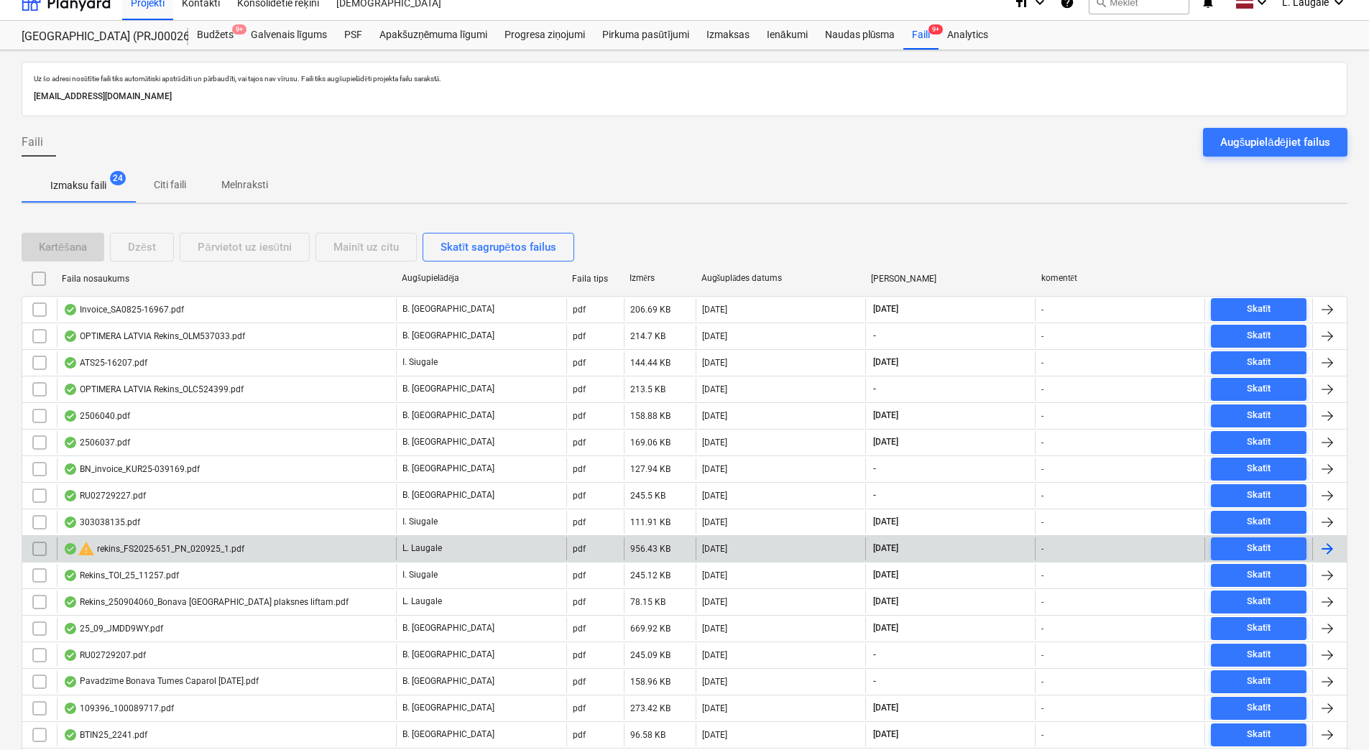
scroll to position [13, 0]
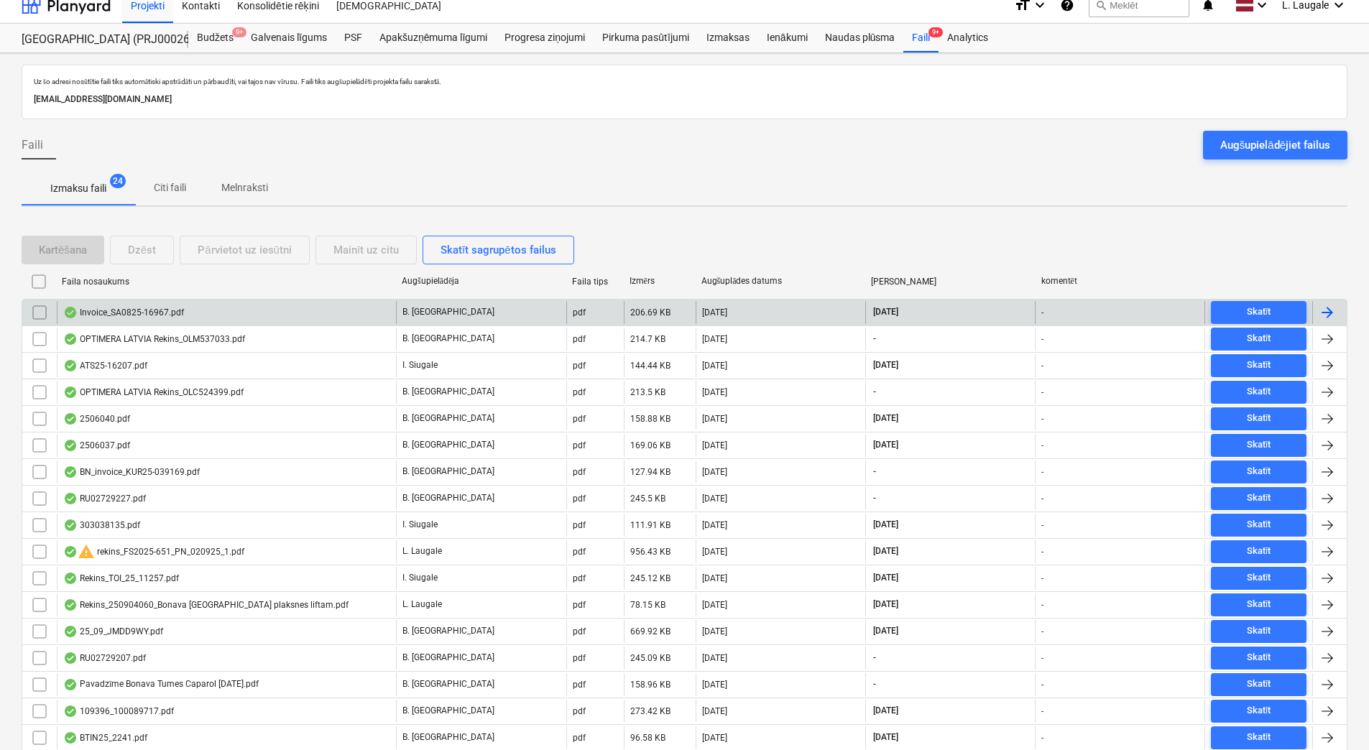
click at [383, 319] on div "Invoice_SA0825-16967.pdf" at bounding box center [226, 312] width 339 height 23
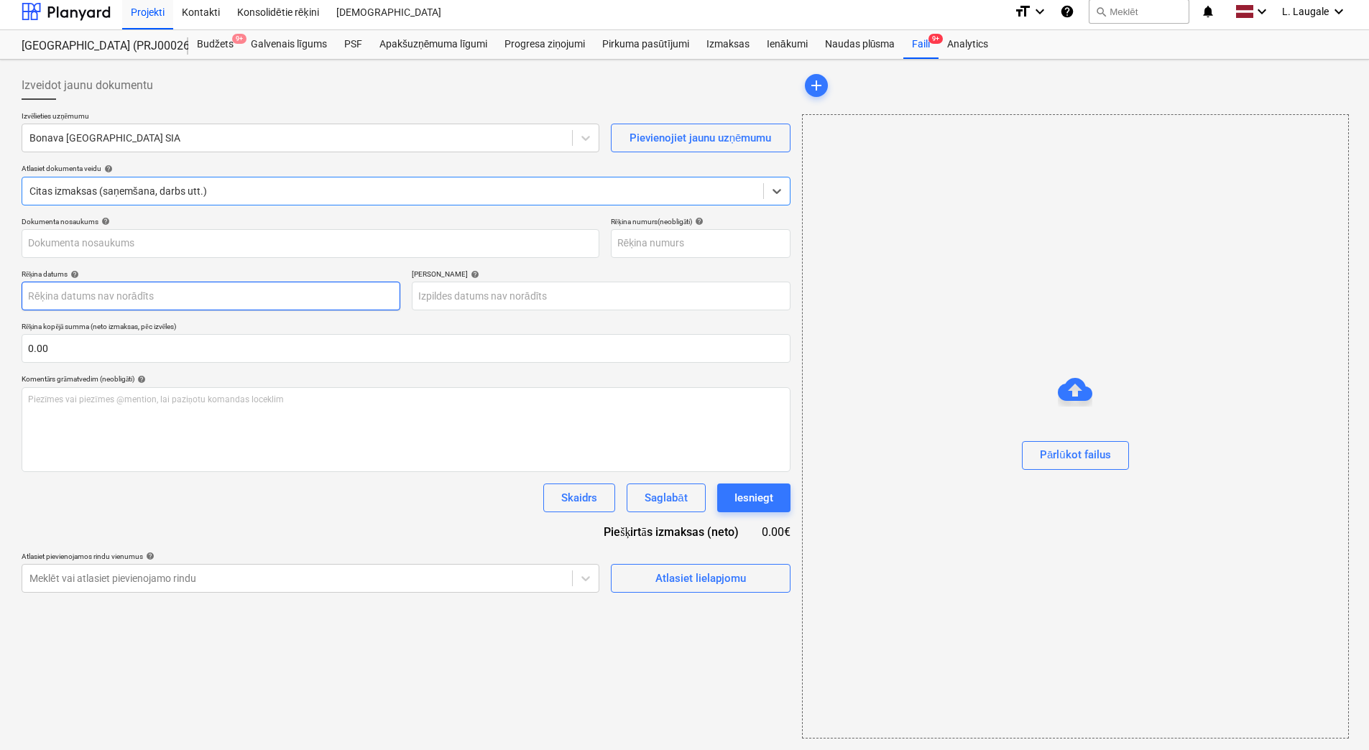
type input "SA0825-16967"
type input "[DATE]"
type input "20 Sep 2025"
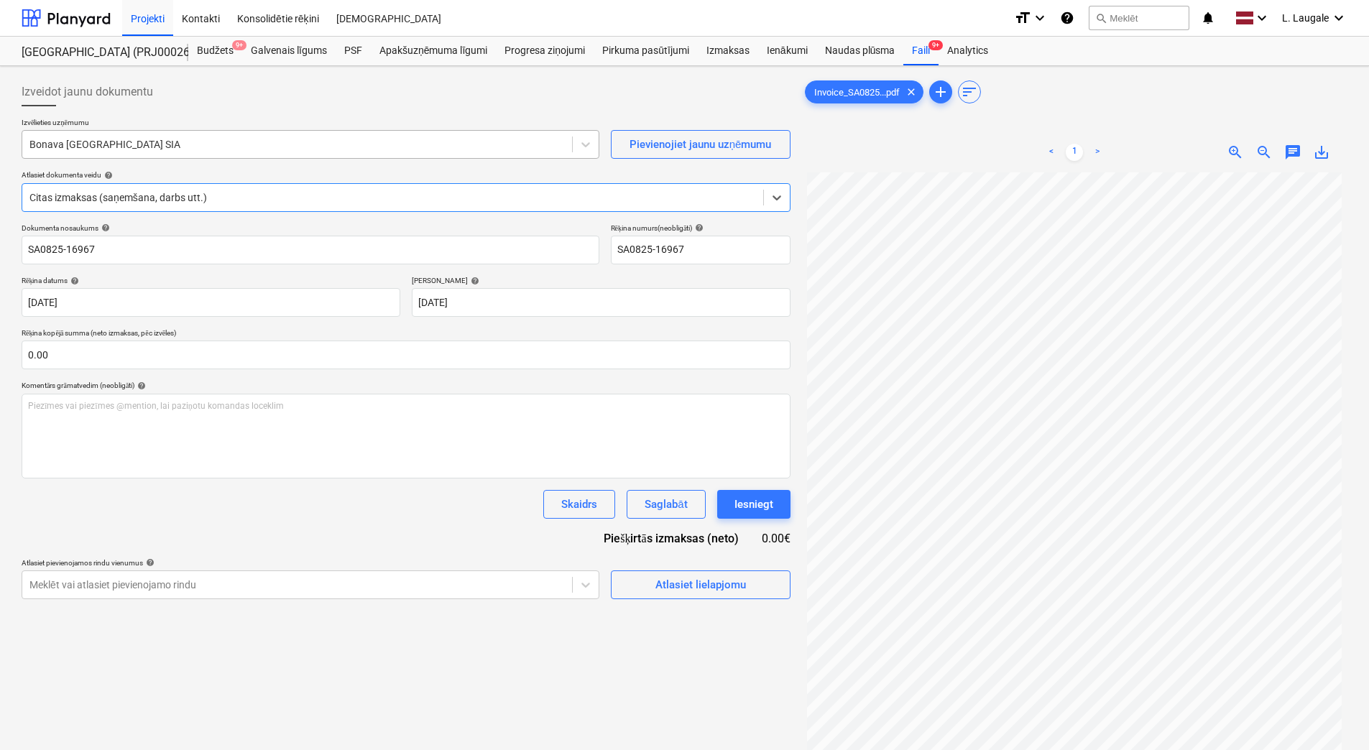
click at [356, 135] on div "Bonava [GEOGRAPHIC_DATA] SIA" at bounding box center [297, 144] width 550 height 20
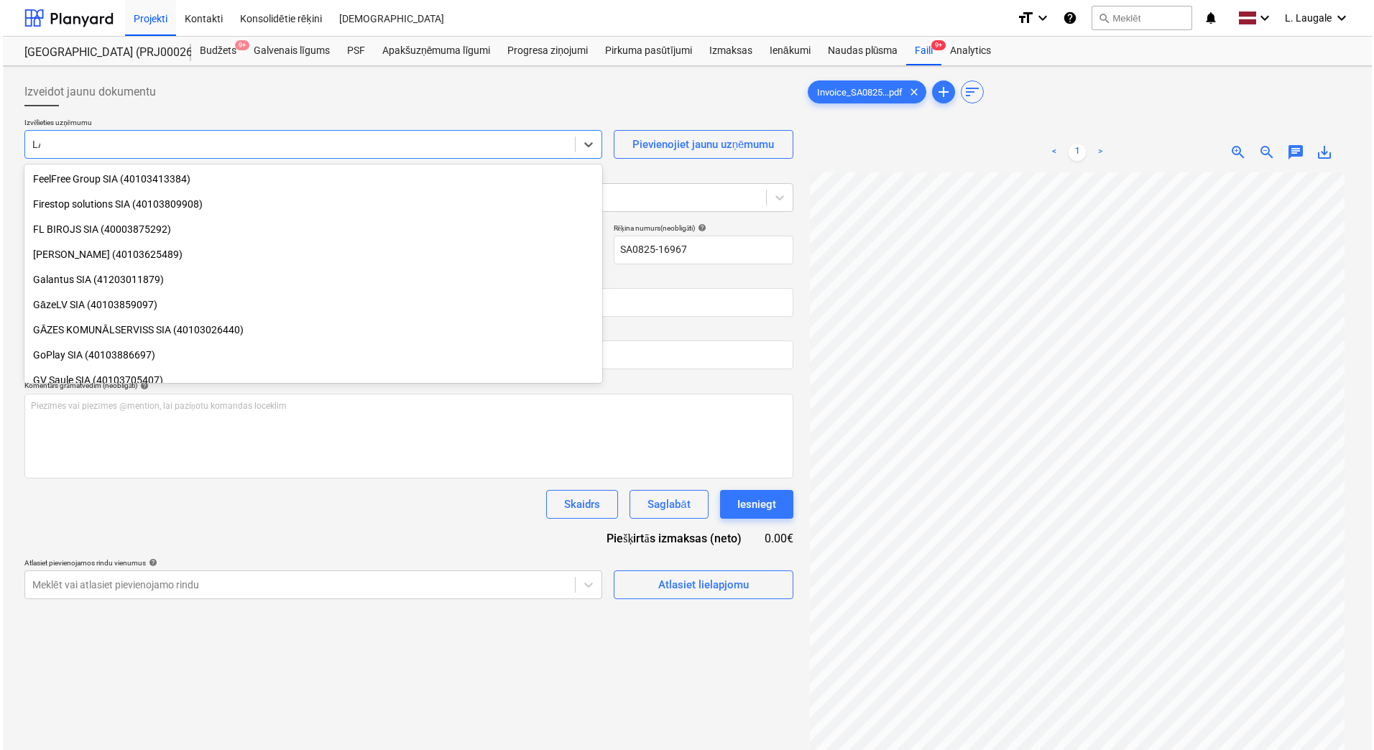
scroll to position [2124, 0]
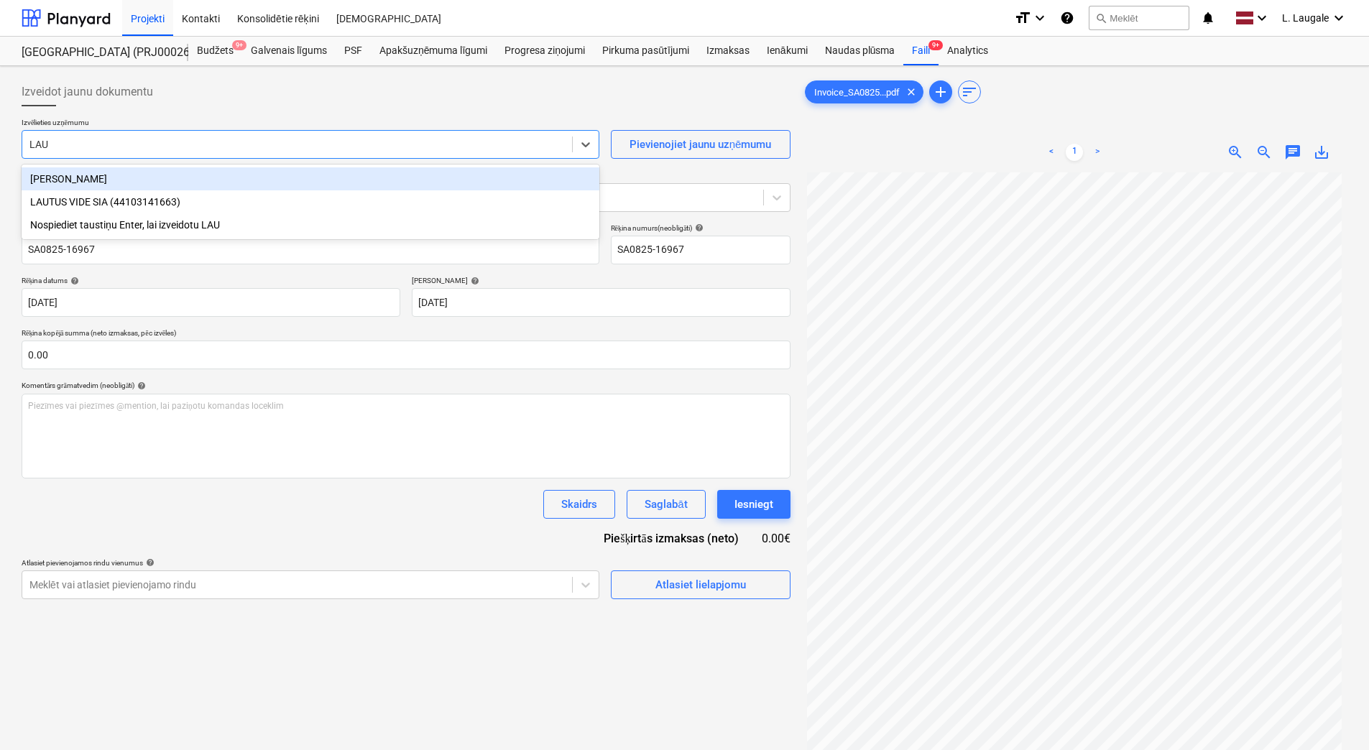
type input "LAUT"
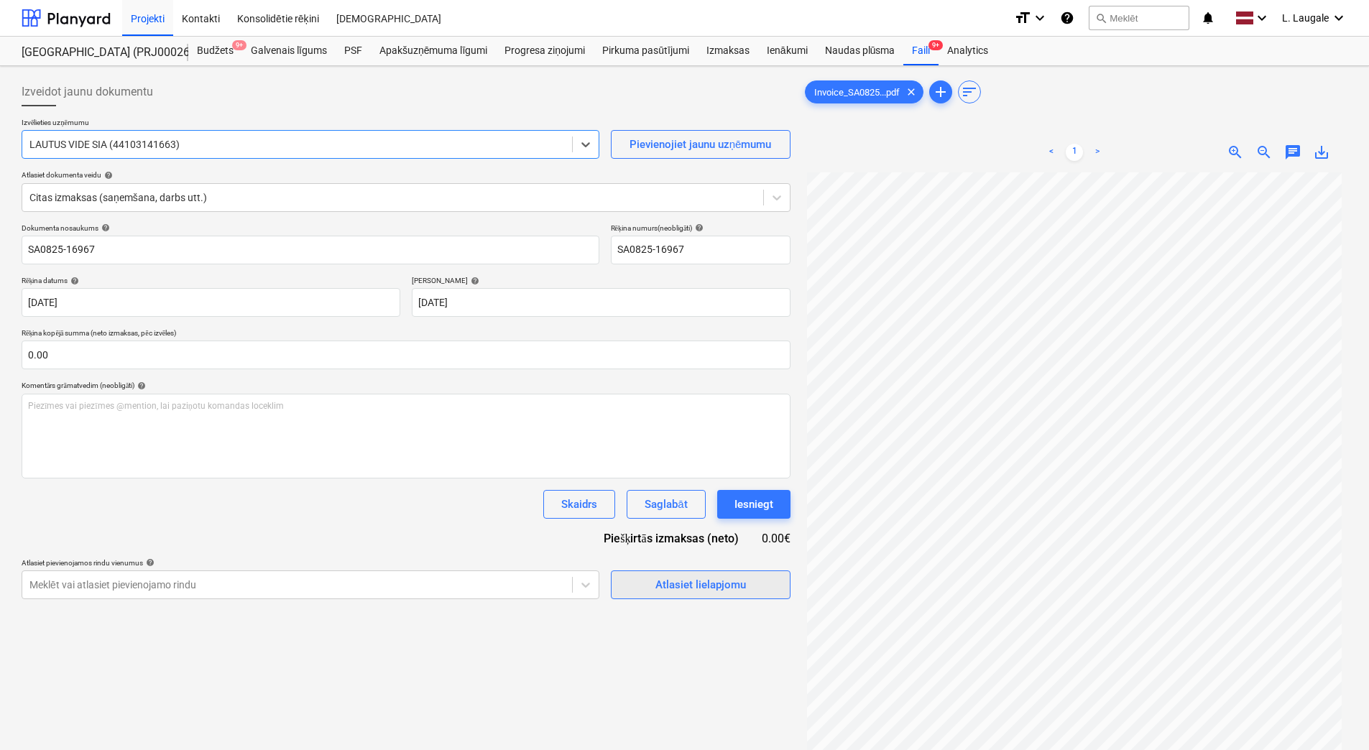
click at [633, 586] on span "Atlasiet lielapjomu" at bounding box center [701, 585] width 144 height 19
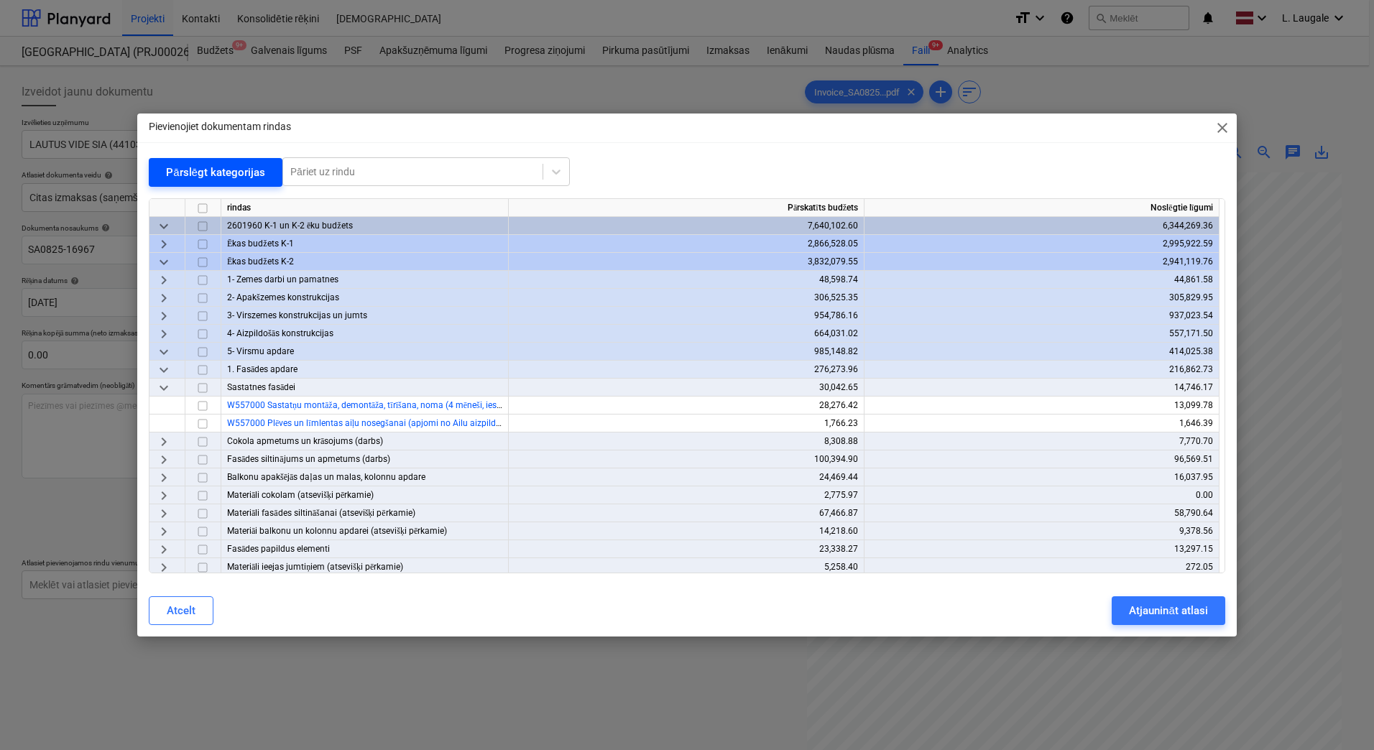
click at [201, 173] on div "Pārslēgt kategorijas" at bounding box center [215, 172] width 99 height 19
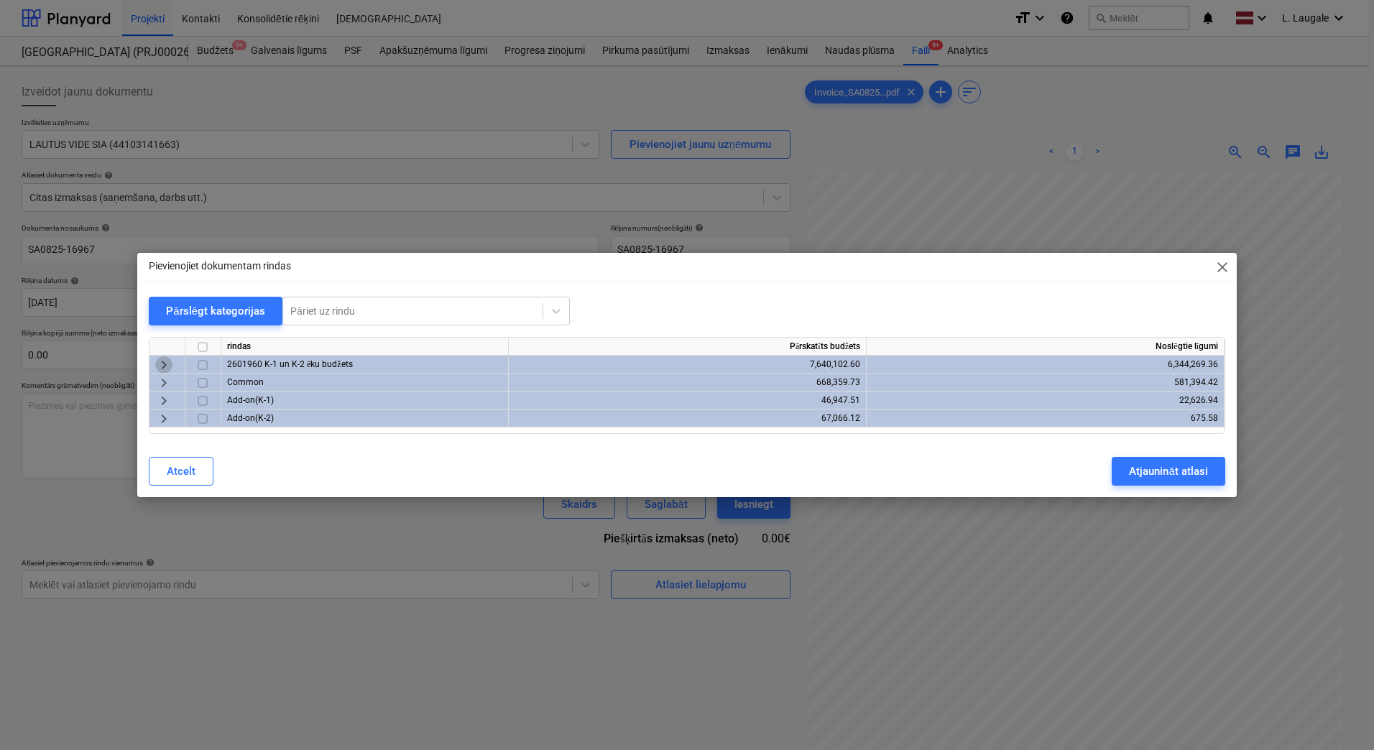
click at [160, 364] on span "keyboard_arrow_right" at bounding box center [163, 364] width 17 height 17
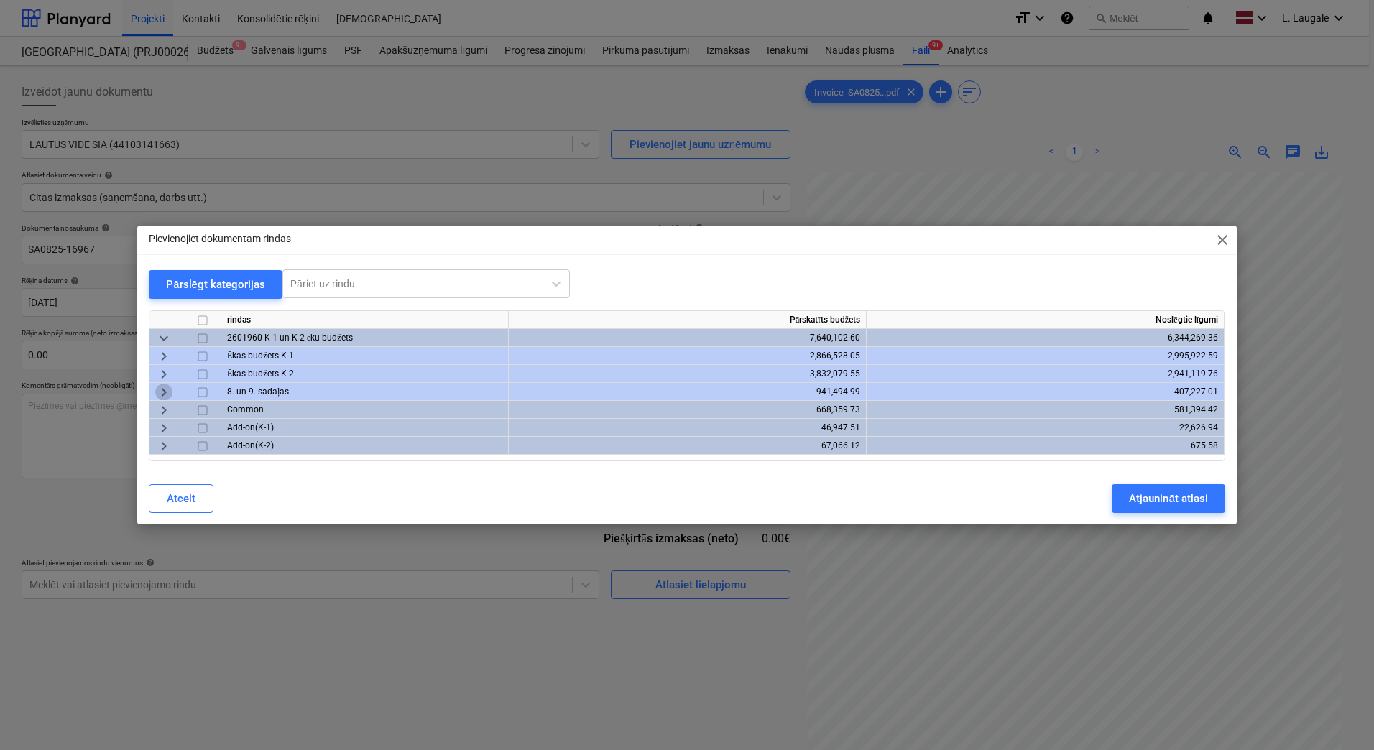
click at [160, 391] on span "keyboard_arrow_right" at bounding box center [163, 392] width 17 height 17
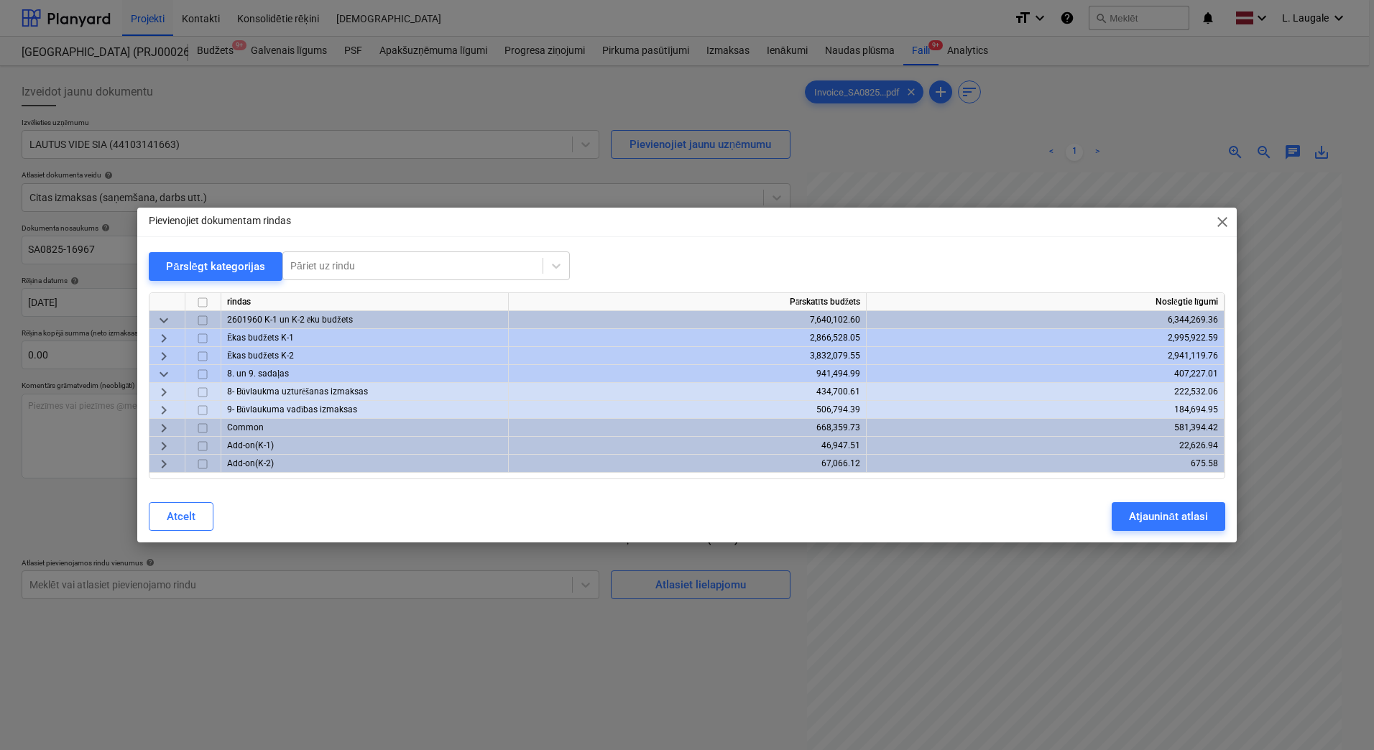
click at [163, 392] on span "keyboard_arrow_right" at bounding box center [163, 392] width 17 height 17
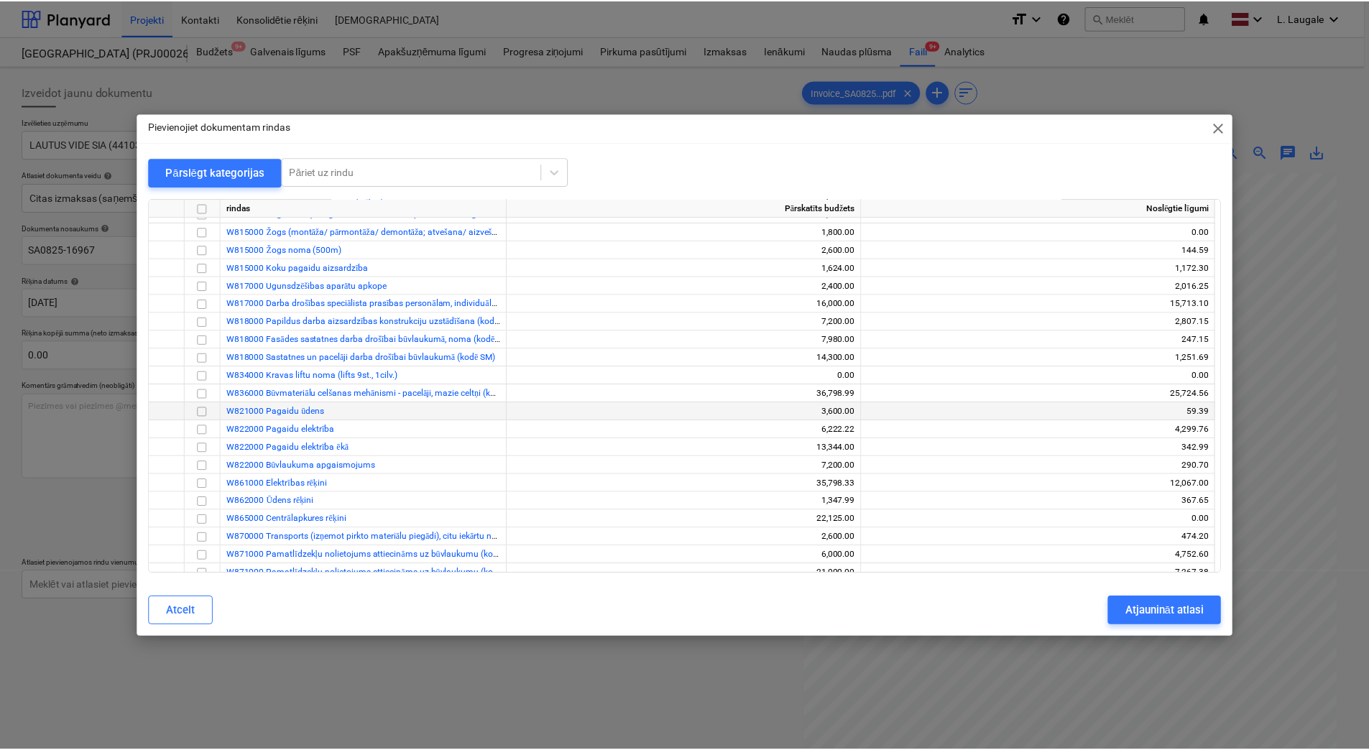
scroll to position [287, 0]
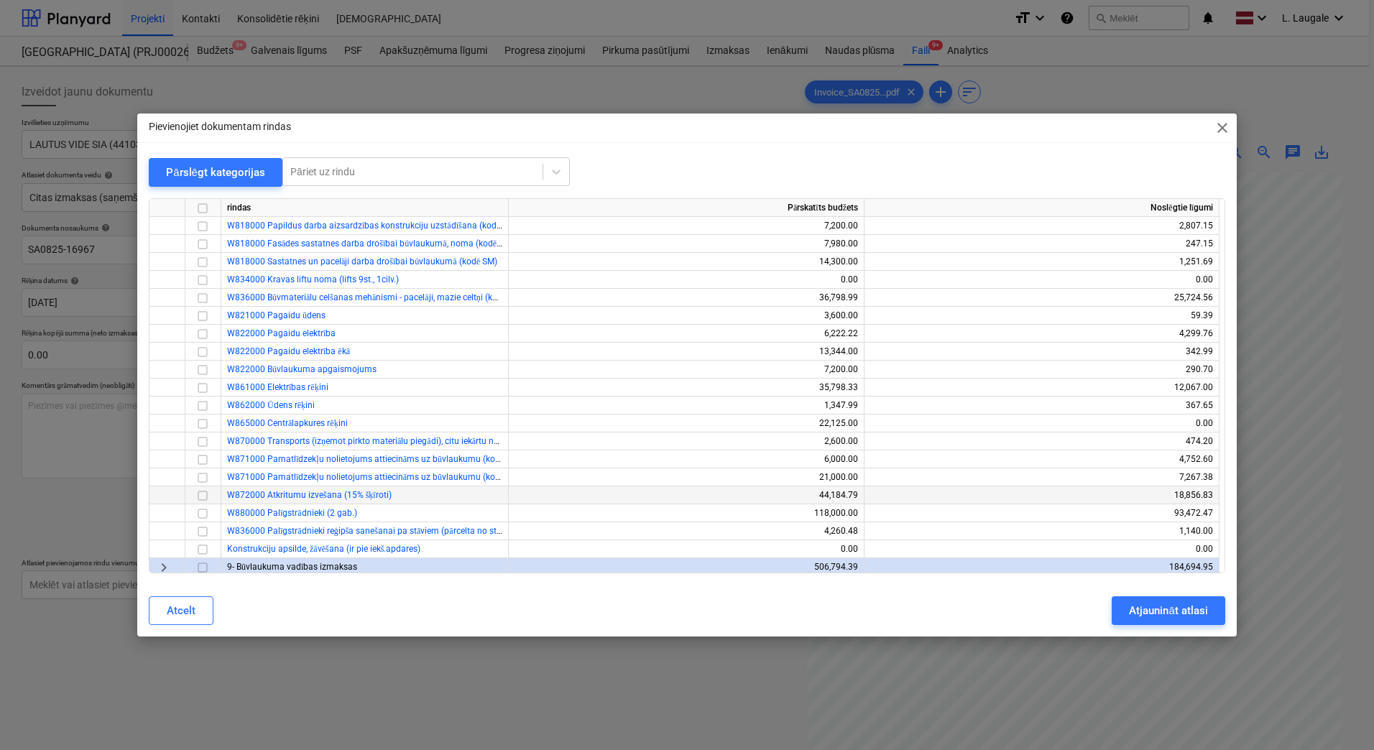
click at [201, 493] on input "checkbox" at bounding box center [202, 495] width 17 height 17
click at [1149, 616] on div "Atjaunināt atlasi" at bounding box center [1168, 611] width 78 height 19
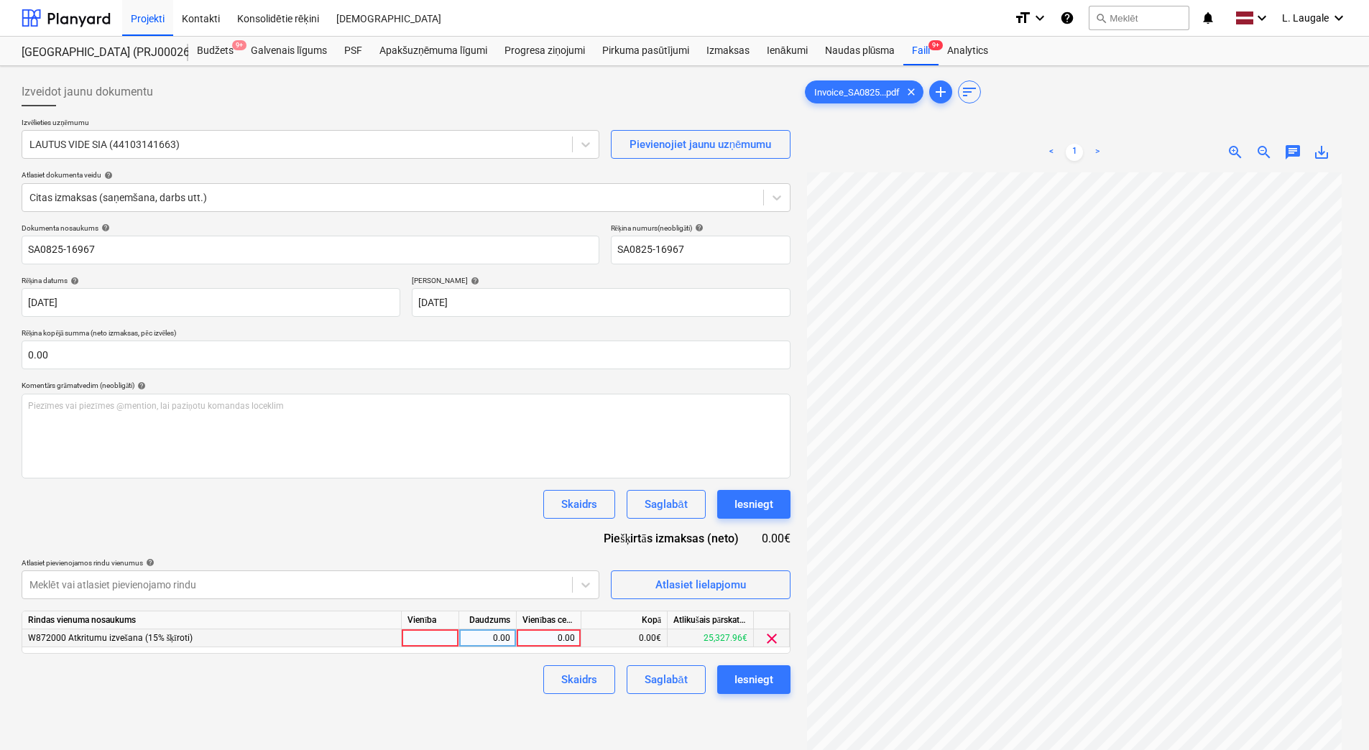
click at [438, 643] on div at bounding box center [430, 639] width 57 height 18
type input "1"
click at [485, 635] on div "0.00" at bounding box center [487, 639] width 45 height 18
type input "1"
click at [571, 635] on div "0.00" at bounding box center [548, 639] width 52 height 18
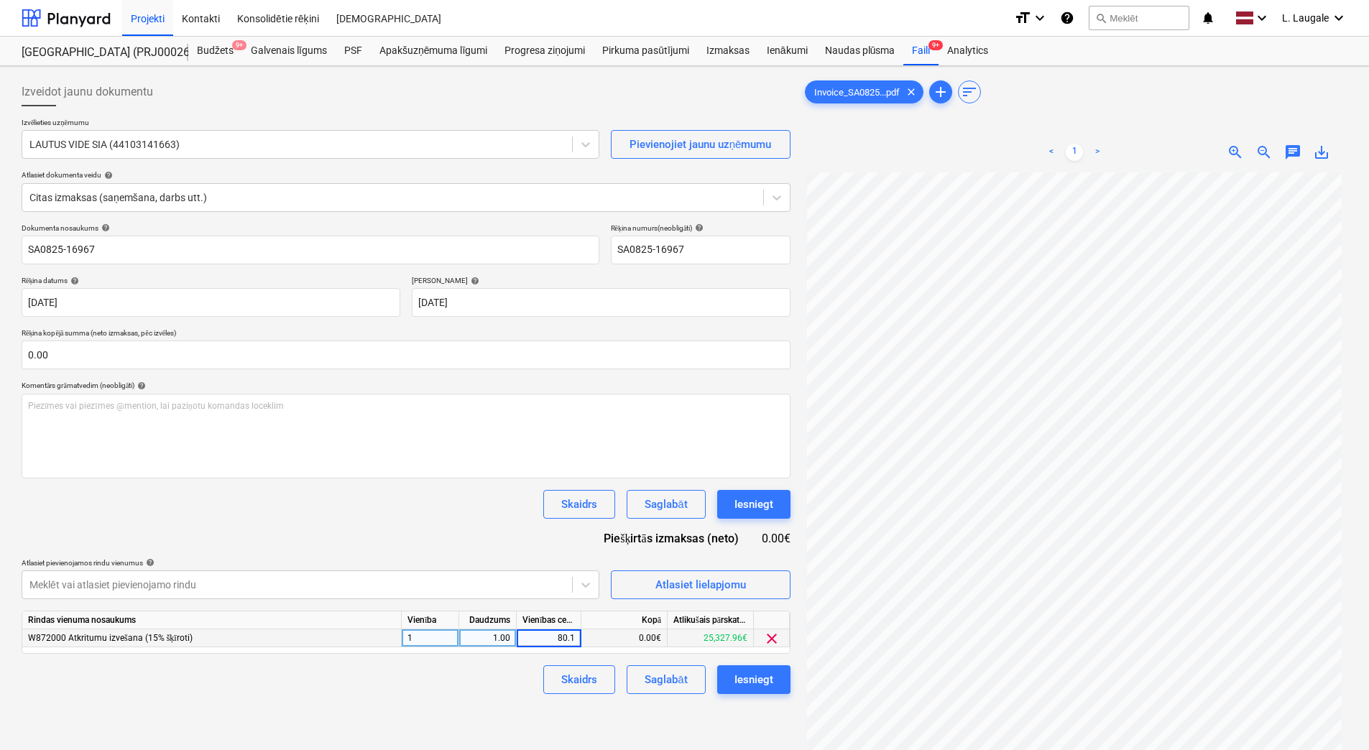
type input "80.13"
click at [505, 686] on div "Skaidrs Saglabāt Iesniegt" at bounding box center [406, 680] width 769 height 29
click at [648, 676] on div "Saglabāt" at bounding box center [666, 680] width 42 height 19
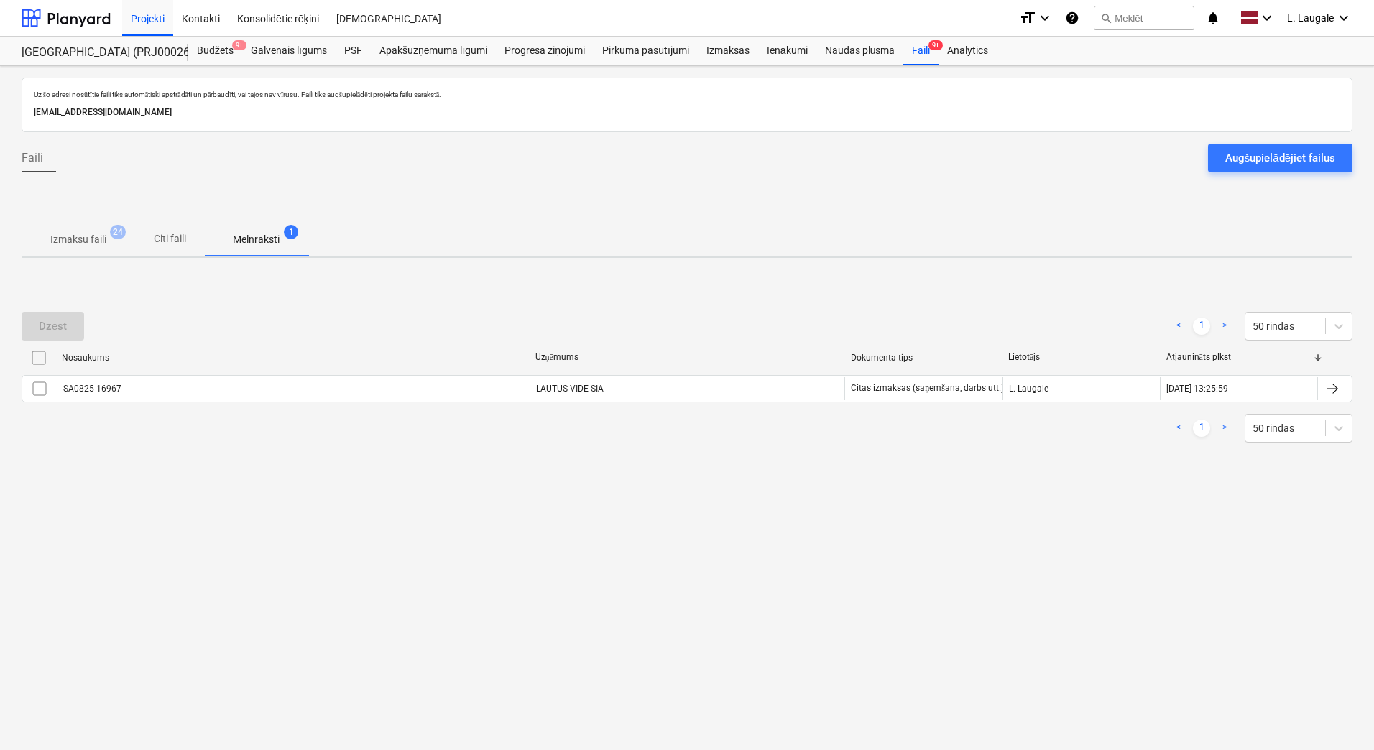
click at [80, 245] on p "Izmaksu faili" at bounding box center [78, 239] width 56 height 15
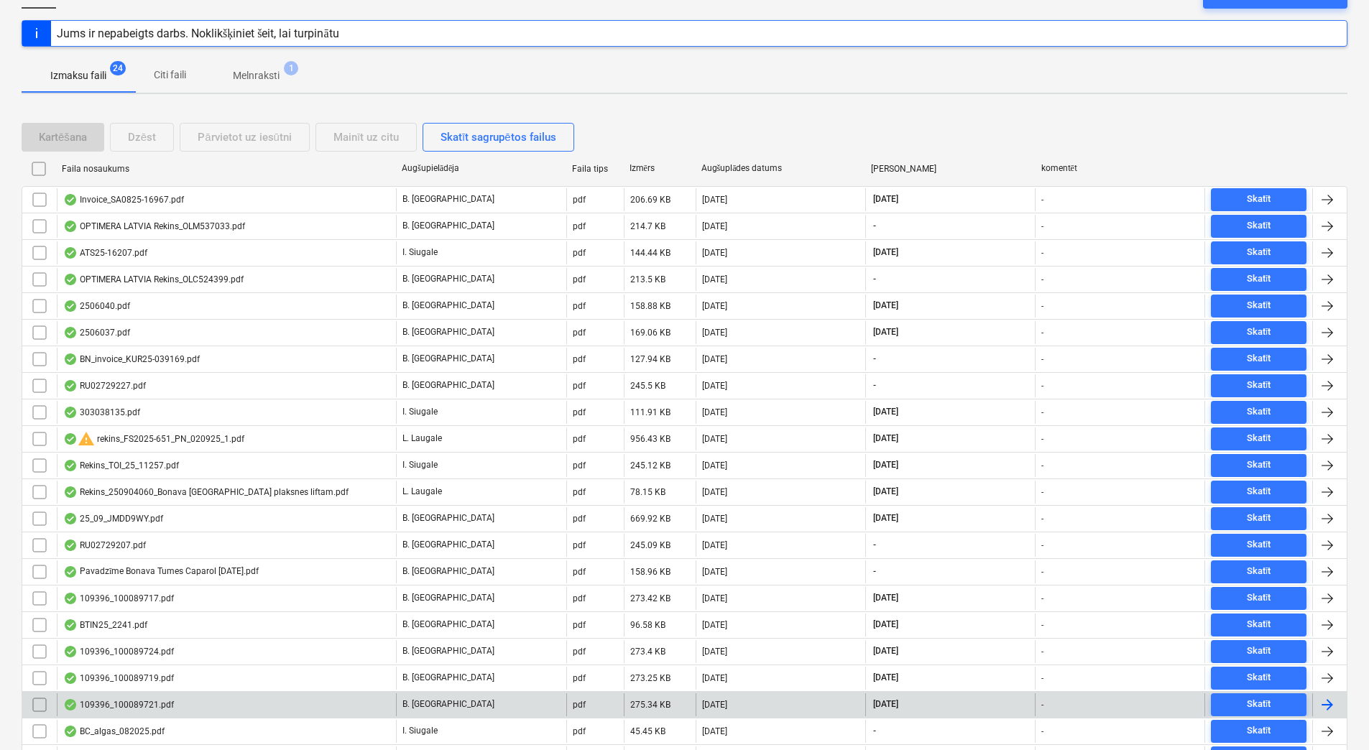
scroll to position [290, 0]
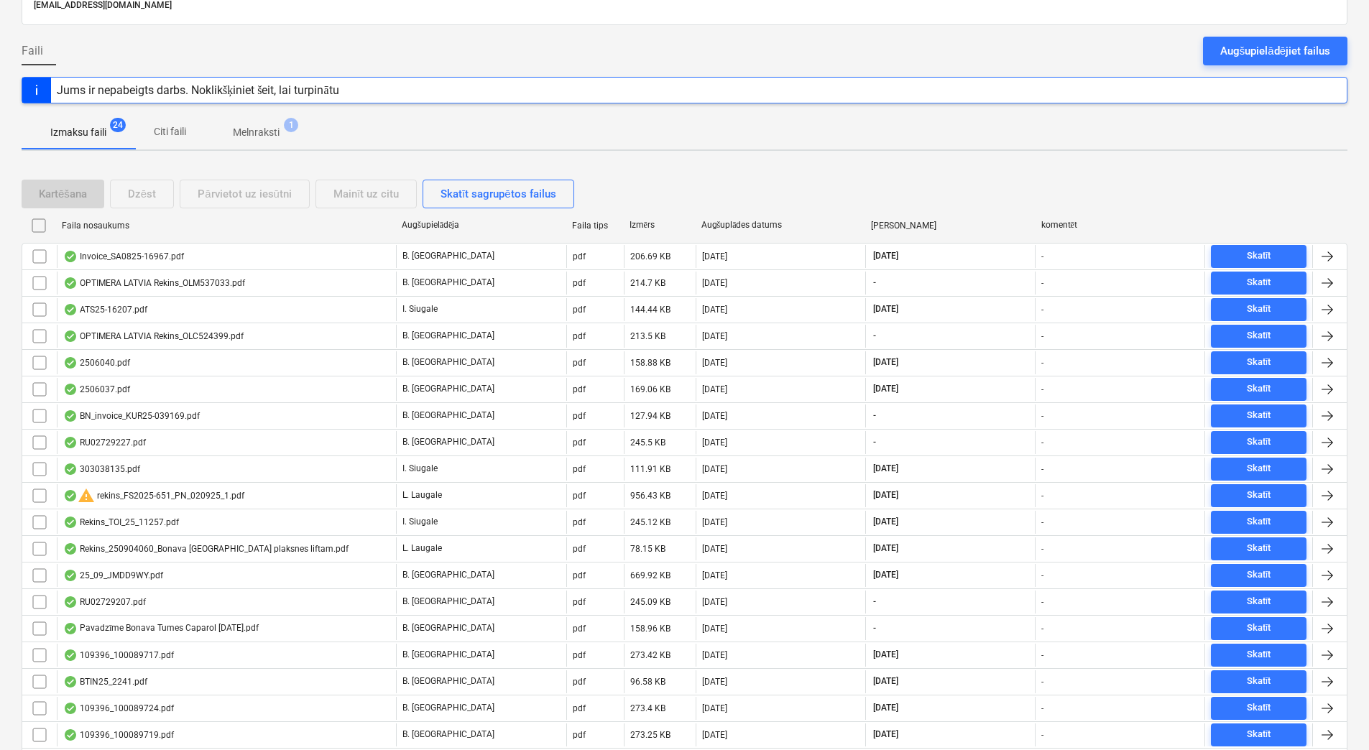
scroll to position [98, 0]
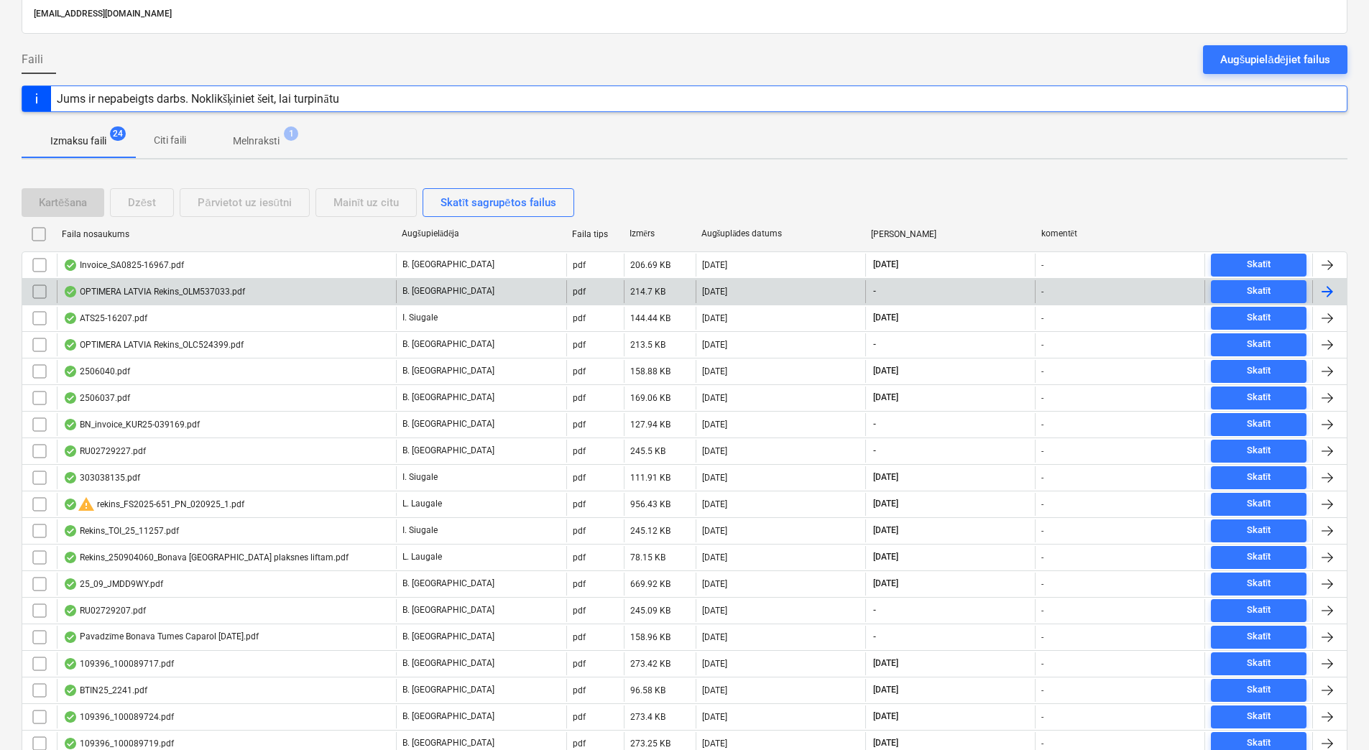
click at [241, 293] on div "OPTIMERA LATVIA Rekins_OLM537033.pdf" at bounding box center [154, 291] width 182 height 11
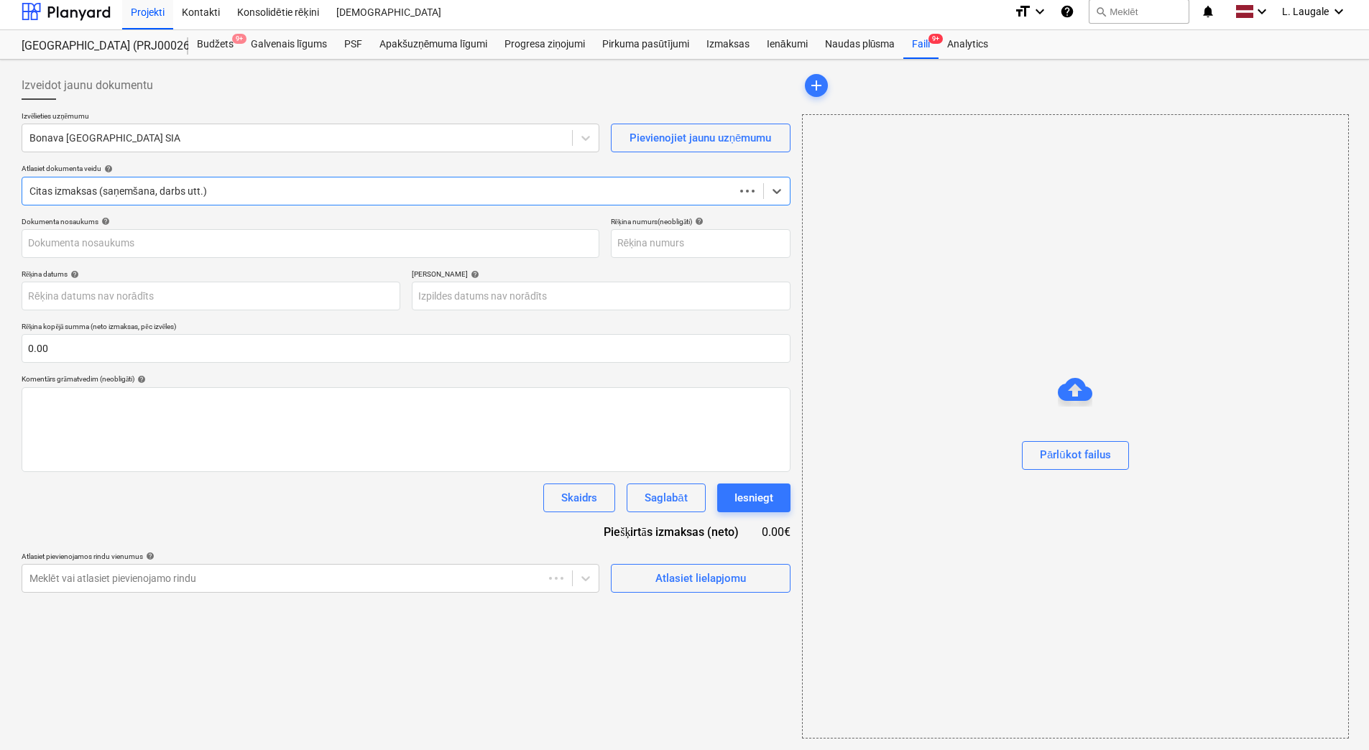
scroll to position [6, 0]
type input "OLM537033"
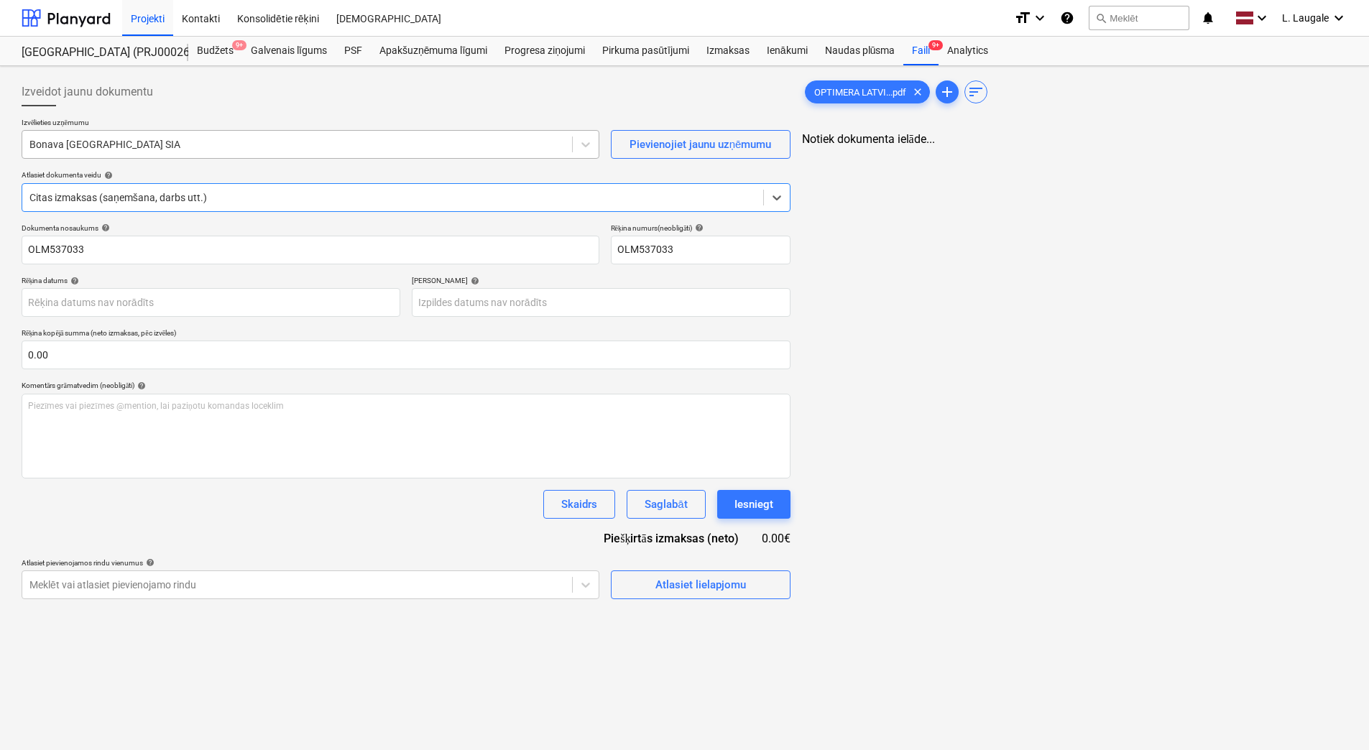
scroll to position [0, 0]
click at [199, 136] on div "Bonava [GEOGRAPHIC_DATA] SIA" at bounding box center [297, 144] width 550 height 20
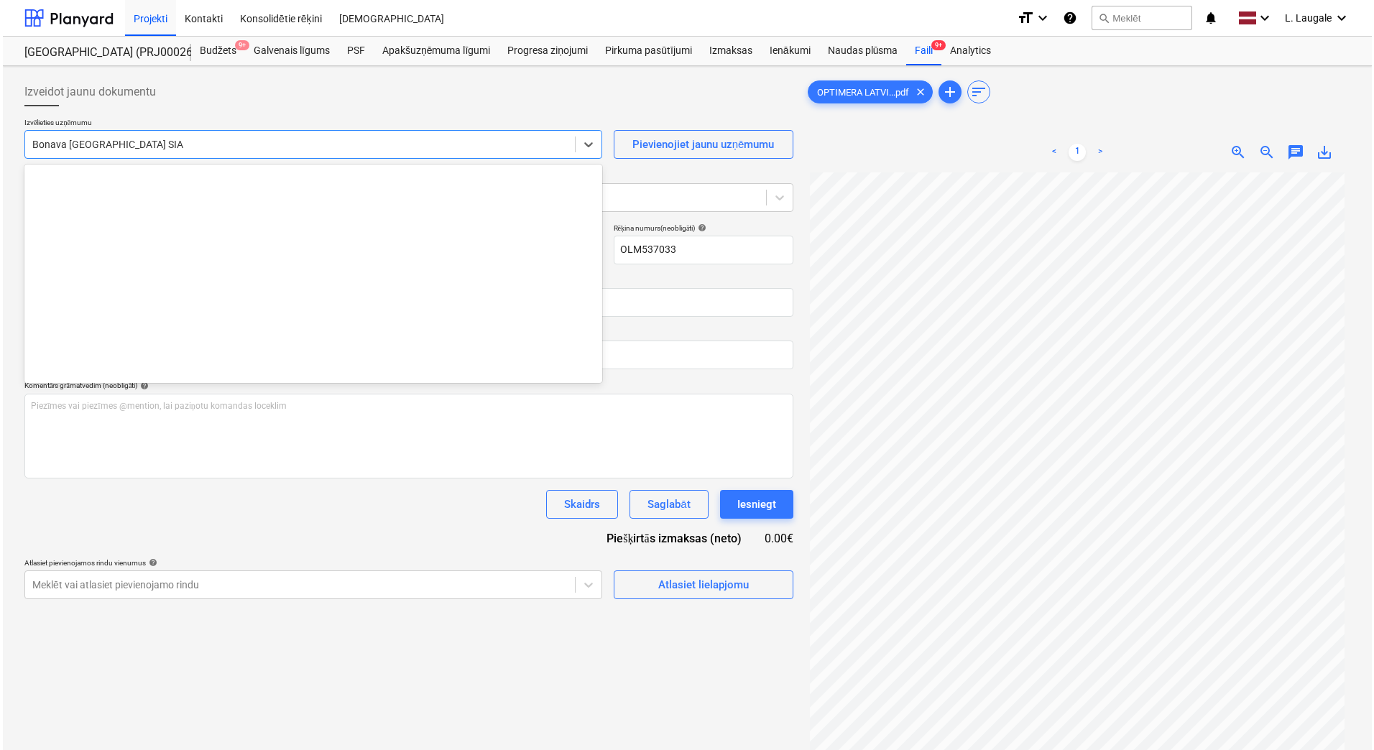
scroll to position [2692, 0]
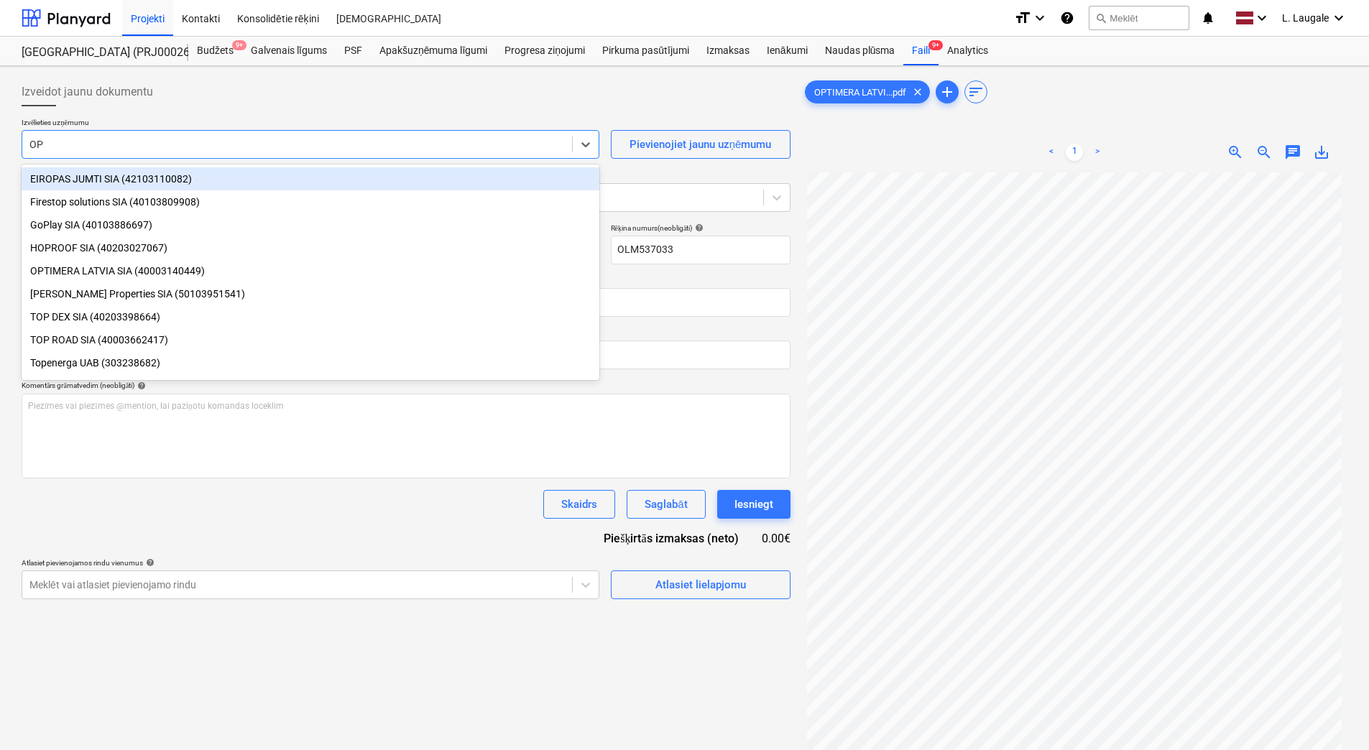
type input "OPT"
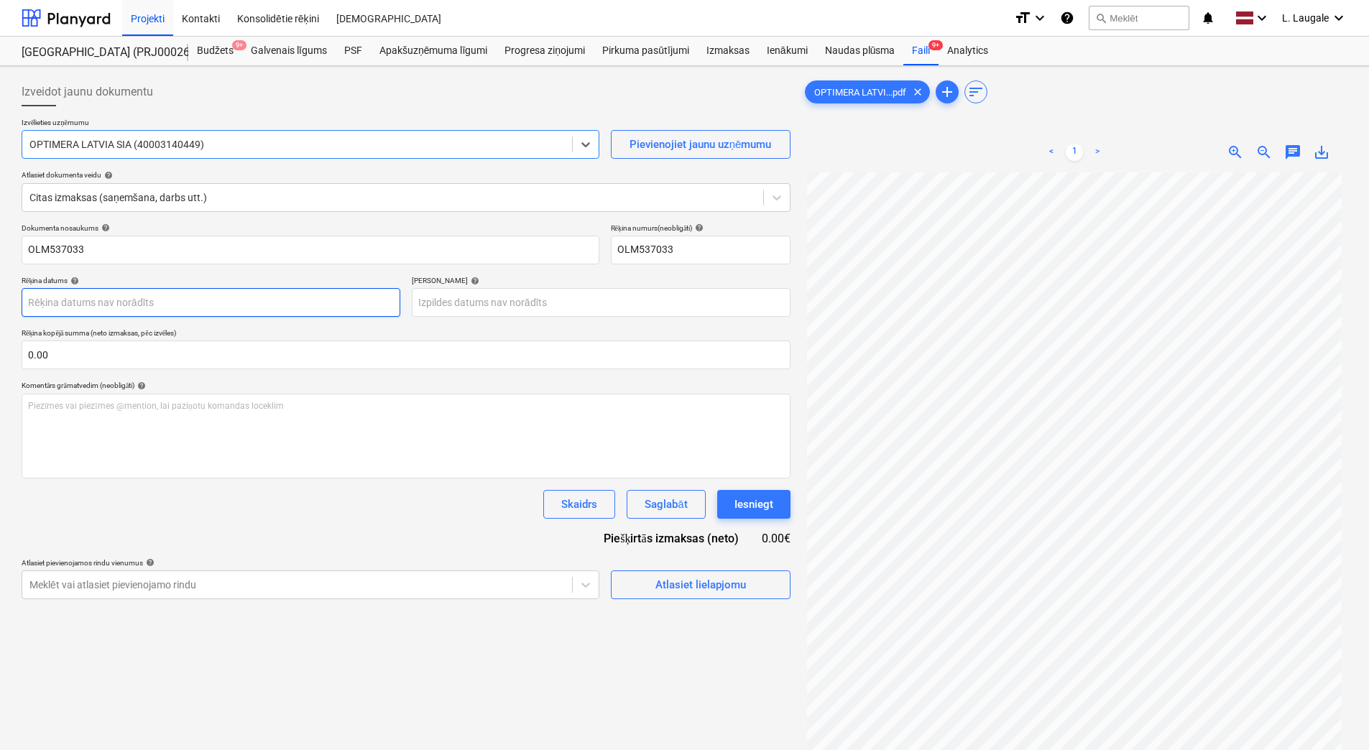
click at [229, 296] on body "Projekti Kontakti Konsolidētie rēķini Iesūtne format_size keyboard_arrow_down h…" at bounding box center [684, 375] width 1369 height 750
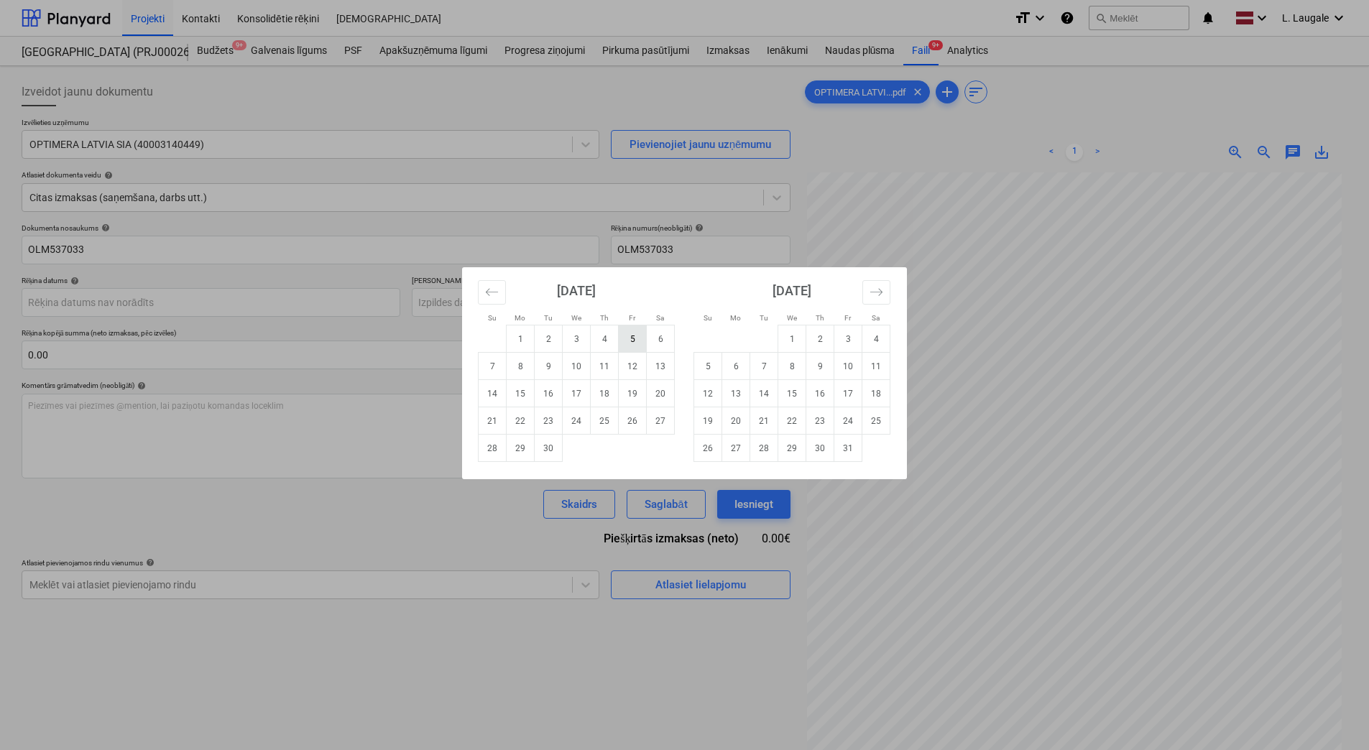
click at [632, 338] on td "5" at bounding box center [633, 339] width 28 height 27
type input "05 Sep 2025"
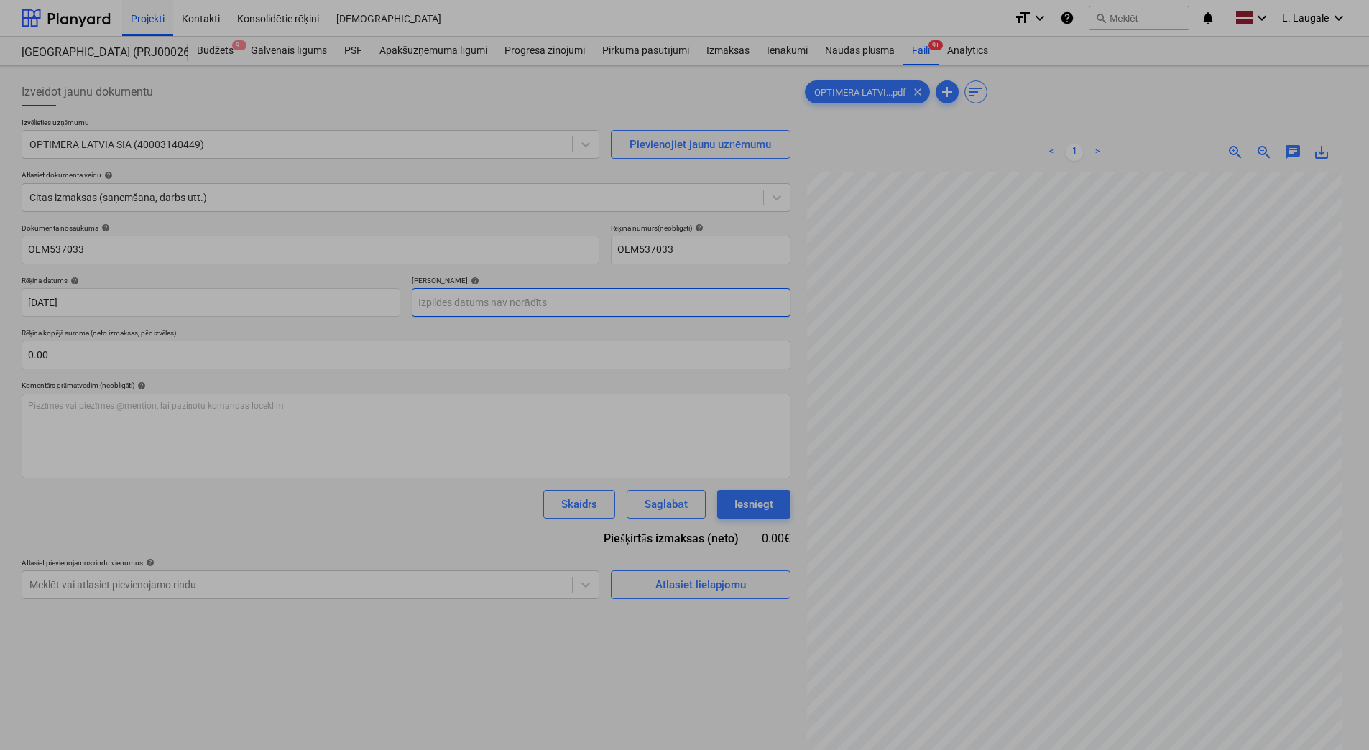
click at [518, 303] on body "Projekti Kontakti Konsolidētie rēķini Iesūtne format_size keyboard_arrow_down h…" at bounding box center [684, 375] width 1369 height 750
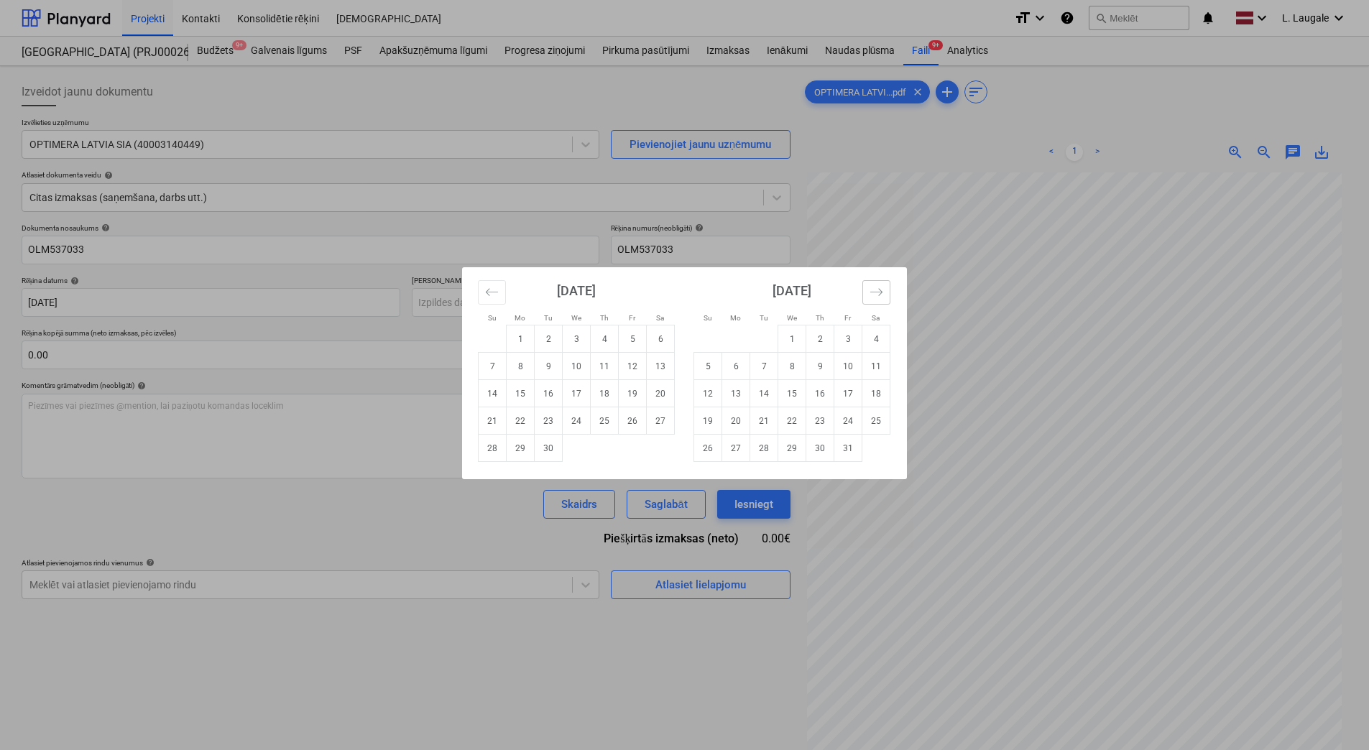
click at [870, 293] on icon "Move forward to switch to the next month." at bounding box center [877, 292] width 14 height 14
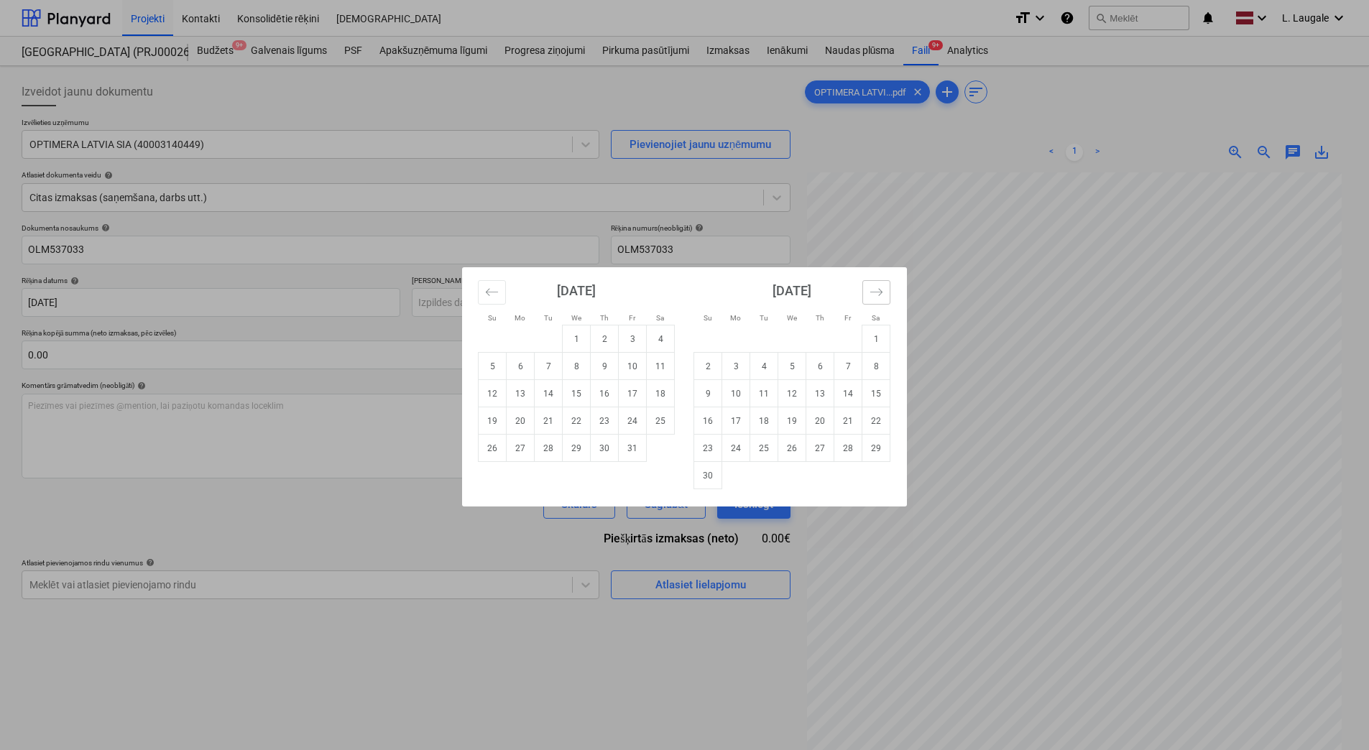
click at [870, 293] on icon "Move forward to switch to the next month." at bounding box center [877, 292] width 14 height 14
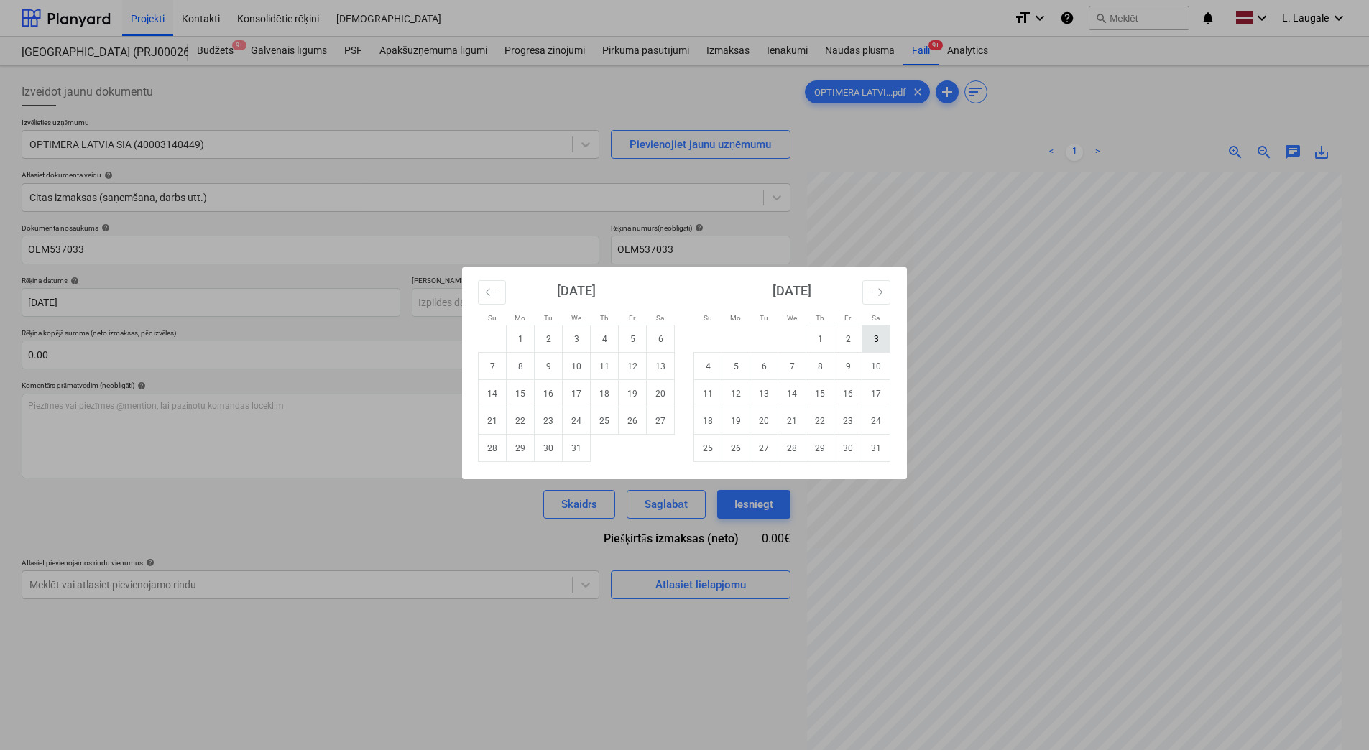
click at [865, 336] on td "3" at bounding box center [876, 339] width 28 height 27
type input "03 Jan 2026"
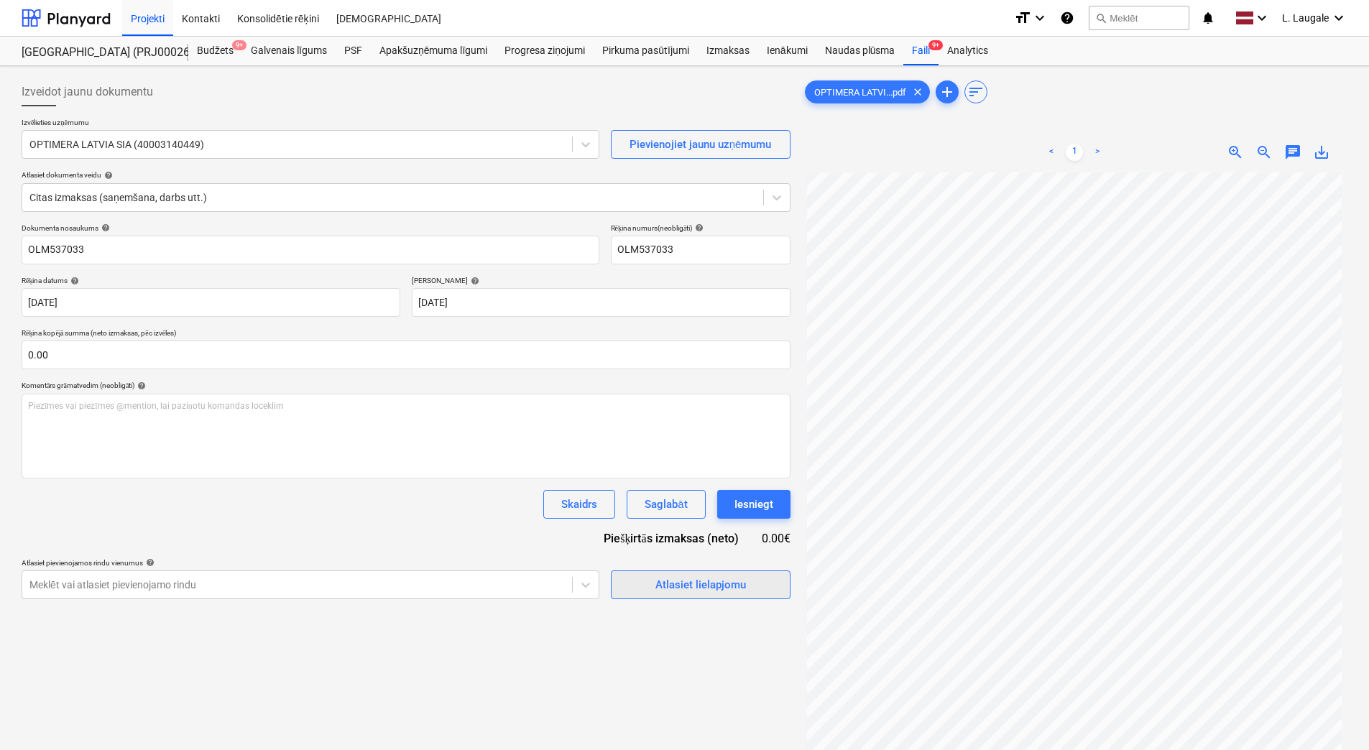
click at [719, 584] on div "Atlasiet lielapjomu" at bounding box center [700, 585] width 91 height 19
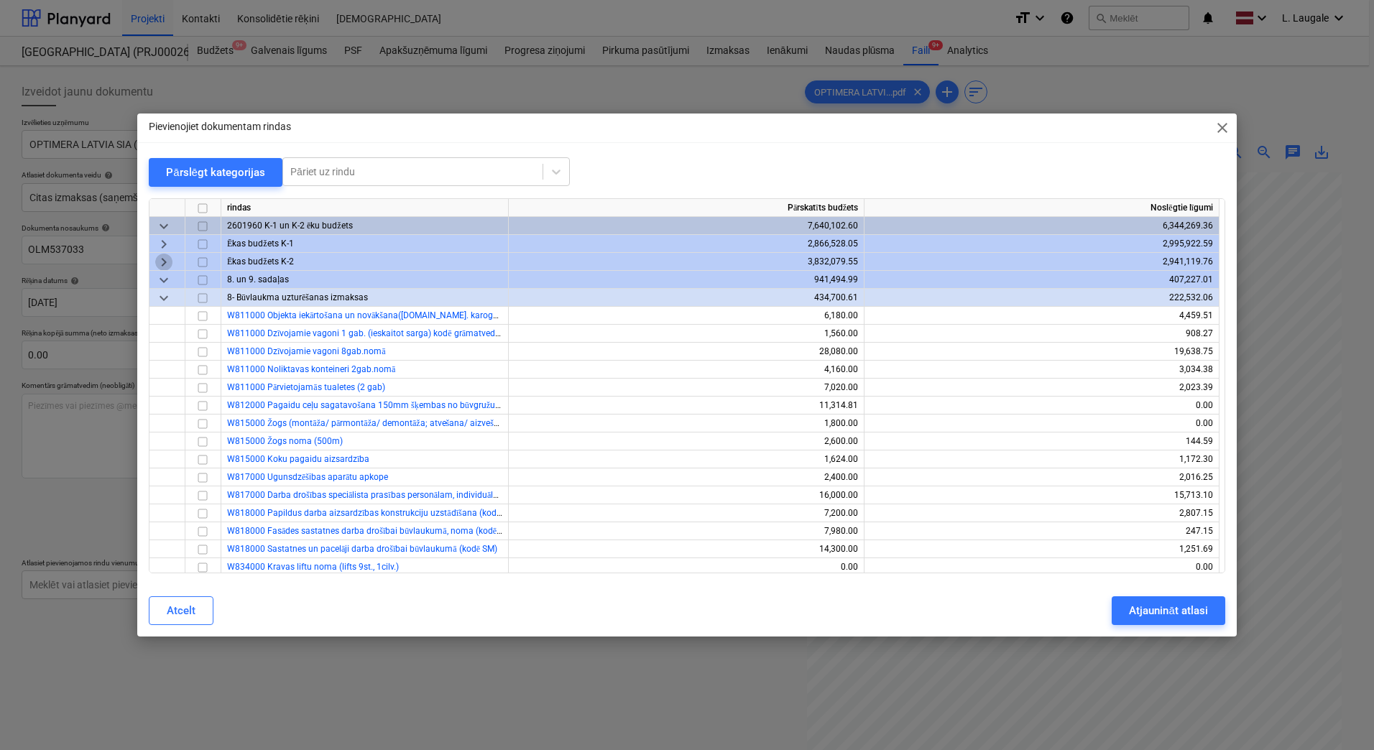
click at [167, 262] on span "keyboard_arrow_right" at bounding box center [163, 262] width 17 height 17
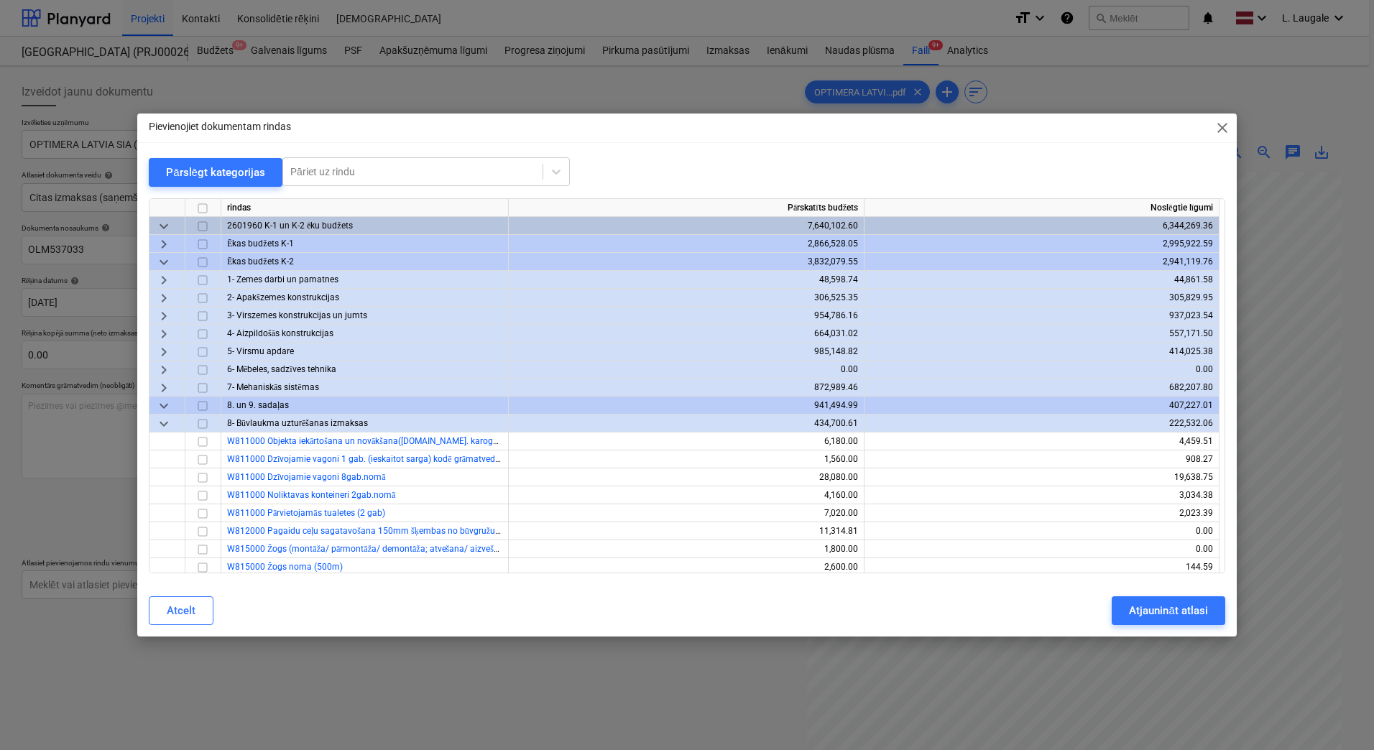
click at [170, 326] on span "keyboard_arrow_right" at bounding box center [163, 334] width 17 height 17
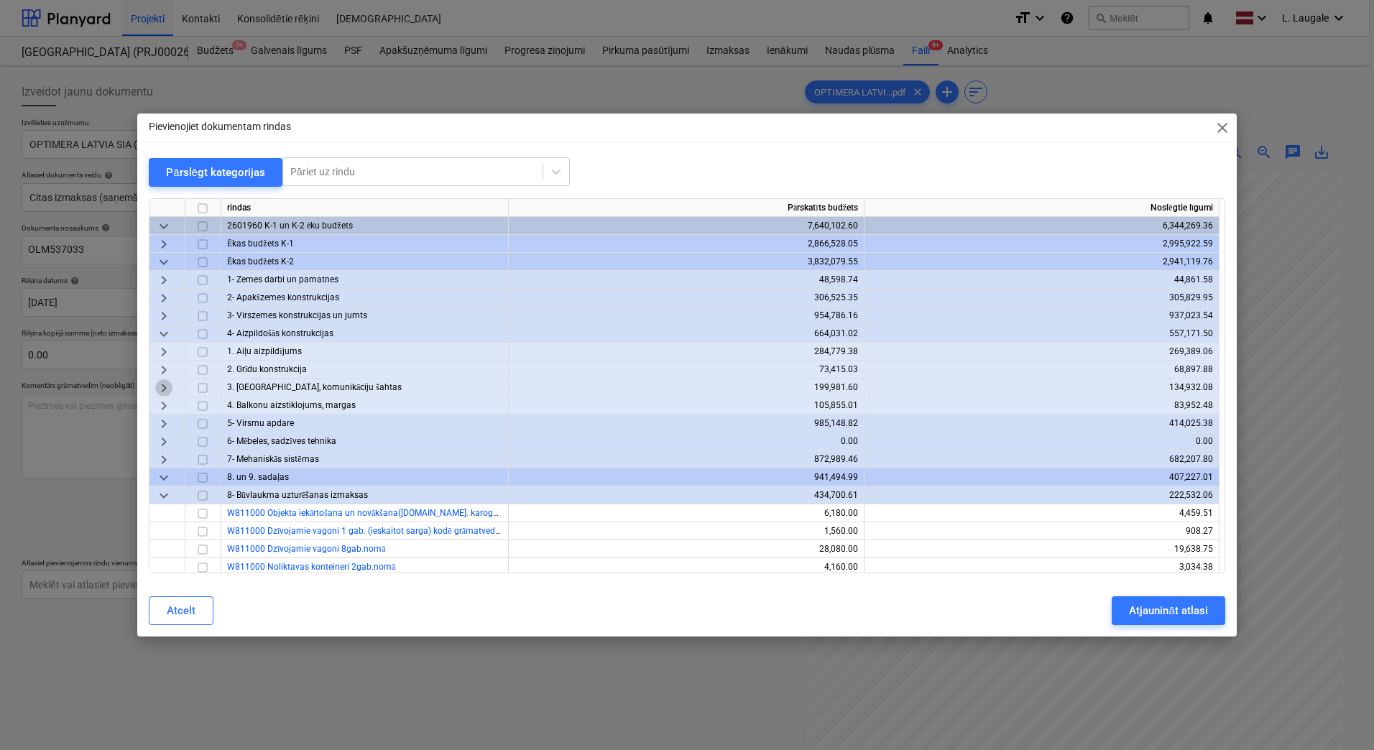
click at [165, 385] on span "keyboard_arrow_right" at bounding box center [163, 387] width 17 height 17
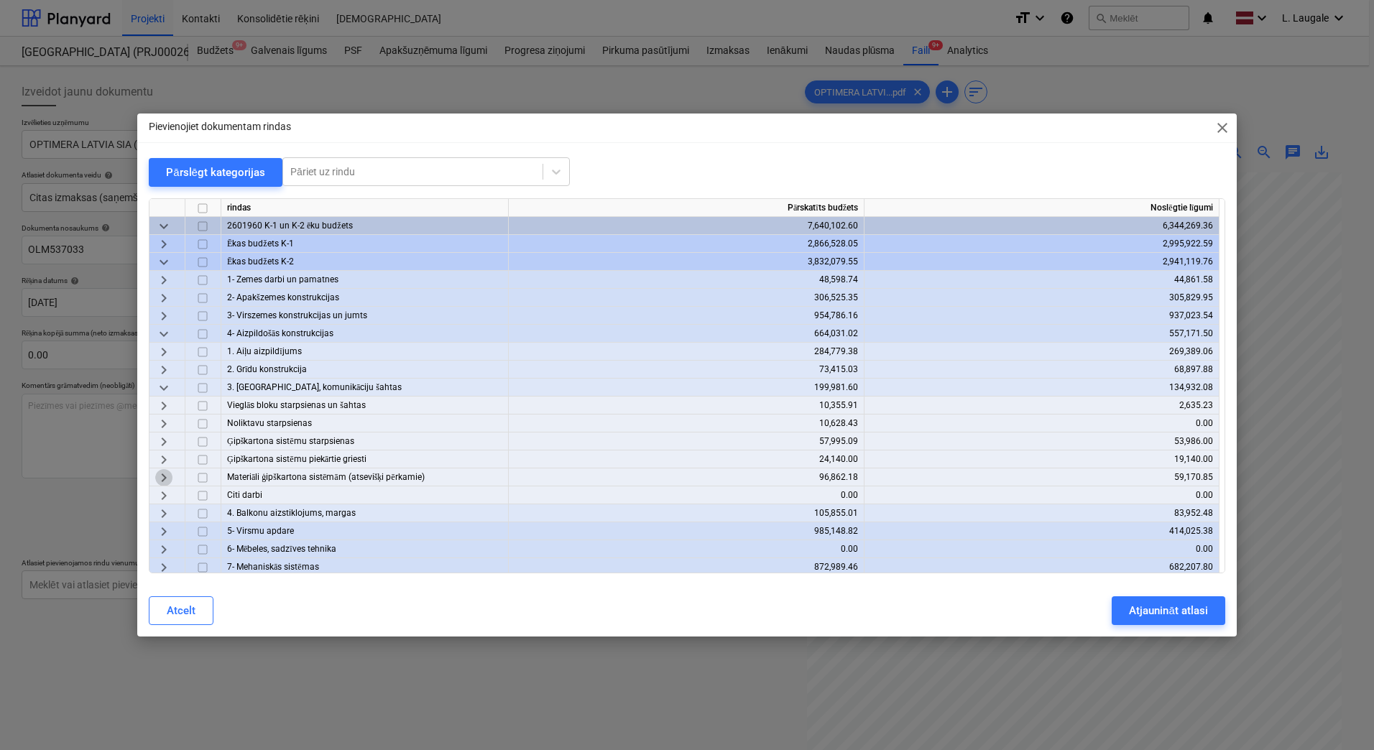
click at [167, 477] on span "keyboard_arrow_right" at bounding box center [163, 477] width 17 height 17
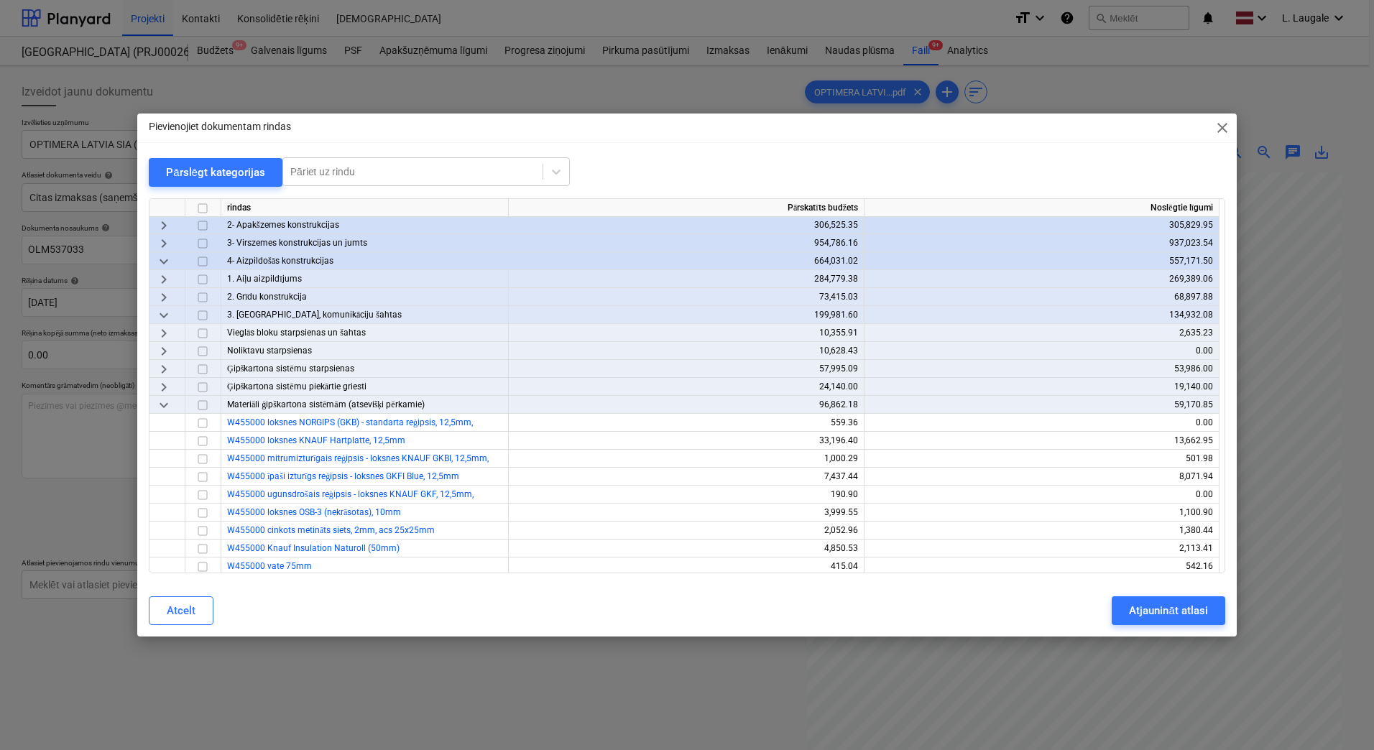
scroll to position [192, 0]
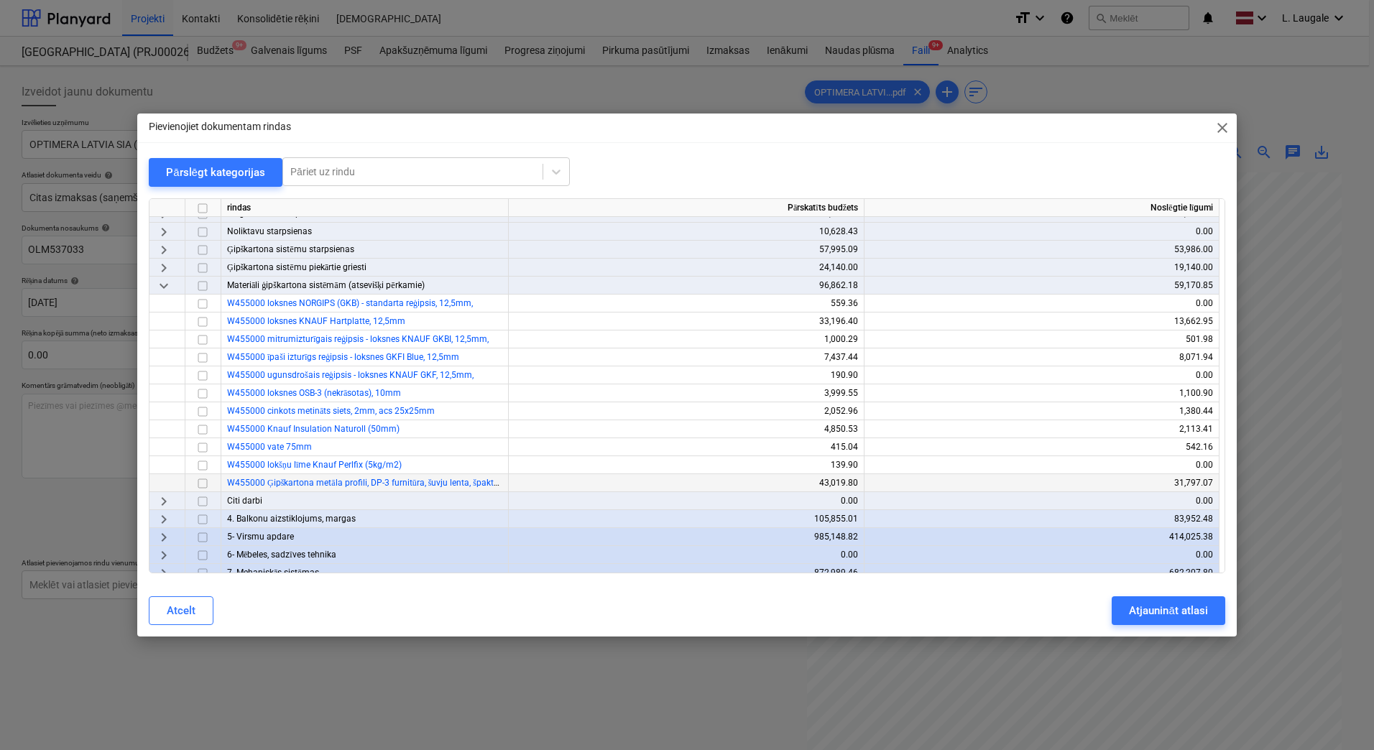
click at [204, 484] on input "checkbox" at bounding box center [202, 483] width 17 height 17
click at [1148, 617] on div "Atjaunināt atlasi" at bounding box center [1168, 611] width 78 height 19
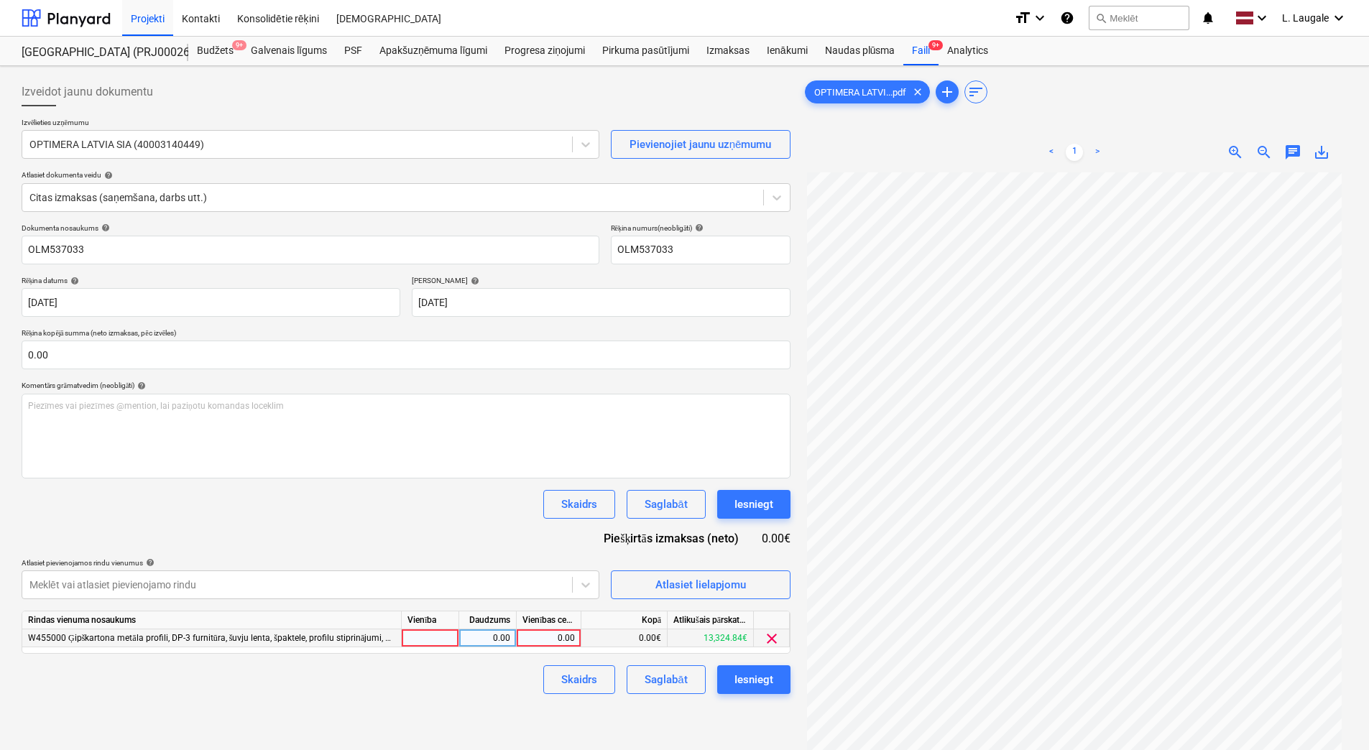
click at [443, 632] on div at bounding box center [430, 639] width 57 height 18
click at [482, 637] on div "0.00" at bounding box center [487, 639] width 45 height 18
click at [558, 637] on div "0.00" at bounding box center [548, 639] width 52 height 18
type input "1068.65"
click at [517, 694] on div "Skaidrs Saglabāt Iesniegt" at bounding box center [406, 680] width 769 height 29
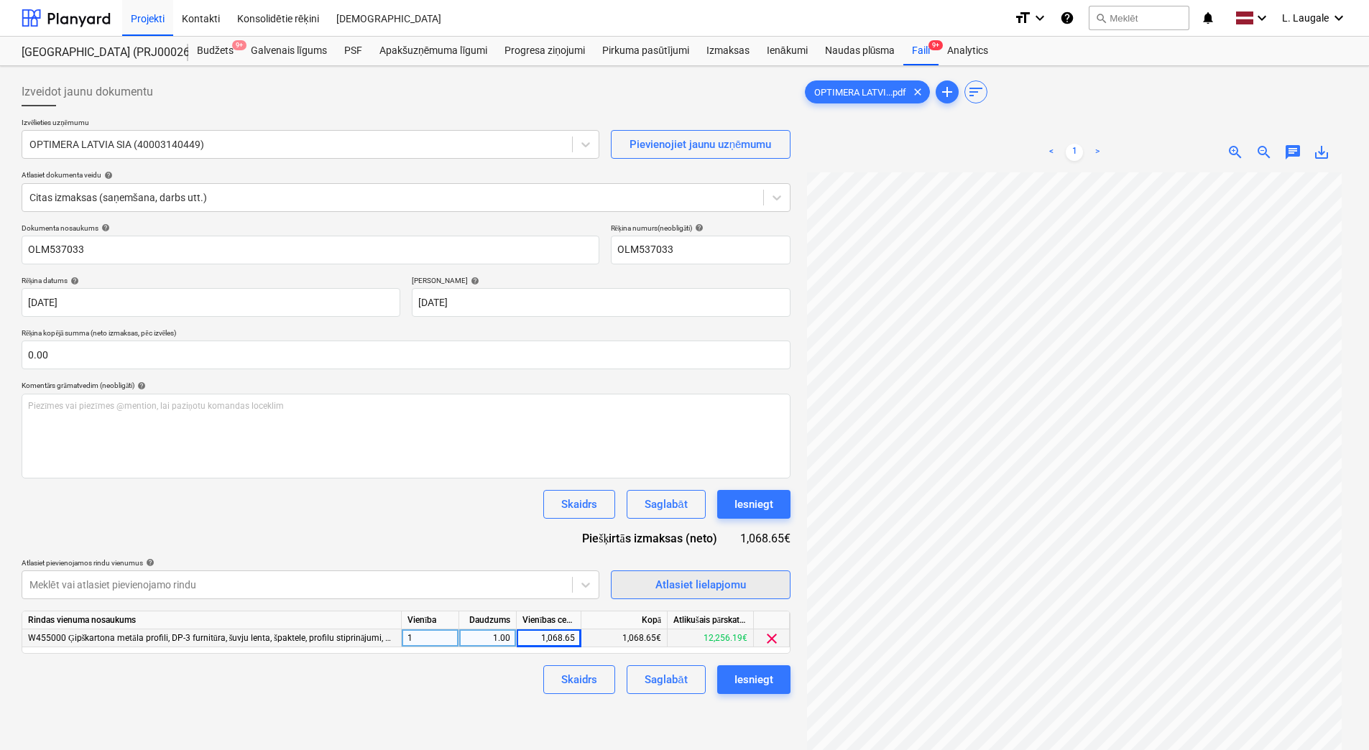
click at [698, 579] on div "Atlasiet lielapjomu" at bounding box center [700, 585] width 91 height 19
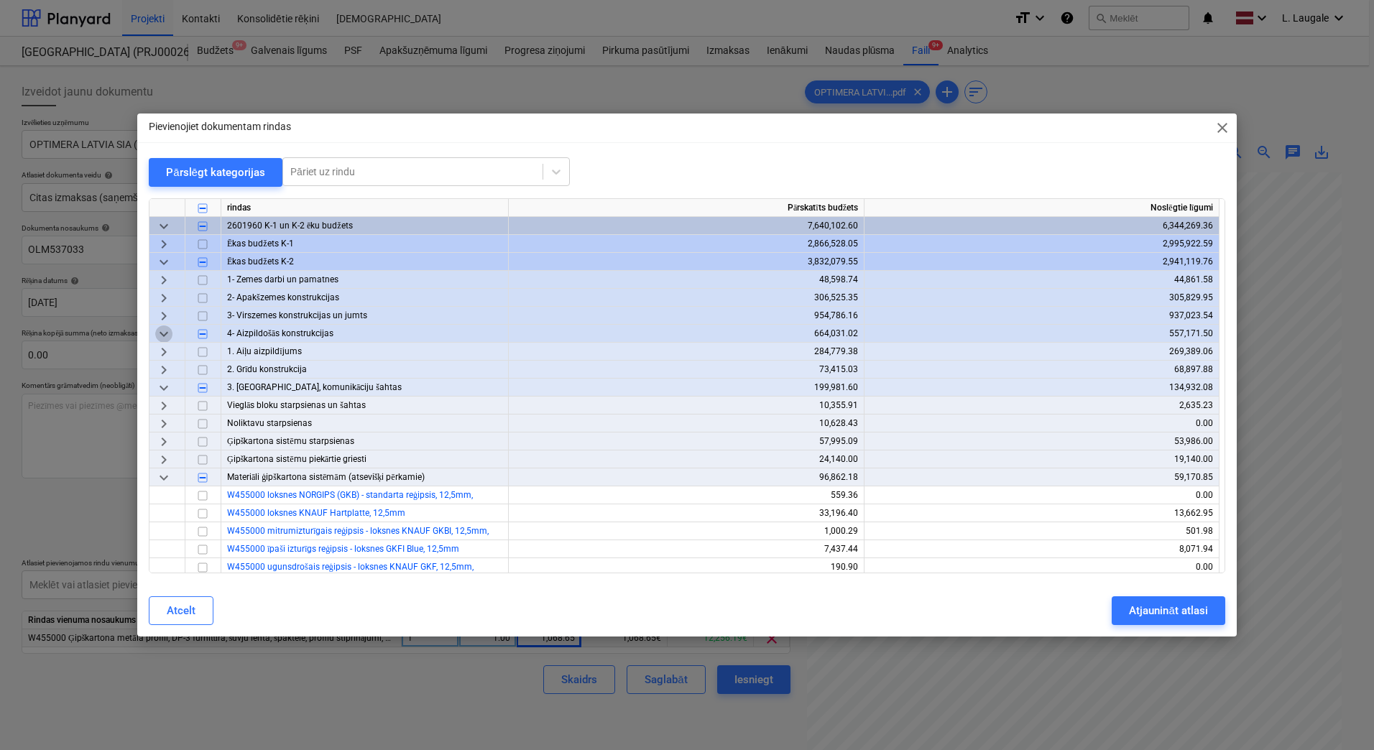
click at [166, 332] on span "keyboard_arrow_down" at bounding box center [163, 334] width 17 height 17
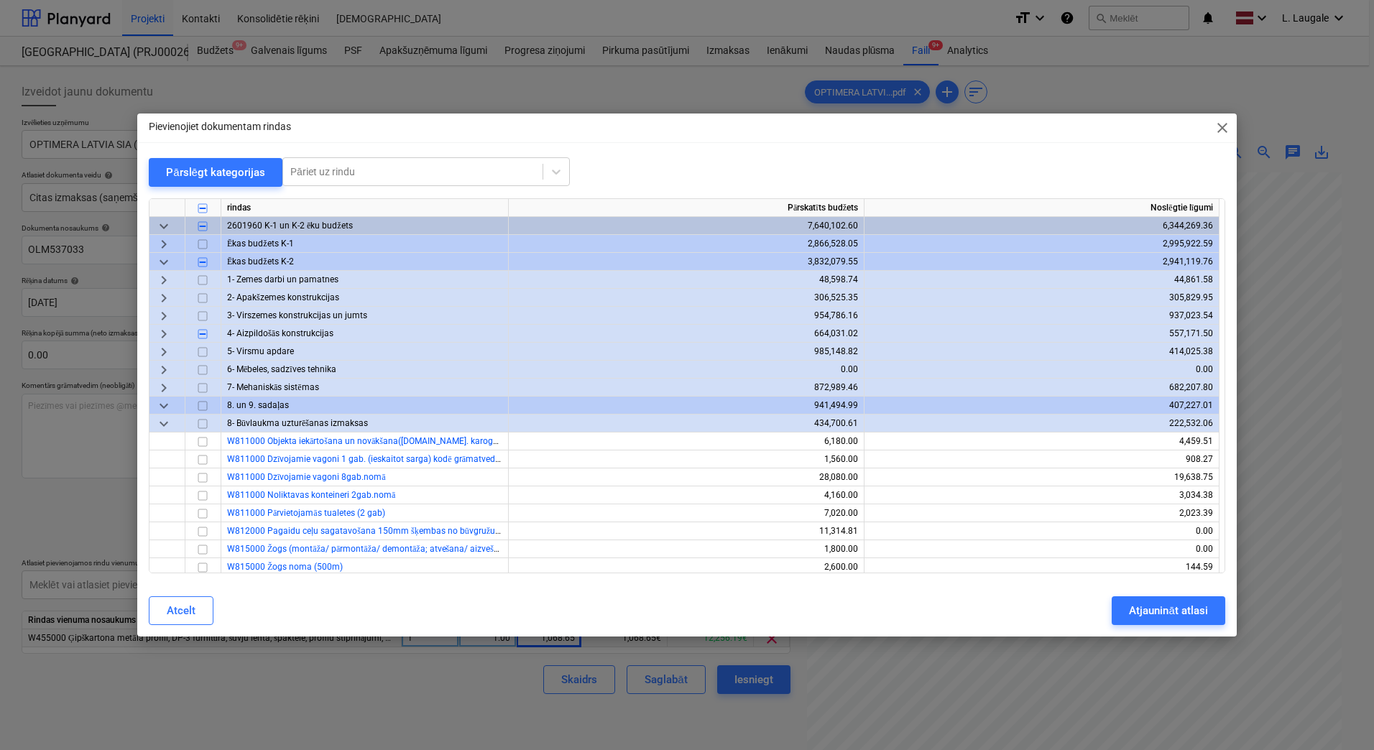
click at [168, 352] on span "keyboard_arrow_right" at bounding box center [163, 352] width 17 height 17
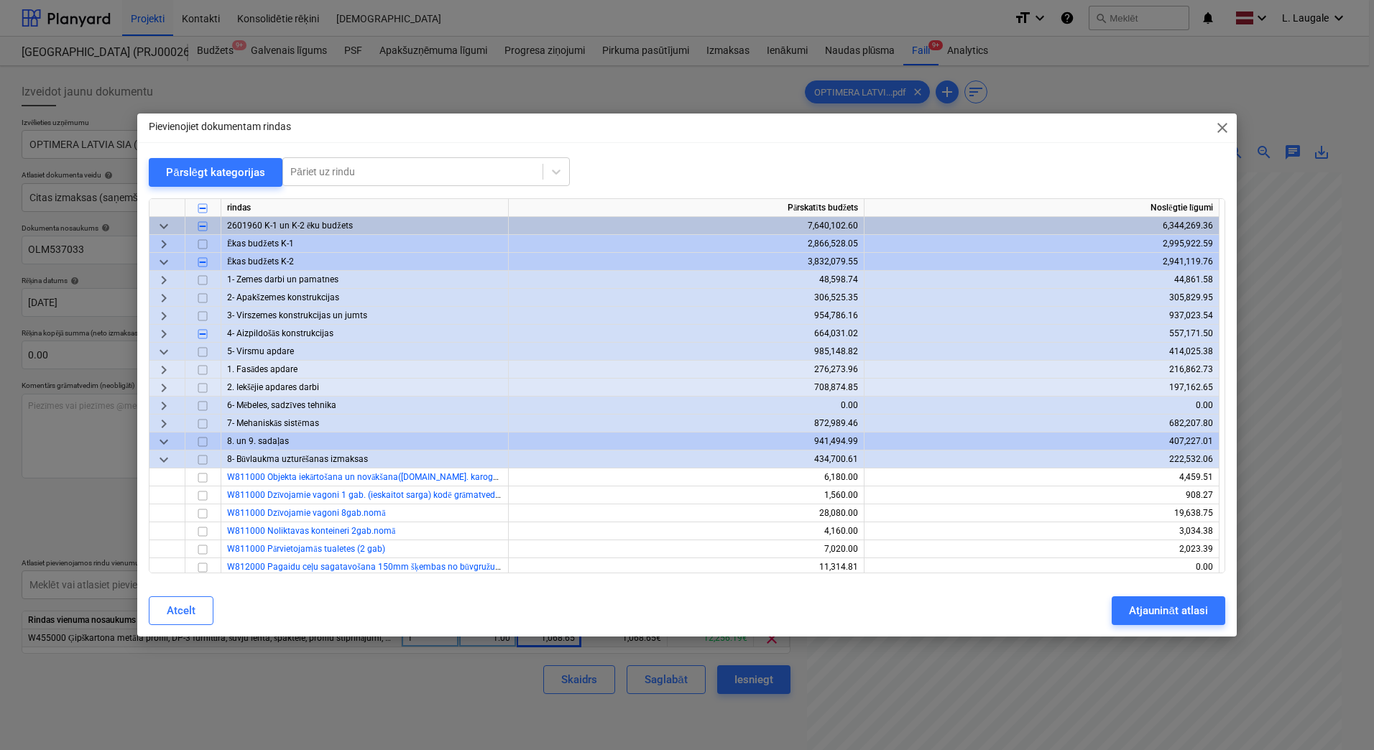
click at [170, 369] on span "keyboard_arrow_right" at bounding box center [163, 370] width 17 height 17
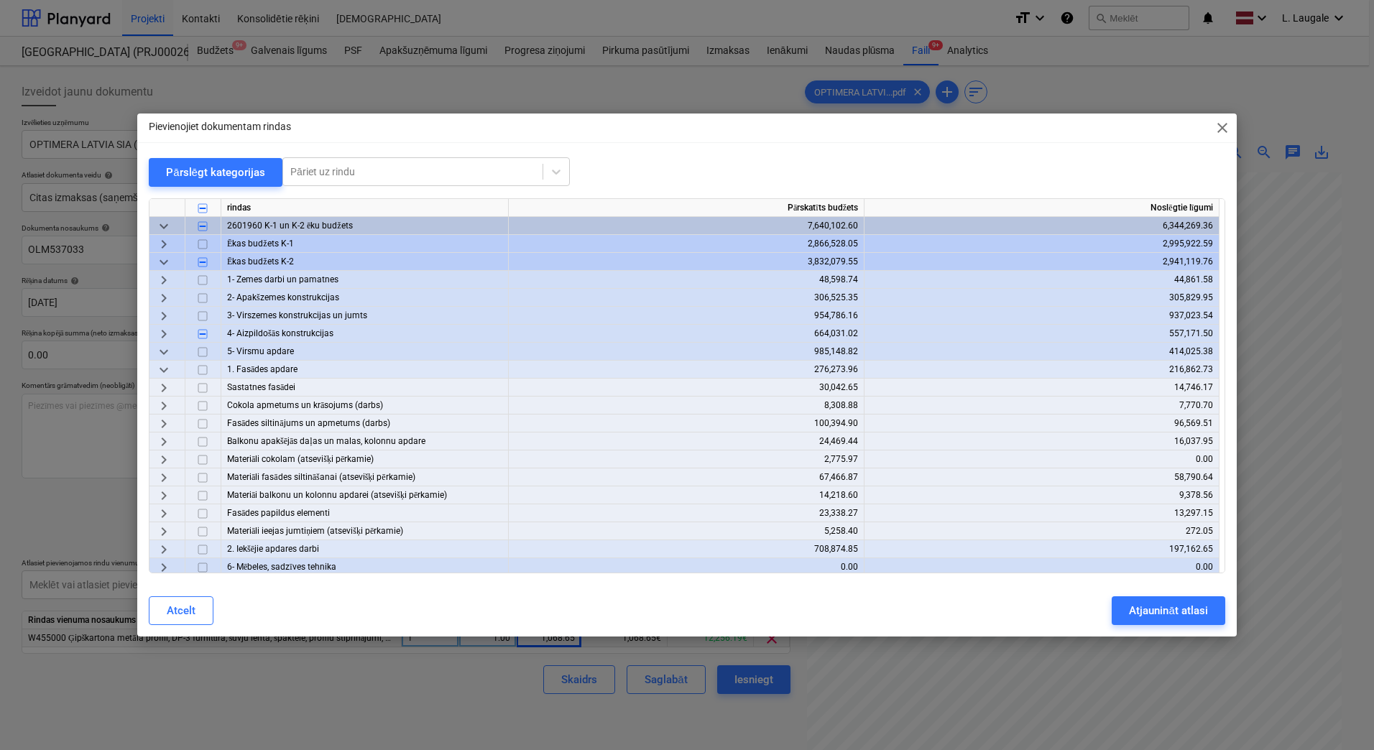
click at [163, 479] on span "keyboard_arrow_right" at bounding box center [163, 477] width 17 height 17
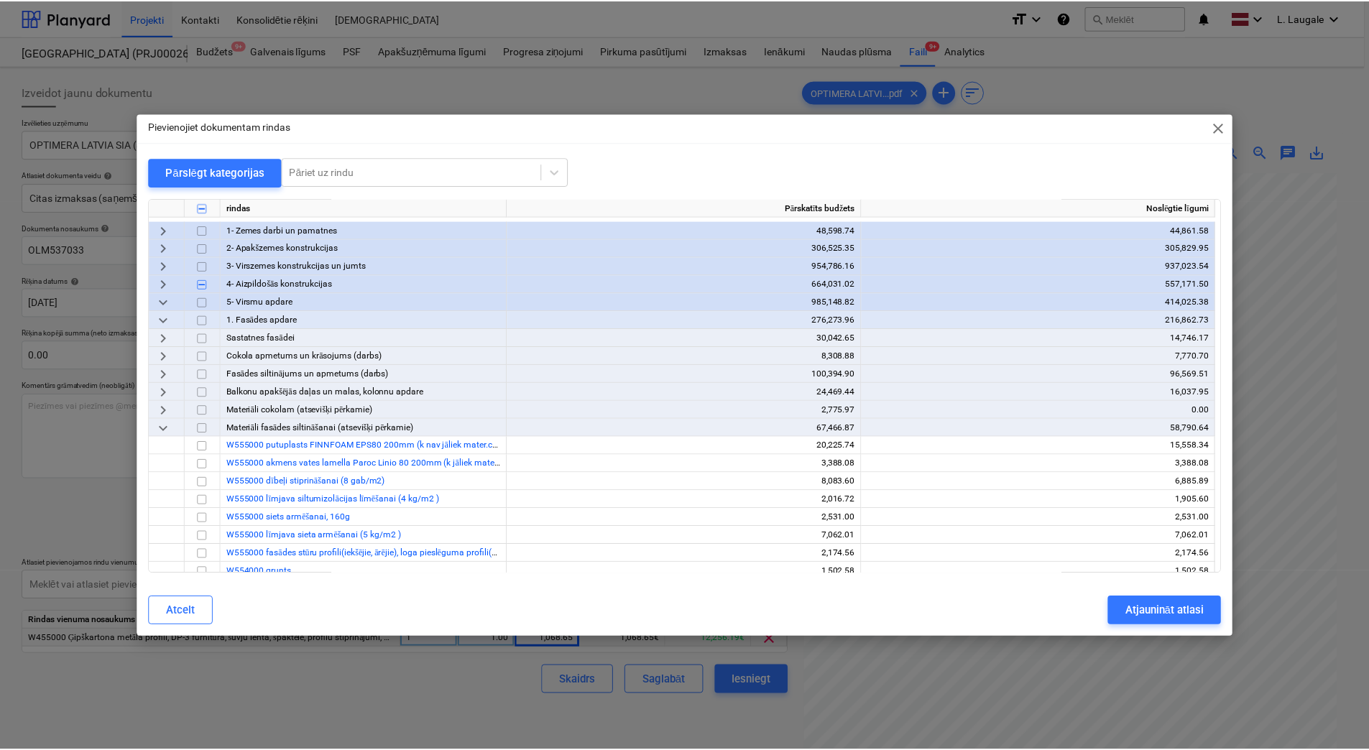
scroll to position [144, 0]
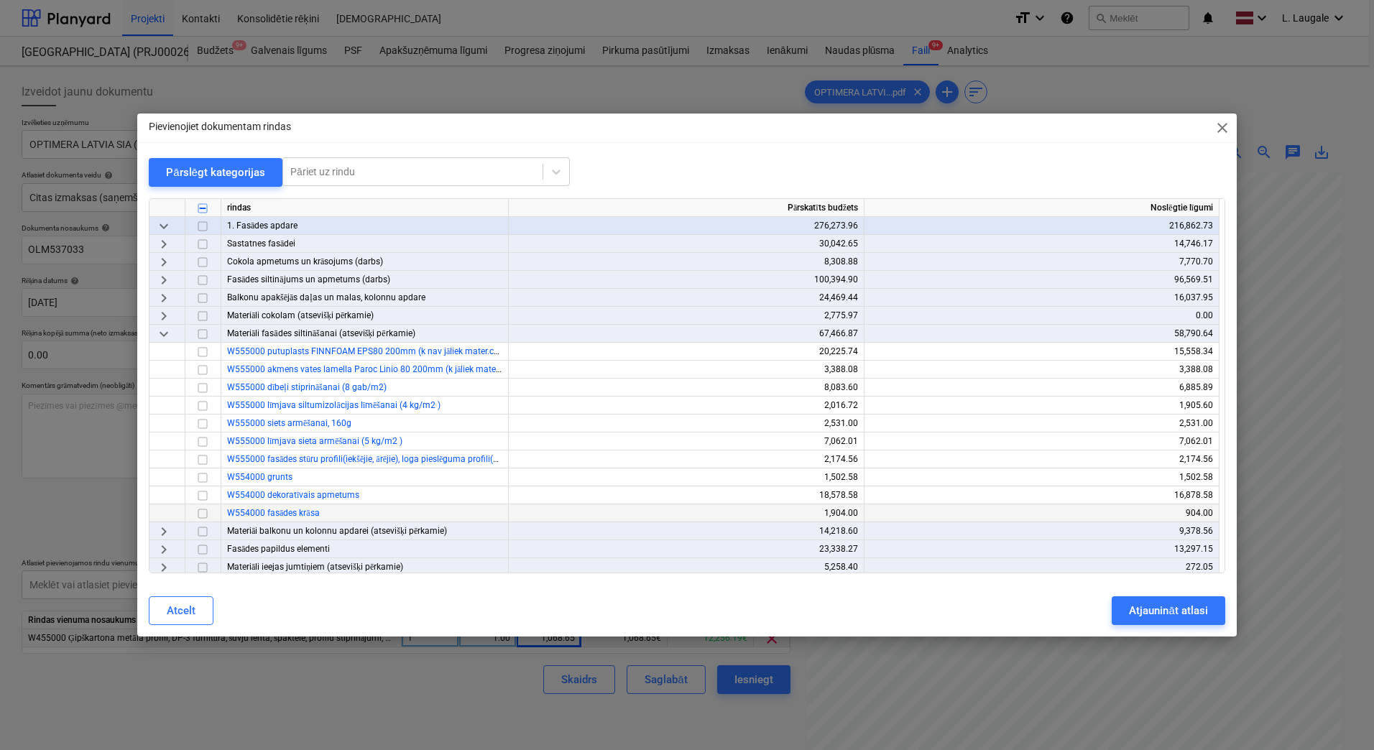
click at [199, 512] on input "checkbox" at bounding box center [202, 513] width 17 height 17
click at [1163, 610] on div "Atjaunināt atlasi" at bounding box center [1168, 611] width 78 height 19
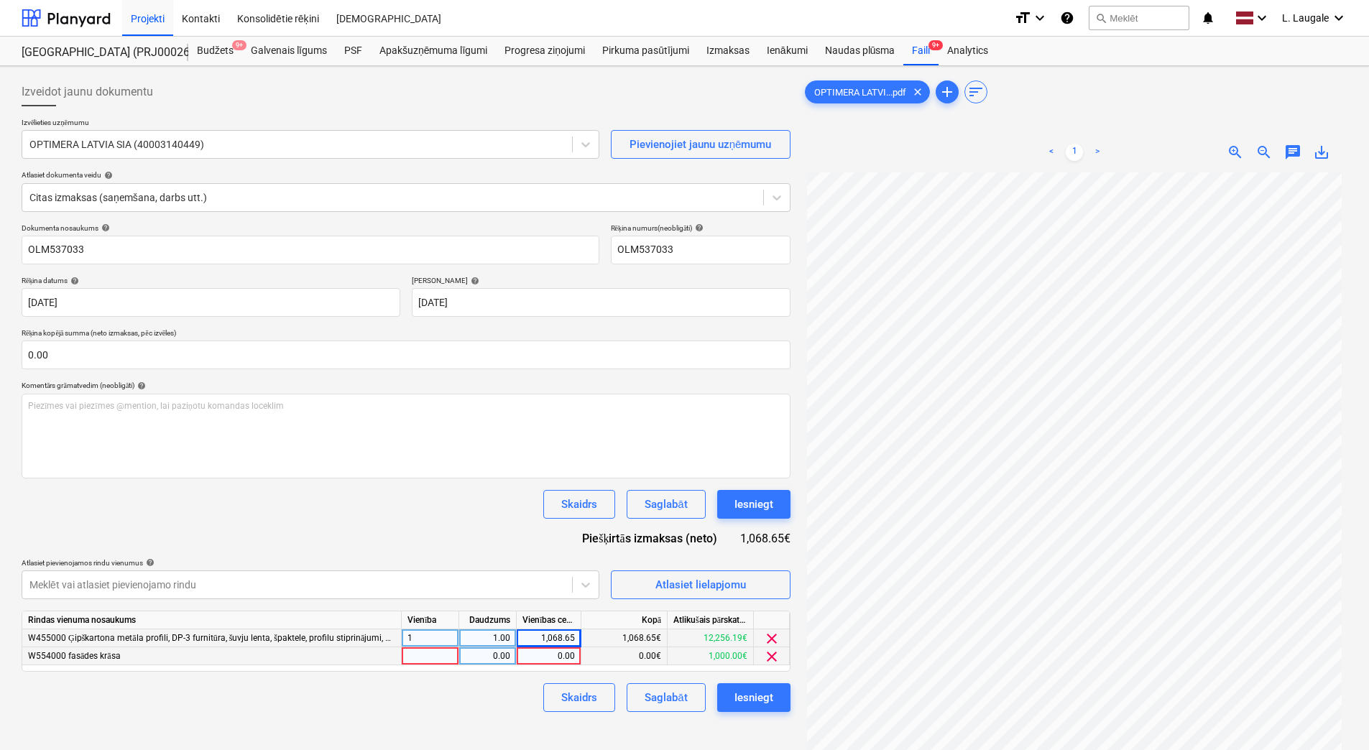
click at [443, 658] on div at bounding box center [430, 657] width 57 height 18
click at [490, 658] on div "0.00" at bounding box center [487, 657] width 45 height 18
type input "1"
click at [548, 657] on div "0.00" at bounding box center [548, 657] width 52 height 18
type input "668.97"
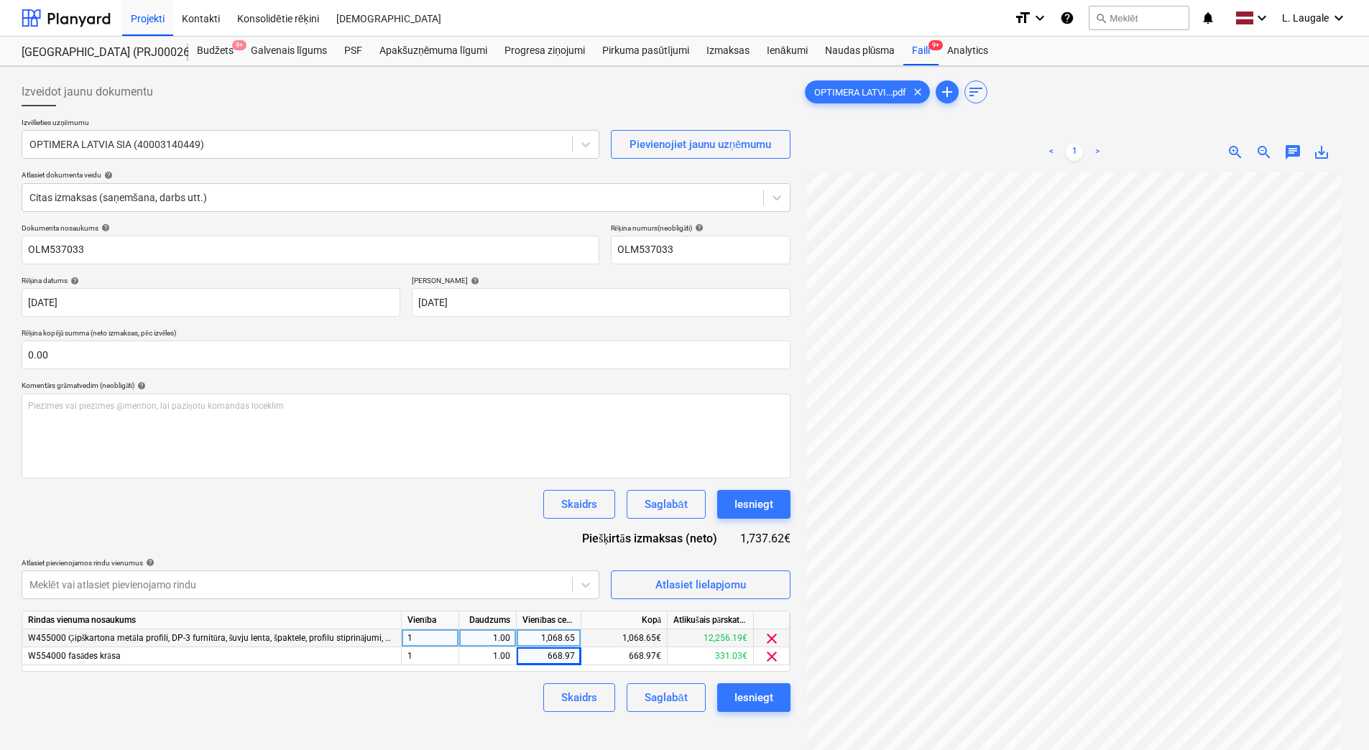
click at [527, 704] on div "Skaidrs Saglabāt Iesniegt" at bounding box center [406, 697] width 769 height 29
click at [570, 635] on div "1,068.65" at bounding box center [548, 639] width 52 height 18
click at [496, 712] on div "Skaidrs Saglabāt Iesniegt" at bounding box center [406, 697] width 769 height 29
click at [553, 640] on div "0.00" at bounding box center [548, 639] width 52 height 18
type input "399.68"
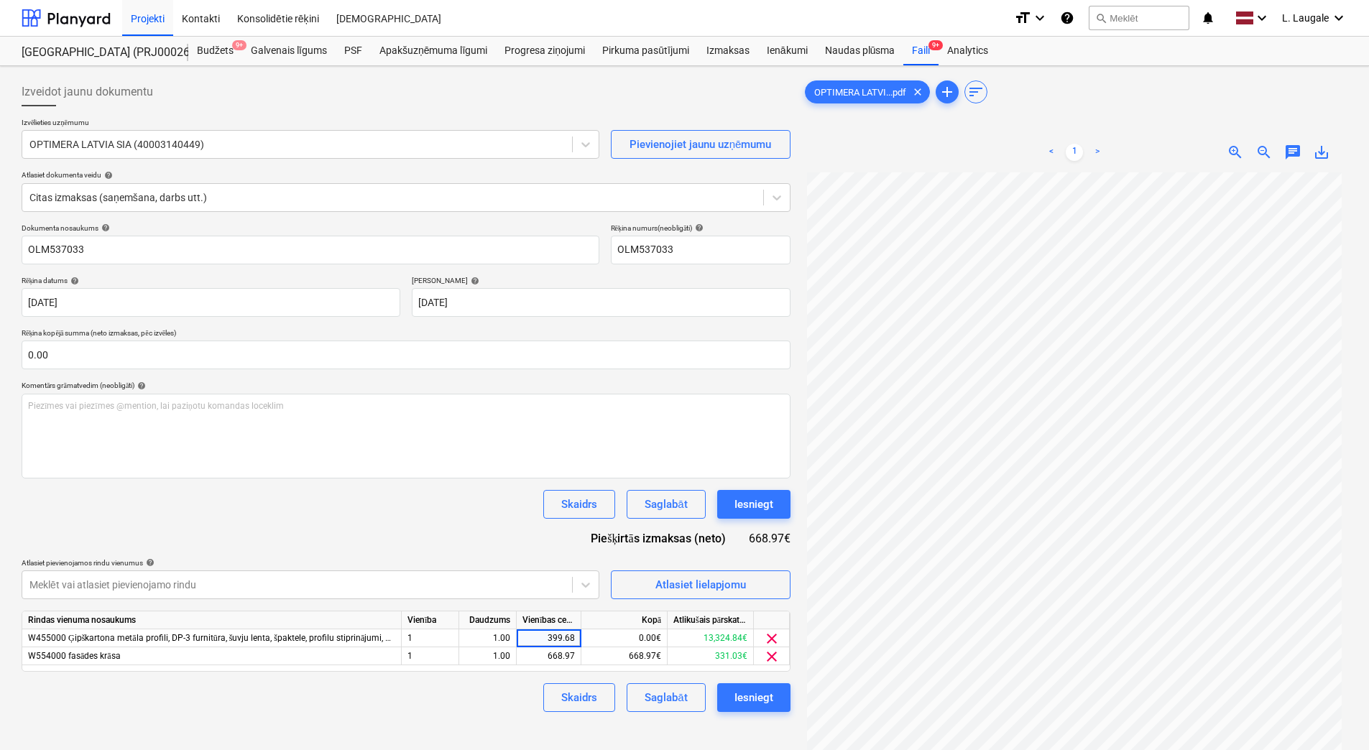
click at [487, 687] on div "Skaidrs Saglabāt Iesniegt" at bounding box center [406, 697] width 769 height 29
click at [668, 691] on div "Saglabāt" at bounding box center [666, 698] width 42 height 19
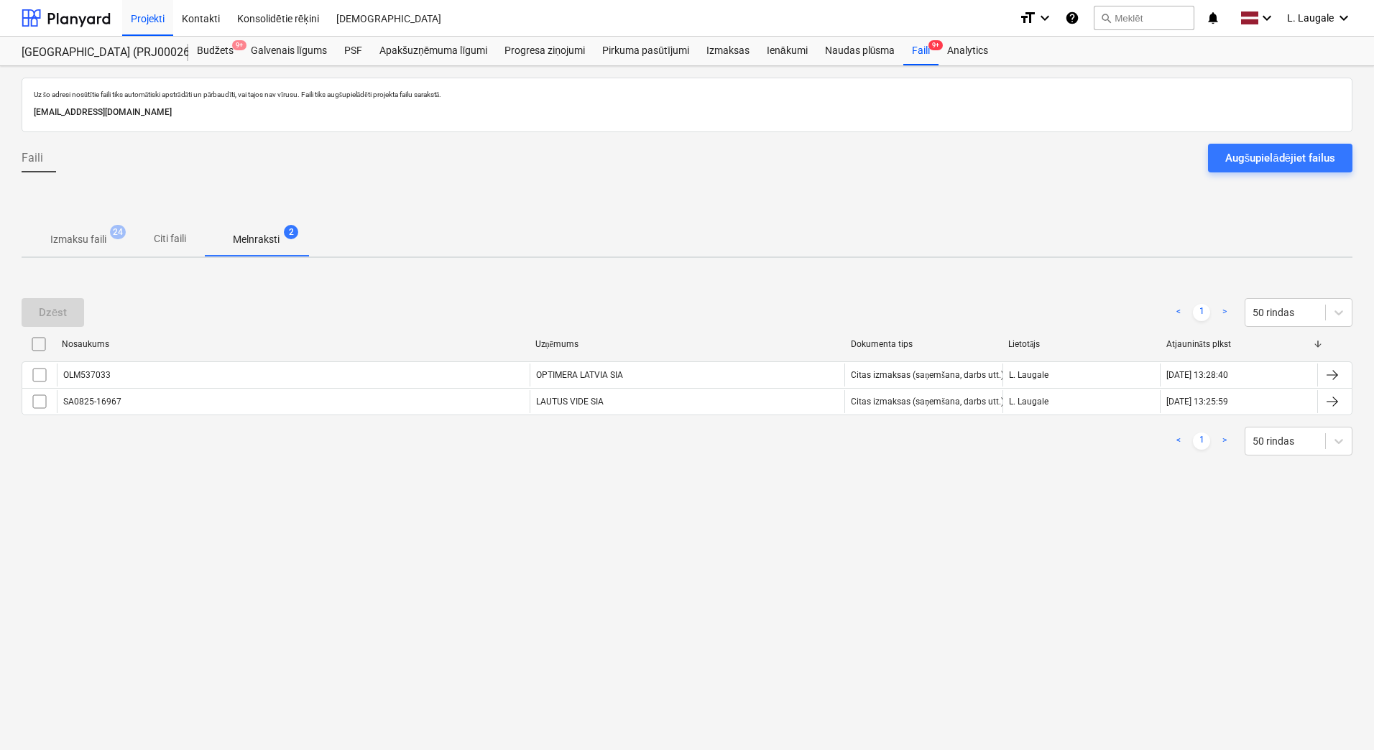
click at [88, 238] on p "Izmaksu faili" at bounding box center [78, 239] width 56 height 15
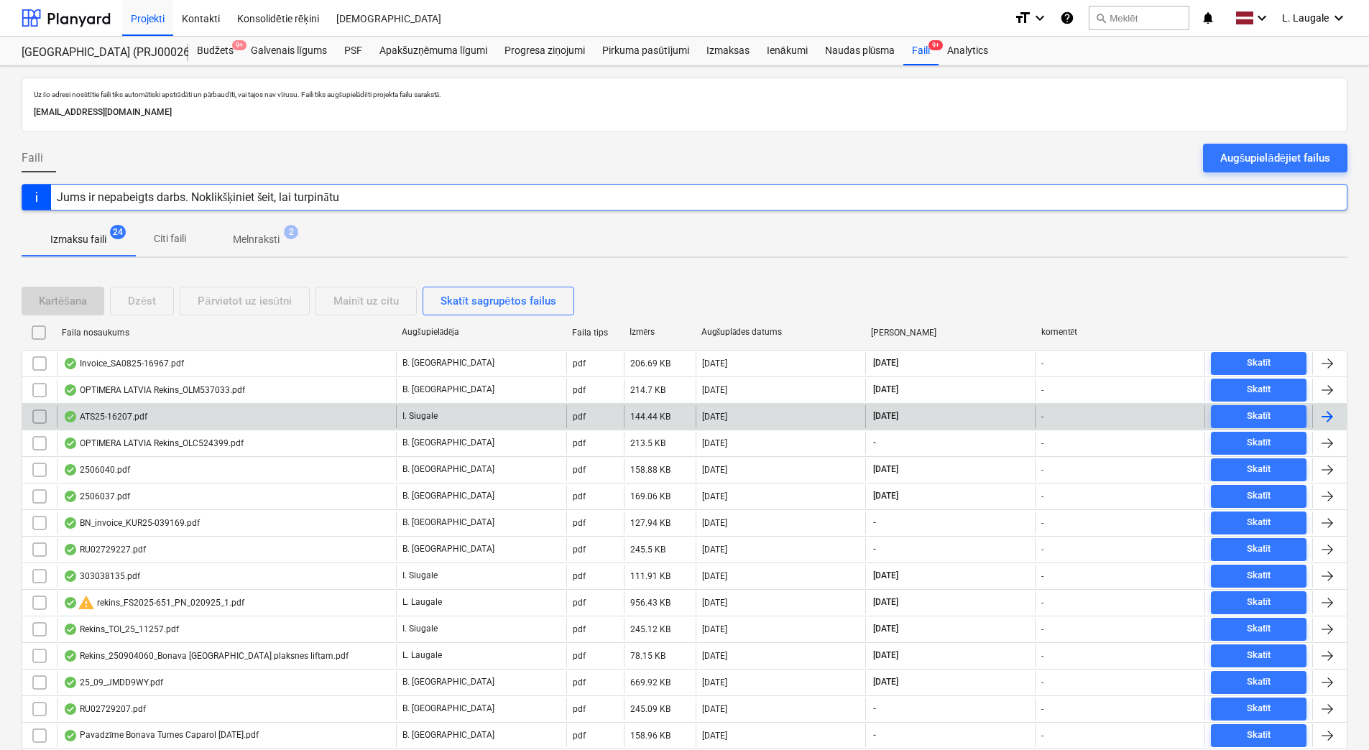
click at [190, 422] on div "ATS25-16207.pdf" at bounding box center [226, 416] width 339 height 23
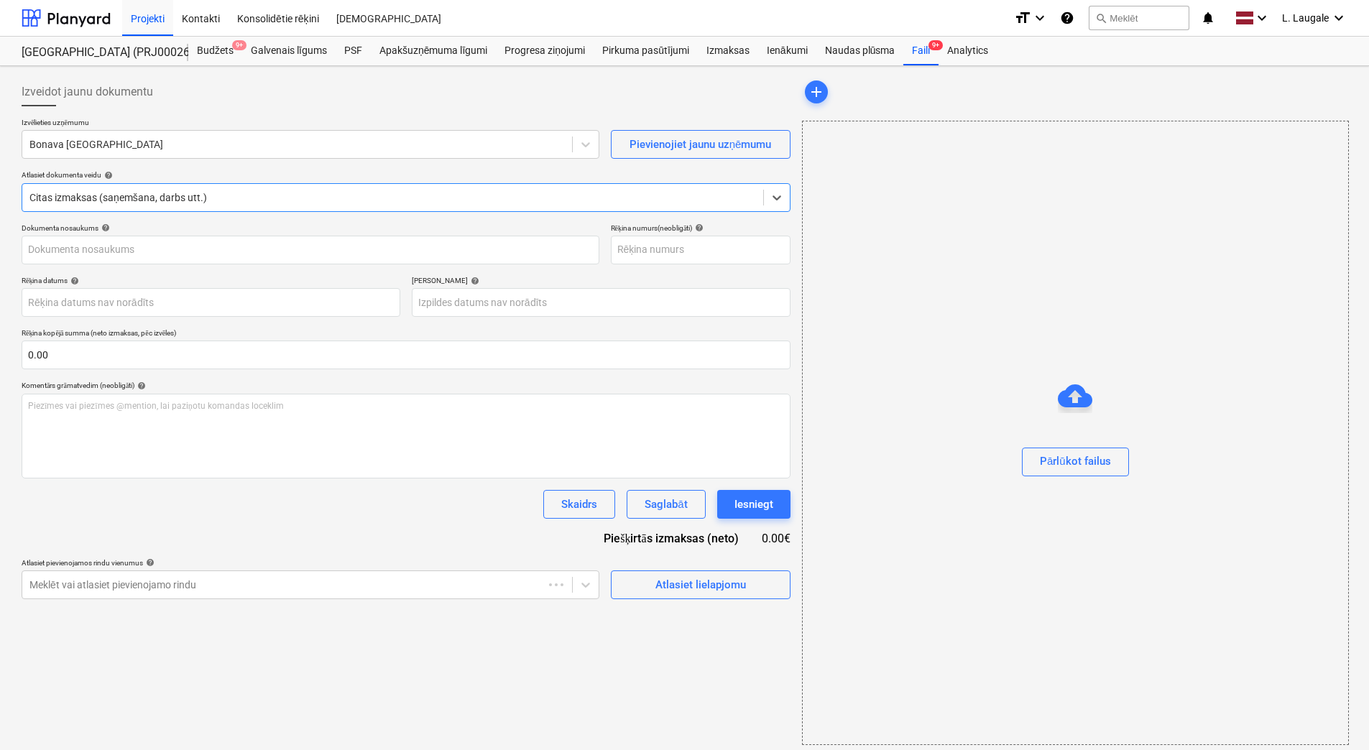
type input "ATS25-16207.pdf"
type input "[DATE]"
type input "17 Sep 2025"
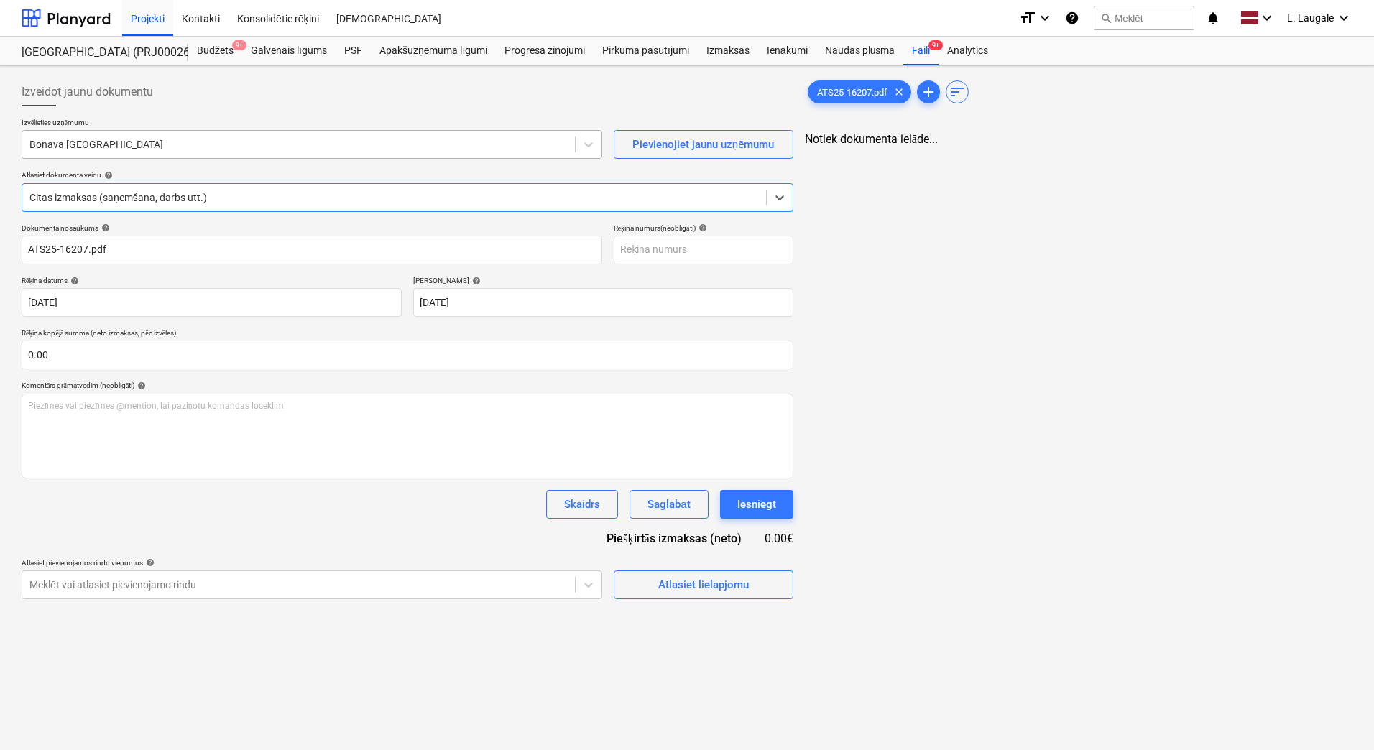
click at [184, 147] on div at bounding box center [298, 144] width 538 height 14
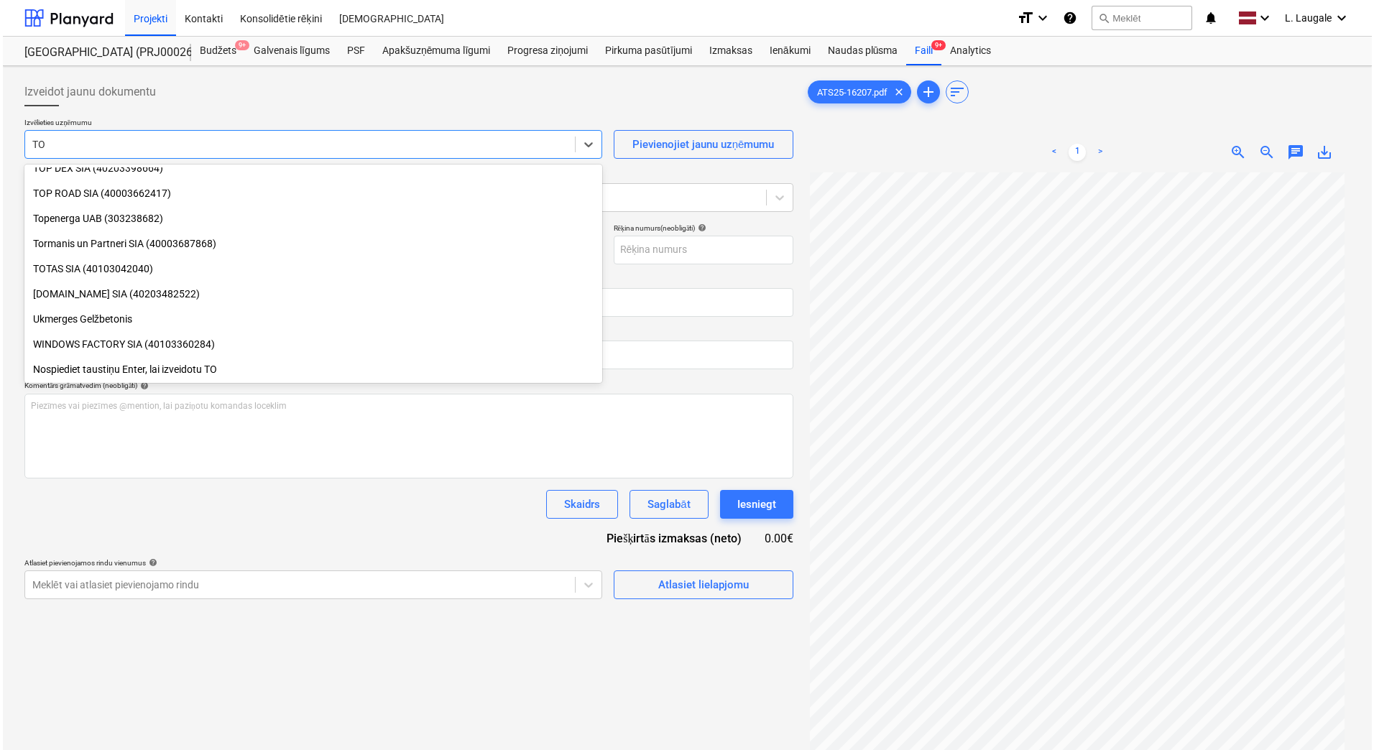
scroll to position [916, 0]
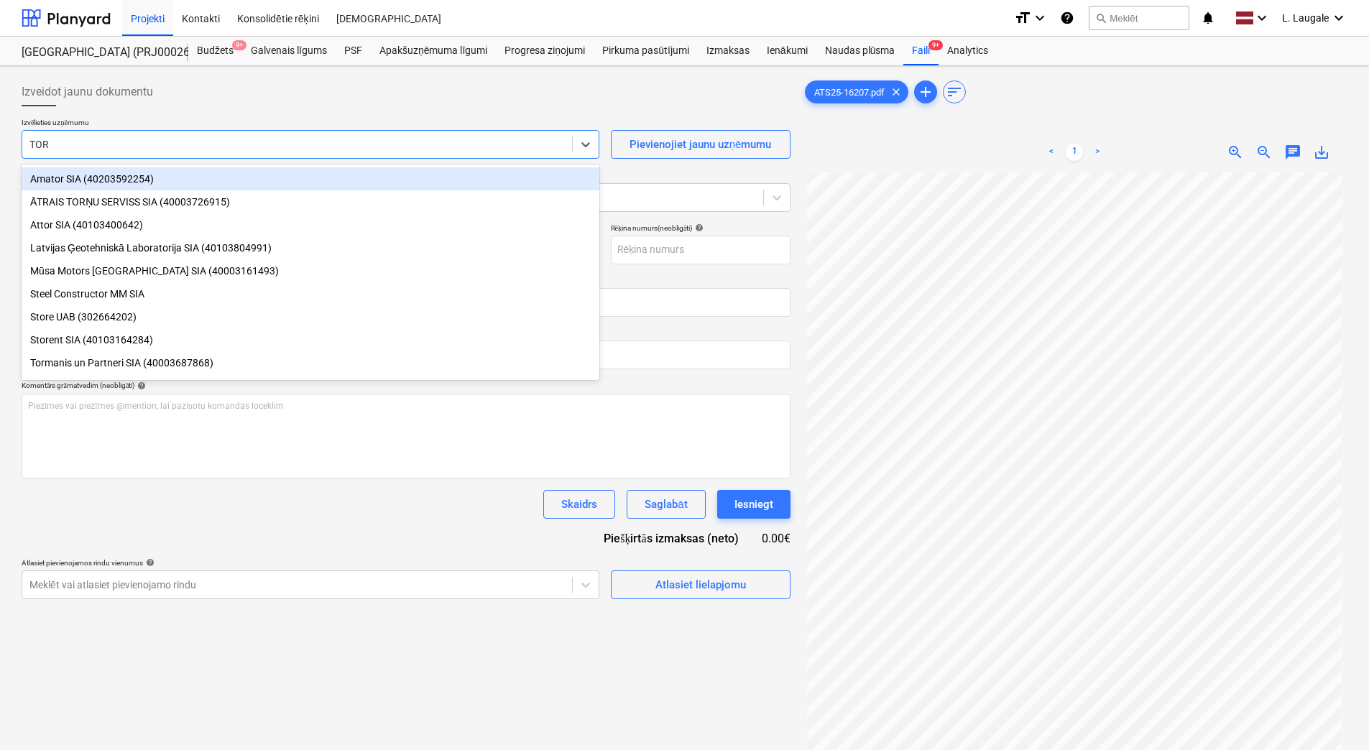
type input "TORŅ"
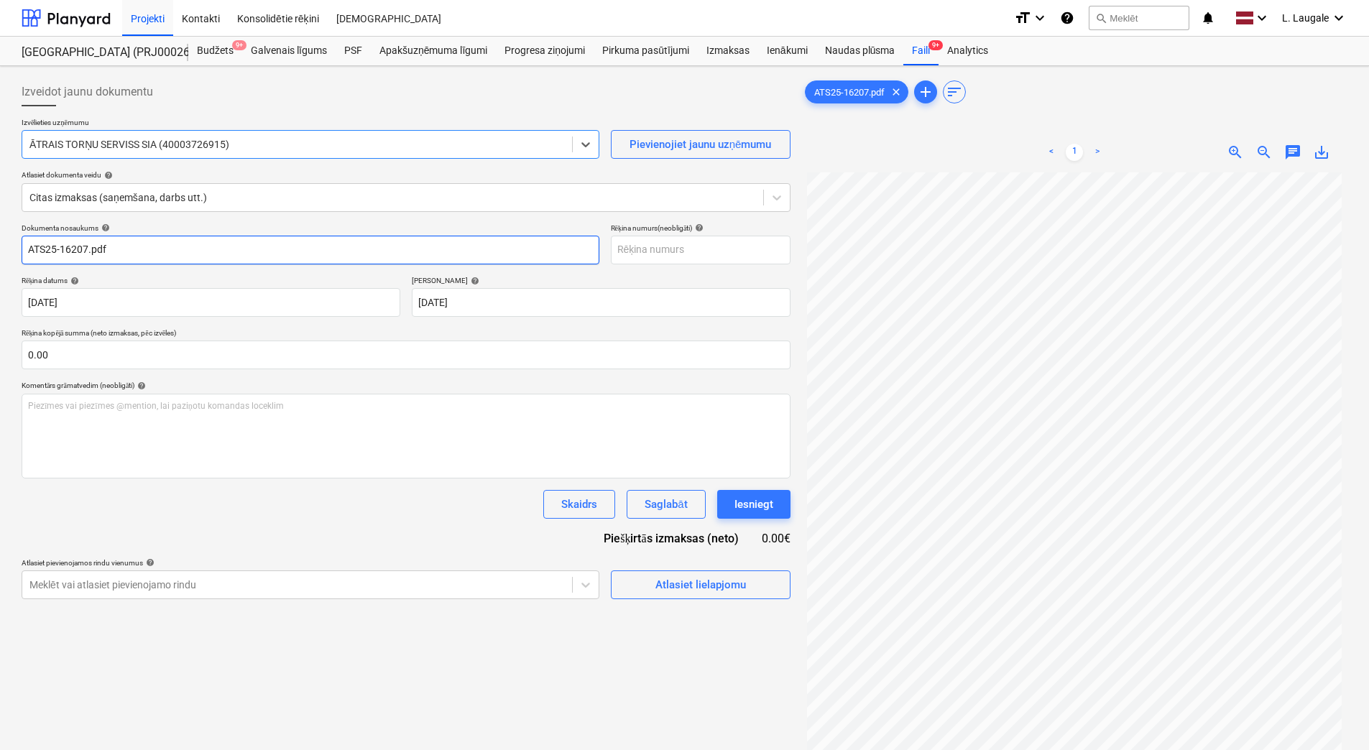
click at [187, 247] on input "ATS25-16207.pdf" at bounding box center [311, 250] width 578 height 29
drag, startPoint x: 187, startPoint y: 247, endPoint x: 0, endPoint y: 249, distance: 186.9
click at [0, 249] on html "Projekti Kontakti Konsolidētie rēķini Iesūtne format_size keyboard_arrow_down h…" at bounding box center [684, 375] width 1369 height 750
type input "ATS25-16207"
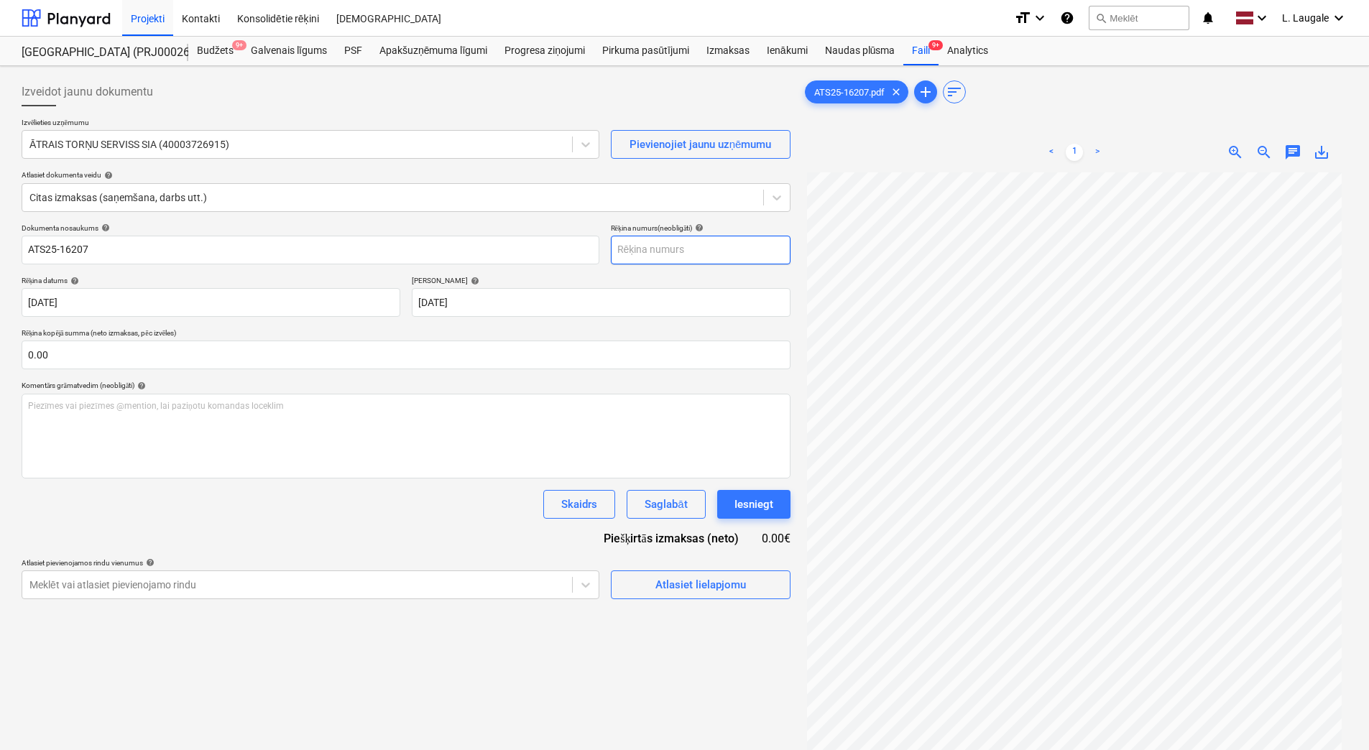
paste input "ATS25-16207"
type input "ATS25-16207"
click at [658, 584] on div "Atlasiet lielapjomu" at bounding box center [700, 585] width 91 height 19
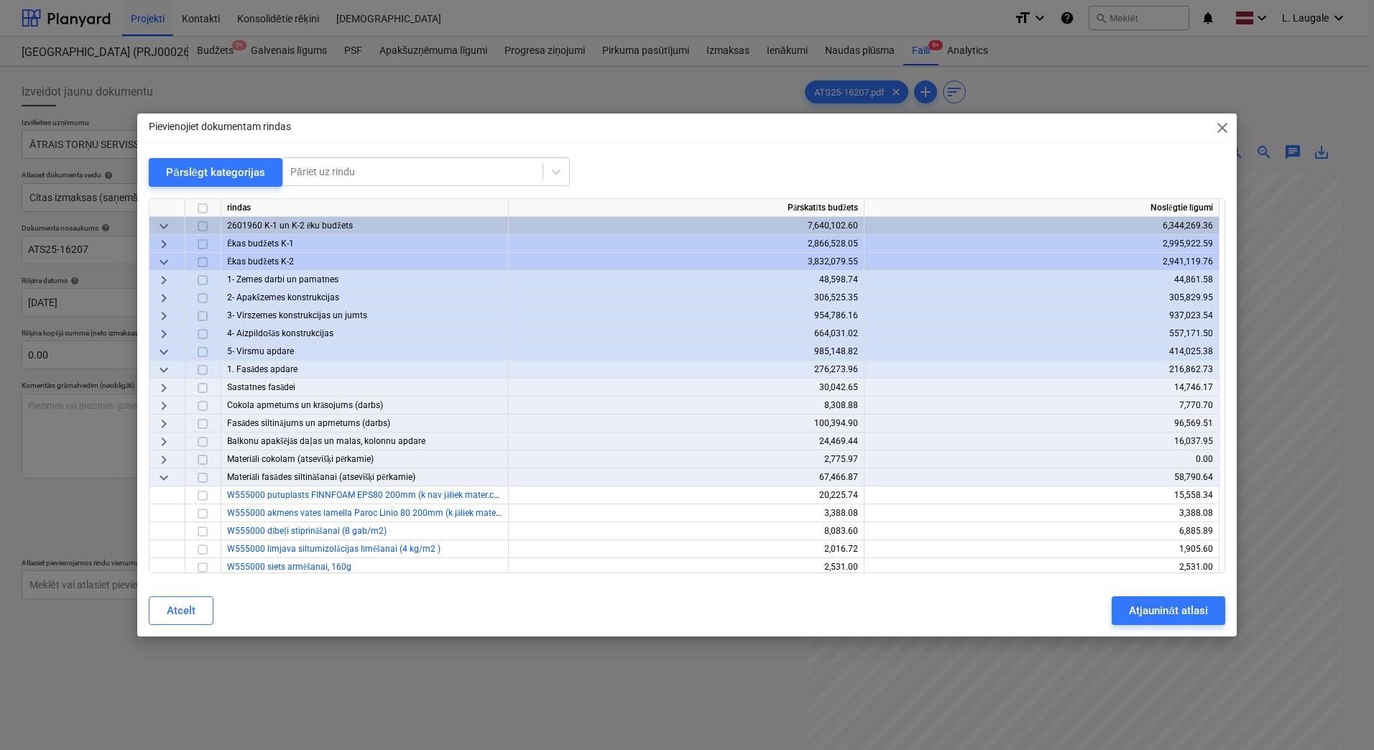
click at [158, 257] on span "keyboard_arrow_down" at bounding box center [163, 262] width 17 height 17
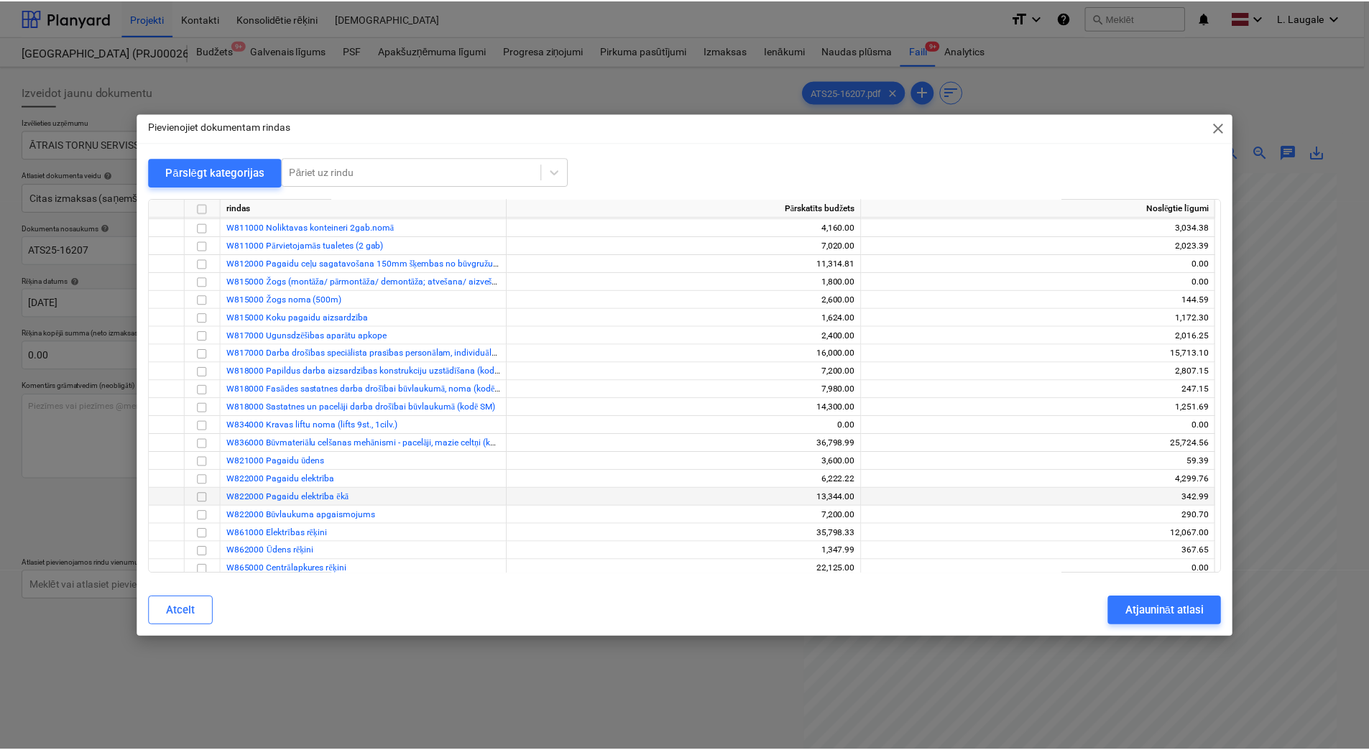
scroll to position [144, 0]
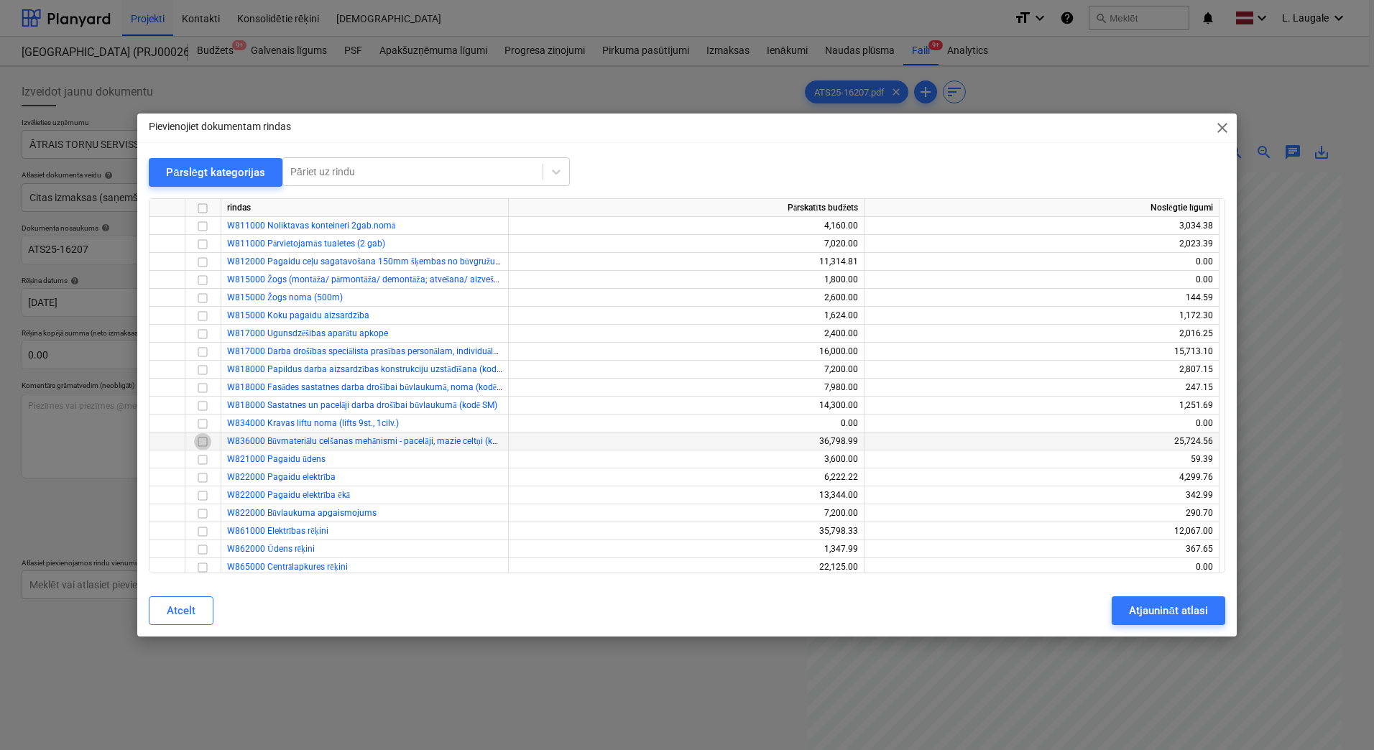
click at [208, 438] on input "checkbox" at bounding box center [202, 441] width 17 height 17
click at [1142, 597] on button "Atjaunināt atlasi" at bounding box center [1168, 611] width 113 height 29
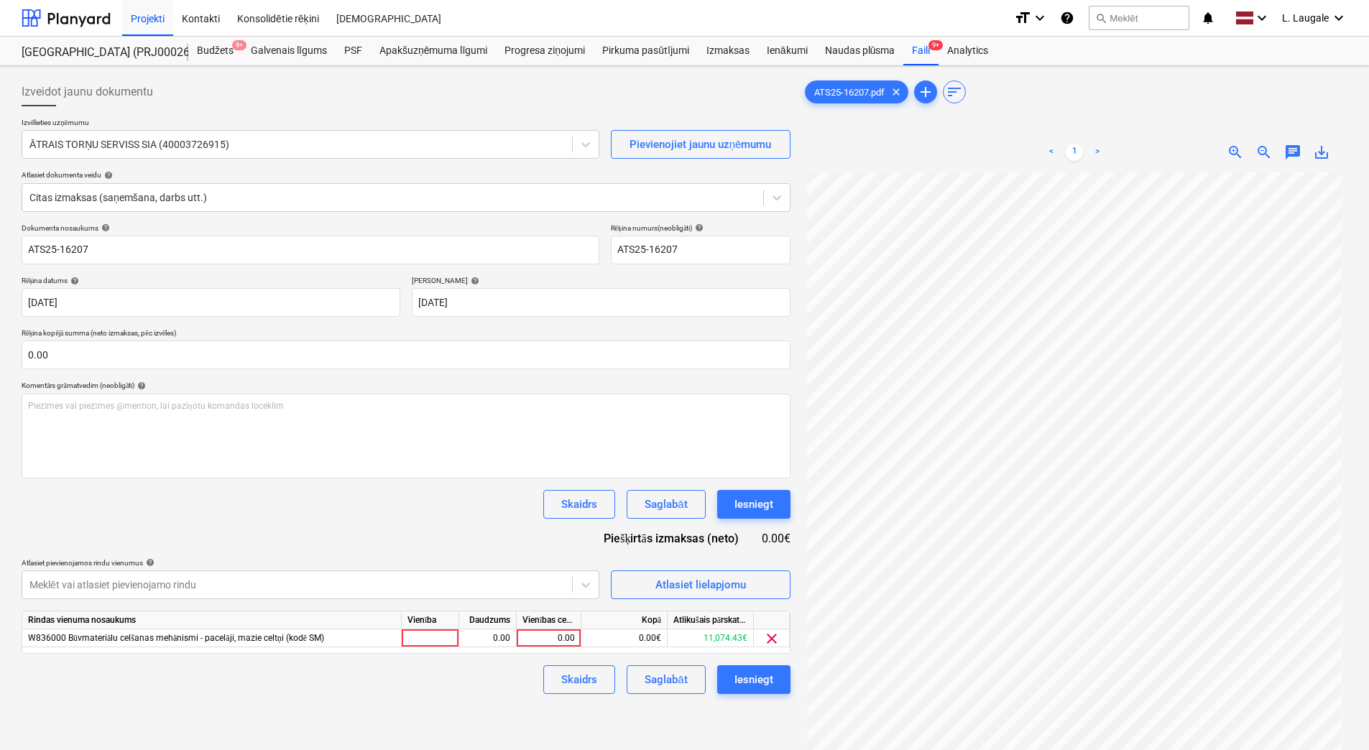
click at [428, 629] on div "Vienība" at bounding box center [430, 621] width 57 height 18
click at [426, 637] on div at bounding box center [430, 639] width 57 height 18
type input "1"
click at [485, 634] on div "0.00" at bounding box center [487, 639] width 45 height 18
type input "1"
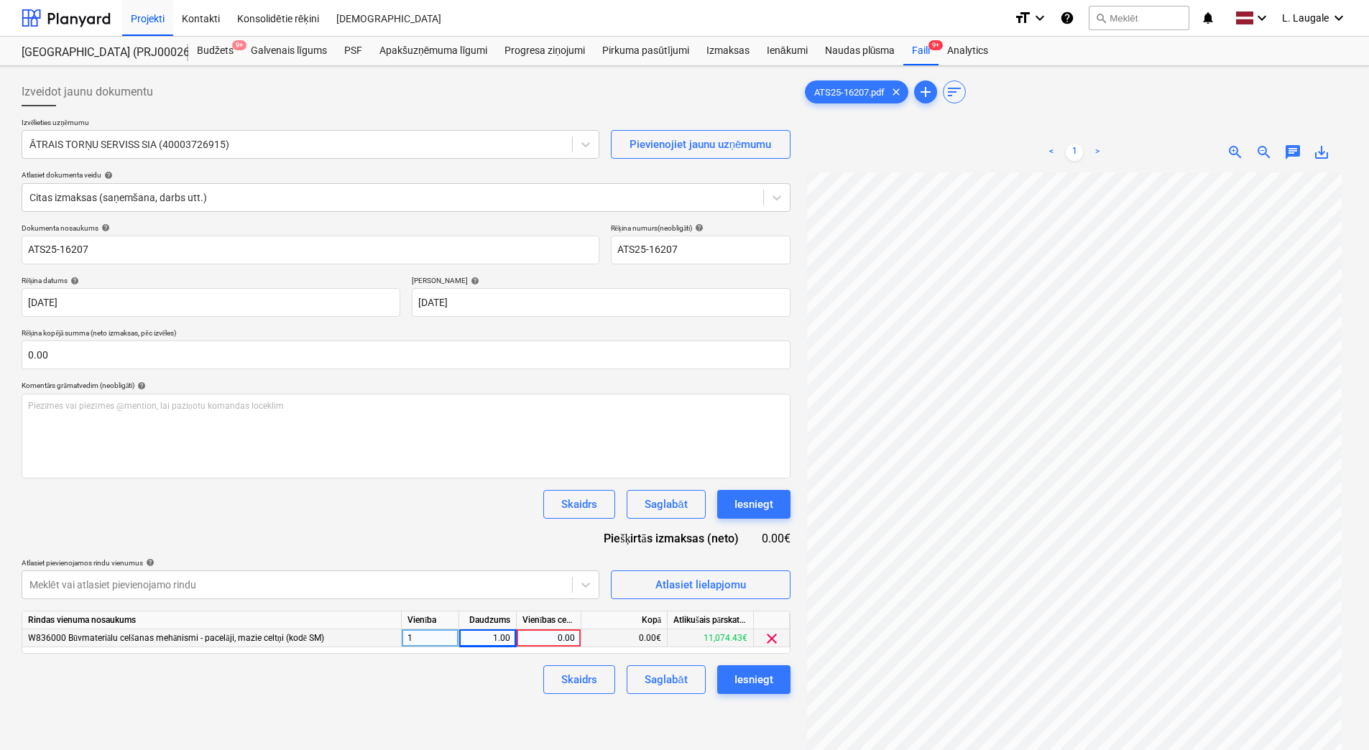
click at [546, 633] on div "0.00" at bounding box center [548, 639] width 52 height 18
type input "317"
click at [513, 691] on div "Skaidrs Saglabāt Iesniegt" at bounding box center [406, 680] width 769 height 29
click at [645, 682] on div "Saglabāt" at bounding box center [666, 680] width 42 height 19
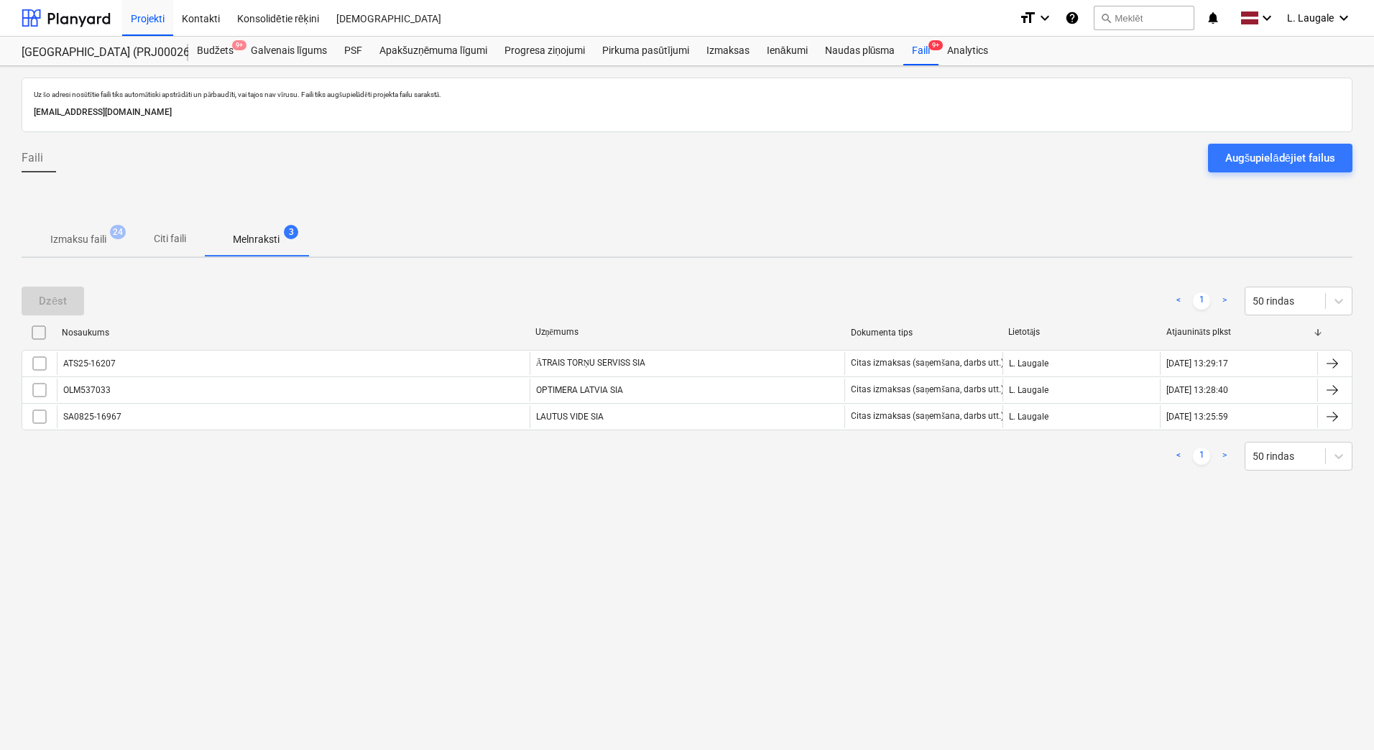
click at [104, 234] on p "Izmaksu faili" at bounding box center [78, 239] width 56 height 15
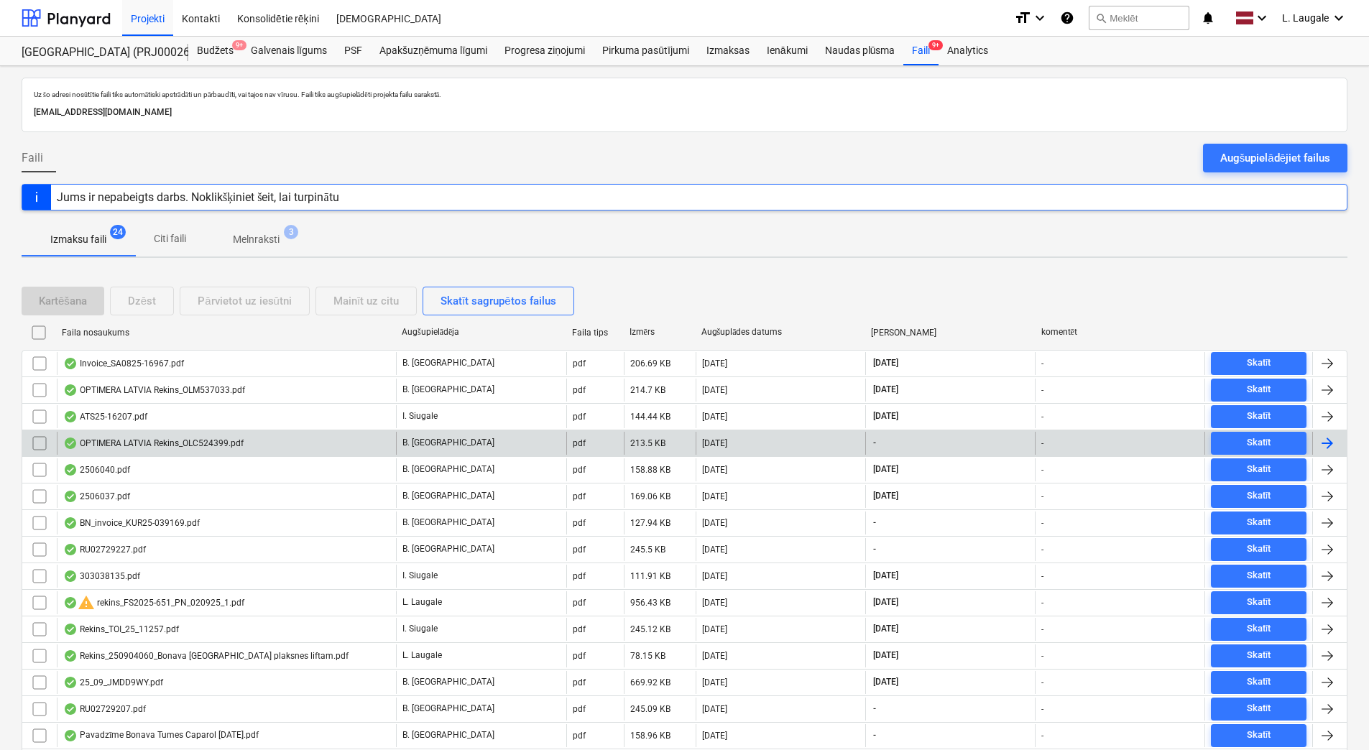
click at [346, 446] on div "OPTIMERA LATVIA Rekins_OLC524399.pdf" at bounding box center [226, 443] width 339 height 23
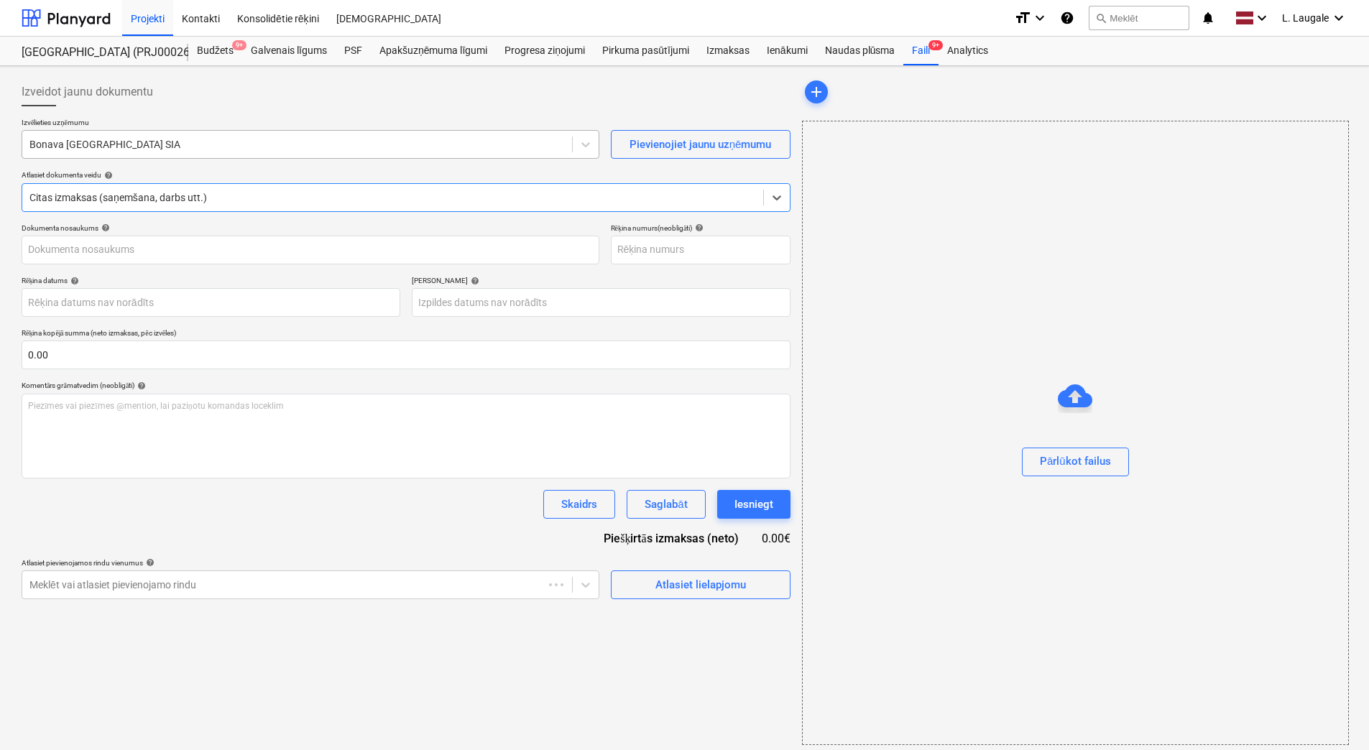
click at [269, 147] on div at bounding box center [296, 144] width 535 height 14
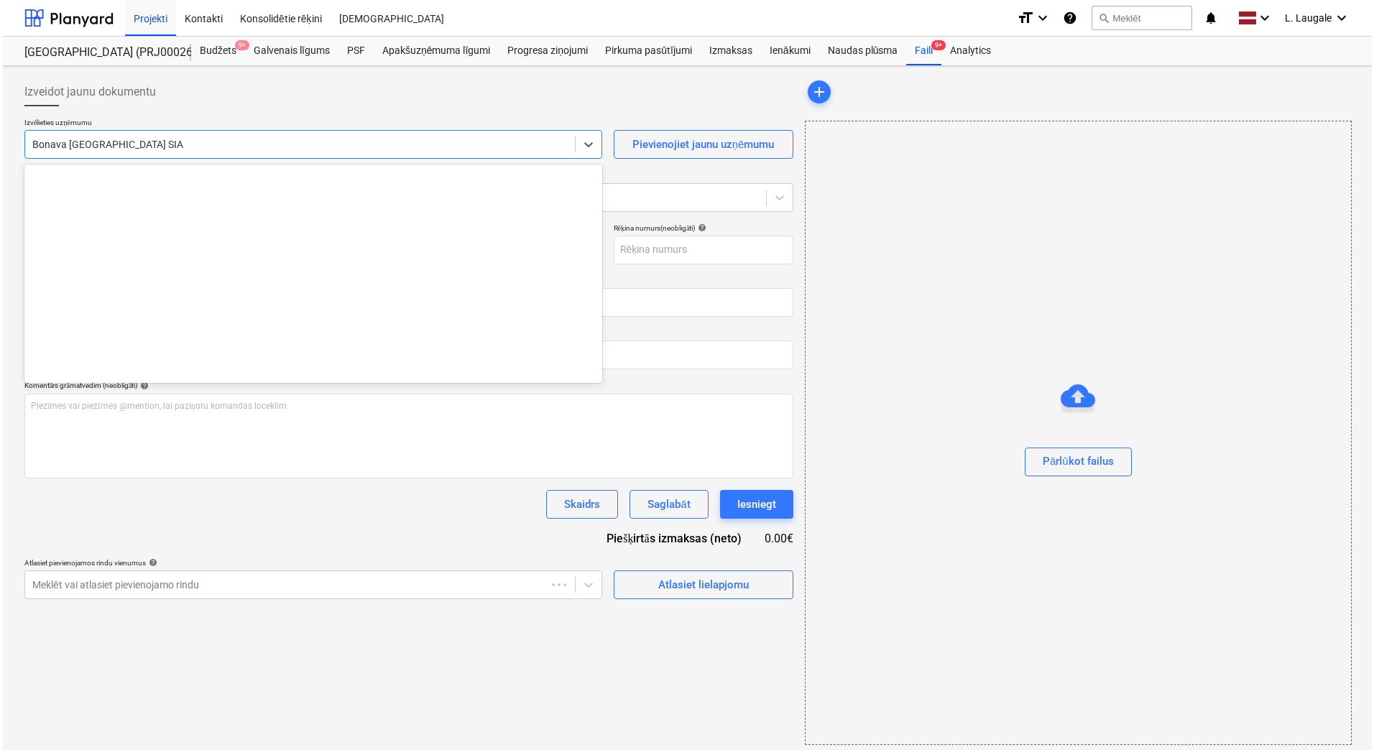
scroll to position [2692, 0]
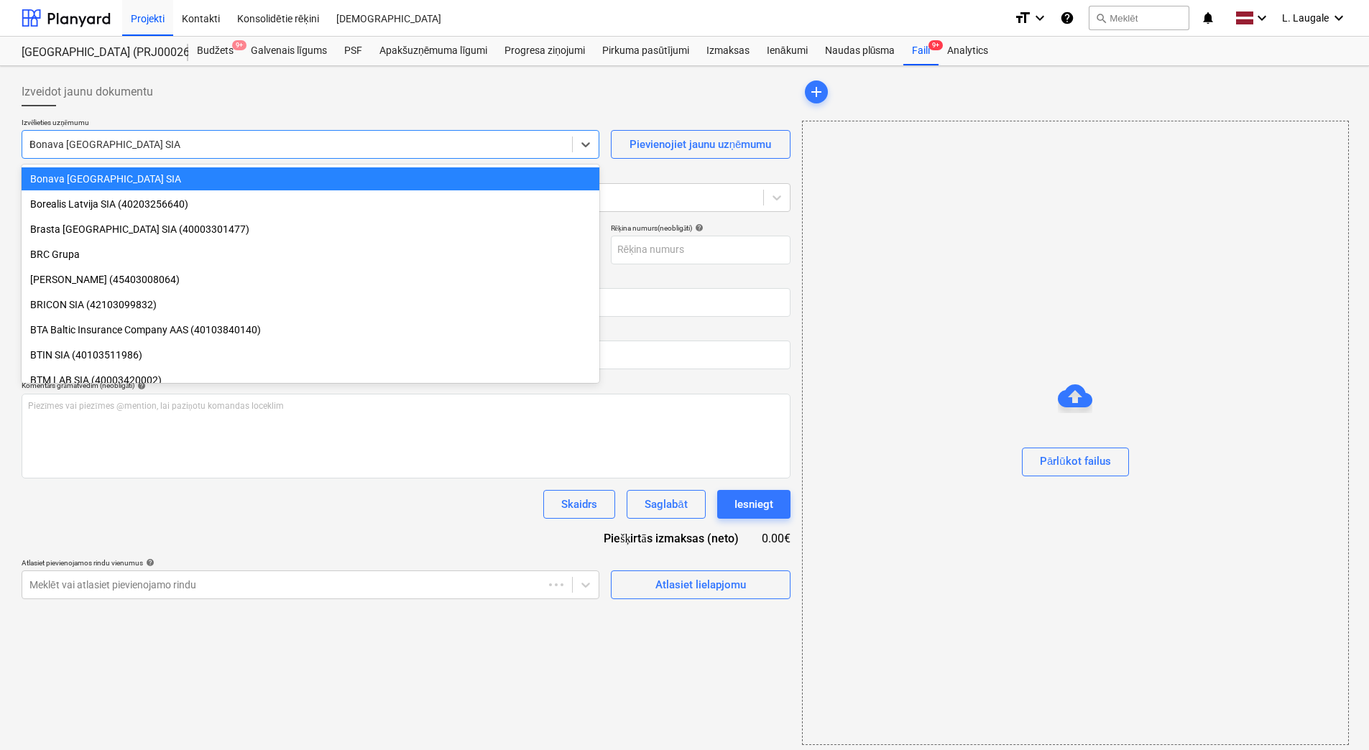
type input "OP"
type input "OLC524399"
type input "OPTI"
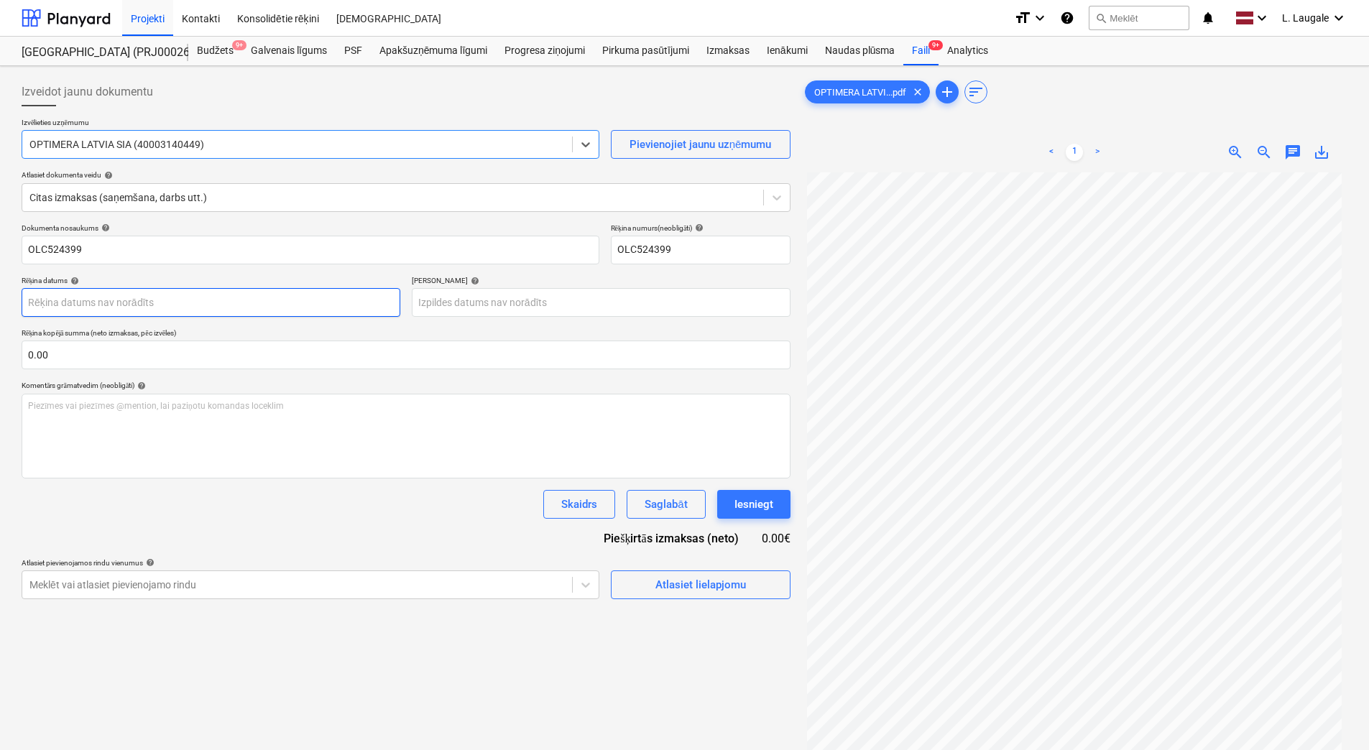
click at [208, 290] on body "Projekti Kontakti Konsolidētie rēķini Iesūtne format_size keyboard_arrow_down h…" at bounding box center [684, 375] width 1369 height 750
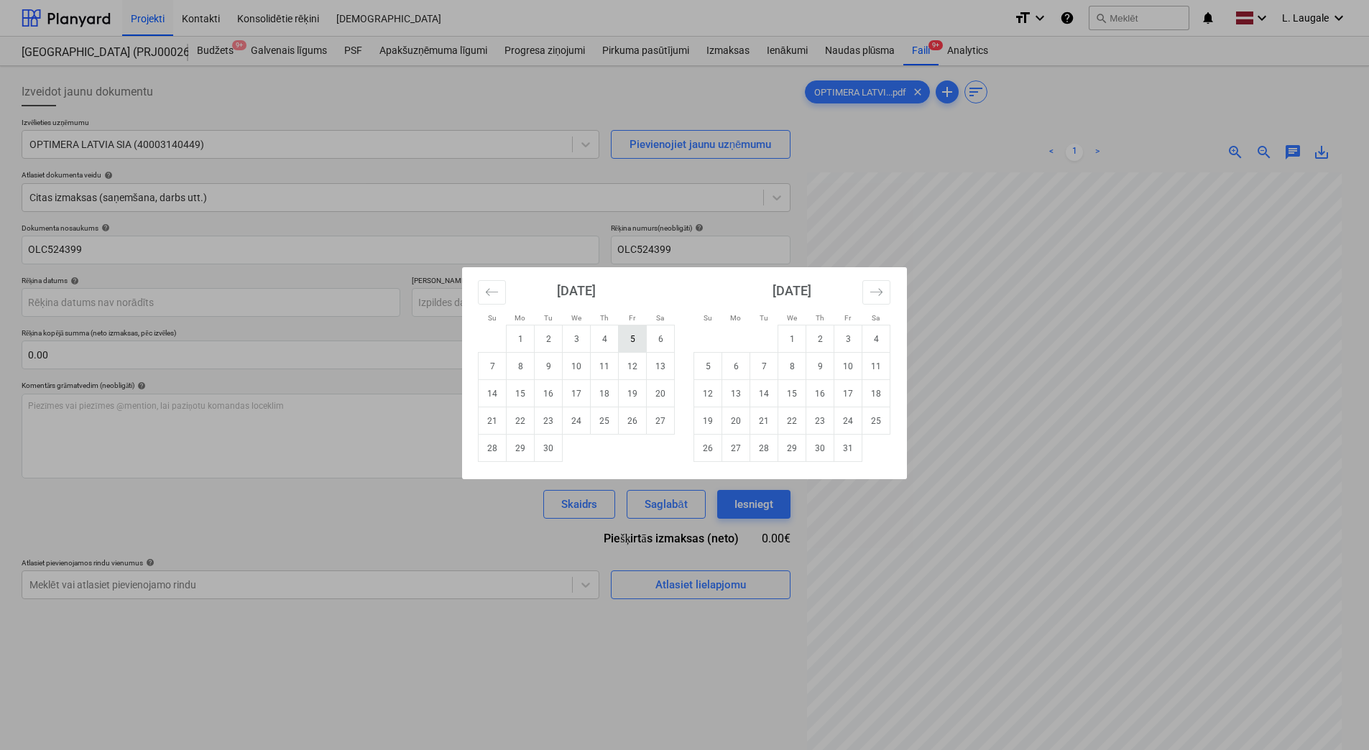
click at [632, 349] on td "5" at bounding box center [633, 339] width 28 height 27
type input "05 Sep 2025"
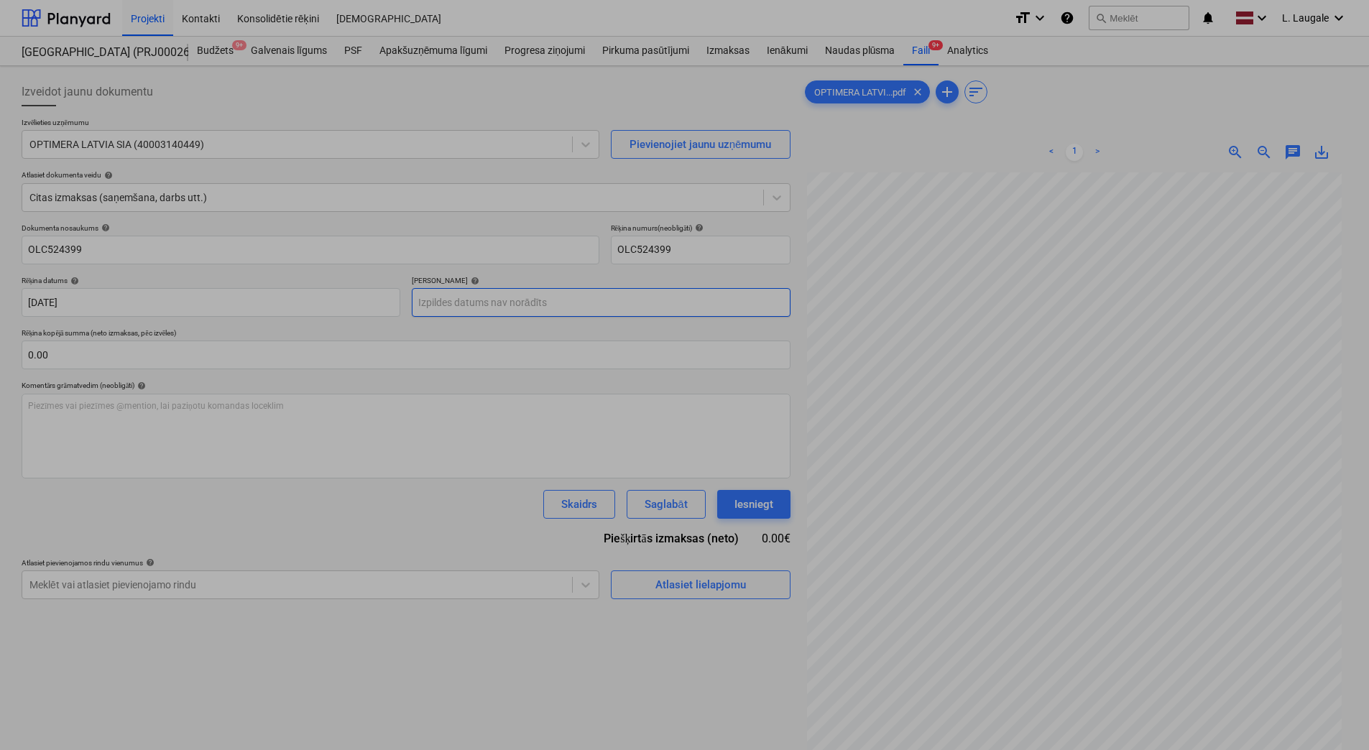
click at [501, 313] on body "Projekti Kontakti Konsolidētie rēķini Iesūtne format_size keyboard_arrow_down h…" at bounding box center [684, 375] width 1369 height 750
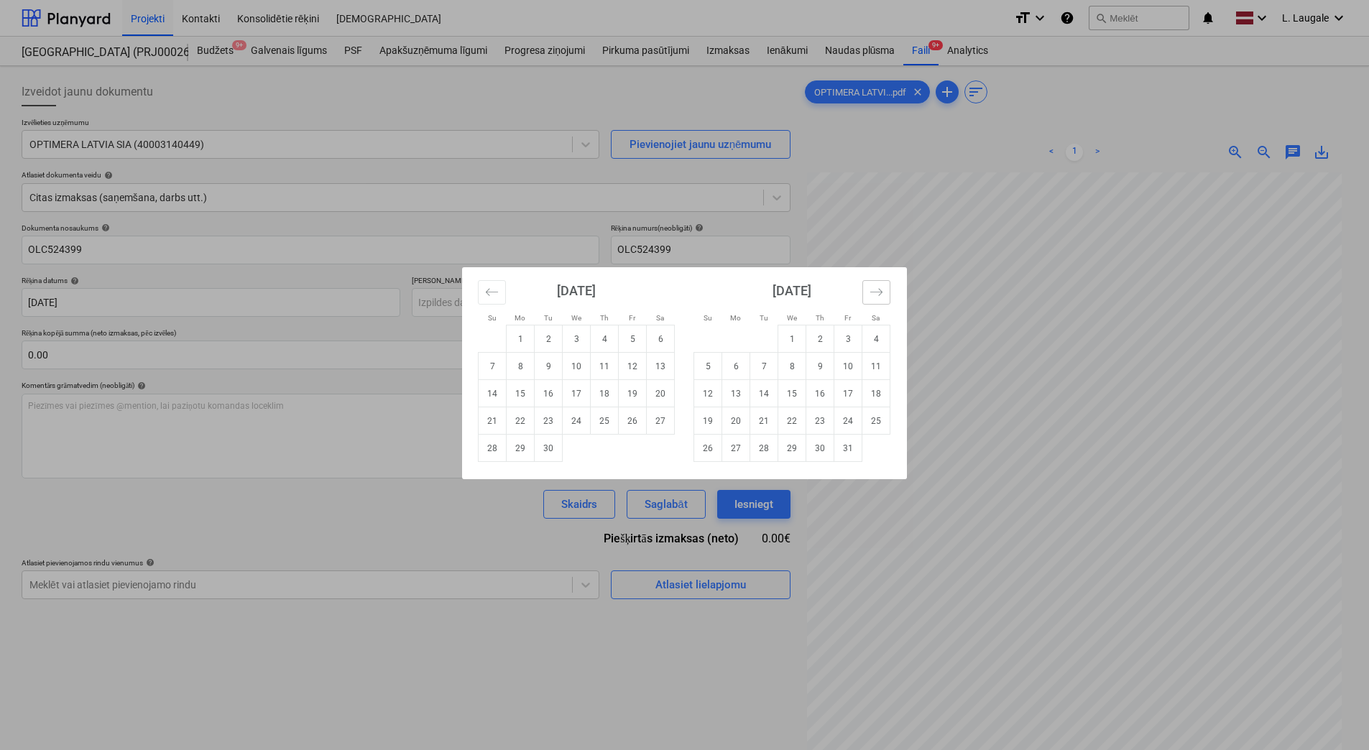
click at [875, 293] on icon "Move forward to switch to the next month." at bounding box center [877, 292] width 14 height 14
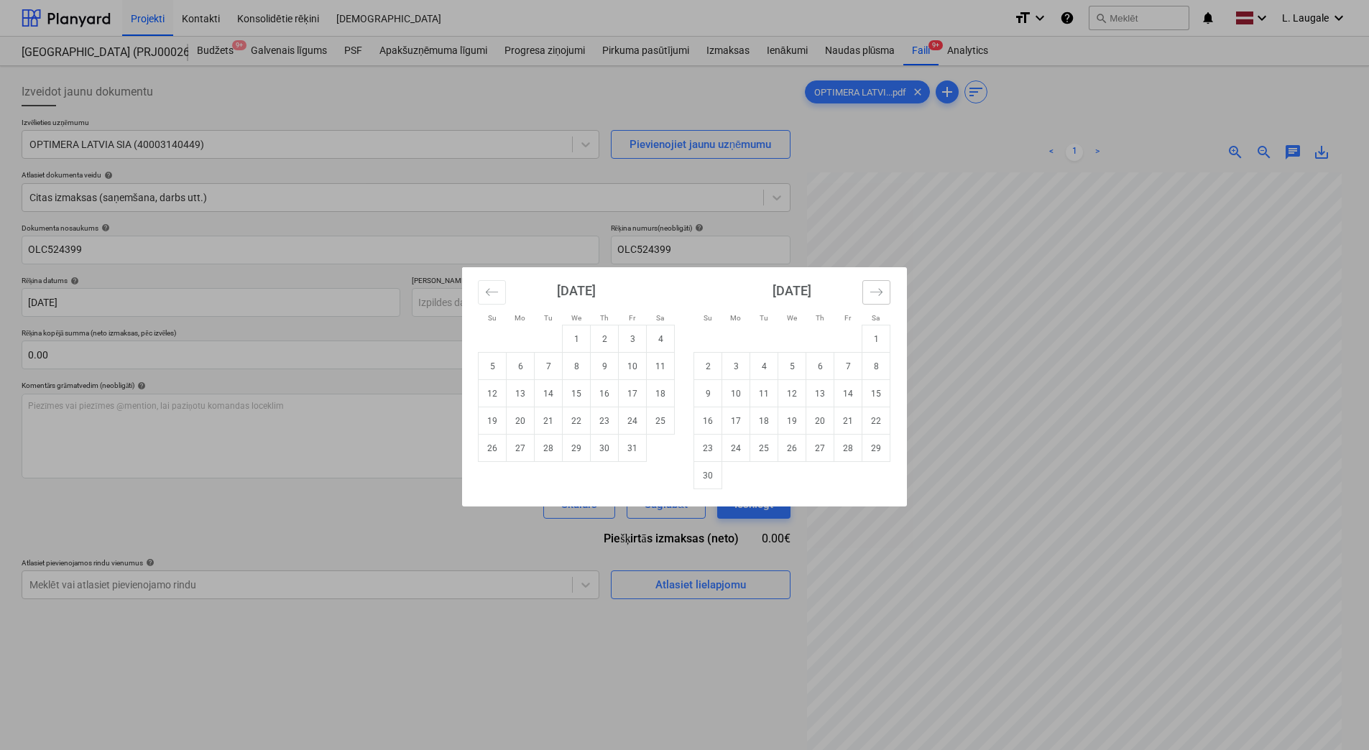
click at [875, 293] on icon "Move forward to switch to the next month." at bounding box center [877, 292] width 14 height 14
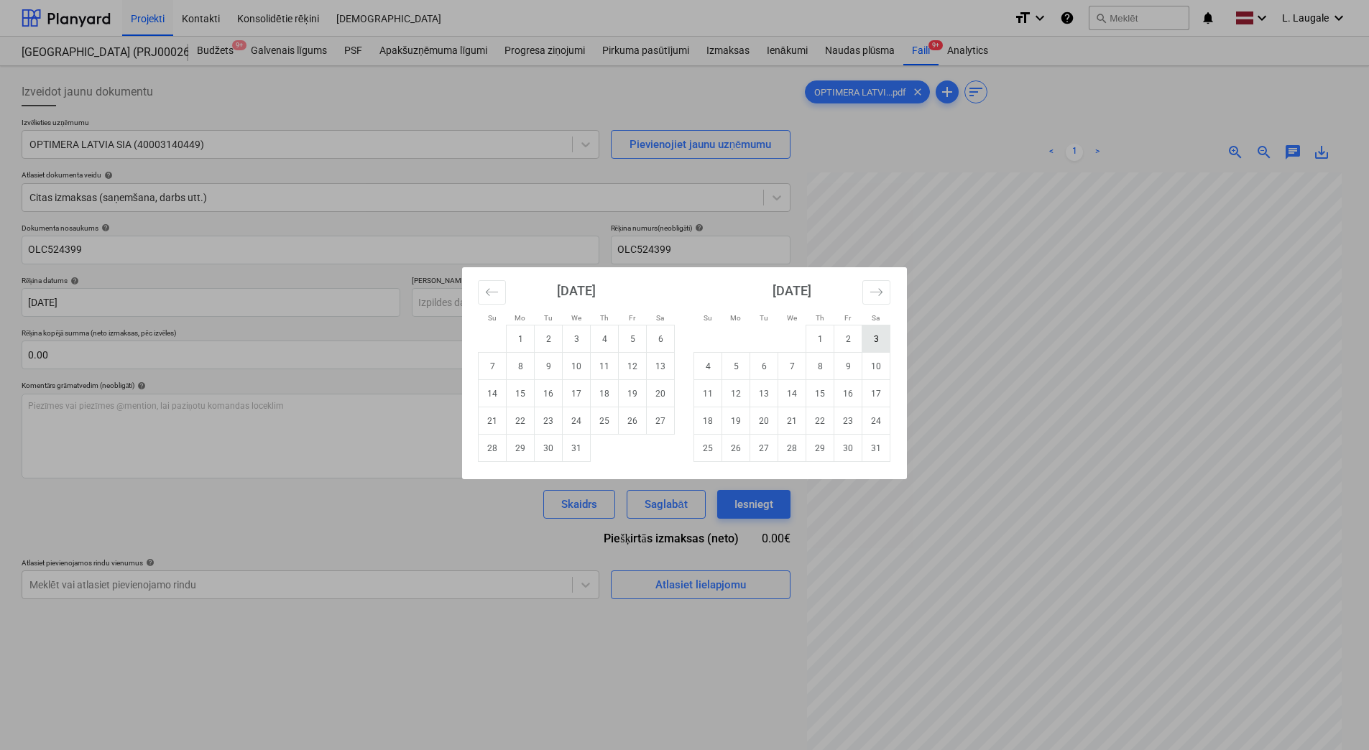
click at [867, 336] on td "3" at bounding box center [876, 339] width 28 height 27
type input "03 Jan 2026"
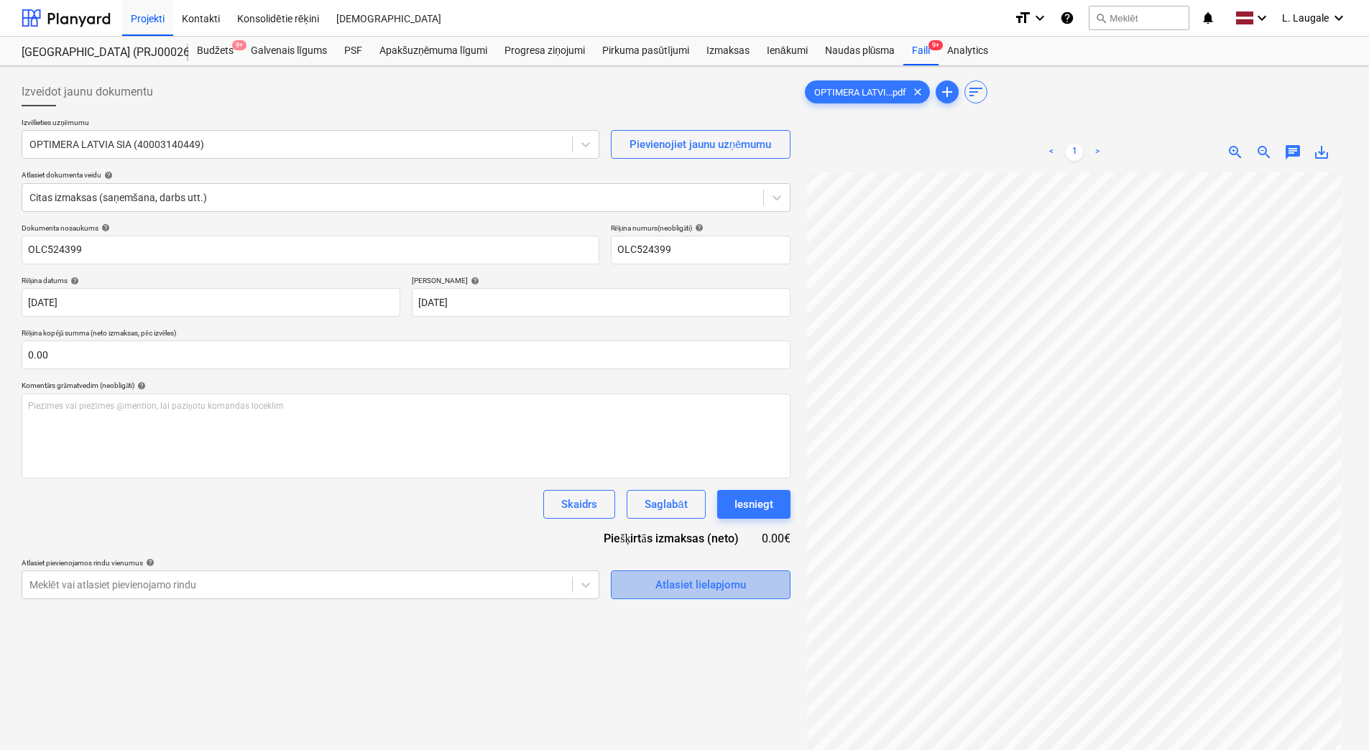
click at [680, 592] on div "Atlasiet lielapjomu" at bounding box center [700, 585] width 91 height 19
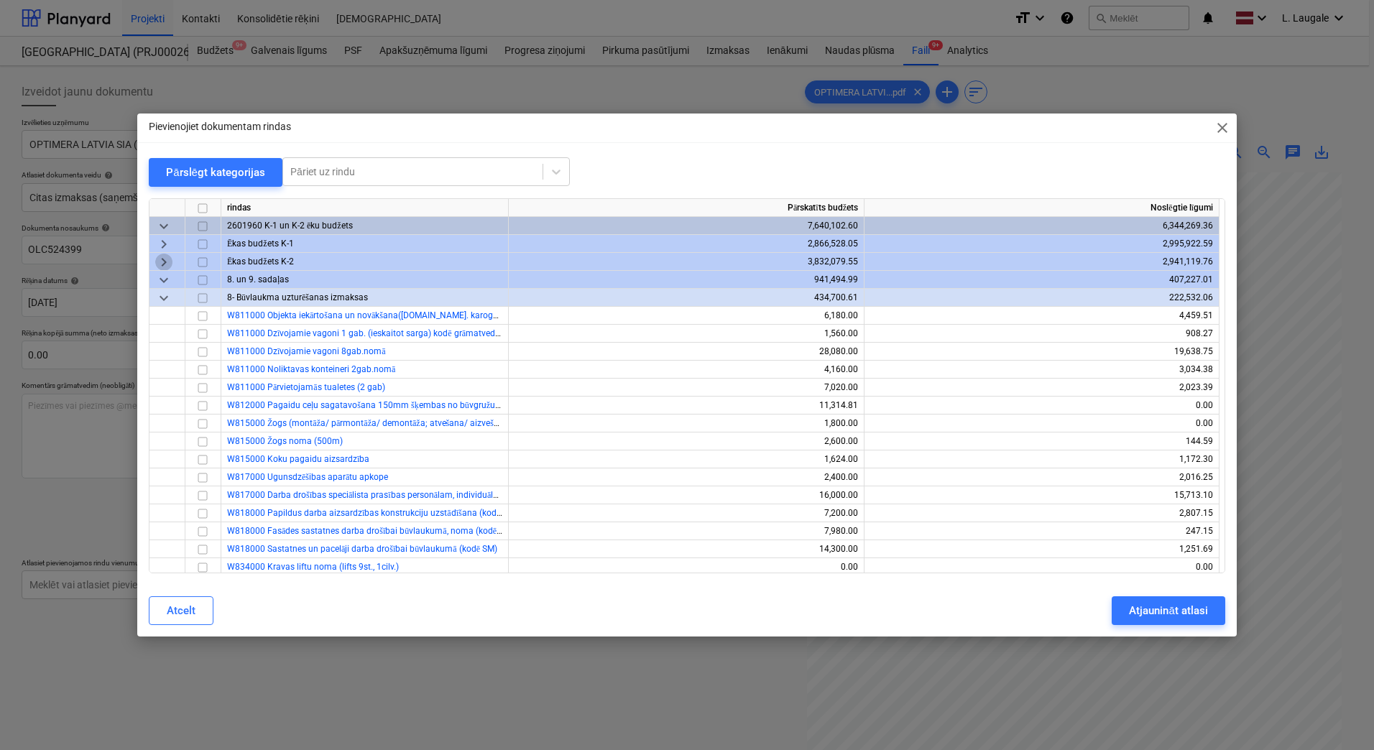
click at [162, 261] on span "keyboard_arrow_right" at bounding box center [163, 262] width 17 height 17
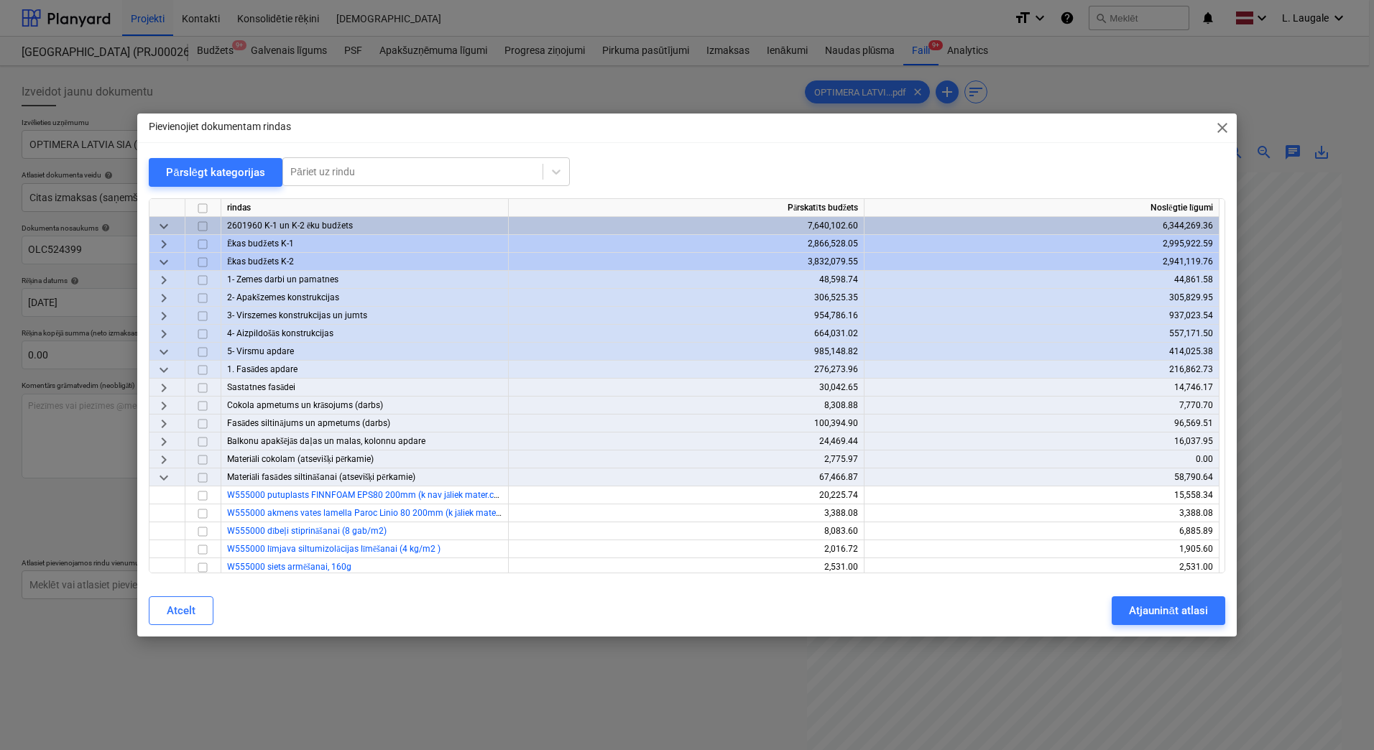
click at [168, 335] on span "keyboard_arrow_right" at bounding box center [163, 334] width 17 height 17
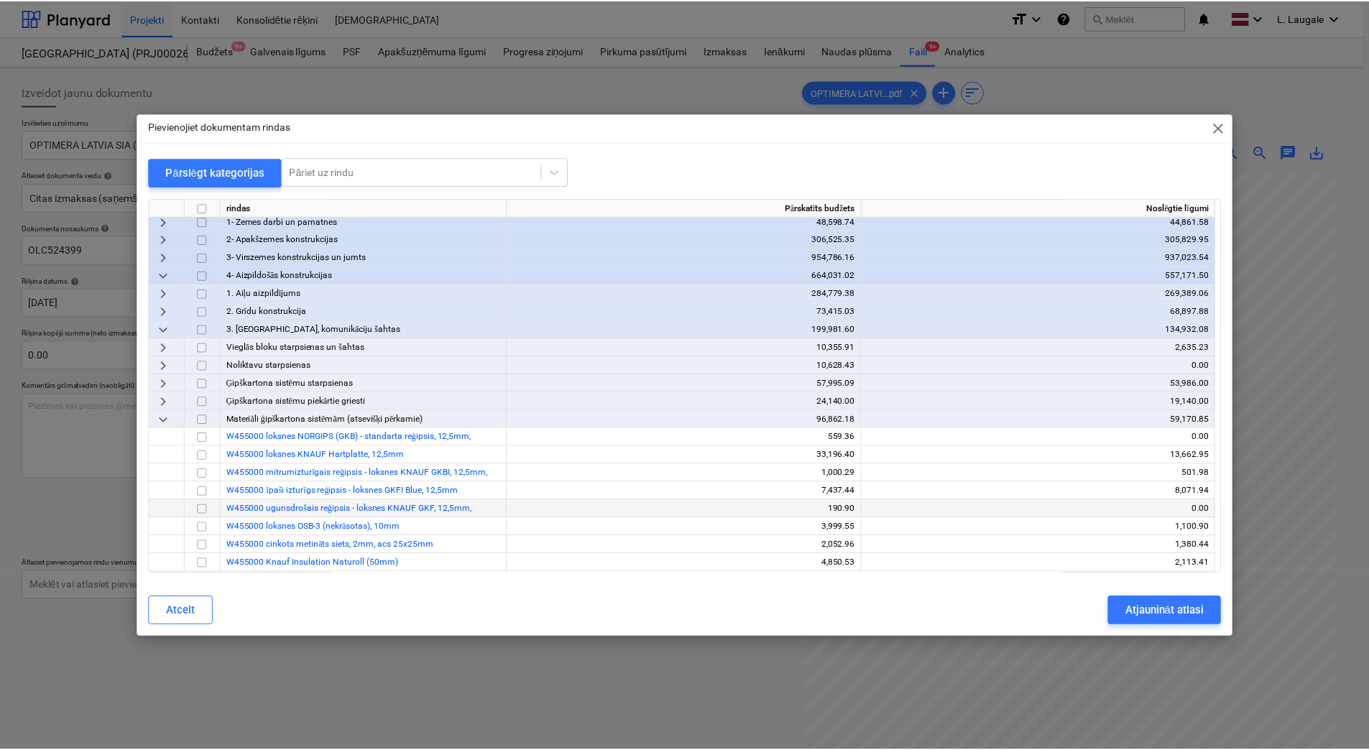
scroll to position [144, 0]
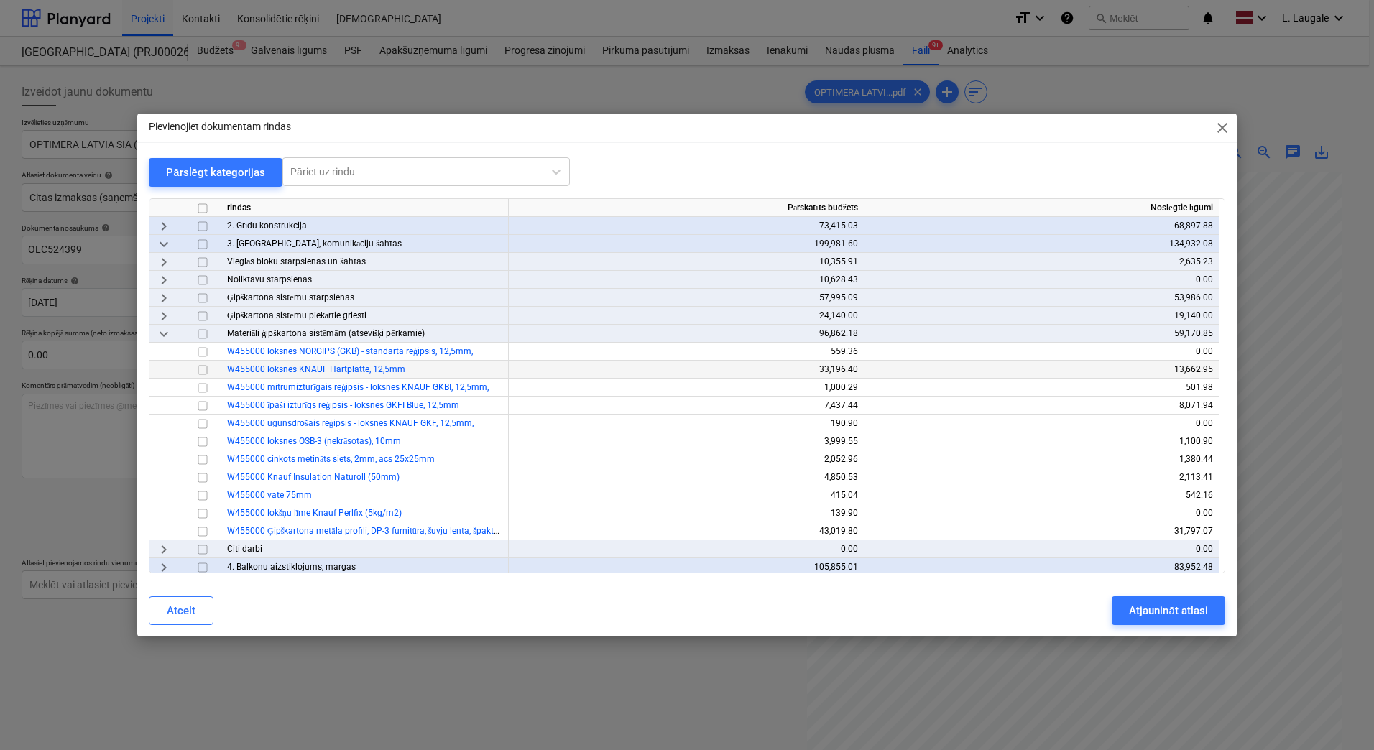
click at [207, 369] on input "checkbox" at bounding box center [202, 370] width 17 height 17
click at [203, 351] on input "checkbox" at bounding box center [202, 352] width 17 height 17
click at [207, 525] on input "checkbox" at bounding box center [202, 531] width 17 height 17
click at [1184, 612] on div "Atjaunināt atlasi" at bounding box center [1168, 611] width 78 height 19
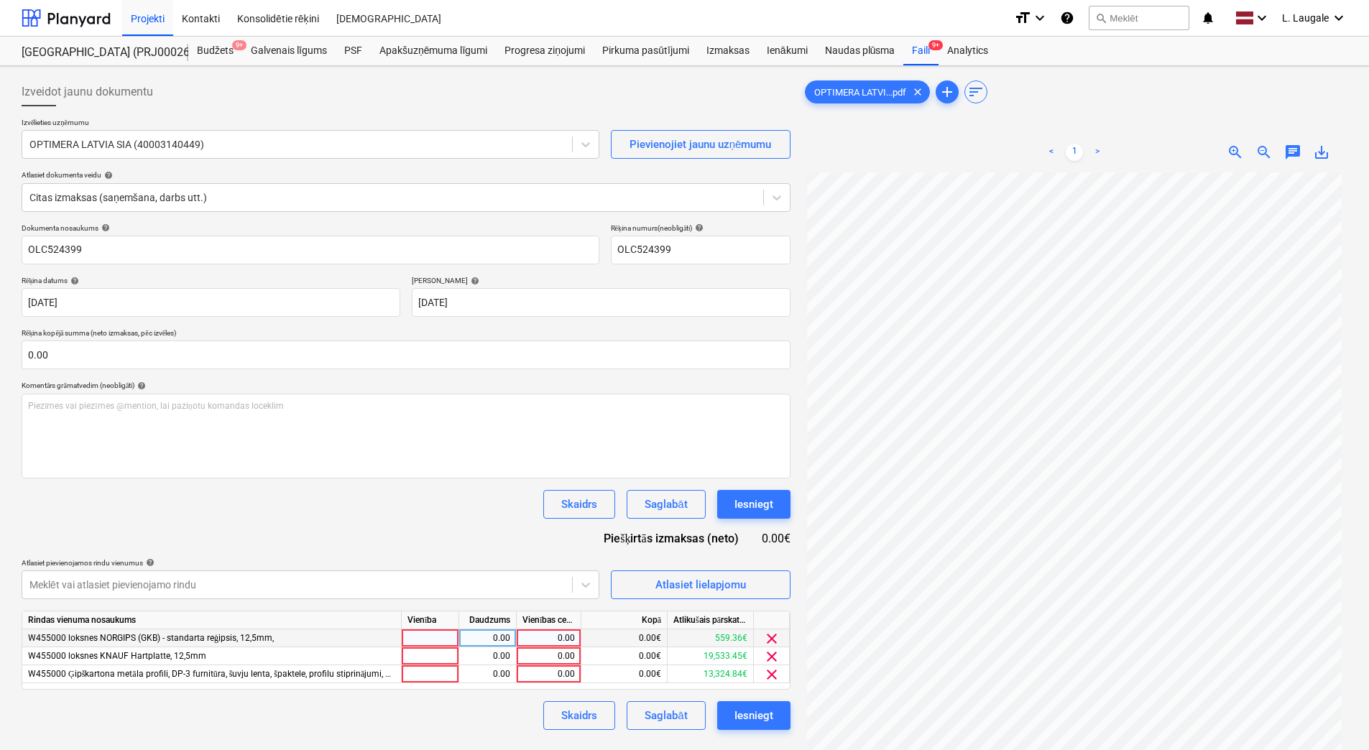
click at [433, 647] on div at bounding box center [430, 639] width 57 height 18
type input "1"
click at [437, 657] on div at bounding box center [430, 657] width 57 height 18
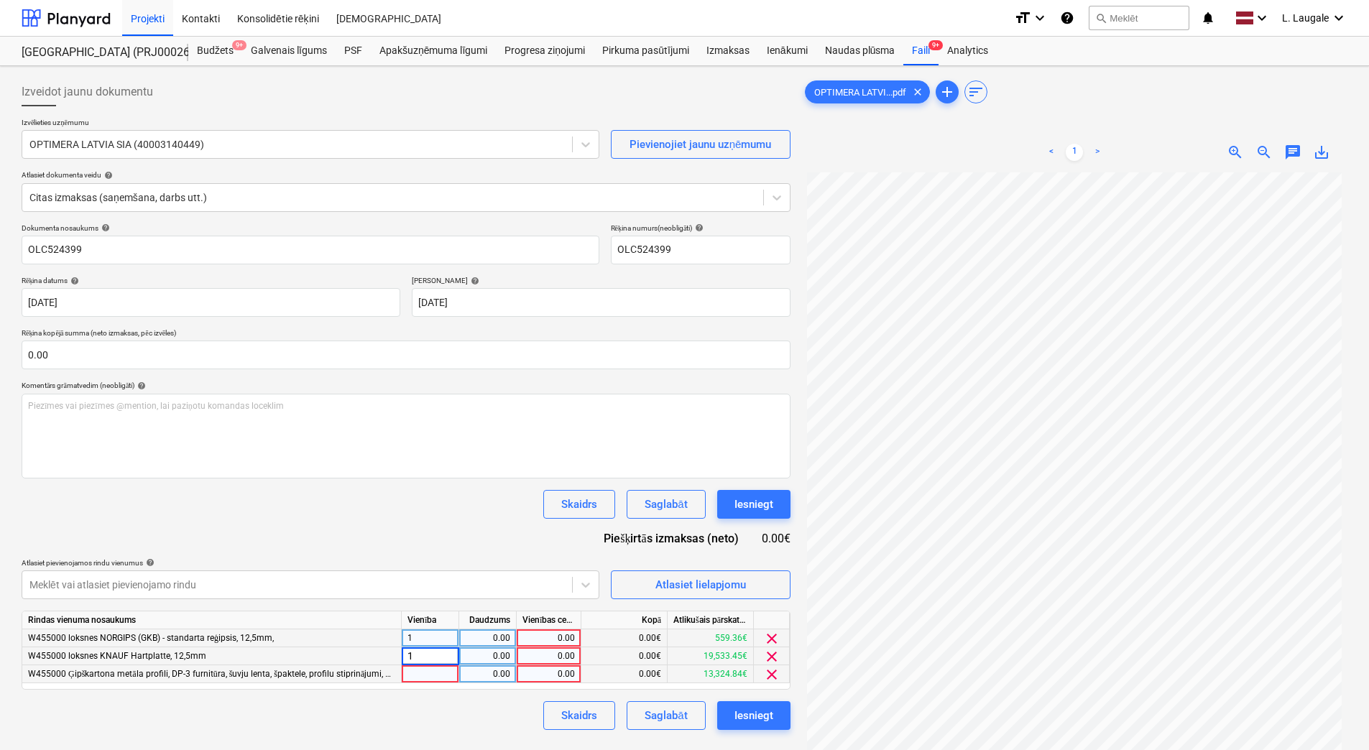
click at [440, 676] on div at bounding box center [430, 675] width 57 height 18
type input "1"
click at [483, 639] on div "0.00" at bounding box center [487, 639] width 45 height 18
click at [485, 653] on div "0.00" at bounding box center [487, 657] width 45 height 18
click at [487, 663] on input "1" at bounding box center [487, 656] width 57 height 17
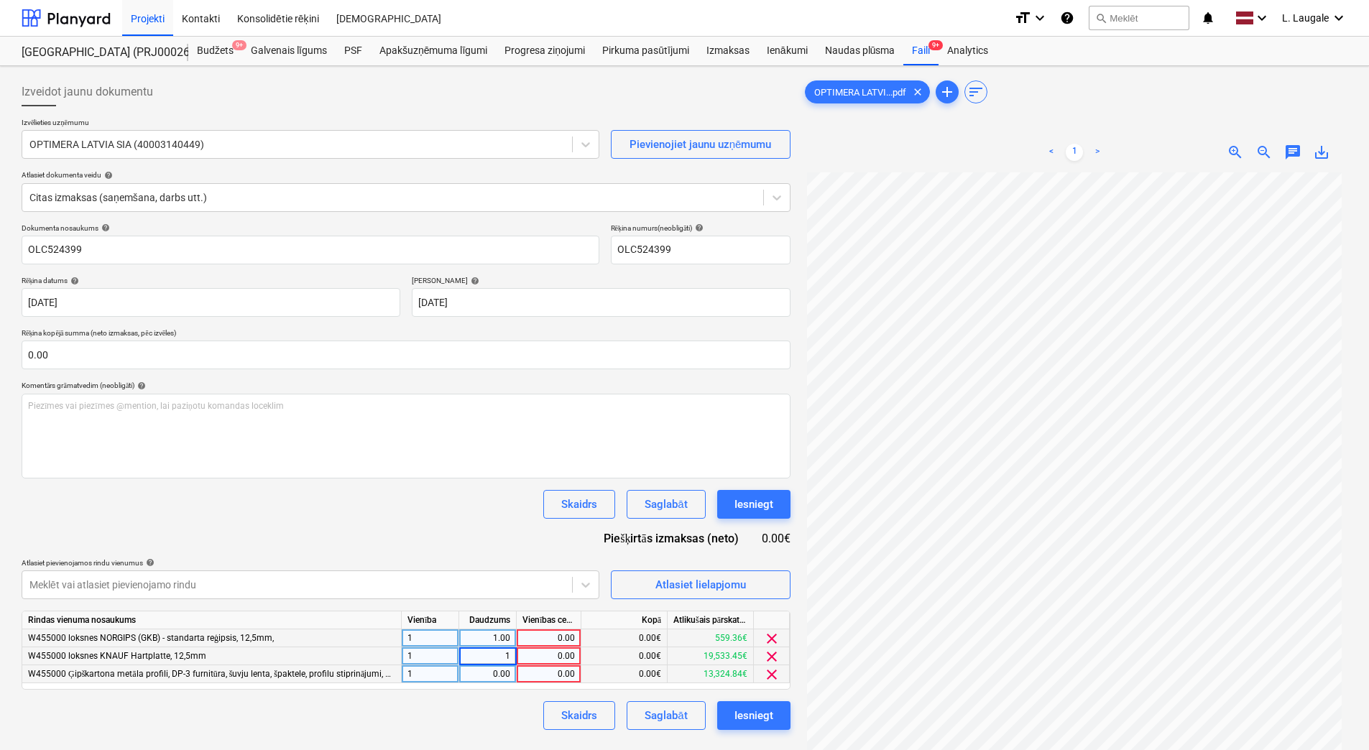
type input "11"
click at [490, 671] on div "0.00" at bounding box center [487, 675] width 45 height 18
click at [492, 662] on div "11.00" at bounding box center [487, 657] width 45 height 18
click at [538, 635] on div "0.00" at bounding box center [548, 639] width 52 height 18
type input "1446"
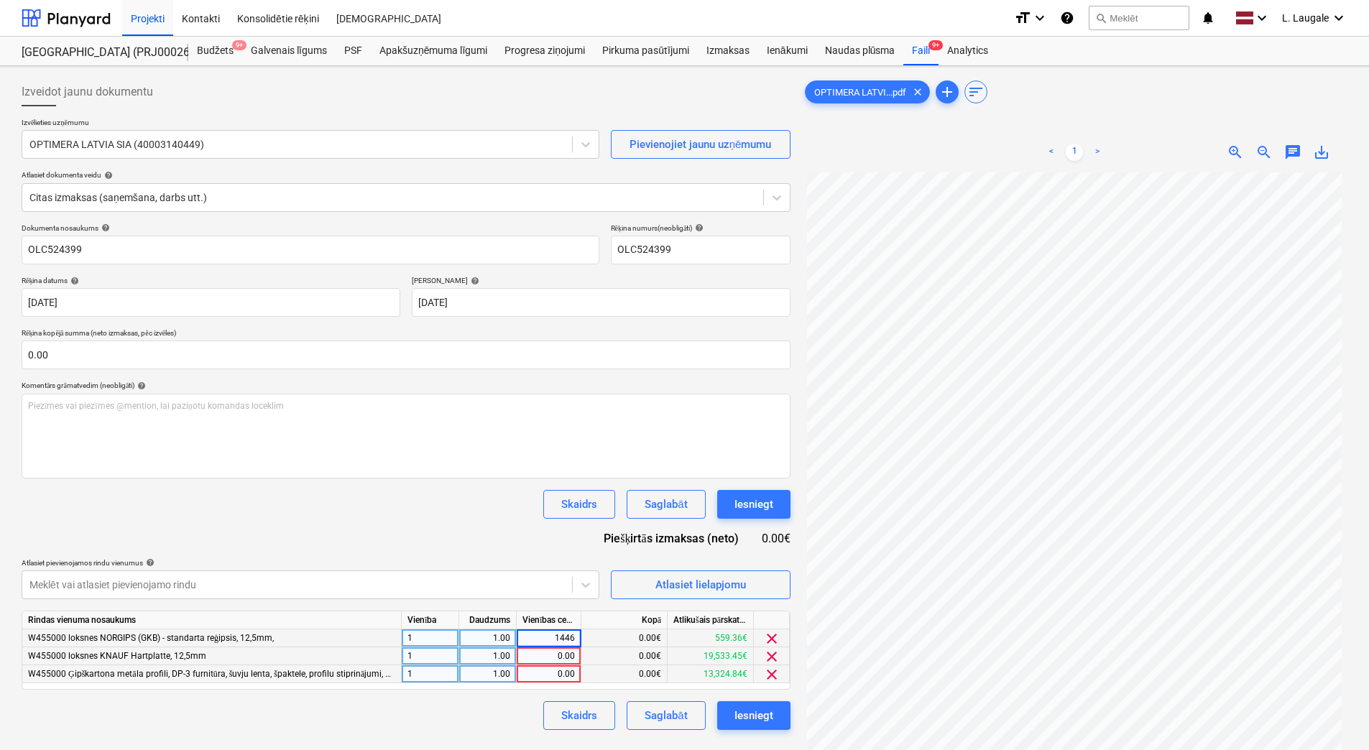
click at [548, 655] on div "0.00" at bounding box center [548, 657] width 52 height 18
type input "3473.3"
click at [563, 676] on div "0.00" at bounding box center [548, 675] width 52 height 18
type input "6204.8"
drag, startPoint x: 520, startPoint y: 723, endPoint x: 640, endPoint y: 727, distance: 120.8
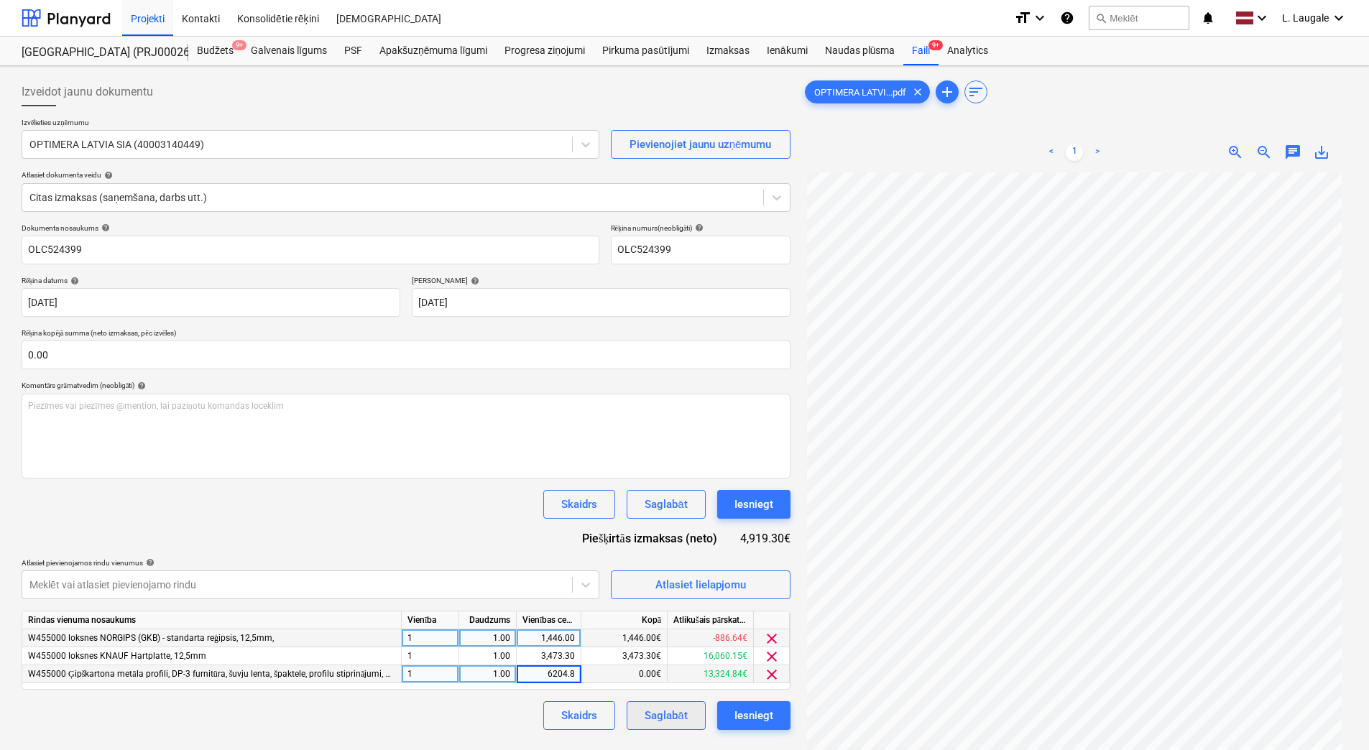
click at [520, 722] on div "Skaidrs Saglabāt Iesniegt" at bounding box center [406, 715] width 769 height 29
click at [674, 724] on div "Saglabāt" at bounding box center [666, 715] width 42 height 19
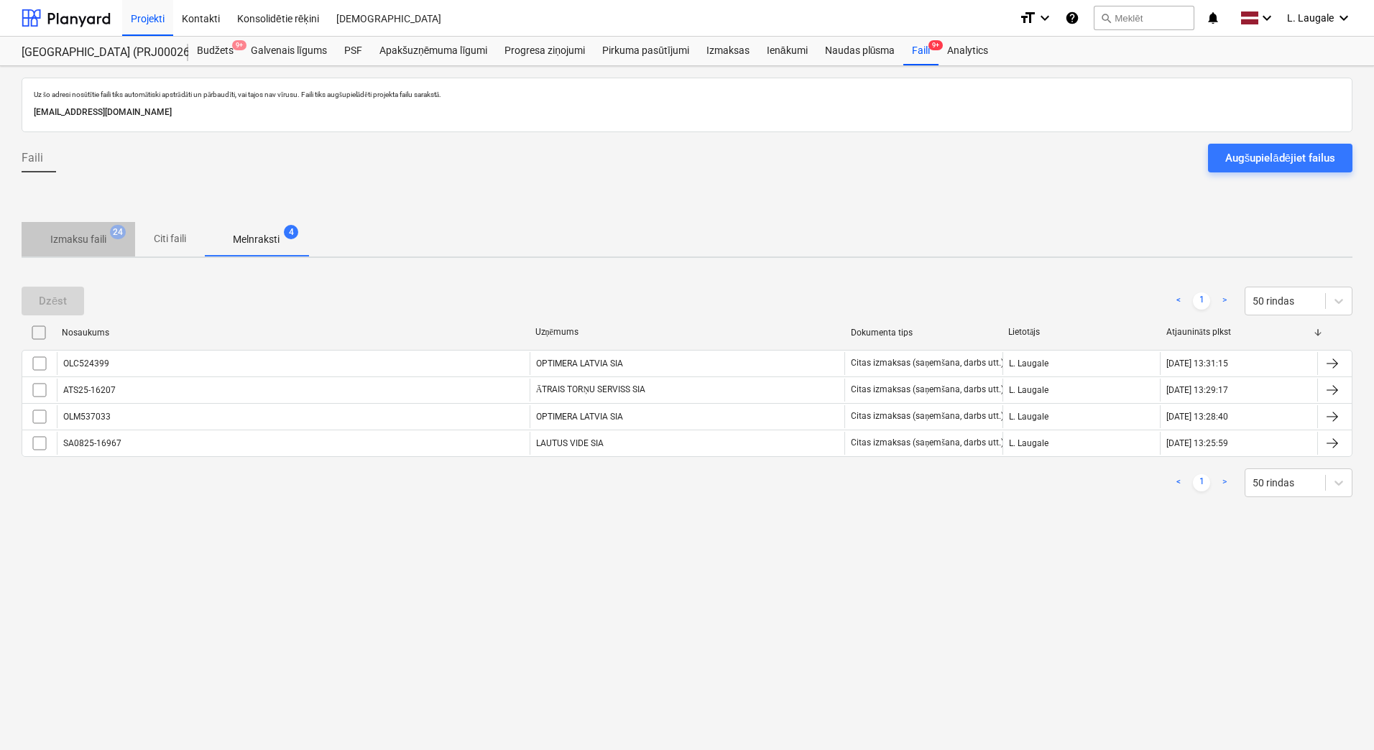
click at [91, 239] on p "Izmaksu faili" at bounding box center [78, 239] width 56 height 15
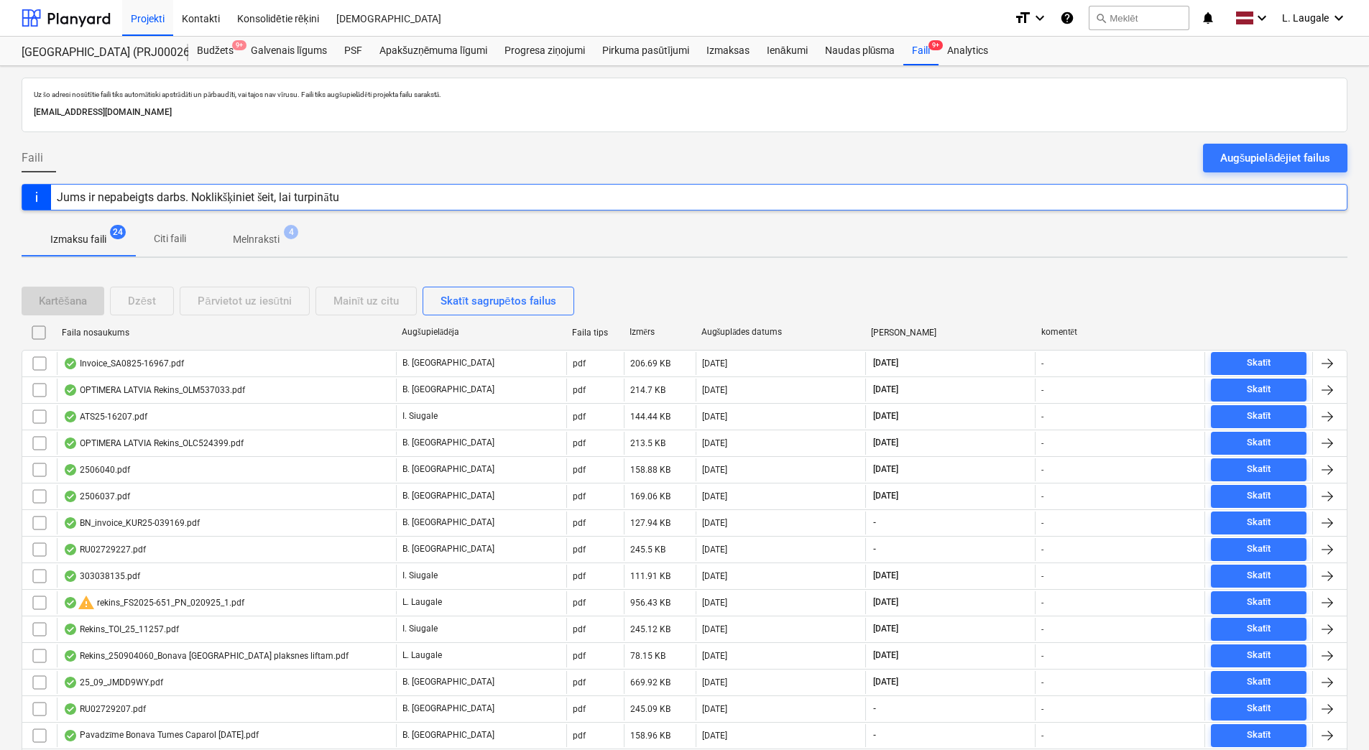
click at [247, 245] on p "Melnraksti" at bounding box center [256, 239] width 47 height 15
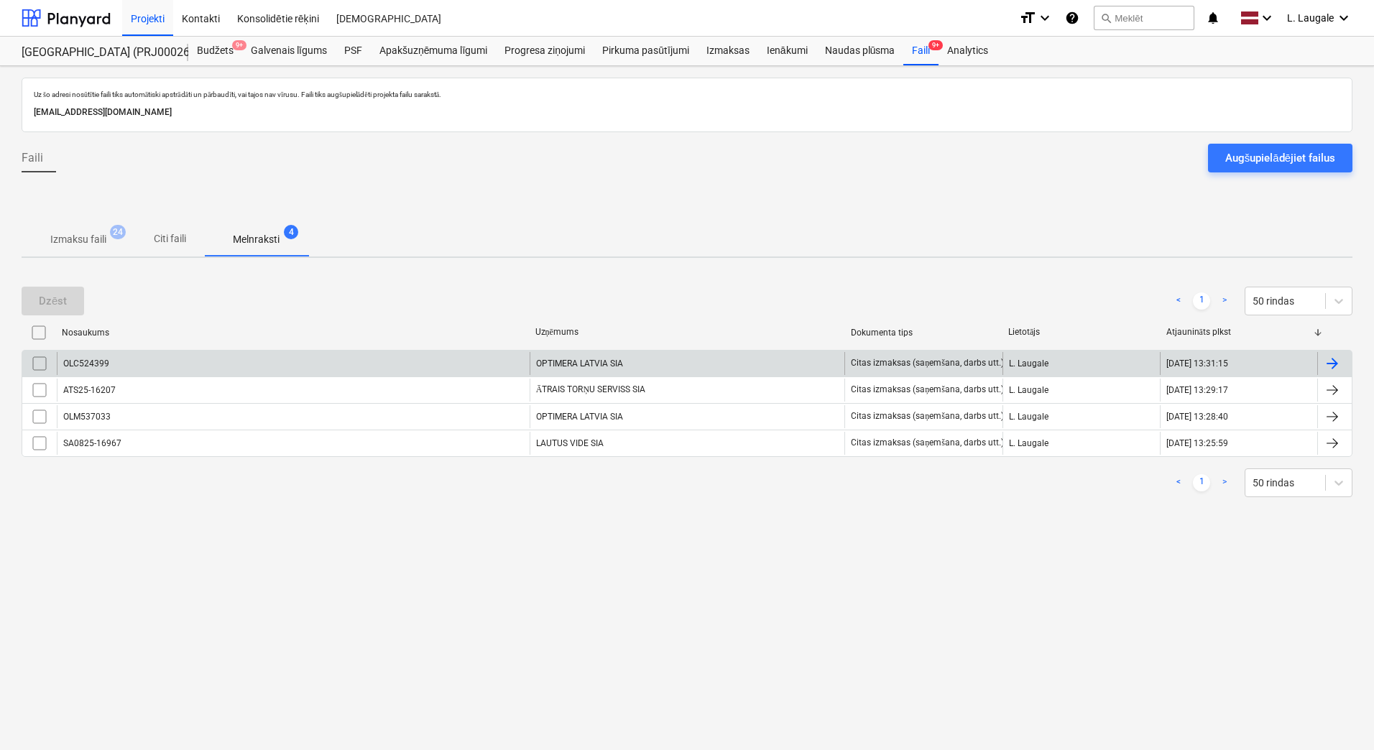
click at [246, 364] on div "OLC524399" at bounding box center [293, 363] width 473 height 23
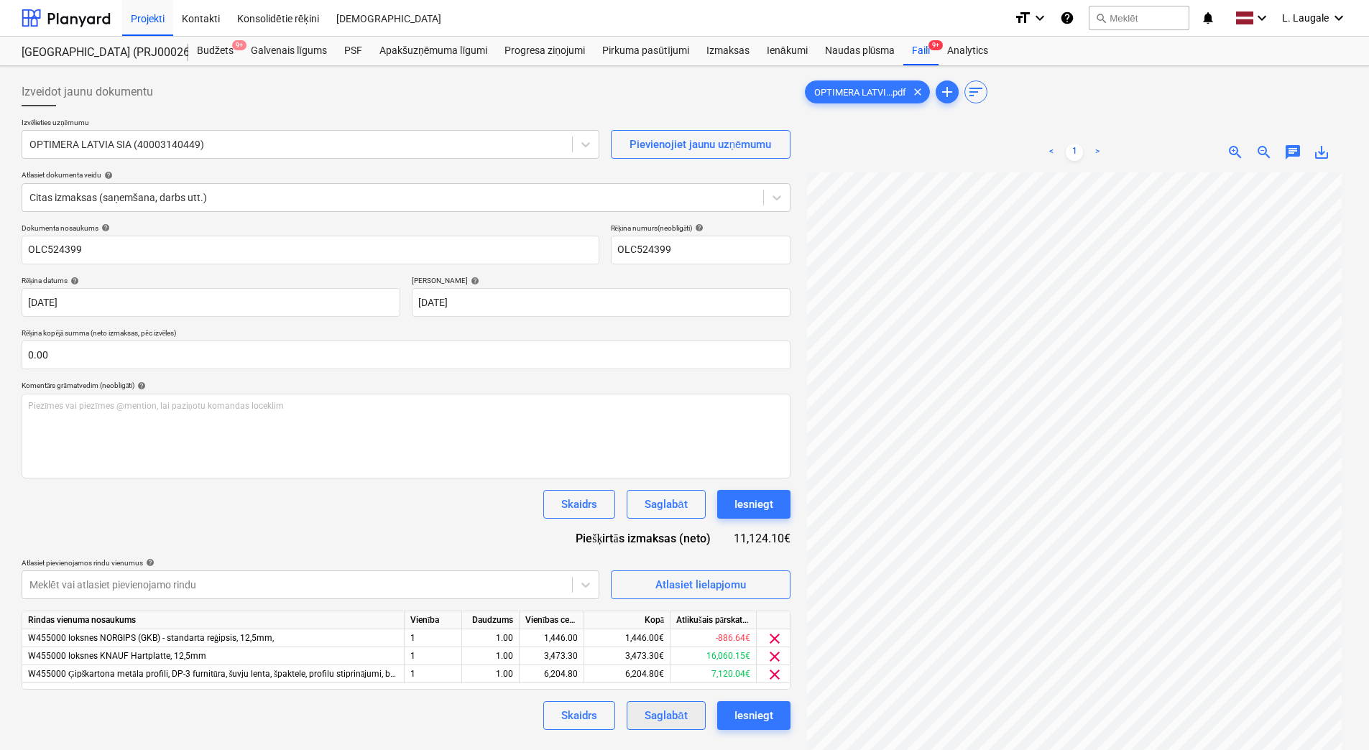
click at [660, 714] on div "Saglabāt" at bounding box center [666, 715] width 42 height 19
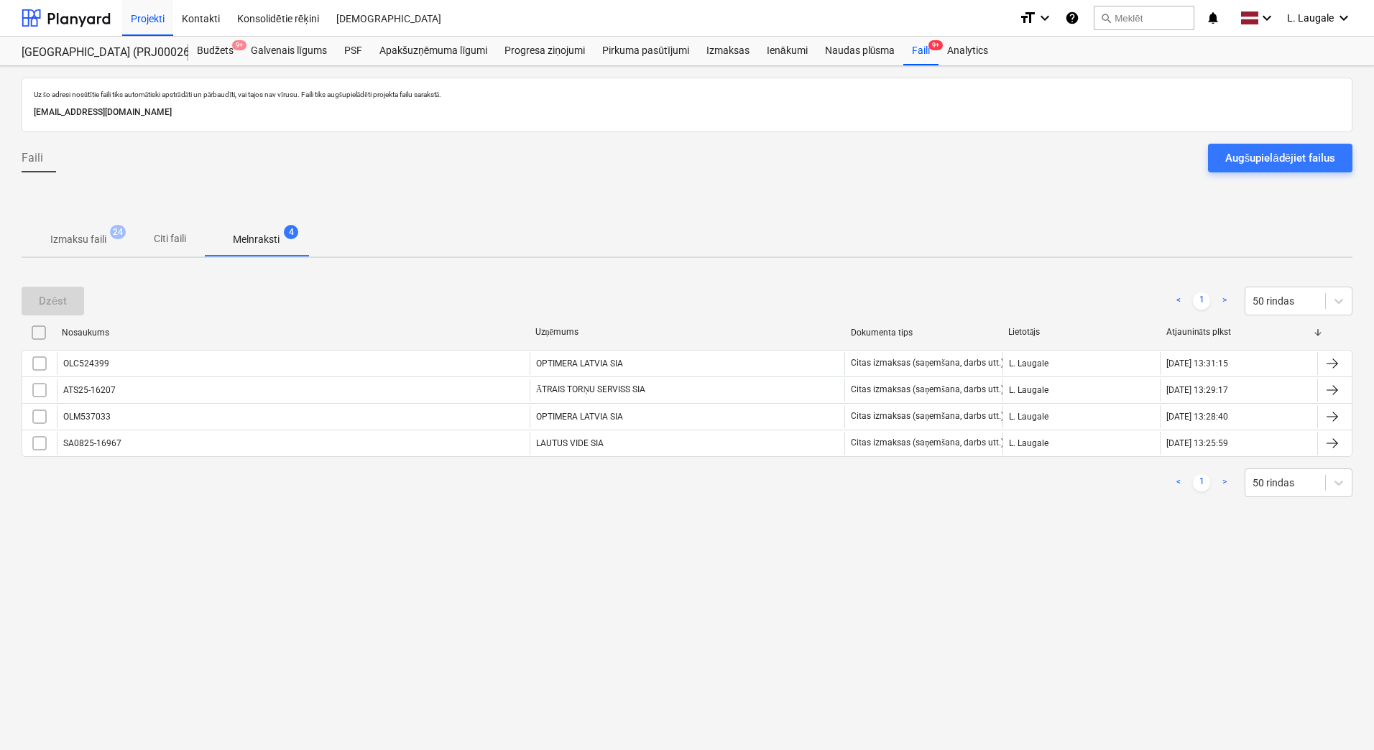
click at [57, 247] on p "Izmaksu faili" at bounding box center [78, 239] width 56 height 15
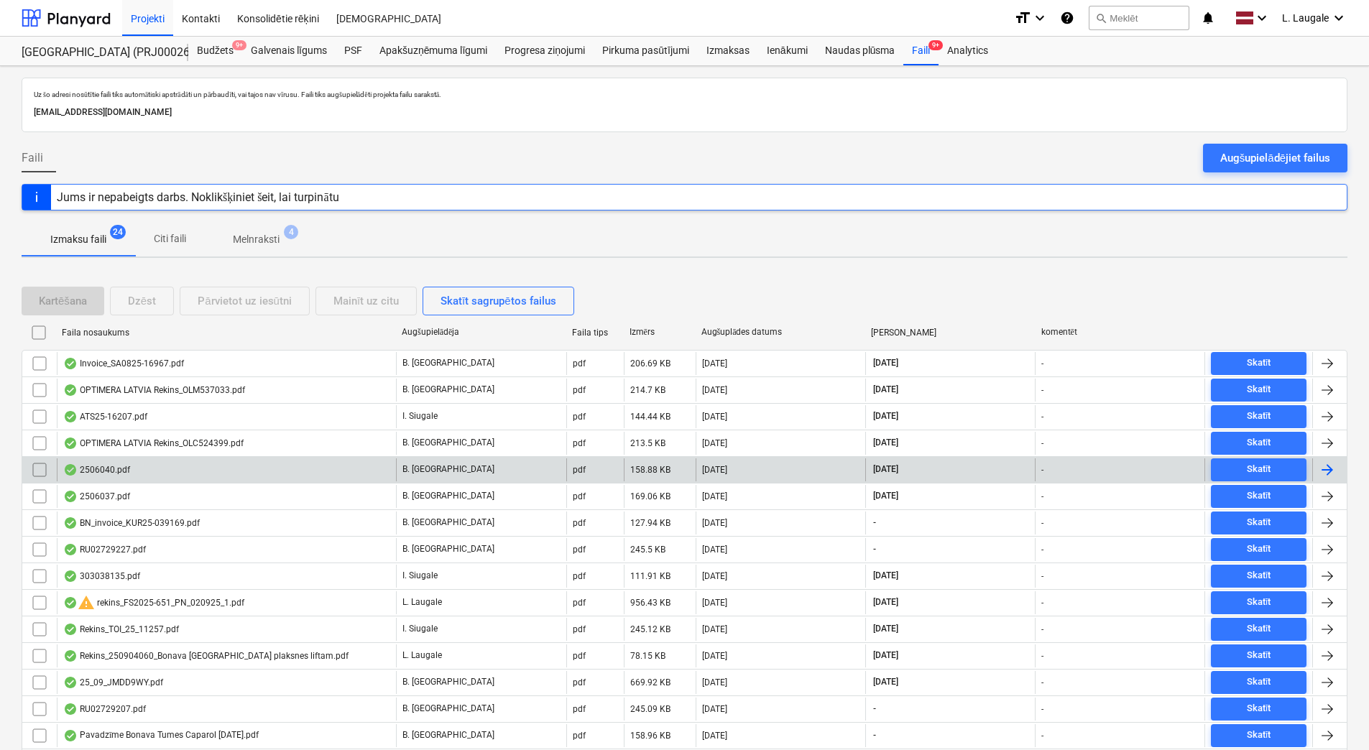
click at [206, 479] on div "2506040.pdf" at bounding box center [226, 470] width 339 height 23
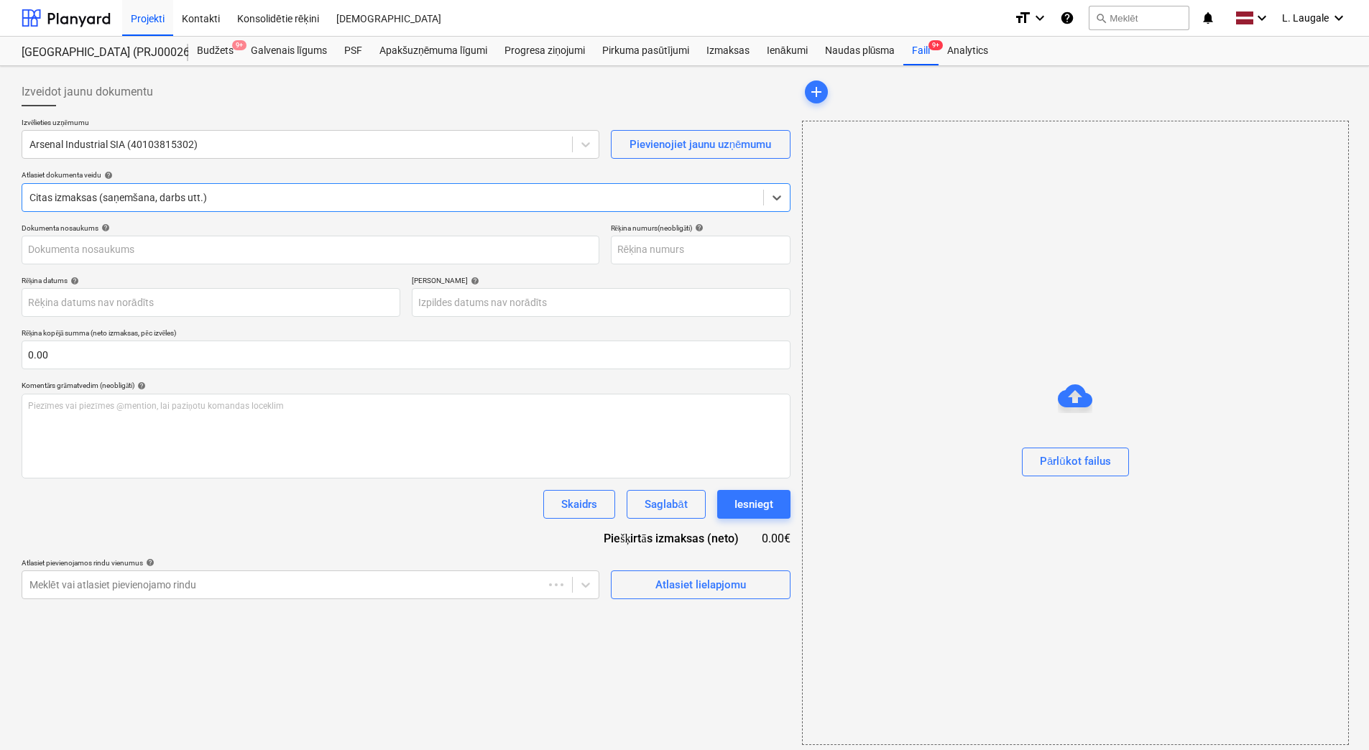
type input "2506040"
type input "[DATE]"
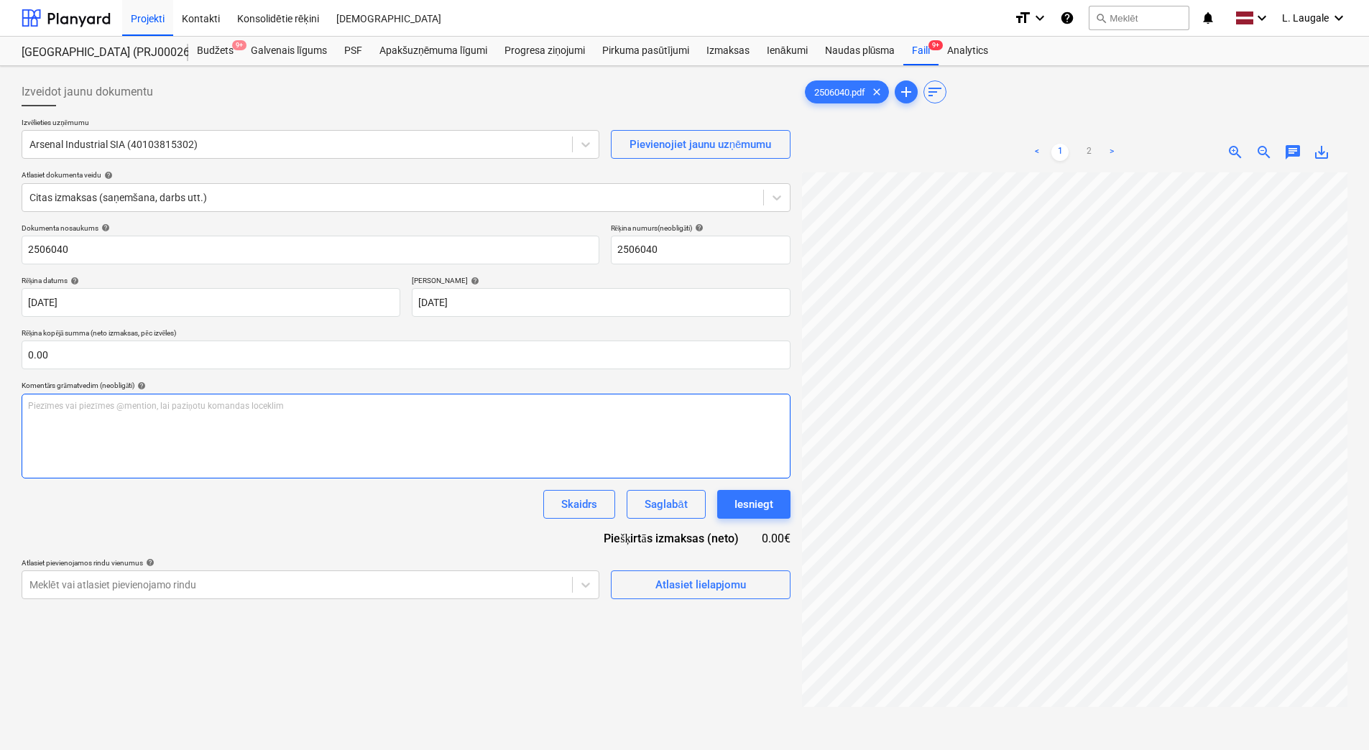
scroll to position [0, 219]
click at [786, 471] on div "Izveidot jaunu dokumentu Izvēlieties uzņēmumu Arsenal Industrial SIA (401038153…" at bounding box center [685, 480] width 1338 height 816
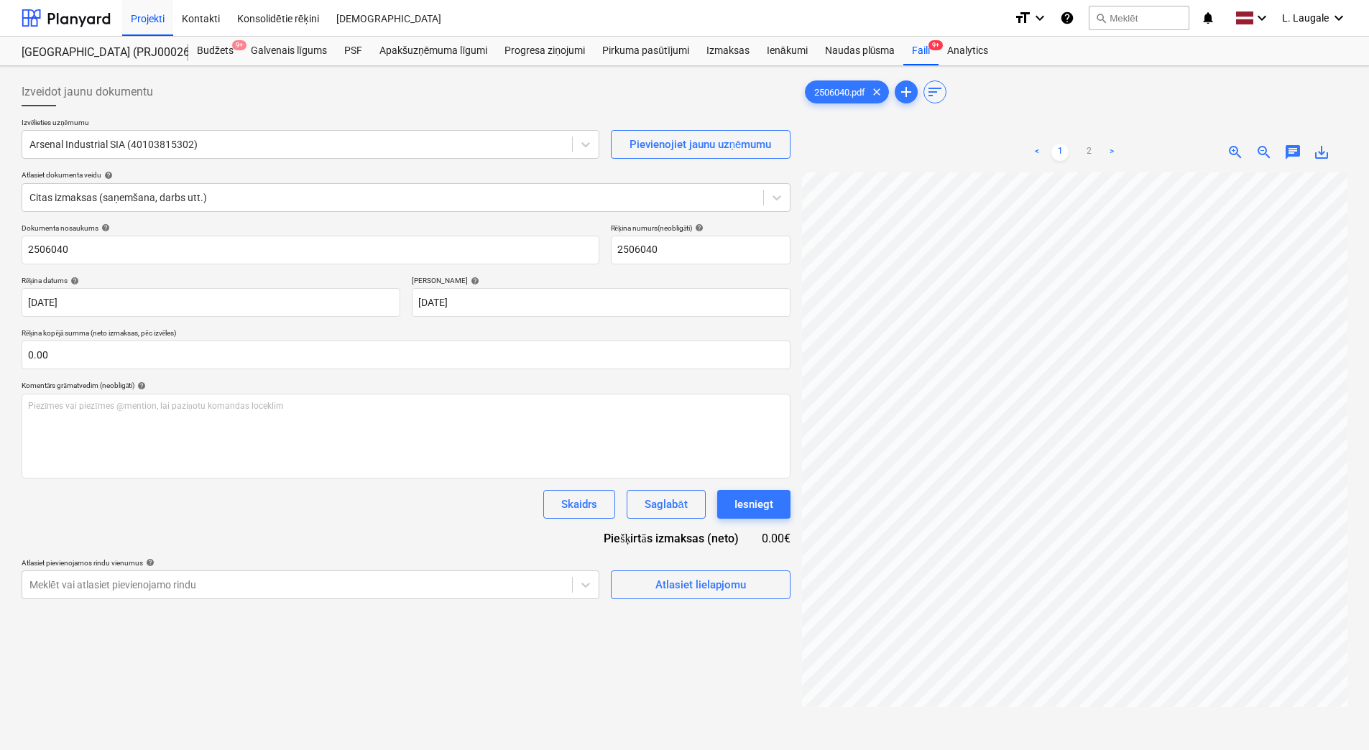
scroll to position [0, 0]
click at [1369, 440] on html "Projekti Kontakti Konsolidētie rēķini Iesūtne format_size keyboard_arrow_down h…" at bounding box center [684, 375] width 1369 height 750
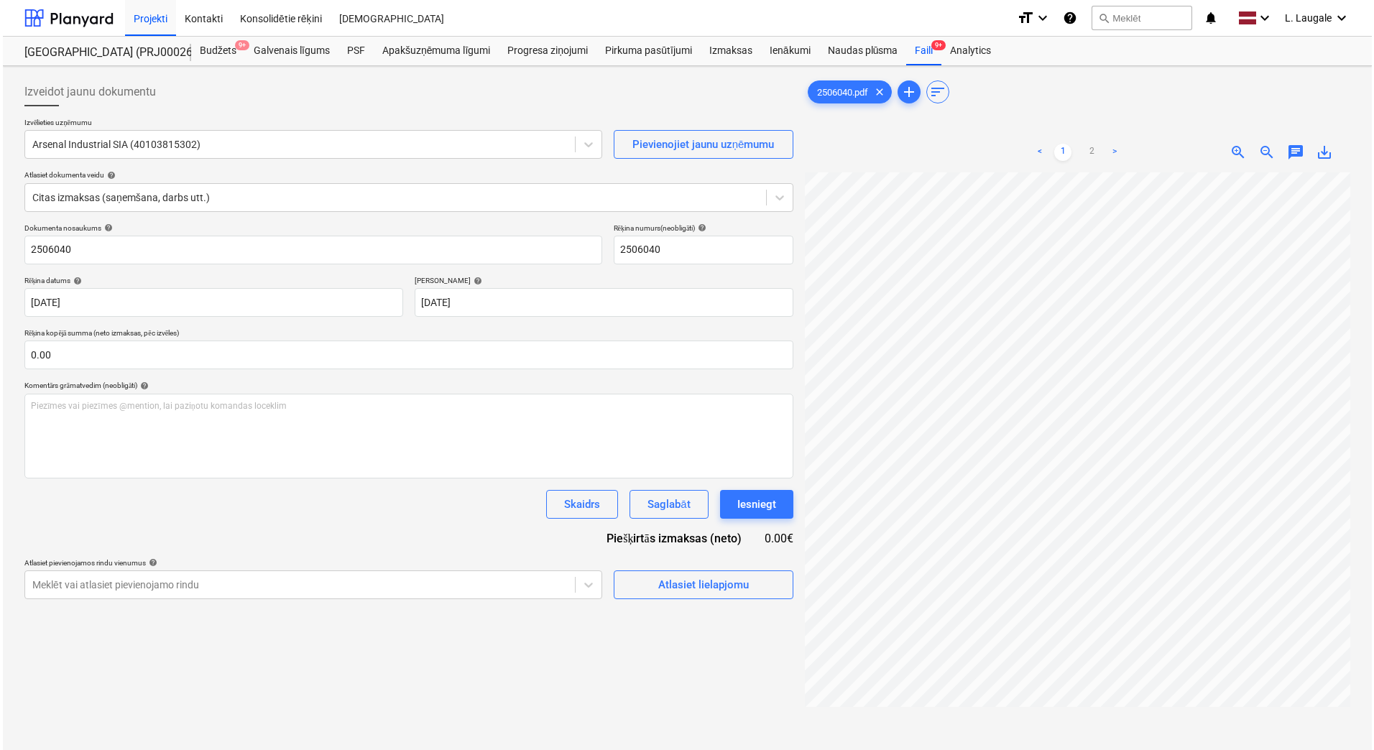
scroll to position [0, 219]
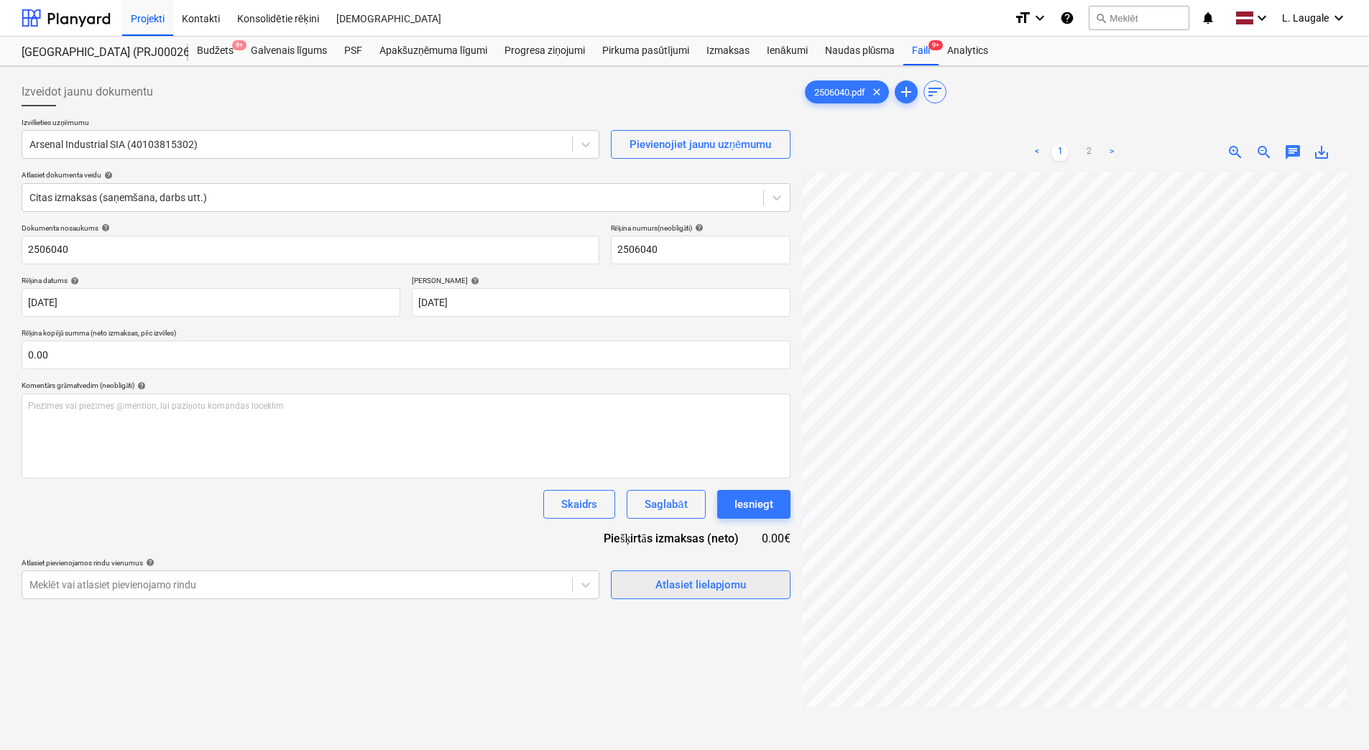
click at [664, 576] on div "Atlasiet lielapjomu" at bounding box center [700, 585] width 91 height 19
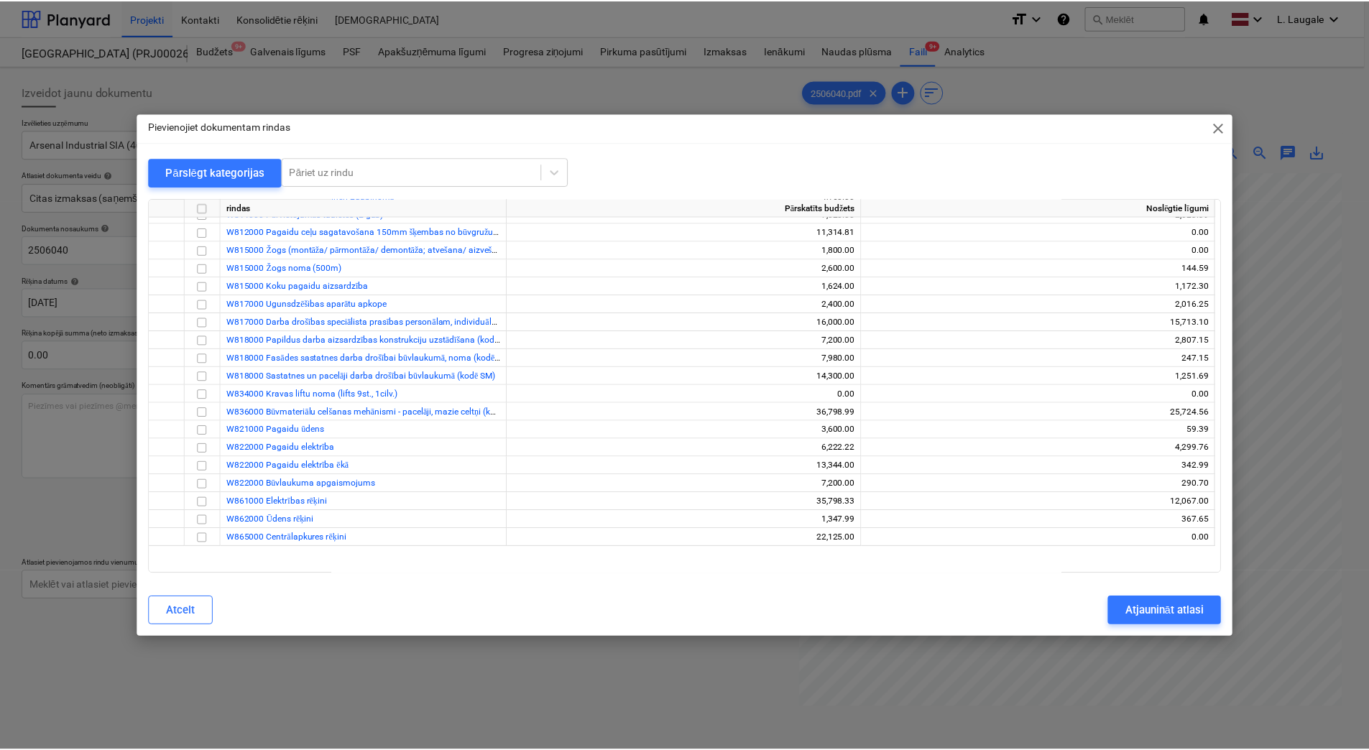
scroll to position [1054, 0]
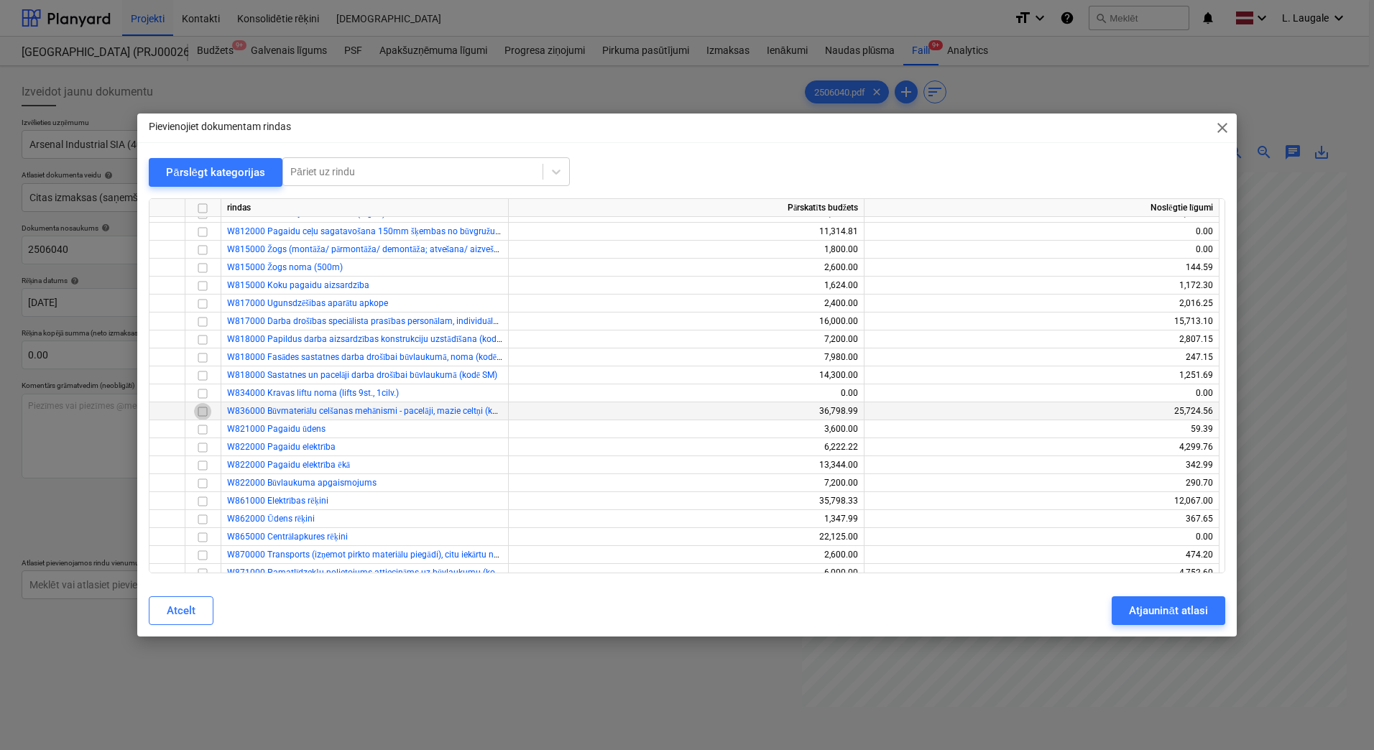
click at [202, 410] on input "checkbox" at bounding box center [202, 411] width 17 height 17
click at [1164, 612] on div "Atjaunināt atlasi" at bounding box center [1168, 611] width 78 height 19
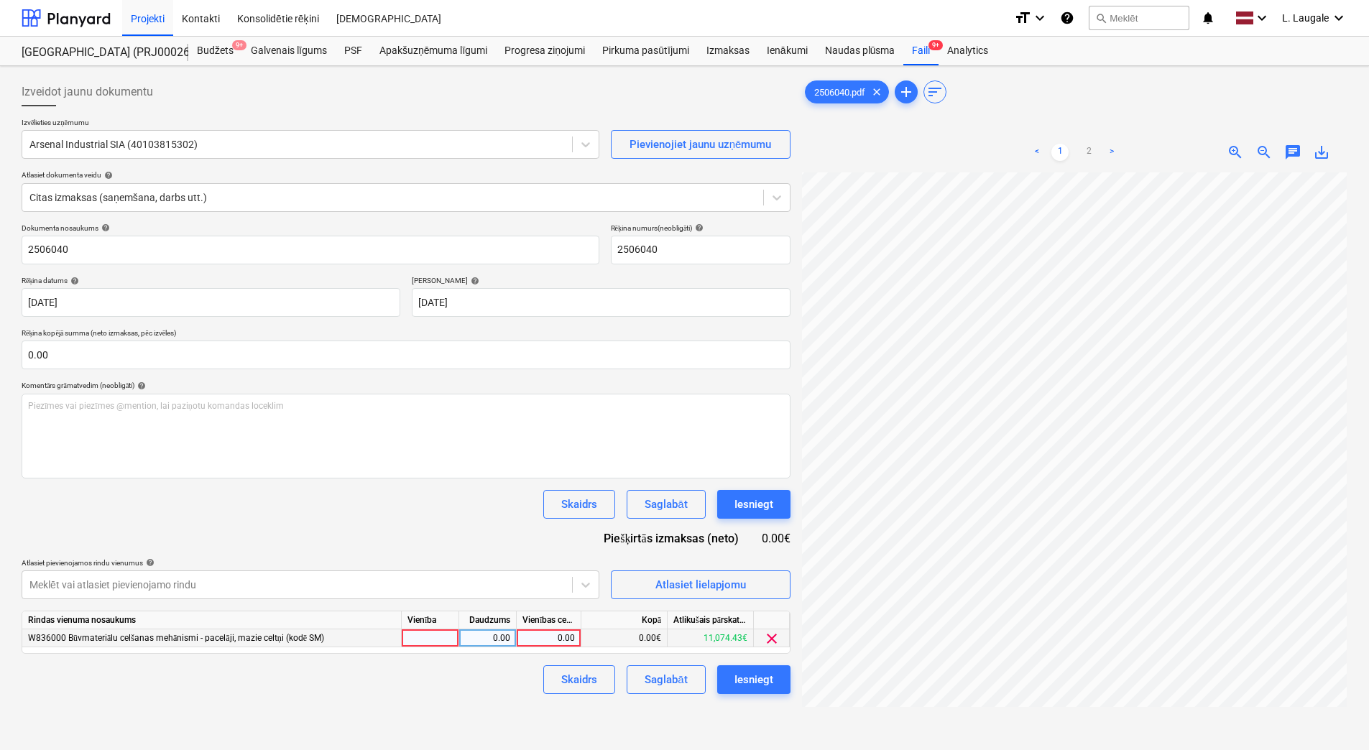
scroll to position [0, 217]
click at [431, 636] on div at bounding box center [430, 639] width 57 height 18
type input "1"
click at [477, 635] on div "0.00" at bounding box center [487, 639] width 45 height 18
click at [540, 631] on div "0.00" at bounding box center [548, 639] width 52 height 18
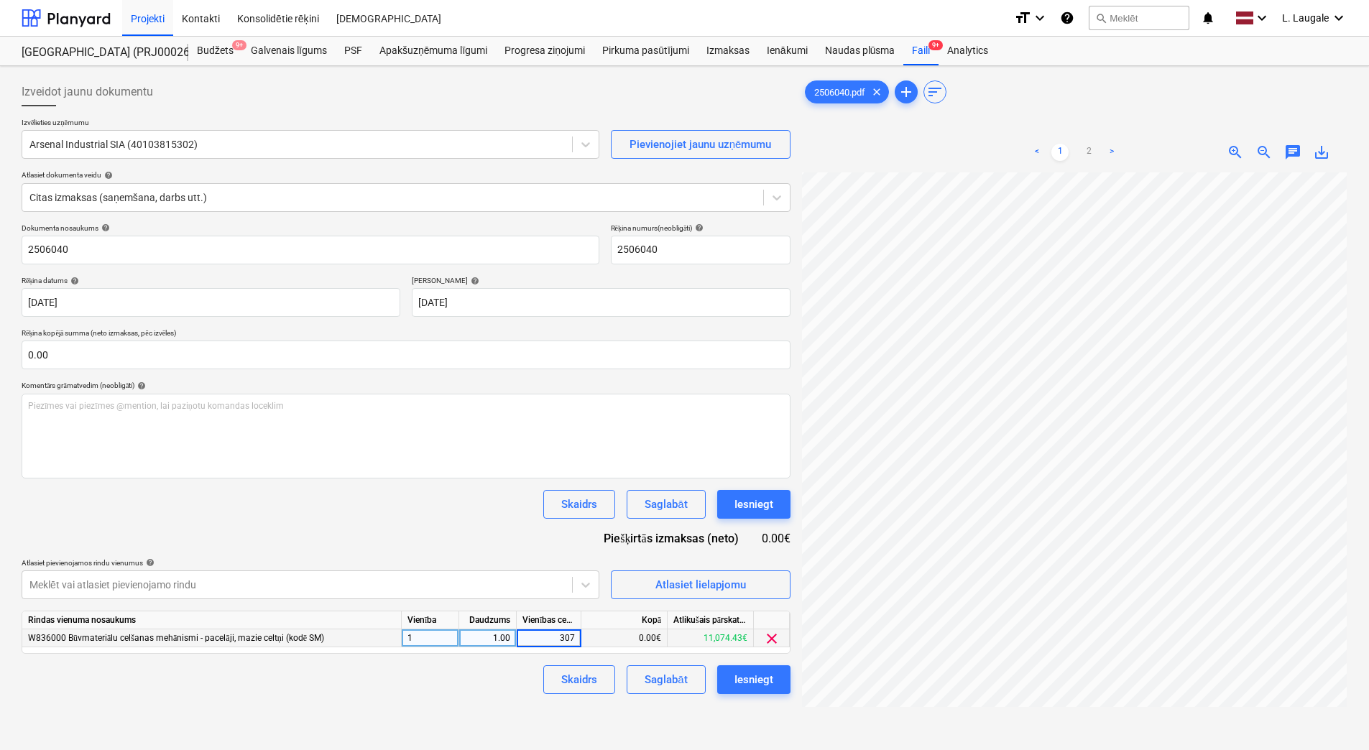
type input "3070"
click at [499, 682] on div "Skaidrs Saglabāt Iesniegt" at bounding box center [406, 680] width 769 height 29
click at [637, 689] on button "Saglabāt" at bounding box center [666, 680] width 78 height 29
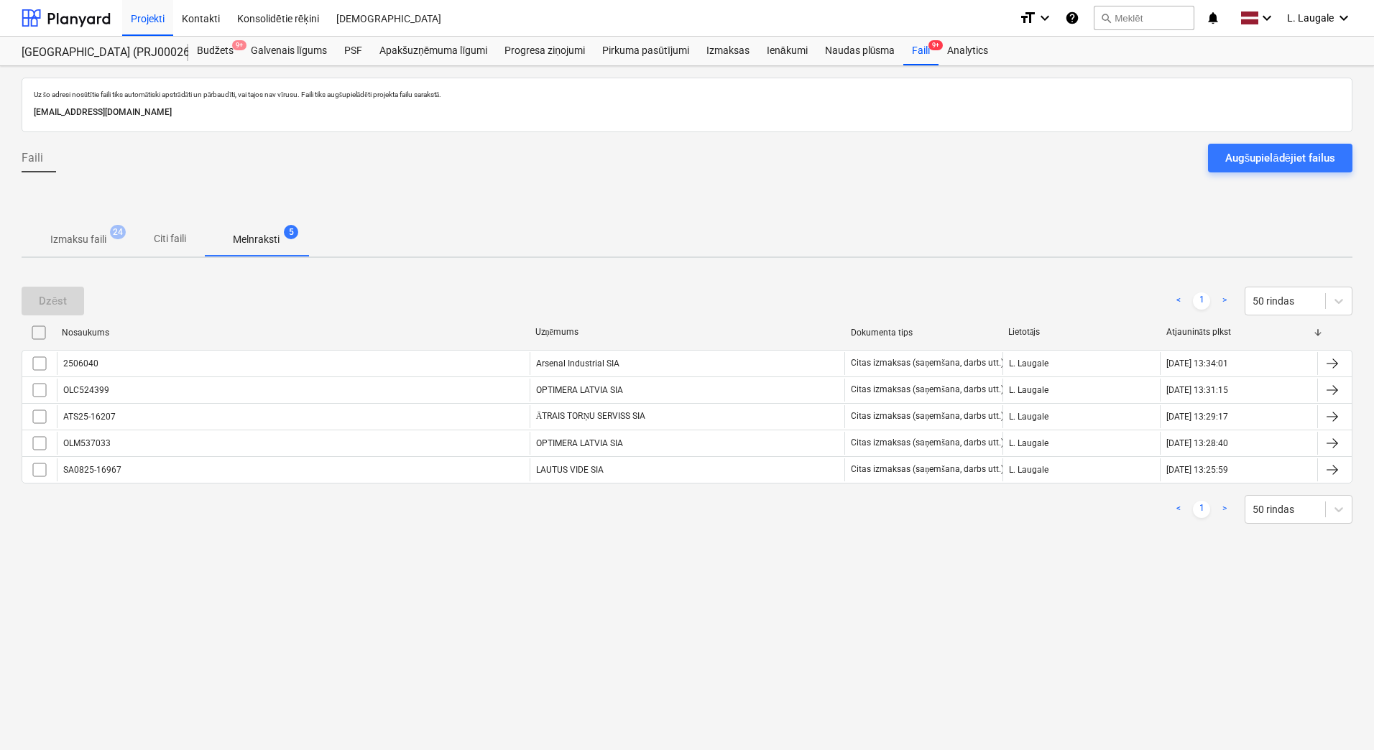
click at [77, 234] on p "Izmaksu faili" at bounding box center [78, 239] width 56 height 15
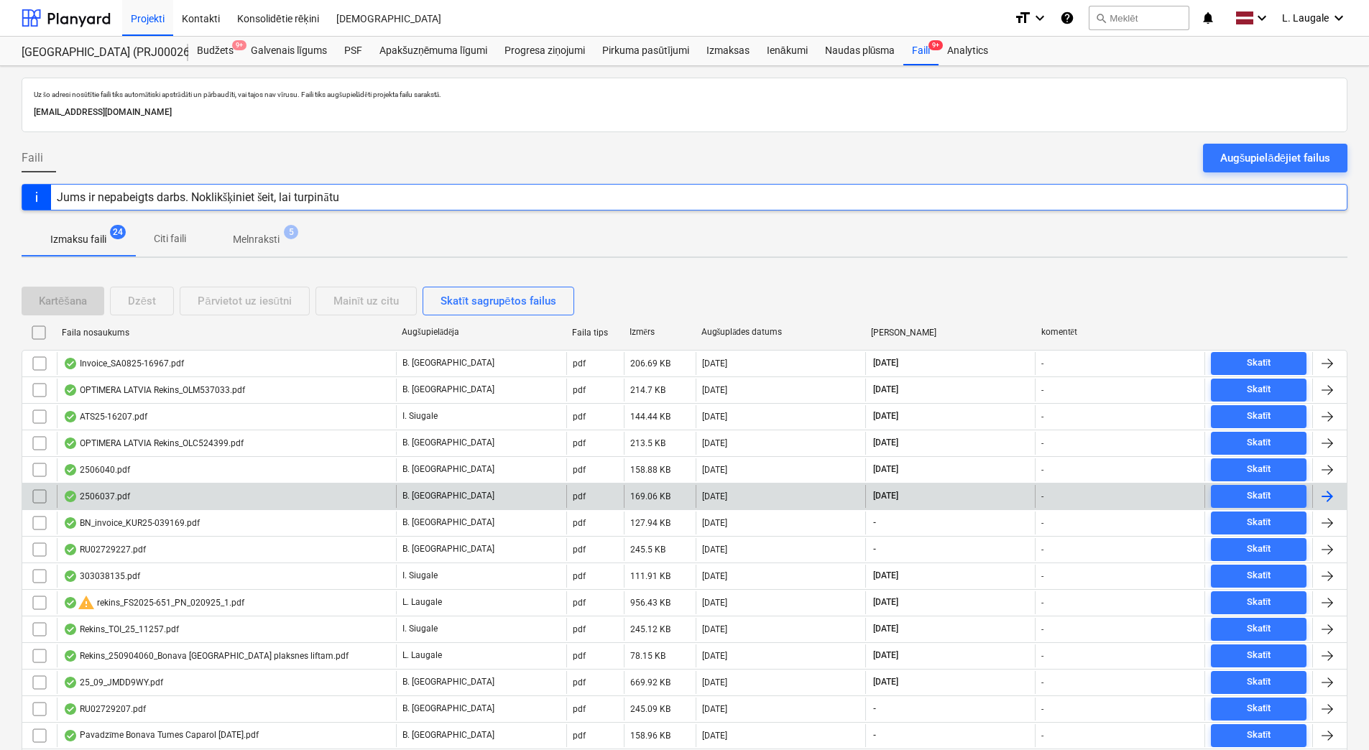
click at [264, 508] on div "2506037.pdf B. Bārdiņa pdf 169.06 KB 08.09.2025 30.09.2025 - Skatīt" at bounding box center [685, 496] width 1326 height 27
click at [163, 495] on div "2506037.pdf" at bounding box center [226, 496] width 339 height 23
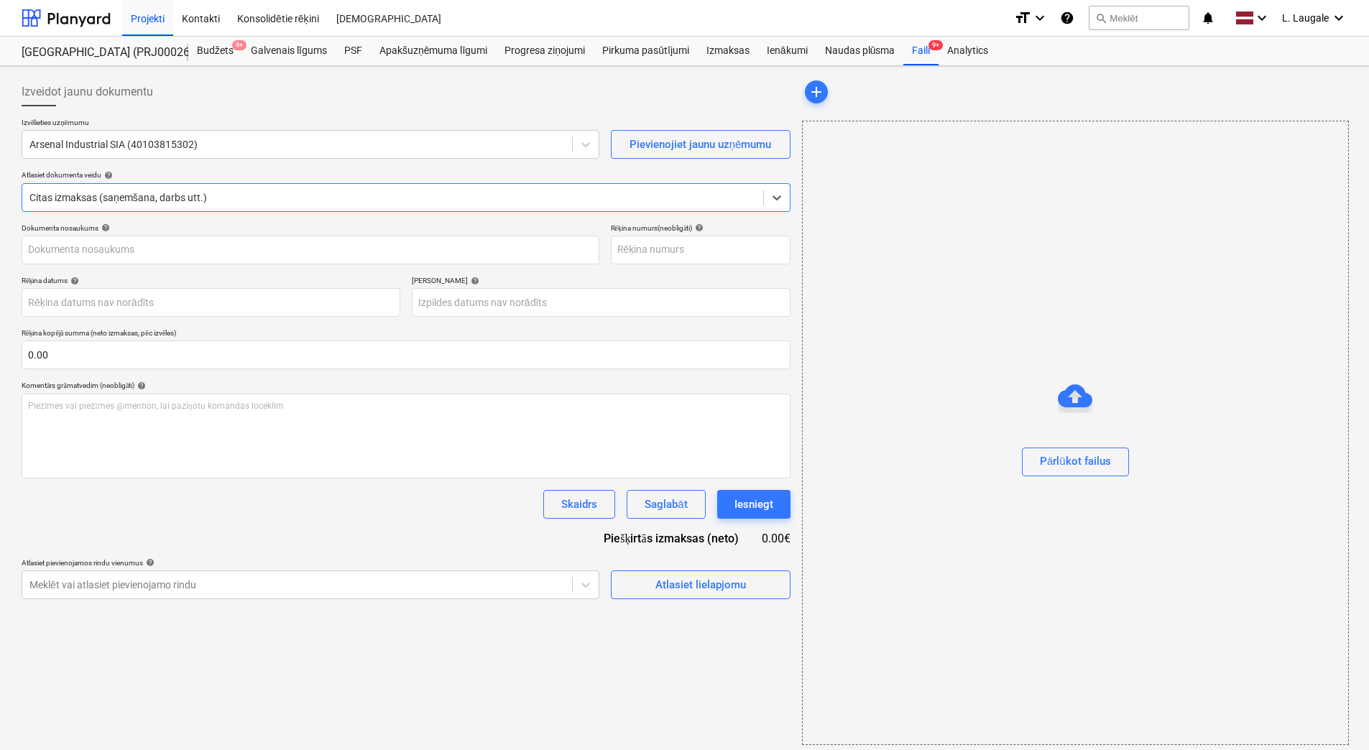
type input "2506037"
type input "[DATE]"
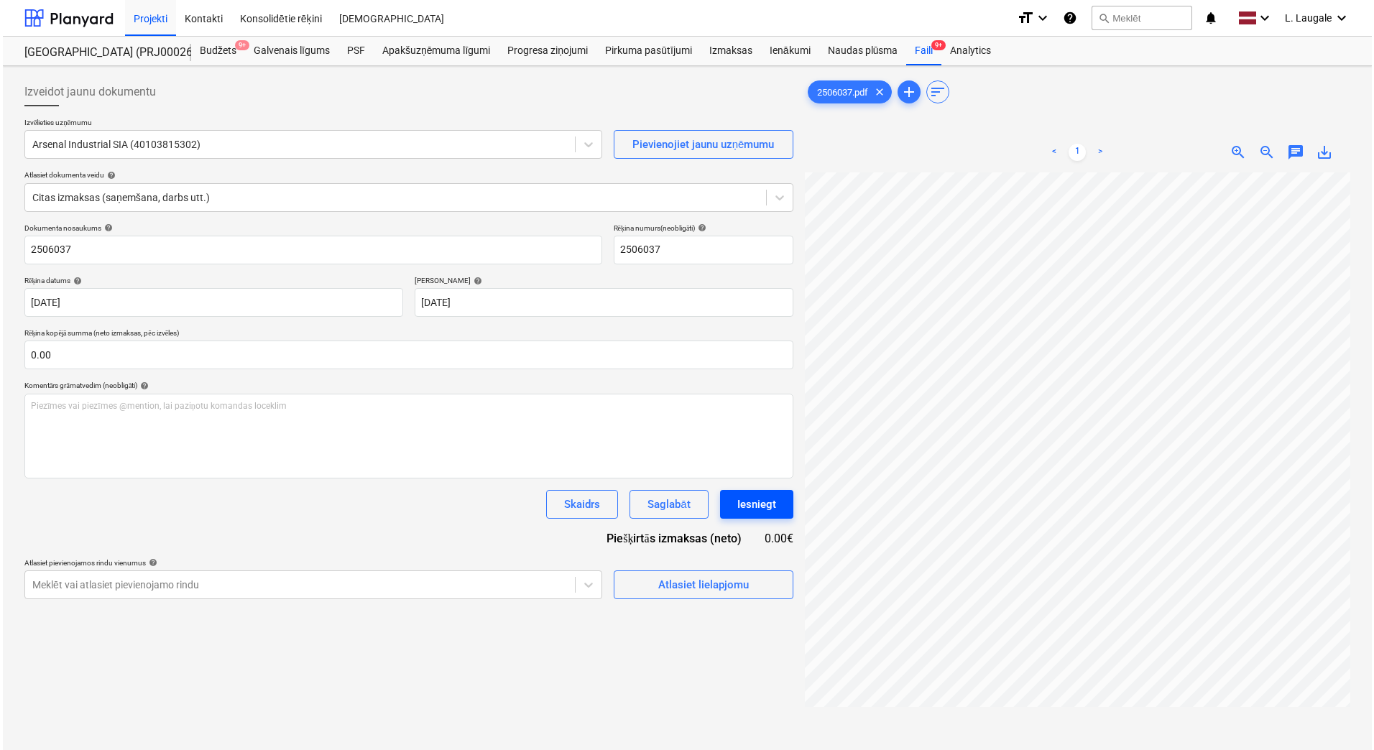
scroll to position [0, 219]
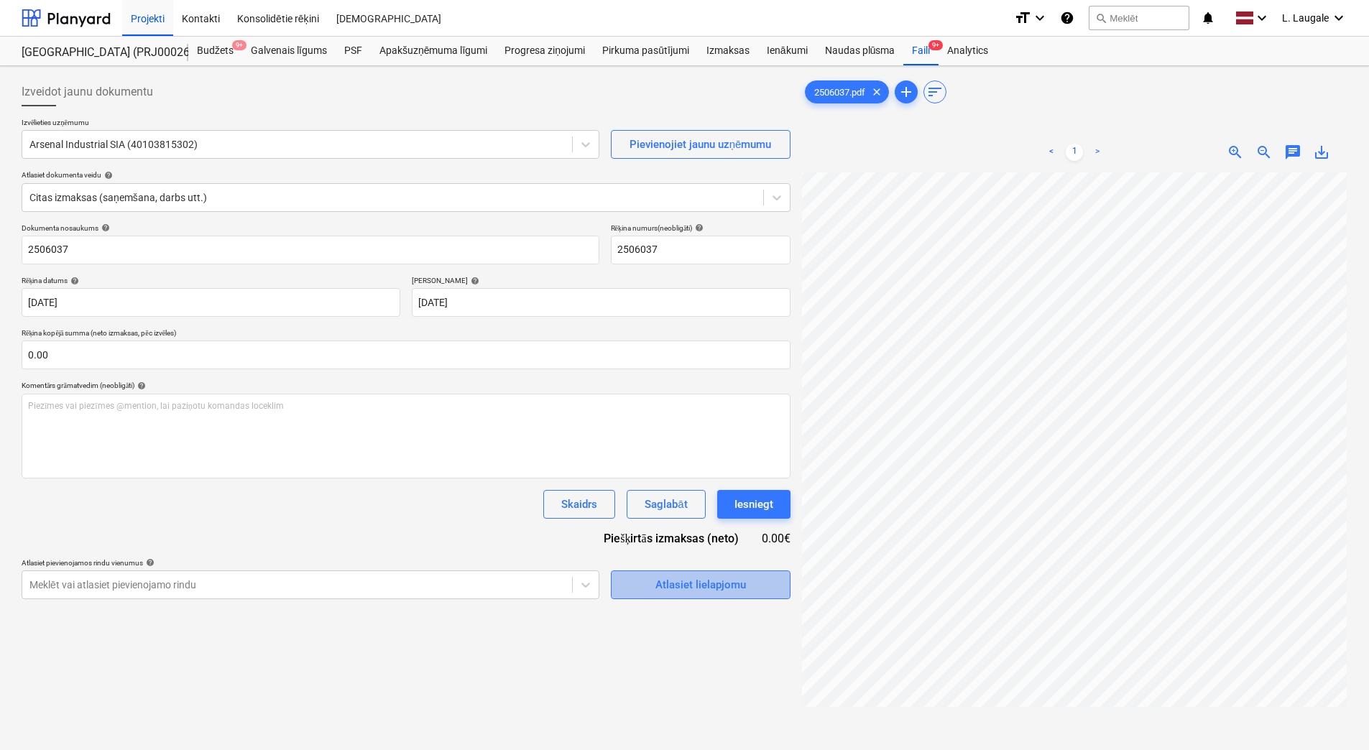
click at [694, 589] on div "Atlasiet lielapjomu" at bounding box center [700, 585] width 91 height 19
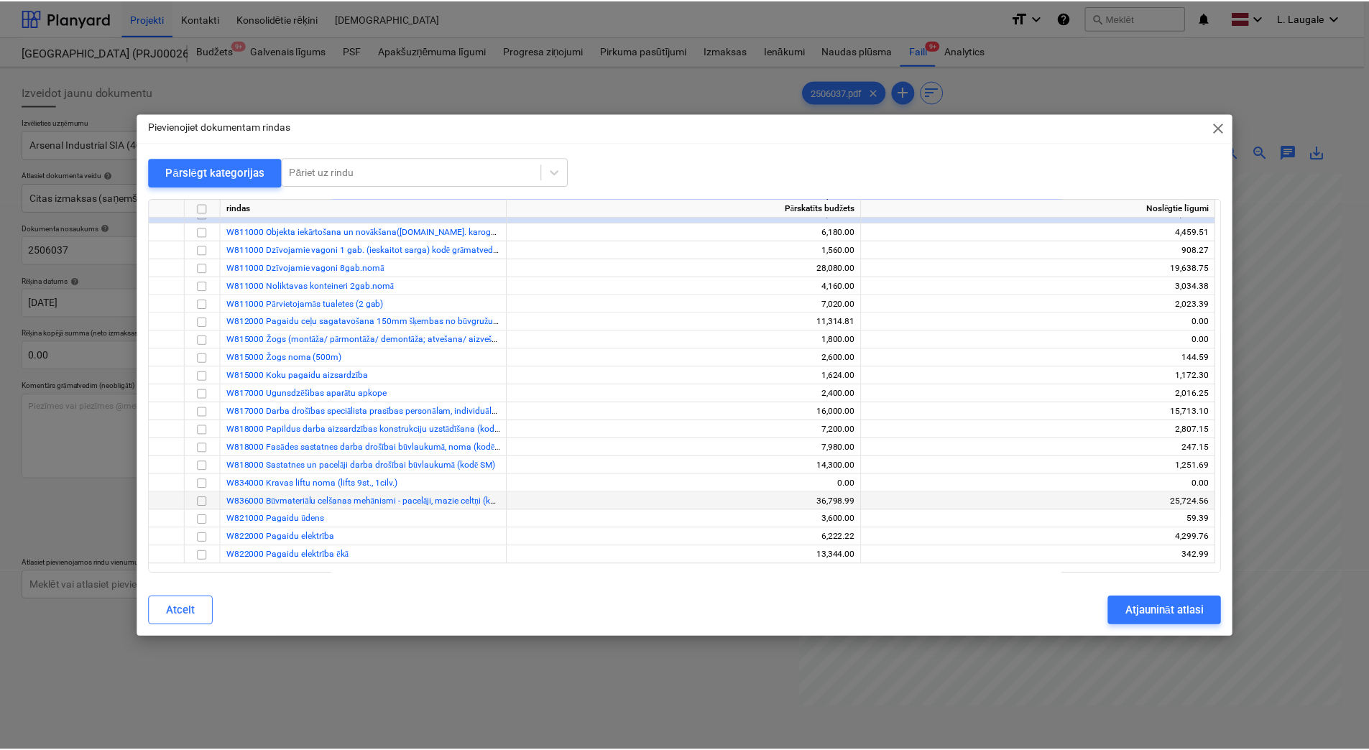
scroll to position [1006, 0]
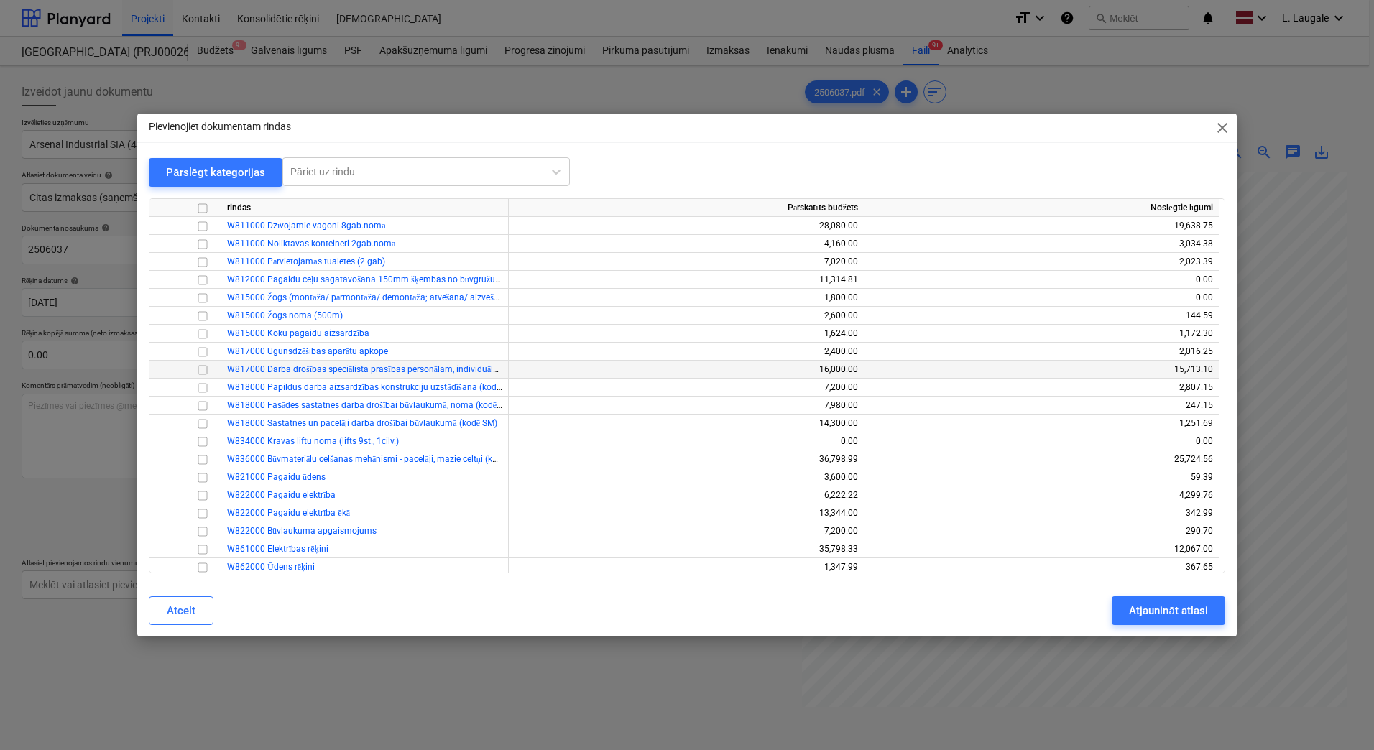
click at [200, 368] on input "checkbox" at bounding box center [202, 370] width 17 height 17
click at [197, 388] on input "checkbox" at bounding box center [202, 387] width 17 height 17
click at [197, 370] on input "checkbox" at bounding box center [202, 370] width 17 height 17
click at [1190, 610] on div "Atjaunināt atlasi" at bounding box center [1168, 611] width 78 height 19
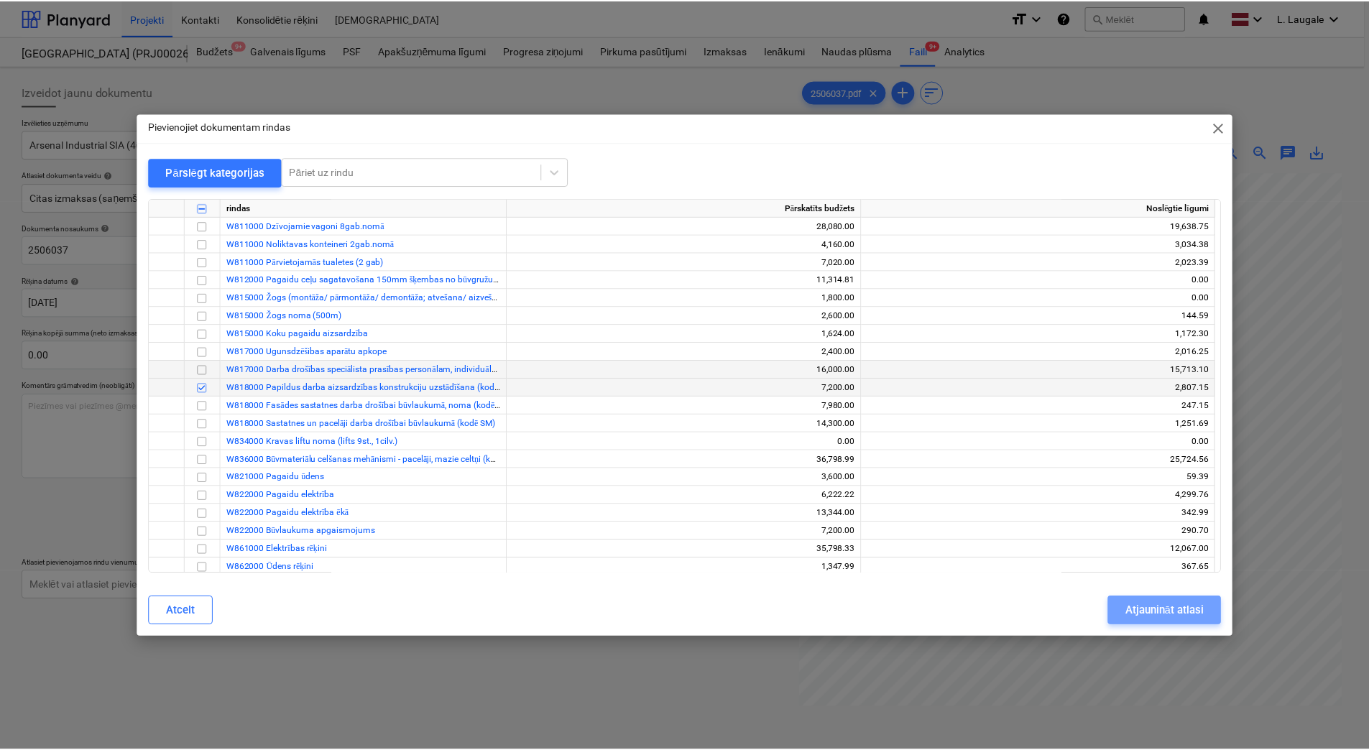
scroll to position [0, 217]
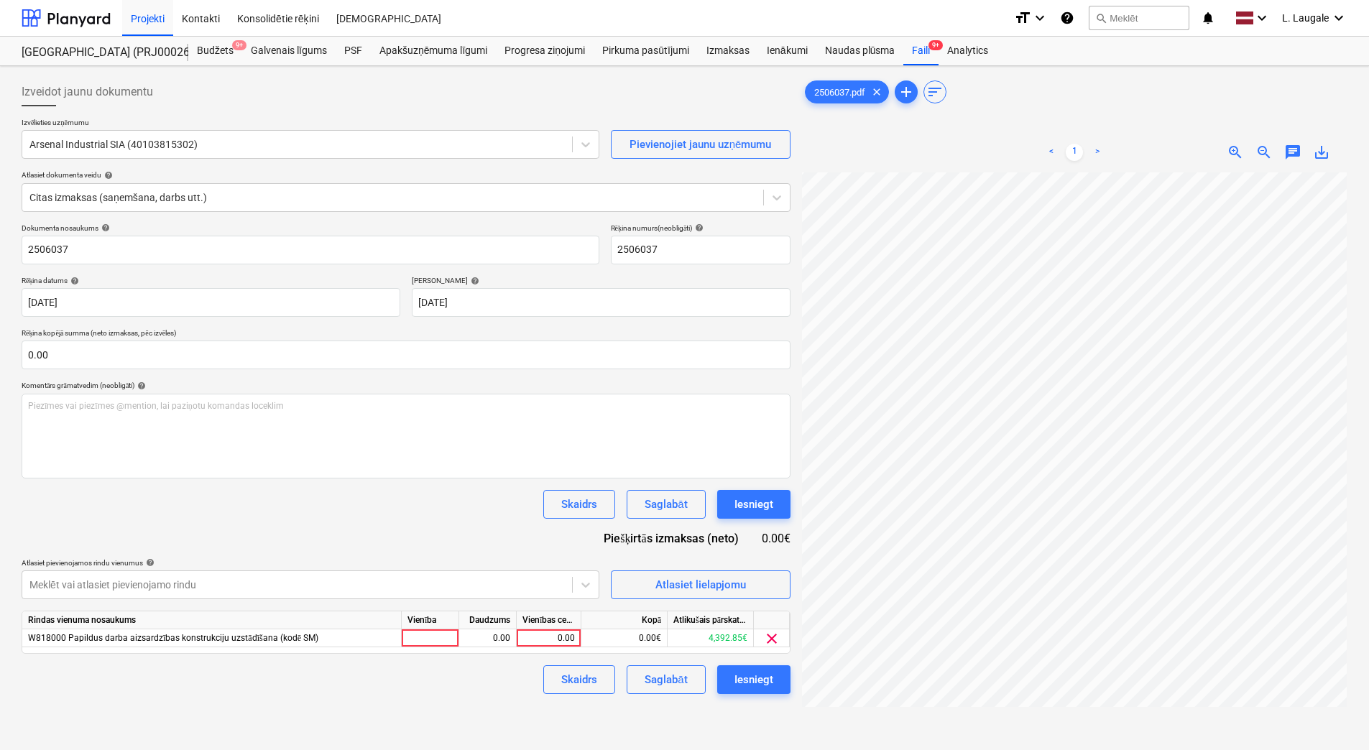
click at [439, 628] on div "Vienība" at bounding box center [430, 621] width 57 height 18
click at [456, 637] on div at bounding box center [430, 639] width 57 height 18
type input "1"
click at [502, 635] on div "0.00" at bounding box center [487, 639] width 45 height 18
click at [536, 637] on div "0.00" at bounding box center [548, 639] width 52 height 18
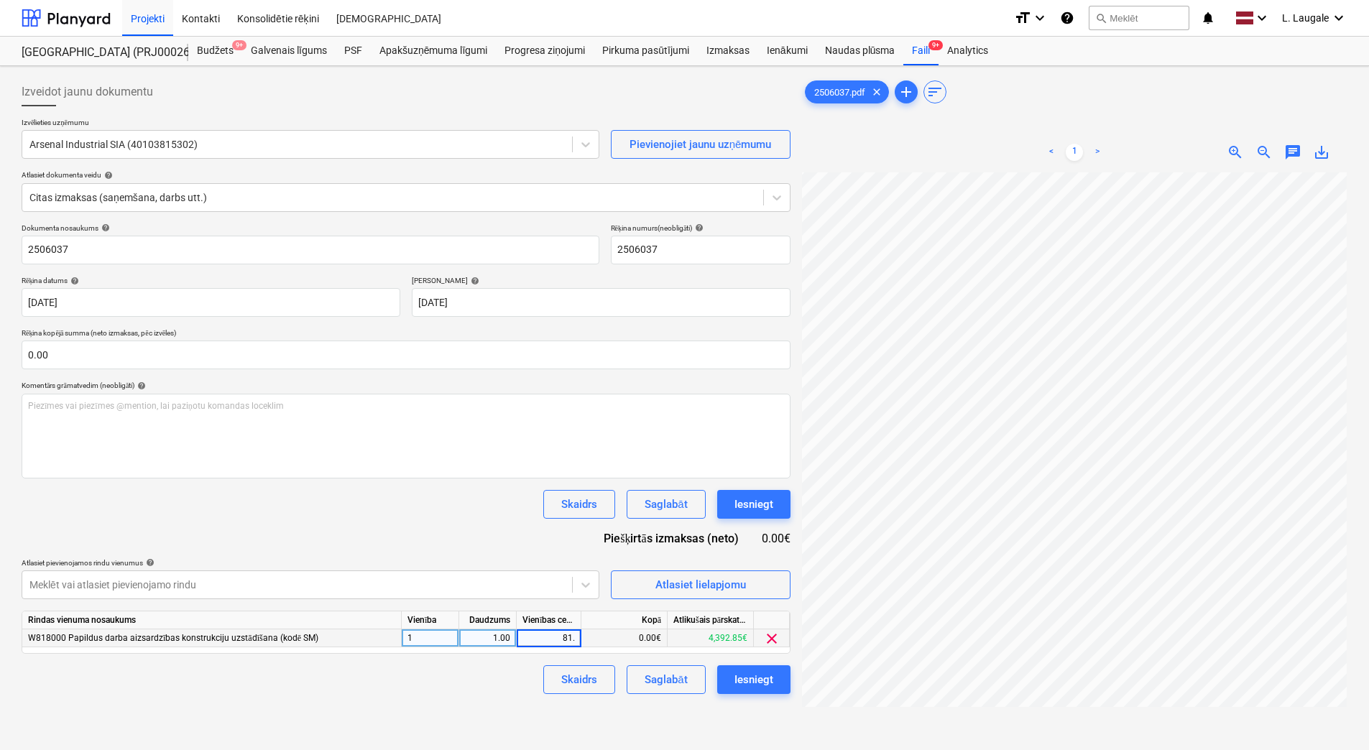
type input "81.9"
click at [500, 690] on div "Skaidrs Saglabāt Iesniegt" at bounding box center [406, 680] width 769 height 29
click at [638, 683] on button "Saglabāt" at bounding box center [666, 680] width 78 height 29
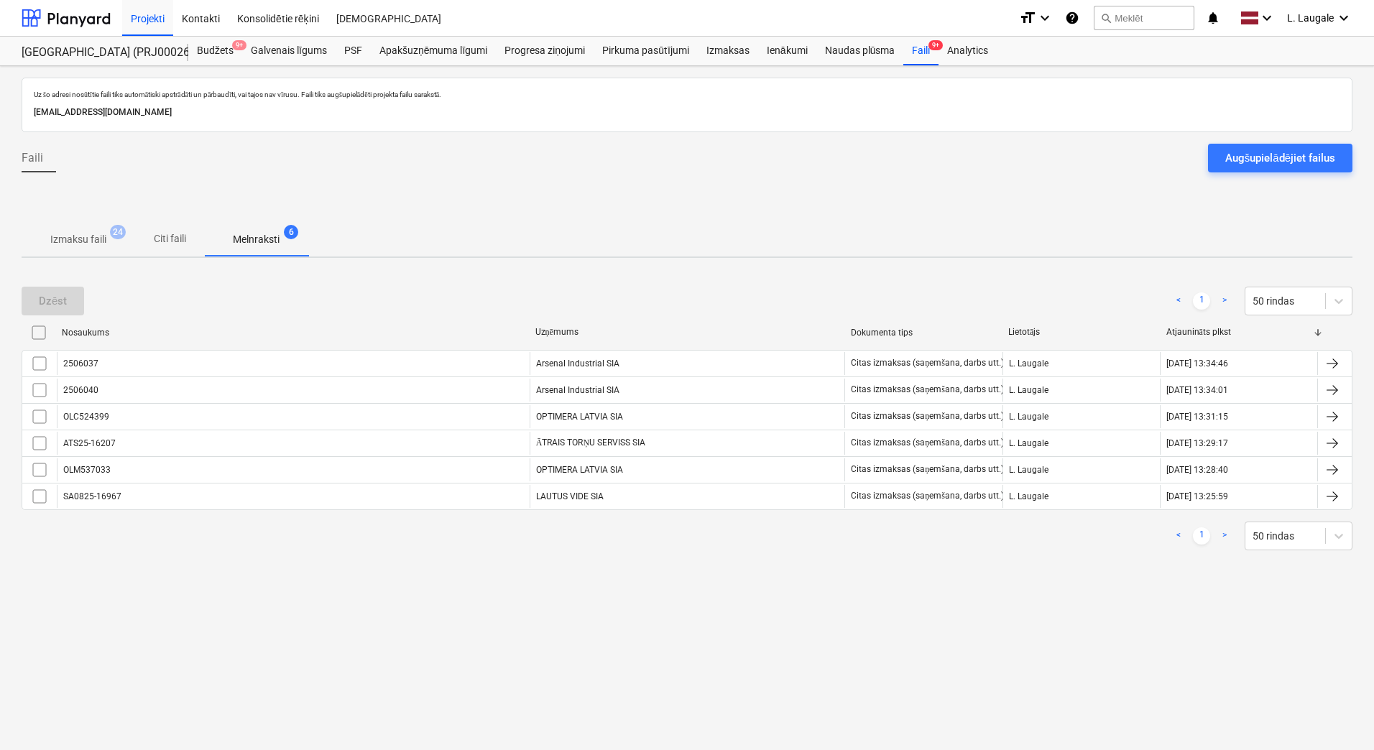
click at [95, 239] on p "Izmaksu faili" at bounding box center [78, 239] width 56 height 15
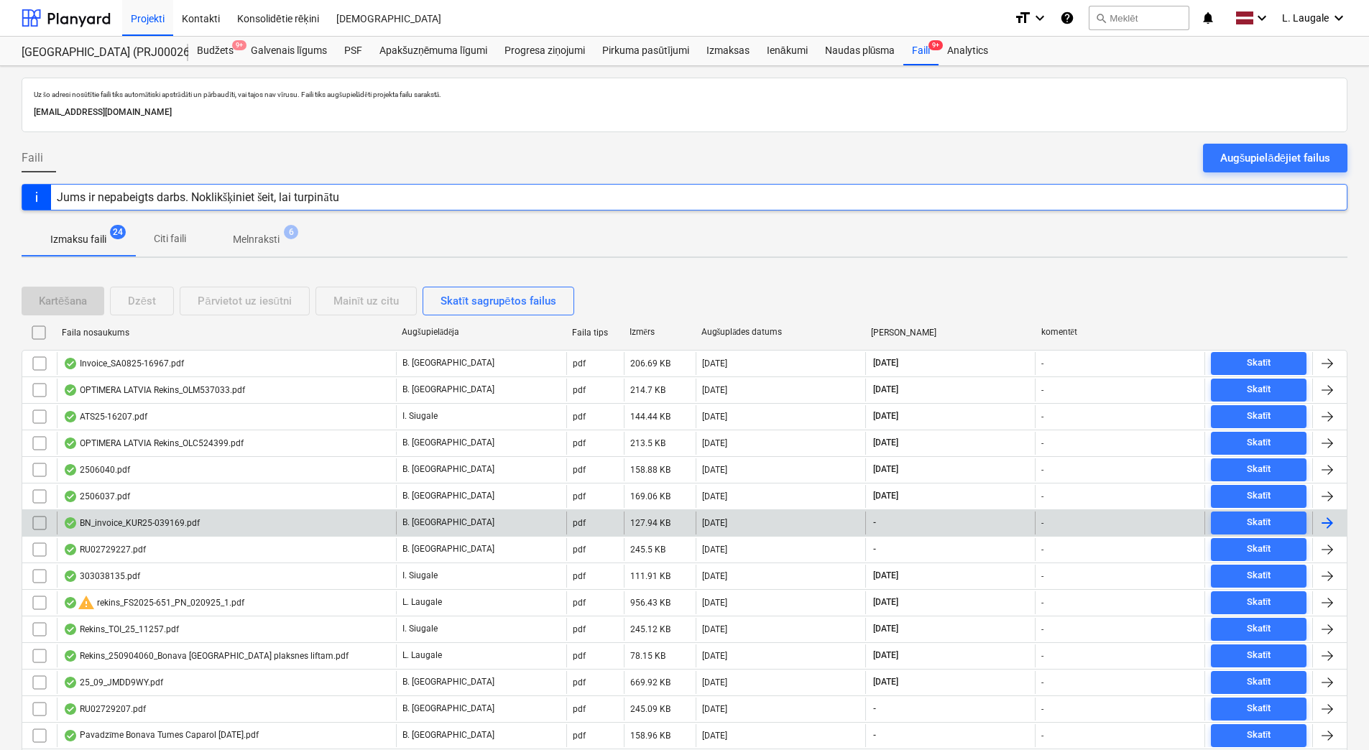
click at [212, 525] on div "BN_invoice_KUR25-039169.pdf" at bounding box center [226, 523] width 339 height 23
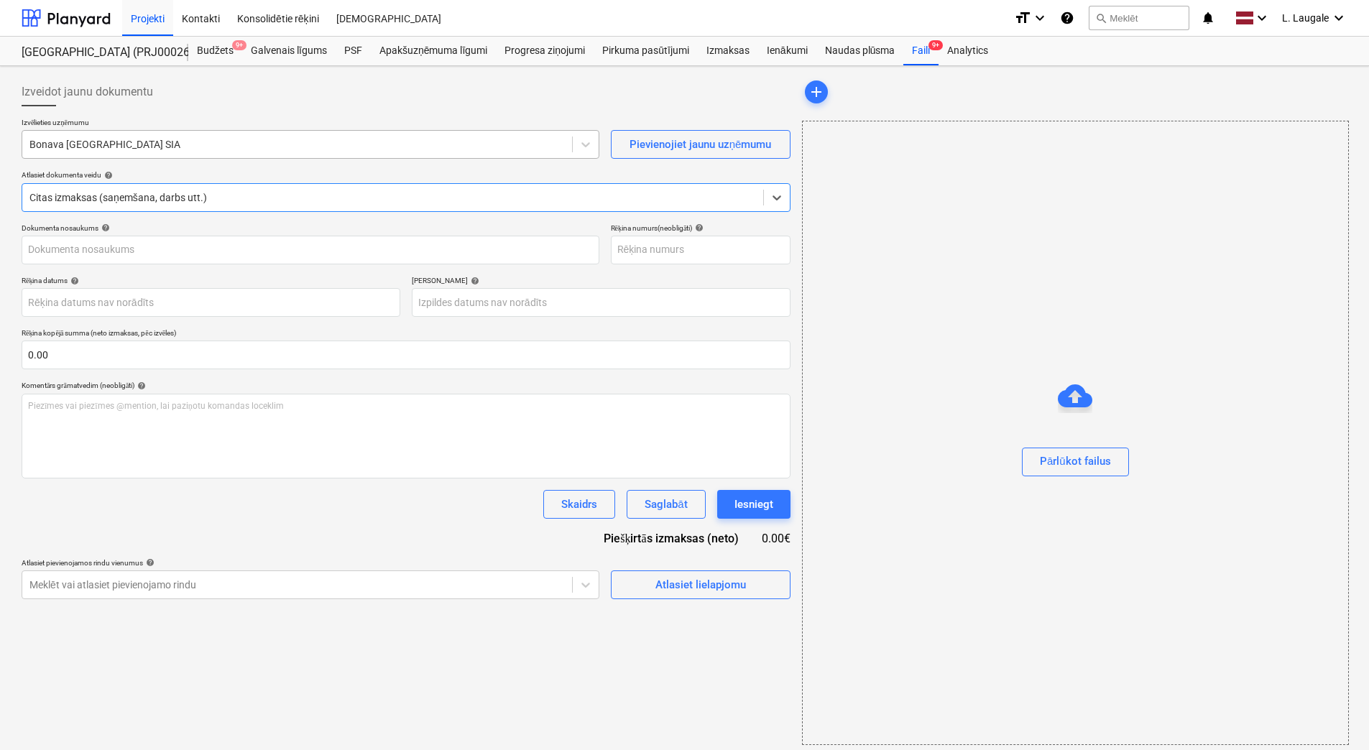
click at [206, 151] on div at bounding box center [296, 144] width 535 height 14
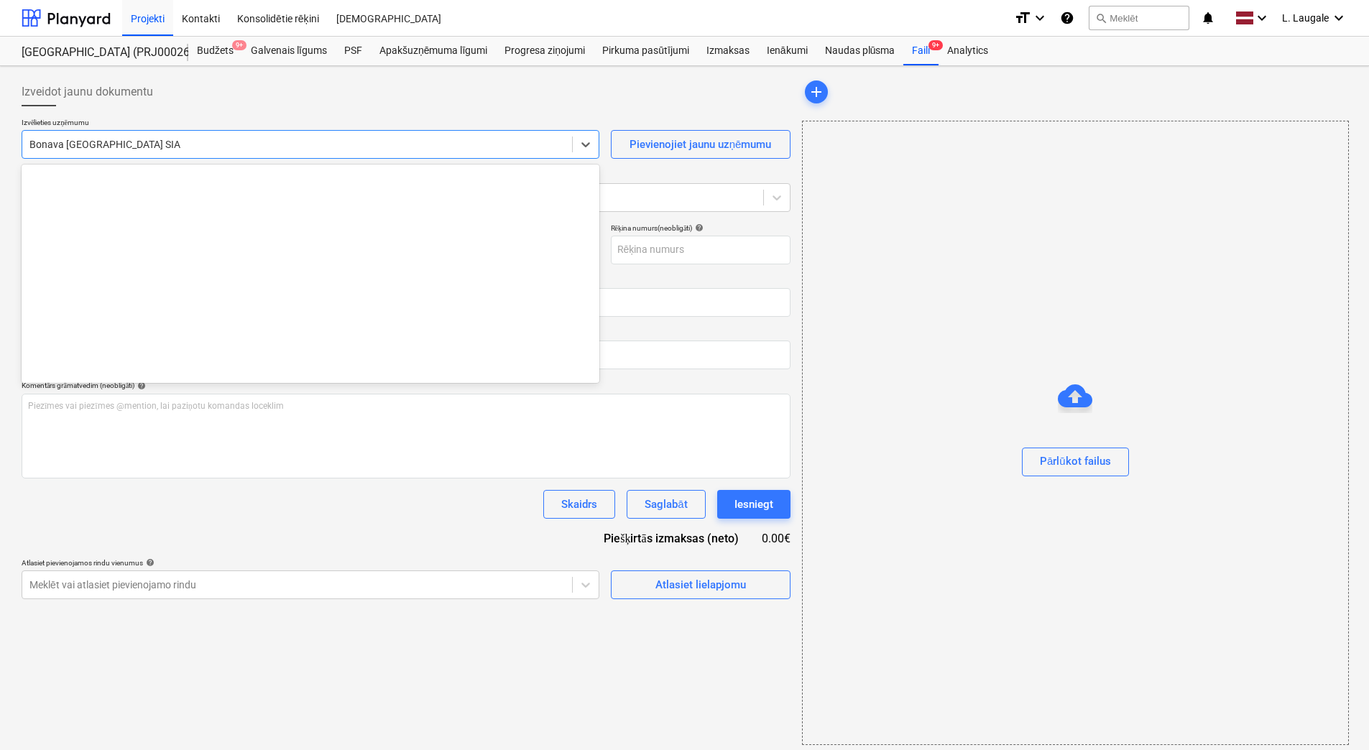
scroll to position [2692, 0]
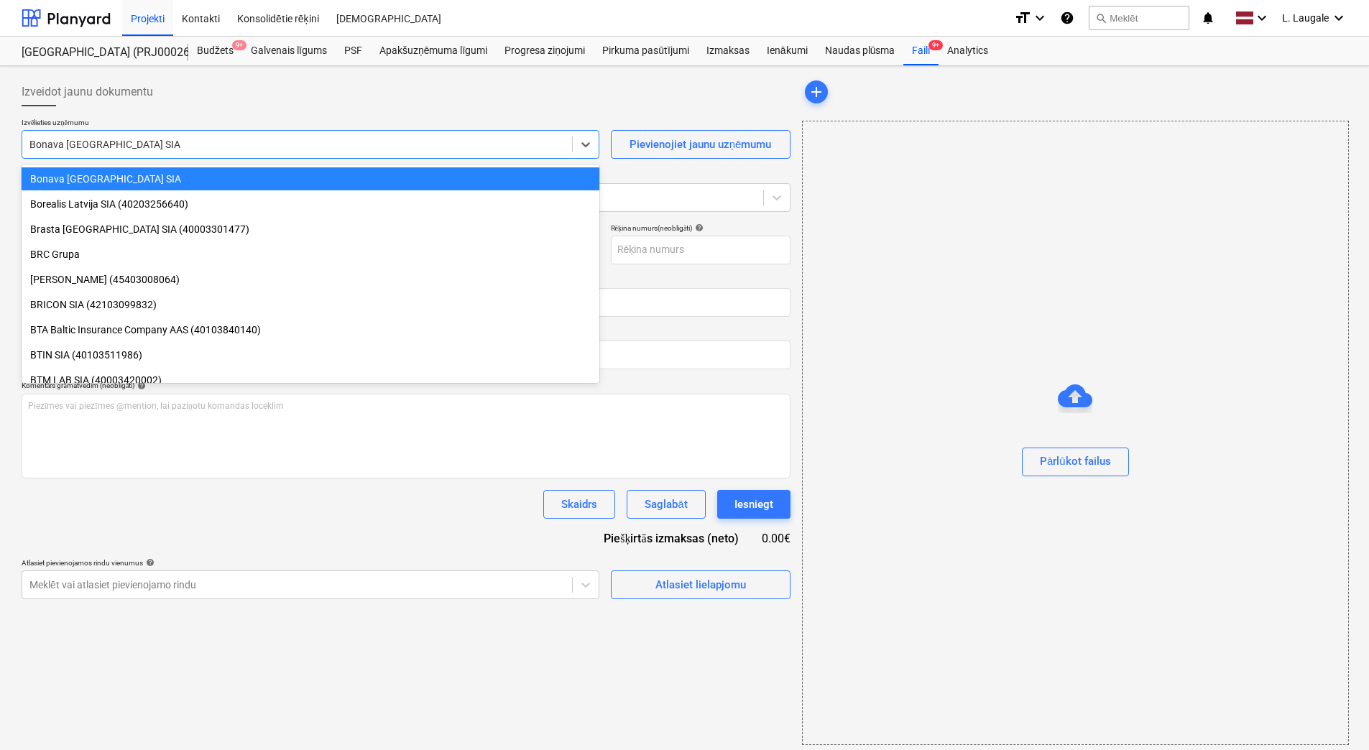
type input "KUR25-039169"
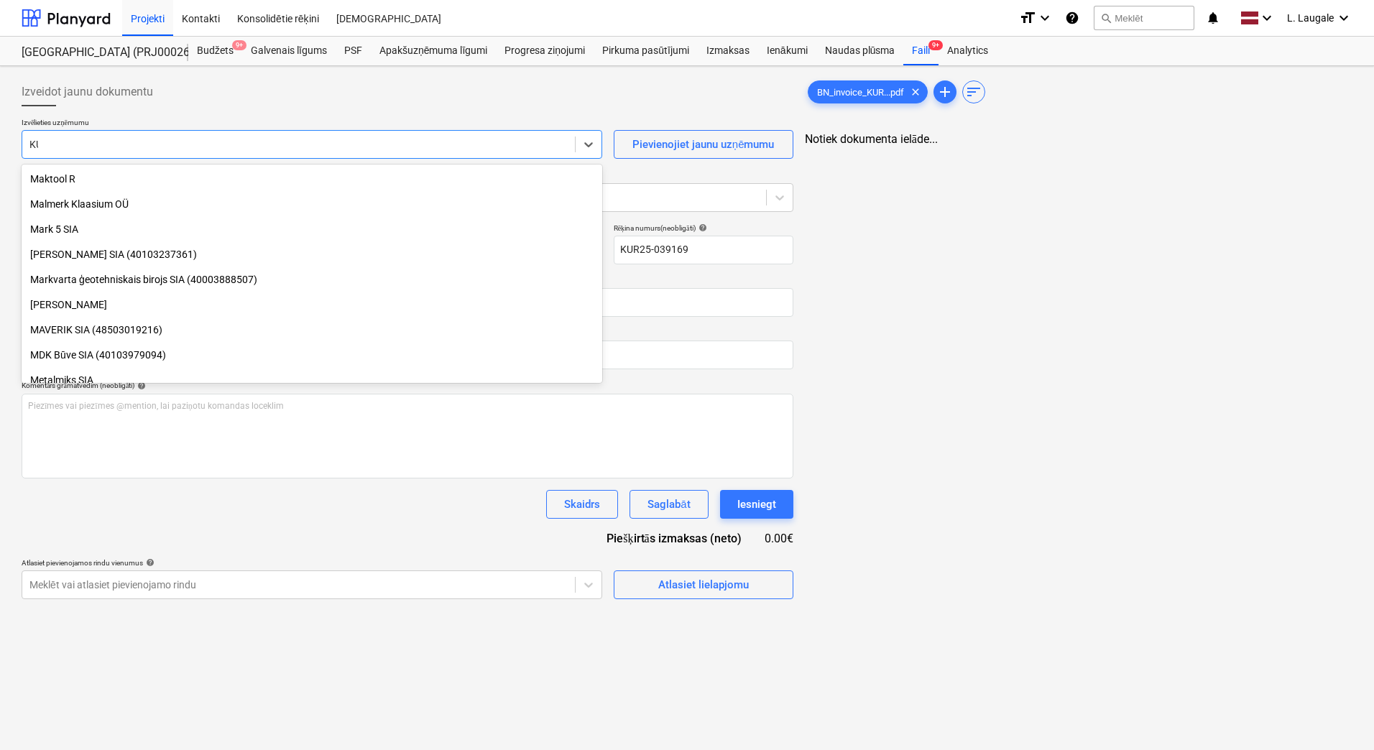
type input "KUR"
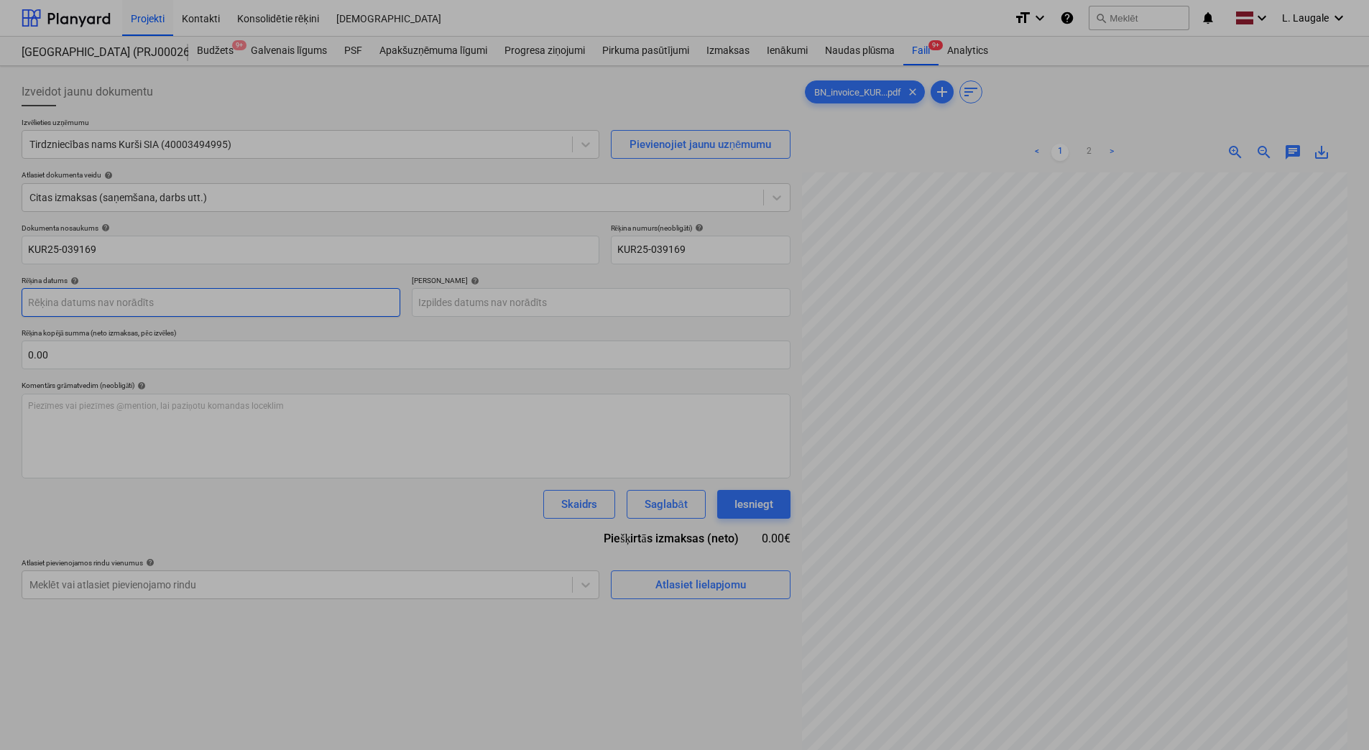
click at [228, 301] on body "Projekti Kontakti Konsolidētie rēķini Iesūtne format_size keyboard_arrow_down h…" at bounding box center [684, 375] width 1369 height 750
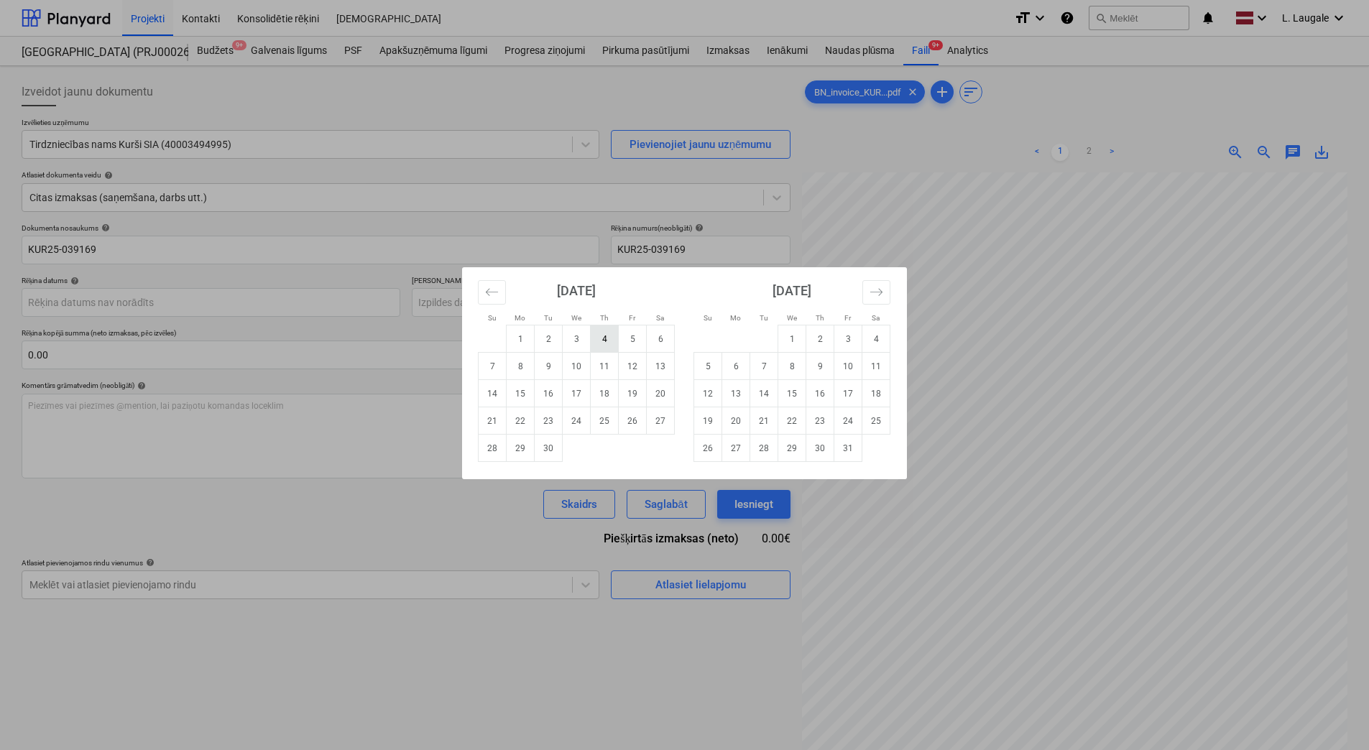
click at [617, 331] on td "4" at bounding box center [605, 339] width 28 height 27
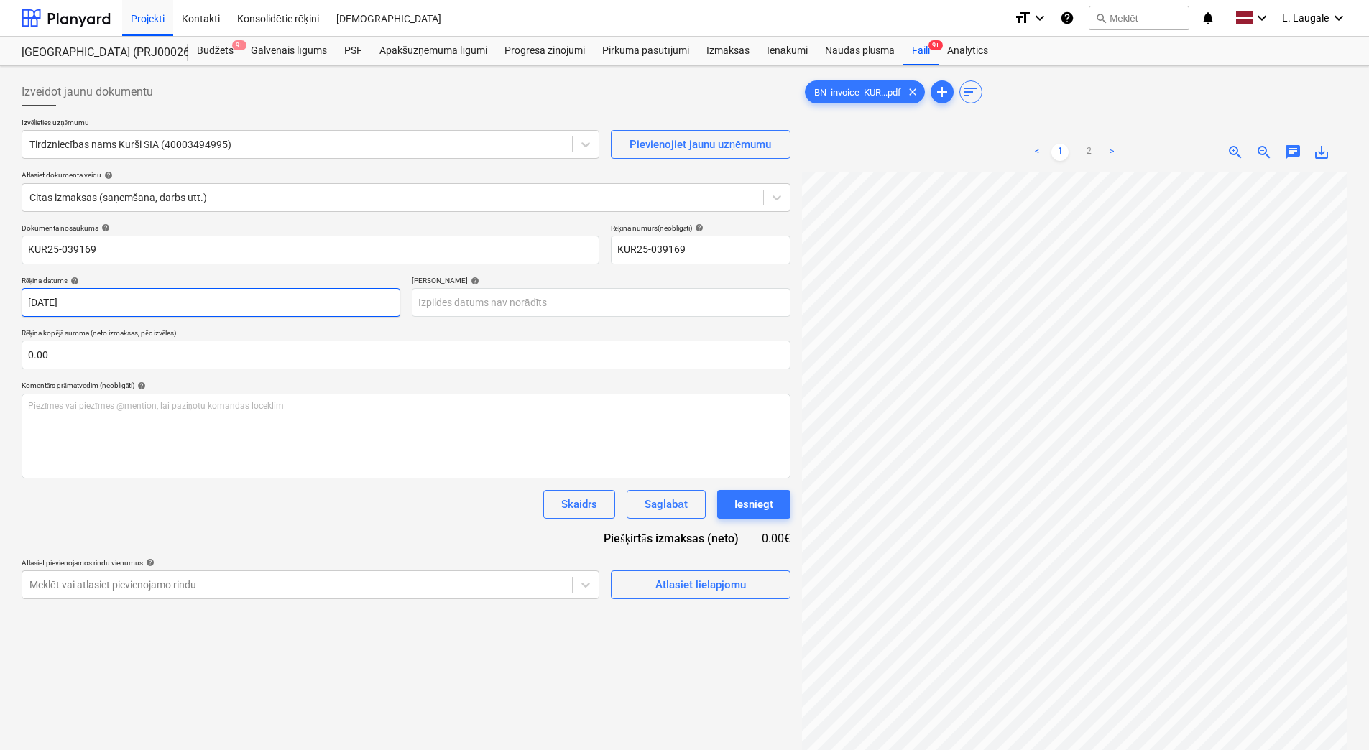
click at [305, 314] on body "Projekti Kontakti Konsolidētie rēķini Iesūtne format_size keyboard_arrow_down h…" at bounding box center [684, 375] width 1369 height 750
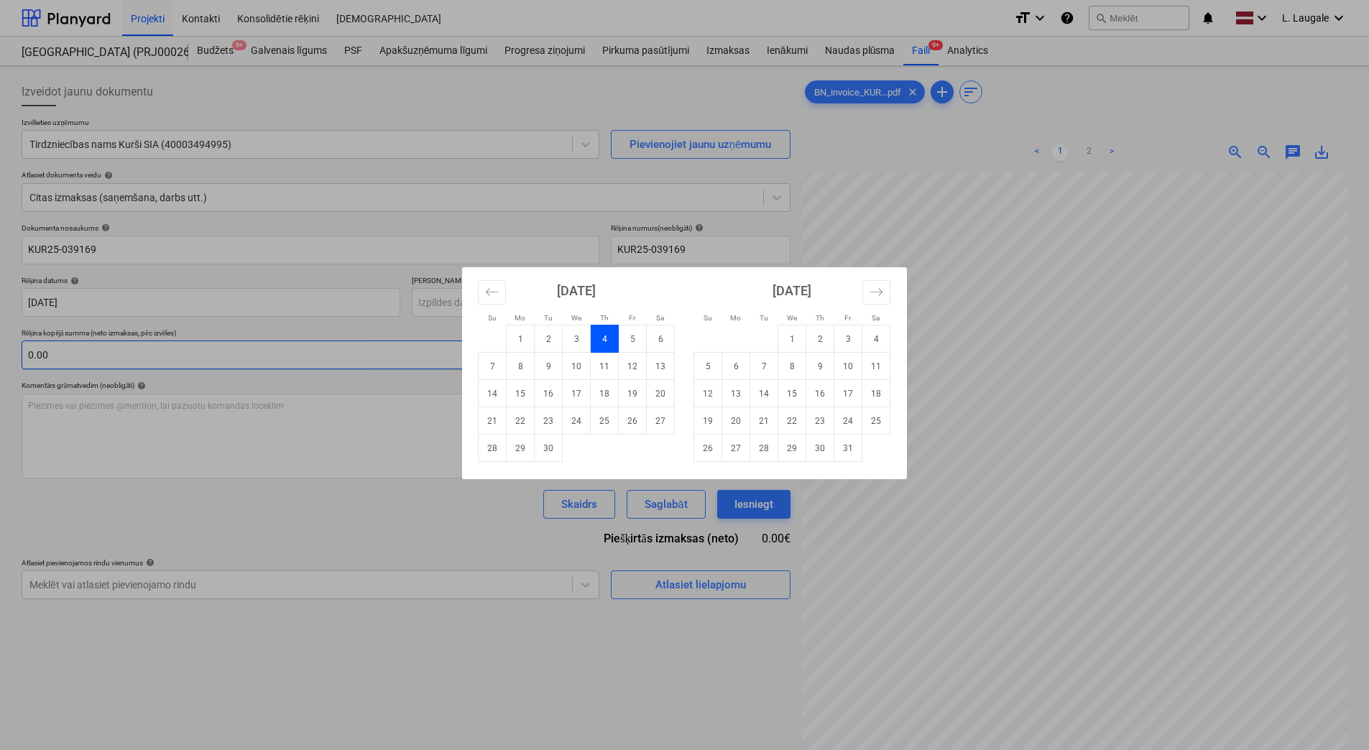
click at [629, 347] on td "5" at bounding box center [633, 339] width 28 height 27
type input "05 Sep 2025"
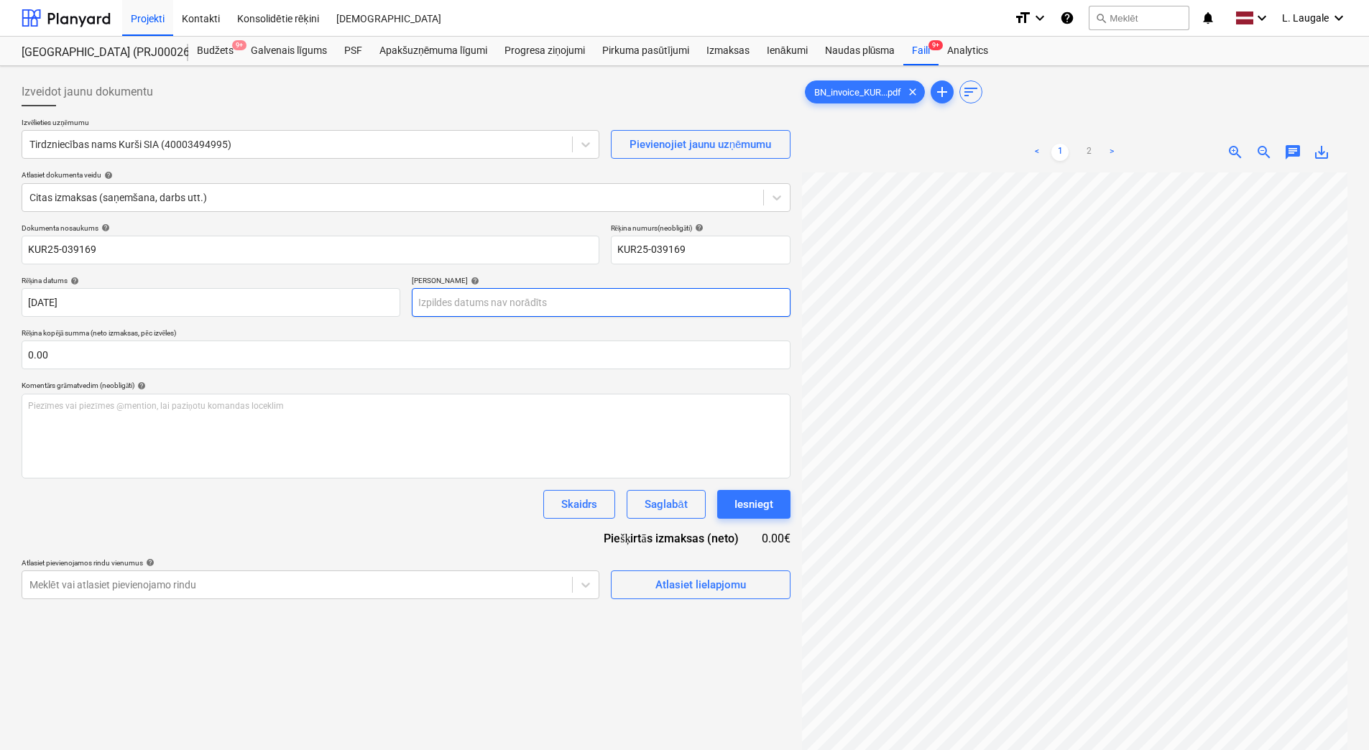
click at [568, 300] on body "Projekti Kontakti Konsolidētie rēķini Iesūtne format_size keyboard_arrow_down h…" at bounding box center [684, 375] width 1369 height 750
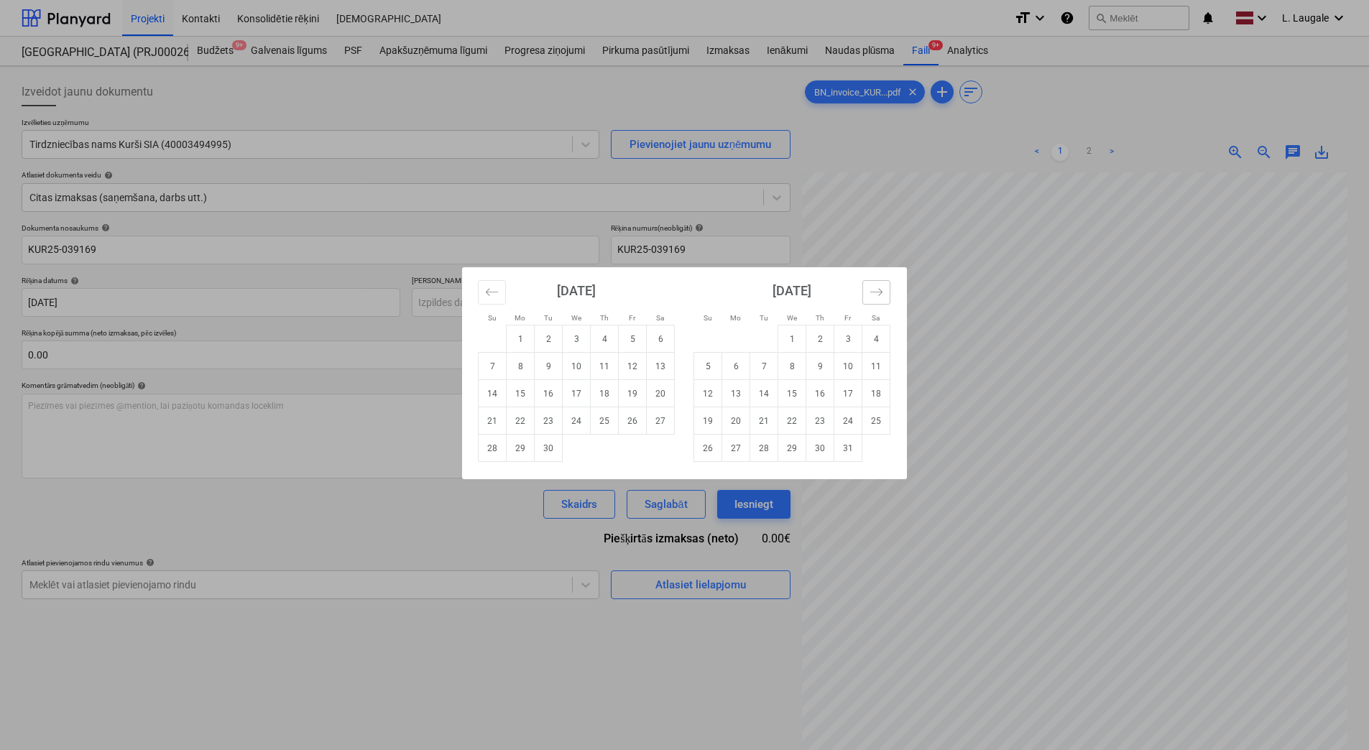
click at [878, 290] on icon "Move forward to switch to the next month." at bounding box center [877, 292] width 14 height 14
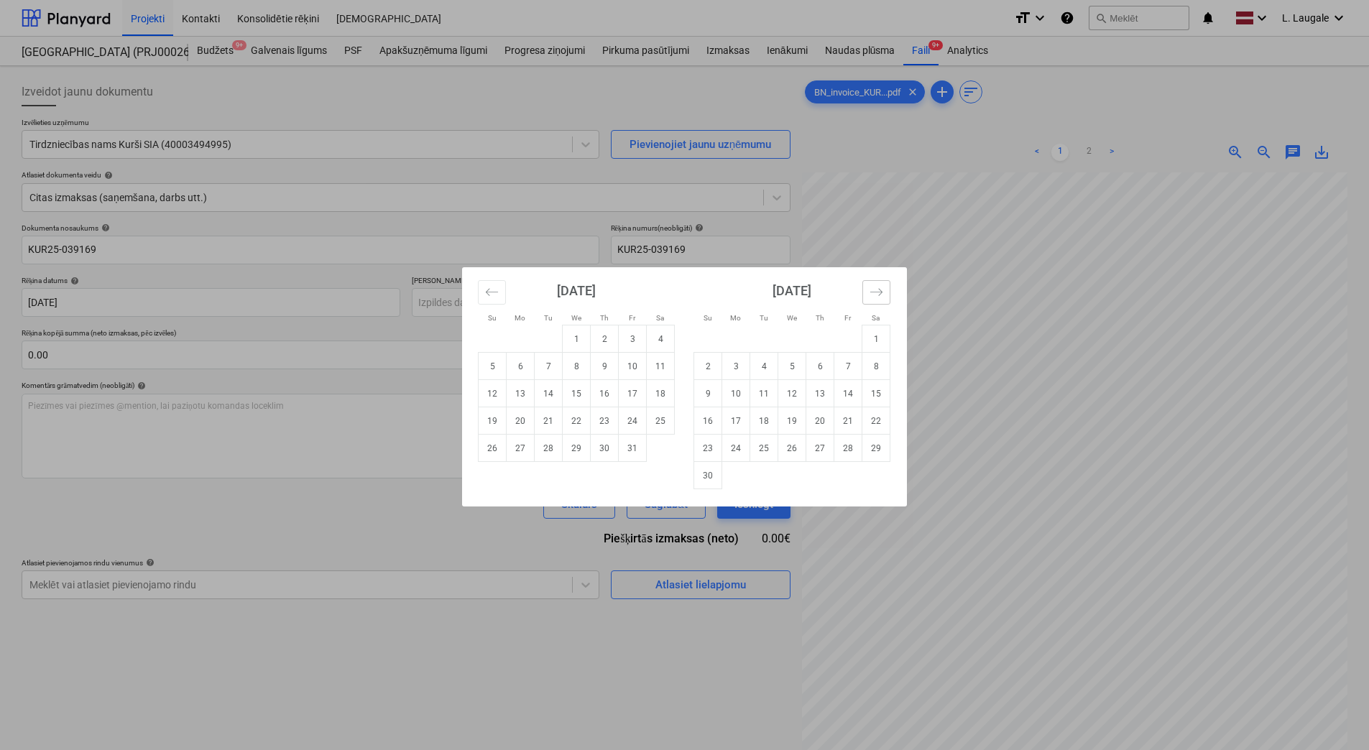
click at [878, 290] on icon "Move forward to switch to the next month." at bounding box center [877, 292] width 14 height 14
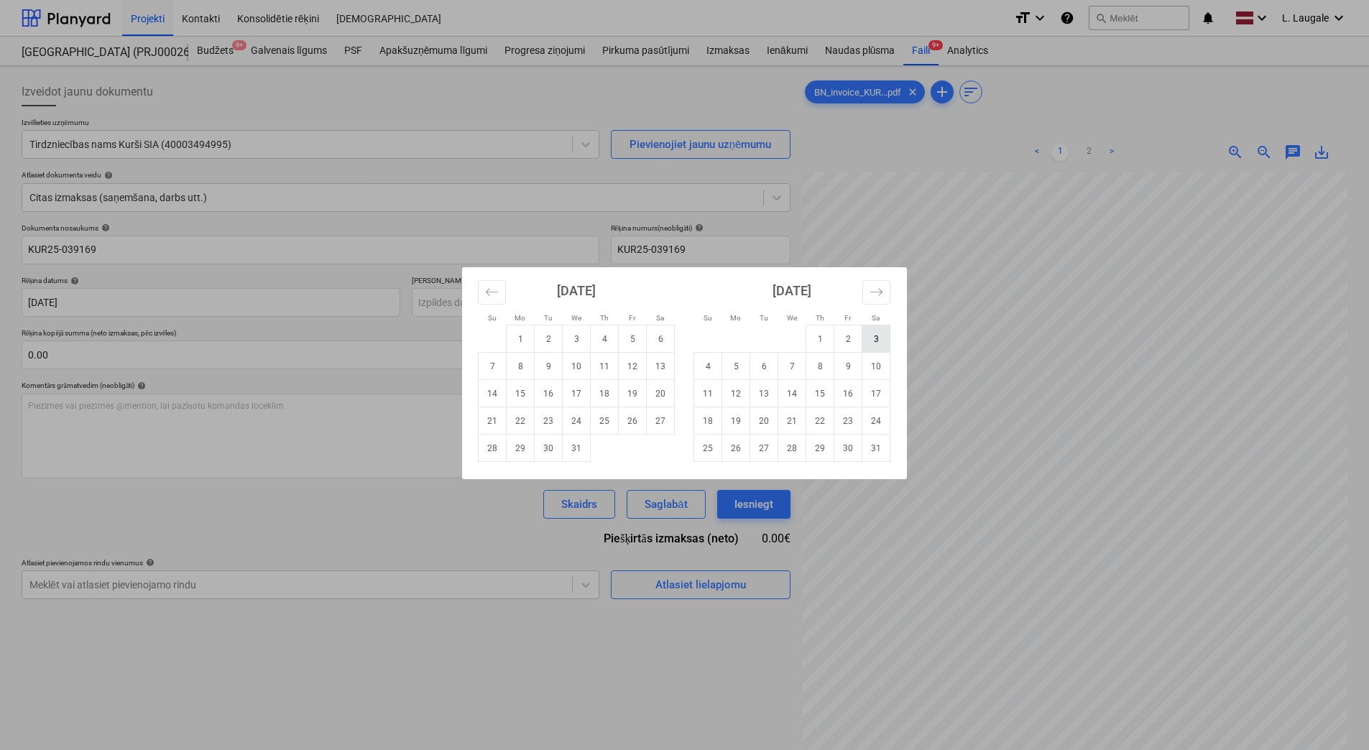
click at [868, 333] on td "3" at bounding box center [876, 339] width 28 height 27
type input "03 Jan 2026"
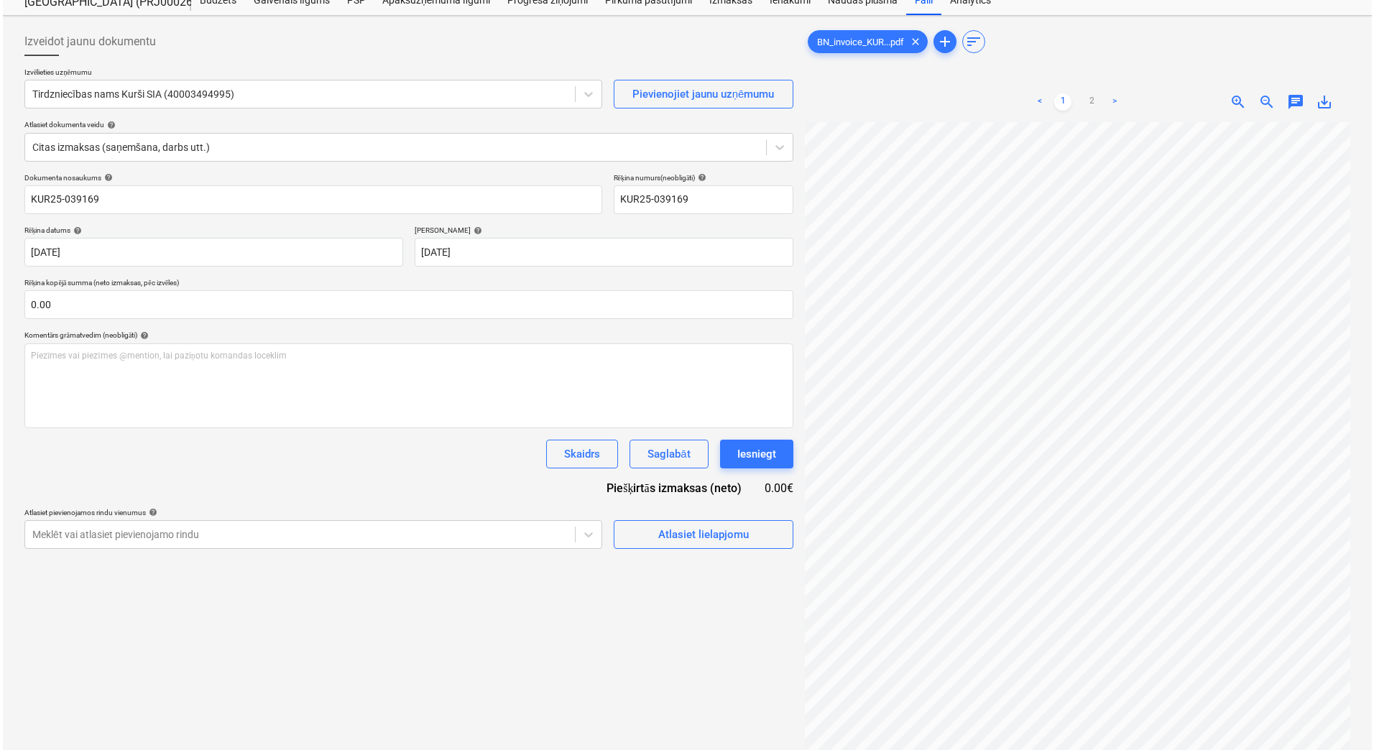
scroll to position [144, 0]
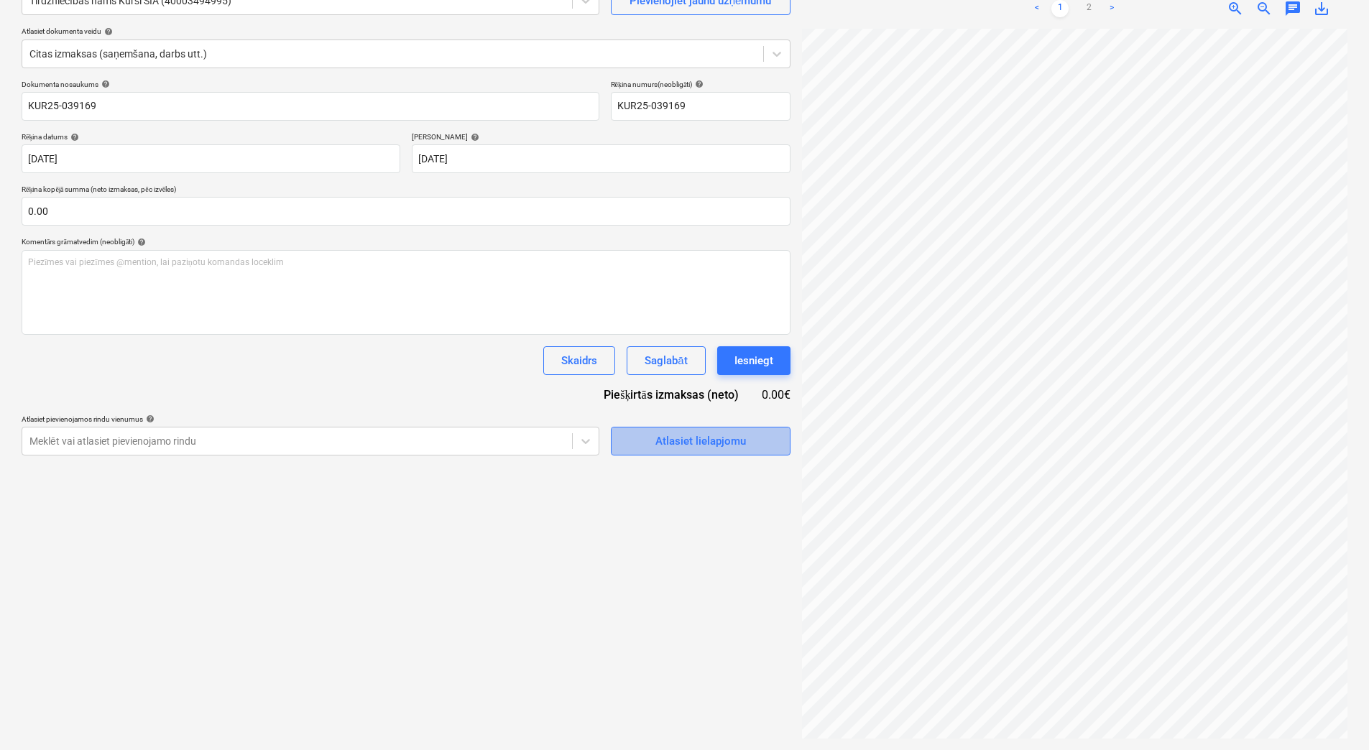
click at [755, 449] on span "Atlasiet lielapjomu" at bounding box center [701, 441] width 144 height 19
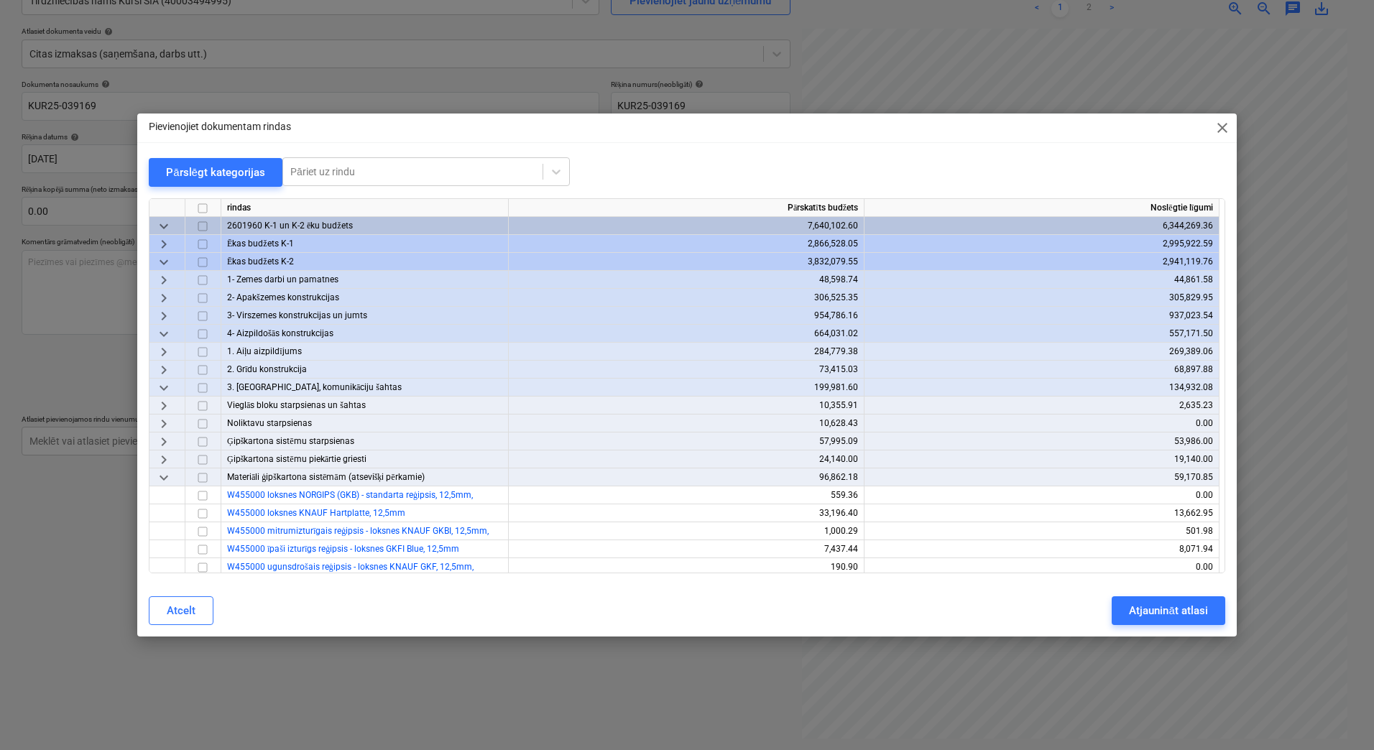
click at [165, 331] on span "keyboard_arrow_down" at bounding box center [163, 334] width 17 height 17
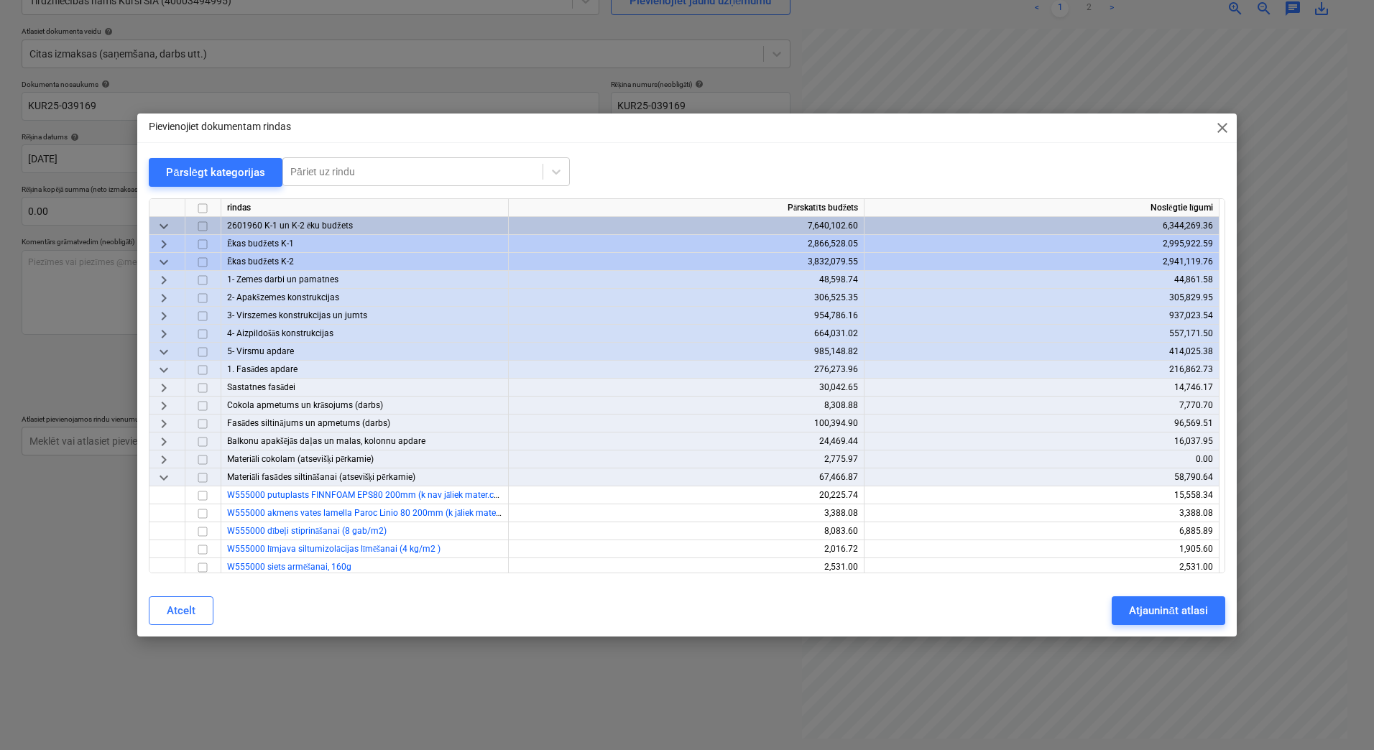
click at [163, 367] on span "keyboard_arrow_down" at bounding box center [163, 370] width 17 height 17
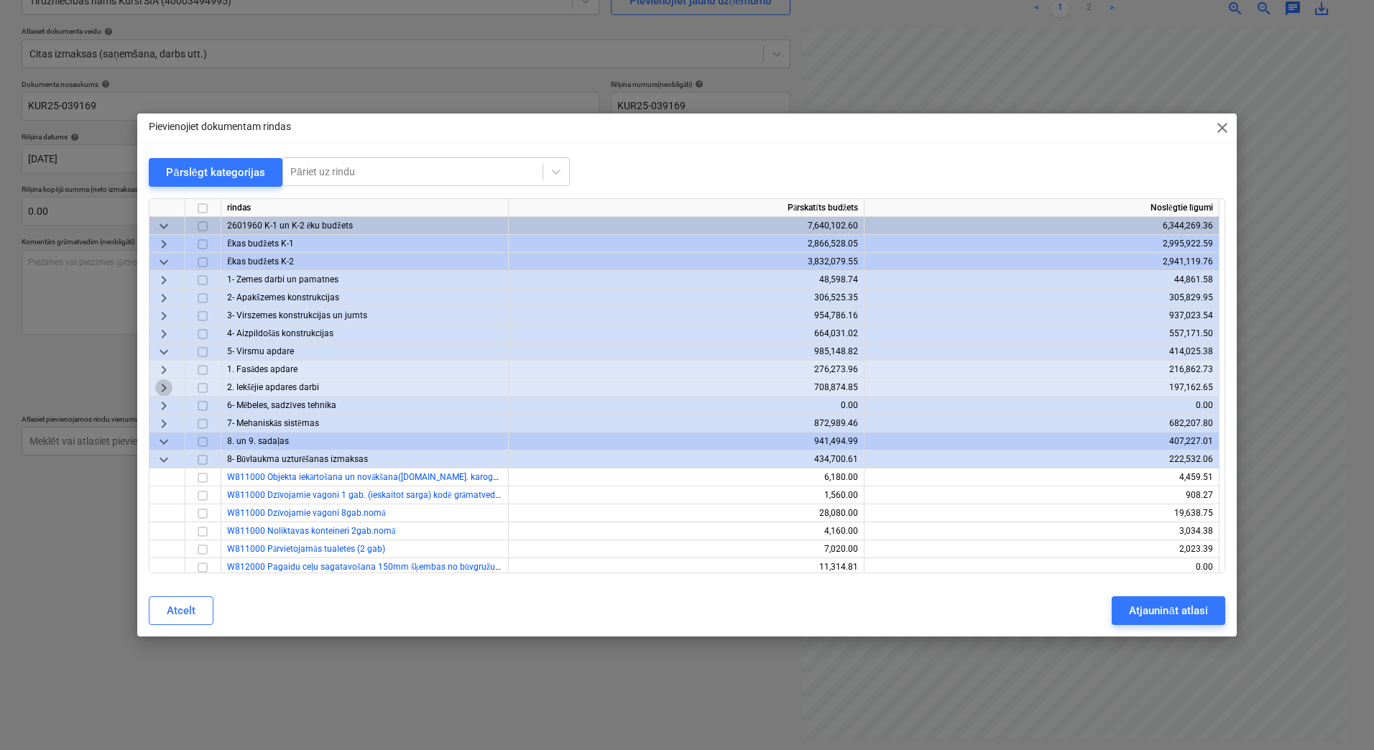
click at [165, 391] on span "keyboard_arrow_right" at bounding box center [163, 387] width 17 height 17
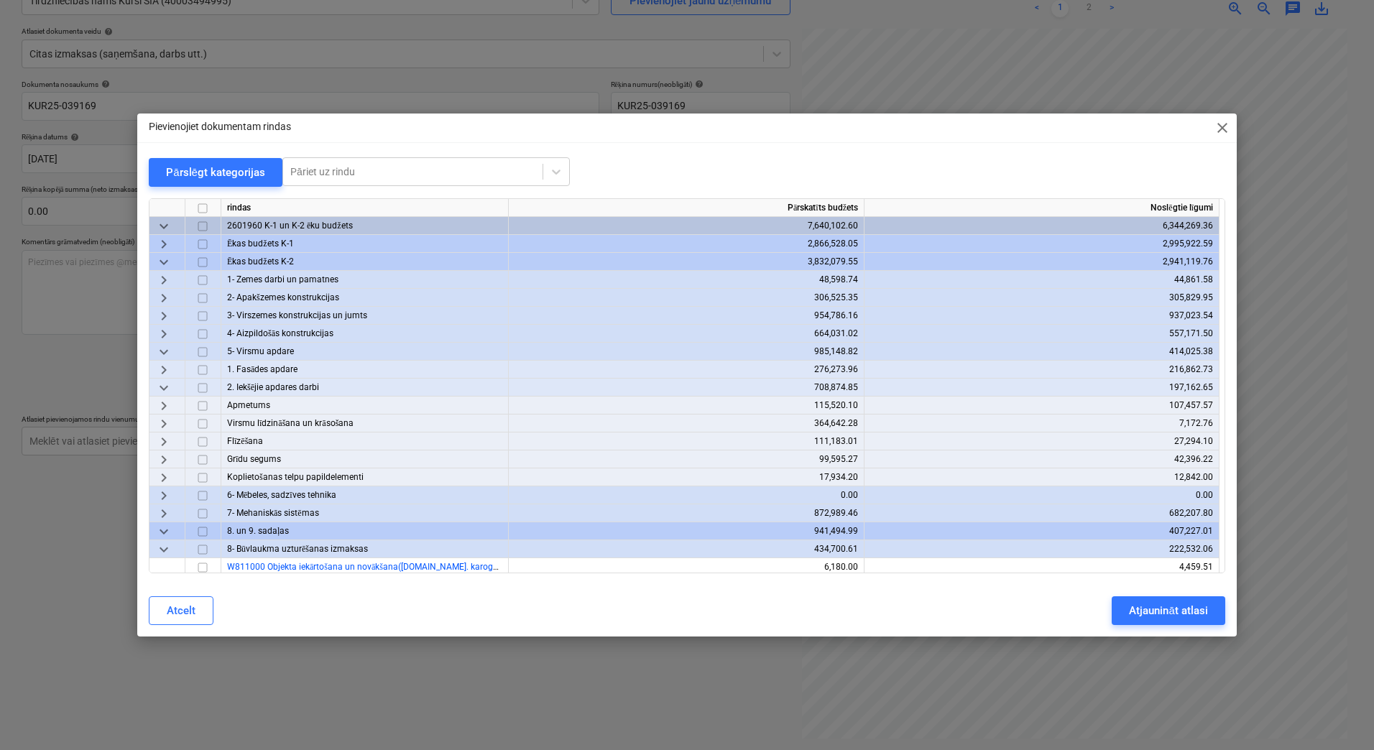
click at [162, 440] on span "keyboard_arrow_right" at bounding box center [163, 441] width 17 height 17
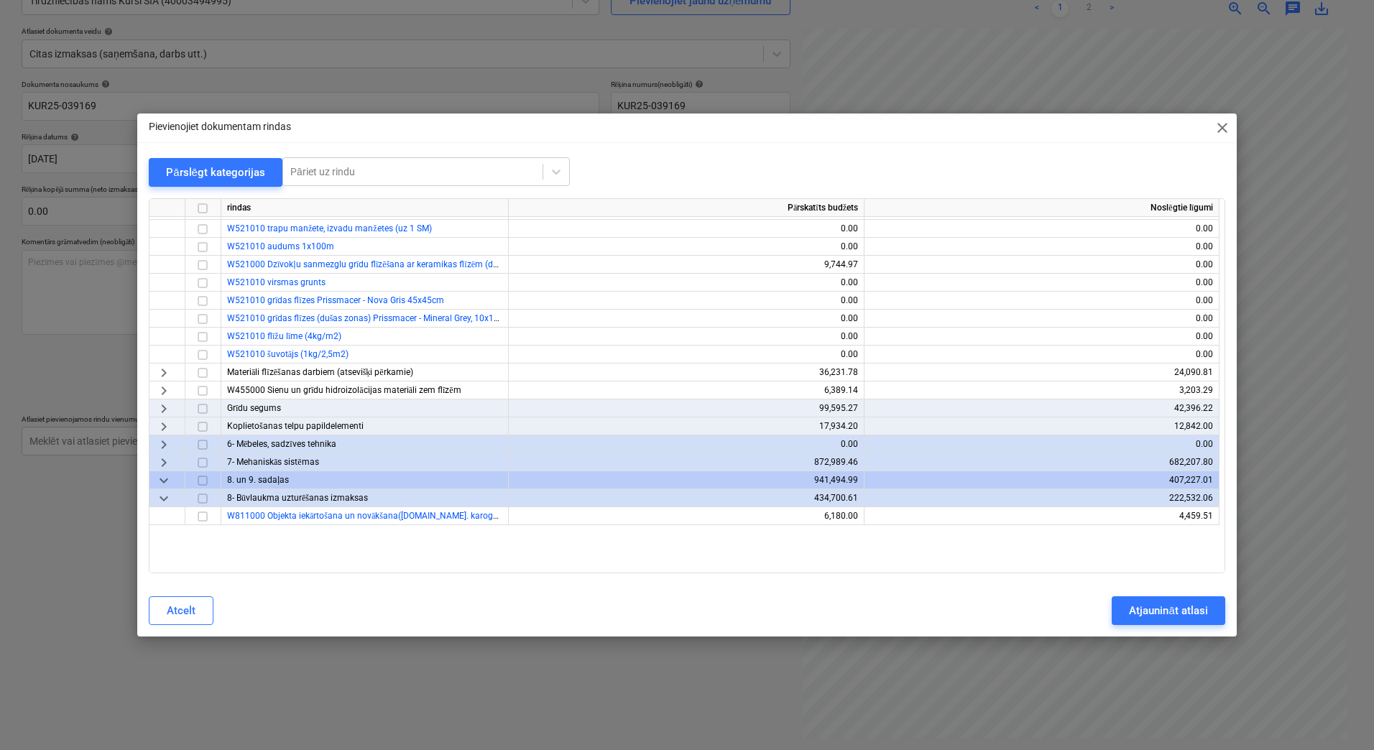
scroll to position [767, 0]
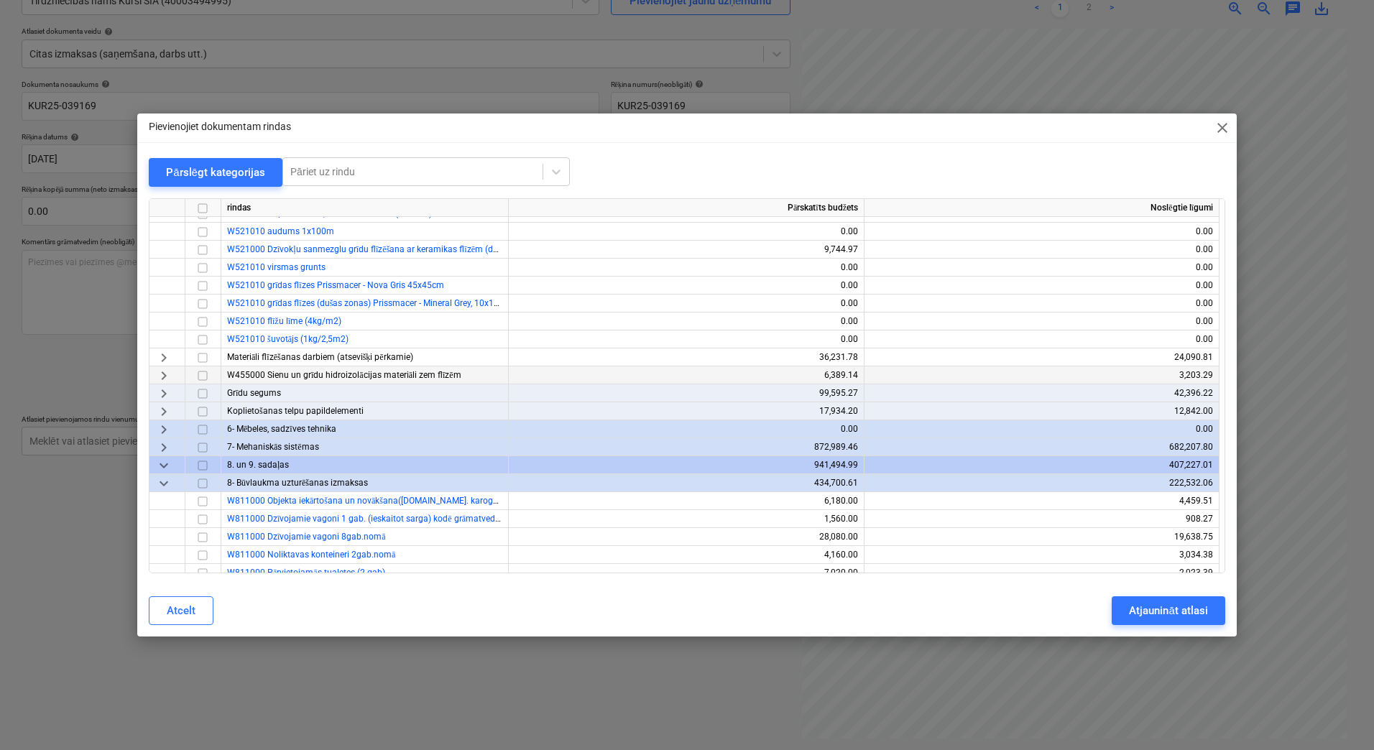
click at [168, 374] on span "keyboard_arrow_right" at bounding box center [163, 375] width 17 height 17
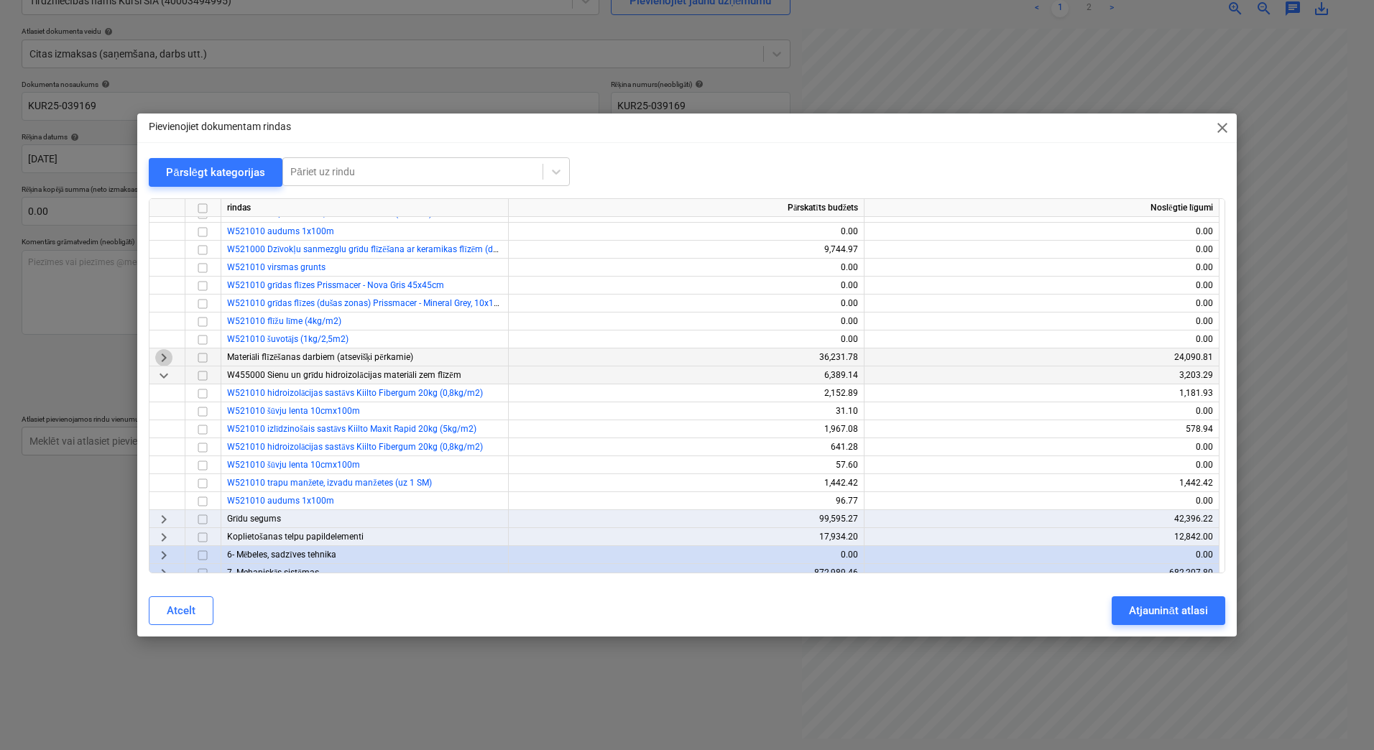
click at [165, 357] on span "keyboard_arrow_right" at bounding box center [163, 357] width 17 height 17
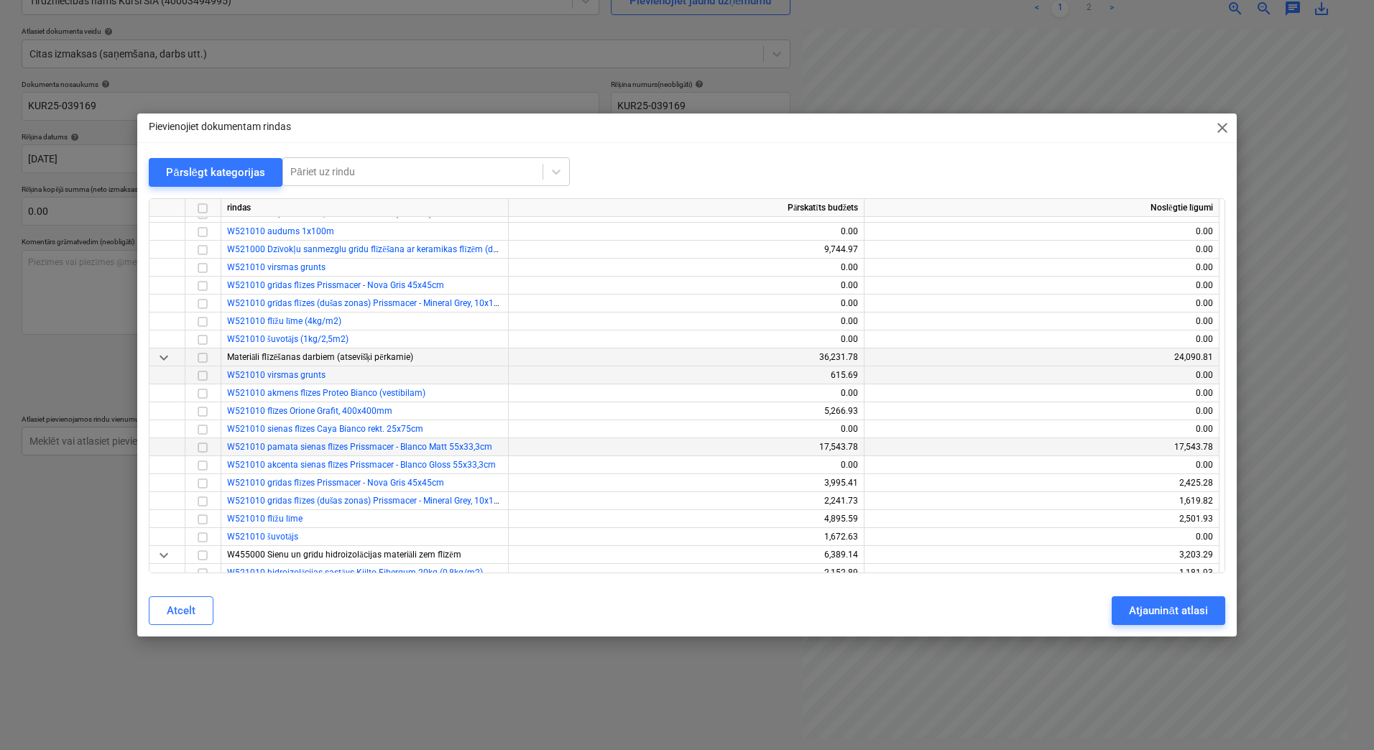
scroll to position [814, 0]
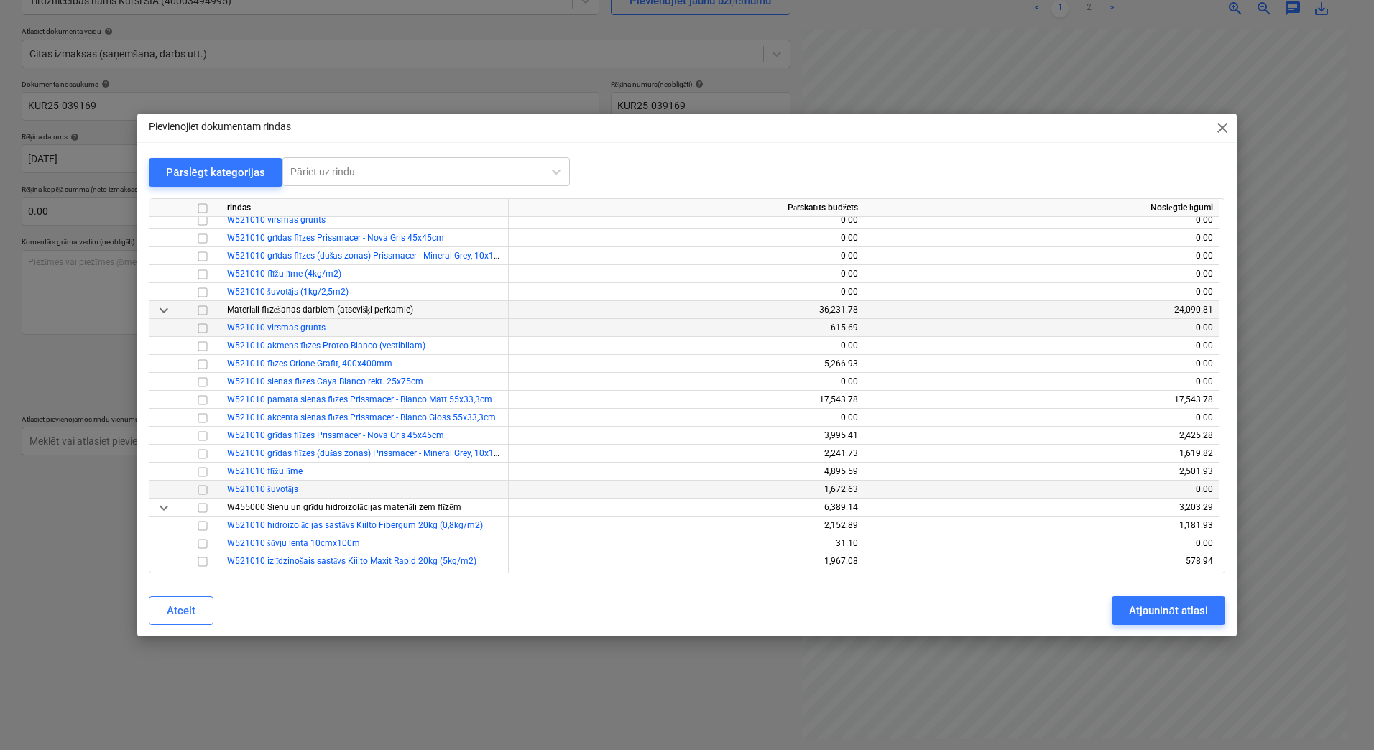
click at [200, 488] on input "checkbox" at bounding box center [202, 490] width 17 height 17
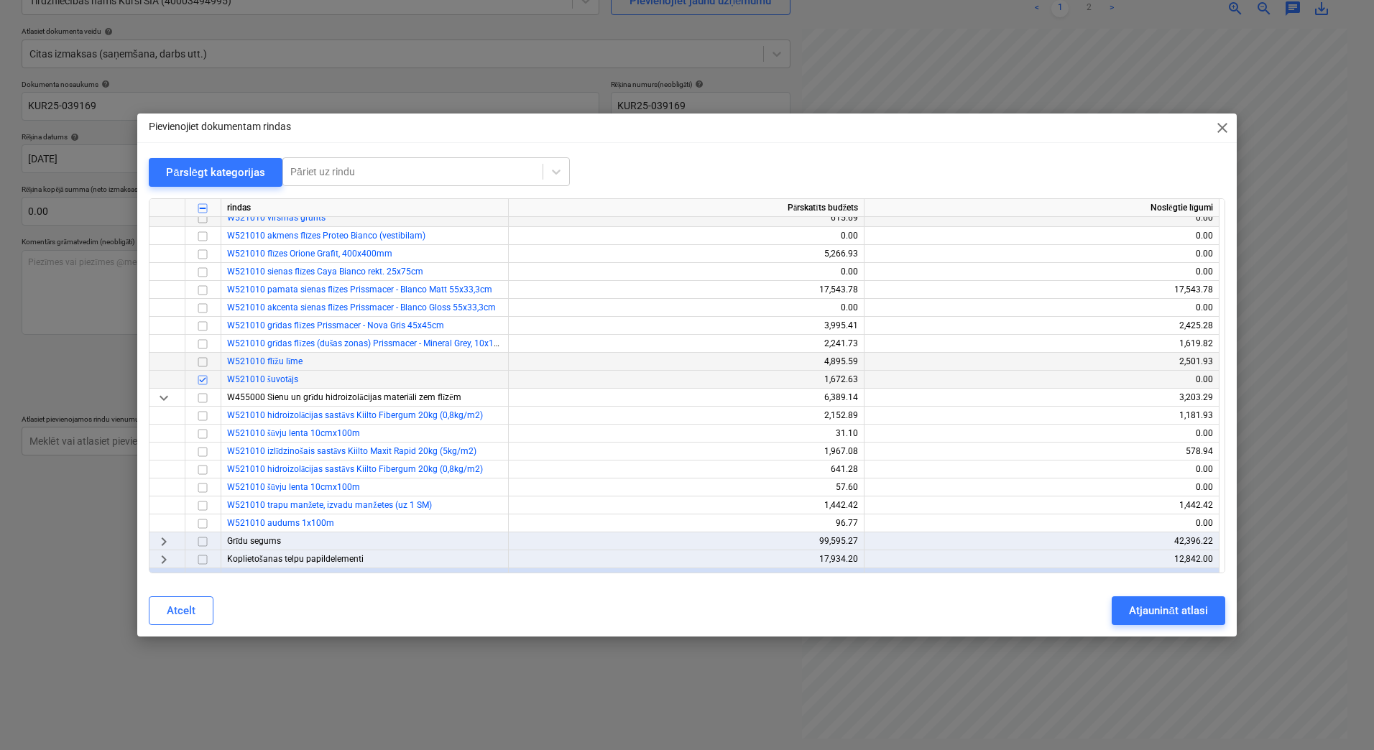
scroll to position [958, 0]
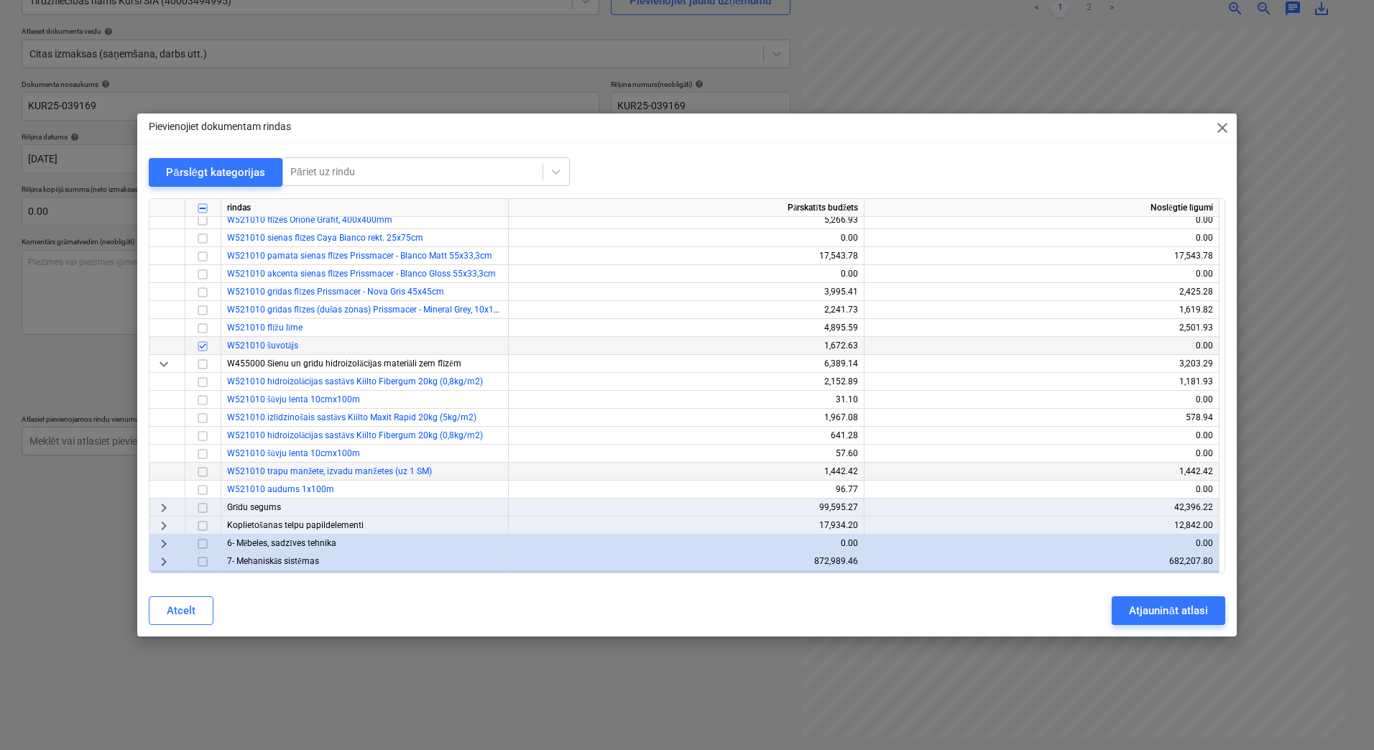
click at [202, 470] on input "checkbox" at bounding box center [202, 472] width 17 height 17
click at [1145, 604] on div "Atjaunināt atlasi" at bounding box center [1168, 611] width 78 height 19
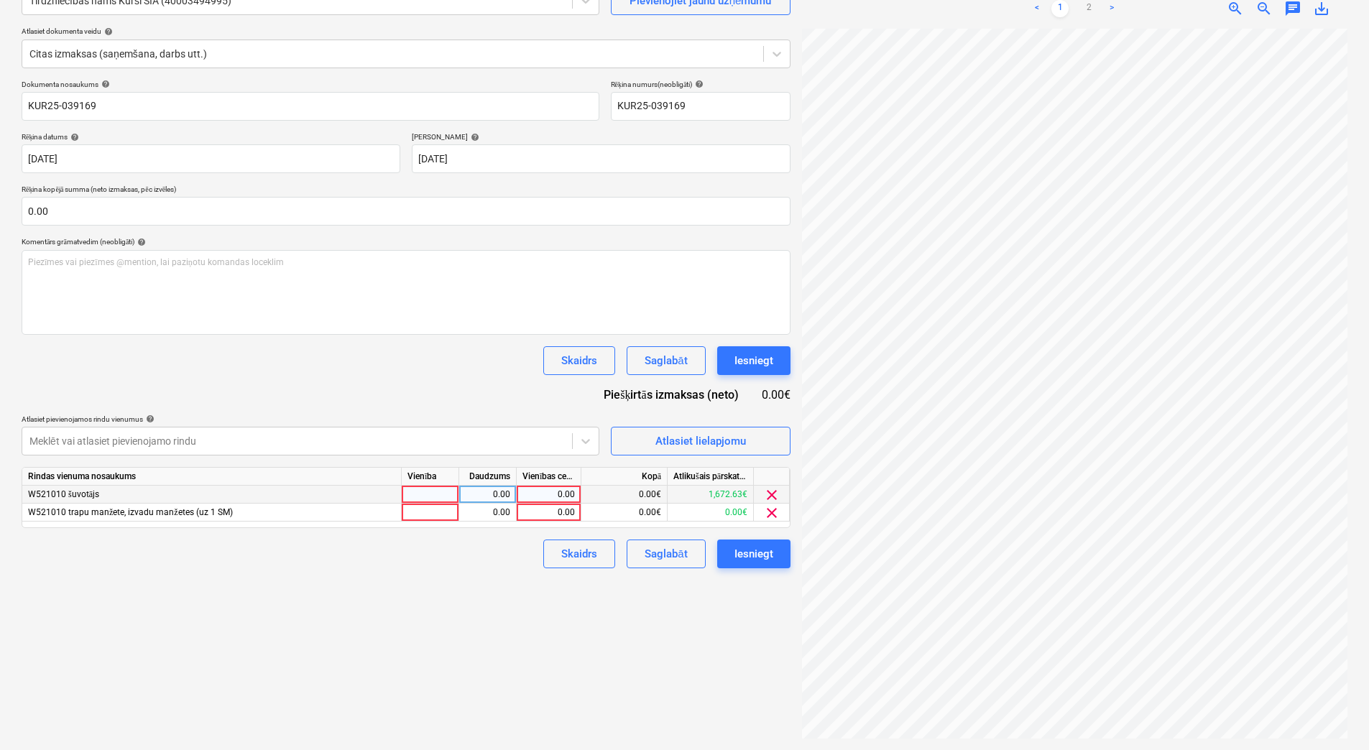
click at [433, 492] on div at bounding box center [430, 495] width 57 height 18
type input "1"
click at [476, 494] on div "0.00" at bounding box center [487, 495] width 45 height 18
type input "1"
click at [563, 489] on div "0.00" at bounding box center [548, 495] width 52 height 18
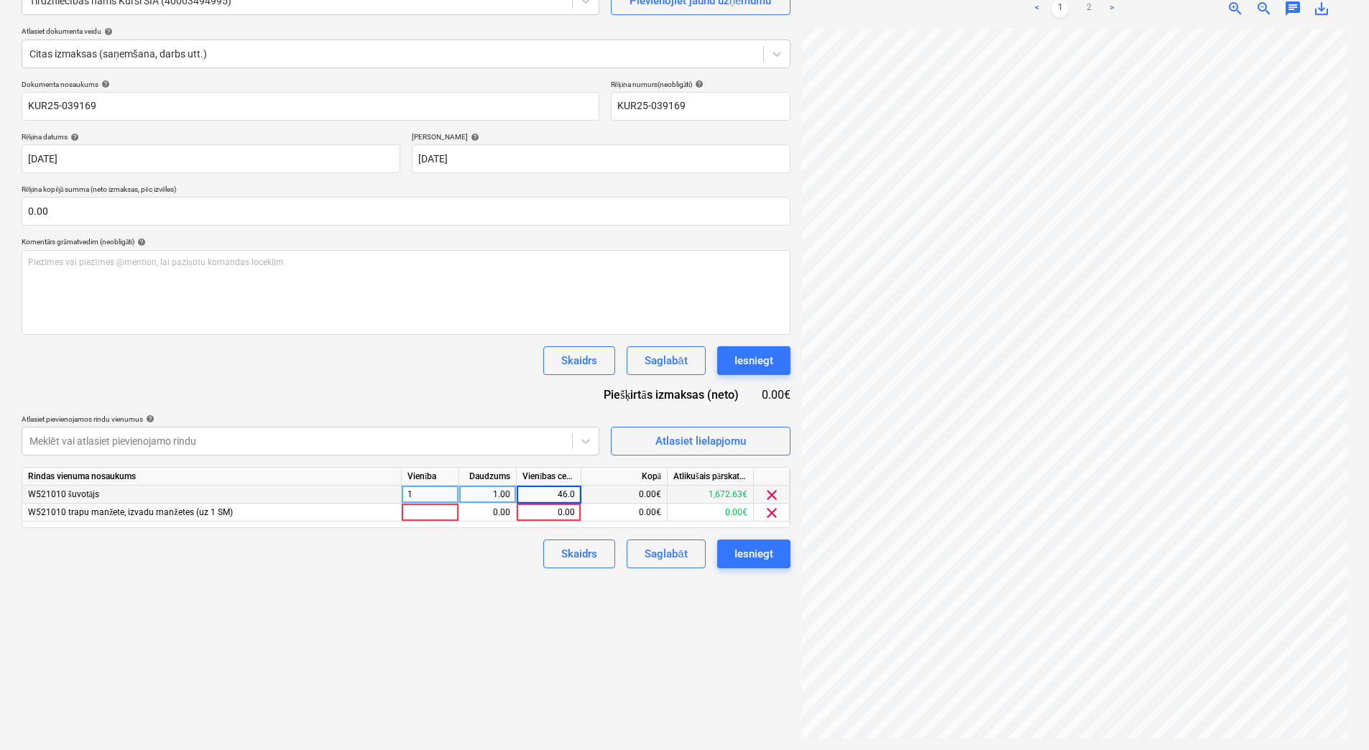
type input "46.02"
click at [519, 551] on div "Skaidrs Saglabāt Iesniegt" at bounding box center [406, 554] width 769 height 29
click at [443, 503] on div "1" at bounding box center [430, 495] width 57 height 18
click at [446, 509] on div at bounding box center [430, 513] width 57 height 18
type input "1"
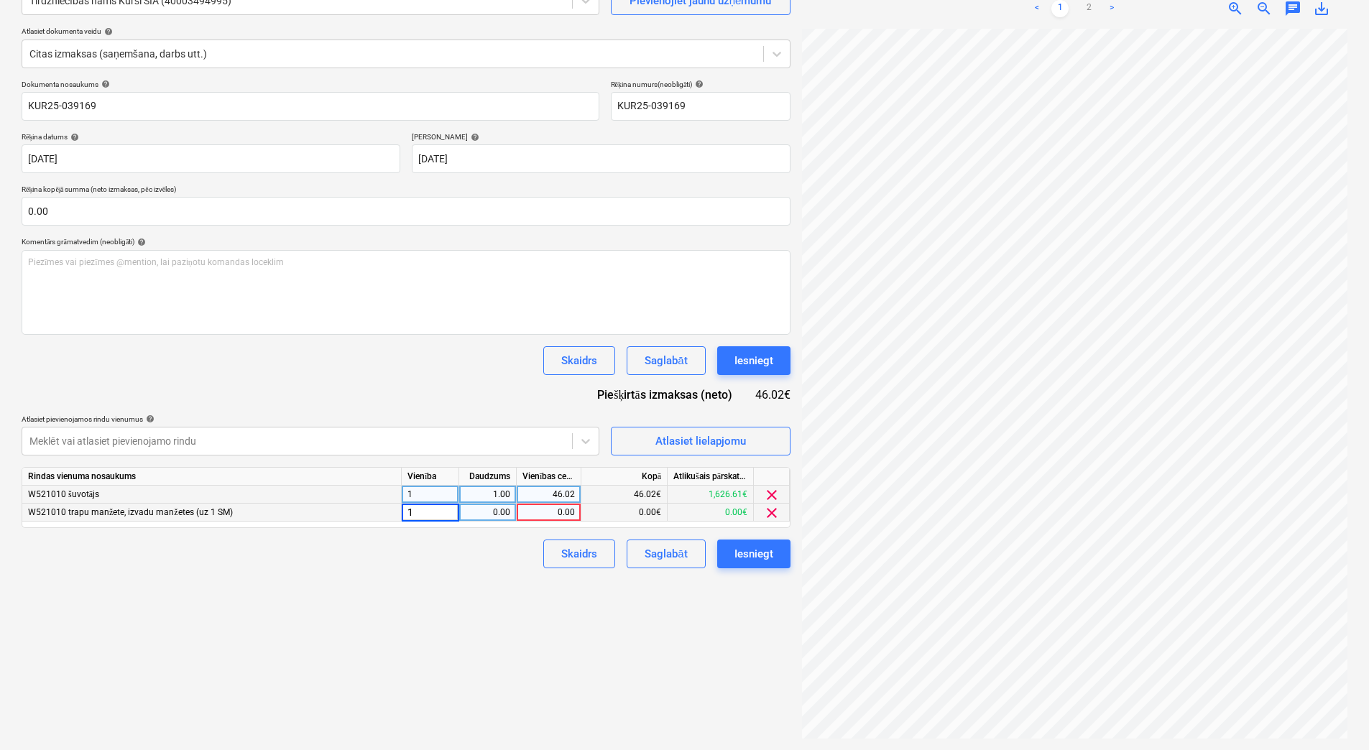
click at [498, 510] on div "0.00" at bounding box center [487, 513] width 45 height 18
click at [545, 516] on div "0.00" at bounding box center [548, 513] width 52 height 18
type input "196.56"
click at [524, 548] on div "Skaidrs Saglabāt Iesniegt" at bounding box center [406, 554] width 769 height 29
click at [1094, 8] on link "2" at bounding box center [1088, 8] width 17 height 17
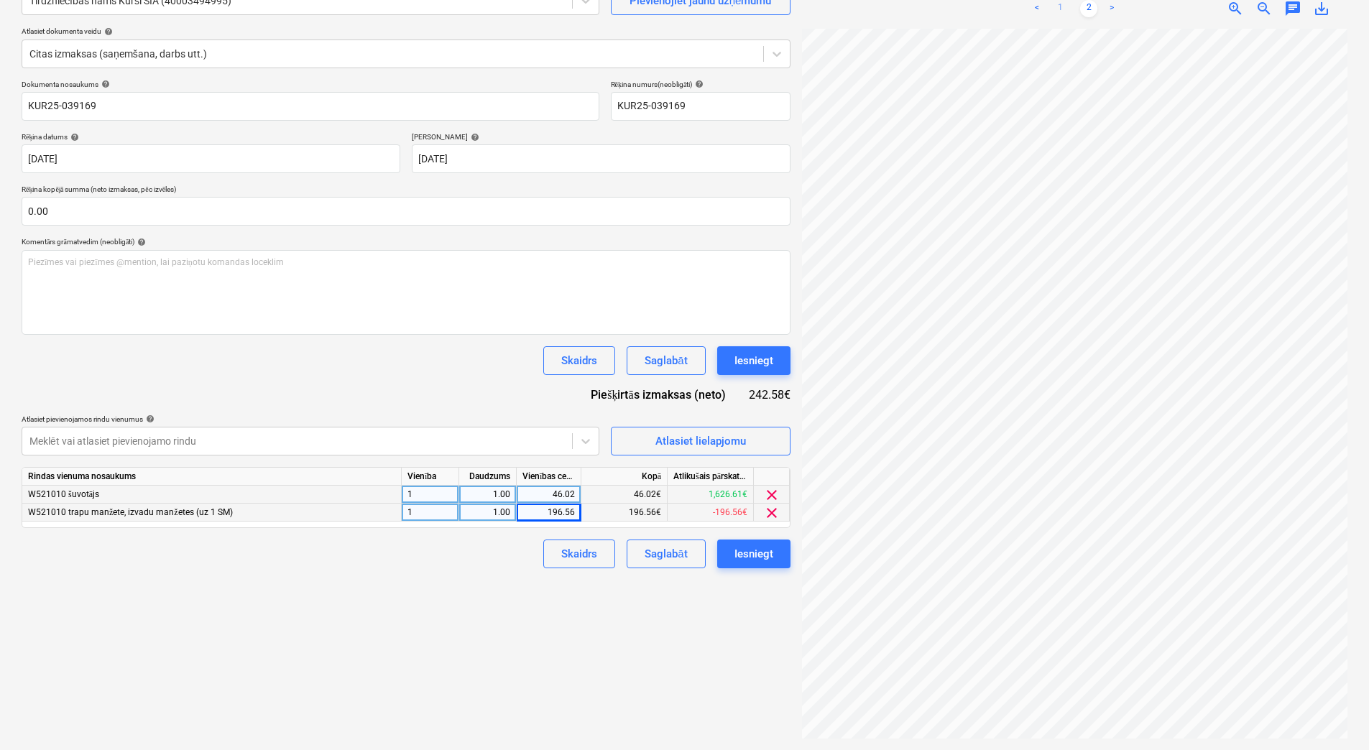
click at [1055, 6] on link "1" at bounding box center [1059, 8] width 17 height 17
click at [727, 436] on div "Atlasiet lielapjomu" at bounding box center [700, 441] width 91 height 19
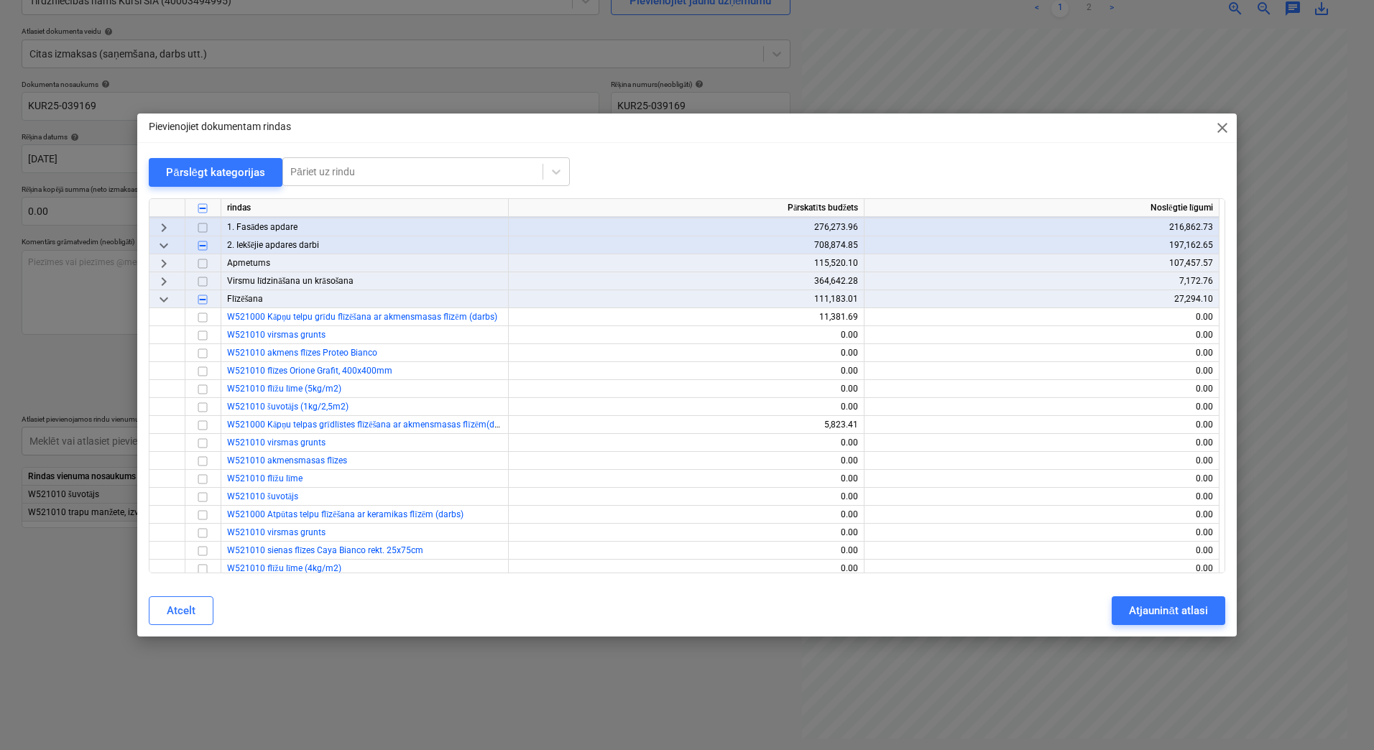
scroll to position [144, 0]
click at [1224, 121] on span "close" at bounding box center [1222, 127] width 17 height 17
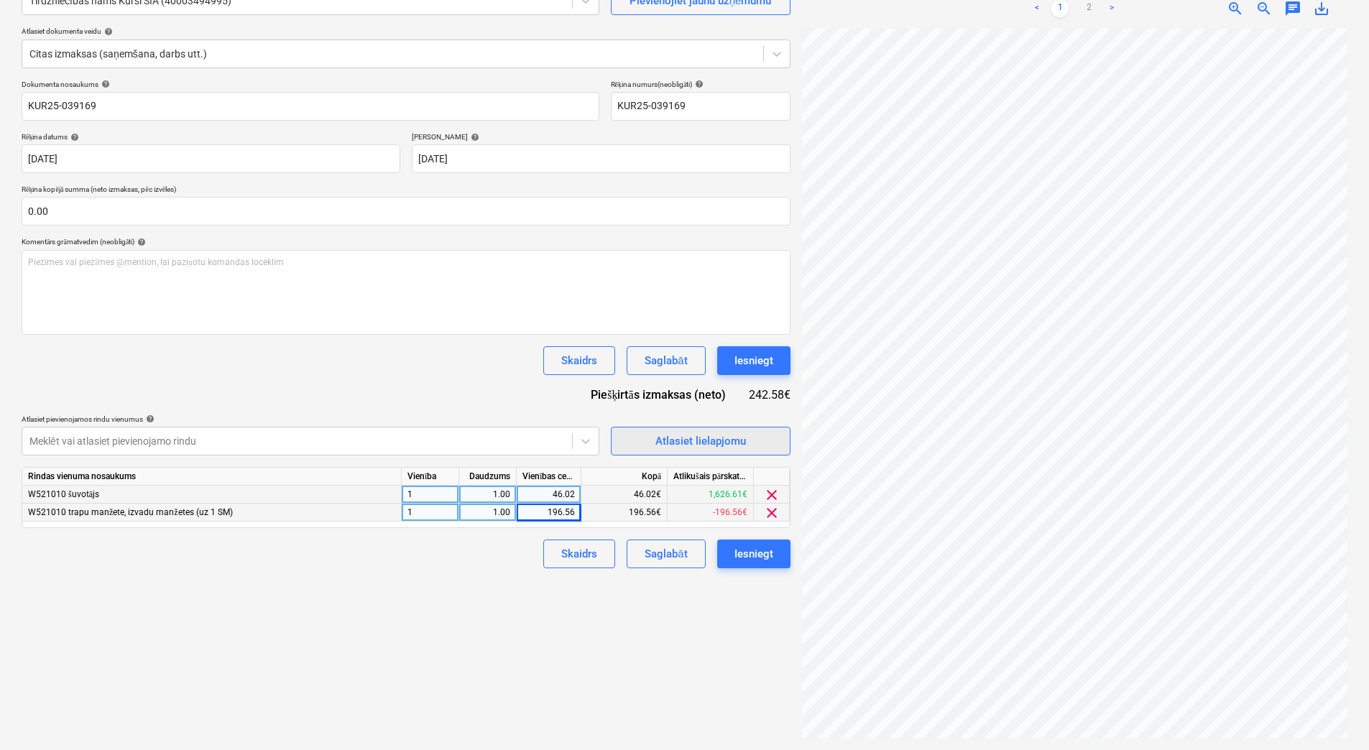
click at [679, 448] on div "Atlasiet lielapjomu" at bounding box center [700, 441] width 91 height 19
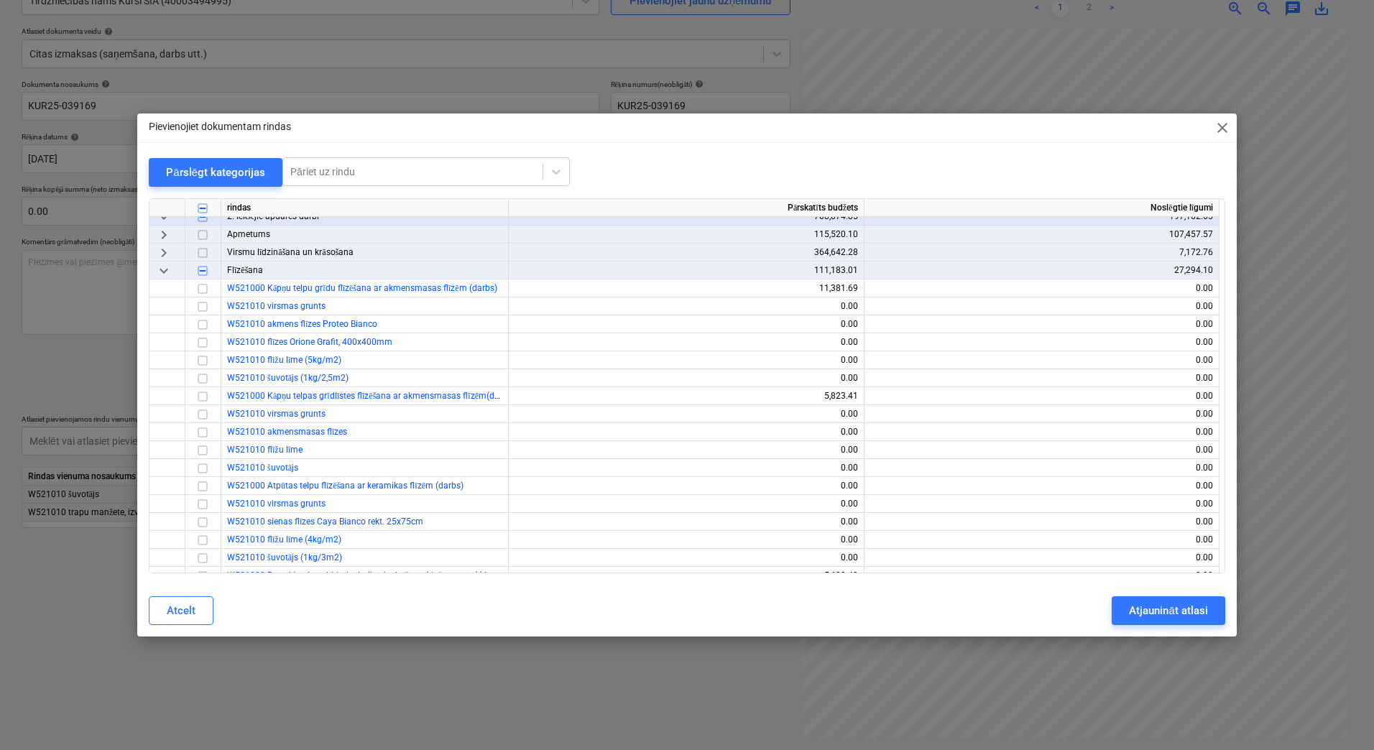
scroll to position [0, 0]
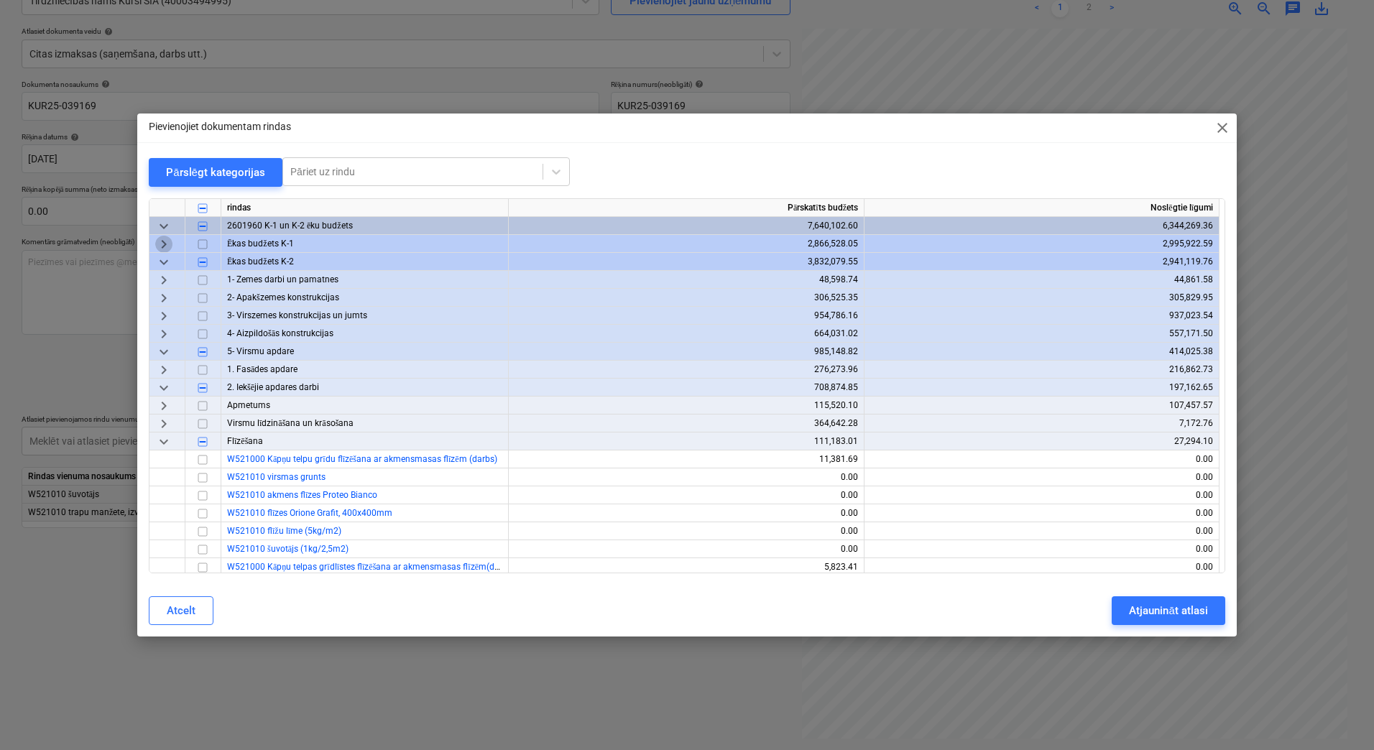
click at [168, 246] on span "keyboard_arrow_right" at bounding box center [163, 244] width 17 height 17
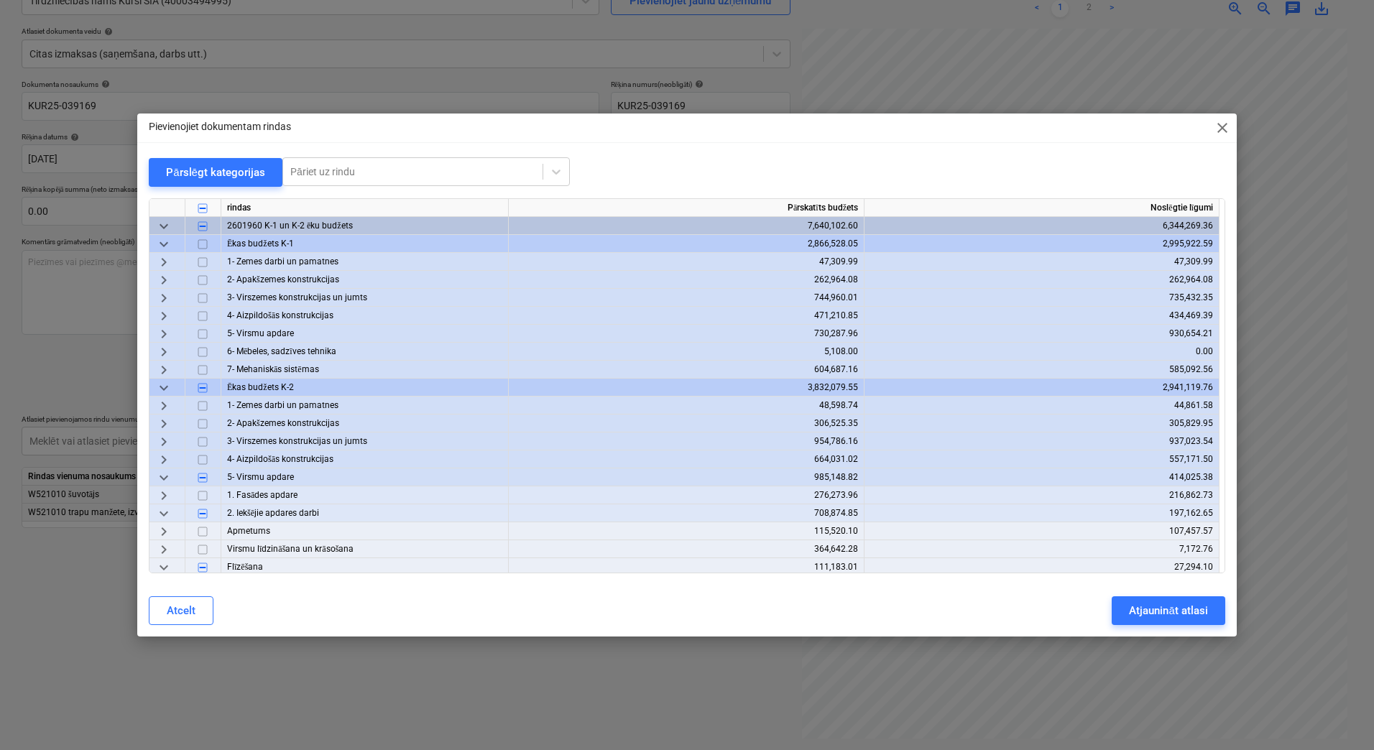
click at [164, 331] on span "keyboard_arrow_right" at bounding box center [163, 334] width 17 height 17
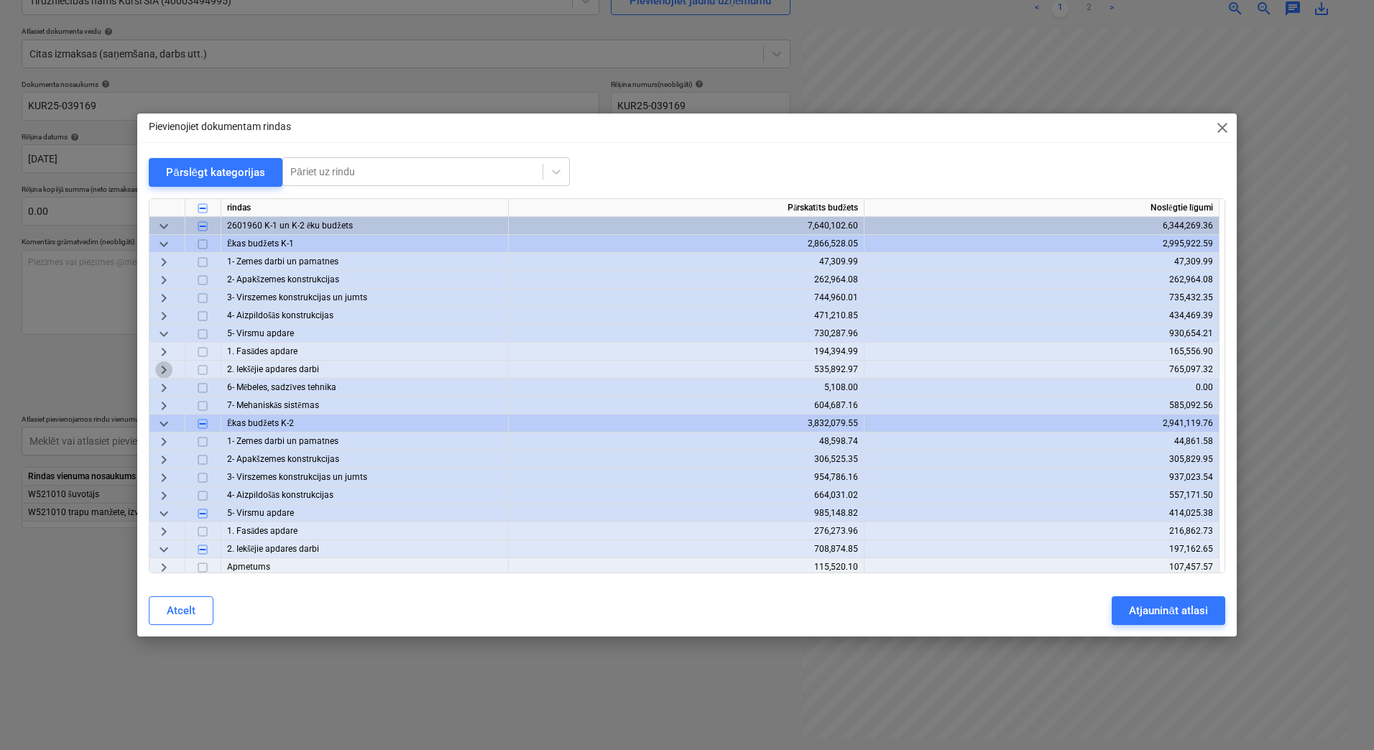
click at [170, 370] on span "keyboard_arrow_right" at bounding box center [163, 370] width 17 height 17
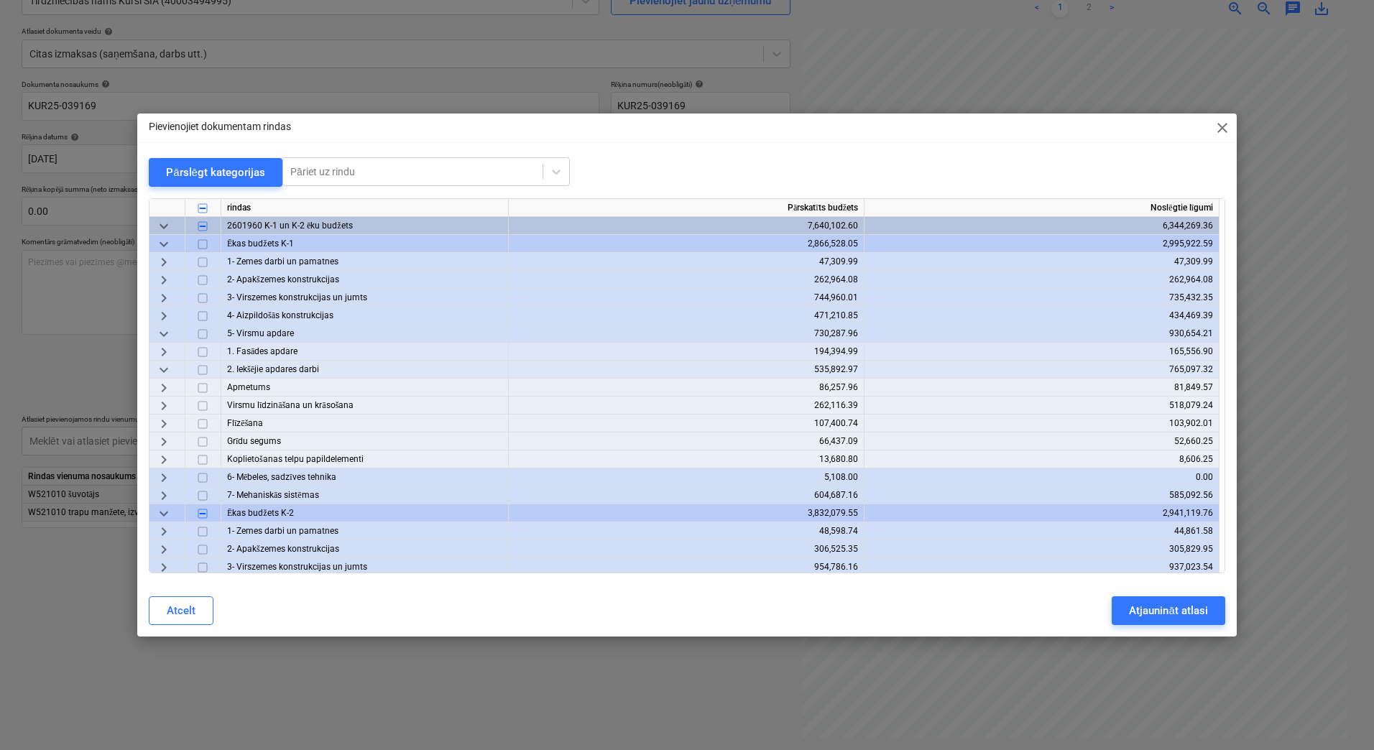
click at [167, 418] on span "keyboard_arrow_right" at bounding box center [163, 423] width 17 height 17
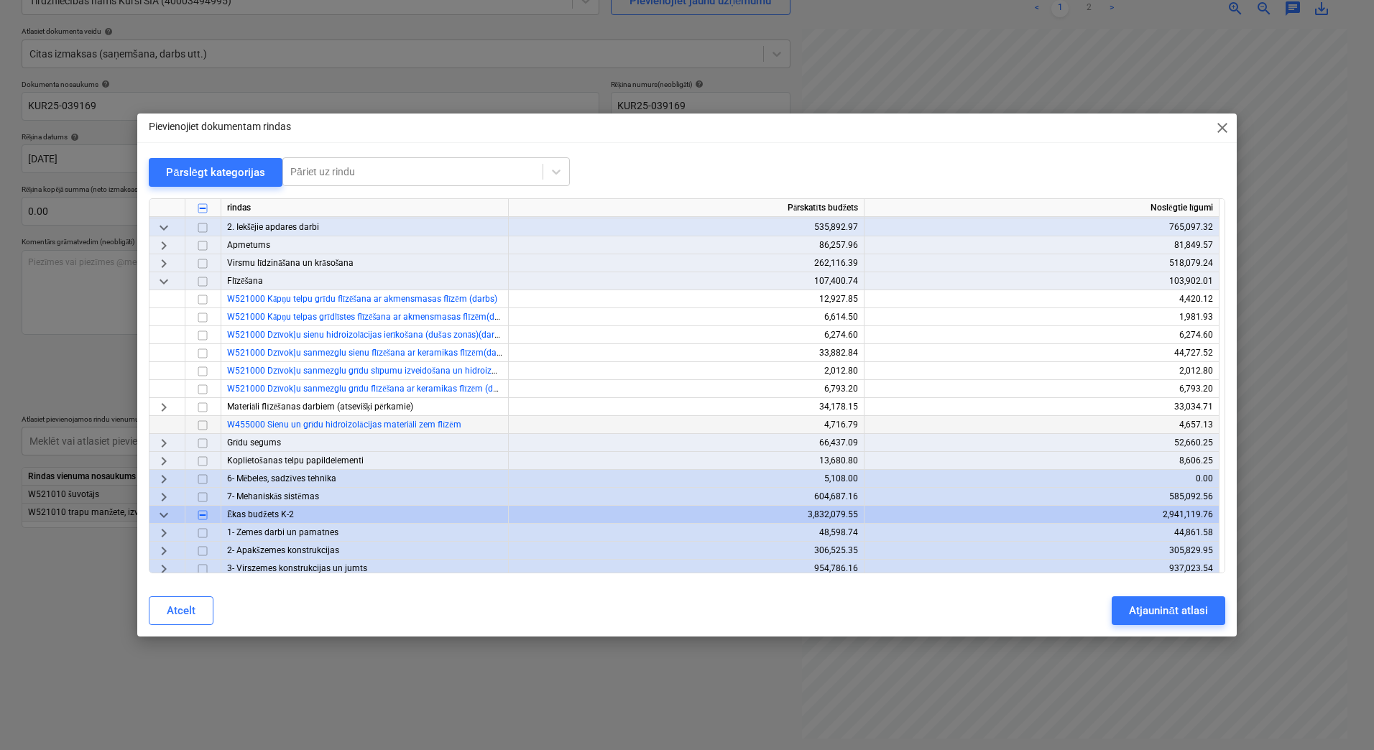
scroll to position [144, 0]
click at [162, 405] on span "keyboard_arrow_right" at bounding box center [163, 405] width 17 height 17
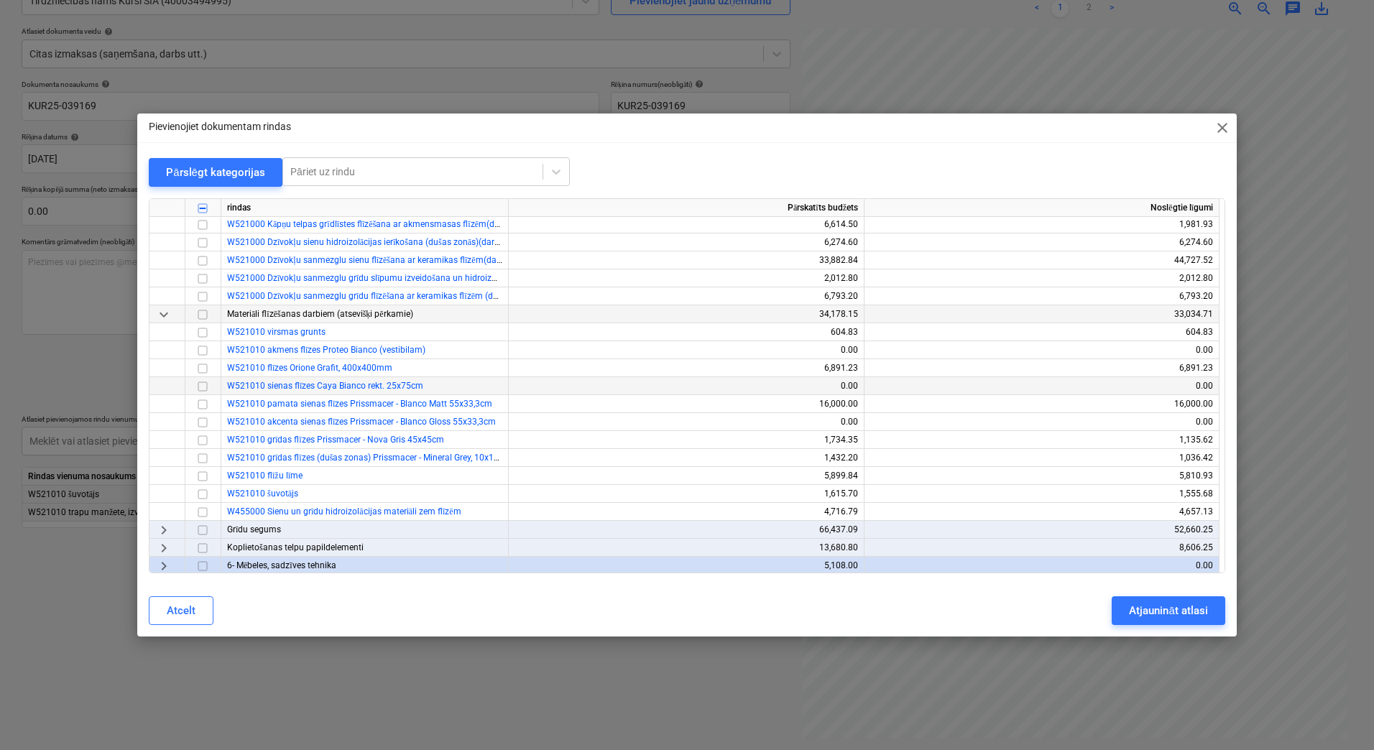
scroll to position [239, 0]
click at [172, 310] on span "keyboard_arrow_down" at bounding box center [163, 310] width 17 height 17
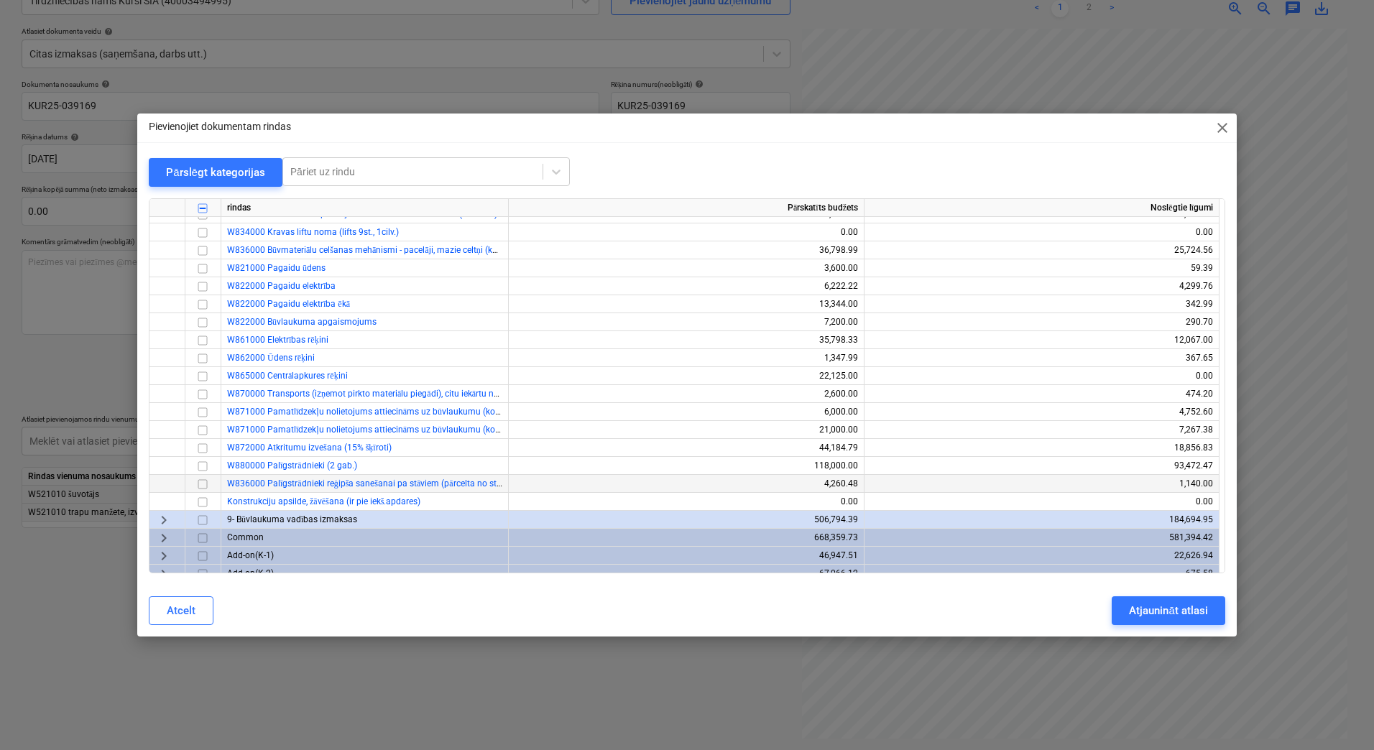
scroll to position [1998, 0]
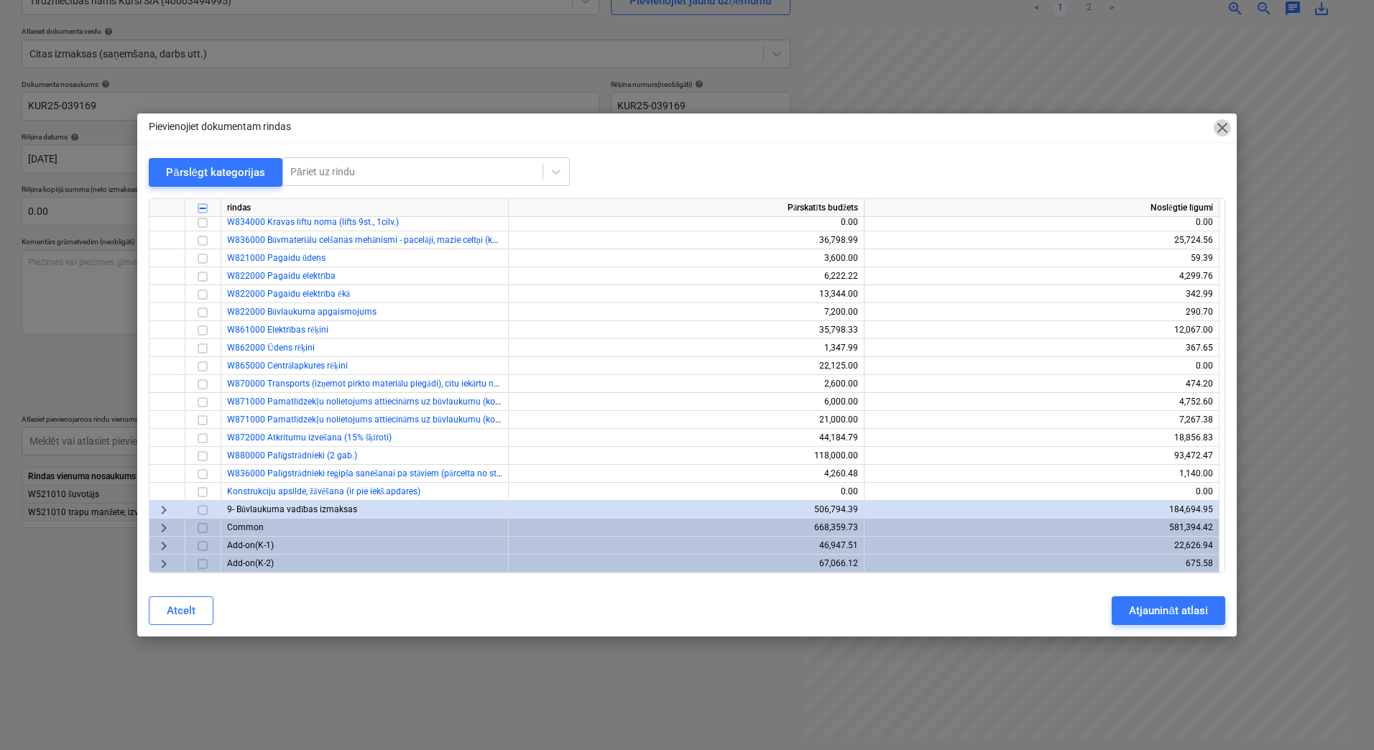
click at [1225, 125] on span "close" at bounding box center [1222, 127] width 17 height 17
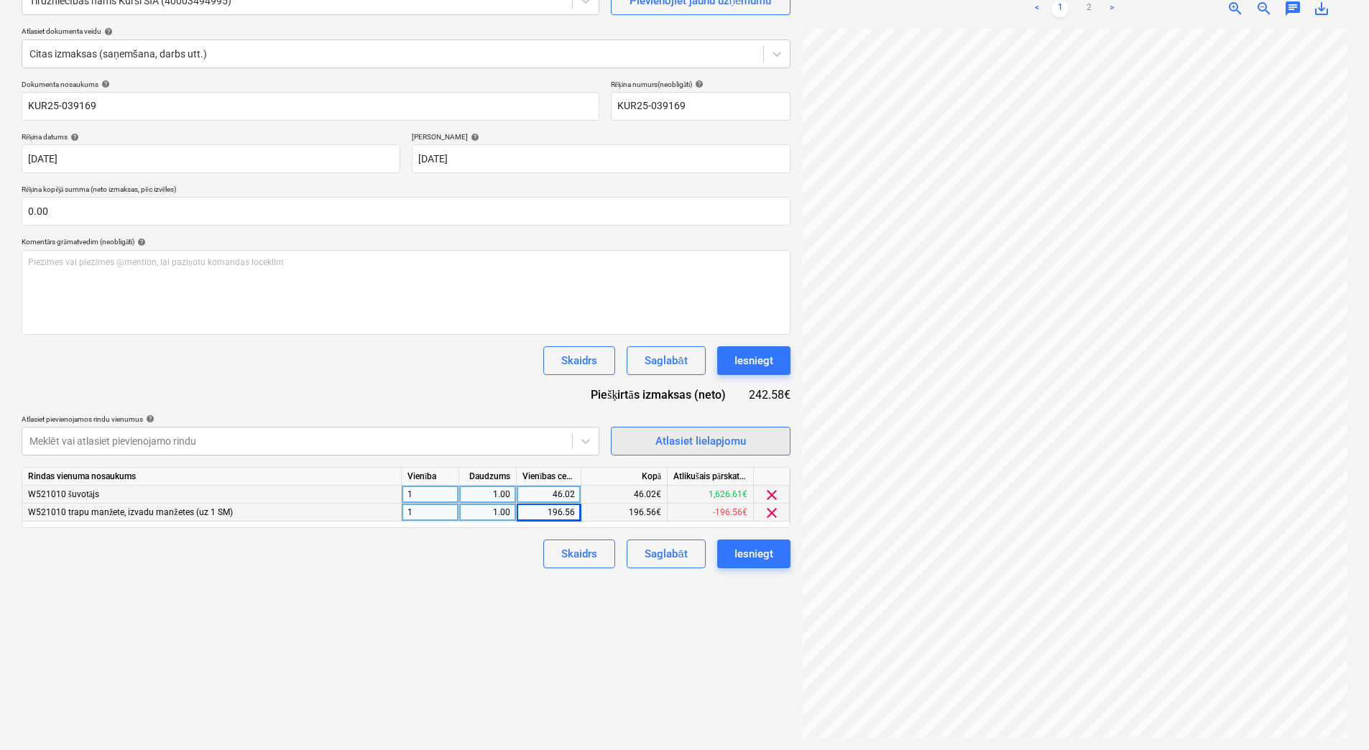
click at [697, 438] on div "Atlasiet lielapjomu" at bounding box center [700, 441] width 91 height 19
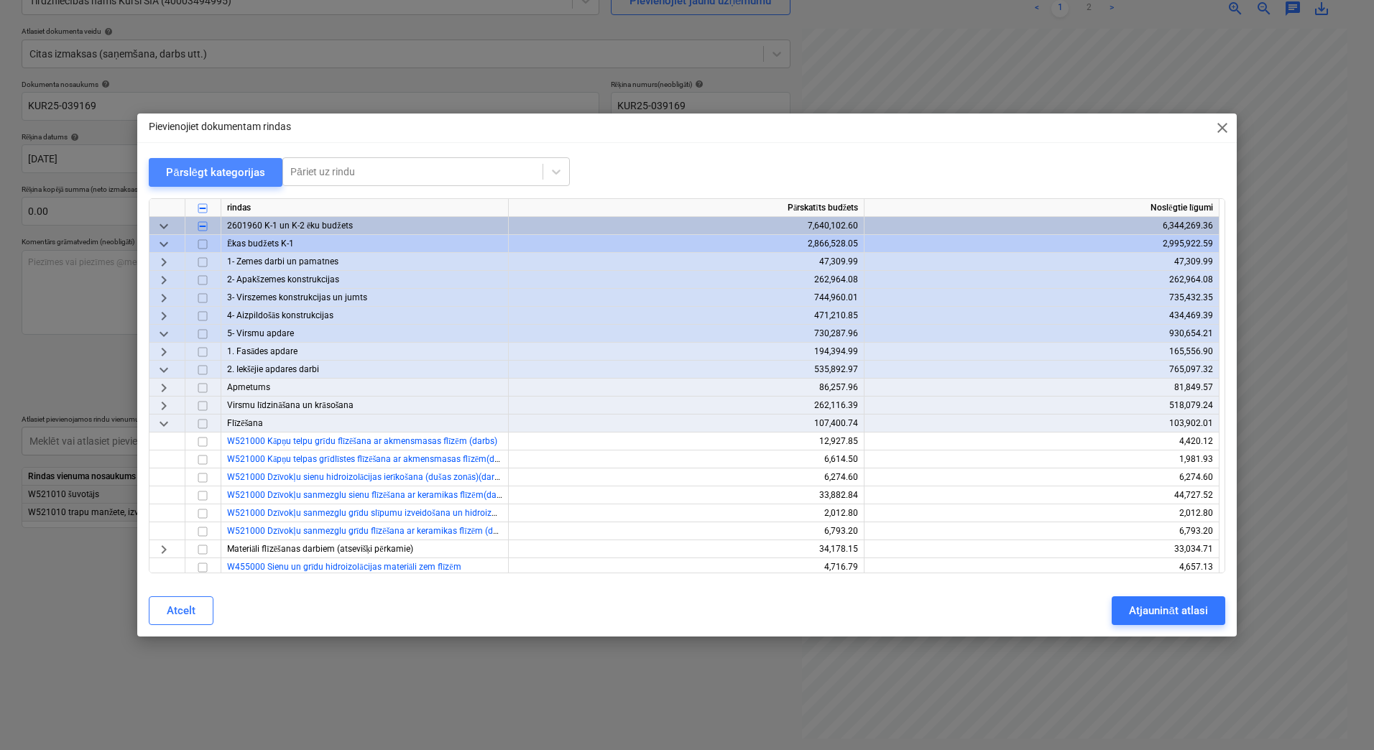
click at [226, 167] on div "Pārslēgt kategorijas" at bounding box center [215, 172] width 99 height 19
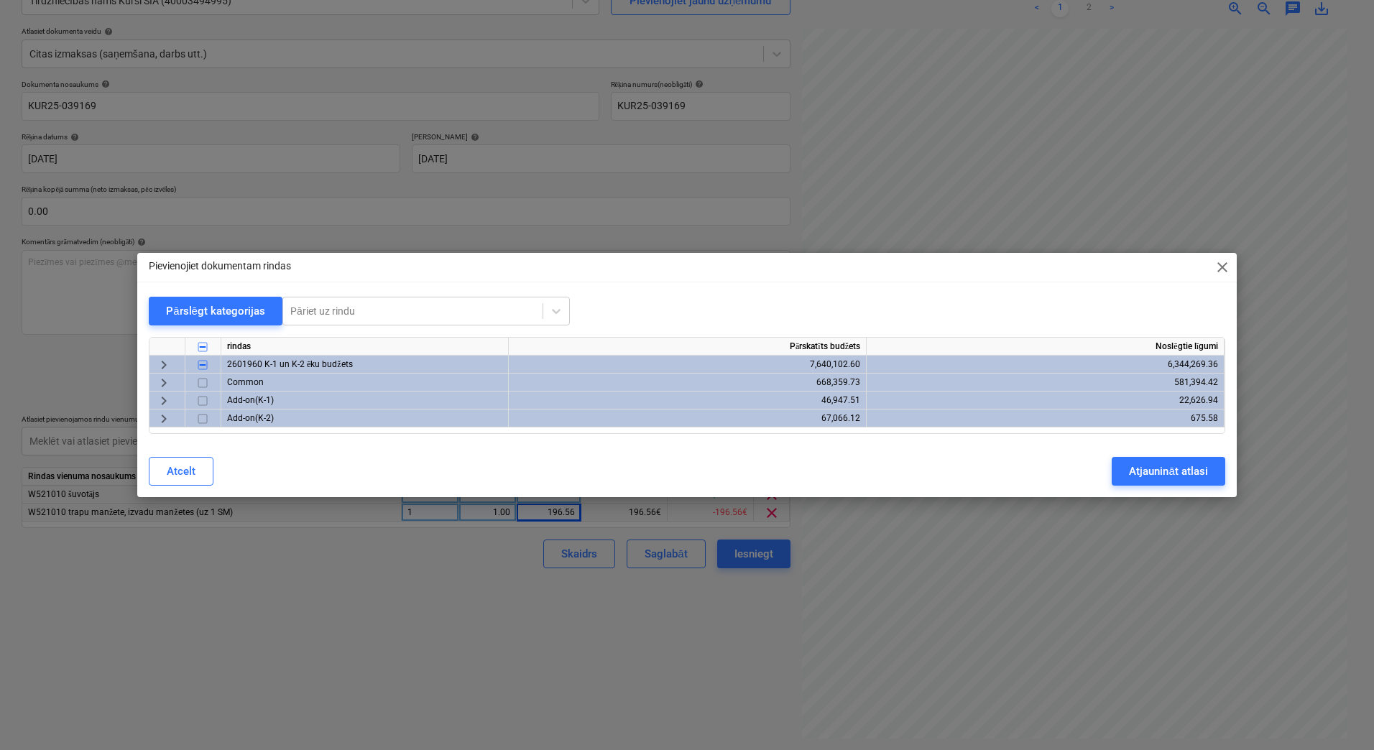
click at [159, 364] on span "keyboard_arrow_right" at bounding box center [163, 364] width 17 height 17
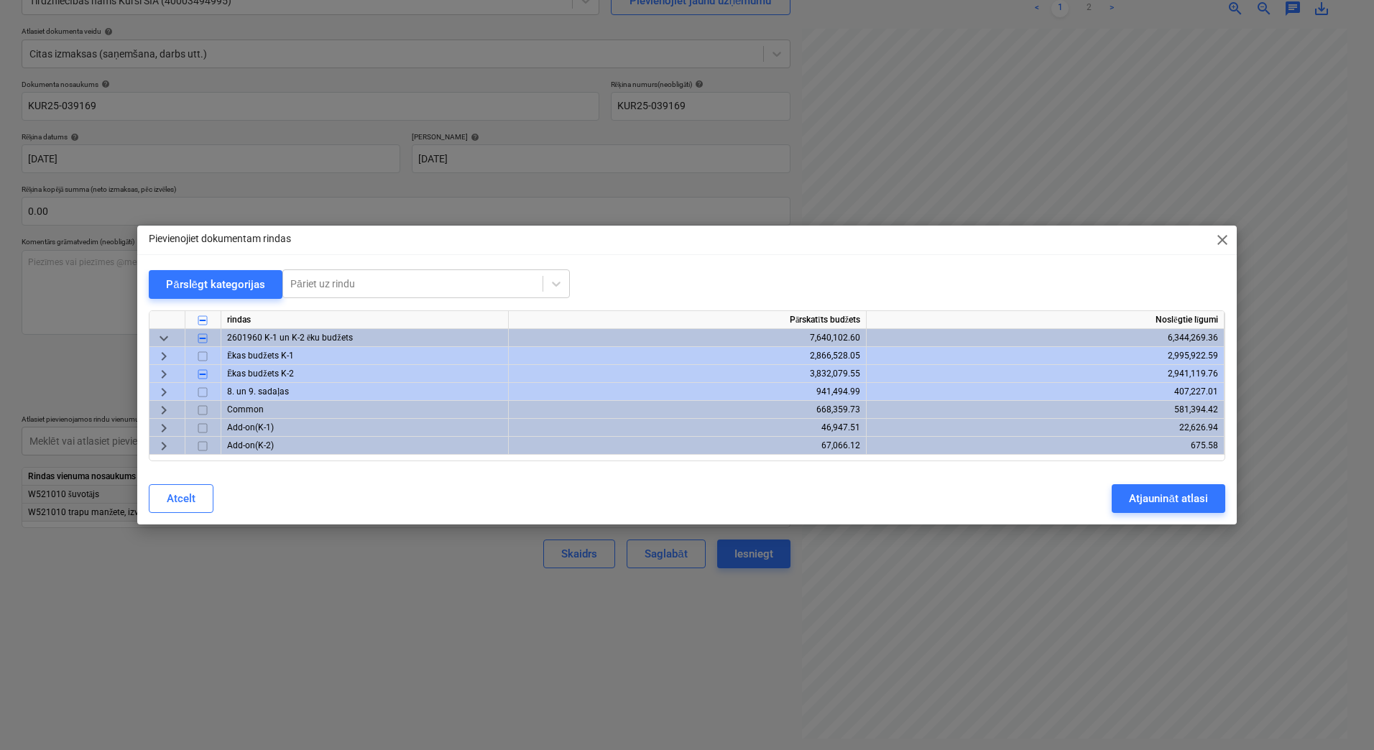
click at [159, 373] on span "keyboard_arrow_right" at bounding box center [163, 374] width 17 height 17
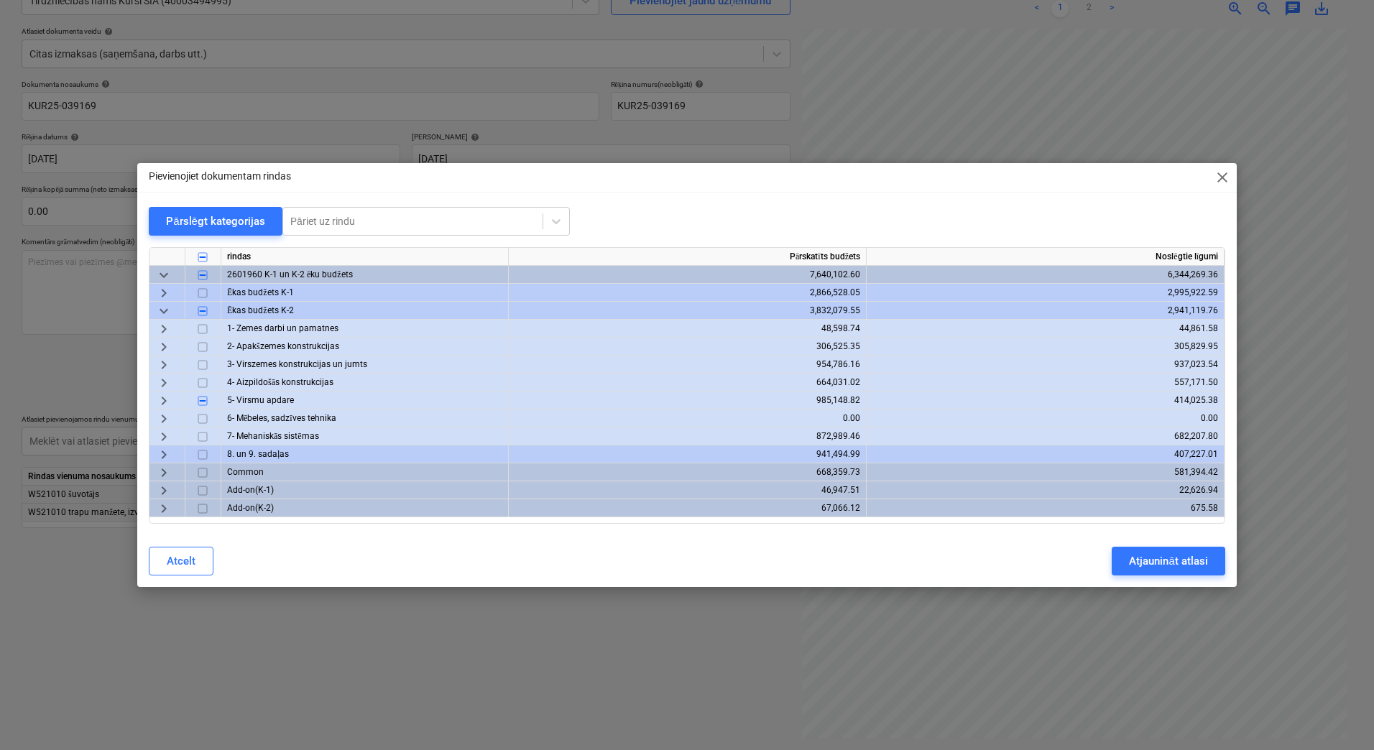
click at [170, 397] on span "keyboard_arrow_right" at bounding box center [163, 400] width 17 height 17
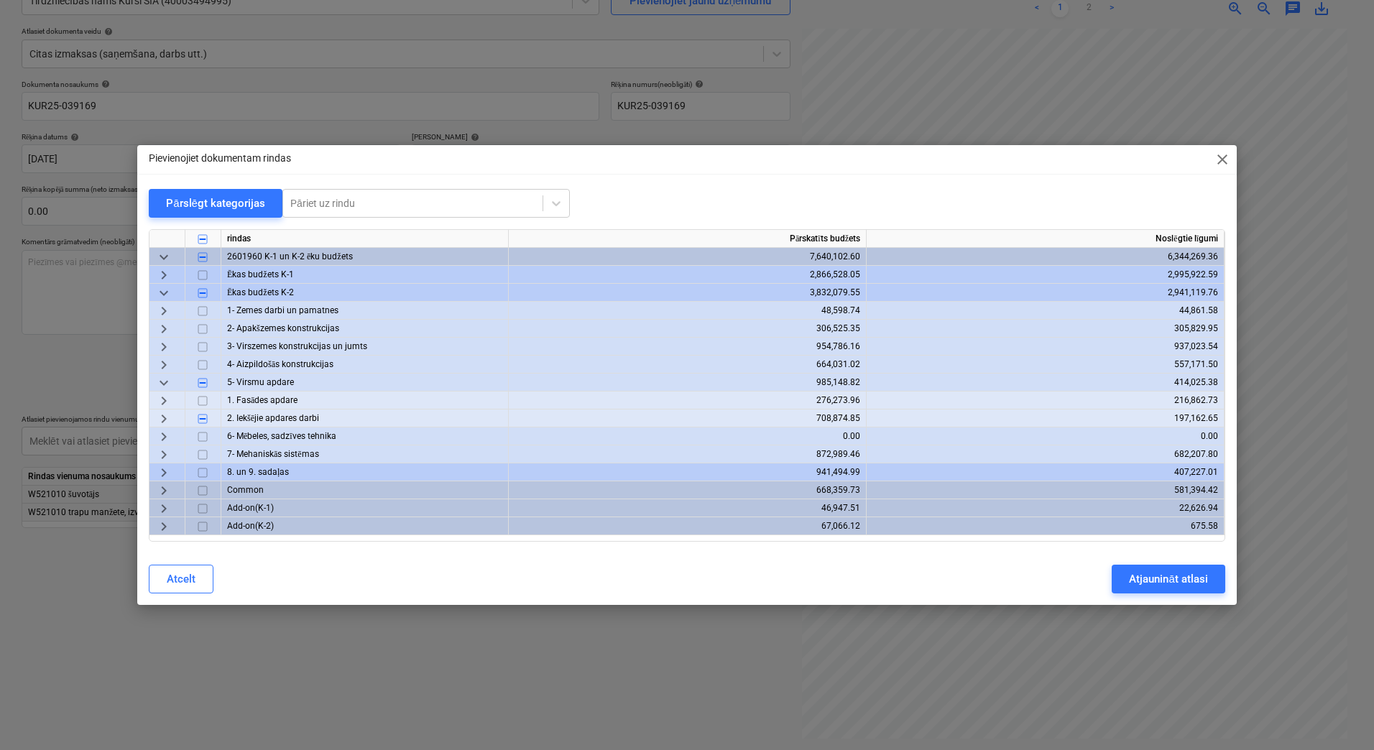
click at [165, 416] on span "keyboard_arrow_right" at bounding box center [163, 418] width 17 height 17
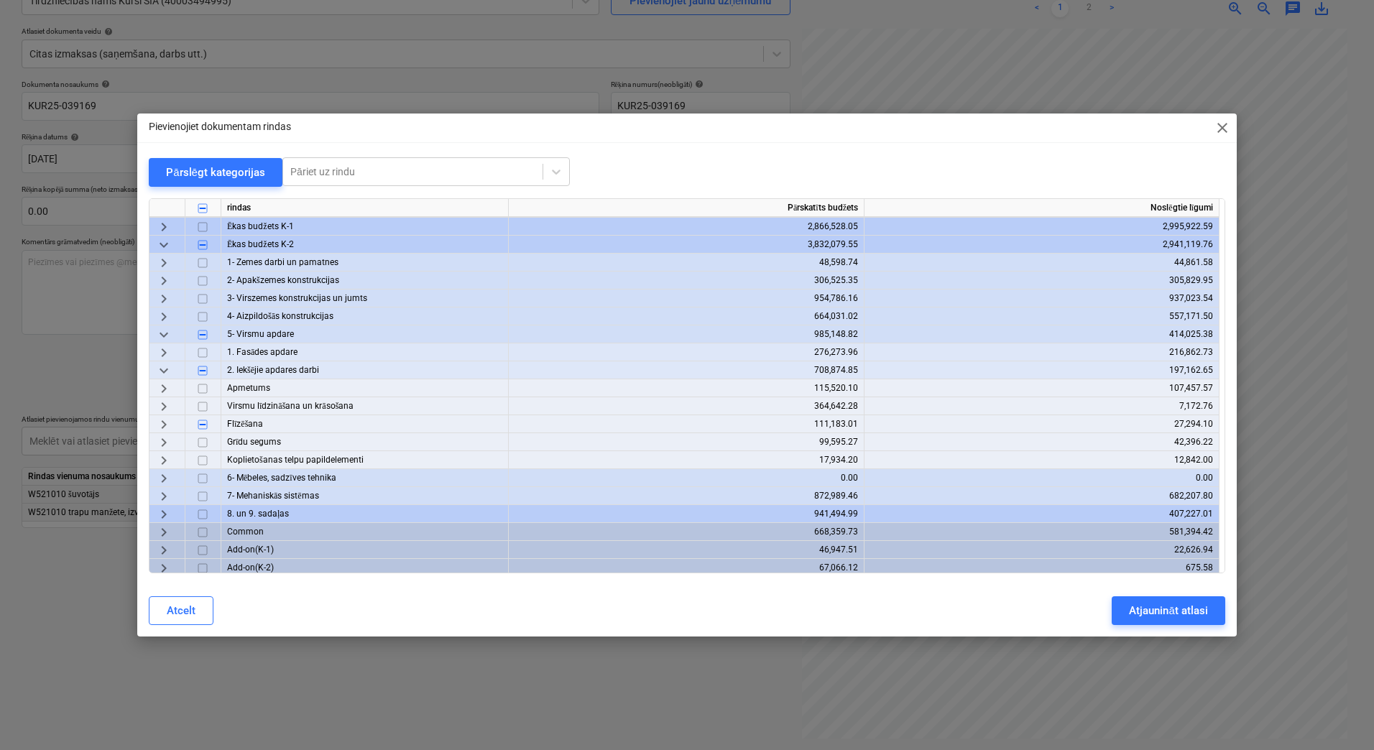
scroll to position [22, 0]
click at [161, 397] on span "keyboard_arrow_right" at bounding box center [163, 402] width 17 height 17
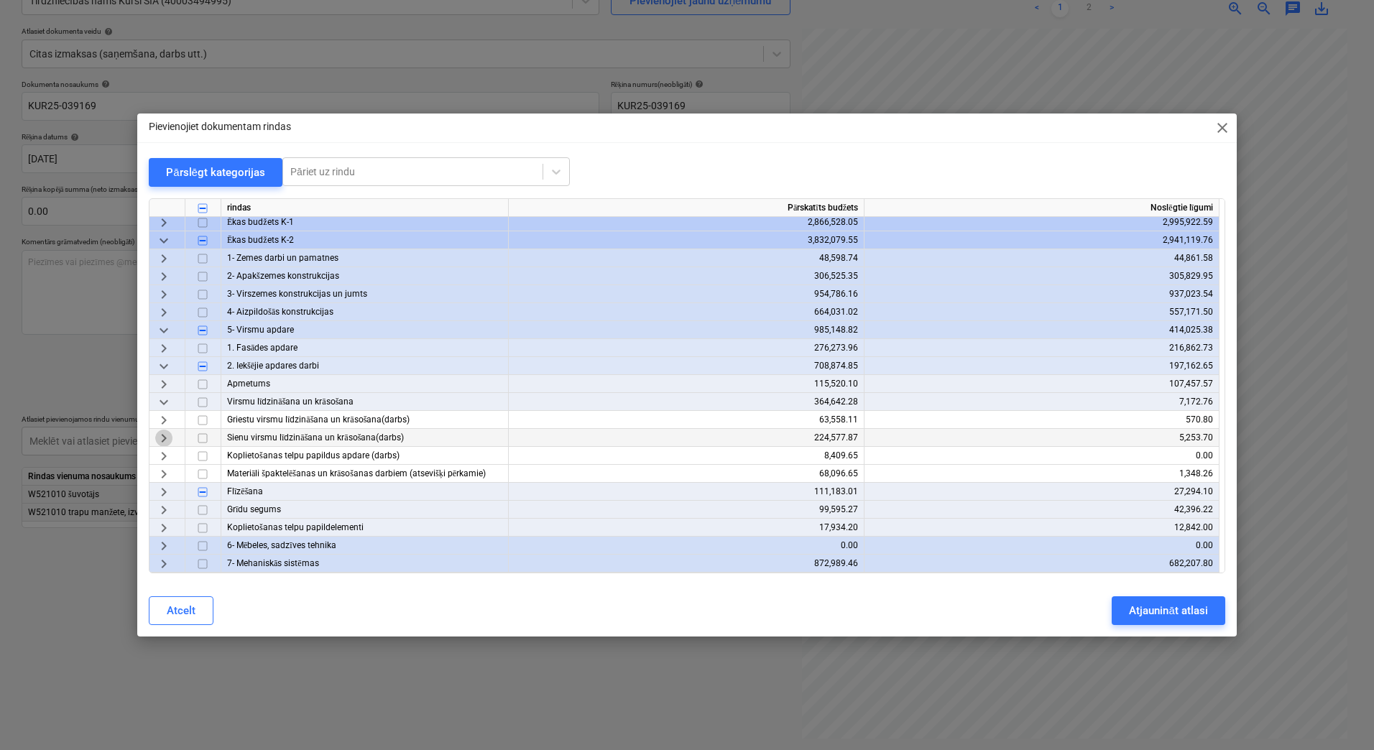
click at [167, 437] on span "keyboard_arrow_right" at bounding box center [163, 438] width 17 height 17
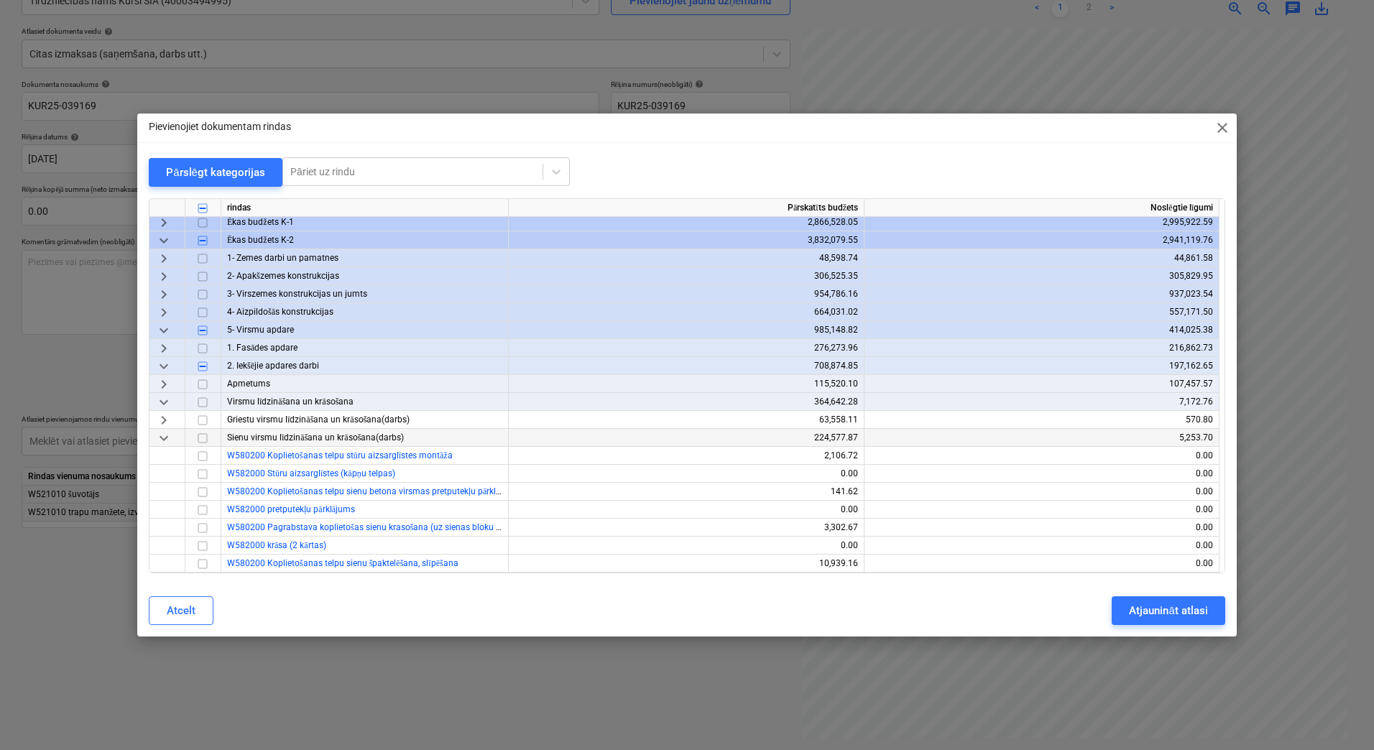
click at [167, 437] on span "keyboard_arrow_down" at bounding box center [163, 438] width 17 height 17
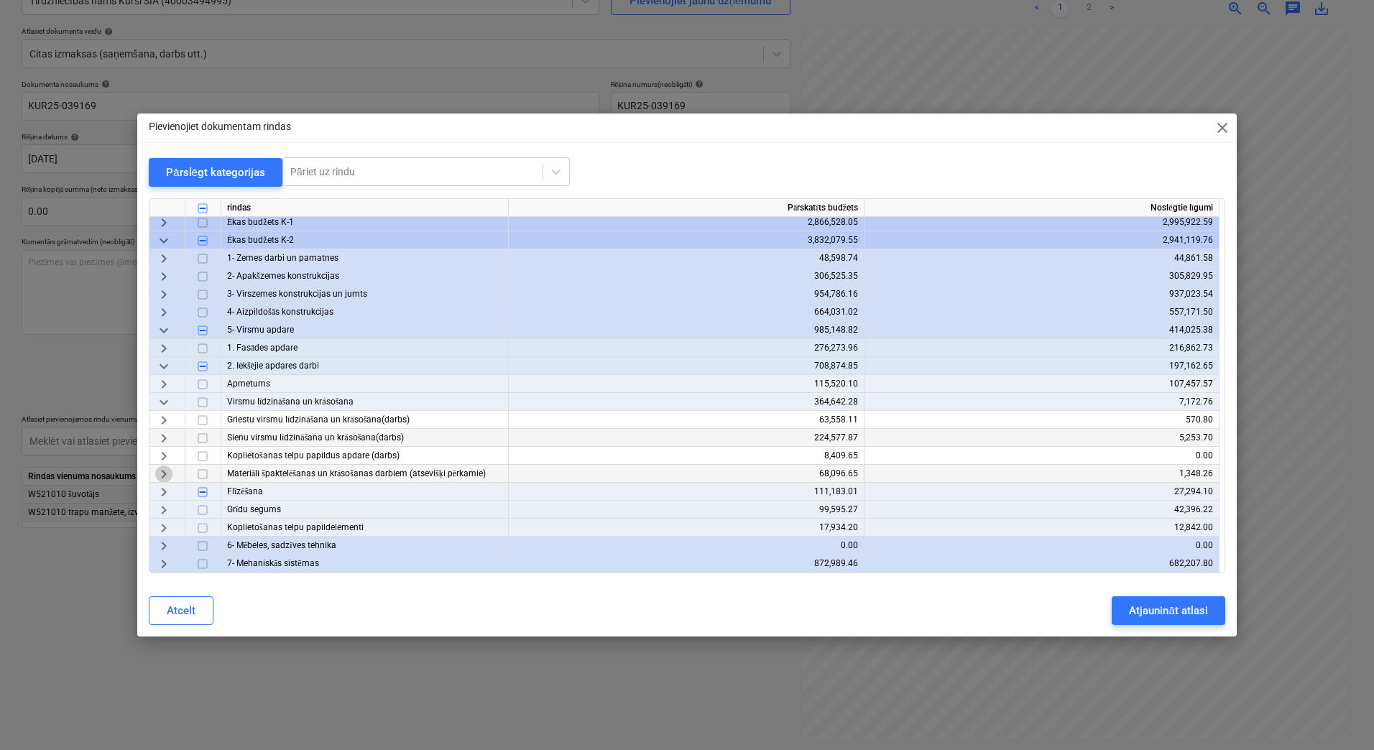
click at [166, 476] on span "keyboard_arrow_right" at bounding box center [163, 474] width 17 height 17
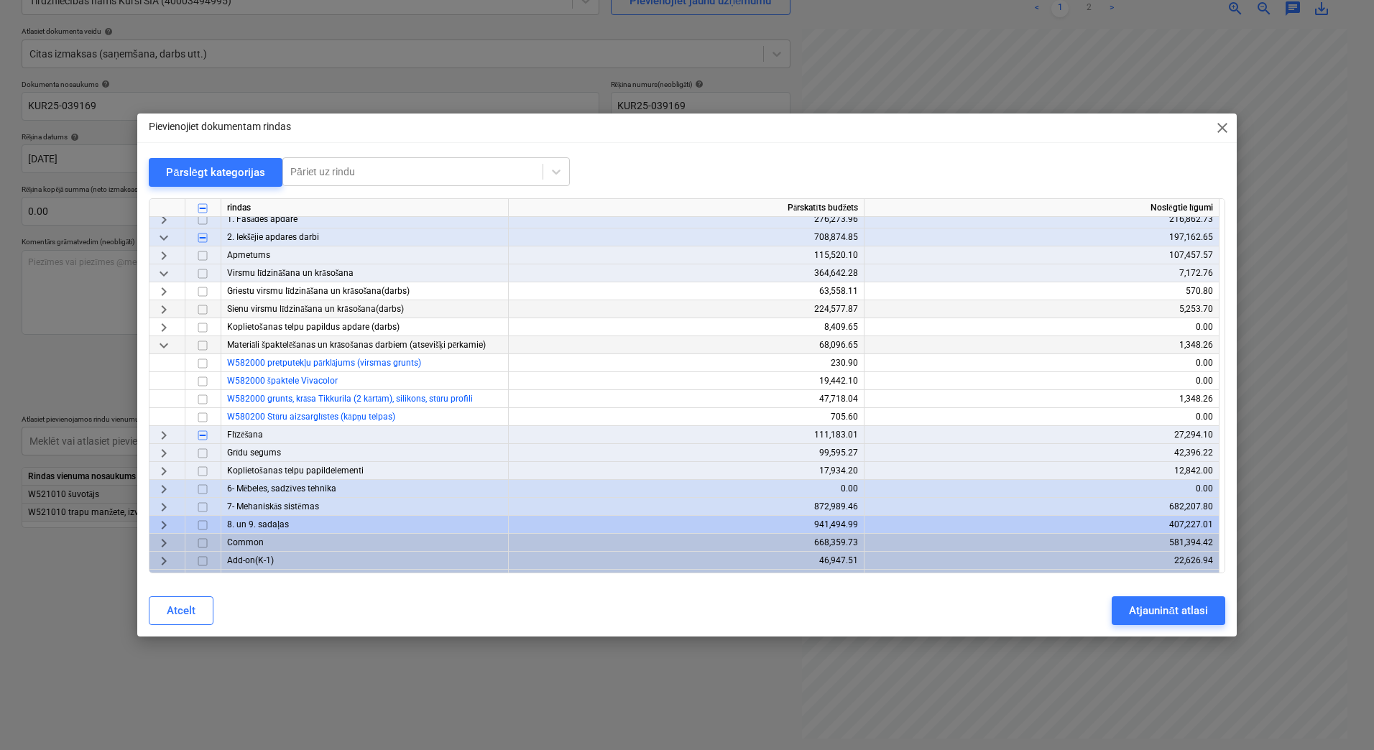
scroll to position [165, 0]
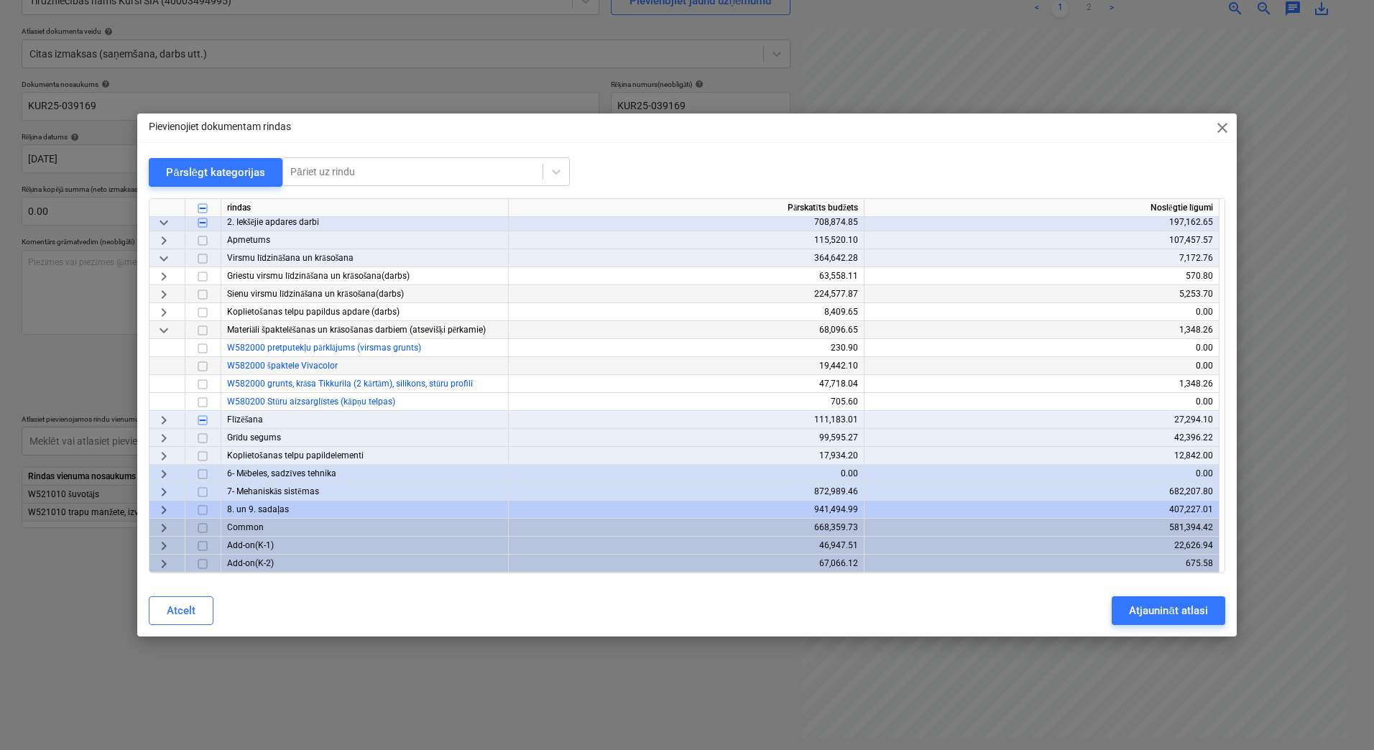
click at [203, 363] on input "checkbox" at bounding box center [202, 366] width 17 height 17
click at [1186, 615] on div "Atjaunināt atlasi" at bounding box center [1168, 611] width 78 height 19
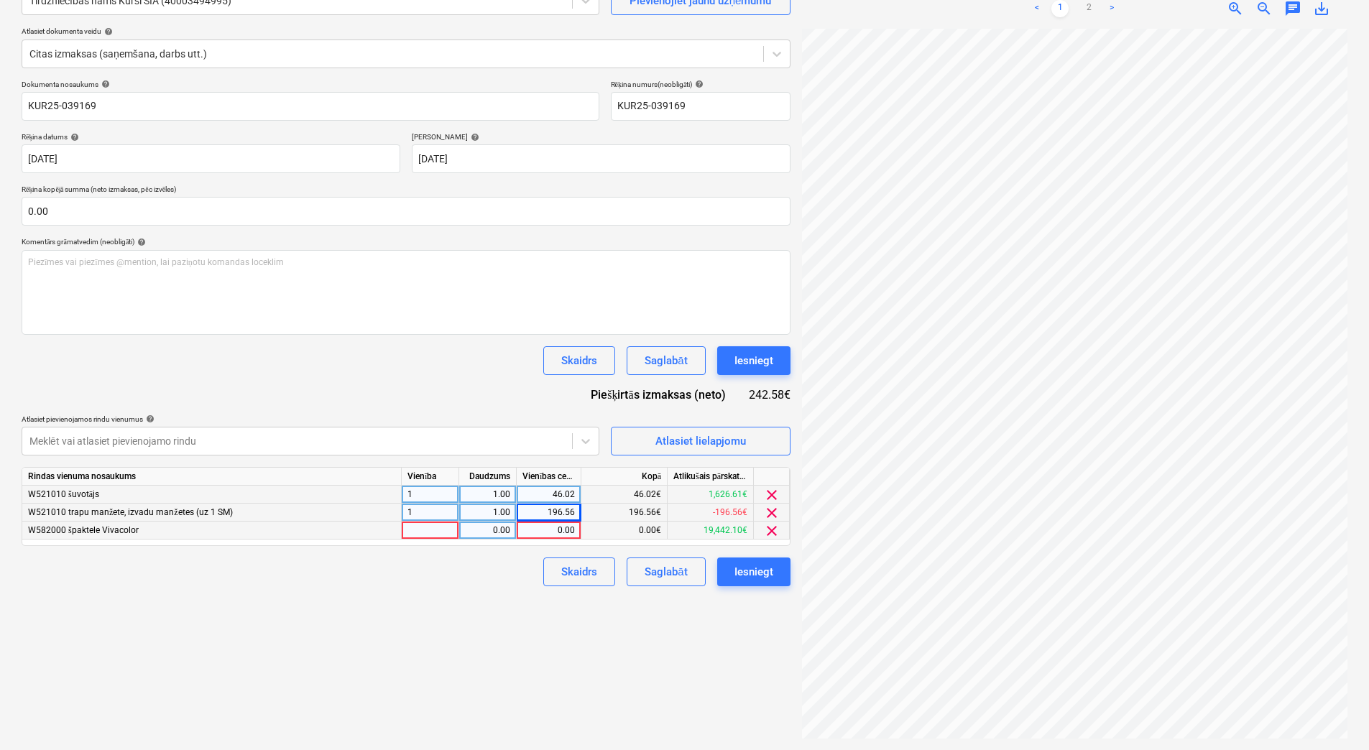
click at [436, 524] on div at bounding box center [430, 531] width 57 height 18
click at [485, 531] on div "0.00" at bounding box center [487, 531] width 45 height 18
click at [533, 532] on div "0.00" at bounding box center [548, 531] width 52 height 18
click at [664, 438] on div "Atlasiet lielapjomu" at bounding box center [700, 441] width 91 height 19
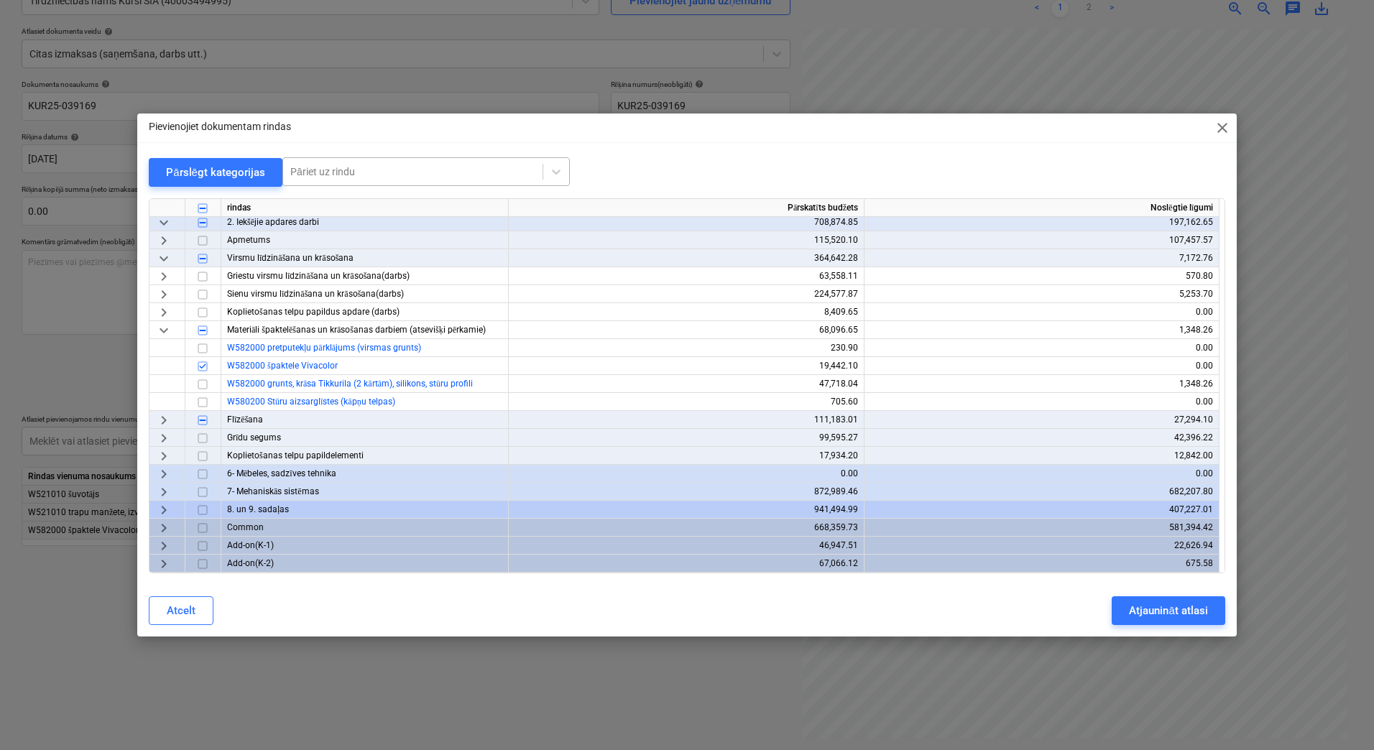
click at [347, 179] on div at bounding box center [412, 172] width 245 height 14
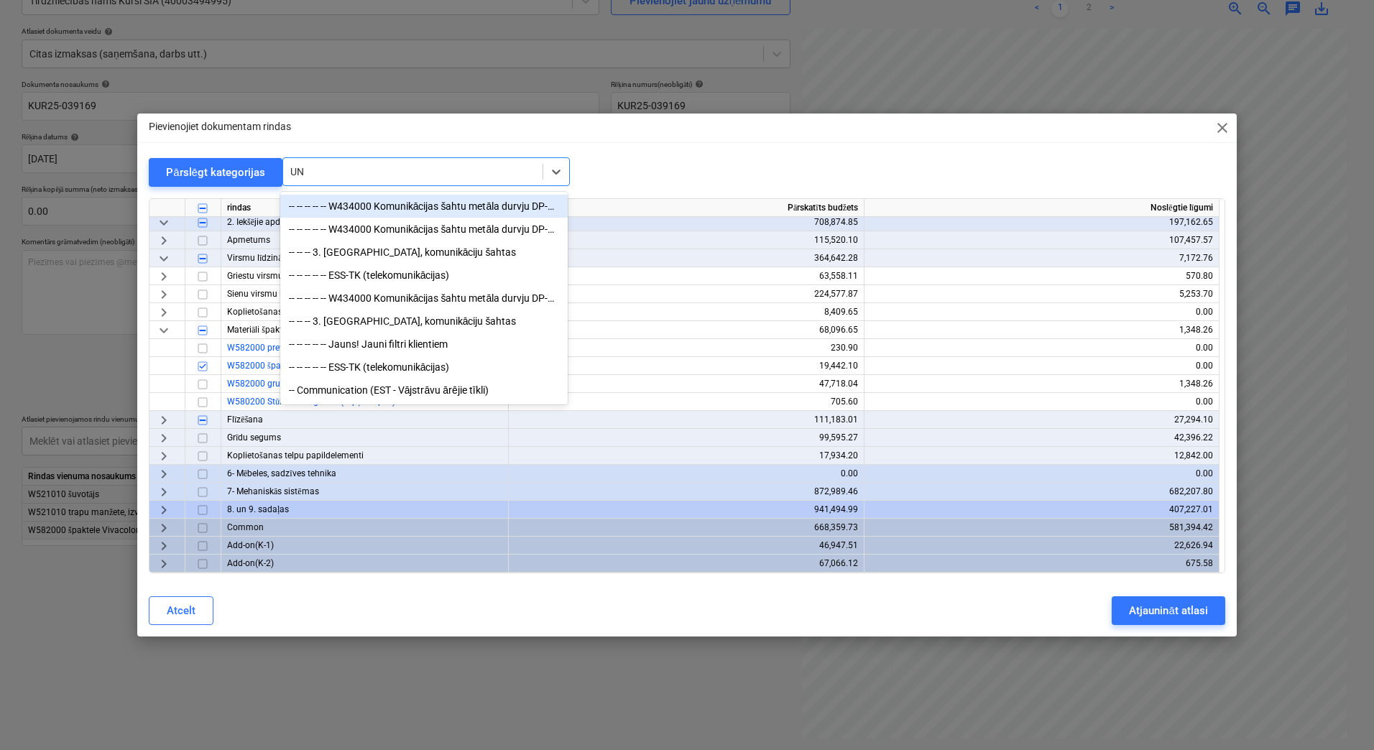
type input "U"
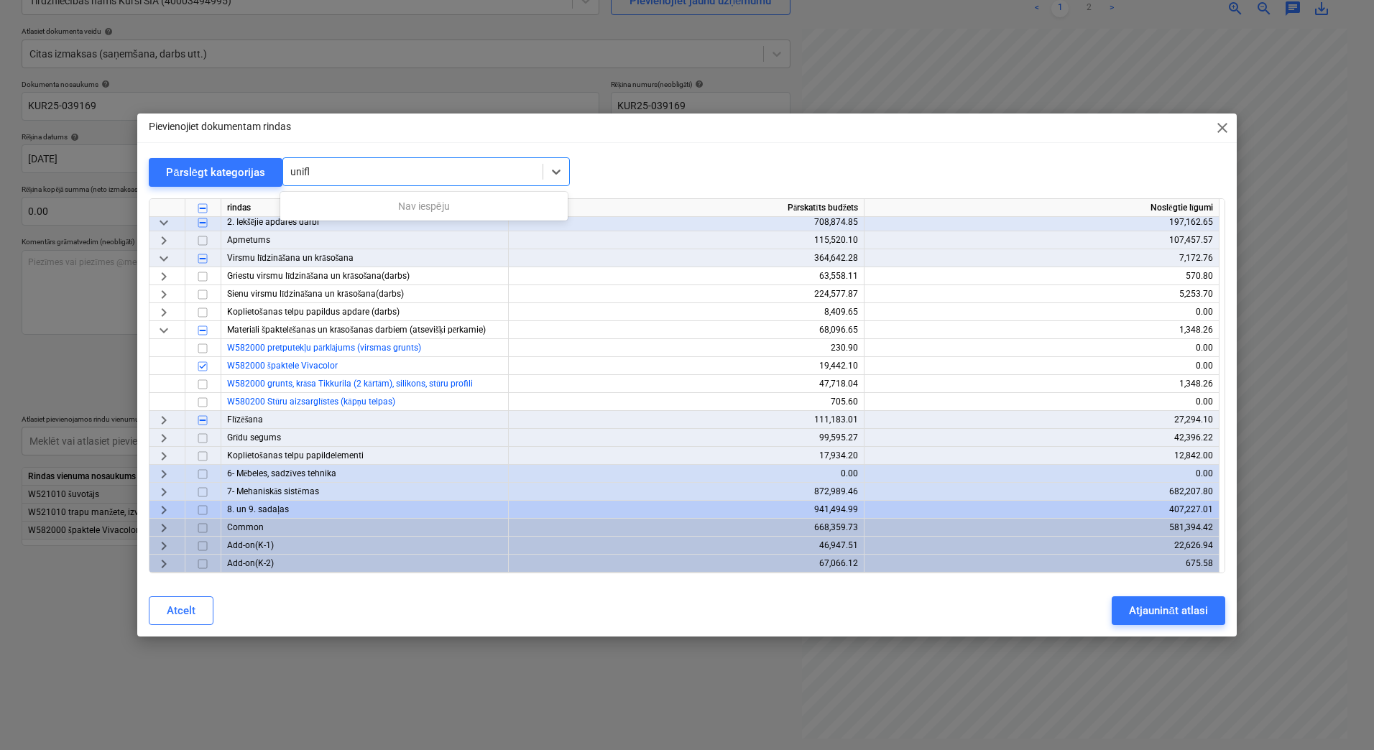
type input "uniflo"
click at [1228, 124] on span "close" at bounding box center [1222, 127] width 17 height 17
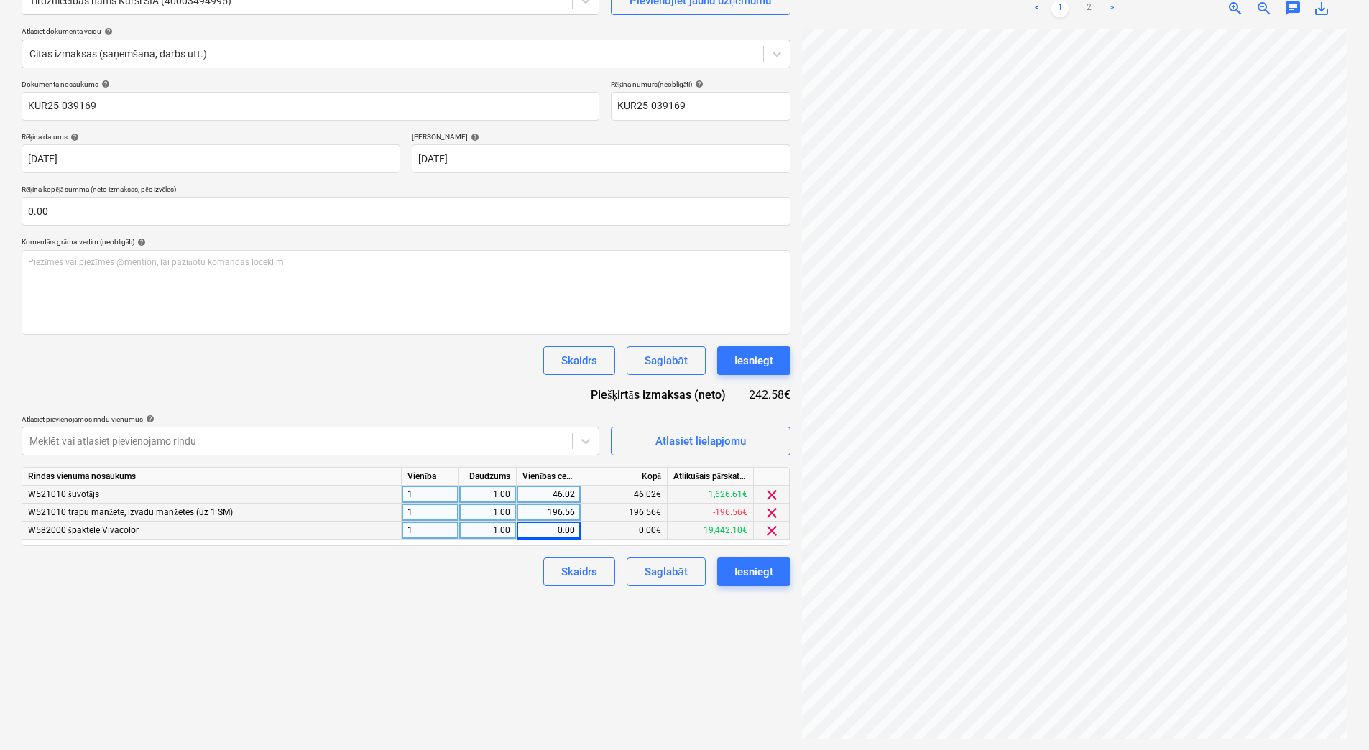
click at [773, 532] on span "clear" at bounding box center [771, 530] width 17 height 17
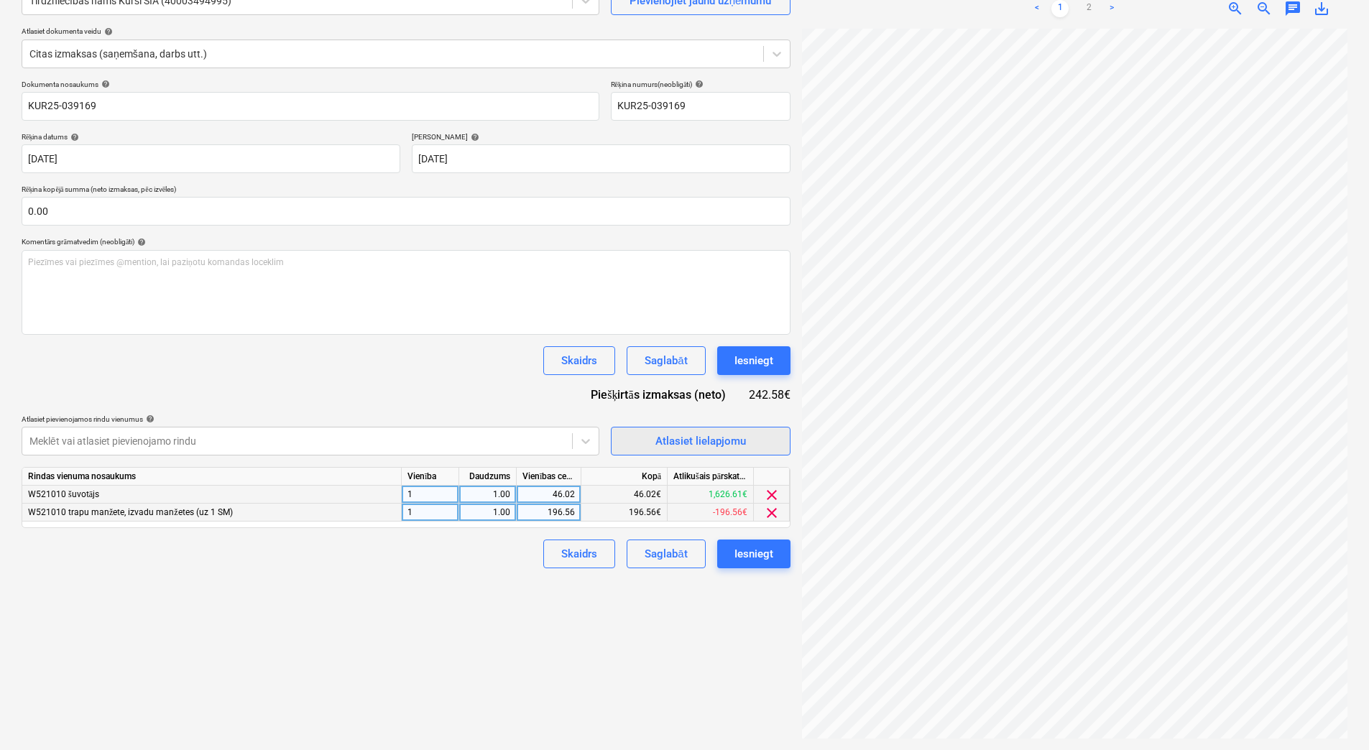
click at [698, 448] on div "Atlasiet lielapjomu" at bounding box center [700, 441] width 91 height 19
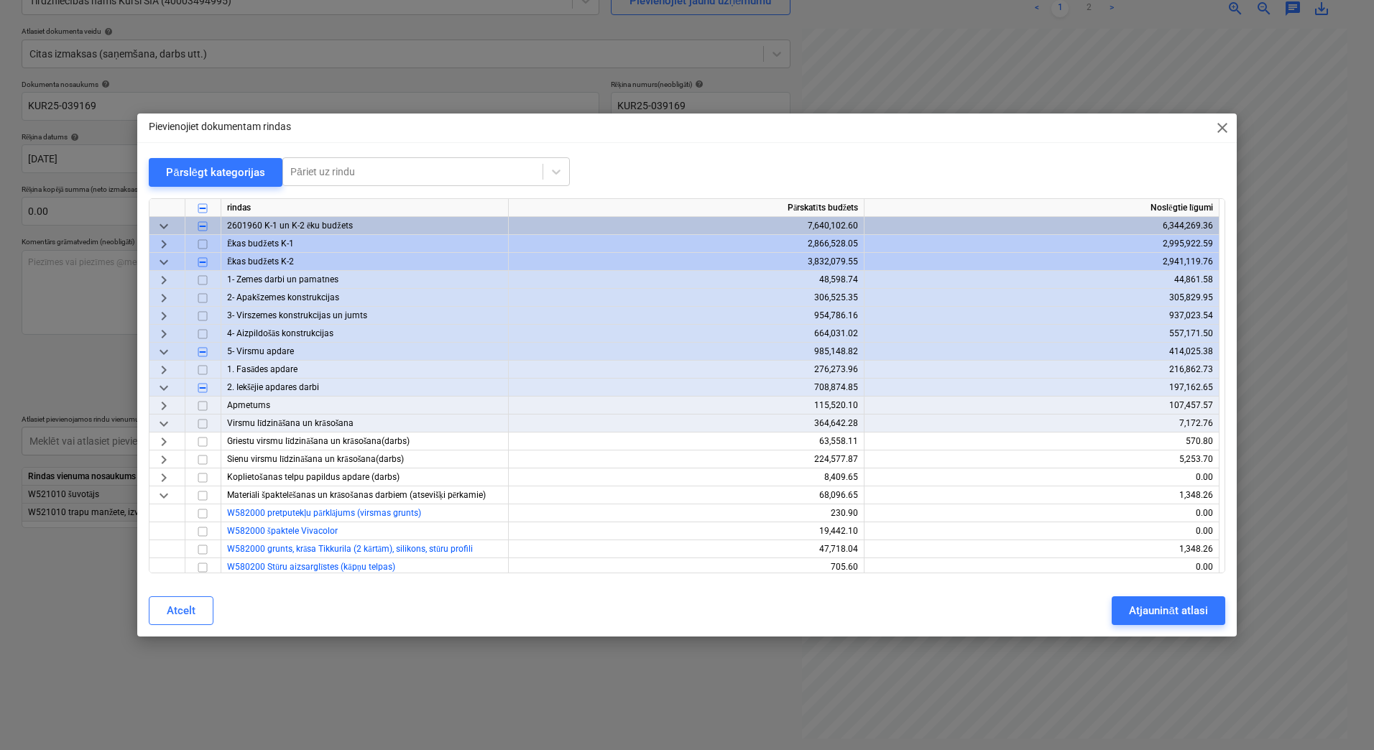
click at [161, 244] on span "keyboard_arrow_right" at bounding box center [163, 244] width 17 height 17
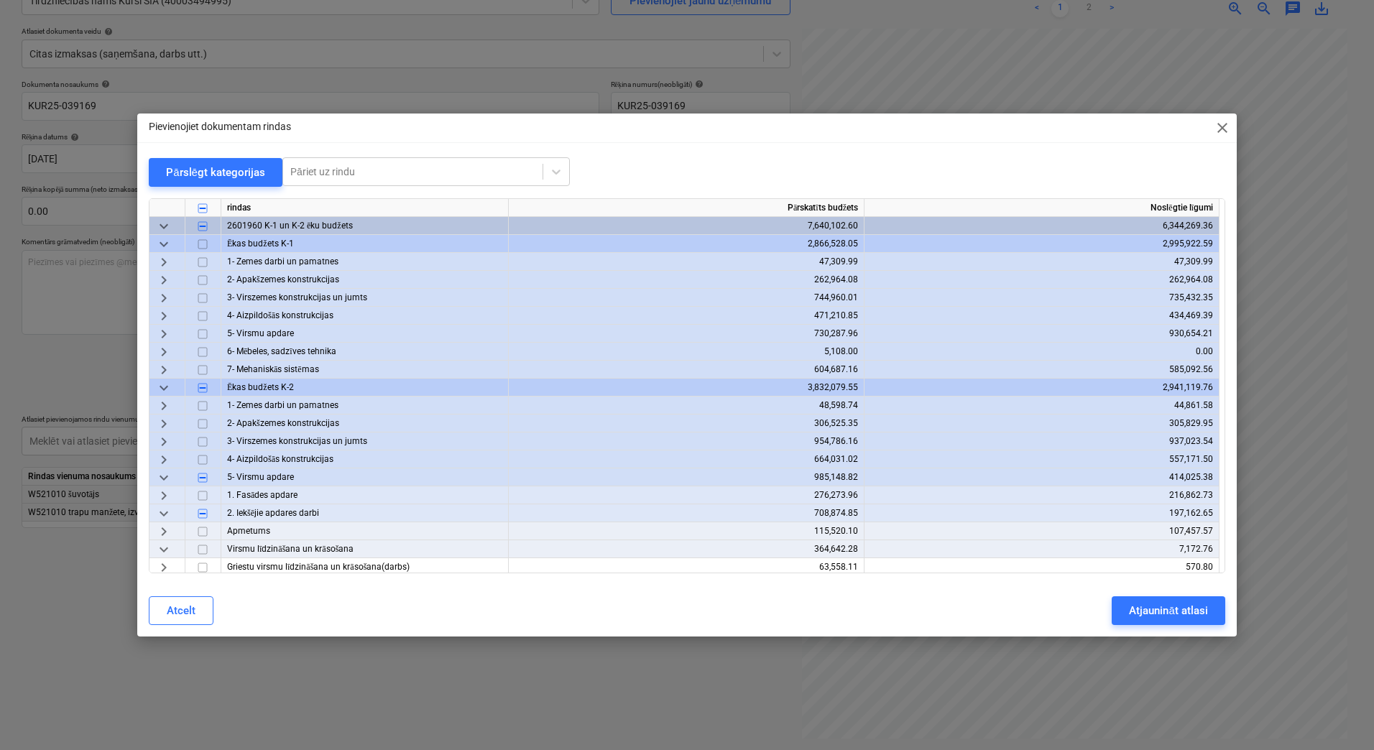
click at [166, 309] on span "keyboard_arrow_right" at bounding box center [163, 316] width 17 height 17
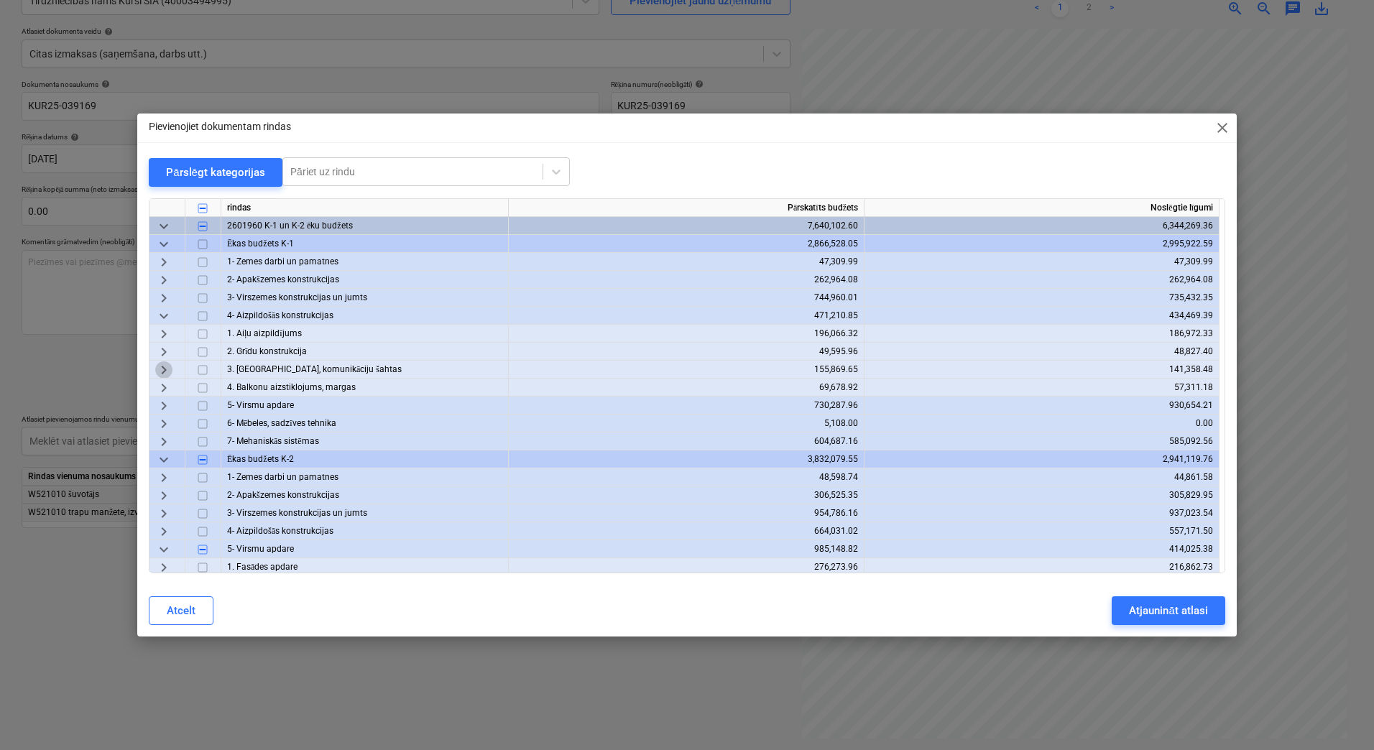
click at [160, 366] on span "keyboard_arrow_right" at bounding box center [163, 370] width 17 height 17
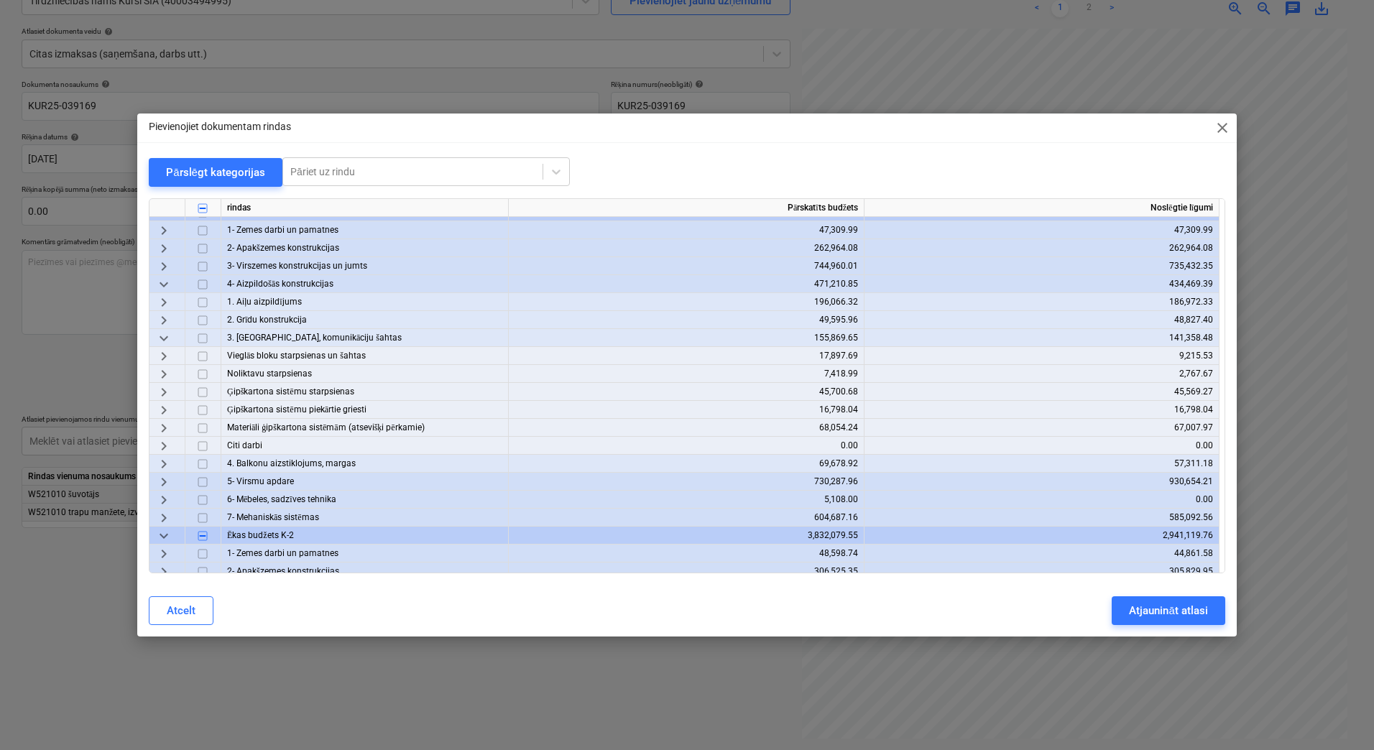
scroll to position [48, 0]
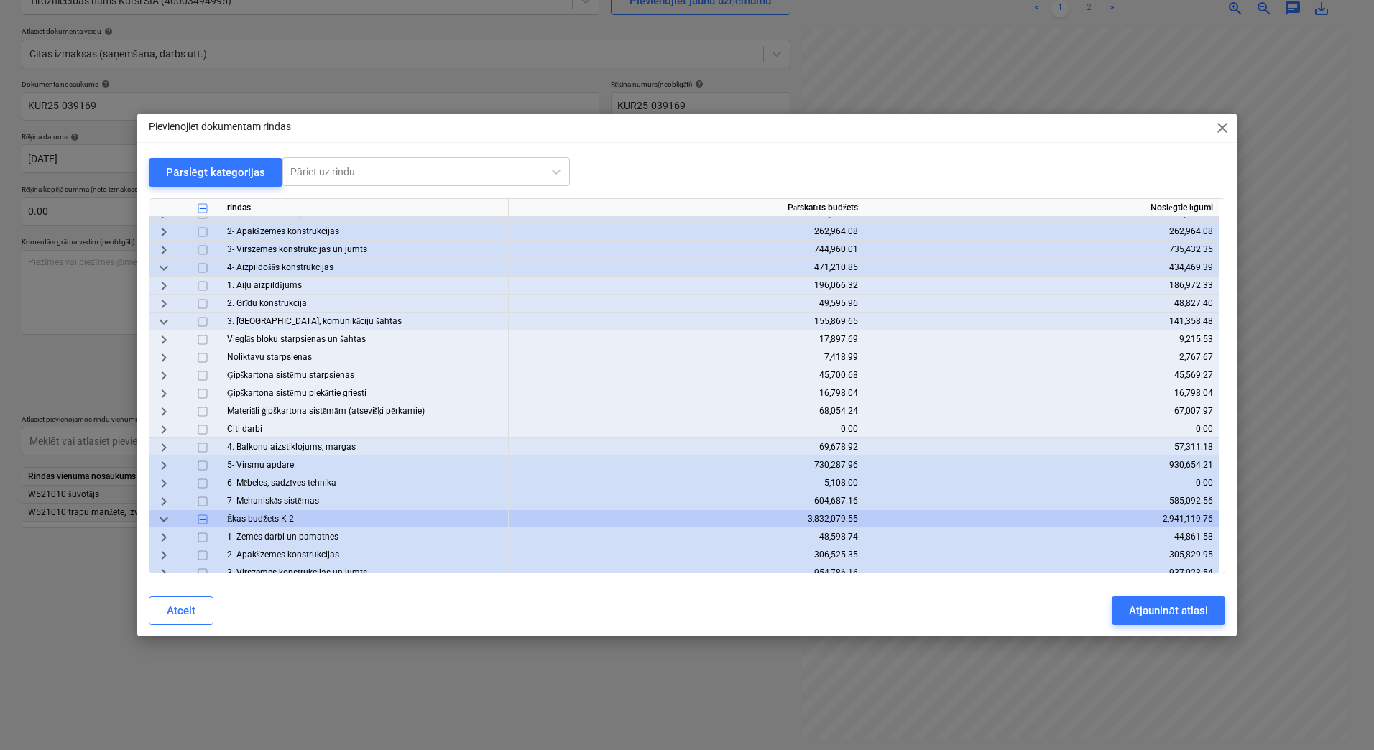
click at [168, 408] on span "keyboard_arrow_right" at bounding box center [163, 411] width 17 height 17
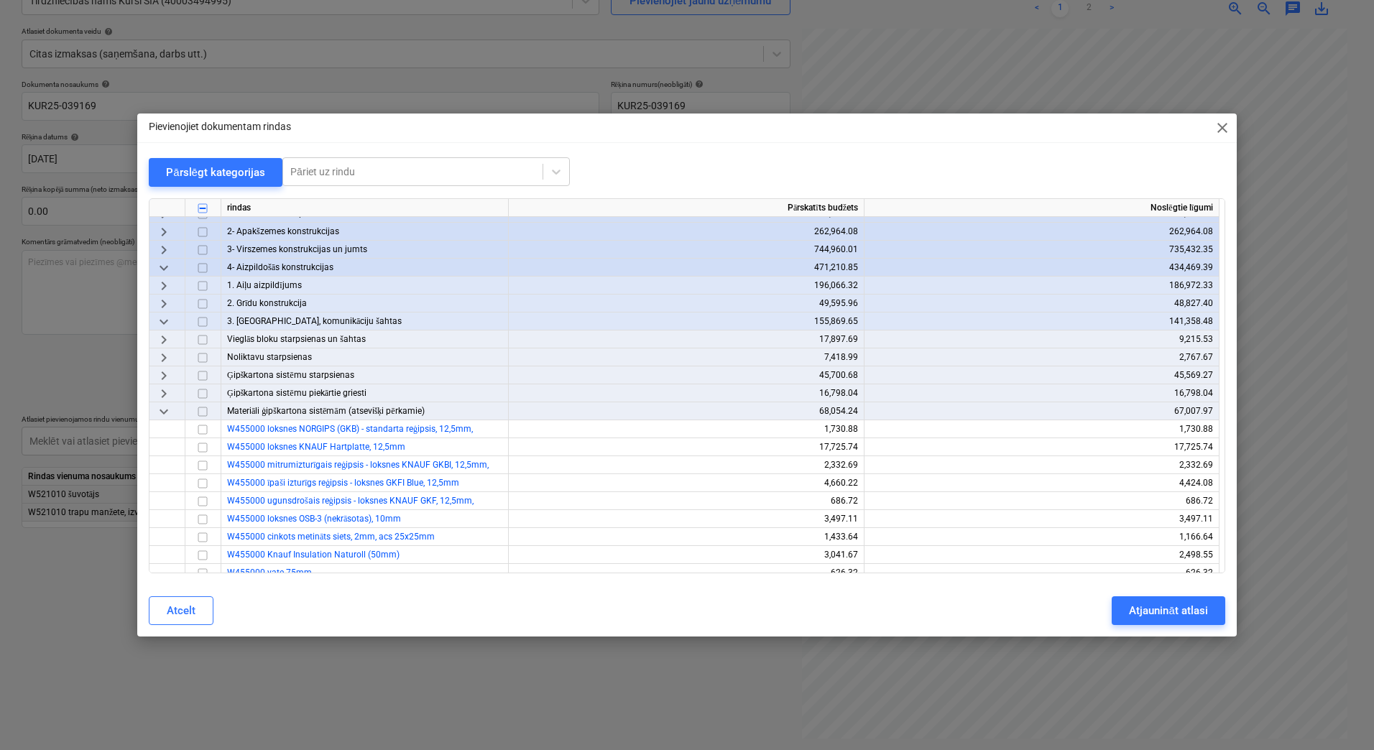
scroll to position [0, 0]
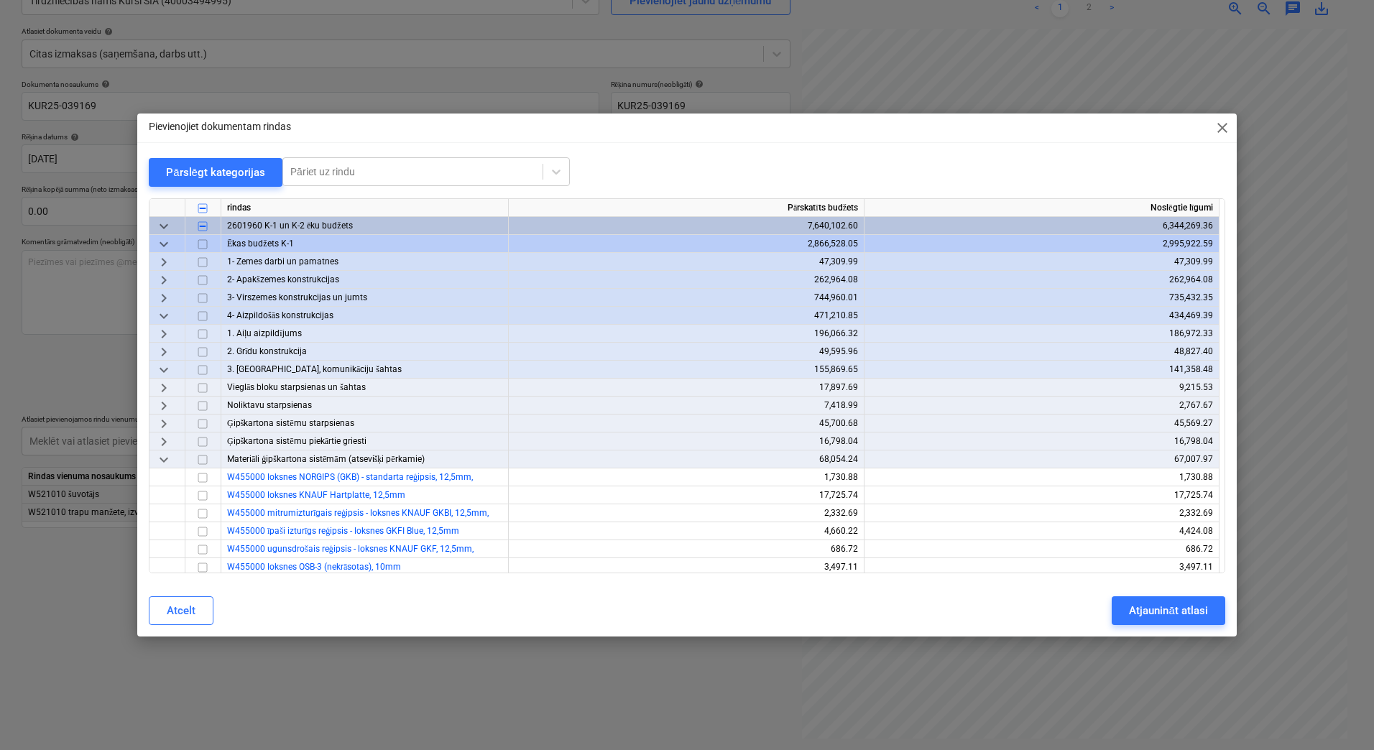
click at [161, 244] on span "keyboard_arrow_down" at bounding box center [163, 244] width 17 height 17
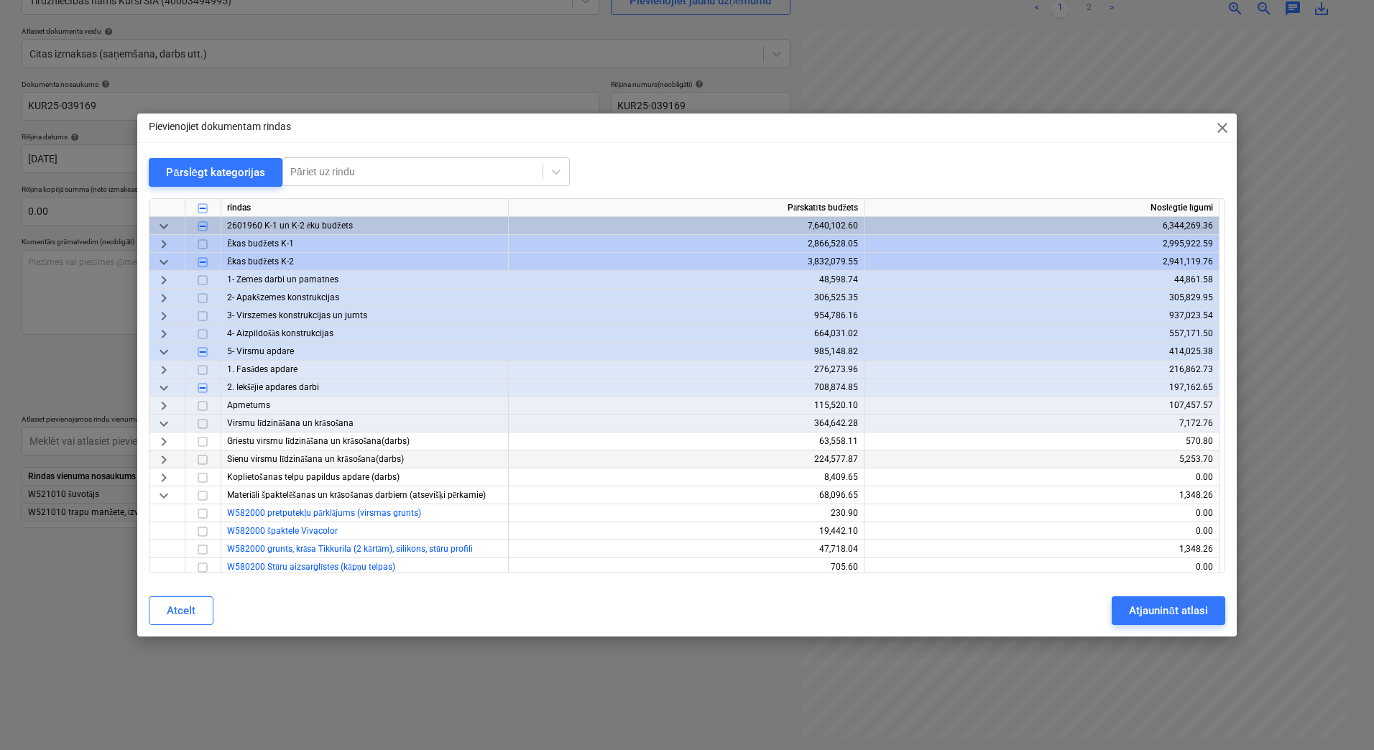
click at [165, 328] on span "keyboard_arrow_right" at bounding box center [163, 334] width 17 height 17
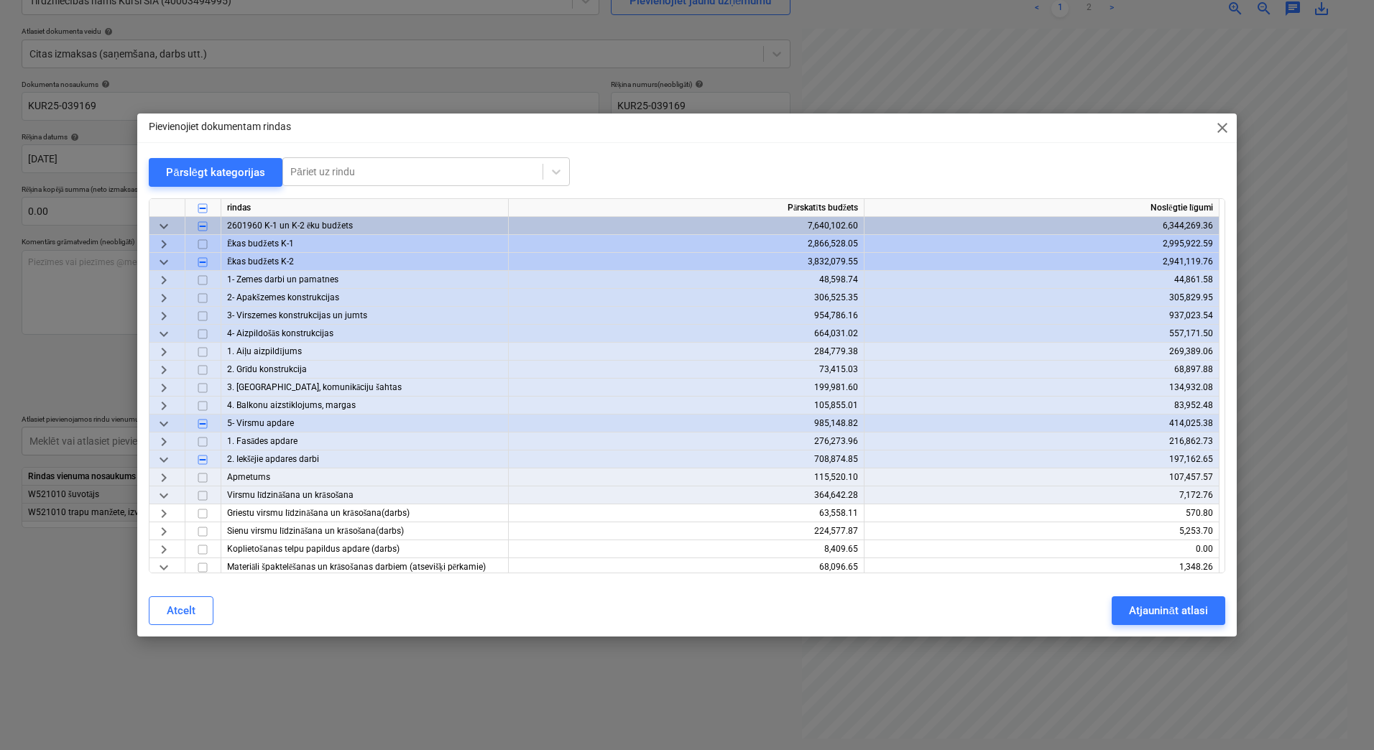
click at [163, 392] on span "keyboard_arrow_right" at bounding box center [163, 387] width 17 height 17
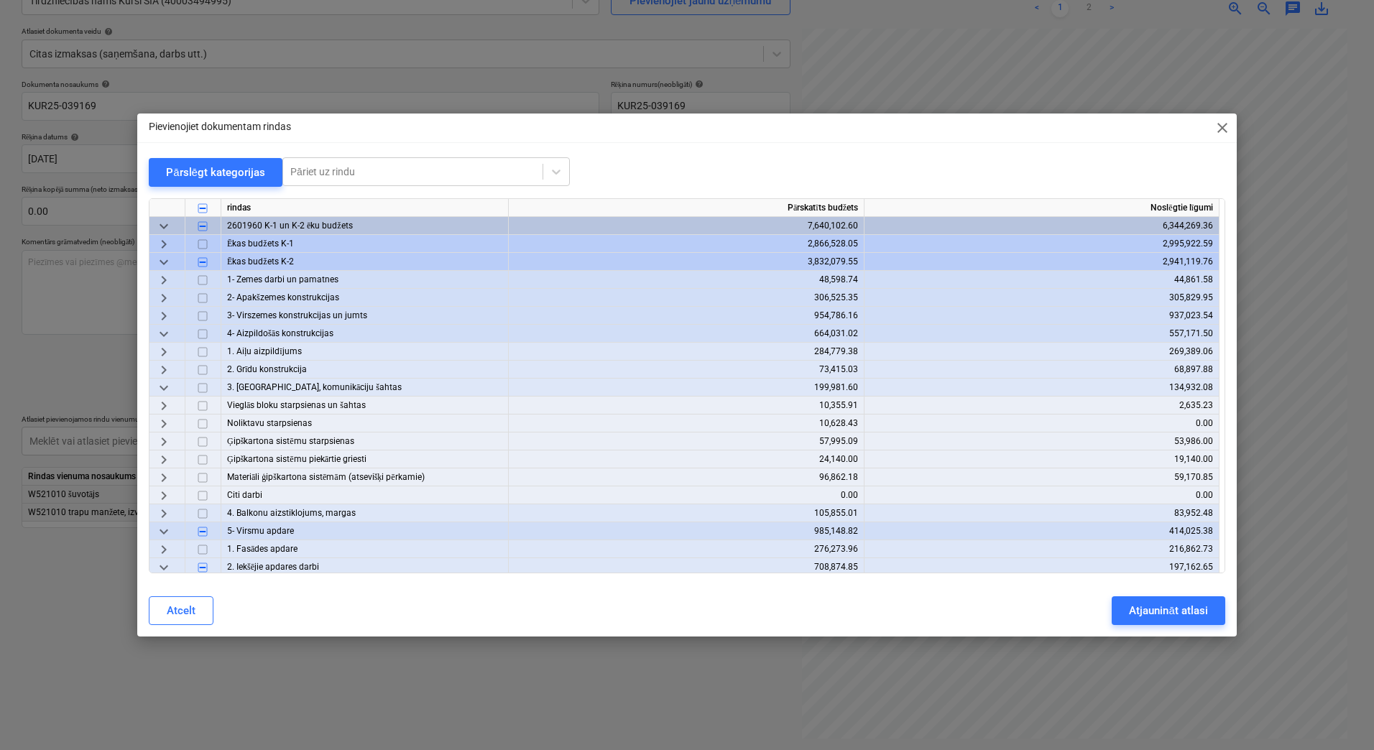
click at [170, 476] on span "keyboard_arrow_right" at bounding box center [163, 477] width 17 height 17
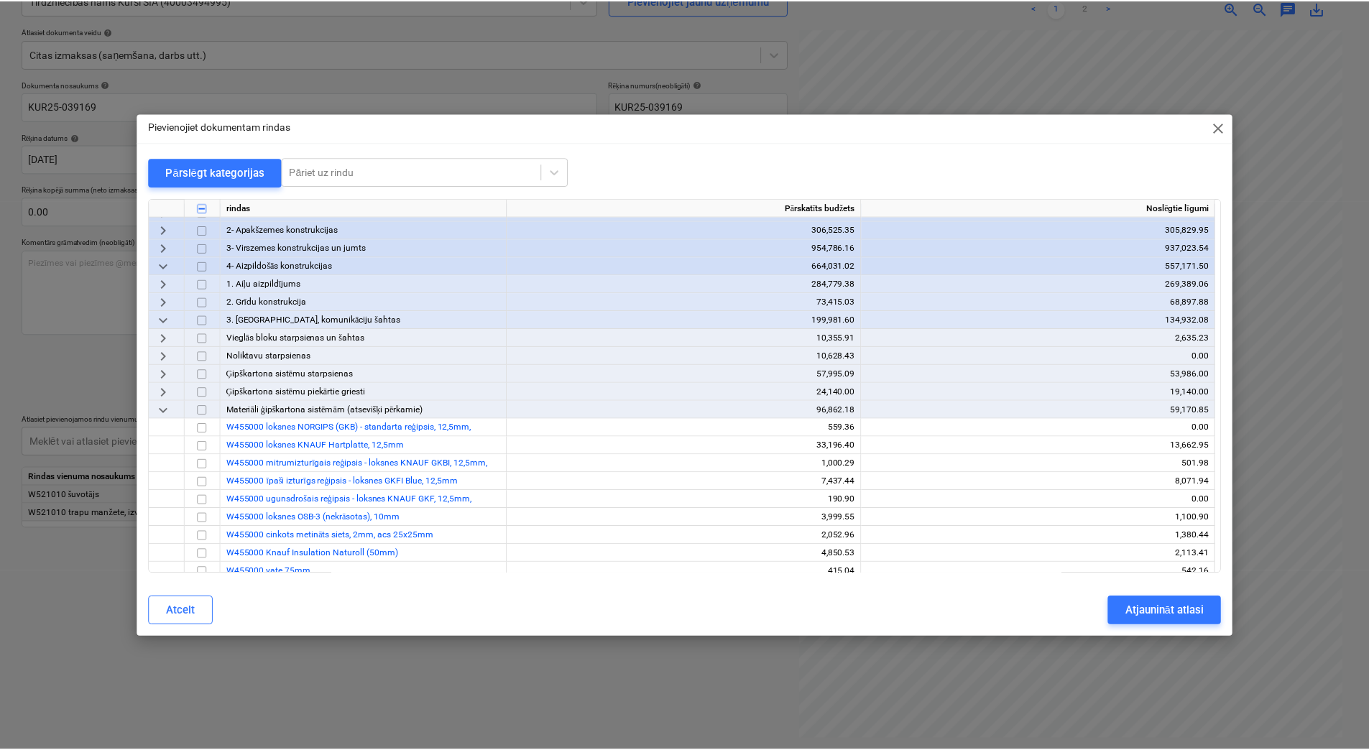
scroll to position [144, 0]
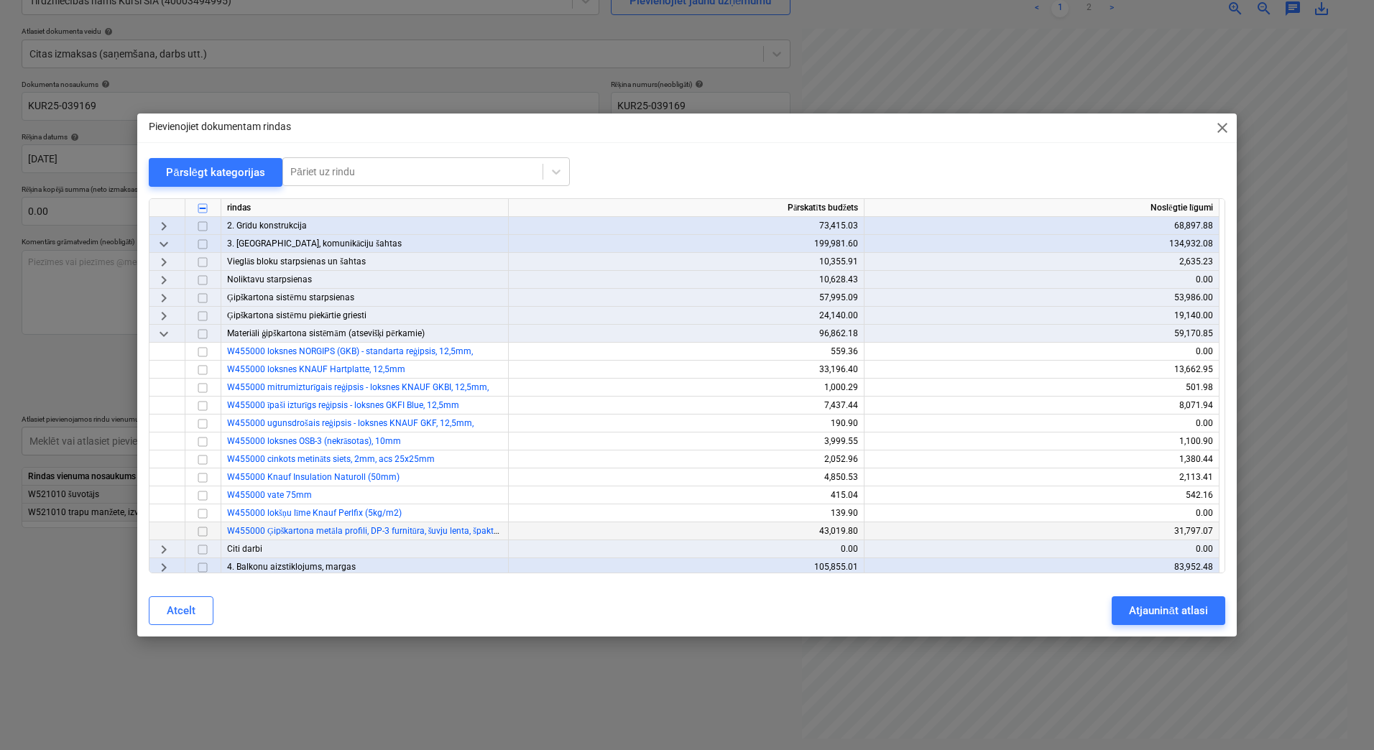
click at [201, 525] on input "checkbox" at bounding box center [202, 531] width 17 height 17
click at [1177, 612] on div "Atjaunināt atlasi" at bounding box center [1168, 611] width 78 height 19
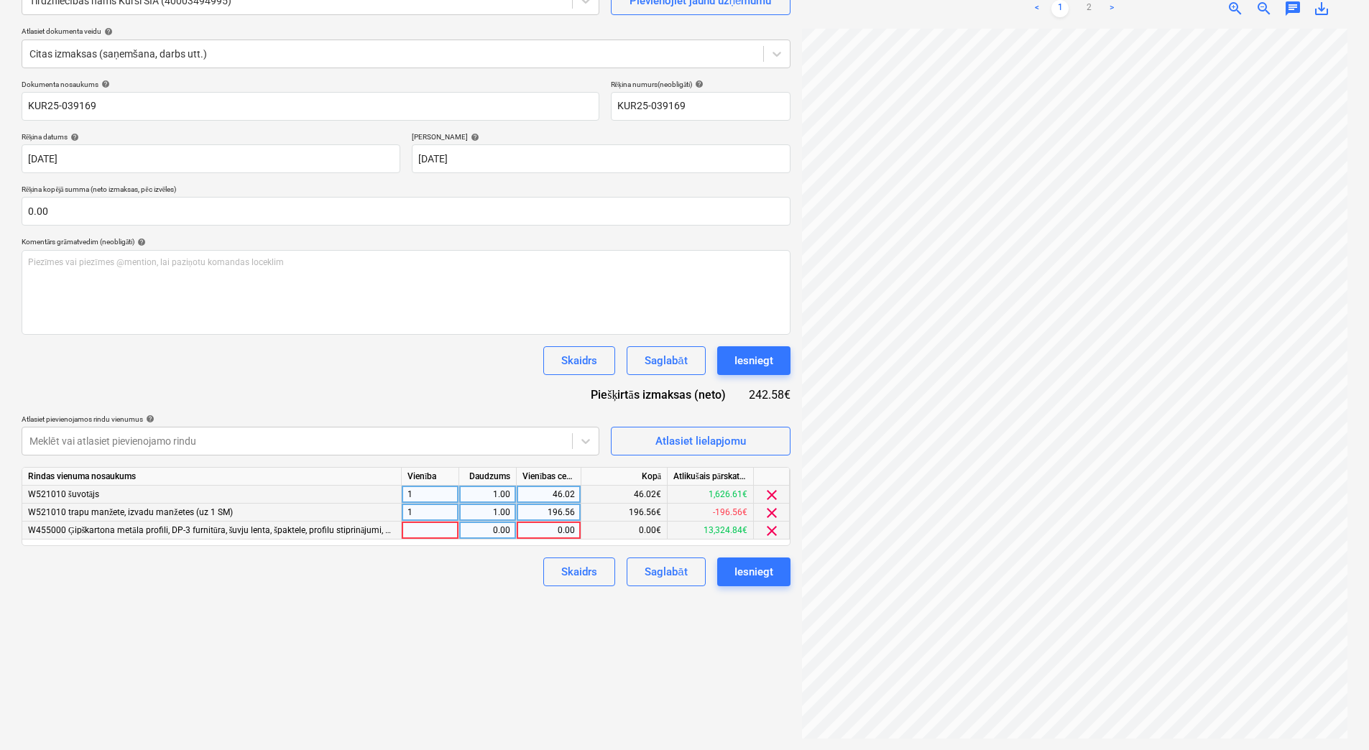
click at [436, 534] on div at bounding box center [430, 531] width 57 height 18
type input "1"
click at [482, 534] on div "0.00" at bounding box center [487, 531] width 45 height 18
click at [548, 525] on div "0.00" at bounding box center [548, 531] width 52 height 18
click at [553, 530] on input "138.16" at bounding box center [549, 530] width 64 height 17
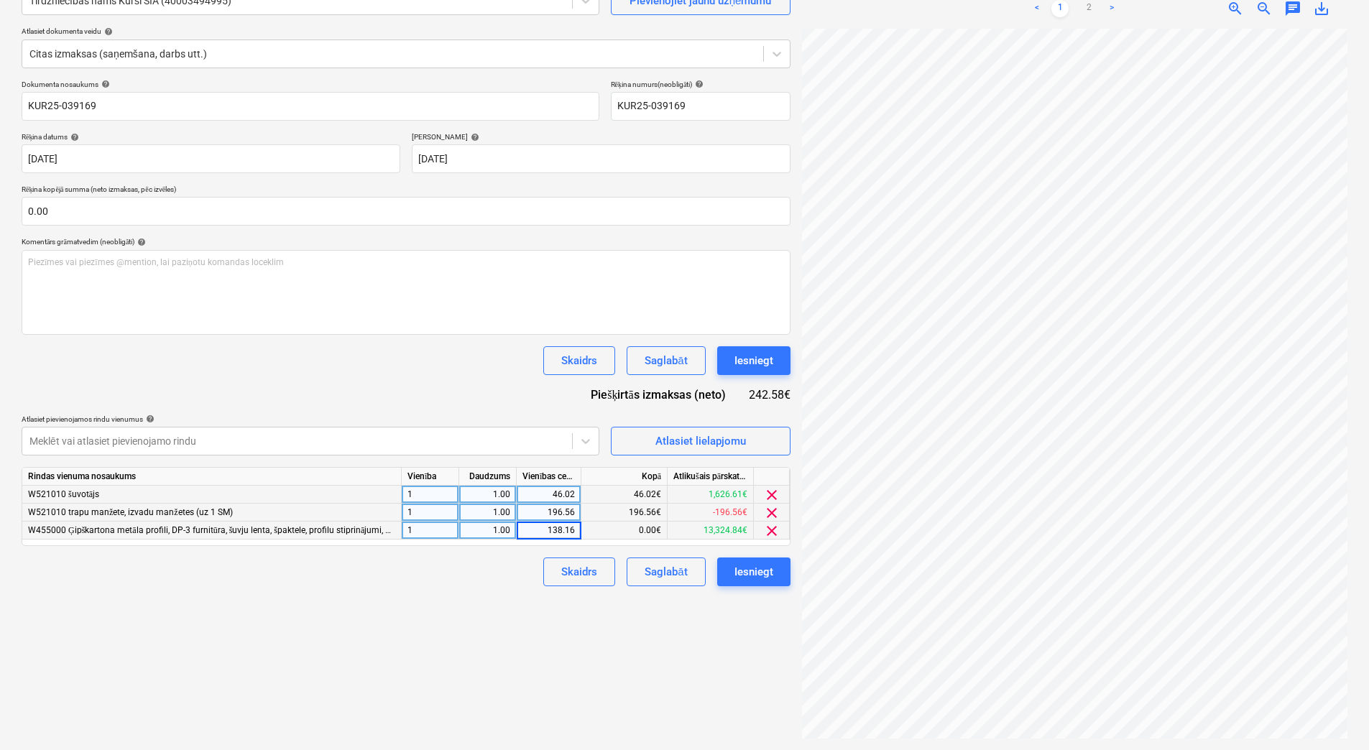
type input "1138.16"
click at [470, 606] on div "Izveidot jaunu dokumentu Izvēlieties uzņēmumu Tirdzniecības nams Kurši SIA (400…" at bounding box center [406, 336] width 781 height 816
click at [683, 574] on div "Saglabāt" at bounding box center [666, 572] width 42 height 19
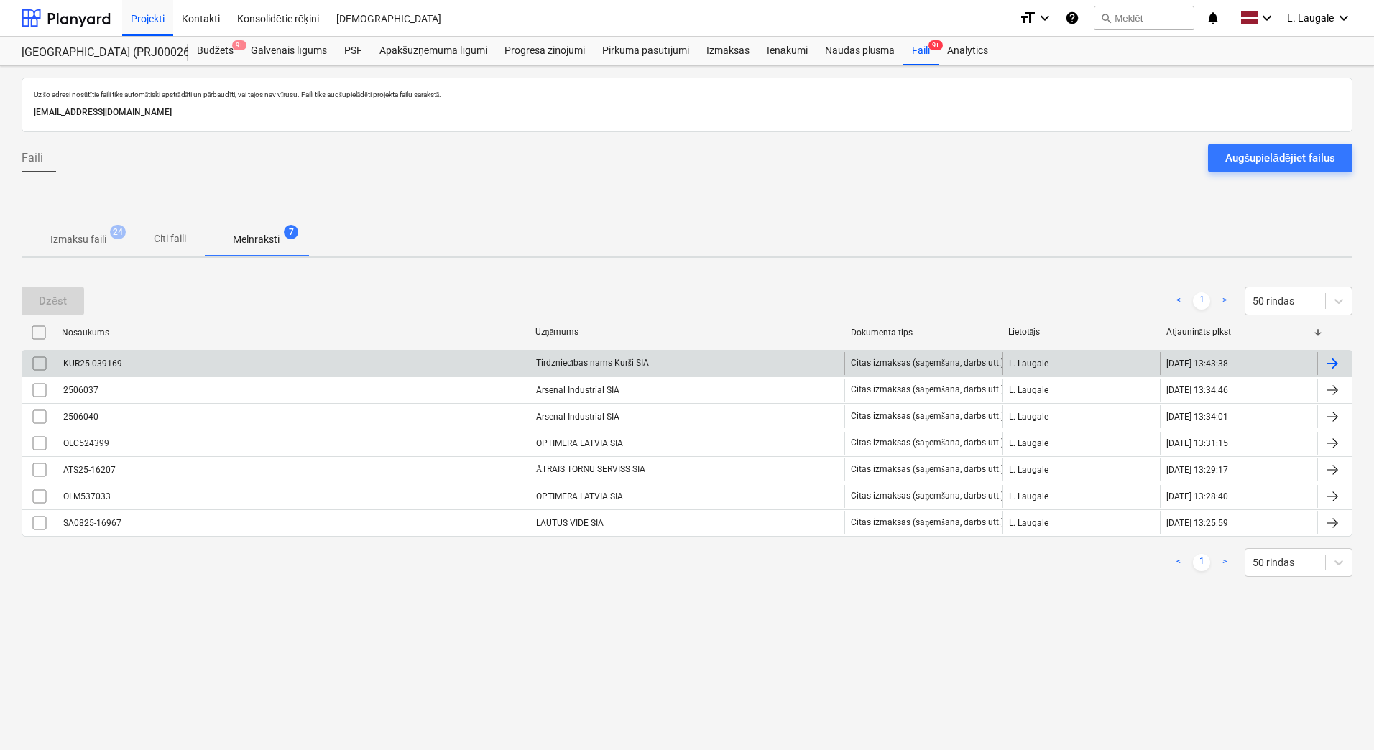
click at [493, 358] on div "KUR25-039169" at bounding box center [293, 363] width 473 height 23
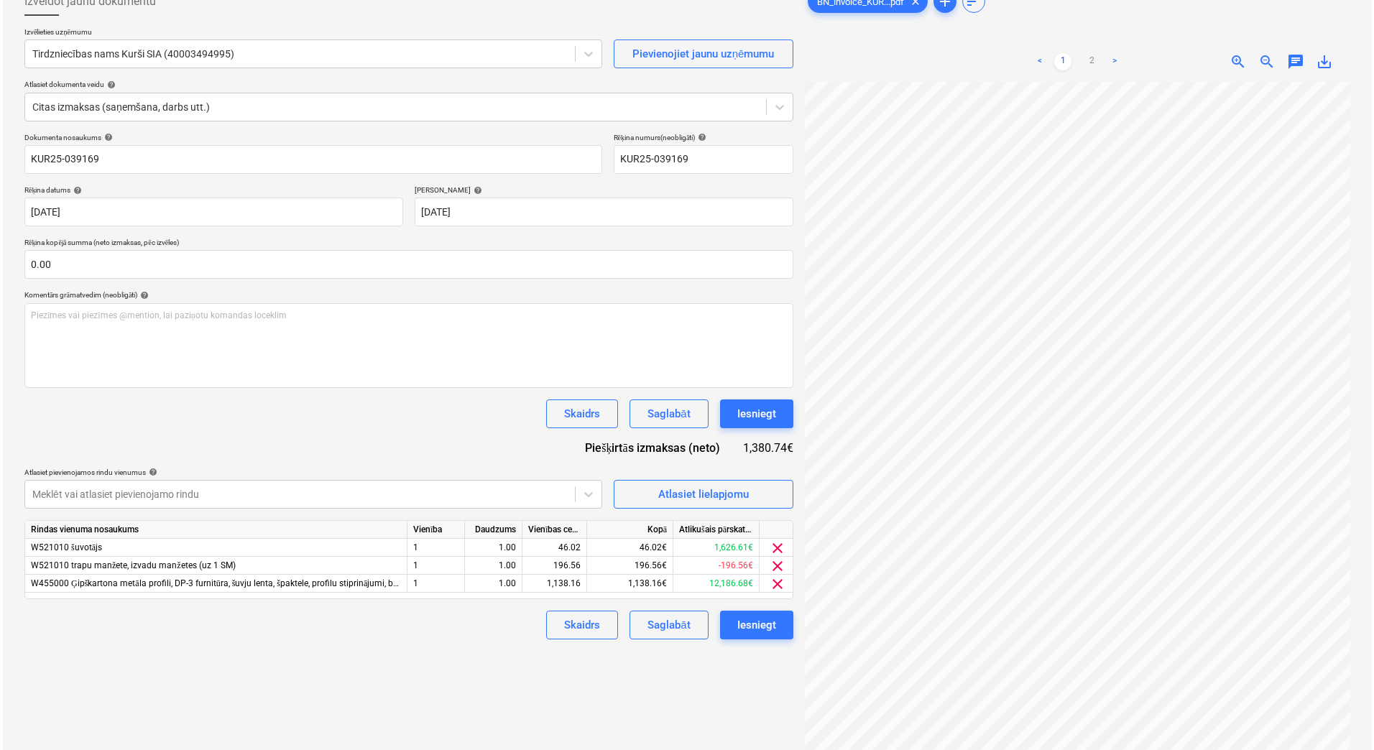
scroll to position [96, 0]
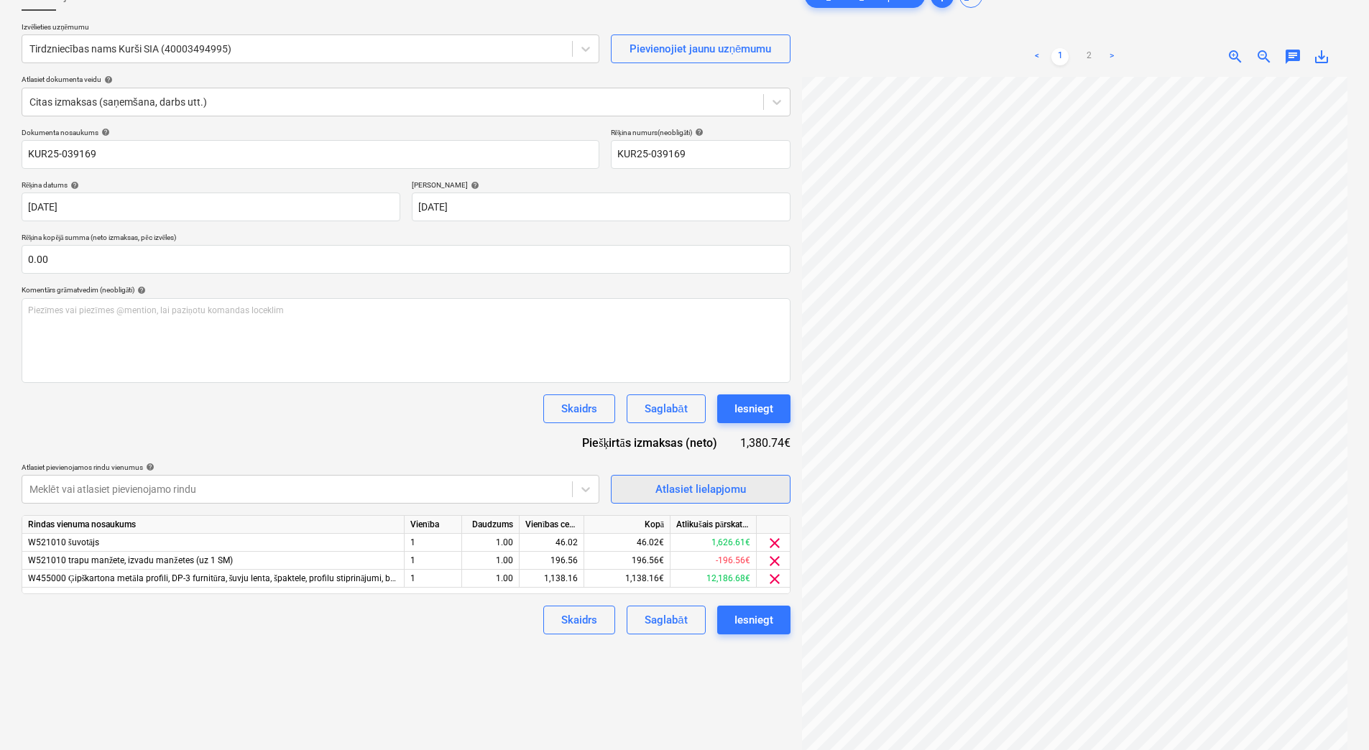
click at [753, 481] on span "Atlasiet lielapjomu" at bounding box center [701, 489] width 144 height 19
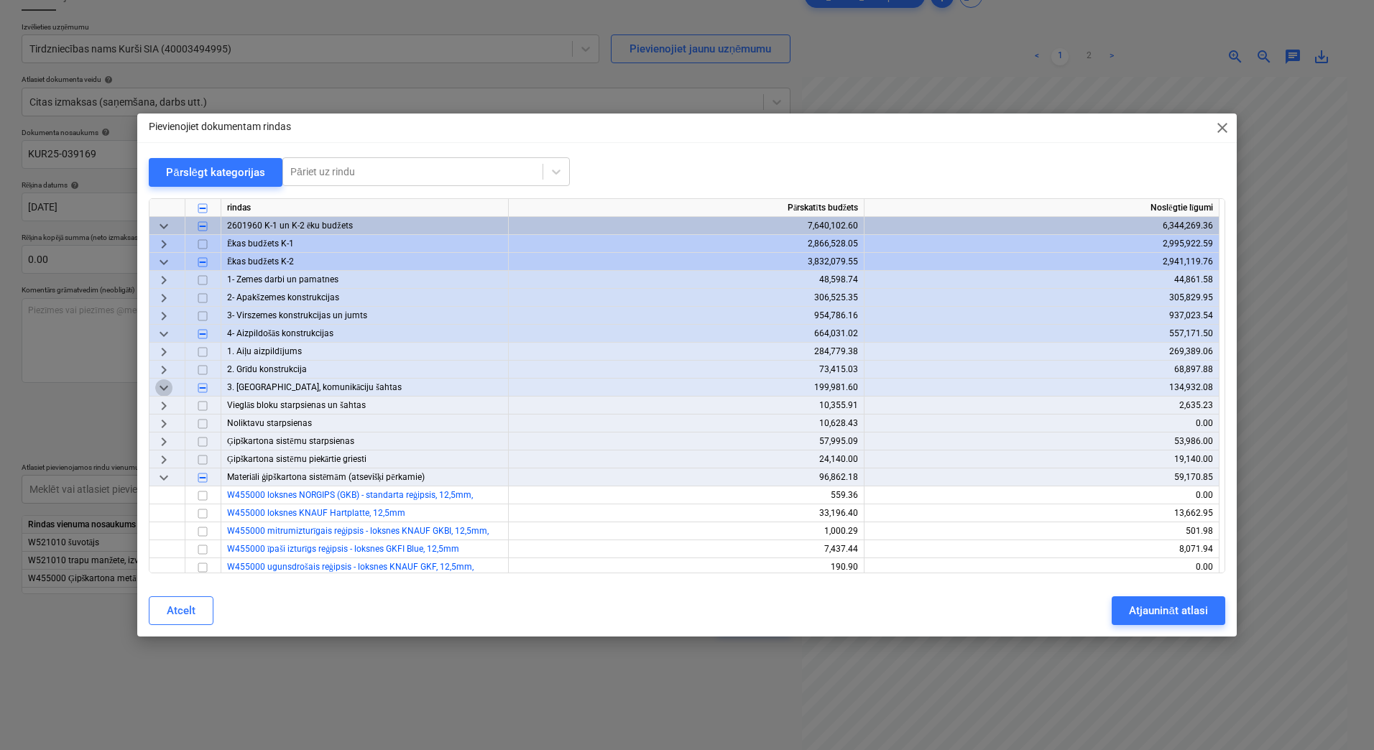
click at [163, 387] on span "keyboard_arrow_down" at bounding box center [163, 387] width 17 height 17
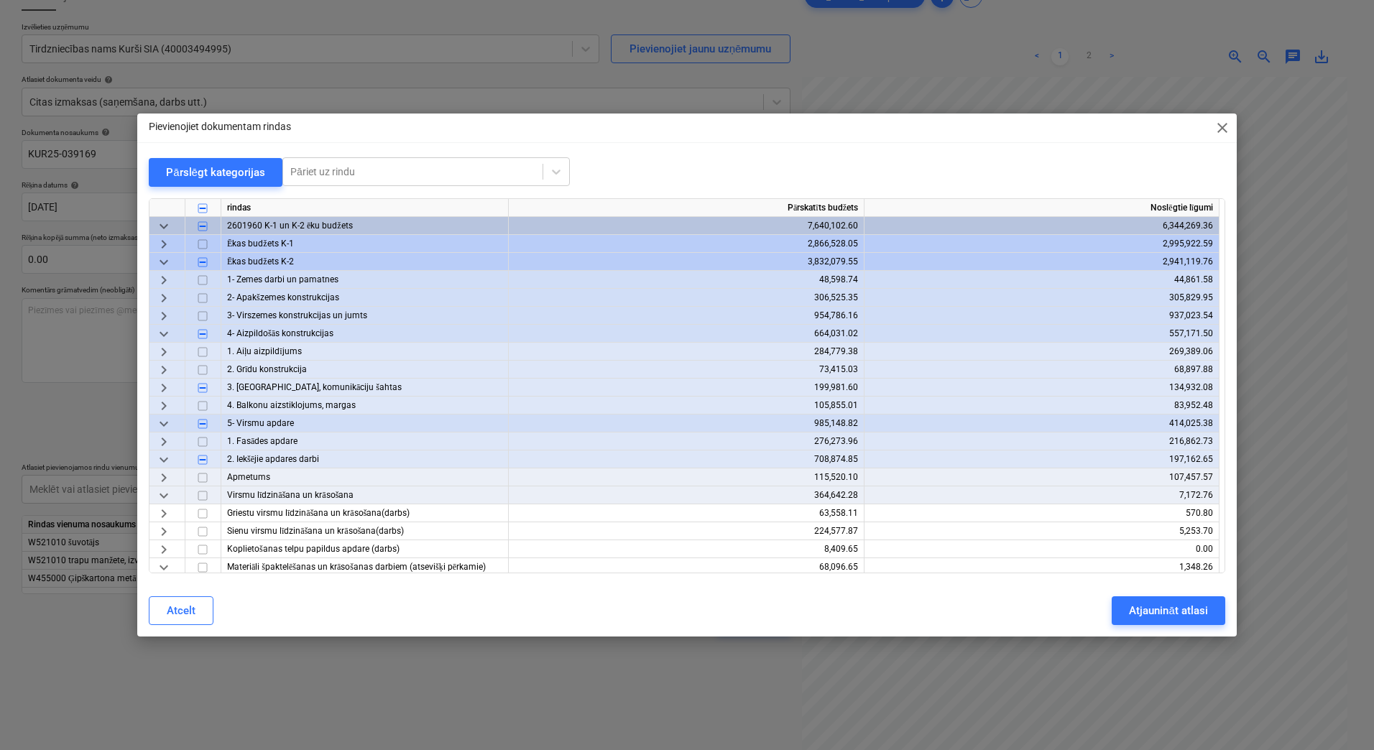
click at [165, 351] on span "keyboard_arrow_right" at bounding box center [163, 352] width 17 height 17
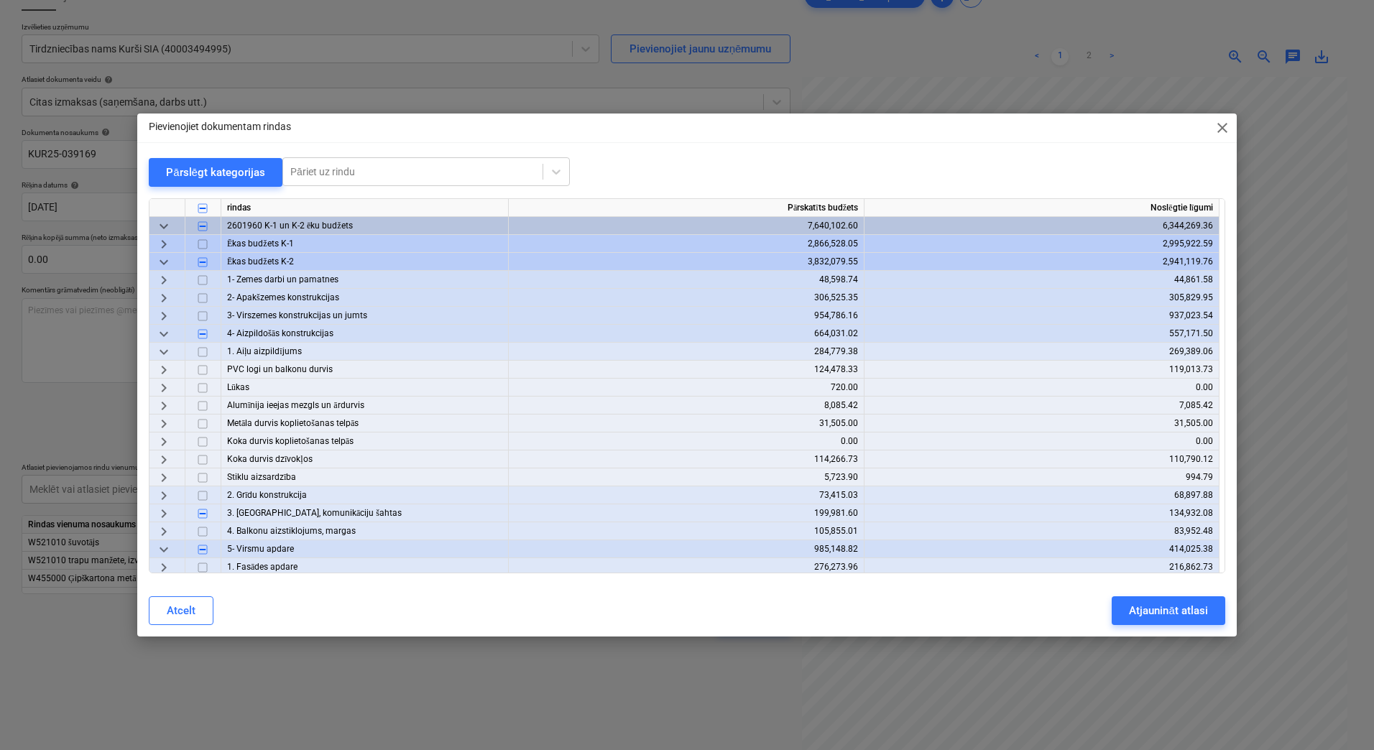
click at [166, 364] on span "keyboard_arrow_right" at bounding box center [163, 370] width 17 height 17
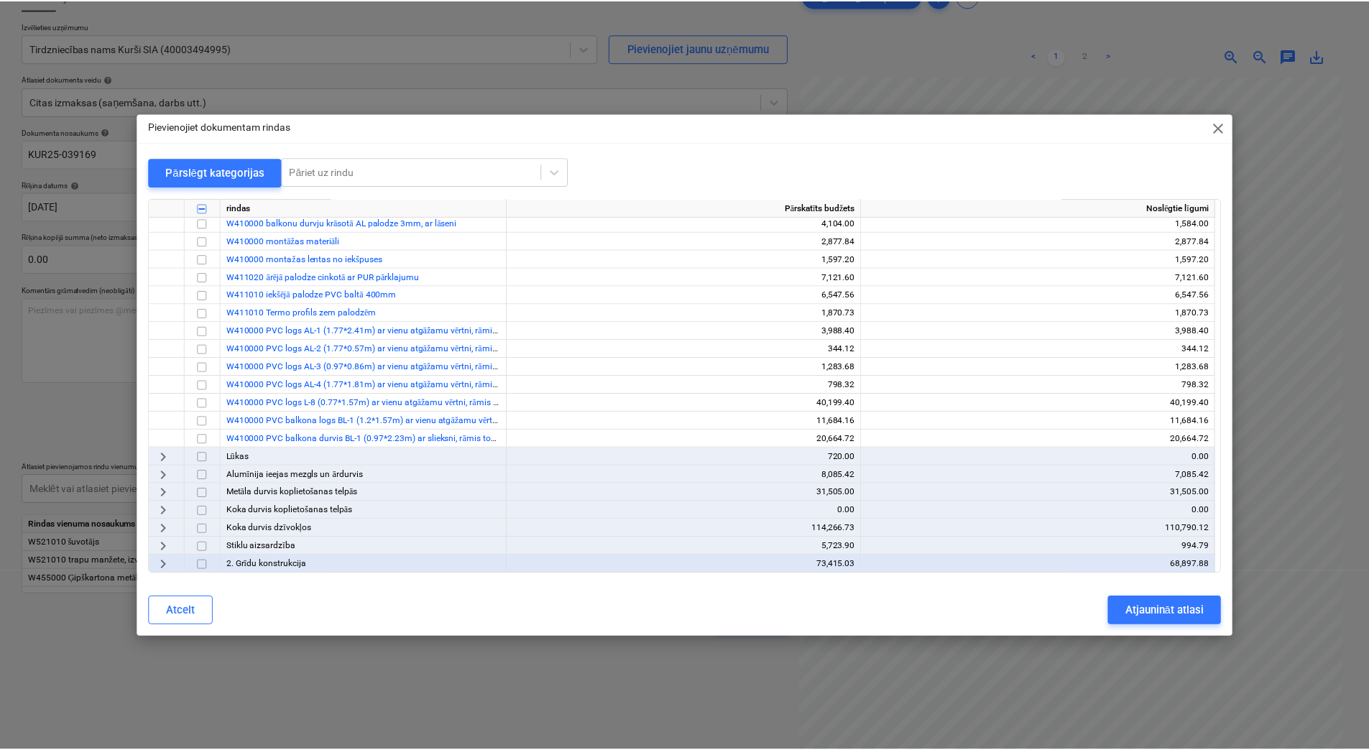
scroll to position [336, 0]
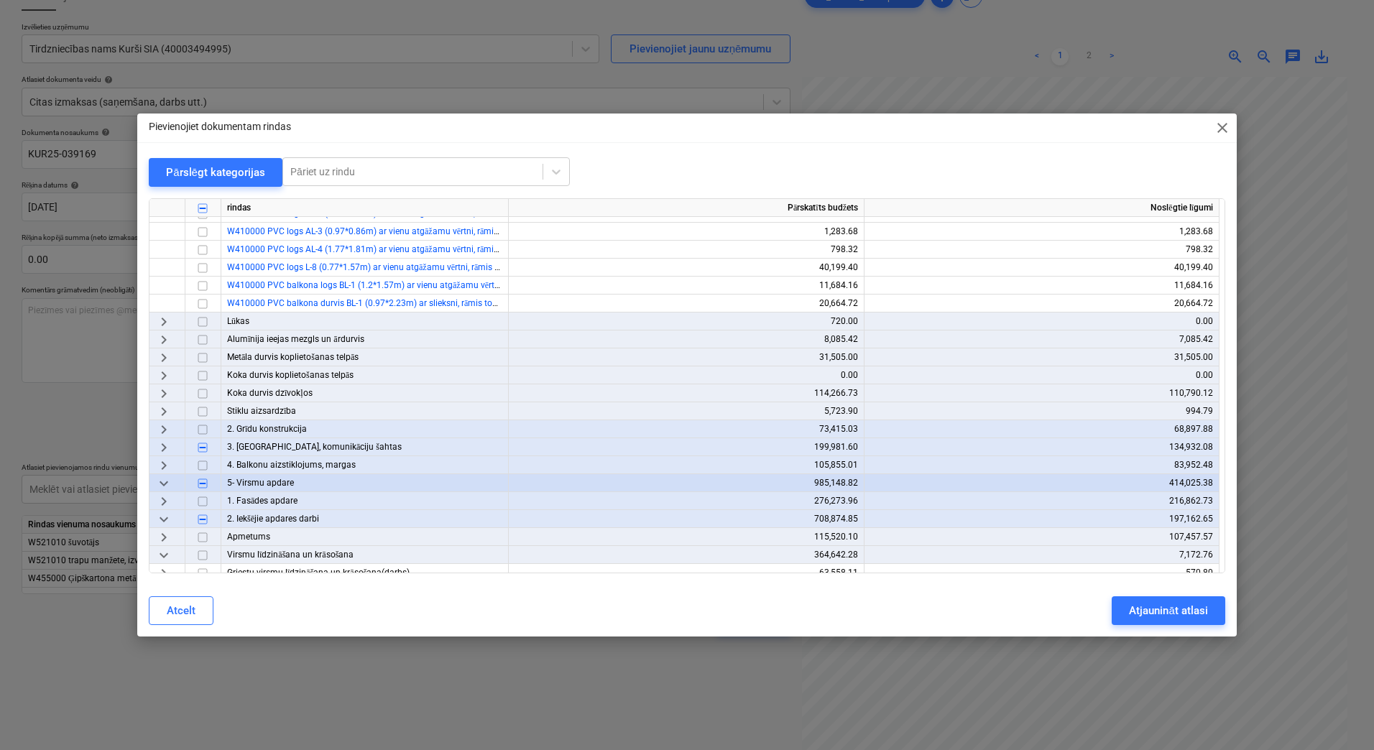
click at [162, 405] on span "keyboard_arrow_right" at bounding box center [163, 411] width 17 height 17
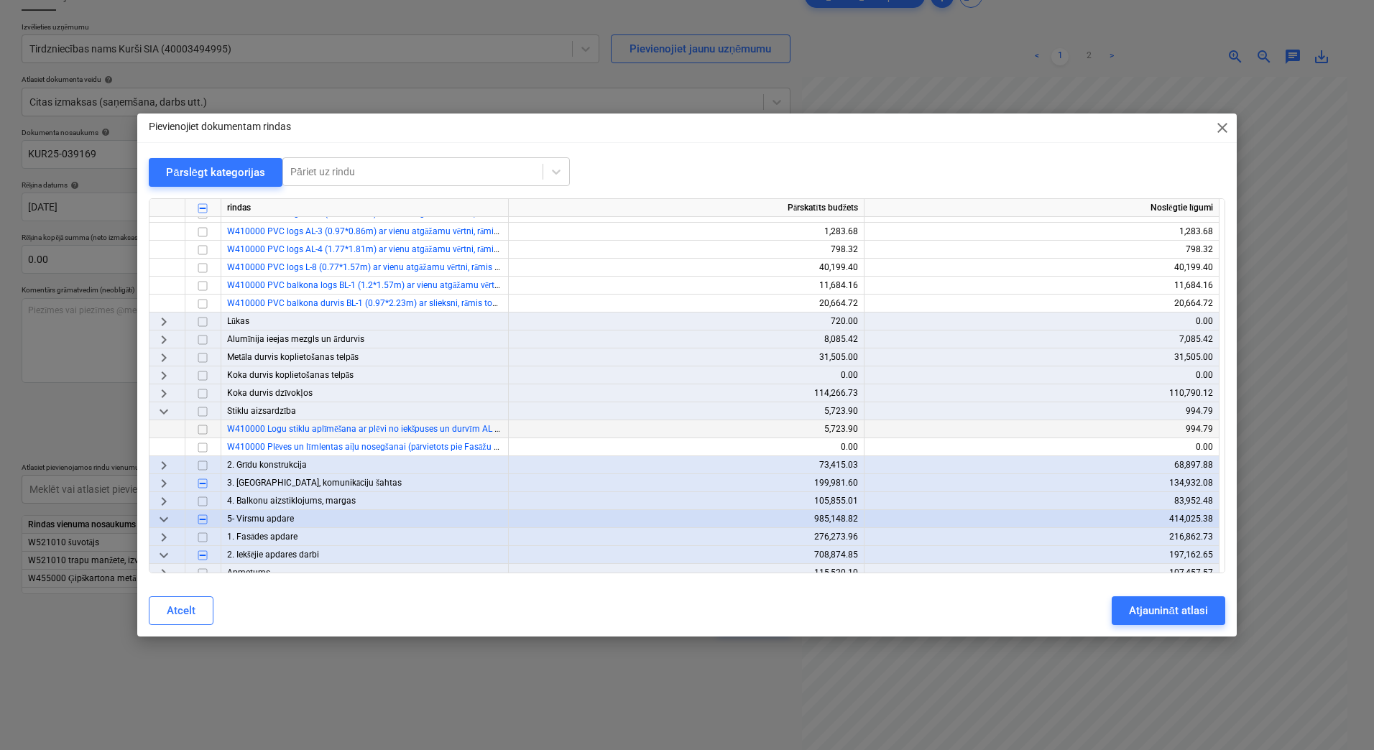
click at [203, 430] on input "checkbox" at bounding box center [202, 429] width 17 height 17
click at [1146, 609] on div "Atjaunināt atlasi" at bounding box center [1168, 611] width 78 height 19
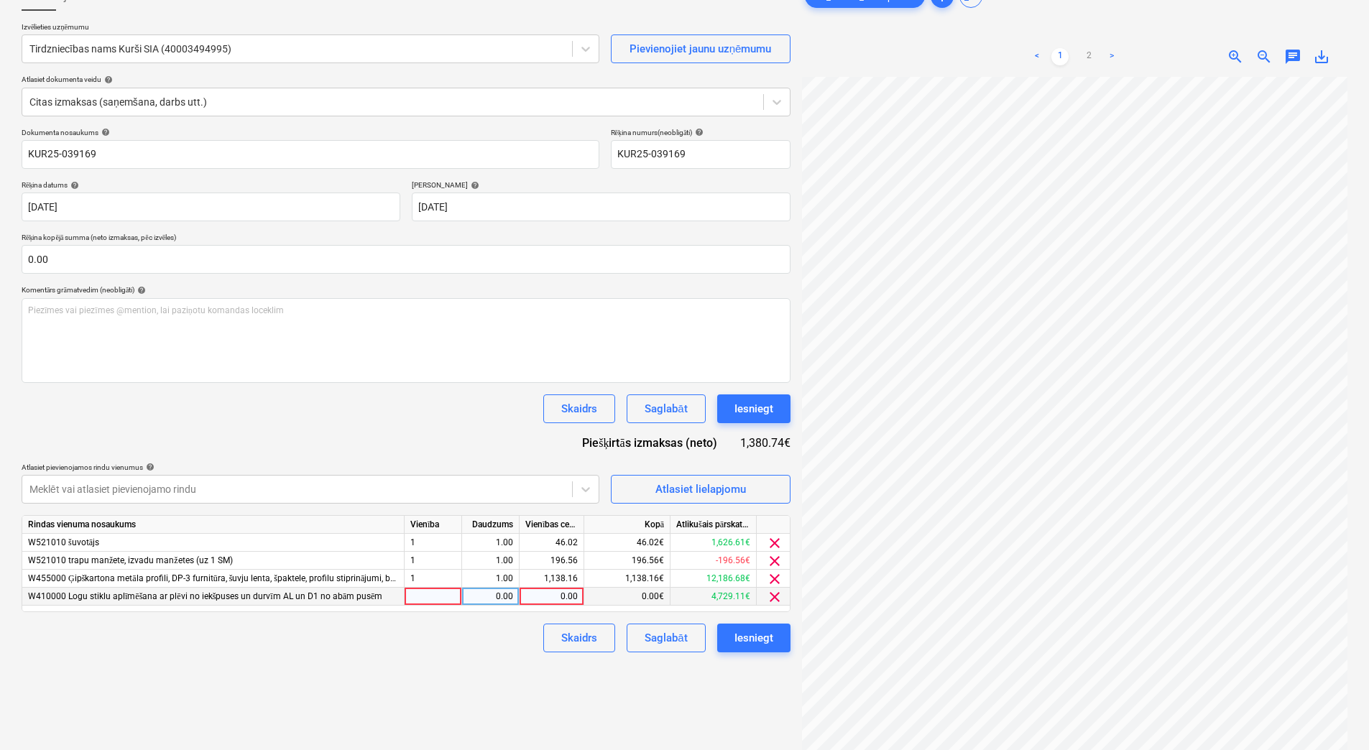
click at [410, 597] on div at bounding box center [433, 597] width 57 height 18
type input "1"
click at [492, 600] on div "0.00" at bounding box center [490, 597] width 45 height 18
type input "1"
click at [565, 596] on div "0.00" at bounding box center [551, 597] width 52 height 18
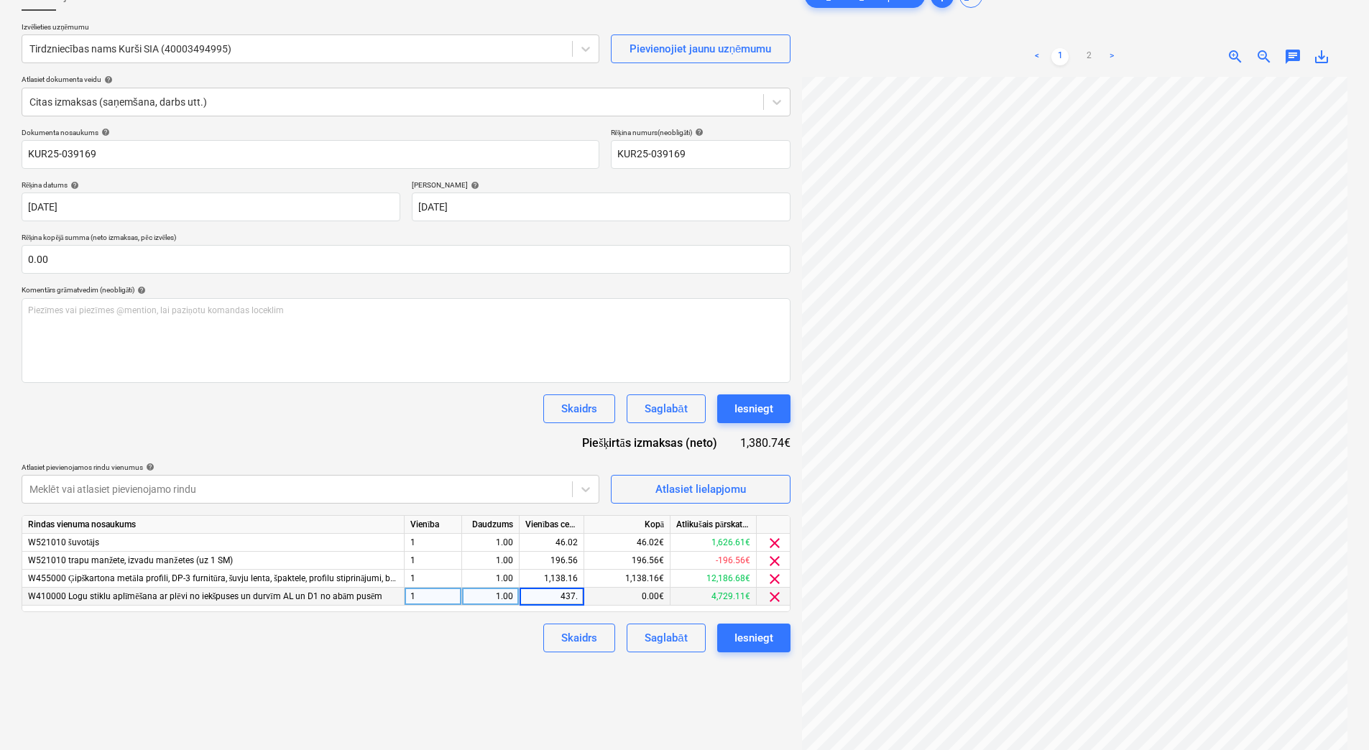
type input "437.2"
click at [502, 645] on div "Skaidrs Saglabāt Iesniegt" at bounding box center [406, 638] width 769 height 29
click at [563, 599] on div "437.20" at bounding box center [551, 597] width 52 height 18
click at [563, 597] on input "437.2" at bounding box center [552, 596] width 64 height 17
type input "337.2"
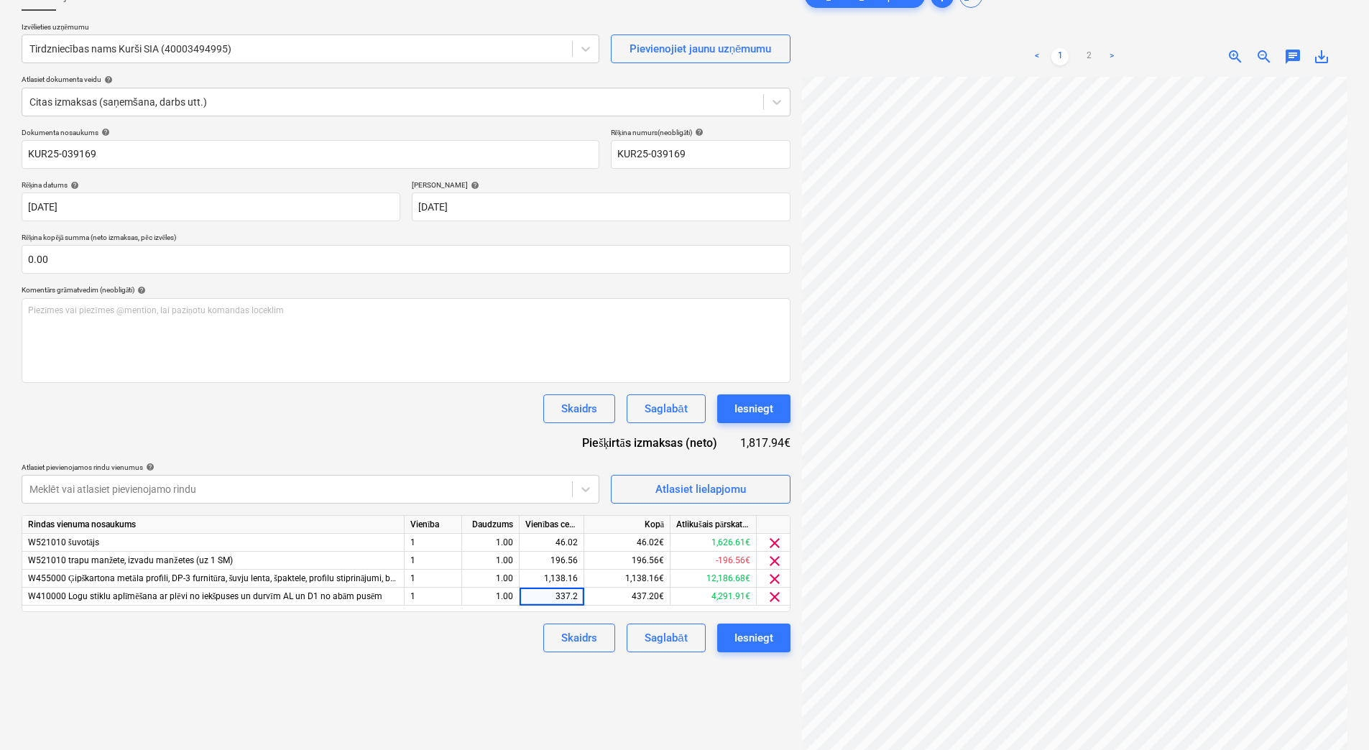
click at [493, 628] on div "Skaidrs Saglabāt Iesniegt" at bounding box center [406, 638] width 769 height 29
click at [658, 640] on div "Saglabāt" at bounding box center [666, 638] width 42 height 19
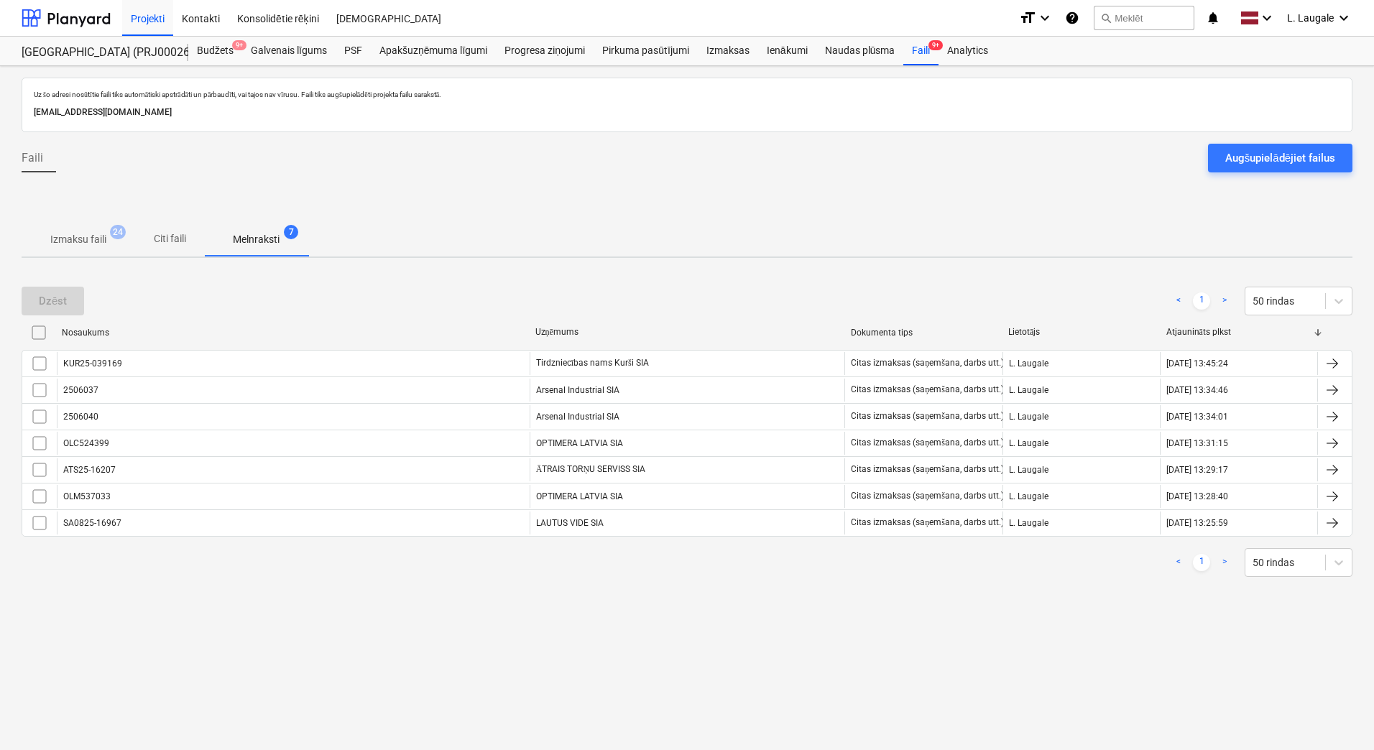
click at [72, 236] on p "Izmaksu faili" at bounding box center [78, 239] width 56 height 15
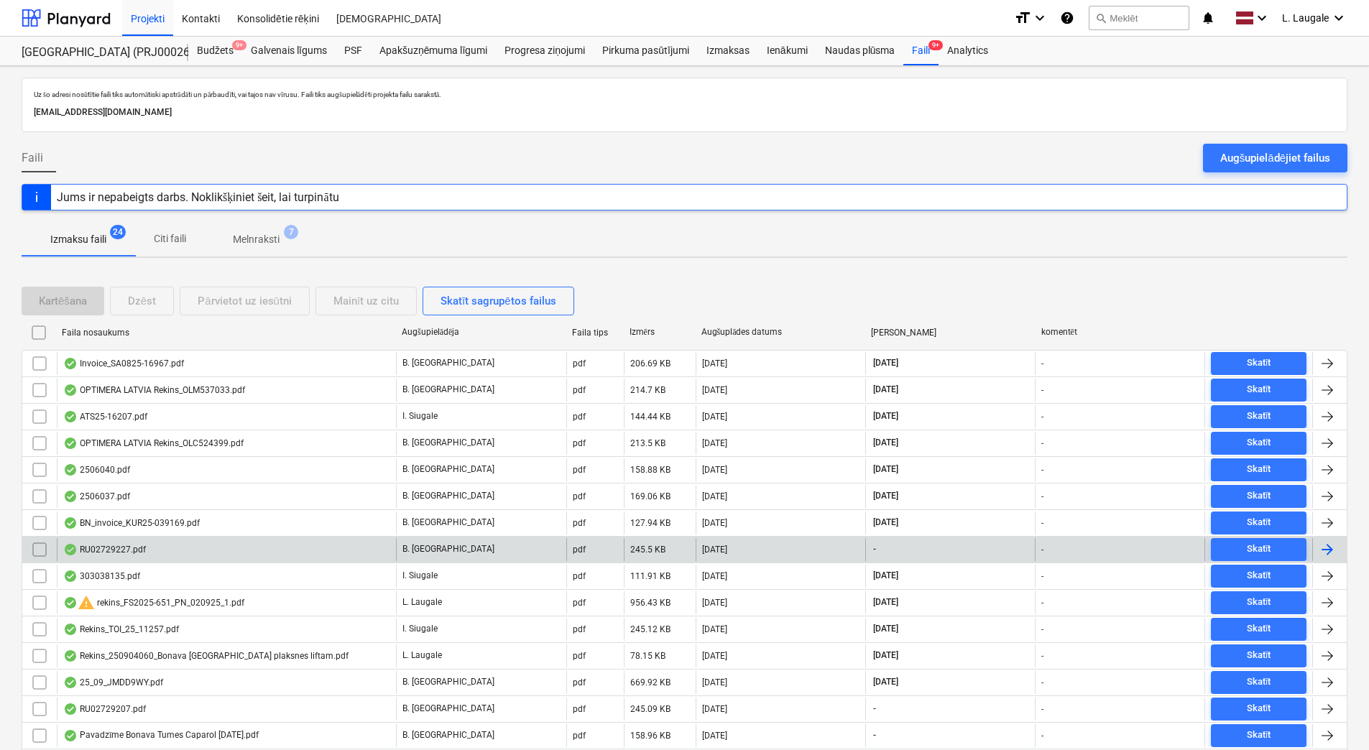
click at [280, 545] on div "RU02729227.pdf" at bounding box center [226, 549] width 339 height 23
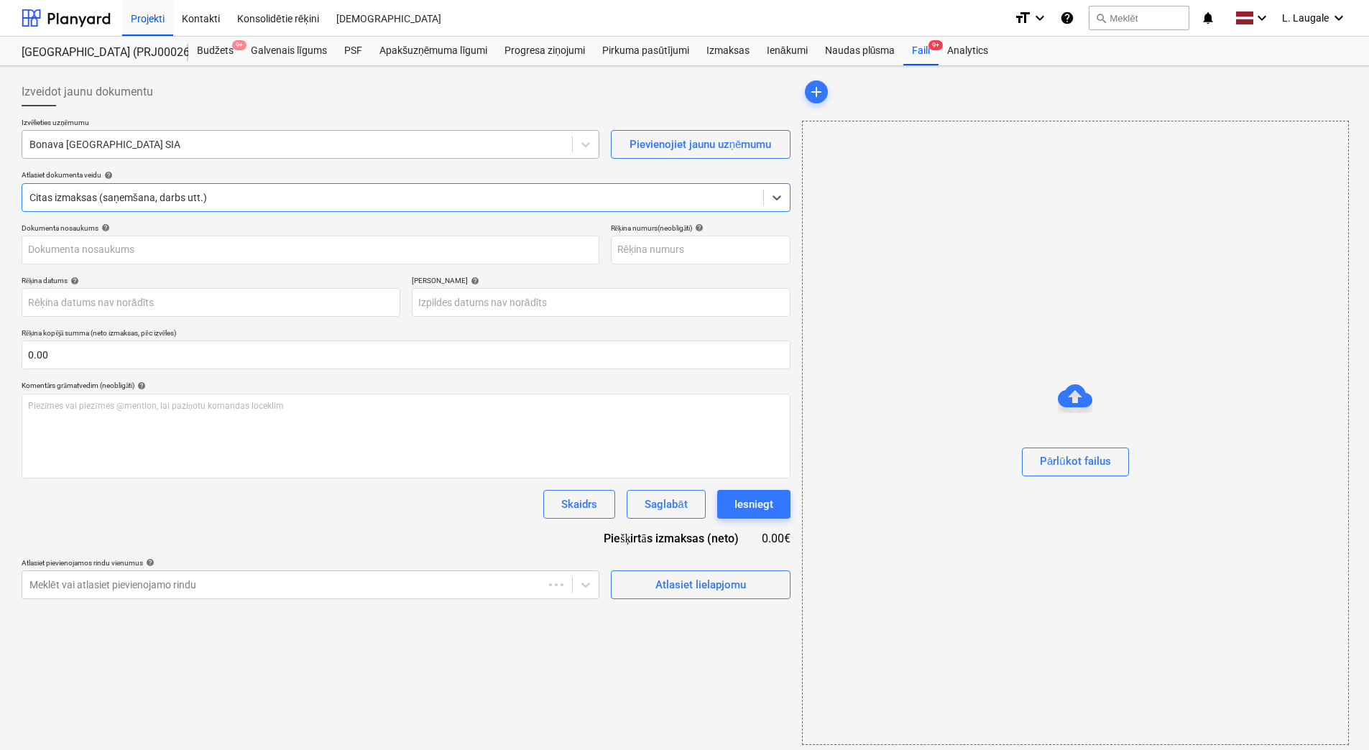
click at [234, 142] on div at bounding box center [296, 144] width 535 height 14
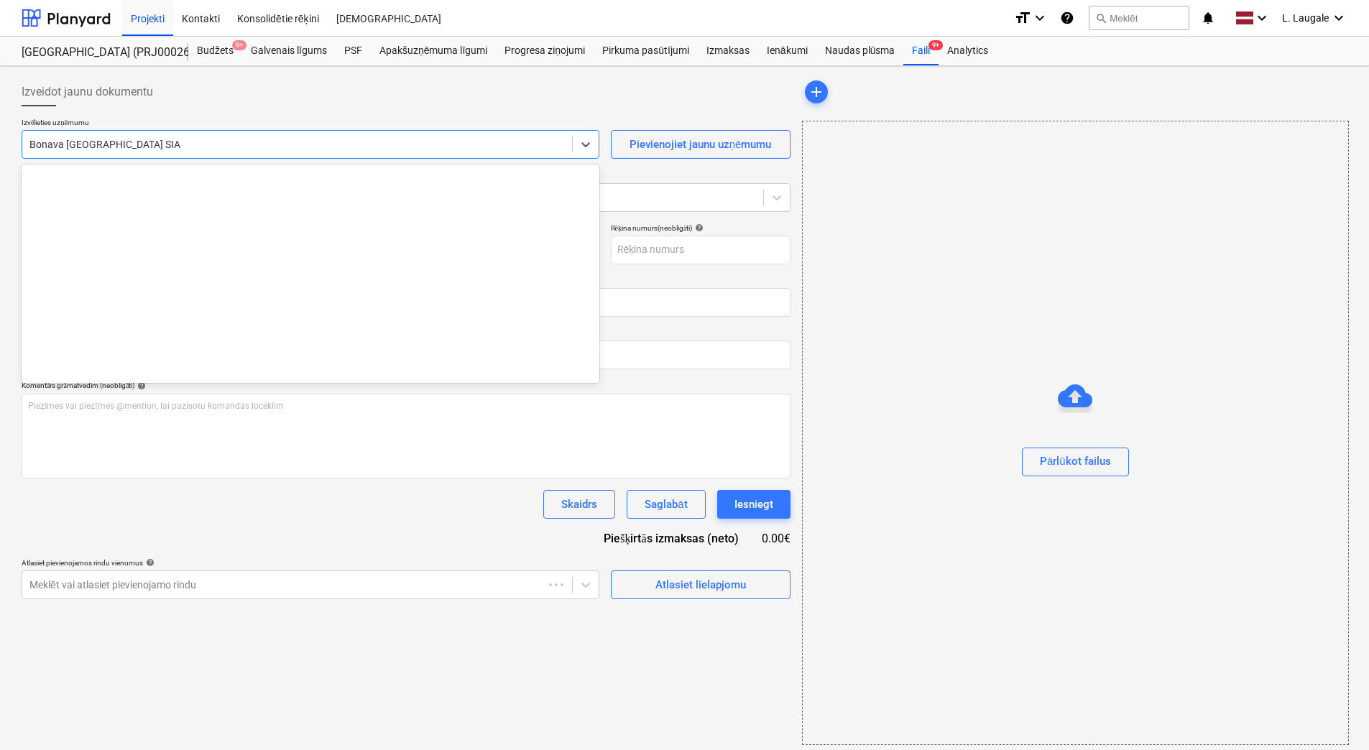
scroll to position [2692, 0]
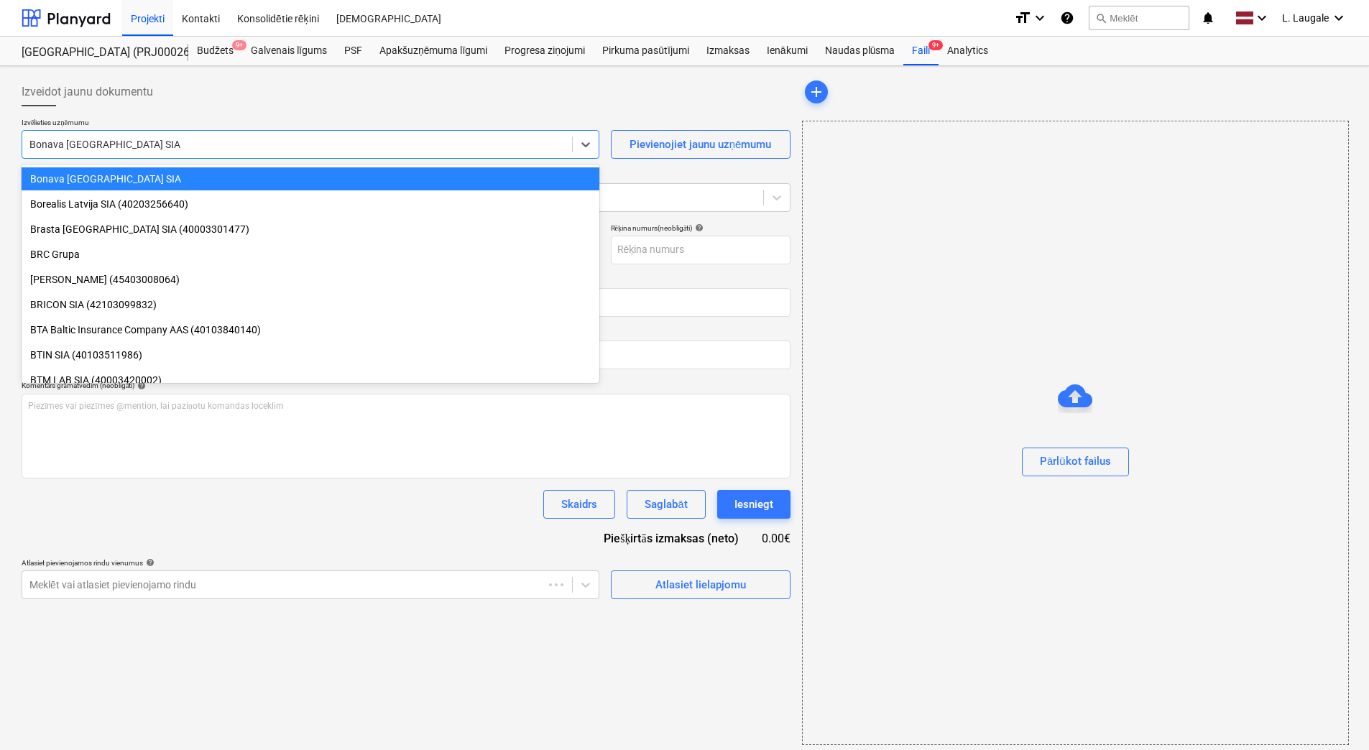
type input "RU02729227.pdf"
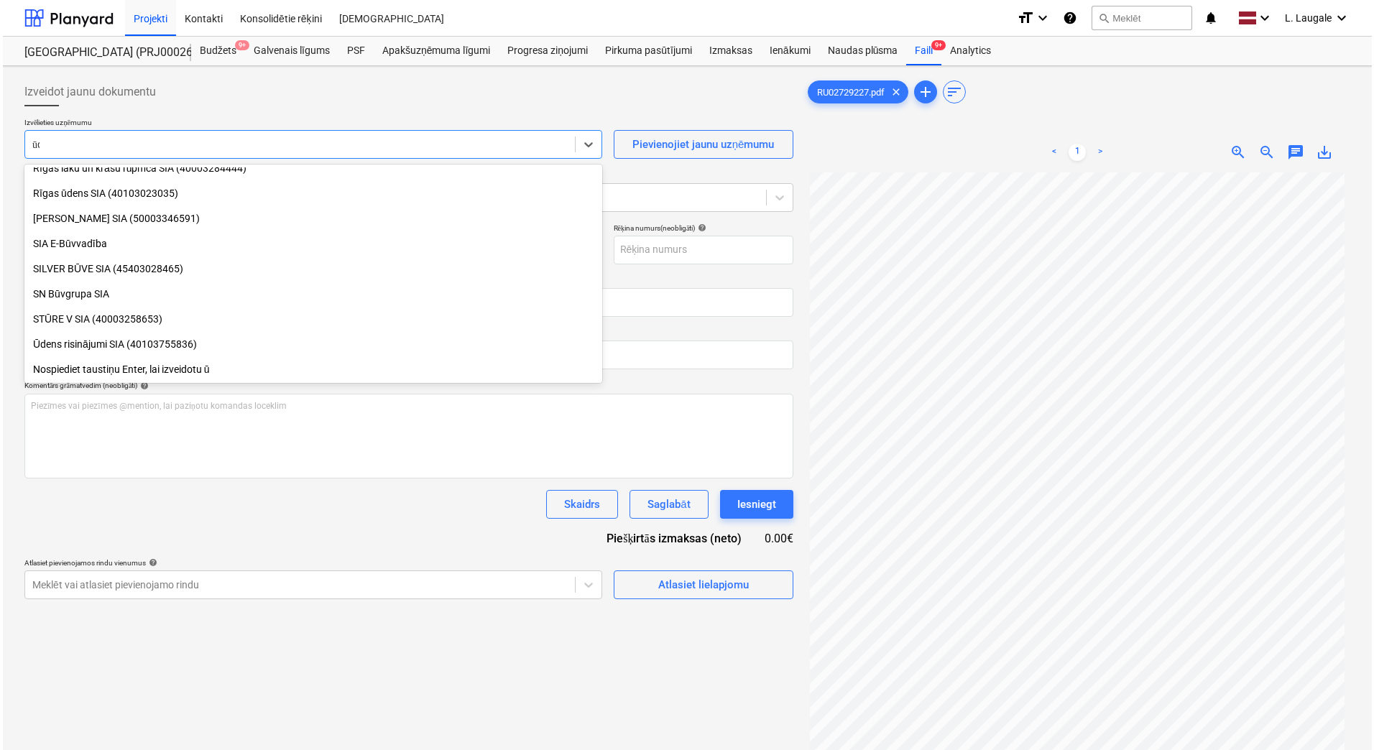
scroll to position [0, 0]
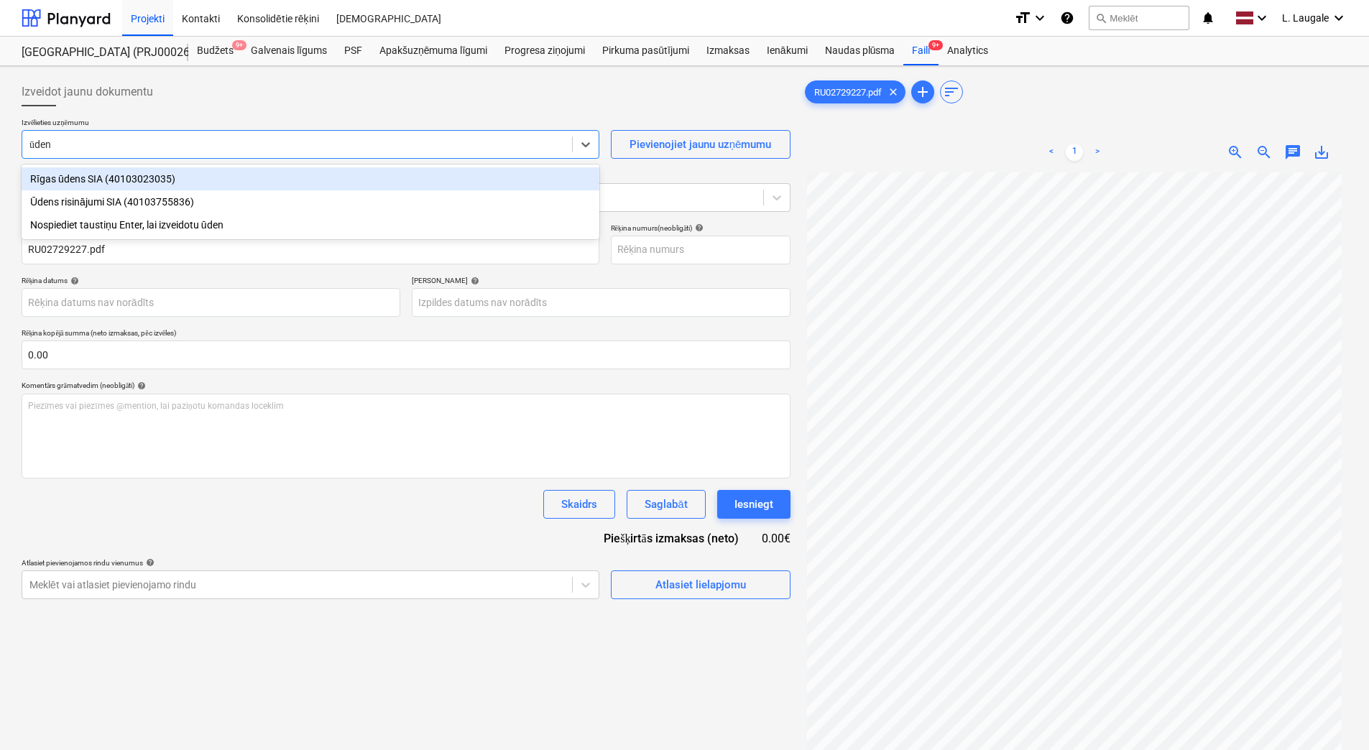
type input "ūdens"
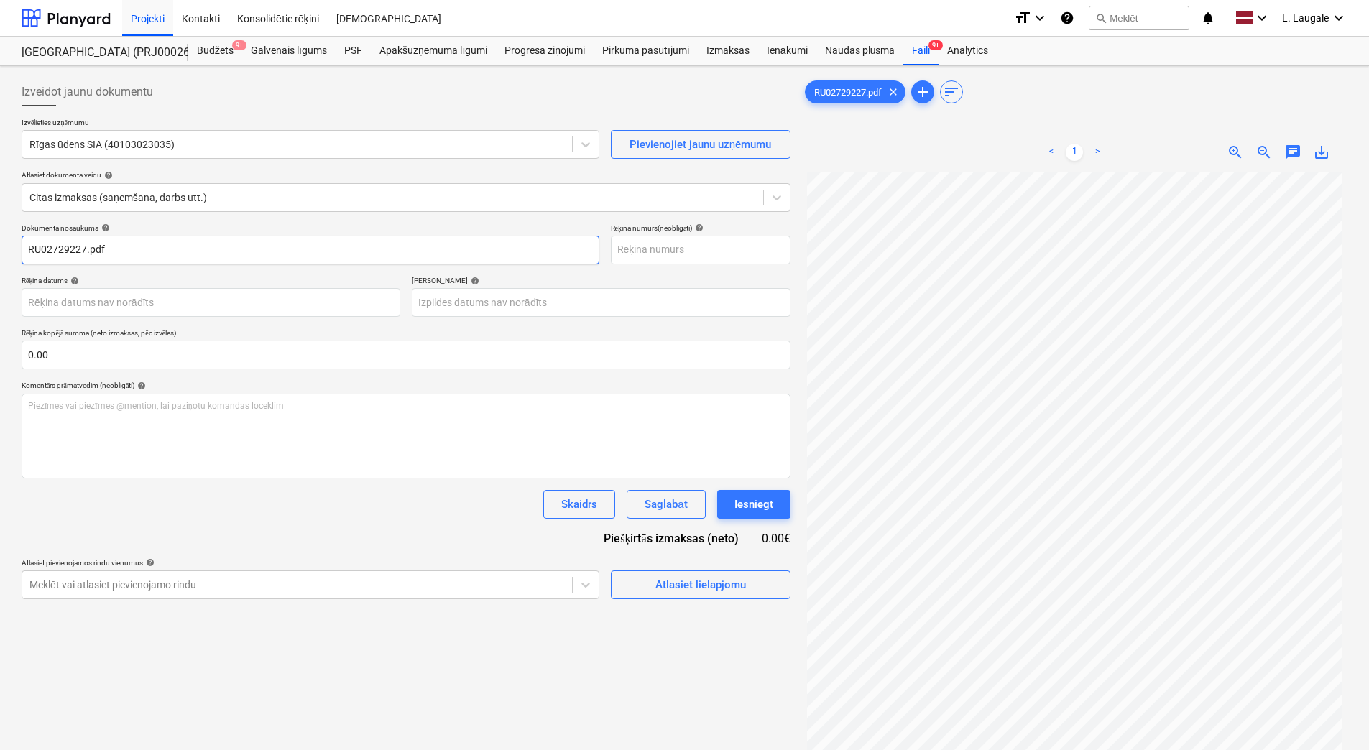
click at [175, 247] on input "RU02729227.pdf" at bounding box center [311, 250] width 578 height 29
drag, startPoint x: 175, startPoint y: 247, endPoint x: 0, endPoint y: 226, distance: 175.8
click at [0, 226] on html "Projekti Kontakti Konsolidētie rēķini Iesūtne format_size keyboard_arrow_down h…" at bounding box center [684, 375] width 1369 height 750
type input "RU02729227"
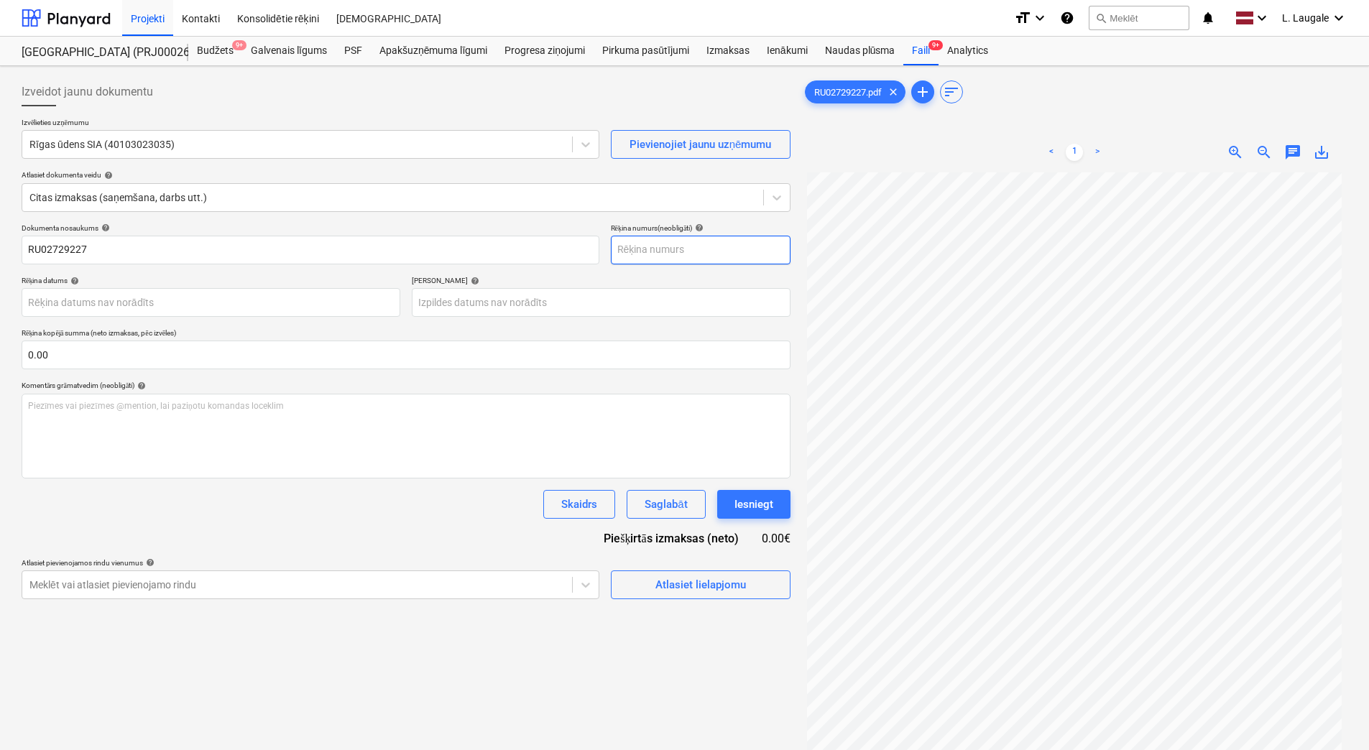
click at [691, 252] on input "text" at bounding box center [701, 250] width 180 height 29
paste input "RU02729227"
type input "RU02729227"
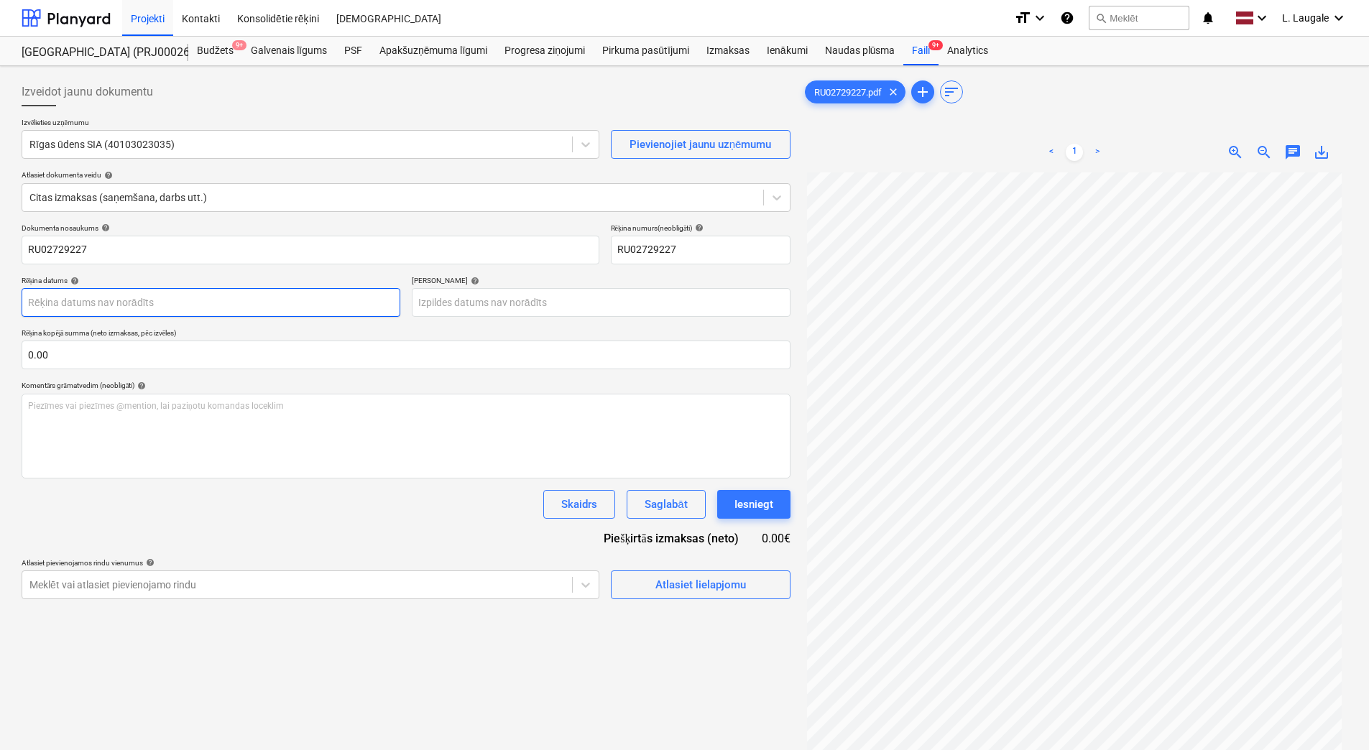
click at [164, 303] on body "Projekti Kontakti Konsolidētie rēķini Iesūtne format_size keyboard_arrow_down h…" at bounding box center [684, 375] width 1369 height 750
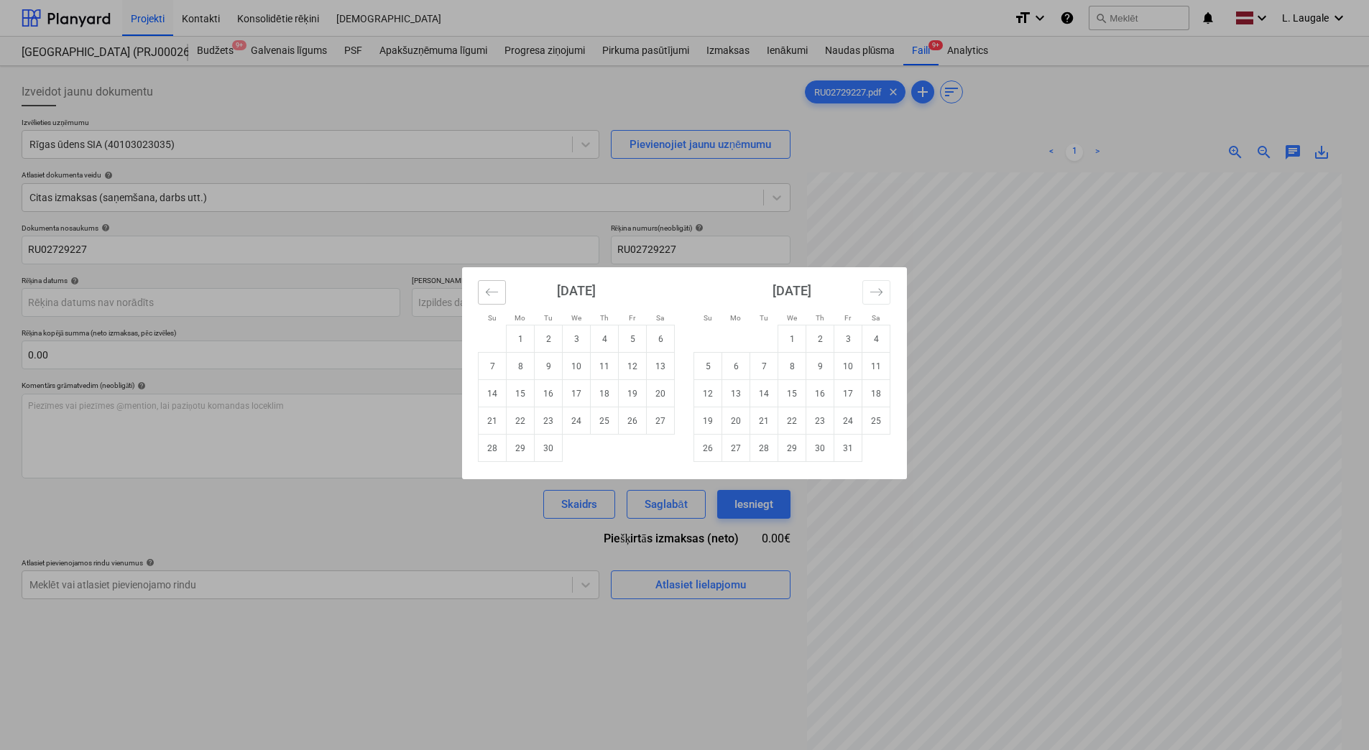
click at [486, 285] on button "Move backward to switch to the previous month." at bounding box center [492, 292] width 28 height 24
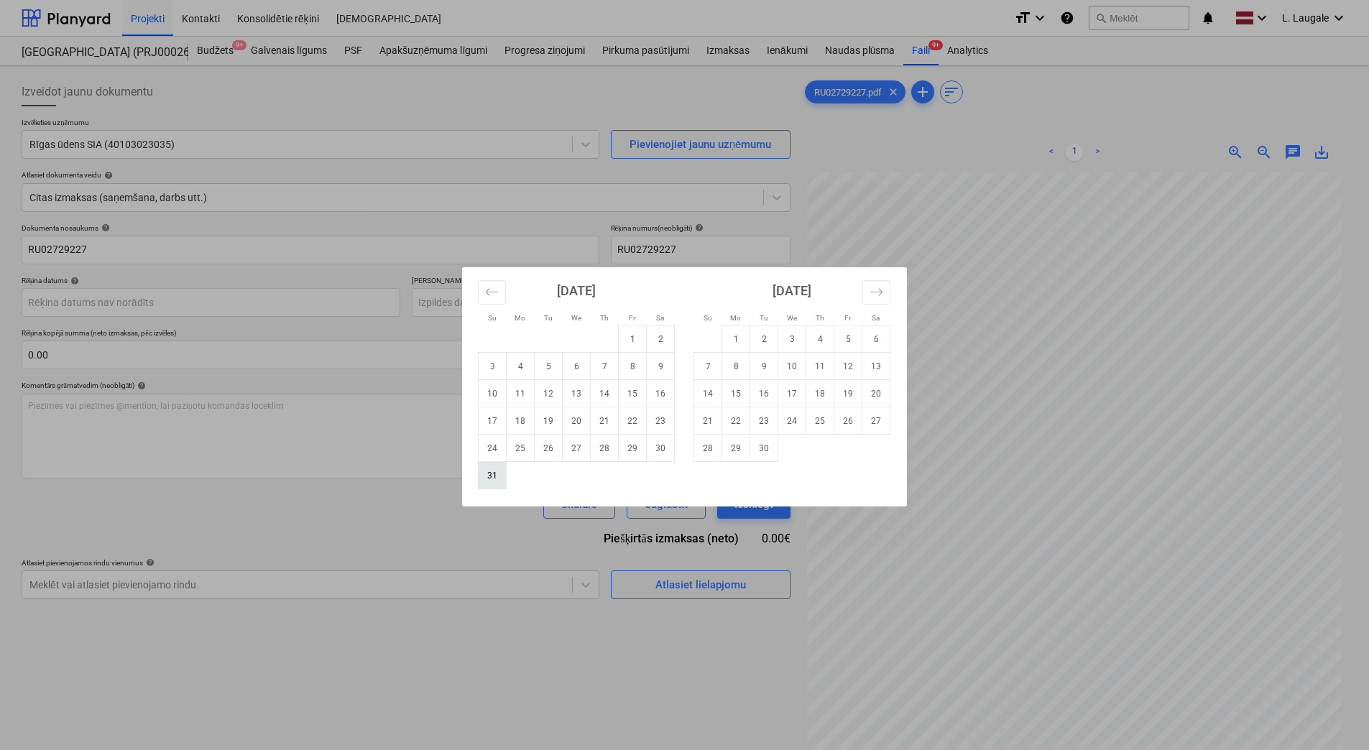
click at [484, 483] on td "31" at bounding box center [493, 475] width 28 height 27
type input "[DATE]"
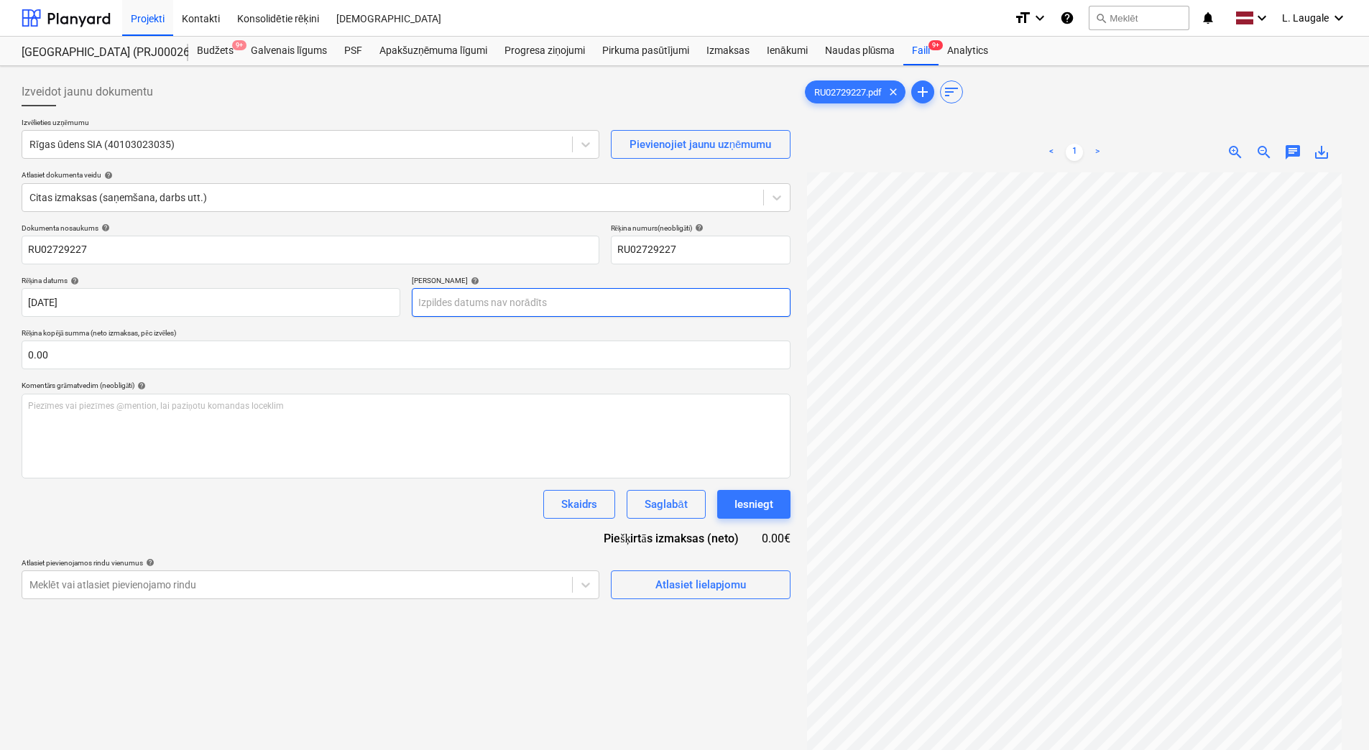
click at [480, 303] on body "Projekti Kontakti Konsolidētie rēķini Iesūtne format_size keyboard_arrow_down h…" at bounding box center [684, 375] width 1369 height 750
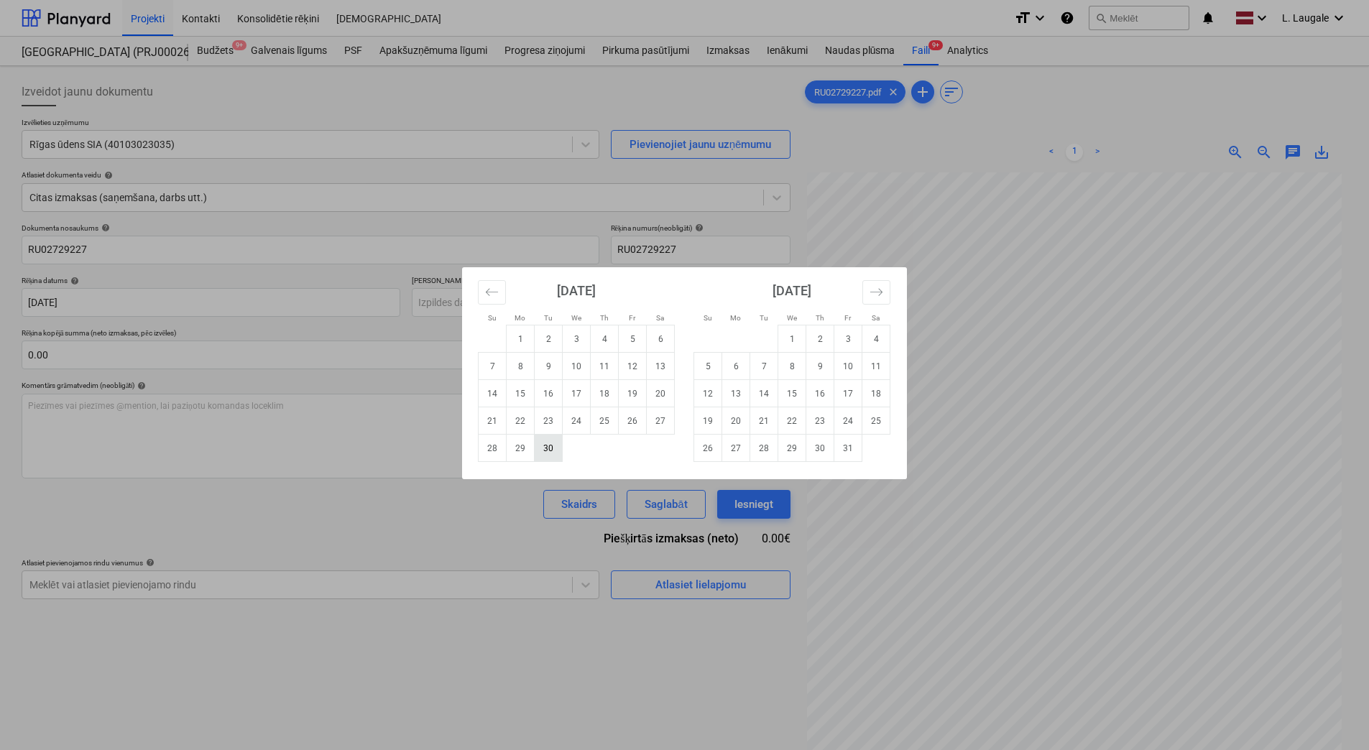
click at [553, 446] on td "30" at bounding box center [549, 448] width 28 height 27
type input "[DATE]"
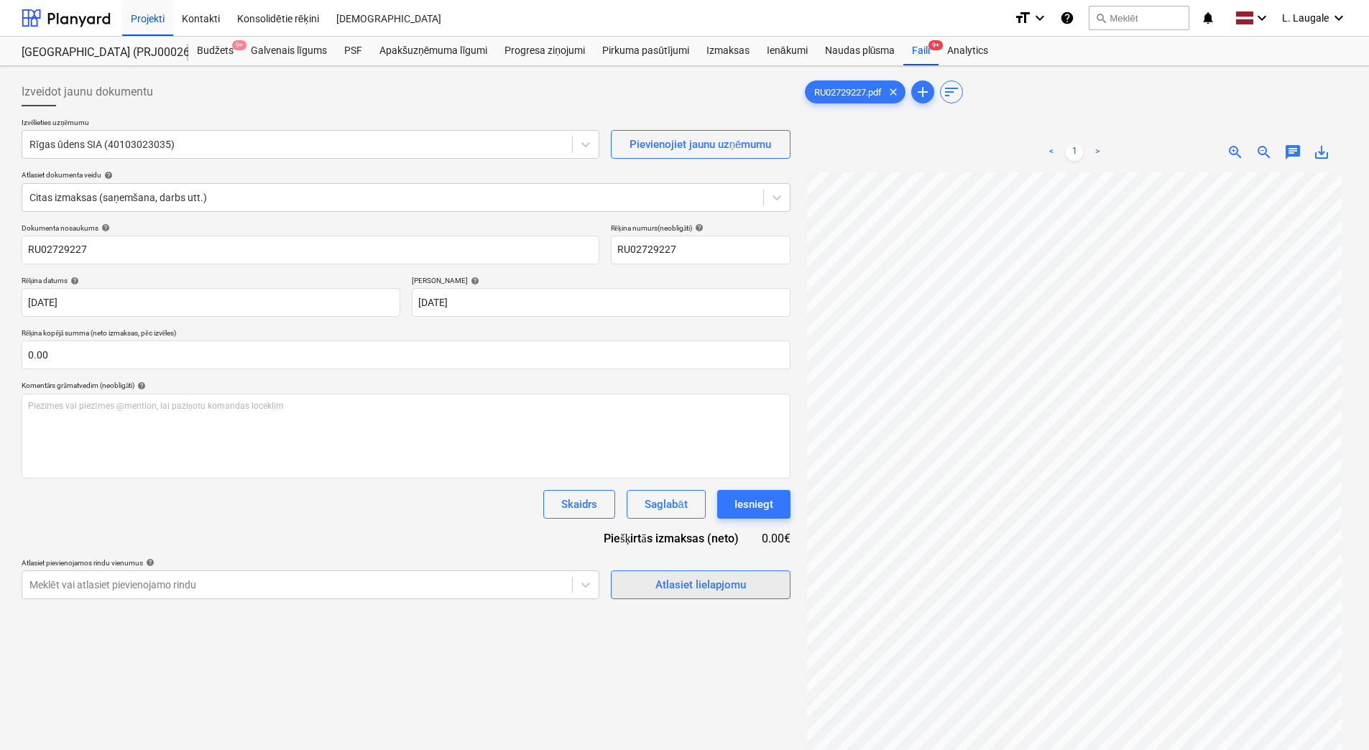
click at [682, 584] on div "Atlasiet lielapjomu" at bounding box center [700, 585] width 91 height 19
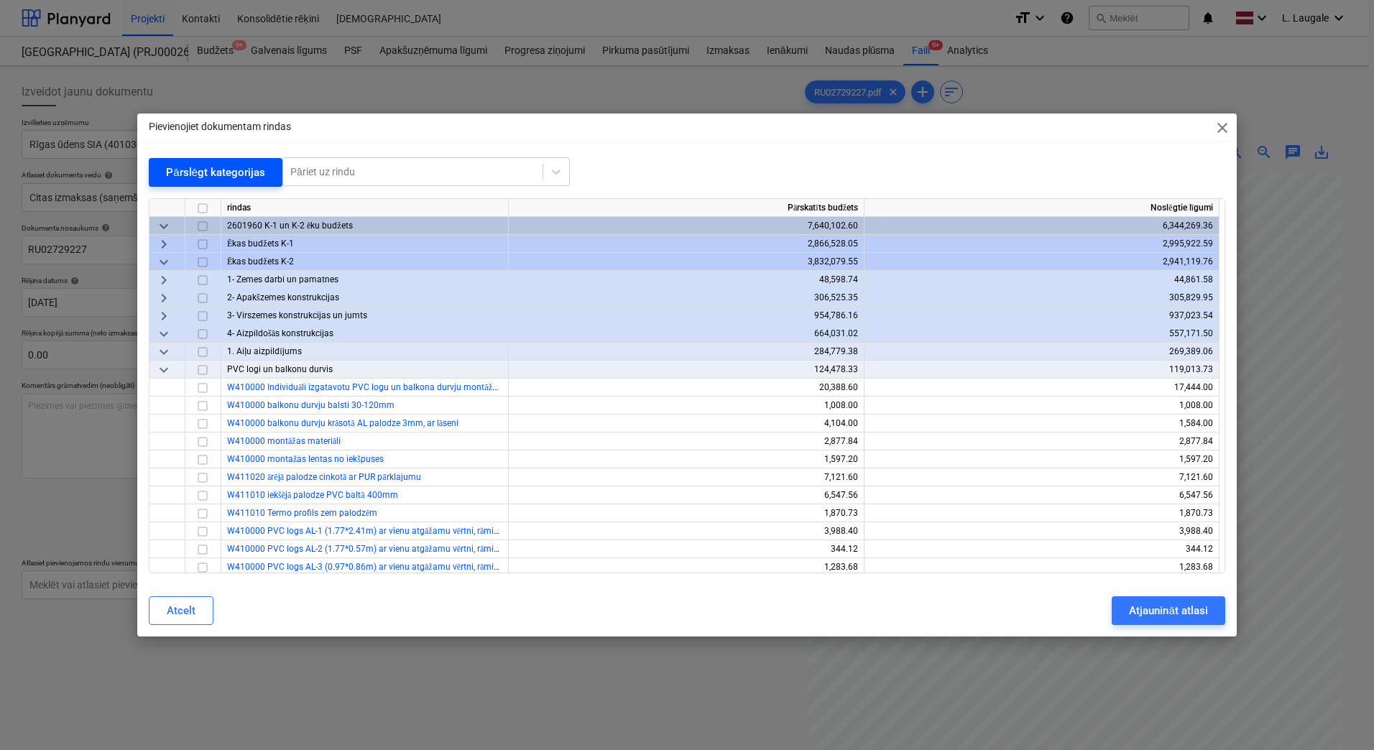
click at [192, 175] on div "Pārslēgt kategorijas" at bounding box center [215, 172] width 99 height 19
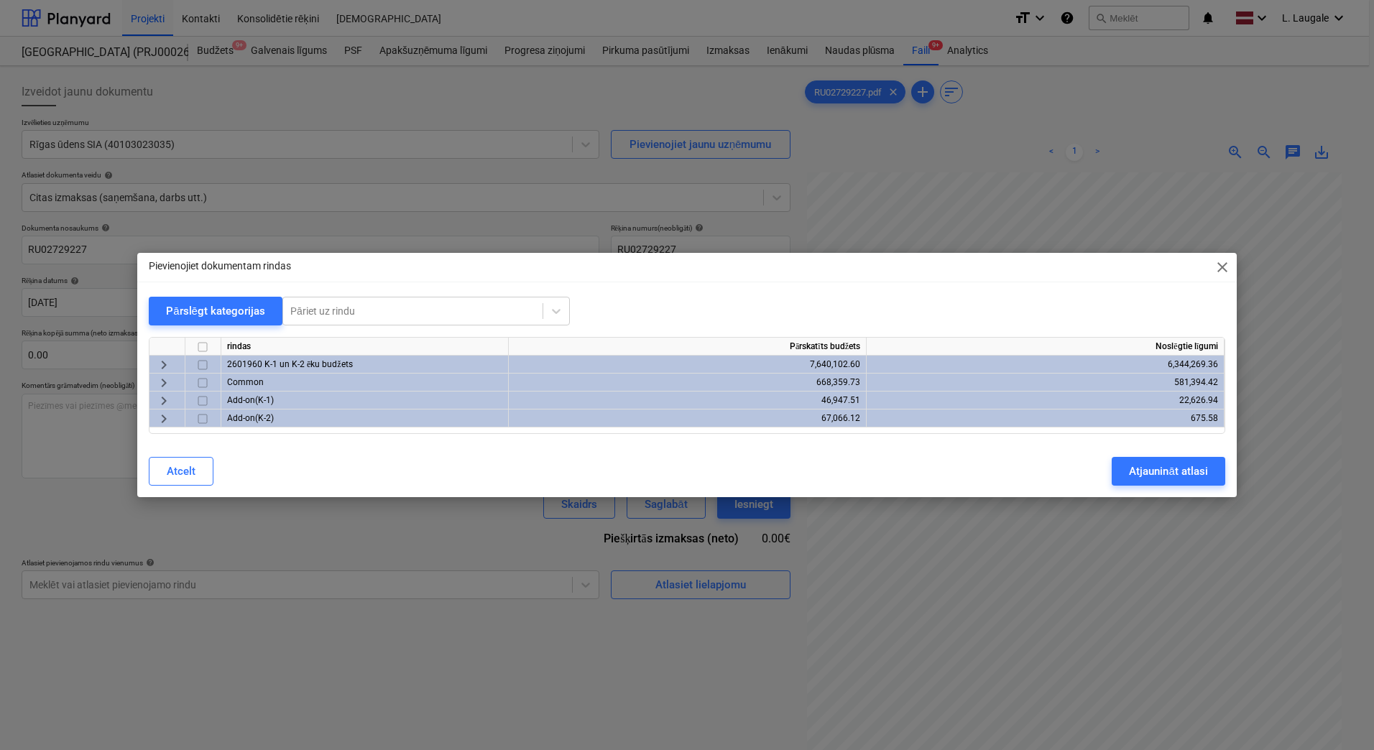
click at [165, 362] on span "keyboard_arrow_right" at bounding box center [163, 364] width 17 height 17
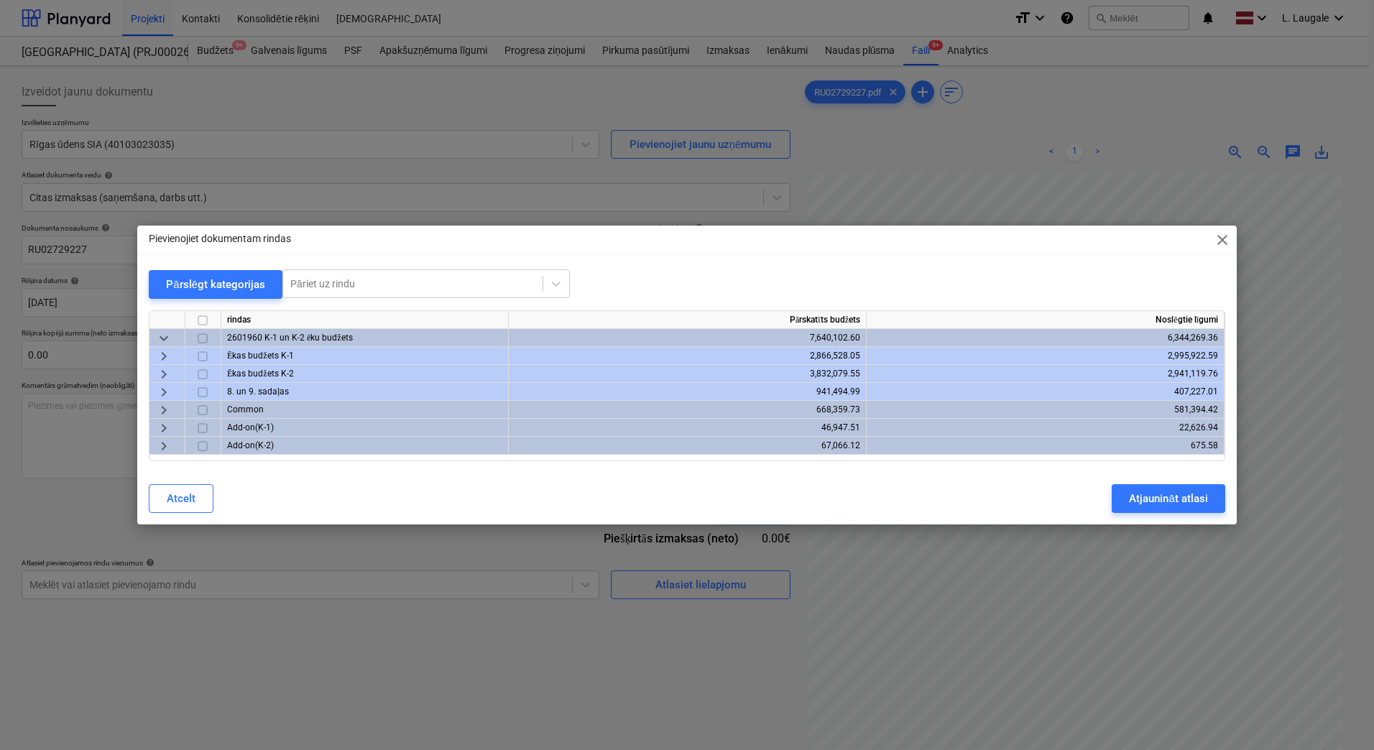
click at [166, 392] on span "keyboard_arrow_right" at bounding box center [163, 392] width 17 height 17
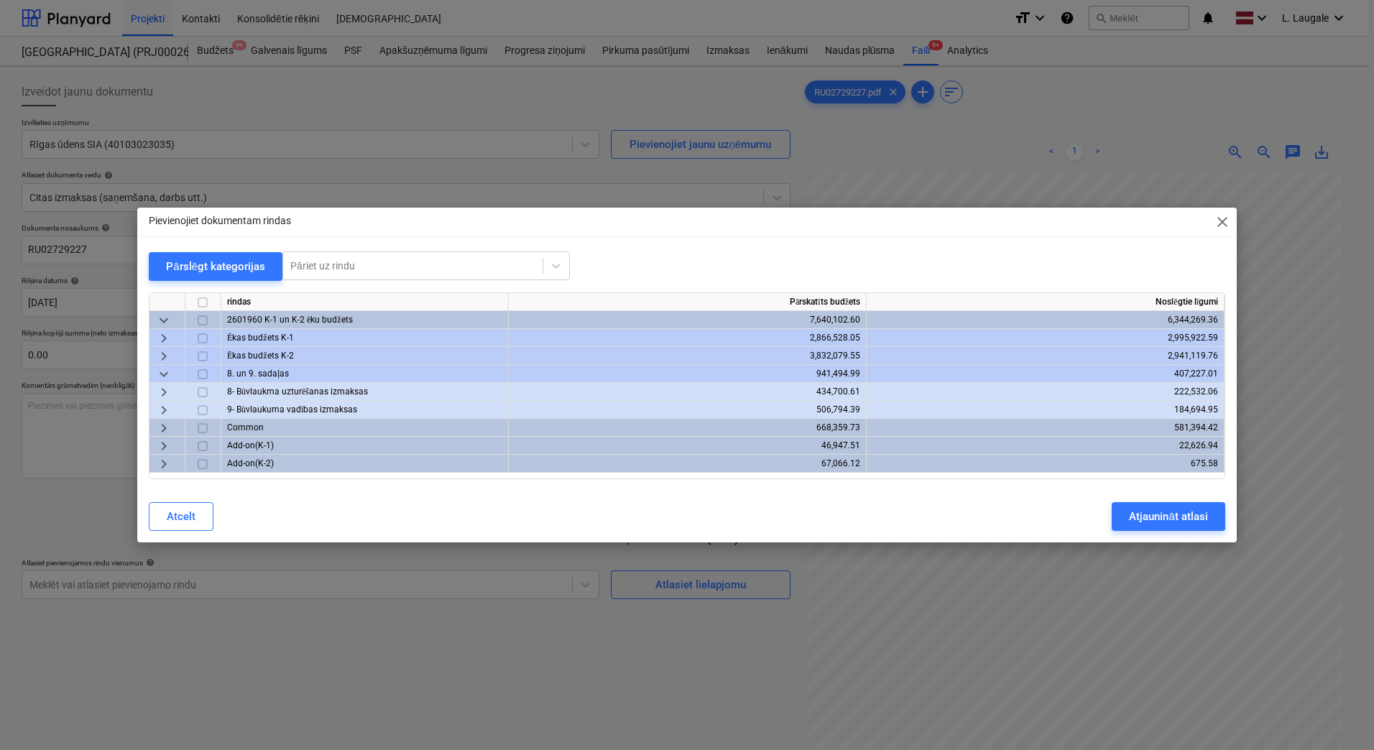
click at [166, 393] on span "keyboard_arrow_right" at bounding box center [163, 392] width 17 height 17
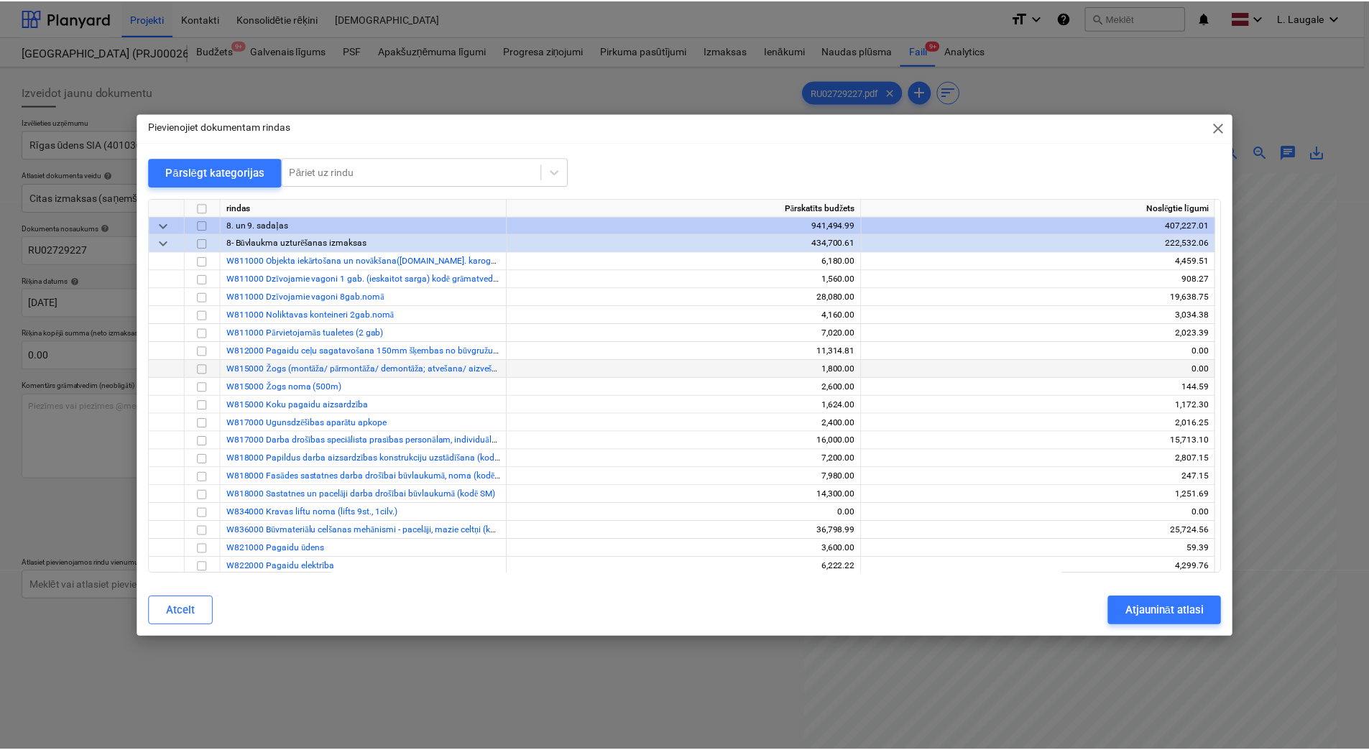
scroll to position [144, 0]
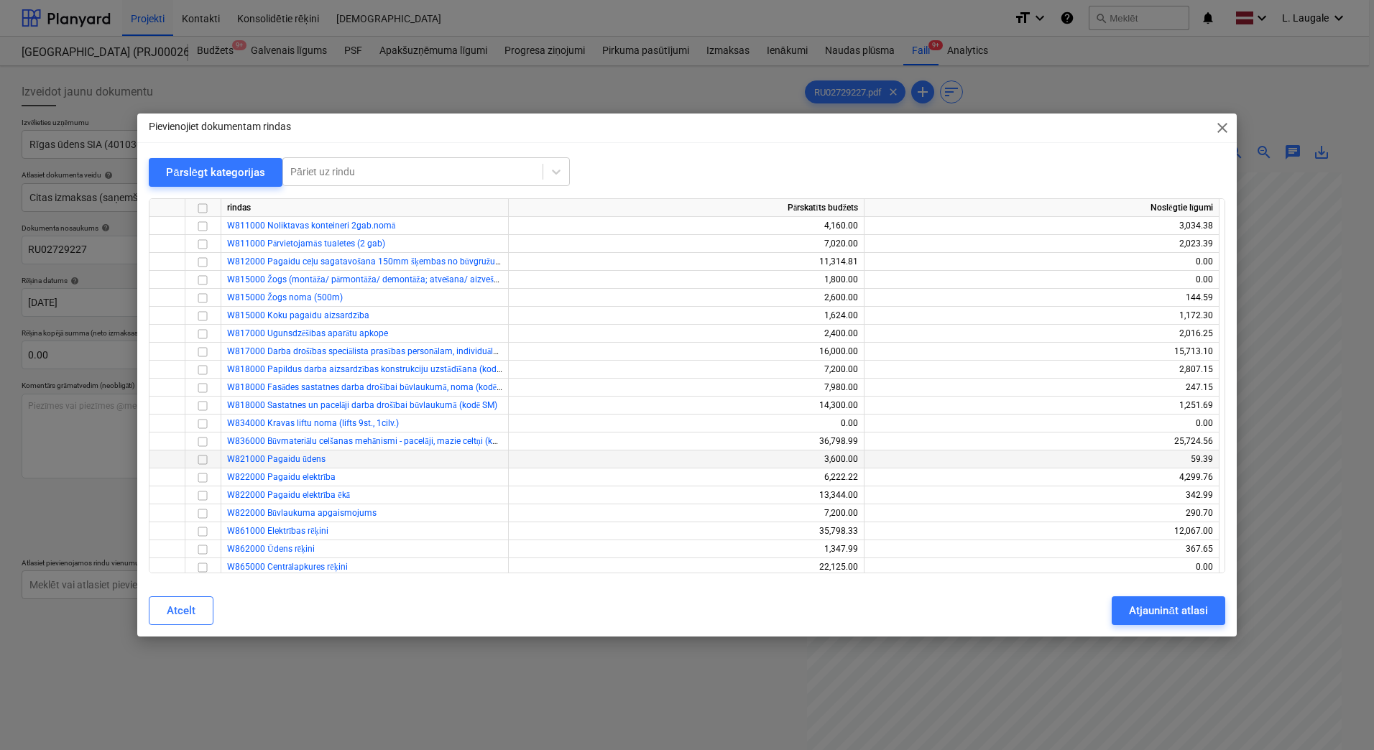
click at [203, 458] on input "checkbox" at bounding box center [202, 459] width 17 height 17
click at [1143, 609] on div "Atjaunināt atlasi" at bounding box center [1168, 611] width 78 height 19
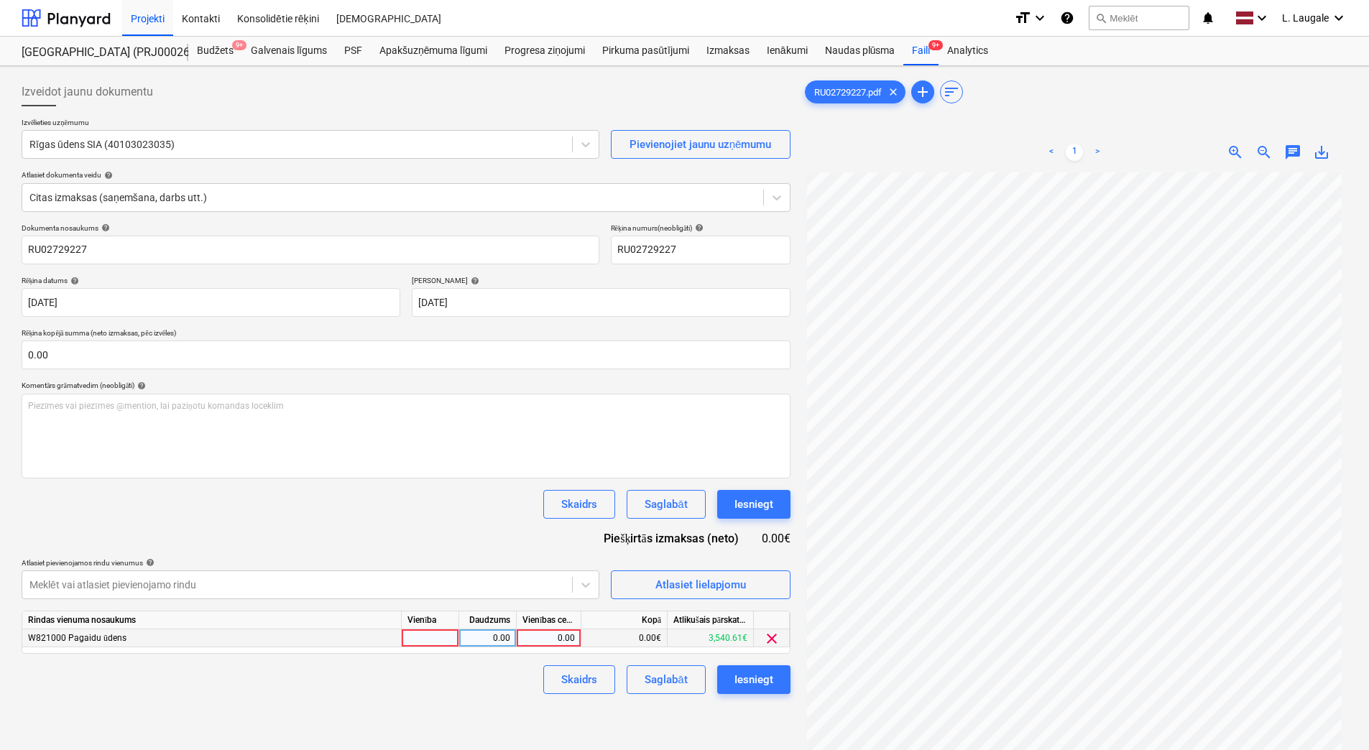
click at [438, 631] on div at bounding box center [430, 639] width 57 height 18
type input "1"
click at [471, 642] on div "0.00" at bounding box center [487, 639] width 45 height 18
type input "1"
click at [528, 639] on div "0.00" at bounding box center [548, 639] width 52 height 18
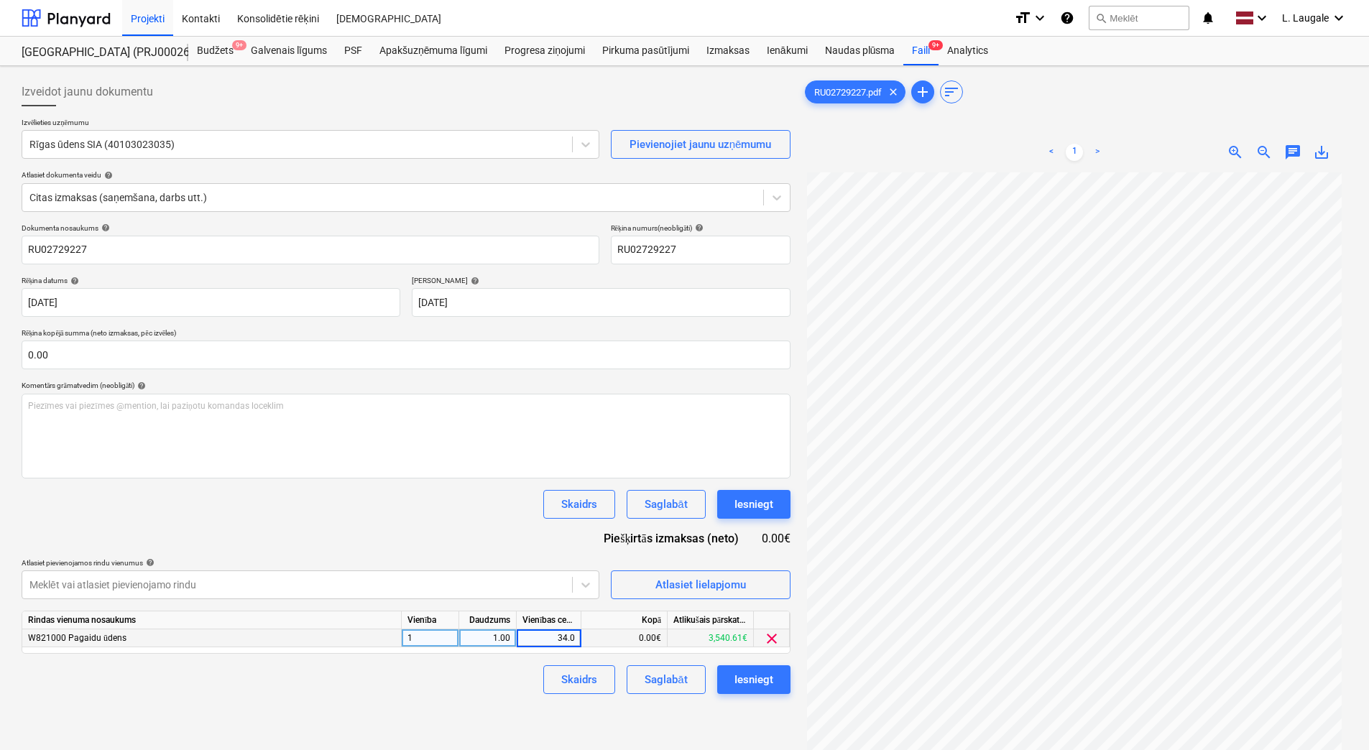
type input "34.01"
click at [508, 697] on div "Izveidot jaunu dokumentu Izvēlieties uzņēmumu Rīgas ūdens SIA (40103023035) Pie…" at bounding box center [406, 480] width 781 height 816
click at [676, 688] on div "Saglabāt" at bounding box center [666, 680] width 42 height 19
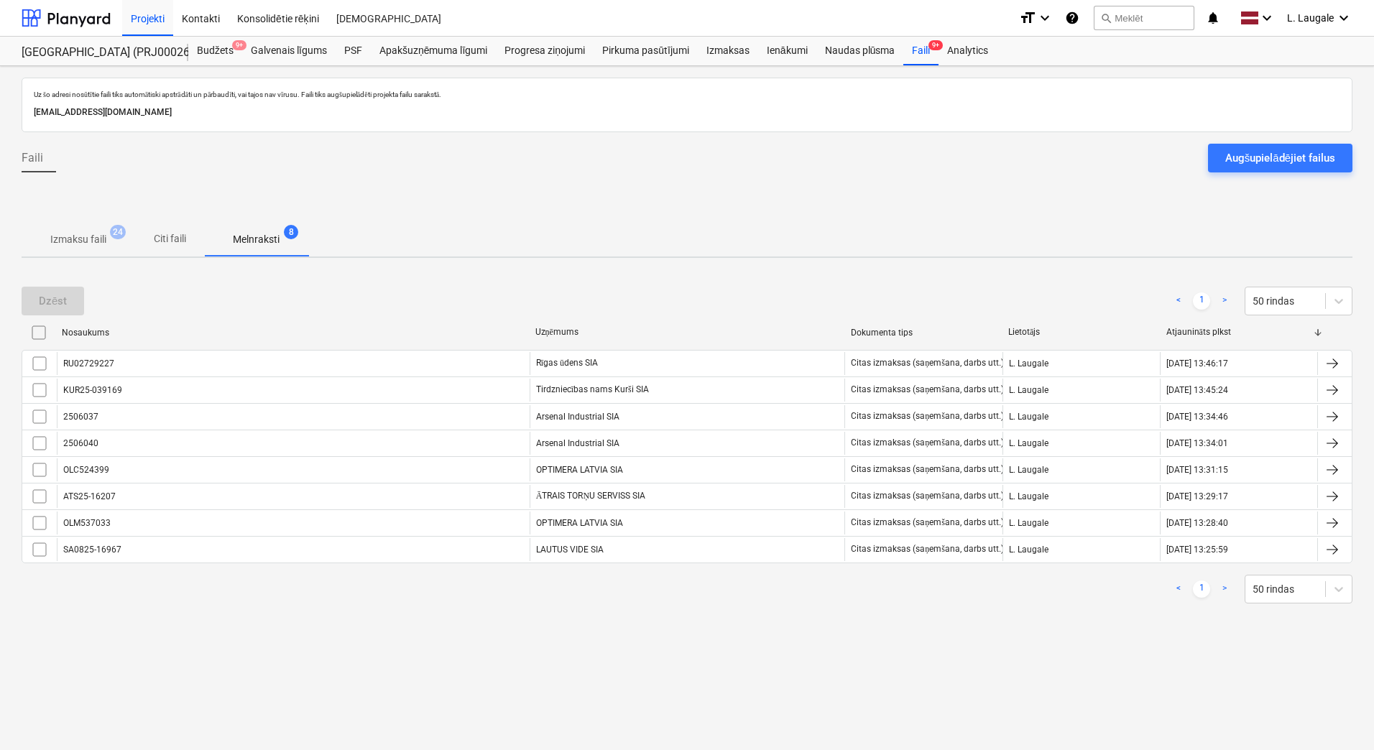
click at [114, 241] on span "Izmaksu faili 24" at bounding box center [78, 239] width 79 height 15
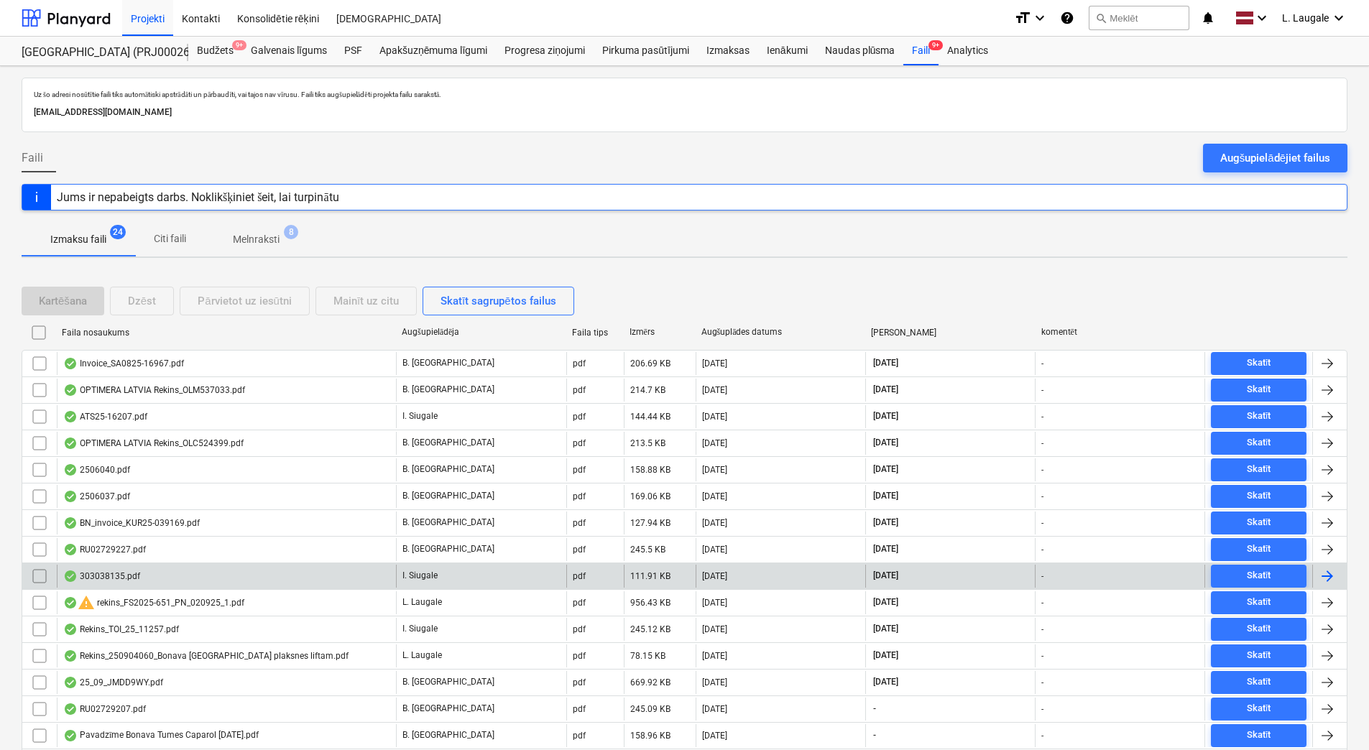
click at [337, 572] on div "303038135.pdf" at bounding box center [226, 576] width 339 height 23
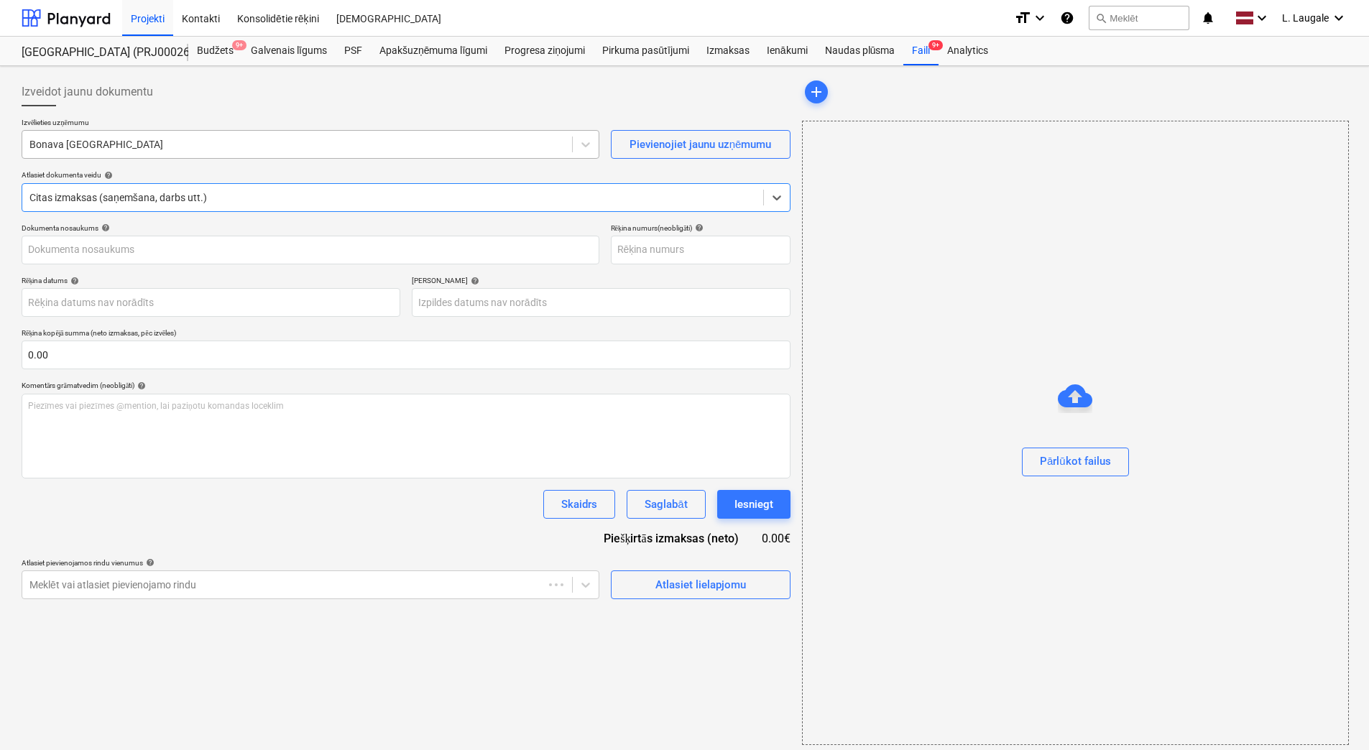
type input "30"
type input "02 Oct 2025"
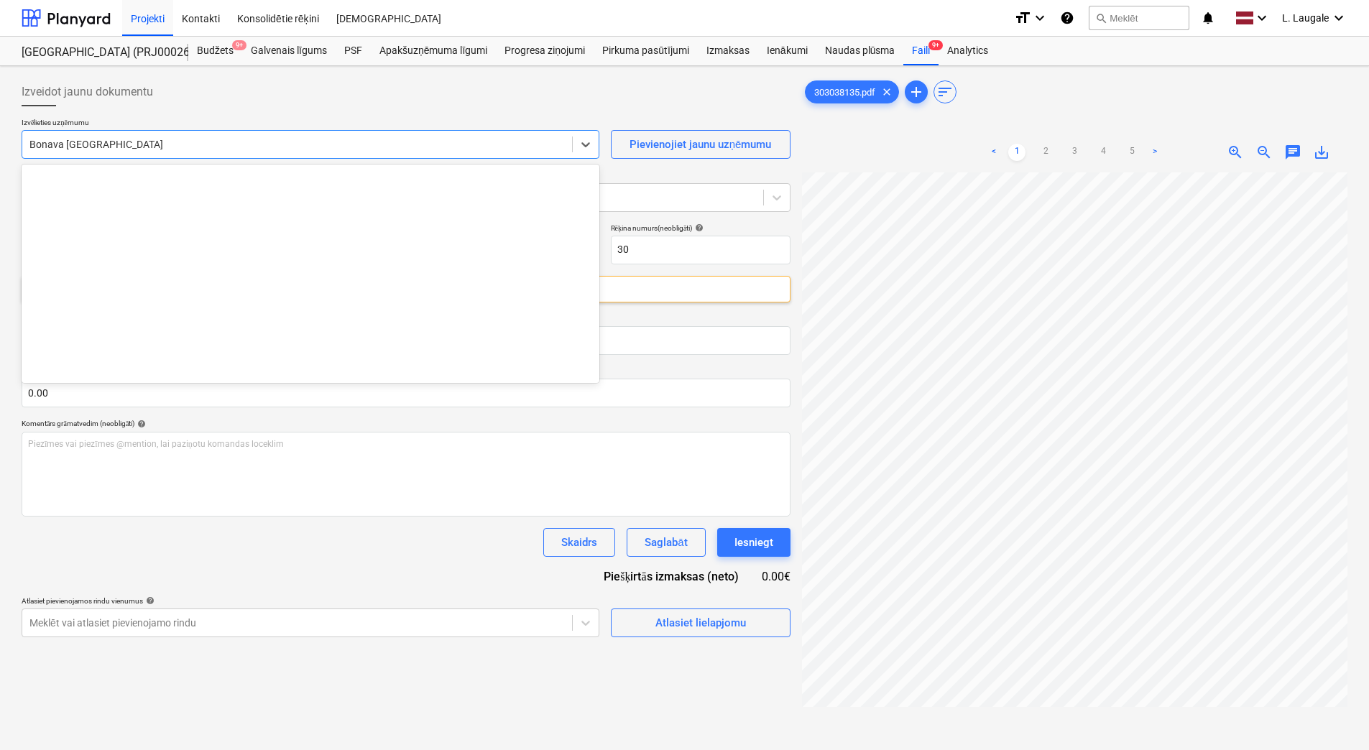
click at [238, 149] on div at bounding box center [296, 144] width 535 height 14
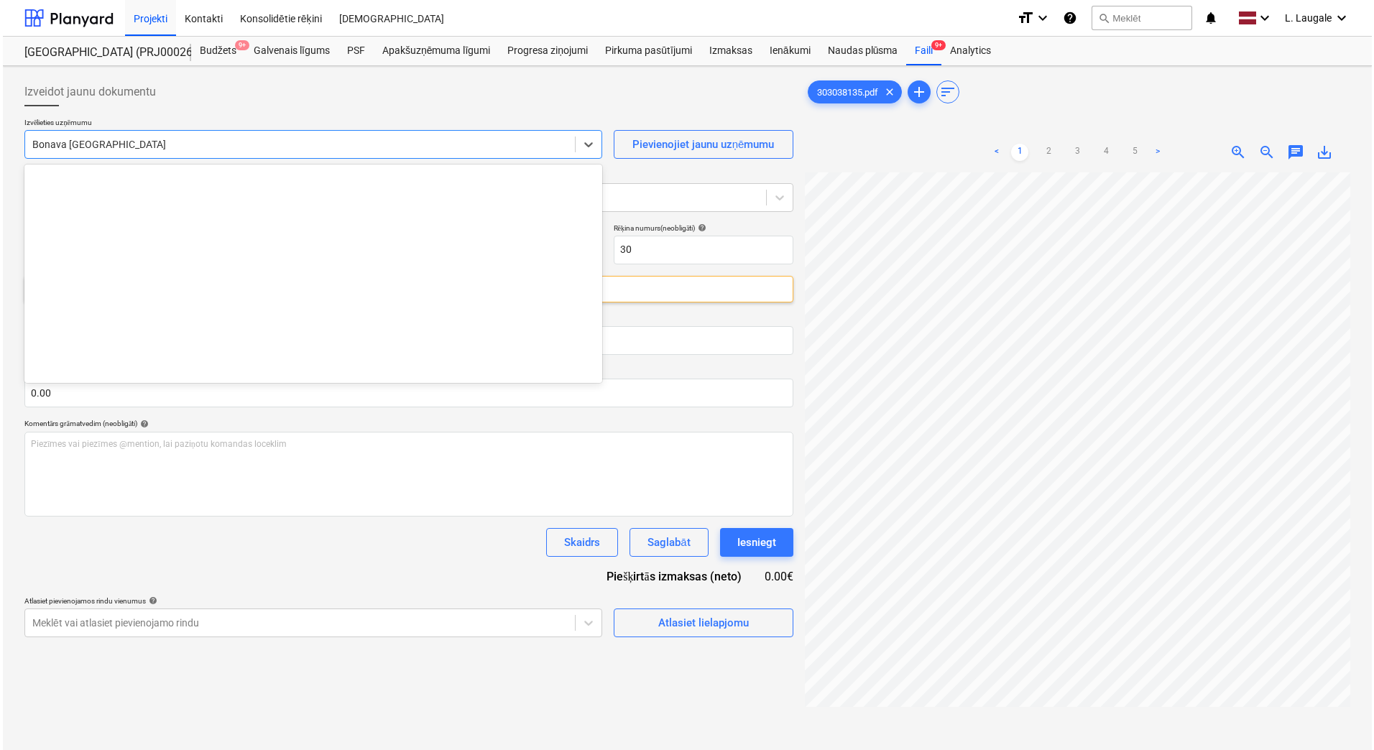
scroll to position [2641, 0]
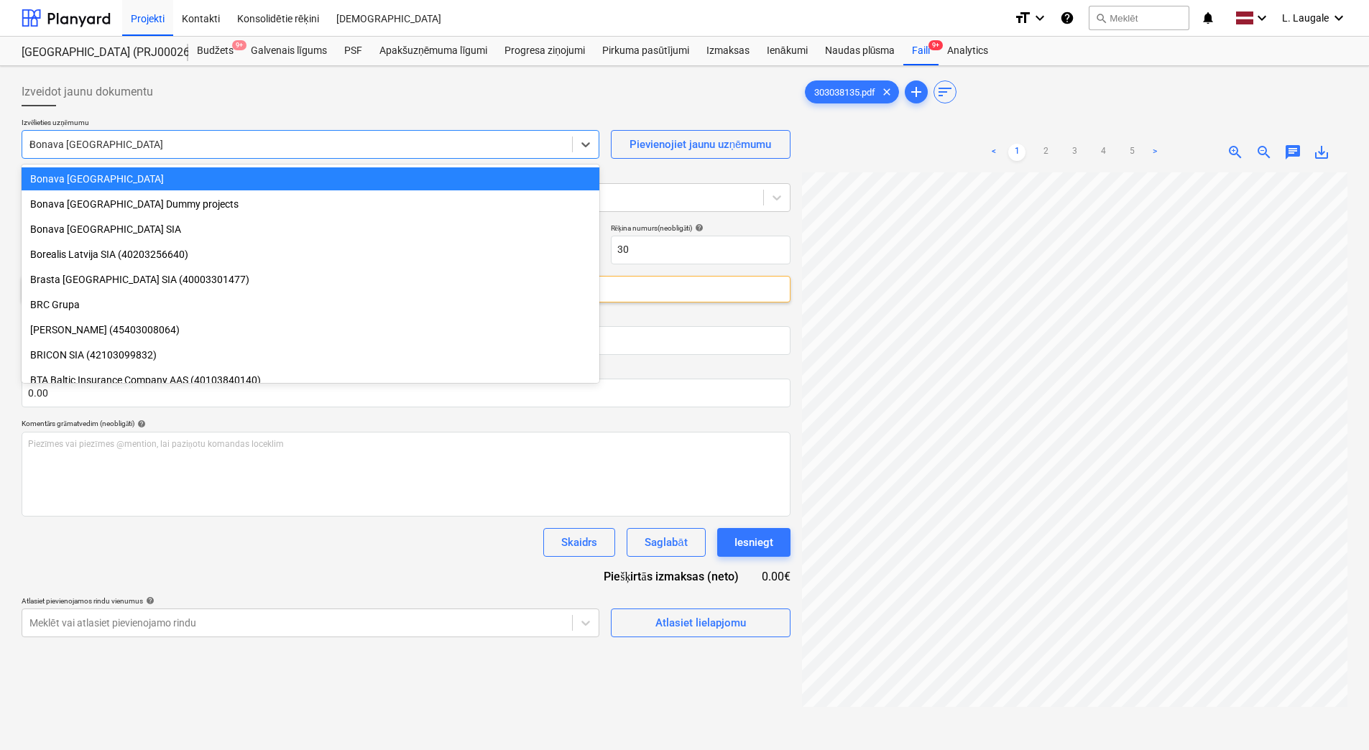
type input "dok"
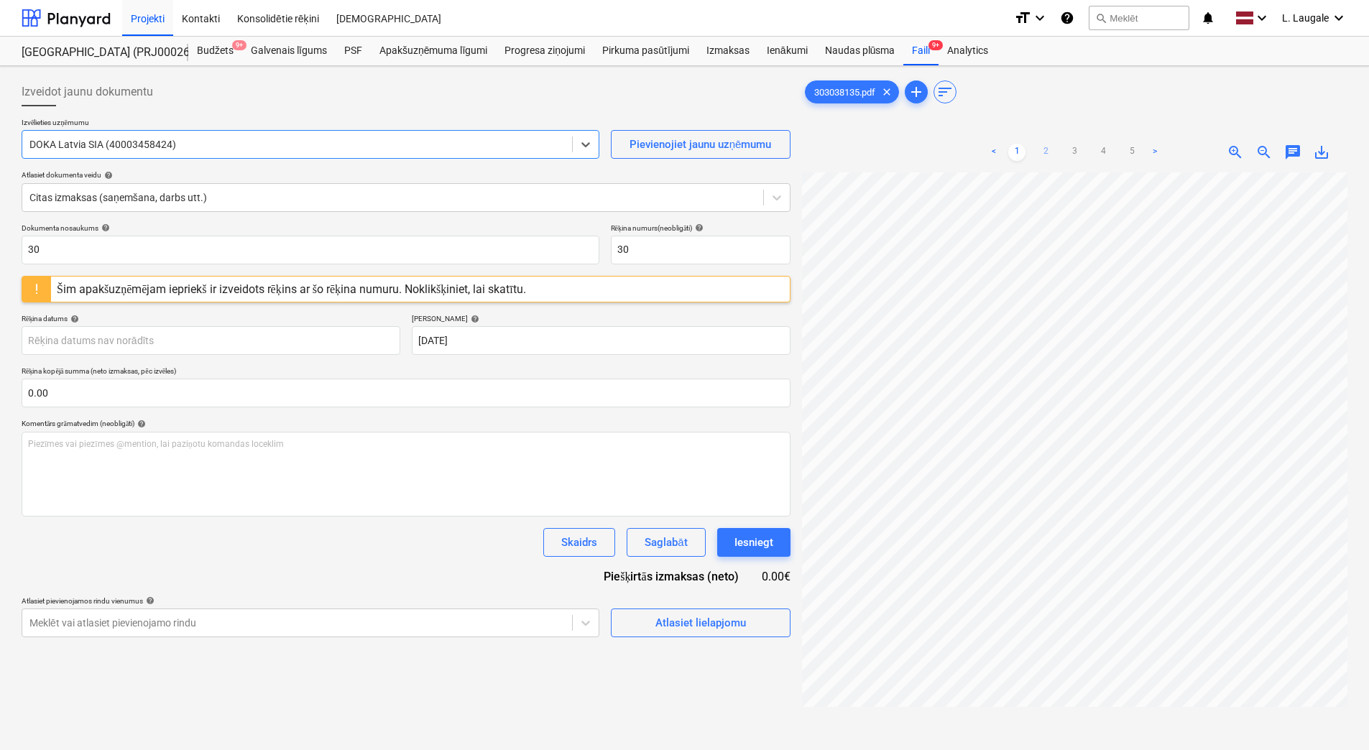
click at [1045, 164] on div "< 1 2 3 4 5 >" at bounding box center [1074, 152] width 178 height 40
click at [1046, 155] on link "2" at bounding box center [1045, 152] width 17 height 17
click at [1078, 150] on link "3" at bounding box center [1074, 152] width 17 height 17
click at [1103, 151] on link "4" at bounding box center [1103, 152] width 17 height 17
click at [1131, 148] on link "5" at bounding box center [1131, 152] width 17 height 17
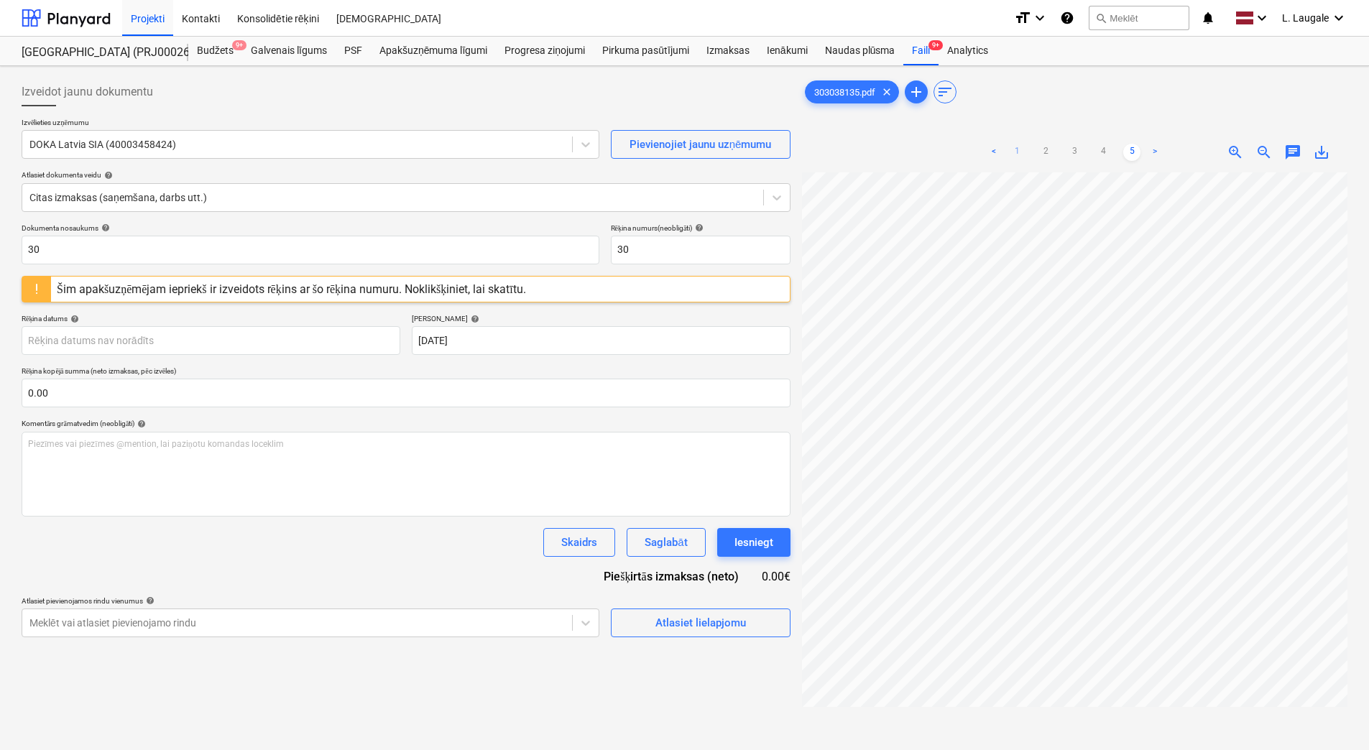
click at [1016, 151] on link "1" at bounding box center [1016, 152] width 17 height 17
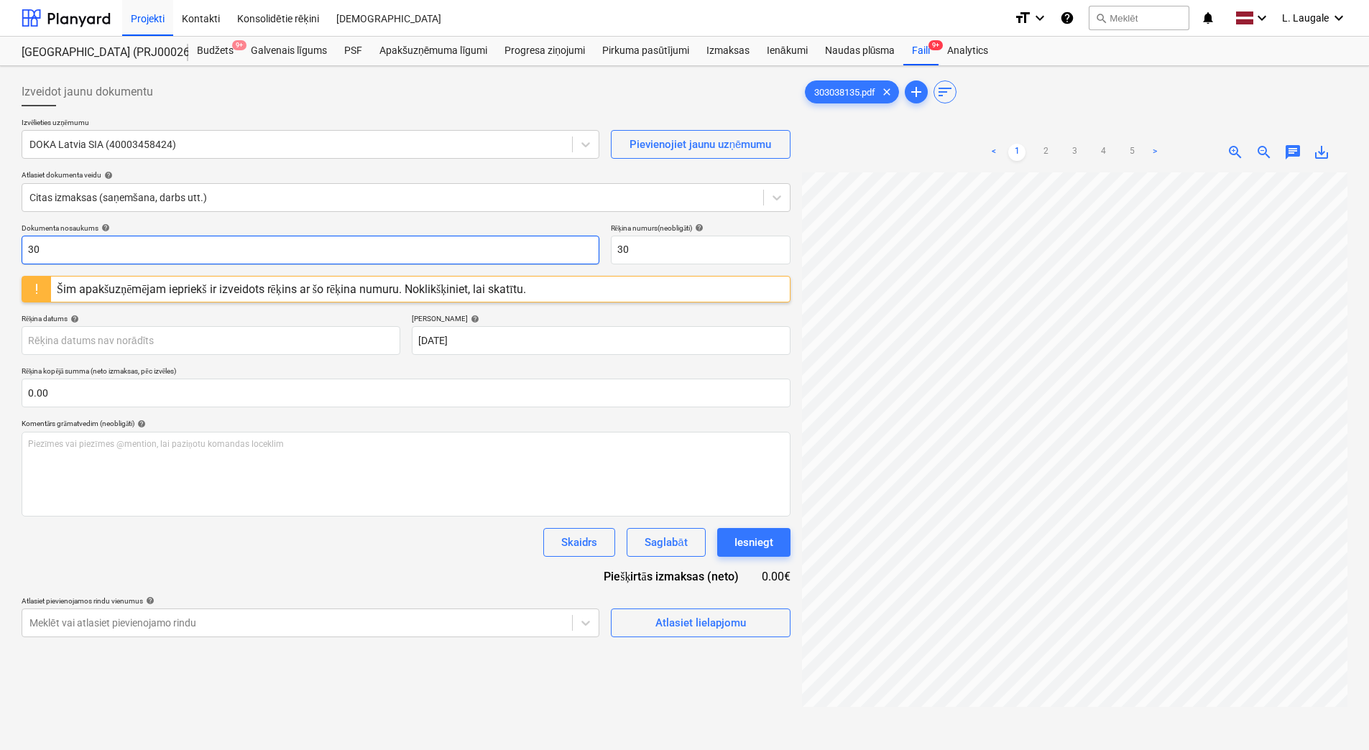
click at [520, 251] on input "30" at bounding box center [311, 250] width 578 height 29
drag, startPoint x: 520, startPoint y: 251, endPoint x: 0, endPoint y: 229, distance: 520.1
click at [0, 229] on html "Projekti Kontakti Konsolidētie rēķini Iesūtne format_size keyboard_arrow_down h…" at bounding box center [684, 375] width 1369 height 750
type input "303038135"
drag, startPoint x: 719, startPoint y: 264, endPoint x: 562, endPoint y: 253, distance: 157.8
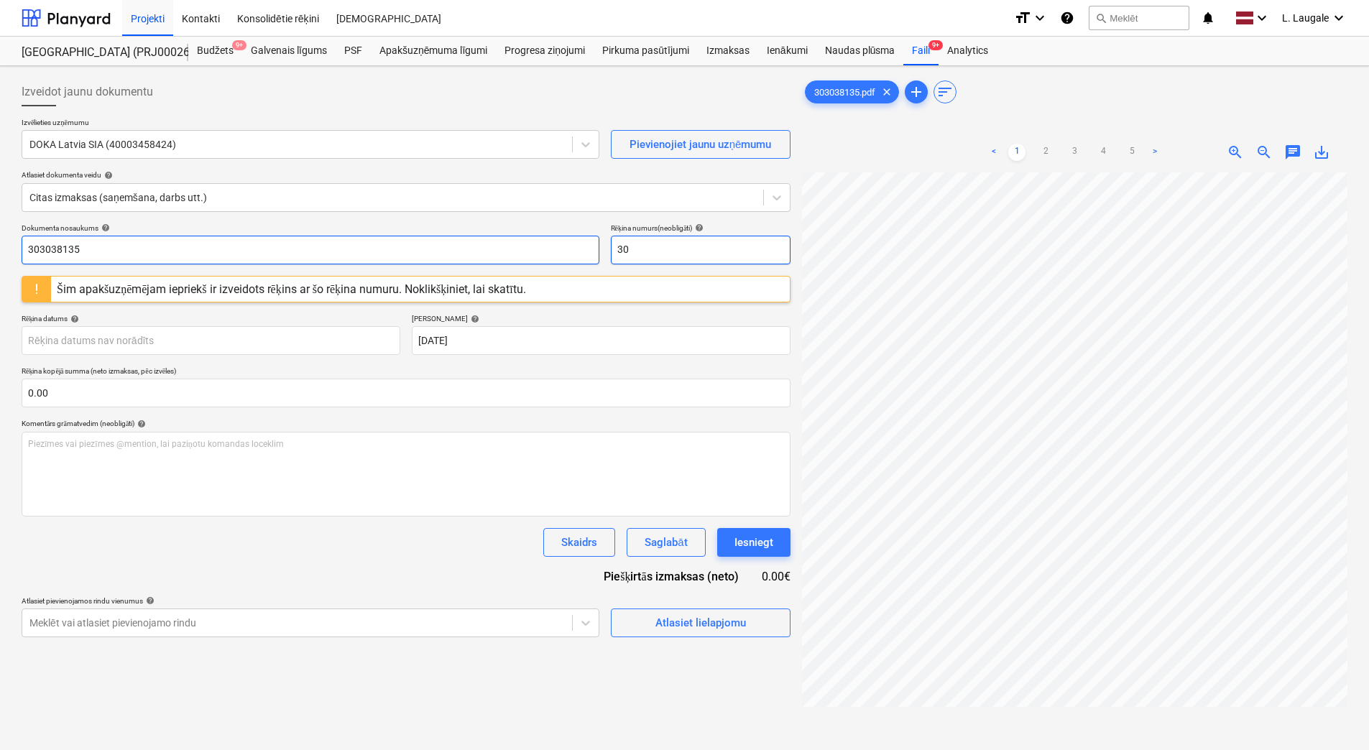
click at [562, 253] on div "Dokumenta nosaukums help 303038135 Rēķina numurs (neobligāti) help 30" at bounding box center [406, 244] width 769 height 41
paste input "3038135"
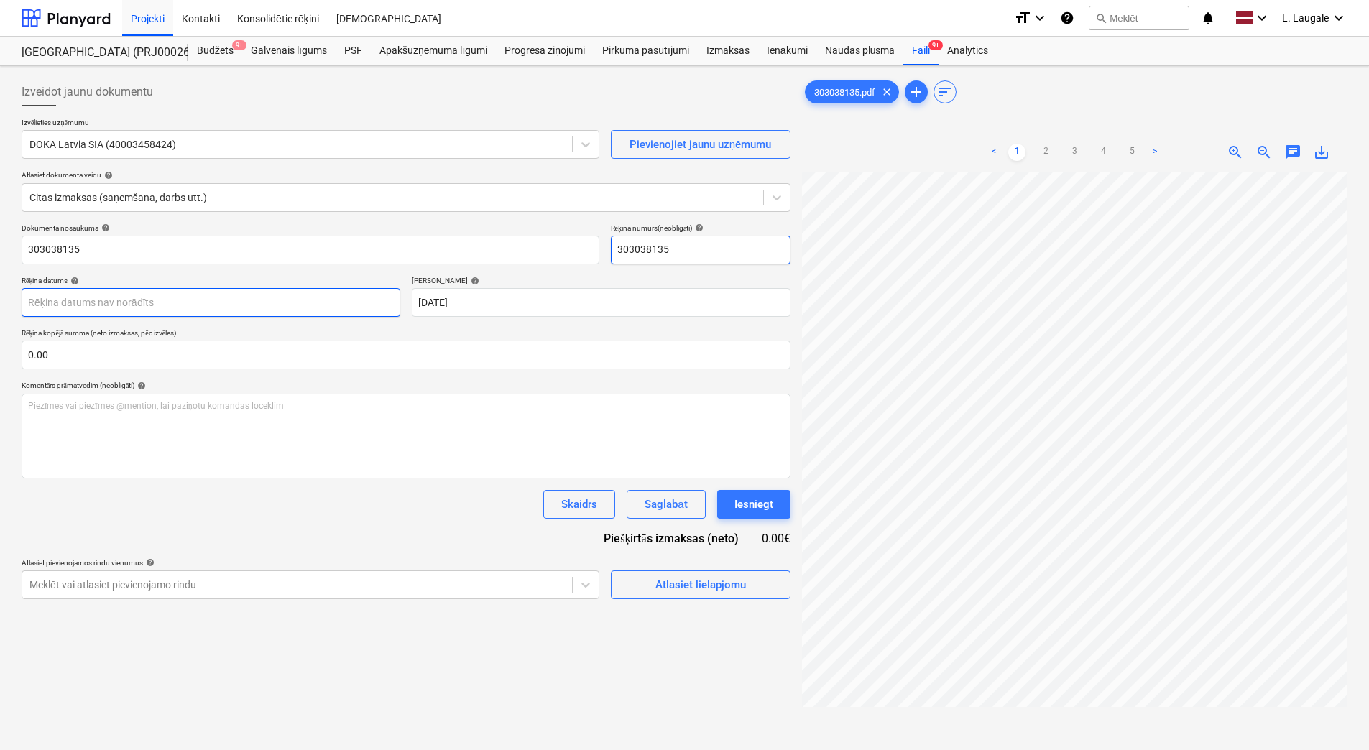
type input "303038135"
click at [368, 292] on body "Projekti Kontakti Konsolidētie rēķini Iesūtne format_size keyboard_arrow_down h…" at bounding box center [684, 375] width 1369 height 750
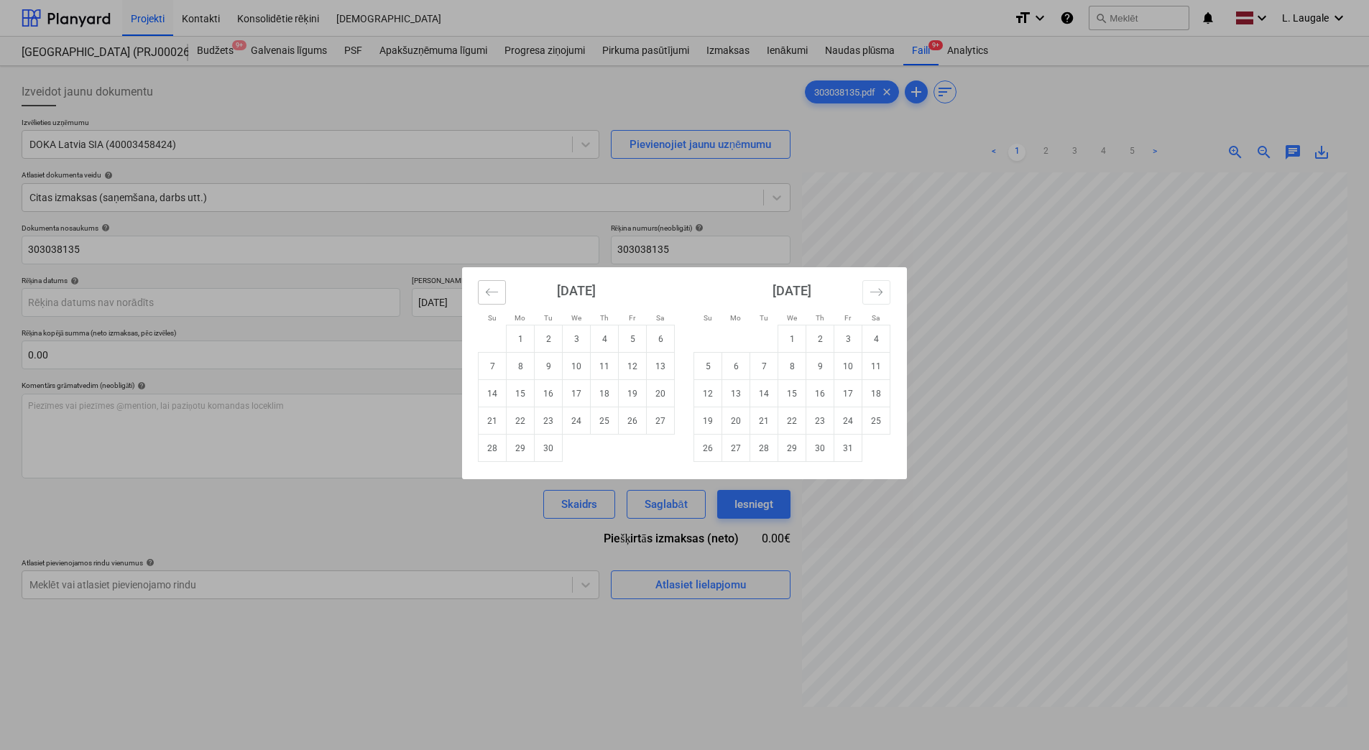
click at [497, 287] on icon "Move backward to switch to the previous month." at bounding box center [492, 292] width 14 height 14
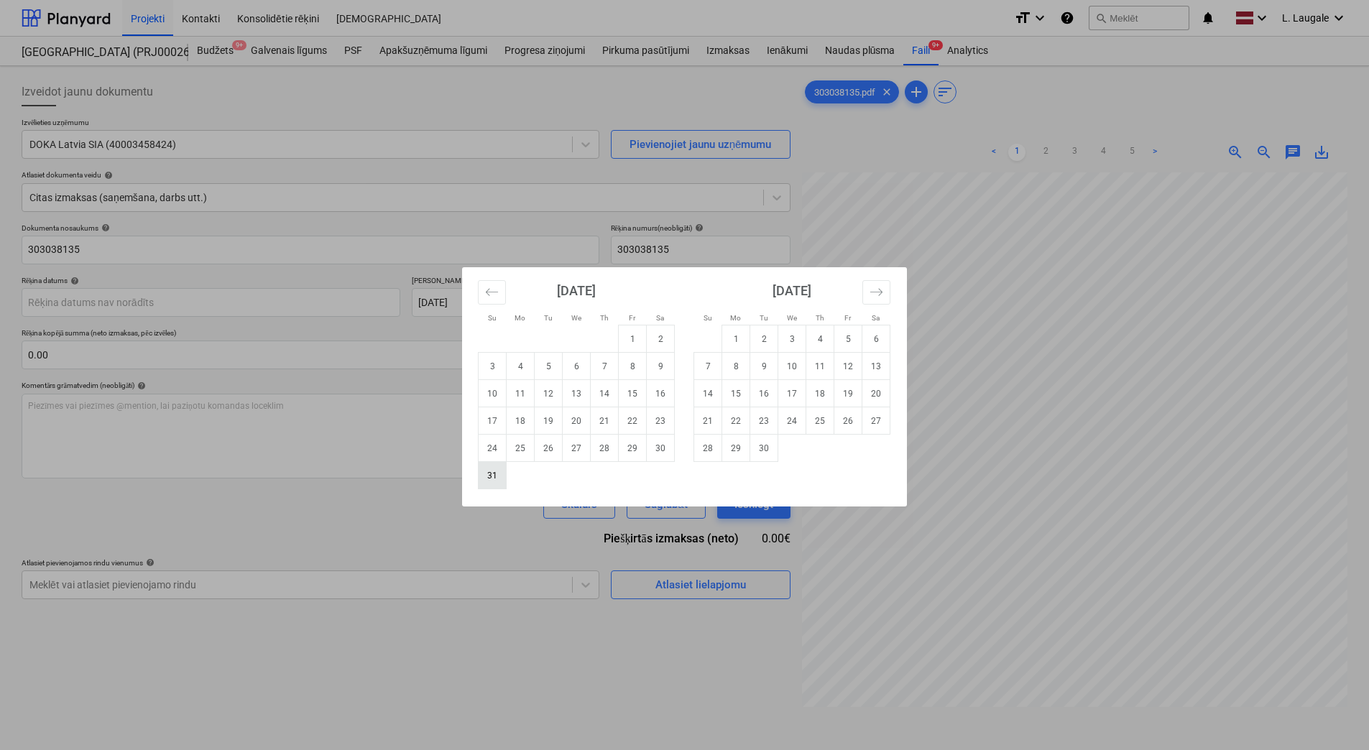
click at [489, 484] on td "31" at bounding box center [493, 475] width 28 height 27
type input "[DATE]"
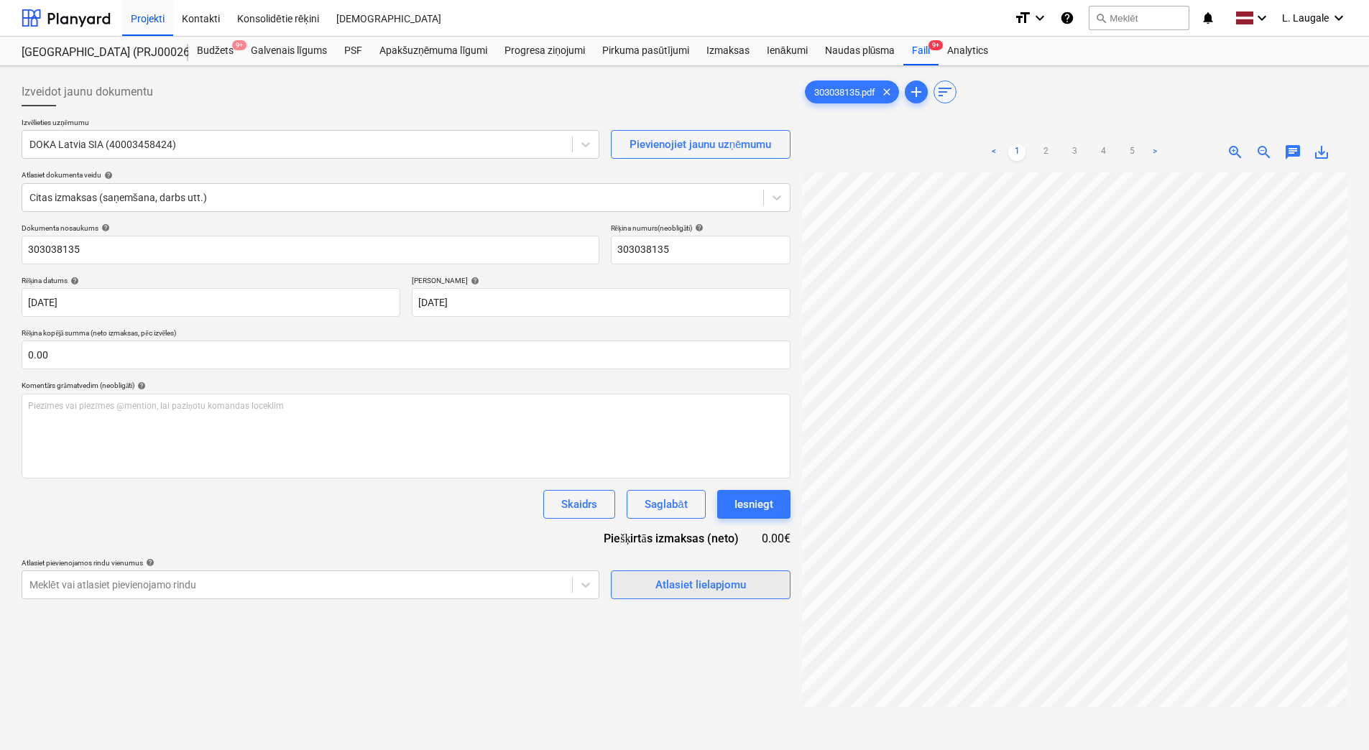
click at [634, 585] on span "Atlasiet lielapjomu" at bounding box center [701, 585] width 144 height 19
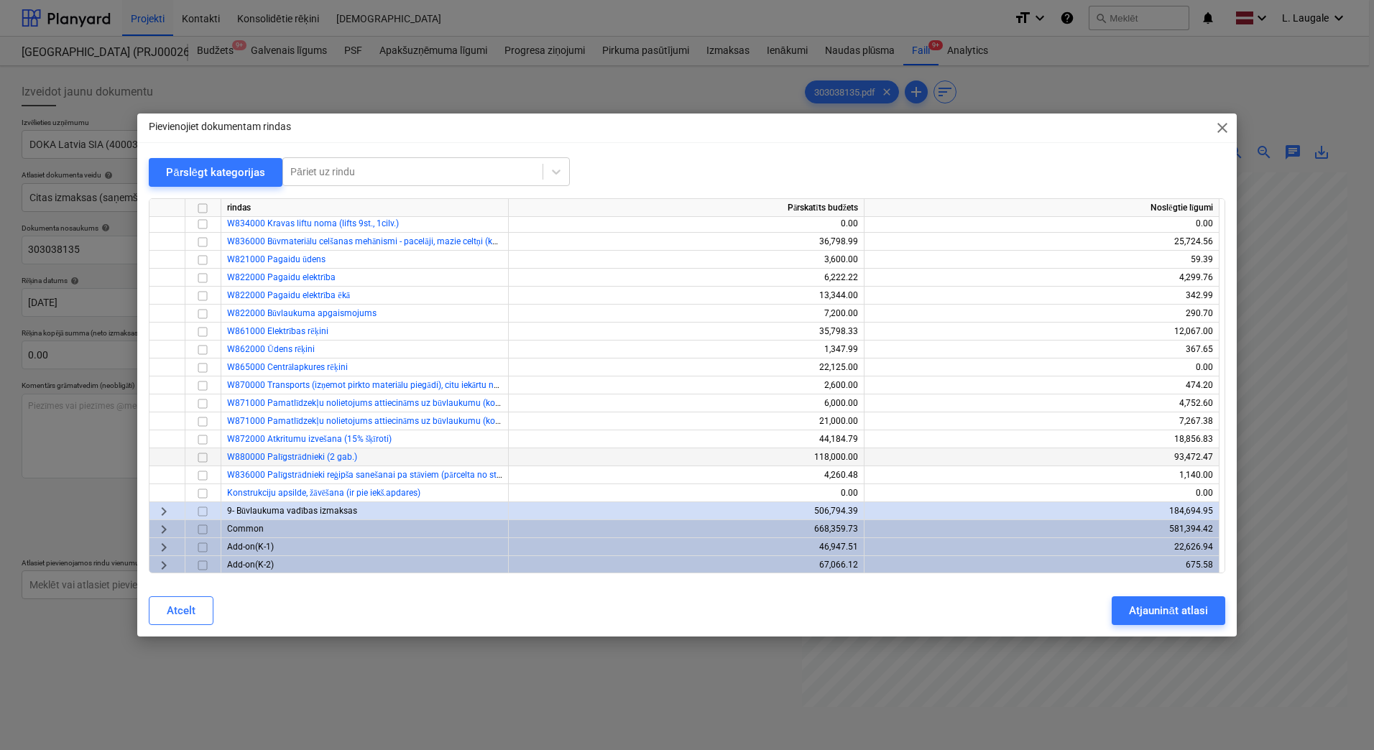
scroll to position [345, 0]
click at [160, 529] on span "keyboard_arrow_right" at bounding box center [163, 528] width 17 height 17
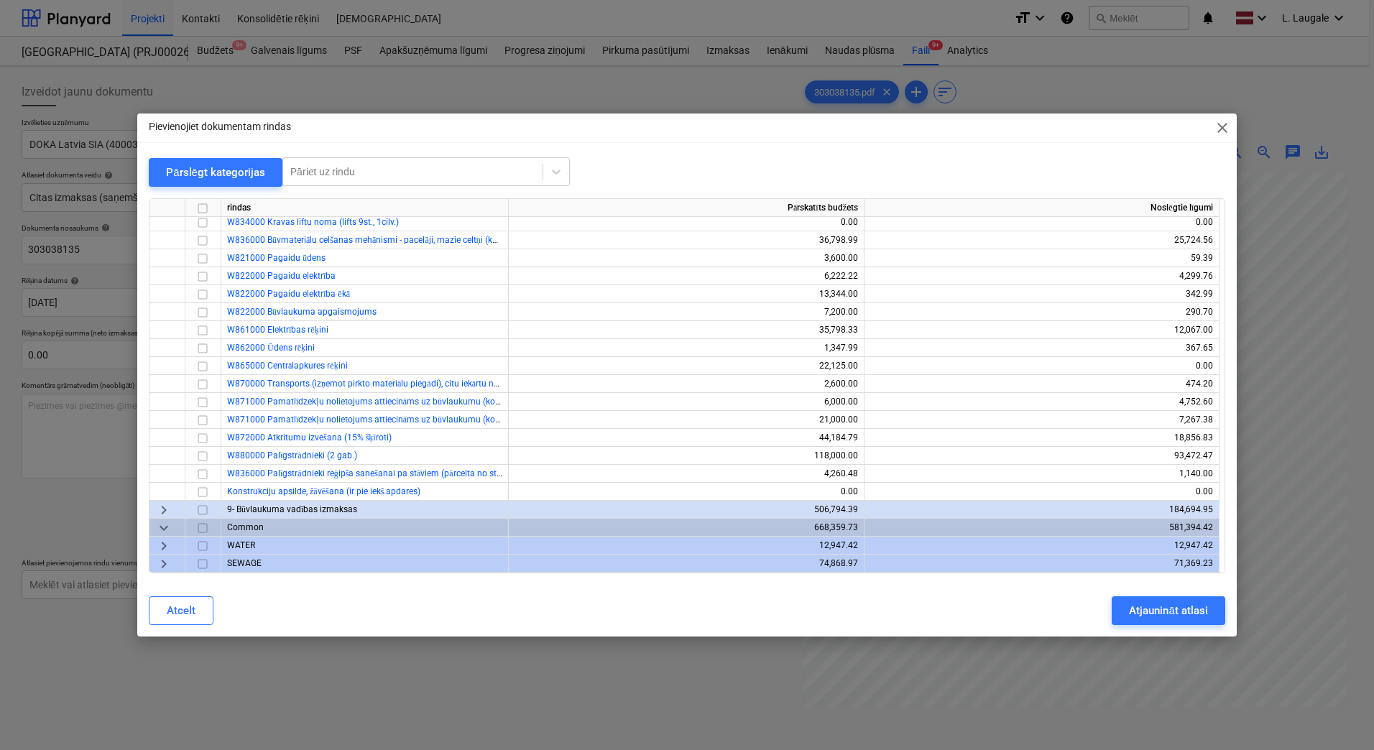
scroll to position [453, 0]
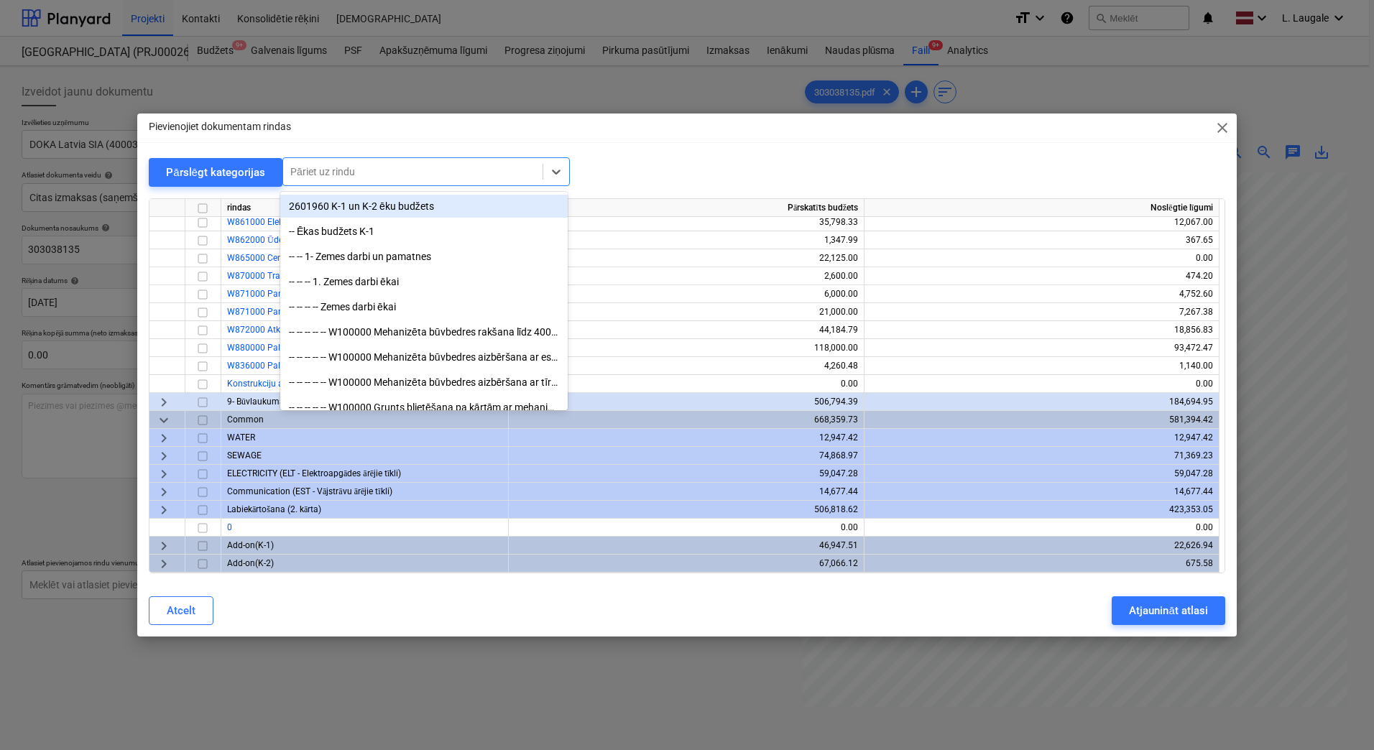
click at [415, 167] on div at bounding box center [412, 172] width 245 height 14
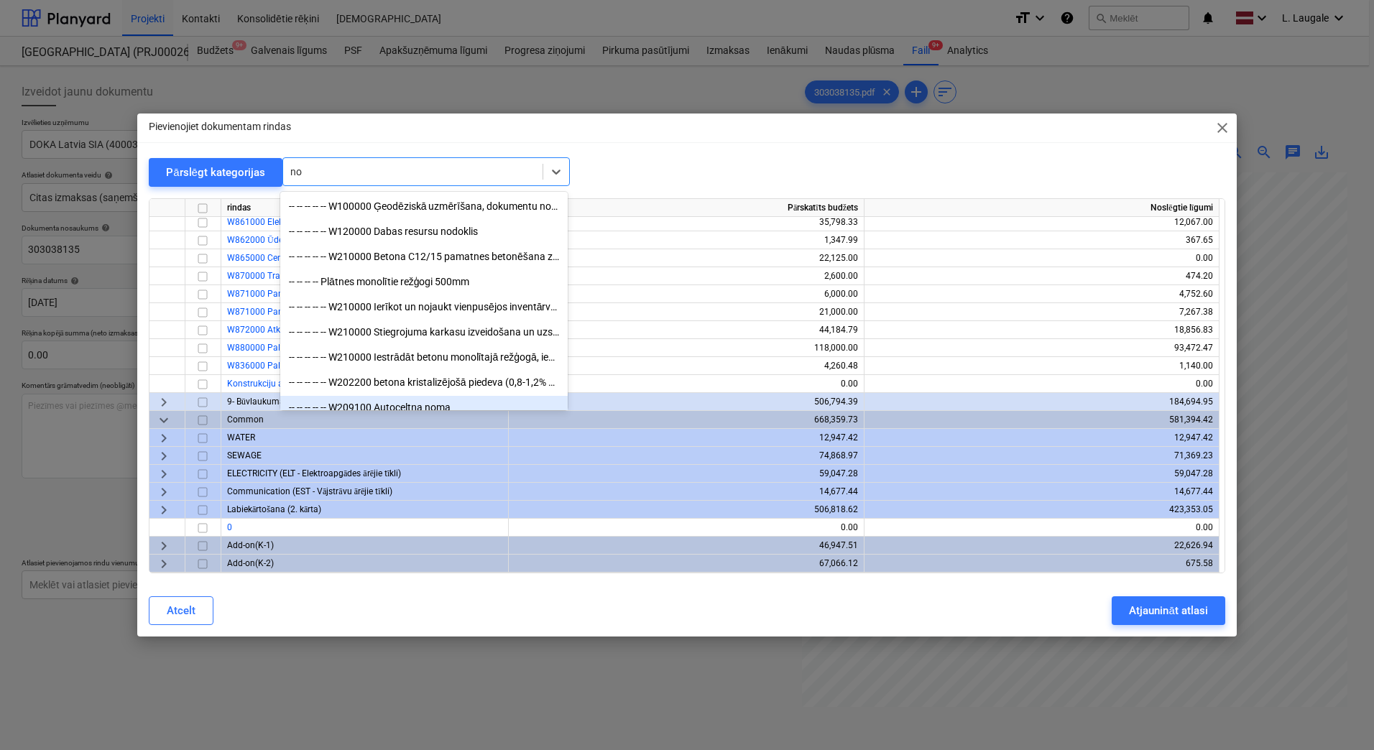
type input "n"
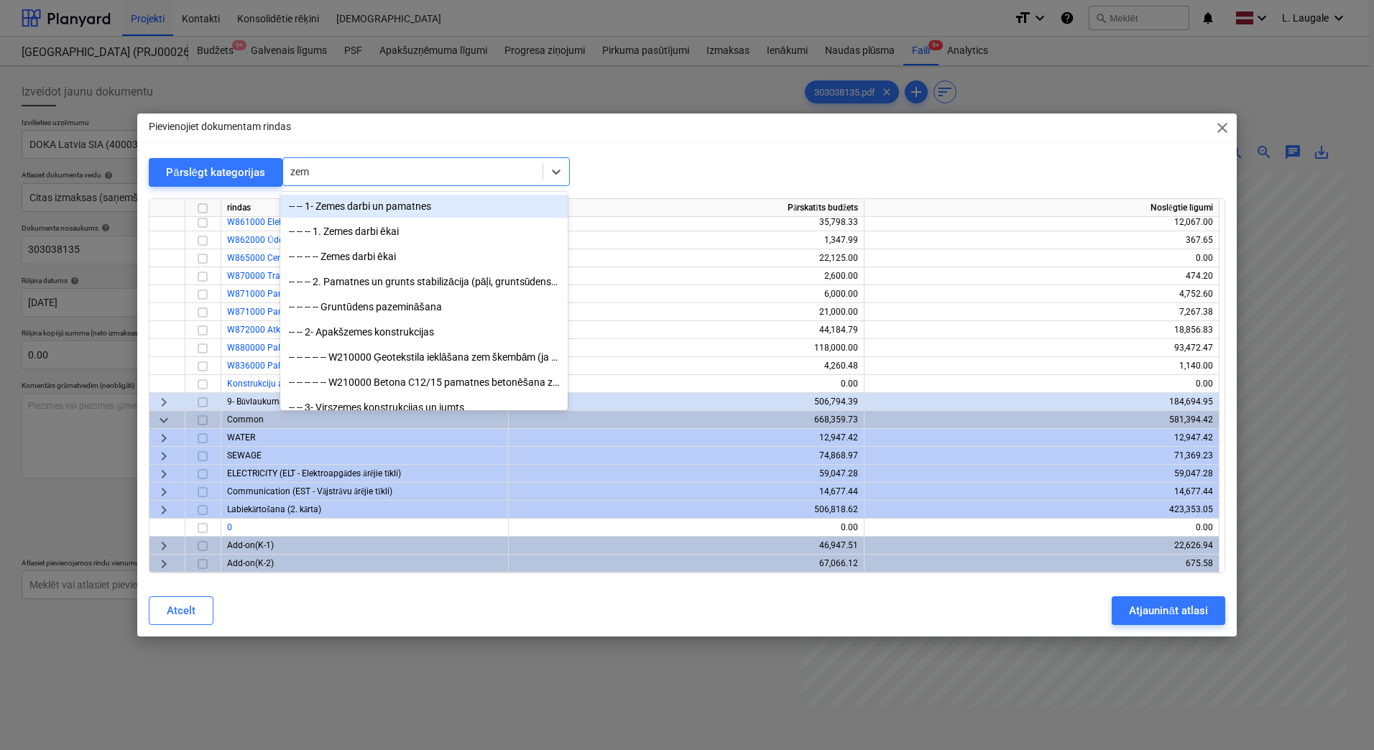
type input "zeme"
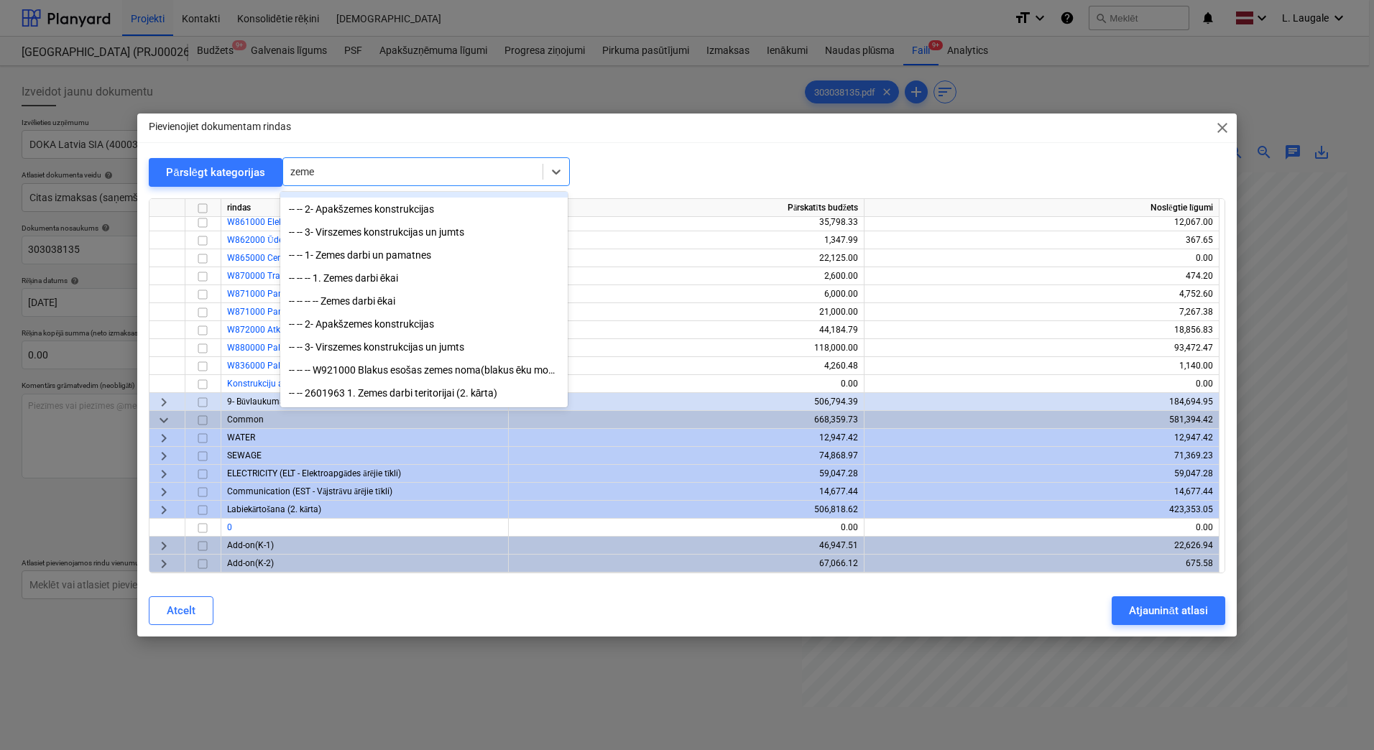
scroll to position [75, 0]
click at [482, 369] on div "-- -- -- W921000 Blakus esošas zemes noma(blakus ēku monitoringa kods)" at bounding box center [423, 370] width 287 height 23
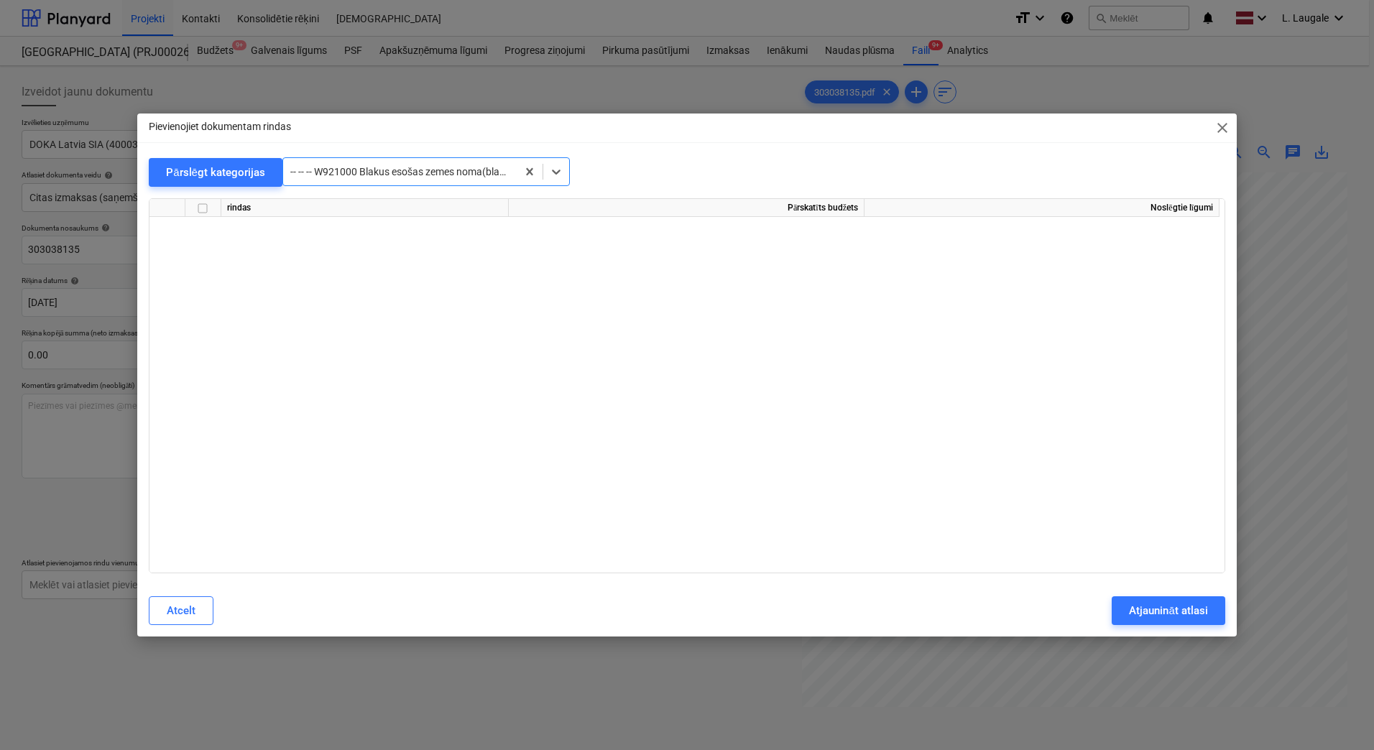
scroll to position [26125, 0]
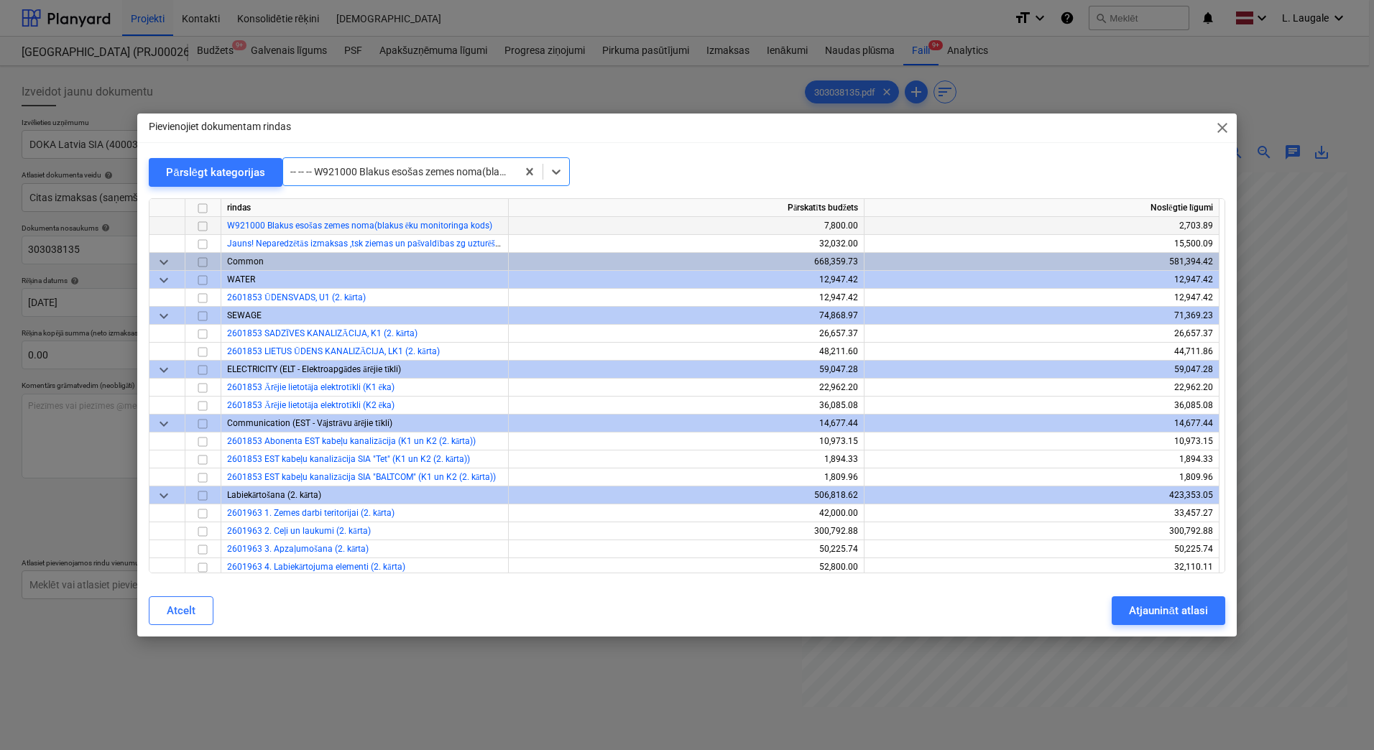
click at [201, 228] on input "checkbox" at bounding box center [202, 226] width 17 height 17
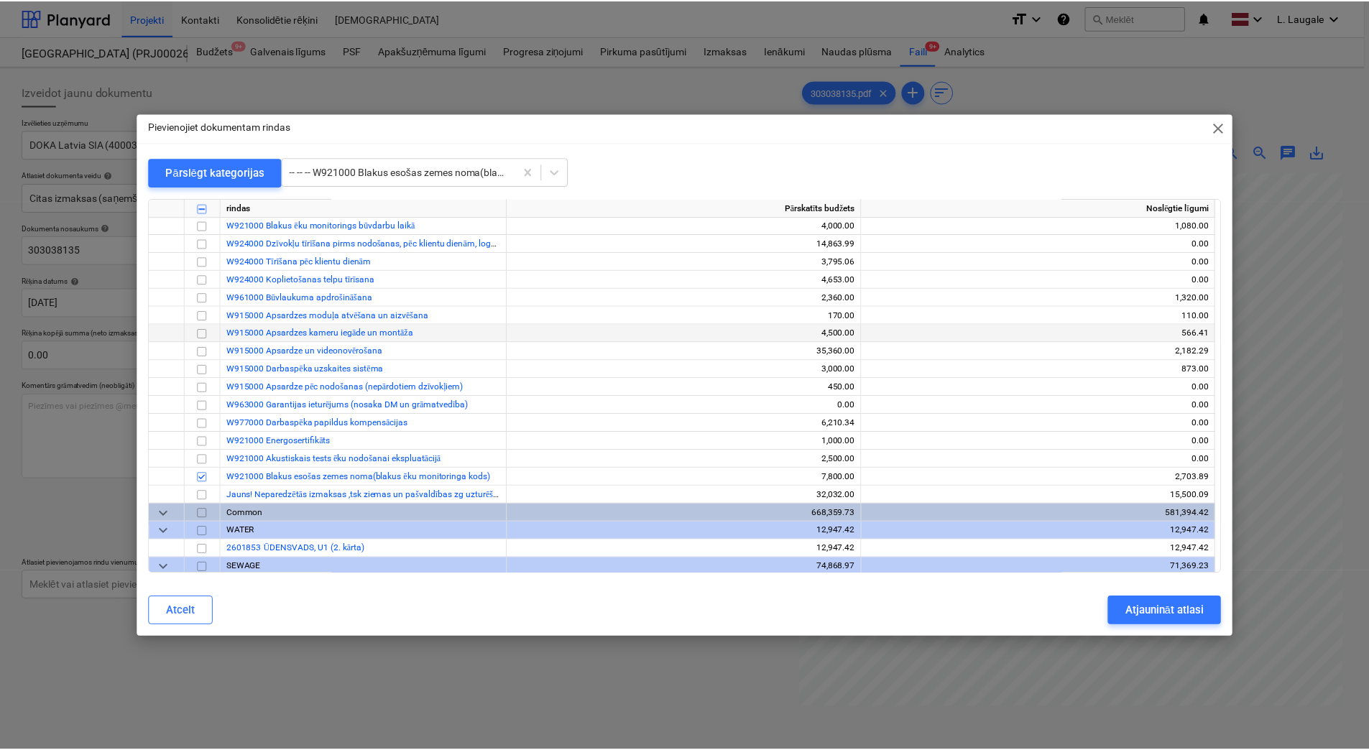
scroll to position [25886, 0]
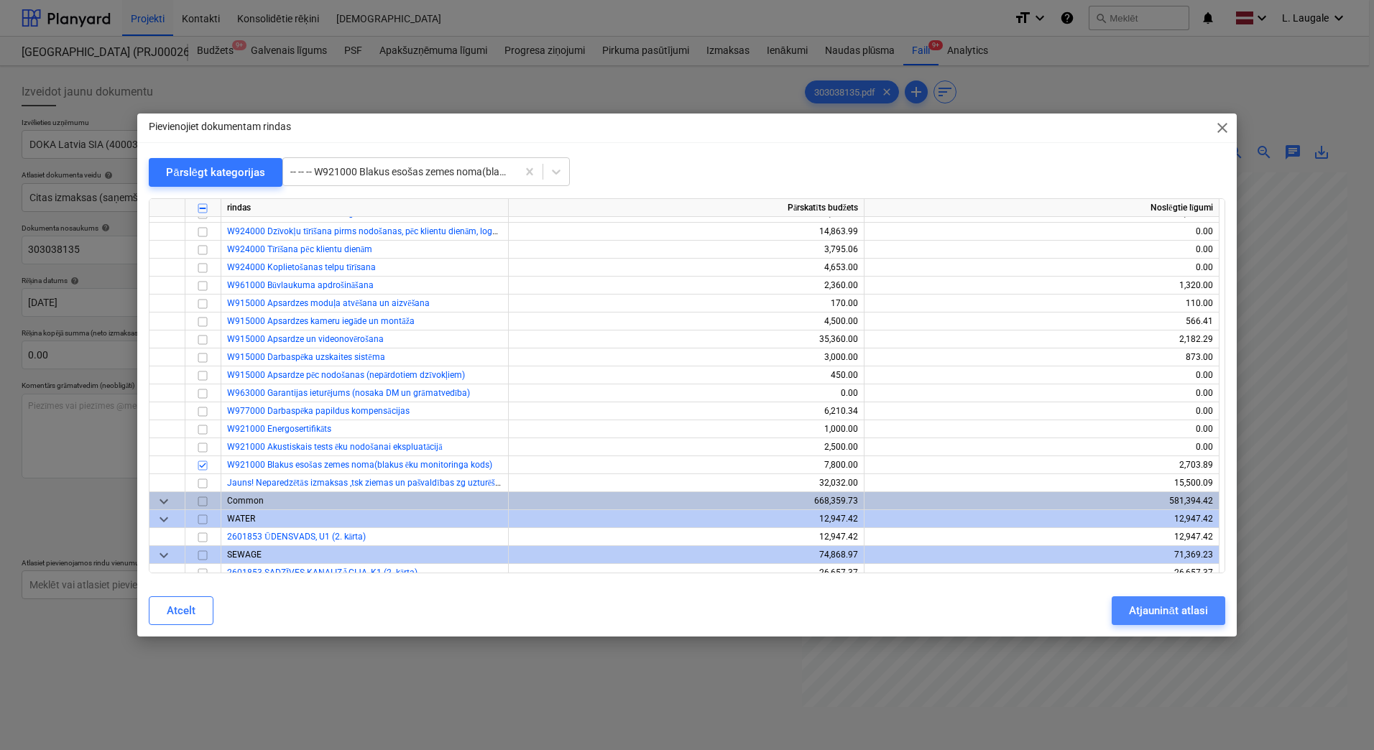
click at [1162, 609] on div "Atjaunināt atlasi" at bounding box center [1168, 611] width 78 height 19
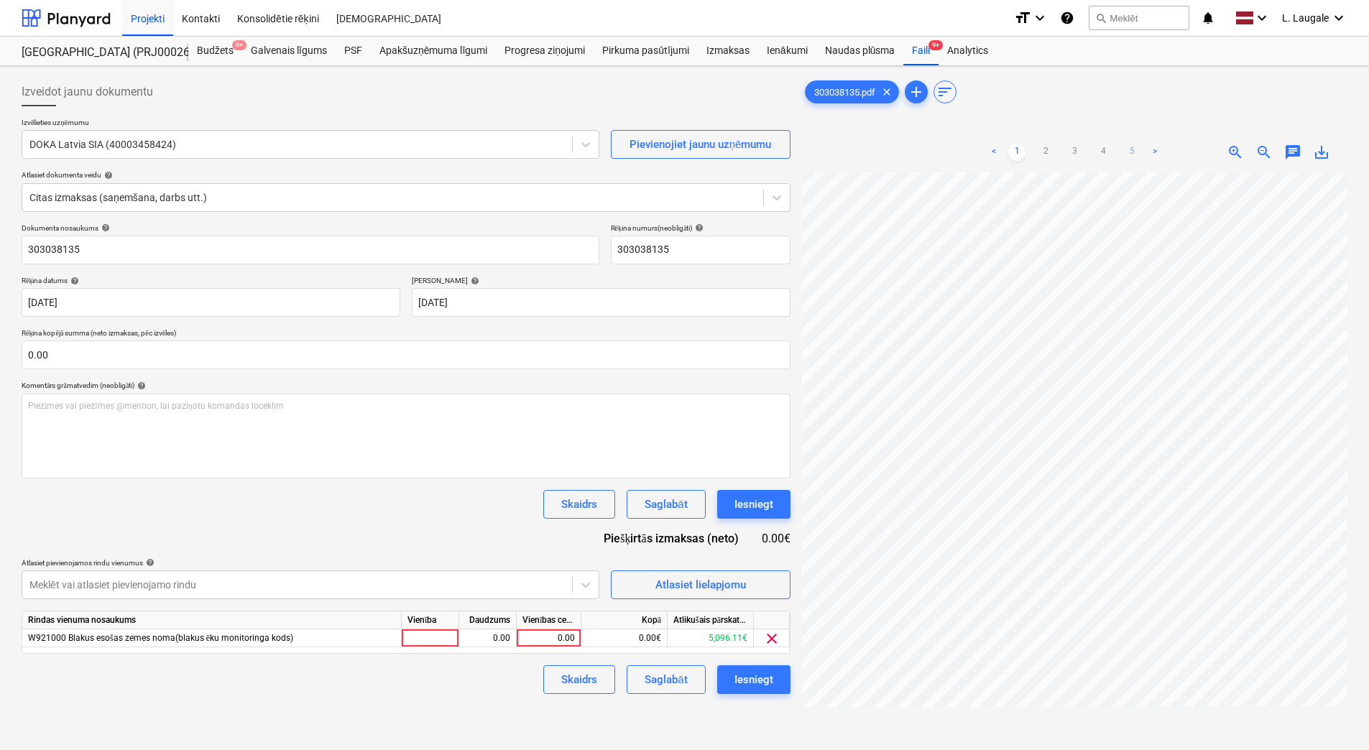
click at [1136, 152] on link "5" at bounding box center [1131, 152] width 17 height 17
click at [1026, 152] on link "1" at bounding box center [1016, 152] width 17 height 17
click at [426, 637] on div at bounding box center [430, 639] width 57 height 18
type input "1"
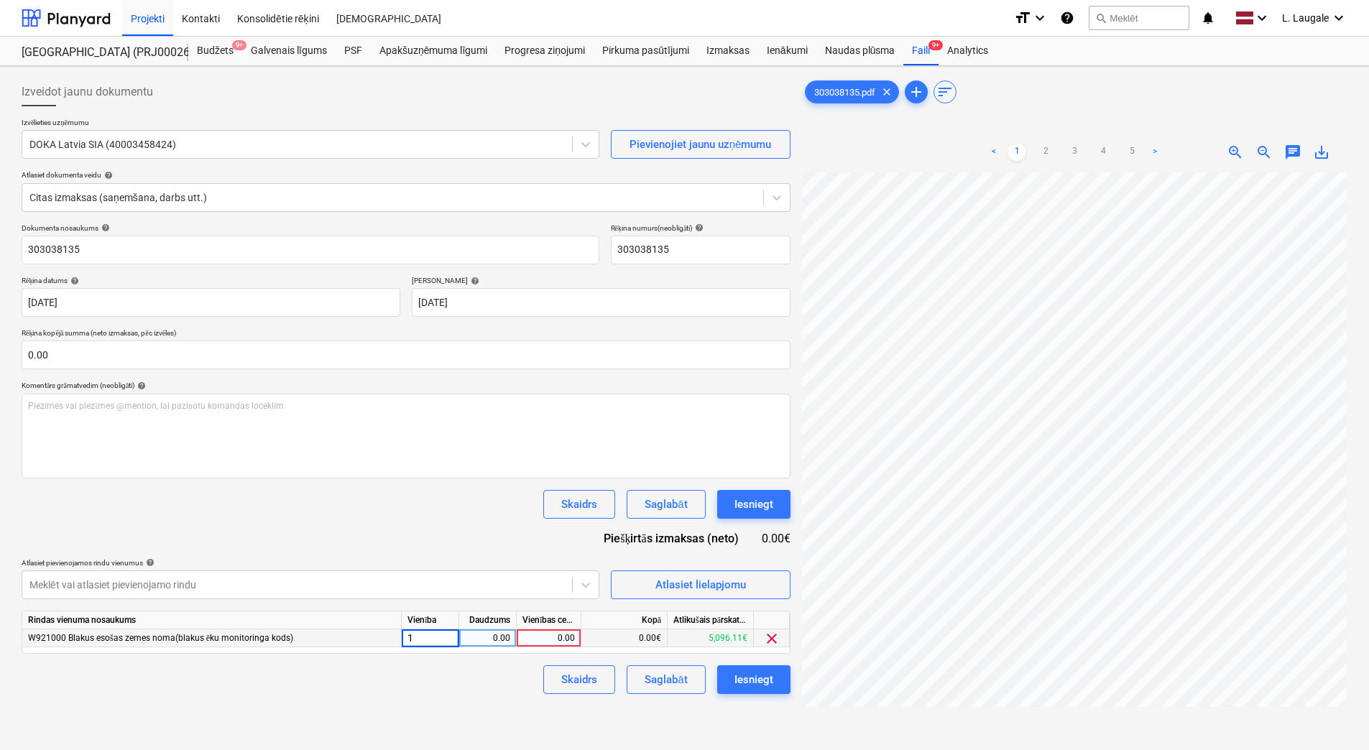
click at [484, 642] on div "0.00" at bounding box center [487, 639] width 45 height 18
type input "1"
click at [543, 638] on div "0.00" at bounding box center [548, 639] width 52 height 18
type input "97.99"
click at [529, 683] on div "Skaidrs Saglabāt Iesniegt" at bounding box center [406, 680] width 769 height 29
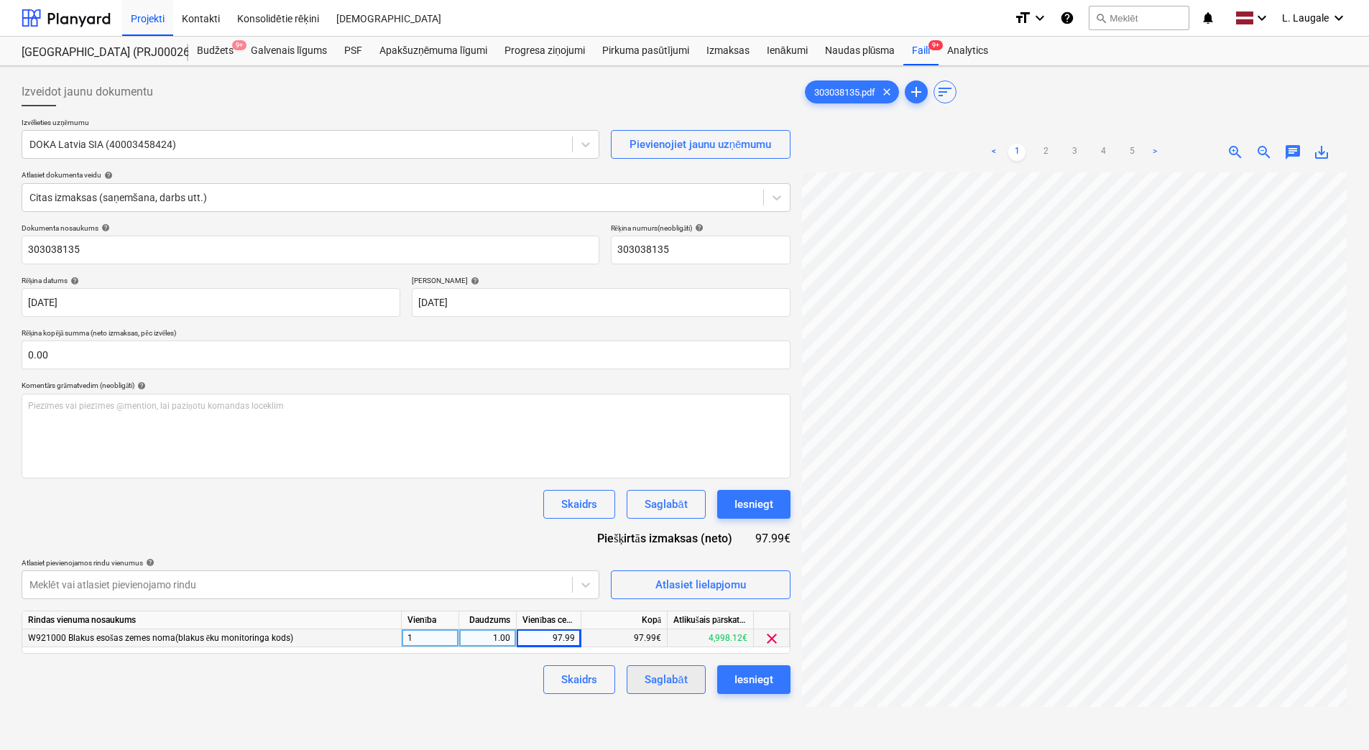
click at [650, 681] on div "Saglabāt" at bounding box center [666, 680] width 42 height 19
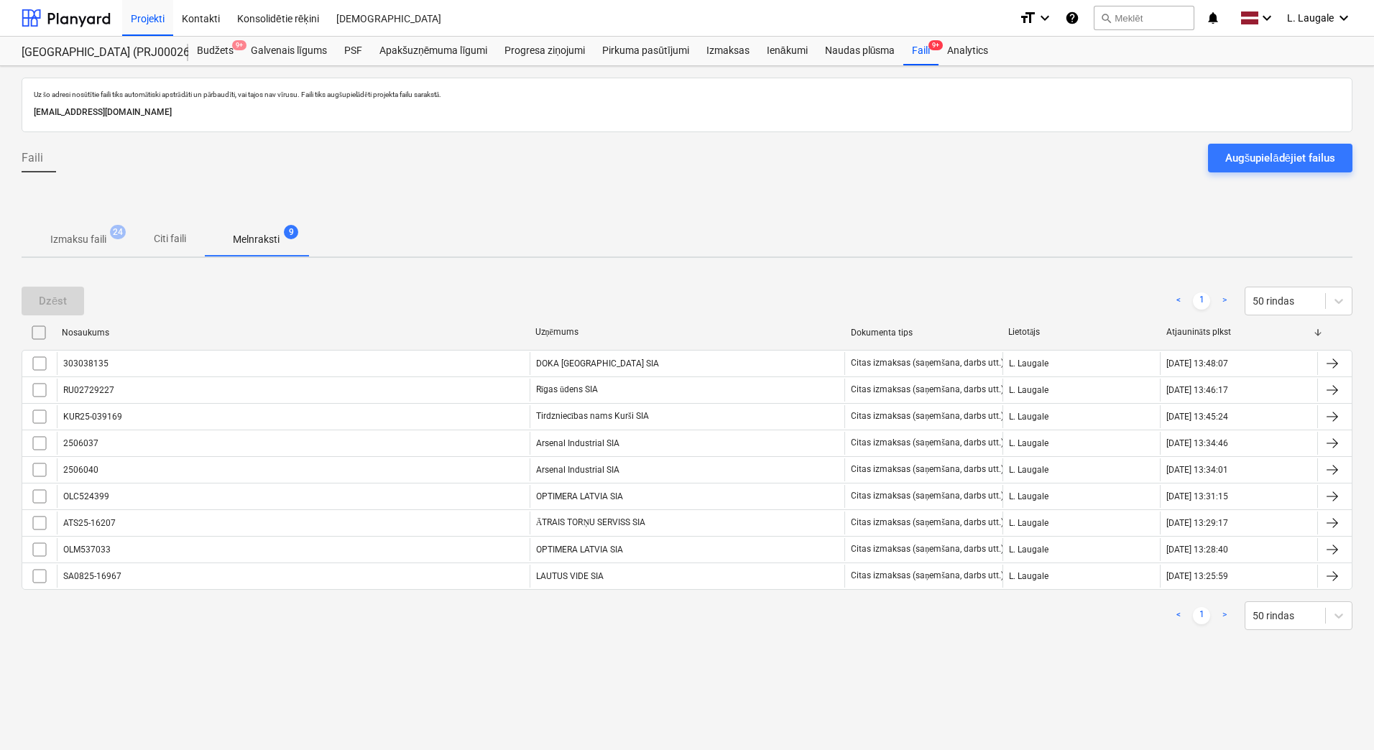
click at [109, 254] on button "Izmaksu faili 24" at bounding box center [79, 239] width 114 height 34
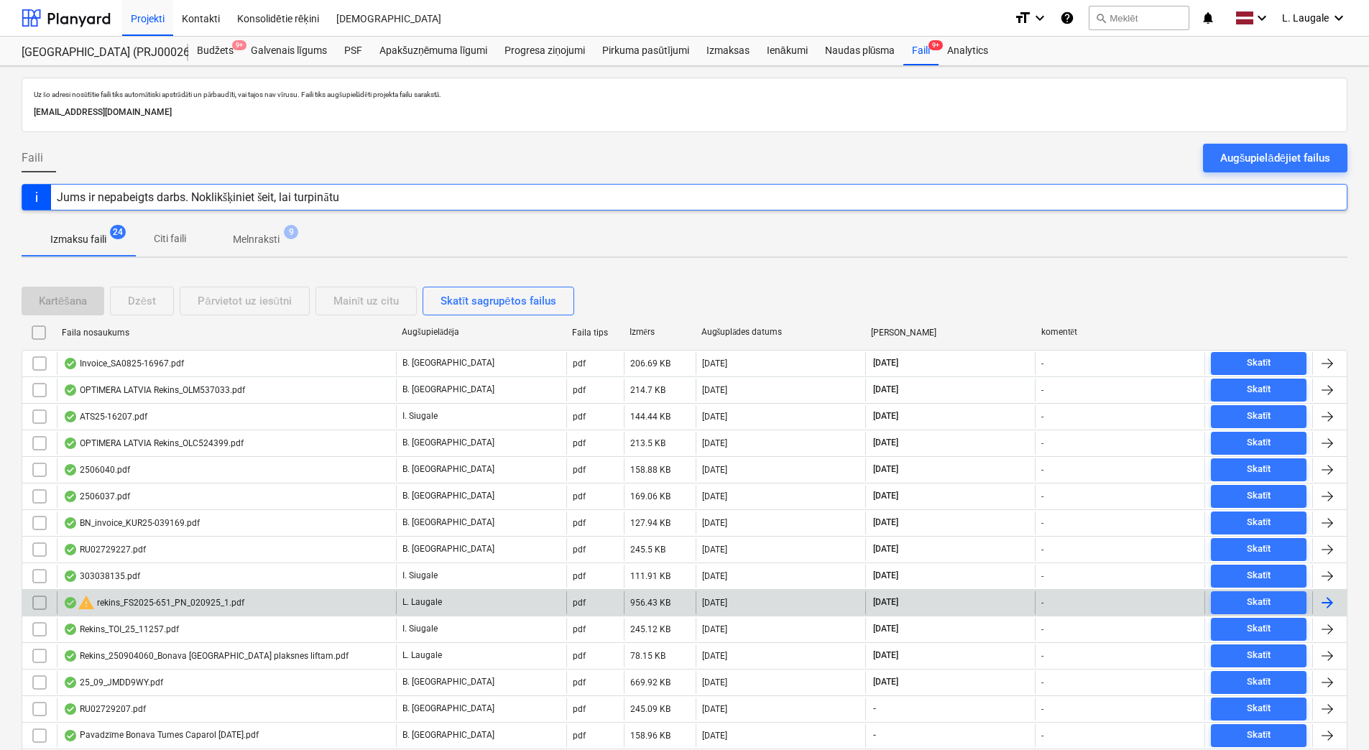
click at [264, 600] on div "warning rekins_FS2025-651_PN_020925_1.pdf" at bounding box center [226, 602] width 339 height 23
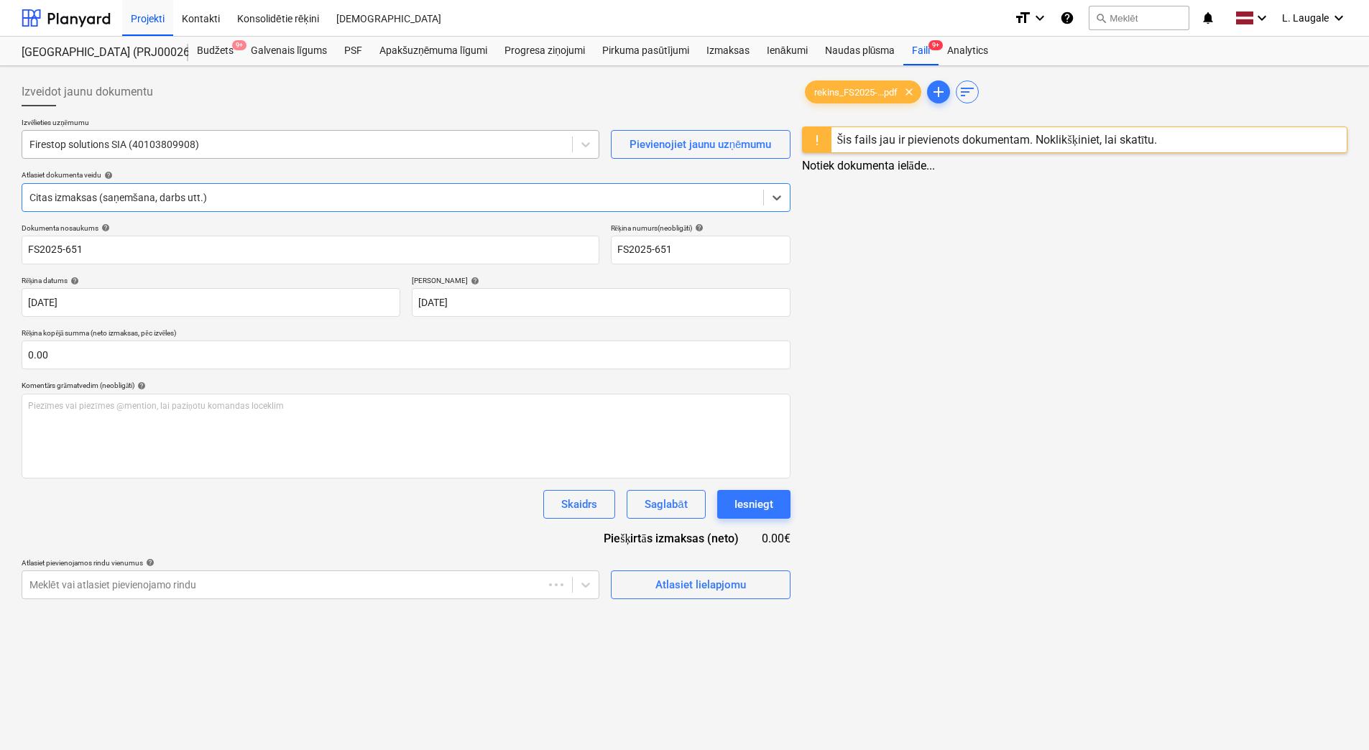
type input "FS2025-651"
type input "03 Sep 2025"
type input "10 Sep 2025"
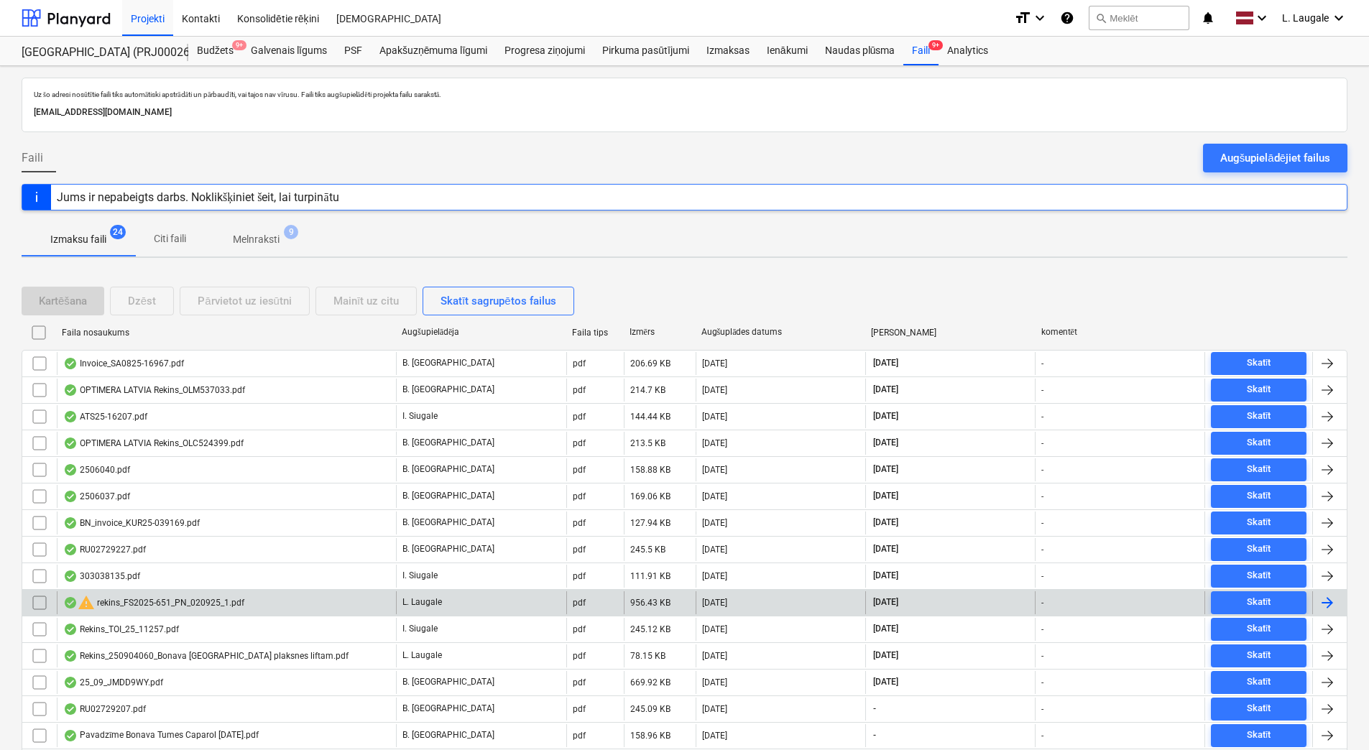
click at [39, 607] on input "checkbox" at bounding box center [39, 602] width 23 height 23
click at [366, 297] on div "Mainīt uz citu" at bounding box center [365, 301] width 65 height 19
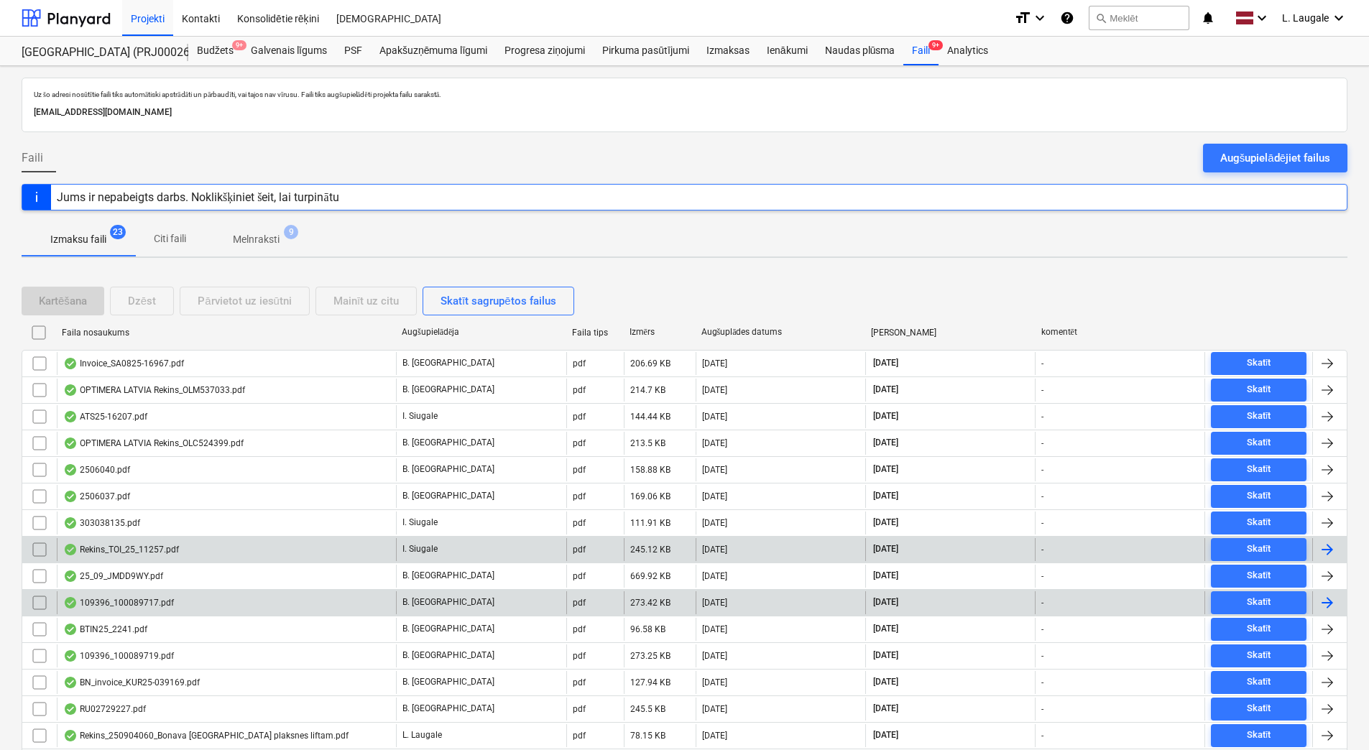
click at [165, 546] on div "Rekins_TOI_25_11257.pdf" at bounding box center [121, 549] width 116 height 11
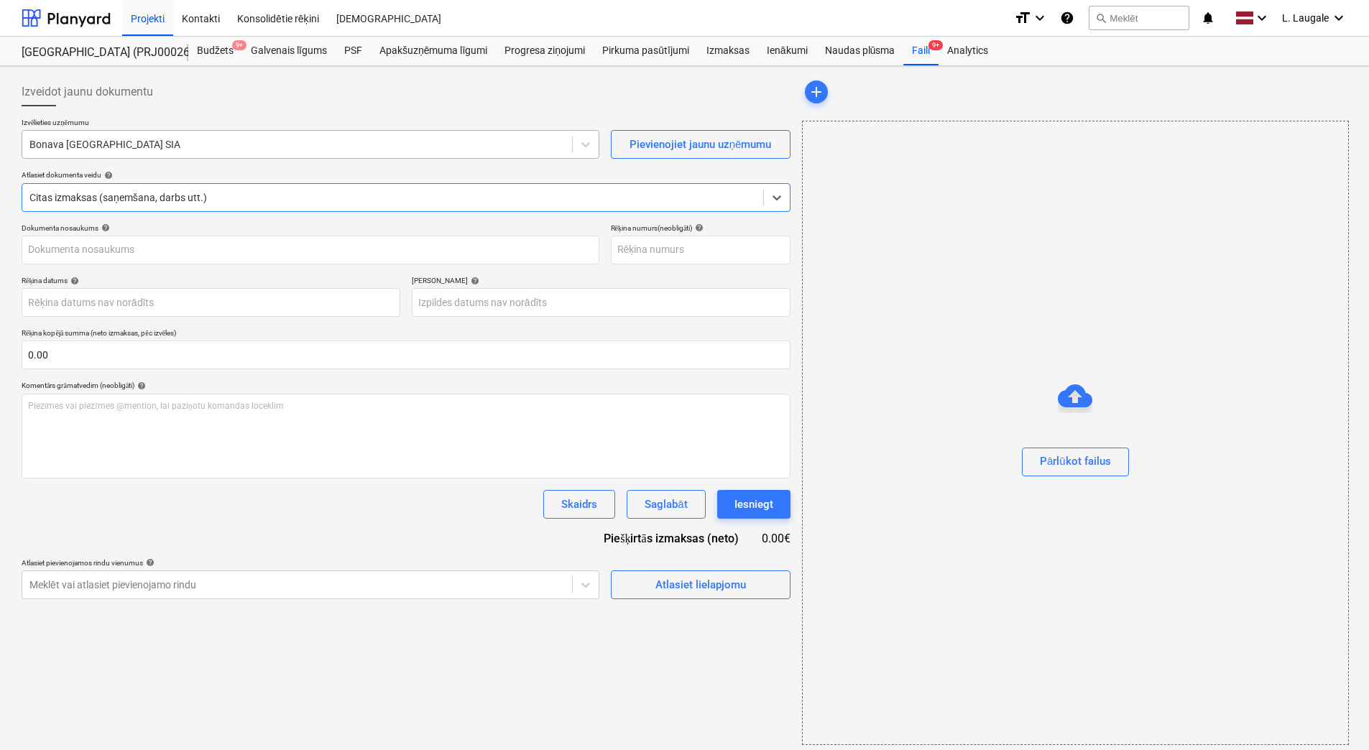
click at [197, 149] on div at bounding box center [296, 144] width 535 height 14
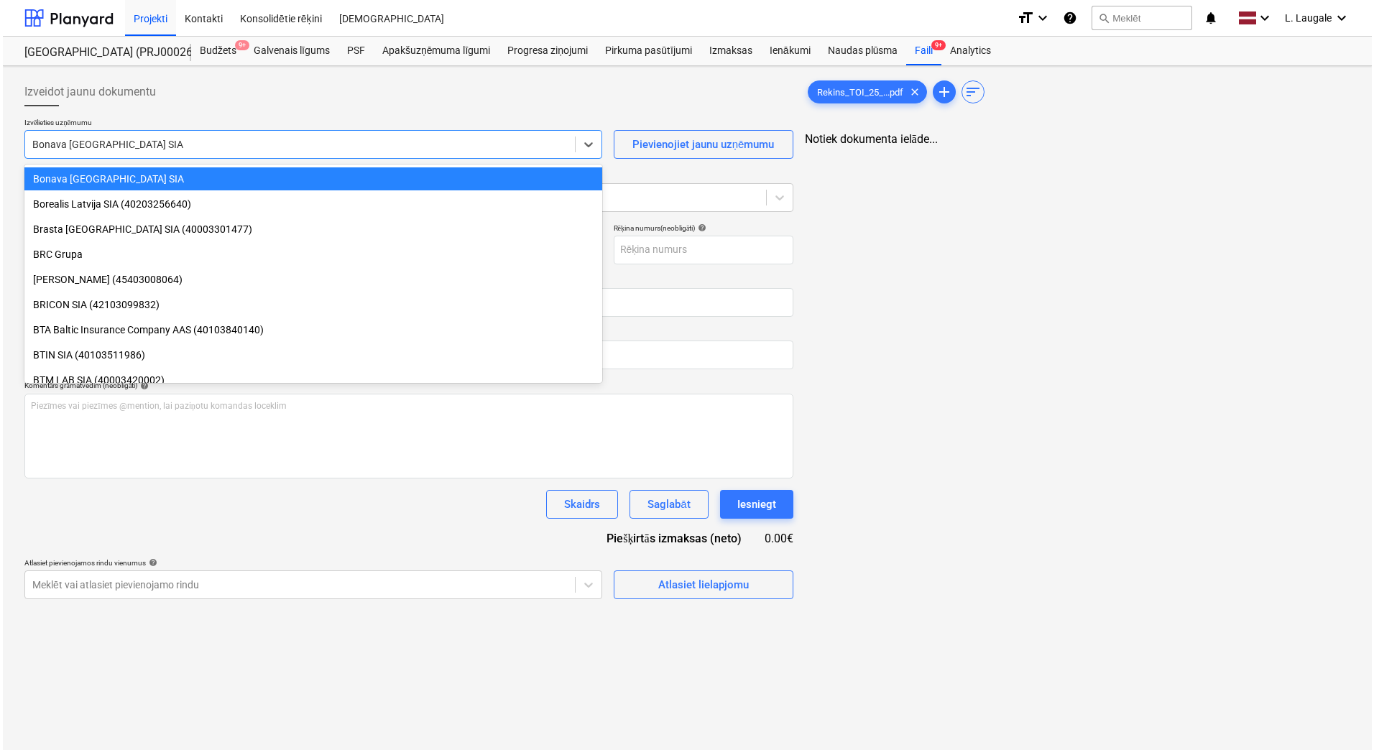
type input "Rekins_TOI_25_11257.pdf"
type input "10 Sep 2025"
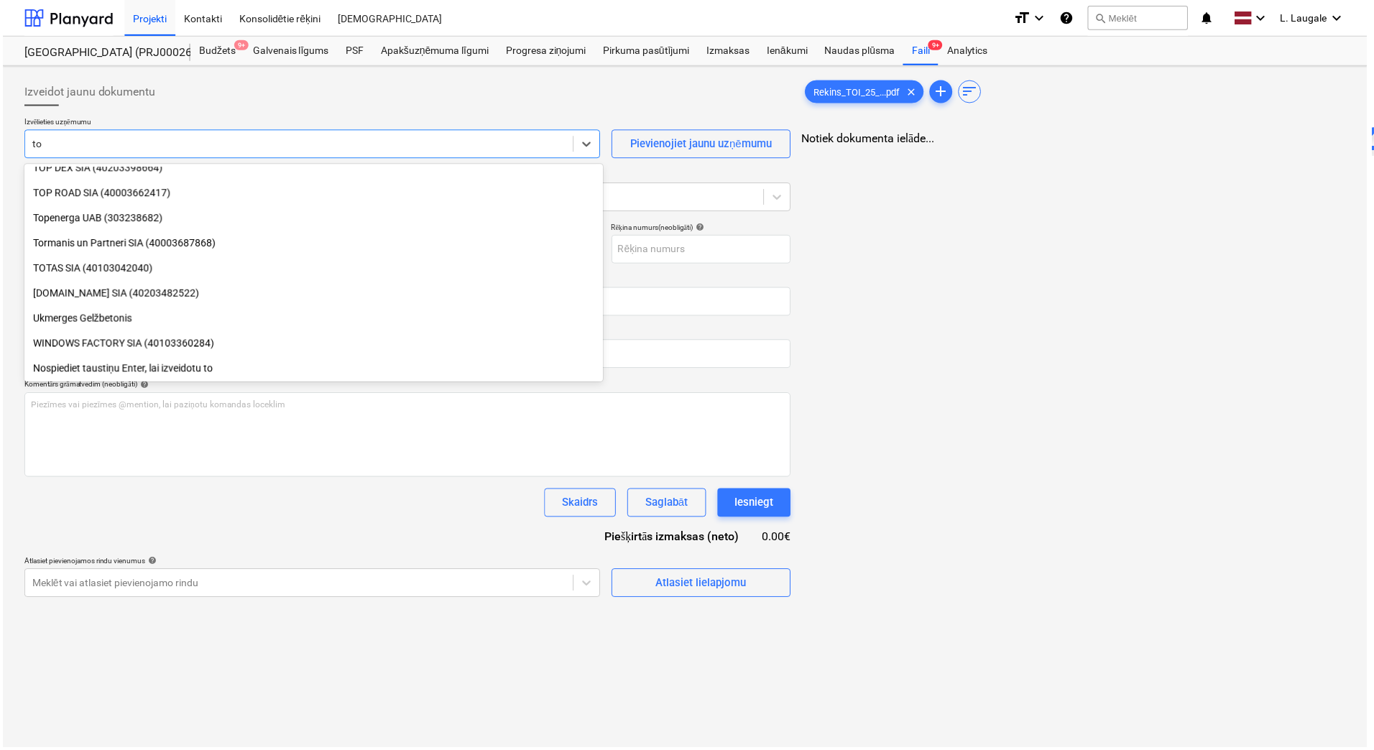
scroll to position [916, 0]
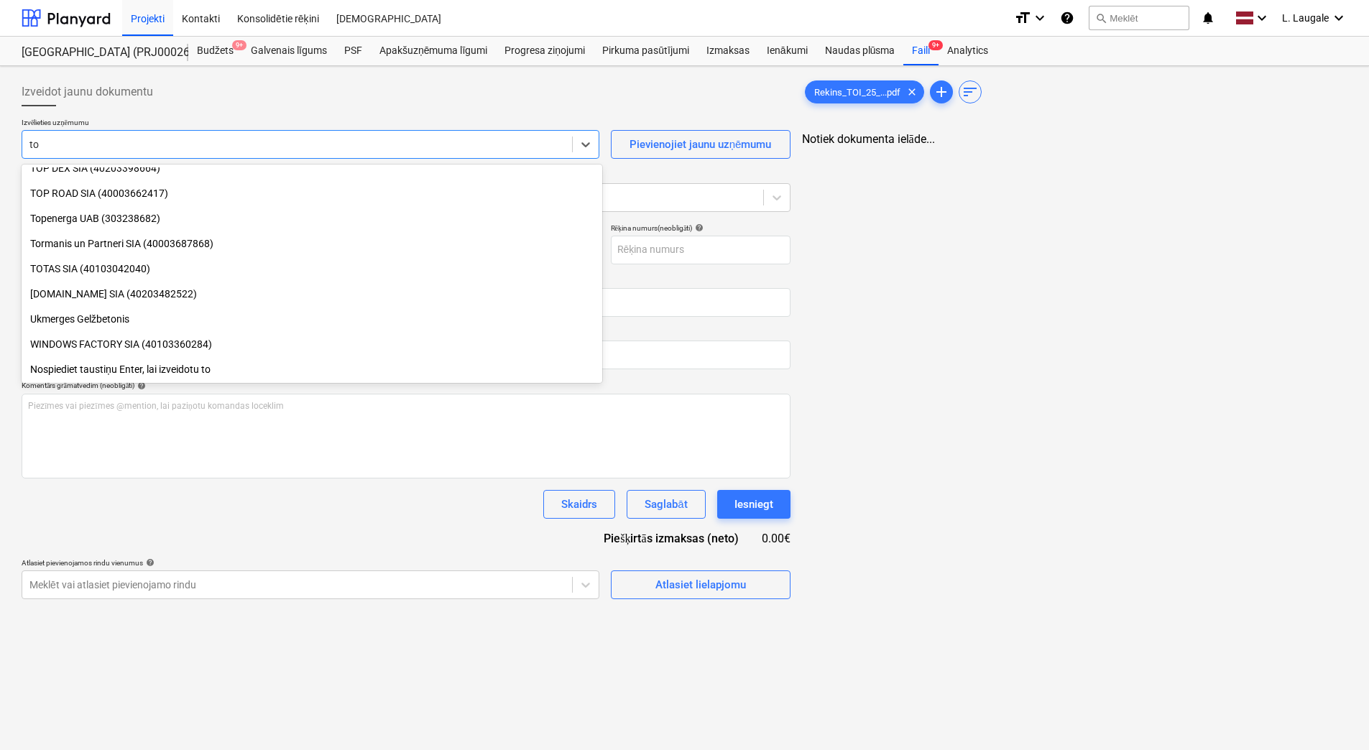
type input "toi"
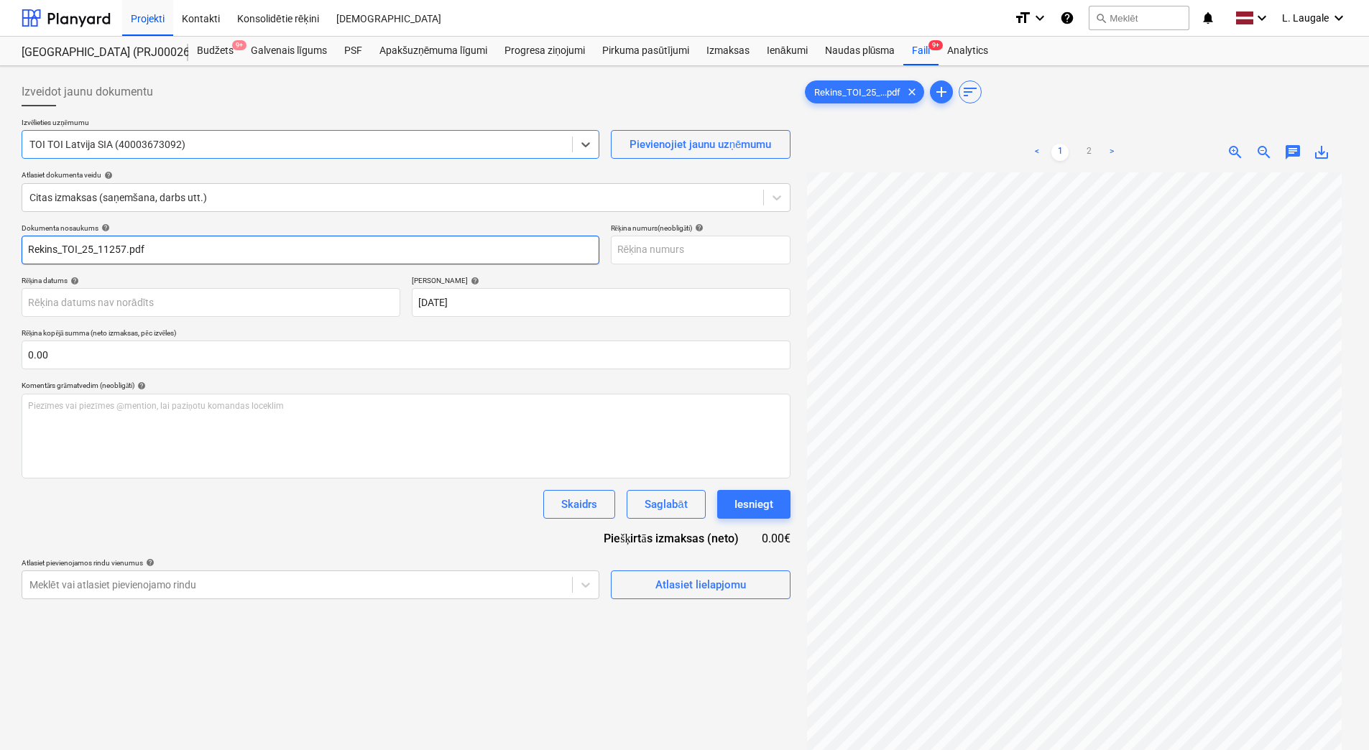
click at [164, 254] on input "Rekins_TOI_25_11257.pdf" at bounding box center [311, 250] width 578 height 29
drag, startPoint x: 164, startPoint y: 254, endPoint x: 63, endPoint y: 255, distance: 100.6
click at [63, 255] on input "Rekins_TOI_25_11257" at bounding box center [311, 250] width 578 height 29
type input "Rekins_TOI_25_11257"
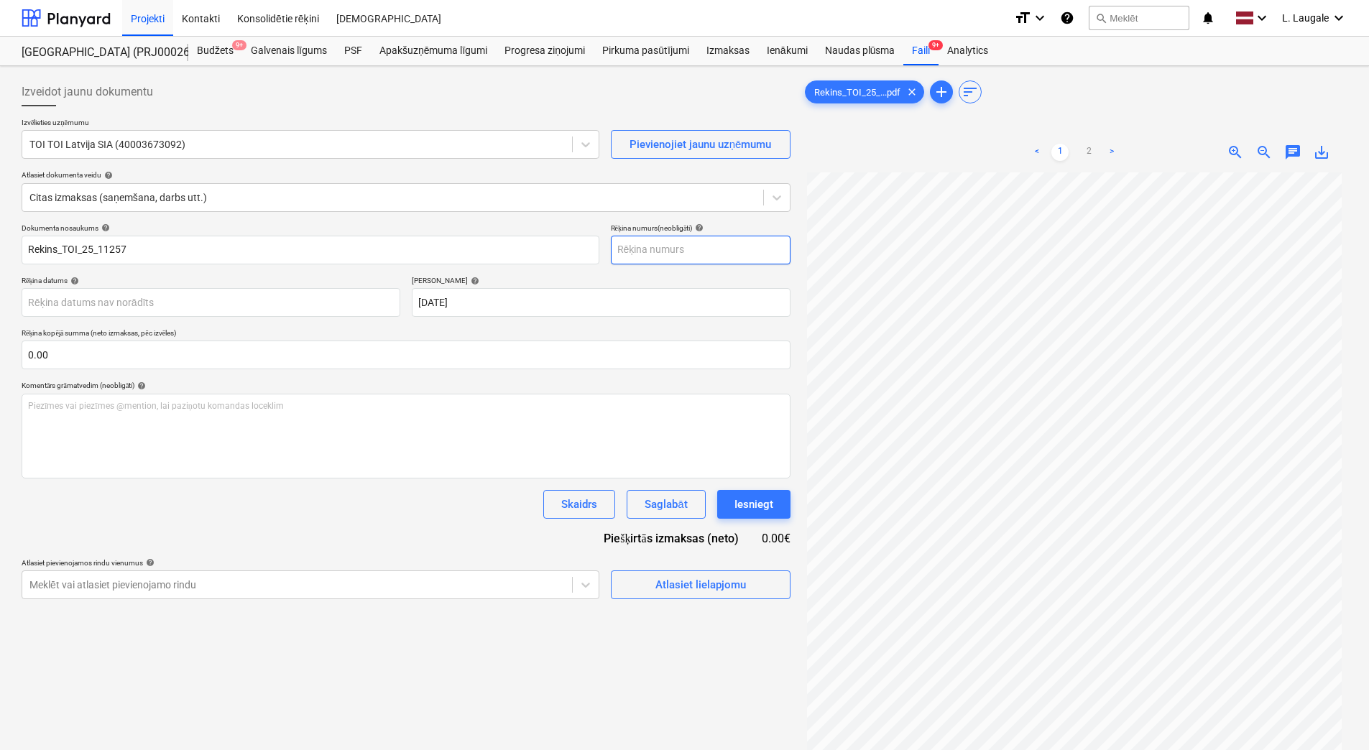
click at [653, 239] on input "text" at bounding box center [701, 250] width 180 height 29
paste input "TOI_25_11257"
type input "TOI_25_11257"
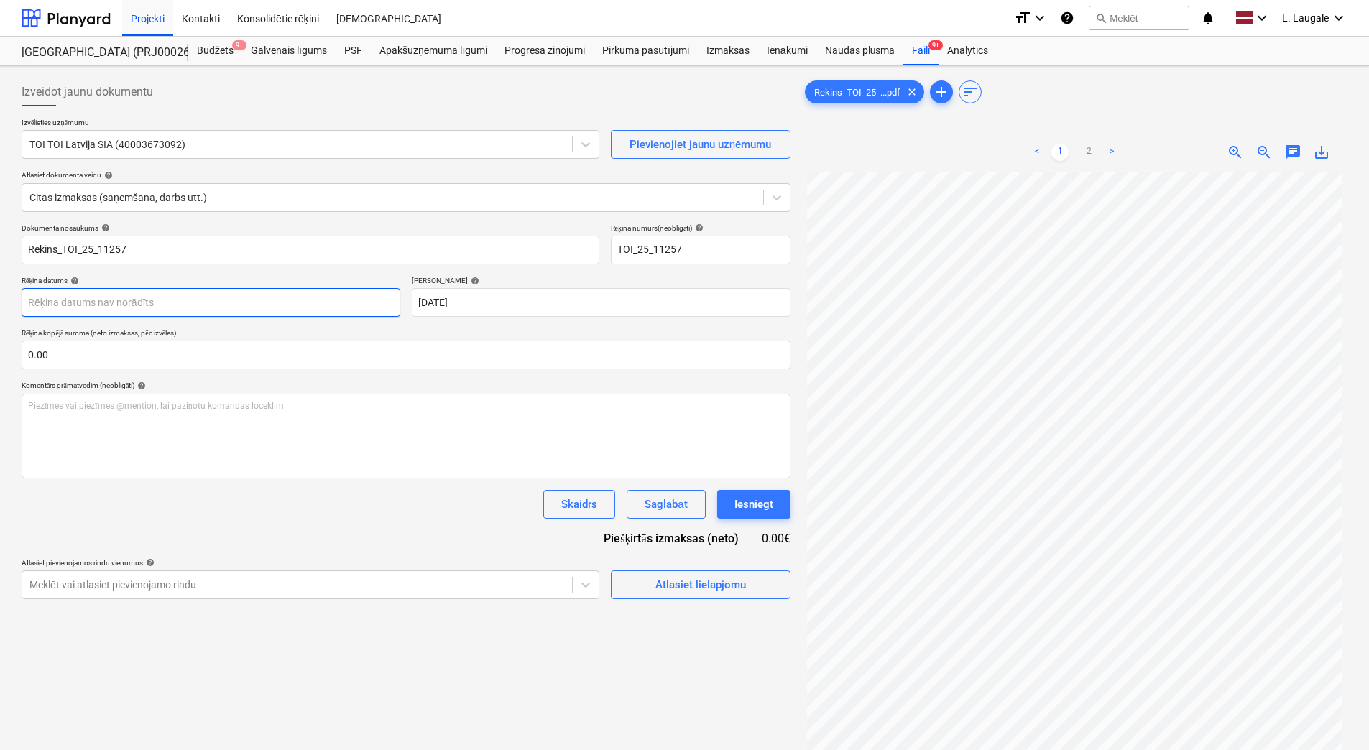
click at [226, 311] on body "Projekti Kontakti Konsolidētie rēķini Iesūtne format_size keyboard_arrow_down h…" at bounding box center [684, 375] width 1369 height 750
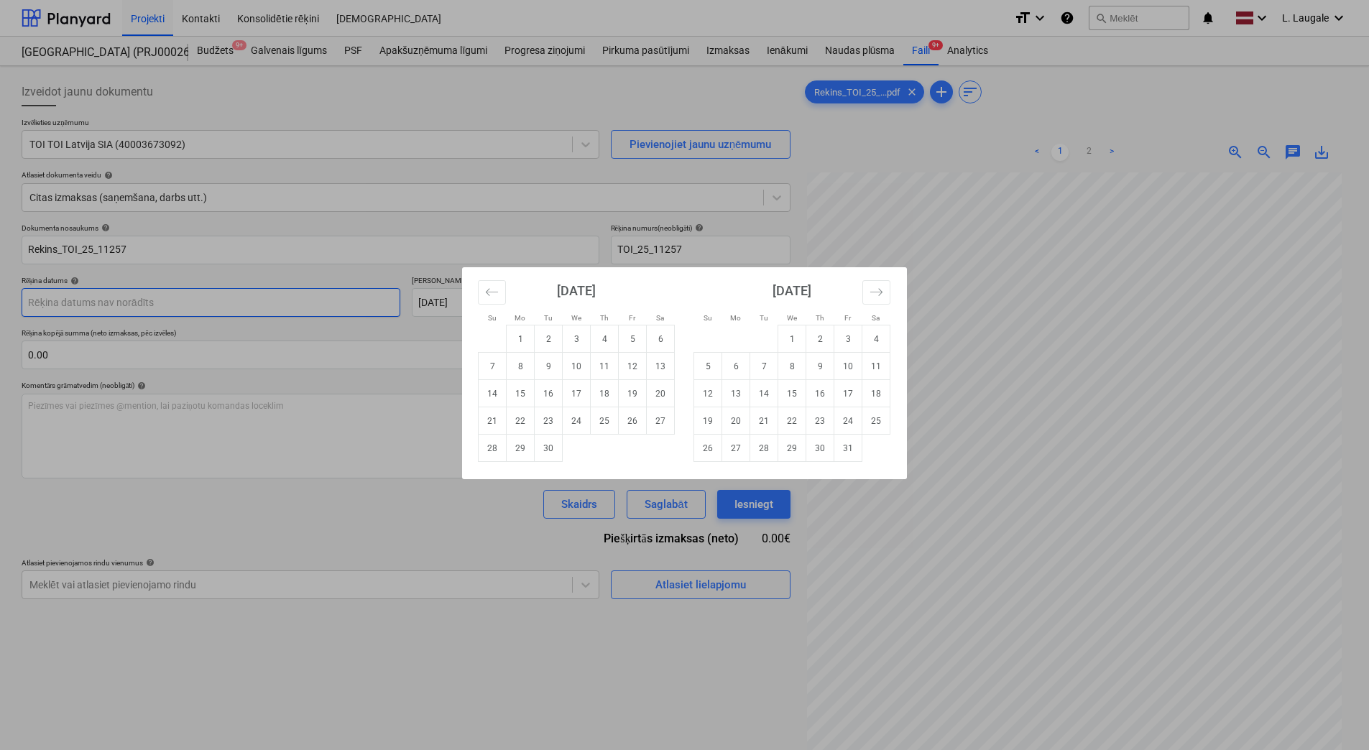
click at [226, 311] on div "Su Mo Tu We Th Fr Sa Su Mo Tu We Th Fr Sa August 2025 1 2 3 4 5 6 7 8 9 10 11 1…" at bounding box center [684, 375] width 1369 height 750
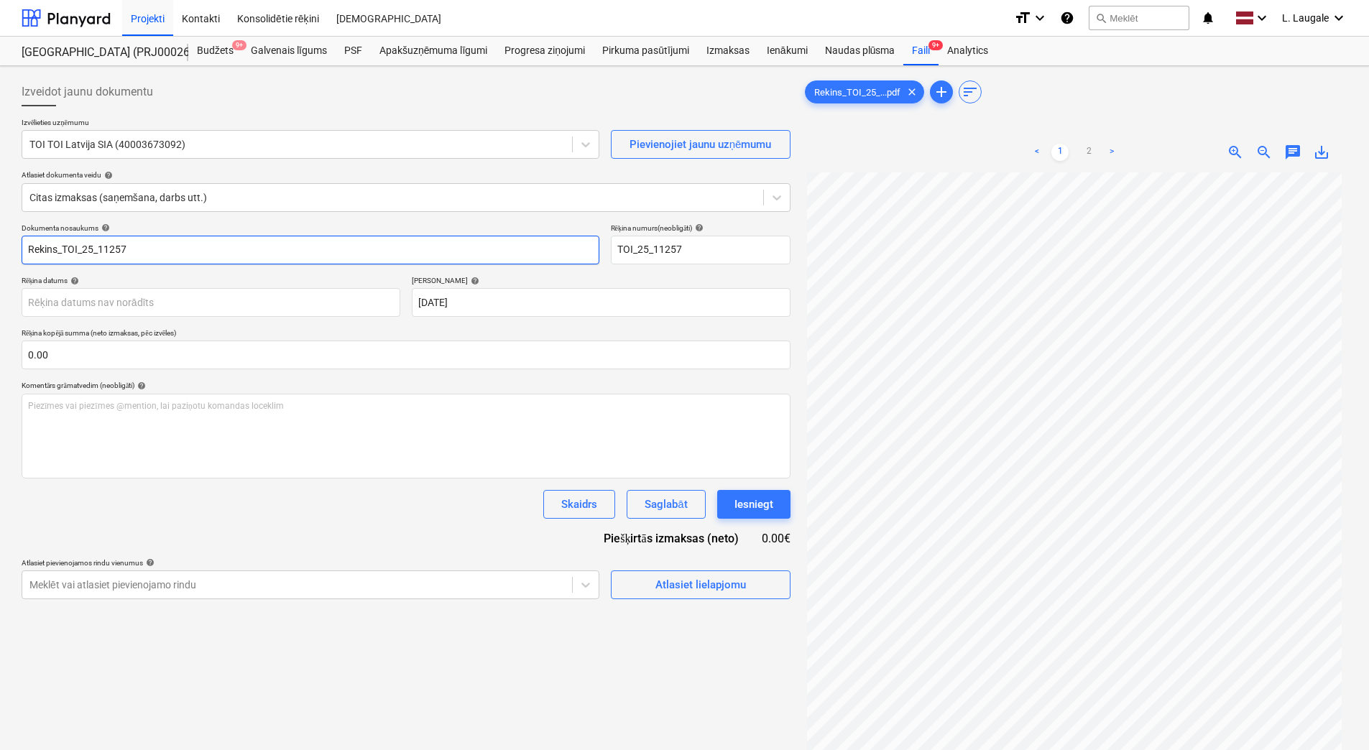
drag, startPoint x: 167, startPoint y: 254, endPoint x: 63, endPoint y: 253, distance: 104.9
click at [63, 253] on input "Rekins_TOI_25_11257" at bounding box center [311, 250] width 578 height 29
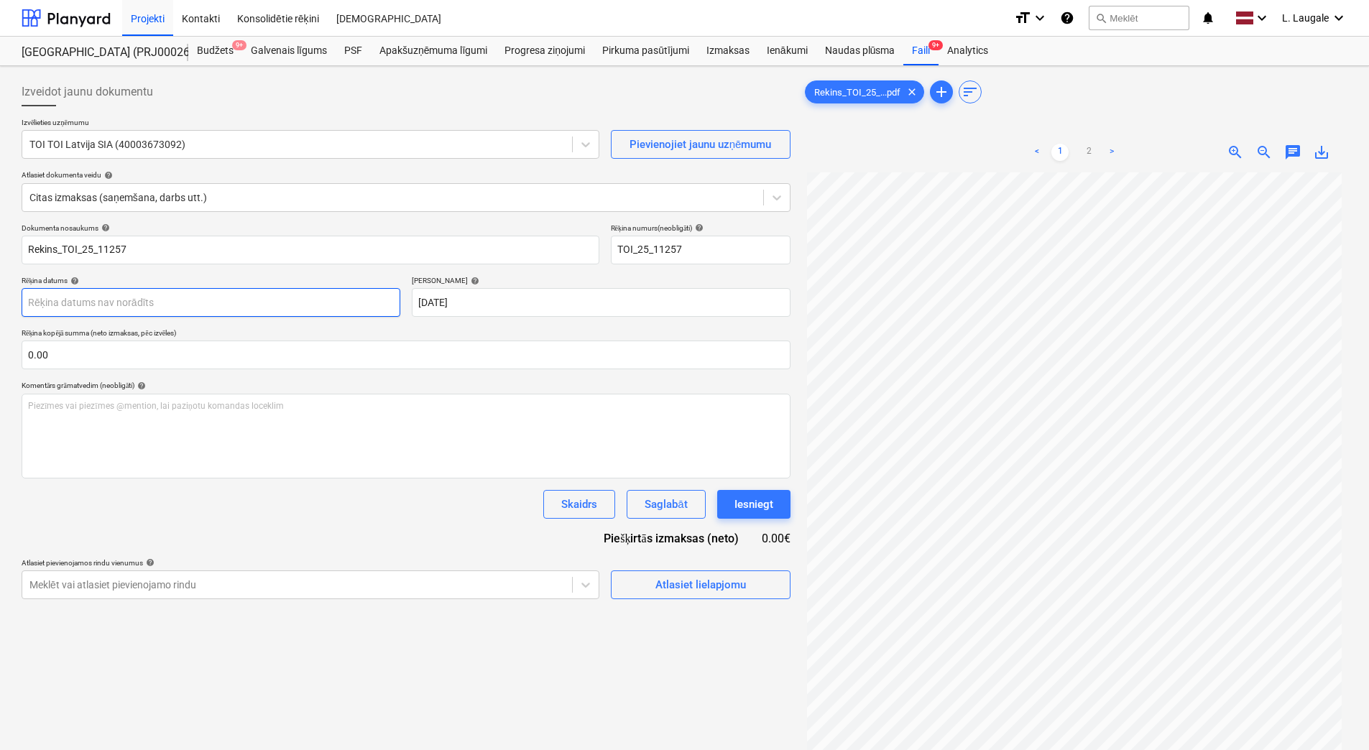
click at [209, 308] on body "Projekti Kontakti Konsolidētie rēķini Iesūtne format_size keyboard_arrow_down h…" at bounding box center [684, 375] width 1369 height 750
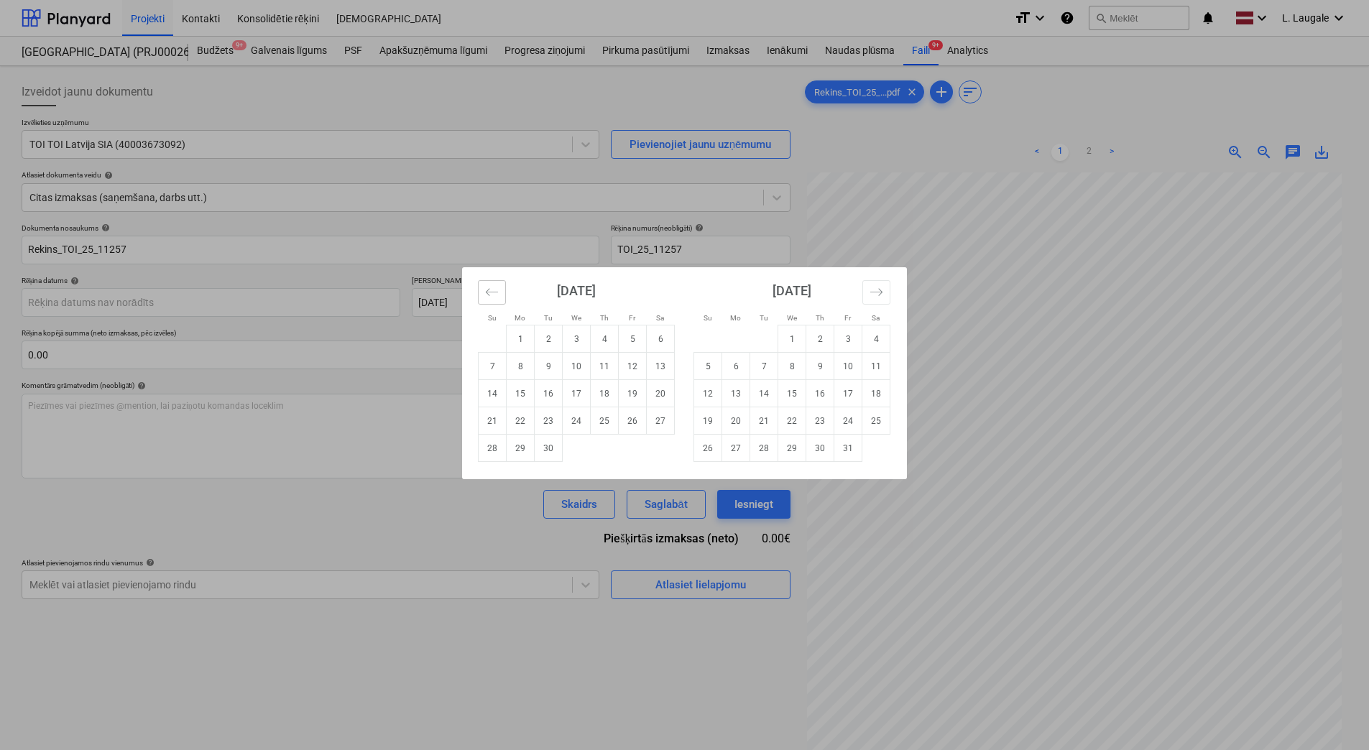
click at [495, 296] on icon "Move backward to switch to the previous month." at bounding box center [492, 292] width 14 height 14
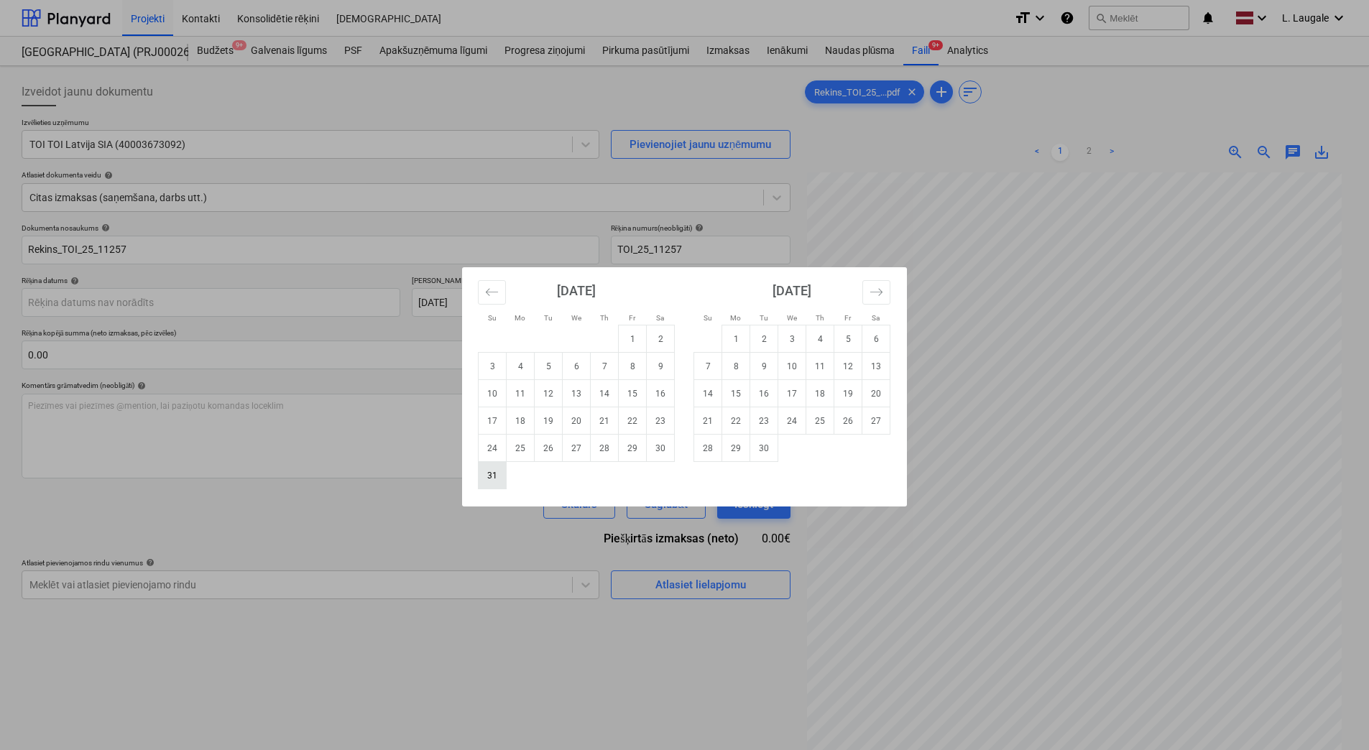
click at [499, 483] on td "31" at bounding box center [493, 475] width 28 height 27
type input "[DATE]"
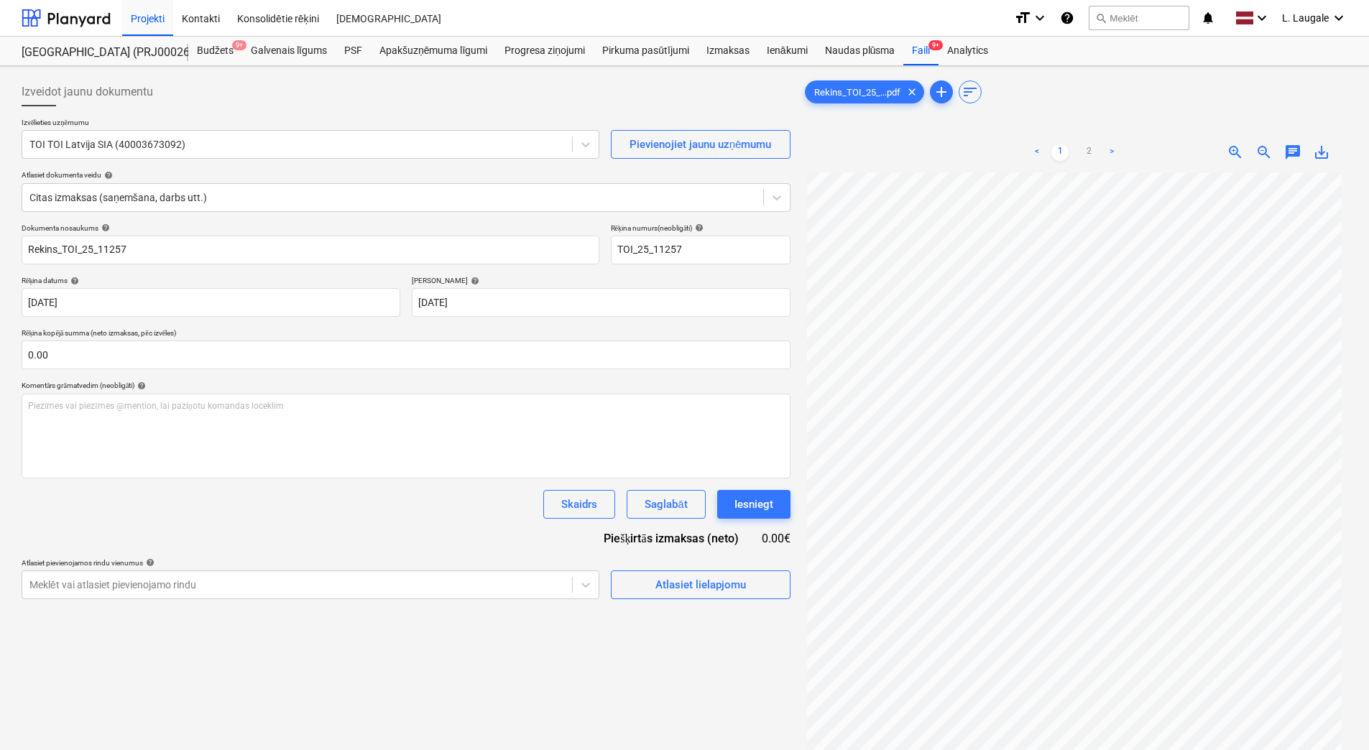
click at [512, 326] on div "Dokumenta nosaukums help Rekins_TOI_25_11257 Rēķina numurs (neobligāti) help TO…" at bounding box center [406, 412] width 769 height 376
click at [723, 569] on div "Atlasiet lielapjomu" at bounding box center [701, 578] width 180 height 41
click at [1085, 143] on div "< 1 2 >" at bounding box center [1074, 152] width 174 height 40
click at [1088, 149] on link "2" at bounding box center [1088, 152] width 17 height 17
click at [1062, 147] on link "1" at bounding box center [1059, 152] width 17 height 17
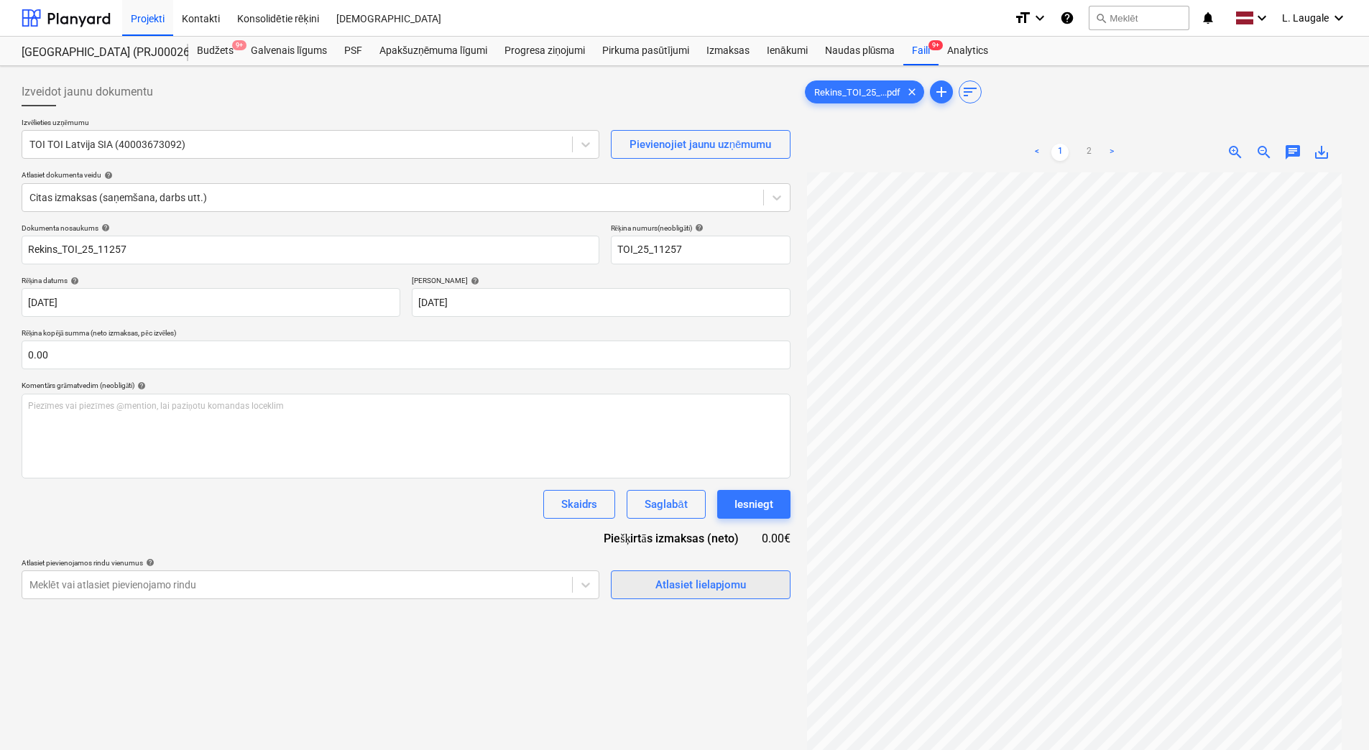
click at [681, 583] on div "Atlasiet lielapjomu" at bounding box center [700, 585] width 91 height 19
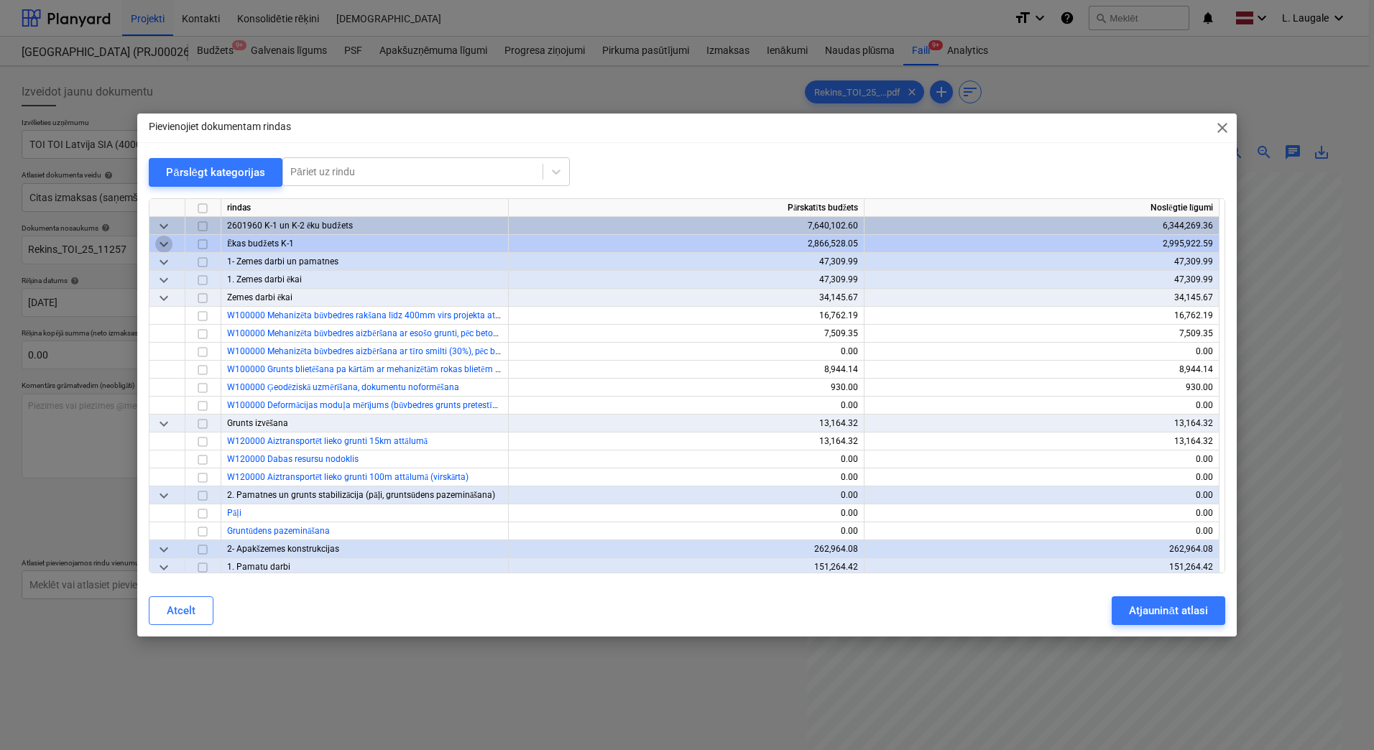
click at [162, 241] on span "keyboard_arrow_down" at bounding box center [163, 244] width 17 height 17
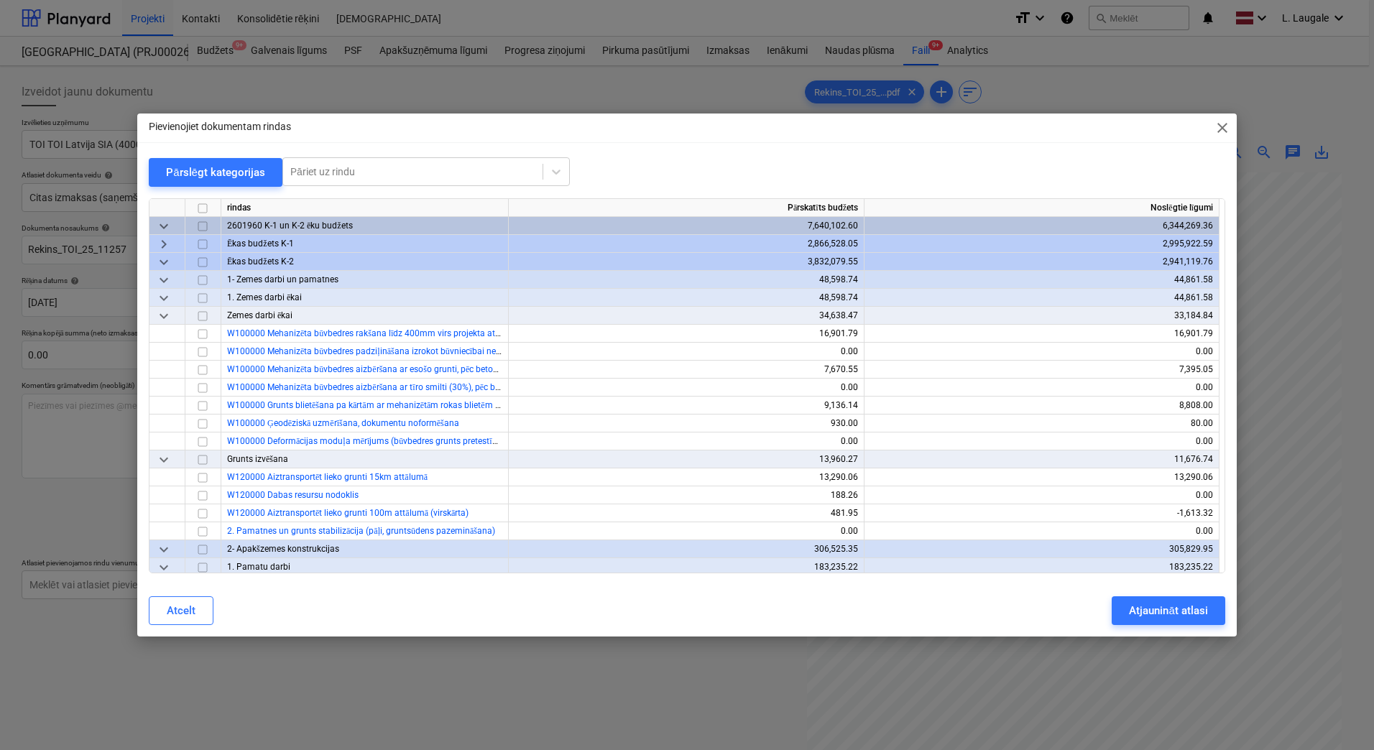
click at [156, 266] on span "keyboard_arrow_down" at bounding box center [163, 262] width 17 height 17
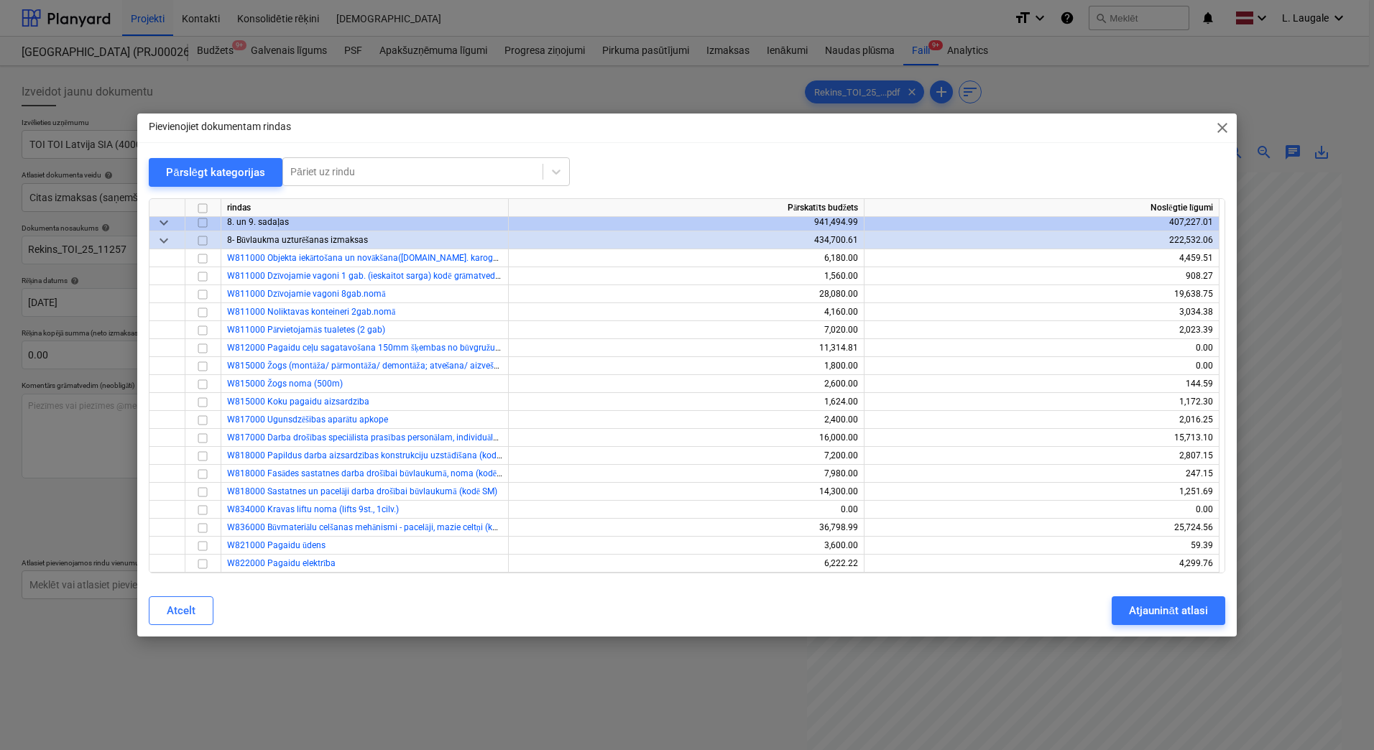
scroll to position [48, 0]
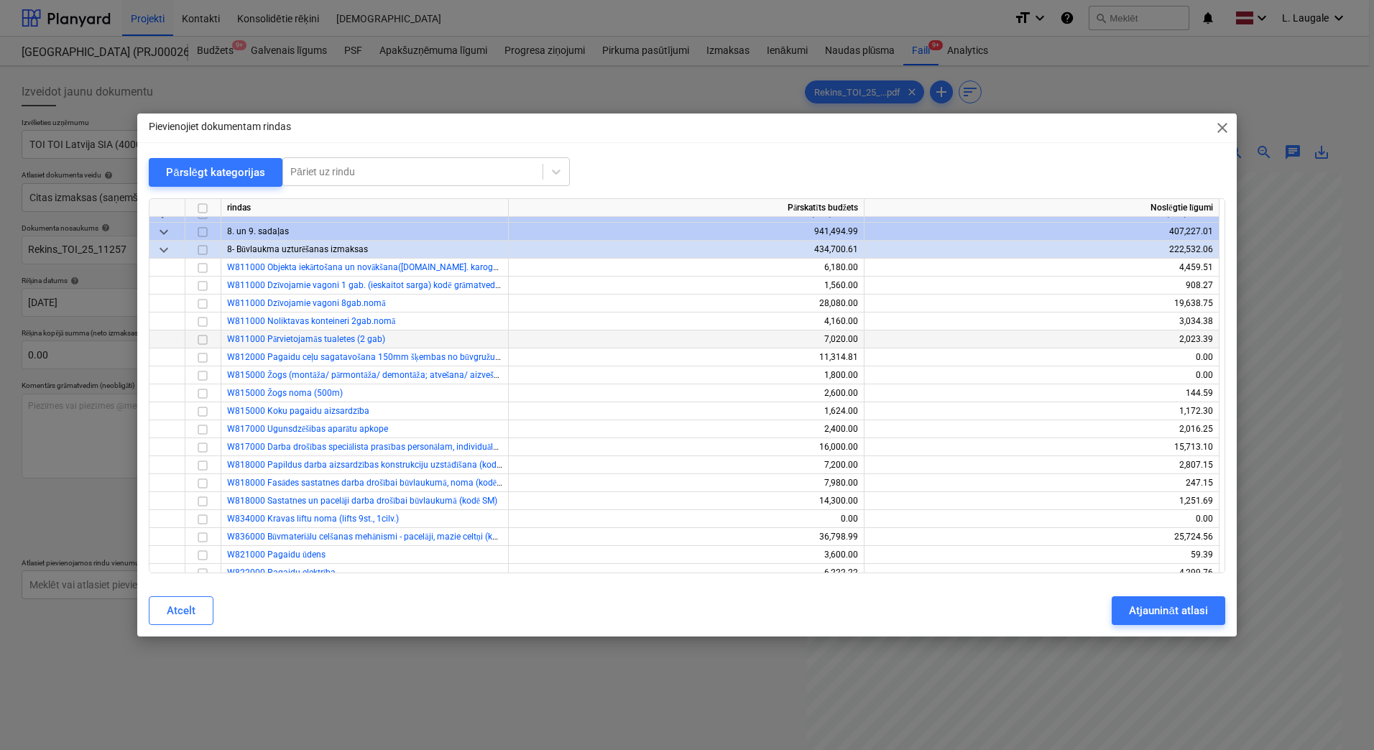
click at [203, 341] on input "checkbox" at bounding box center [202, 339] width 17 height 17
click at [1181, 617] on div "Atjaunināt atlasi" at bounding box center [1168, 611] width 78 height 19
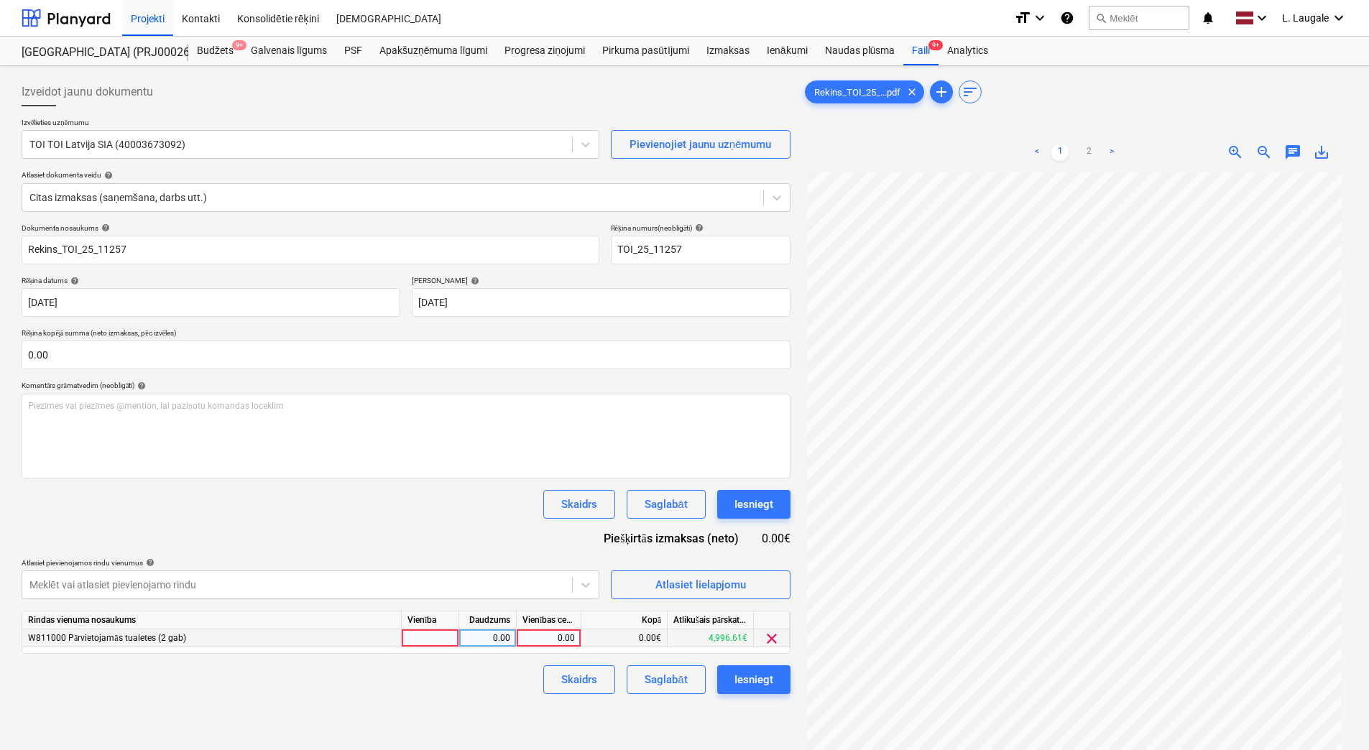
click at [438, 637] on div at bounding box center [430, 639] width 57 height 18
type input "1"
click at [479, 638] on div "0.00" at bounding box center [487, 639] width 45 height 18
type input "1"
click at [535, 635] on div "0.00" at bounding box center [548, 639] width 52 height 18
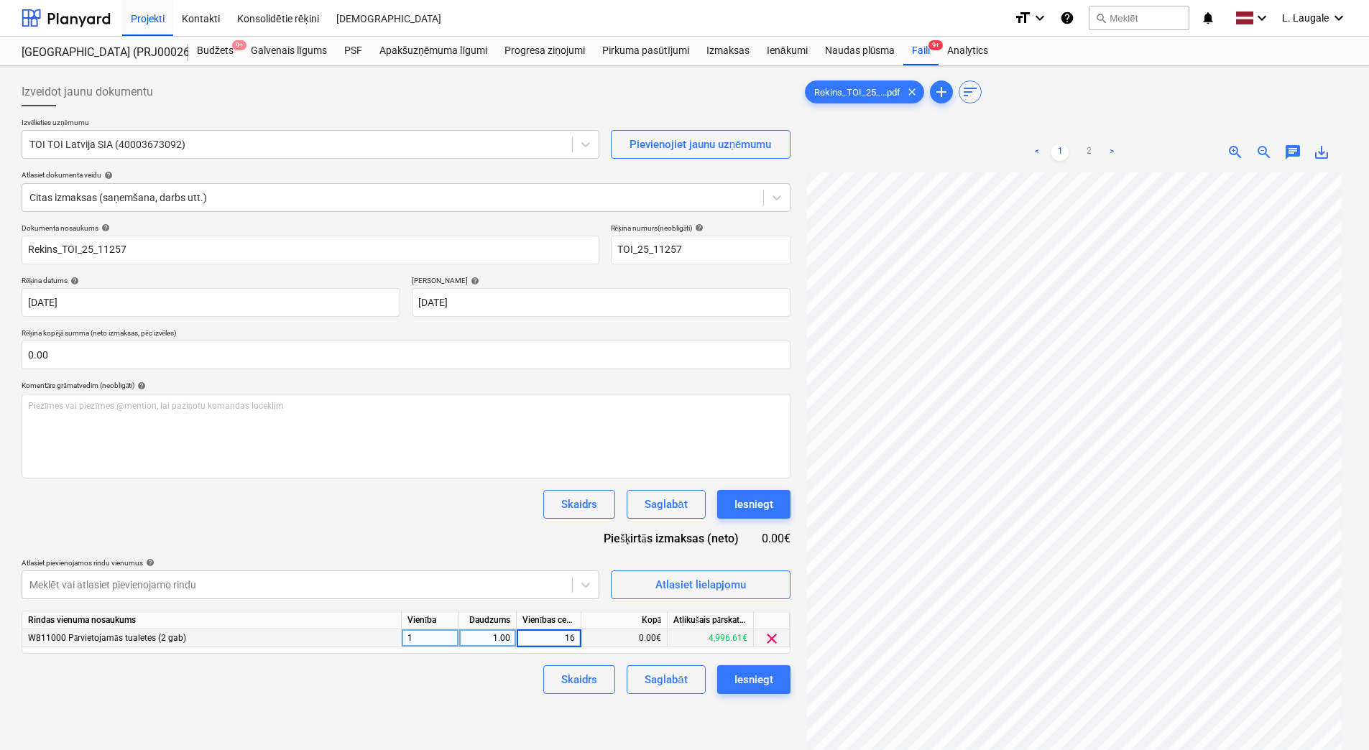
type input "160"
click at [521, 682] on div "Skaidrs Saglabāt Iesniegt" at bounding box center [406, 680] width 769 height 29
click at [626, 680] on div "Skaidrs Saglabāt Iesniegt" at bounding box center [661, 680] width 258 height 29
click at [632, 677] on button "Saglabāt" at bounding box center [666, 680] width 78 height 29
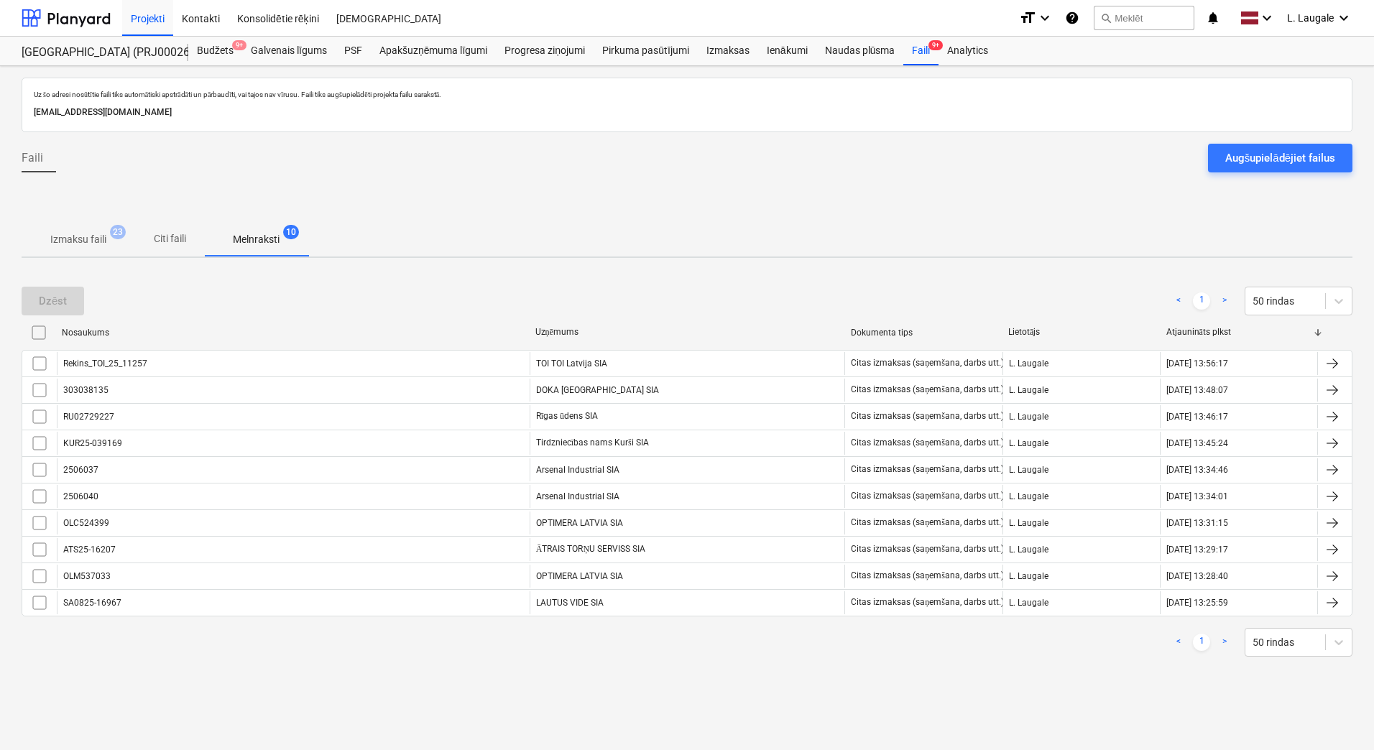
click at [80, 231] on span "Izmaksu faili 23" at bounding box center [79, 239] width 114 height 26
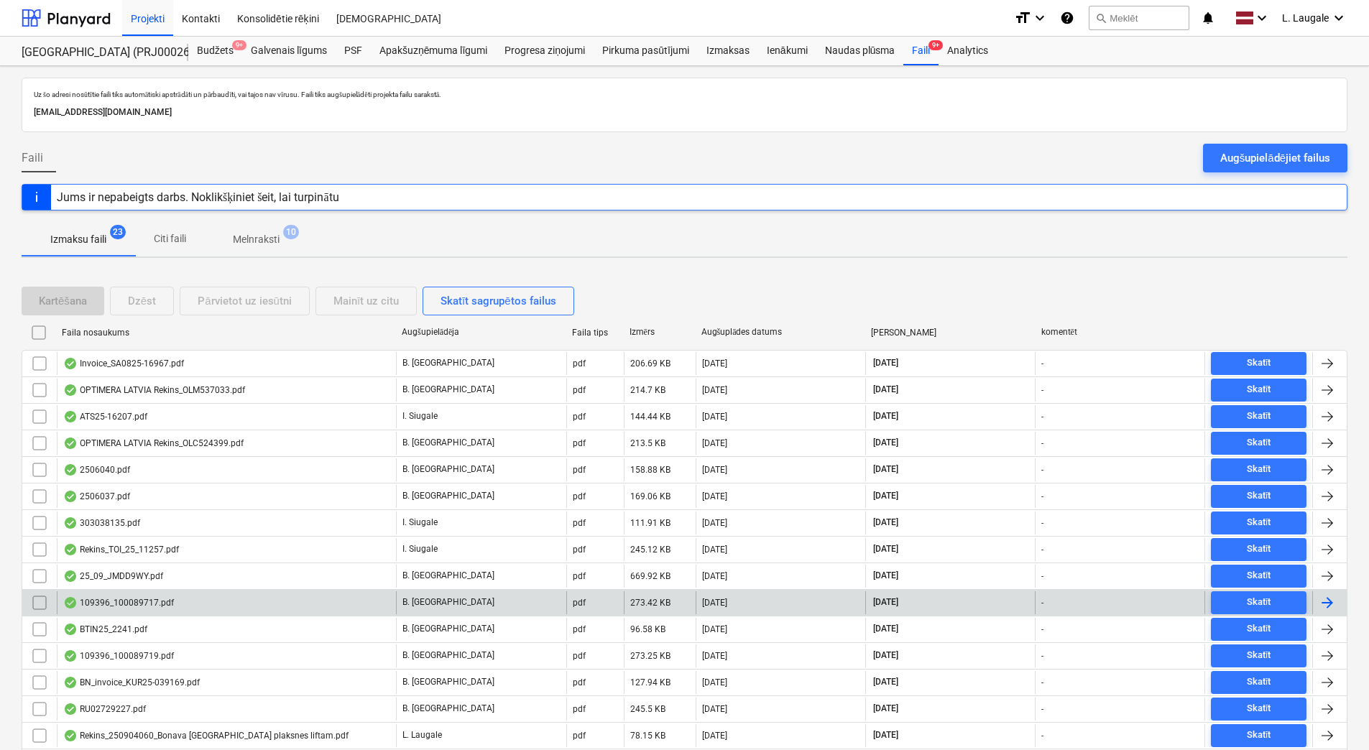
click at [327, 599] on div "109396_100089717.pdf" at bounding box center [226, 602] width 339 height 23
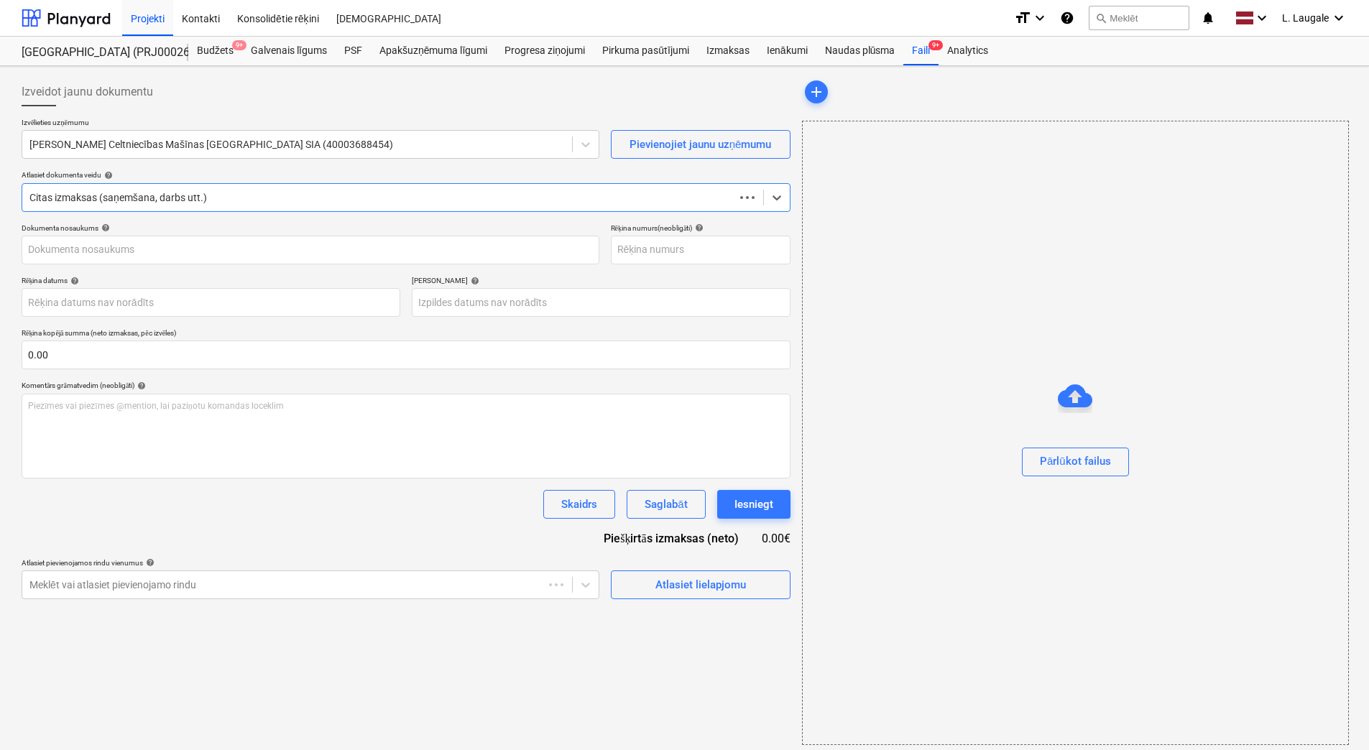
type input "109396_100089717.pdf"
type input "[DATE]"
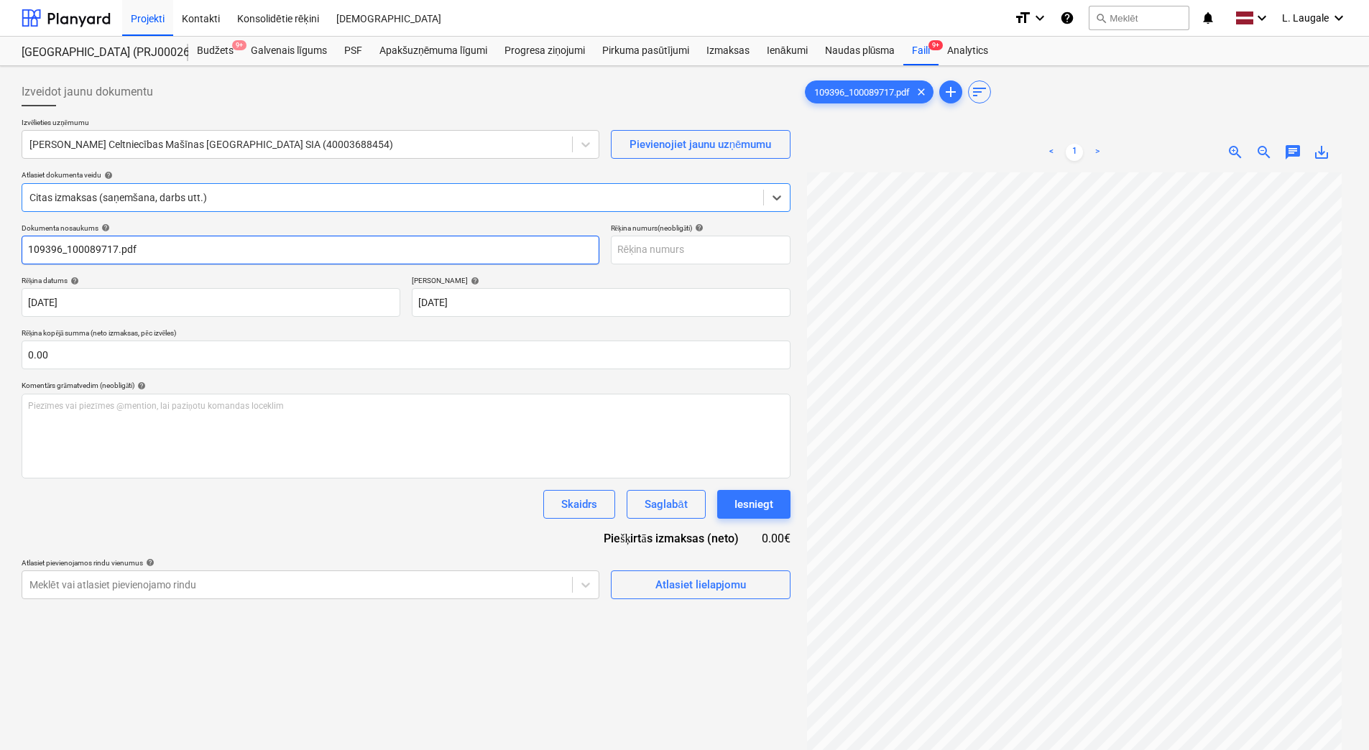
click at [264, 260] on input "109396_100089717.pdf" at bounding box center [311, 250] width 578 height 29
drag, startPoint x: 68, startPoint y: 254, endPoint x: -3, endPoint y: 251, distance: 71.2
click at [0, 251] on html "Projekti Kontakti Konsolidētie rēķini Iesūtne format_size keyboard_arrow_down h…" at bounding box center [684, 375] width 1369 height 750
drag, startPoint x: 105, startPoint y: 243, endPoint x: 0, endPoint y: 239, distance: 105.0
click at [0, 239] on html "Projekti Kontakti Konsolidētie rēķini Iesūtne format_size keyboard_arrow_down h…" at bounding box center [684, 375] width 1369 height 750
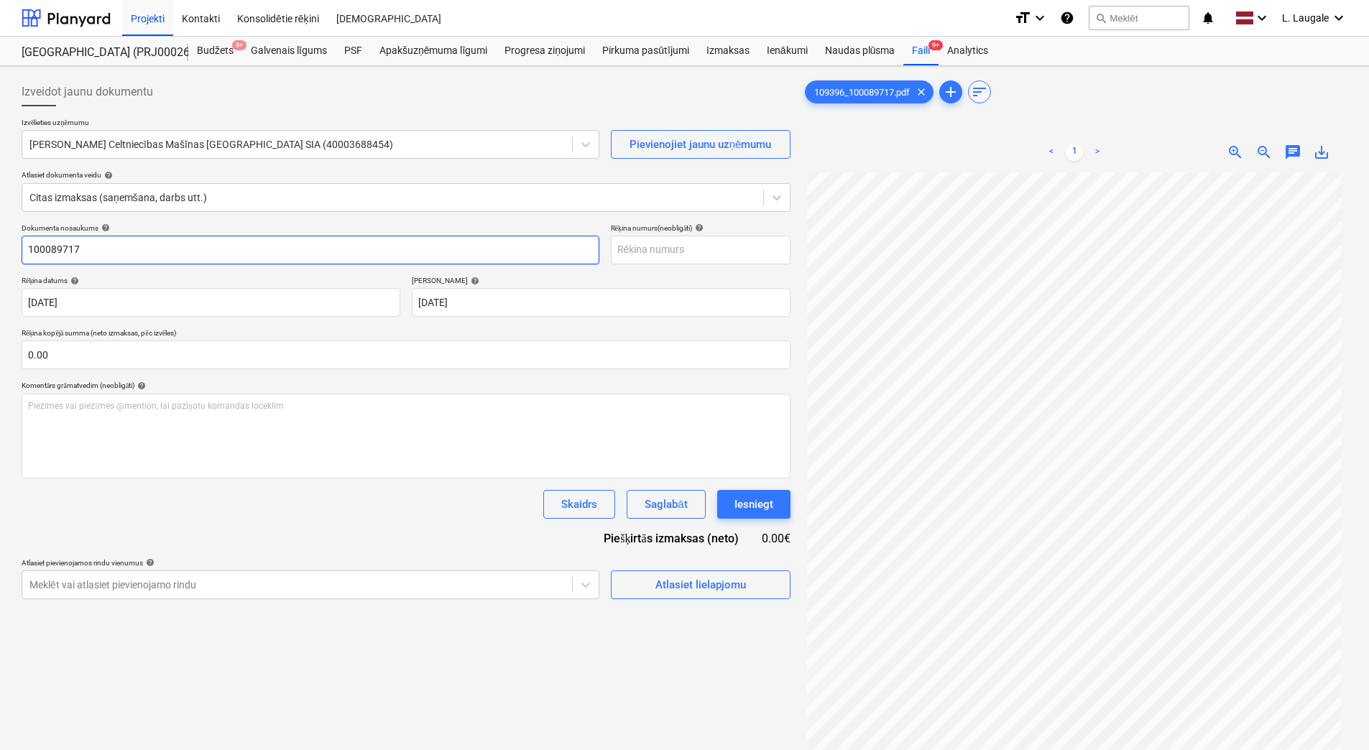
type input "100089717"
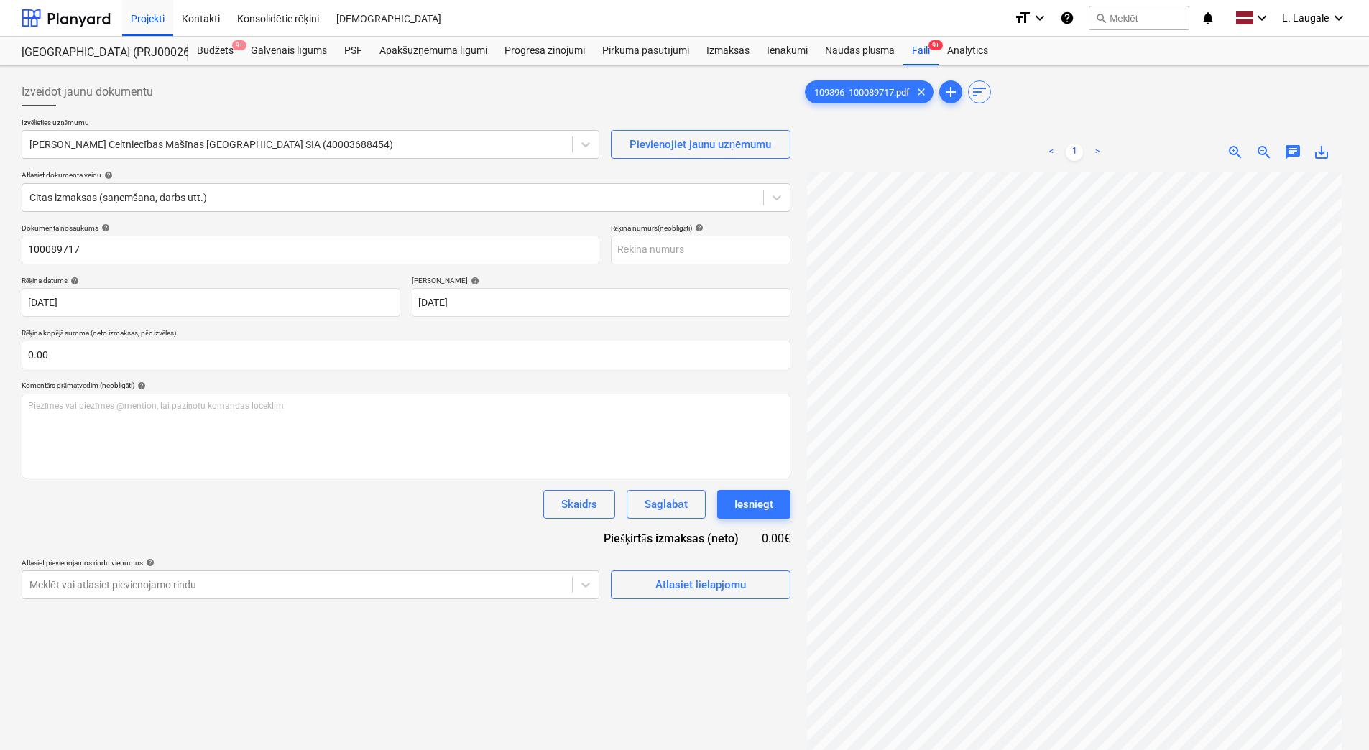
click at [672, 234] on p "Rēķina numurs (neobligāti) help" at bounding box center [701, 230] width 180 height 12
click at [674, 245] on input "text" at bounding box center [701, 250] width 180 height 29
paste input "100089717"
type input "100089717"
click at [667, 579] on div "Atlasiet lielapjomu" at bounding box center [700, 585] width 91 height 19
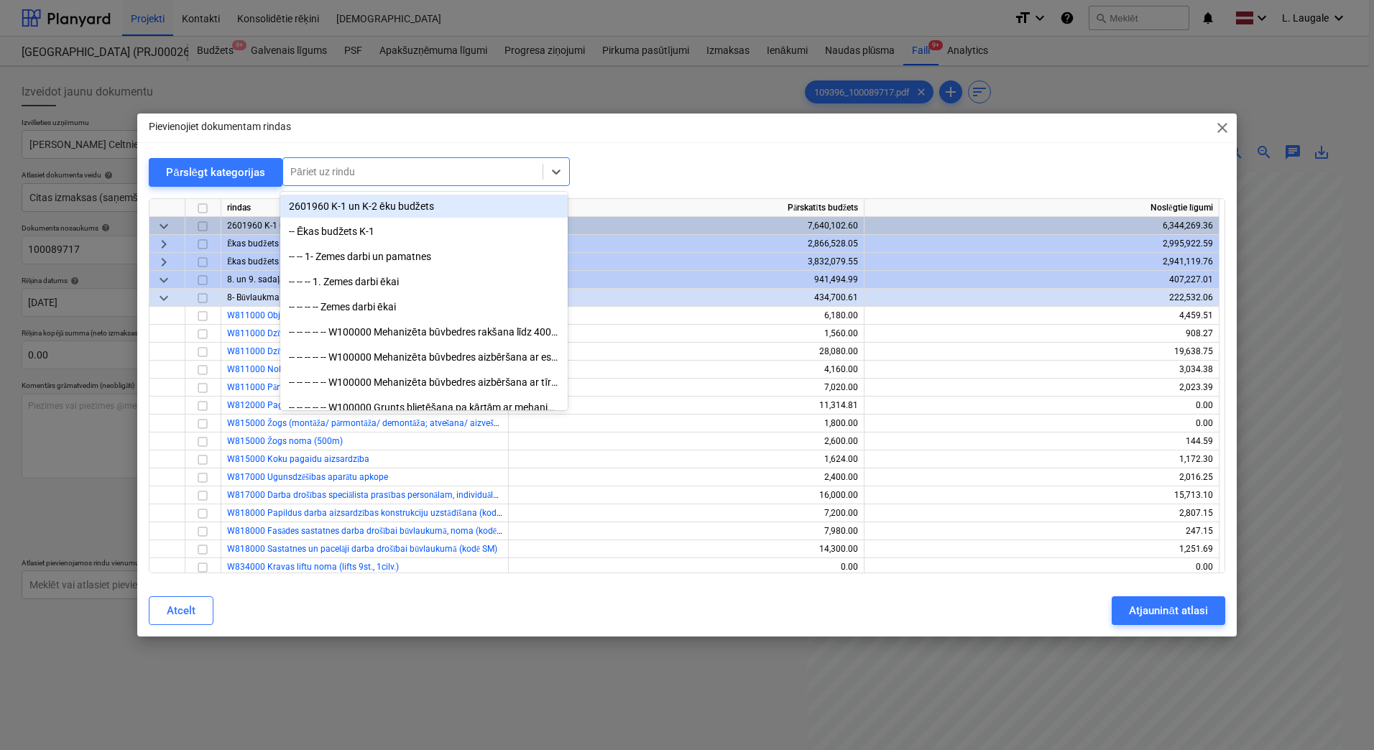
click at [420, 175] on div at bounding box center [412, 172] width 245 height 14
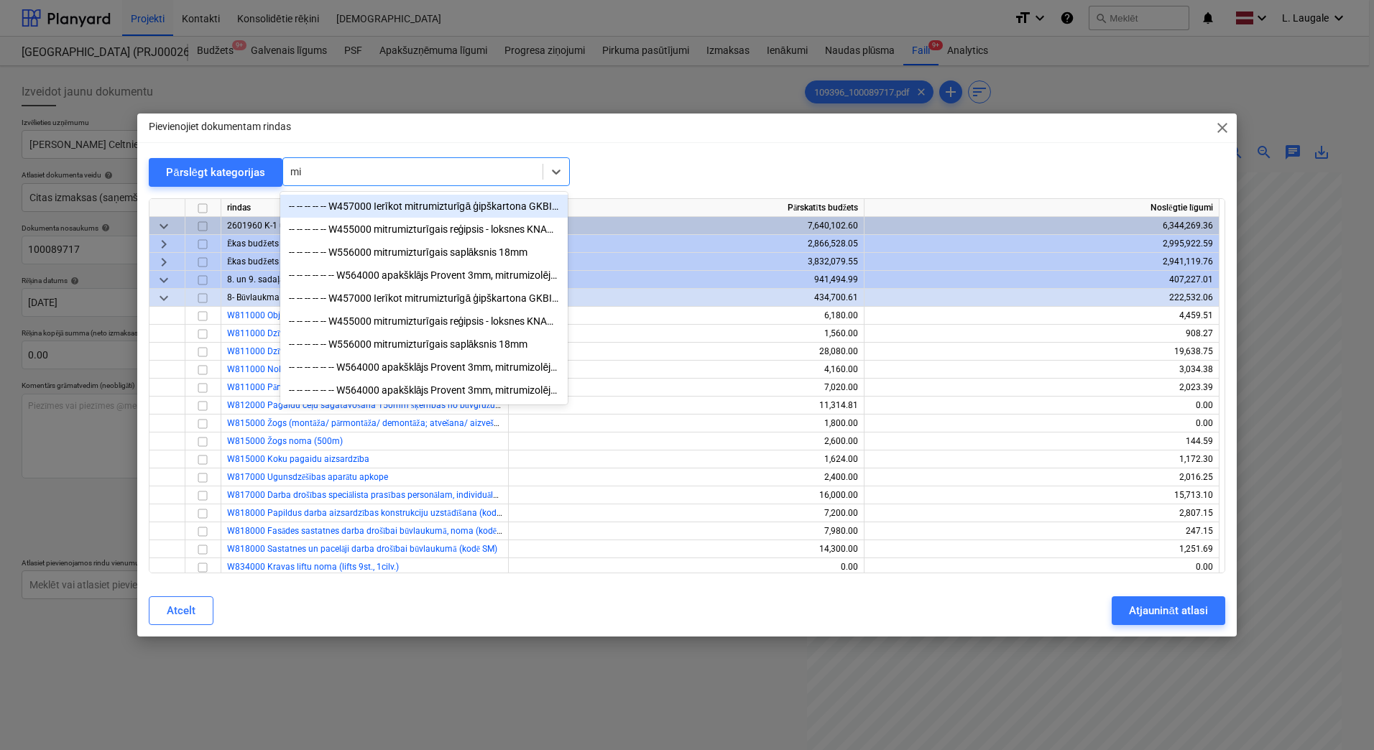
type input "m"
type input "žāv"
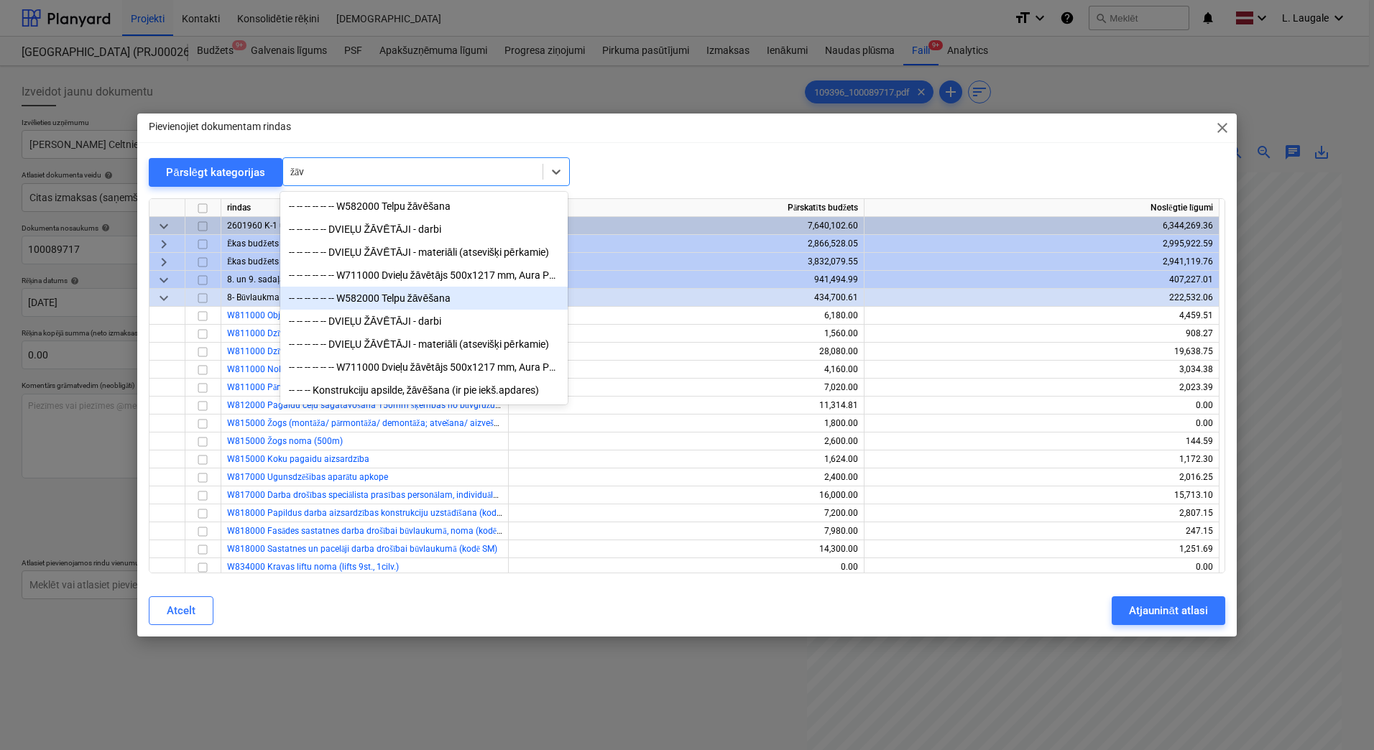
click at [447, 306] on div "-- -- -- -- -- -- W582000 Telpu žāvēšana" at bounding box center [423, 298] width 287 height 23
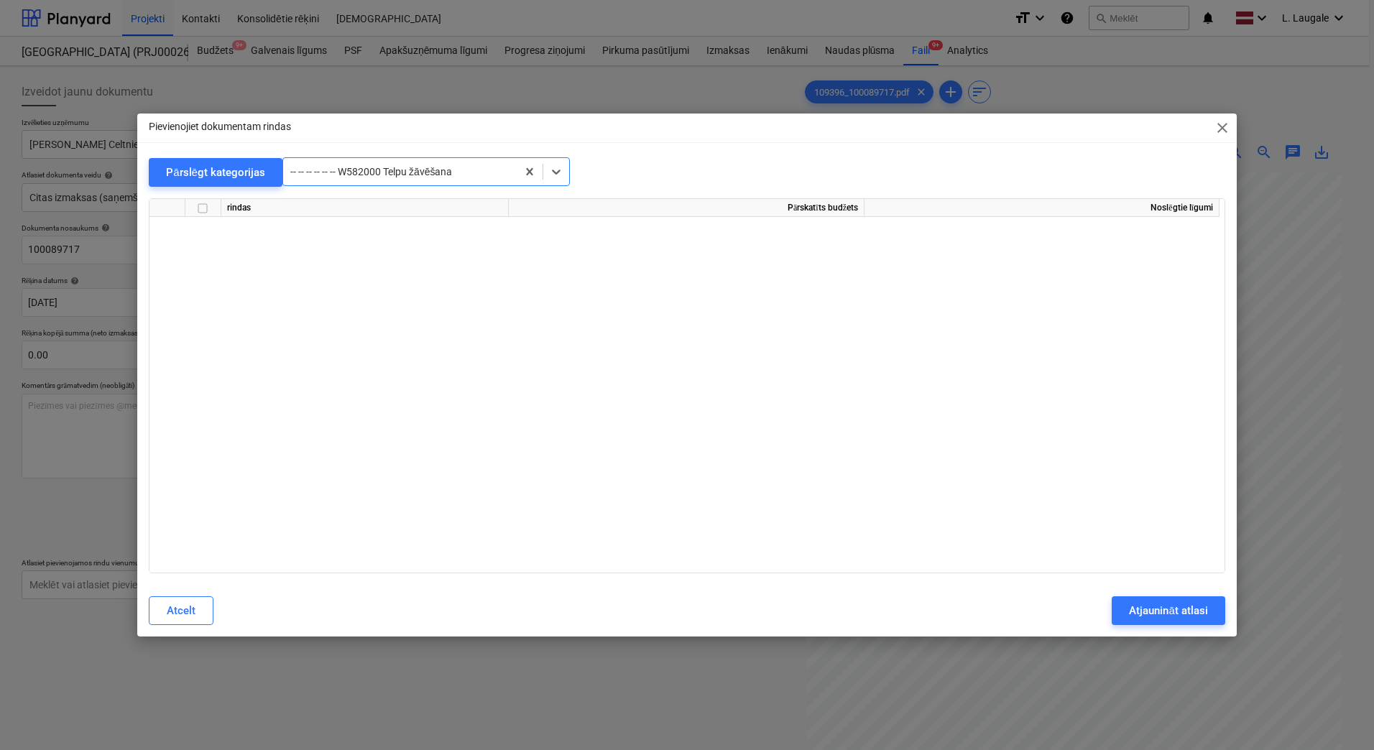
scroll to position [19746, 0]
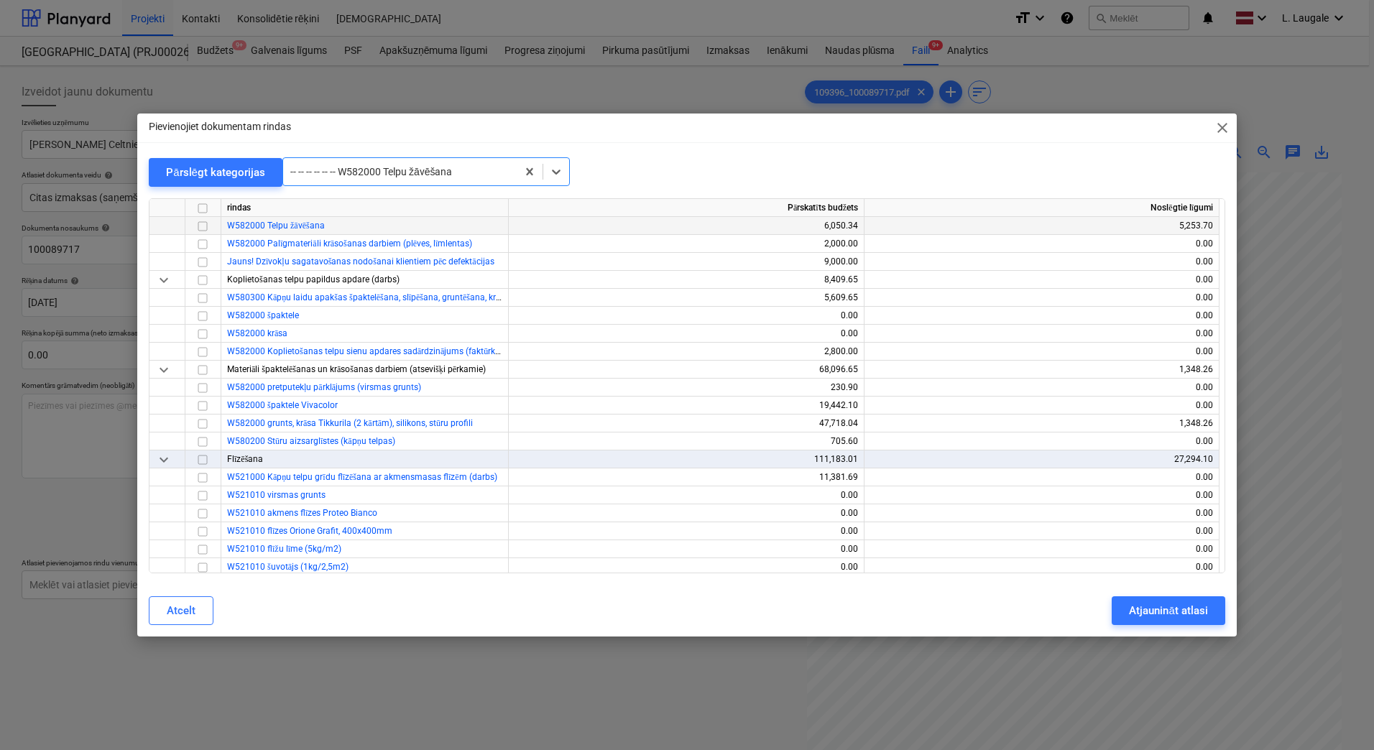
click at [206, 224] on input "checkbox" at bounding box center [202, 226] width 17 height 17
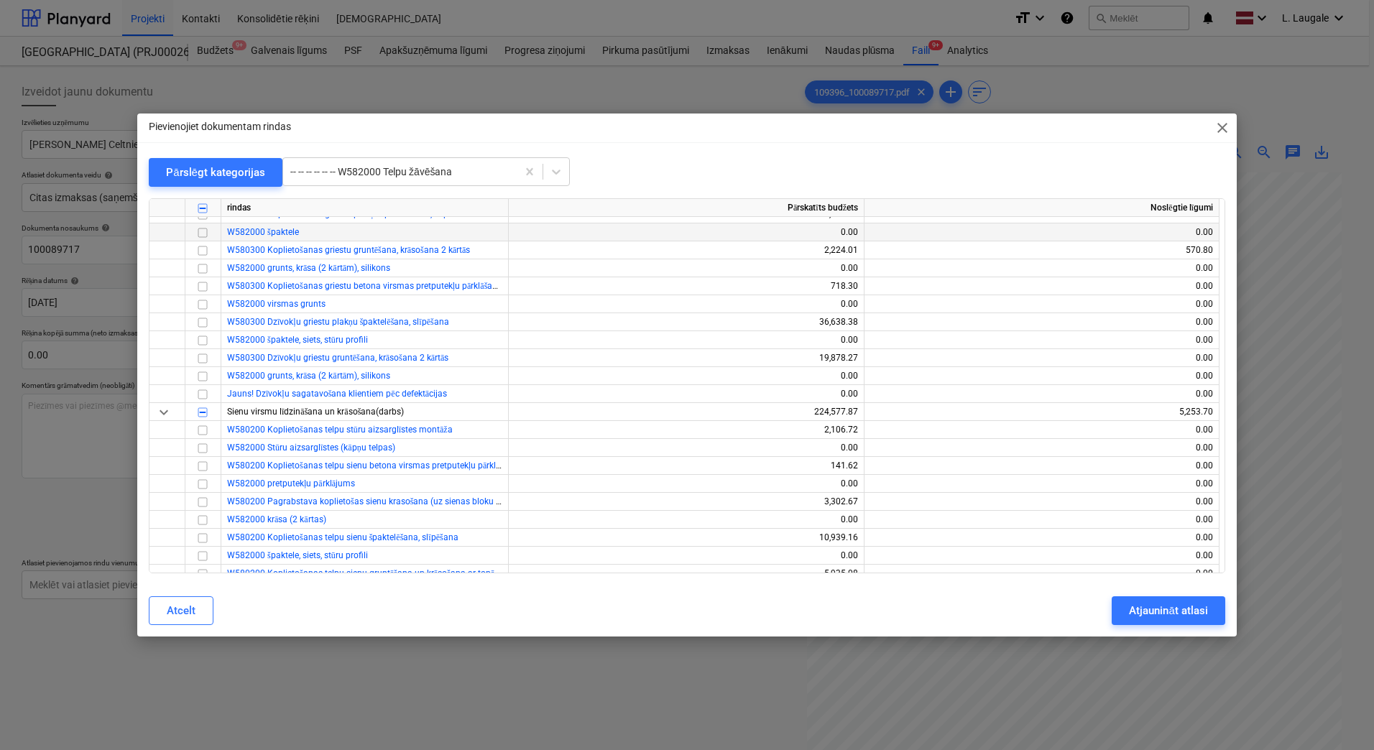
scroll to position [19123, 0]
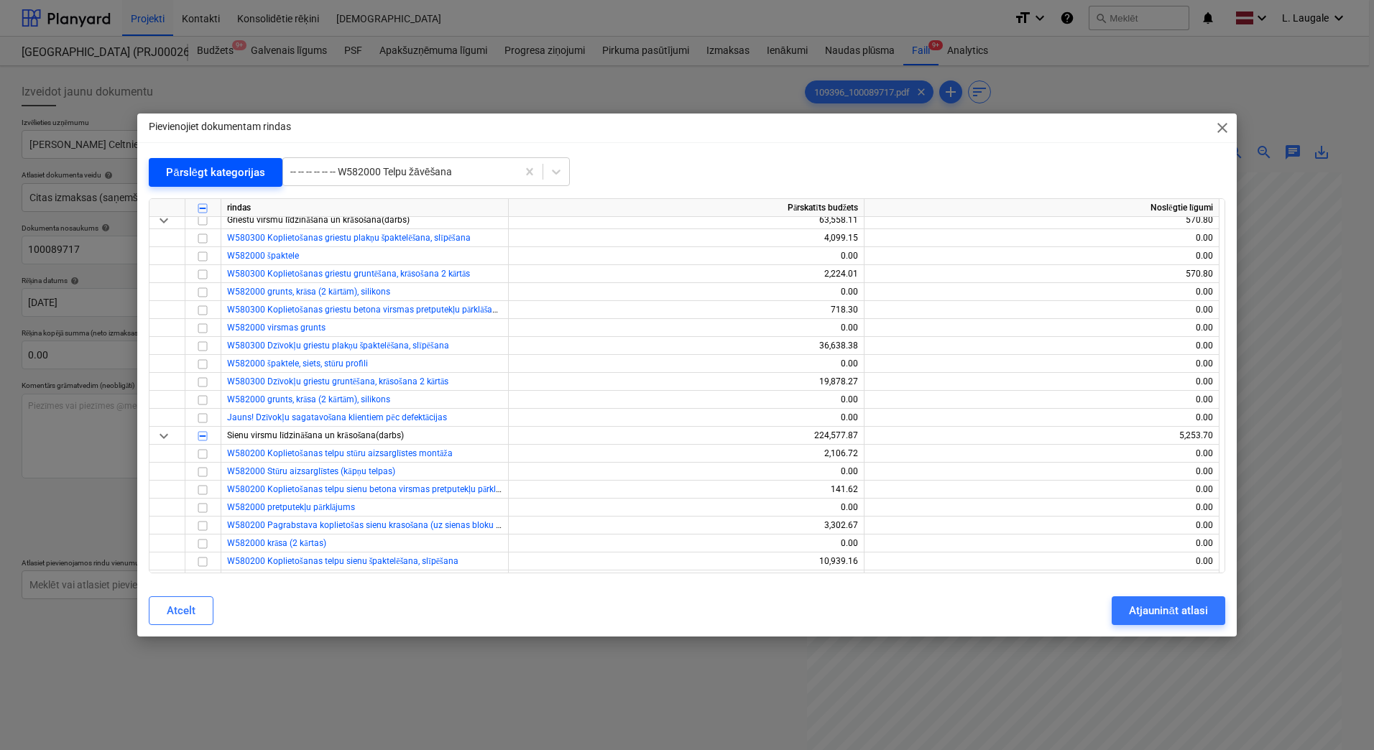
click at [197, 177] on div "Pārslēgt kategorijas" at bounding box center [215, 172] width 99 height 19
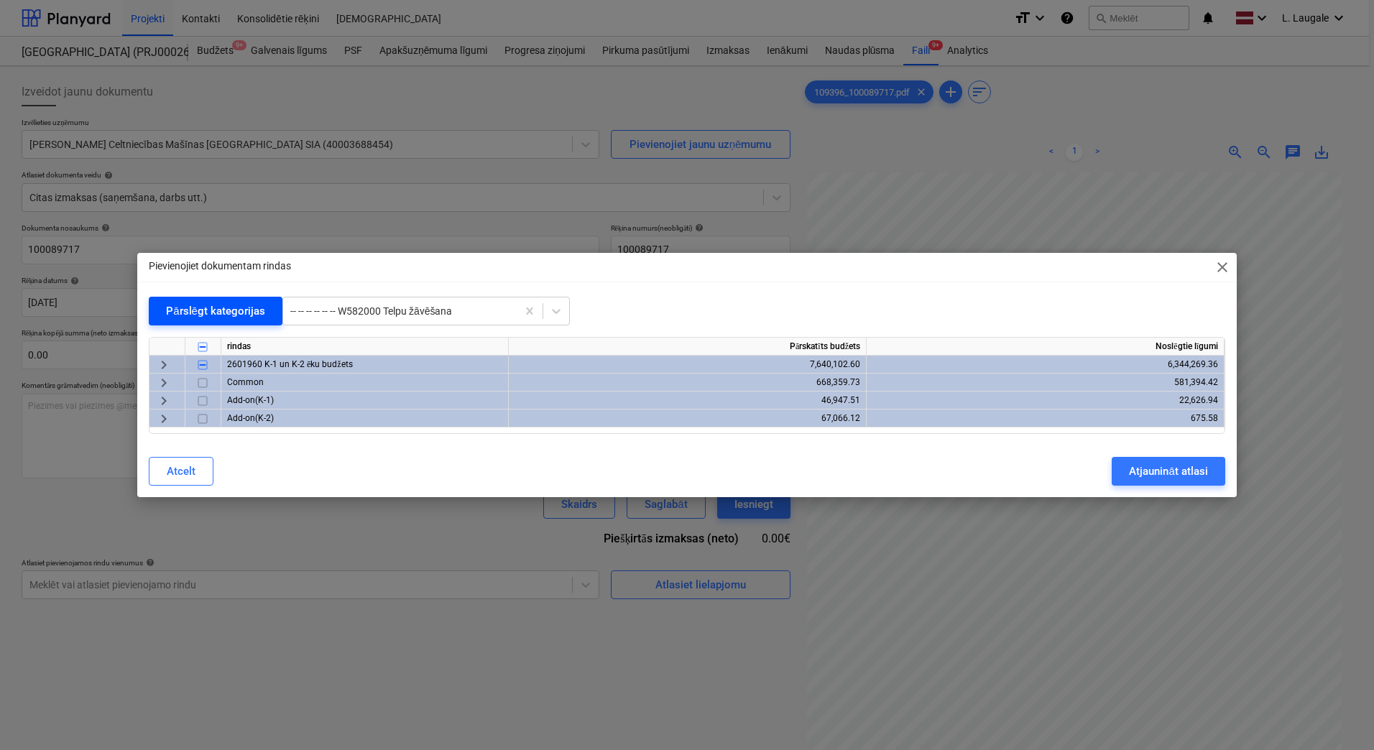
scroll to position [0, 0]
click at [168, 352] on div at bounding box center [167, 347] width 36 height 18
click at [167, 364] on span "keyboard_arrow_right" at bounding box center [163, 364] width 17 height 17
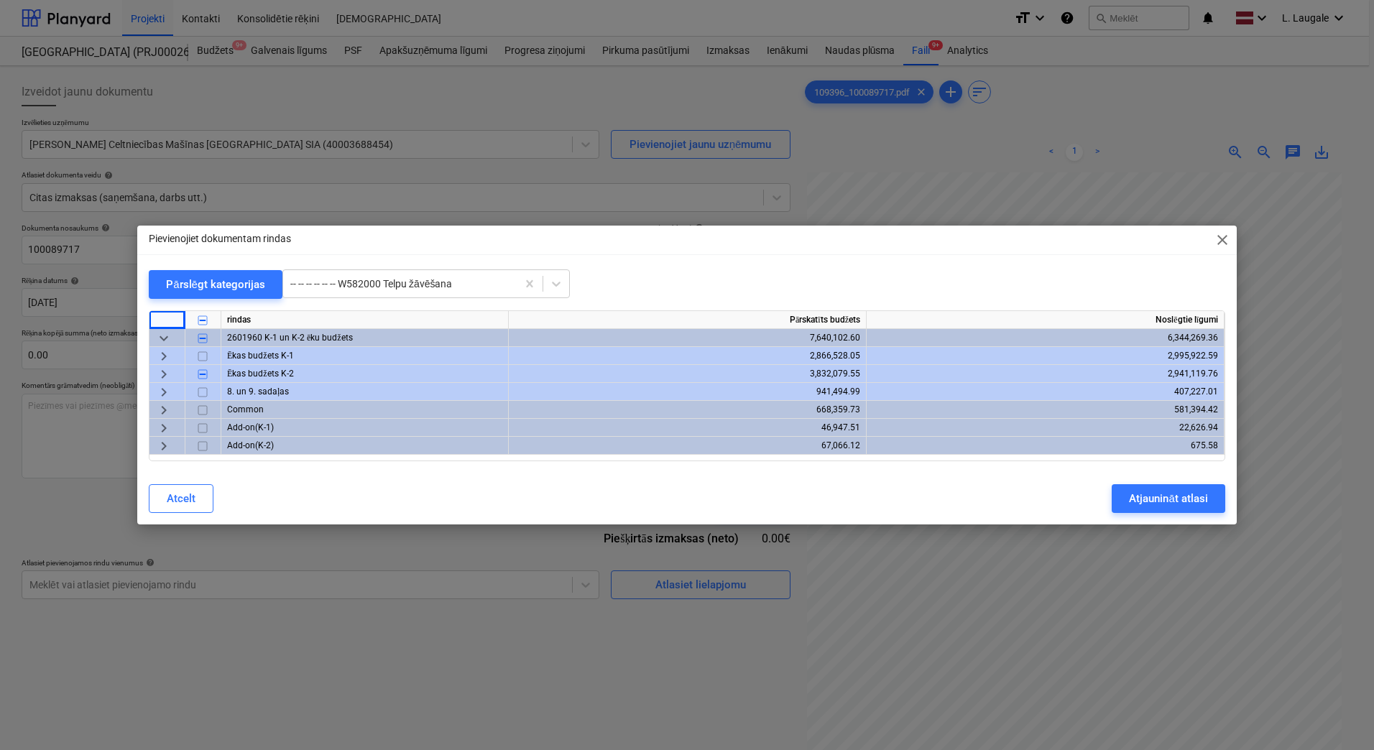
click at [162, 393] on span "keyboard_arrow_right" at bounding box center [163, 392] width 17 height 17
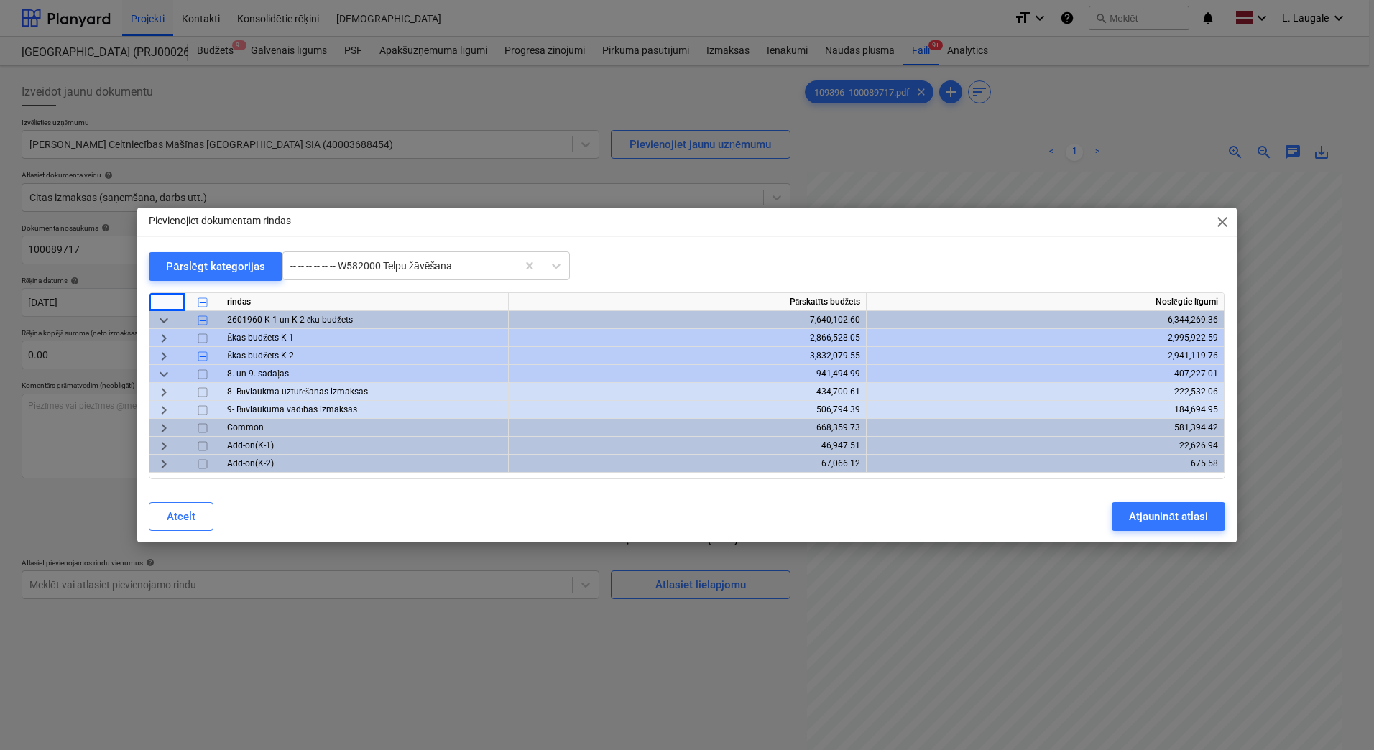
click at [162, 393] on span "keyboard_arrow_right" at bounding box center [163, 392] width 17 height 17
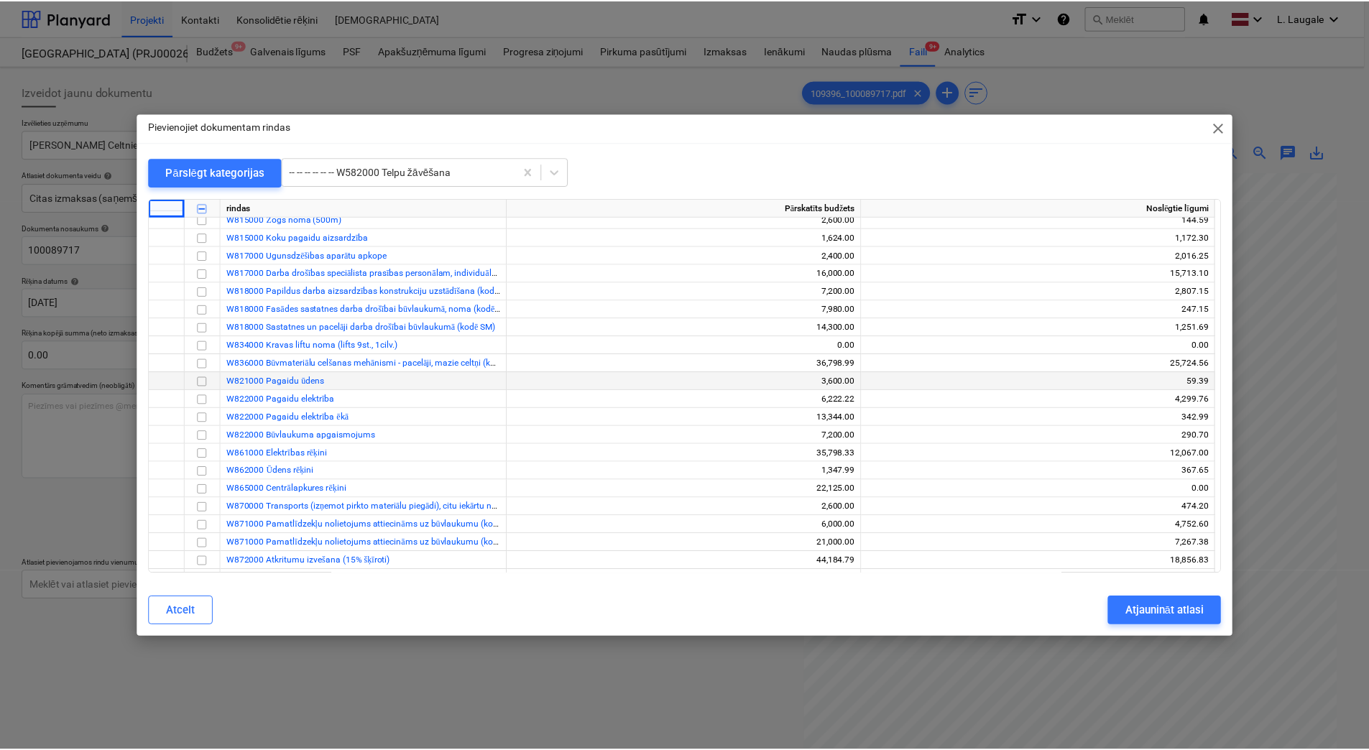
scroll to position [239, 0]
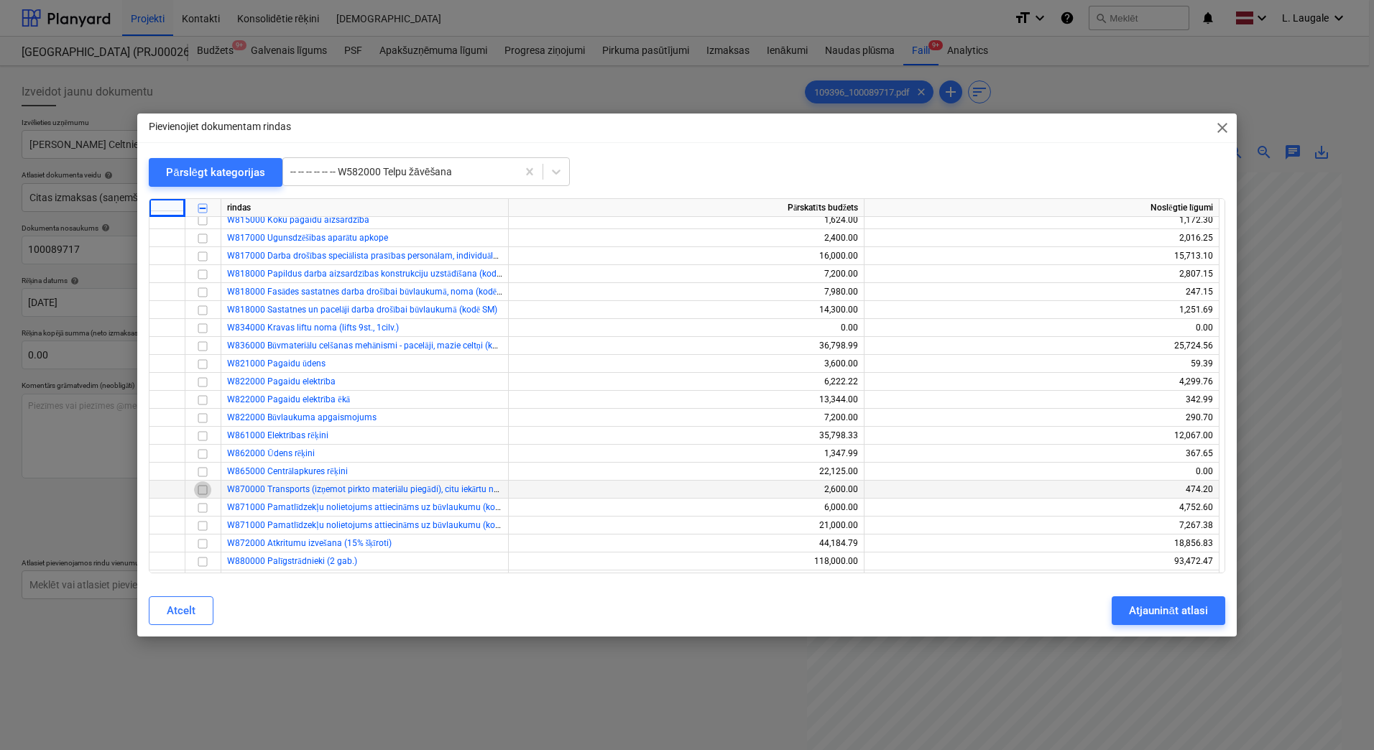
click at [199, 493] on input "checkbox" at bounding box center [202, 490] width 17 height 17
click at [1134, 609] on div "Atjaunināt atlasi" at bounding box center [1168, 611] width 78 height 19
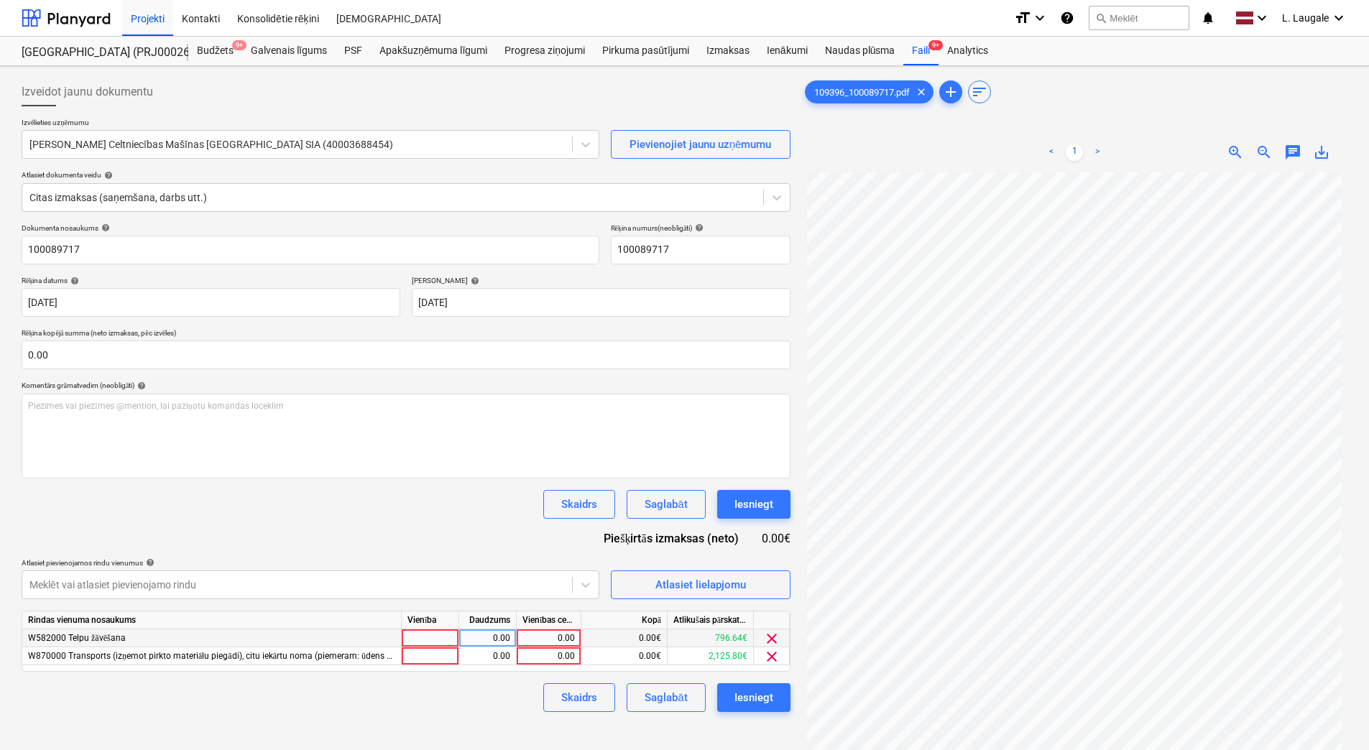
click at [441, 635] on div at bounding box center [430, 639] width 57 height 18
type input "1"
click at [441, 650] on div at bounding box center [430, 657] width 57 height 18
type input "1"
click at [466, 632] on div "0.00" at bounding box center [487, 639] width 45 height 18
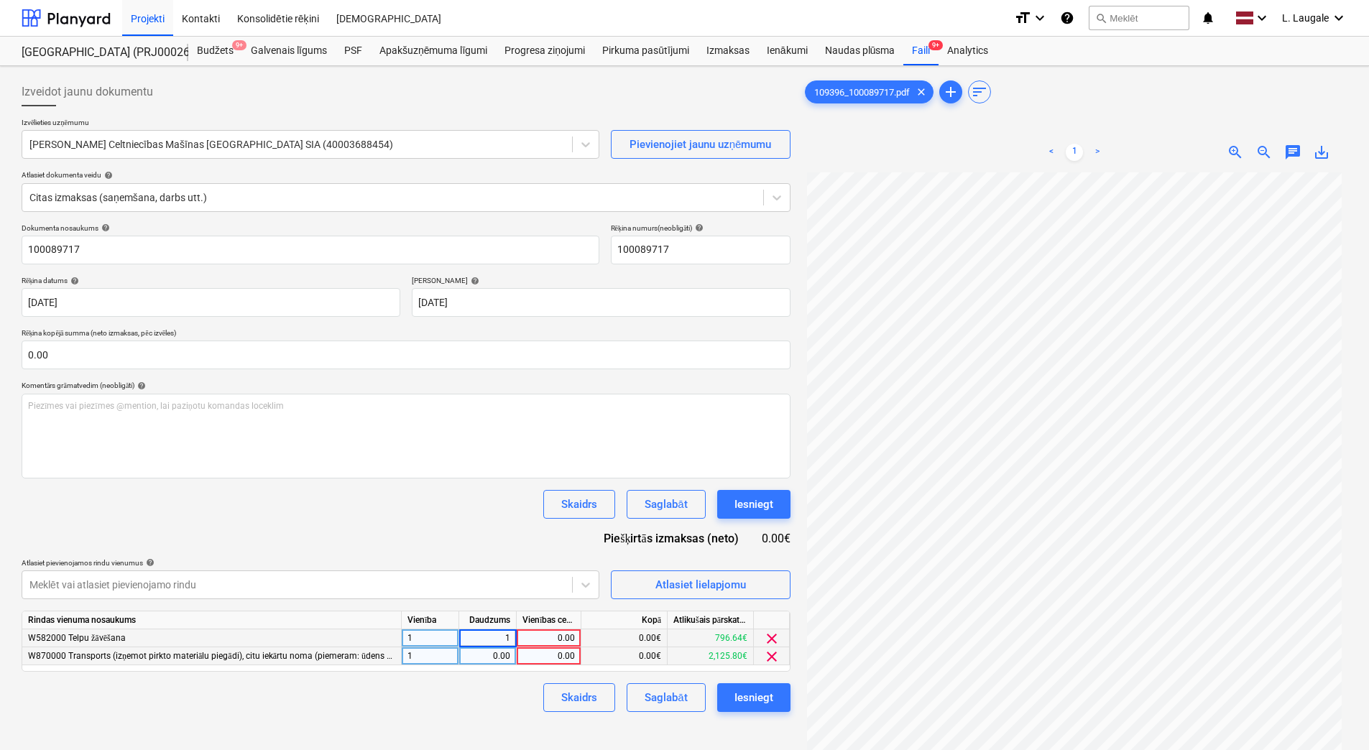
click at [469, 655] on div "0.00" at bounding box center [487, 657] width 45 height 18
type input "1"
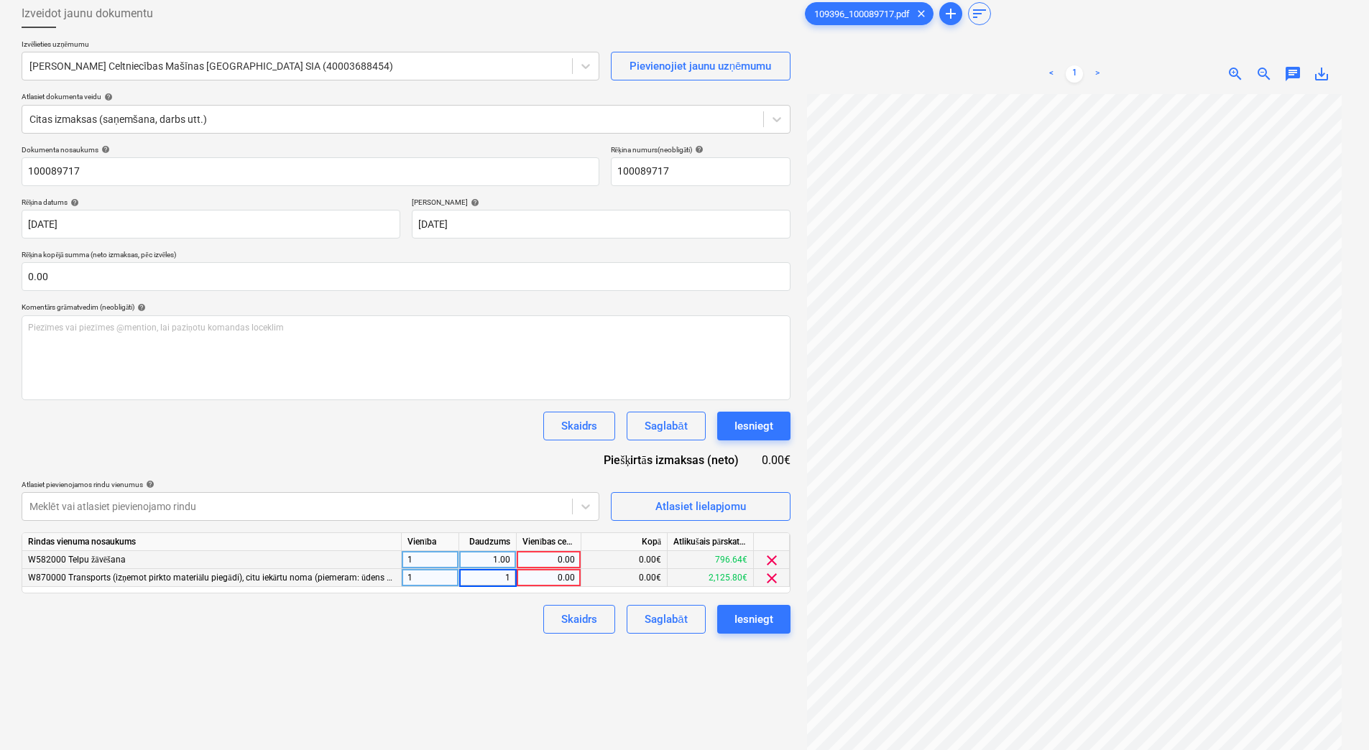
scroll to position [144, 0]
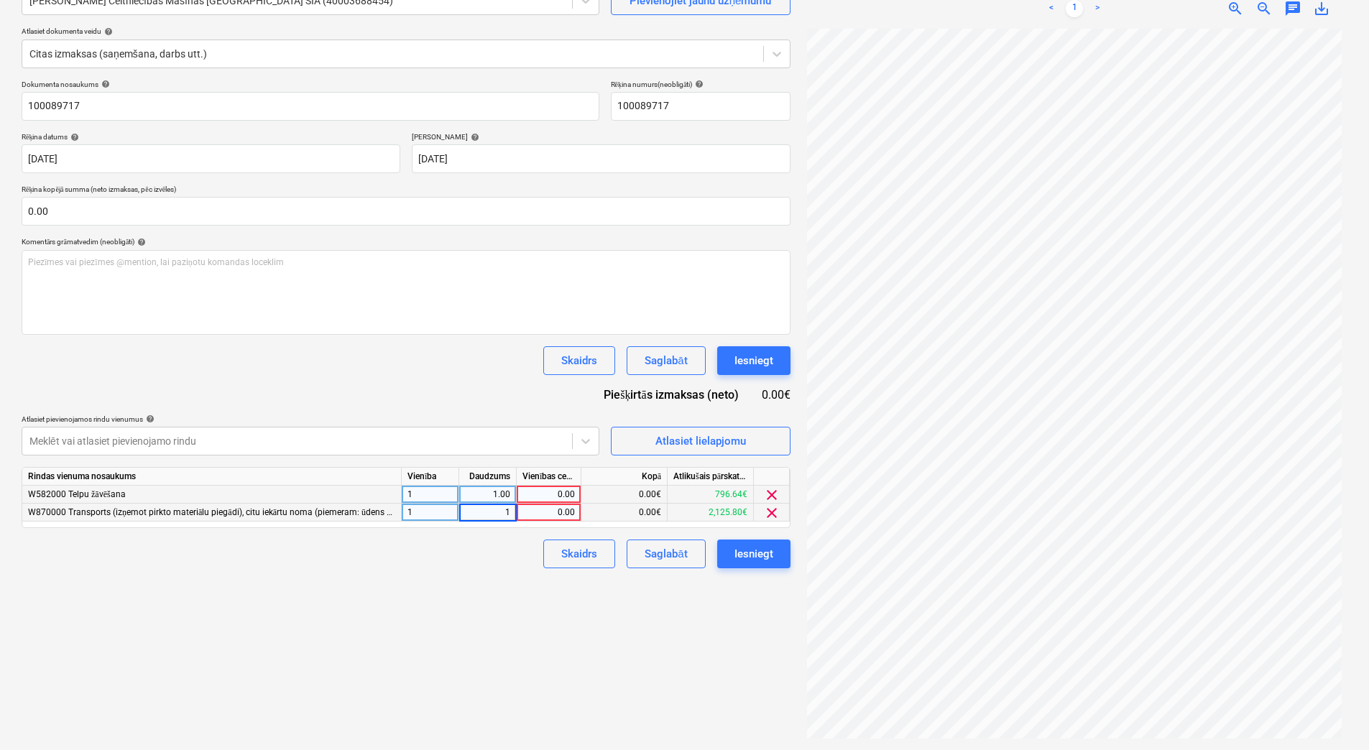
click at [552, 514] on div "0.00" at bounding box center [548, 513] width 52 height 18
type input "31.2"
click at [504, 597] on div "Izveidot jaunu dokumentu Izvēlieties uzņēmumu Kurt Koenig Celtniecības Mašīnas …" at bounding box center [406, 336] width 781 height 816
click at [565, 493] on div "0.00" at bounding box center [548, 495] width 52 height 18
type input "270"
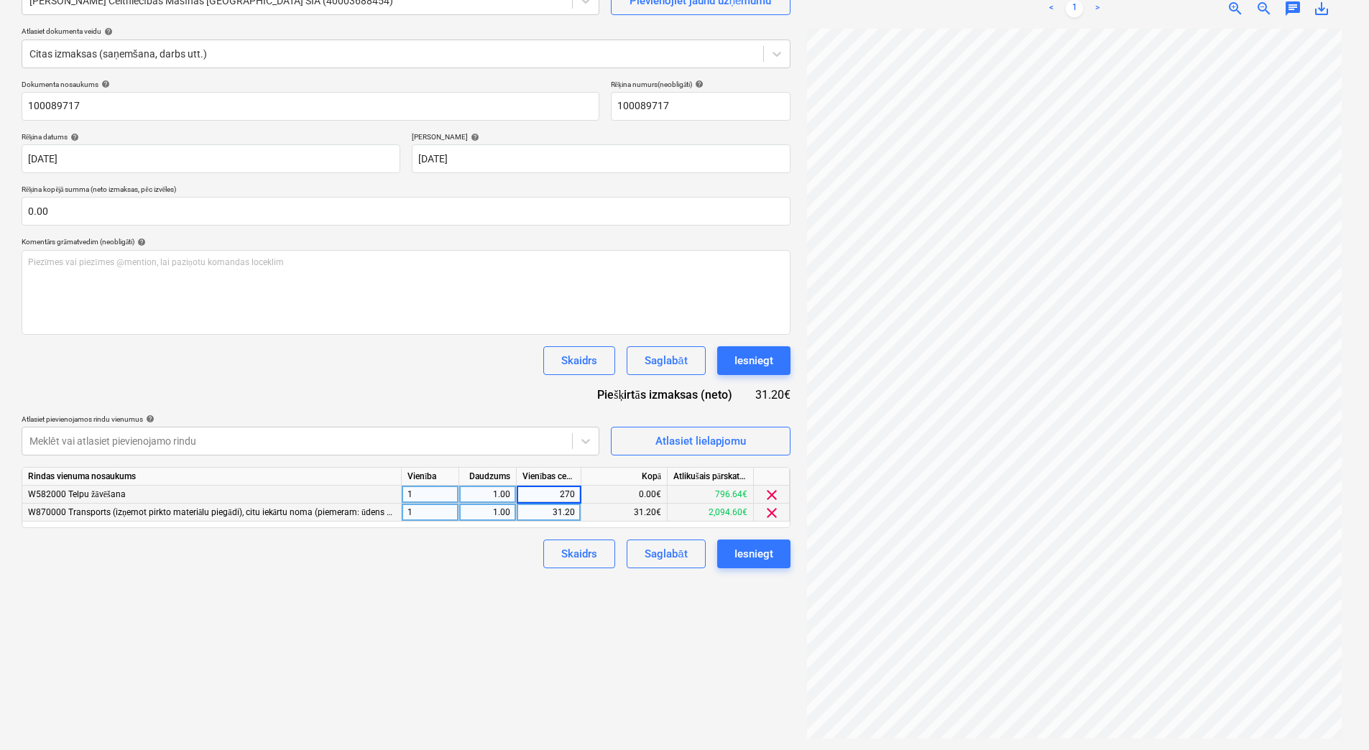
click at [480, 604] on div "Izveidot jaunu dokumentu Izvēlieties uzņēmumu Kurt Koenig Celtniecības Mašīnas …" at bounding box center [406, 336] width 781 height 816
click at [666, 560] on div "Saglabāt" at bounding box center [666, 554] width 42 height 19
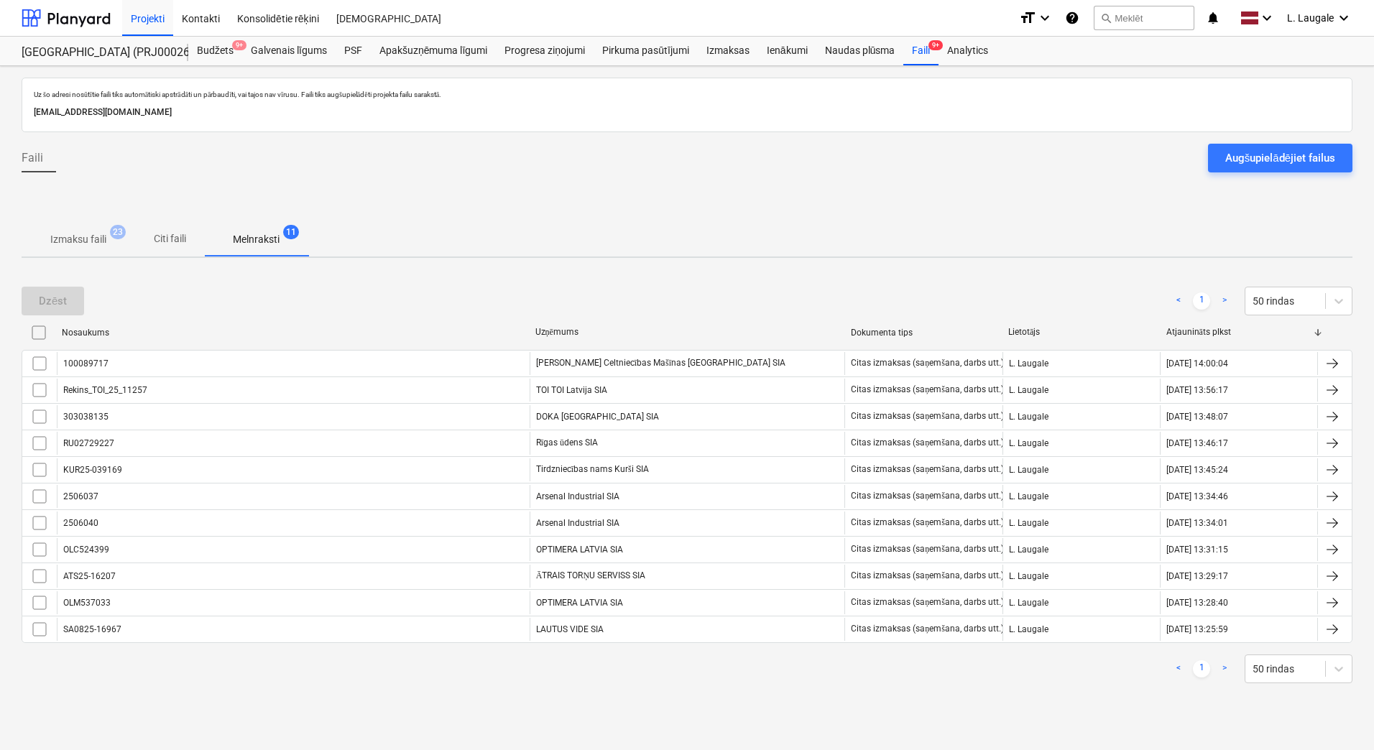
click at [86, 236] on p "Izmaksu faili" at bounding box center [78, 239] width 56 height 15
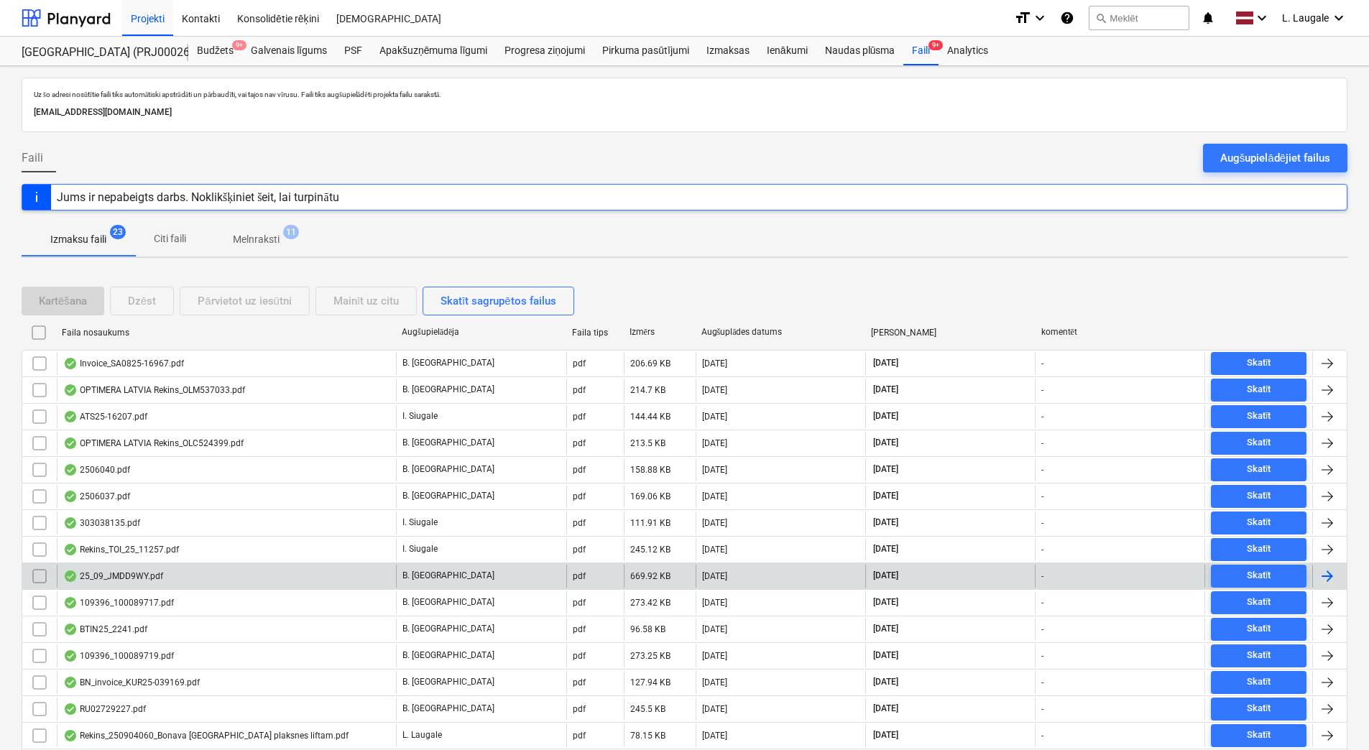
click at [218, 576] on div "25_09_JMDD9WY.pdf" at bounding box center [226, 576] width 339 height 23
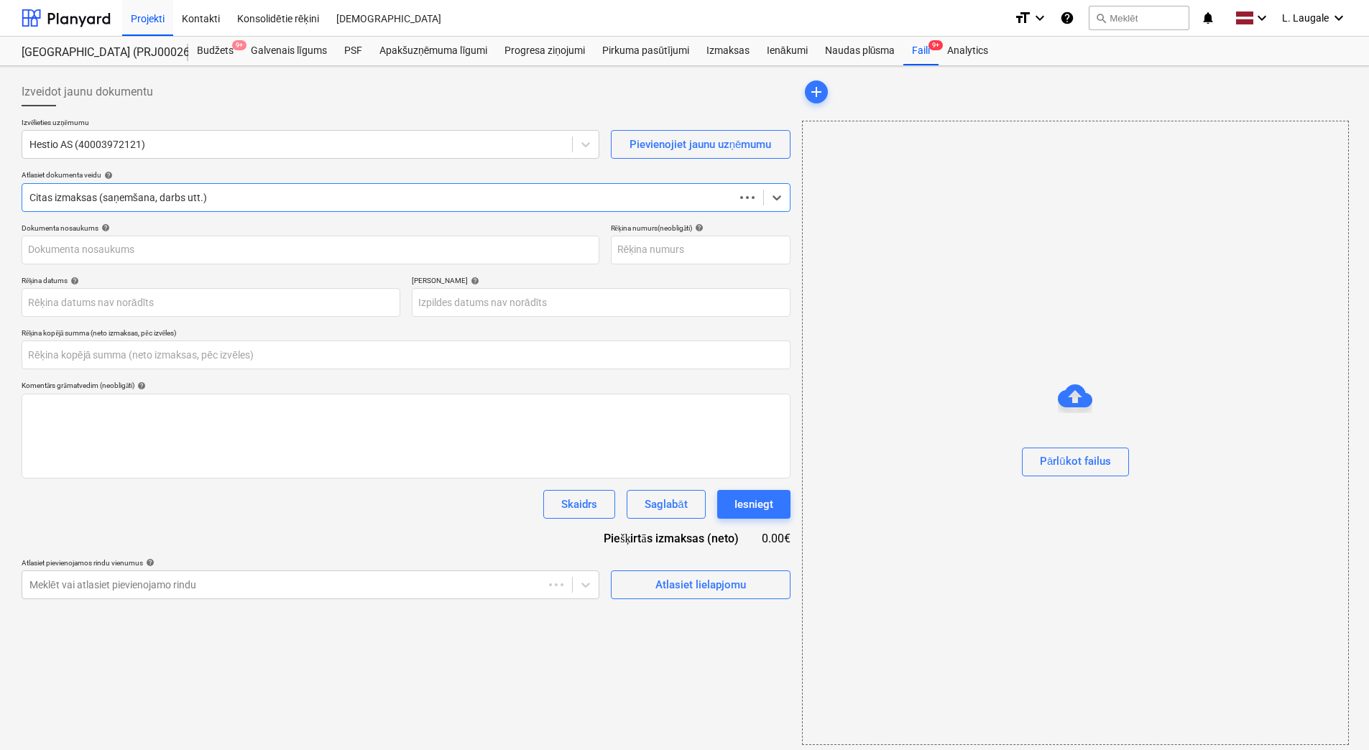
type input "0.00"
type input "25_09_JMDD9WY"
type input "[DATE]"
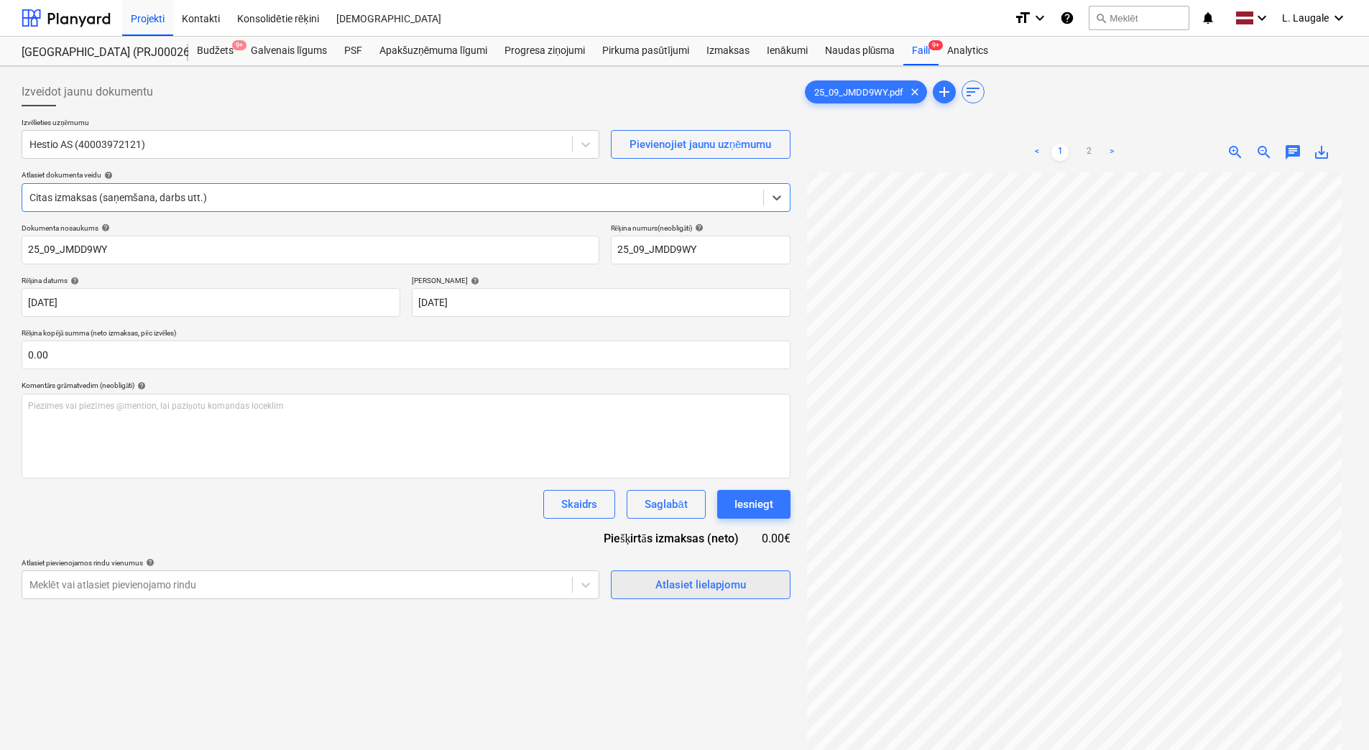
click at [635, 587] on span "Atlasiet lielapjomu" at bounding box center [701, 585] width 144 height 19
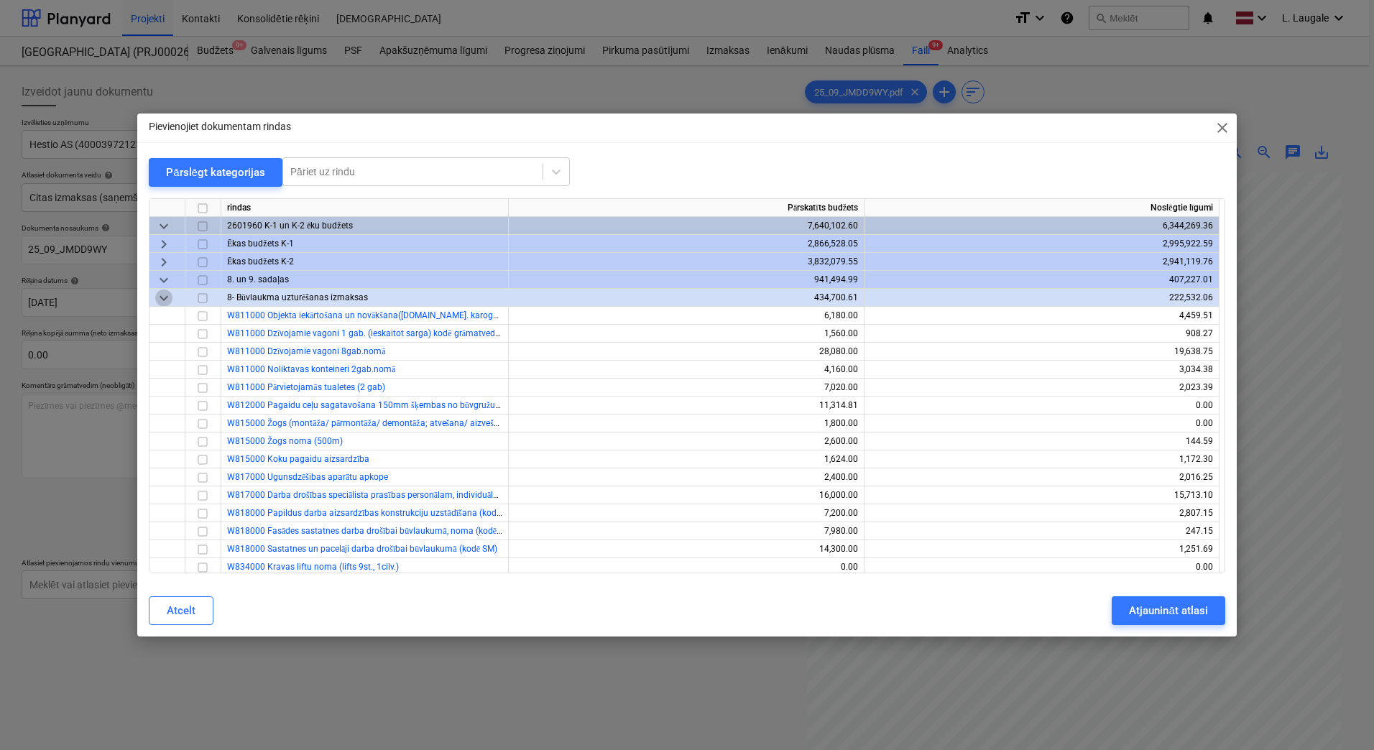
click at [167, 295] on span "keyboard_arrow_down" at bounding box center [163, 298] width 17 height 17
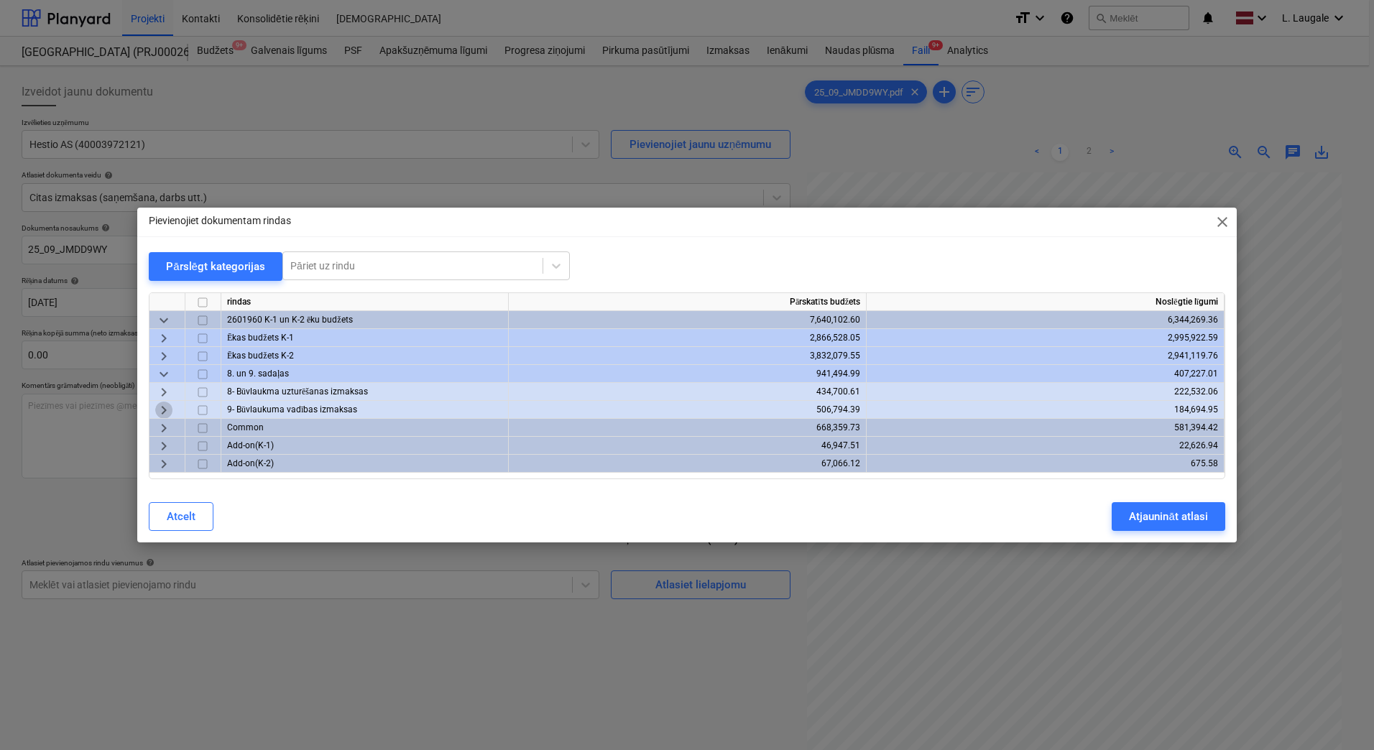
click at [160, 408] on span "keyboard_arrow_right" at bounding box center [163, 410] width 17 height 17
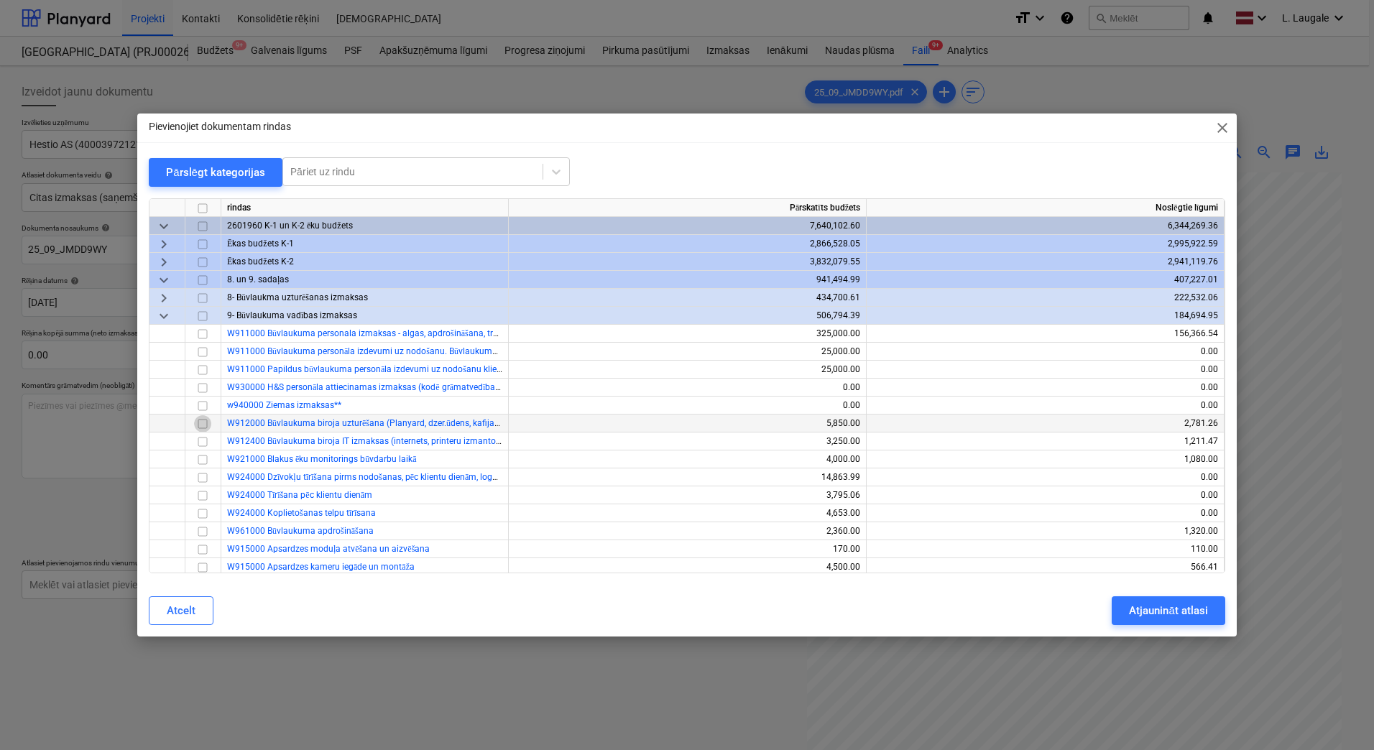
click at [195, 425] on input "checkbox" at bounding box center [202, 423] width 17 height 17
click at [1160, 610] on div "Atjaunināt atlasi" at bounding box center [1168, 611] width 78 height 19
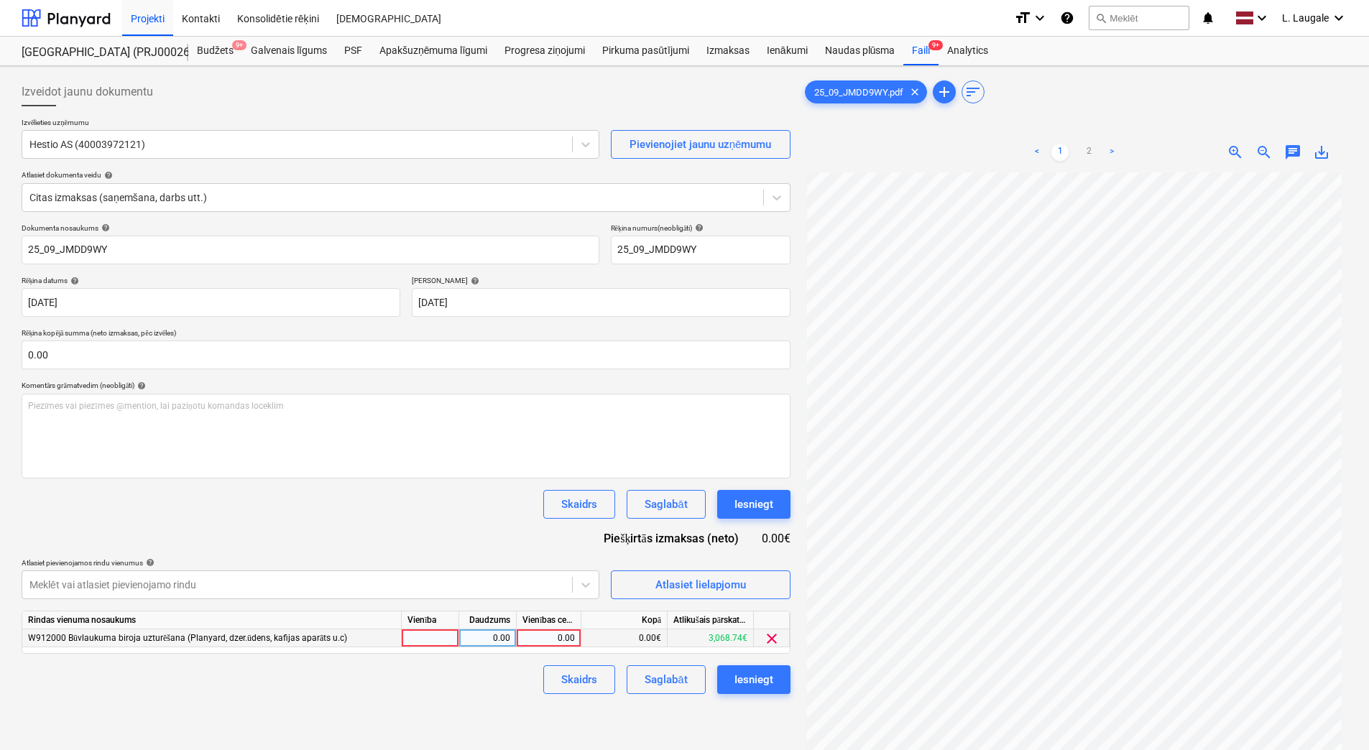
click at [423, 639] on div at bounding box center [430, 639] width 57 height 18
click at [478, 640] on div "0.00" at bounding box center [487, 639] width 45 height 18
click at [537, 628] on div "Vienības cena" at bounding box center [549, 621] width 65 height 18
click at [548, 632] on div "0.00" at bounding box center [548, 639] width 52 height 18
type input "101.56"
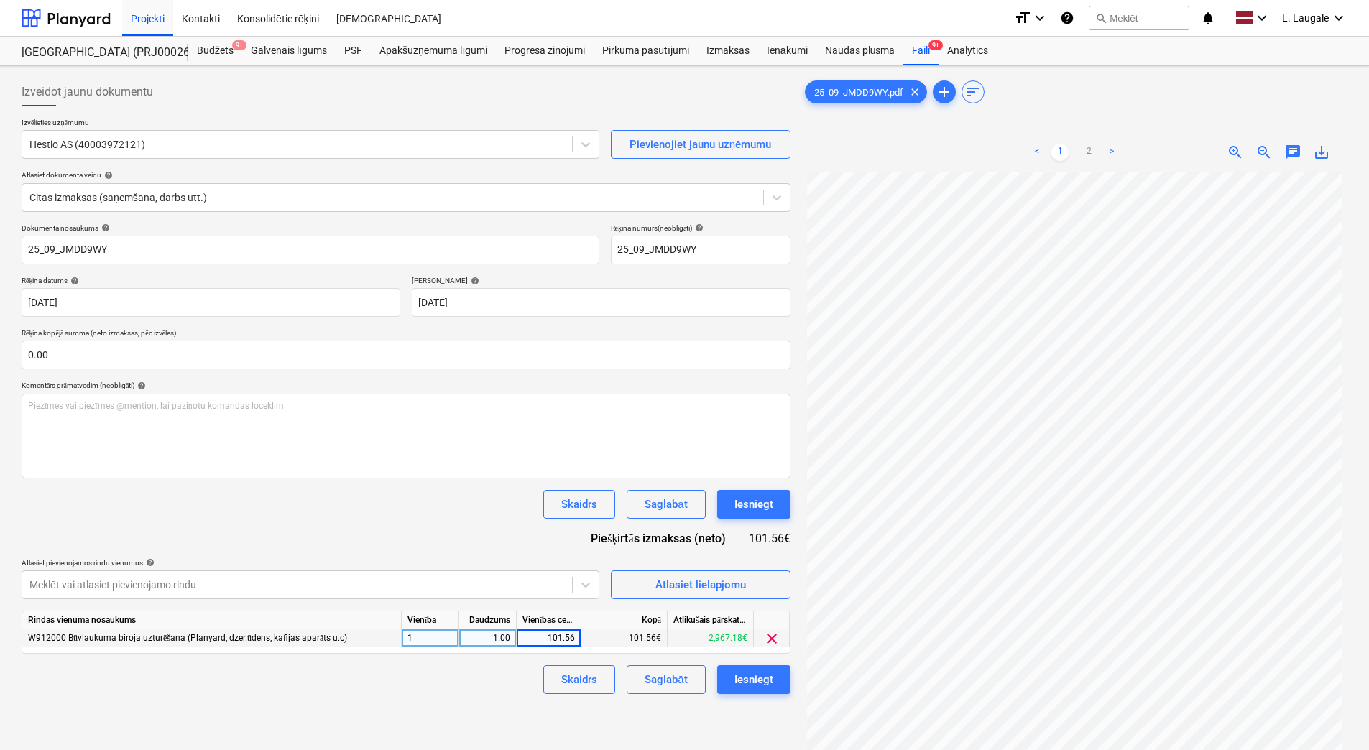
click at [515, 686] on div "Skaidrs Saglabāt Iesniegt" at bounding box center [406, 680] width 769 height 29
click at [658, 673] on div "Saglabāt" at bounding box center [666, 680] width 42 height 19
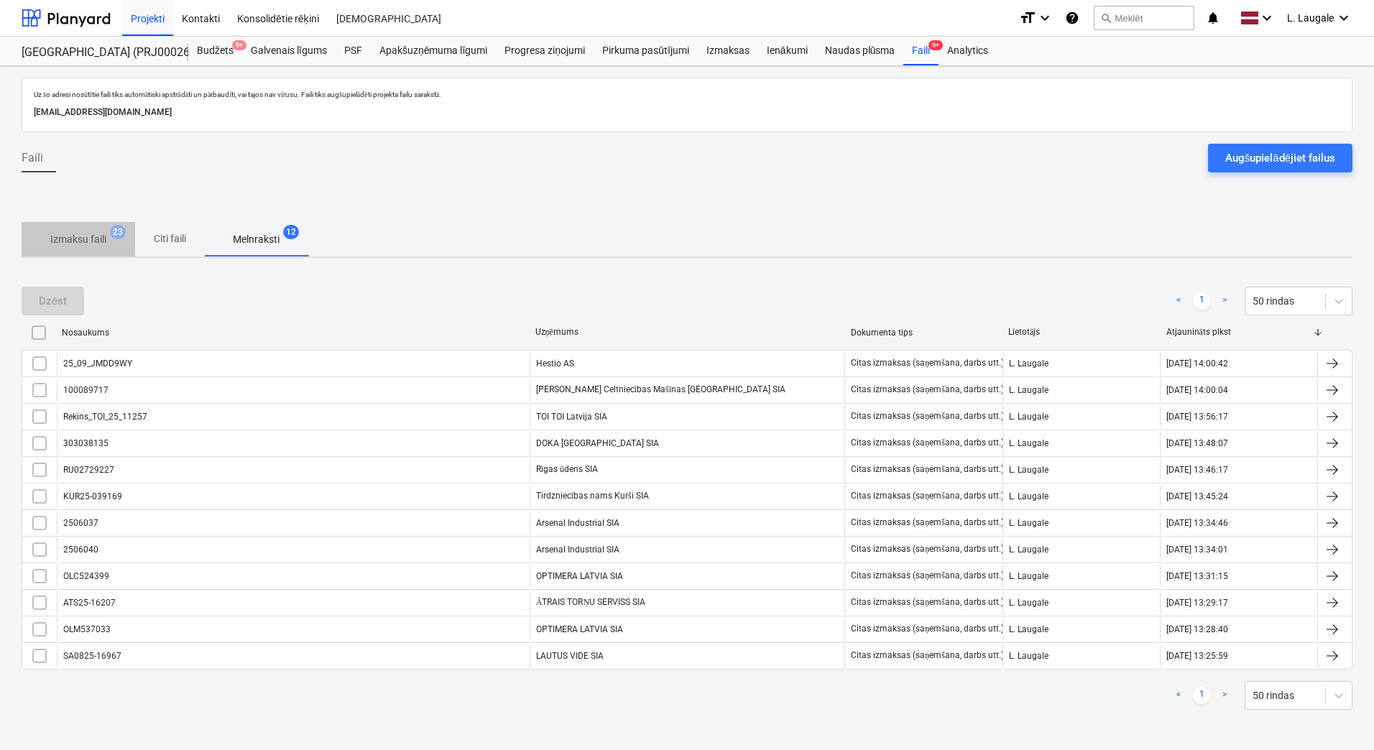
drag, startPoint x: 72, startPoint y: 249, endPoint x: 80, endPoint y: 252, distance: 8.4
click at [73, 248] on span "Izmaksu faili 23" at bounding box center [79, 239] width 114 height 26
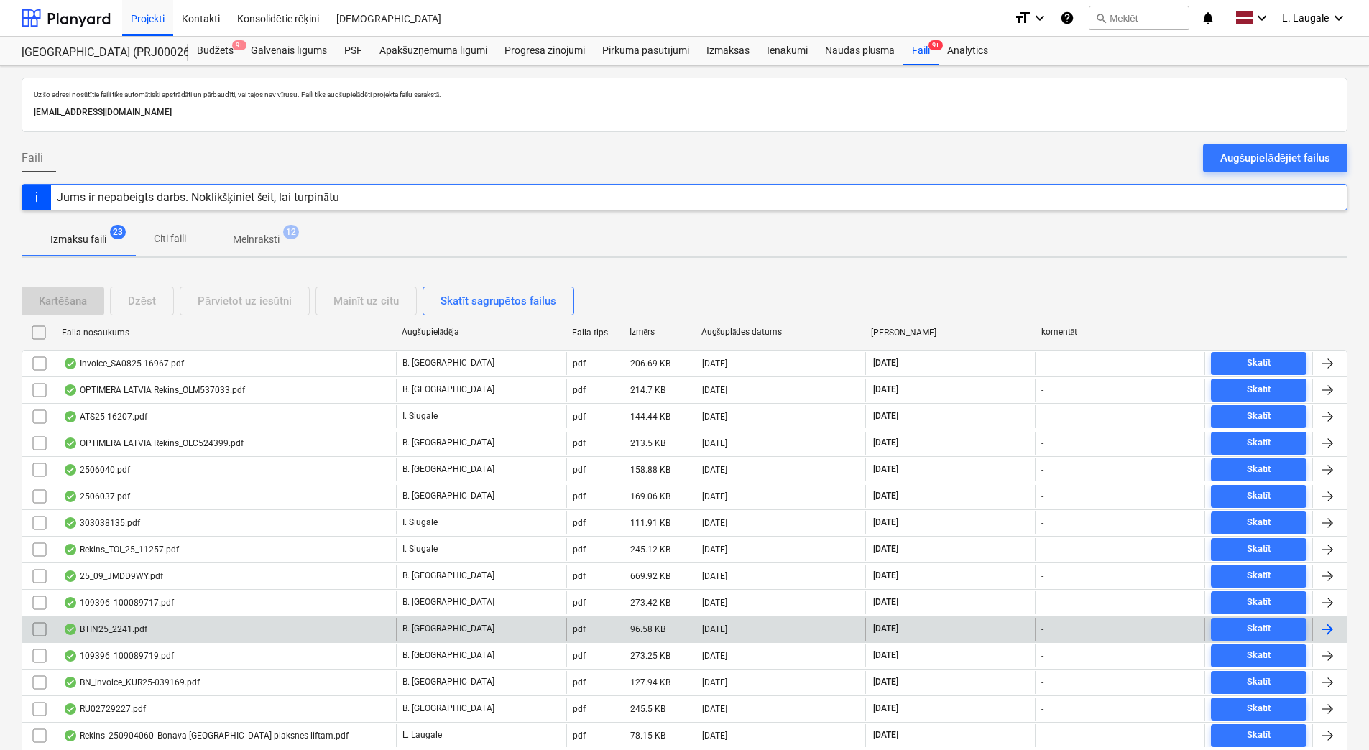
click at [183, 621] on div "BTIN25_2241.pdf" at bounding box center [226, 629] width 339 height 23
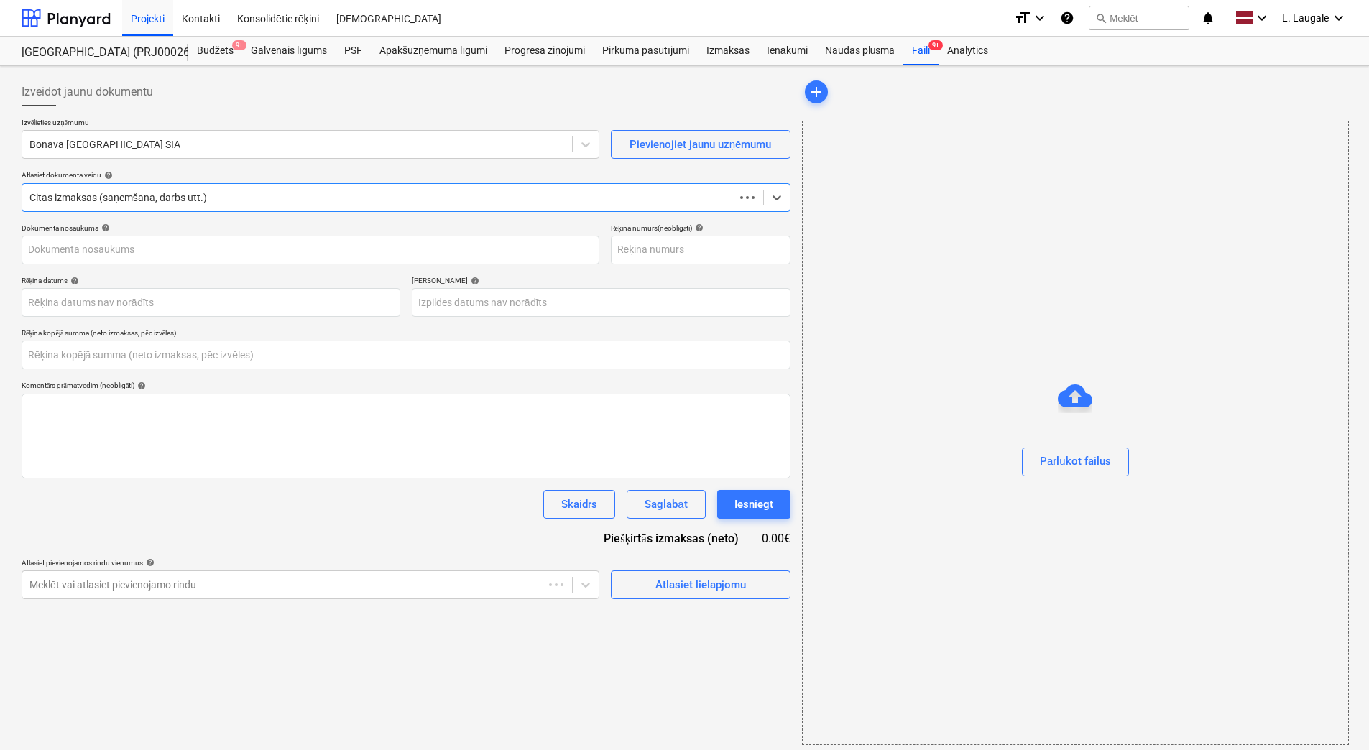
type input "0.00"
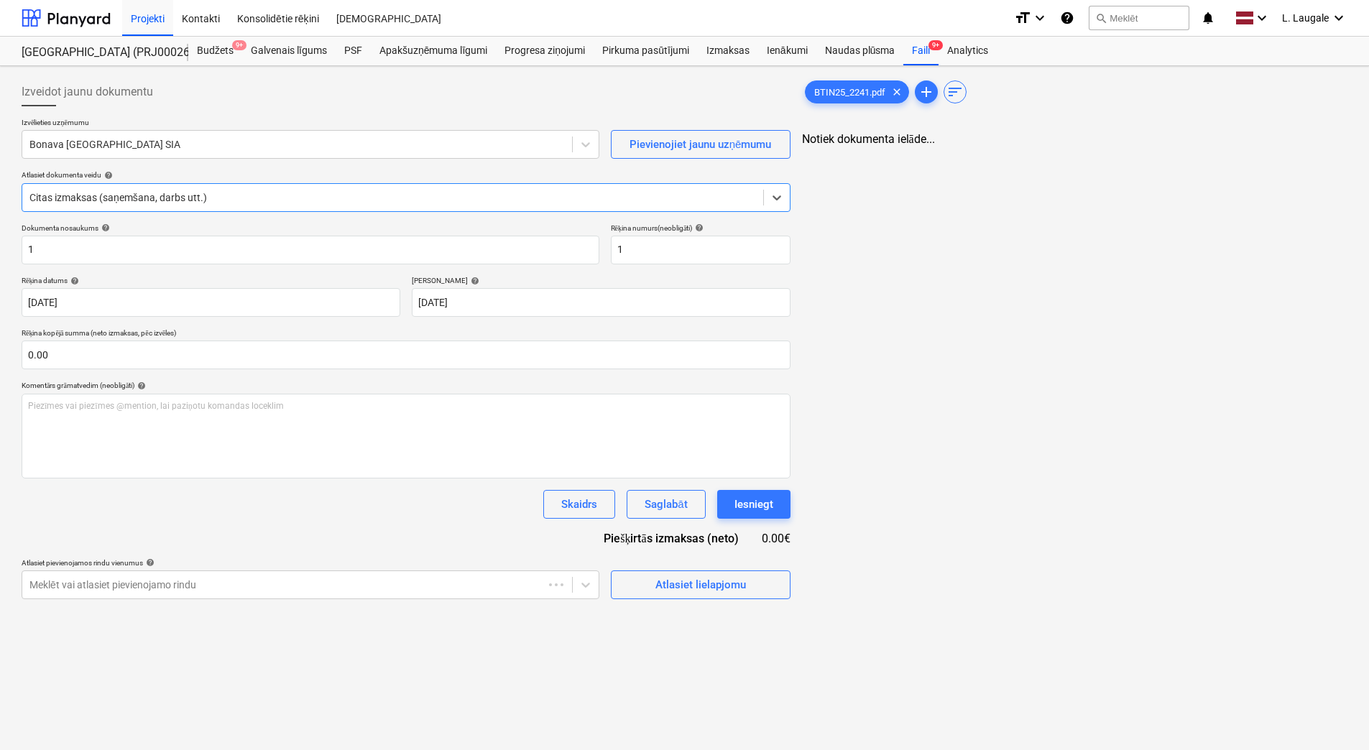
type input "1"
type input "[DATE]"
click at [445, 138] on div at bounding box center [296, 144] width 535 height 14
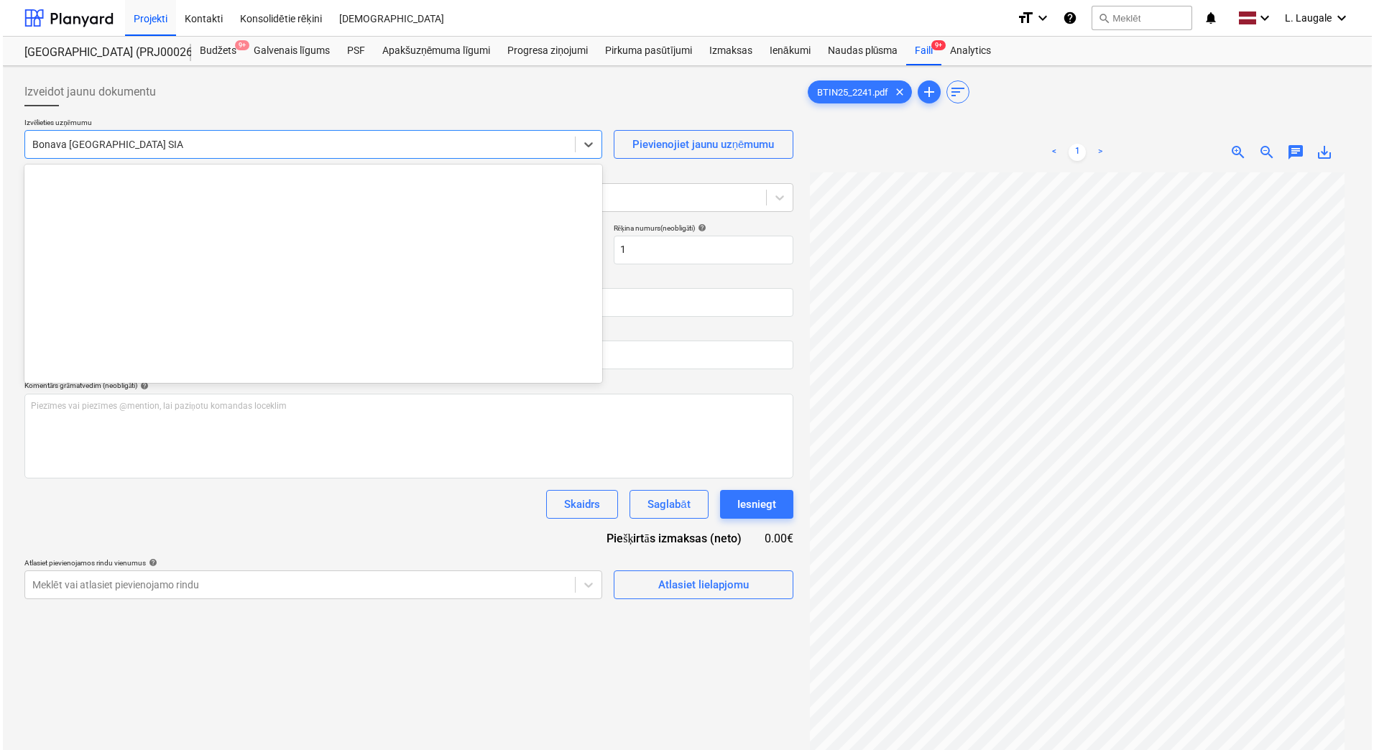
scroll to position [2692, 0]
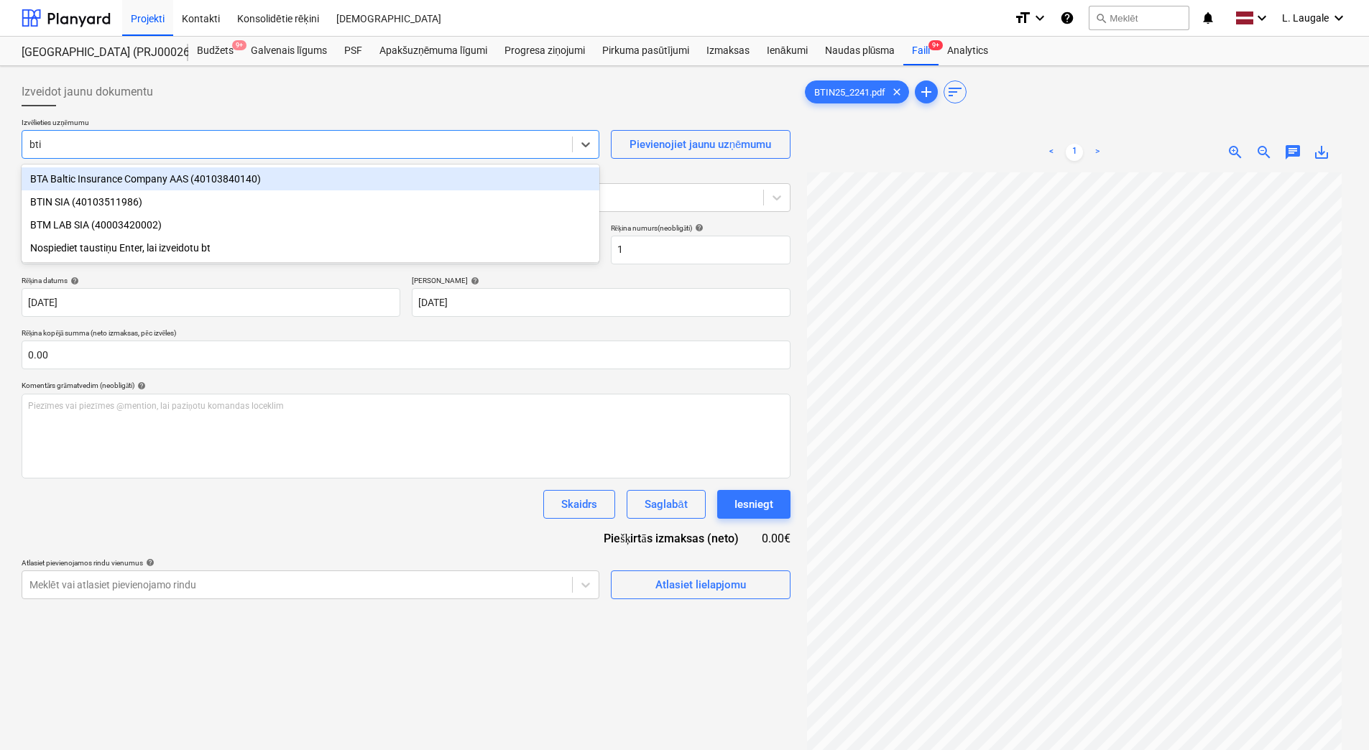
type input "btin"
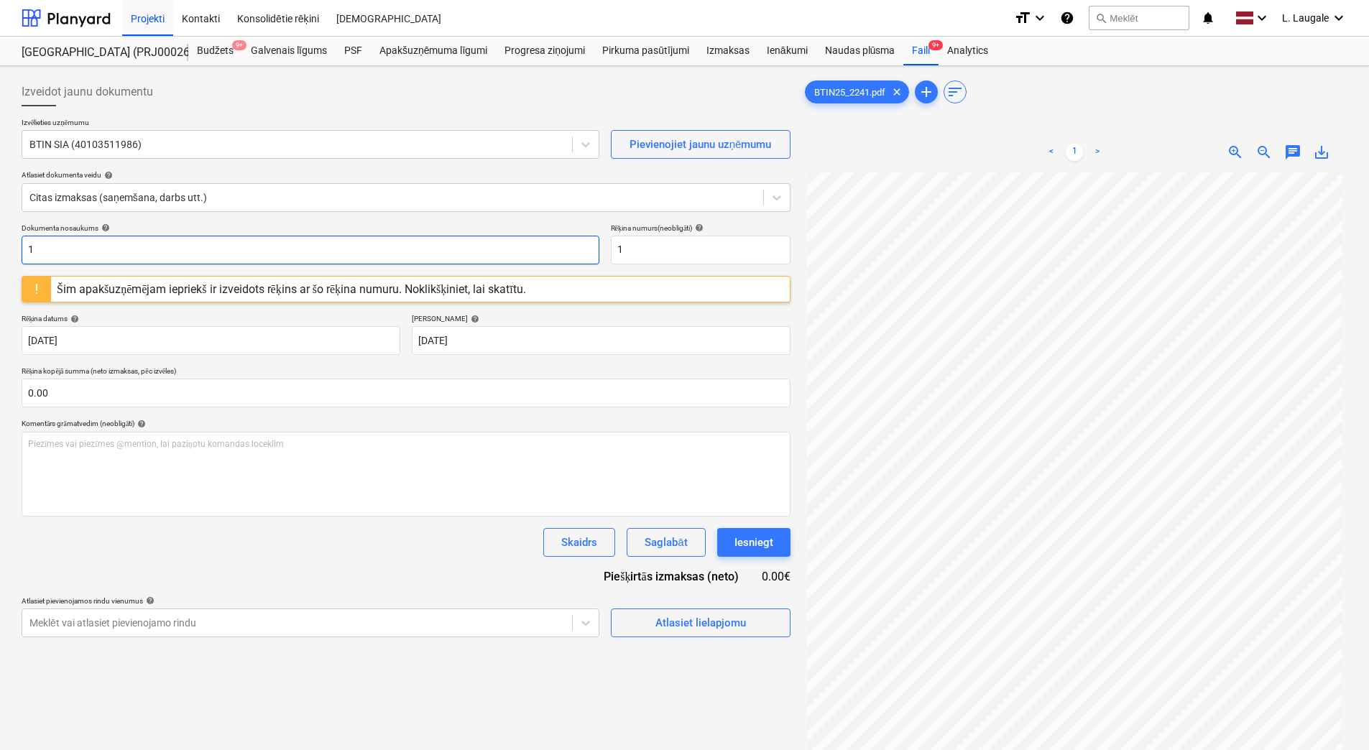
drag, startPoint x: 396, startPoint y: 249, endPoint x: -3, endPoint y: 287, distance: 400.6
click at [0, 287] on html "Projekti Kontakti Konsolidētie rēķini Iesūtne format_size keyboard_arrow_down h…" at bounding box center [684, 375] width 1369 height 750
type input "2241"
drag, startPoint x: 668, startPoint y: 252, endPoint x: 479, endPoint y: 261, distance: 189.2
click at [479, 261] on div "Dokumenta nosaukums help 2241 Rēķina numurs (neobligāti) help 1" at bounding box center [406, 244] width 769 height 41
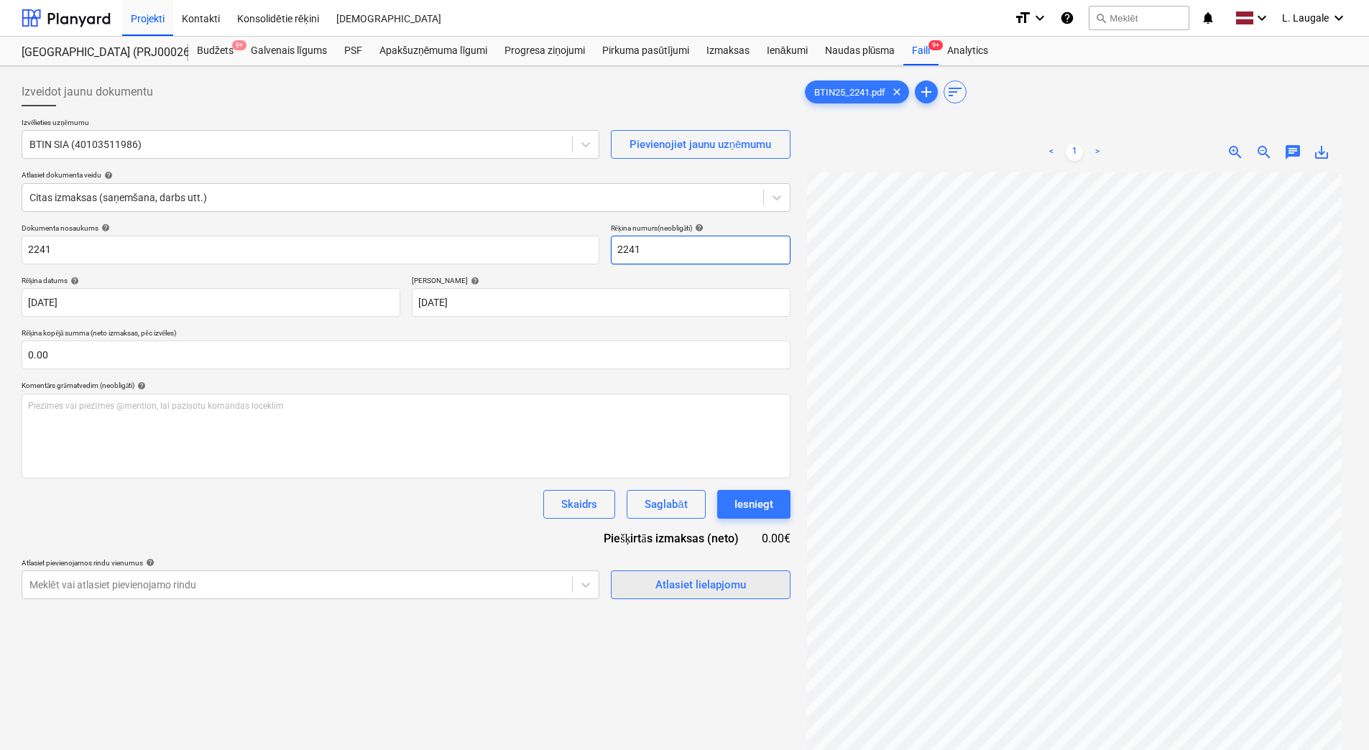
type input "2241"
click at [661, 593] on div "Atlasiet lielapjomu" at bounding box center [700, 585] width 91 height 19
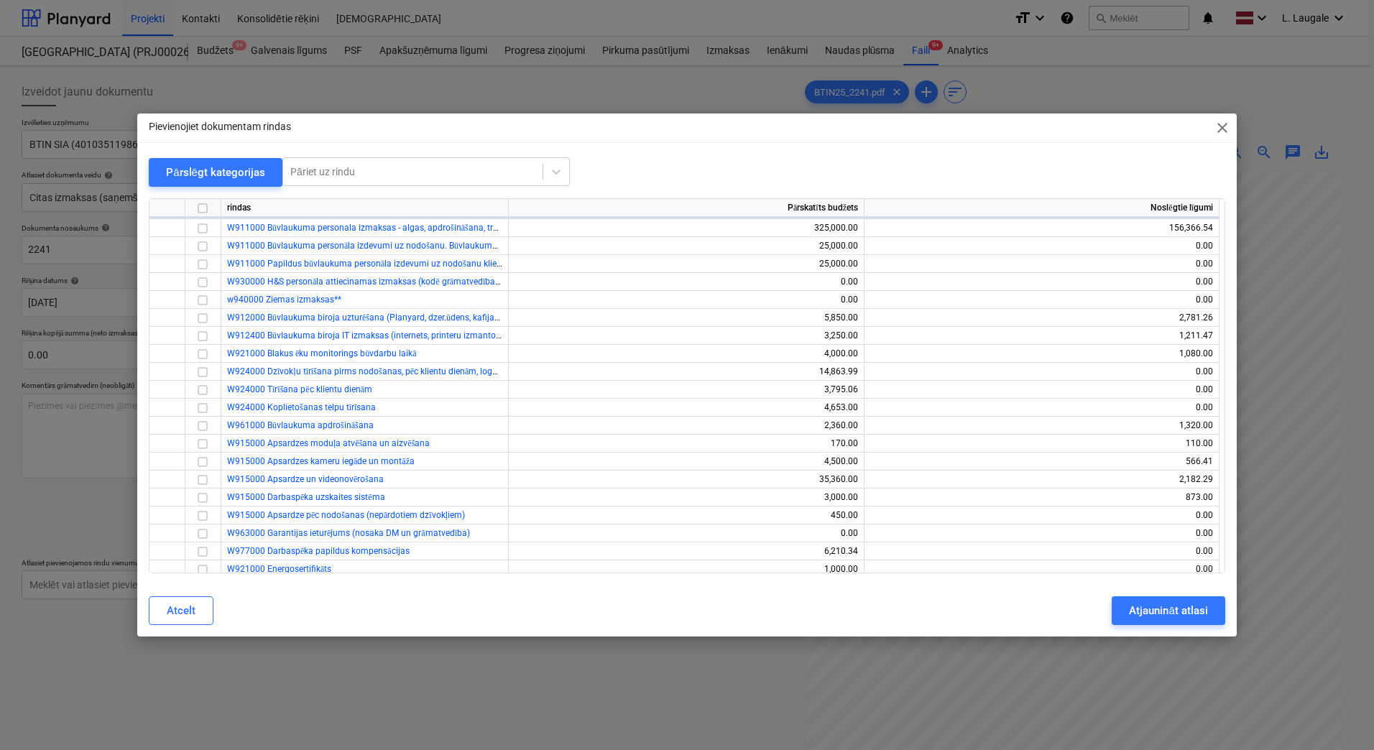
scroll to position [75, 0]
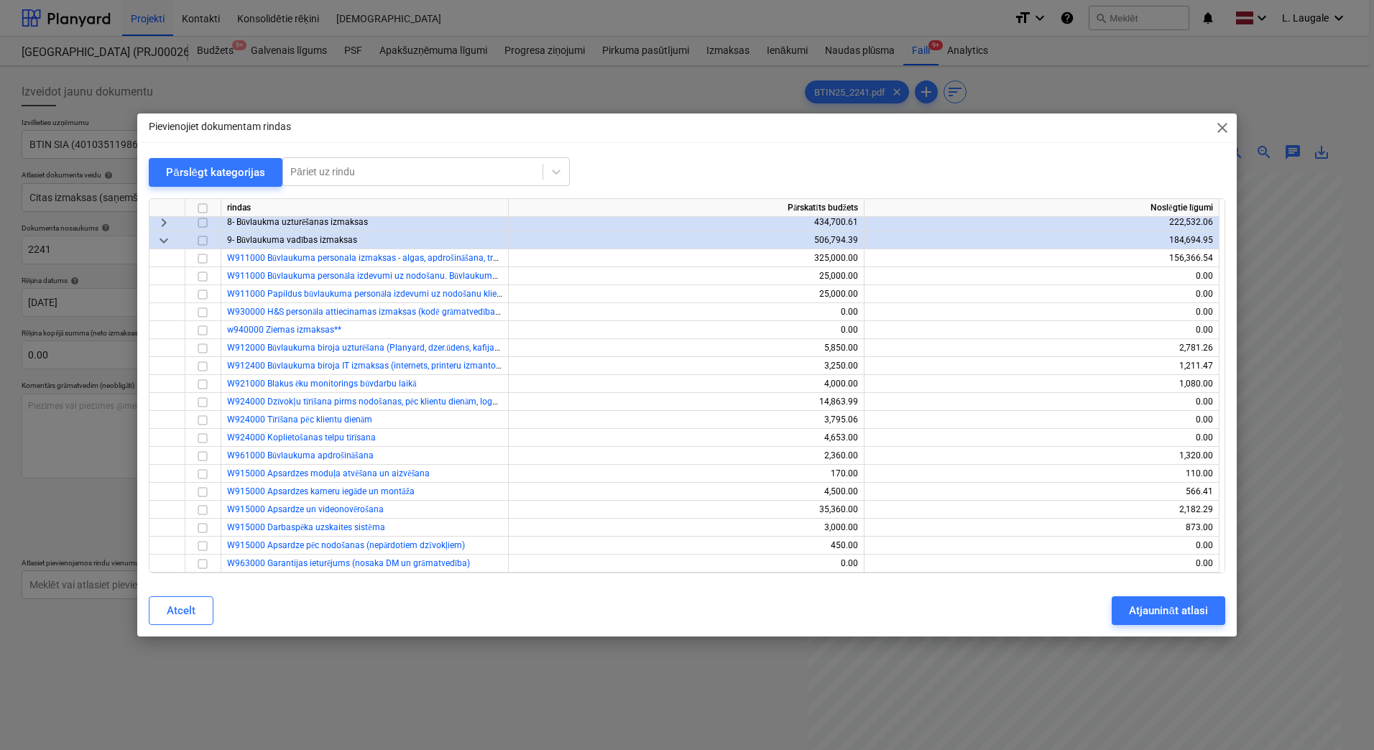
click at [162, 217] on span "keyboard_arrow_right" at bounding box center [163, 222] width 17 height 17
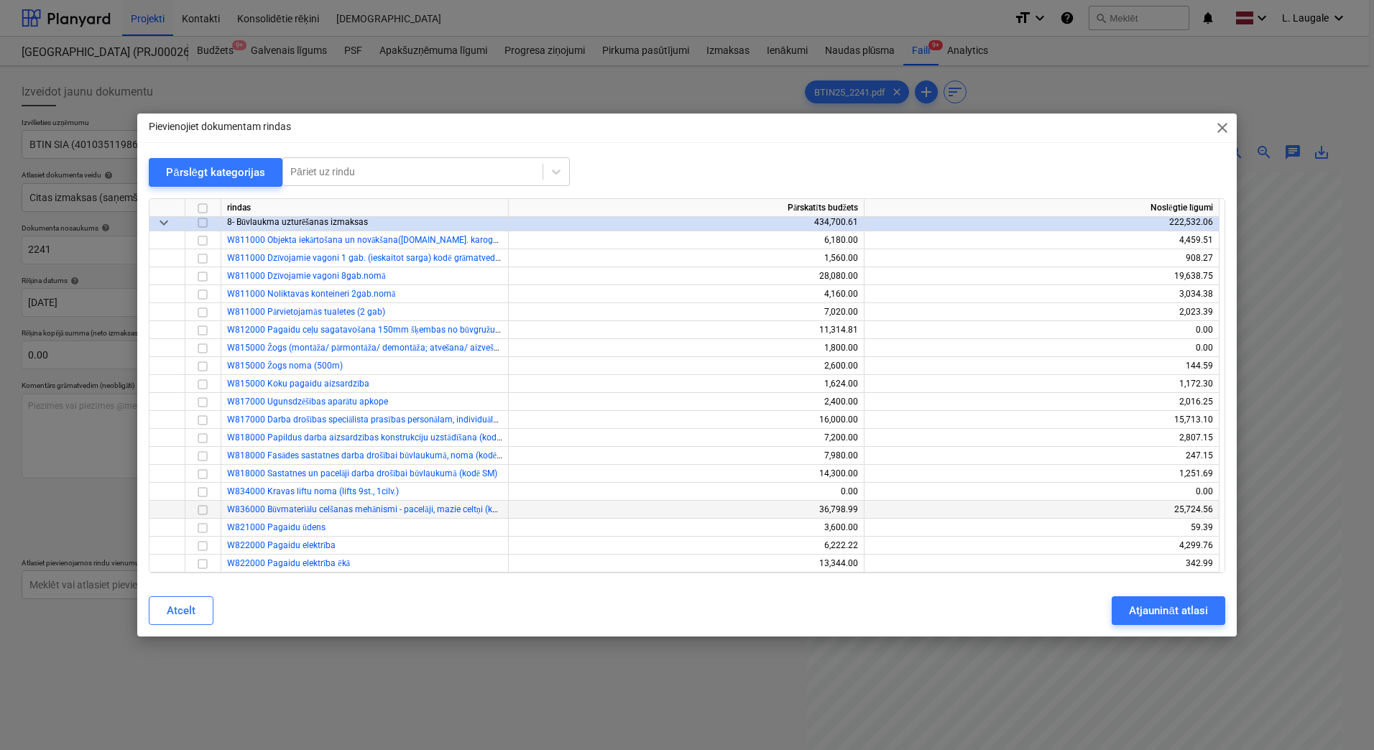
click at [203, 509] on input "checkbox" at bounding box center [202, 510] width 17 height 17
click at [1175, 608] on div "Atjaunināt atlasi" at bounding box center [1168, 611] width 78 height 19
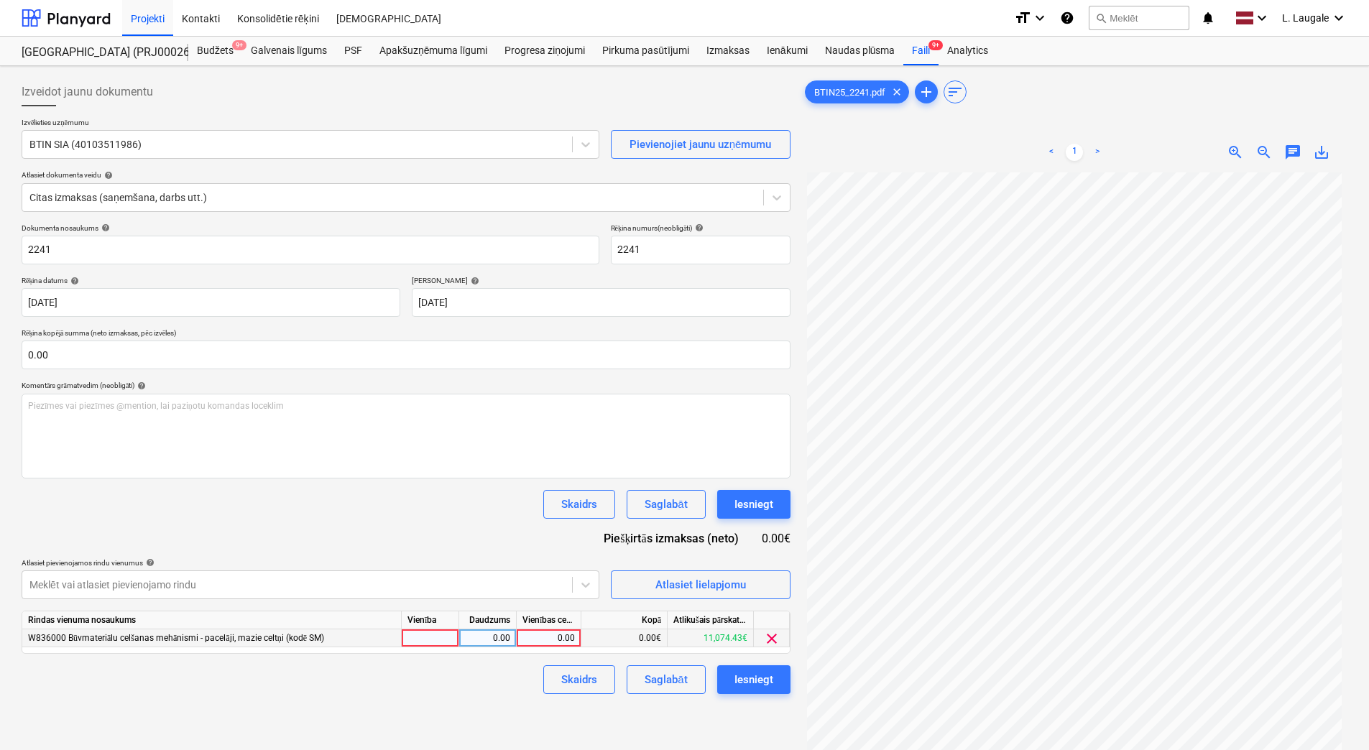
click at [430, 639] on div at bounding box center [430, 639] width 57 height 18
type input "1"
click at [475, 635] on div "0.00" at bounding box center [487, 639] width 45 height 18
click at [535, 642] on div "0.00" at bounding box center [548, 639] width 52 height 18
type input "450"
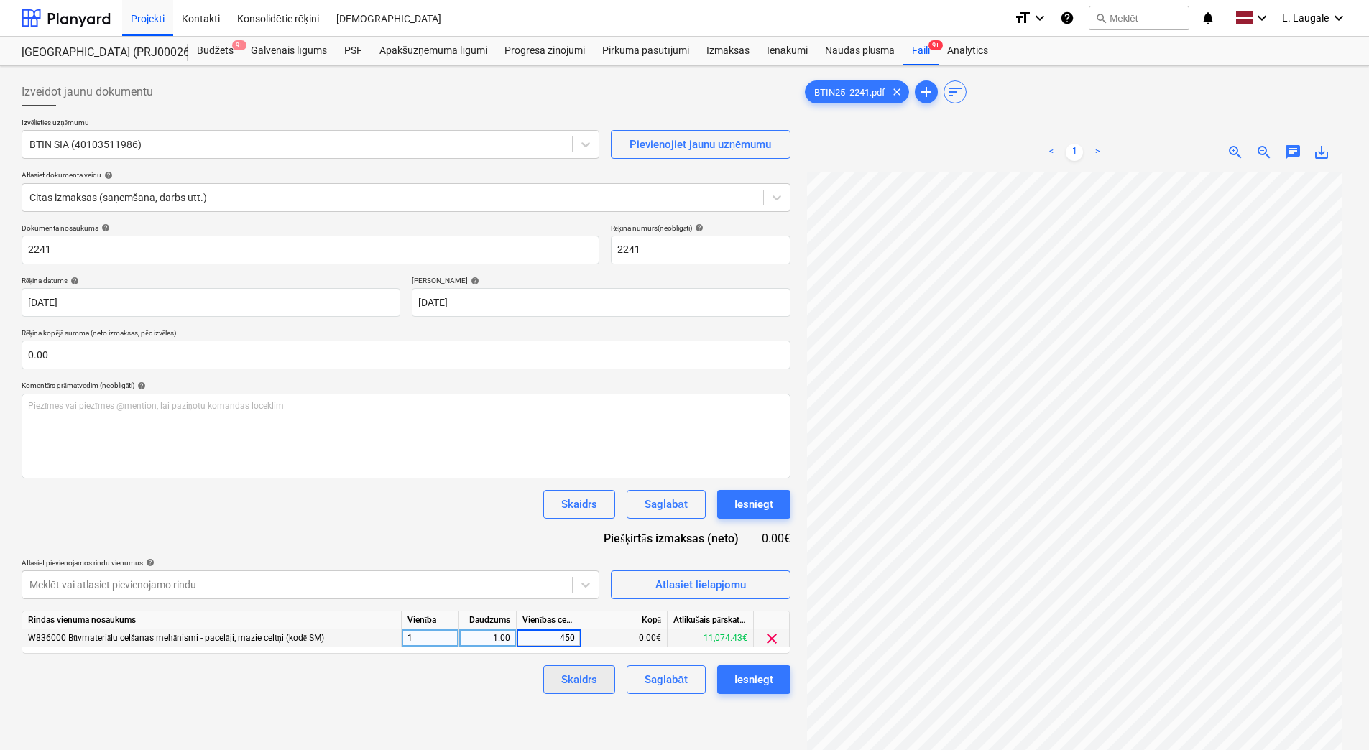
drag, startPoint x: 516, startPoint y: 674, endPoint x: 568, endPoint y: 683, distance: 52.5
click at [517, 674] on div "Skaidrs Saglabāt Iesniegt" at bounding box center [406, 680] width 769 height 29
click at [677, 687] on div "Saglabāt" at bounding box center [666, 680] width 42 height 19
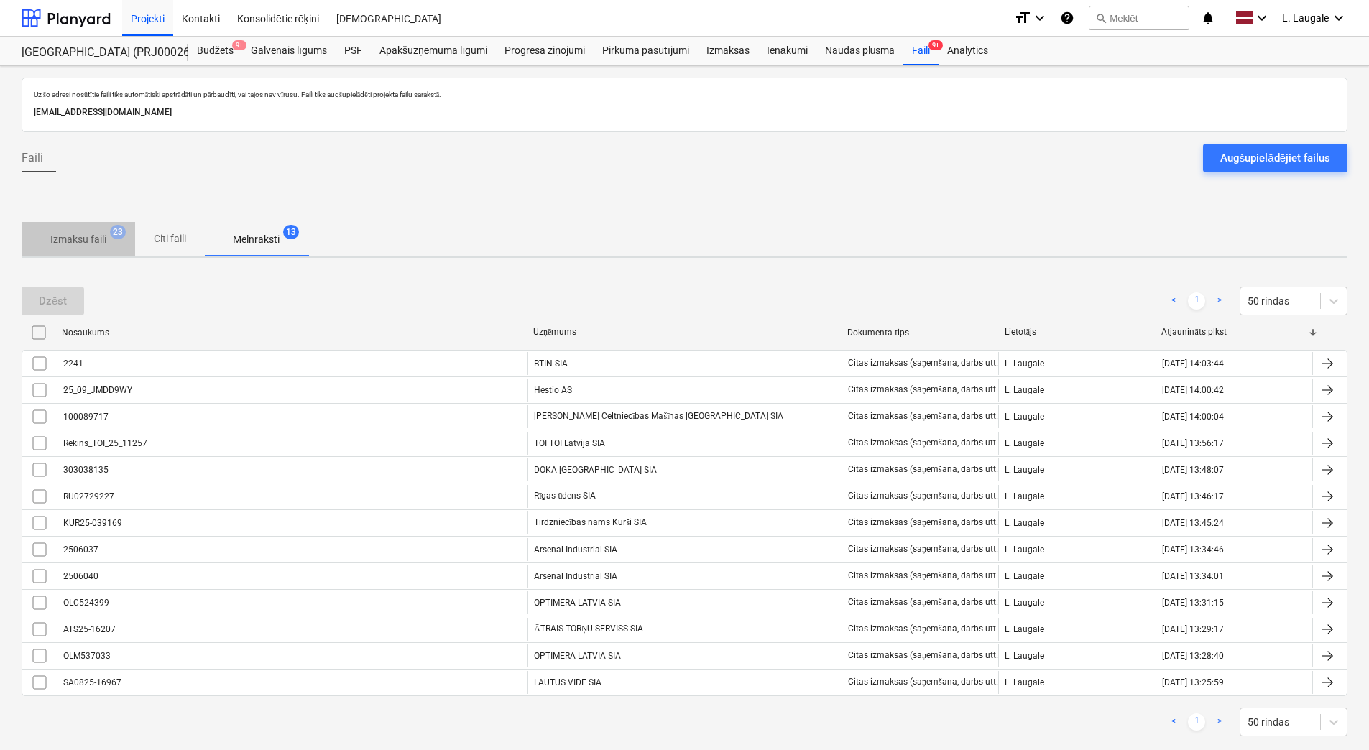
click at [73, 226] on span "Izmaksu faili 23" at bounding box center [79, 239] width 114 height 26
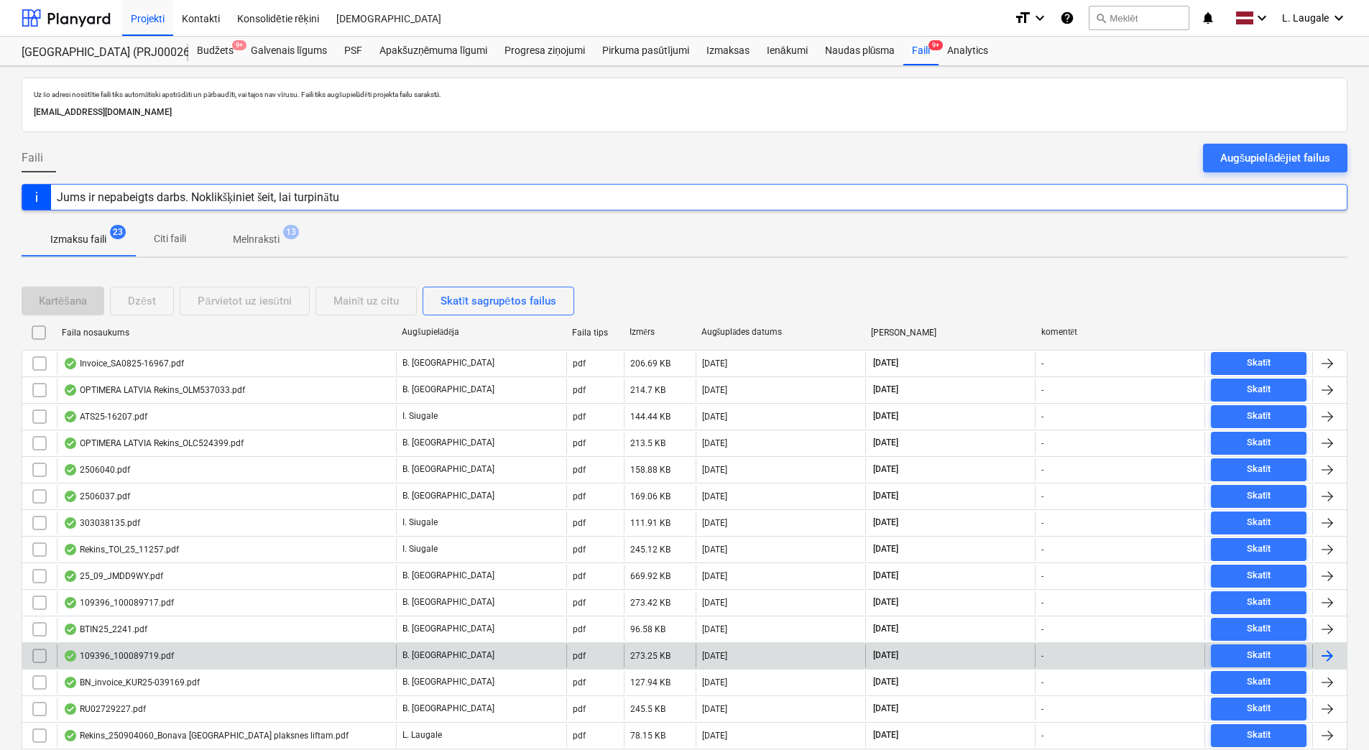
click at [173, 658] on div "109396_100089719.pdf" at bounding box center [226, 656] width 339 height 23
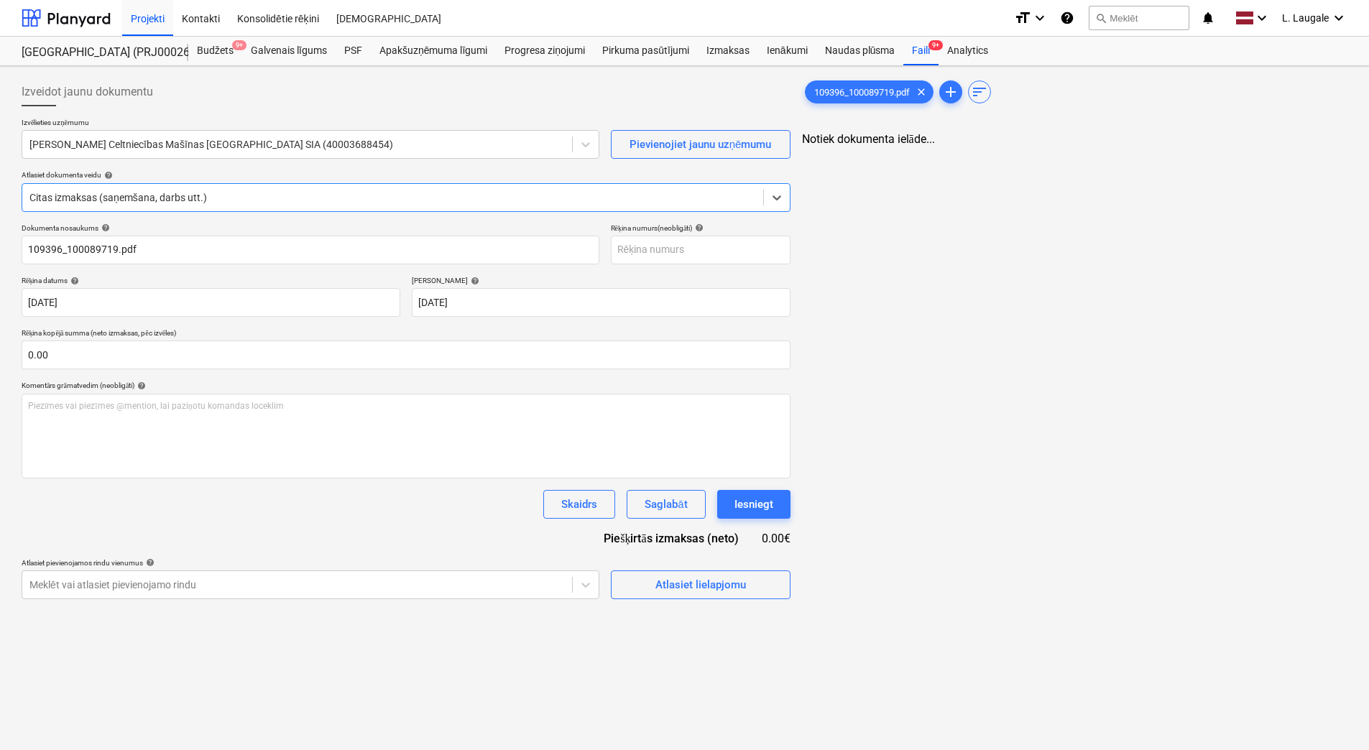
type input "109396_100089719.pdf"
type input "[DATE]"
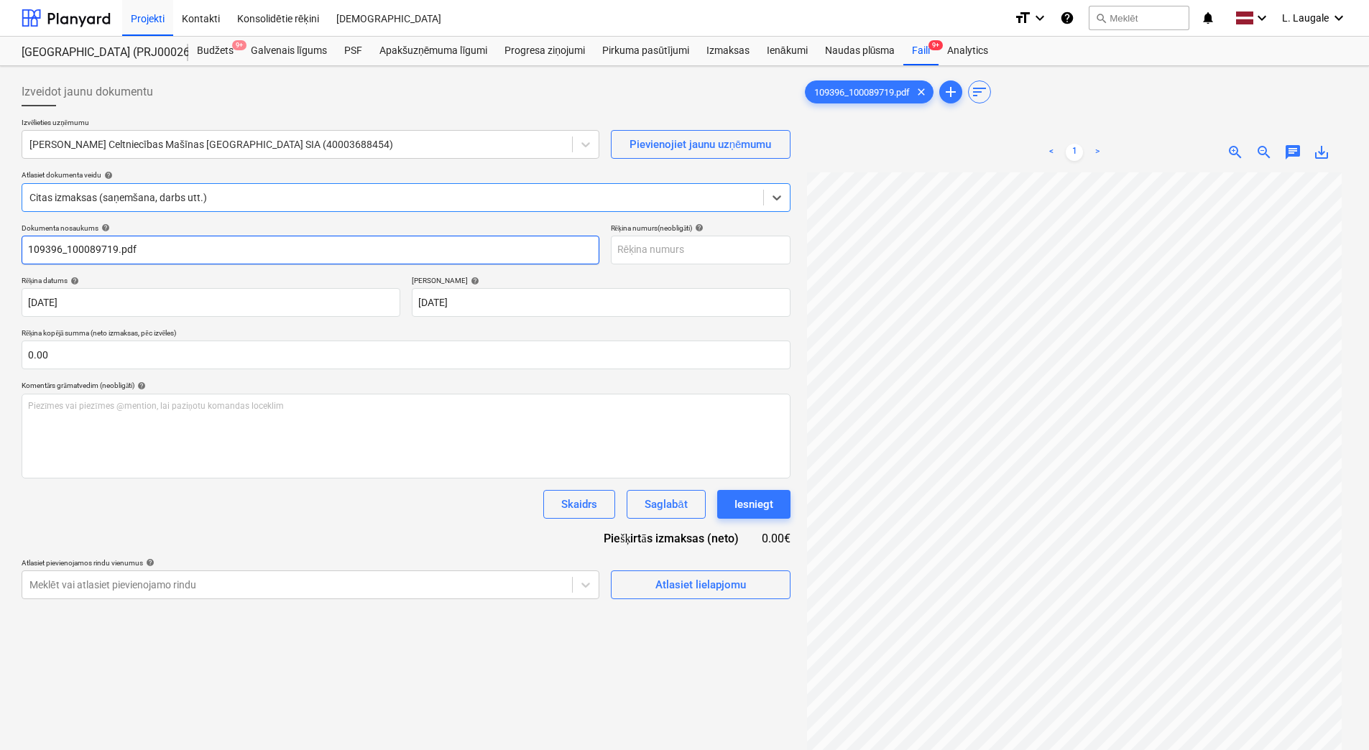
click at [176, 243] on input "109396_100089719.pdf" at bounding box center [311, 250] width 578 height 29
drag, startPoint x: 66, startPoint y: 251, endPoint x: -3, endPoint y: 265, distance: 70.5
click at [0, 265] on html "Projekti Kontakti Konsolidētie rēķini Iesūtne format_size keyboard_arrow_down h…" at bounding box center [684, 375] width 1369 height 750
click at [0, 257] on html "Projekti Kontakti Konsolidētie rēķini Iesūtne format_size keyboard_arrow_down h…" at bounding box center [684, 375] width 1369 height 750
type input "100089719"
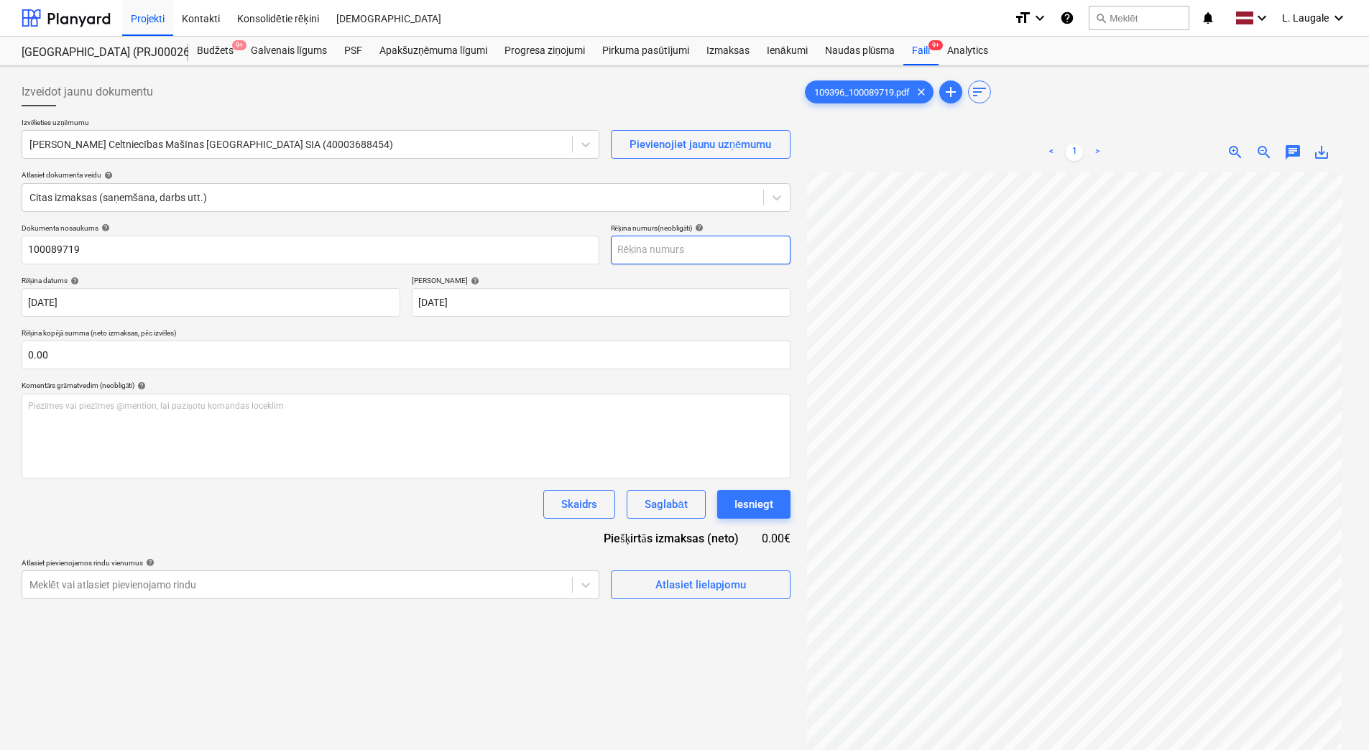
click at [634, 252] on input "text" at bounding box center [701, 250] width 180 height 29
paste input "100089719"
type input "100089719"
click at [699, 581] on div "Atlasiet lielapjomu" at bounding box center [700, 585] width 91 height 19
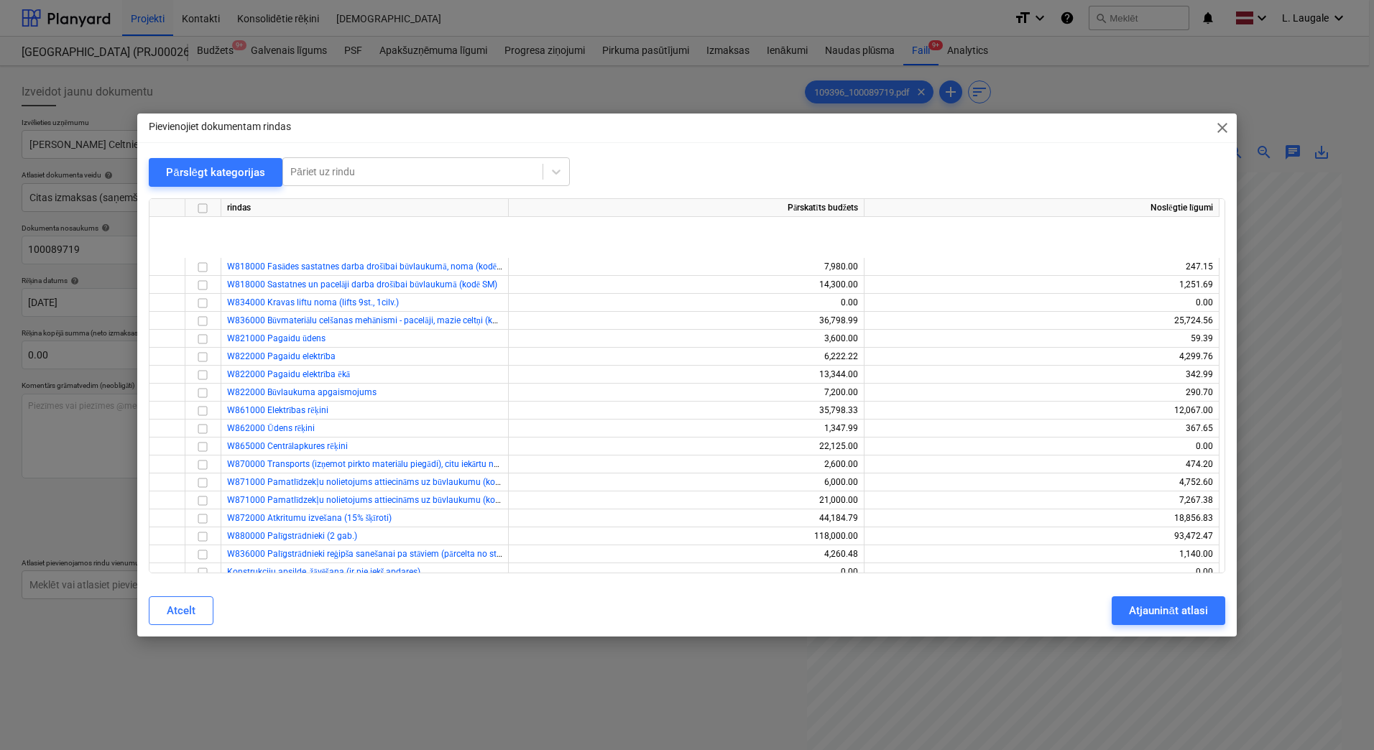
scroll to position [383, 0]
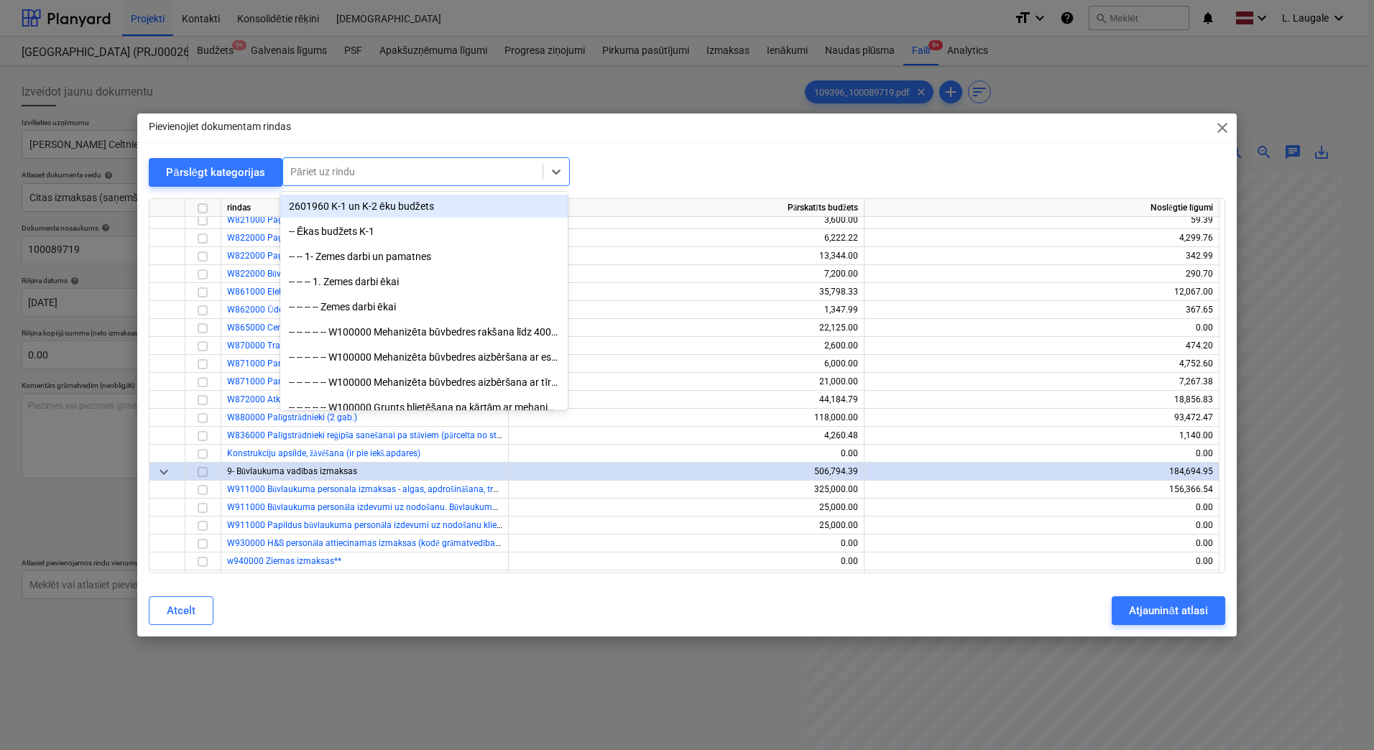
click at [397, 179] on div at bounding box center [412, 172] width 245 height 14
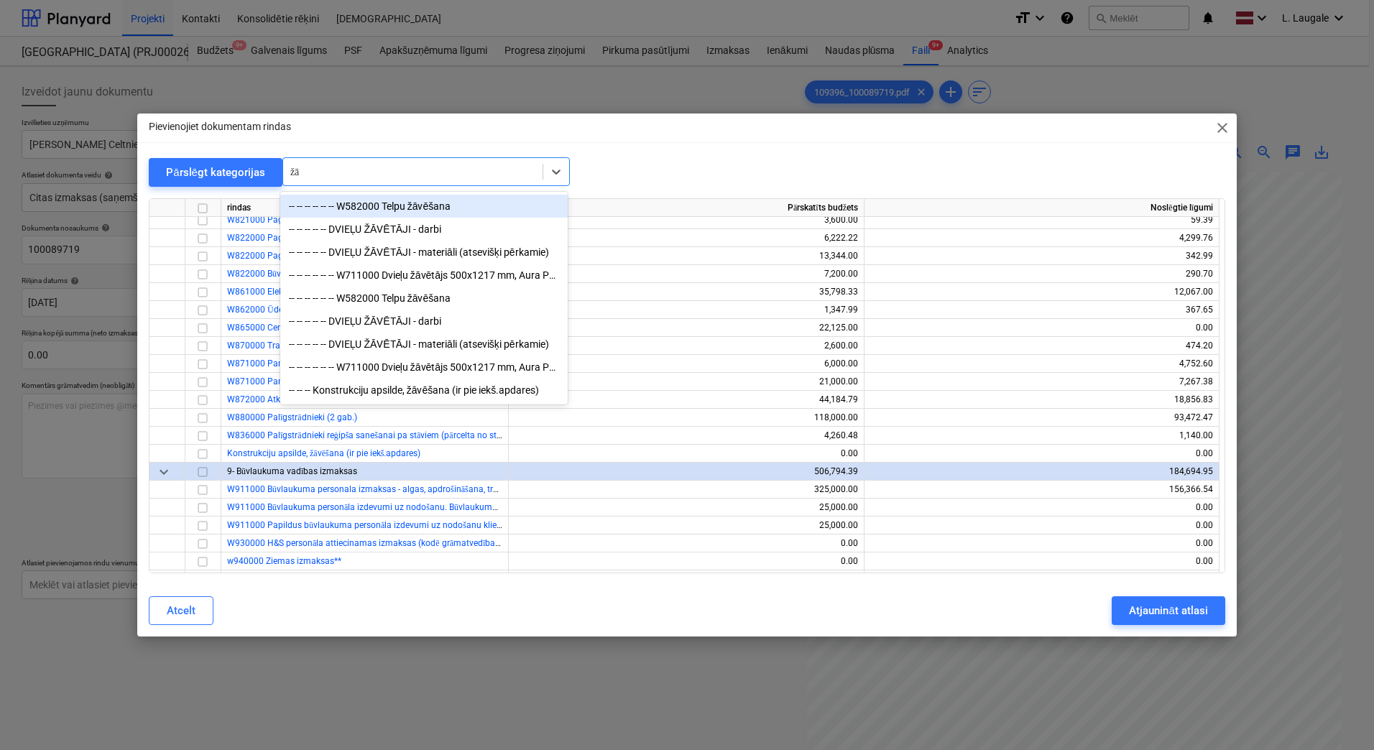
type input "žāv"
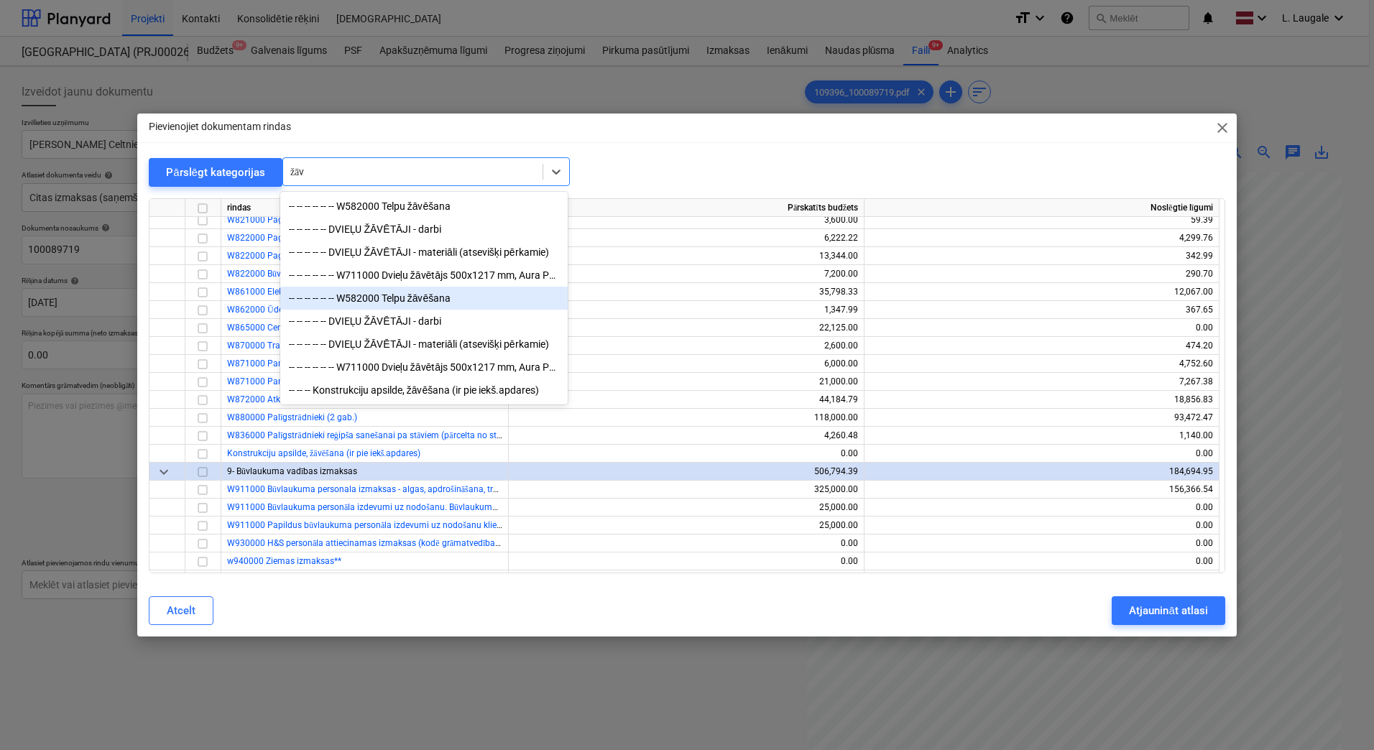
click at [430, 298] on div "-- -- -- -- -- -- W582000 Telpu žāvēšana" at bounding box center [423, 298] width 287 height 23
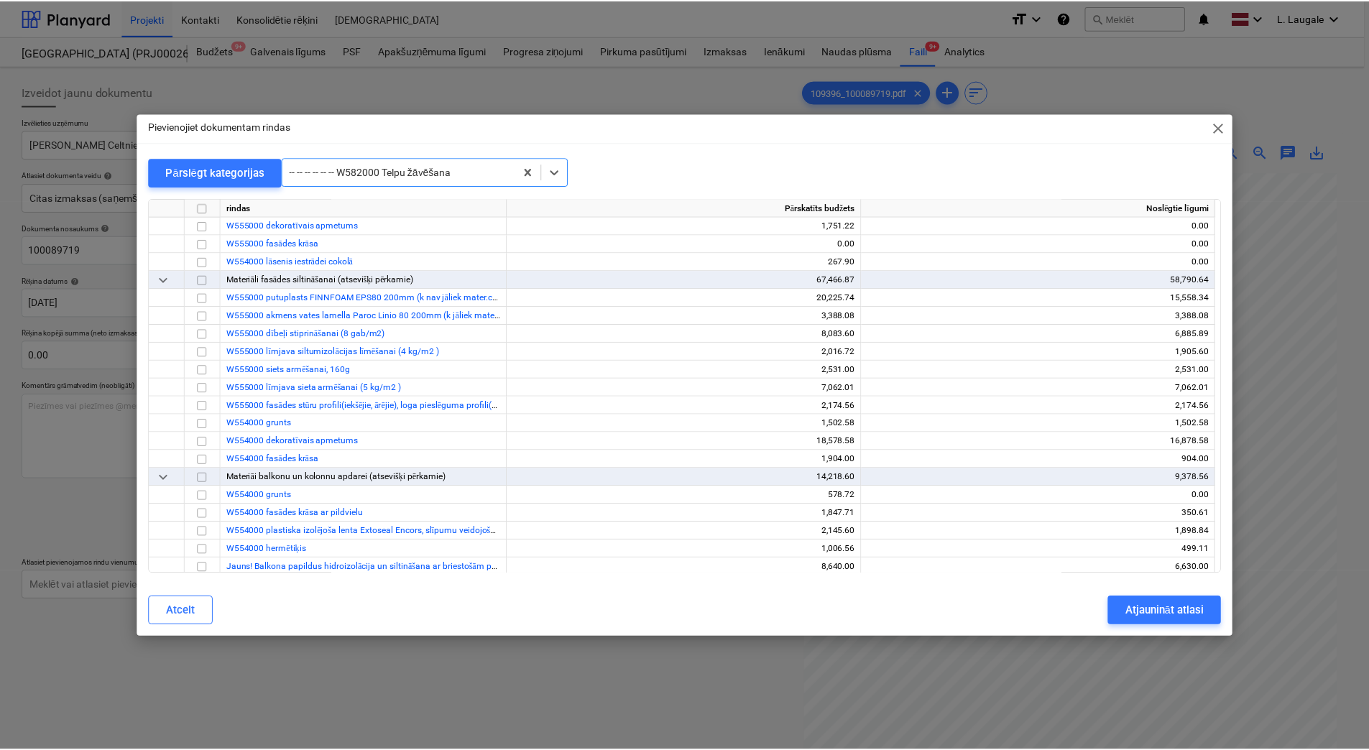
scroll to position [19746, 0]
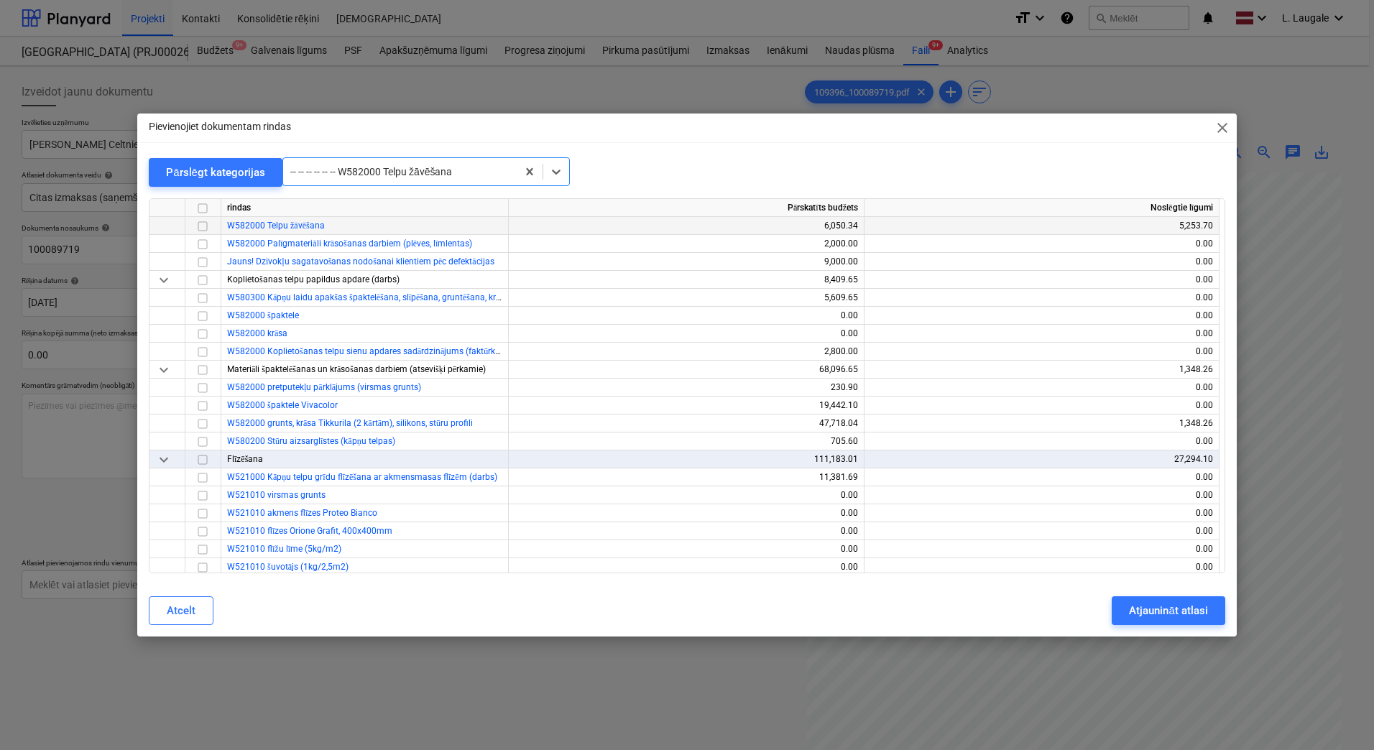
click at [290, 226] on span "W582000 Telpu žāvēšana" at bounding box center [276, 226] width 98 height 10
click at [201, 224] on input "checkbox" at bounding box center [202, 226] width 17 height 17
click at [1200, 605] on div "Atjaunināt atlasi" at bounding box center [1168, 611] width 78 height 19
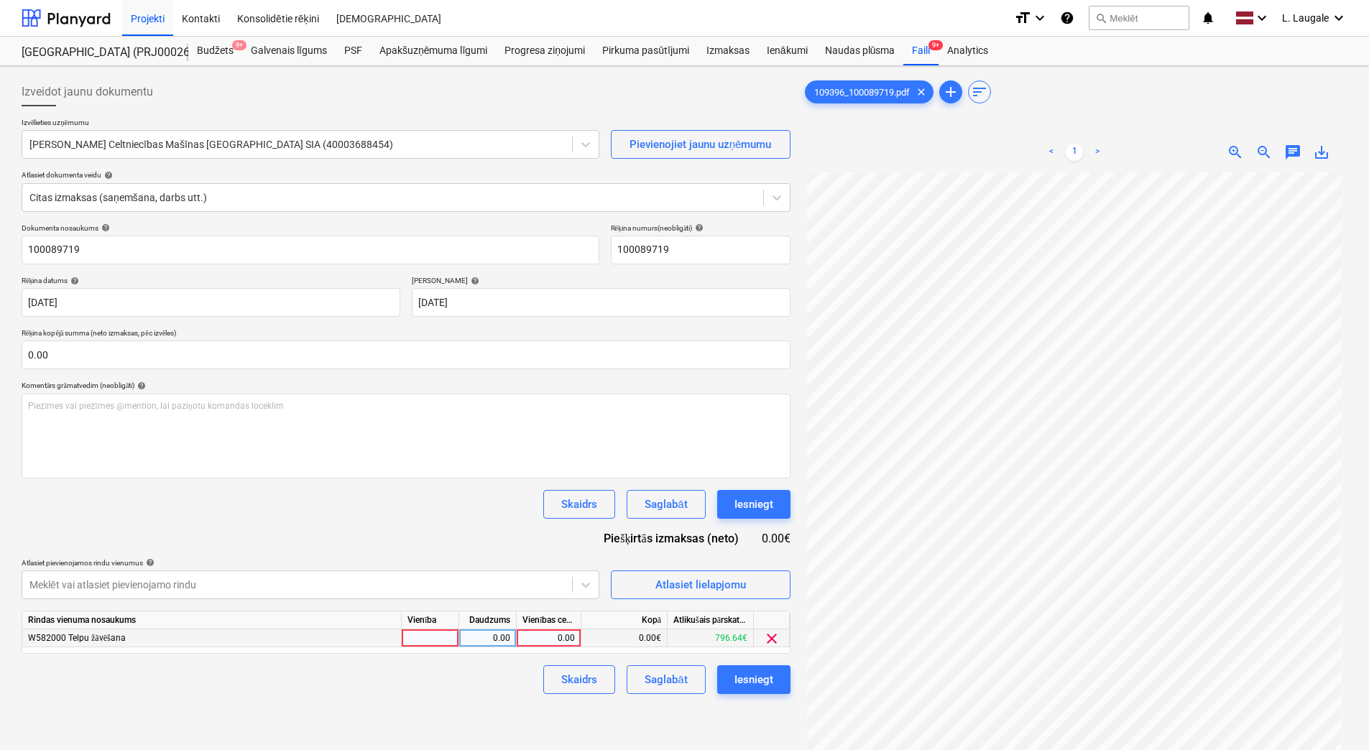
click at [444, 640] on div at bounding box center [430, 639] width 57 height 18
click at [478, 640] on div "0.00" at bounding box center [487, 639] width 45 height 18
click at [552, 635] on div "0.00" at bounding box center [548, 639] width 52 height 18
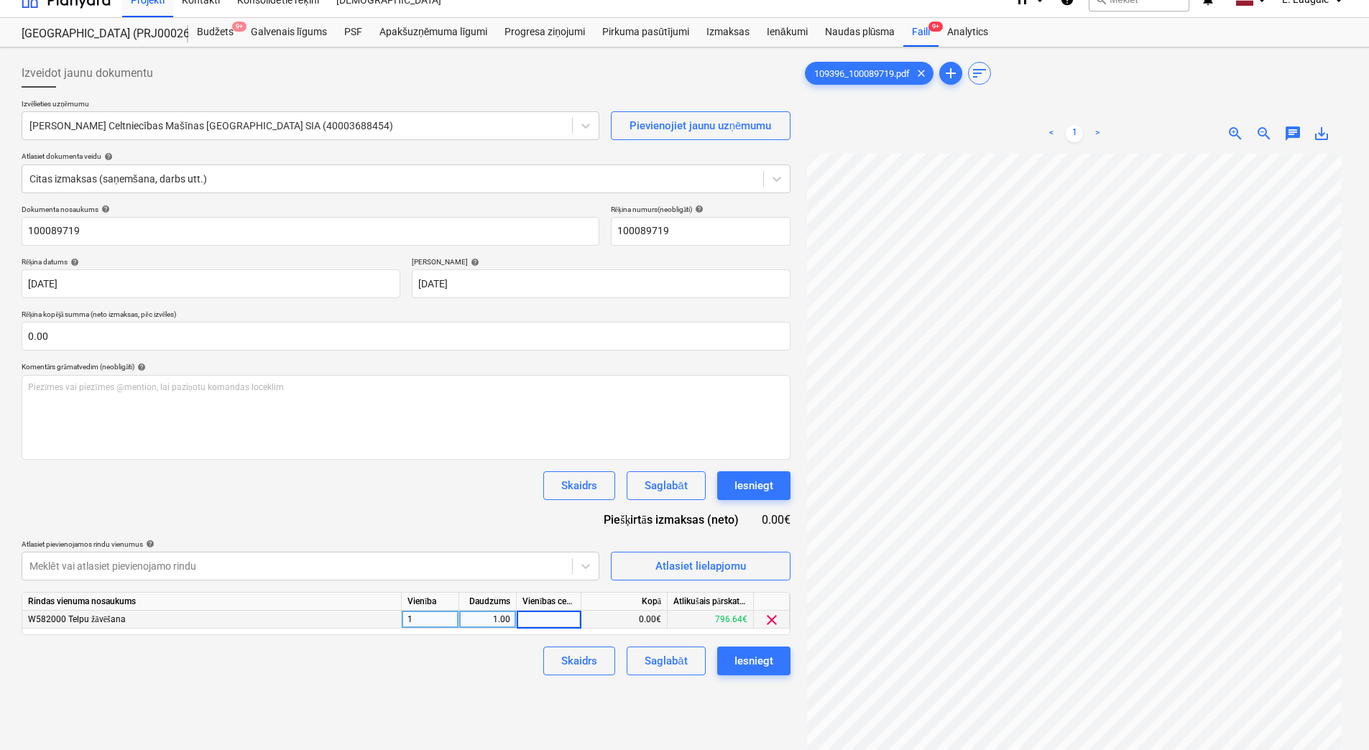
scroll to position [144, 0]
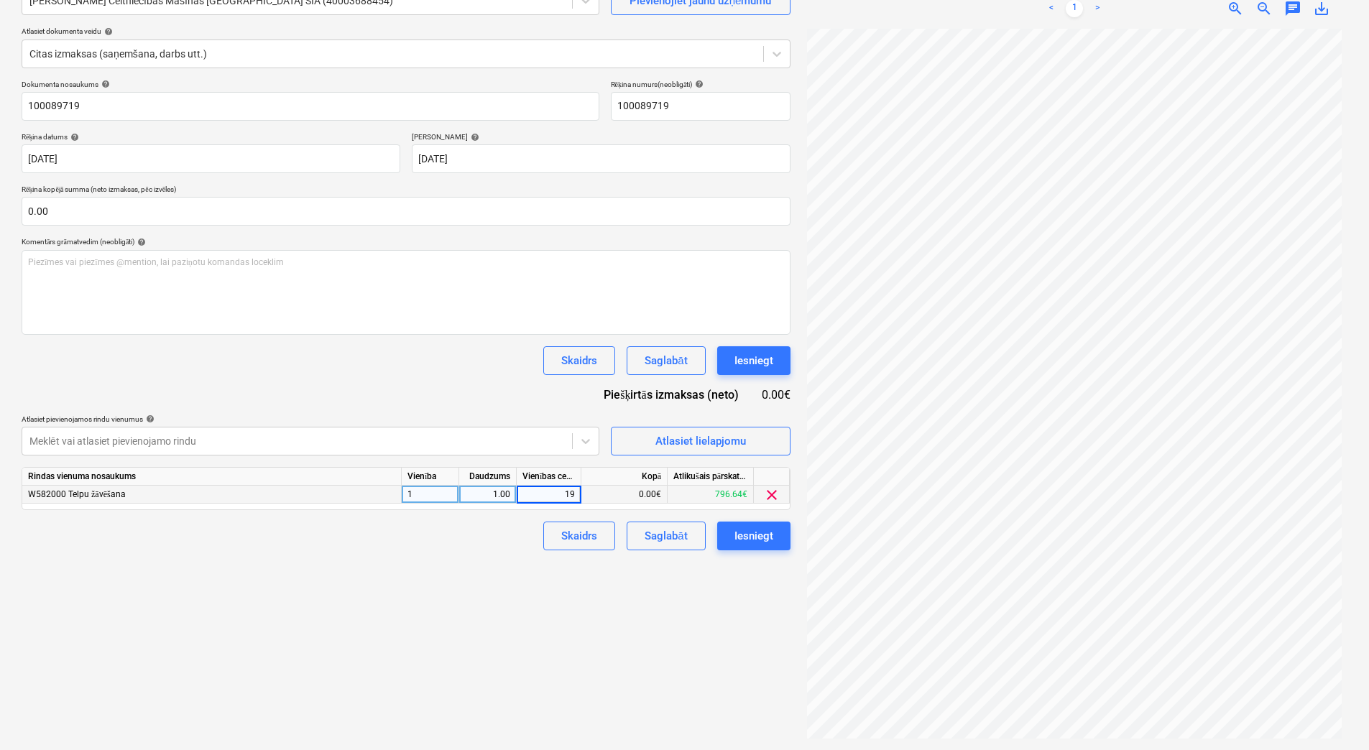
type input "195"
click at [650, 528] on div "Saglabāt" at bounding box center [666, 536] width 42 height 19
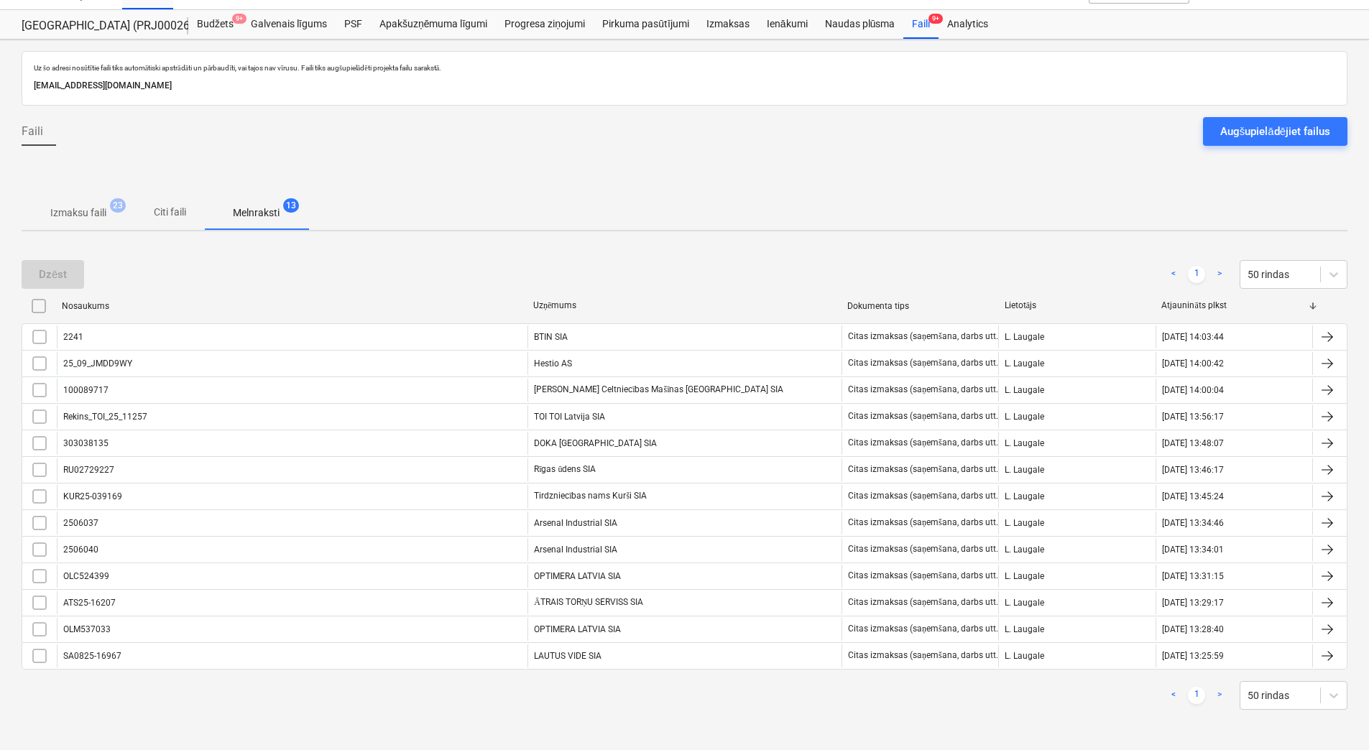
scroll to position [27, 0]
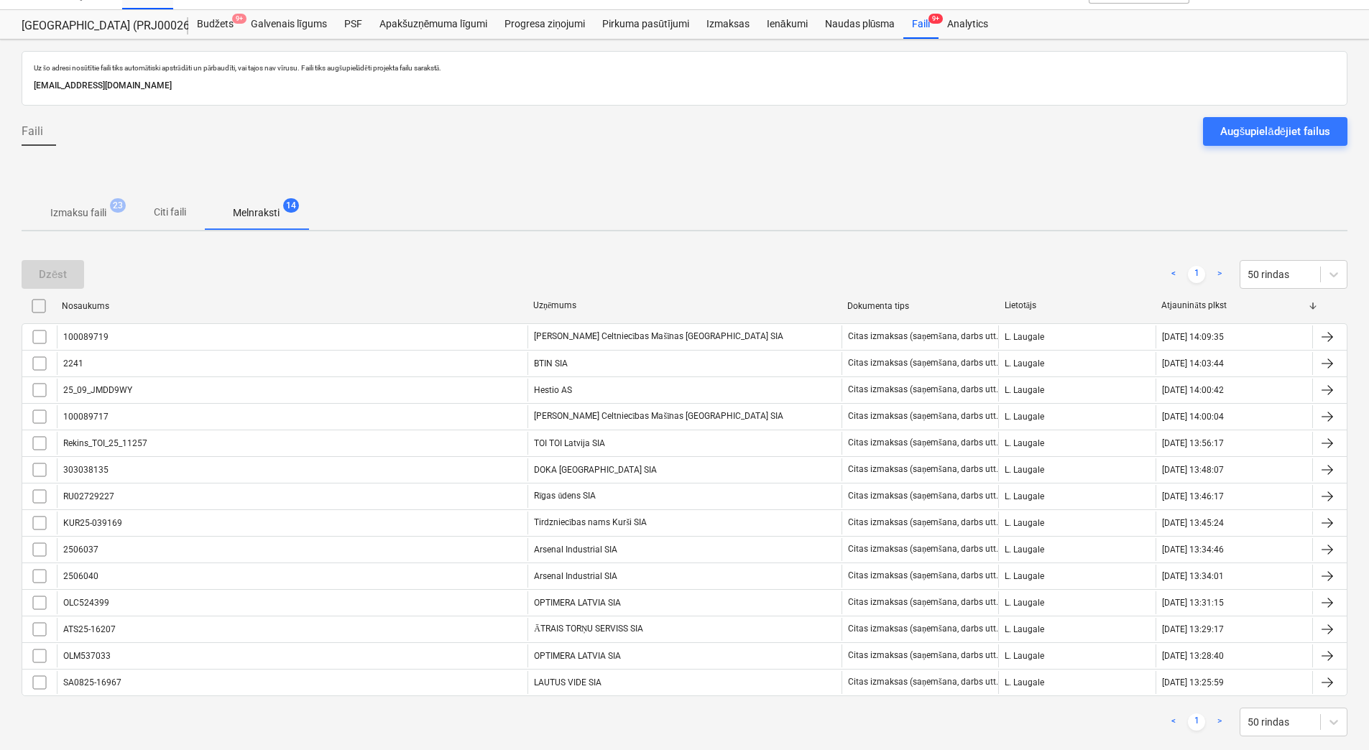
click at [75, 214] on p "Izmaksu faili" at bounding box center [78, 213] width 56 height 15
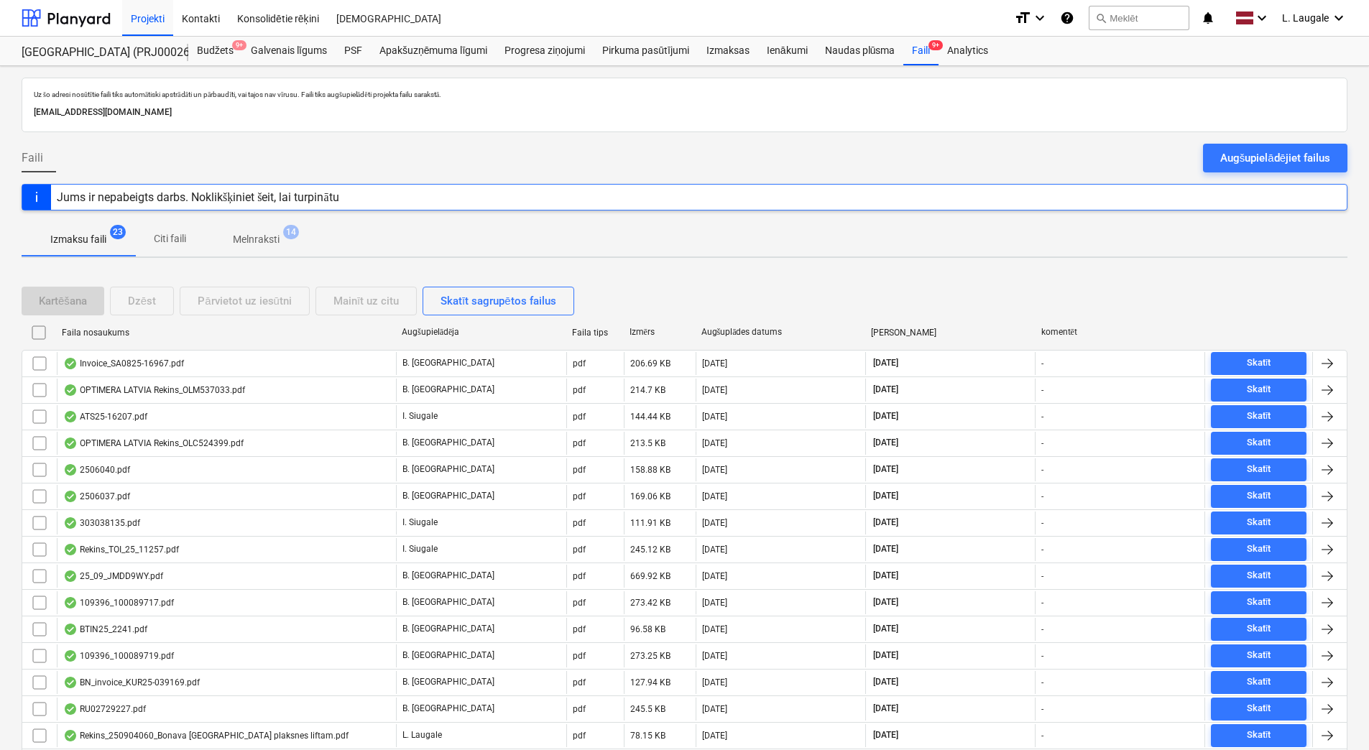
click at [263, 247] on p "Melnraksti" at bounding box center [256, 239] width 47 height 15
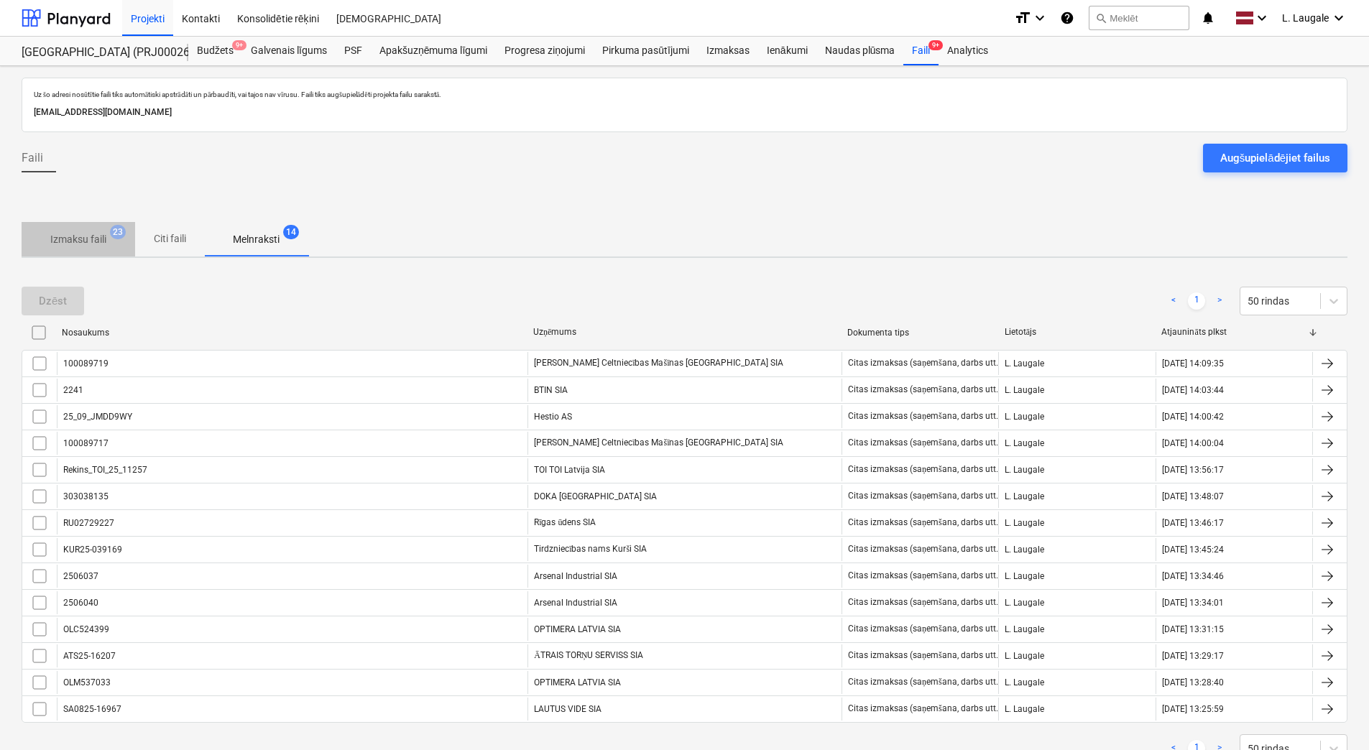
click at [98, 248] on span "Izmaksu faili 23" at bounding box center [79, 239] width 114 height 26
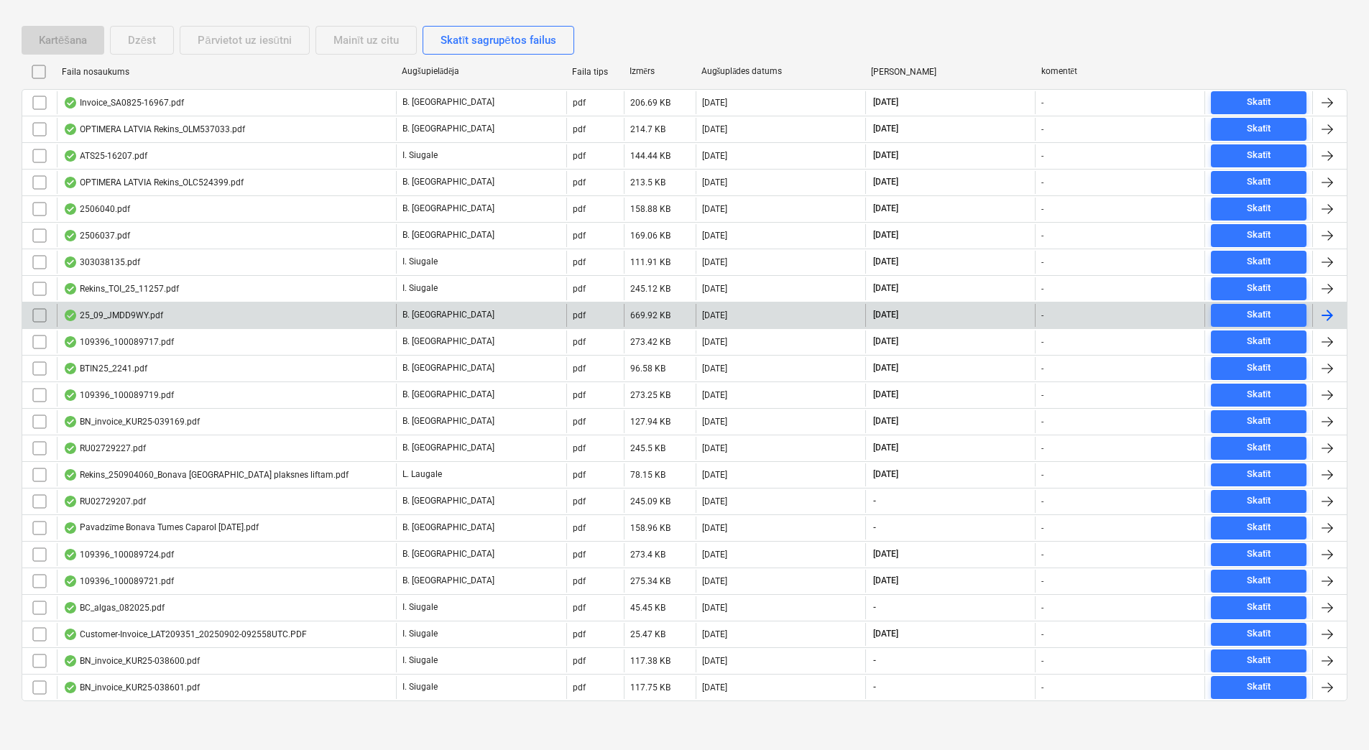
scroll to position [264, 0]
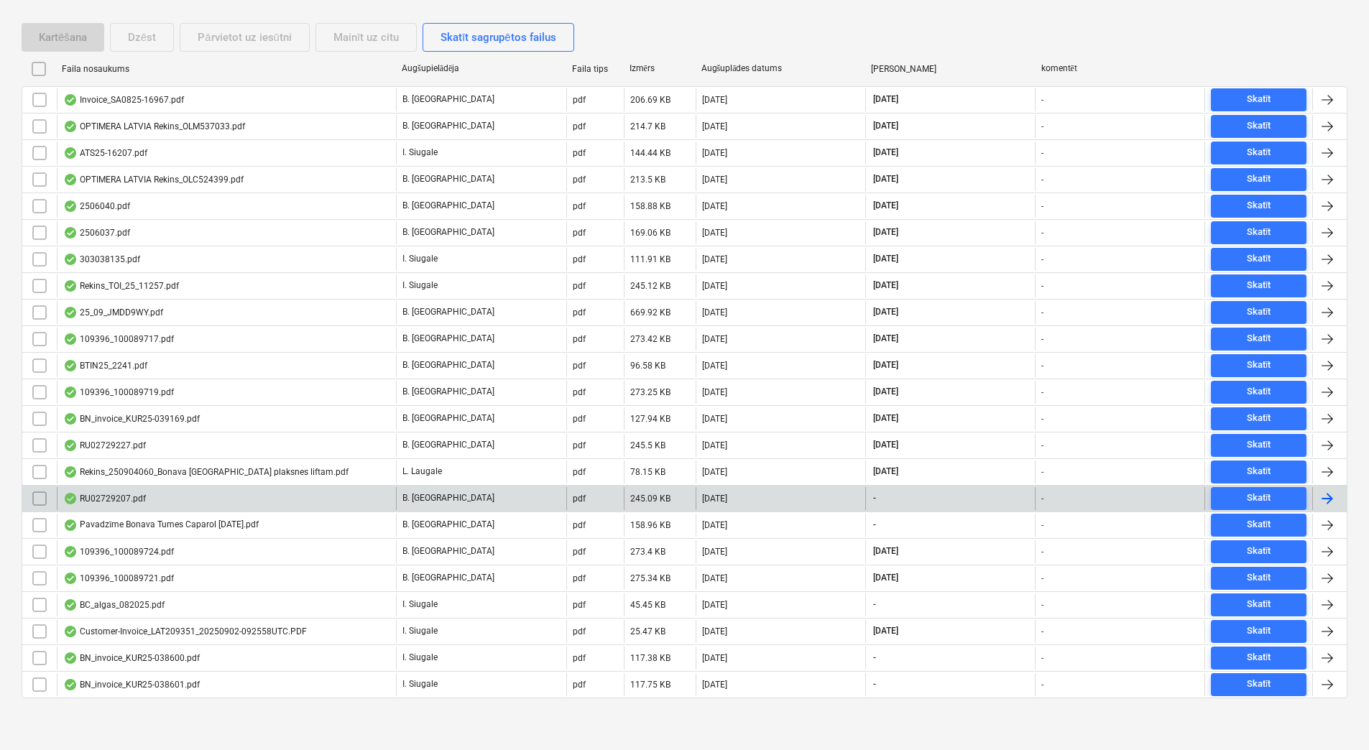
click at [317, 492] on div "RU02729207.pdf" at bounding box center [226, 498] width 339 height 23
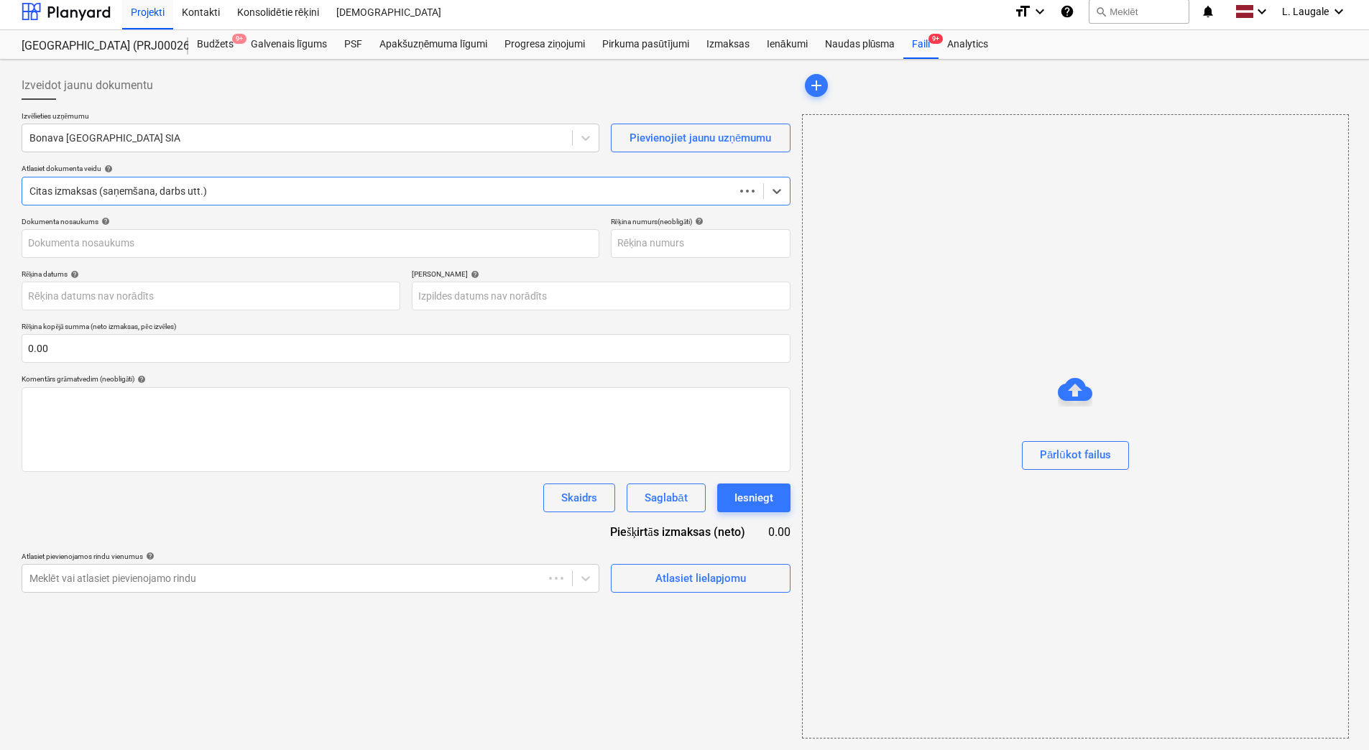
scroll to position [6, 0]
click at [211, 131] on div at bounding box center [296, 138] width 535 height 14
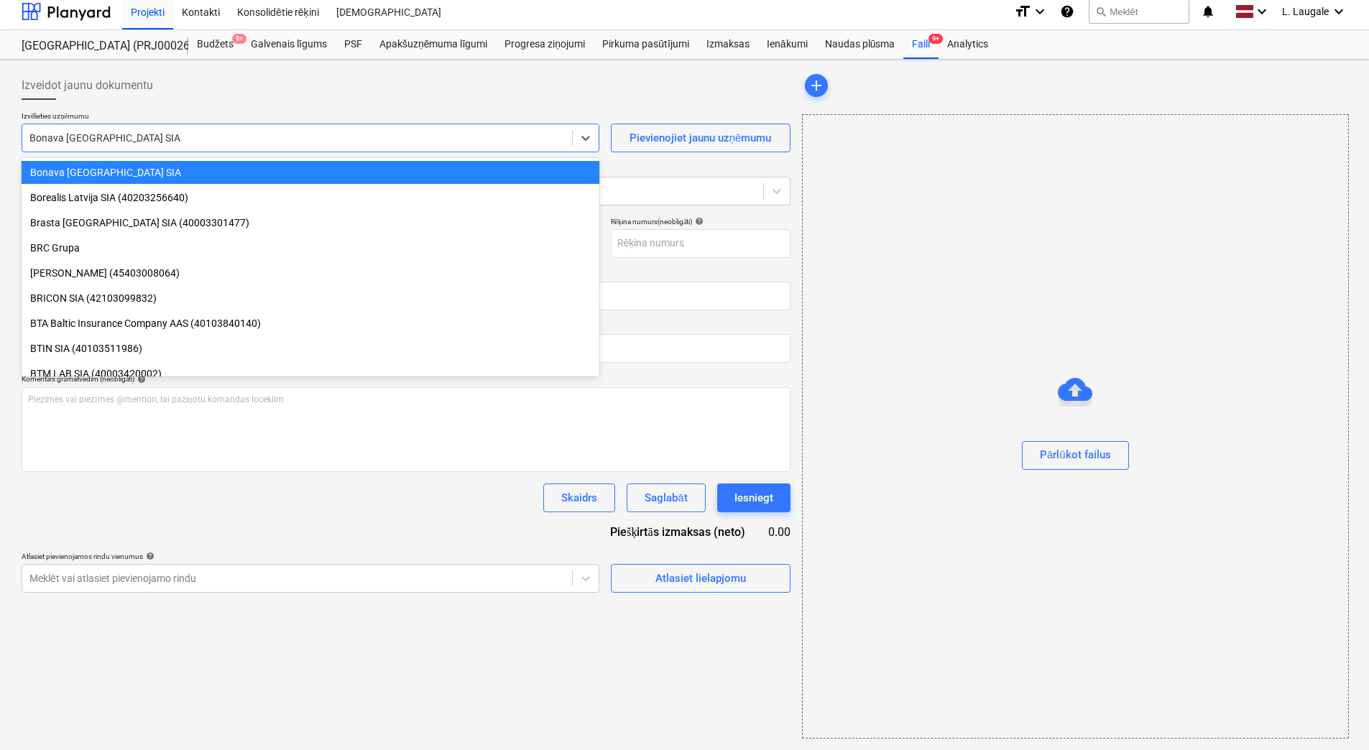
scroll to position [0, 0]
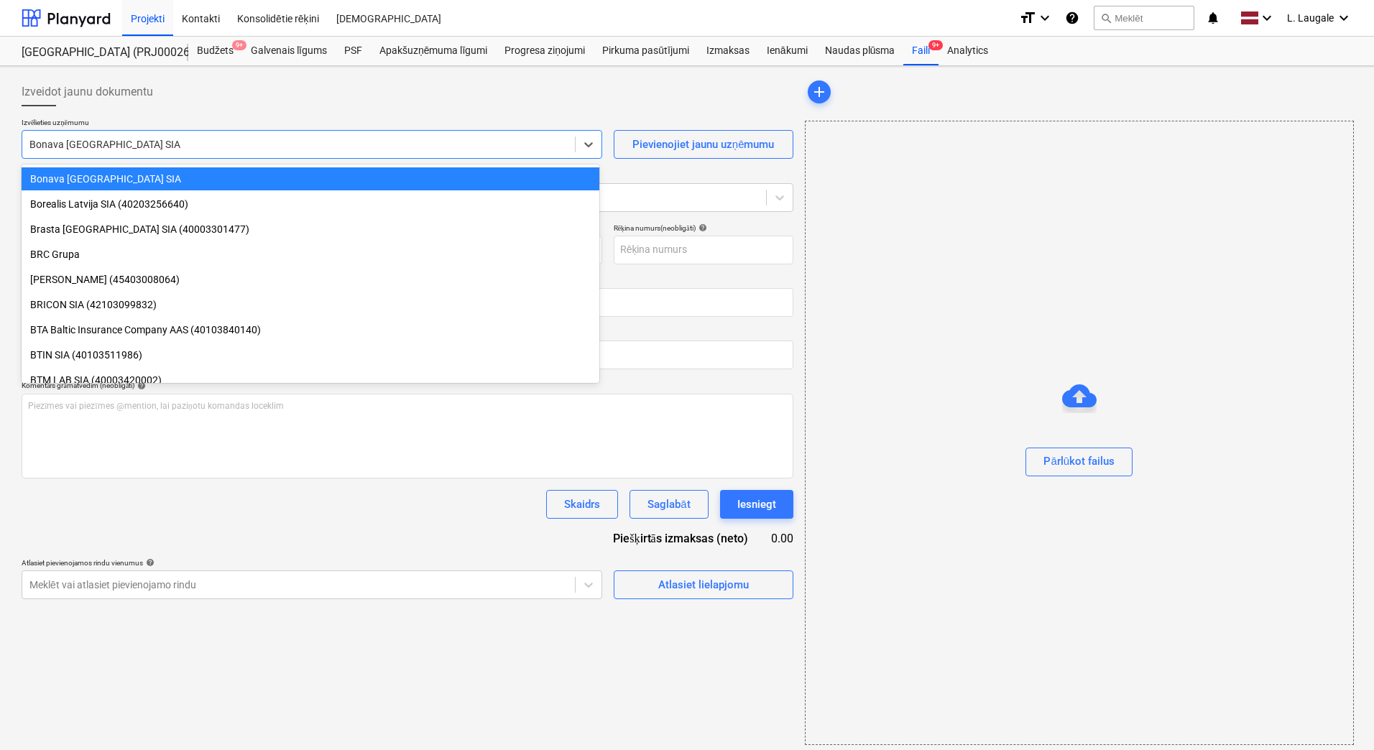
type input "RU02729207.pdf"
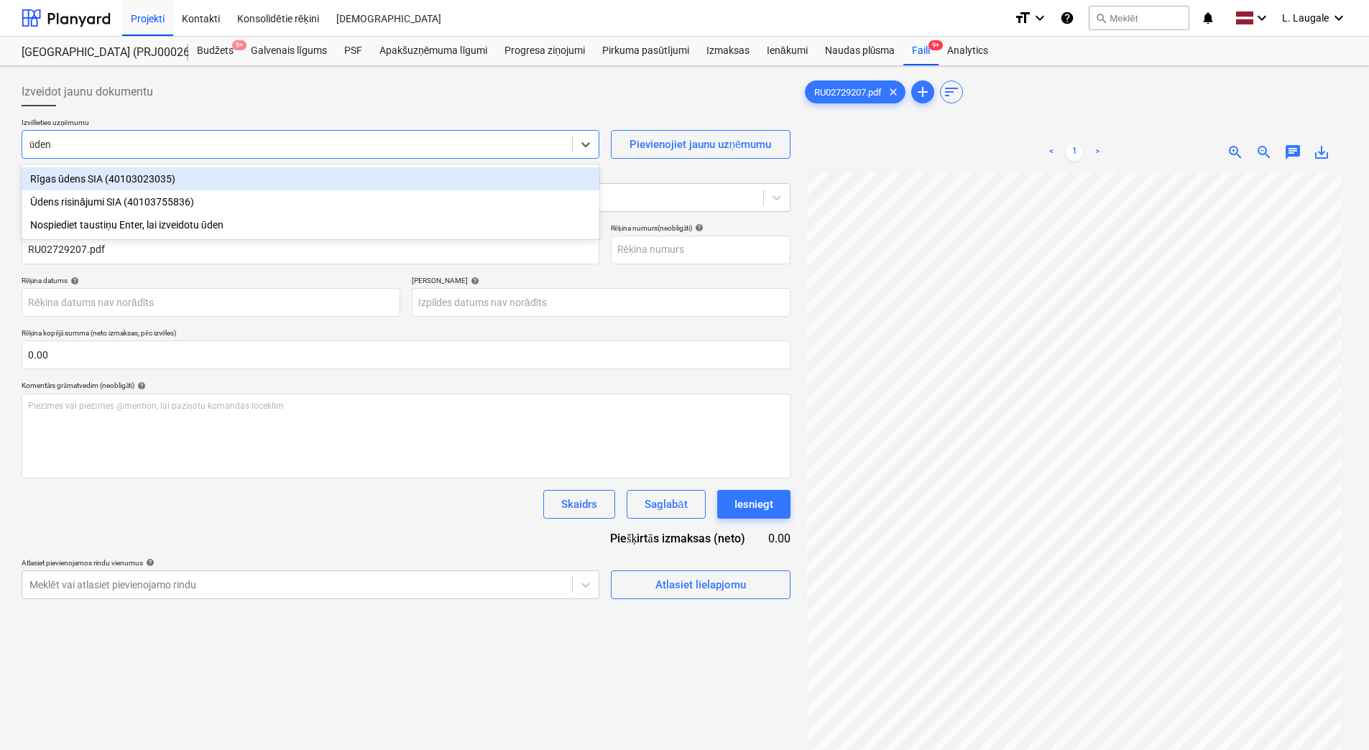
type input "ūdens"
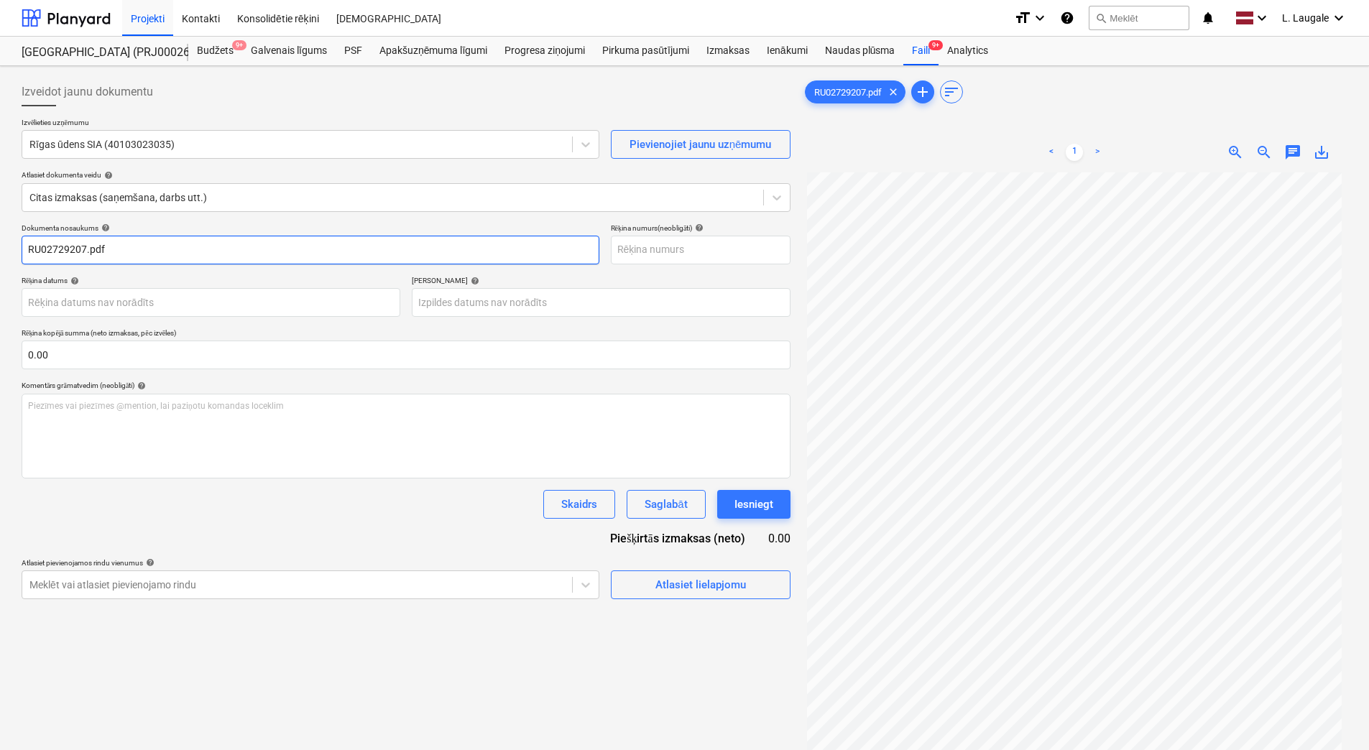
click at [168, 256] on input "RU02729207.pdf" at bounding box center [311, 250] width 578 height 29
drag, startPoint x: 145, startPoint y: 254, endPoint x: -3, endPoint y: 252, distance: 148.1
click at [0, 252] on html "Projekti Kontakti Konsolidētie rēķini Iesūtne format_size keyboard_arrow_down h…" at bounding box center [684, 375] width 1369 height 750
type input "RU02729207"
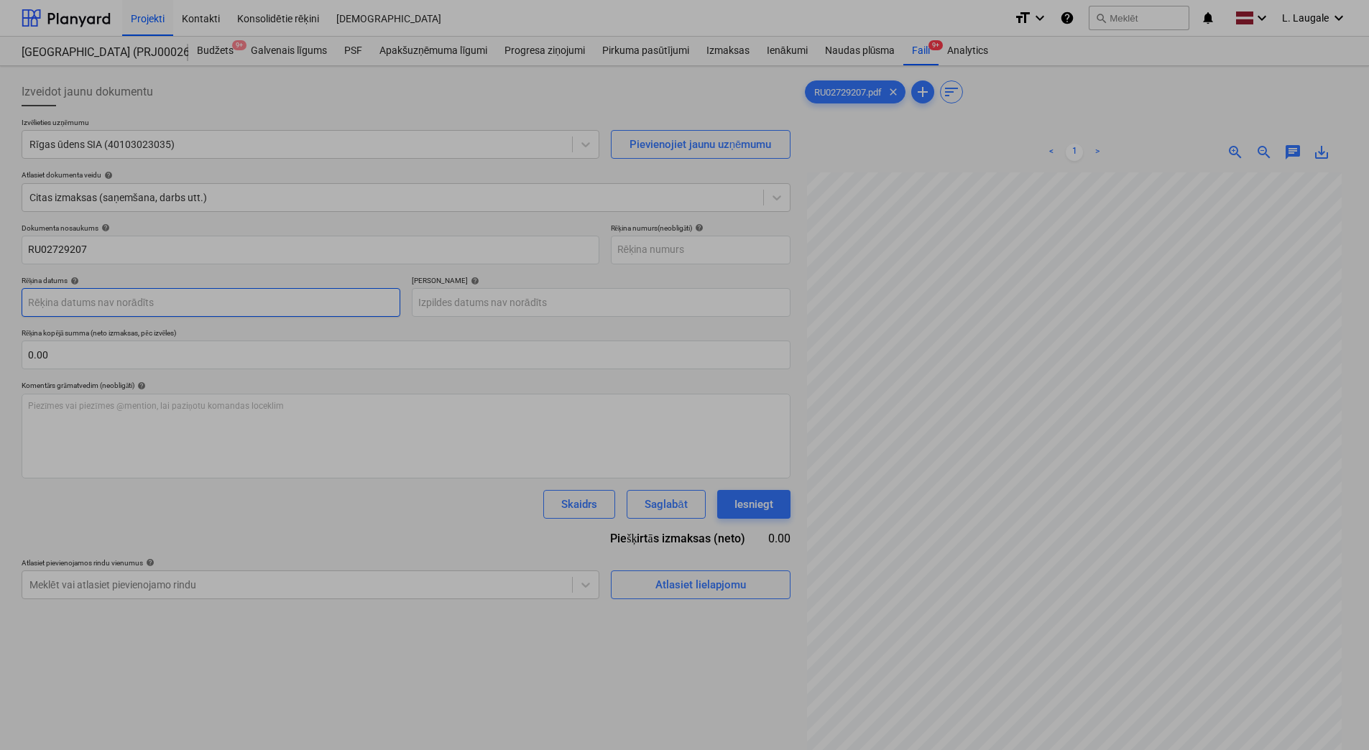
click at [192, 300] on body "Projekti Kontakti Konsolidētie rēķini Iesūtne format_size keyboard_arrow_down h…" at bounding box center [684, 375] width 1369 height 750
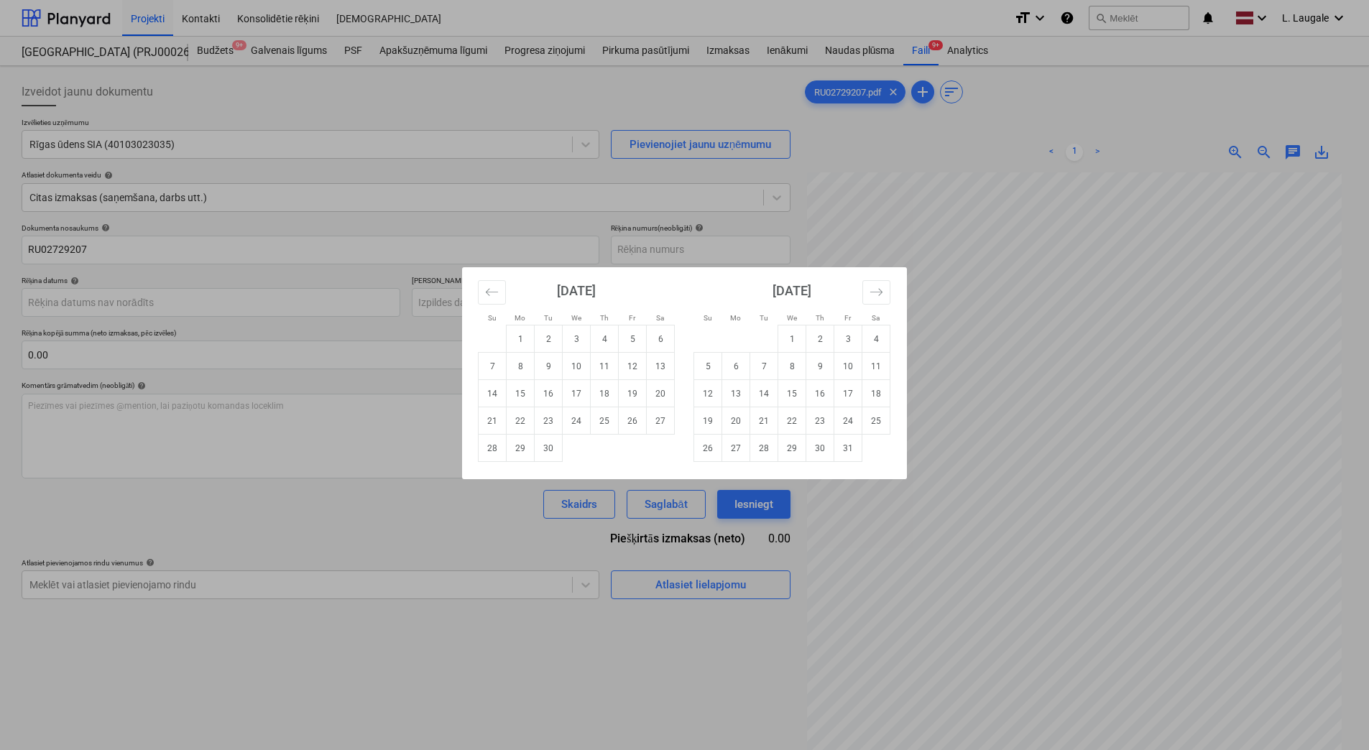
click at [272, 290] on div "Su Mo Tu We Th Fr Sa Su Mo Tu We Th Fr Sa August 2025 1 2 3 4 5 6 7 8 9 10 11 1…" at bounding box center [684, 375] width 1369 height 750
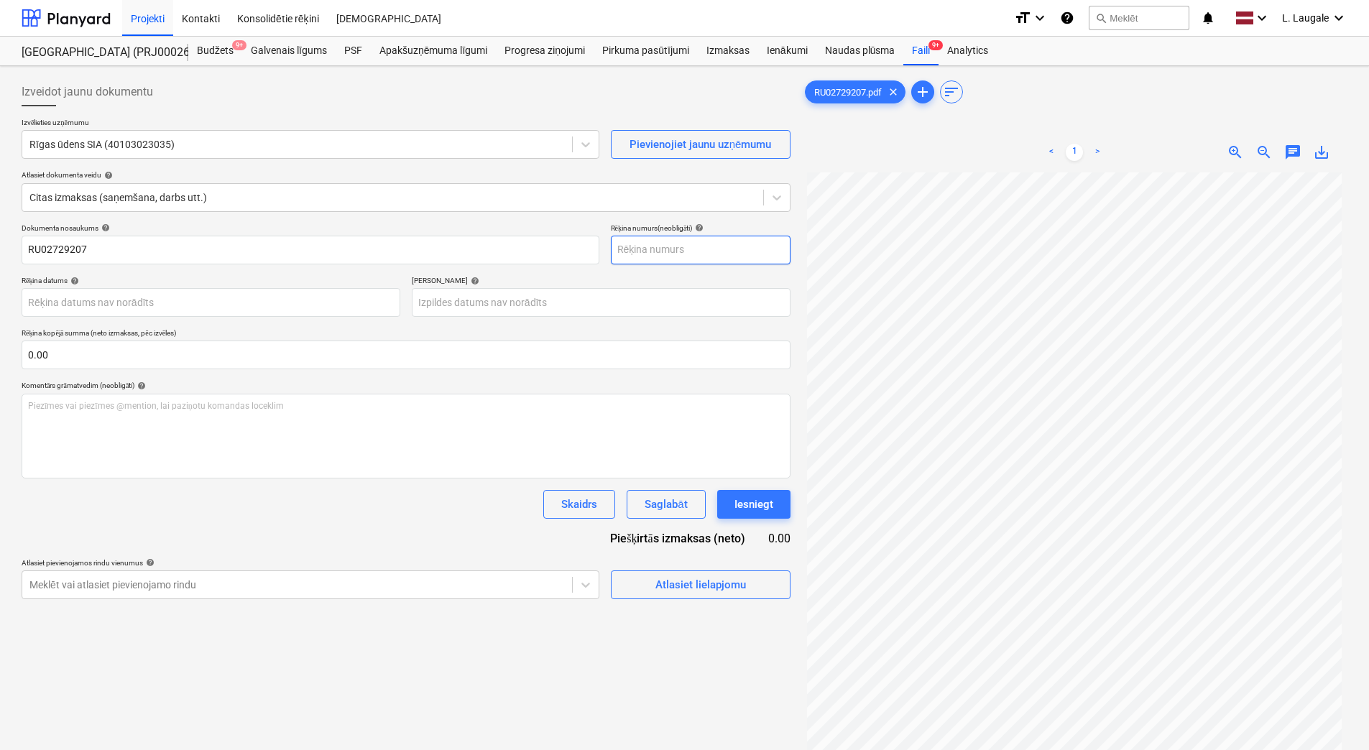
click at [665, 257] on input "text" at bounding box center [701, 250] width 180 height 29
paste input "RU02729207"
type input "RU02729207"
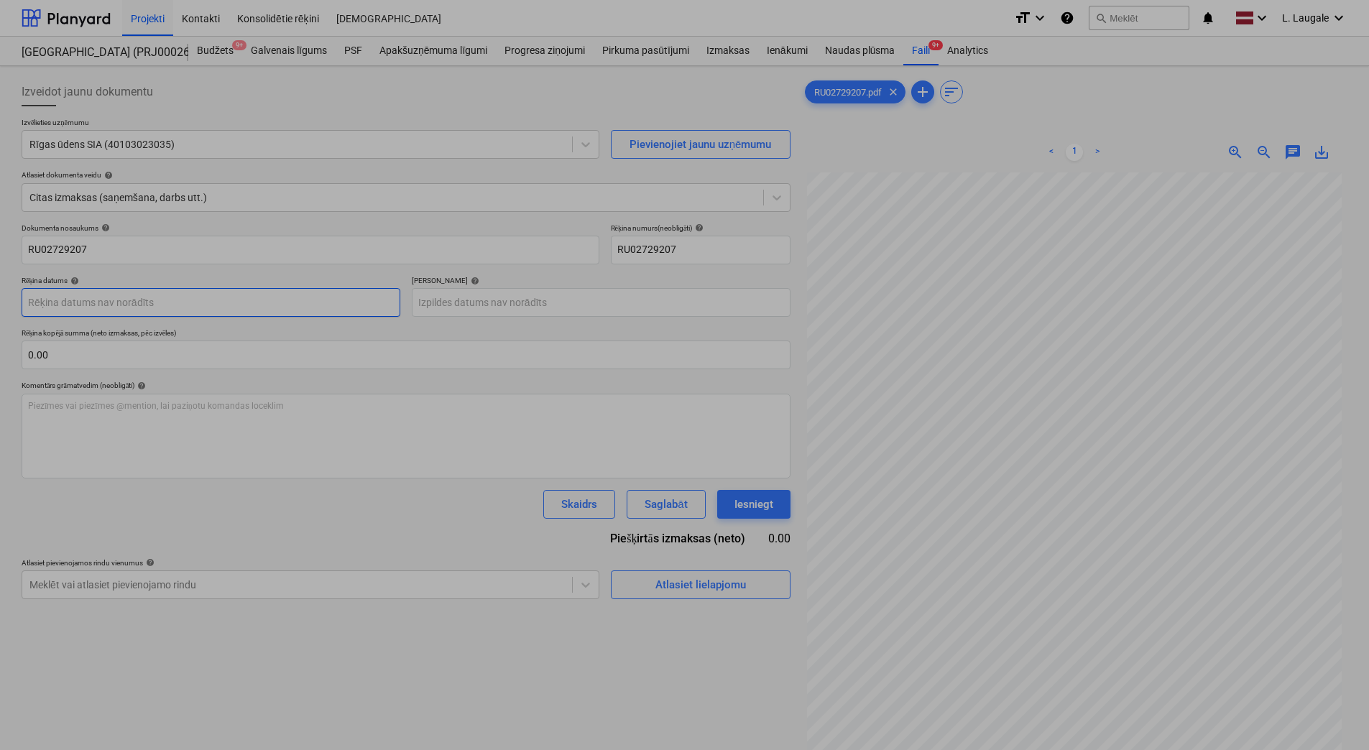
click at [239, 315] on body "Projekti Kontakti Konsolidētie rēķini Iesūtne format_size keyboard_arrow_down h…" at bounding box center [684, 375] width 1369 height 750
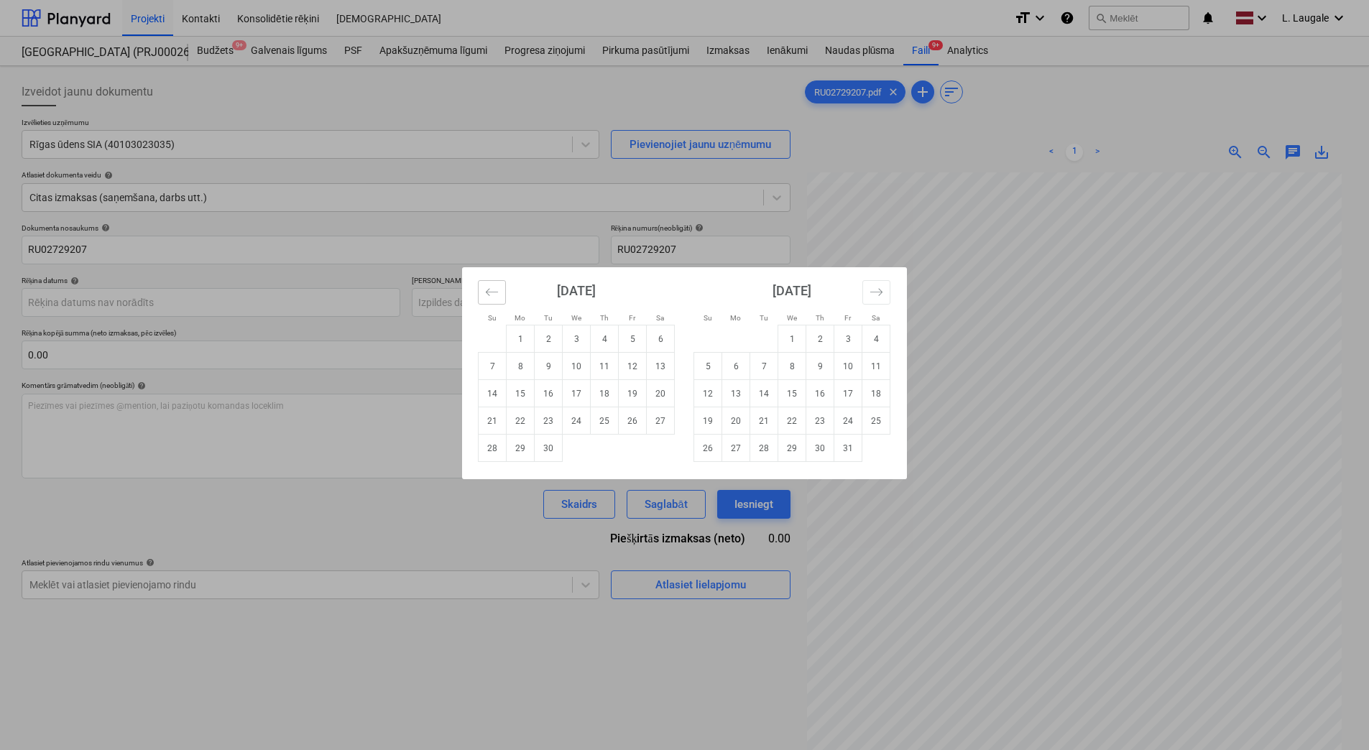
click at [488, 301] on button "Move backward to switch to the previous month." at bounding box center [492, 292] width 28 height 24
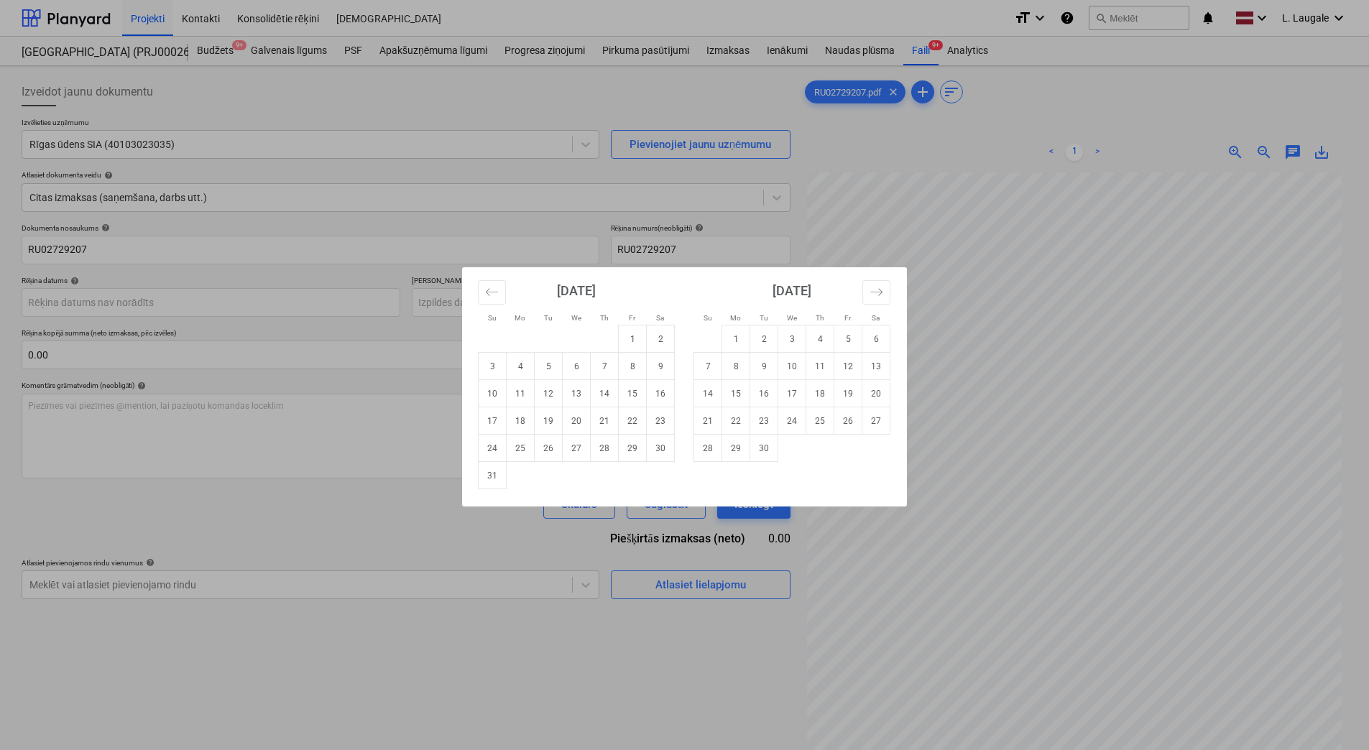
click at [556, 547] on div "Su Mo Tu We Th Fr Sa Su Mo Tu We Th Fr Sa July 2025 1 2 3 4 5 6 7 8 9 10 11 12 …" at bounding box center [684, 375] width 1369 height 750
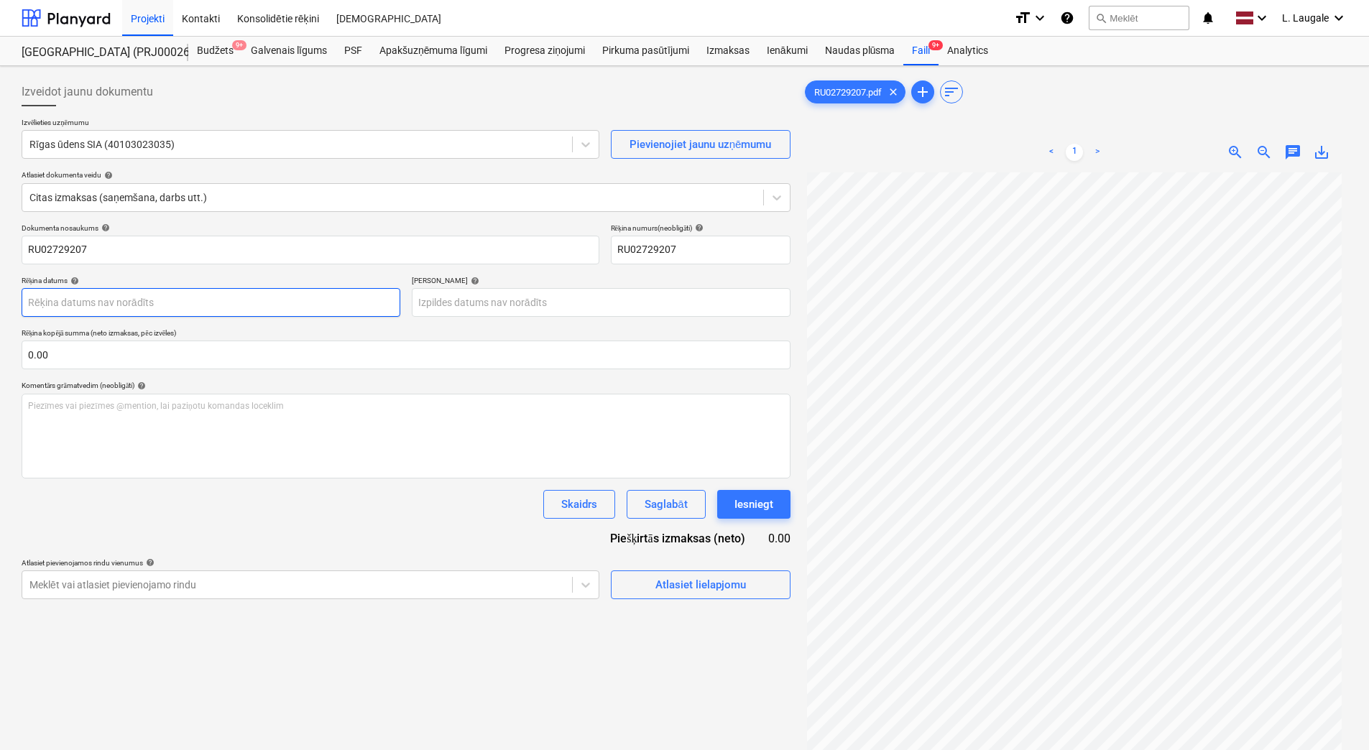
click at [375, 295] on body "Projekti Kontakti Konsolidētie rēķini Iesūtne format_size keyboard_arrow_down h…" at bounding box center [684, 375] width 1369 height 750
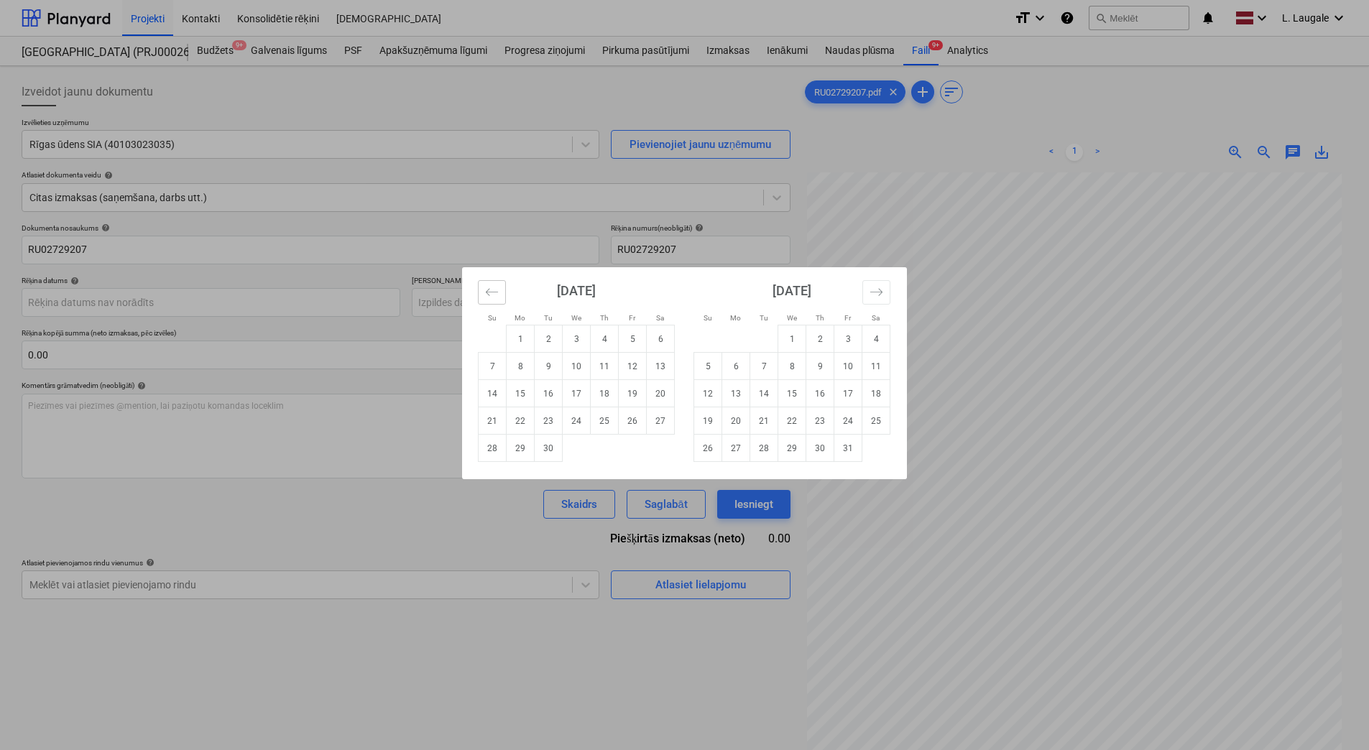
click at [490, 297] on icon "Move backward to switch to the previous month." at bounding box center [492, 292] width 14 height 14
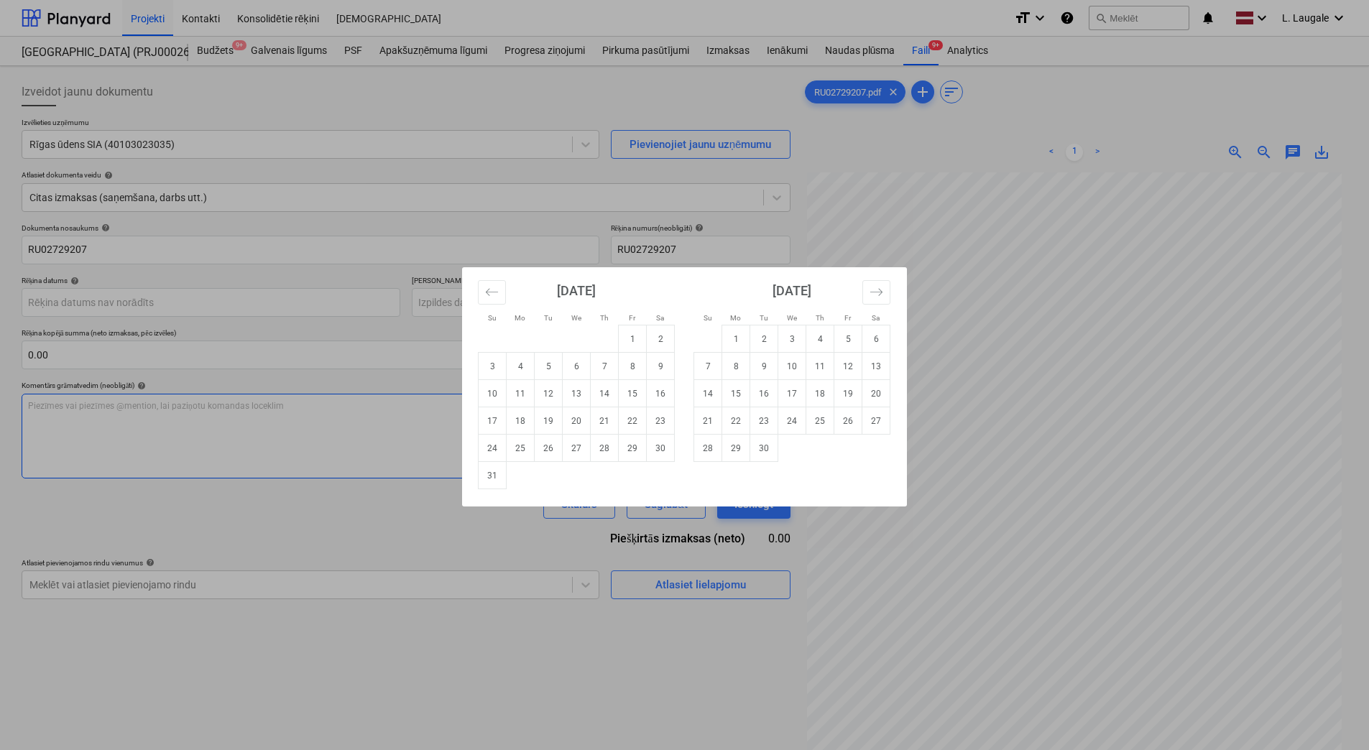
drag, startPoint x: 496, startPoint y: 480, endPoint x: 496, endPoint y: 436, distance: 44.6
click at [496, 479] on td "31" at bounding box center [493, 475] width 28 height 27
type input "[DATE]"
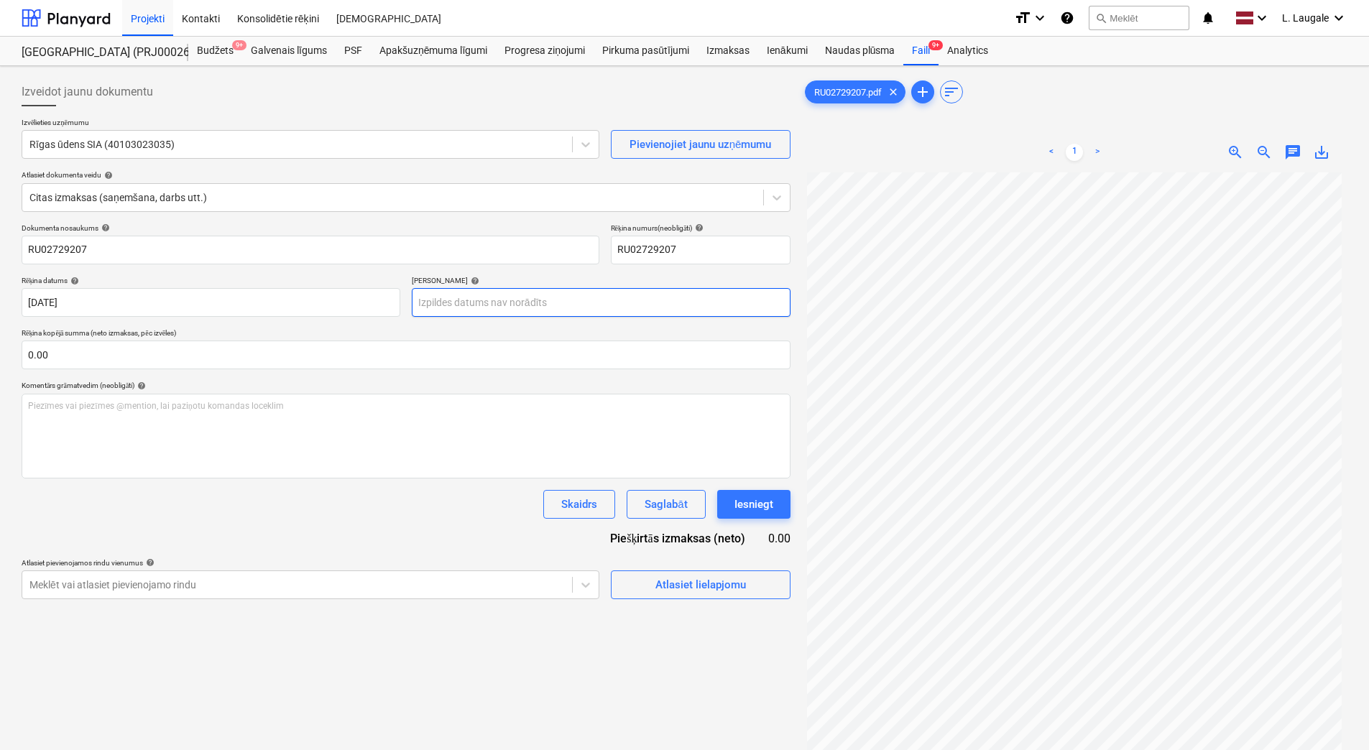
click at [488, 316] on body "Projekti Kontakti Konsolidētie rēķini Iesūtne format_size keyboard_arrow_down h…" at bounding box center [684, 375] width 1369 height 750
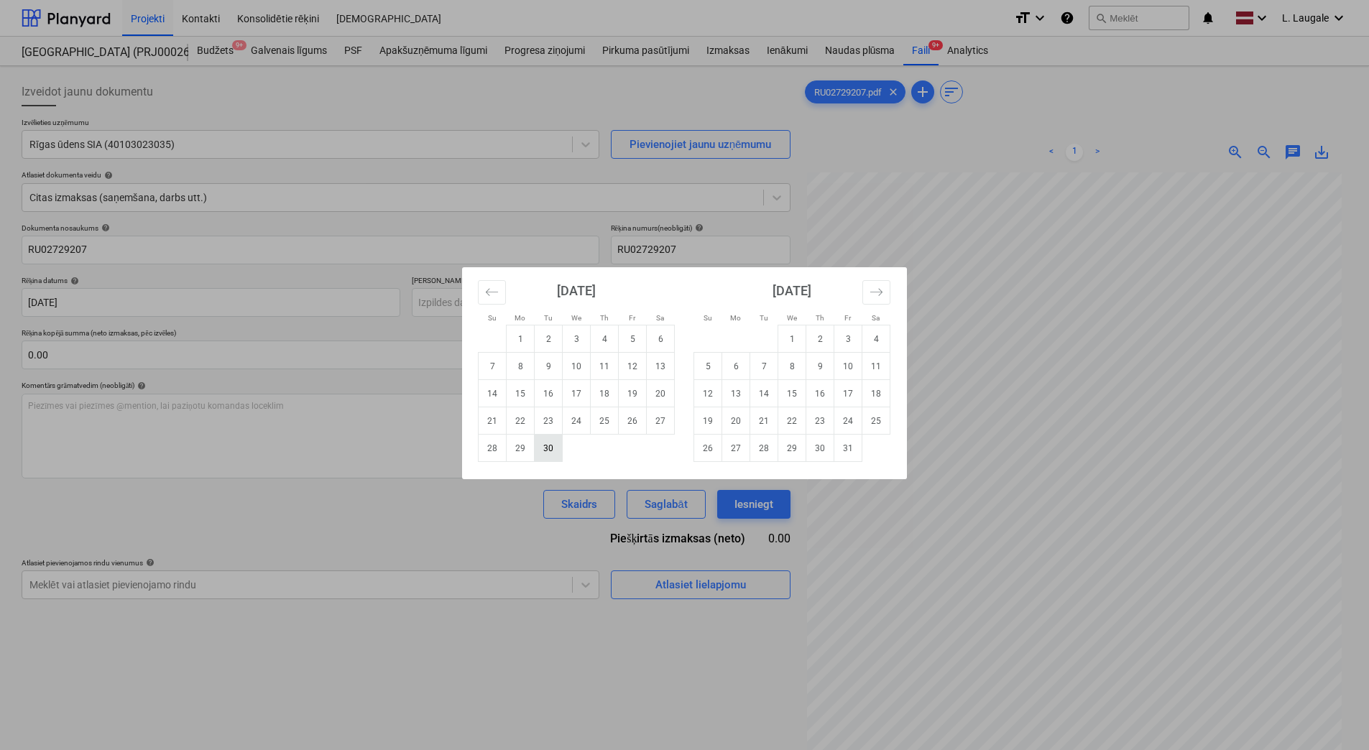
click at [546, 451] on td "30" at bounding box center [549, 448] width 28 height 27
type input "[DATE]"
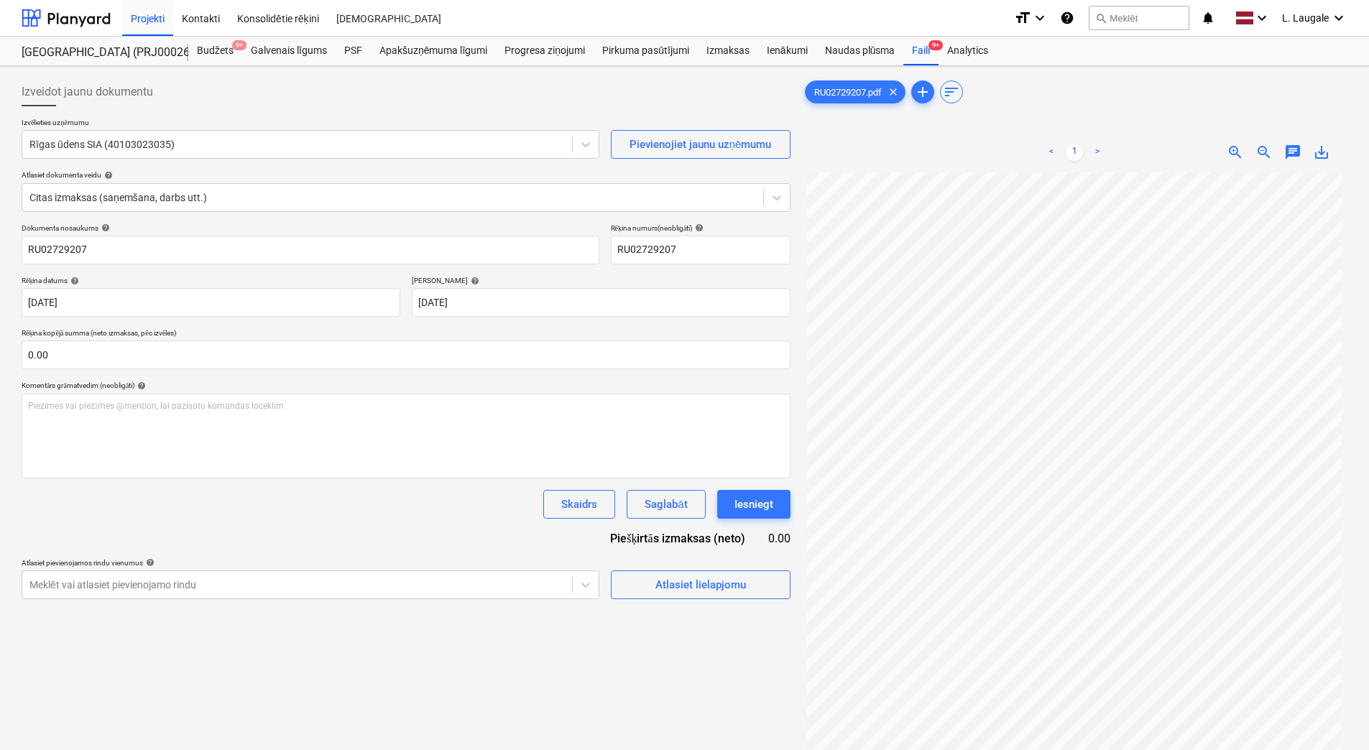
click at [551, 550] on div "Dokumenta nosaukums help RU02729207 Rēķina numurs (neobligāti) help RU02729207 …" at bounding box center [406, 412] width 769 height 376
click at [714, 594] on div "Atlasiet lielapjomu" at bounding box center [700, 585] width 91 height 19
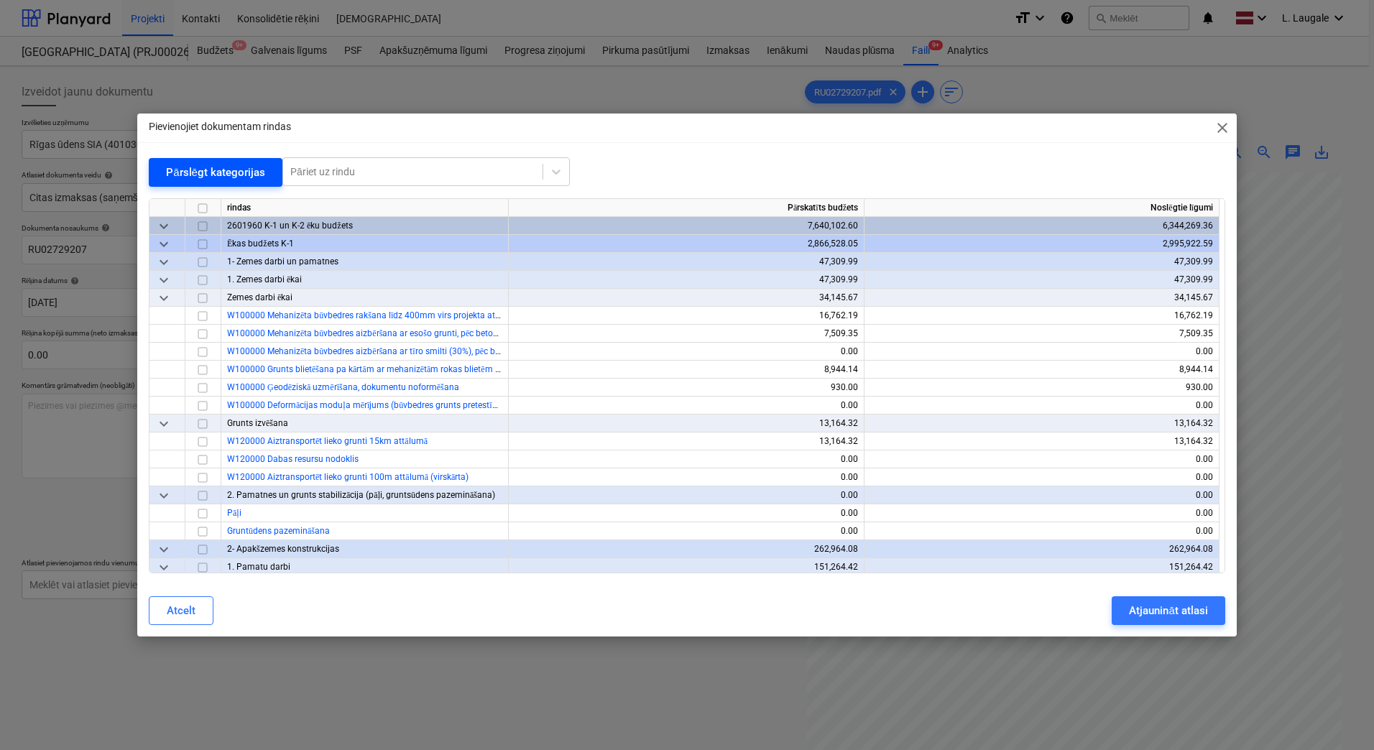
click at [207, 175] on div "Pārslēgt kategorijas" at bounding box center [215, 172] width 99 height 19
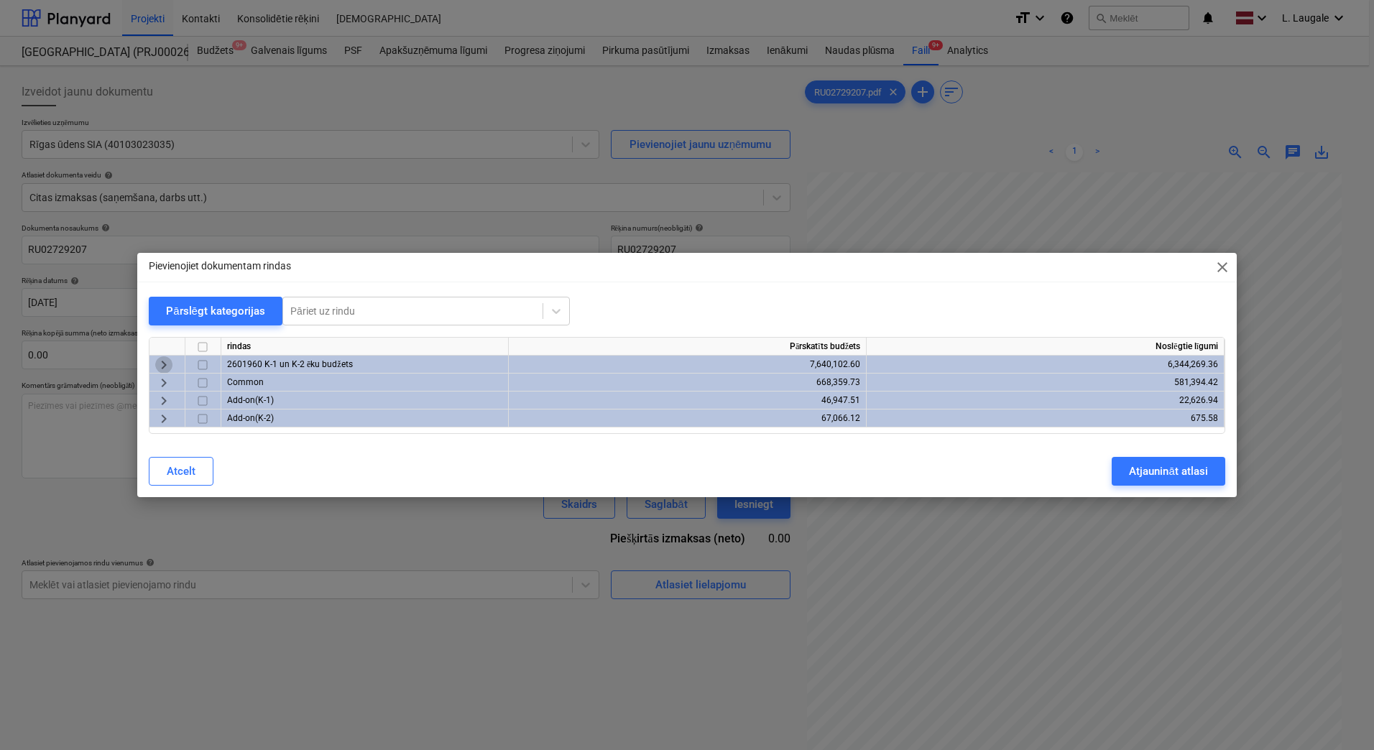
click at [165, 362] on span "keyboard_arrow_right" at bounding box center [163, 364] width 17 height 17
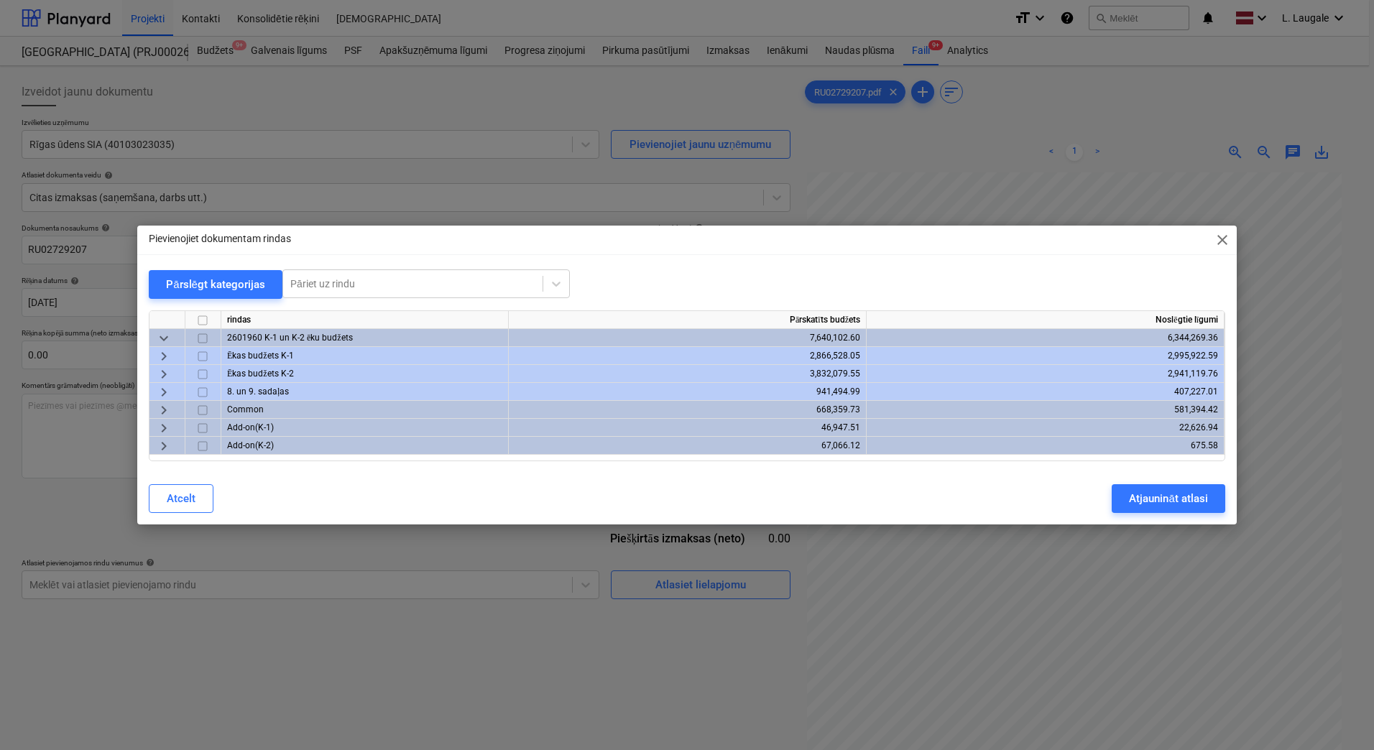
click at [161, 396] on span "keyboard_arrow_right" at bounding box center [163, 392] width 17 height 17
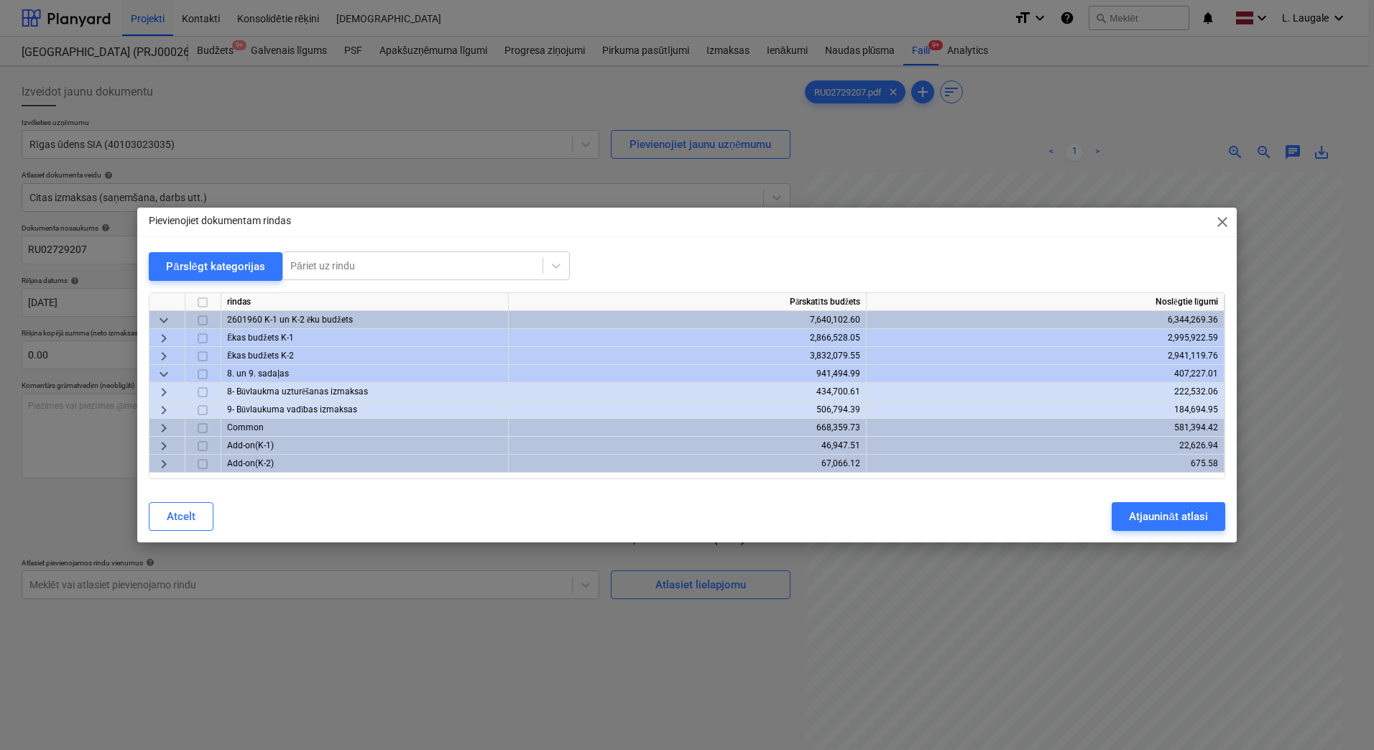
click at [166, 392] on span "keyboard_arrow_right" at bounding box center [163, 392] width 17 height 17
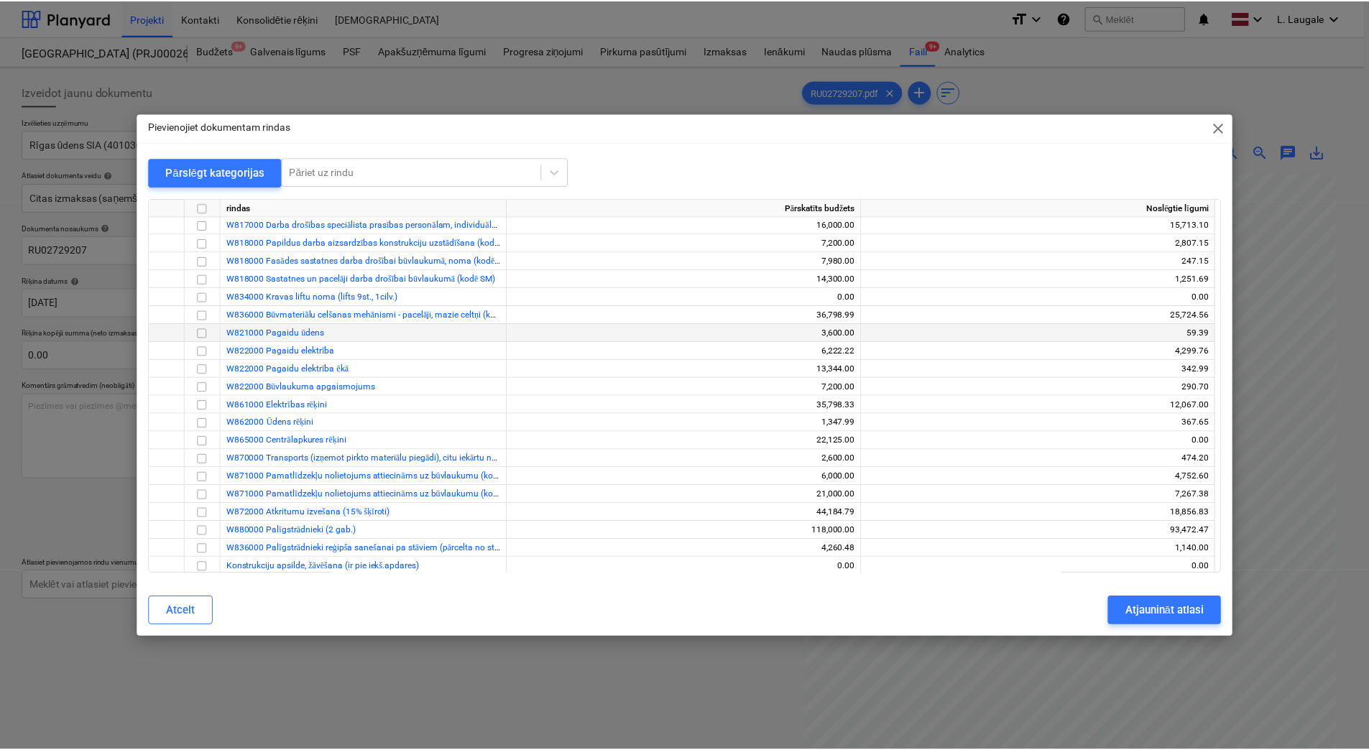
scroll to position [287, 0]
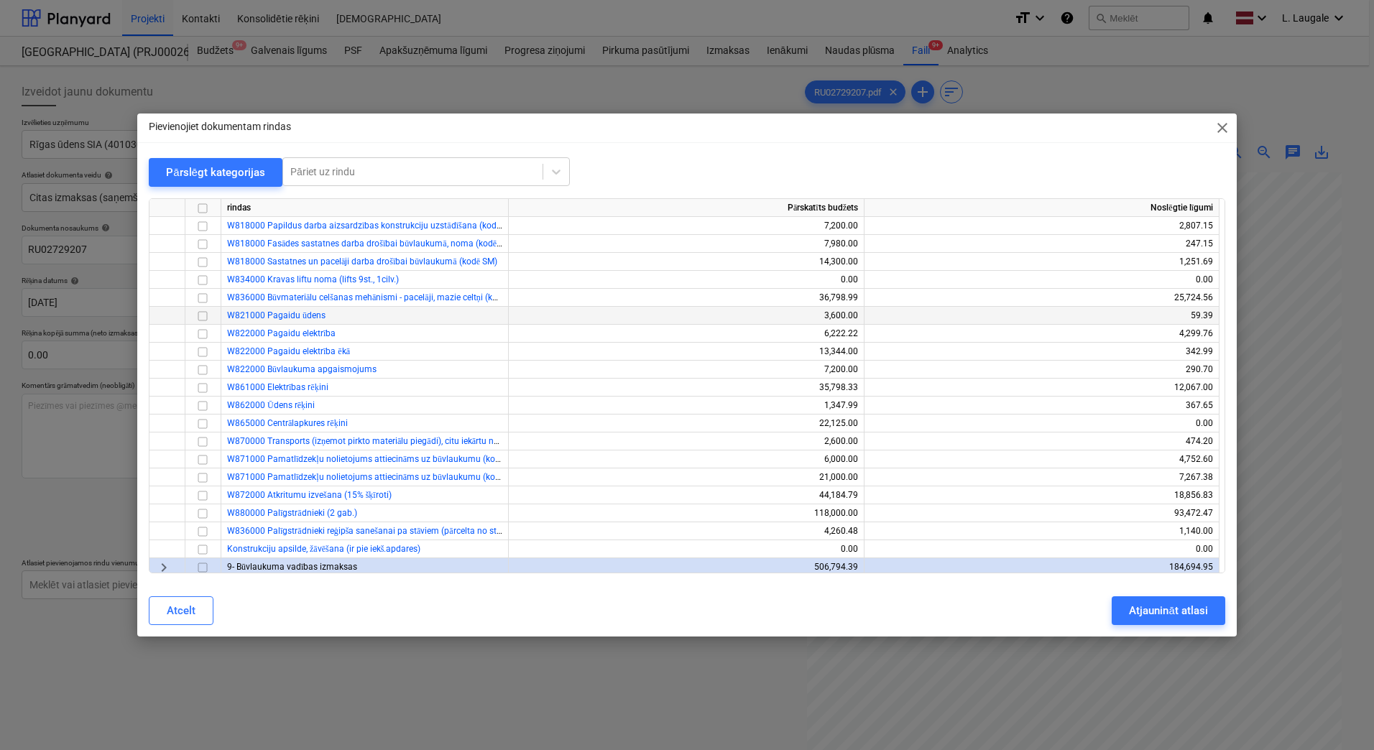
click at [213, 319] on div at bounding box center [203, 316] width 36 height 18
click at [204, 316] on input "checkbox" at bounding box center [202, 316] width 17 height 17
click at [1155, 608] on div "Atjaunināt atlasi" at bounding box center [1168, 611] width 78 height 19
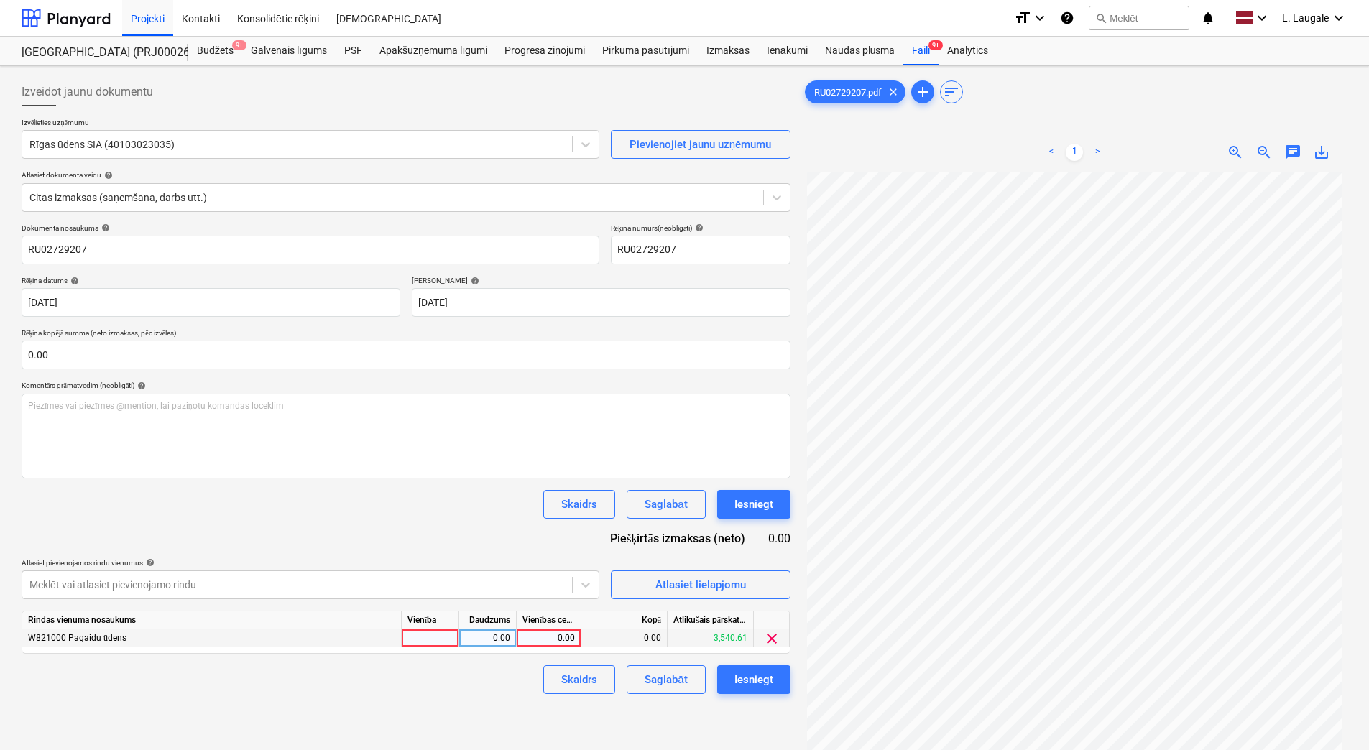
click at [431, 640] on div at bounding box center [430, 639] width 57 height 18
click at [460, 645] on div "0.00" at bounding box center [487, 639] width 57 height 18
click at [431, 639] on div at bounding box center [430, 639] width 57 height 18
type input "1"
click at [473, 639] on div "0.00" at bounding box center [487, 639] width 45 height 18
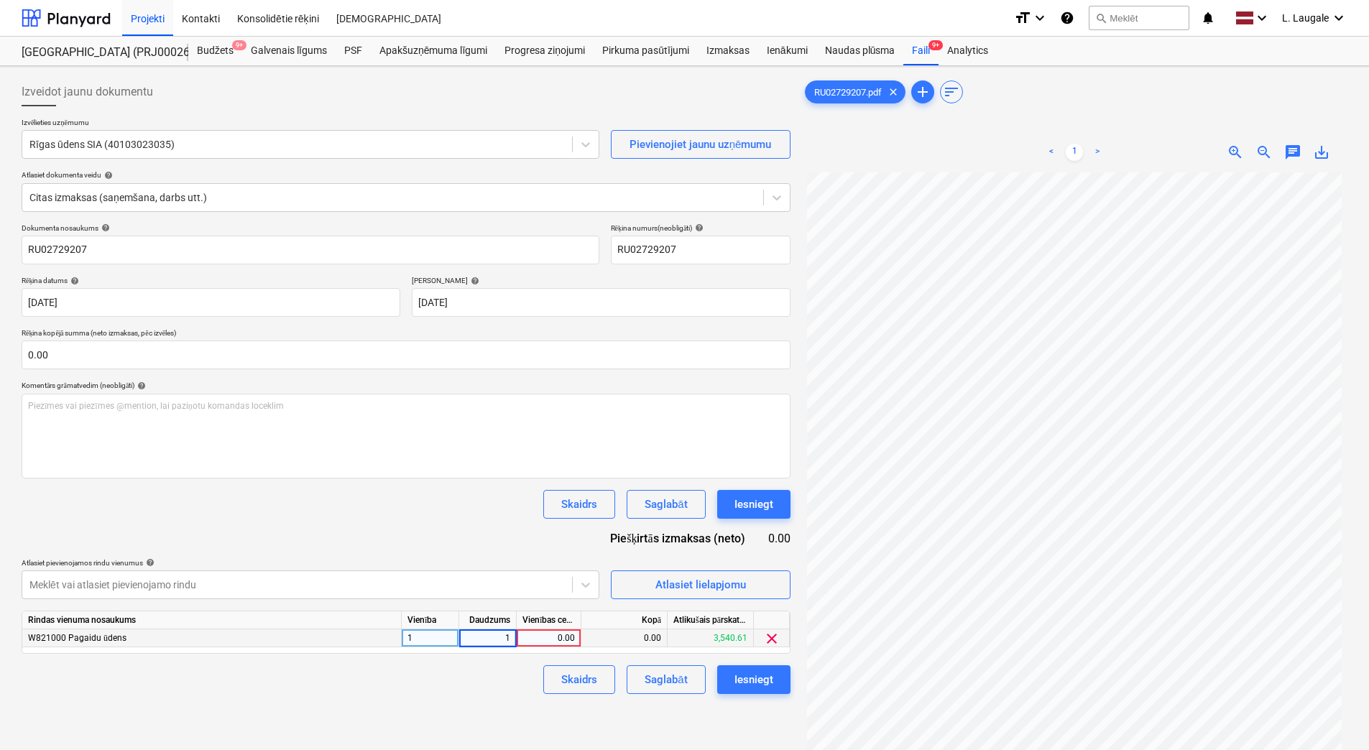
click at [538, 643] on div "0.00" at bounding box center [548, 639] width 52 height 18
type input "52.04"
click at [507, 685] on div "Skaidrs Saglabāt Iesniegt" at bounding box center [406, 680] width 769 height 29
click at [664, 686] on div "Saglabāt" at bounding box center [666, 680] width 42 height 19
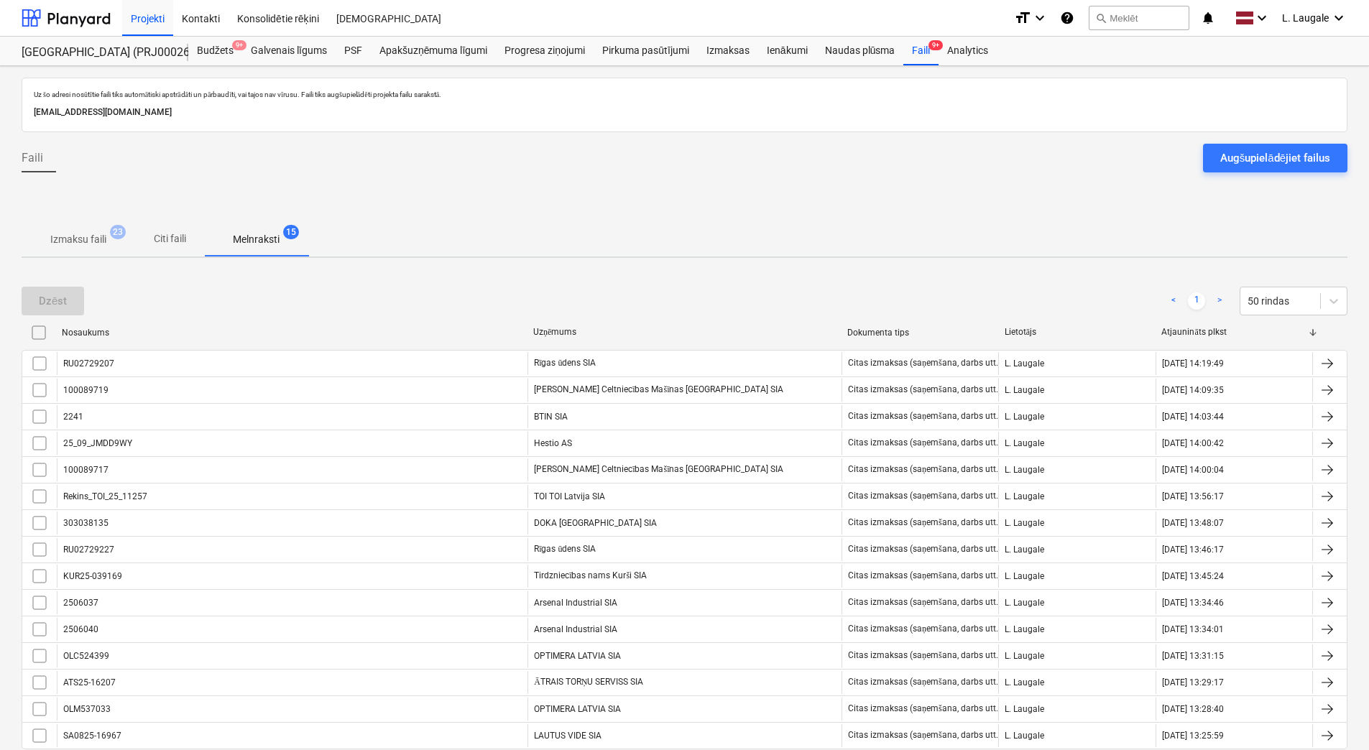
click at [82, 239] on p "Izmaksu faili" at bounding box center [78, 239] width 56 height 15
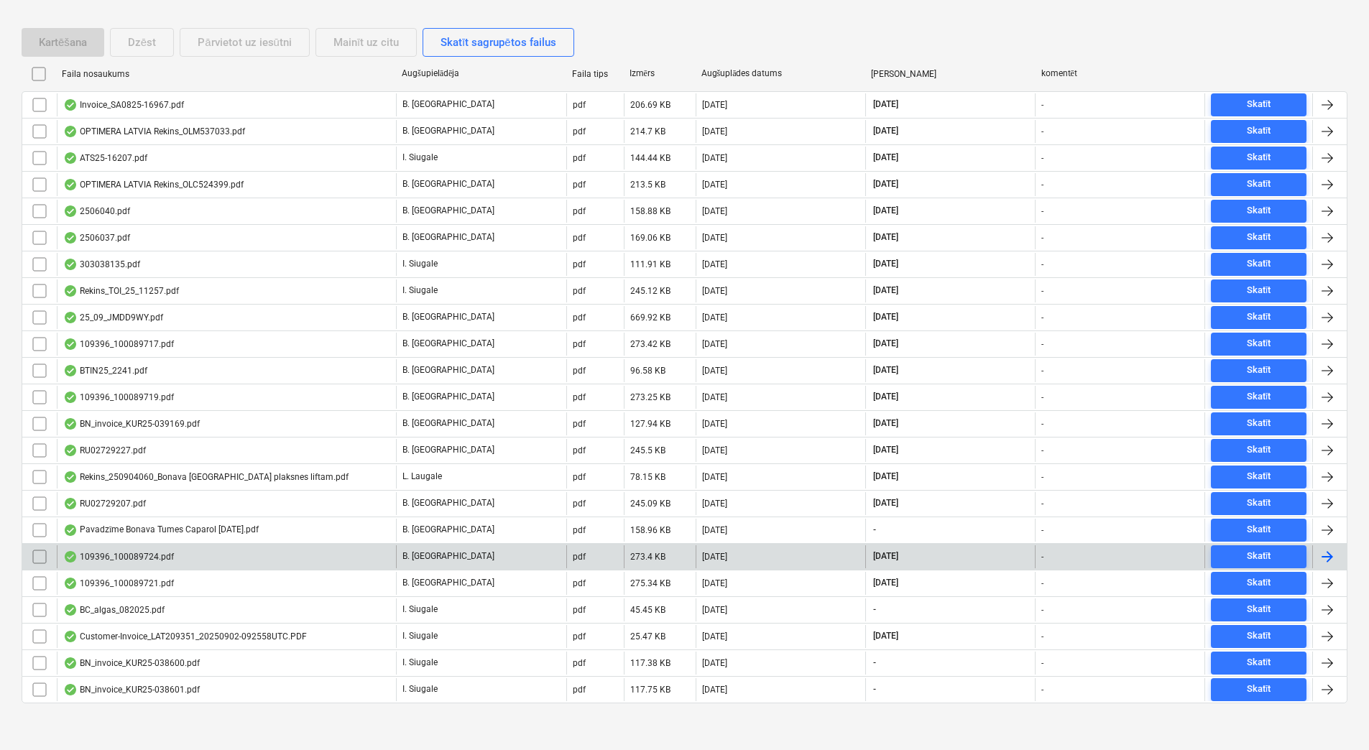
scroll to position [264, 0]
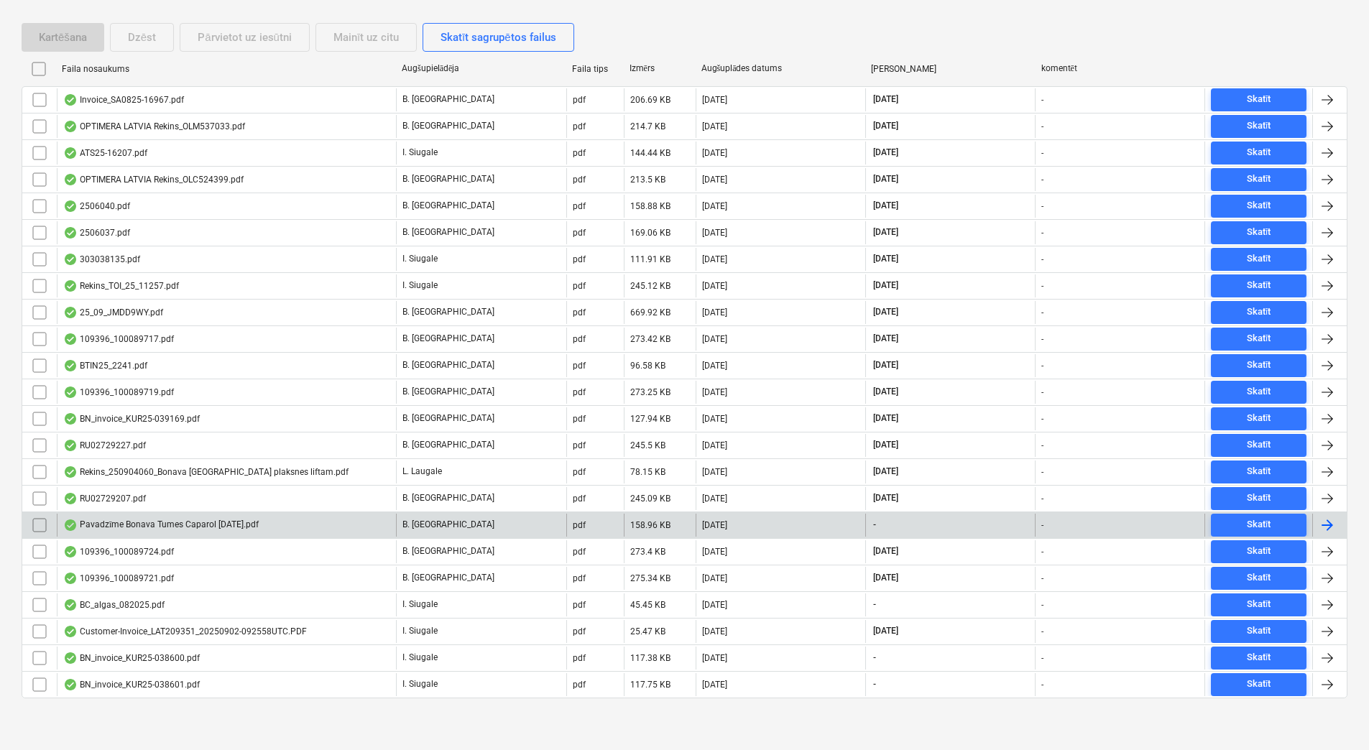
click at [300, 531] on div "Pavadzīme Bonava Tumes Caparol 04.09.2025.pdf" at bounding box center [226, 525] width 339 height 23
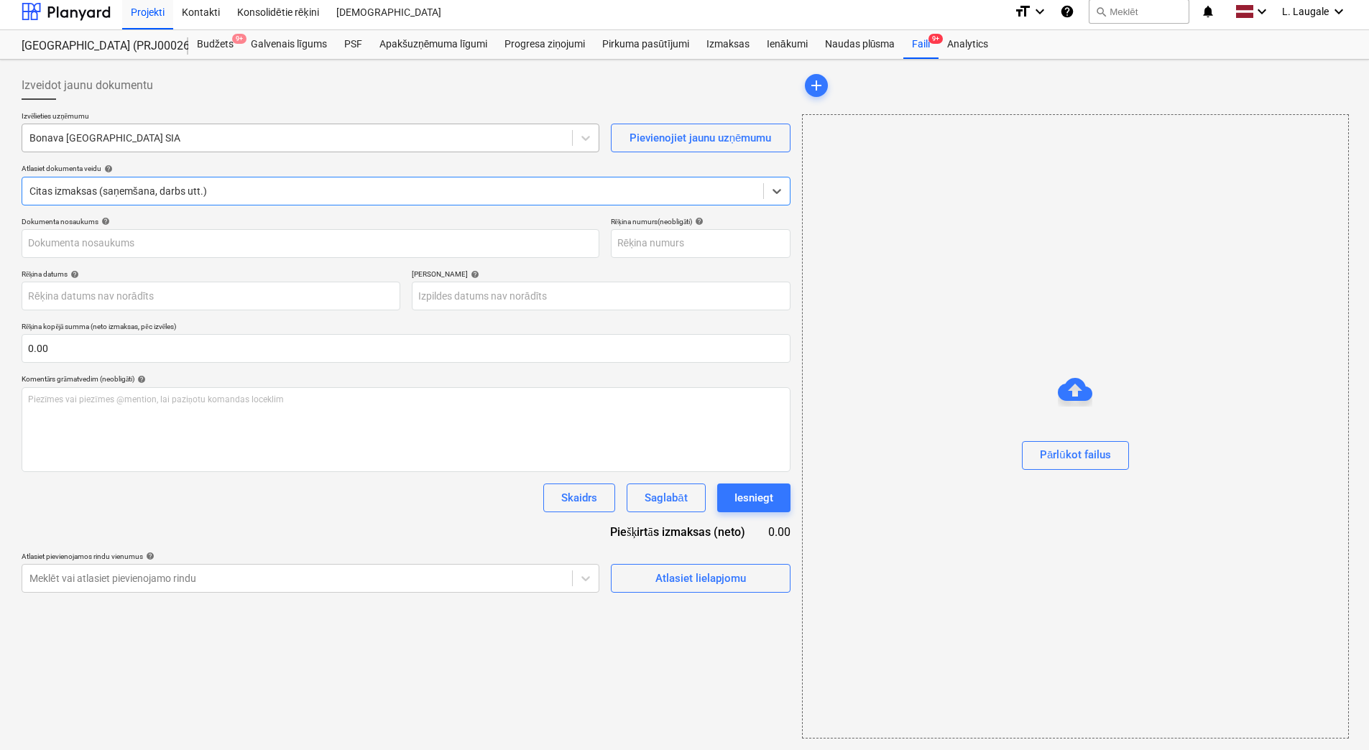
click at [151, 141] on div at bounding box center [296, 138] width 535 height 14
type input "40003941615"
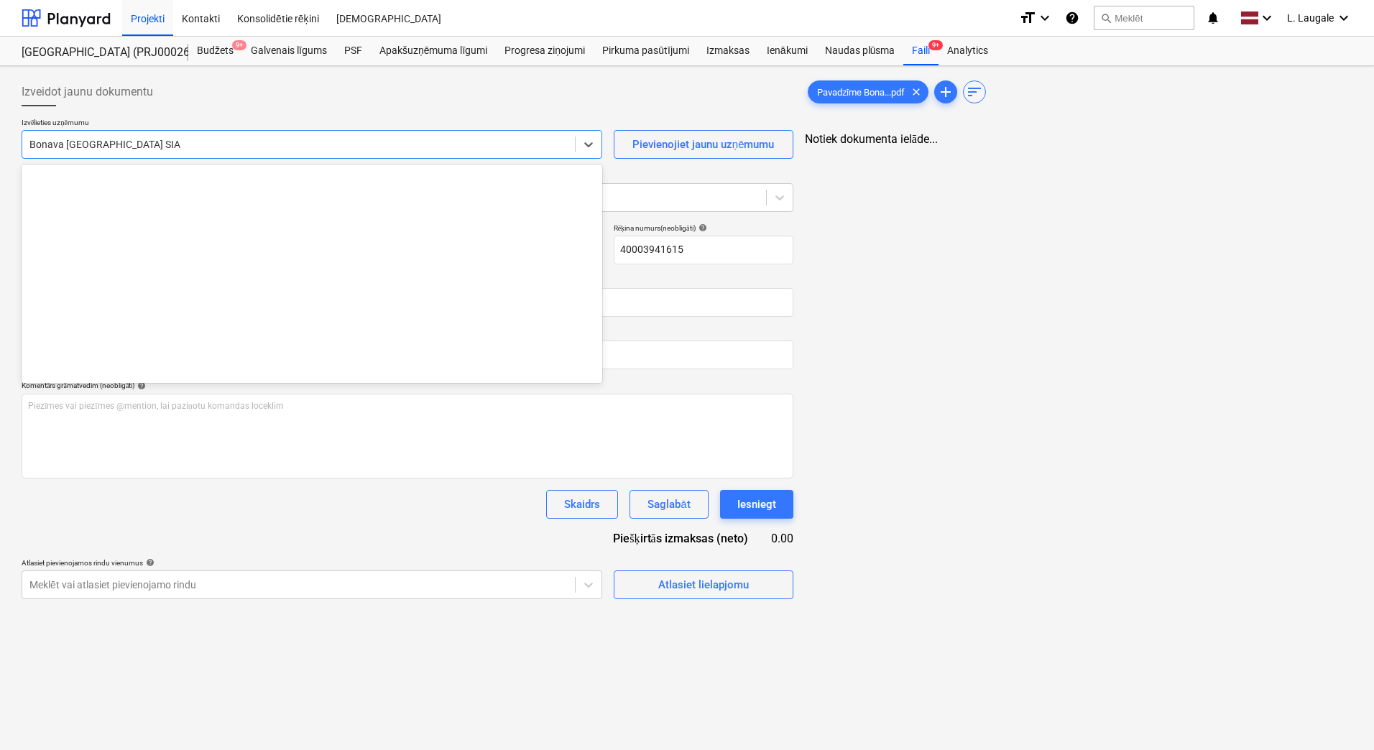
scroll to position [2692, 0]
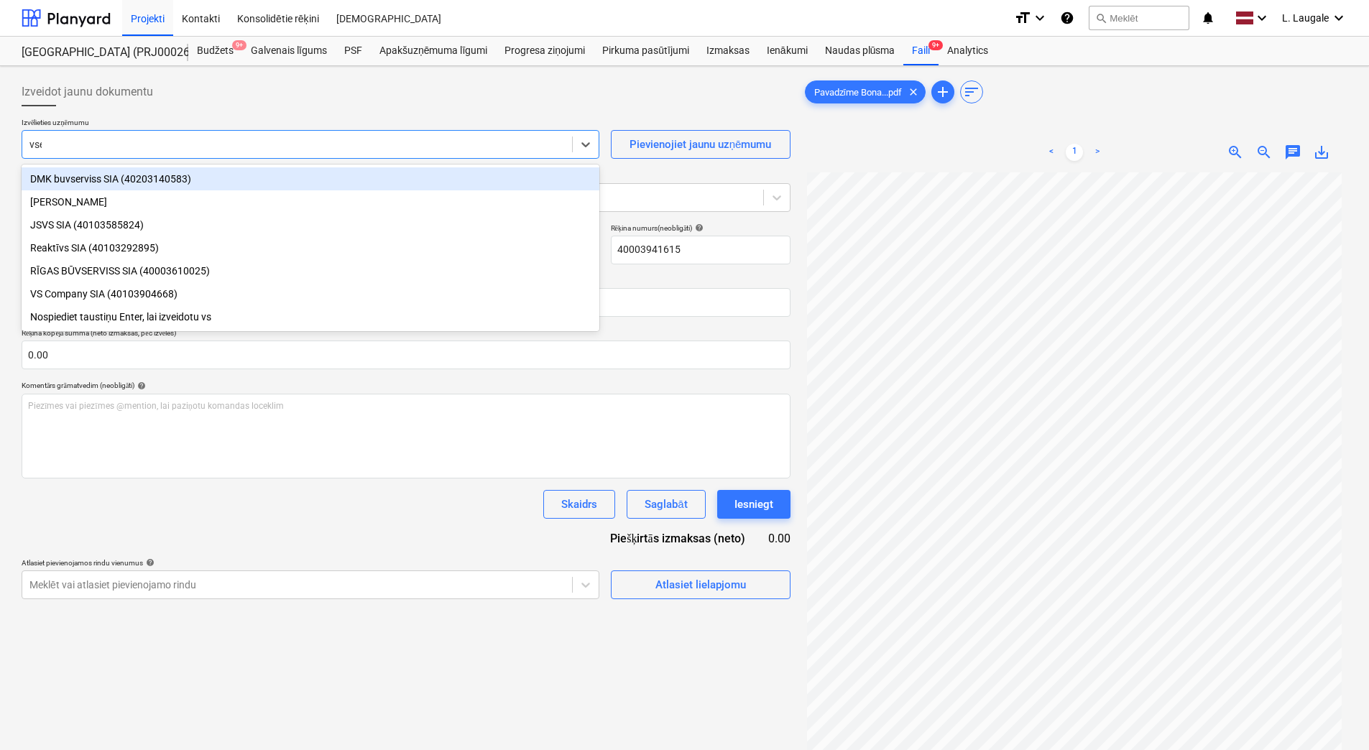
type input "vser"
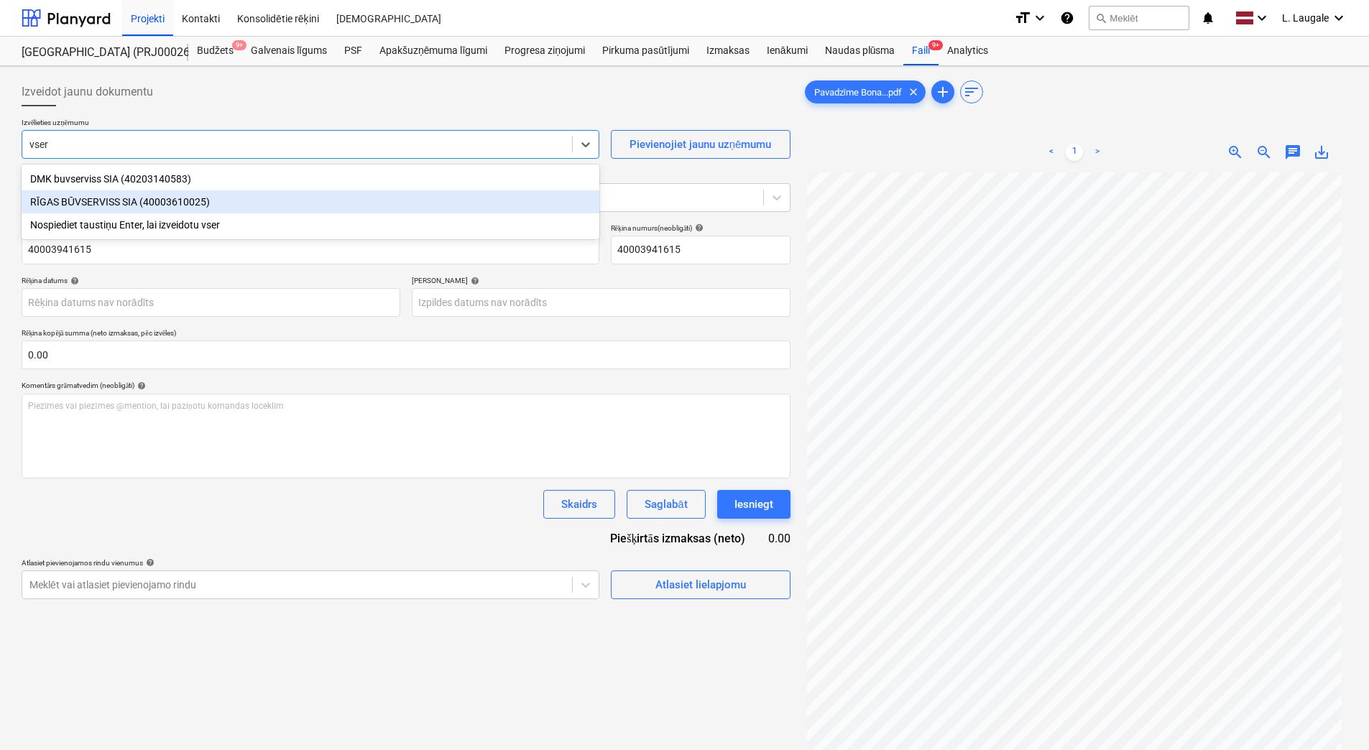
click at [159, 198] on div "RĪGAS BŪVSERVISS SIA (40003610025)" at bounding box center [311, 201] width 578 height 23
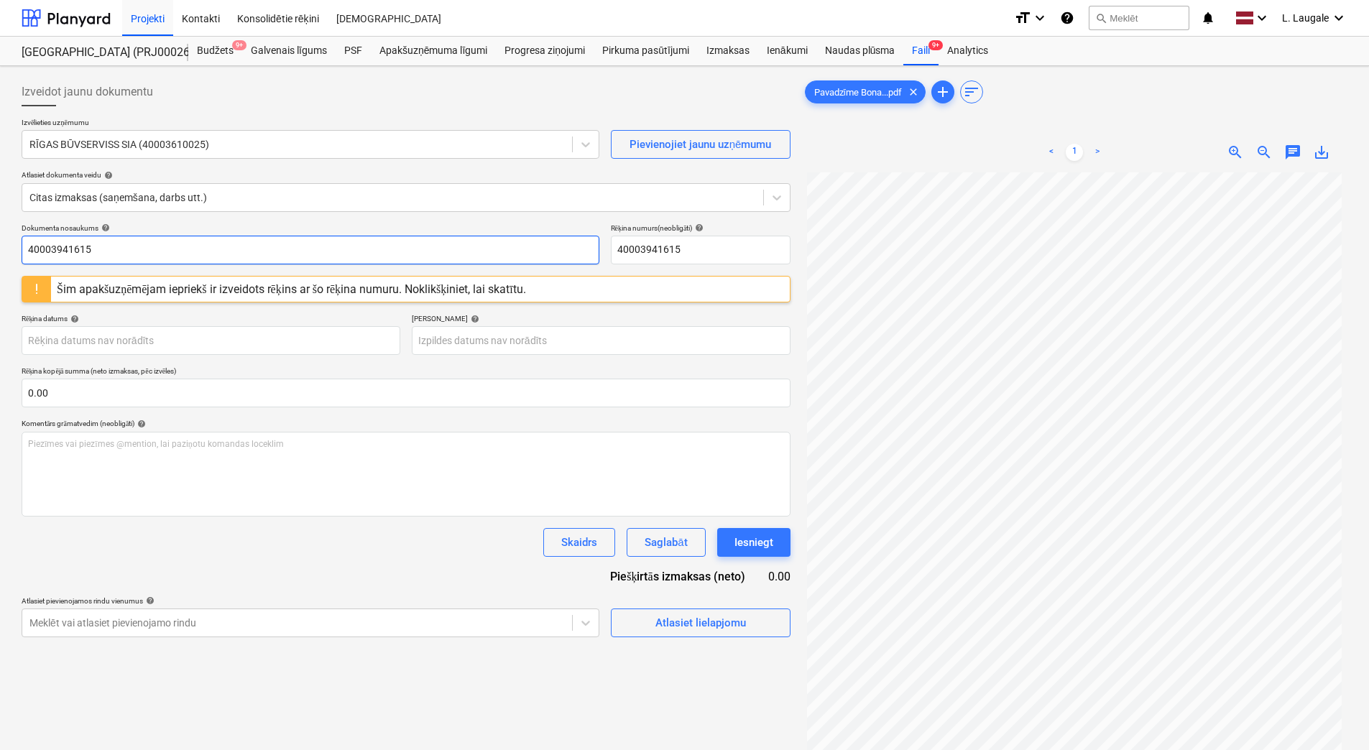
drag, startPoint x: 158, startPoint y: 245, endPoint x: -3, endPoint y: 262, distance: 161.9
click at [0, 262] on html "Projekti Kontakti Konsolidētie rēķini Iesūtne format_size keyboard_arrow_down h…" at bounding box center [684, 375] width 1369 height 750
drag, startPoint x: 65, startPoint y: 252, endPoint x: 4, endPoint y: 254, distance: 61.2
click at [4, 254] on div "Izveidot jaunu dokumentu Izvēlieties uzņēmumu RĪGAS BŪVSERVISS SIA (40003610025…" at bounding box center [684, 480] width 1369 height 828
type input "375233"
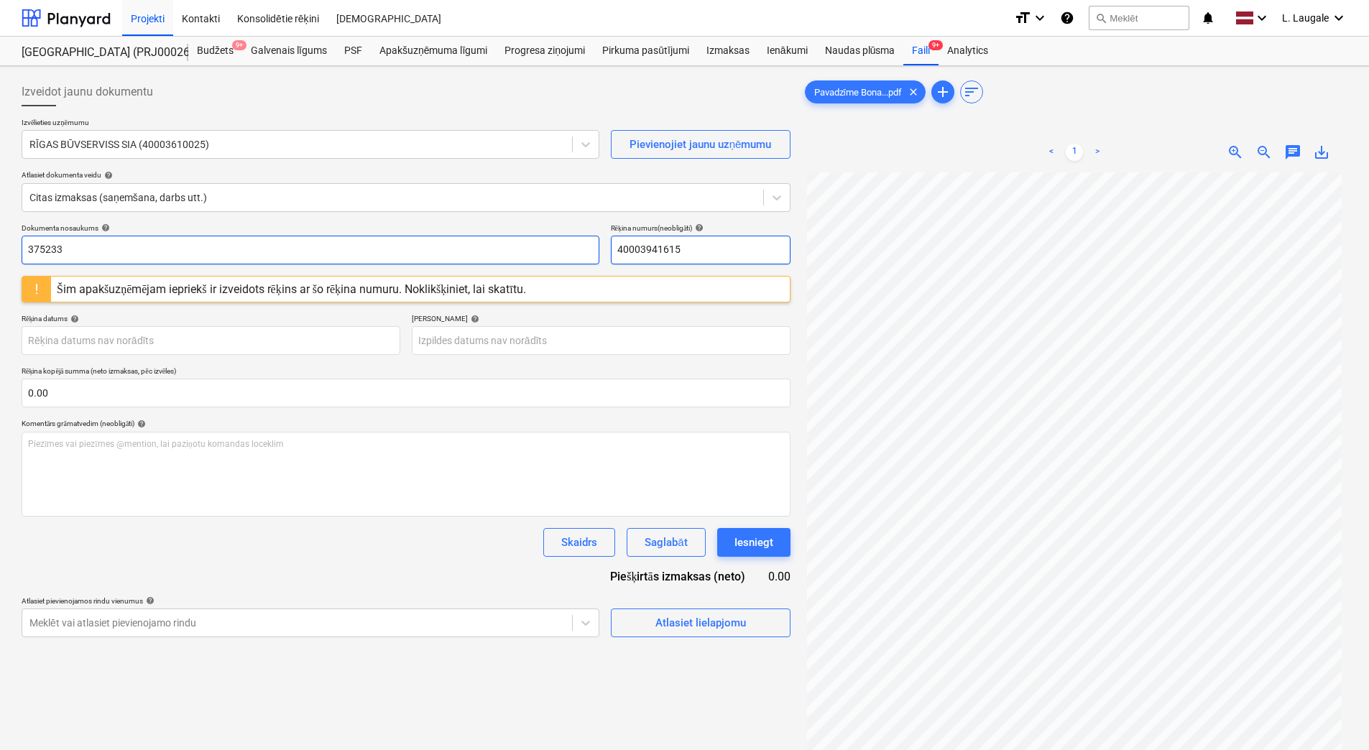
drag, startPoint x: 699, startPoint y: 262, endPoint x: 594, endPoint y: 252, distance: 105.4
click at [594, 252] on div "Dokumenta nosaukums help 375233 Rēķina numurs (neobligāti) help 40003941615" at bounding box center [406, 244] width 769 height 41
paste input "375233"
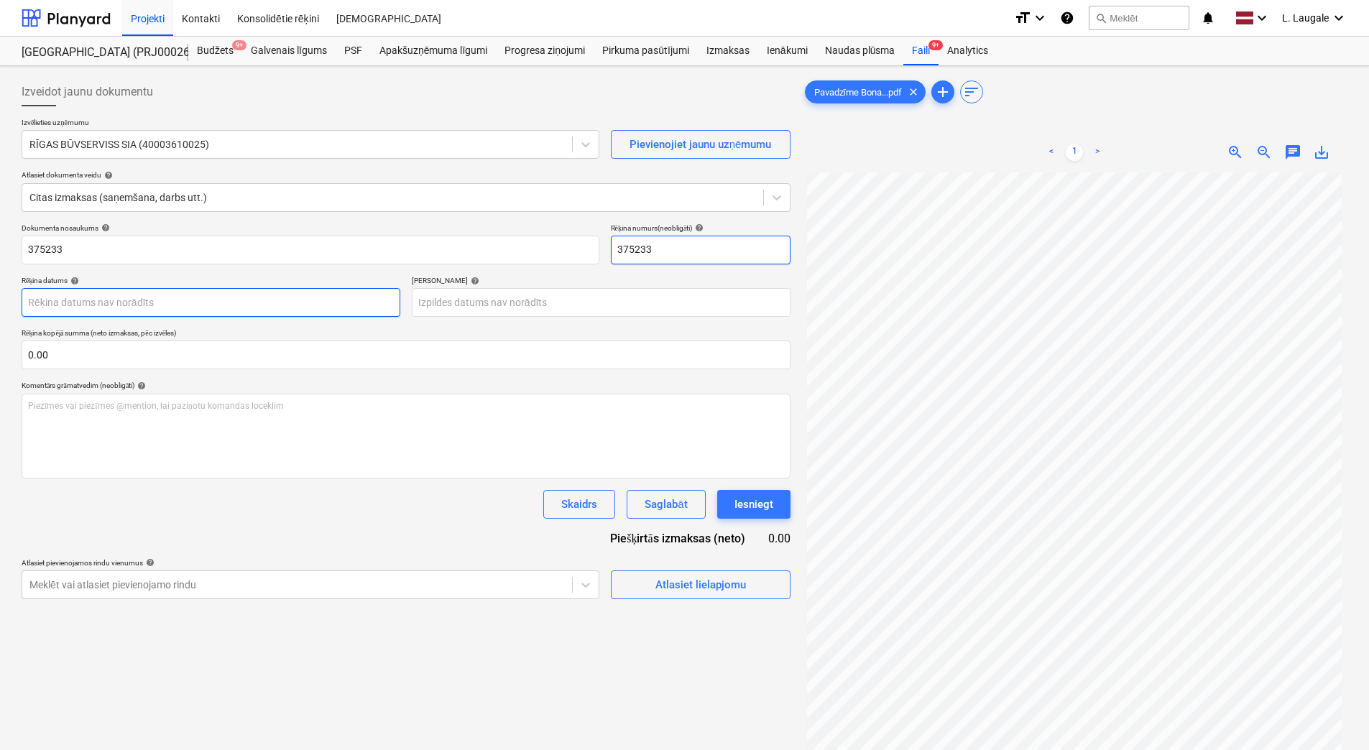
type input "375233"
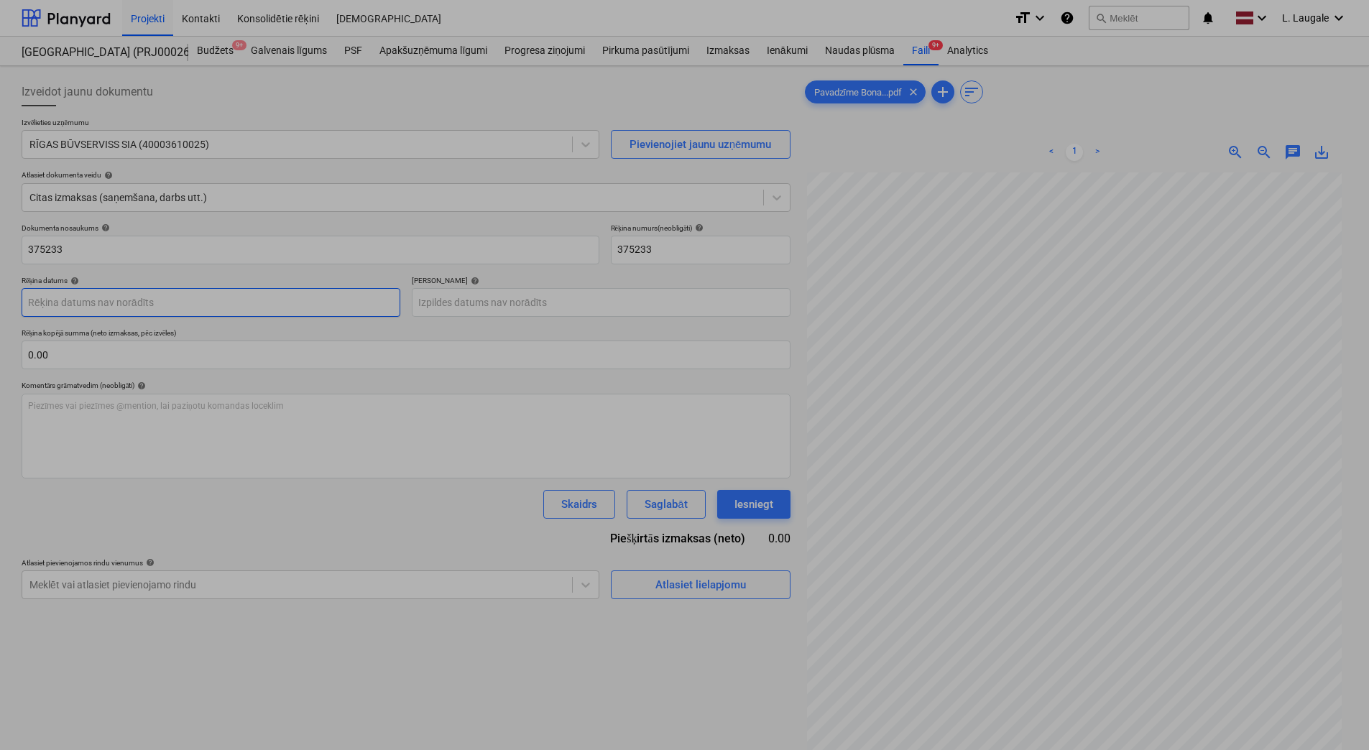
click at [358, 295] on body "Projekti Kontakti Konsolidētie rēķini Iesūtne format_size keyboard_arrow_down h…" at bounding box center [684, 375] width 1369 height 750
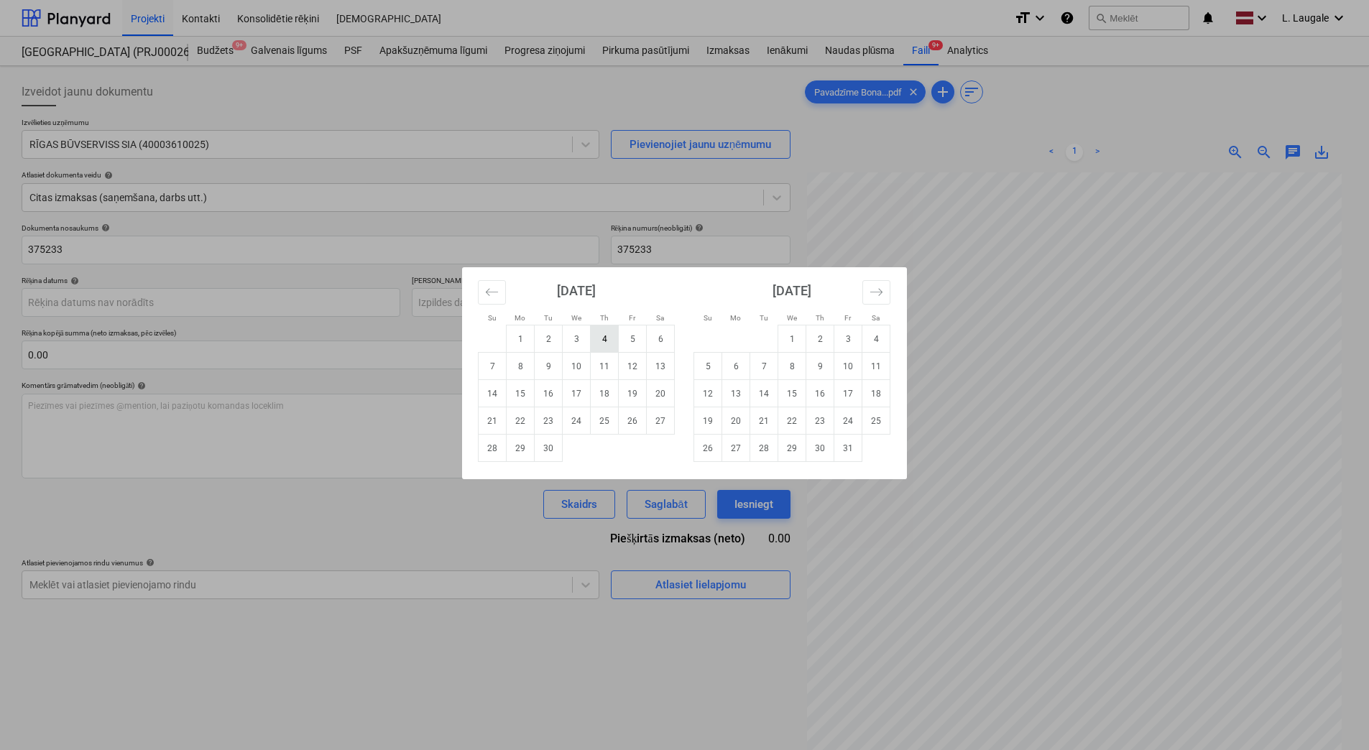
click at [609, 336] on td "4" at bounding box center [605, 339] width 28 height 27
type input "[DATE]"
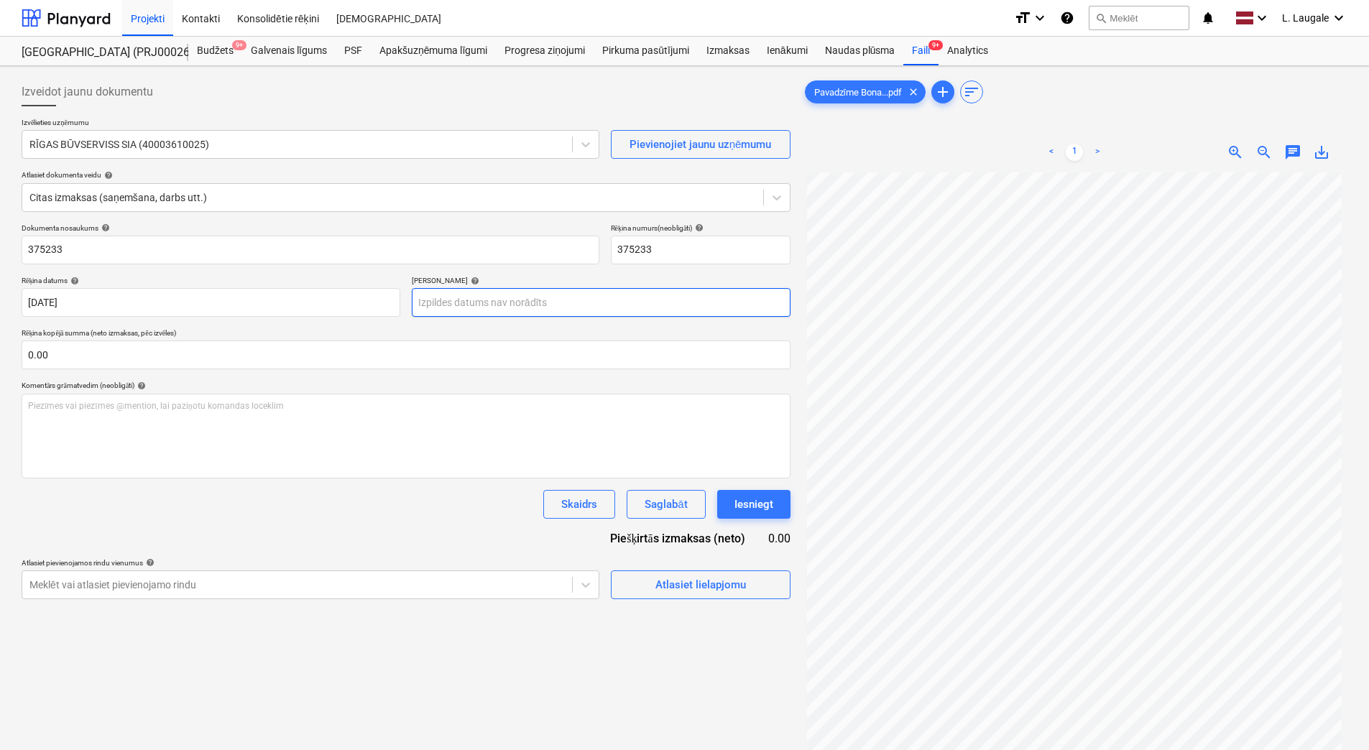
click at [561, 302] on body "Projekti Kontakti Konsolidētie rēķini Iesūtne format_size keyboard_arrow_down h…" at bounding box center [684, 375] width 1369 height 750
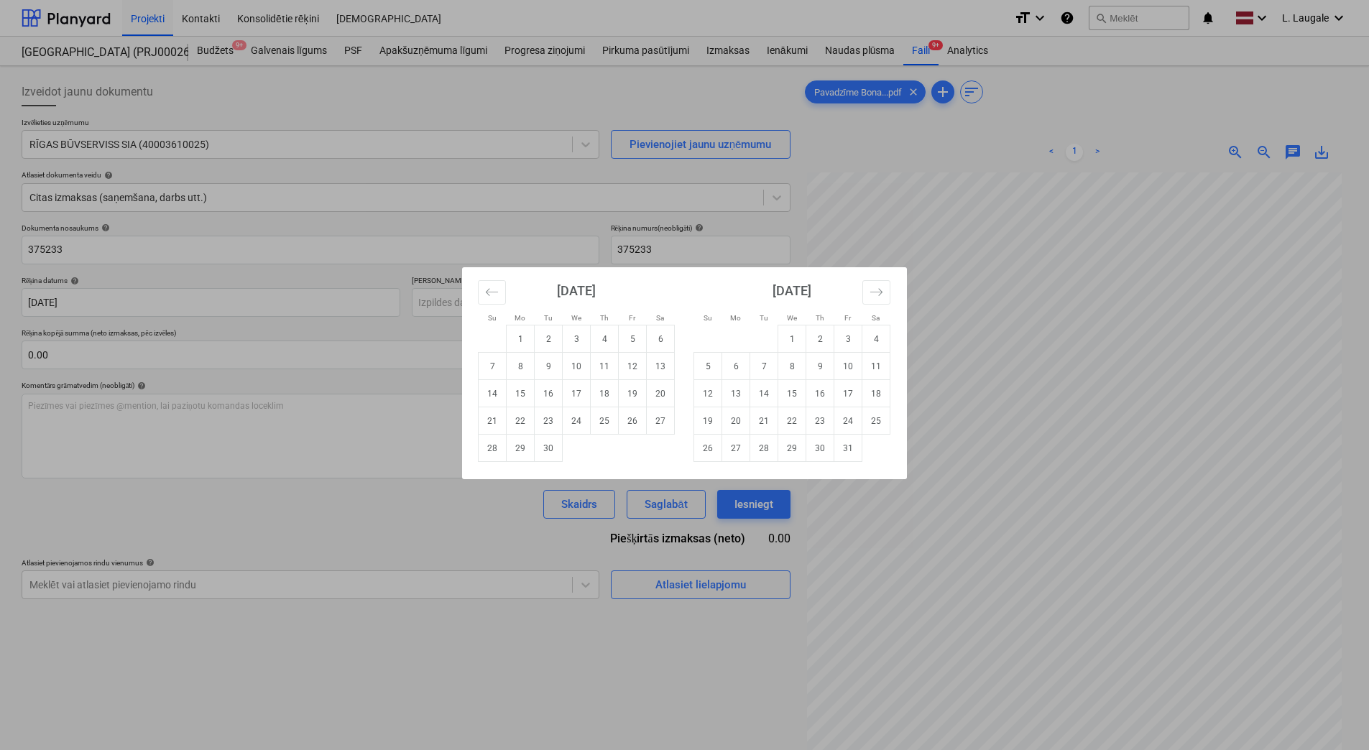
click at [421, 348] on div "Su Mo Tu We Th Fr Sa Su Mo Tu We Th Fr Sa August 2025 1 2 3 4 5 6 7 8 9 10 11 1…" at bounding box center [684, 375] width 1369 height 750
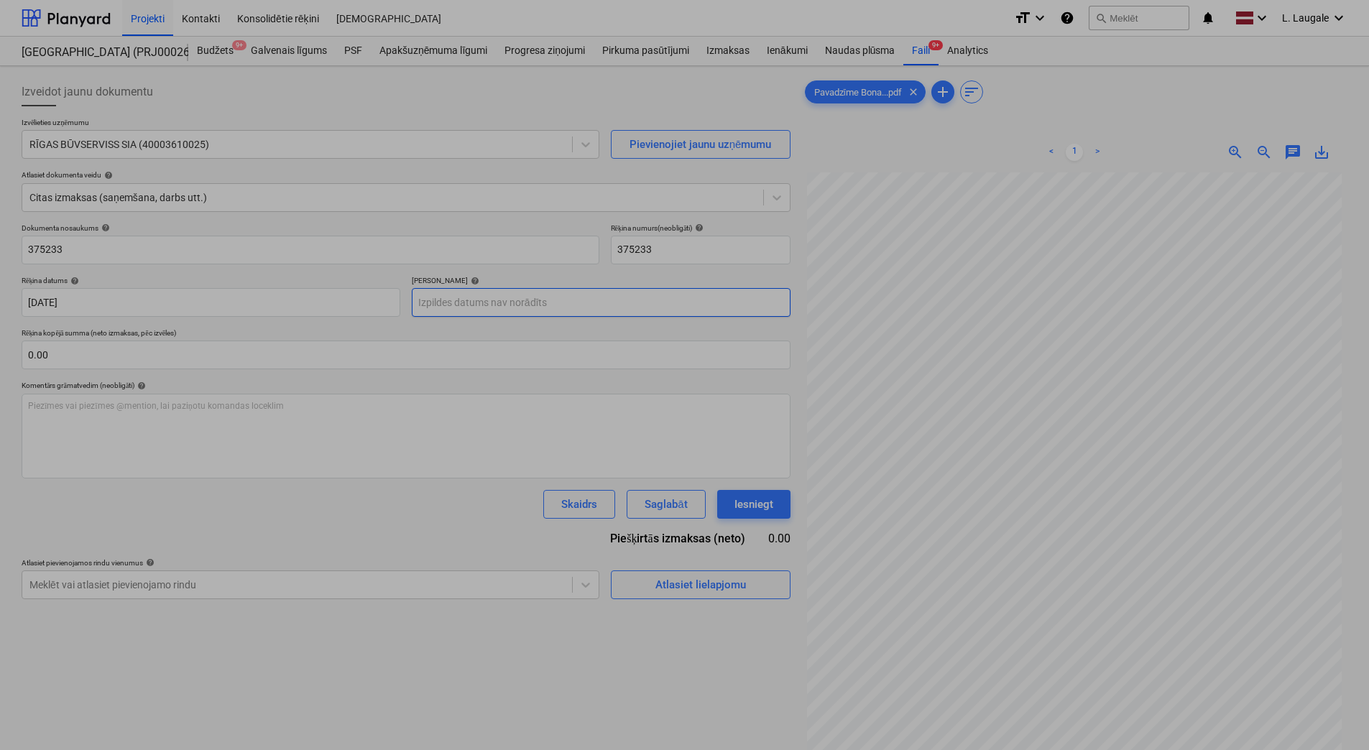
click at [474, 302] on body "Projekti Kontakti Konsolidētie rēķini Iesūtne format_size keyboard_arrow_down h…" at bounding box center [684, 375] width 1369 height 750
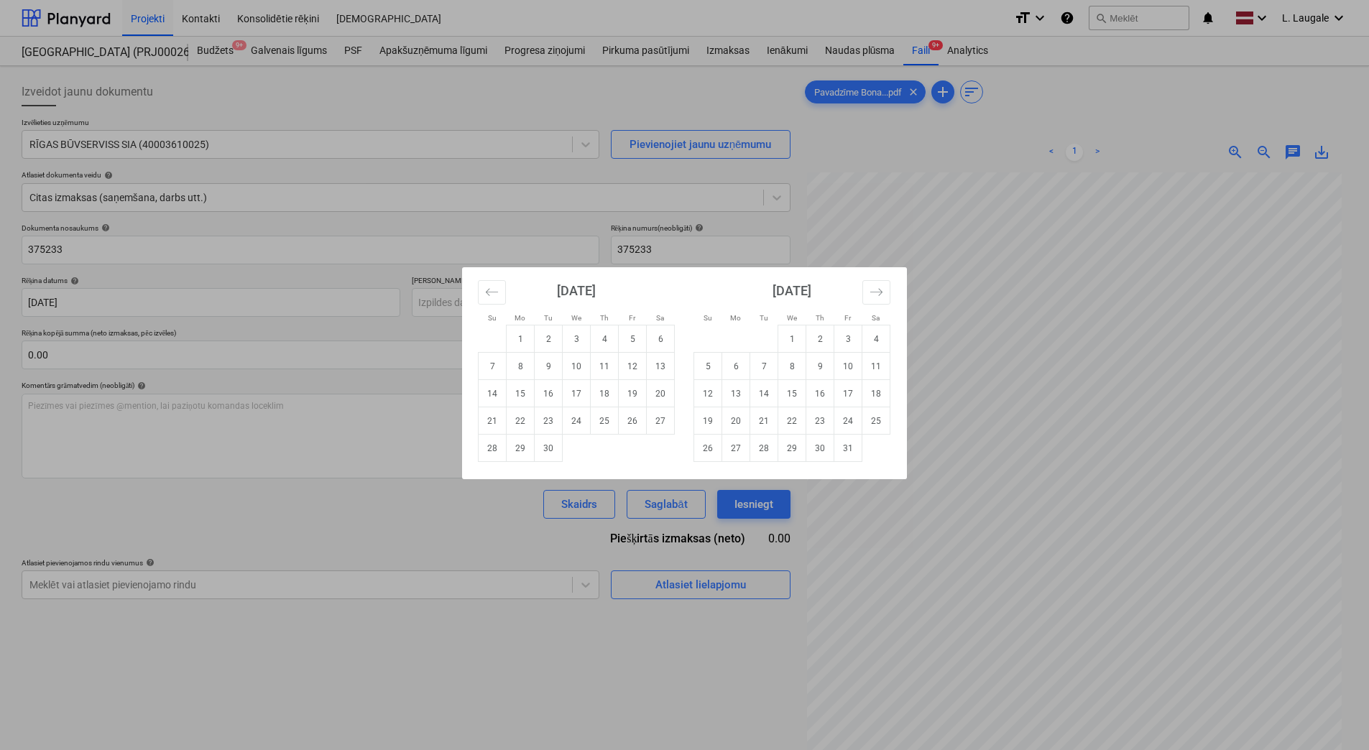
click at [438, 325] on div "Su Mo Tu We Th Fr Sa Su Mo Tu We Th Fr Sa August 2025 1 2 3 4 5 6 7 8 9 10 11 1…" at bounding box center [684, 375] width 1369 height 750
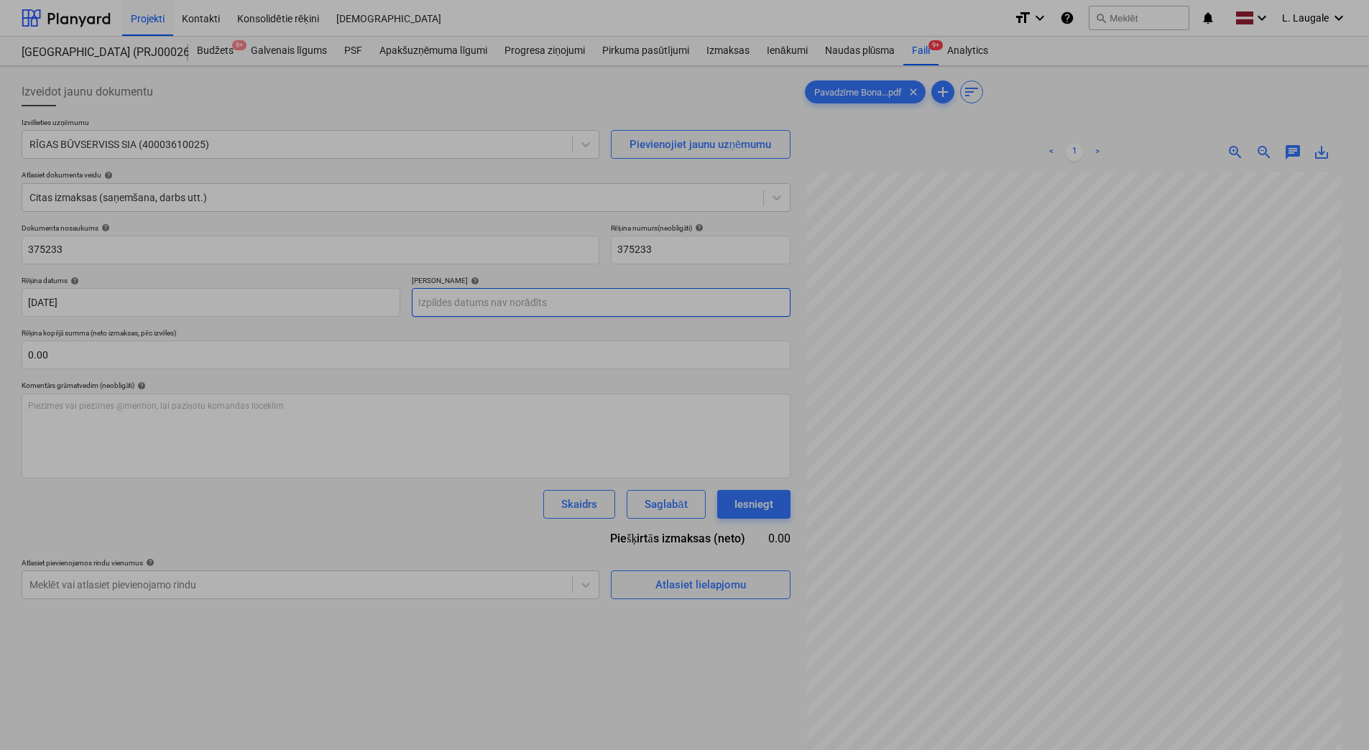
click at [453, 308] on body "Projekti Kontakti Konsolidētie rēķini Iesūtne format_size keyboard_arrow_down h…" at bounding box center [684, 375] width 1369 height 750
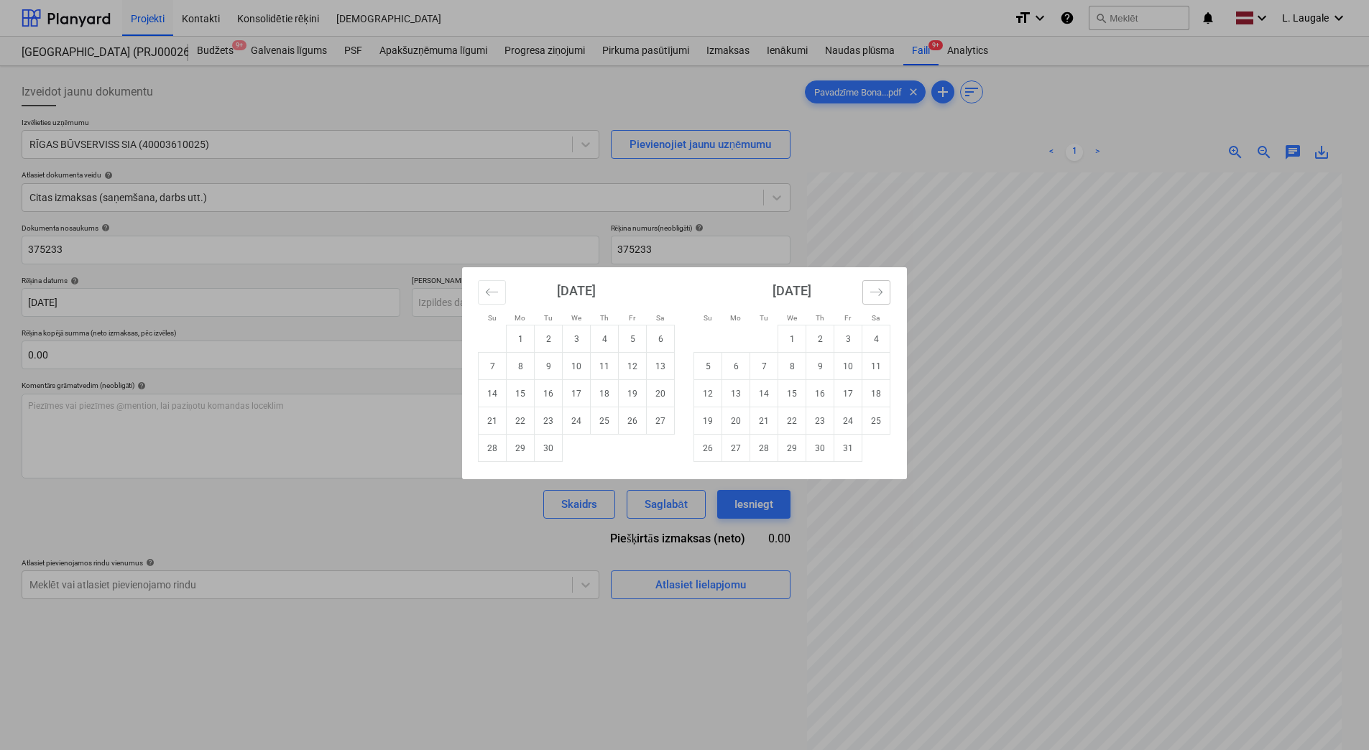
click at [874, 294] on icon "Move forward to switch to the next month." at bounding box center [877, 292] width 14 height 14
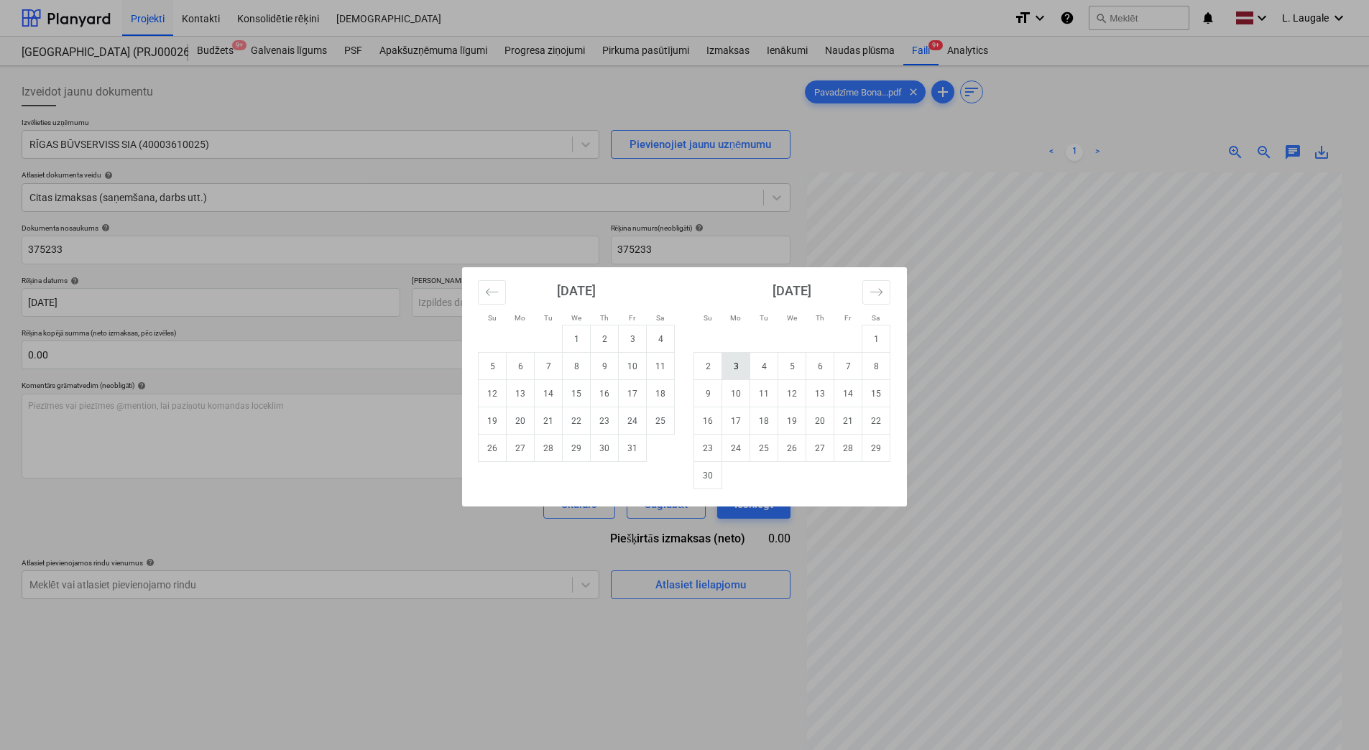
click at [741, 368] on td "3" at bounding box center [736, 366] width 28 height 27
type input "03 Nov 2025"
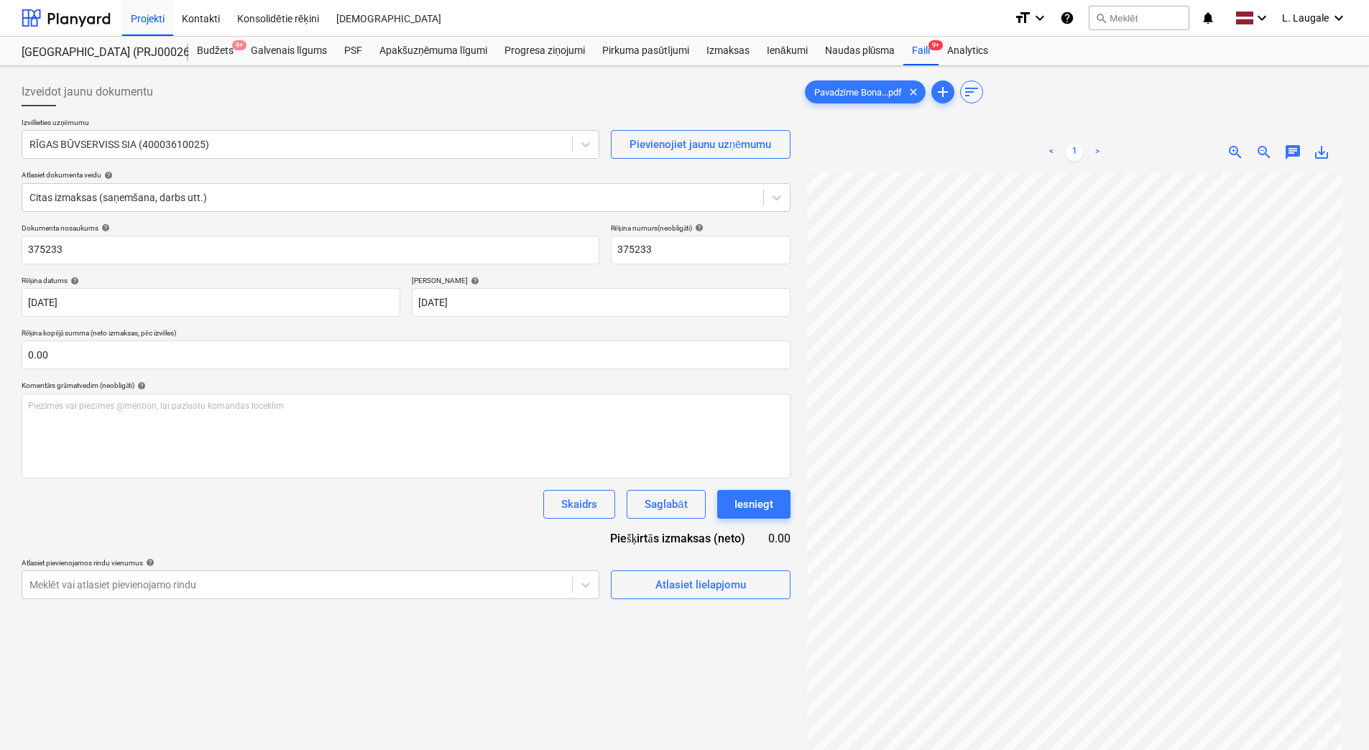
click at [500, 521] on div "Dokumenta nosaukums help 375233 Rēķina numurs (neobligāti) help 375233 Rēķina d…" at bounding box center [406, 412] width 769 height 376
click at [665, 557] on div "Dokumenta nosaukums help 375233 Rēķina numurs (neobligāti) help 375233 Rēķina d…" at bounding box center [406, 412] width 769 height 376
click at [676, 580] on div "Atlasiet lielapjomu" at bounding box center [700, 585] width 91 height 19
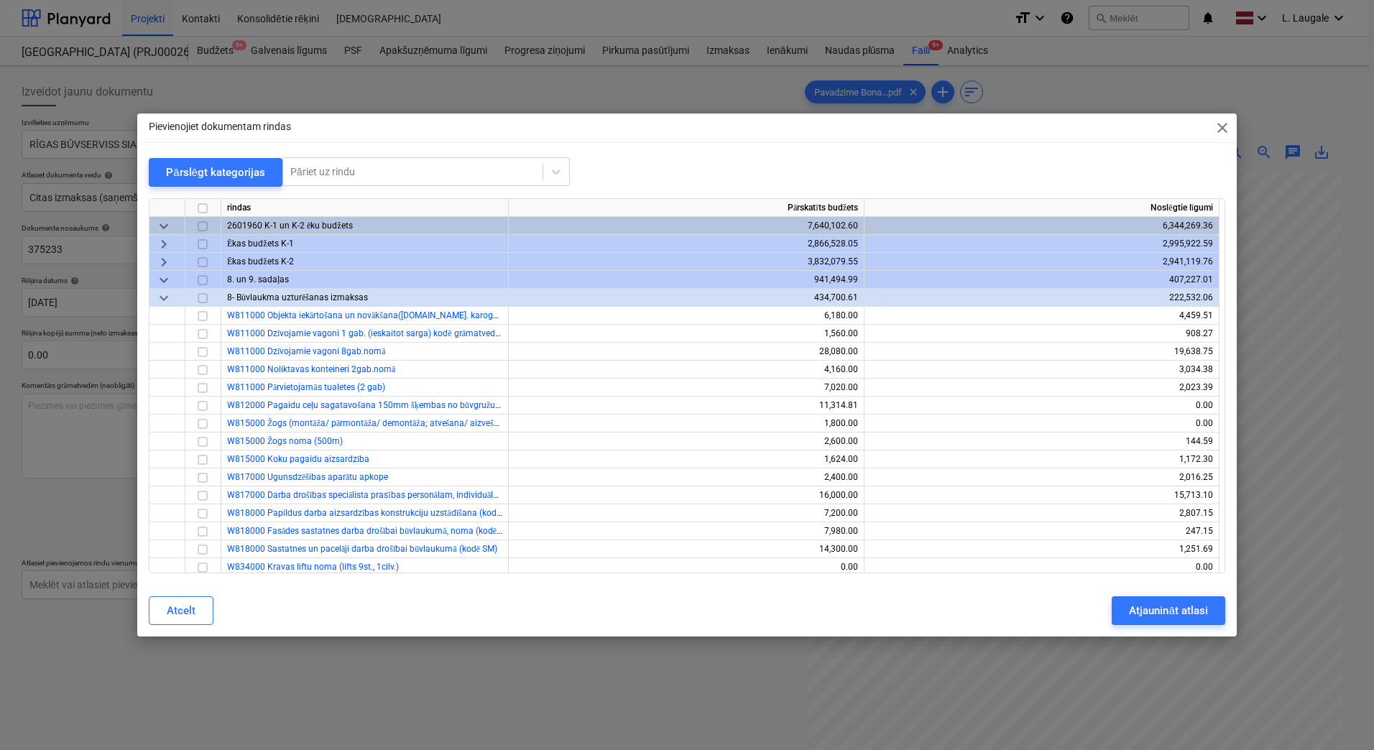
click at [163, 259] on span "keyboard_arrow_right" at bounding box center [163, 262] width 17 height 17
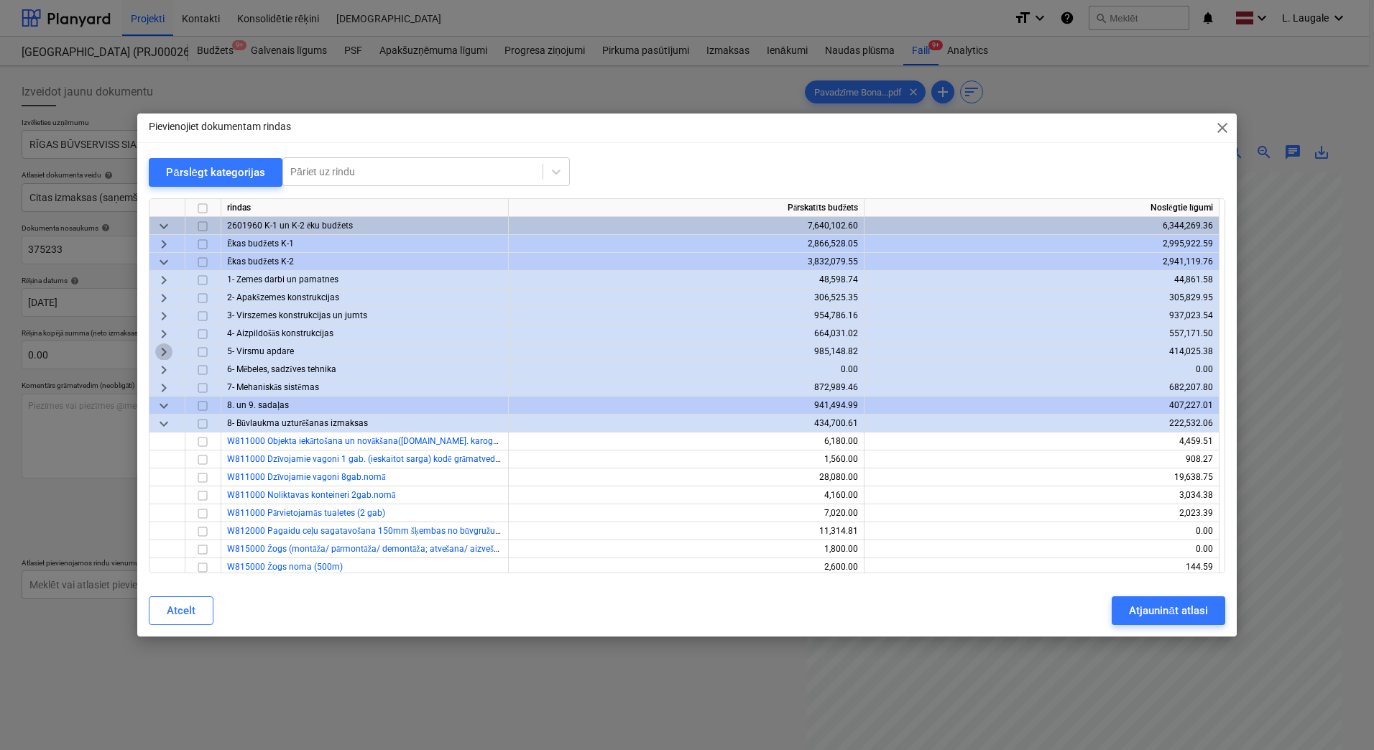
click at [165, 355] on span "keyboard_arrow_right" at bounding box center [163, 352] width 17 height 17
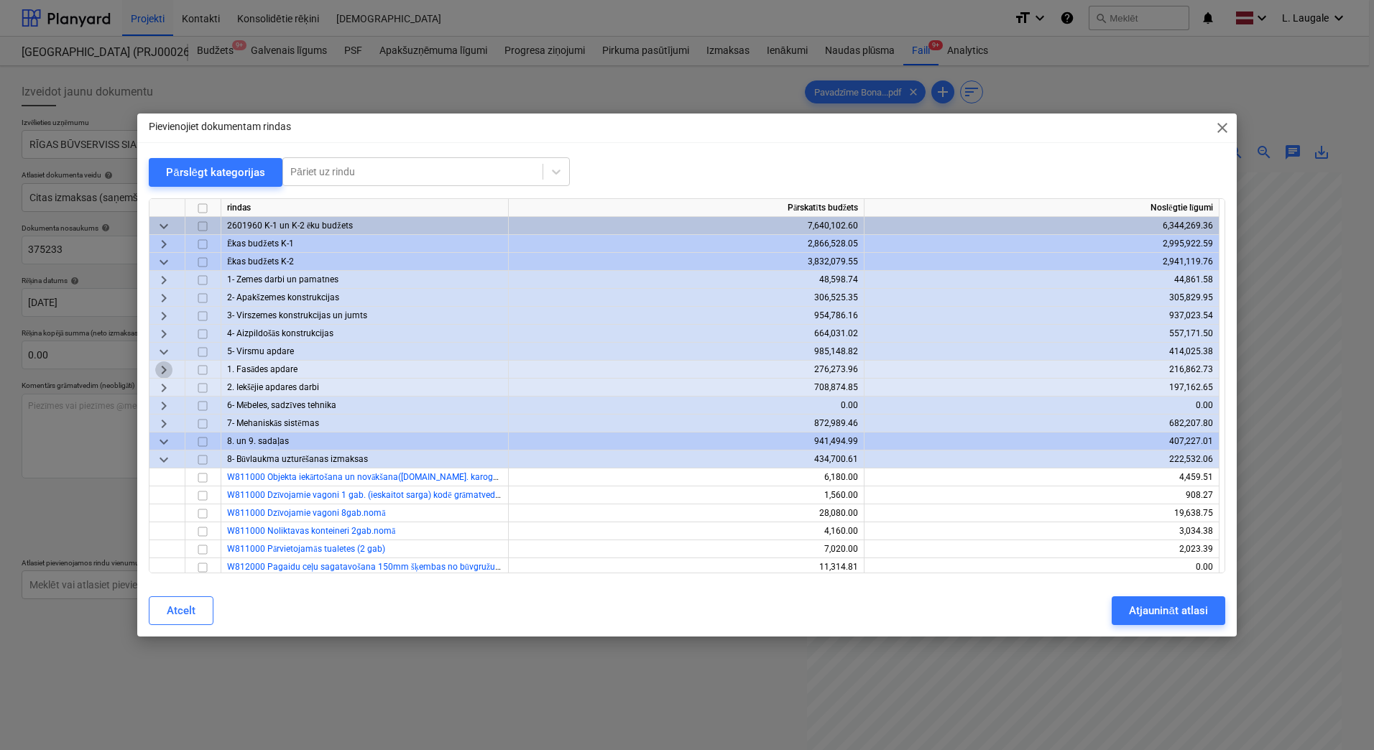
click at [165, 369] on span "keyboard_arrow_right" at bounding box center [163, 370] width 17 height 17
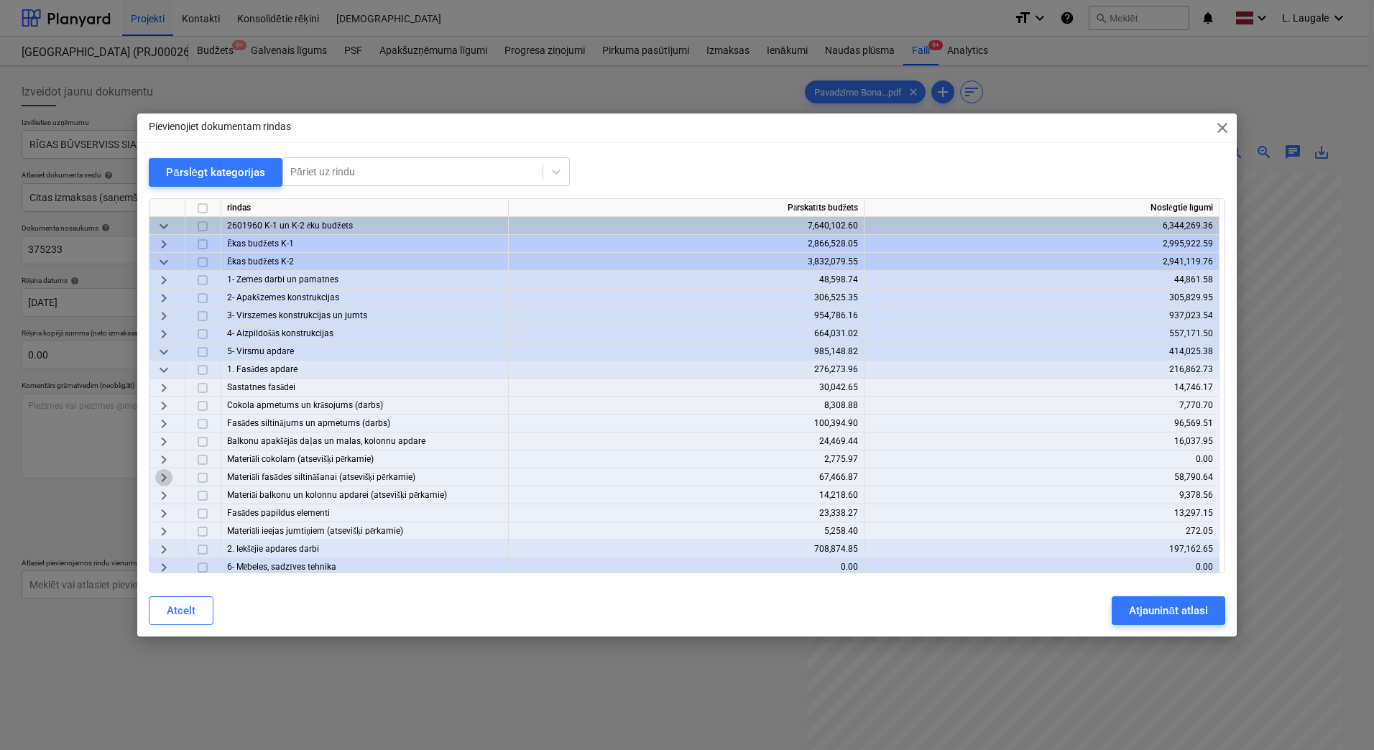
click at [162, 476] on span "keyboard_arrow_right" at bounding box center [163, 477] width 17 height 17
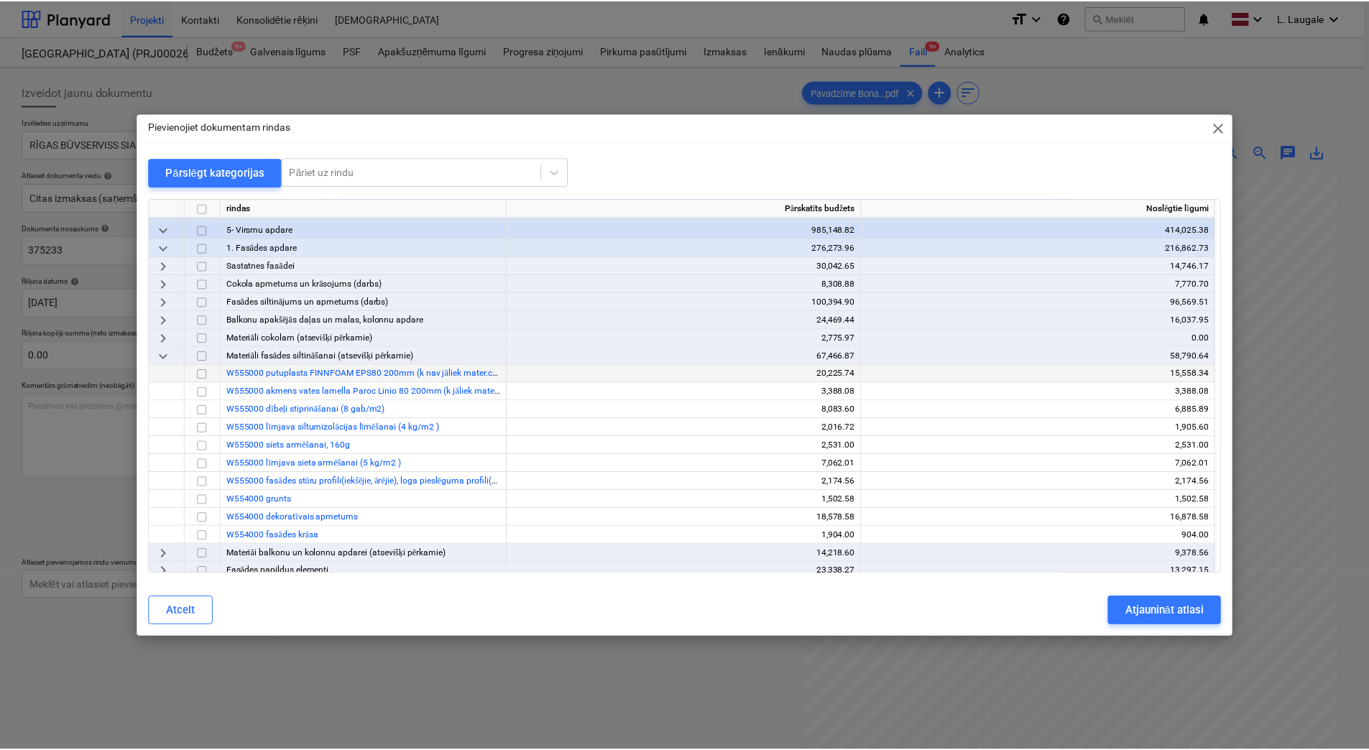
scroll to position [144, 0]
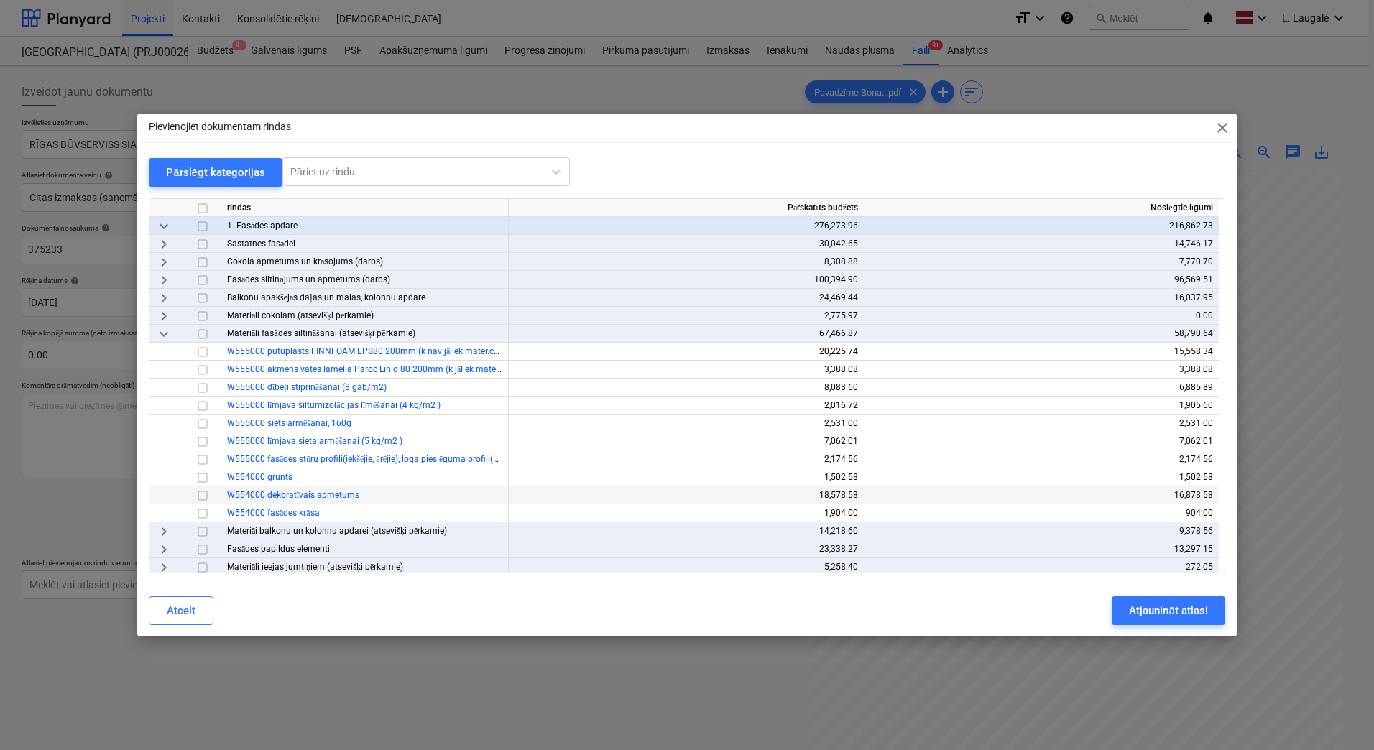
click at [204, 499] on input "checkbox" at bounding box center [202, 495] width 17 height 17
click at [203, 511] on input "checkbox" at bounding box center [202, 513] width 17 height 17
click at [1132, 617] on div "Atjaunināt atlasi" at bounding box center [1168, 611] width 78 height 19
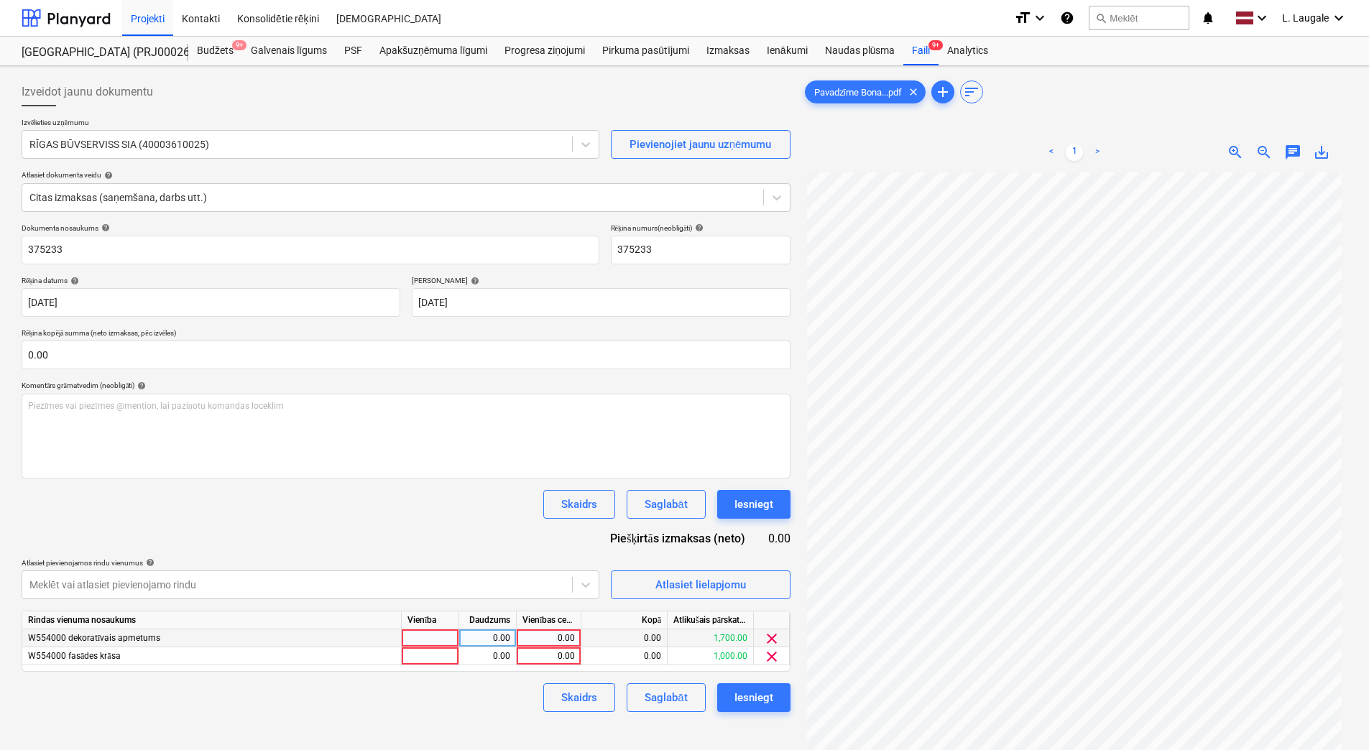
click at [437, 631] on div at bounding box center [430, 639] width 57 height 18
click at [442, 653] on div at bounding box center [430, 657] width 57 height 18
click at [512, 639] on div "0.00" at bounding box center [487, 639] width 57 height 18
type input "1"
click at [498, 658] on div "0.00" at bounding box center [487, 657] width 45 height 18
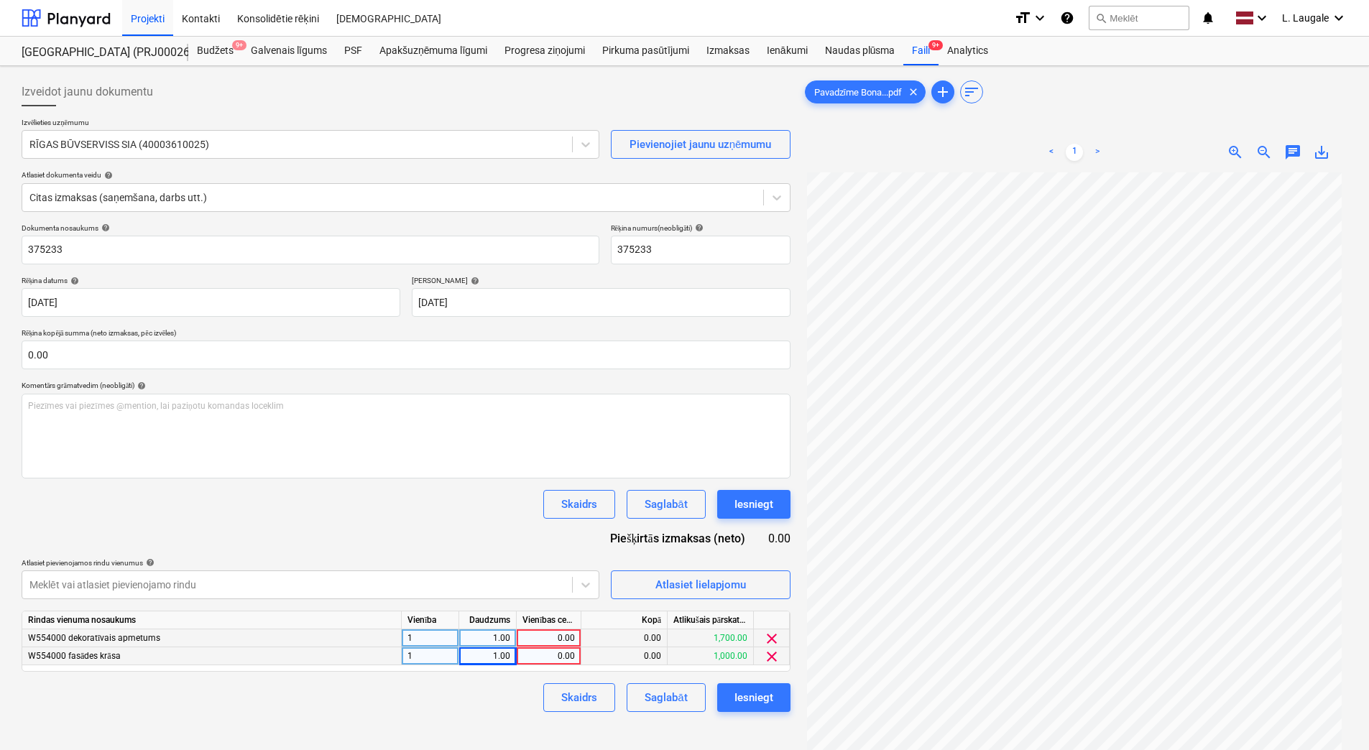
click at [552, 635] on div "0.00" at bounding box center [548, 639] width 52 height 18
type input "179.5"
click at [517, 697] on div "Skaidrs Saglabāt Iesniegt" at bounding box center [406, 697] width 769 height 29
click at [558, 656] on div "0.00" at bounding box center [548, 657] width 52 height 18
type input "841.18"
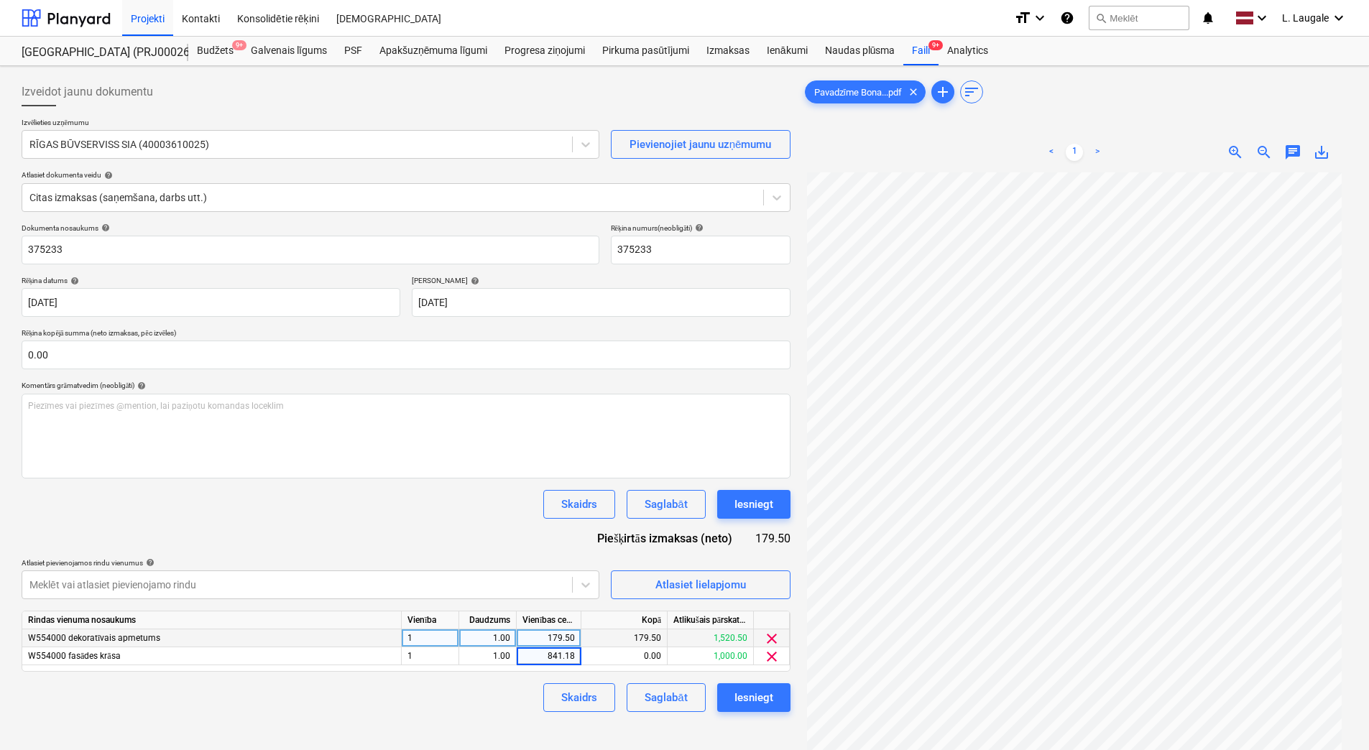
click at [496, 708] on div "Skaidrs Saglabāt Iesniegt" at bounding box center [406, 697] width 769 height 29
click at [551, 658] on div "841.18" at bounding box center [548, 657] width 52 height 18
click at [561, 657] on input "841.18" at bounding box center [549, 656] width 64 height 17
type input "842.18"
click at [520, 698] on div "Skaidrs Saglabāt Iesniegt" at bounding box center [406, 697] width 769 height 29
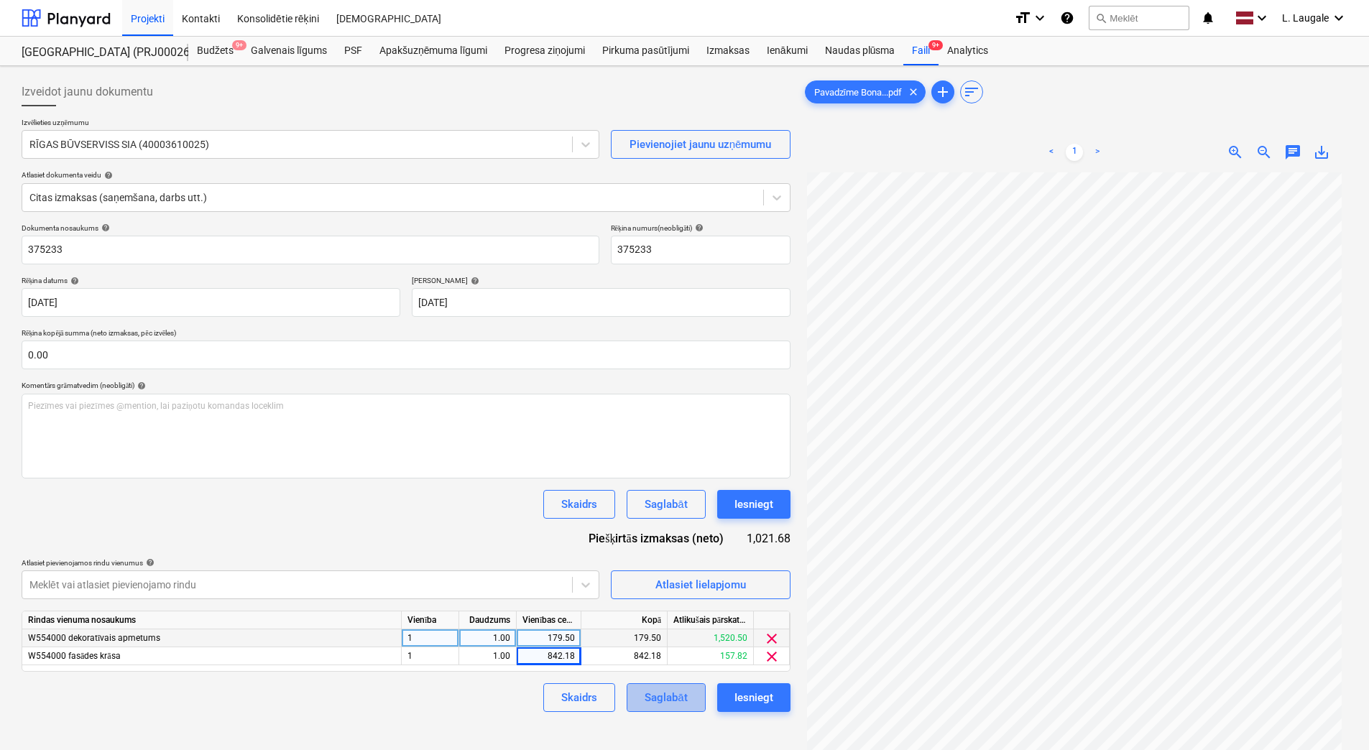
click at [669, 691] on div "Saglabāt" at bounding box center [666, 698] width 42 height 19
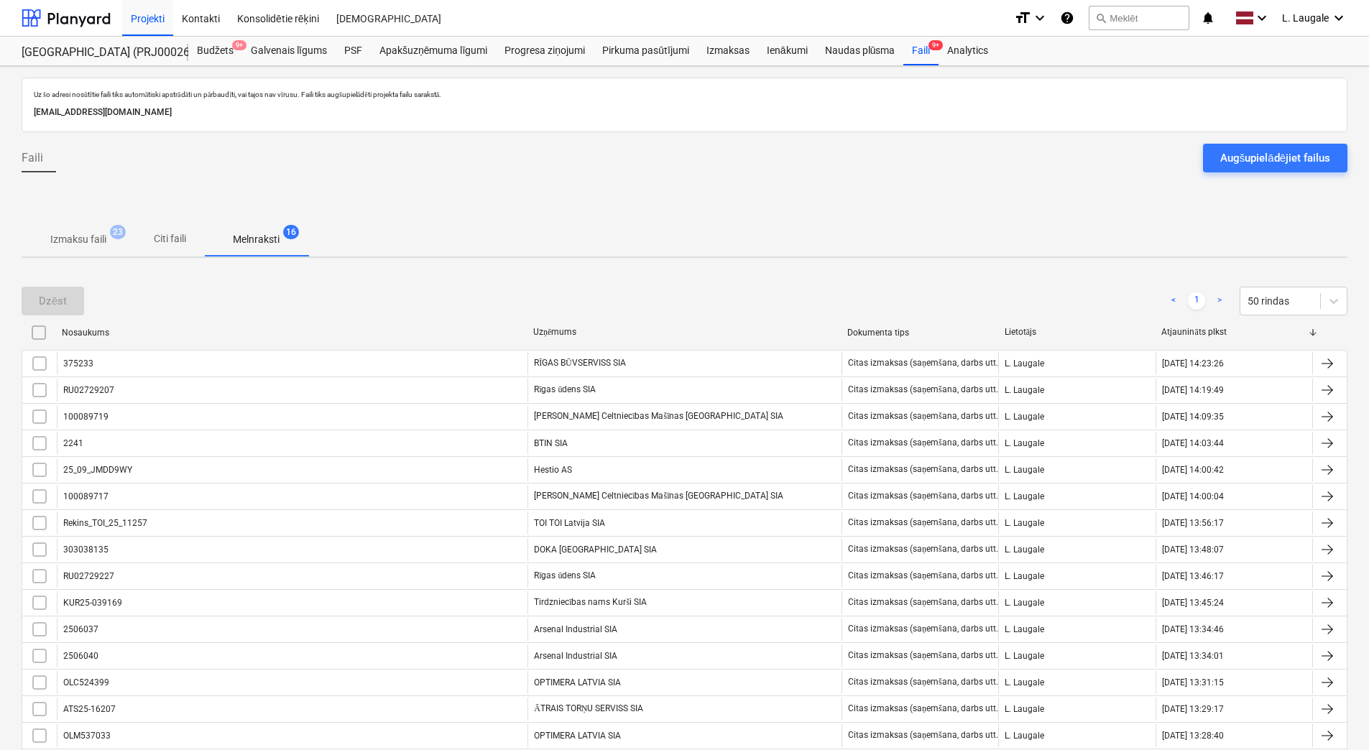
click at [79, 237] on p "Izmaksu faili" at bounding box center [78, 239] width 56 height 15
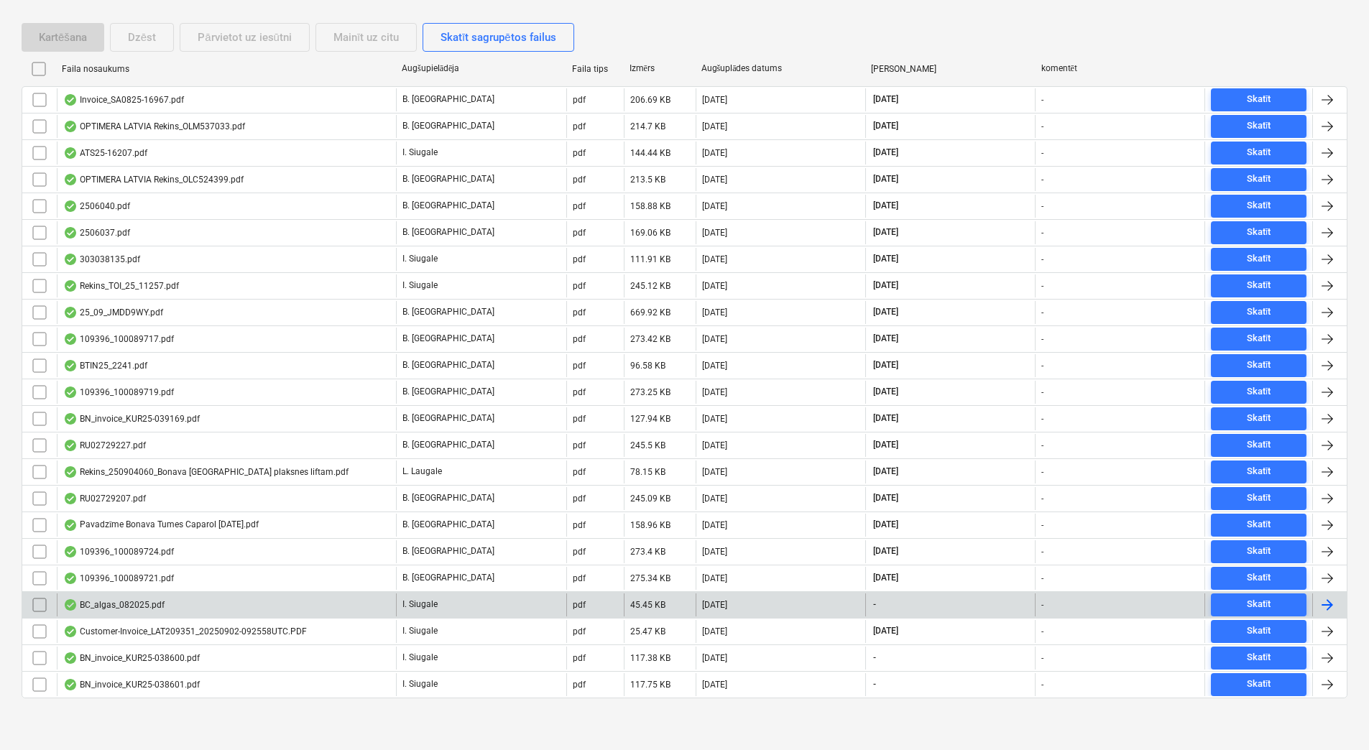
click at [299, 606] on div "BC_algas_082025.pdf" at bounding box center [226, 605] width 339 height 23
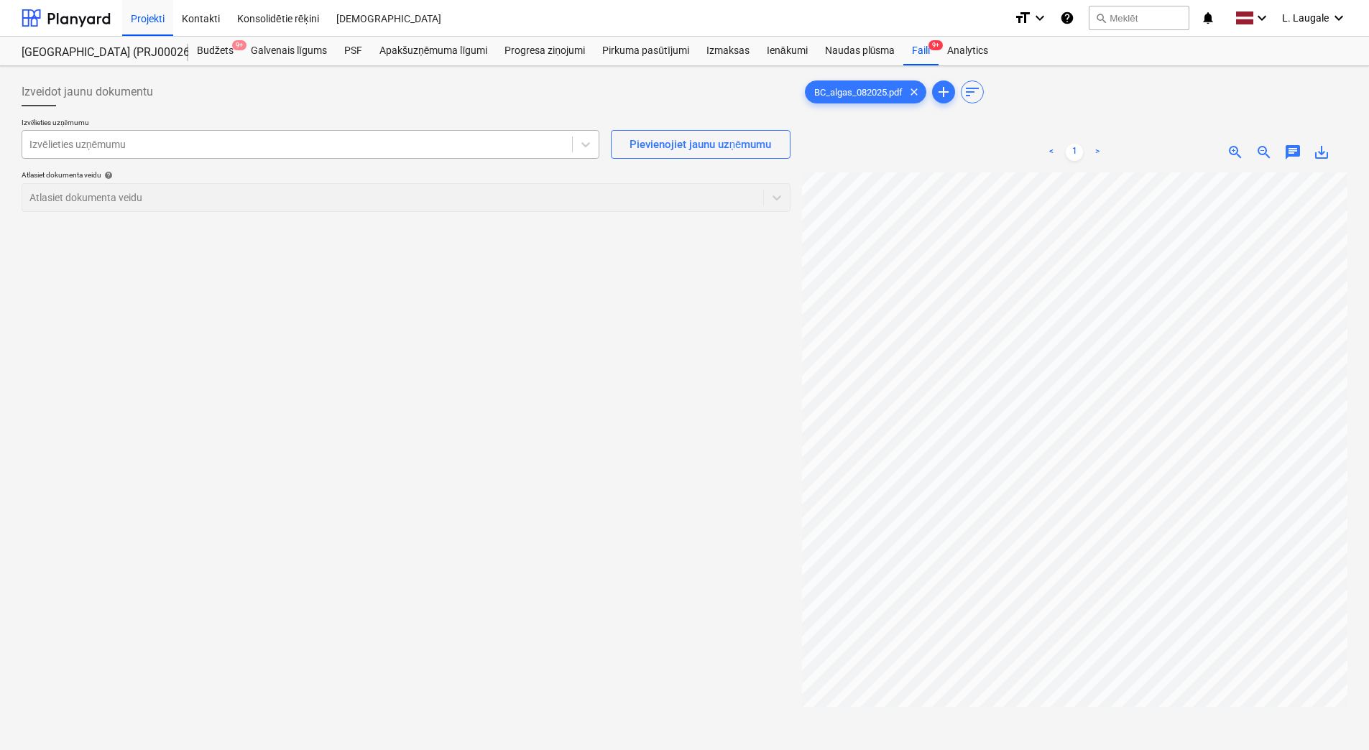
click at [193, 149] on div at bounding box center [296, 144] width 535 height 14
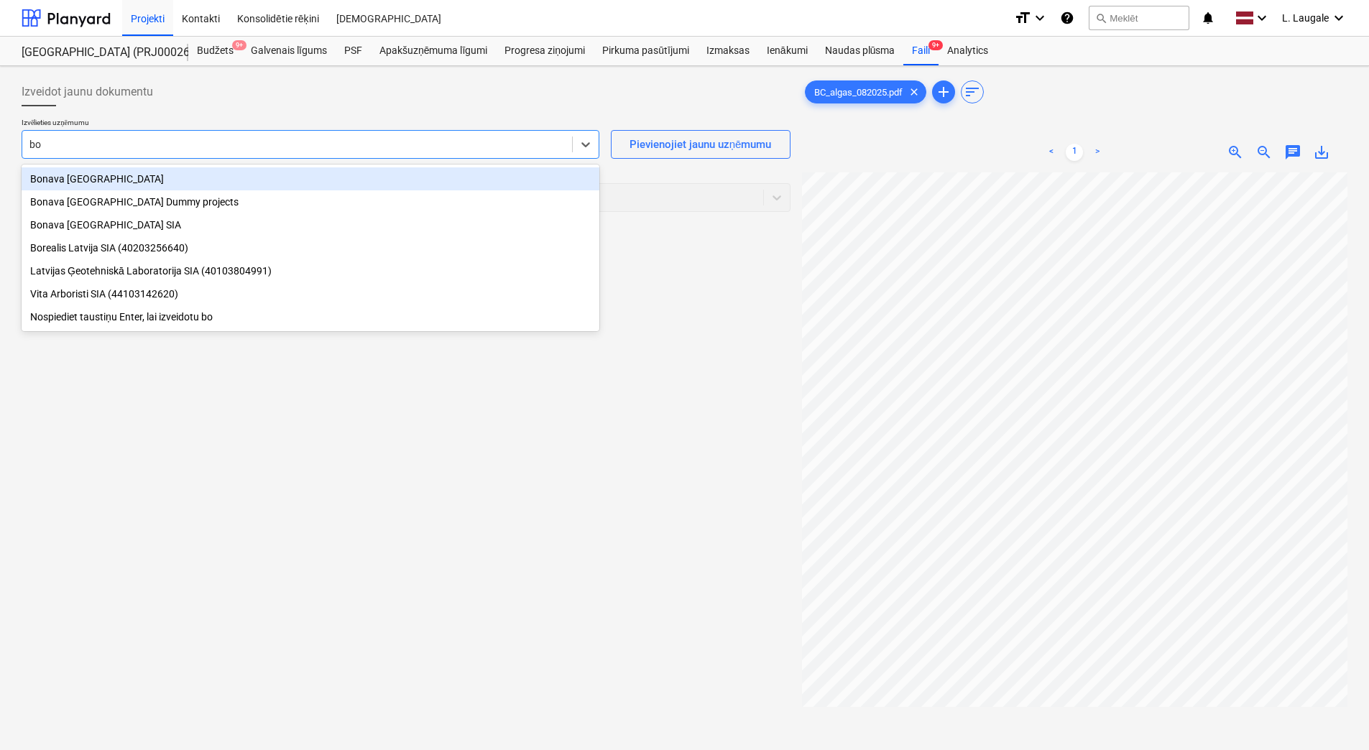
type input "bon"
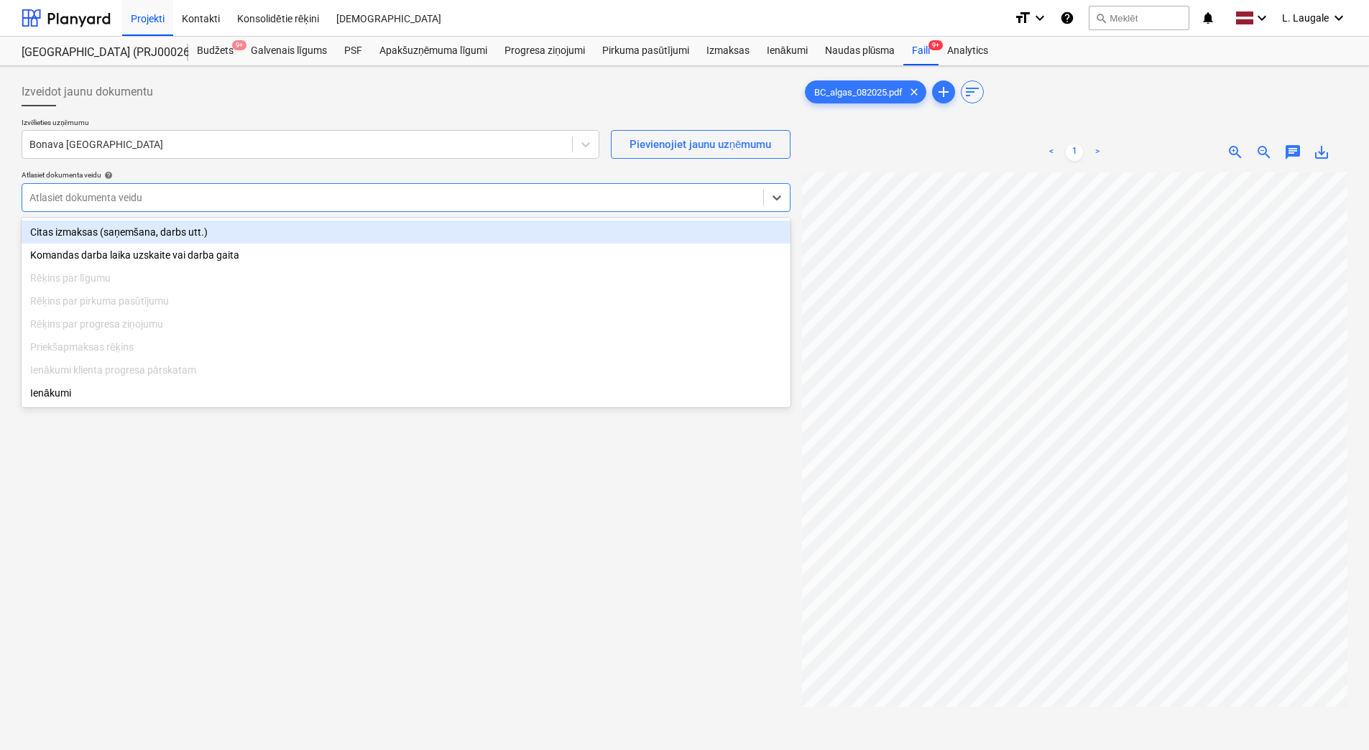
click at [193, 200] on div at bounding box center [392, 197] width 727 height 14
click at [194, 227] on div "Citas izmaksas (saņemšana, darbs utt.)" at bounding box center [406, 232] width 769 height 23
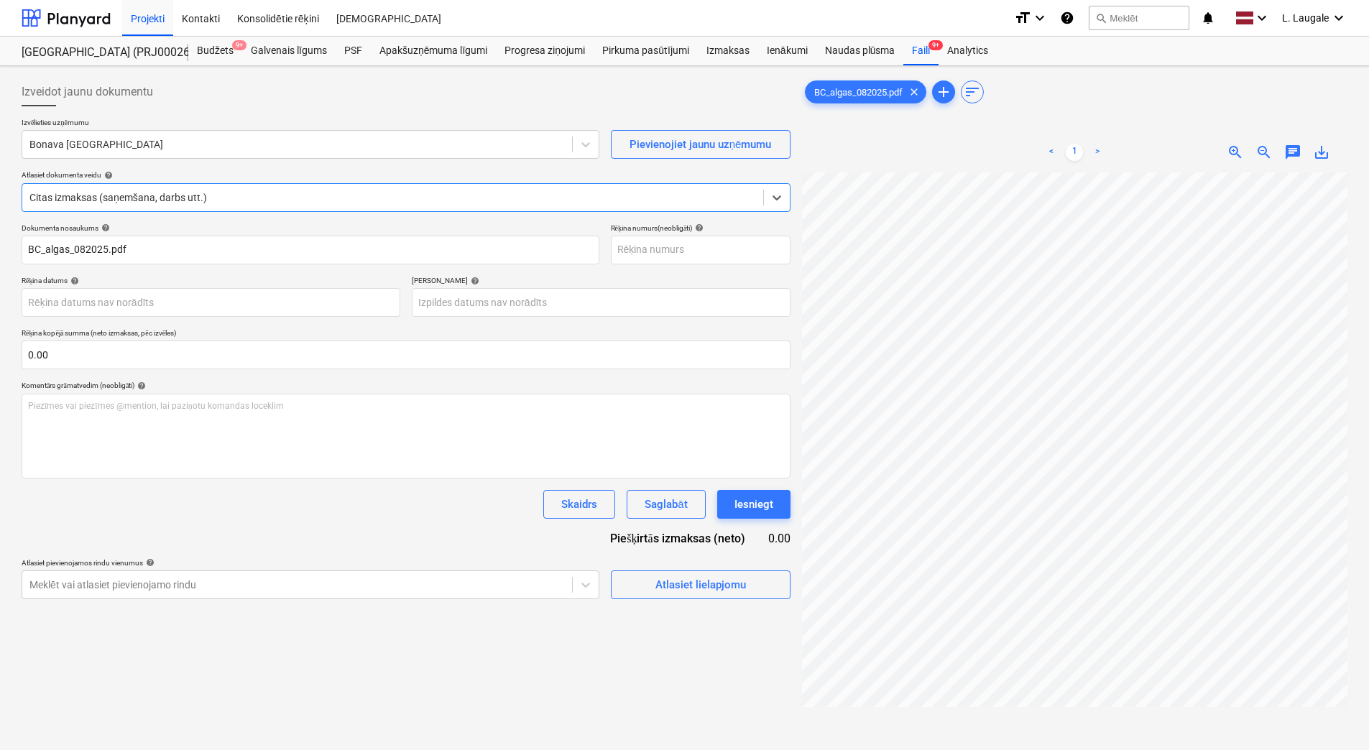
click at [601, 247] on div "Dokumenta nosaukums help BC_algas_082025.pdf Rēķina numurs (neobligāti) help" at bounding box center [406, 244] width 769 height 41
click at [652, 260] on input "text" at bounding box center [701, 250] width 180 height 29
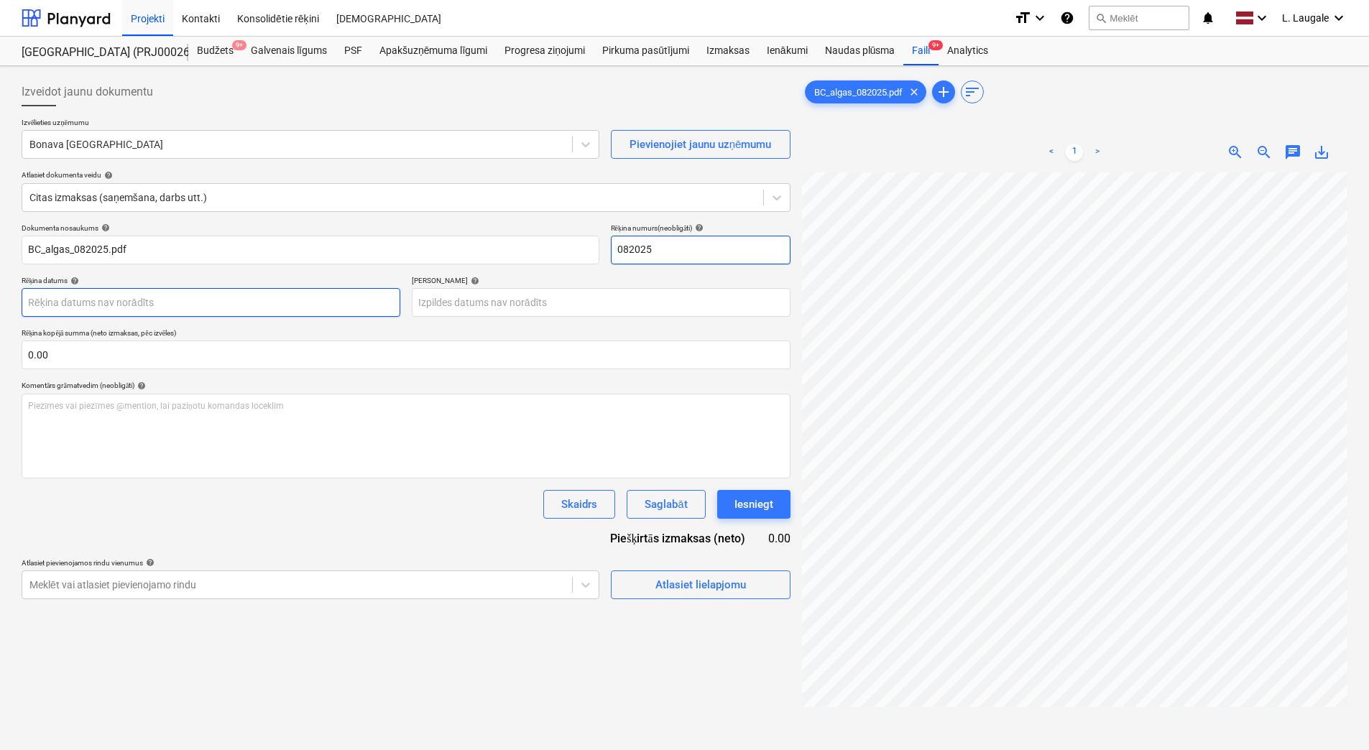
type input "082025"
click at [311, 303] on body "Projekti Kontakti Konsolidētie rēķini Iesūtne format_size keyboard_arrow_down h…" at bounding box center [684, 375] width 1369 height 750
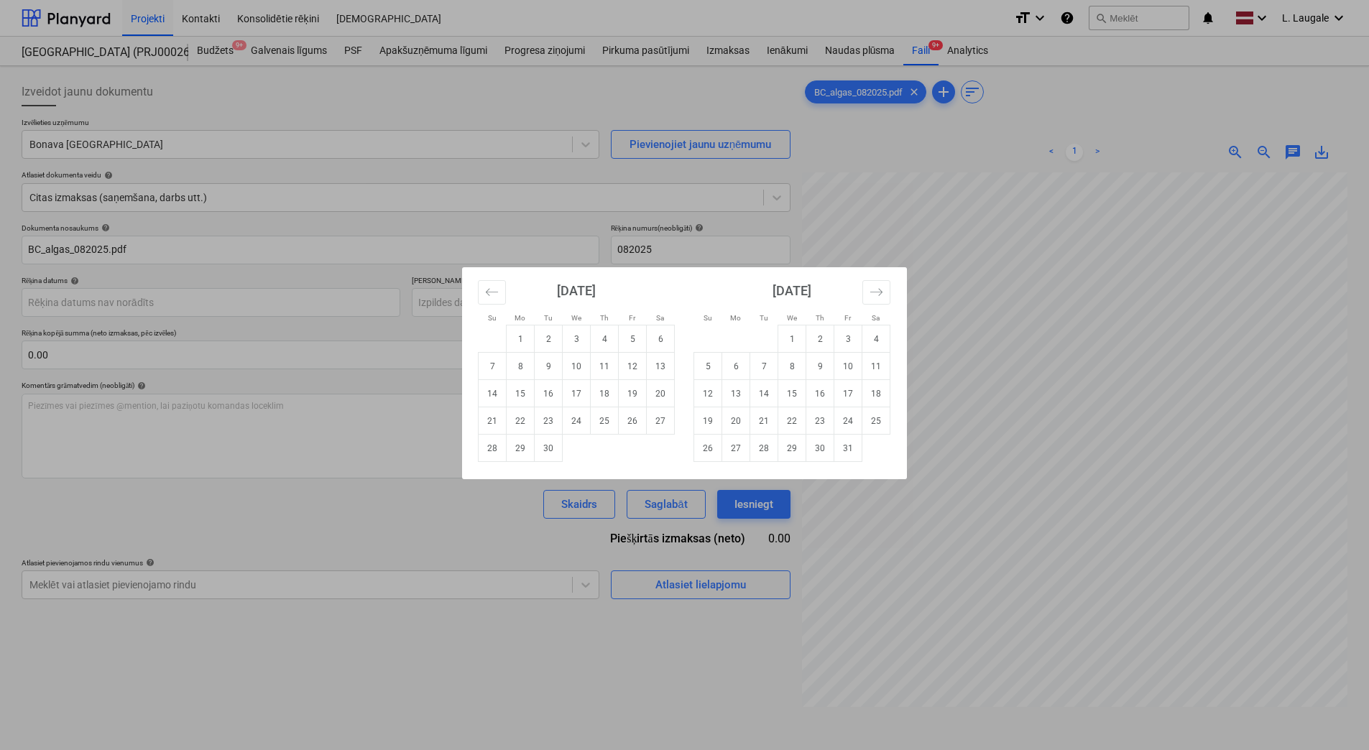
click at [510, 341] on td "1" at bounding box center [521, 339] width 28 height 27
type input "01 Sep 2025"
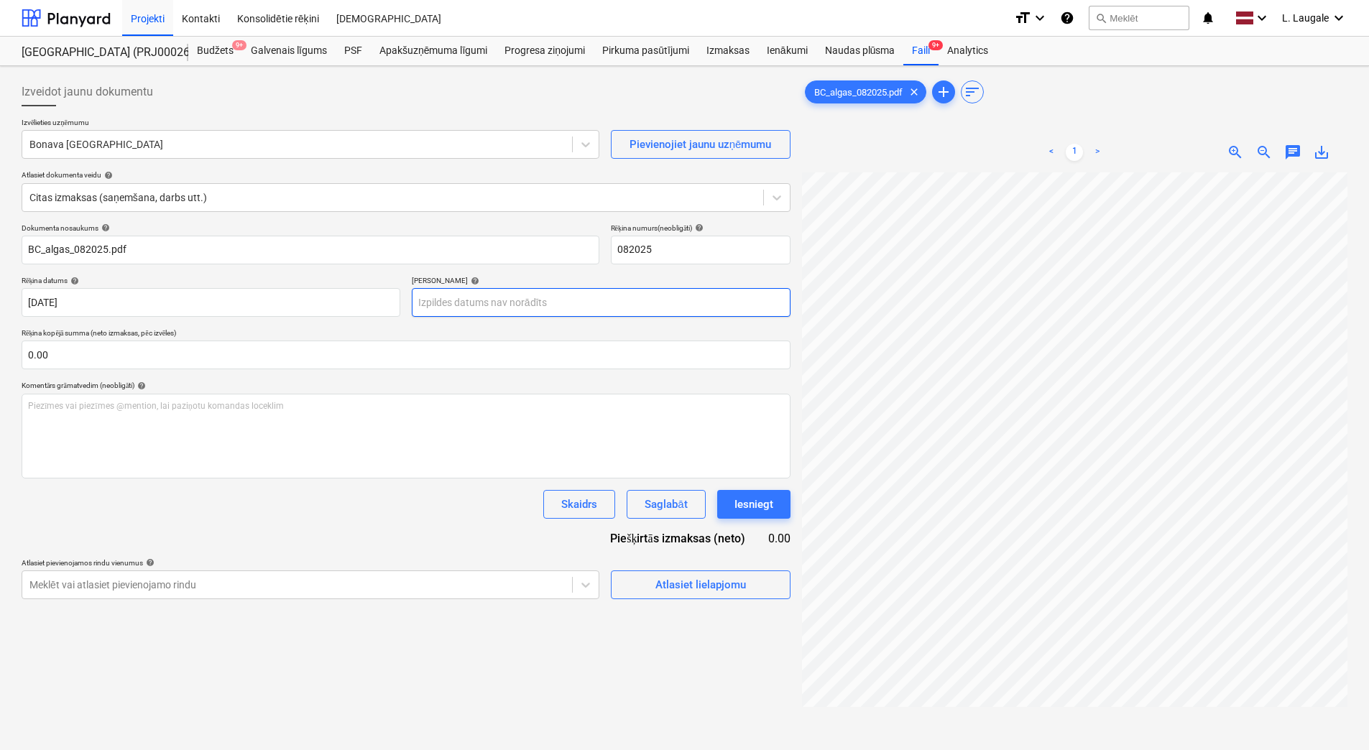
click at [473, 310] on body "Projekti Kontakti Konsolidētie rēķini Iesūtne format_size keyboard_arrow_down h…" at bounding box center [684, 375] width 1369 height 750
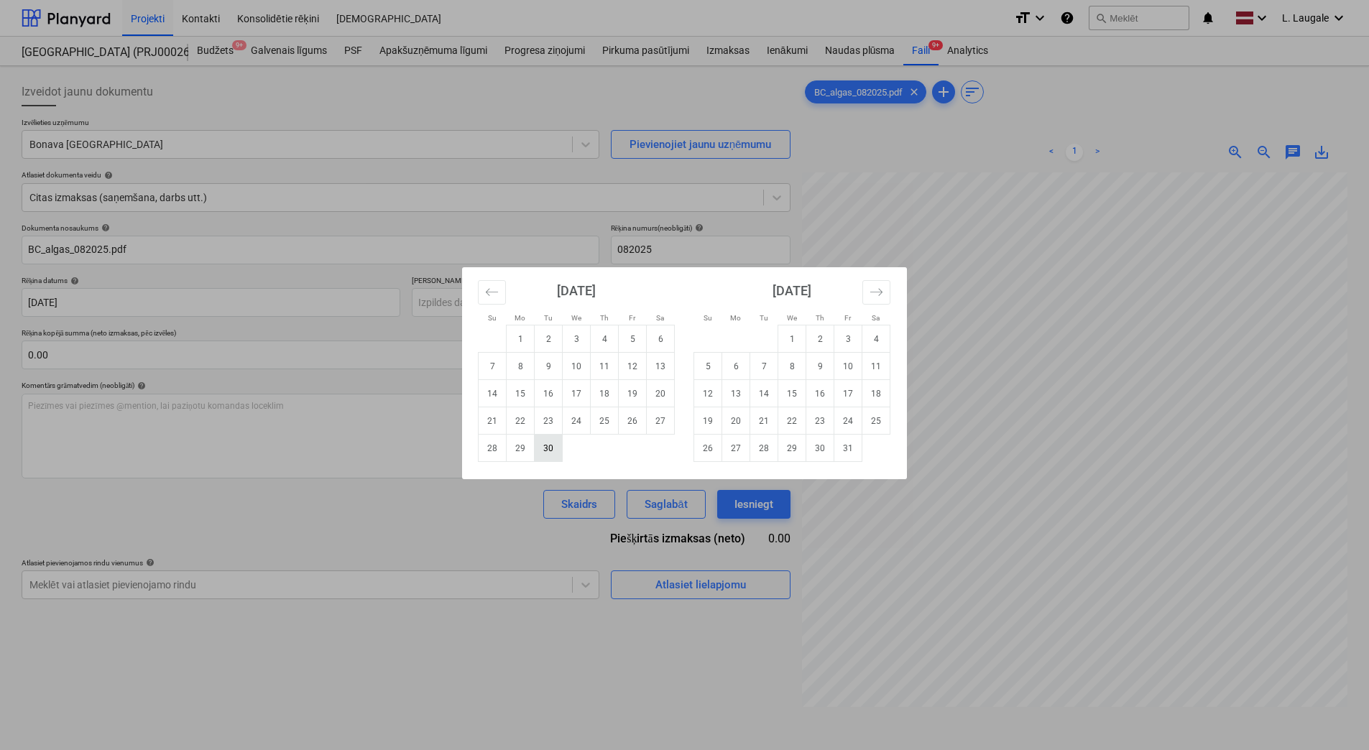
click at [543, 442] on td "30" at bounding box center [549, 448] width 28 height 27
type input "[DATE]"
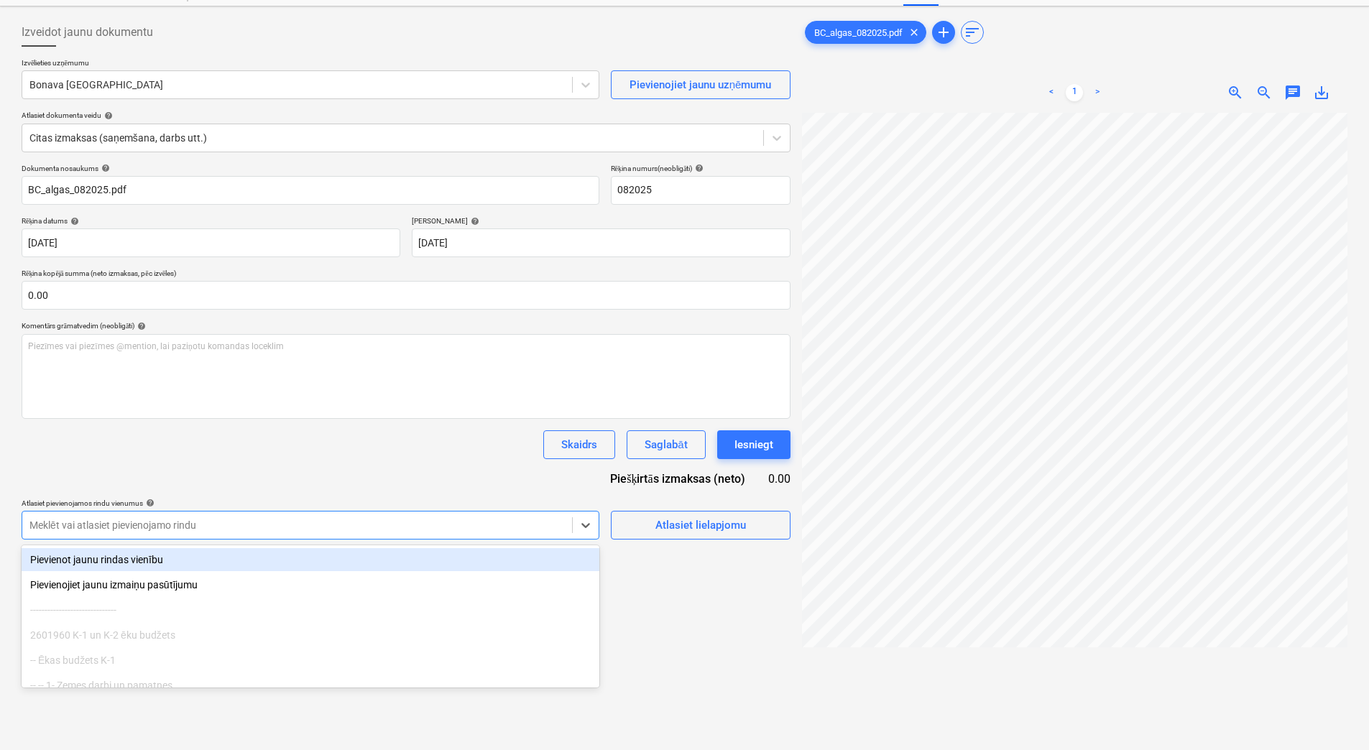
click at [517, 576] on body "Projekti Kontakti Konsolidētie rēķini Iesūtne format_size keyboard_arrow_down h…" at bounding box center [684, 315] width 1369 height 750
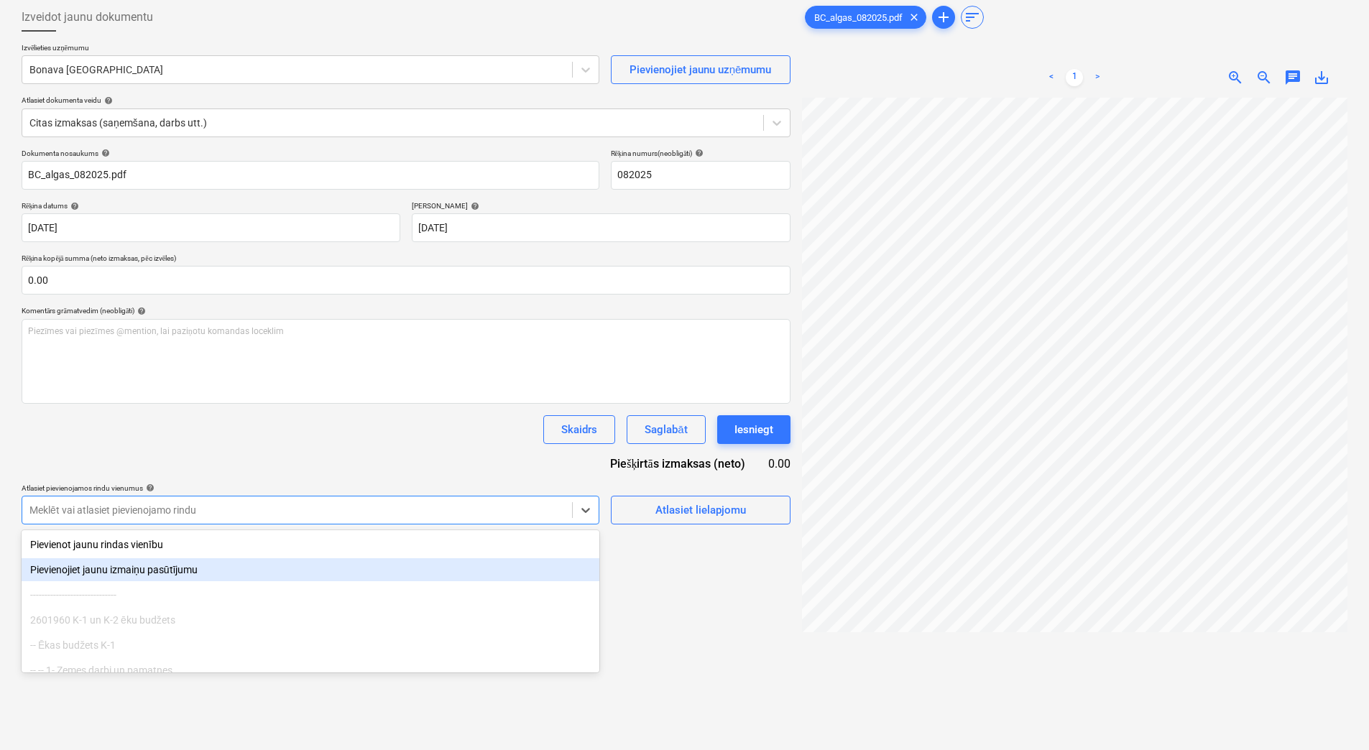
scroll to position [79, 0]
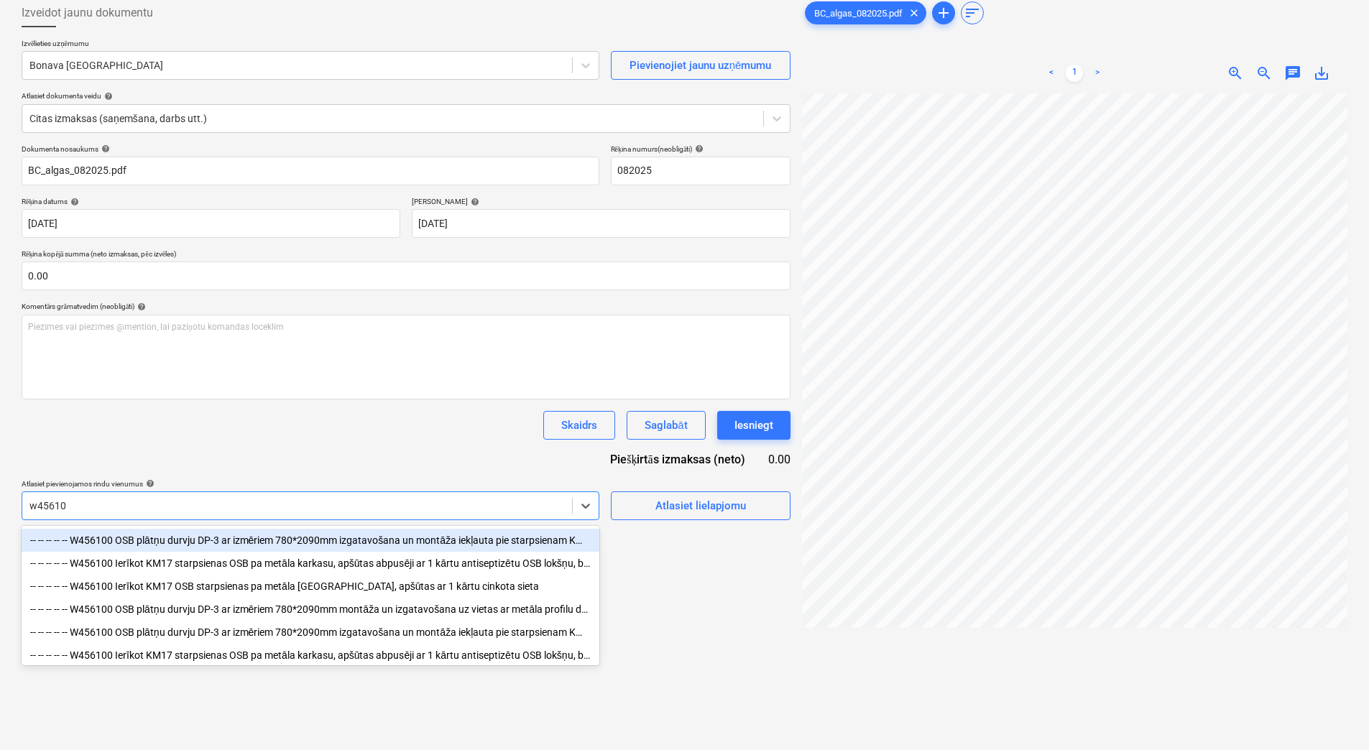
type input "w456100"
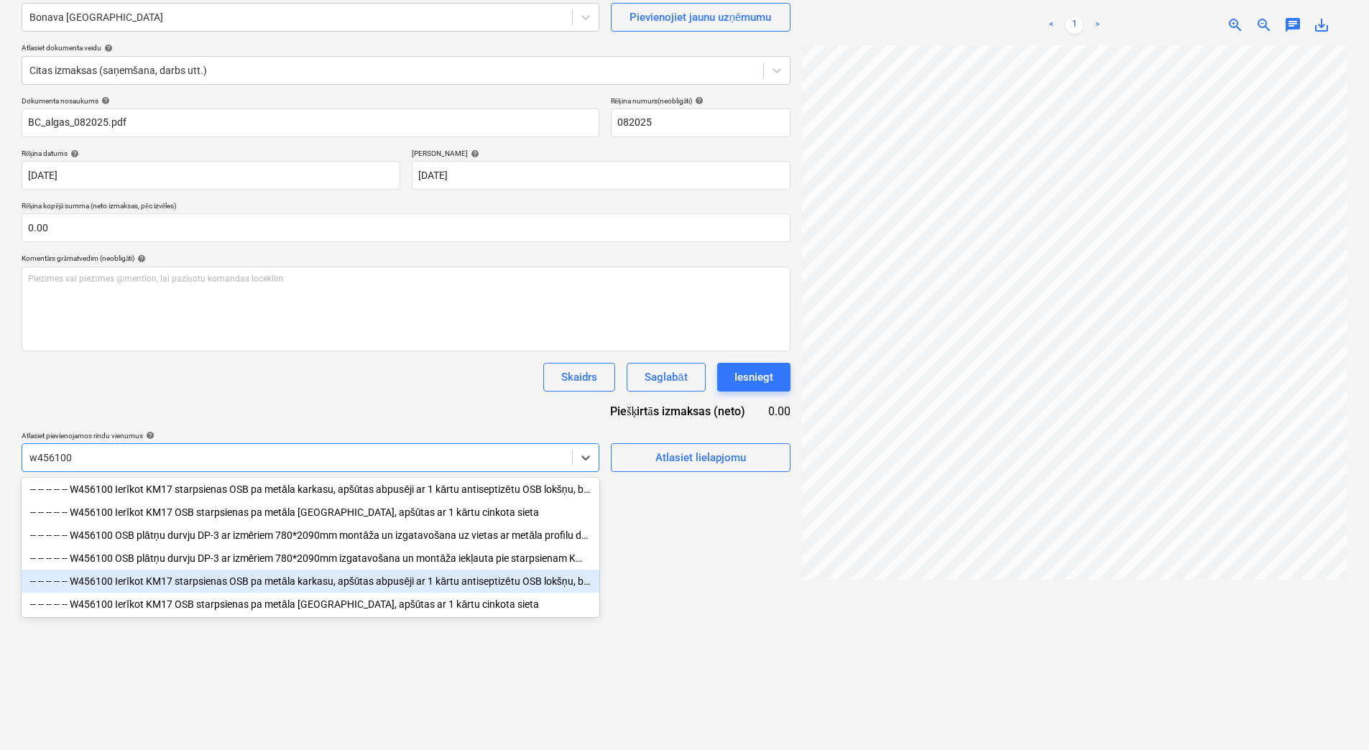
scroll to position [0, 0]
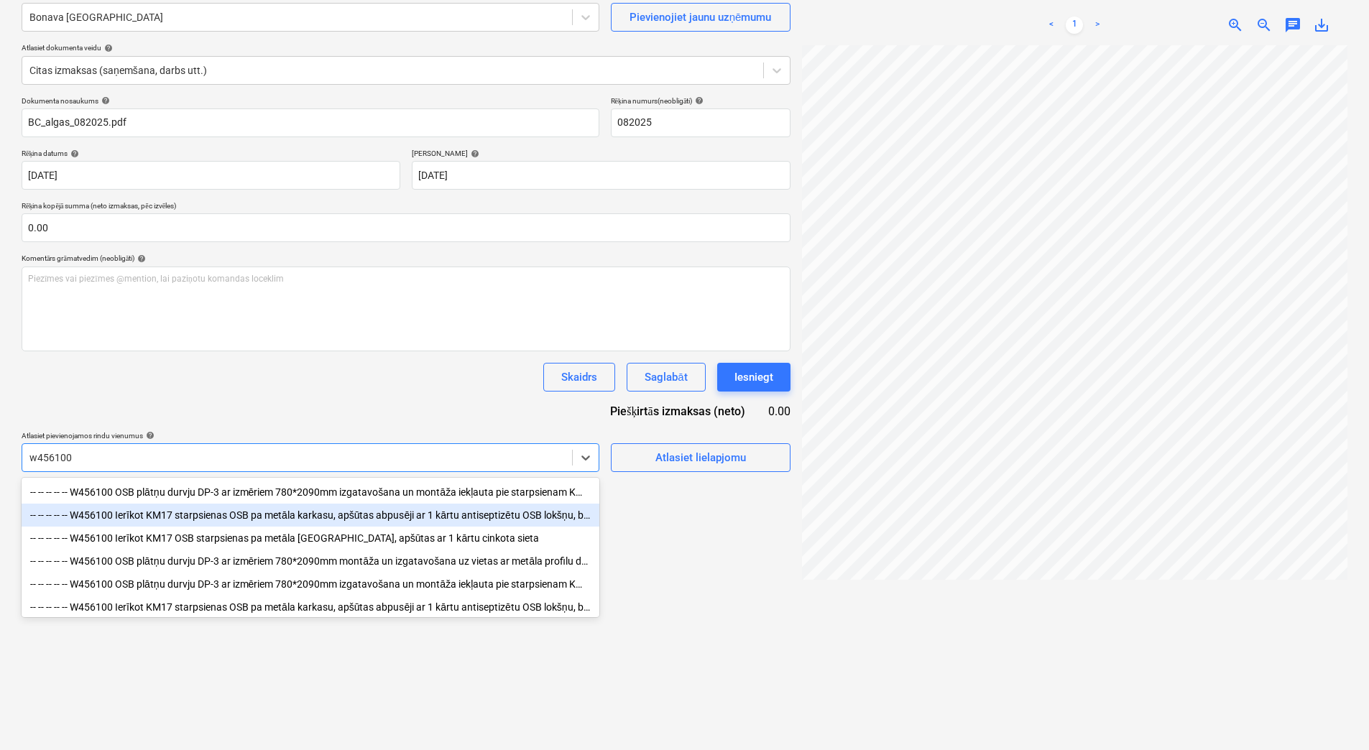
click at [443, 520] on div "-- -- -- -- -- W456100 Ierīkot KM17 starpsienas OSB pa metāla karkasu, apšūtas …" at bounding box center [311, 515] width 578 height 23
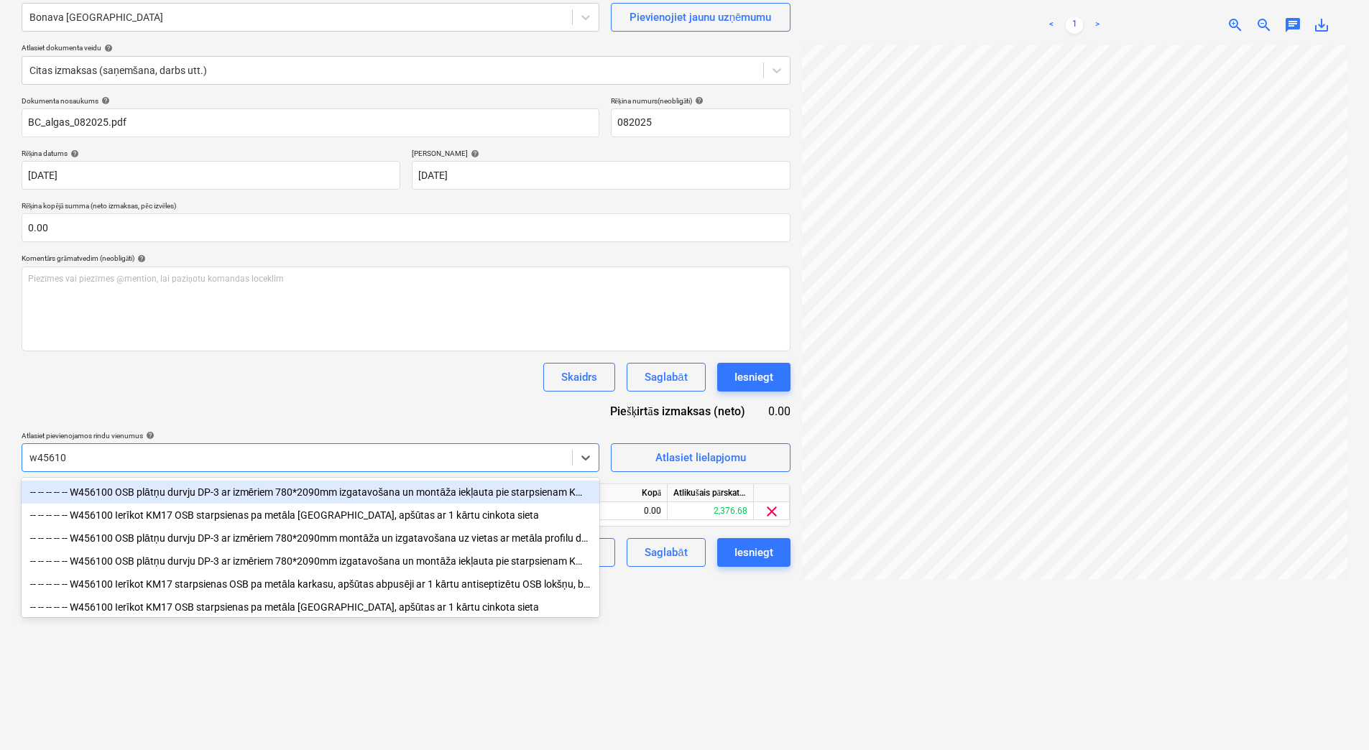
type input "w456100"
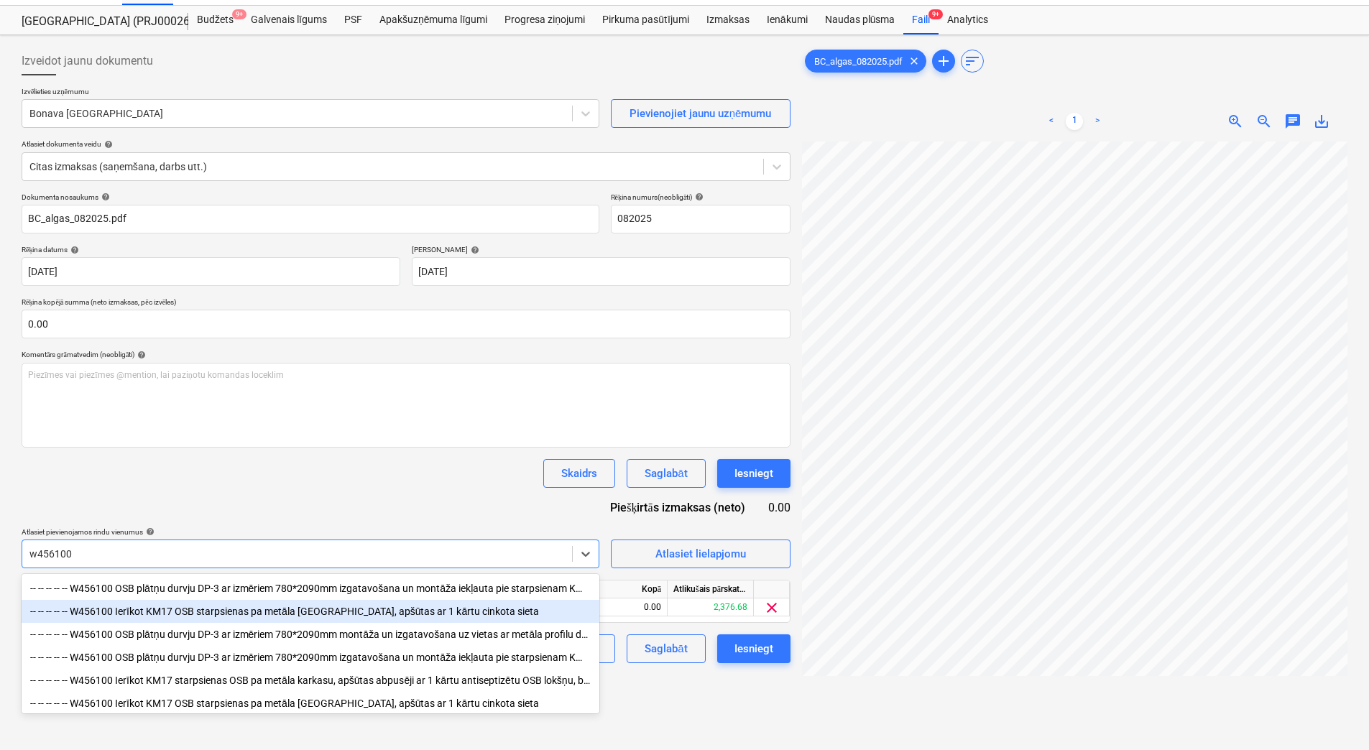
click at [343, 614] on div "-- -- -- -- -- W456100 Ierīkot KM17 OSB starpsienas pa metāla karkasu, apšūtas …" at bounding box center [311, 611] width 578 height 23
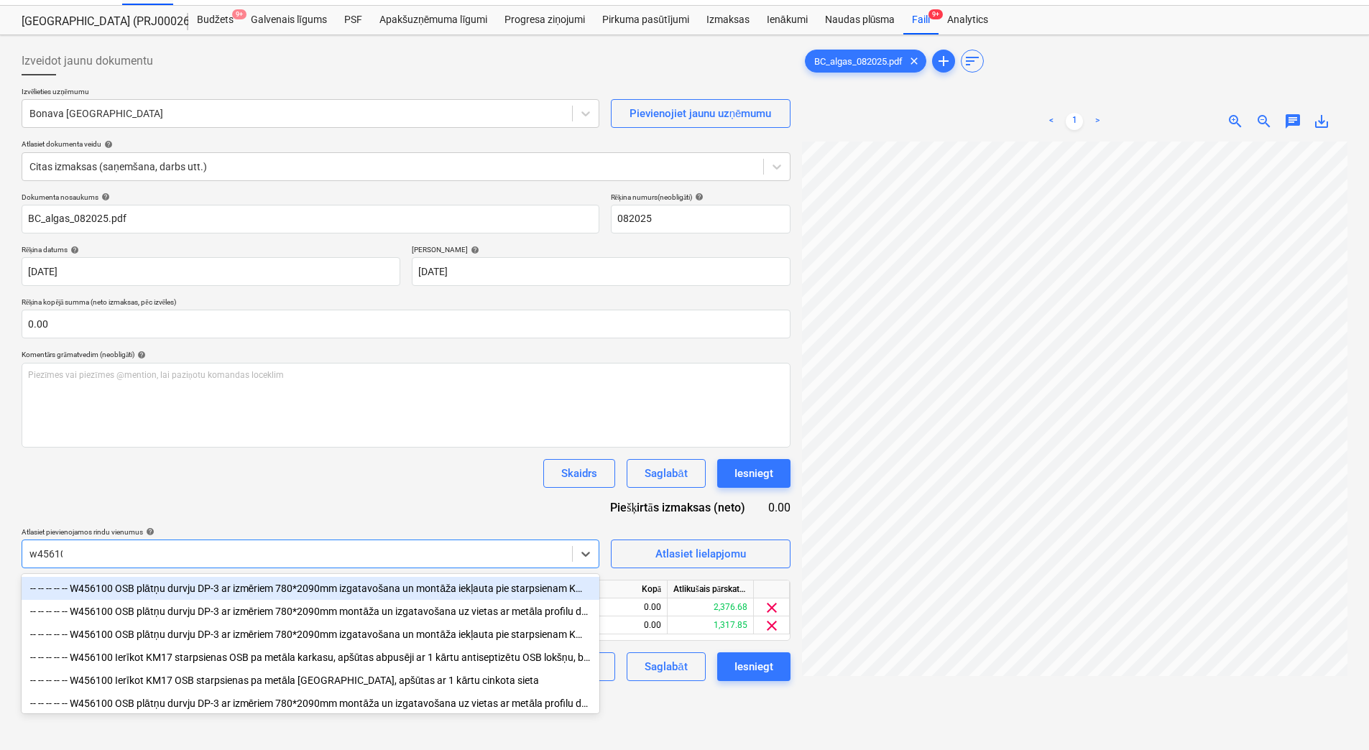
type input "w456100"
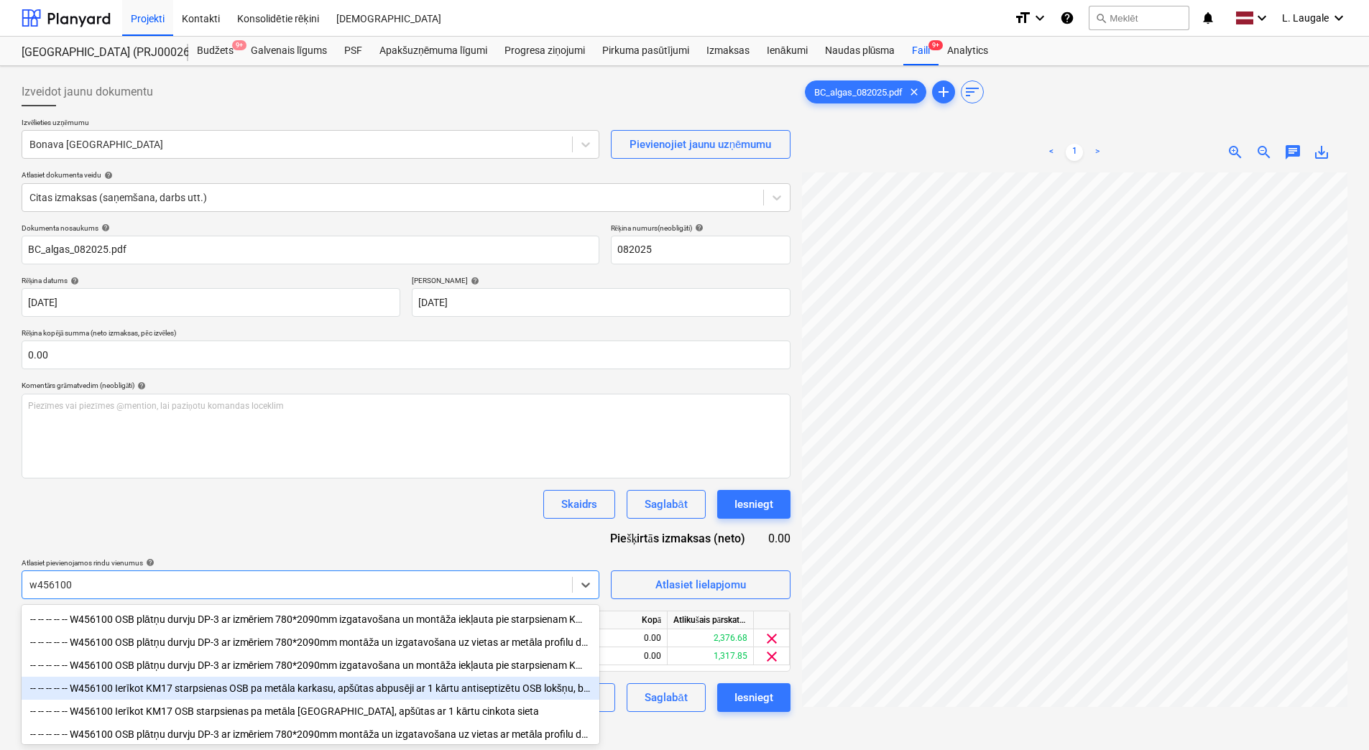
click at [397, 695] on div "-- -- -- -- -- W456100 Ierīkot KM17 starpsienas OSB pa metāla karkasu, apšūtas …" at bounding box center [311, 688] width 578 height 23
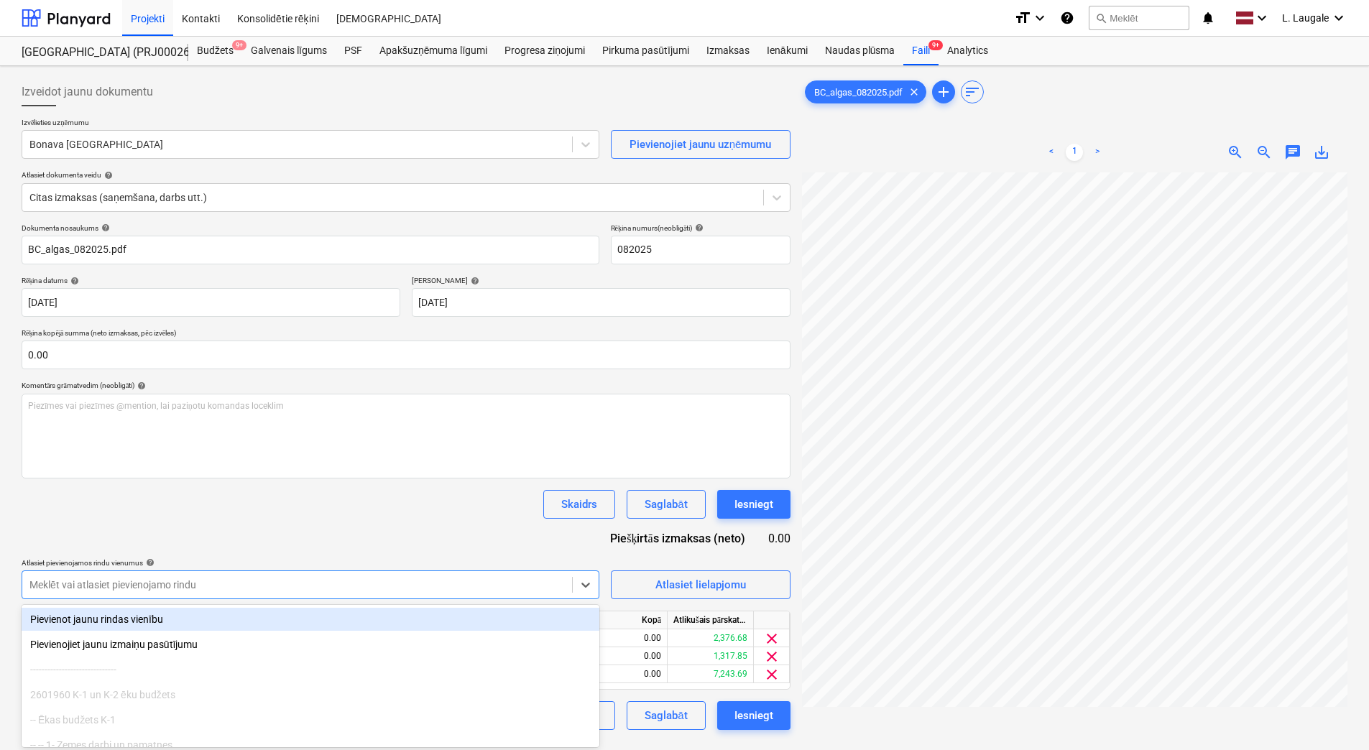
click at [349, 547] on div "Dokumenta nosaukums help BC_algas_082025.pdf Rēķina numurs (neobligāti) help 08…" at bounding box center [406, 477] width 769 height 507
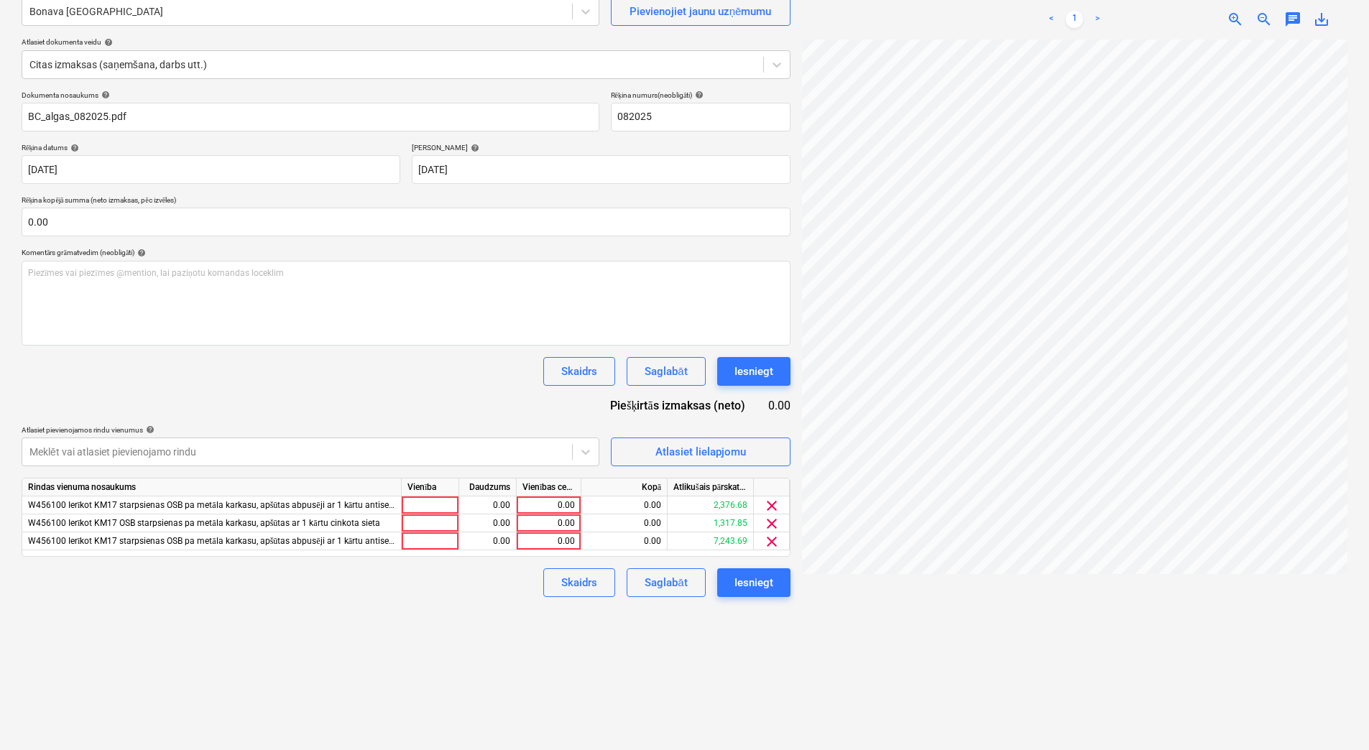
scroll to position [144, 0]
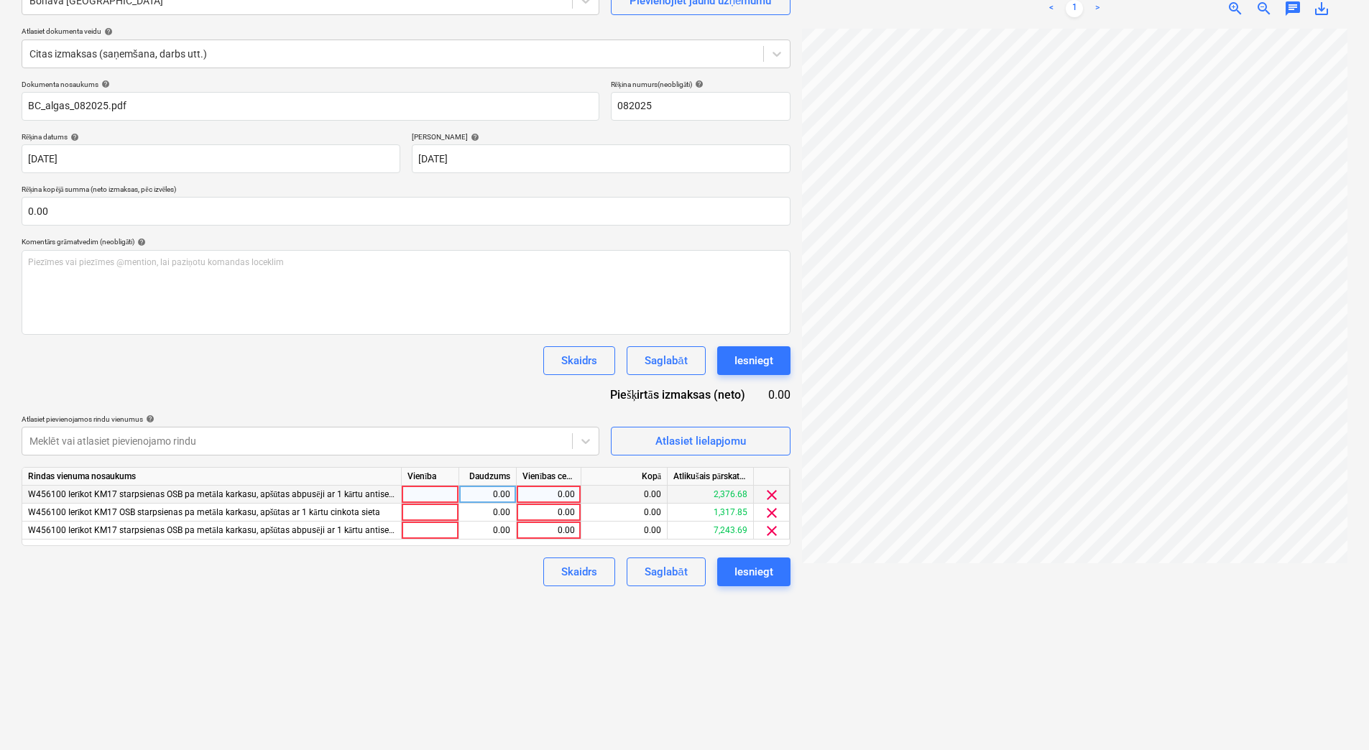
click at [440, 492] on div at bounding box center [430, 495] width 57 height 18
type input "1"
click at [496, 494] on div "0.00" at bounding box center [487, 495] width 45 height 18
type input "1"
click at [419, 507] on div at bounding box center [430, 513] width 57 height 18
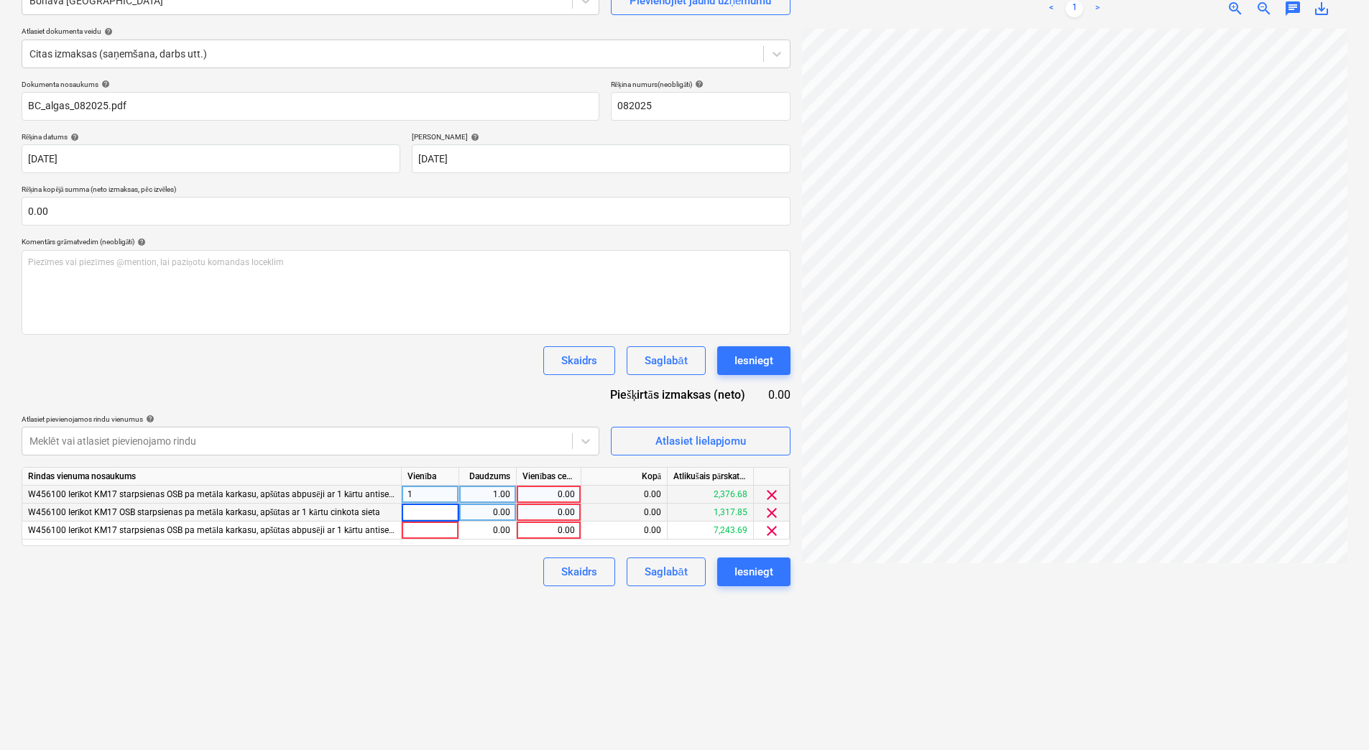
type input "1"
click at [478, 519] on div "0.00" at bounding box center [487, 513] width 45 height 18
type input "1"
click at [558, 498] on div "0.00" at bounding box center [548, 495] width 52 height 18
click at [467, 362] on div "Skaidrs Saglabāt Iesniegt" at bounding box center [406, 360] width 769 height 29
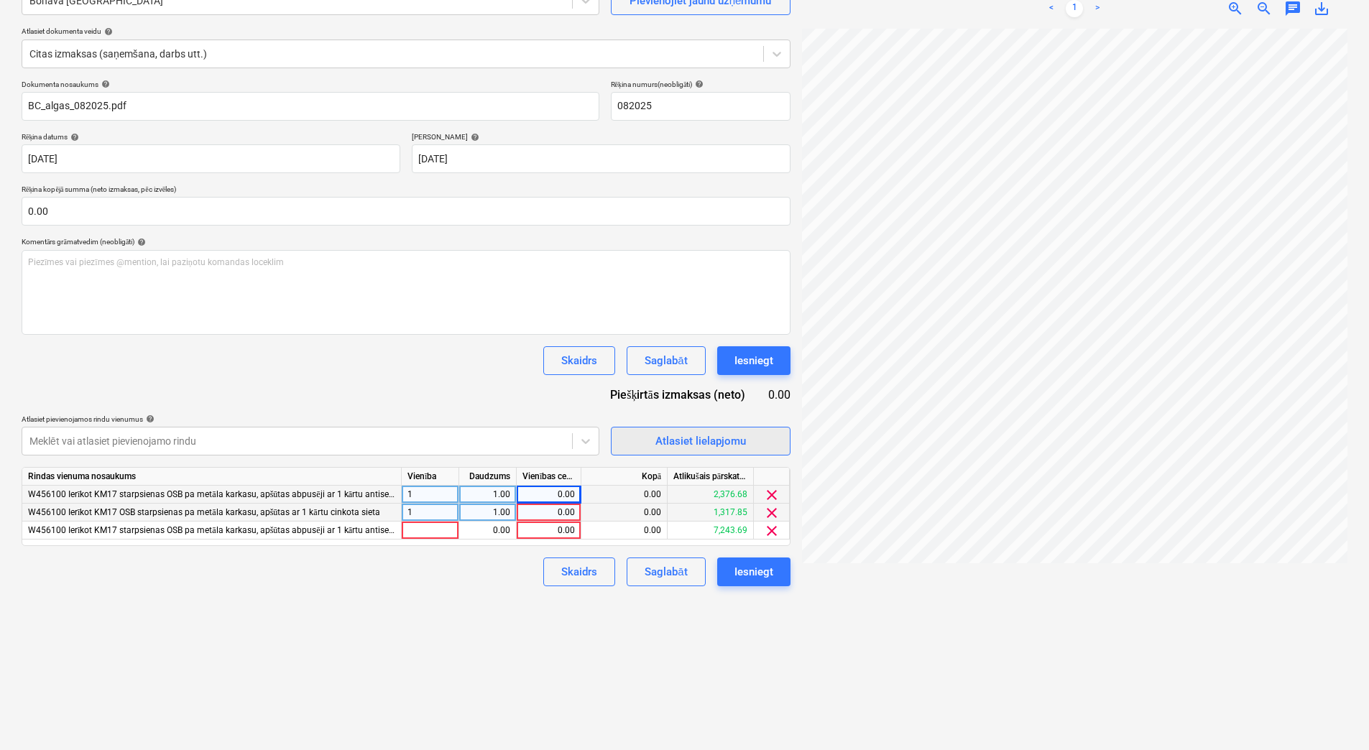
click at [634, 438] on span "Atlasiet lielapjomu" at bounding box center [701, 441] width 144 height 19
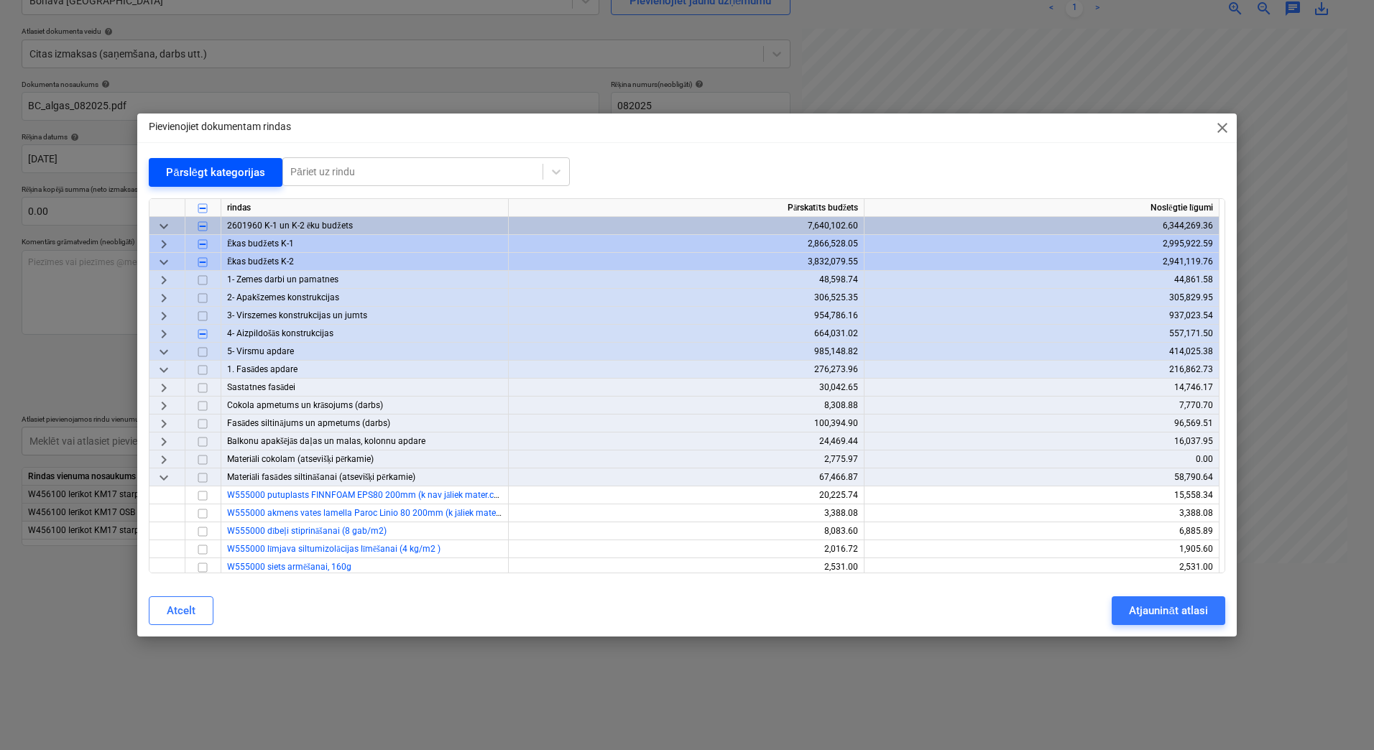
click at [211, 182] on button "Pārslēgt kategorijas" at bounding box center [216, 172] width 134 height 29
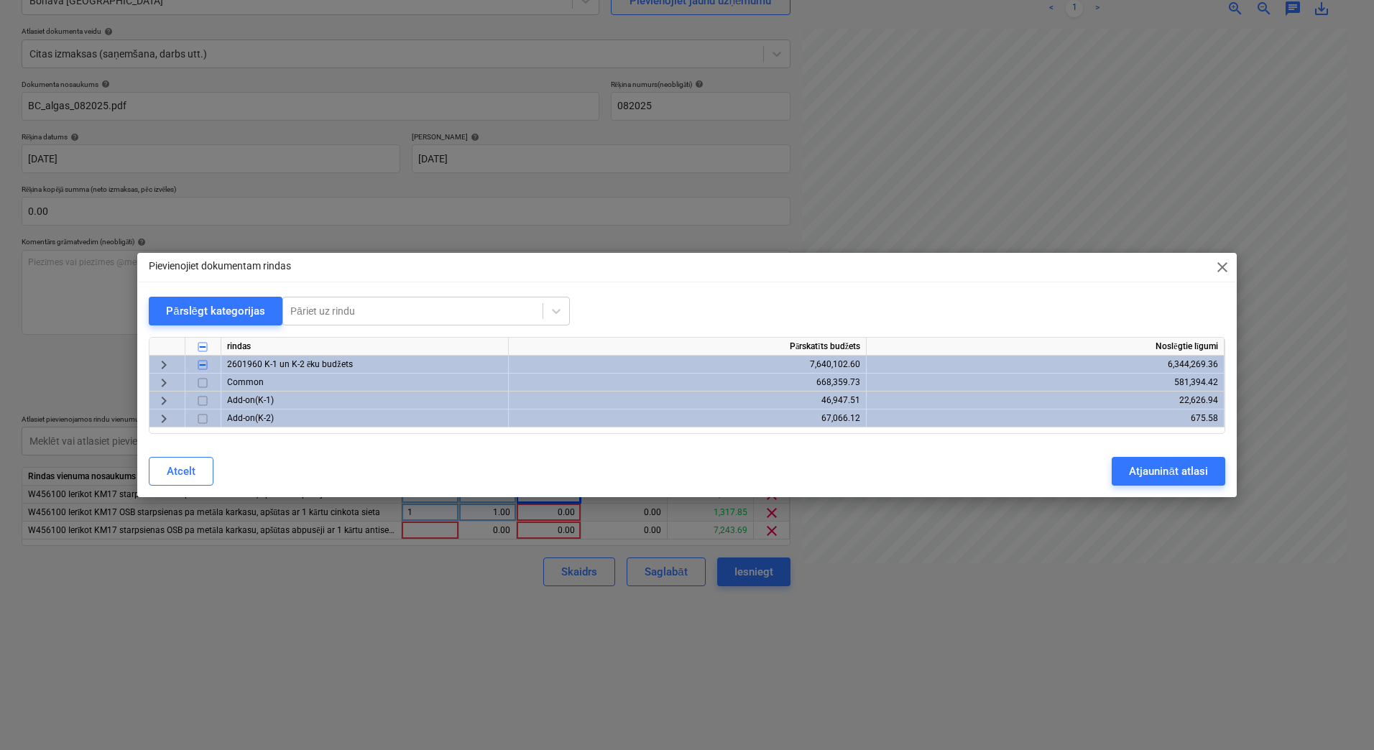
click at [164, 365] on span "keyboard_arrow_right" at bounding box center [163, 364] width 17 height 17
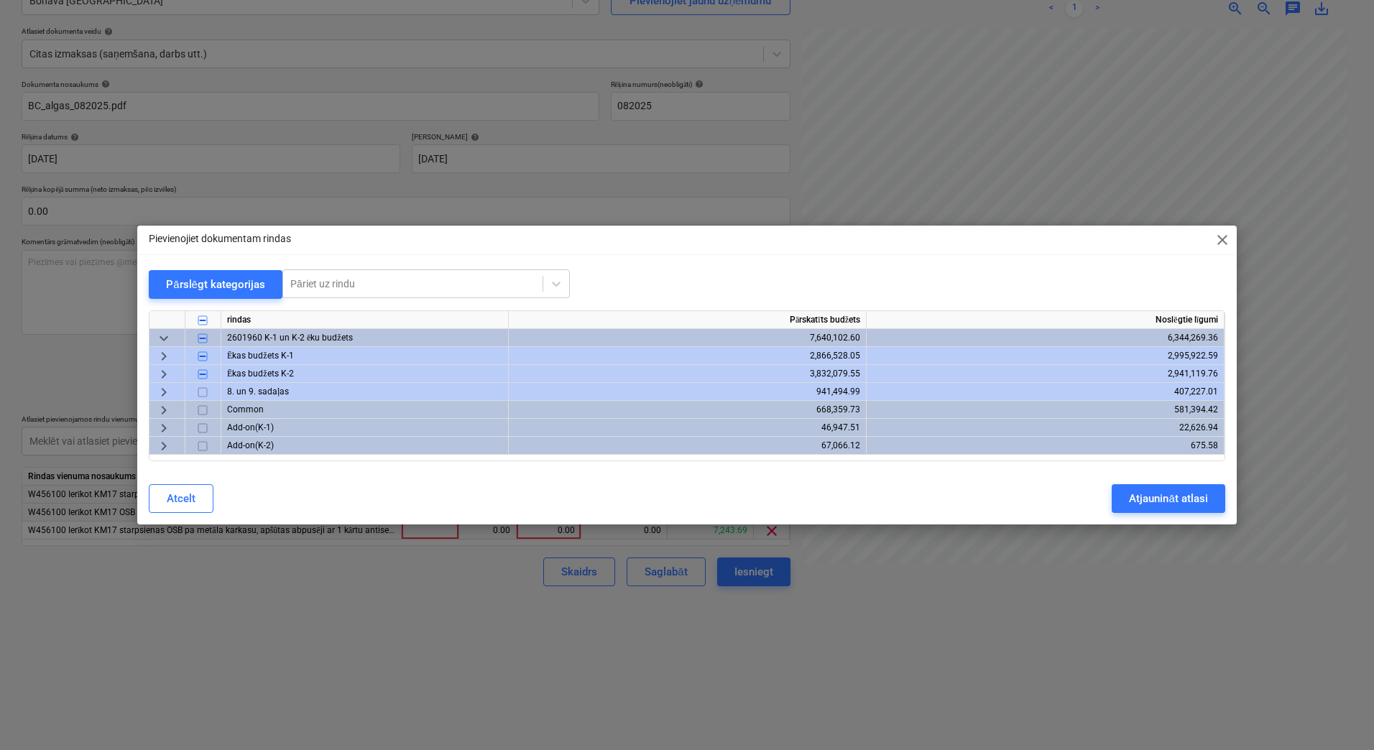
click at [163, 372] on span "keyboard_arrow_right" at bounding box center [163, 374] width 17 height 17
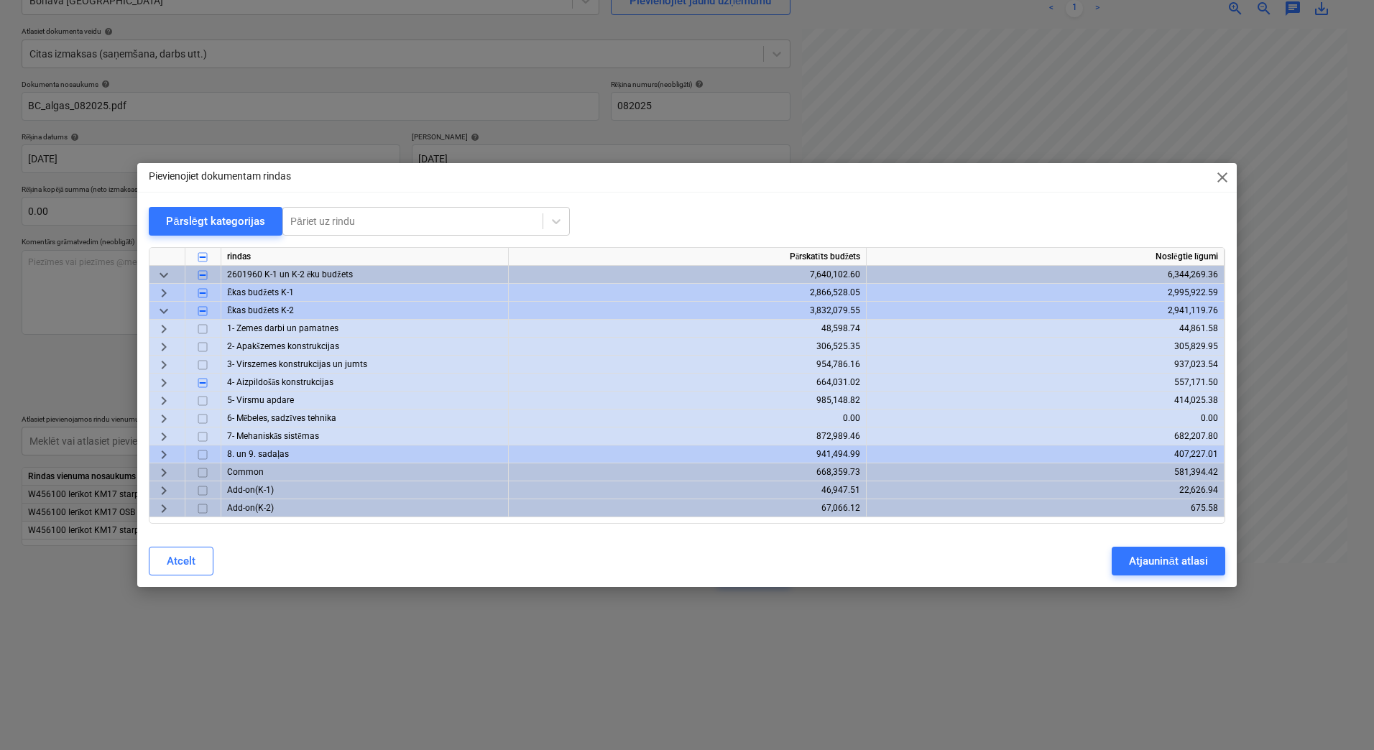
click at [162, 384] on span "keyboard_arrow_right" at bounding box center [163, 382] width 17 height 17
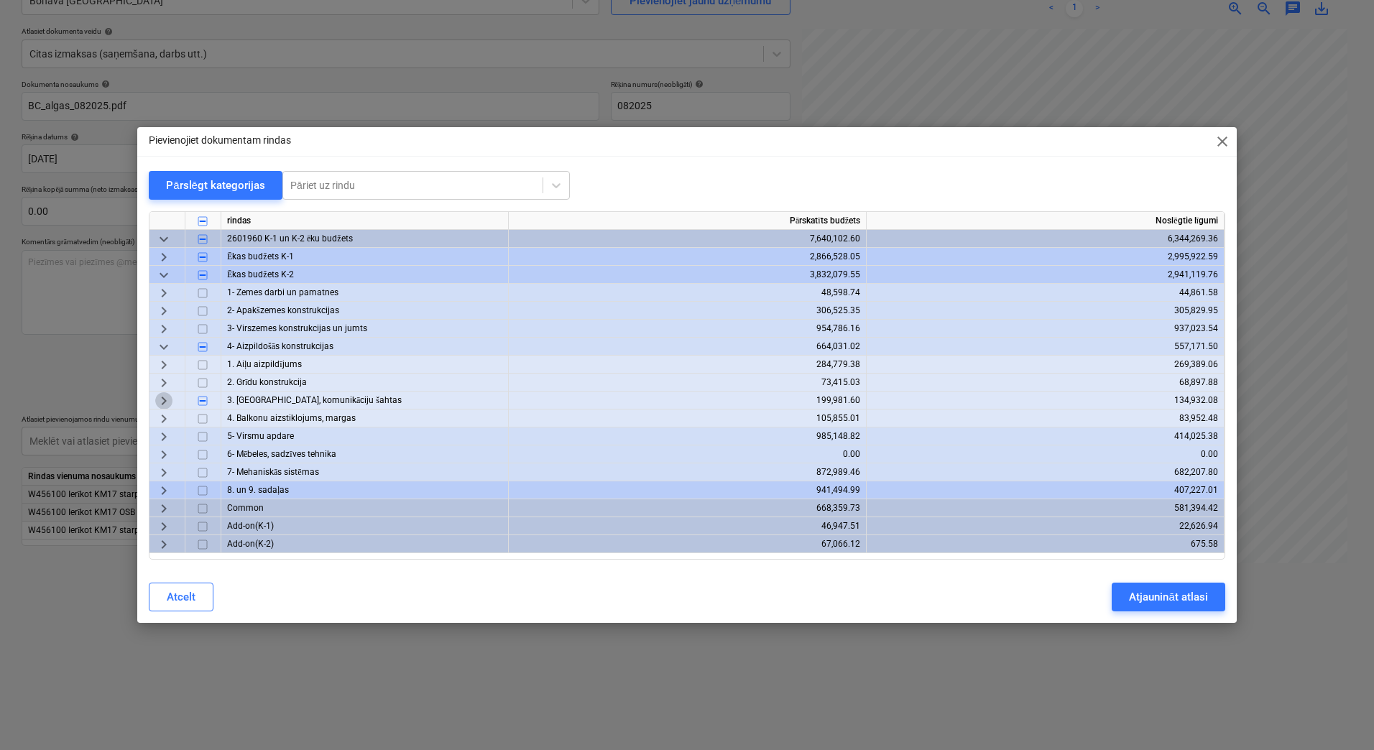
click at [165, 397] on span "keyboard_arrow_right" at bounding box center [163, 400] width 17 height 17
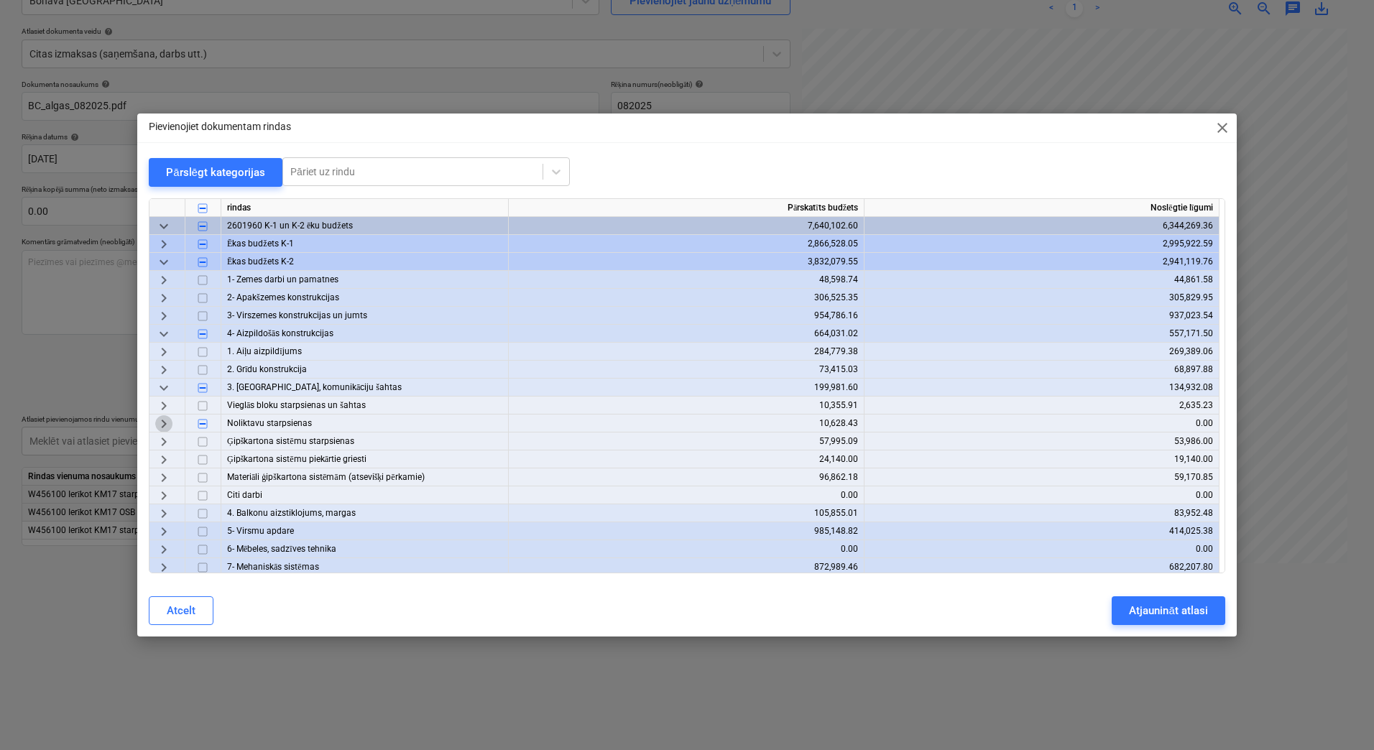
click at [165, 426] on span "keyboard_arrow_right" at bounding box center [163, 423] width 17 height 17
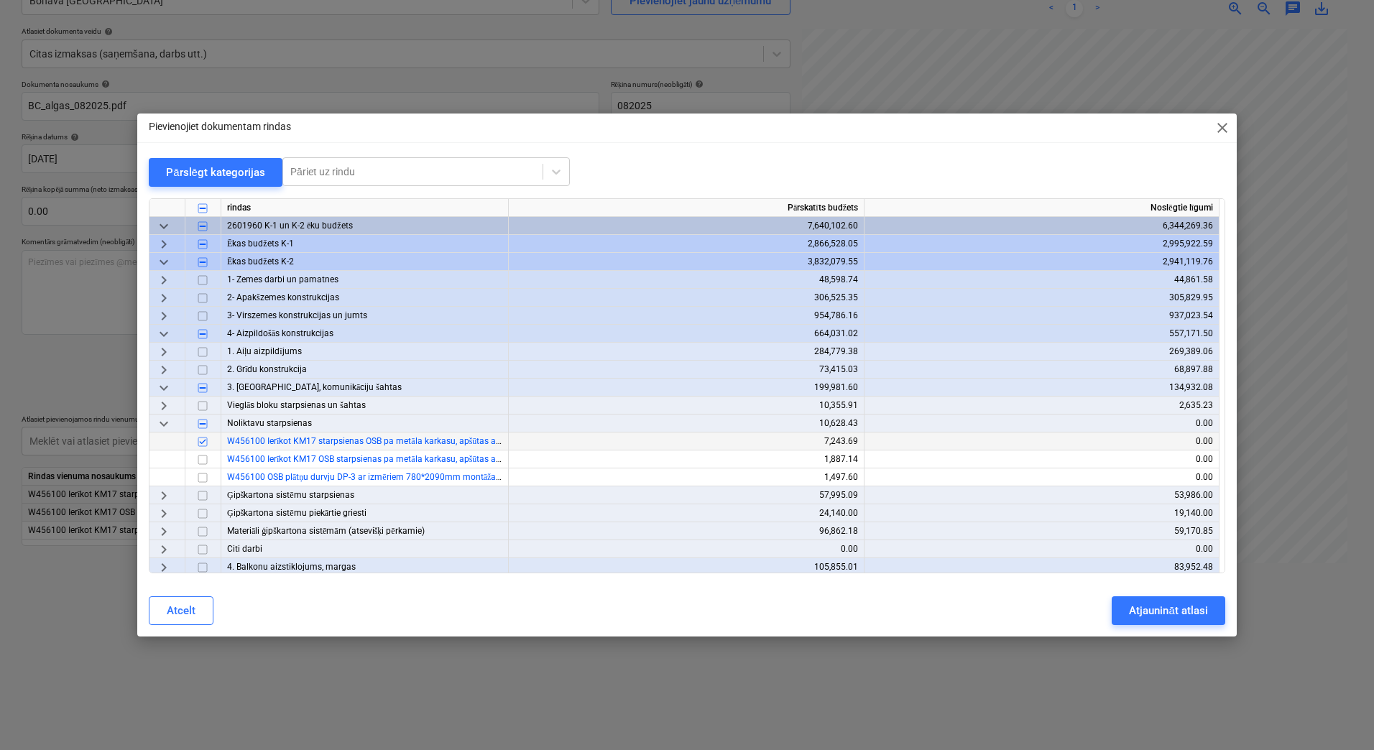
click at [203, 441] on input "checkbox" at bounding box center [202, 441] width 17 height 17
click at [162, 247] on span "keyboard_arrow_right" at bounding box center [163, 244] width 17 height 17
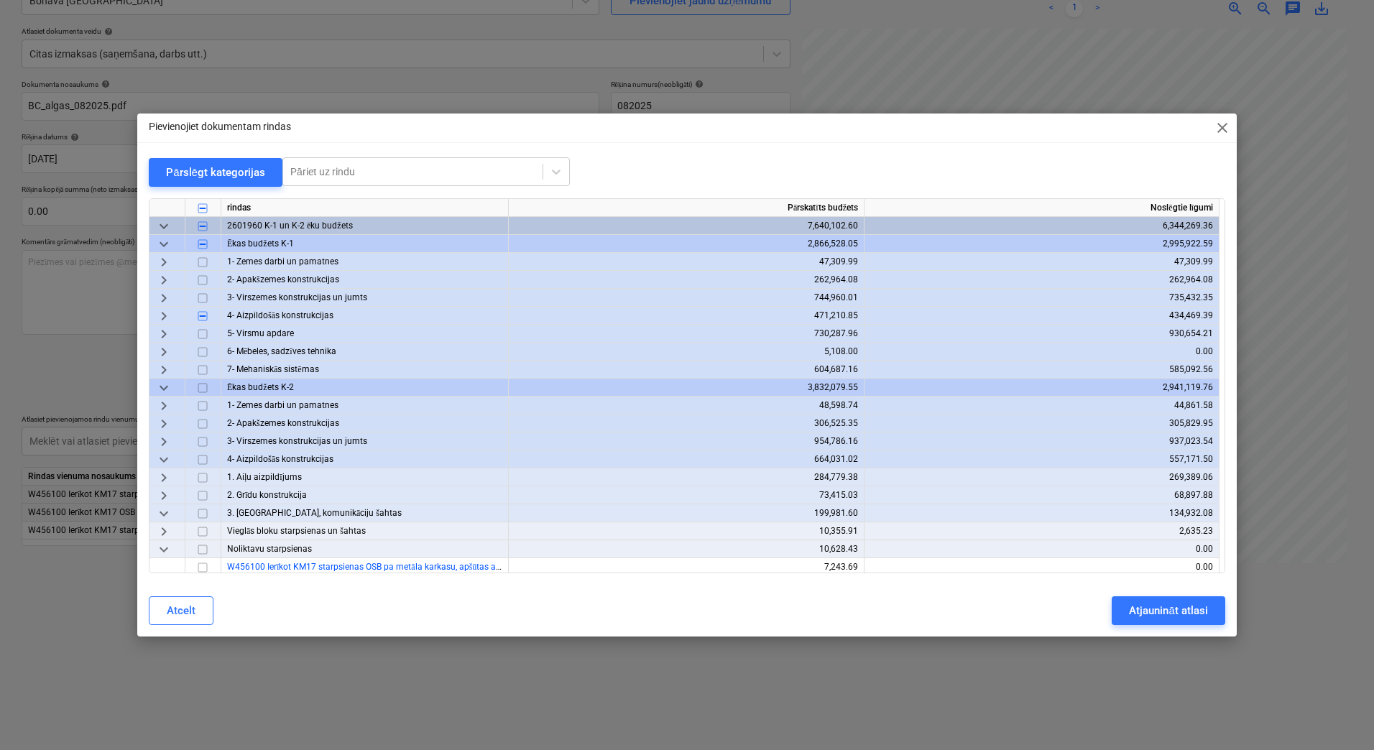
click at [161, 321] on span "keyboard_arrow_right" at bounding box center [163, 316] width 17 height 17
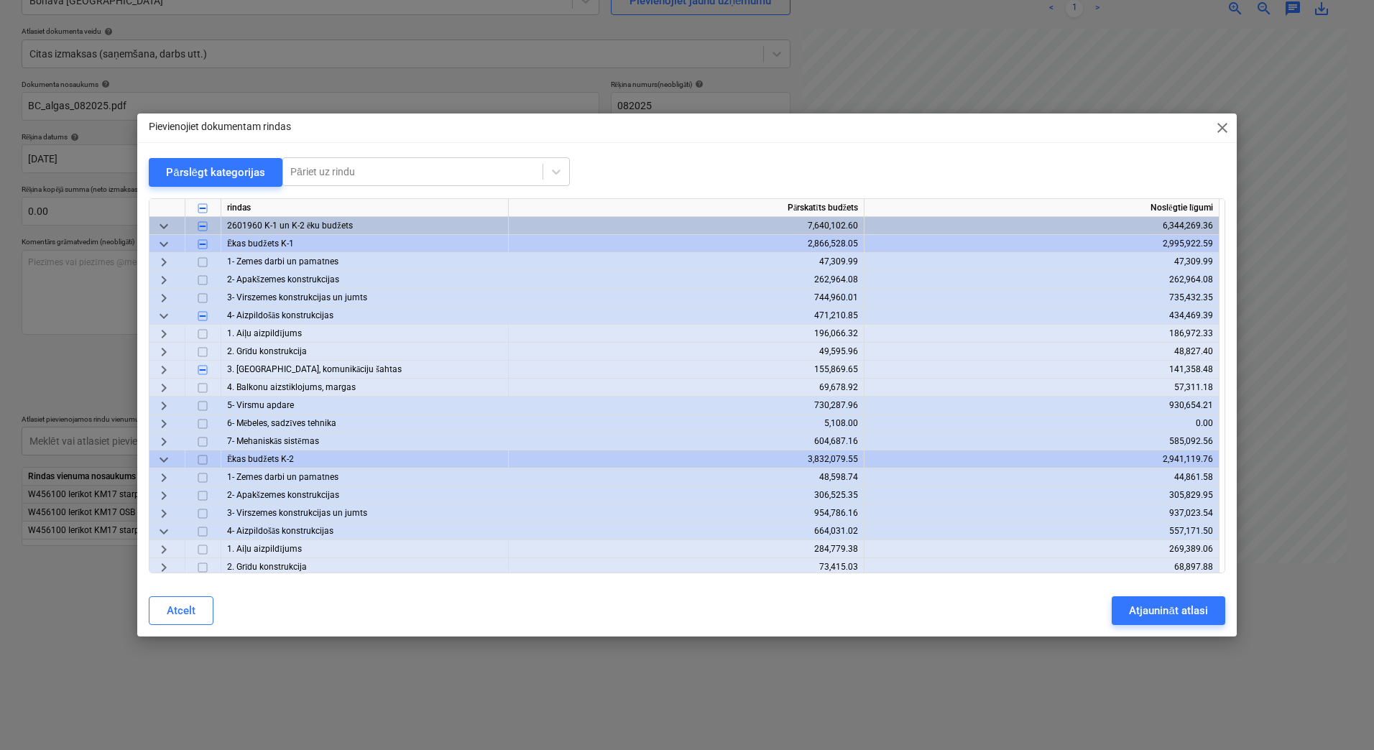
click at [165, 371] on span "keyboard_arrow_right" at bounding box center [163, 370] width 17 height 17
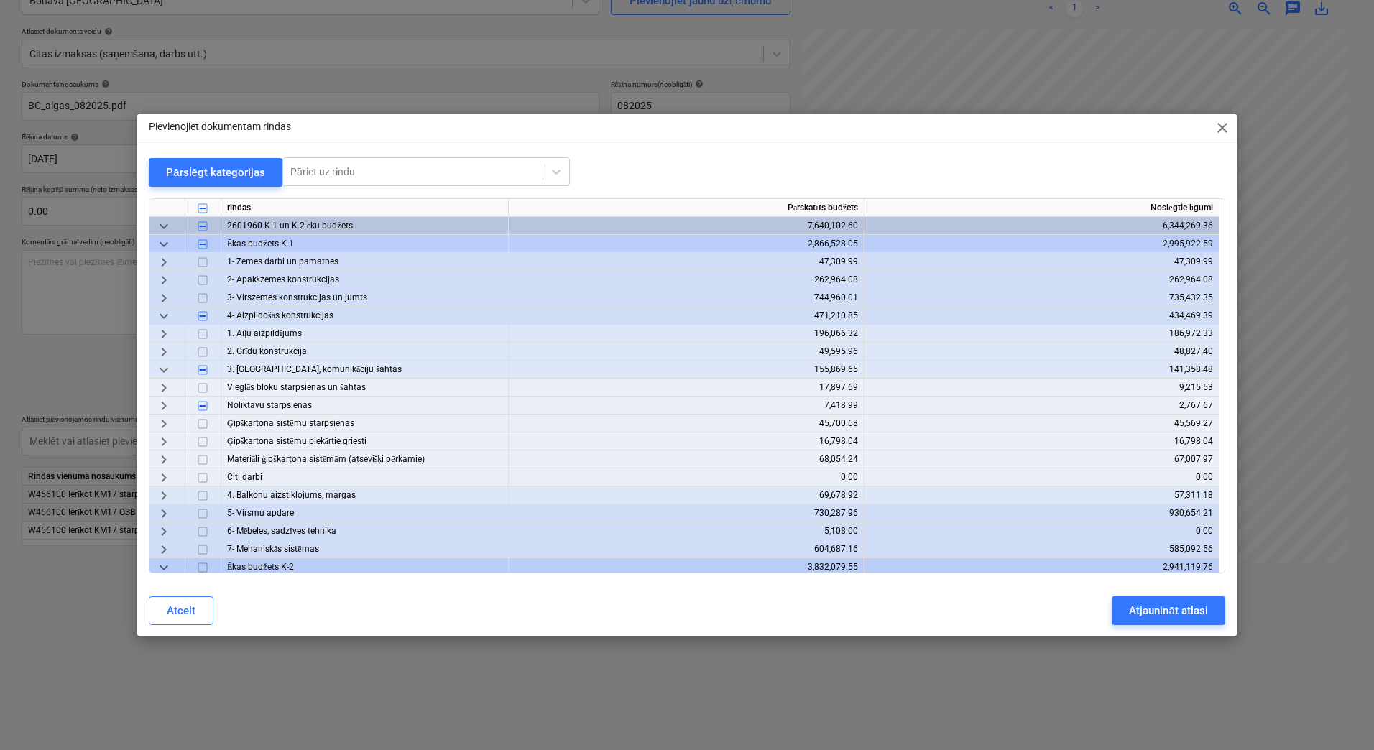
click at [167, 411] on span "keyboard_arrow_right" at bounding box center [163, 405] width 17 height 17
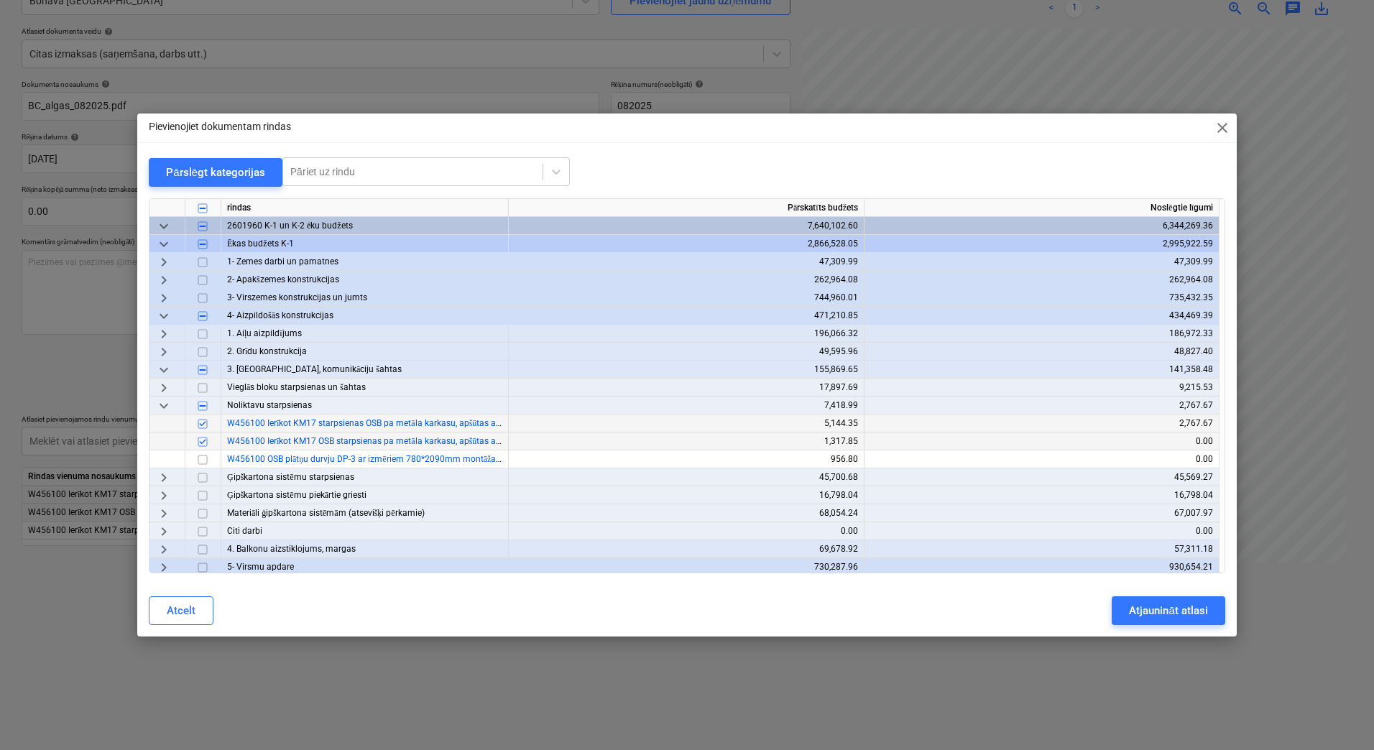
drag, startPoint x: 203, startPoint y: 459, endPoint x: 362, endPoint y: 502, distance: 163.7
click at [203, 459] on input "checkbox" at bounding box center [202, 459] width 17 height 17
click at [1140, 614] on div "Atjaunināt atlasi" at bounding box center [1168, 611] width 78 height 19
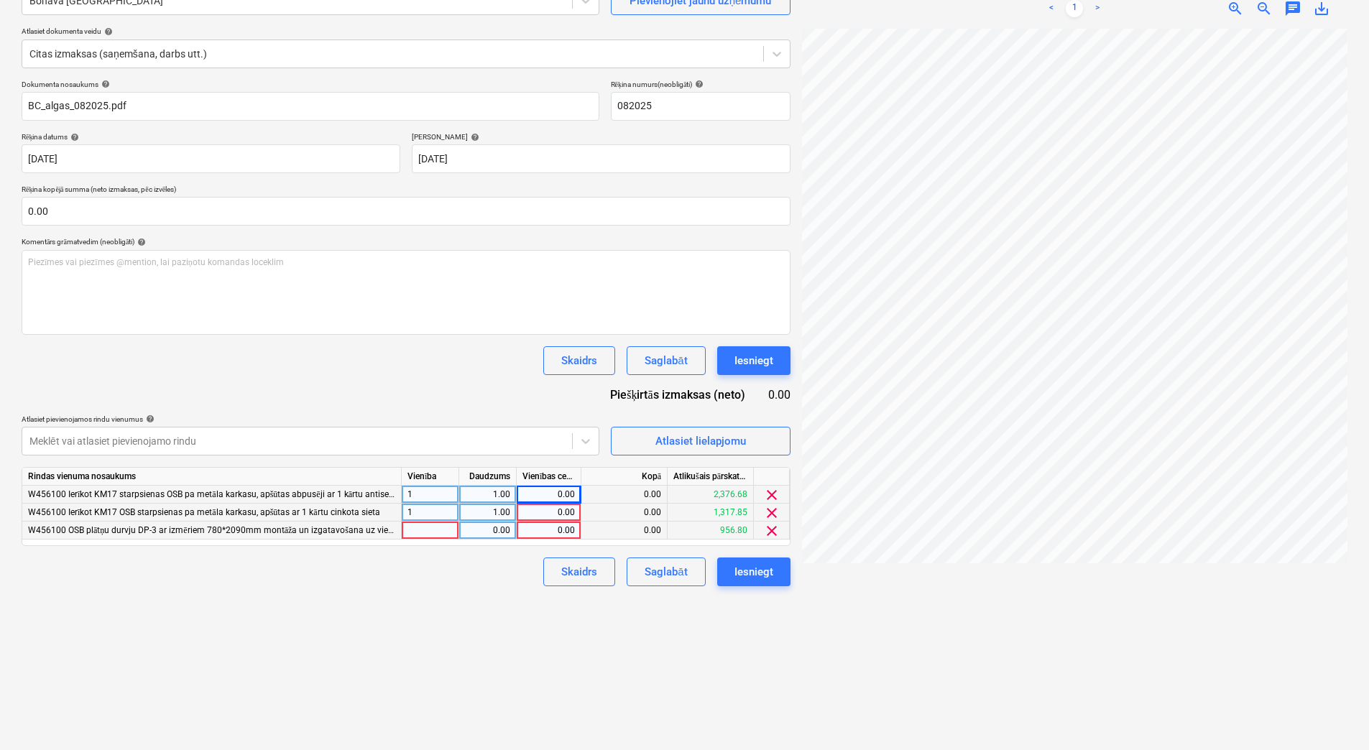
click at [431, 529] on div at bounding box center [430, 531] width 57 height 18
type input "1"
click at [478, 528] on div "0.00" at bounding box center [487, 531] width 45 height 18
type input "1"
click at [549, 497] on div "0.00" at bounding box center [548, 495] width 52 height 18
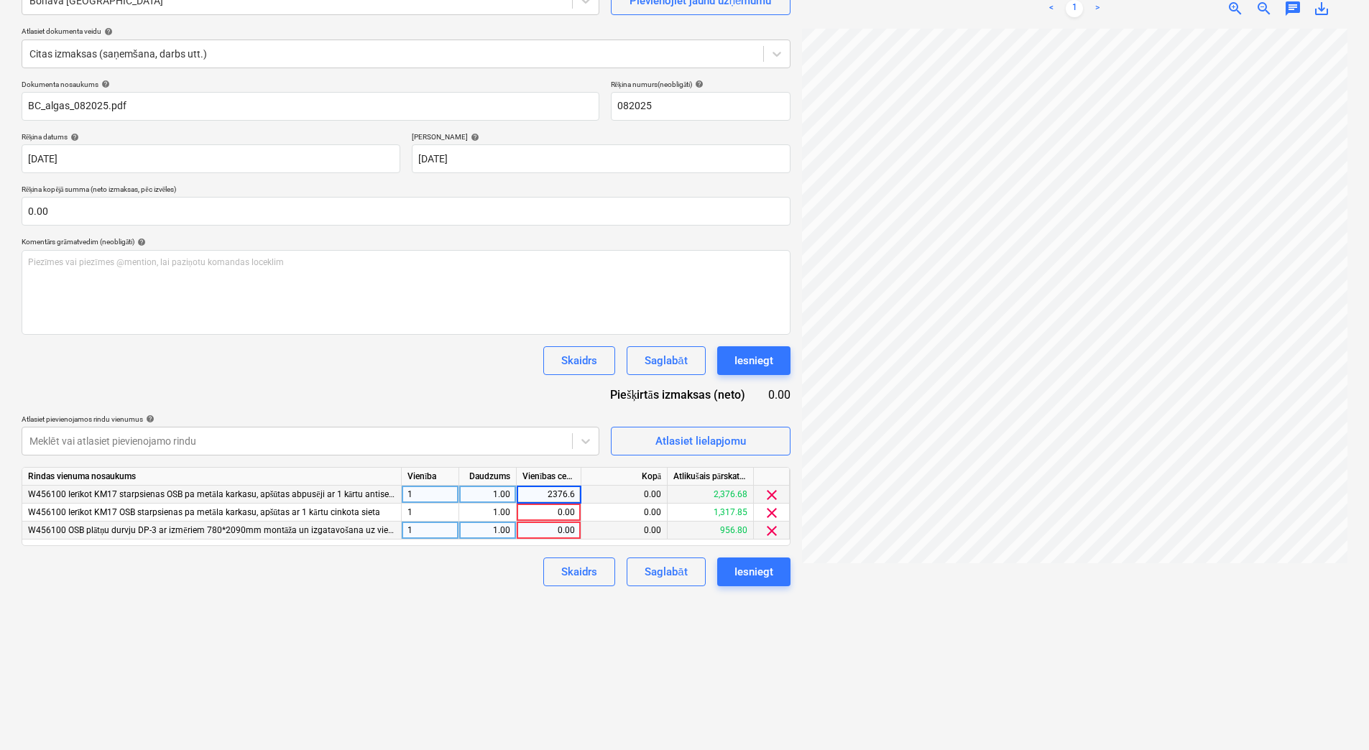
type input "2376.68"
click at [562, 510] on div "0.00" at bounding box center [548, 513] width 52 height 18
type input "1317.85"
click at [487, 601] on div "Izveidot jaunu dokumentu Izvēlieties uzņēmumu Bonava Latvija Pievienojiet jaunu…" at bounding box center [406, 336] width 781 height 816
click at [546, 535] on div "0.00" at bounding box center [548, 531] width 52 height 18
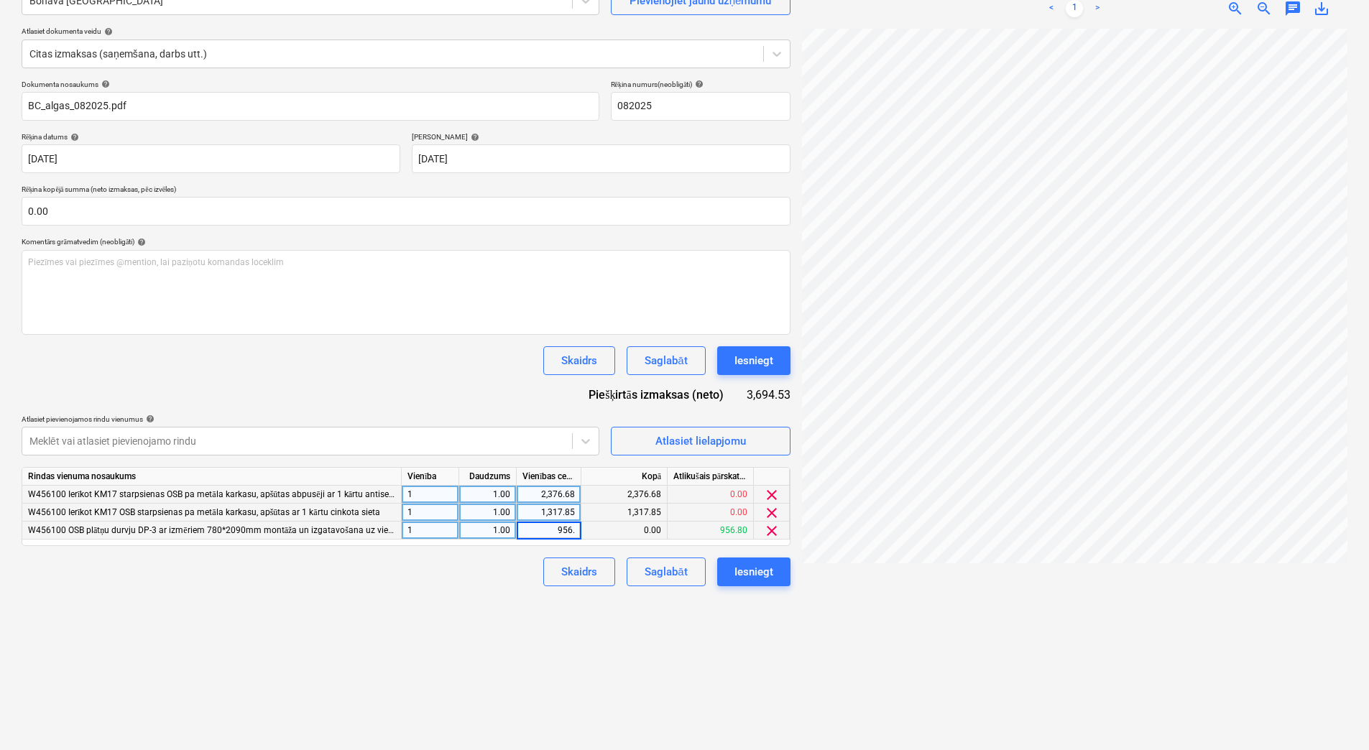
type input "956.8"
click at [520, 569] on div "Skaidrs Saglabāt Iesniegt" at bounding box center [406, 572] width 769 height 29
click at [518, 434] on div at bounding box center [296, 441] width 535 height 14
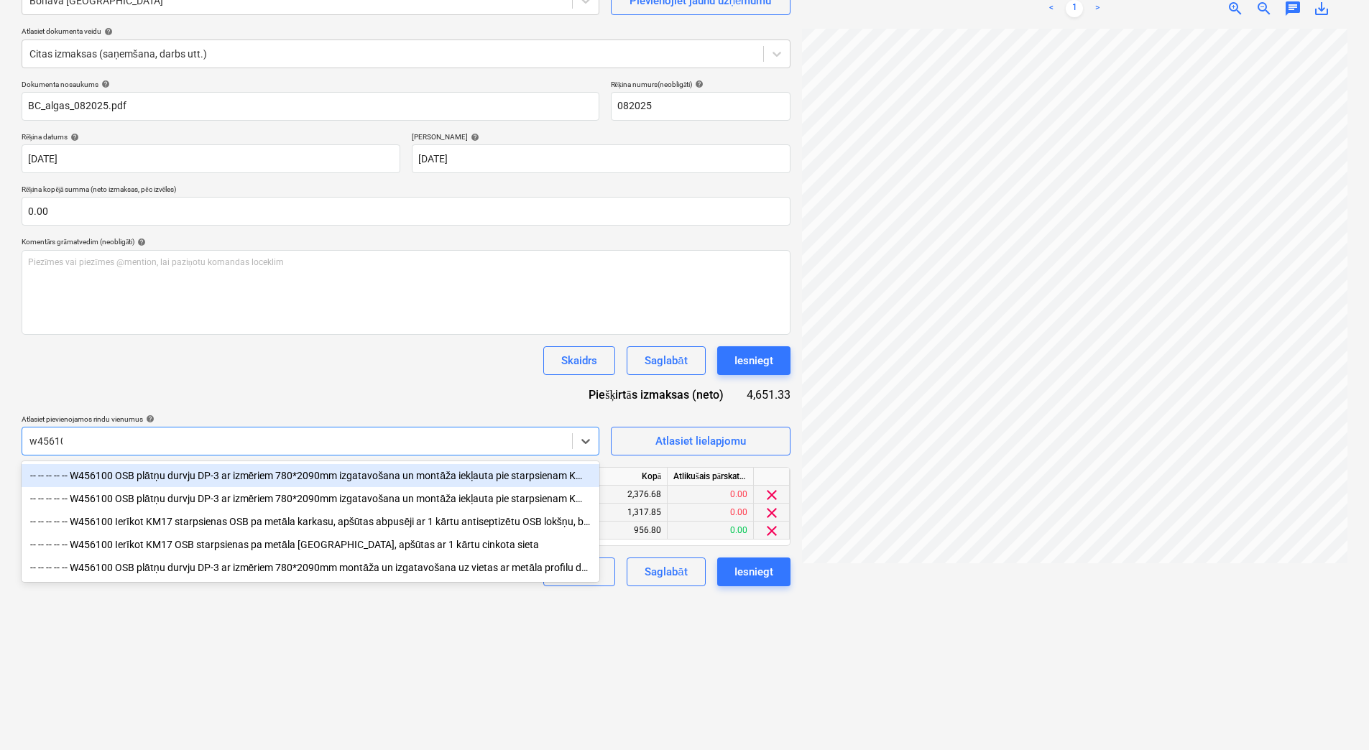
type input "w456100"
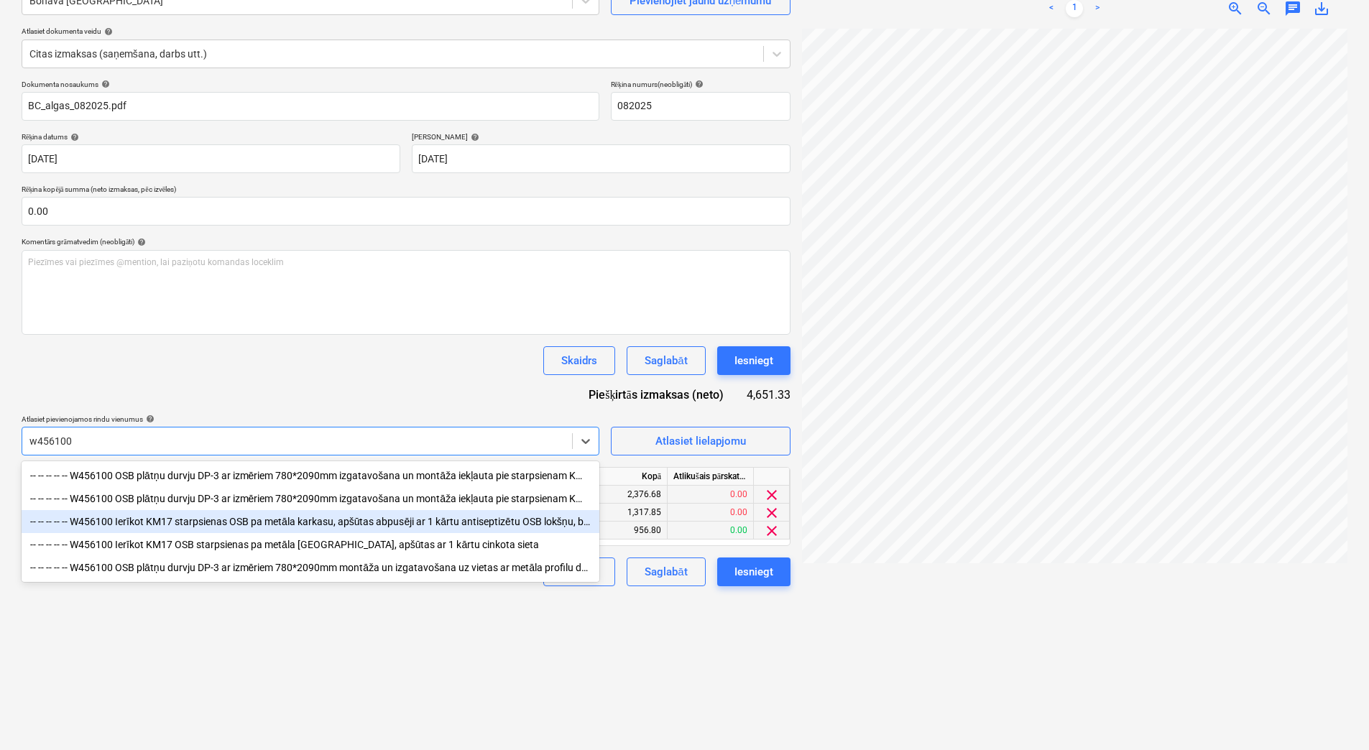
click at [422, 530] on div "-- -- -- -- -- W456100 Ierīkot KM17 starpsienas OSB pa metāla karkasu, apšūtas …" at bounding box center [311, 521] width 578 height 23
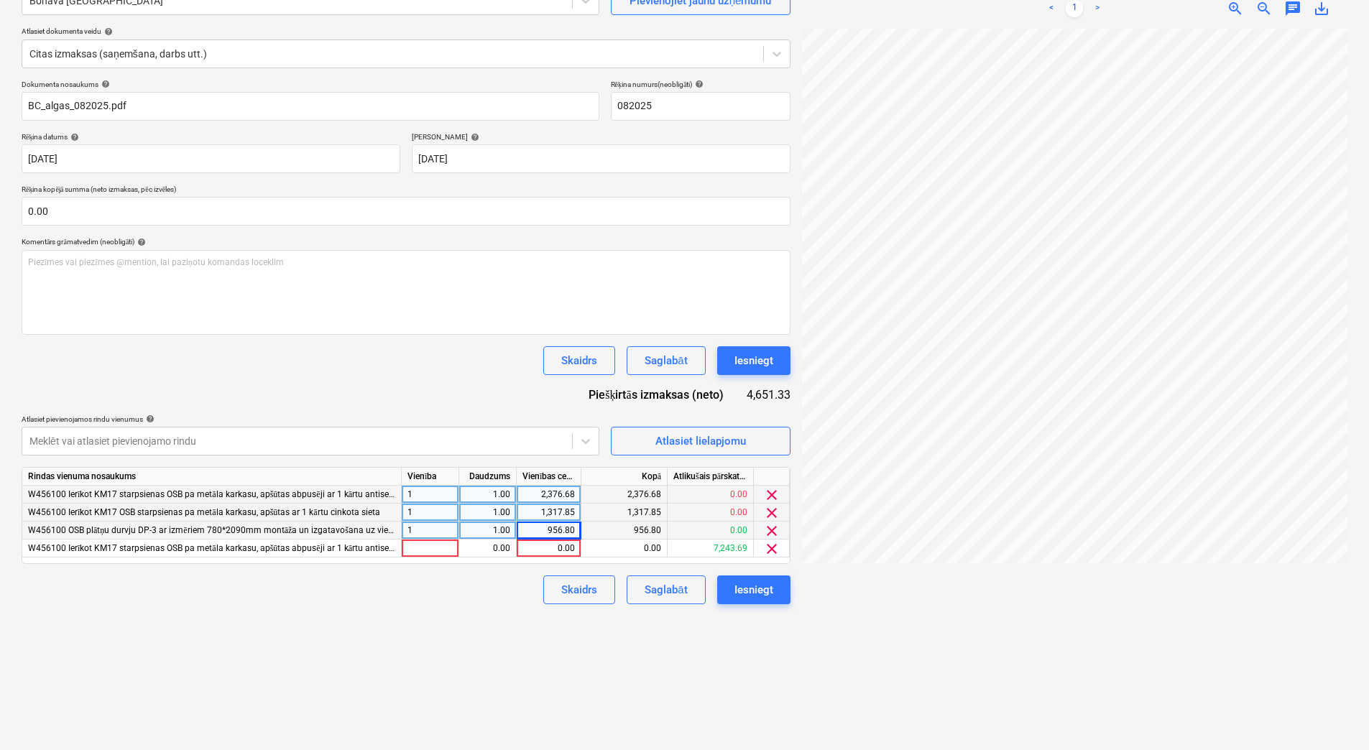
click at [686, 684] on div "Izveidot jaunu dokumentu Izvēlieties uzņēmumu Bonava Latvija Pievienojiet jaunu…" at bounding box center [406, 336] width 781 height 816
click at [447, 553] on div at bounding box center [430, 549] width 57 height 18
type input "1"
click at [493, 552] on div "0.00" at bounding box center [487, 549] width 45 height 18
click at [555, 551] on div "0.00" at bounding box center [548, 549] width 52 height 18
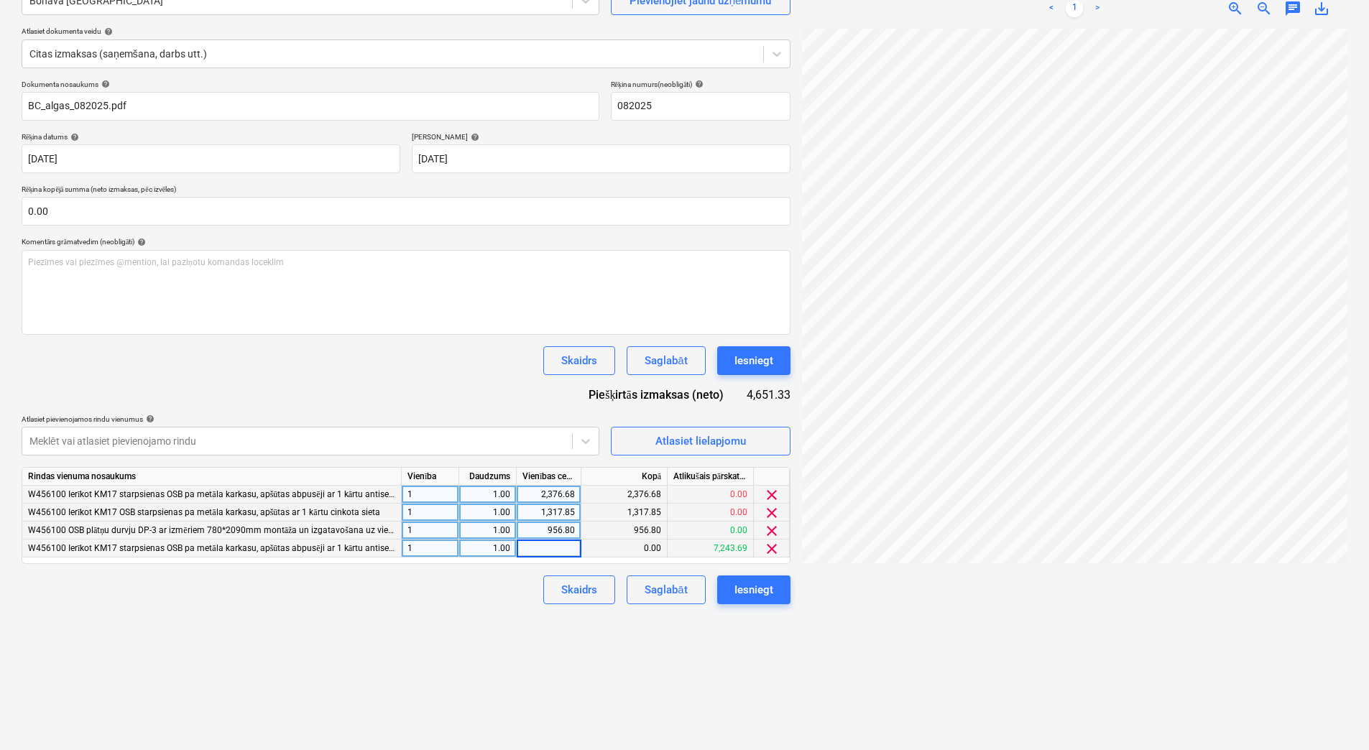
type input "6"
type input "305.27"
click at [527, 597] on div "Skaidrs Saglabāt Iesniegt" at bounding box center [406, 590] width 769 height 29
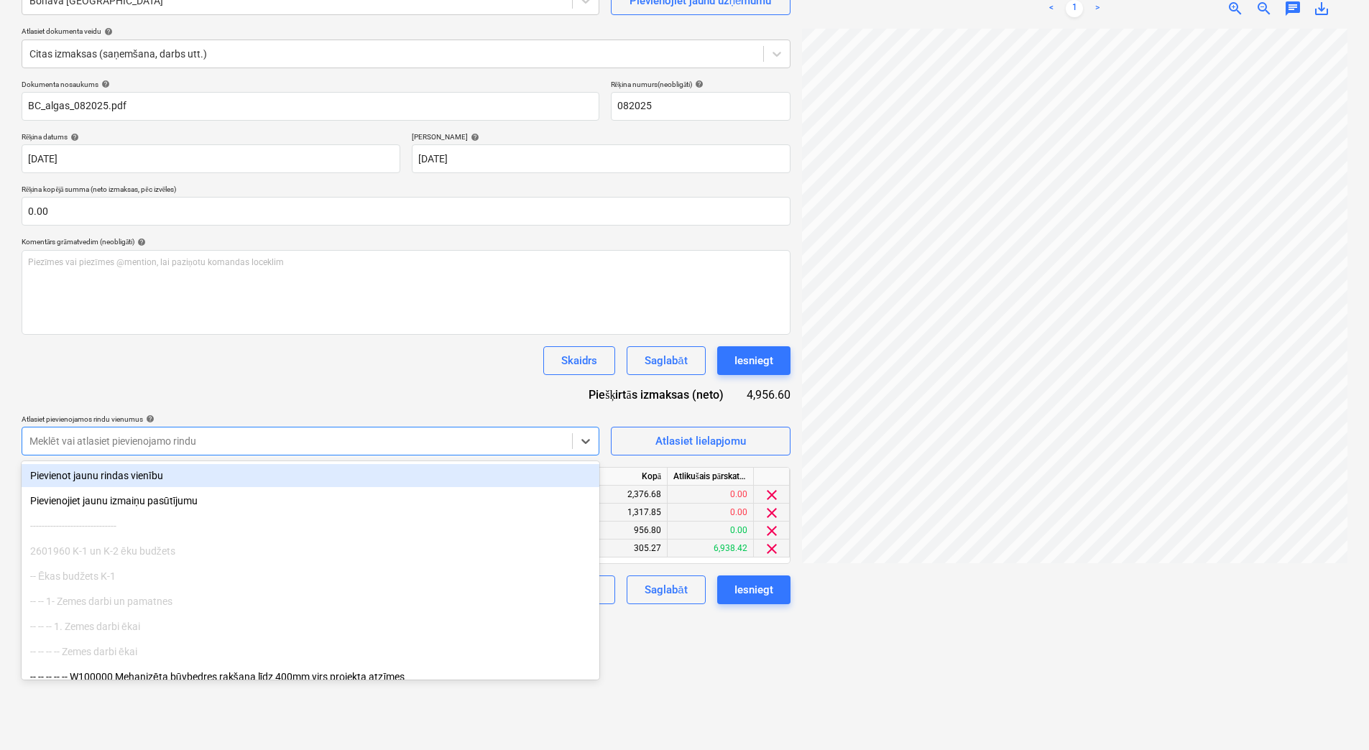
click at [302, 444] on div at bounding box center [296, 441] width 535 height 14
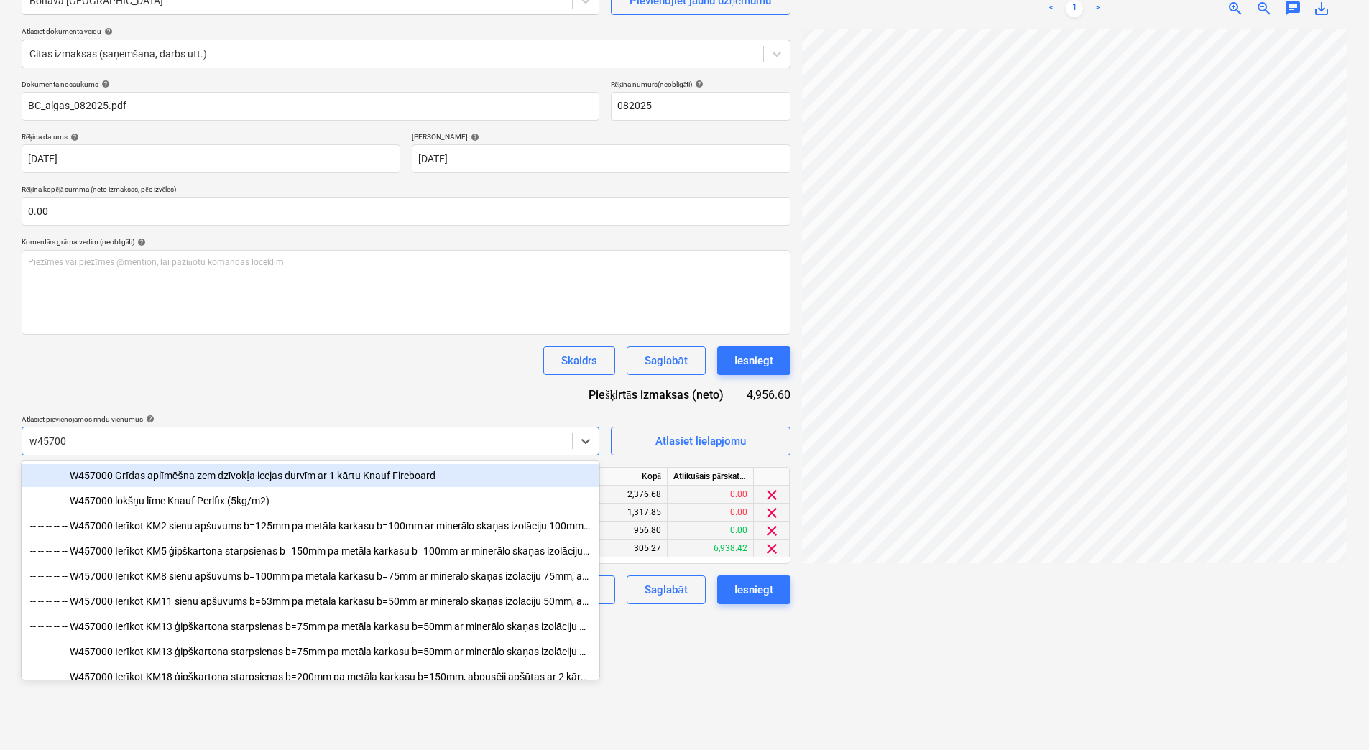
type input "w457000"
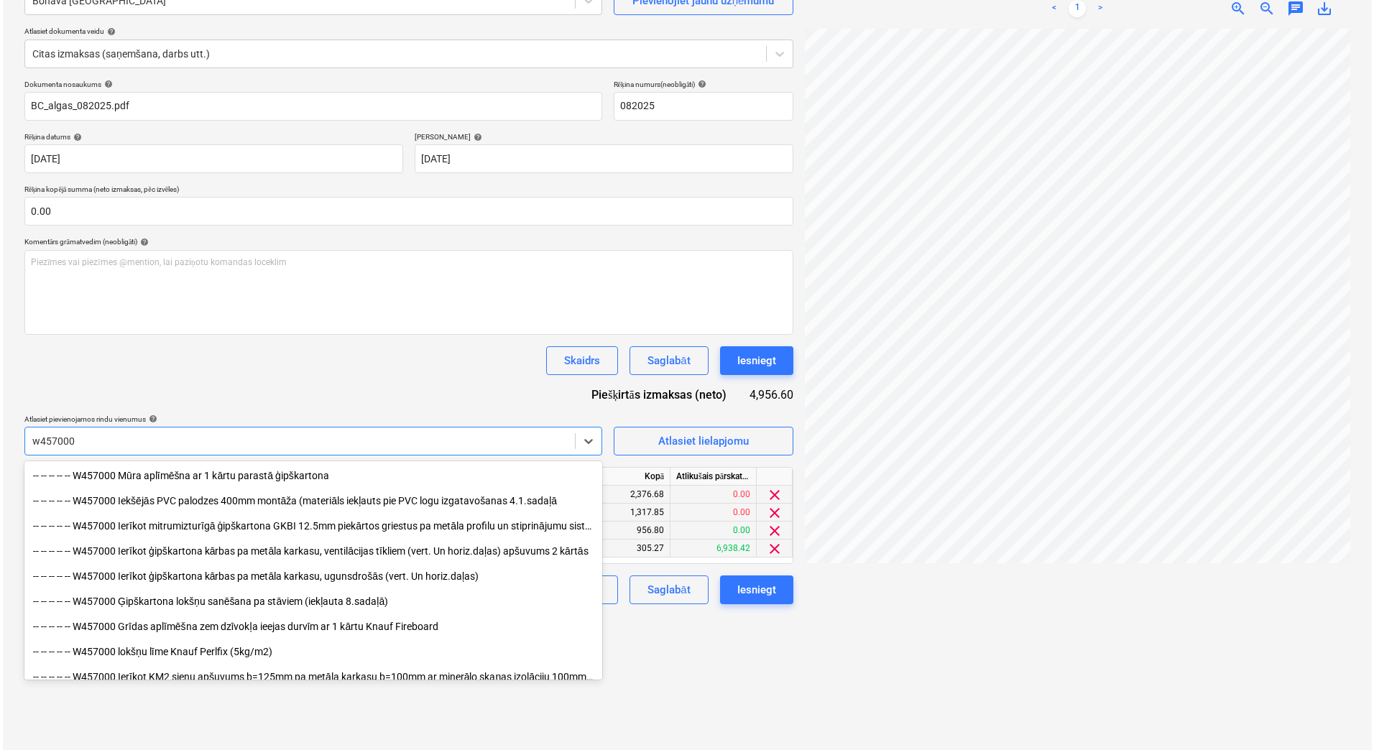
scroll to position [287, 0]
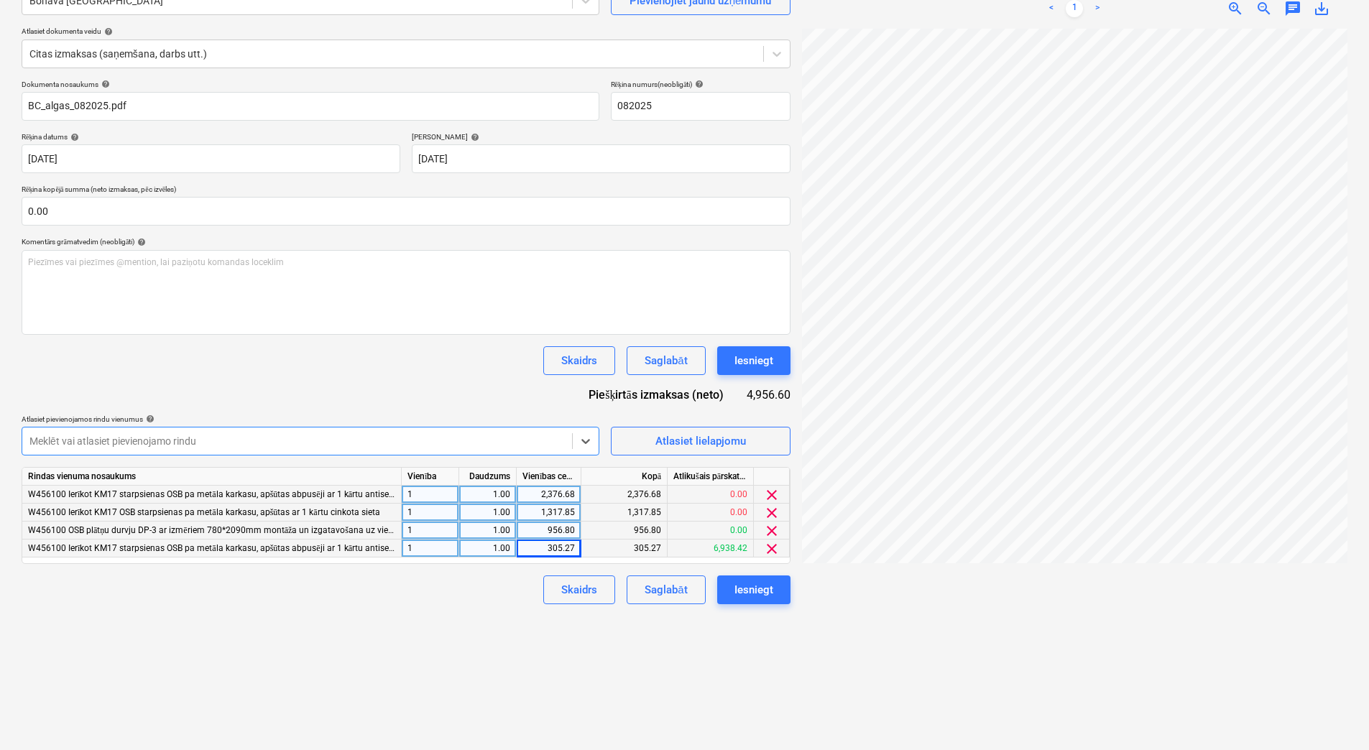
drag, startPoint x: 86, startPoint y: 441, endPoint x: -3, endPoint y: 449, distance: 88.8
click at [0, 449] on html "Projekti Kontakti Konsolidētie rēķini Iesūtne format_size keyboard_arrow_down h…" at bounding box center [684, 231] width 1369 height 750
click at [640, 440] on span "Atlasiet lielapjomu" at bounding box center [701, 441] width 144 height 19
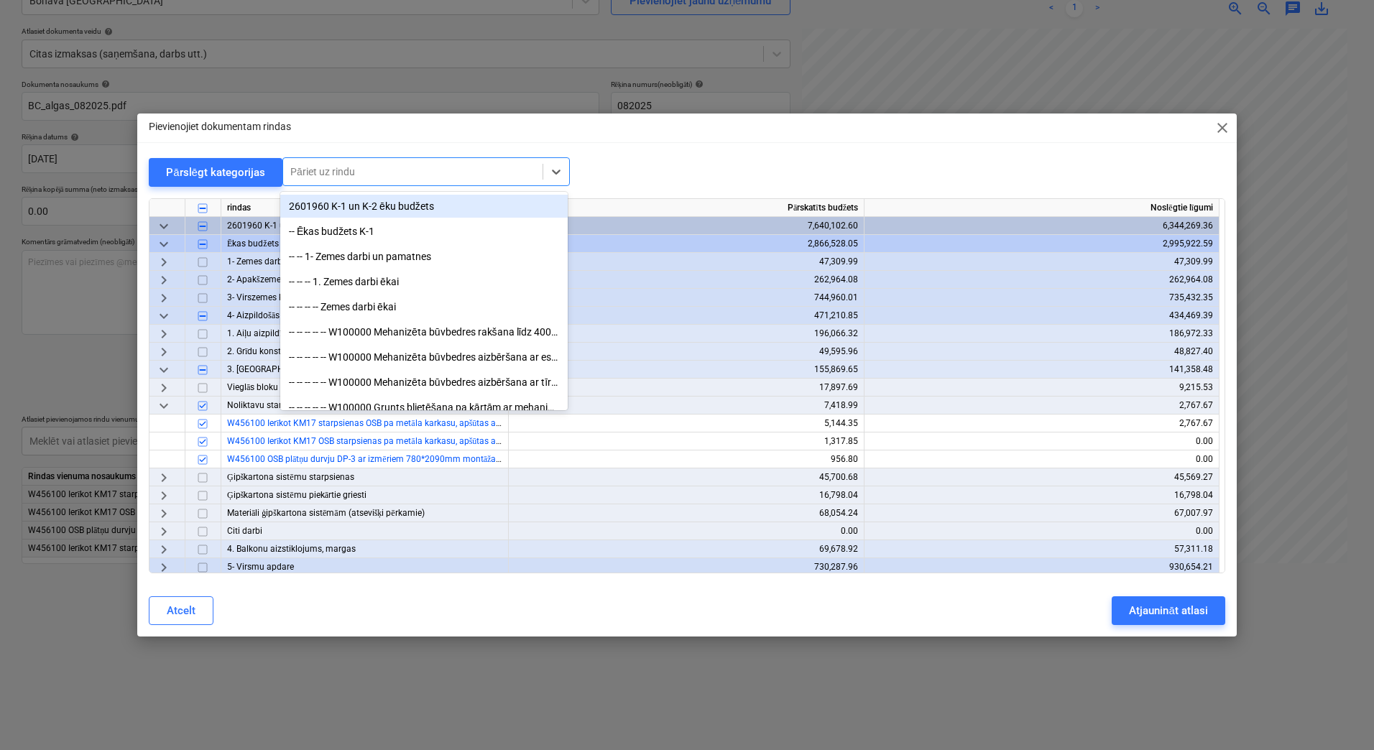
click at [327, 179] on div at bounding box center [412, 172] width 245 height 14
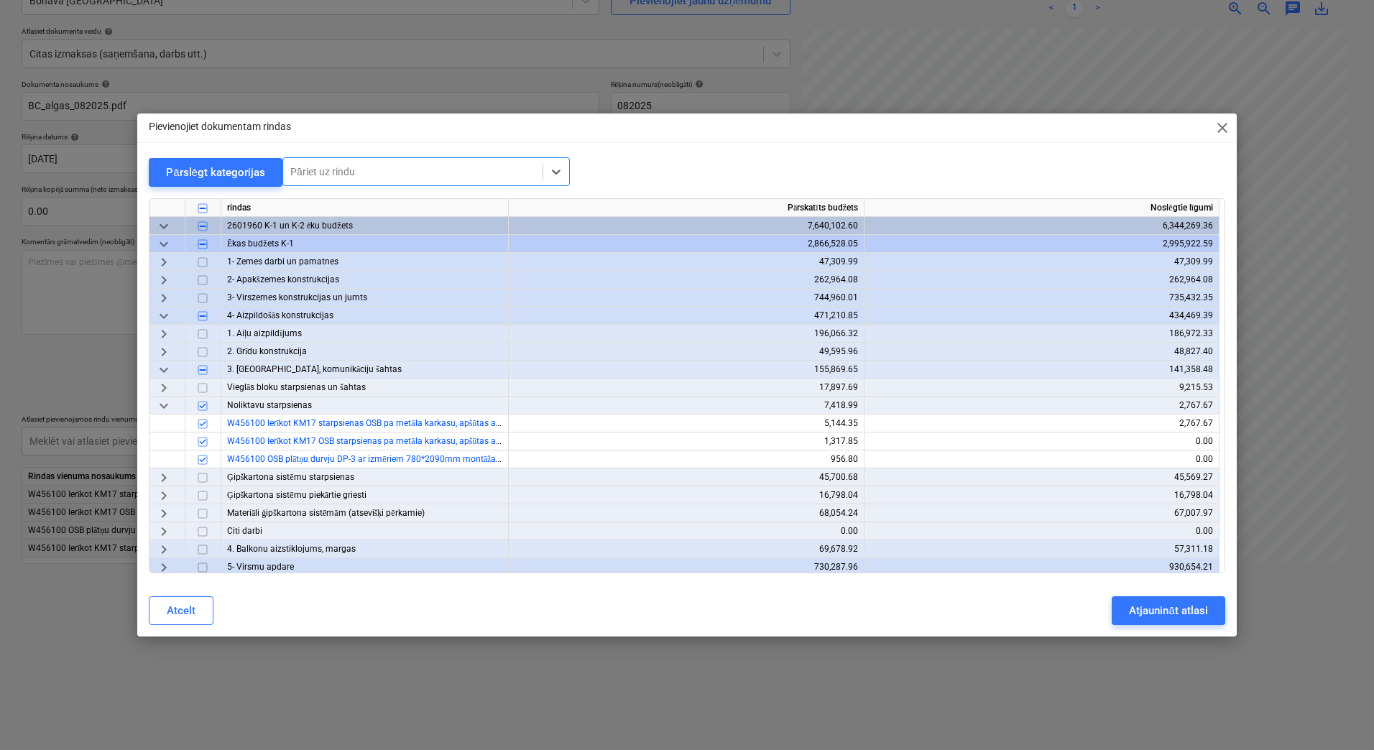
click at [55, 371] on div "Pievienojiet dokumentam rindas close Pārslēgt kategorijas Select is focused ,ty…" at bounding box center [687, 375] width 1374 height 750
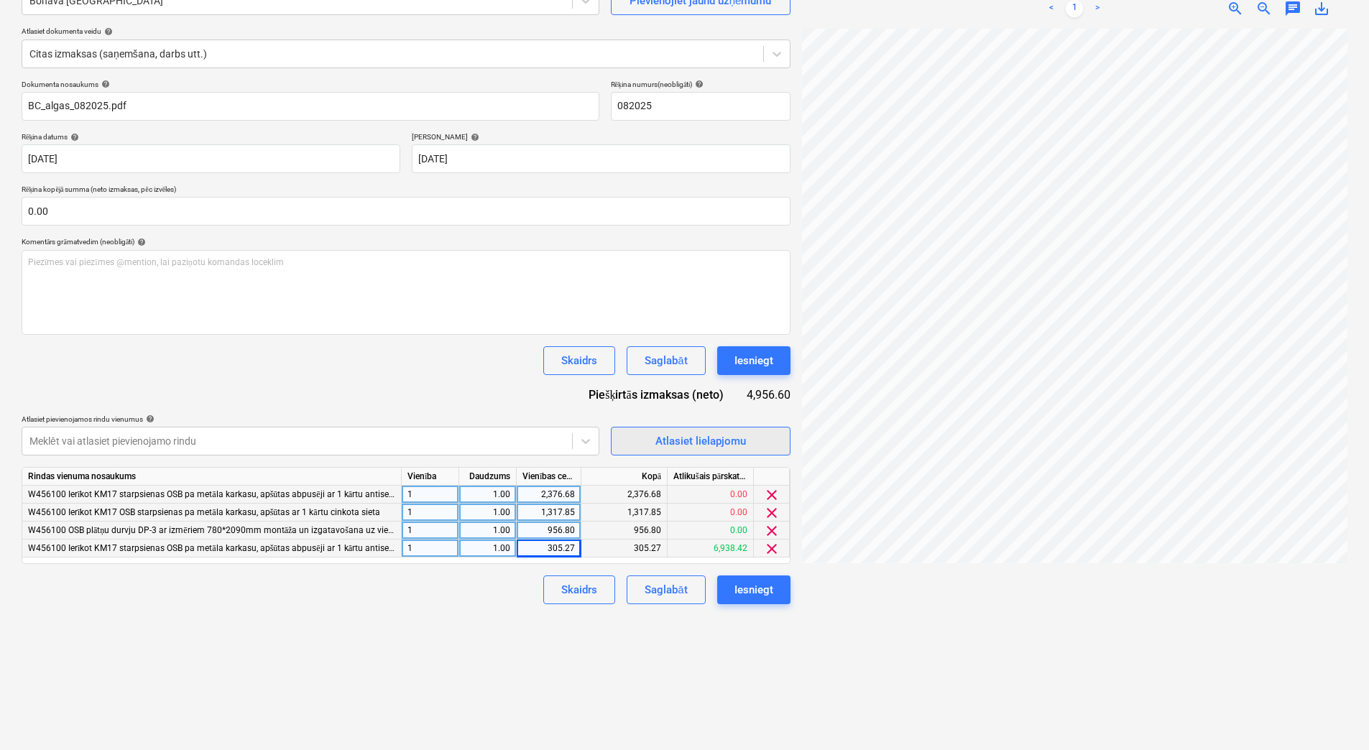
click at [632, 438] on span "Atlasiet lielapjomu" at bounding box center [701, 441] width 144 height 19
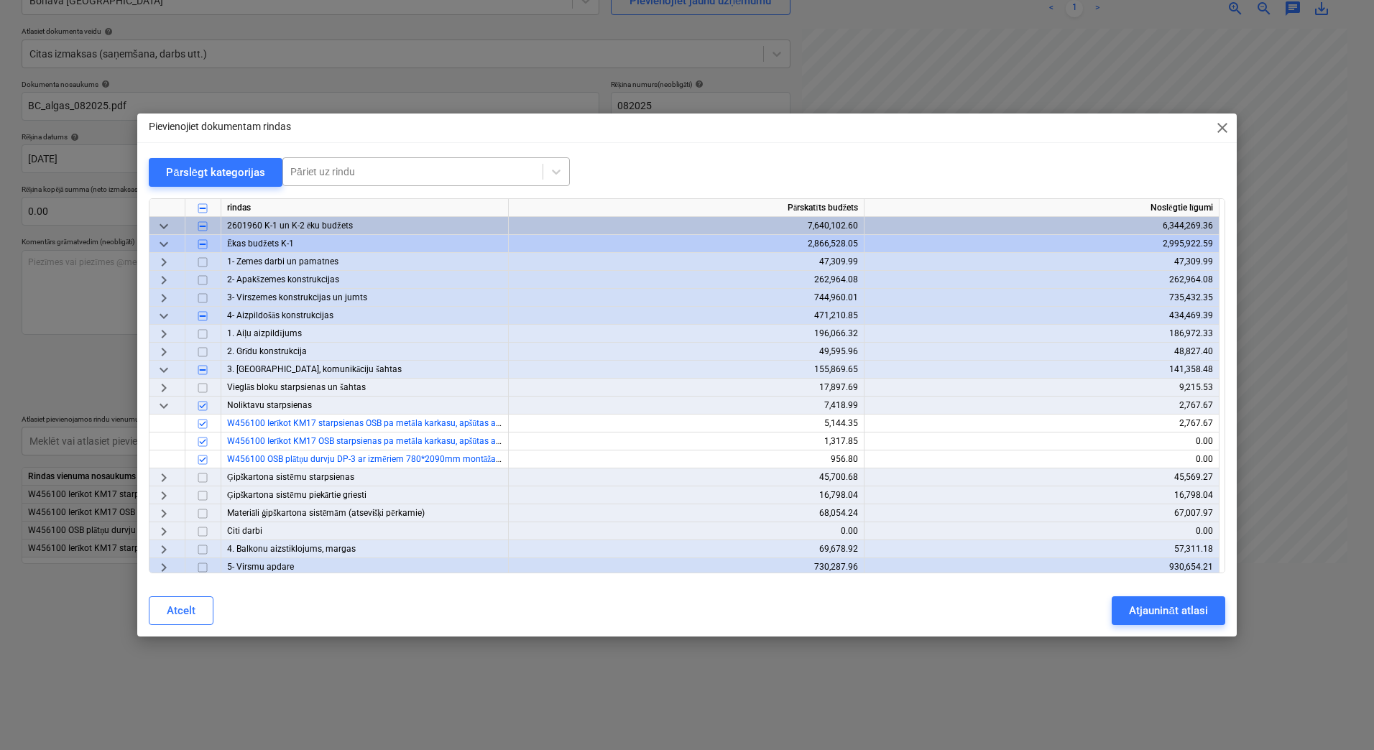
click at [383, 180] on div "Pāriet uz rindu" at bounding box center [412, 172] width 259 height 20
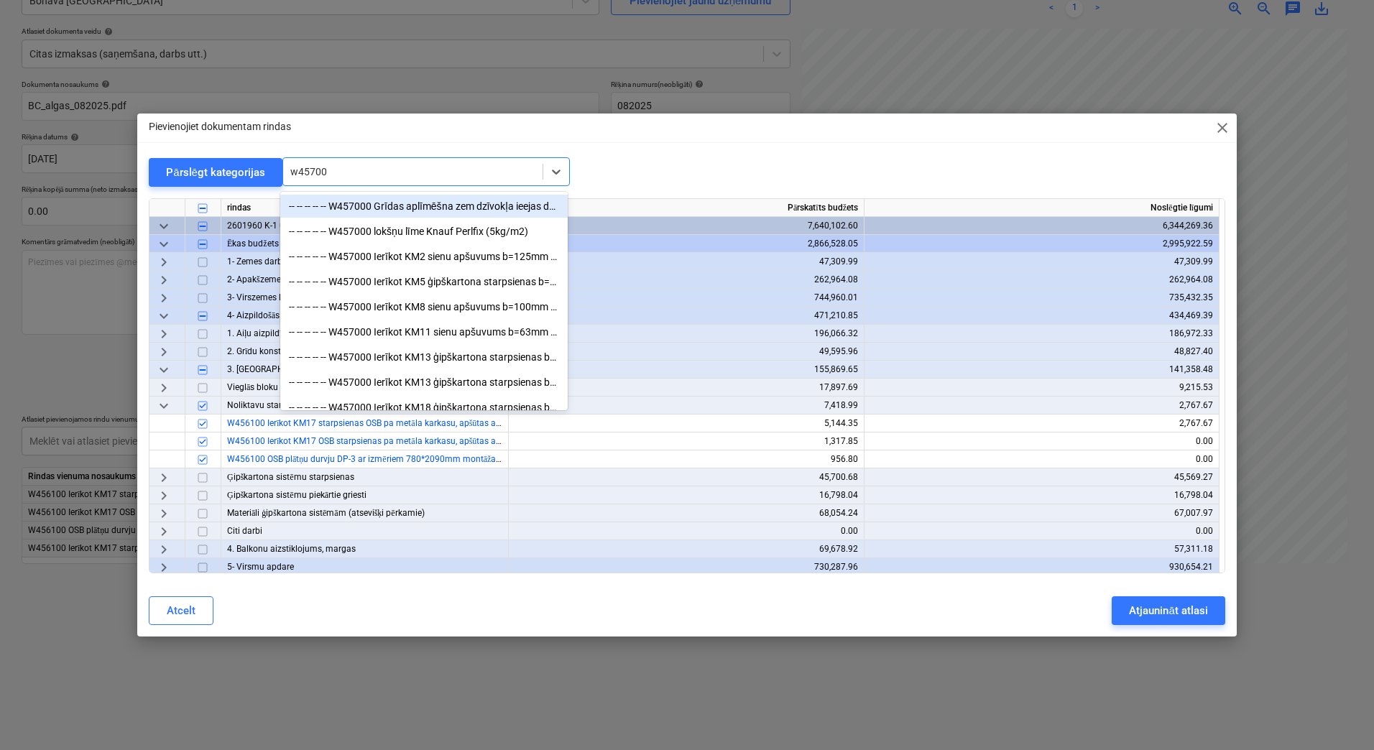
type input "w457000"
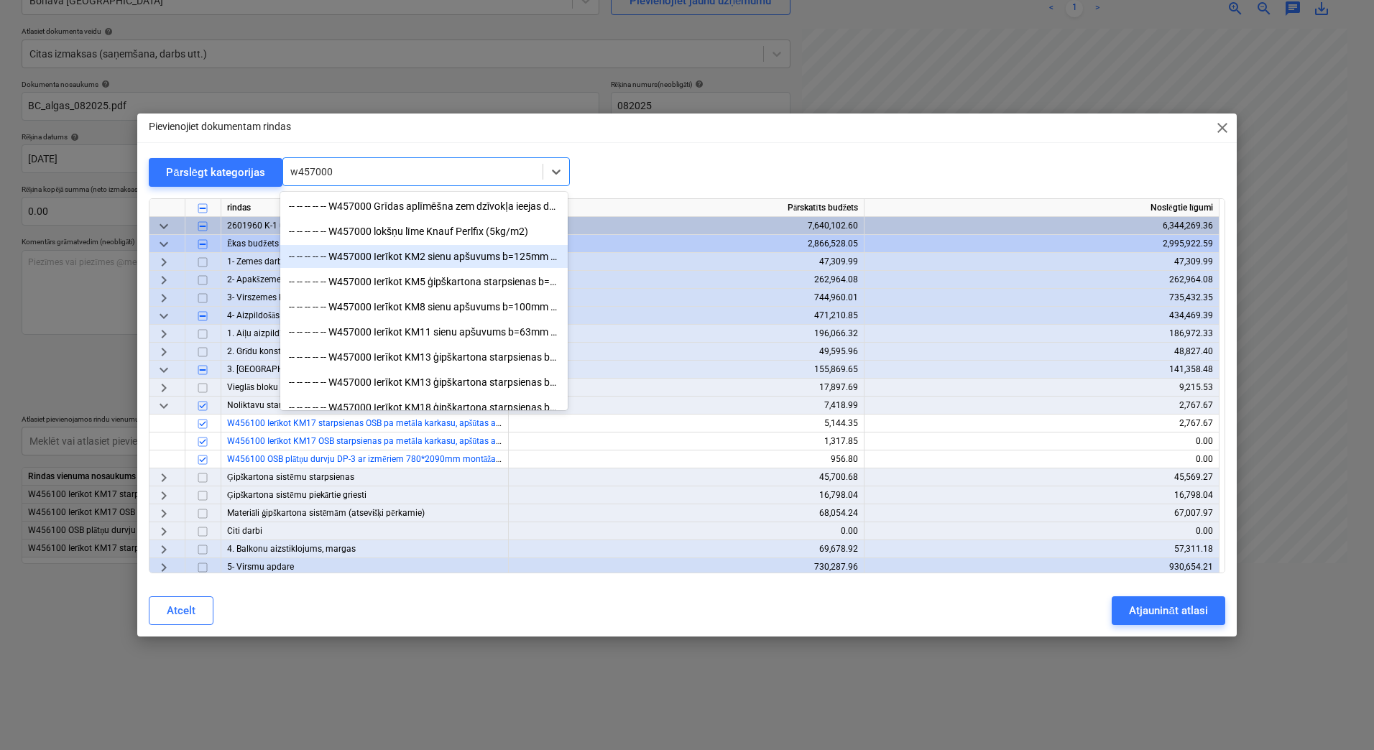
click at [402, 258] on div "-- -- -- -- -- W457000 Ierīkot KM2 sienu apšuvums b=125mm pa metāla karkasu b=1…" at bounding box center [423, 256] width 287 height 23
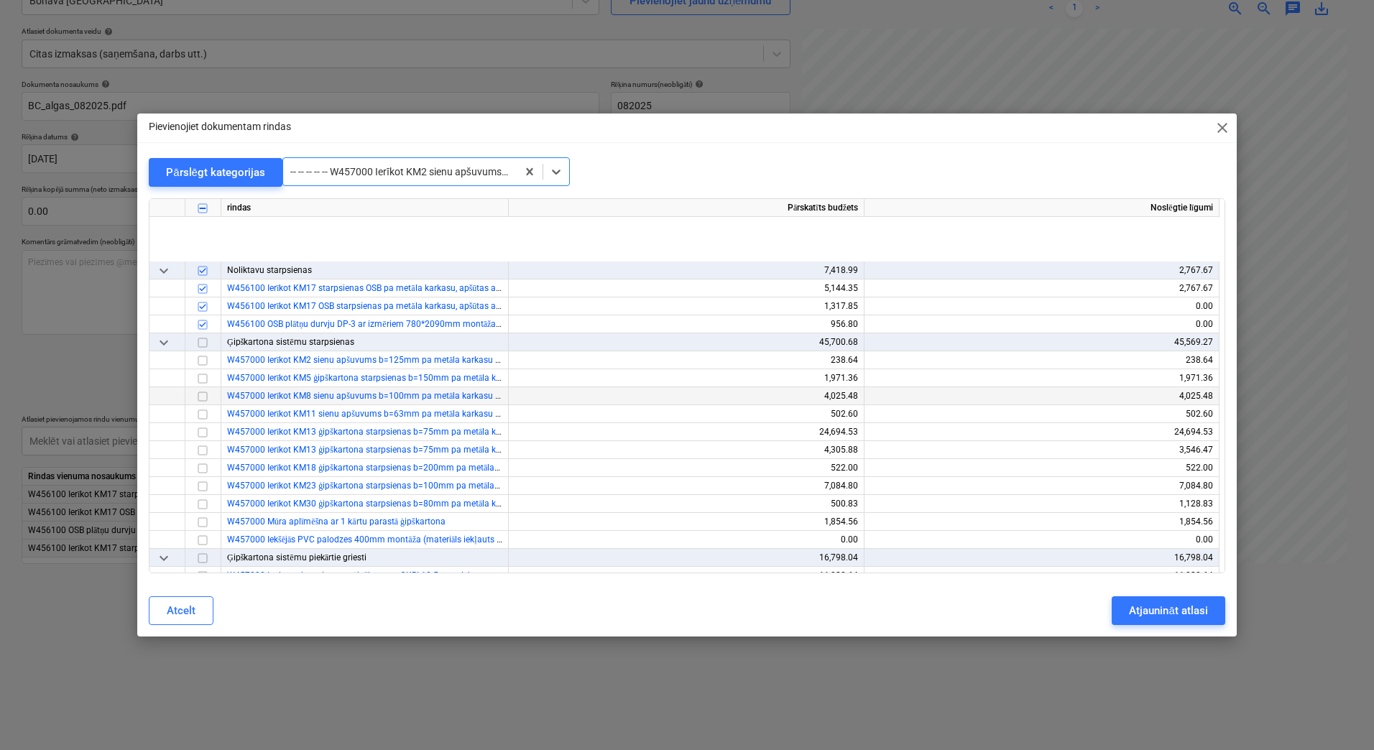
scroll to position [4833, 0]
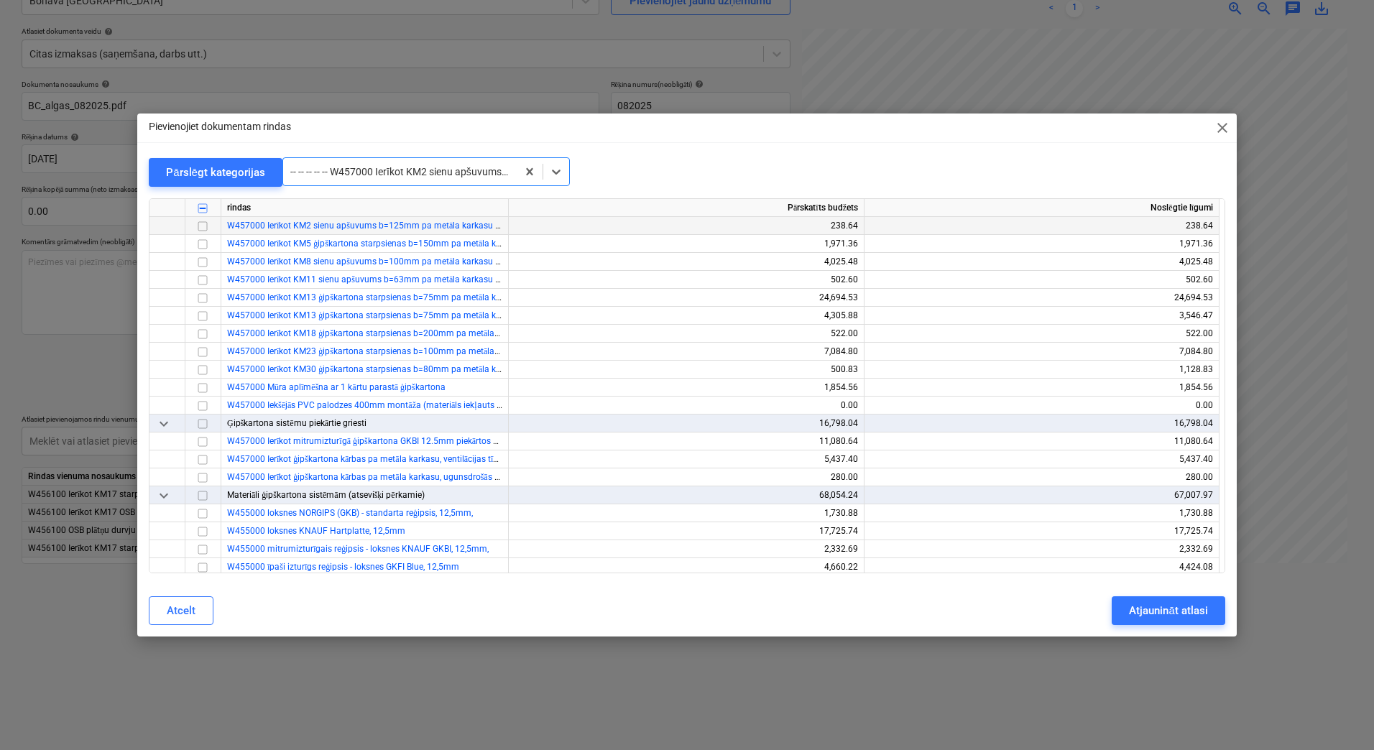
click at [203, 228] on input "checkbox" at bounding box center [202, 226] width 17 height 17
click at [201, 178] on div "Pārslēgt kategorijas" at bounding box center [215, 172] width 99 height 19
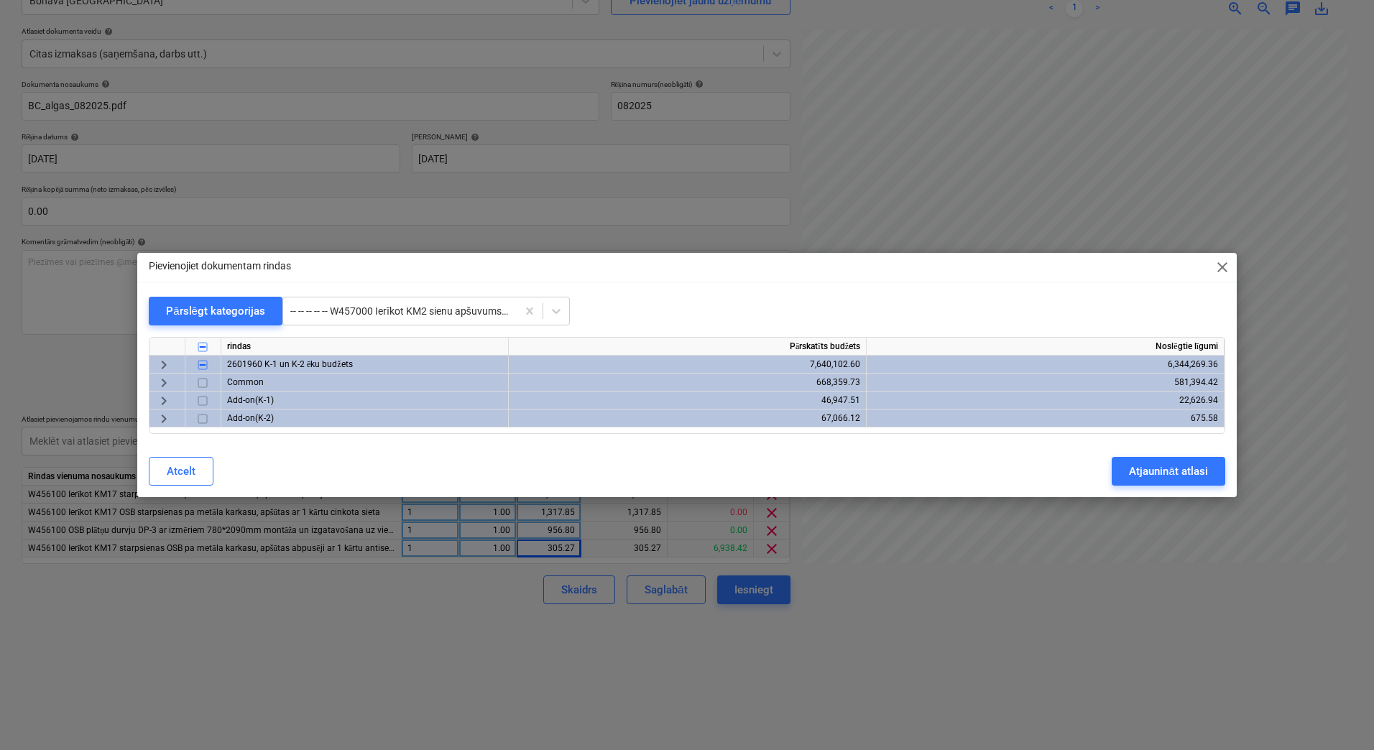
click at [158, 359] on span "keyboard_arrow_right" at bounding box center [163, 364] width 17 height 17
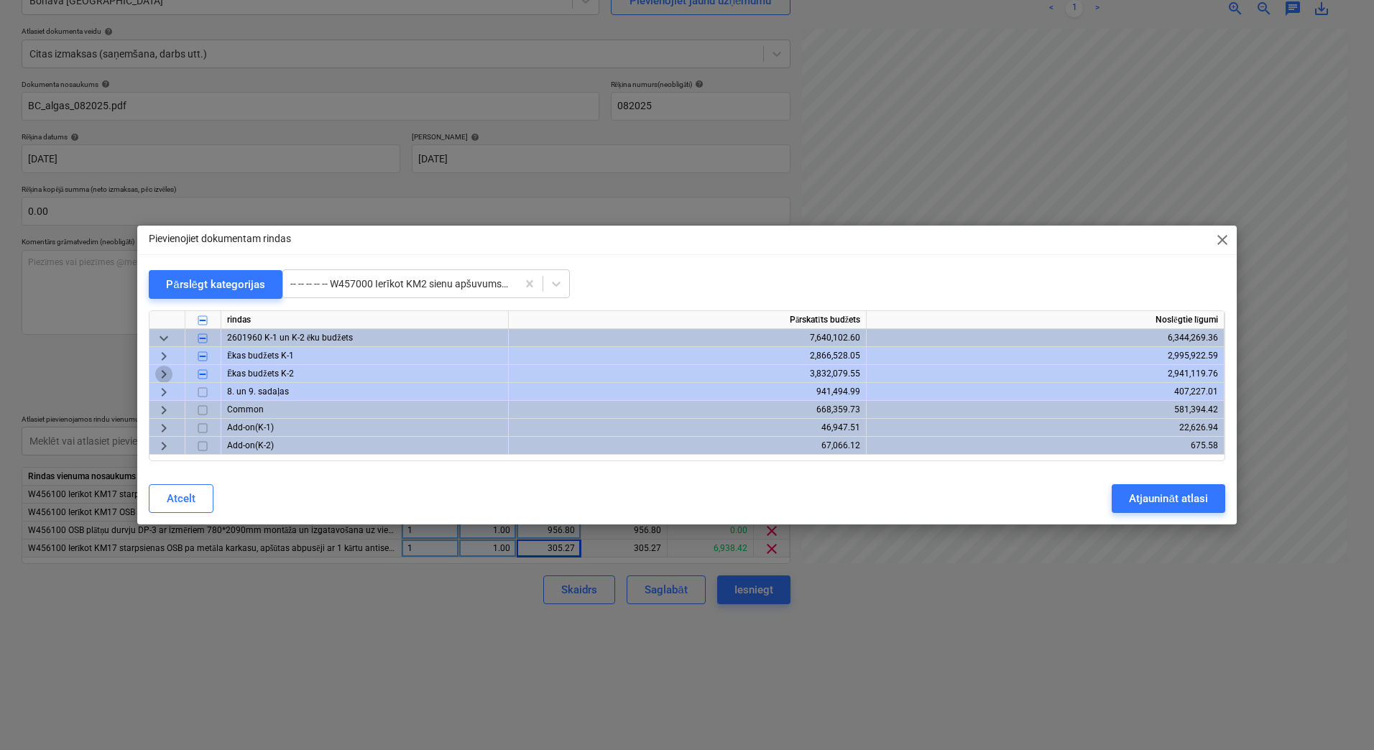
click at [157, 367] on span "keyboard_arrow_right" at bounding box center [163, 374] width 17 height 17
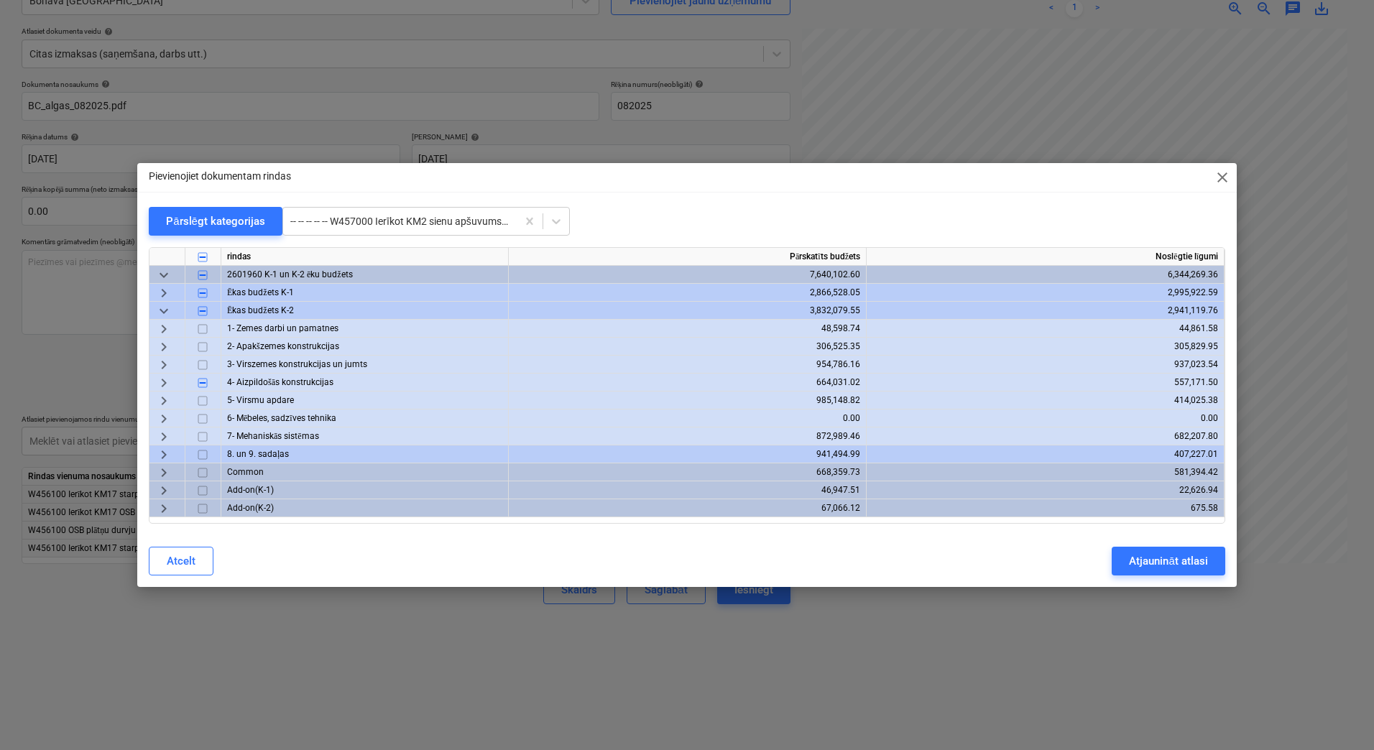
click at [163, 387] on span "keyboard_arrow_right" at bounding box center [163, 382] width 17 height 17
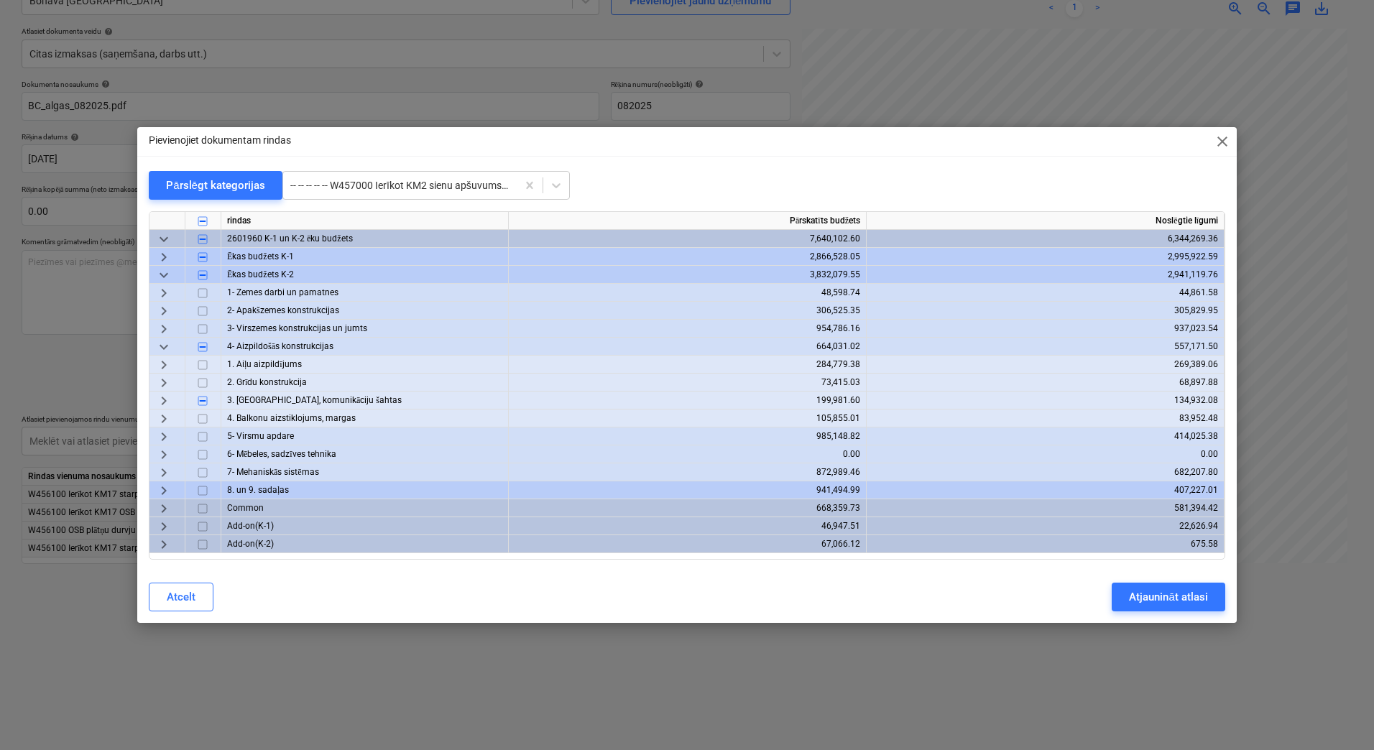
click at [164, 405] on span "keyboard_arrow_right" at bounding box center [163, 400] width 17 height 17
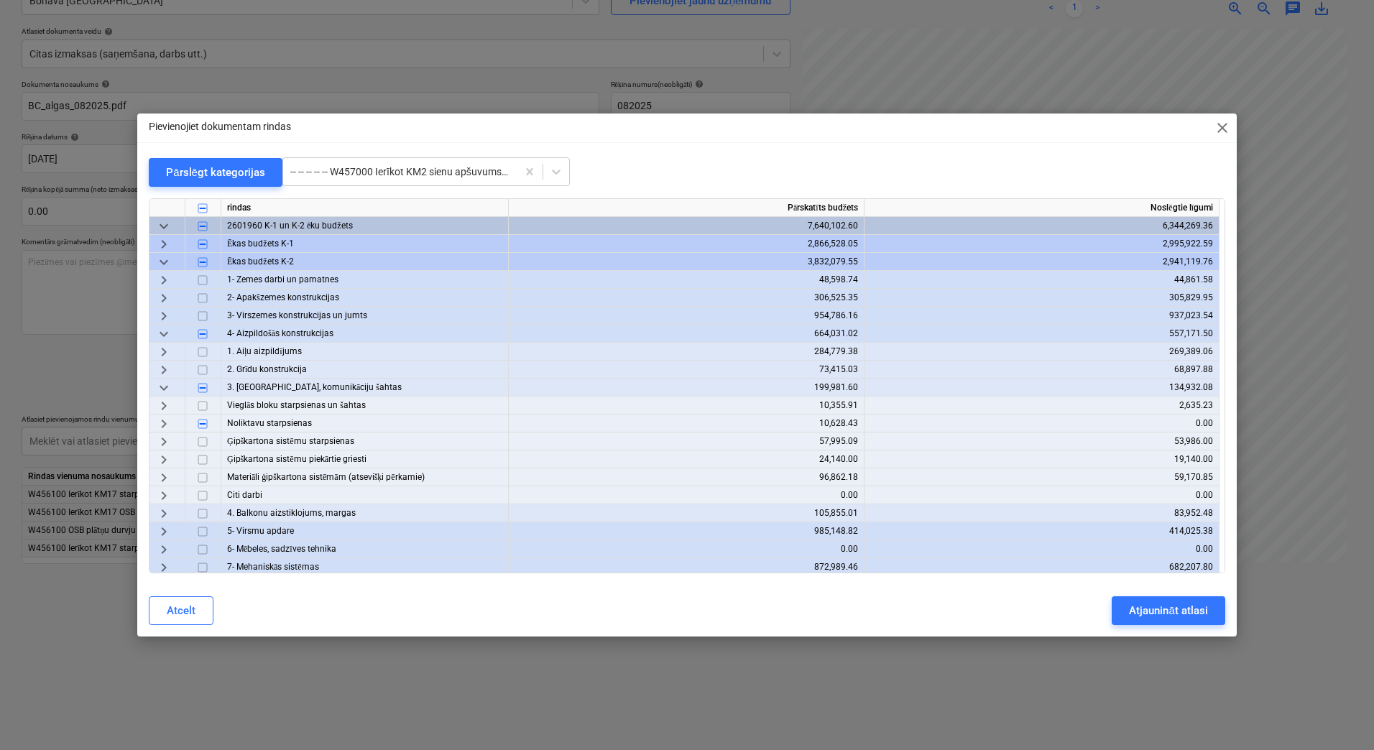
click at [167, 422] on span "keyboard_arrow_right" at bounding box center [163, 423] width 17 height 17
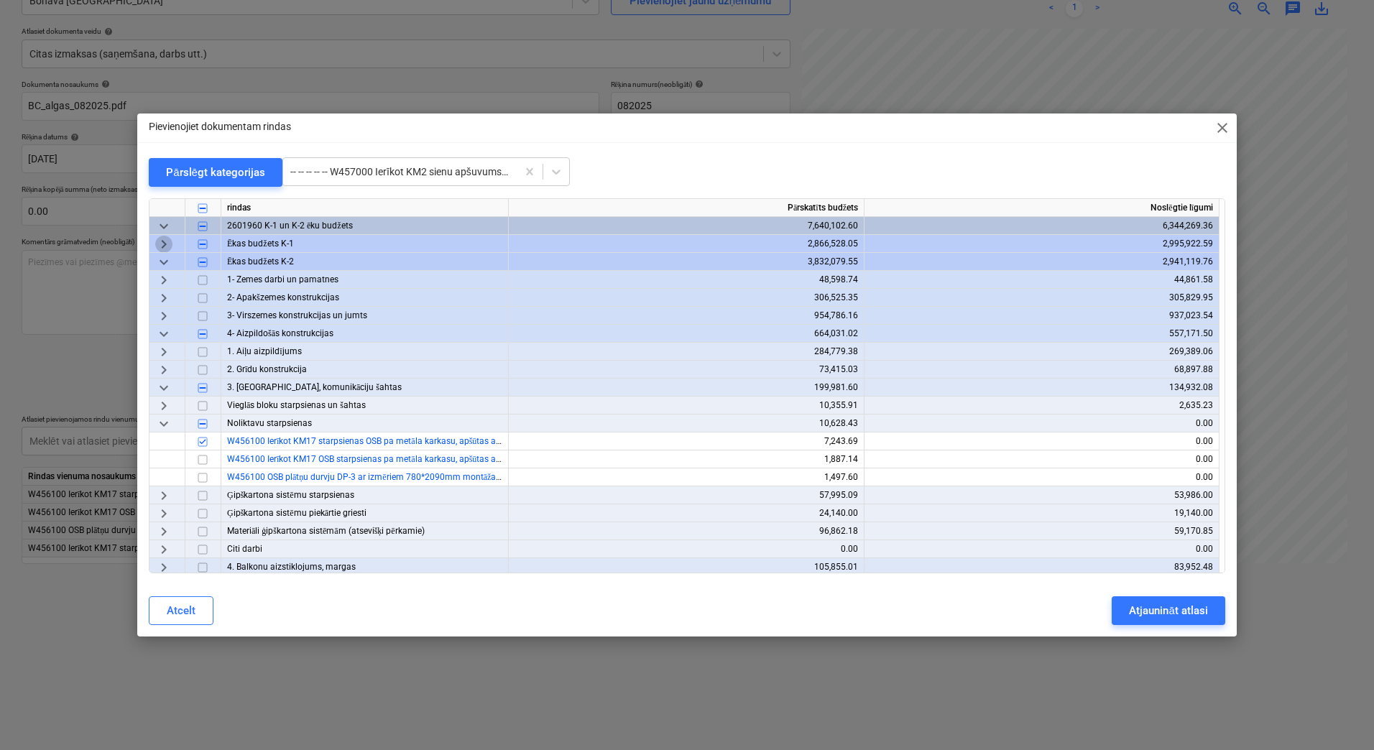
click at [166, 243] on span "keyboard_arrow_right" at bounding box center [163, 244] width 17 height 17
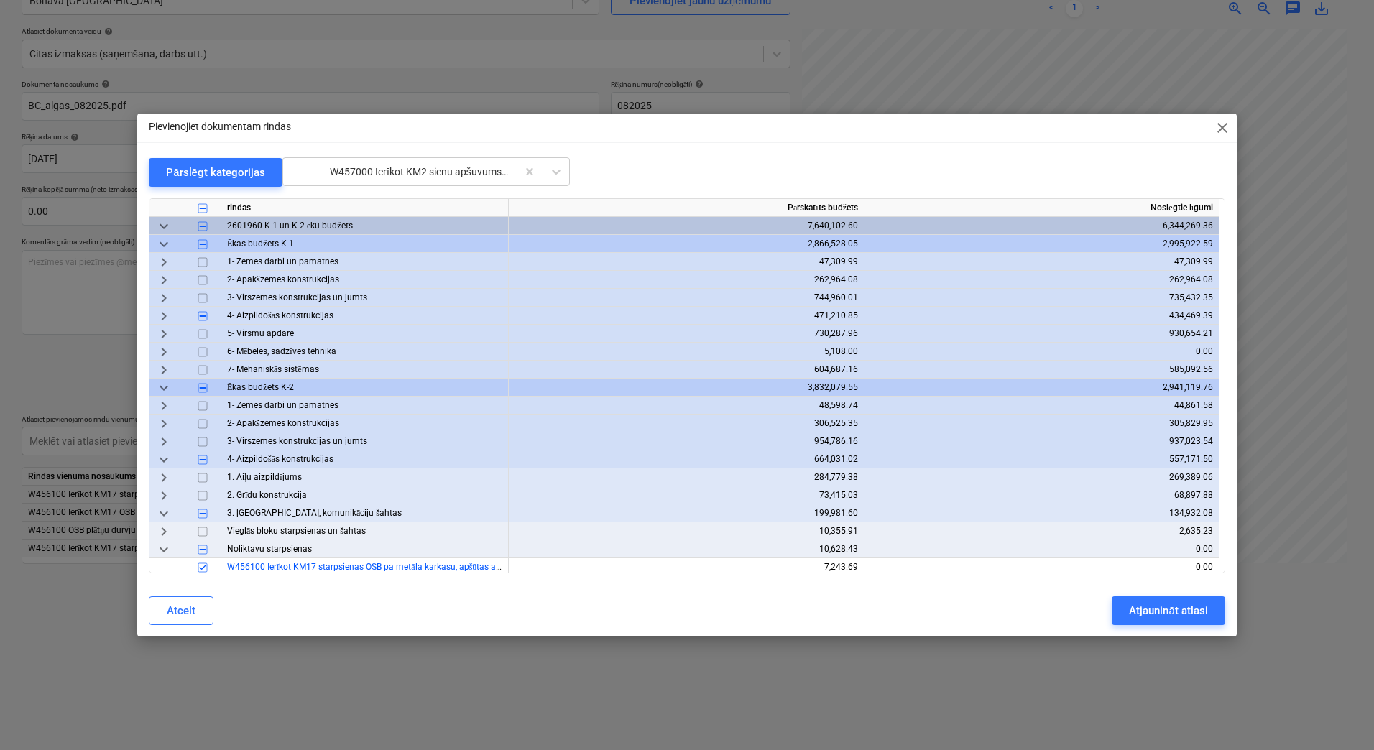
click at [157, 321] on span "keyboard_arrow_right" at bounding box center [163, 316] width 17 height 17
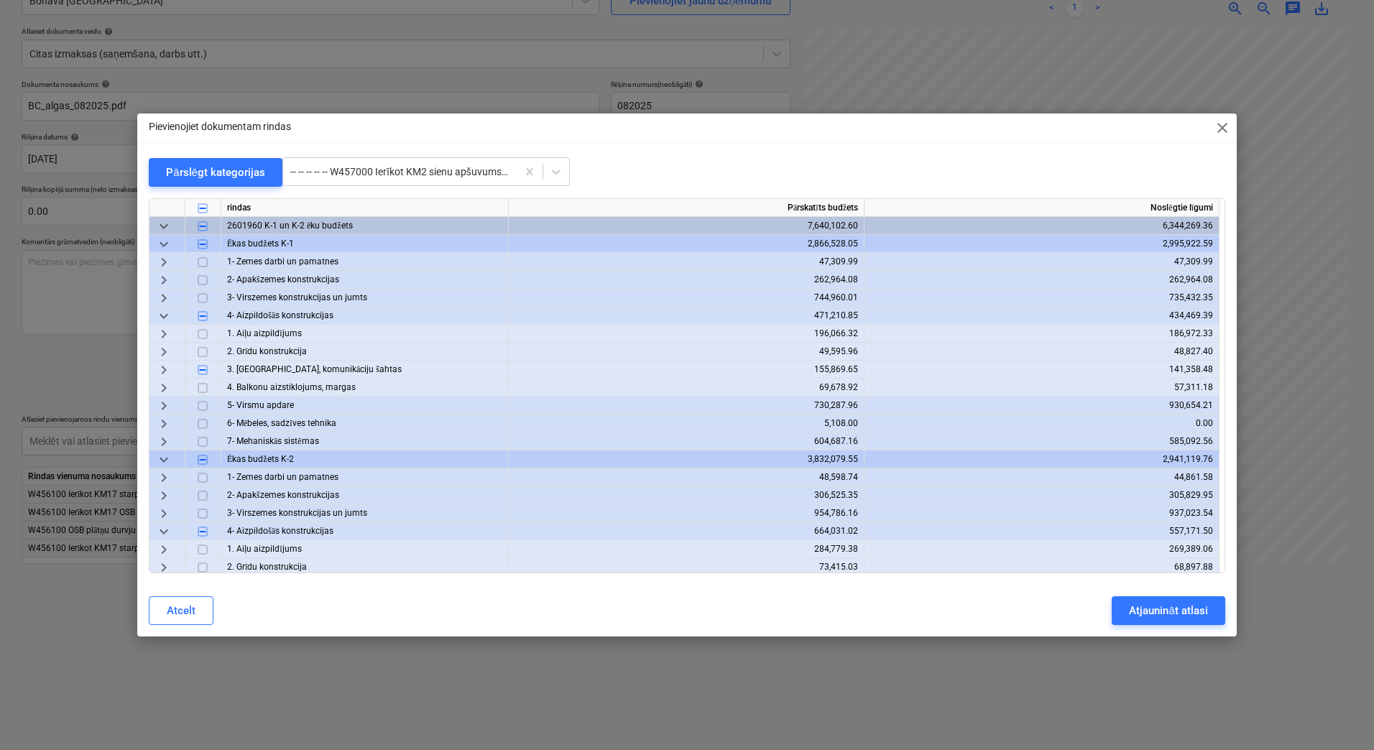
click at [164, 367] on span "keyboard_arrow_right" at bounding box center [163, 370] width 17 height 17
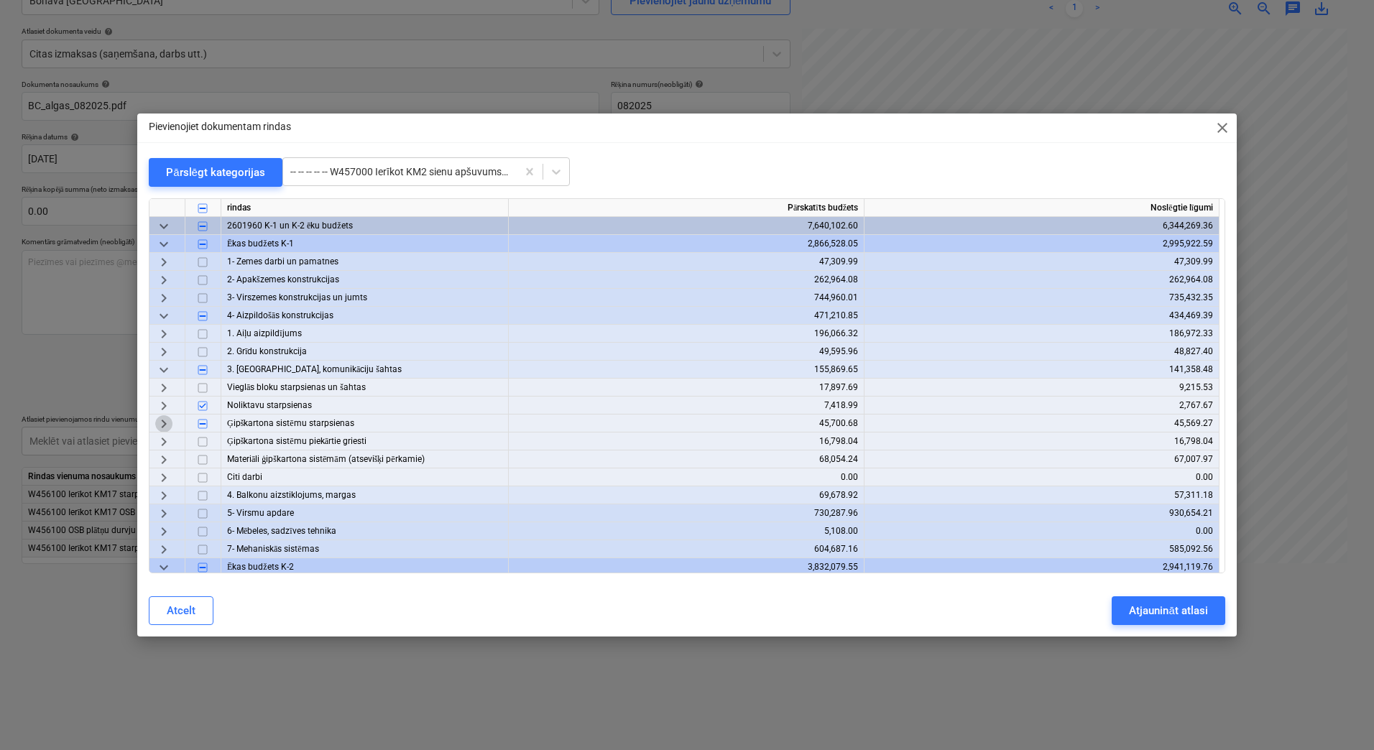
click at [162, 424] on span "keyboard_arrow_right" at bounding box center [163, 423] width 17 height 17
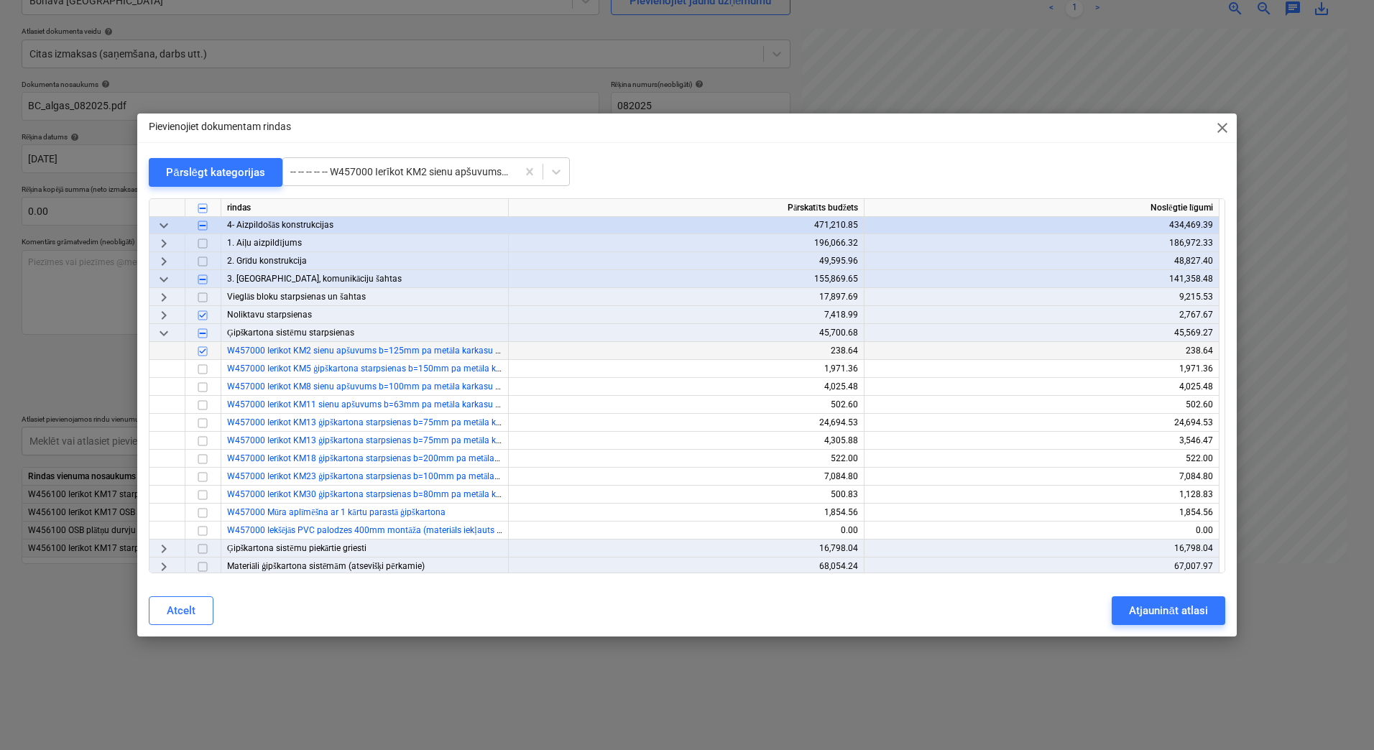
scroll to position [96, 0]
click at [206, 345] on input "checkbox" at bounding box center [202, 346] width 17 height 17
click at [208, 490] on input "checkbox" at bounding box center [202, 490] width 17 height 17
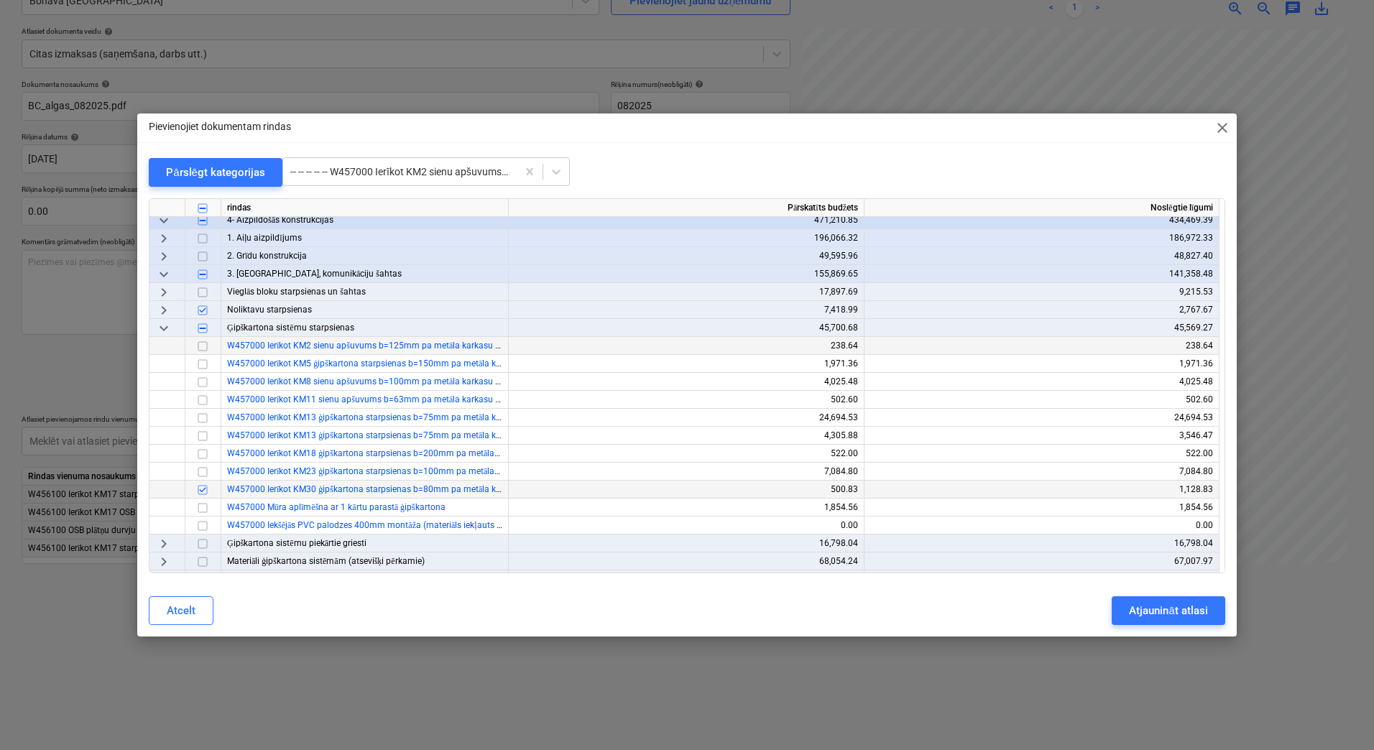
click at [203, 490] on input "checkbox" at bounding box center [202, 490] width 17 height 17
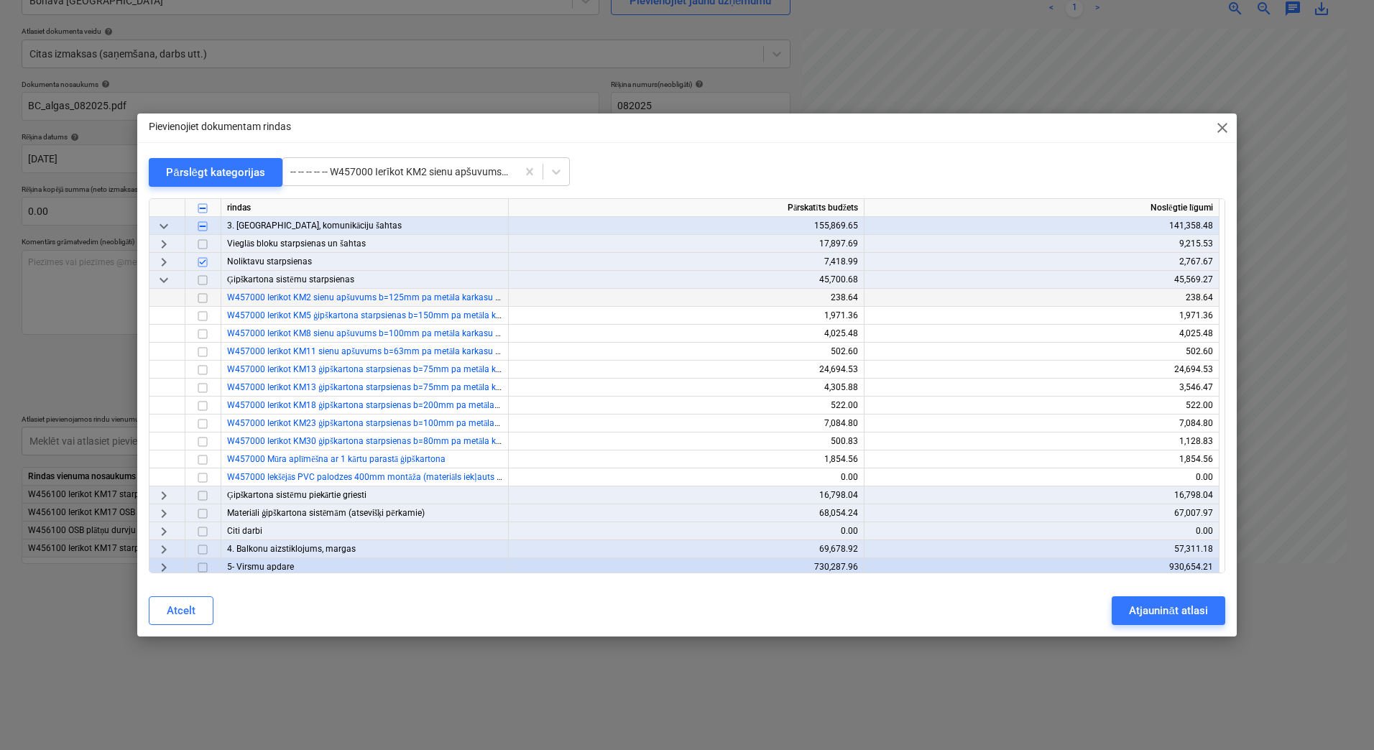
click at [166, 494] on span "keyboard_arrow_right" at bounding box center [163, 495] width 17 height 17
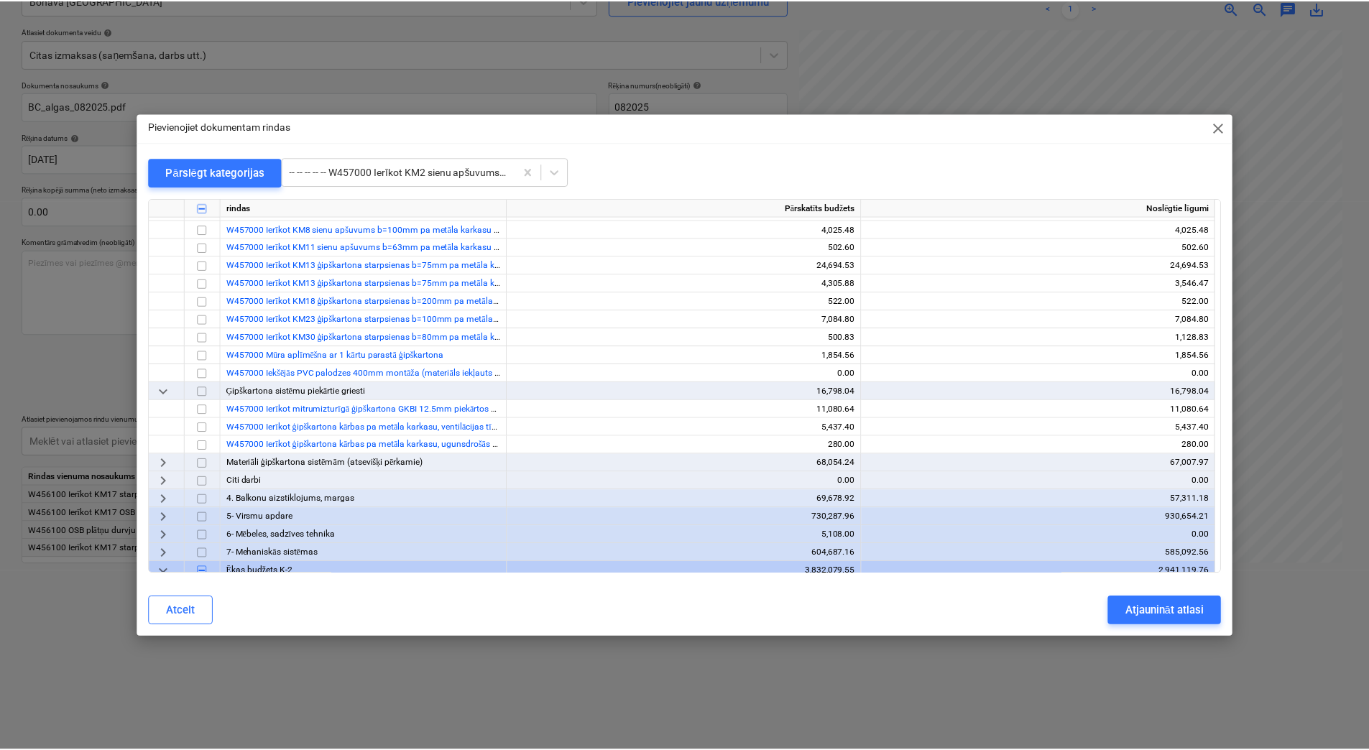
scroll to position [287, 0]
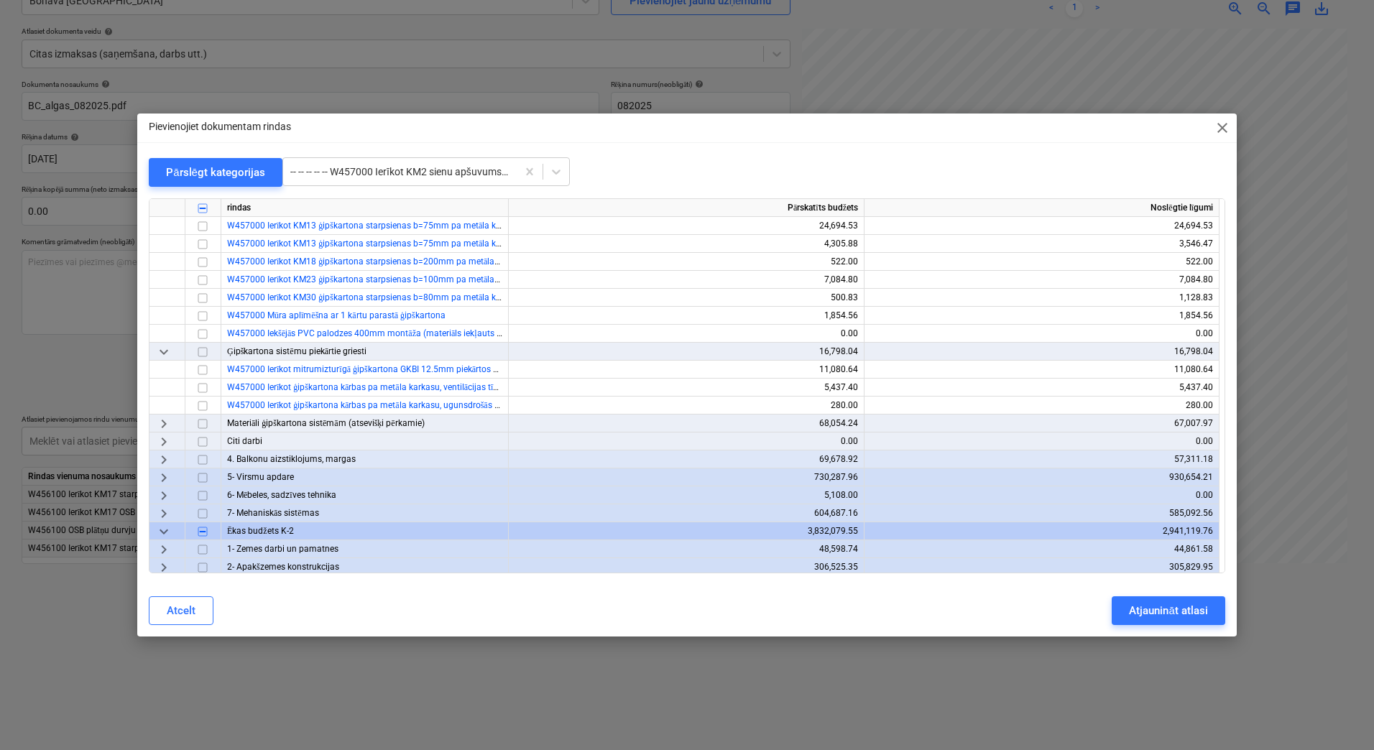
click at [163, 443] on span "keyboard_arrow_right" at bounding box center [163, 441] width 17 height 17
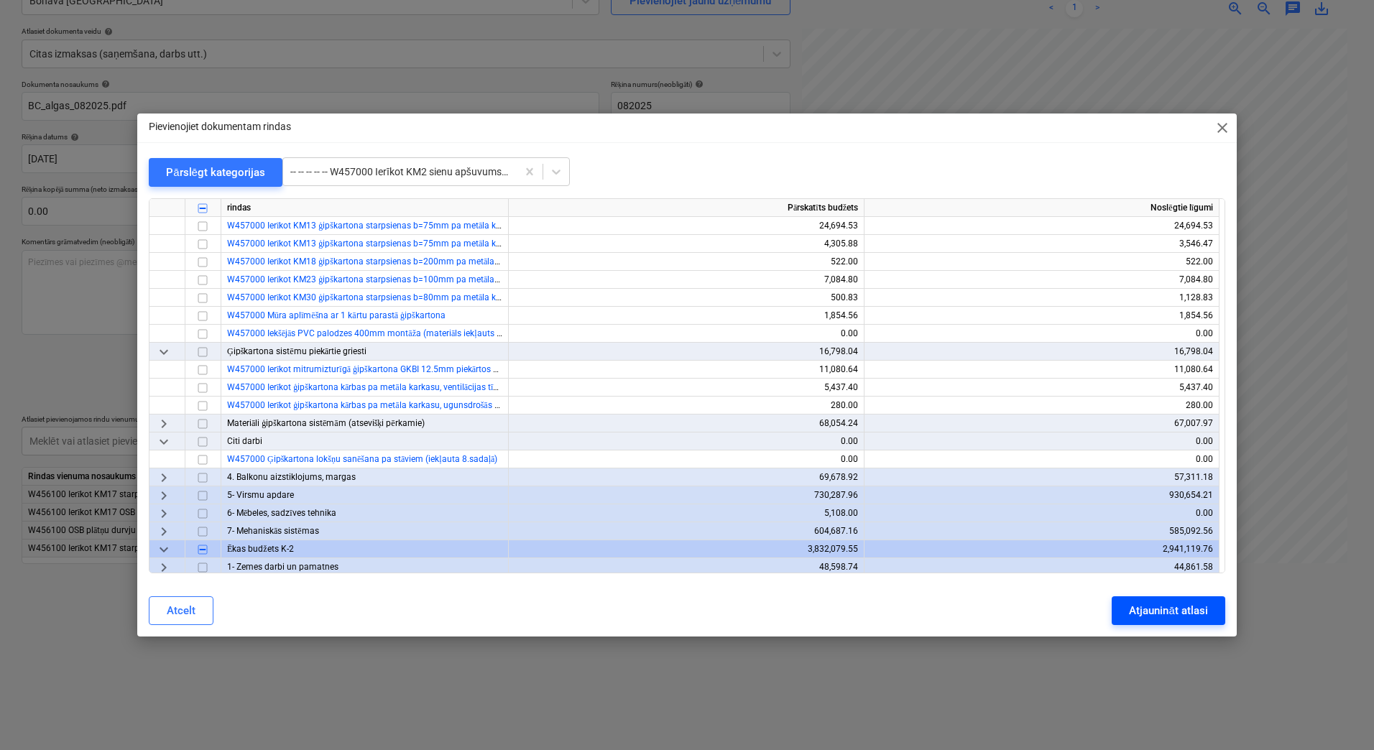
click at [1149, 612] on div "Atjaunināt atlasi" at bounding box center [1168, 611] width 78 height 19
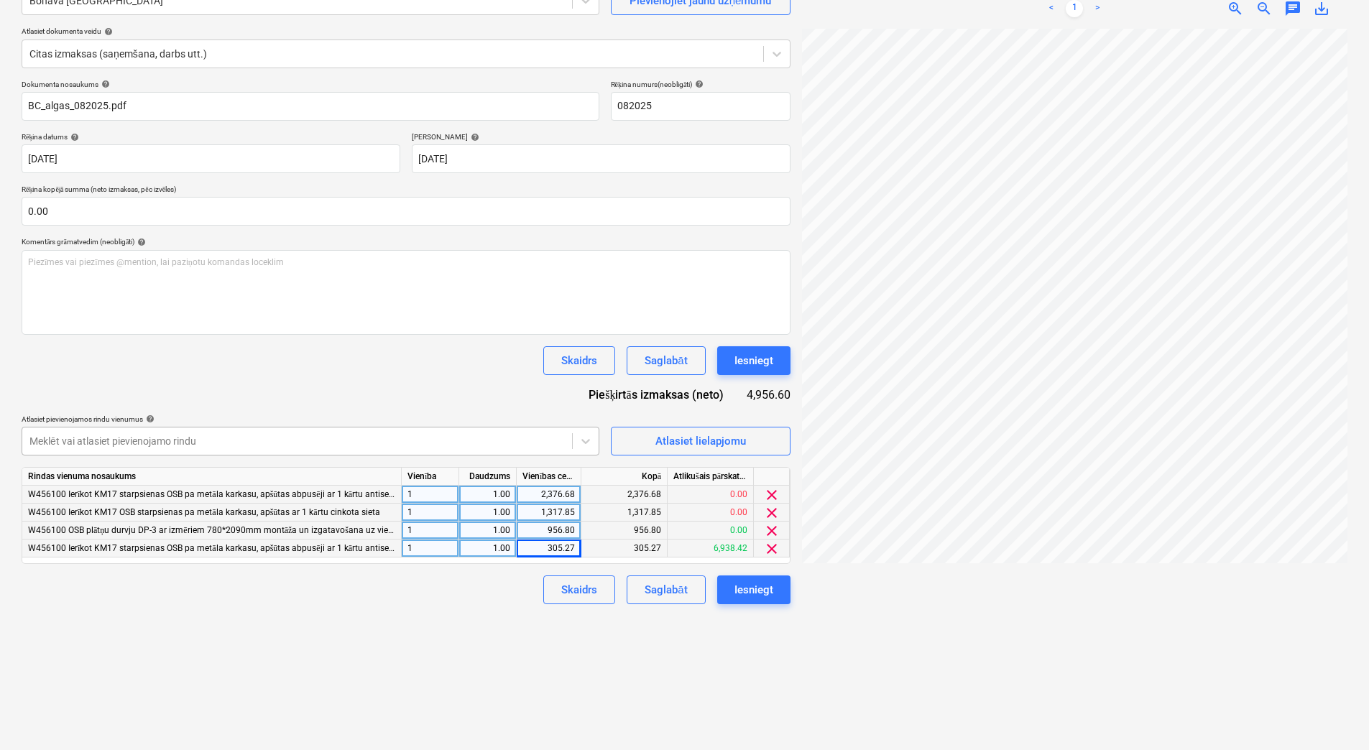
click at [366, 443] on div at bounding box center [296, 441] width 535 height 14
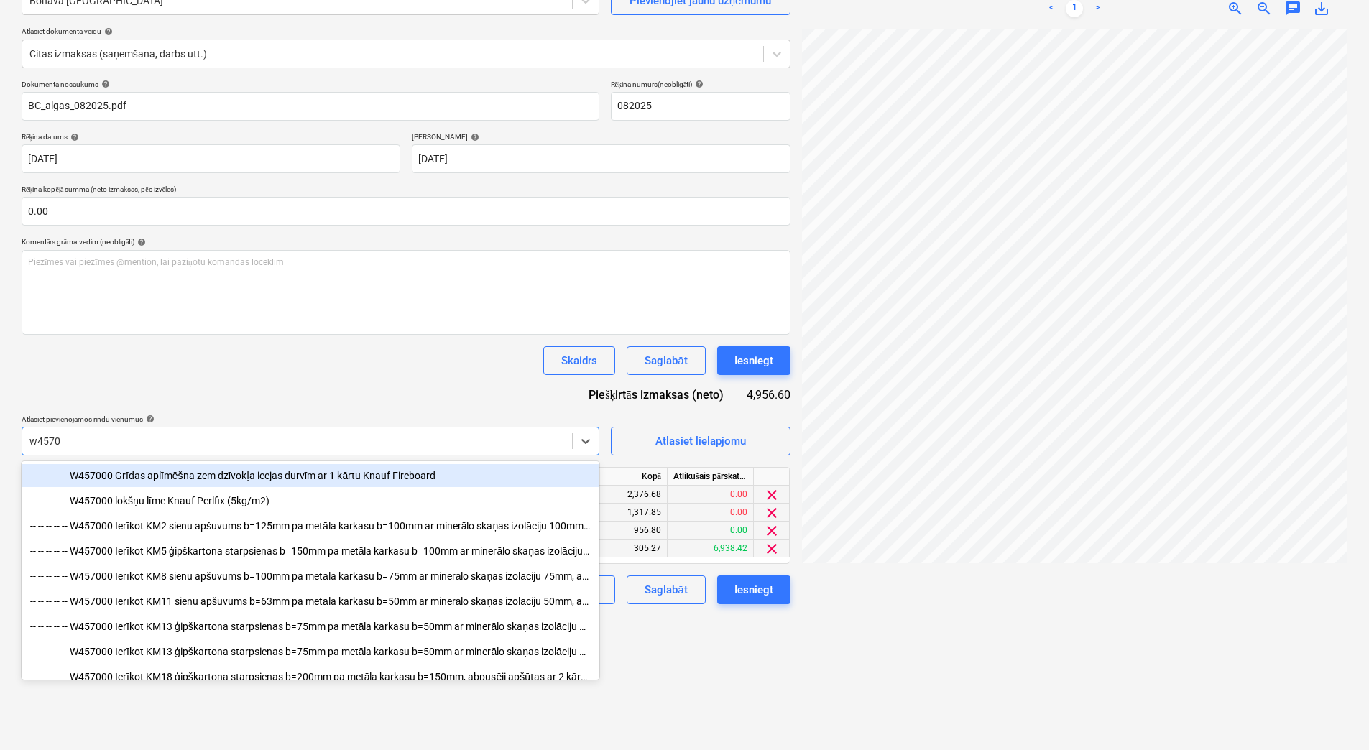
type input "w45700"
click at [369, 475] on div "-- -- -- -- -- W457000 Grīdas aplīmēšna zem dzīvokļa ieejas durvīm ar 1 kārtu K…" at bounding box center [311, 475] width 578 height 23
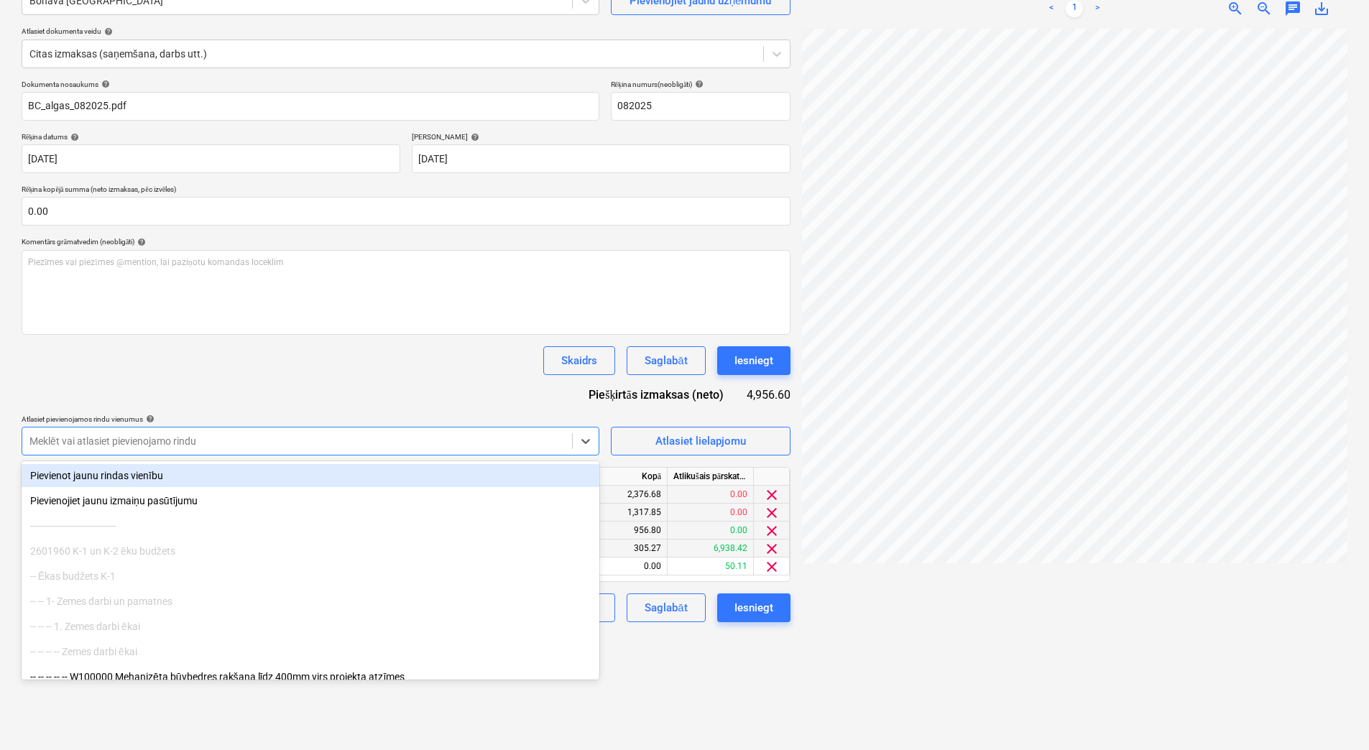
click at [367, 360] on div "Skaidrs Saglabāt Iesniegt" at bounding box center [406, 360] width 769 height 29
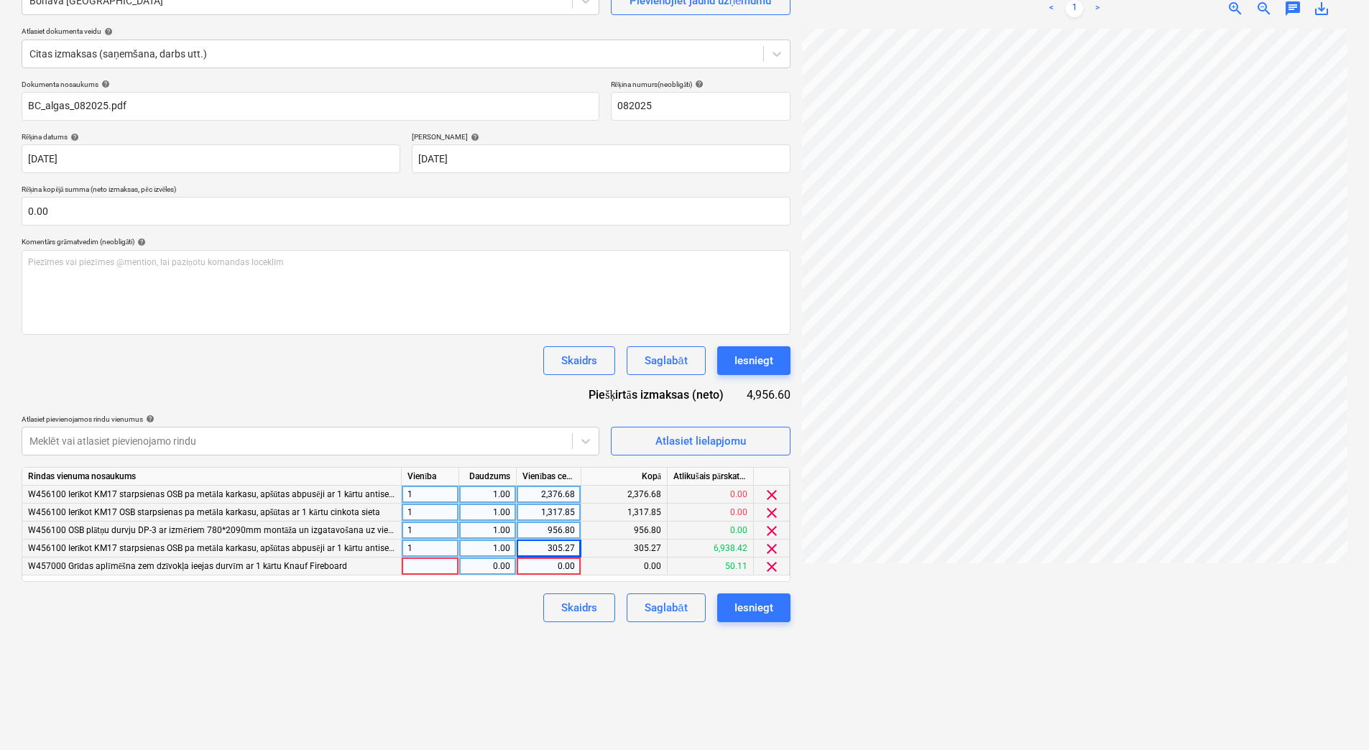
click at [446, 567] on div at bounding box center [430, 567] width 57 height 18
click at [489, 574] on div "0.00" at bounding box center [487, 567] width 45 height 18
click at [540, 571] on div "0.00" at bounding box center [548, 567] width 52 height 18
click at [456, 621] on div "Skaidrs Saglabāt Iesniegt" at bounding box center [406, 608] width 769 height 29
click at [539, 442] on div at bounding box center [296, 441] width 535 height 14
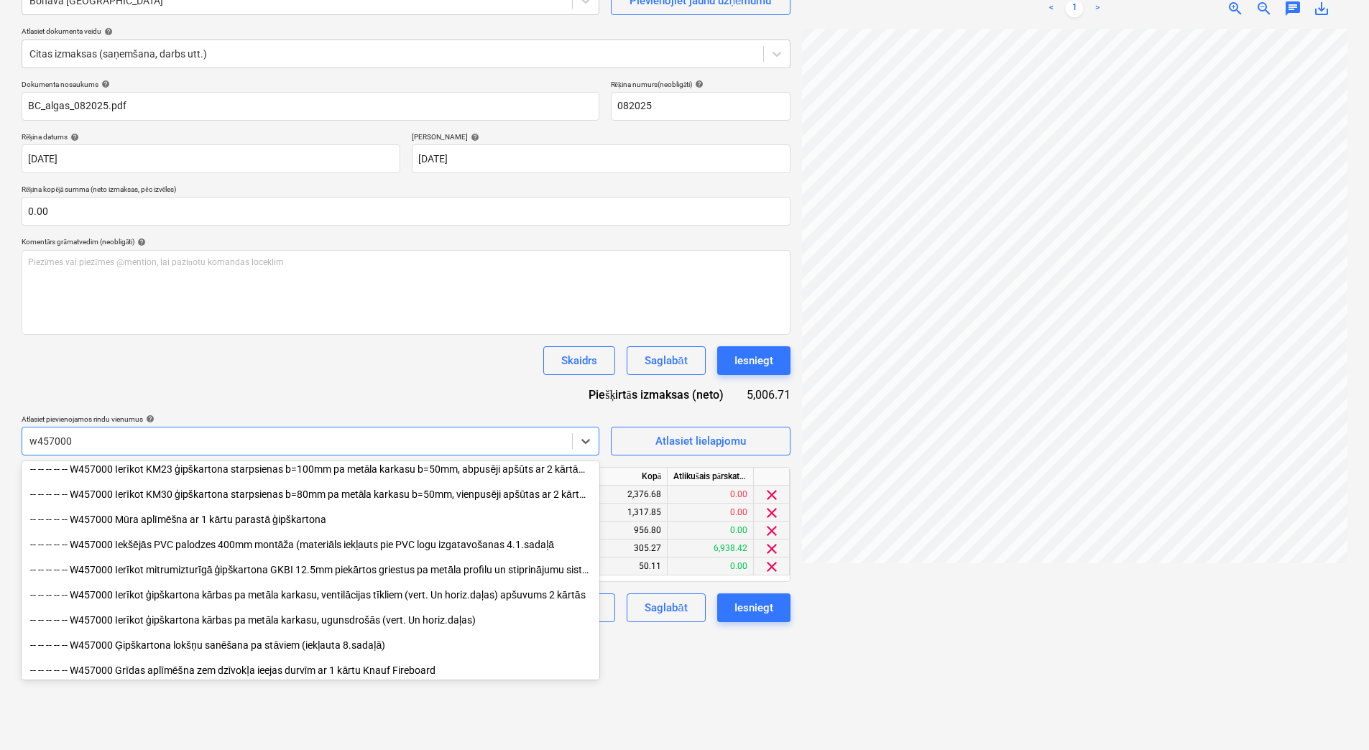
scroll to position [206, 0]
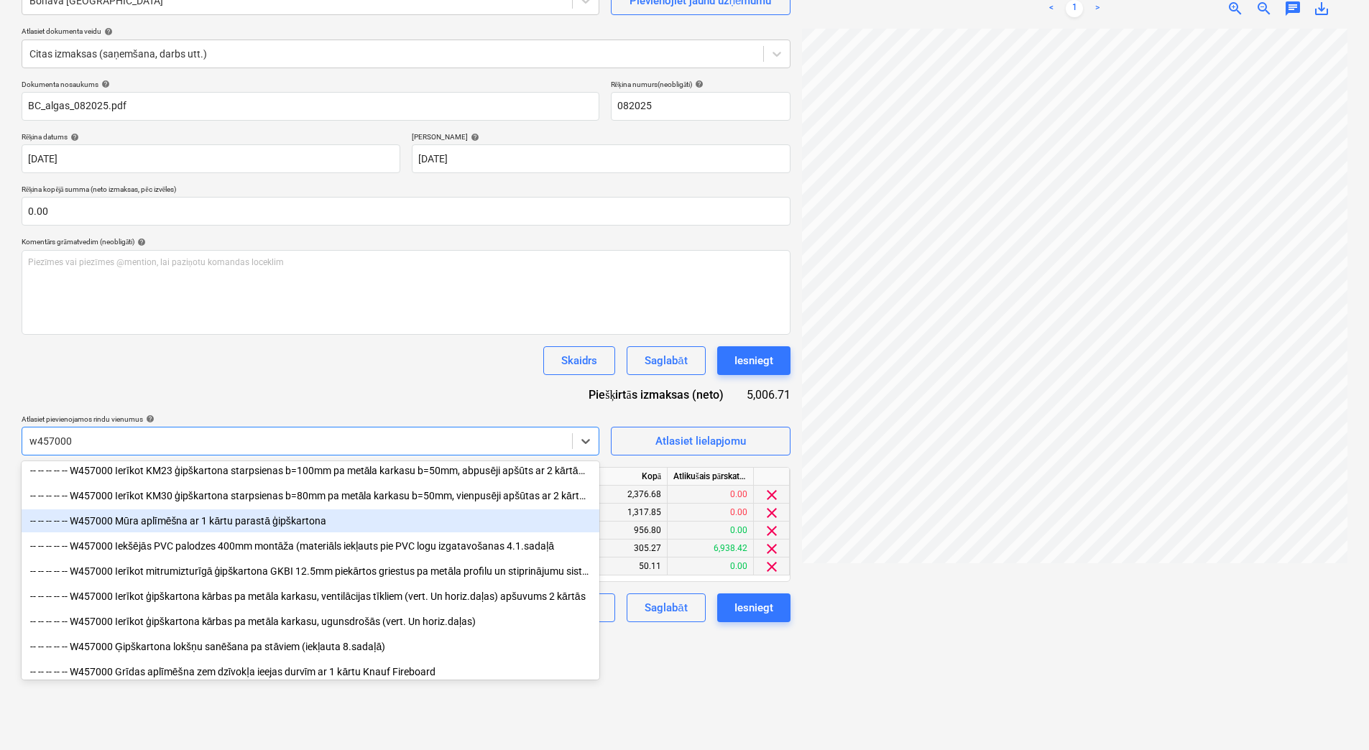
click at [282, 521] on div "-- -- -- -- -- W457000 Mūra aplīmēšna ar 1 kārtu parastā ģipškartona" at bounding box center [311, 521] width 578 height 23
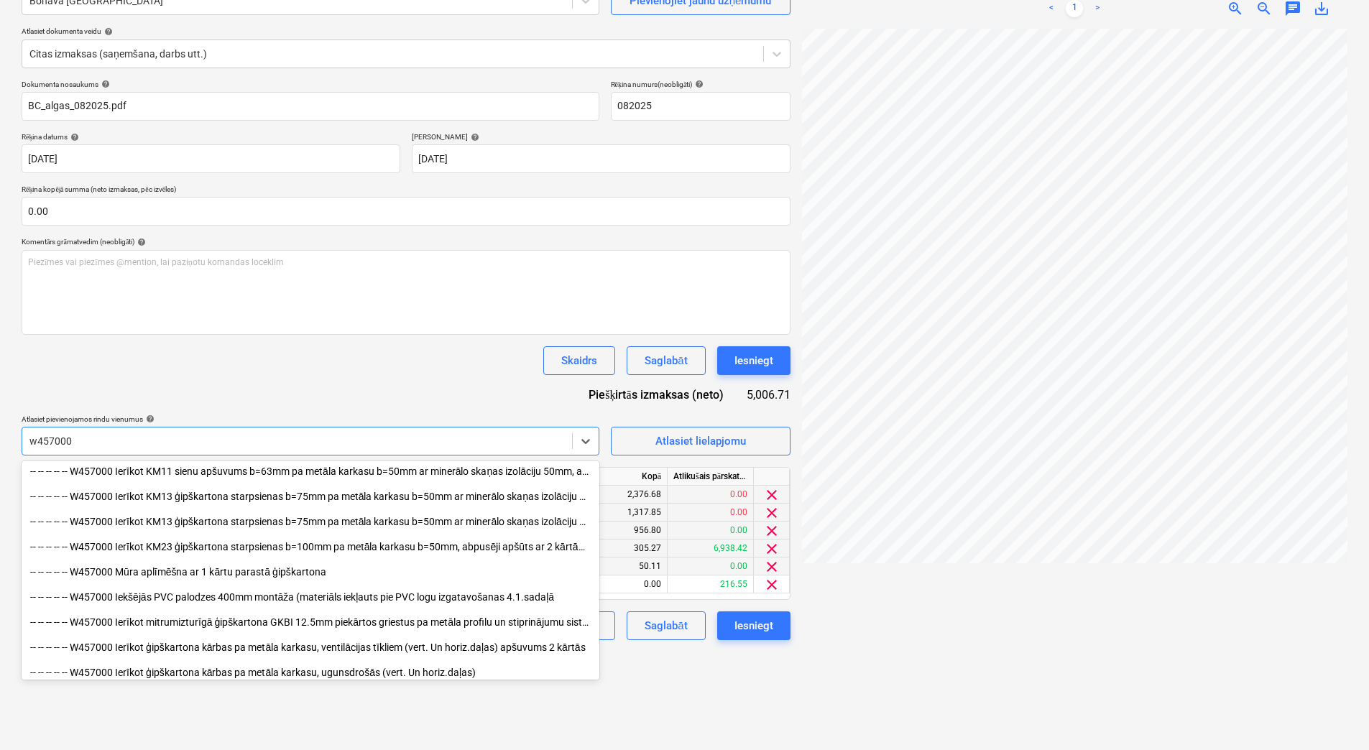
scroll to position [541, 0]
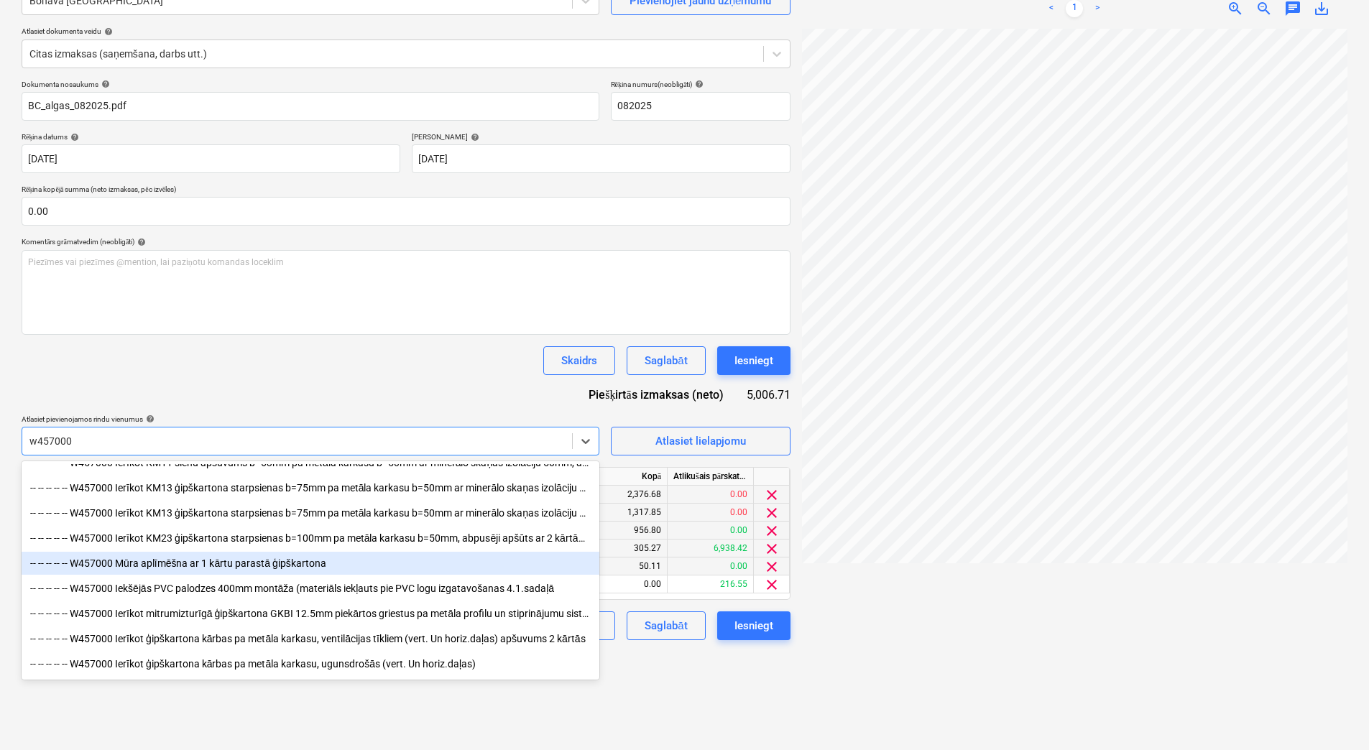
click at [339, 572] on div "-- -- -- -- -- W457000 Mūra aplīmēšna ar 1 kārtu parastā ģipškartona" at bounding box center [311, 563] width 578 height 23
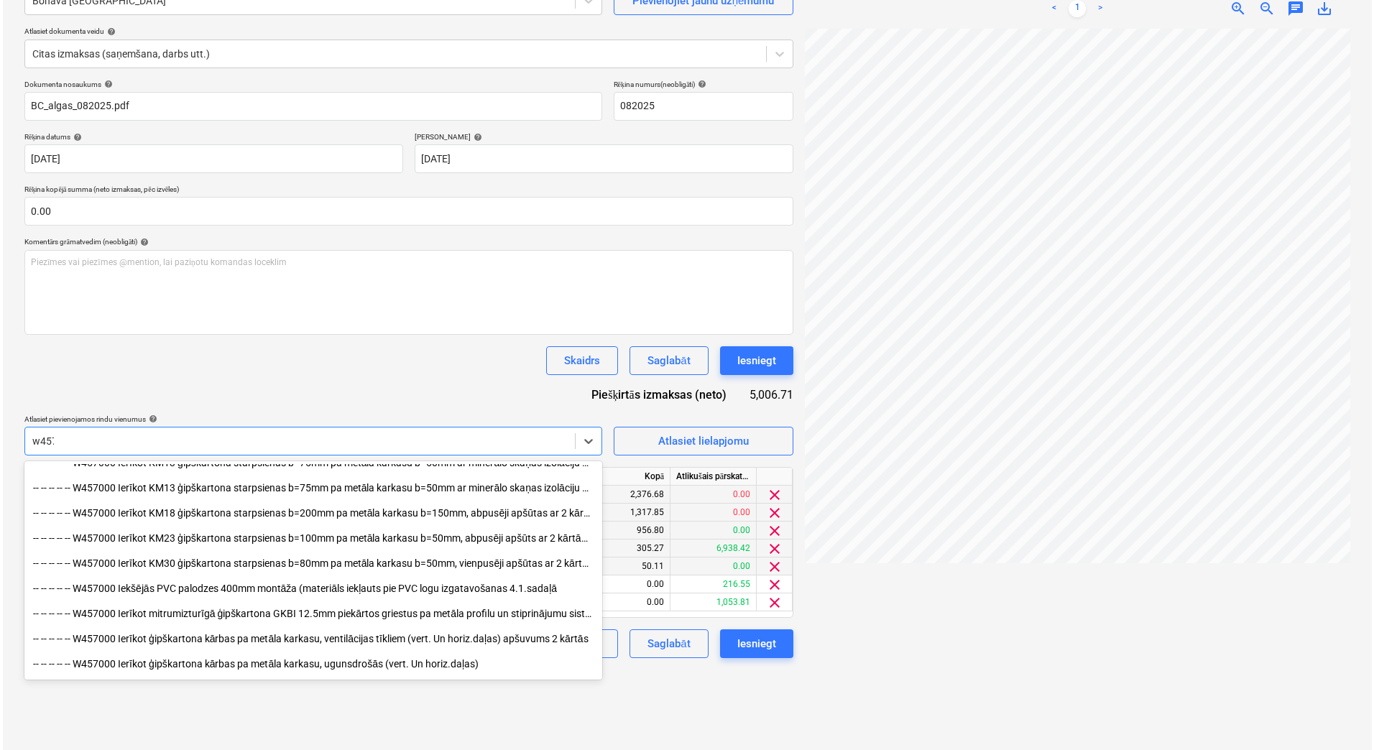
scroll to position [539, 0]
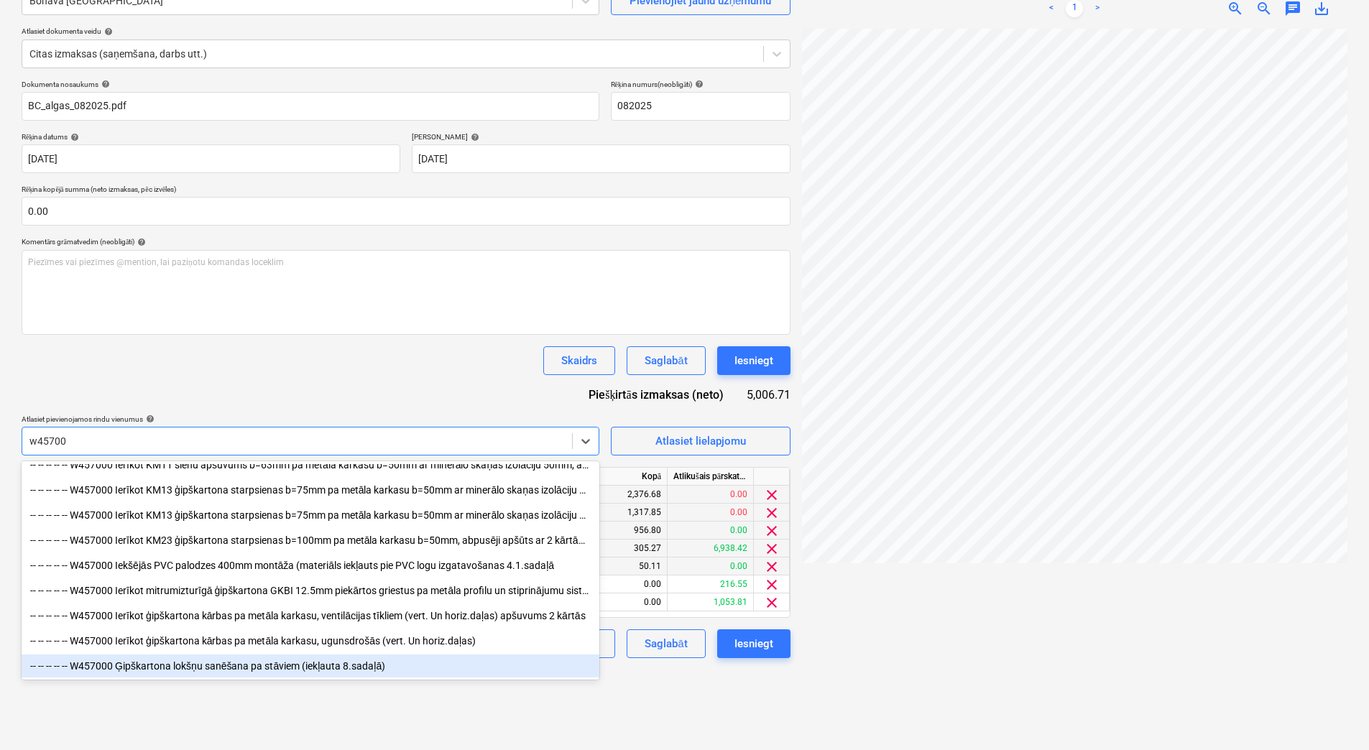
drag, startPoint x: 419, startPoint y: 656, endPoint x: 410, endPoint y: 674, distance: 19.9
click at [410, 674] on div "-- -- -- -- -- W457000 Ģipškartona lokšņu sanēšana pa stāviem (iekļauta 8.sadaļ…" at bounding box center [311, 666] width 578 height 23
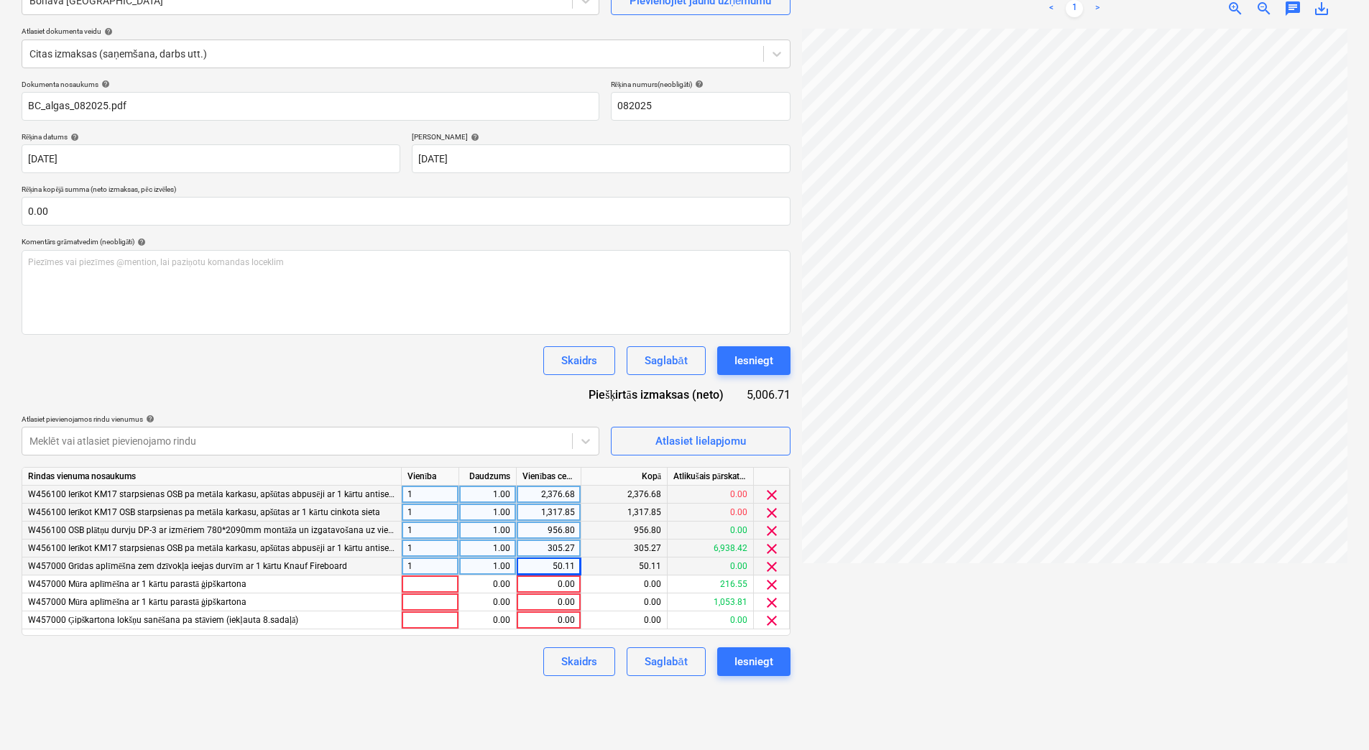
click at [299, 400] on div "Dokumenta nosaukums help BC_algas_082025.pdf Rēķina numurs (neobligāti) help 08…" at bounding box center [406, 378] width 769 height 597
click at [762, 620] on div "clear" at bounding box center [772, 621] width 36 height 18
click at [775, 621] on span "clear" at bounding box center [771, 620] width 17 height 17
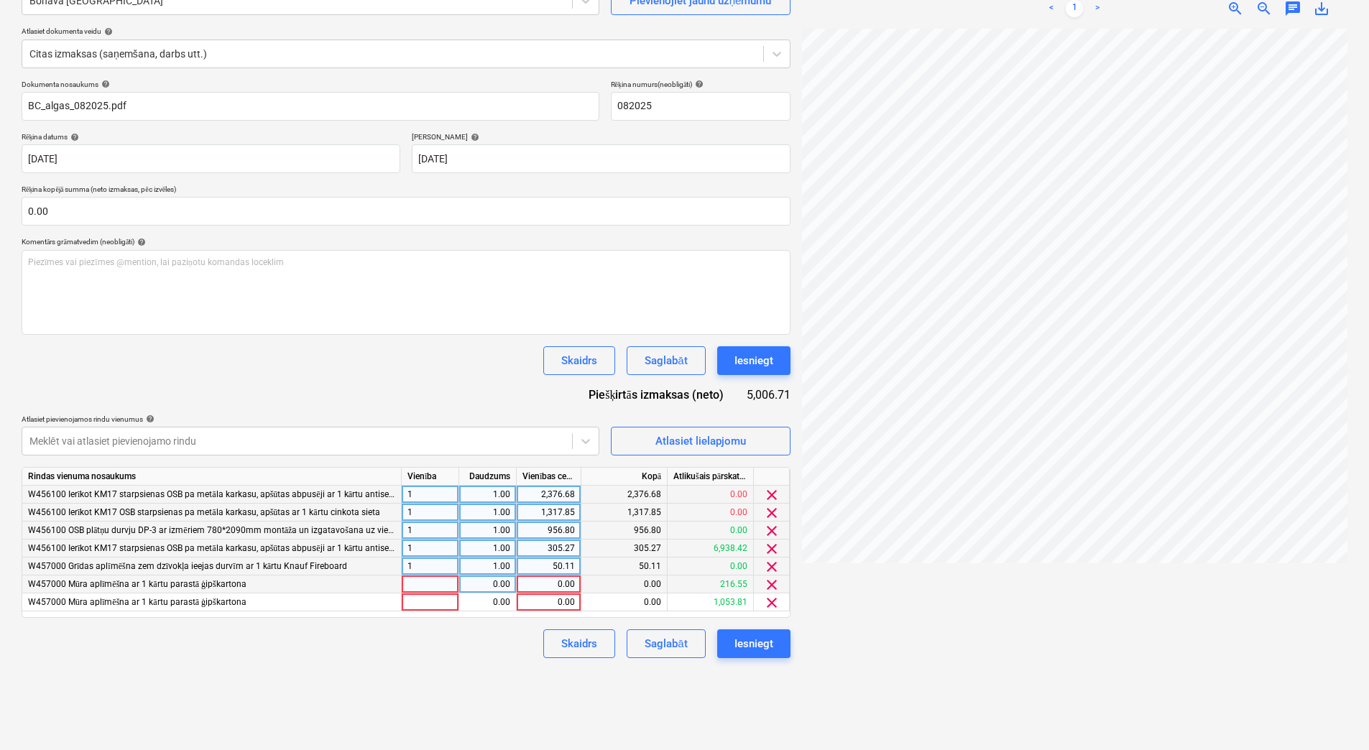
click at [451, 586] on div at bounding box center [430, 585] width 57 height 18
click at [447, 604] on div at bounding box center [430, 603] width 57 height 18
click at [474, 591] on div "0.00" at bounding box center [487, 585] width 45 height 18
click at [474, 619] on div "Dokumenta nosaukums help BC_algas_082025.pdf Rēķina numurs (neobligāti) help 08…" at bounding box center [406, 369] width 769 height 579
click at [481, 601] on div "0.00" at bounding box center [487, 603] width 45 height 18
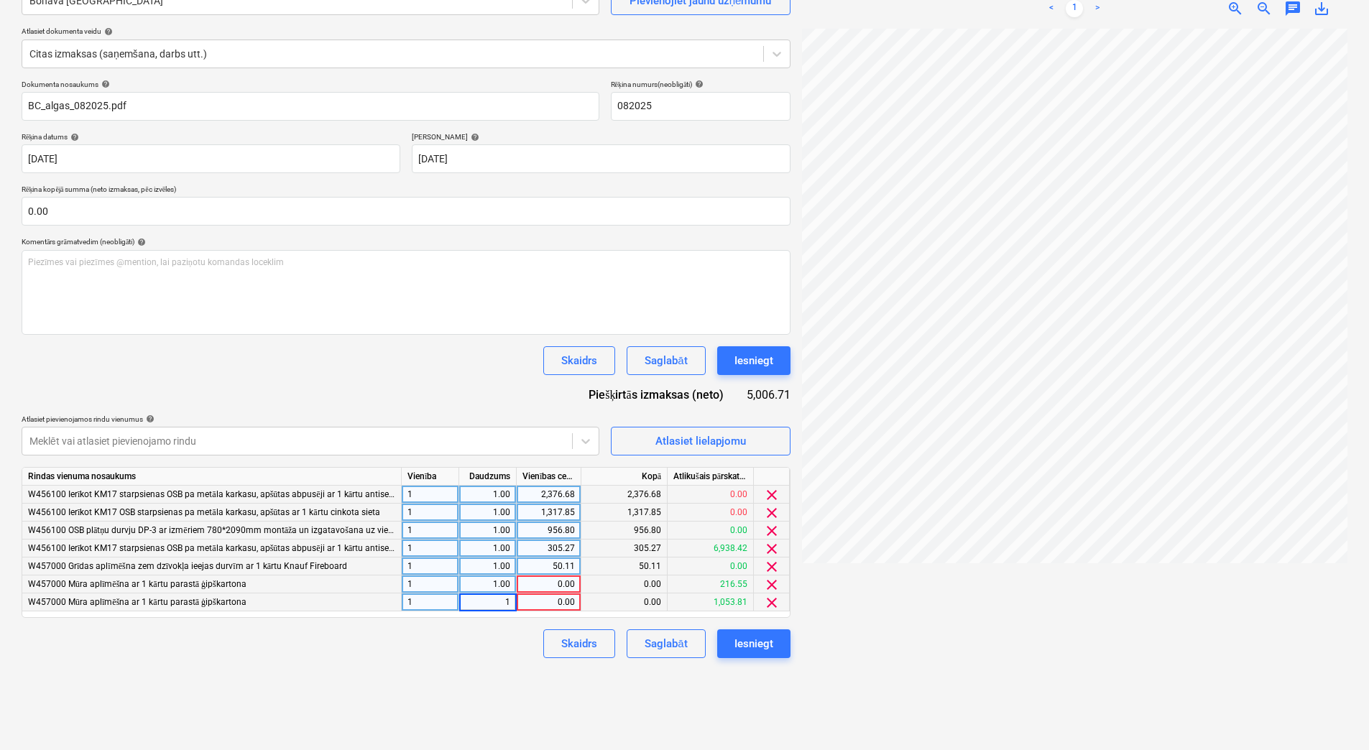
click at [531, 596] on div "0.00" at bounding box center [548, 603] width 52 height 18
click at [535, 583] on div "0.00" at bounding box center [548, 585] width 52 height 18
click at [522, 642] on div "Skaidrs Saglabāt Iesniegt" at bounding box center [406, 644] width 769 height 29
click at [548, 601] on div "0.00" at bounding box center [548, 603] width 52 height 18
click at [517, 652] on div "Skaidrs Saglabāt Iesniegt" at bounding box center [406, 644] width 769 height 29
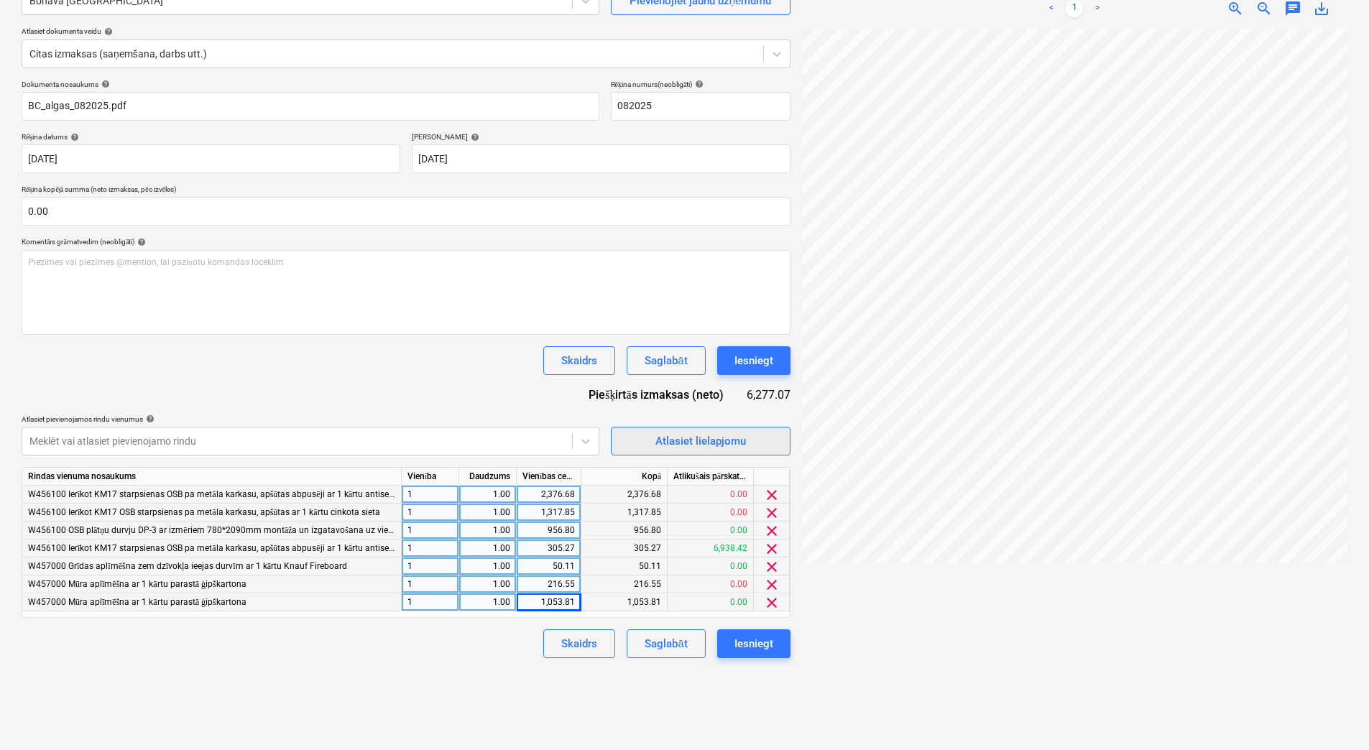
click at [658, 446] on div "Atlasiet lielapjomu" at bounding box center [700, 441] width 91 height 19
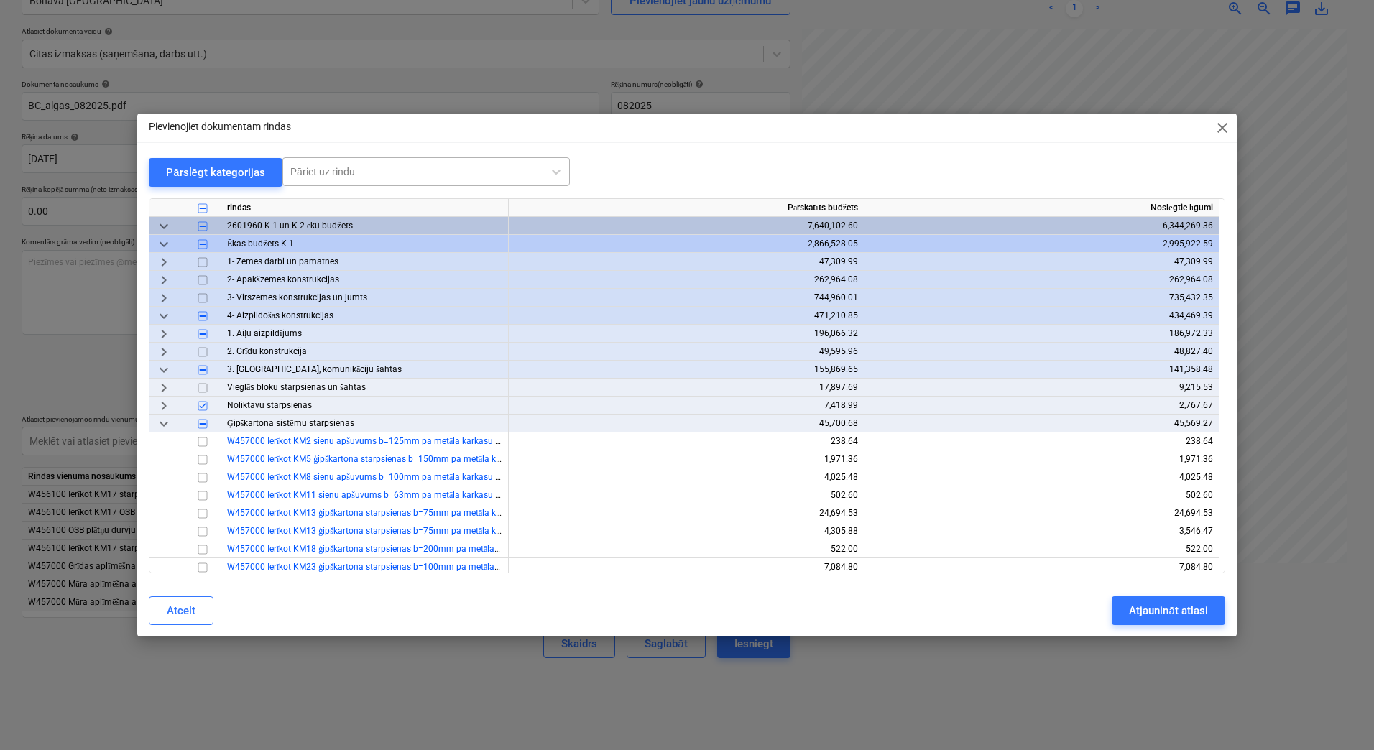
click at [333, 172] on div at bounding box center [412, 172] width 245 height 14
click at [365, 206] on div "-- -- -- W836000 Palīgstrādnieki reģipša sanešanai pa stāviem (pārcelta no star…" at bounding box center [423, 206] width 287 height 23
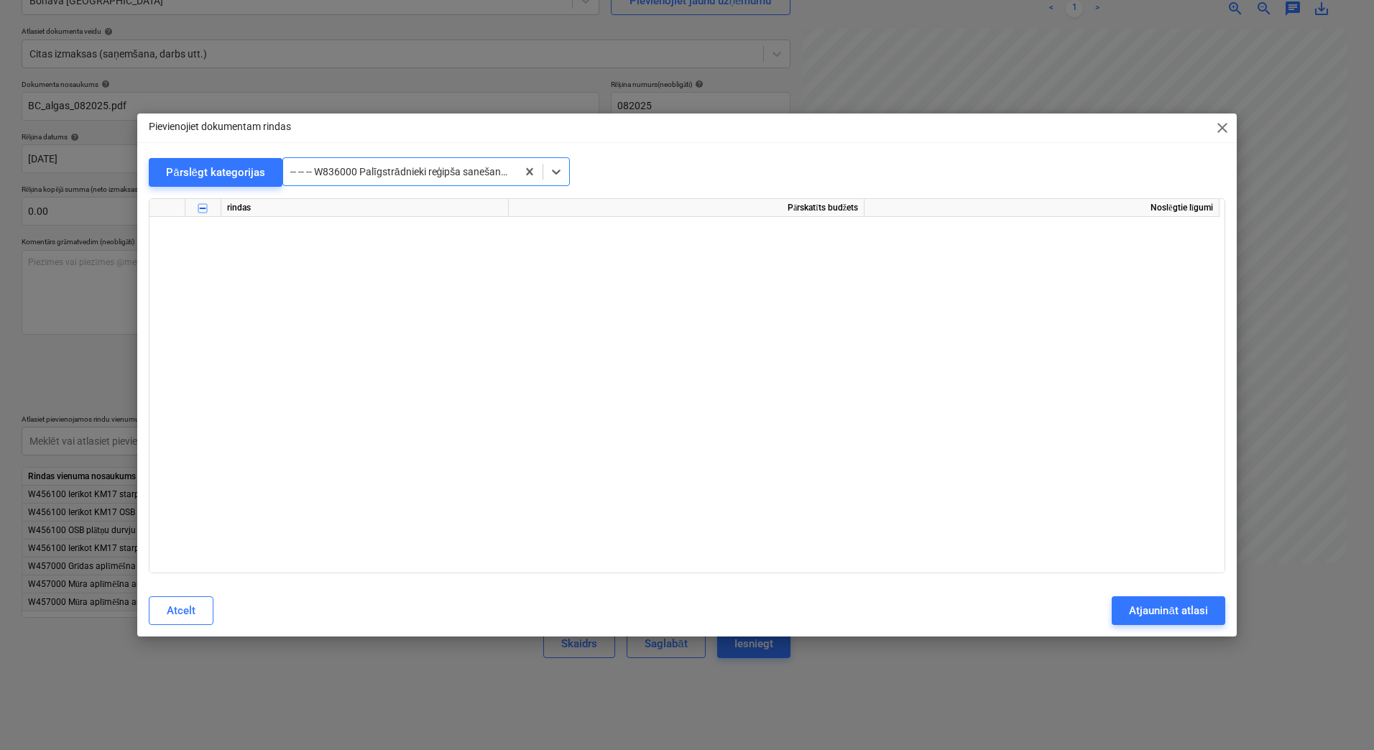
scroll to position [25694, 0]
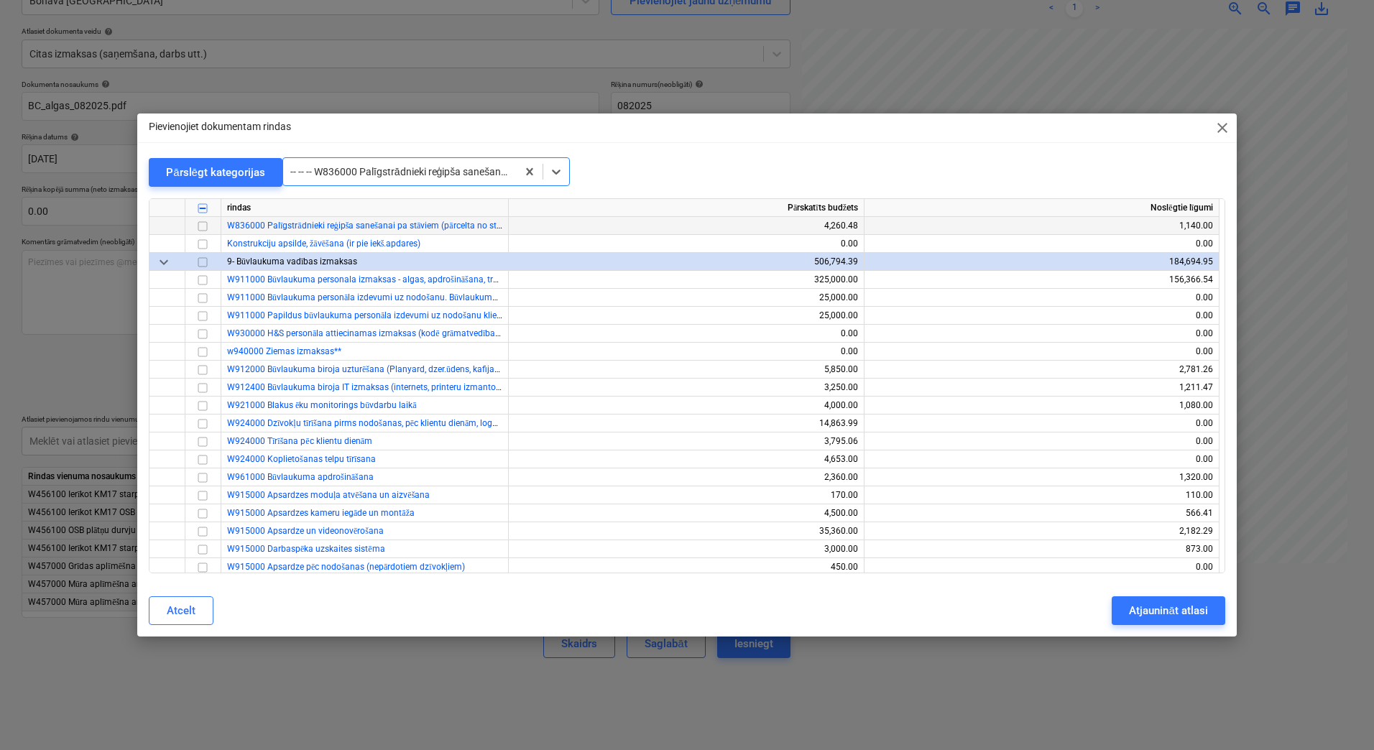
click at [205, 227] on input "checkbox" at bounding box center [202, 226] width 17 height 17
click at [199, 224] on input "checkbox" at bounding box center [202, 226] width 17 height 17
click at [369, 175] on div at bounding box center [399, 172] width 219 height 14
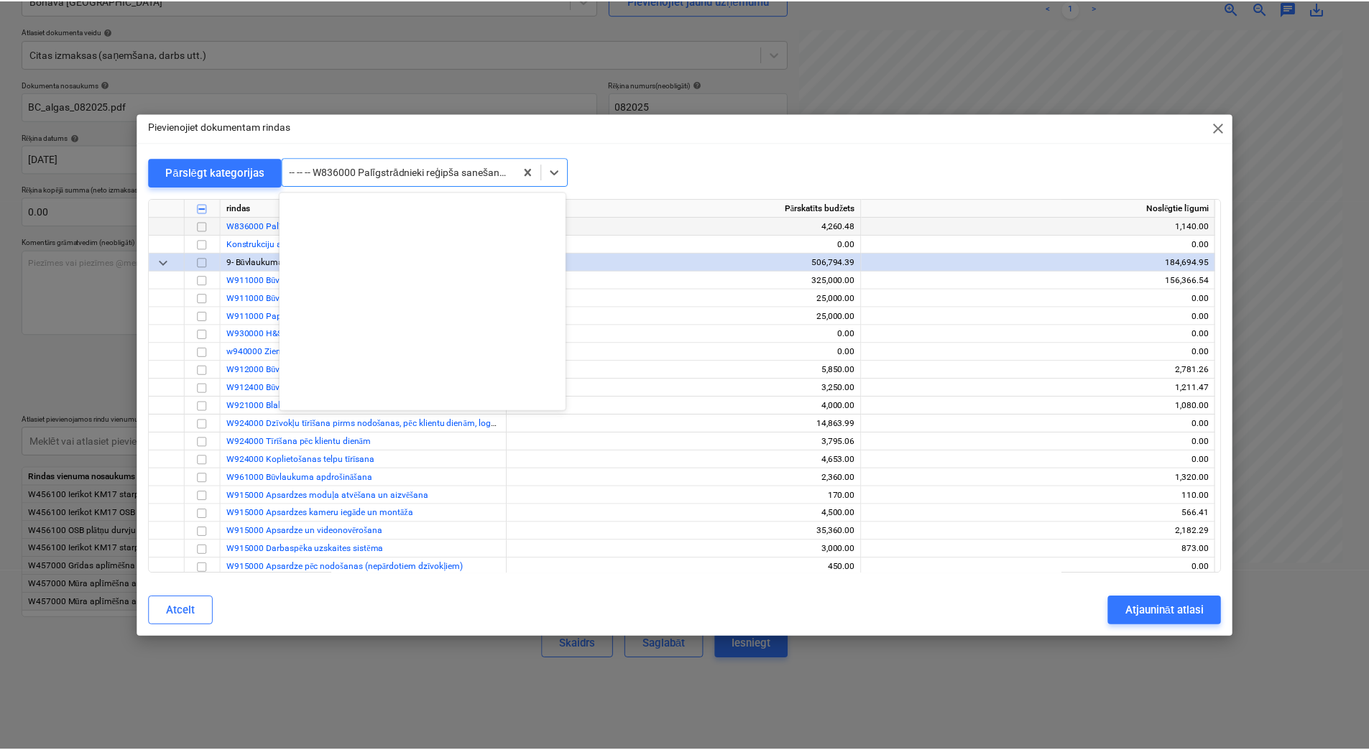
scroll to position [35971, 0]
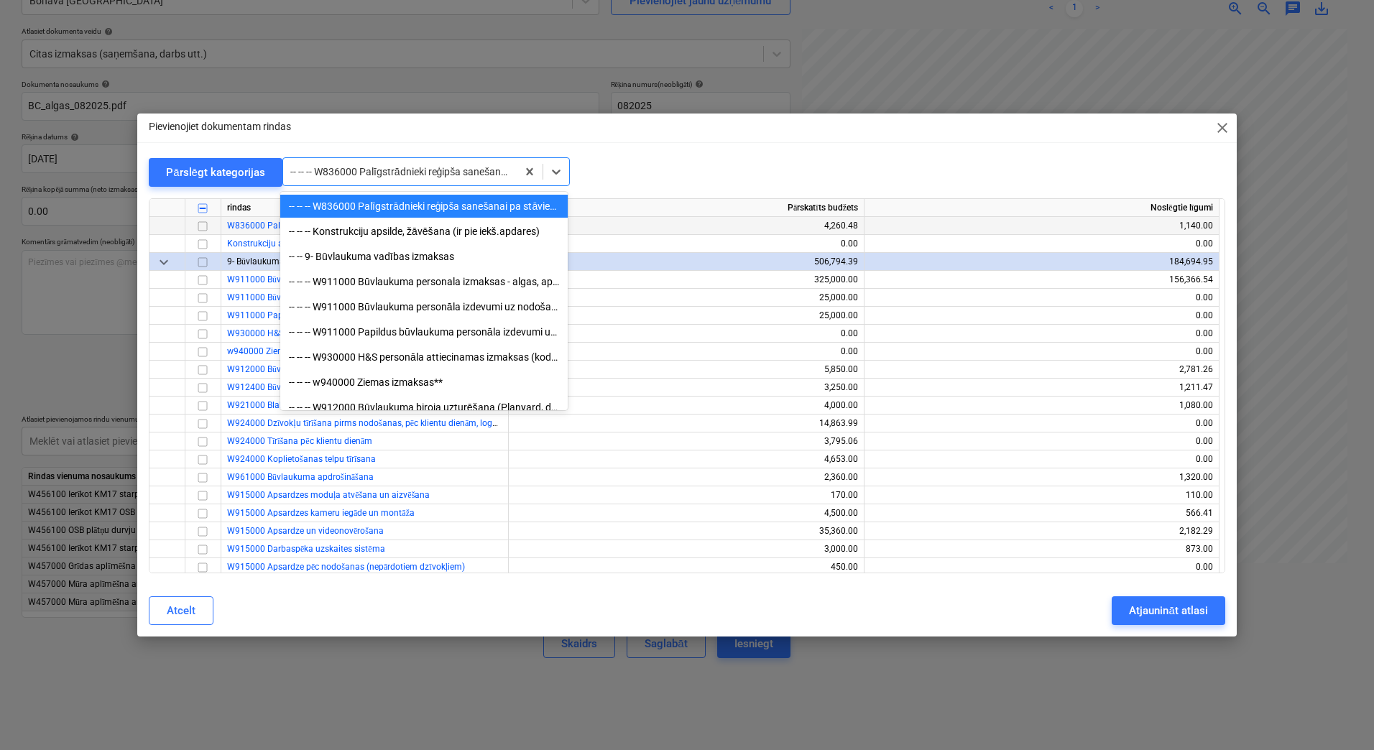
click at [655, 173] on div "Pārslēgt kategorijas option -- -- -- W836000 Palīgstrādnieki reģipša sanešanai …" at bounding box center [687, 171] width 1077 height 29
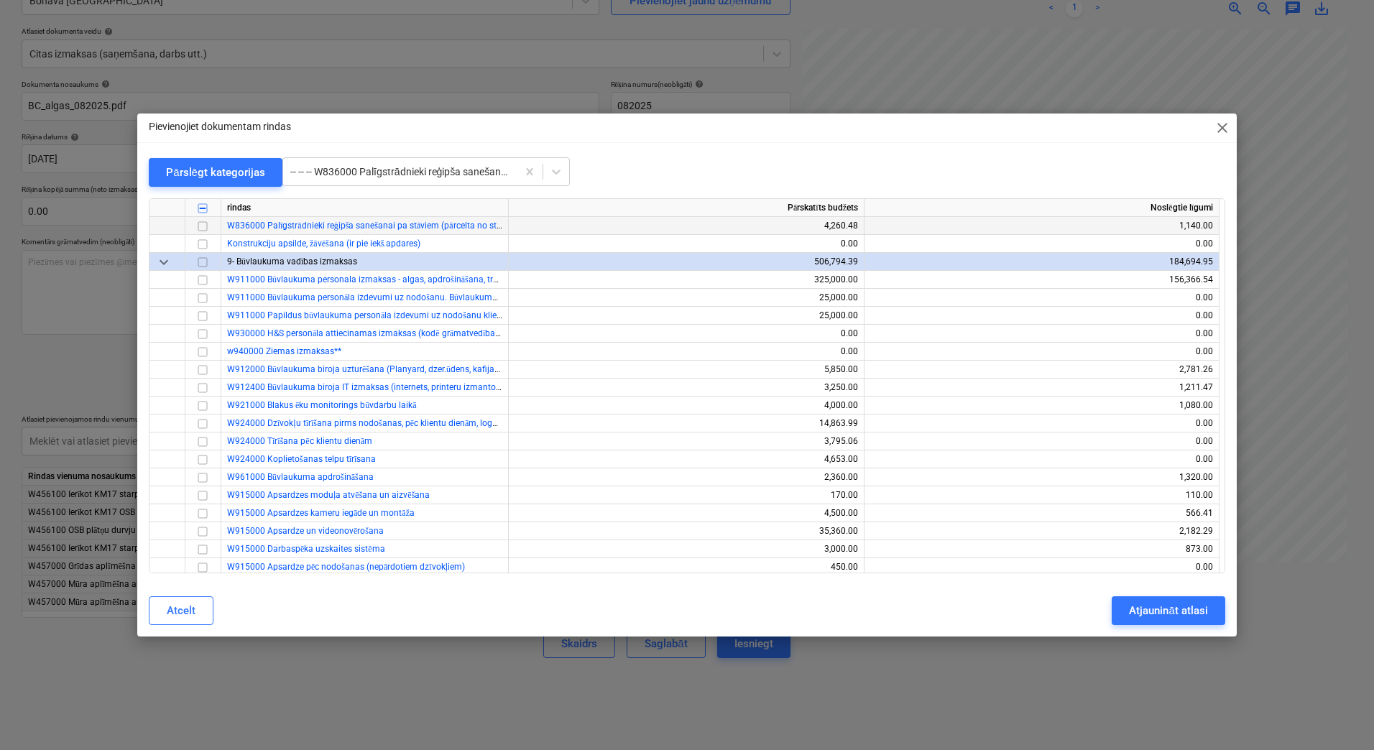
click at [1220, 124] on span "close" at bounding box center [1222, 127] width 17 height 17
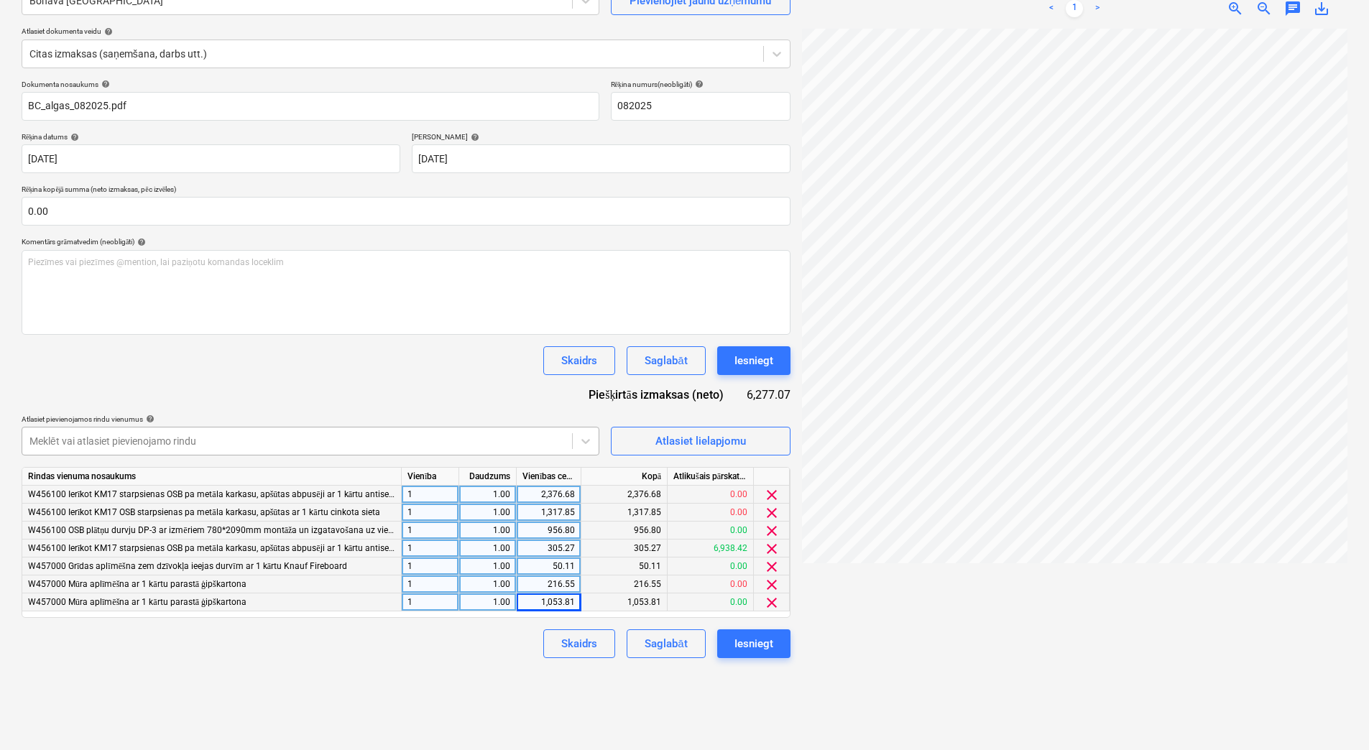
click at [382, 437] on div at bounding box center [296, 441] width 535 height 14
click at [417, 442] on div at bounding box center [296, 441] width 535 height 14
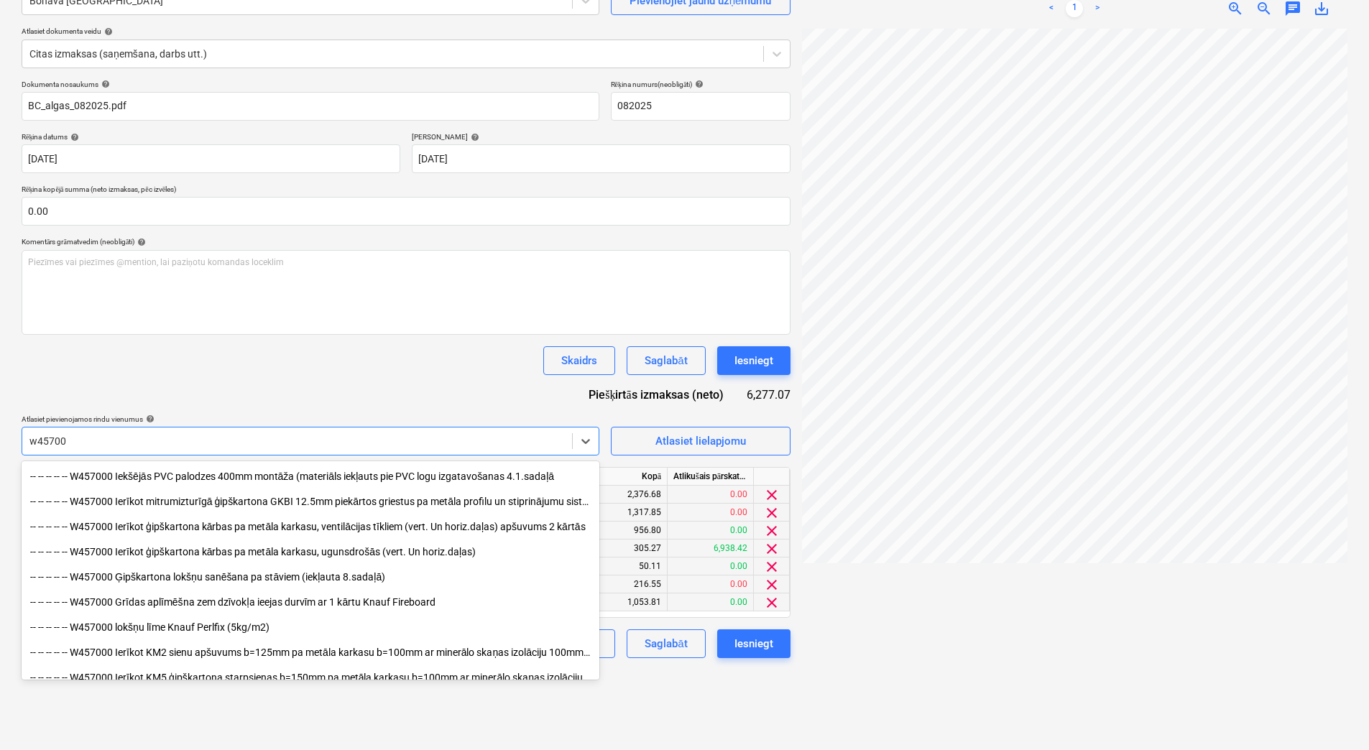
scroll to position [239, 0]
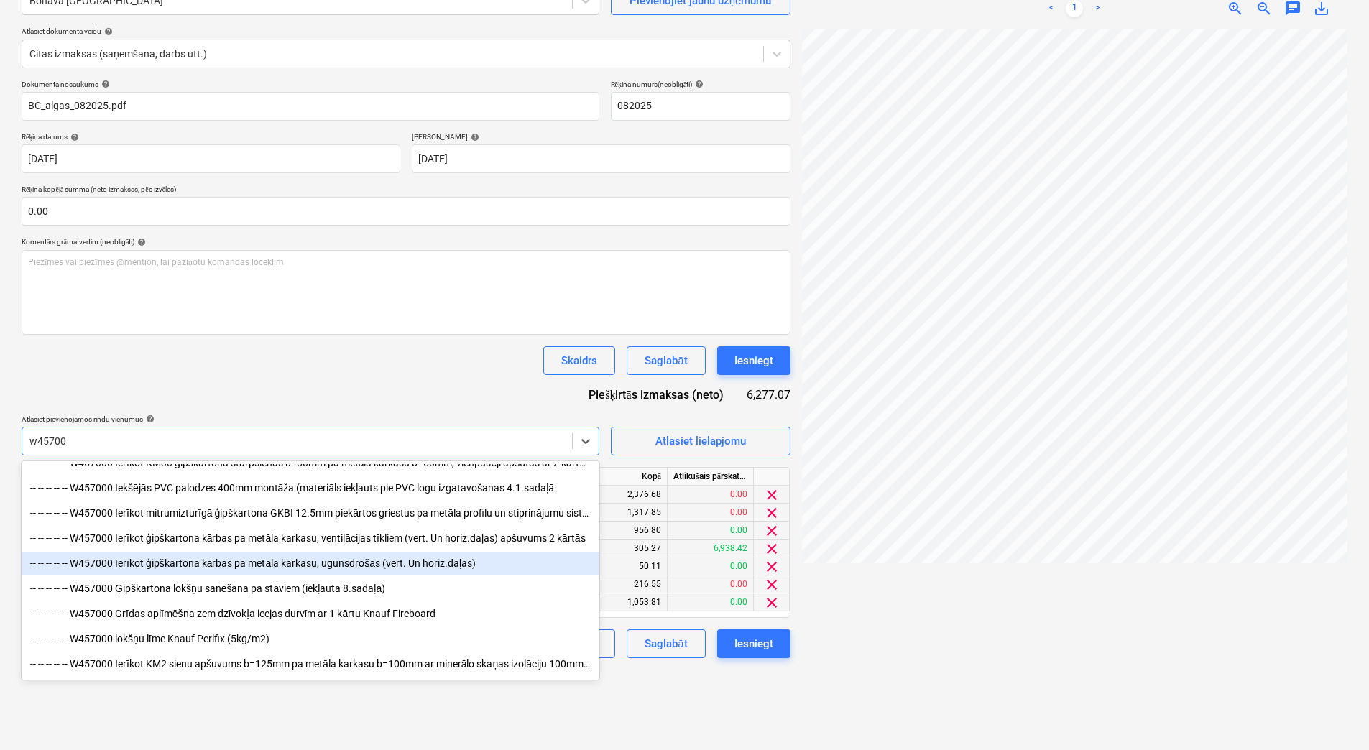
click at [408, 563] on div "-- -- -- -- -- W457000 Ierīkot ģipškartona kārbas pa metāla karkasu, ugunsdrošā…" at bounding box center [311, 563] width 578 height 23
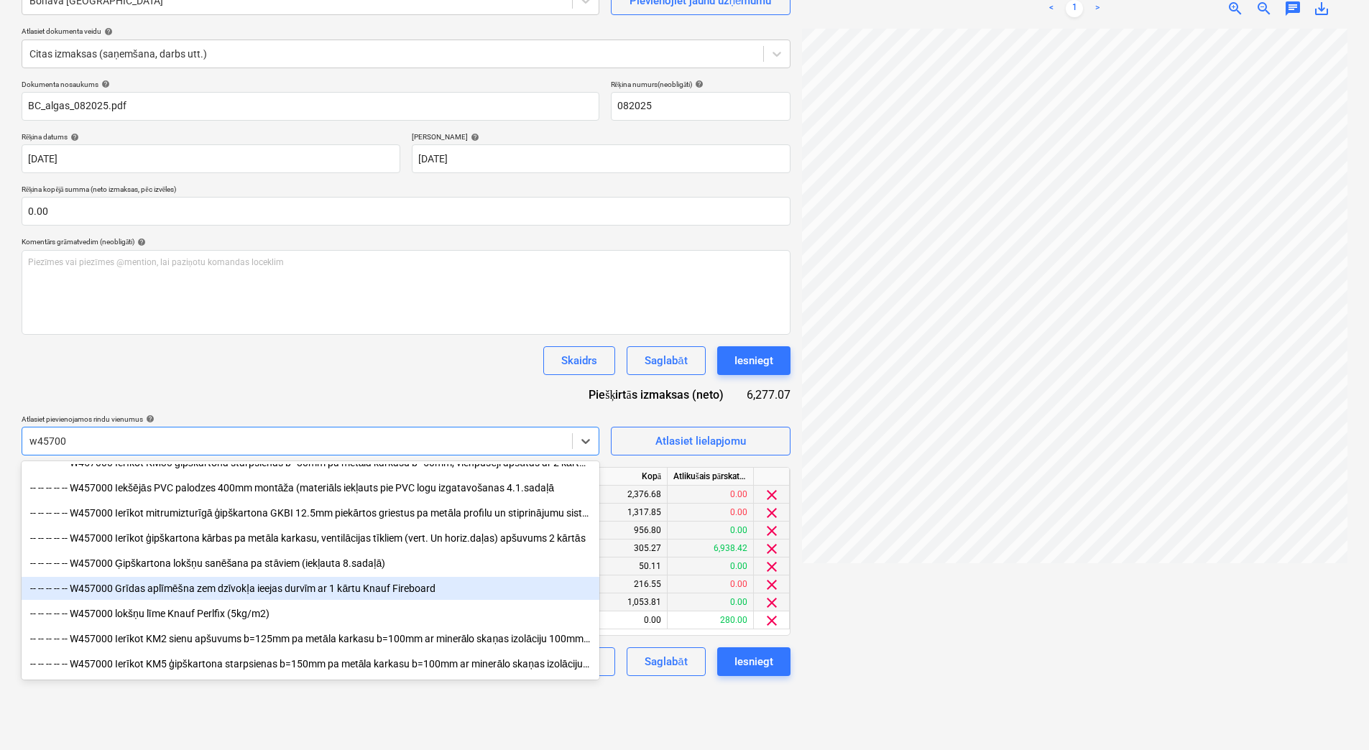
drag, startPoint x: 344, startPoint y: 599, endPoint x: 344, endPoint y: 587, distance: 12.2
click at [344, 587] on div "-- -- -- -- -- W457000 Grīdas aplīmēšna zem dzīvokļa ieejas durvīm ar 1 kārtu K…" at bounding box center [311, 588] width 578 height 23
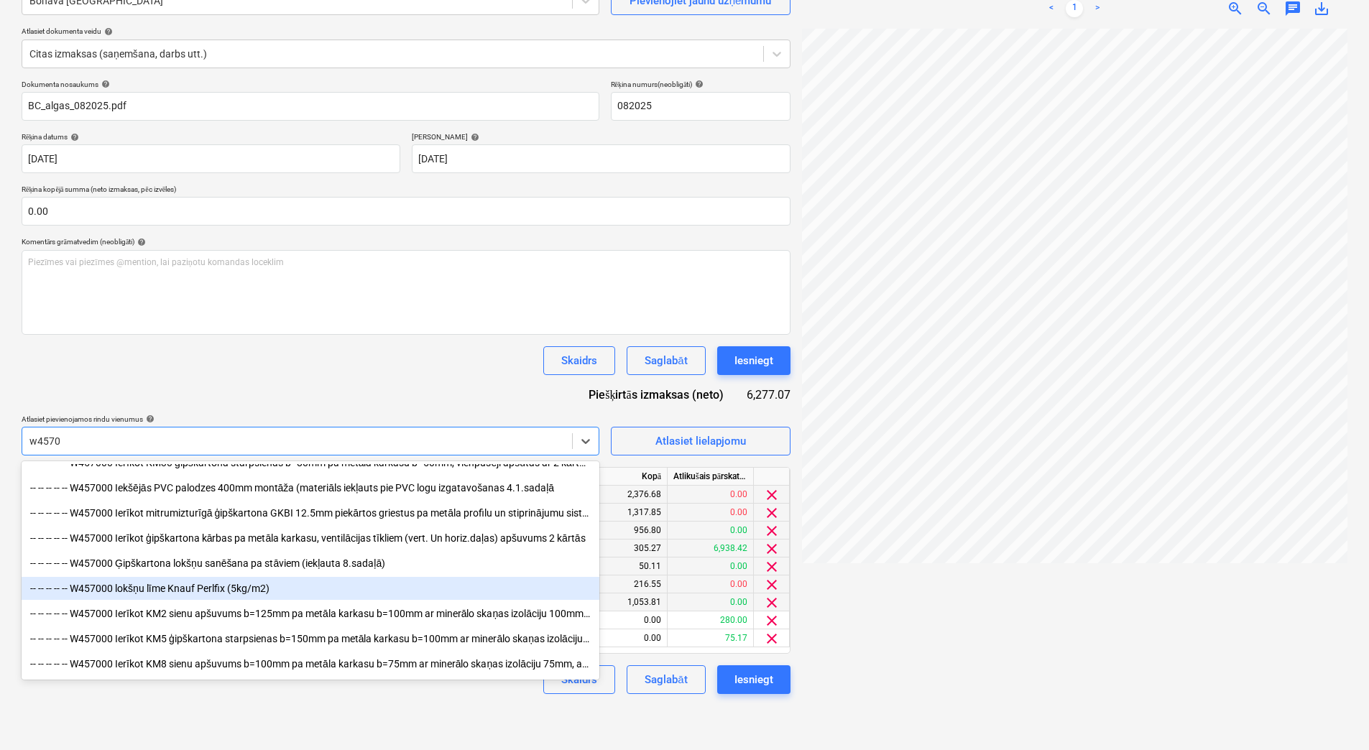
click at [347, 591] on div "-- -- -- -- -- W457000 lokšņu līme Knauf Perlfix (5kg/m2)" at bounding box center [311, 588] width 578 height 23
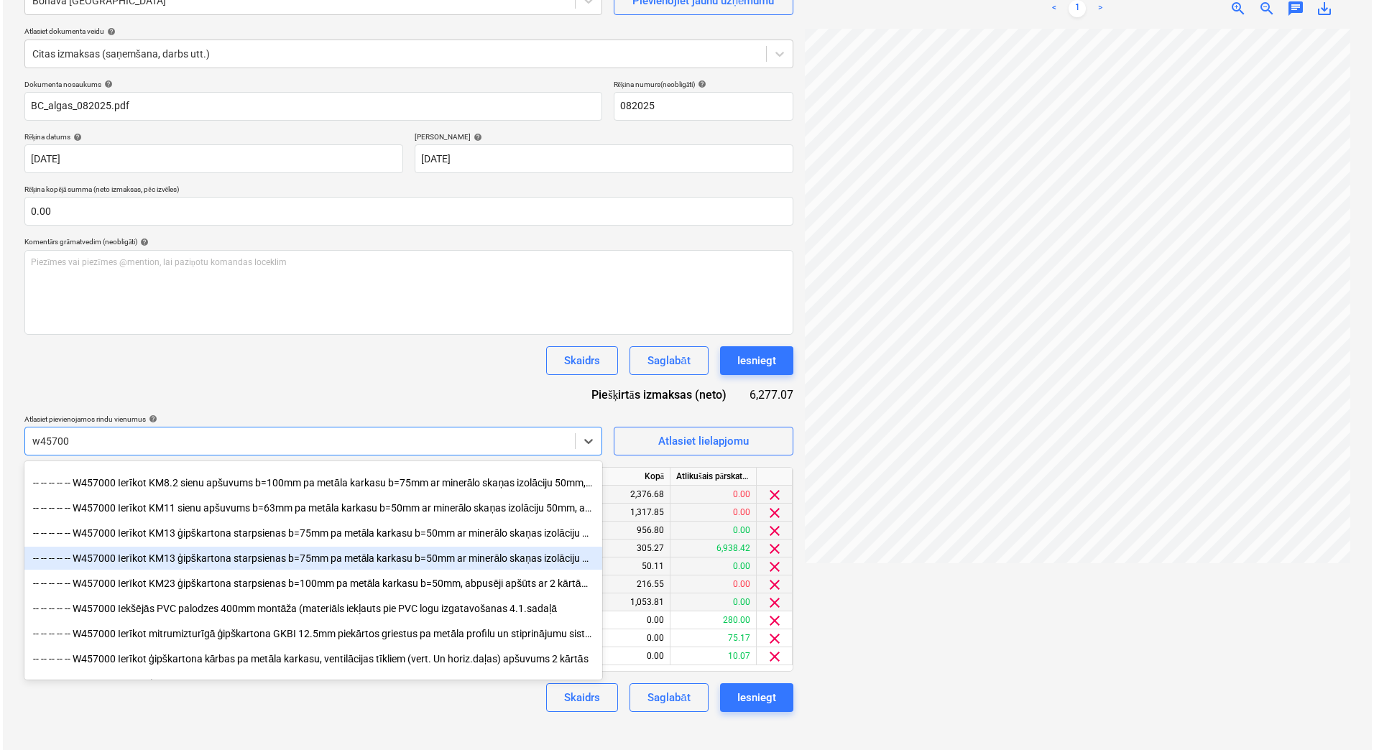
scroll to position [464, 0]
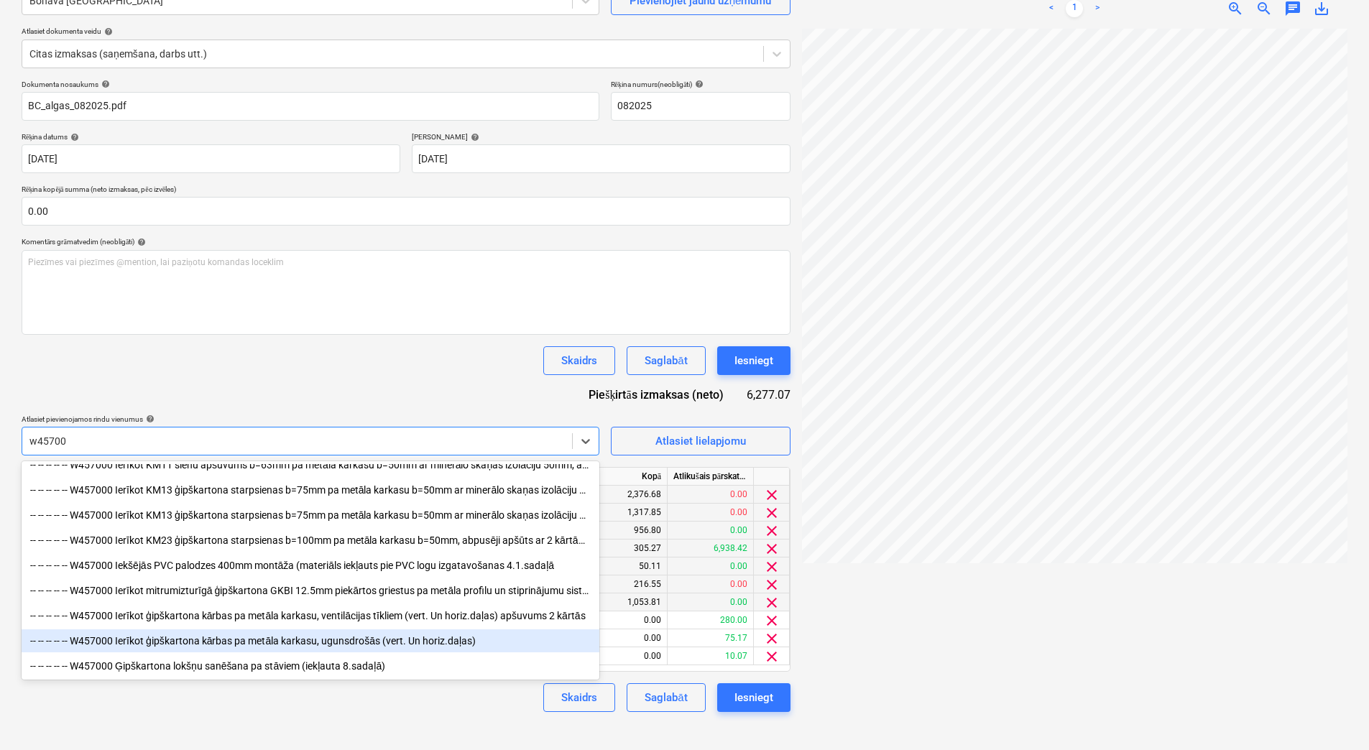
click at [417, 642] on div "-- -- -- -- -- W457000 Ierīkot ģipškartona kārbas pa metāla karkasu, ugunsdrošā…" at bounding box center [311, 641] width 578 height 23
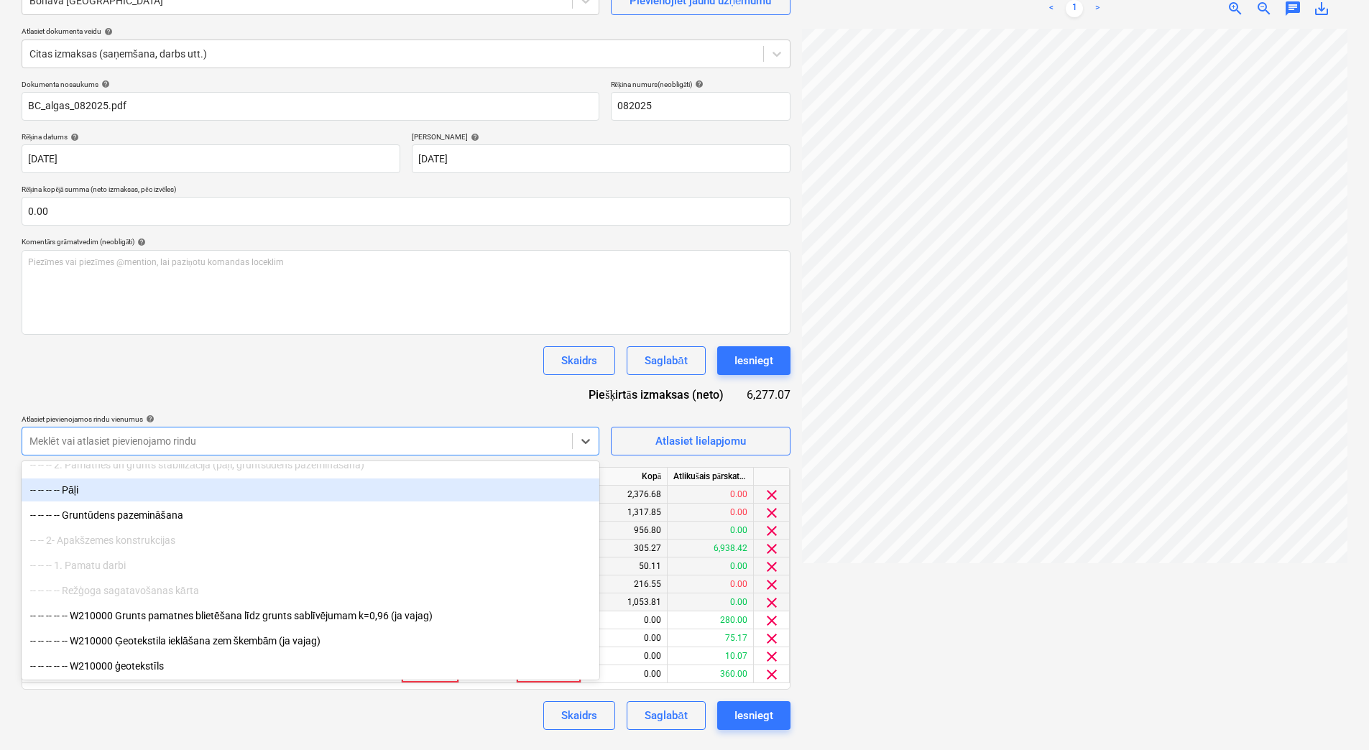
click at [367, 389] on div "Dokumenta nosaukums help BC_algas_082025.pdf Rēķina numurs (neobligāti) help 08…" at bounding box center [406, 405] width 769 height 650
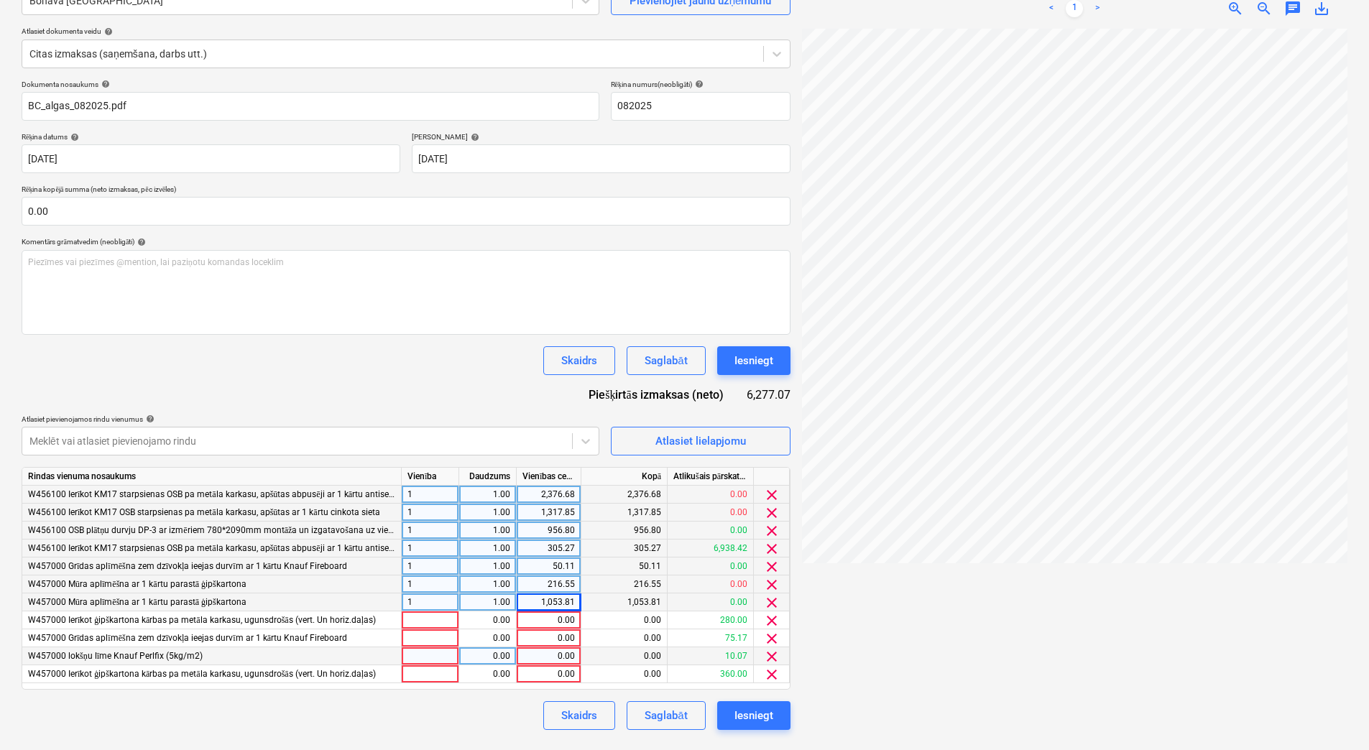
click at [774, 650] on span "clear" at bounding box center [771, 656] width 17 height 17
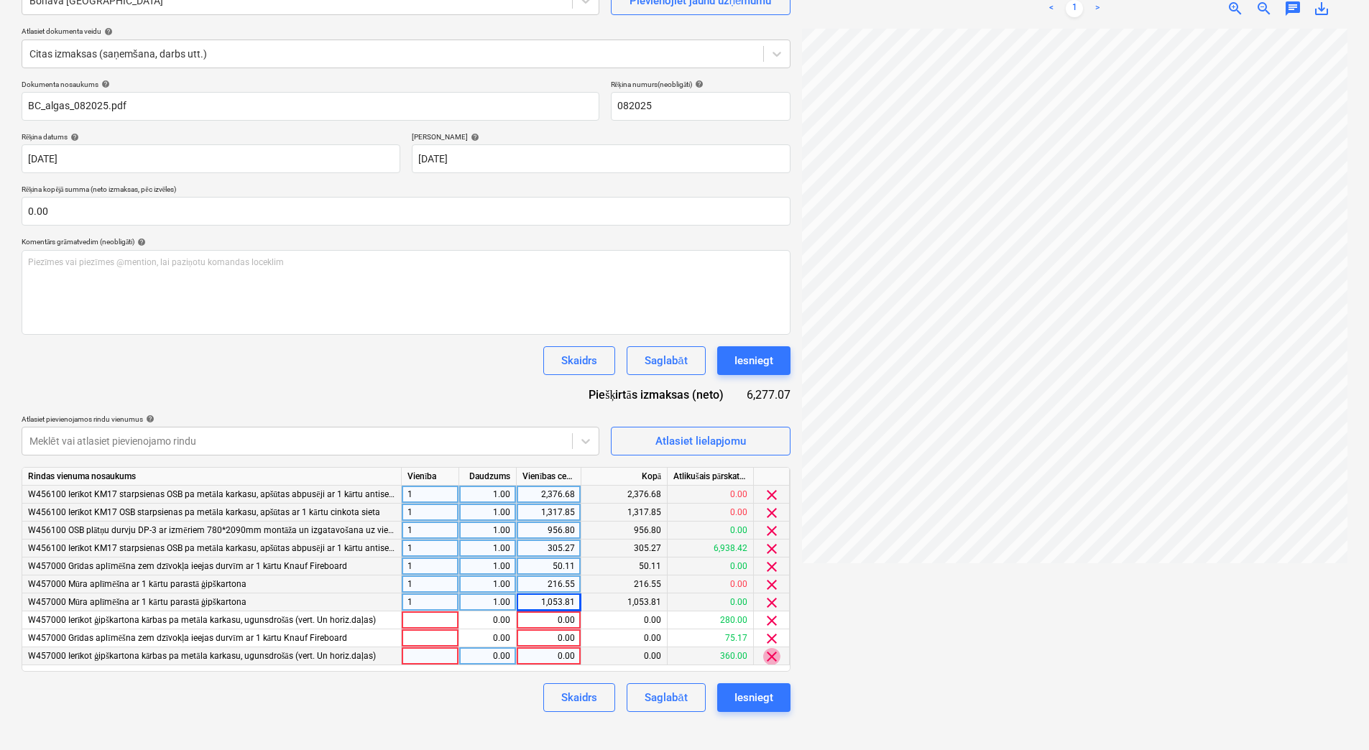
click at [774, 655] on span "clear" at bounding box center [771, 656] width 17 height 17
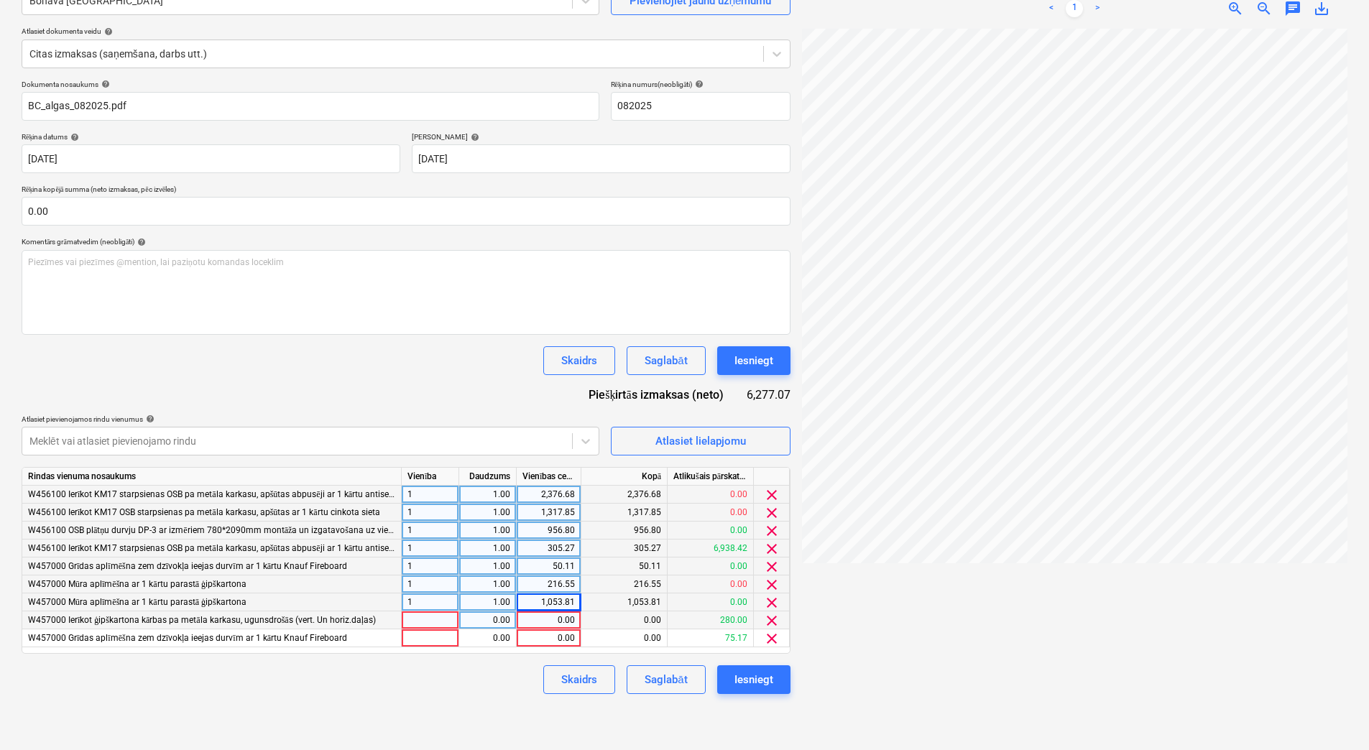
click at [447, 620] on div at bounding box center [430, 621] width 57 height 18
click at [448, 641] on div at bounding box center [430, 639] width 57 height 18
click at [479, 614] on div "0.00" at bounding box center [487, 621] width 45 height 18
click at [483, 643] on div "0.00" at bounding box center [487, 639] width 45 height 18
click at [546, 621] on div "0.00" at bounding box center [548, 621] width 52 height 18
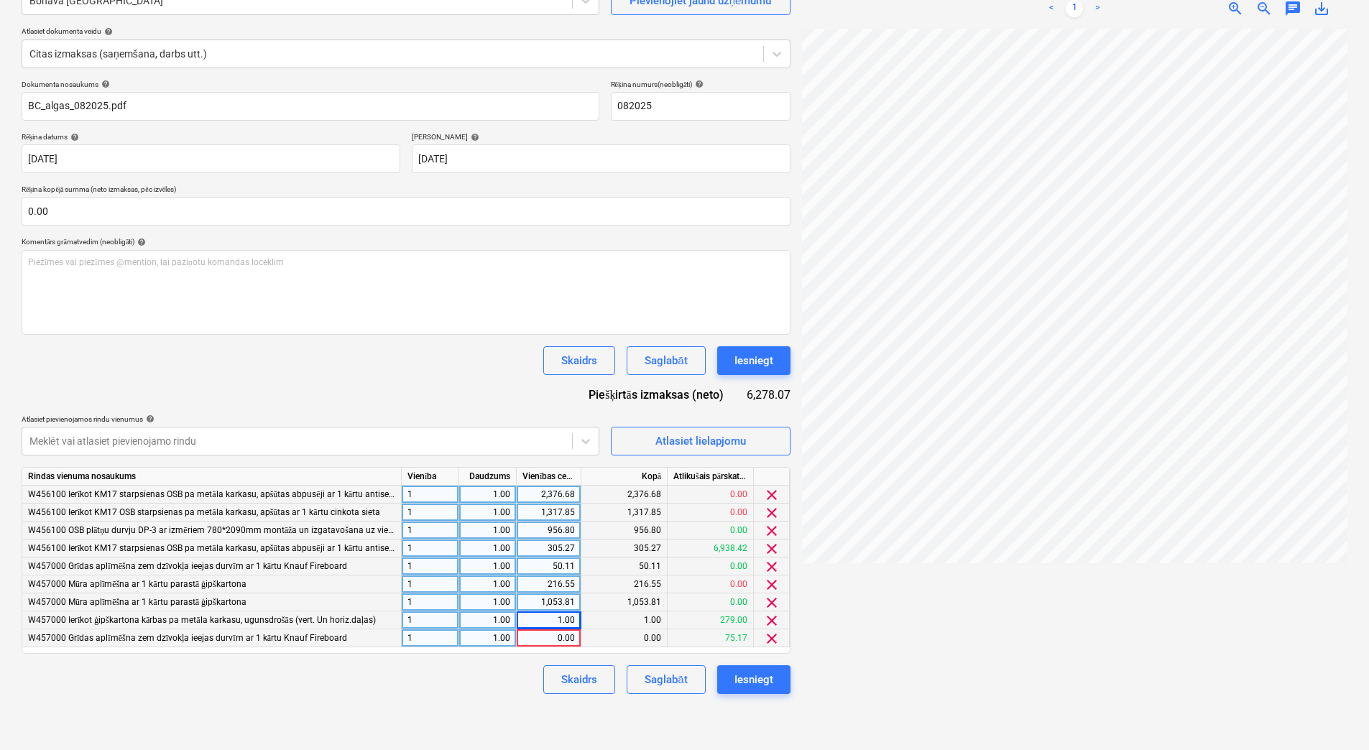
click at [549, 637] on div "0.00" at bounding box center [548, 639] width 52 height 18
click at [487, 680] on div "Skaidrs Saglabāt Iesniegt" at bounding box center [406, 680] width 769 height 29
click at [546, 634] on div "1.00" at bounding box center [548, 639] width 52 height 18
click at [546, 618] on div "1.00" at bounding box center [548, 621] width 52 height 18
click at [548, 642] on div "1.00" at bounding box center [548, 639] width 52 height 18
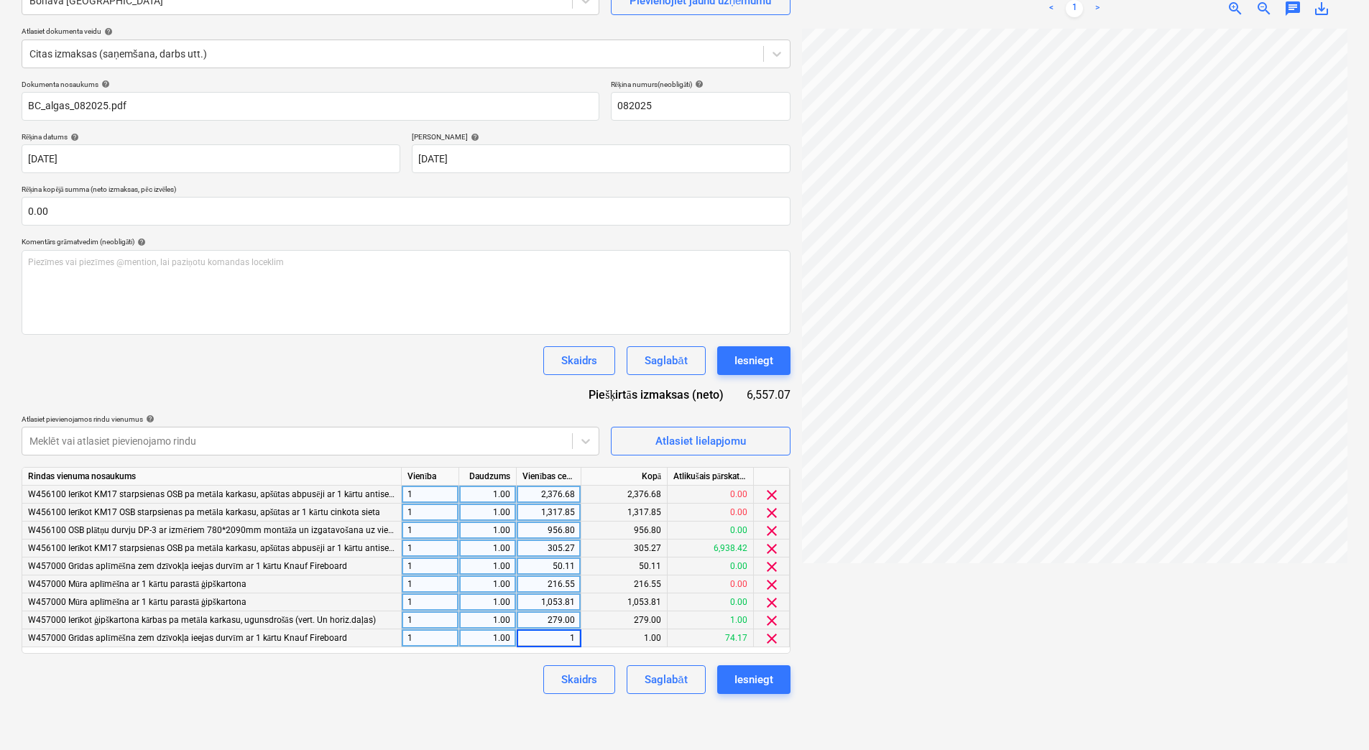
click at [554, 629] on div "279.00" at bounding box center [548, 621] width 52 height 18
click at [556, 637] on div "1.00" at bounding box center [548, 639] width 52 height 18
click at [489, 691] on div "Skaidrs Saglabāt Iesniegt" at bounding box center [406, 680] width 769 height 29
click at [622, 433] on button "Atlasiet lielapjomu" at bounding box center [701, 441] width 180 height 29
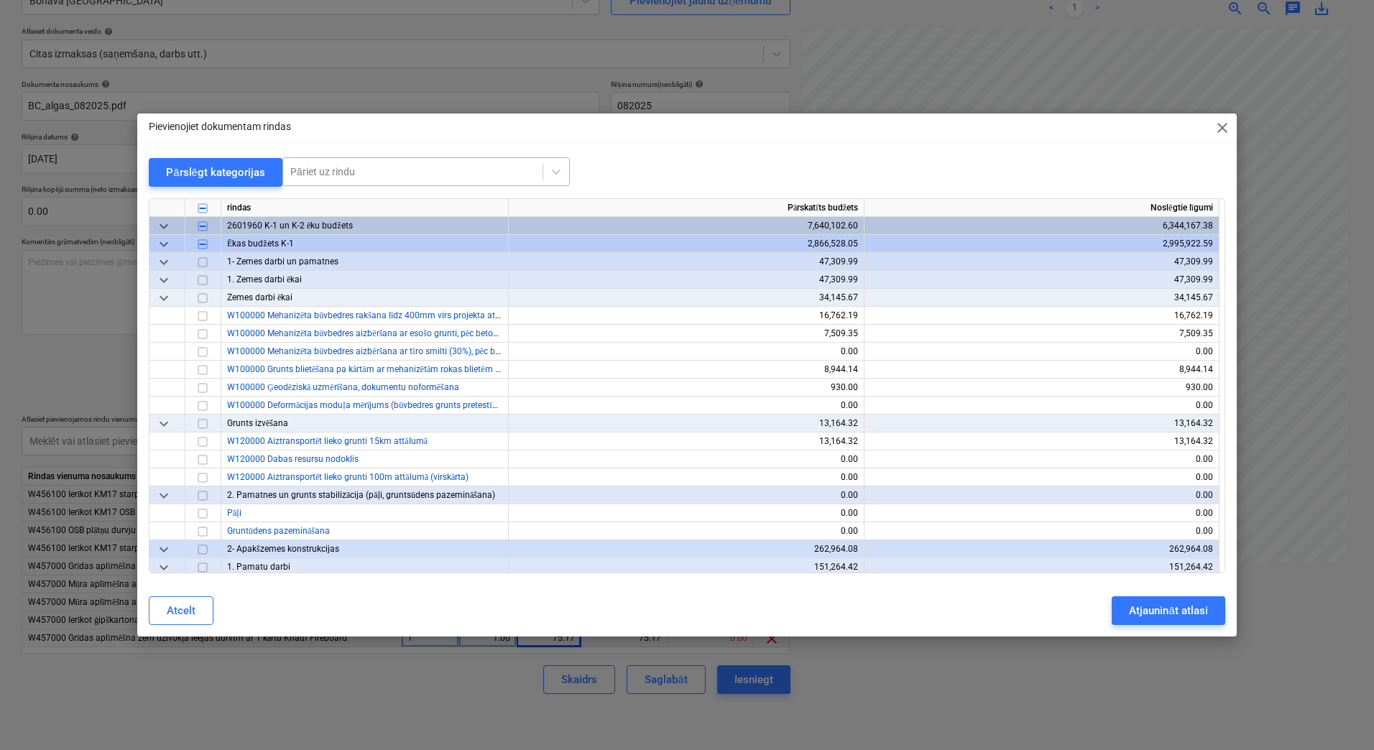
click at [392, 178] on div at bounding box center [412, 172] width 245 height 14
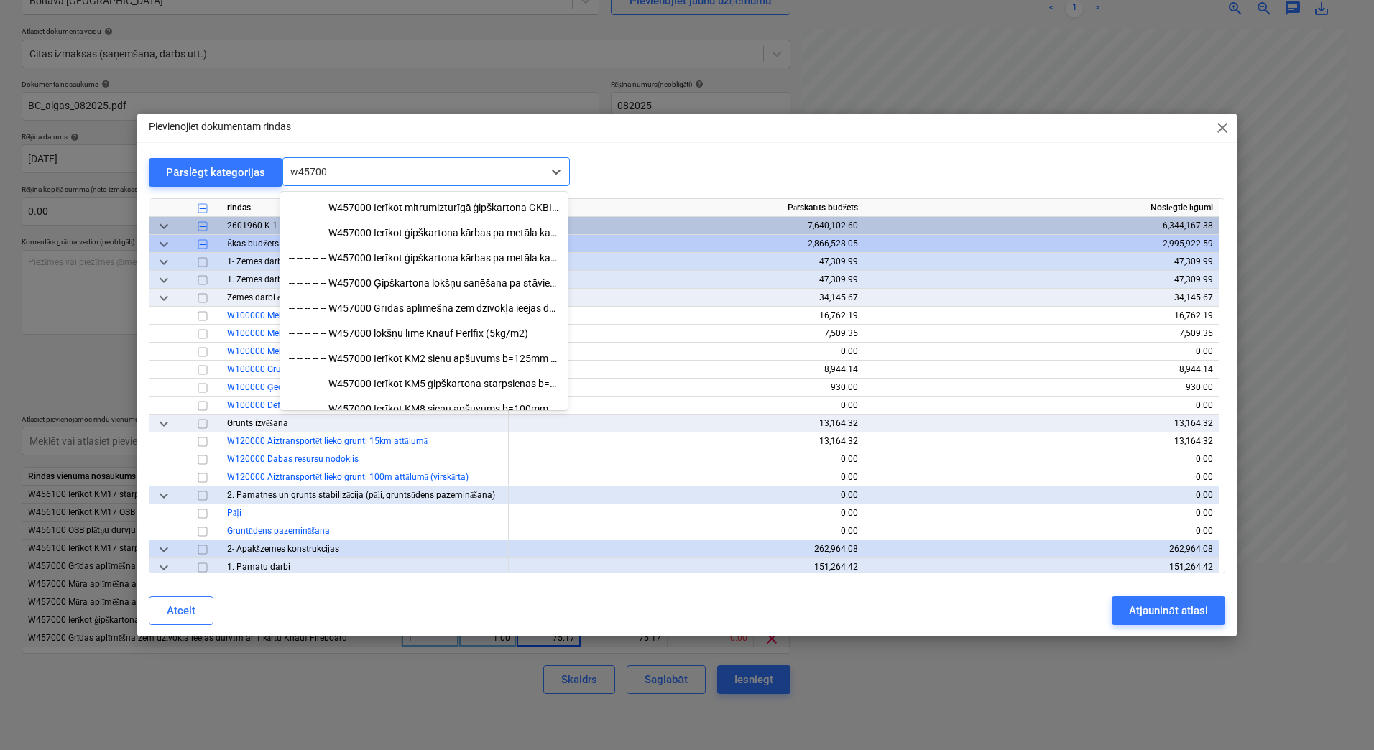
scroll to position [336, 0]
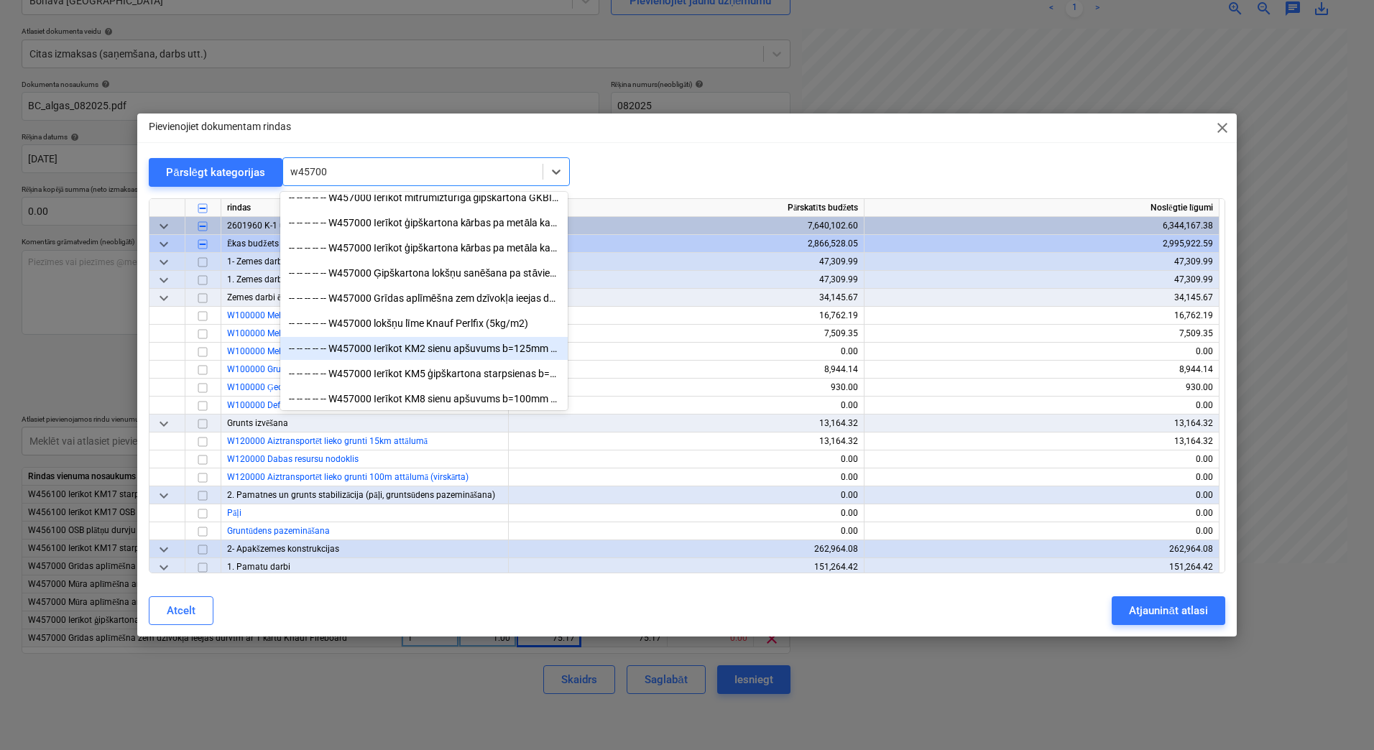
click at [444, 348] on div "-- -- -- -- -- W457000 Ierīkot KM2 sienu apšuvums b=125mm pa metāla karkasu b=1…" at bounding box center [423, 348] width 287 height 23
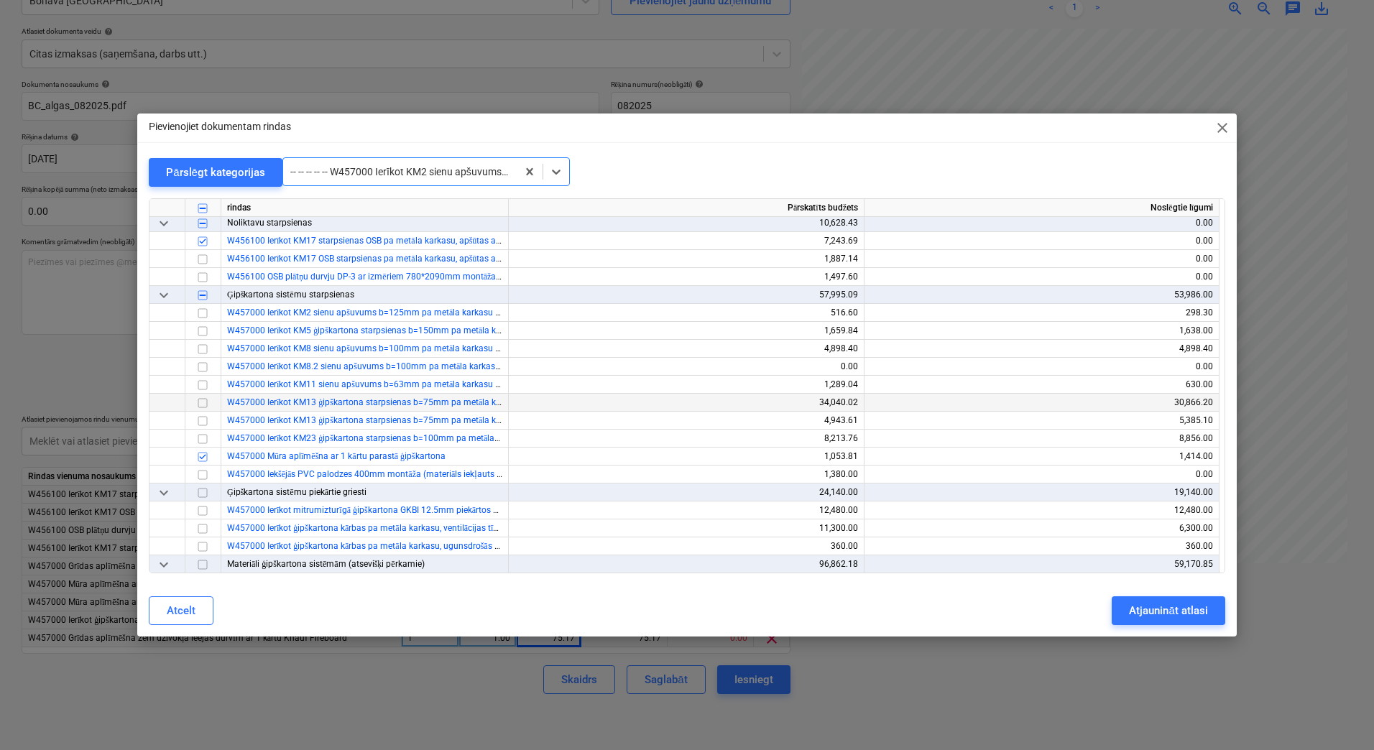
scroll to position [17081, 0]
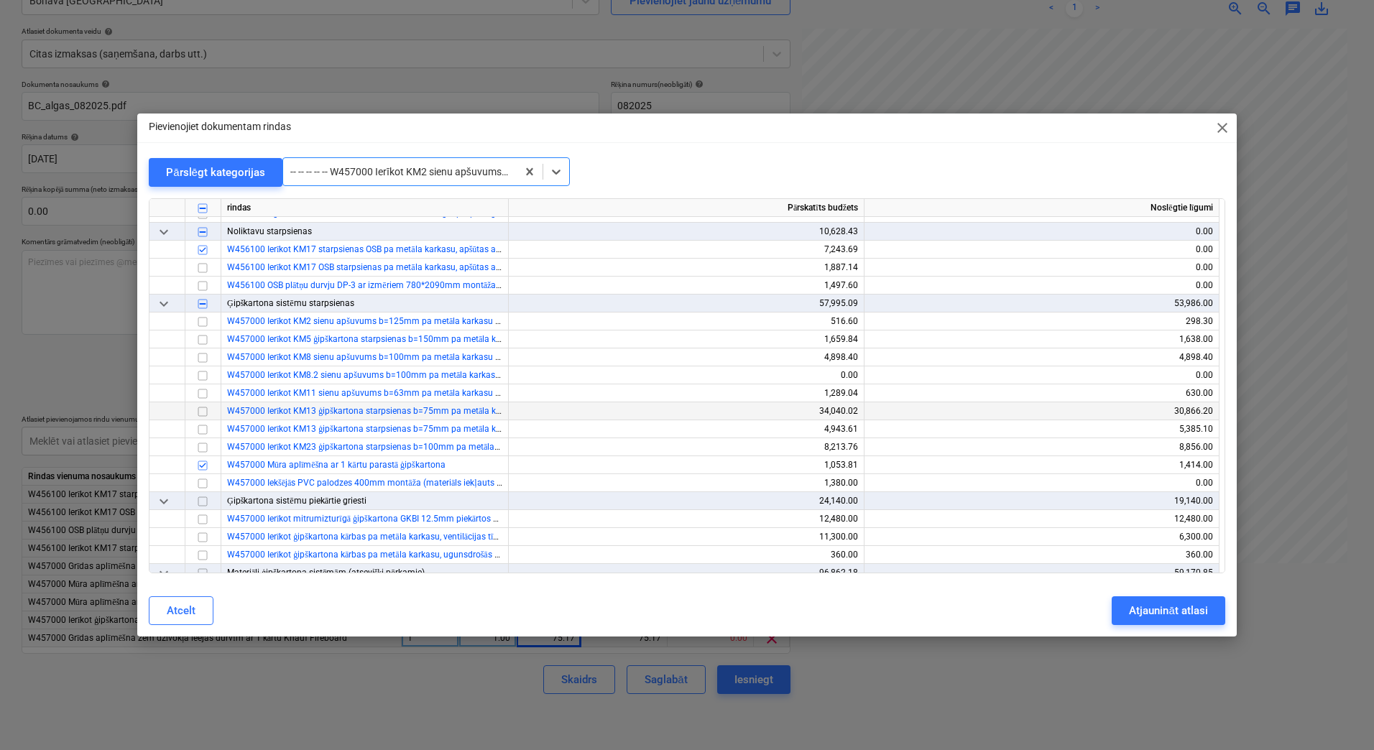
click at [201, 410] on input "checkbox" at bounding box center [202, 411] width 17 height 17
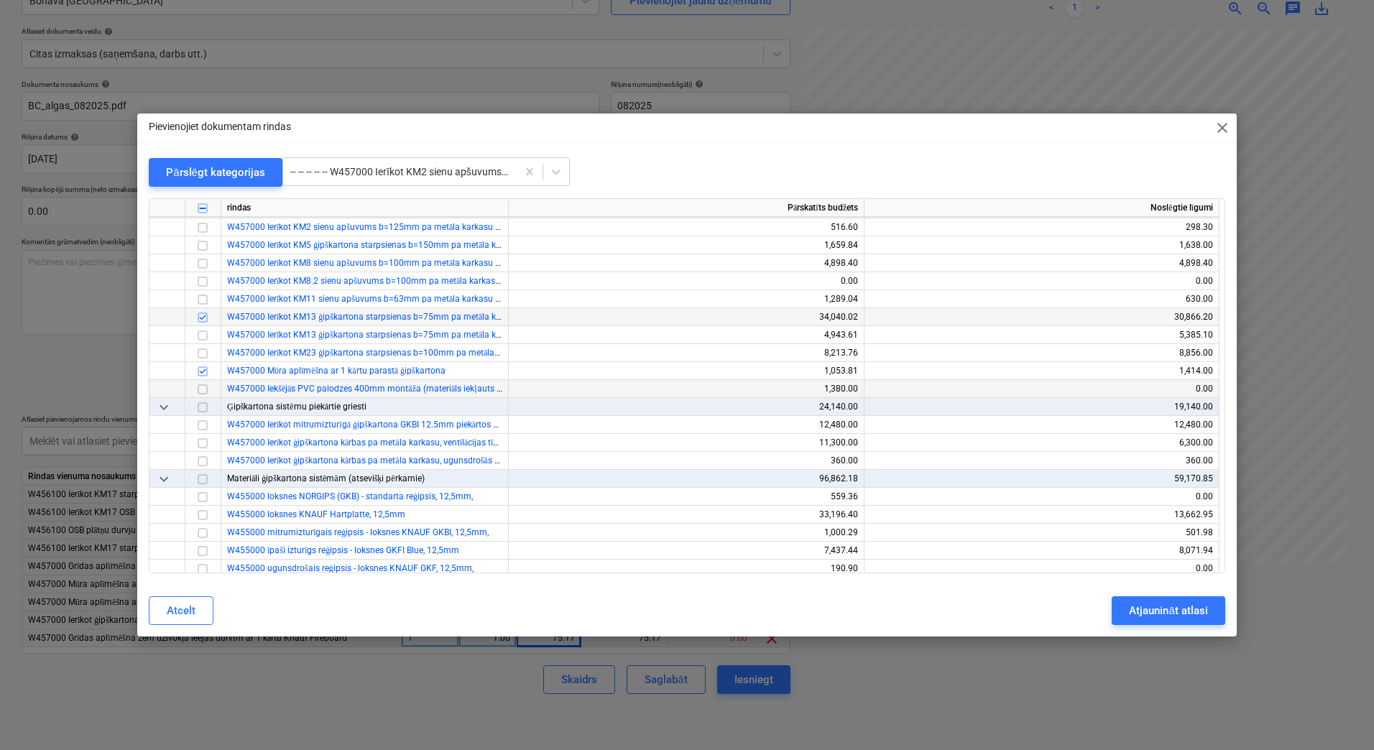
scroll to position [17177, 0]
click at [204, 441] on input "checkbox" at bounding box center [202, 441] width 17 height 17
click at [203, 318] on input "checkbox" at bounding box center [202, 316] width 17 height 17
click at [1134, 606] on div "Atjaunināt atlasi" at bounding box center [1168, 611] width 78 height 19
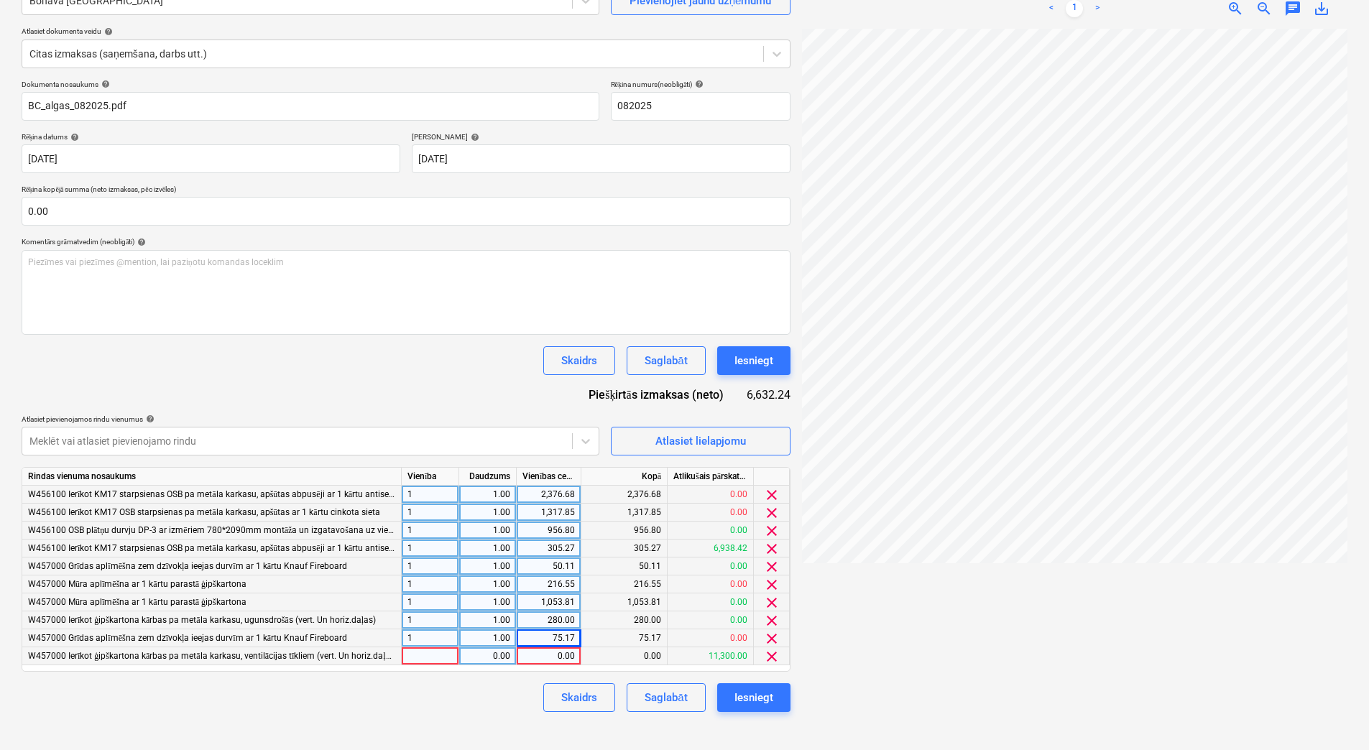
click at [443, 658] on div at bounding box center [430, 657] width 57 height 18
click at [492, 655] on div "0.00" at bounding box center [487, 657] width 45 height 18
click at [544, 656] on div "0.00" at bounding box center [548, 657] width 52 height 18
click at [496, 694] on div "Skaidrs Saglabāt Iesniegt" at bounding box center [406, 697] width 769 height 29
click at [373, 443] on div at bounding box center [296, 441] width 535 height 14
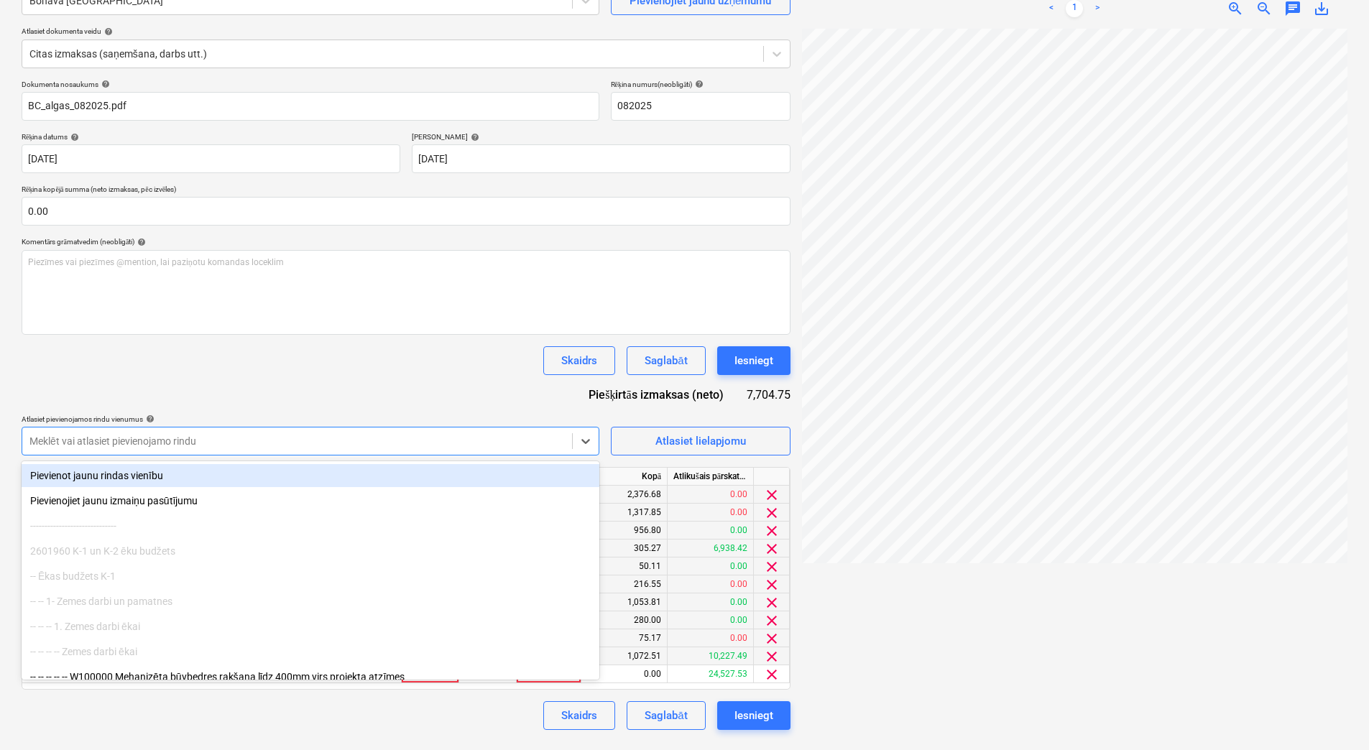
click at [345, 395] on div "Dokumenta nosaukums help BC_algas_082025.pdf Rēķina numurs (neobligāti) help 08…" at bounding box center [406, 405] width 769 height 650
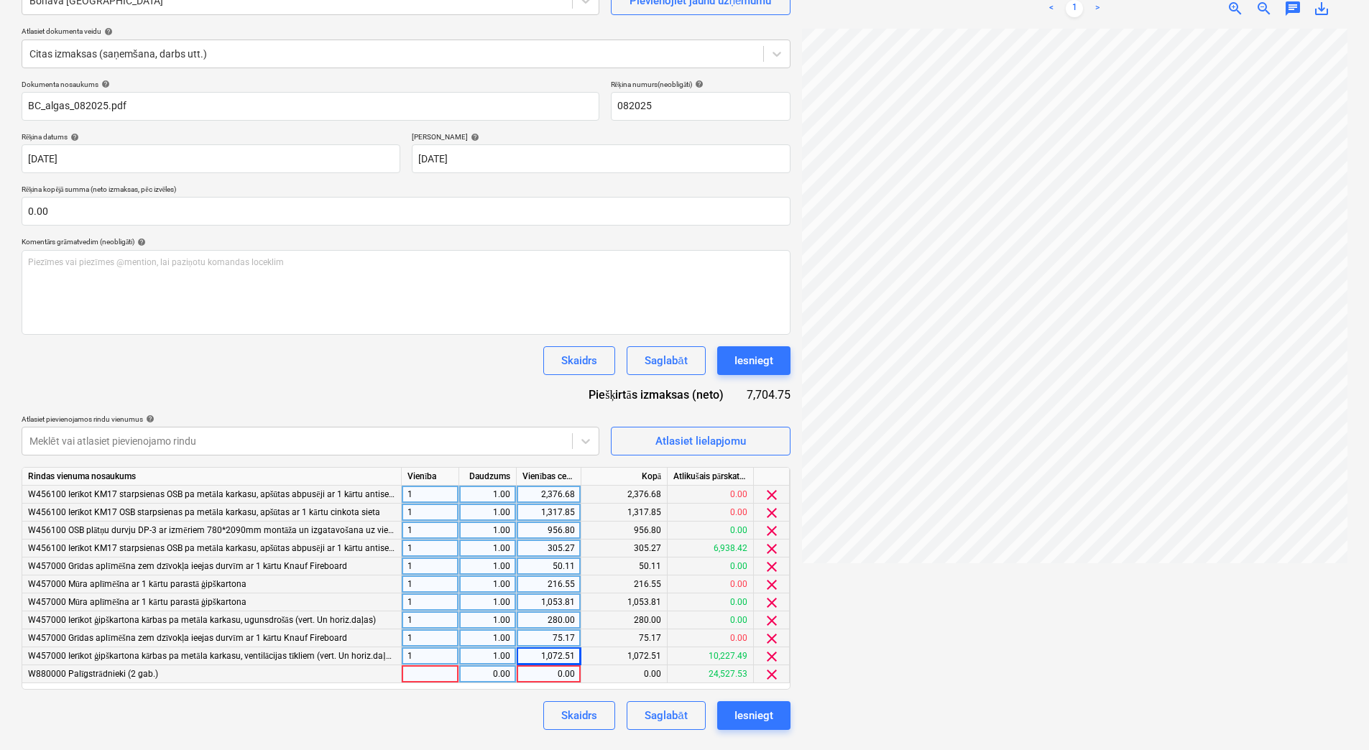
click at [422, 673] on div at bounding box center [430, 675] width 57 height 18
click at [493, 678] on div "0.00" at bounding box center [487, 675] width 45 height 18
click at [537, 678] on div "0.00" at bounding box center [548, 675] width 52 height 18
click at [522, 701] on div "Skaidrs Saglabāt Iesniegt" at bounding box center [406, 715] width 769 height 29
click at [366, 387] on div "Dokumenta nosaukums help BC_algas_082025.pdf Rēķina numurs (neobligāti) help 08…" at bounding box center [406, 405] width 769 height 650
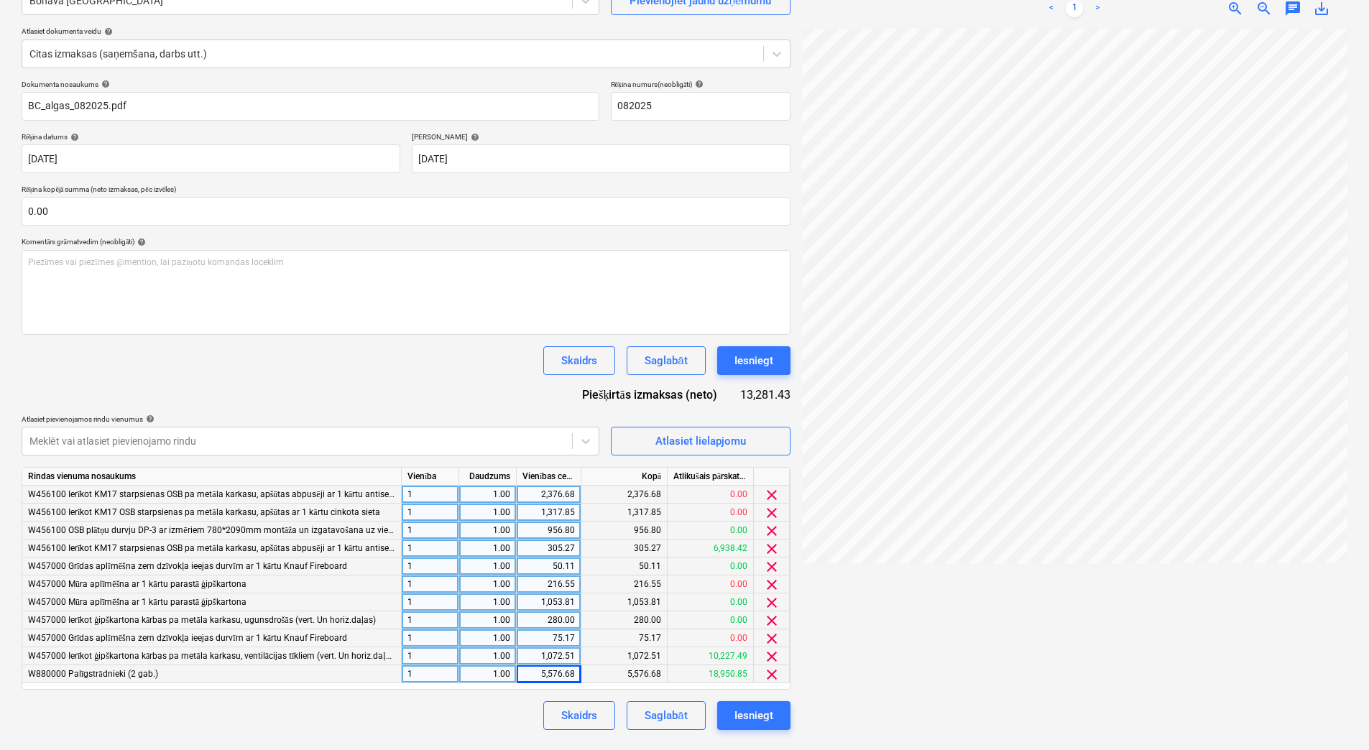
click at [450, 369] on div "Skaidrs Saglabāt Iesniegt" at bounding box center [406, 360] width 769 height 29
click at [454, 369] on div "Skaidrs Saglabāt Iesniegt" at bounding box center [406, 360] width 769 height 29
click at [468, 402] on div "Dokumenta nosaukums help BC_algas_082025.pdf Rēķina numurs (neobligāti) help 08…" at bounding box center [406, 405] width 769 height 650
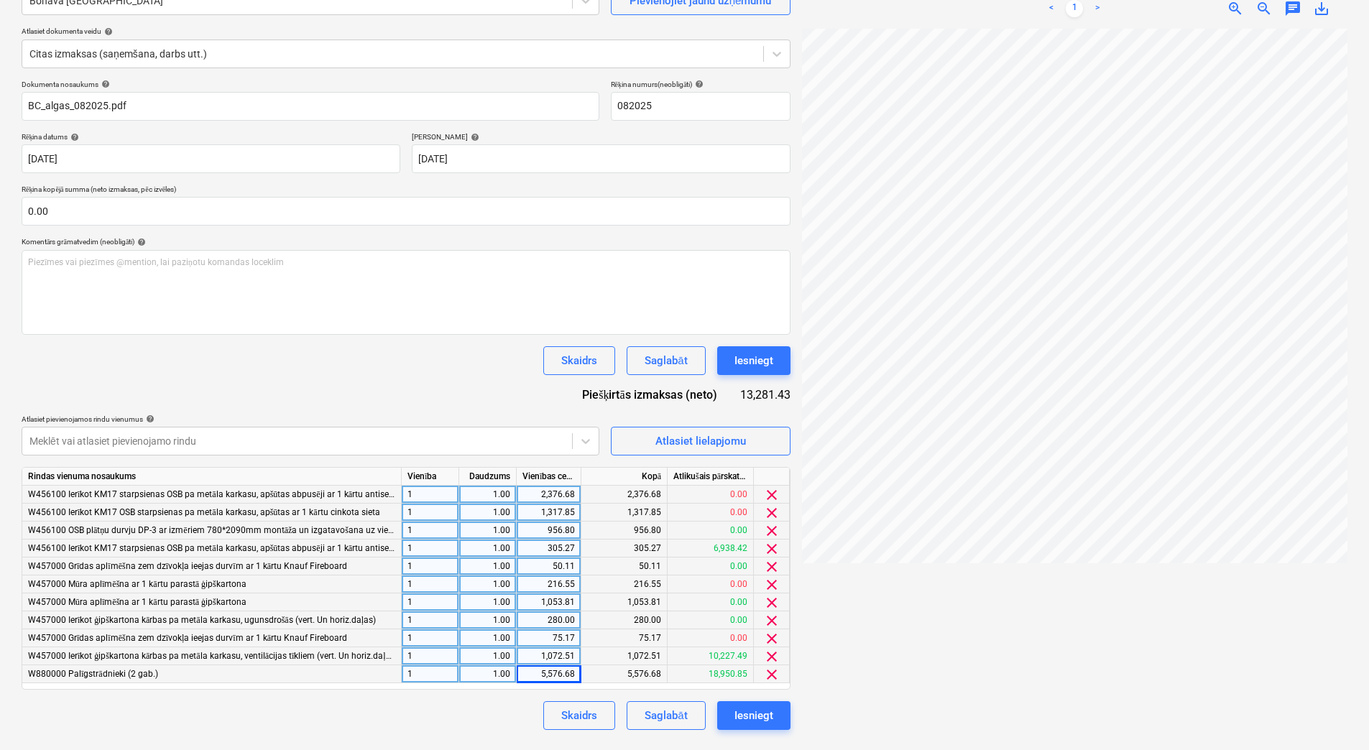
click at [471, 716] on div "Skaidrs Saglabāt Iesniegt" at bounding box center [406, 715] width 769 height 29
click at [494, 705] on div "Skaidrs Saglabāt Iesniegt" at bounding box center [406, 715] width 769 height 29
click at [551, 673] on div "5,576.68" at bounding box center [548, 675] width 52 height 18
click at [493, 706] on div "Skaidrs Saglabāt Iesniegt" at bounding box center [406, 715] width 769 height 29
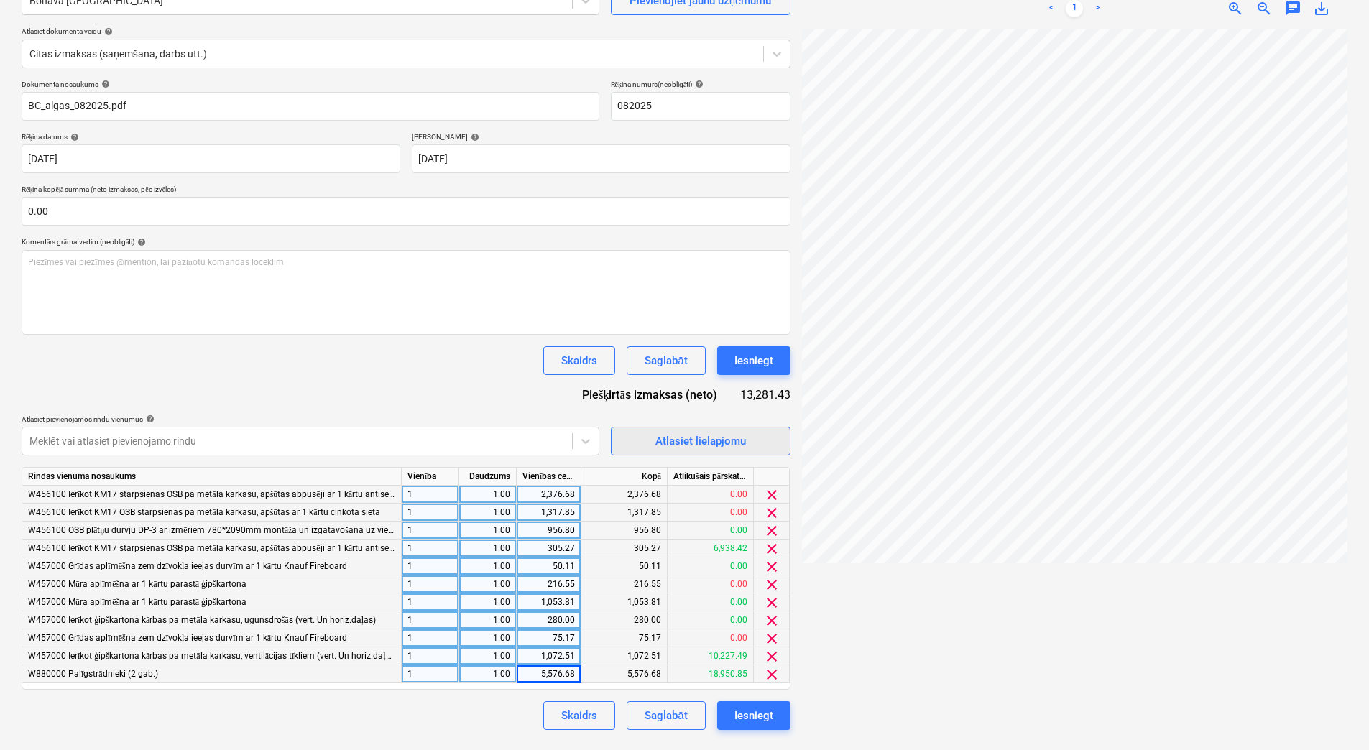
click at [729, 440] on div "Atlasiet lielapjomu" at bounding box center [700, 441] width 91 height 19
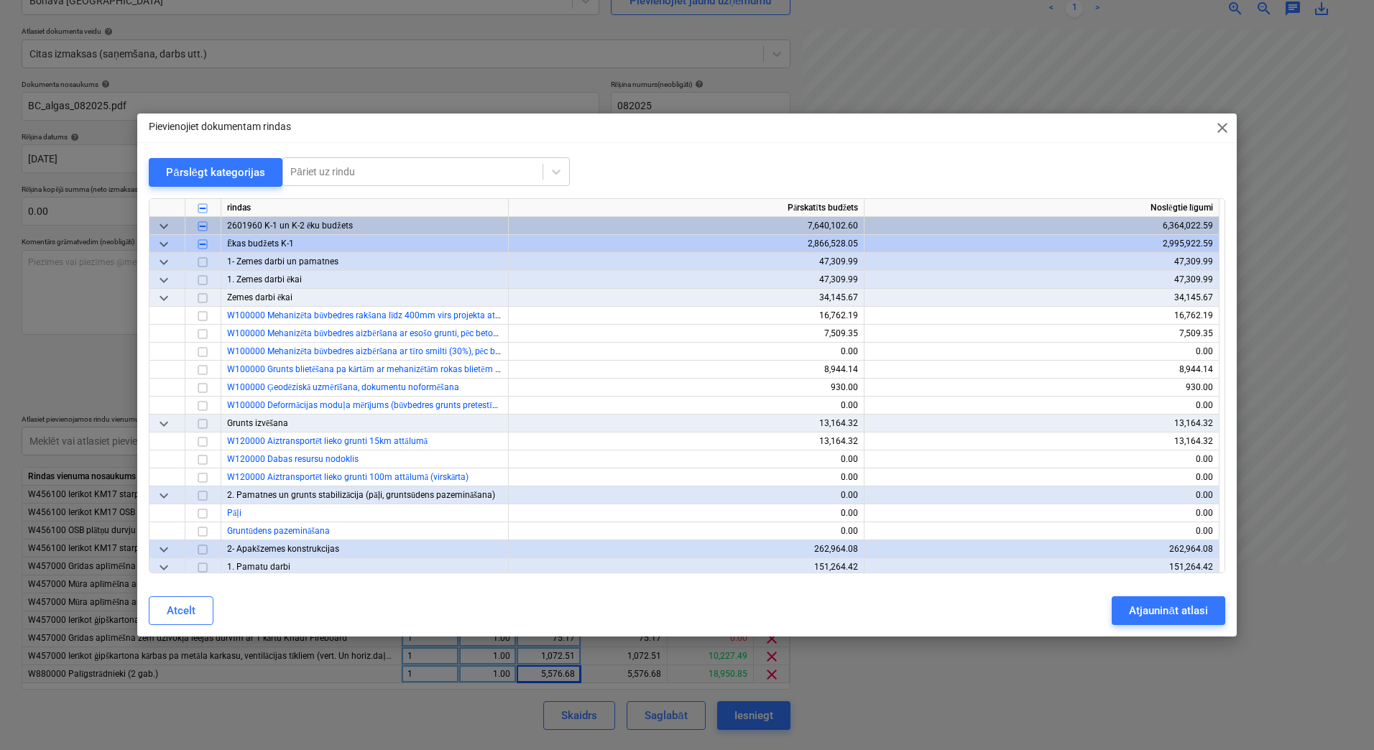
click at [1217, 134] on span "close" at bounding box center [1222, 127] width 17 height 17
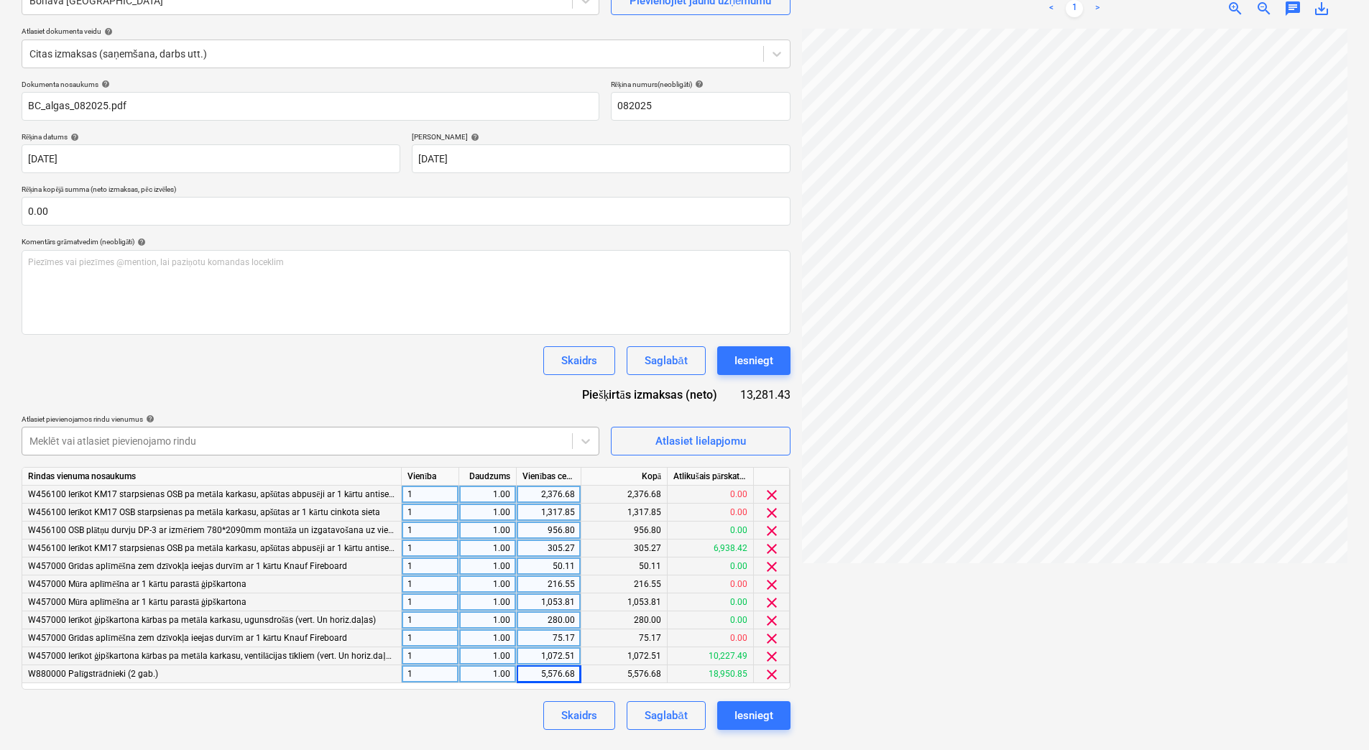
click at [185, 431] on div "Meklēt vai atlasiet pievienojamo rindu" at bounding box center [297, 441] width 550 height 20
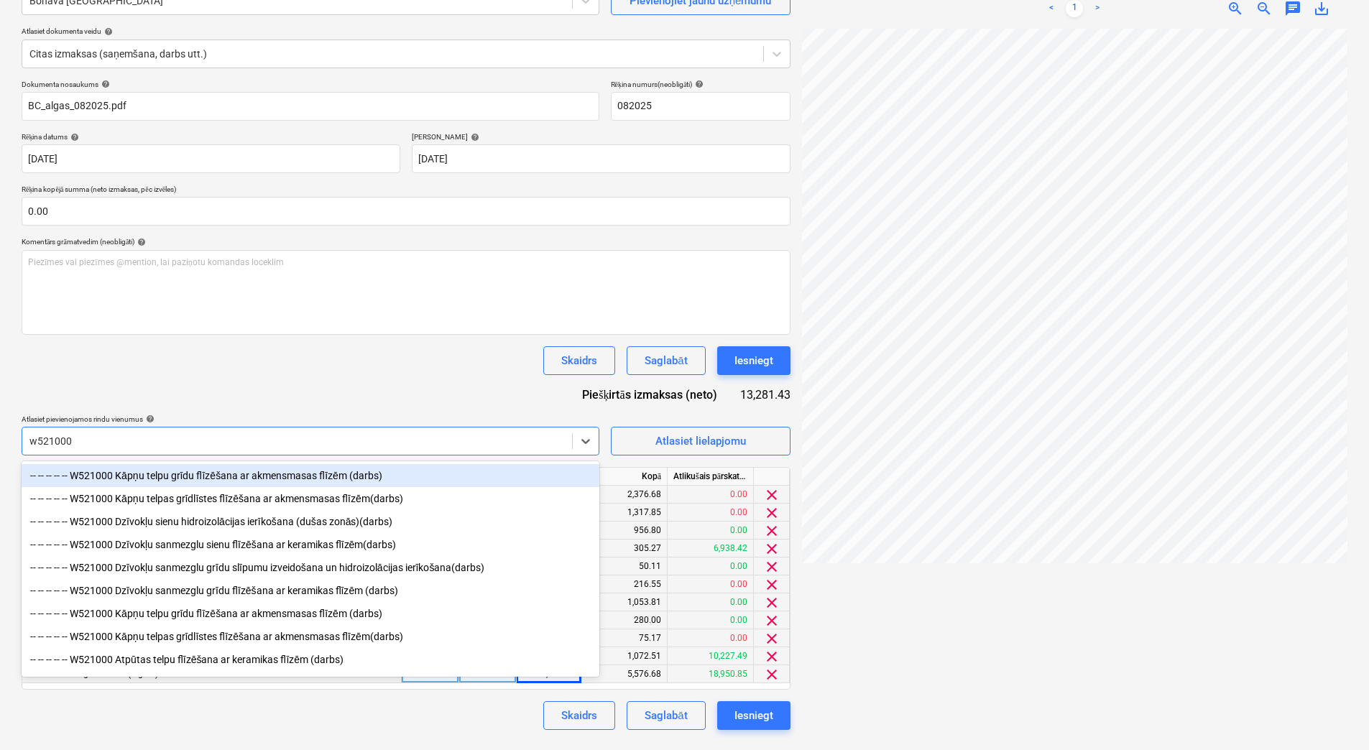
click at [287, 471] on div "-- -- -- -- -- W521000 Kāpņu telpu grīdu flīzēšana ar akmensmasas flīzēm (darbs)" at bounding box center [311, 475] width 578 height 23
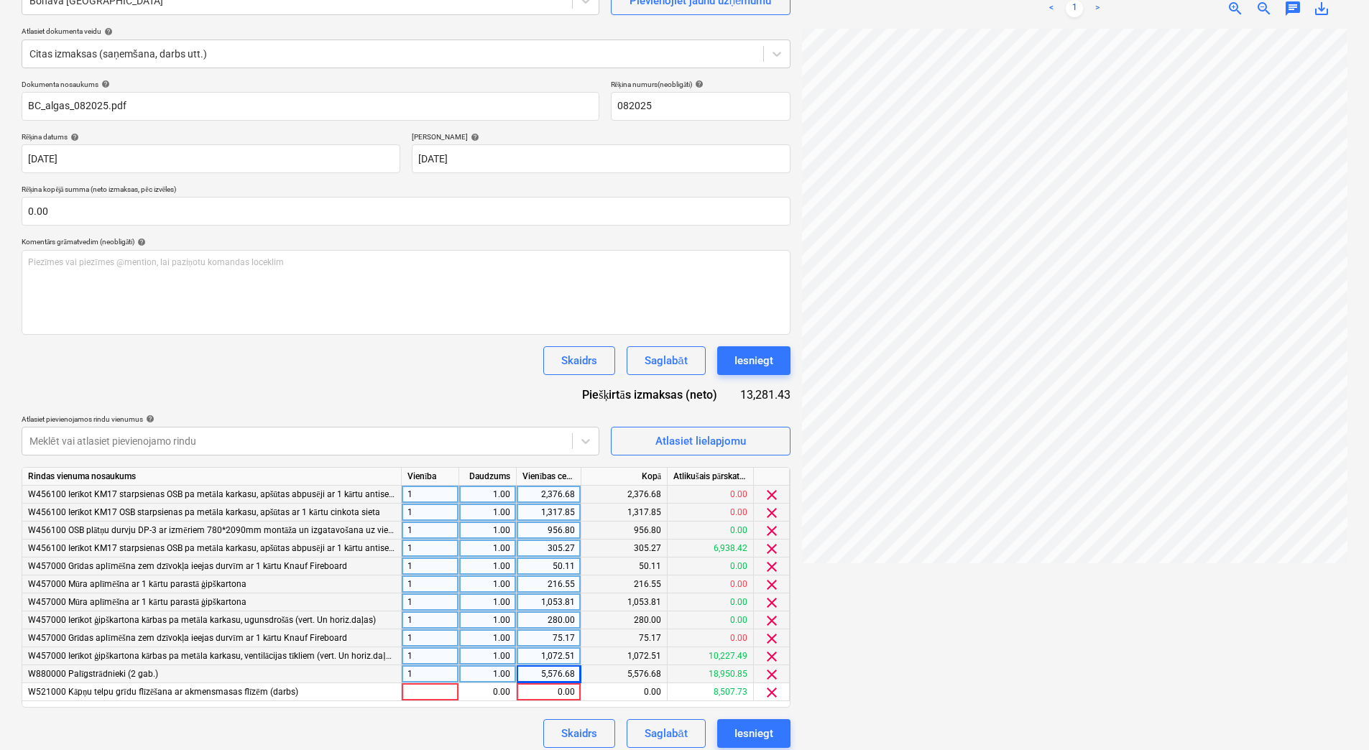
click at [286, 378] on div "Dokumenta nosaukums help BC_algas_082025.pdf Rēķina numurs (neobligāti) help 08…" at bounding box center [406, 414] width 769 height 668
click at [627, 439] on button "Atlasiet lielapjomu" at bounding box center [701, 441] width 180 height 29
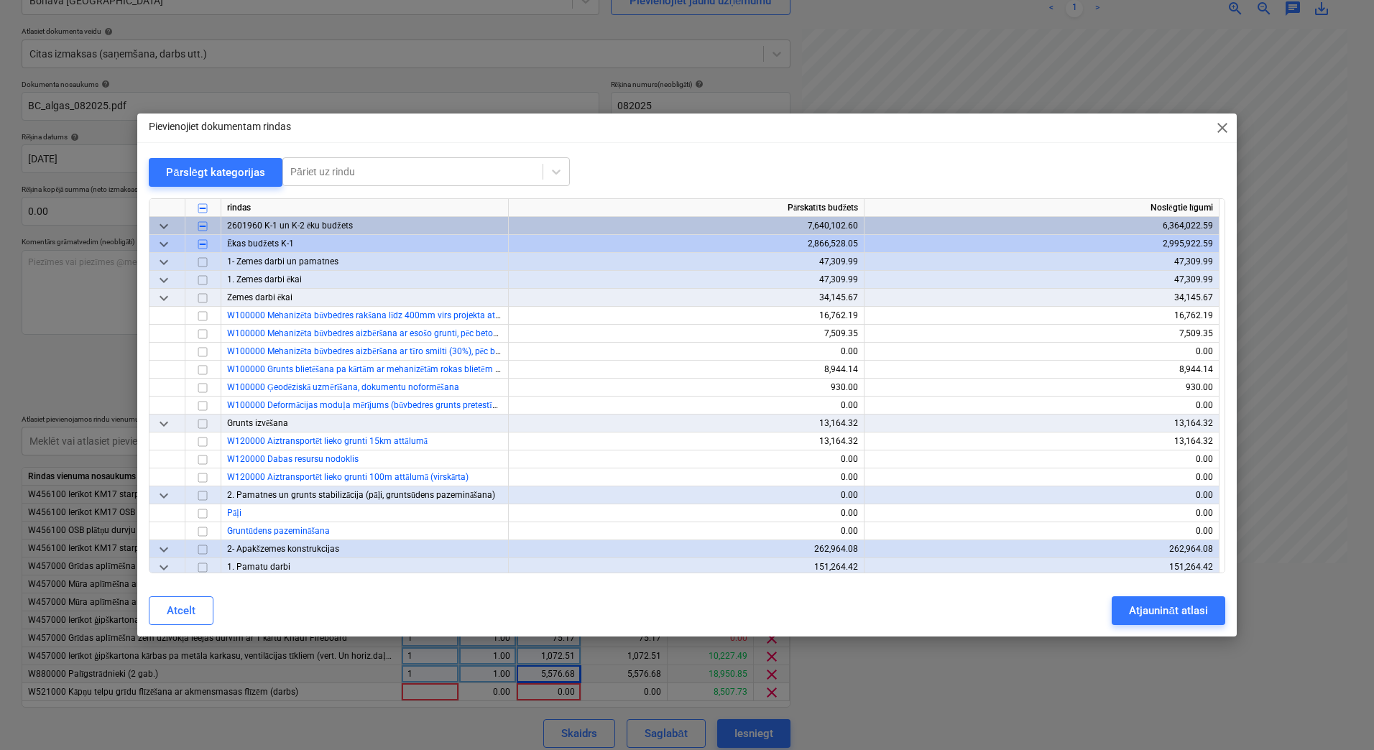
click at [185, 176] on div "Pārslēgt kategorijas" at bounding box center [215, 172] width 99 height 19
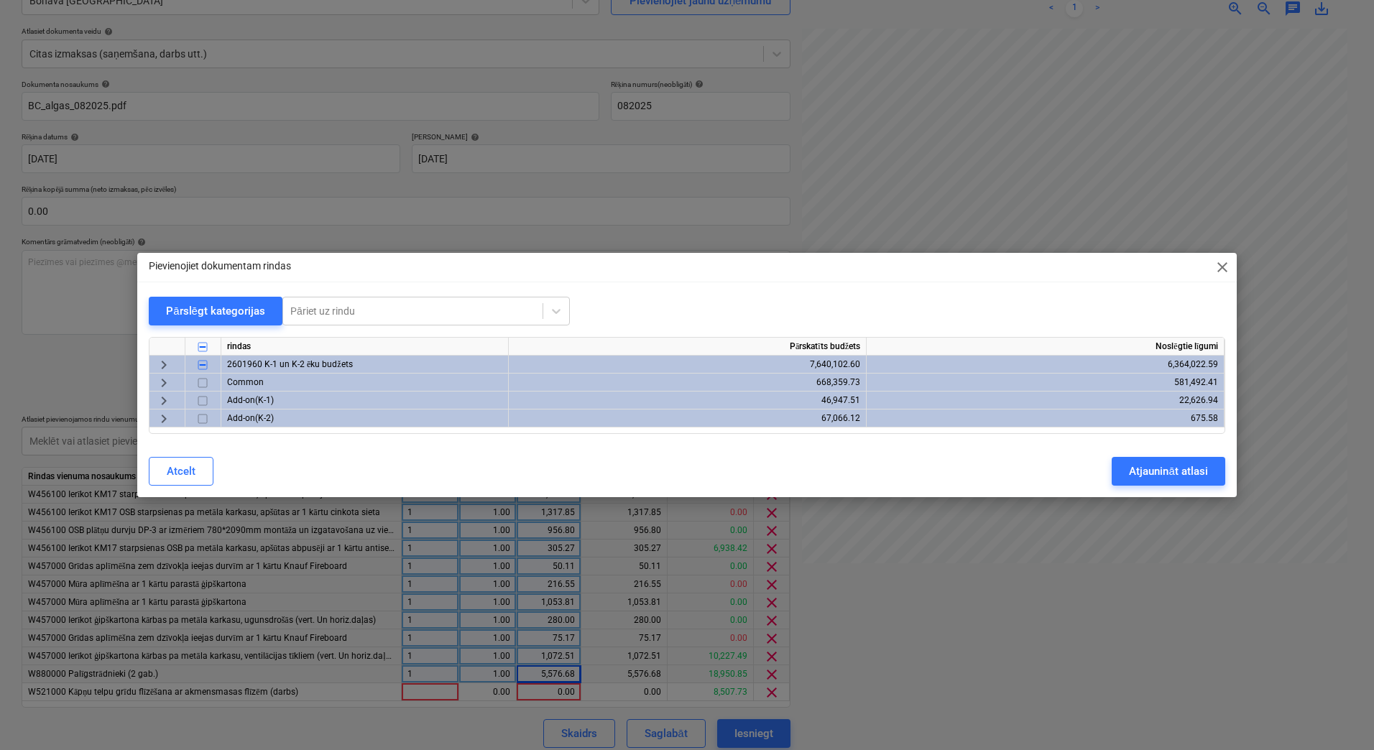
click at [167, 363] on span "keyboard_arrow_right" at bounding box center [163, 364] width 17 height 17
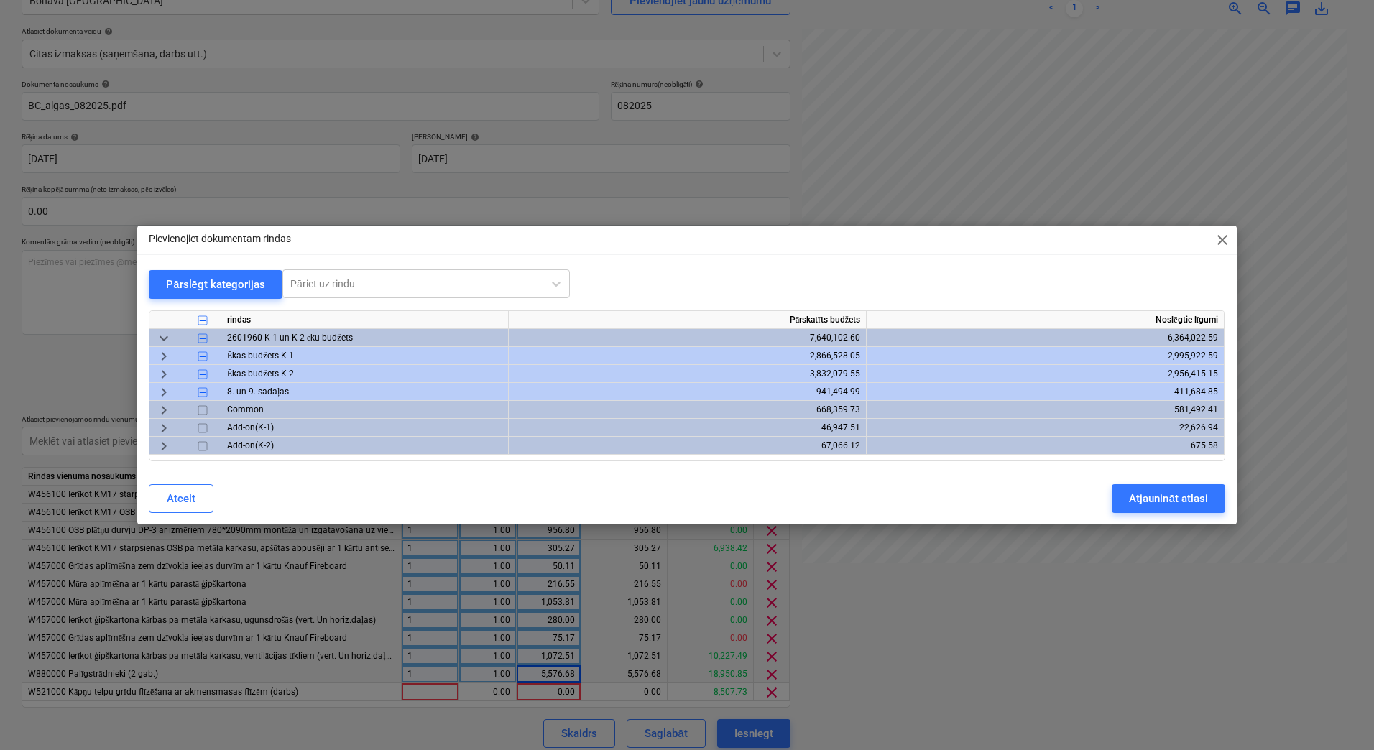
click at [163, 356] on span "keyboard_arrow_right" at bounding box center [163, 356] width 17 height 17
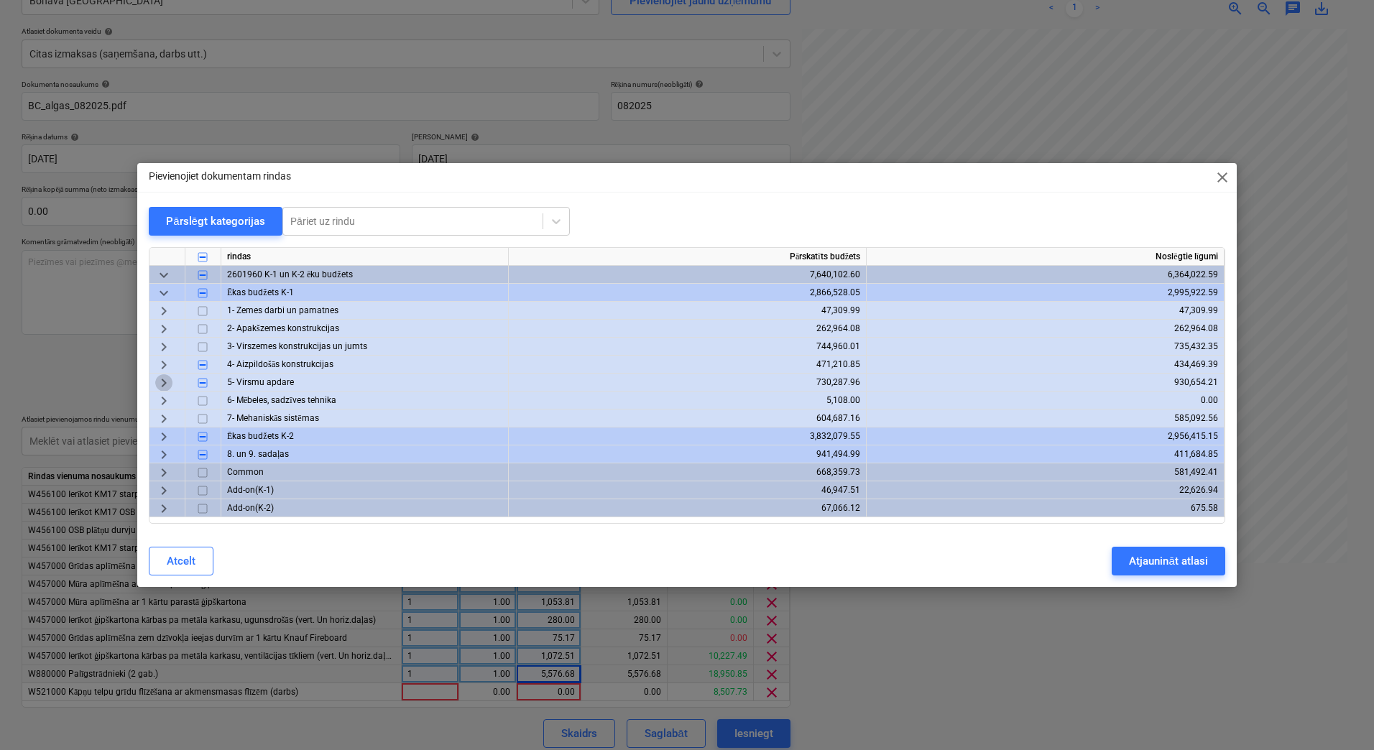
click at [166, 378] on span "keyboard_arrow_right" at bounding box center [163, 382] width 17 height 17
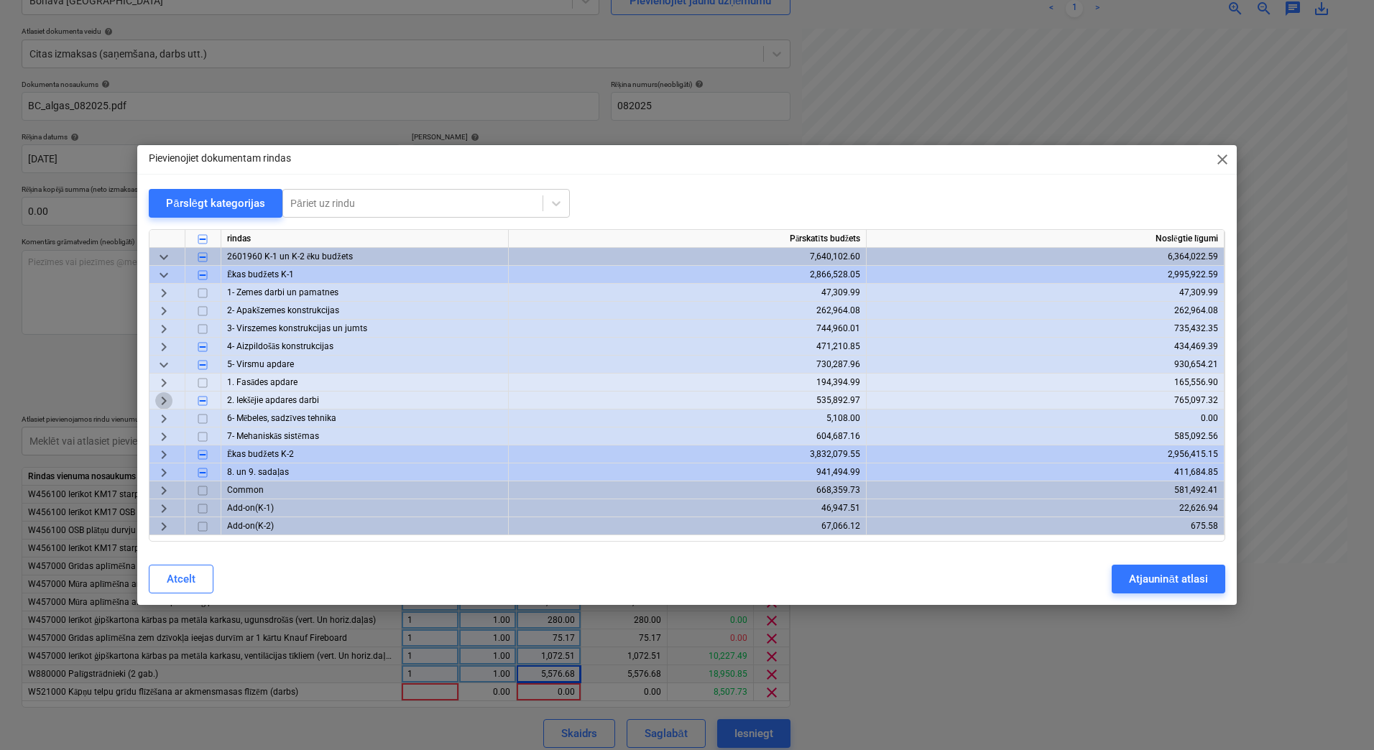
click at [166, 397] on span "keyboard_arrow_right" at bounding box center [163, 400] width 17 height 17
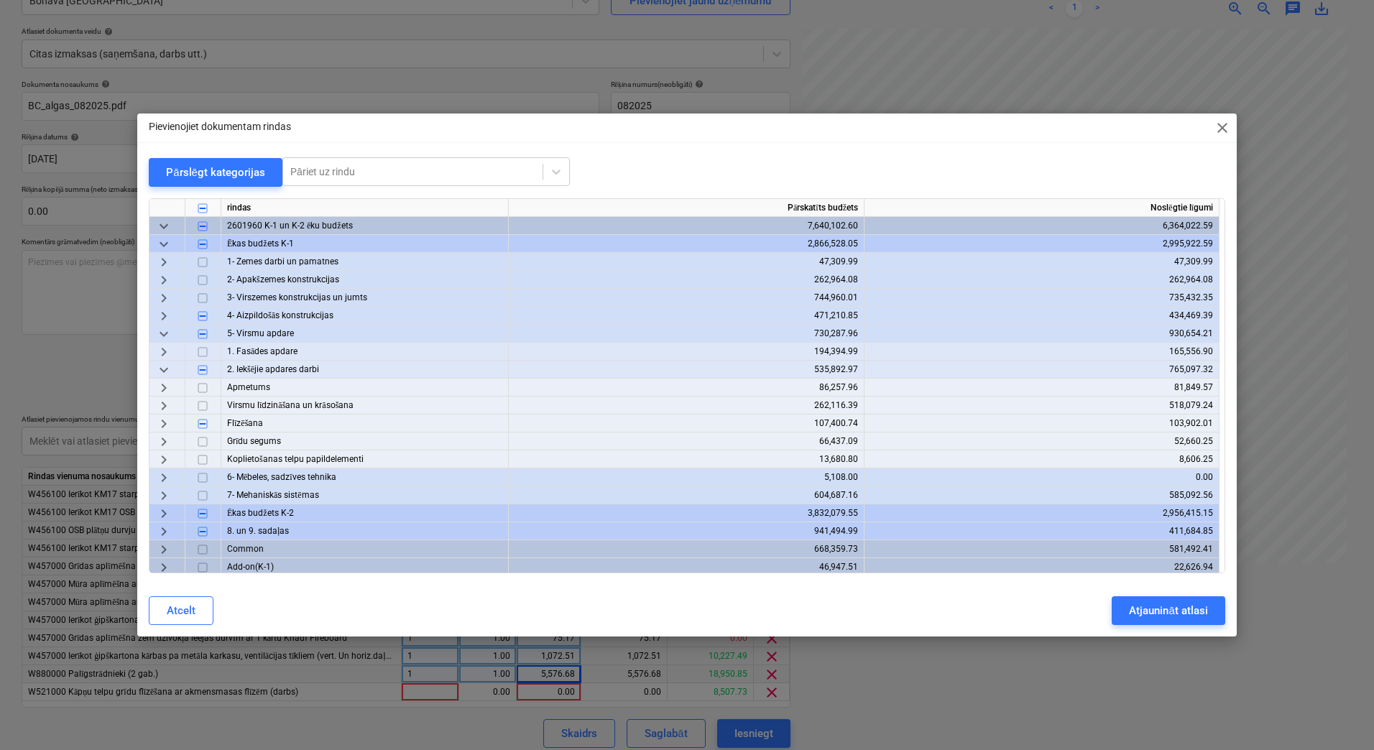
click at [163, 424] on span "keyboard_arrow_right" at bounding box center [163, 423] width 17 height 17
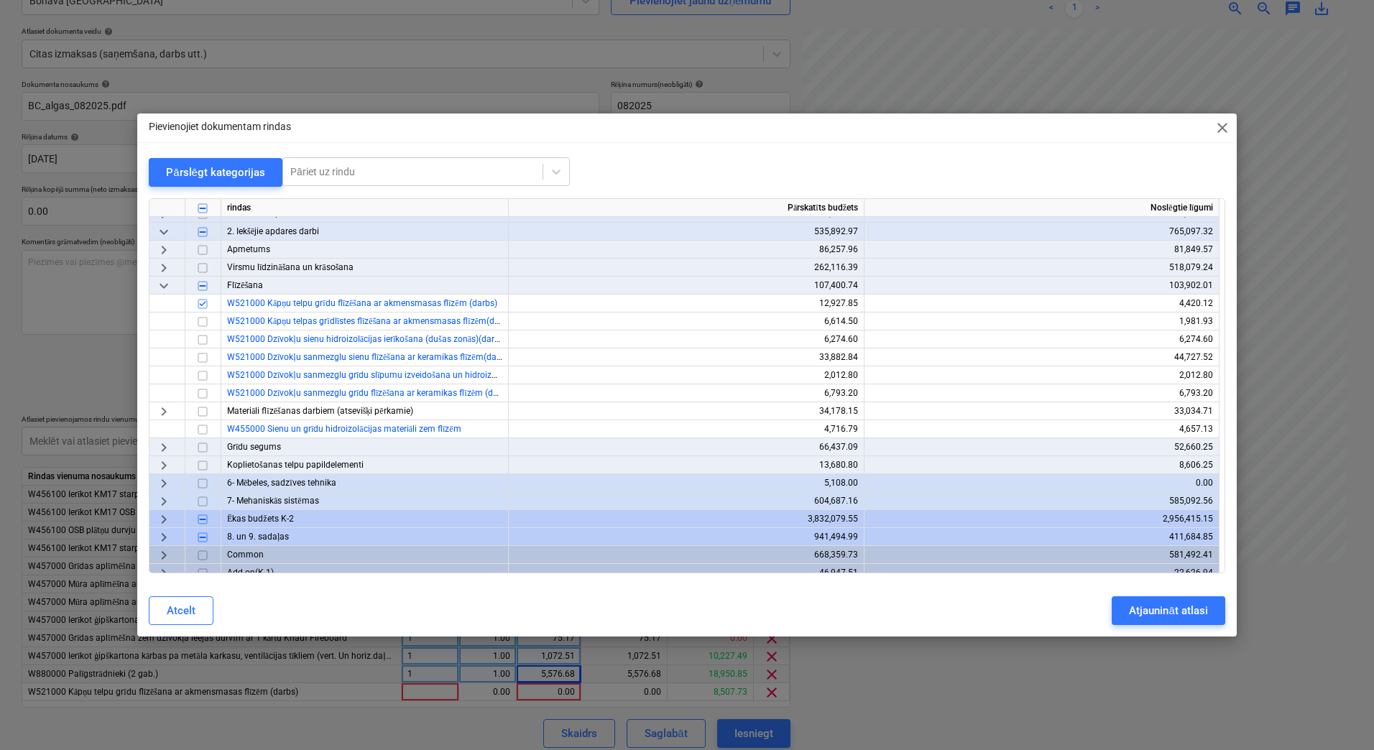
scroll to position [144, 0]
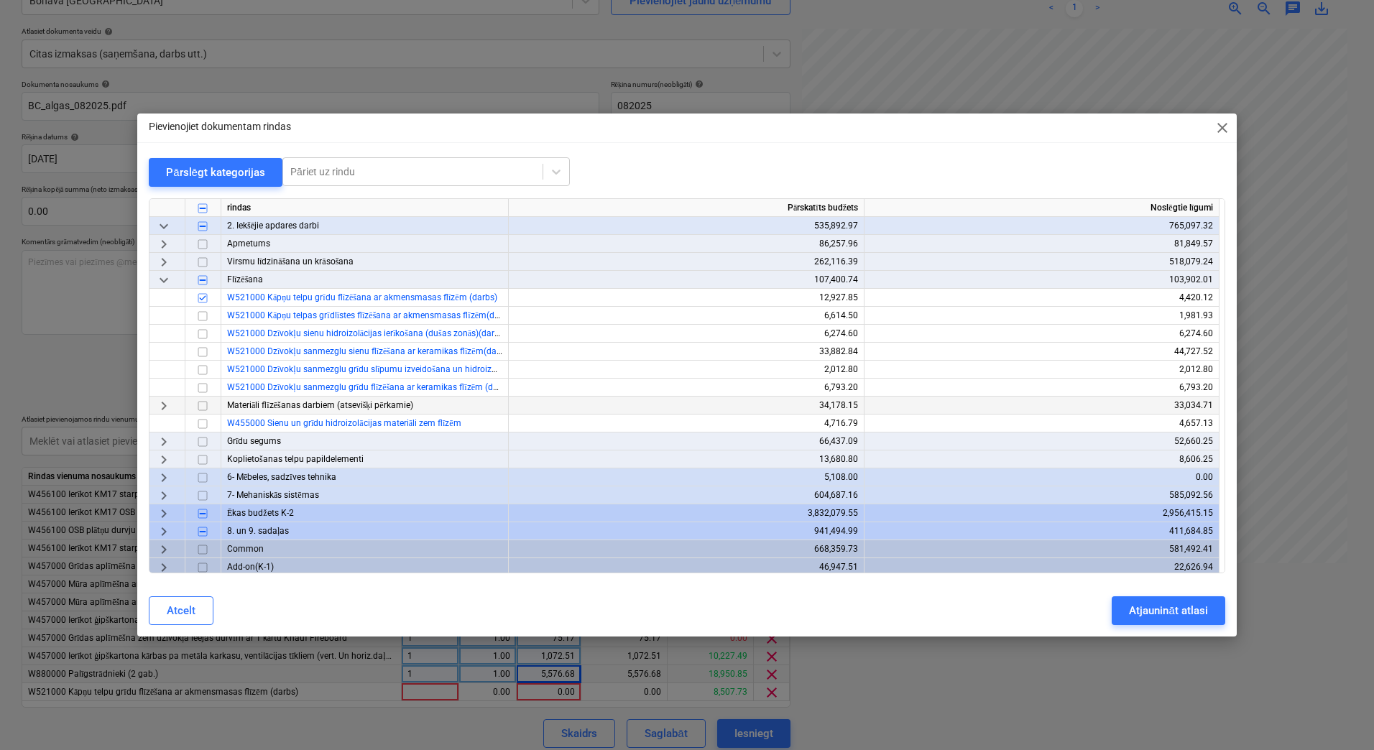
click at [159, 403] on span "keyboard_arrow_right" at bounding box center [163, 405] width 17 height 17
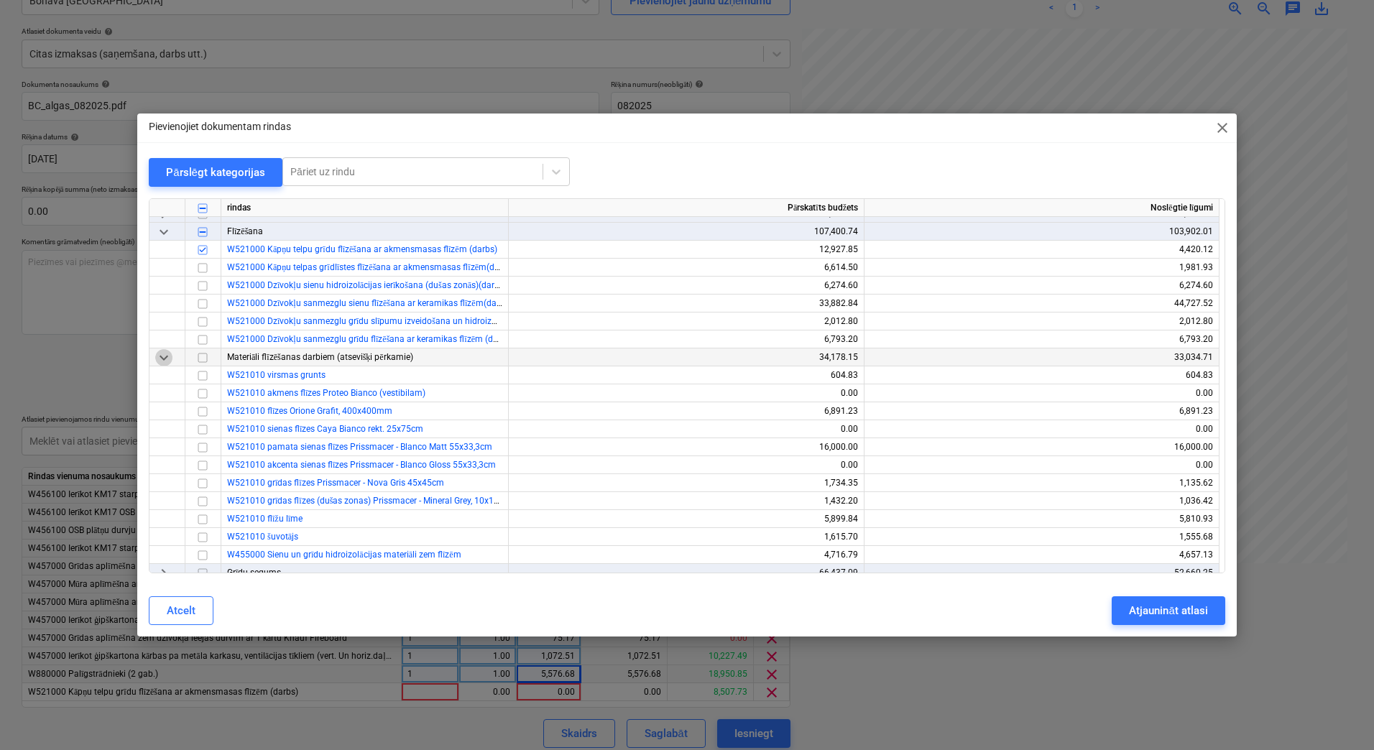
click at [159, 360] on span "keyboard_arrow_down" at bounding box center [163, 357] width 17 height 17
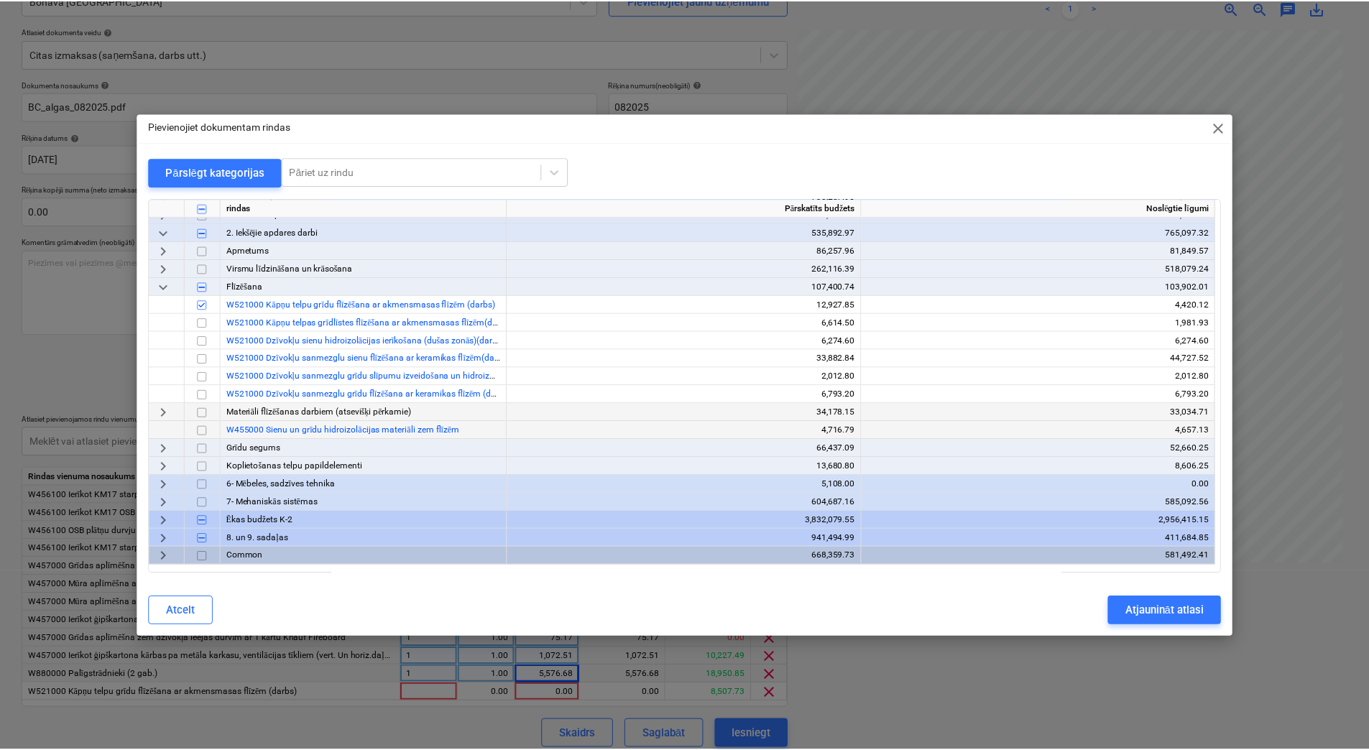
scroll to position [22, 0]
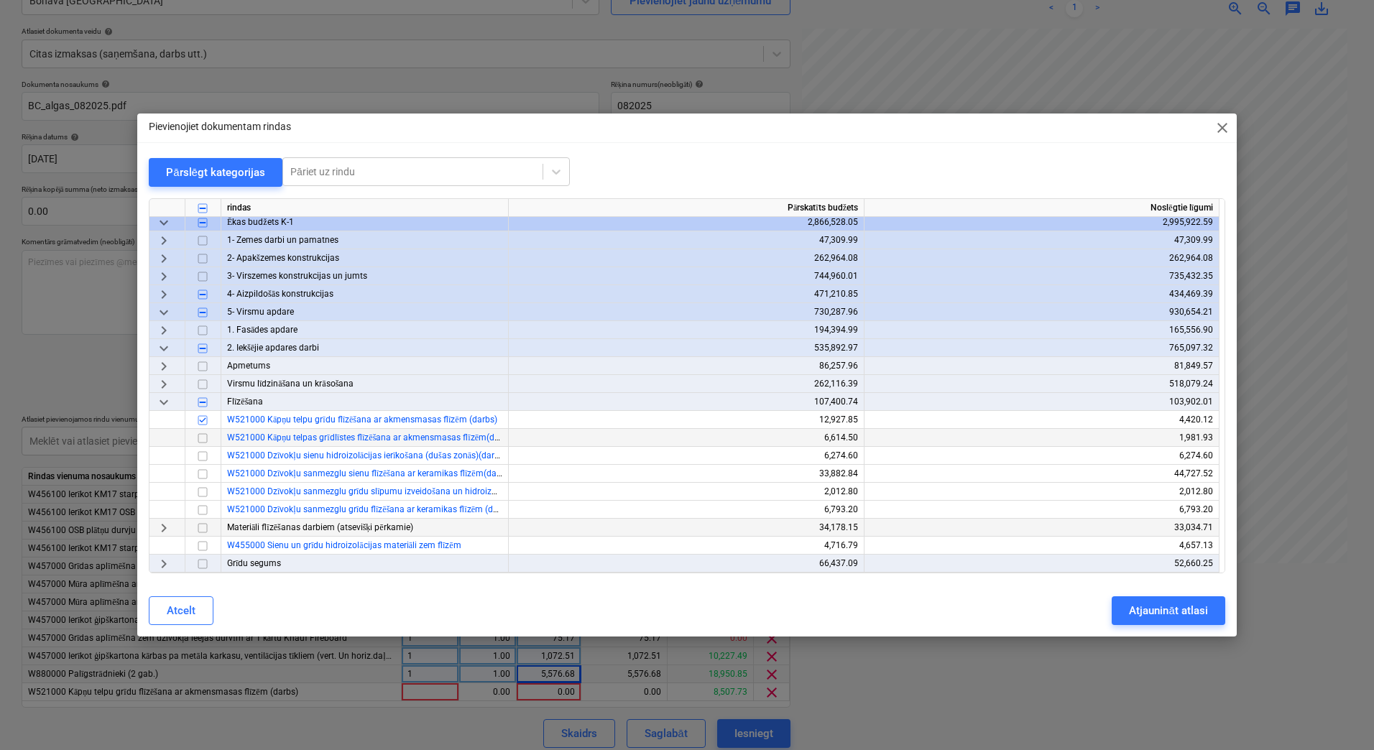
click at [199, 438] on input "checkbox" at bounding box center [202, 438] width 17 height 17
click at [203, 454] on input "checkbox" at bounding box center [202, 456] width 17 height 17
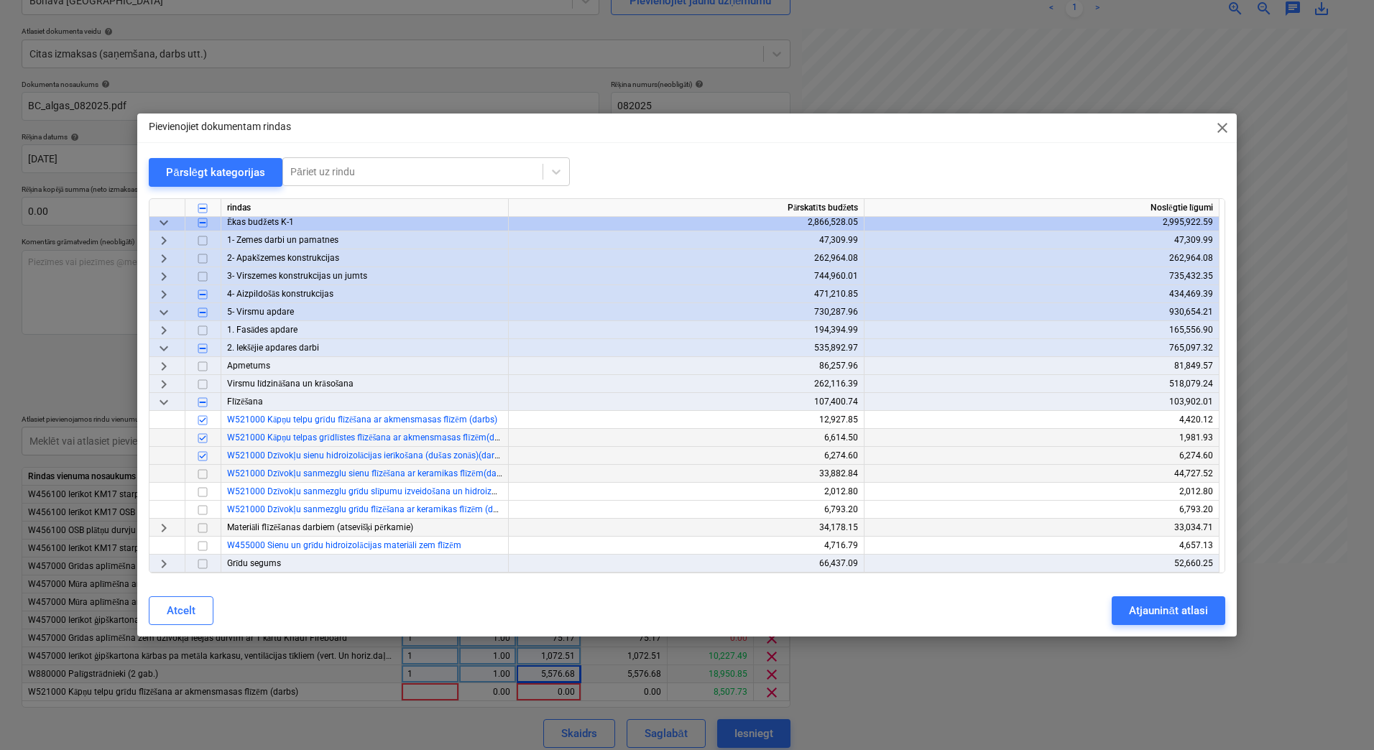
click at [203, 475] on input "checkbox" at bounding box center [202, 474] width 17 height 17
click at [203, 494] on input "checkbox" at bounding box center [202, 492] width 17 height 17
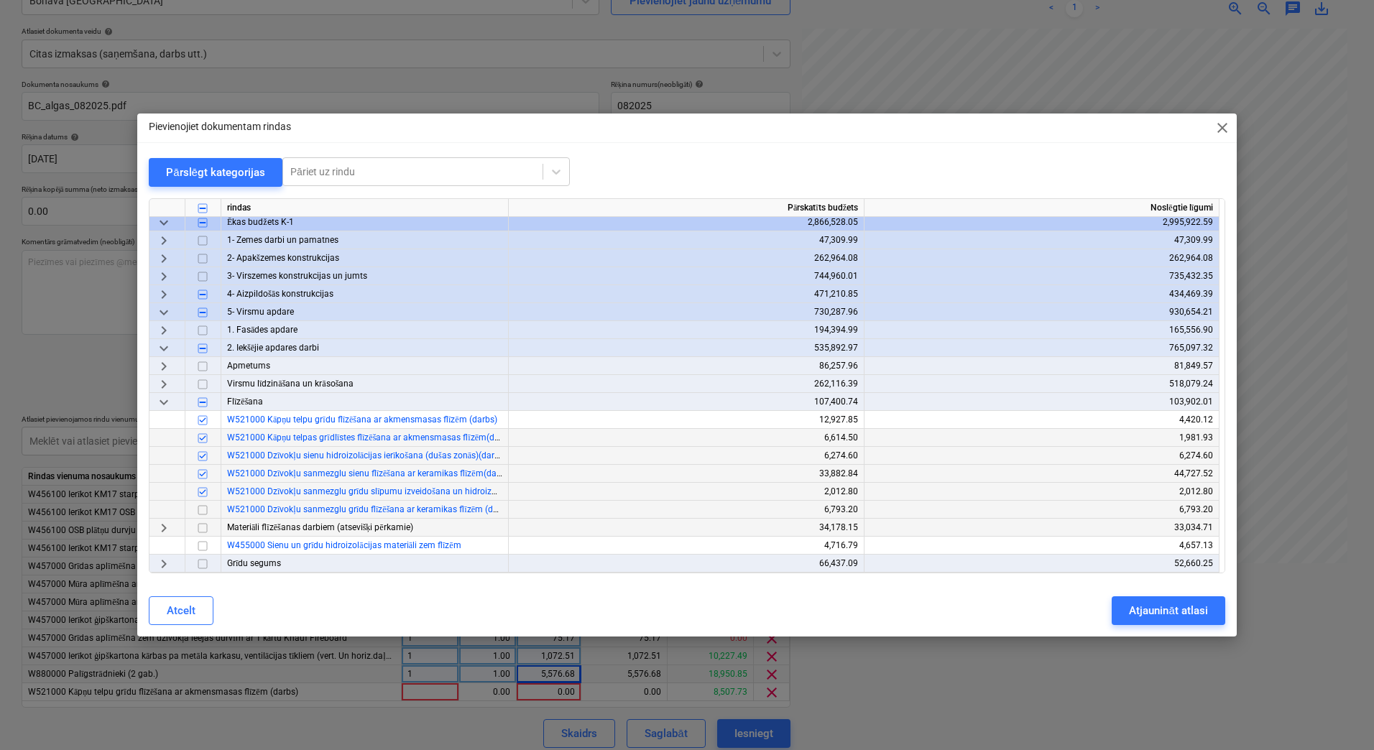
click at [203, 505] on input "checkbox" at bounding box center [202, 510] width 17 height 17
click at [1179, 608] on div "Atjaunināt atlasi" at bounding box center [1168, 611] width 78 height 19
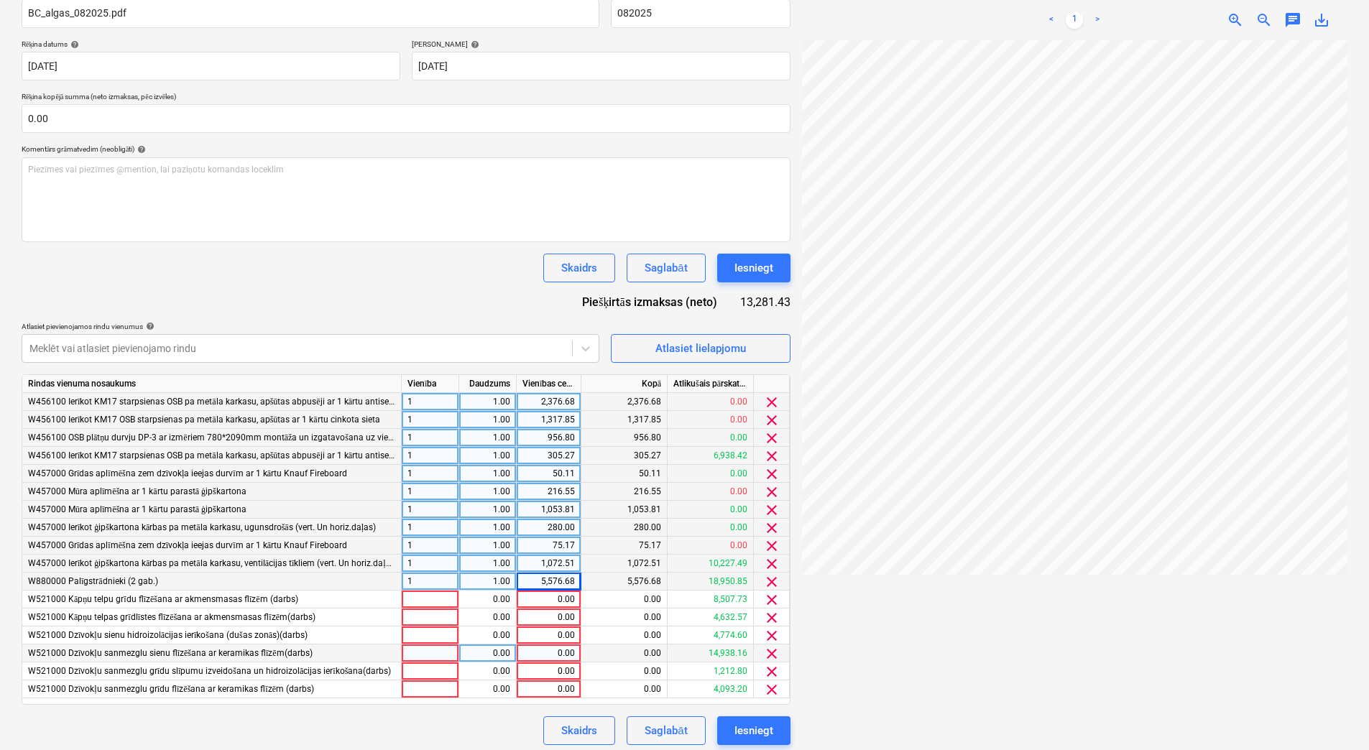
scroll to position [243, 0]
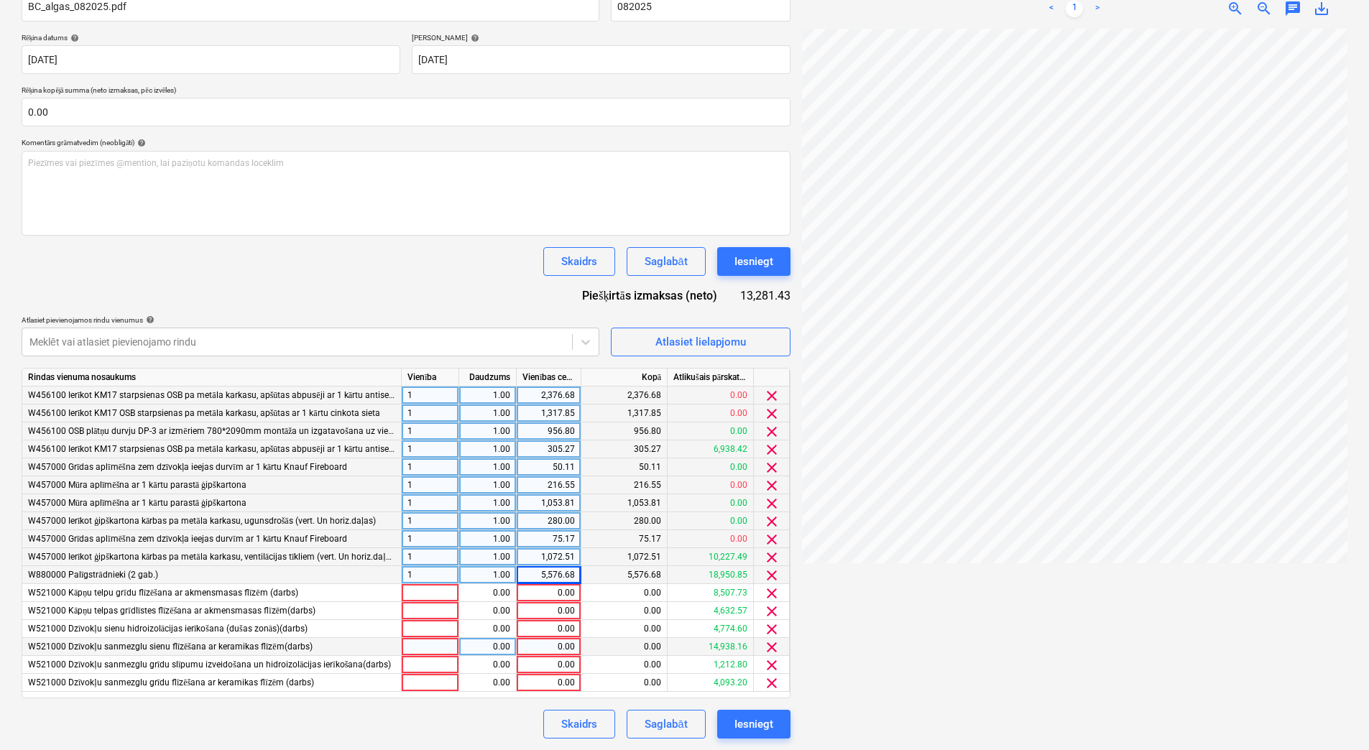
click at [426, 645] on div at bounding box center [430, 647] width 57 height 18
click at [476, 646] on div "0.00" at bounding box center [487, 647] width 45 height 18
click at [553, 645] on div "0.00" at bounding box center [548, 647] width 52 height 18
click at [438, 623] on div at bounding box center [430, 629] width 57 height 18
click at [476, 628] on div "0.00" at bounding box center [487, 629] width 45 height 18
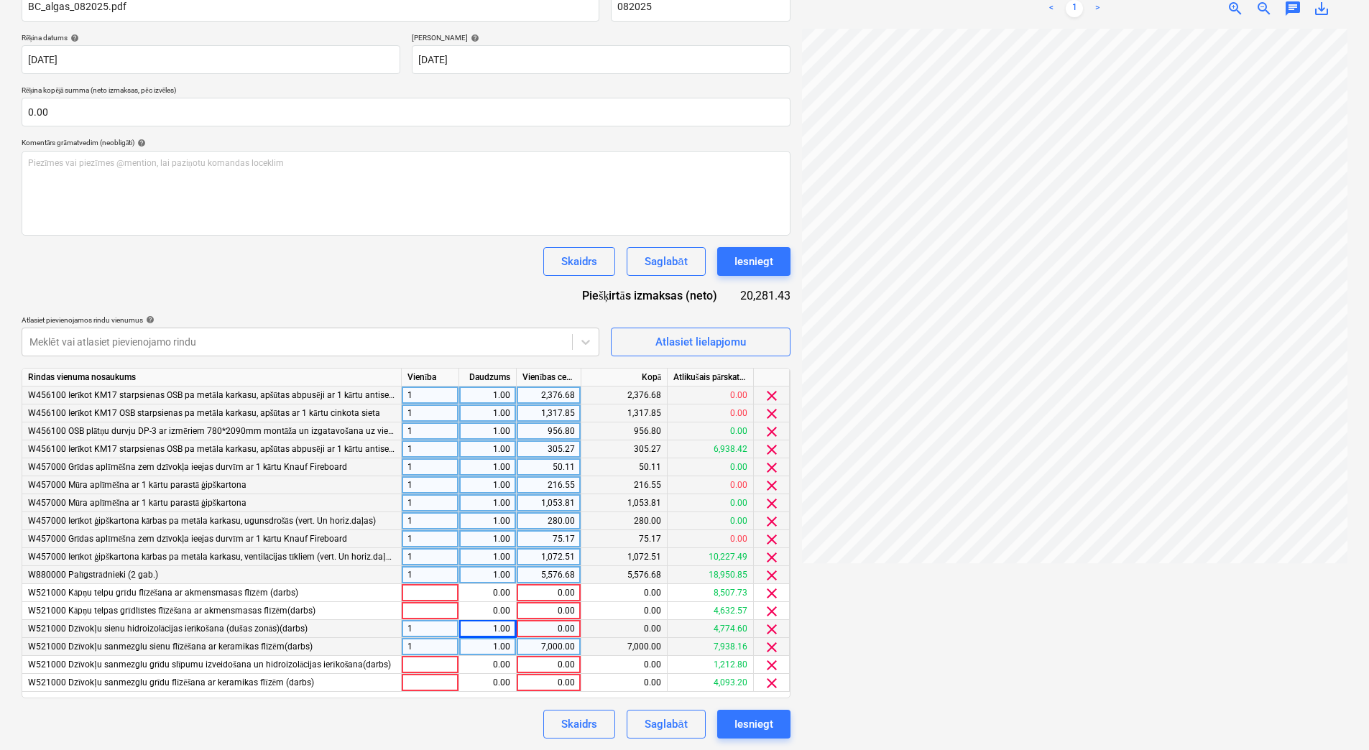
click at [558, 632] on div "0.00" at bounding box center [548, 629] width 52 height 18
click at [549, 609] on div "0.00" at bounding box center [548, 611] width 52 height 18
click at [499, 606] on div "0.00" at bounding box center [487, 611] width 45 height 18
click at [446, 611] on div "gab" at bounding box center [430, 611] width 57 height 18
click at [462, 720] on div "Skaidrs Saglabāt Iesniegt" at bounding box center [406, 724] width 769 height 29
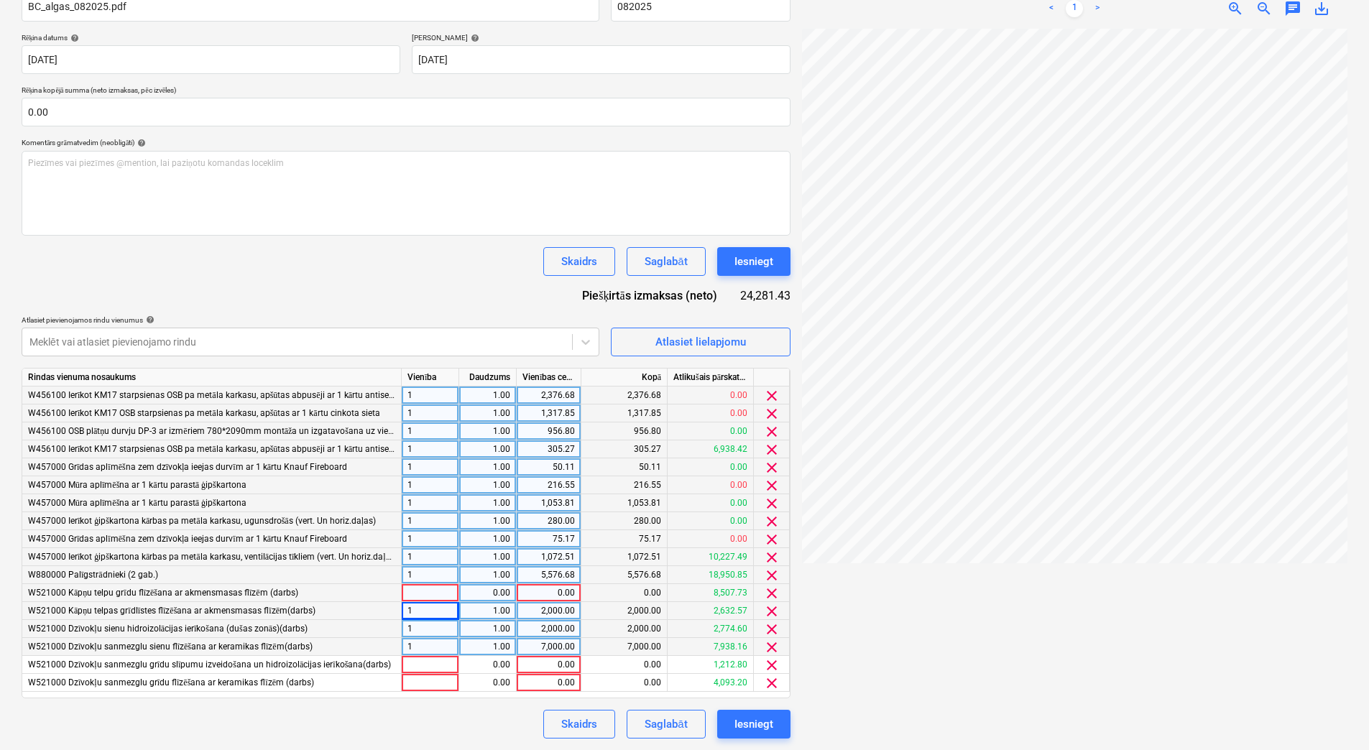
click at [535, 591] on div "0.00" at bounding box center [548, 593] width 52 height 18
click at [495, 597] on div "0.00" at bounding box center [487, 593] width 45 height 18
click at [442, 594] on div "gab" at bounding box center [430, 593] width 57 height 18
click at [456, 732] on div "Skaidrs Saglabāt Iesniegt" at bounding box center [406, 724] width 769 height 29
click at [548, 686] on div "0.00" at bounding box center [548, 683] width 52 height 18
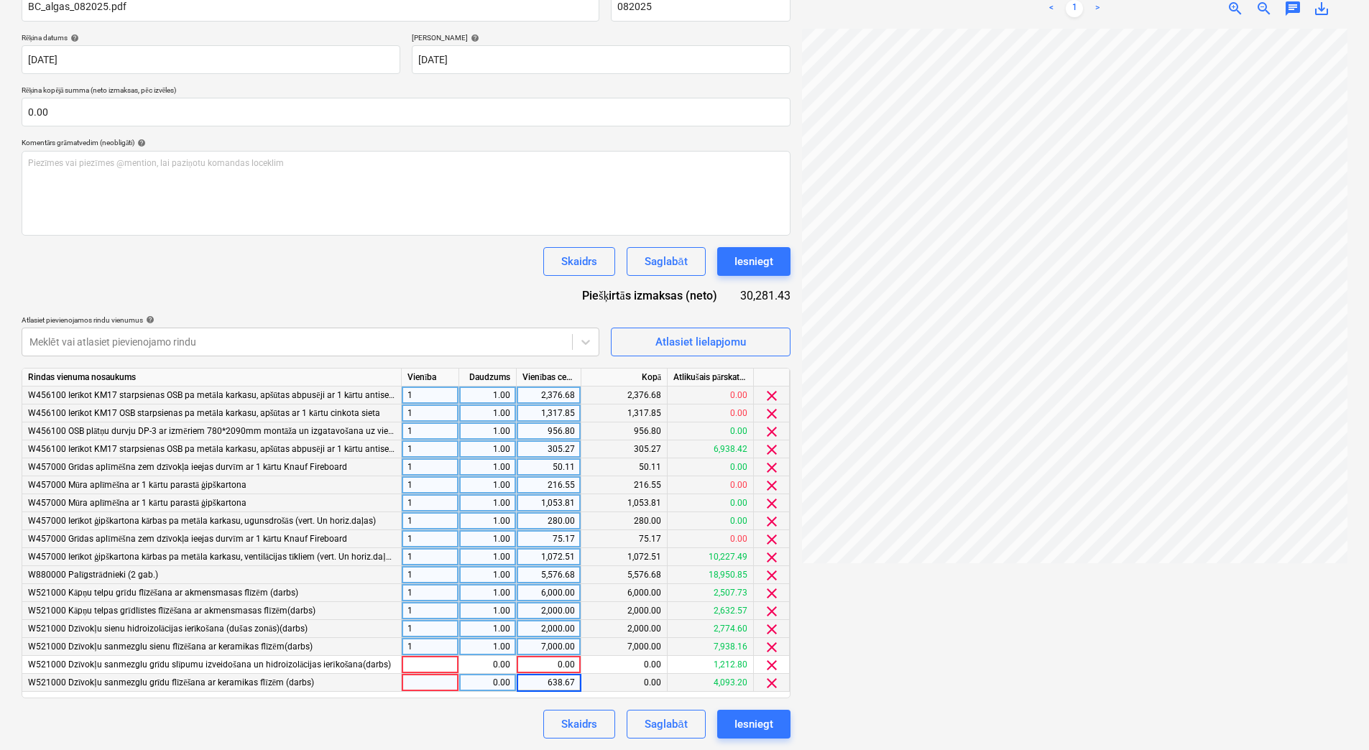
click at [486, 685] on div "0.00" at bounding box center [487, 683] width 45 height 18
click at [446, 678] on div "gab" at bounding box center [430, 683] width 57 height 18
click at [468, 704] on div "Dokumenta nosaukums help BC_algas_082025.pdf Rēķina numurs (neobligāti) help 08…" at bounding box center [406, 360] width 769 height 758
click at [768, 663] on span "clear" at bounding box center [771, 665] width 17 height 17
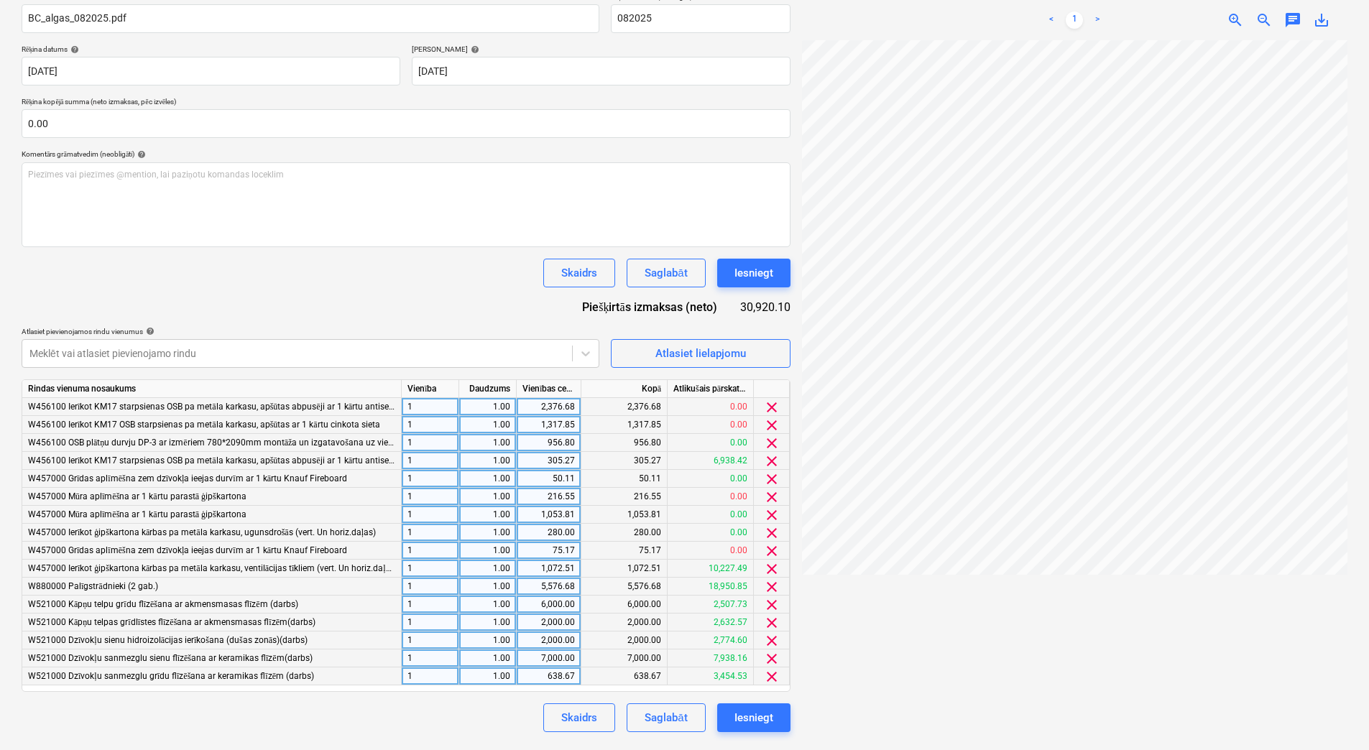
scroll to position [231, 0]
click at [472, 692] on div "Dokumenta nosaukums help BC_algas_082025.pdf Rēķina numurs (neobligāti) help 08…" at bounding box center [406, 362] width 769 height 740
click at [671, 713] on div "Saglabāt" at bounding box center [666, 718] width 42 height 19
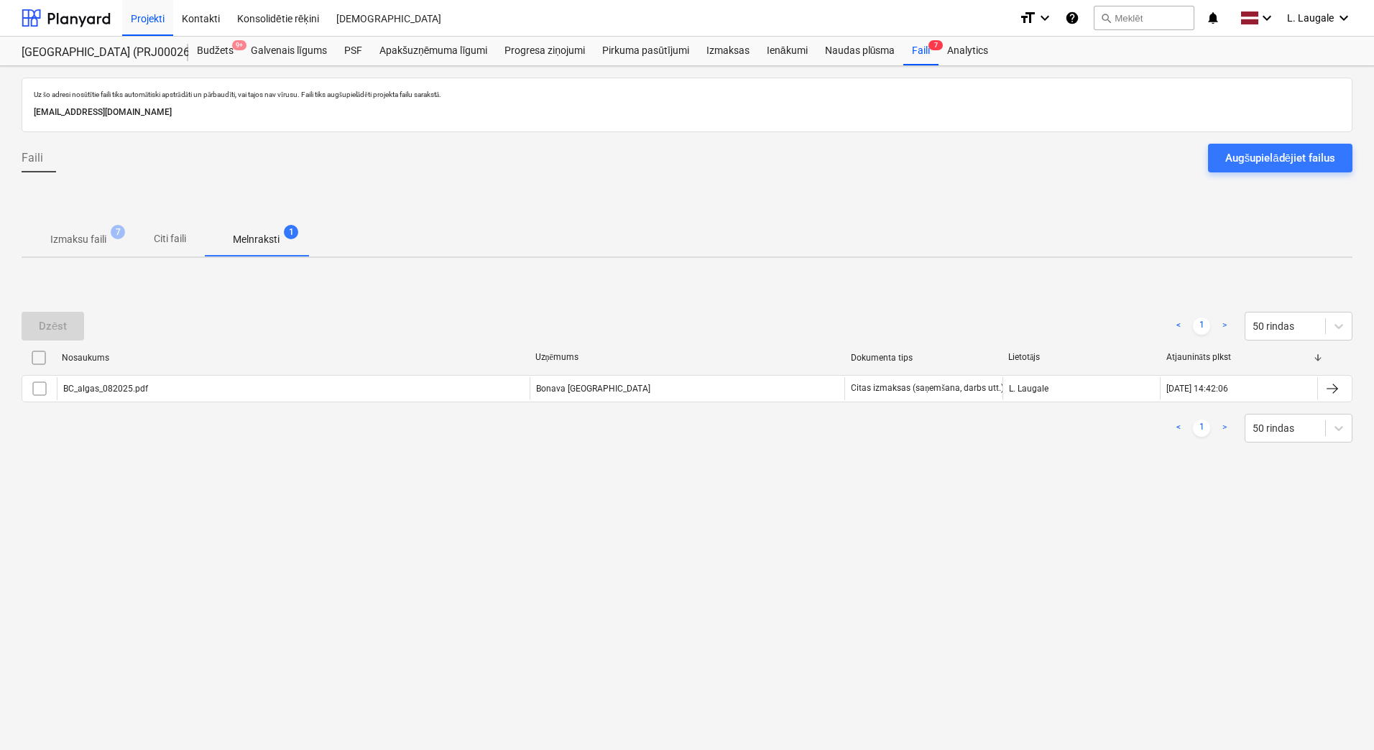
click at [66, 233] on p "Izmaksu faili" at bounding box center [78, 239] width 56 height 15
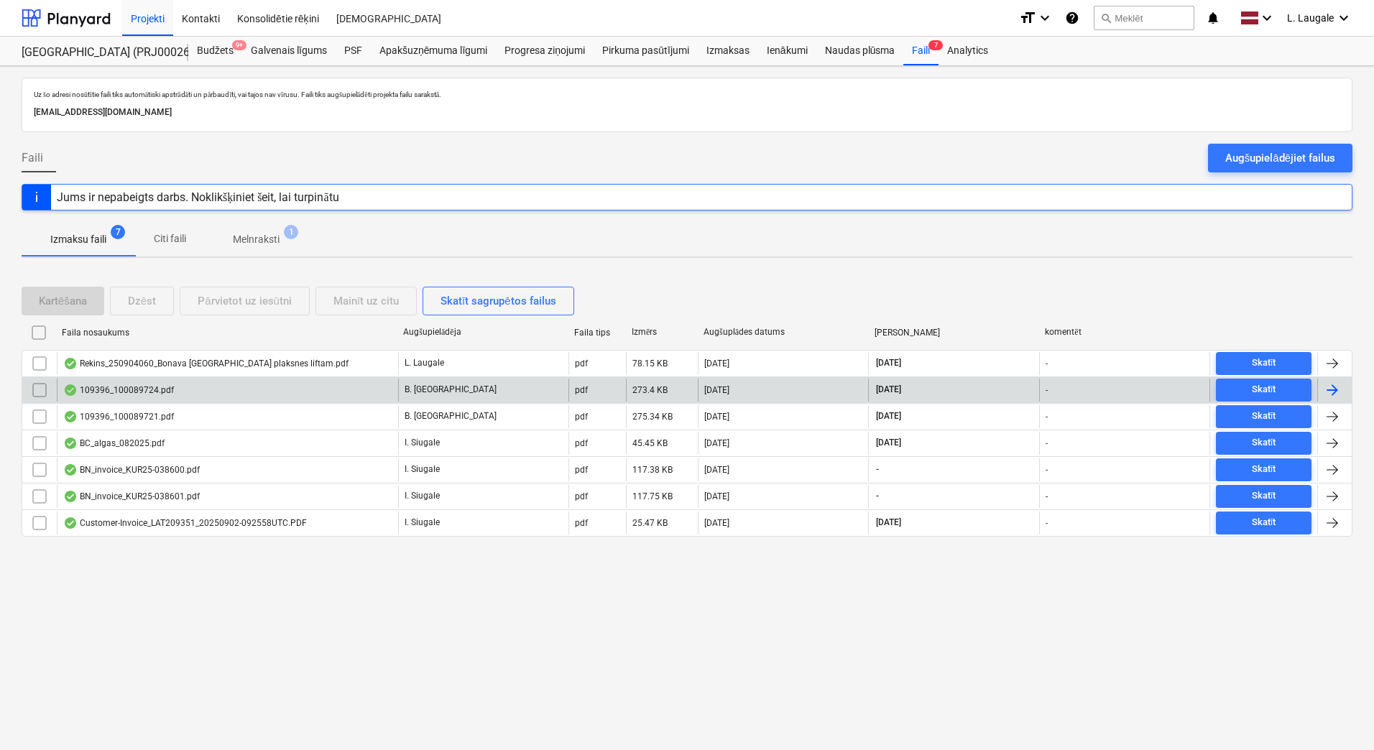
click at [282, 391] on div "109396_100089724.pdf" at bounding box center [227, 390] width 341 height 23
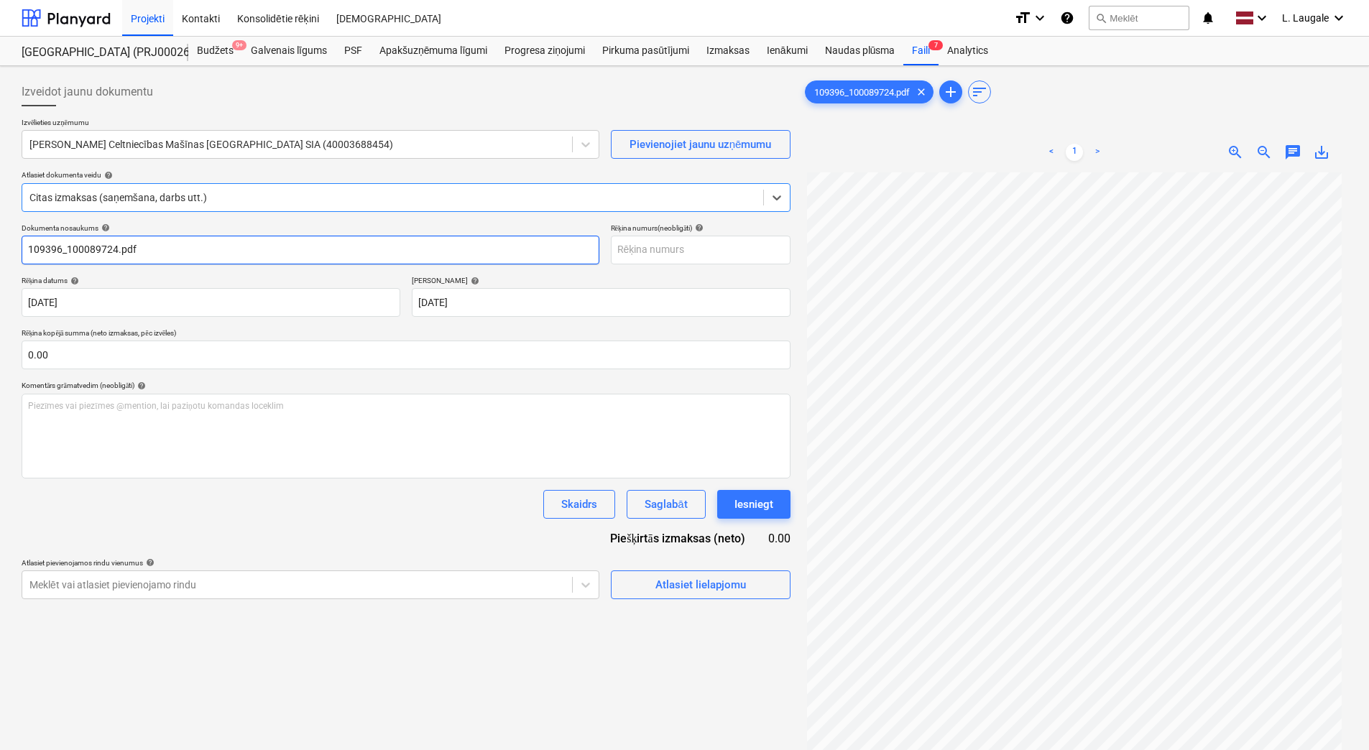
click at [269, 239] on input "109396_100089724.pdf" at bounding box center [311, 250] width 578 height 29
drag, startPoint x: 65, startPoint y: 251, endPoint x: -3, endPoint y: 248, distance: 67.6
click at [0, 248] on html "Projekti Kontakti Konsolidētie rēķini Iesūtne format_size keyboard_arrow_down h…" at bounding box center [684, 375] width 1369 height 750
drag, startPoint x: -3, startPoint y: 263, endPoint x: 0, endPoint y: 276, distance: 13.3
click at [0, 276] on html "Projekti Kontakti Konsolidētie rēķini Iesūtne format_size keyboard_arrow_down h…" at bounding box center [684, 375] width 1369 height 750
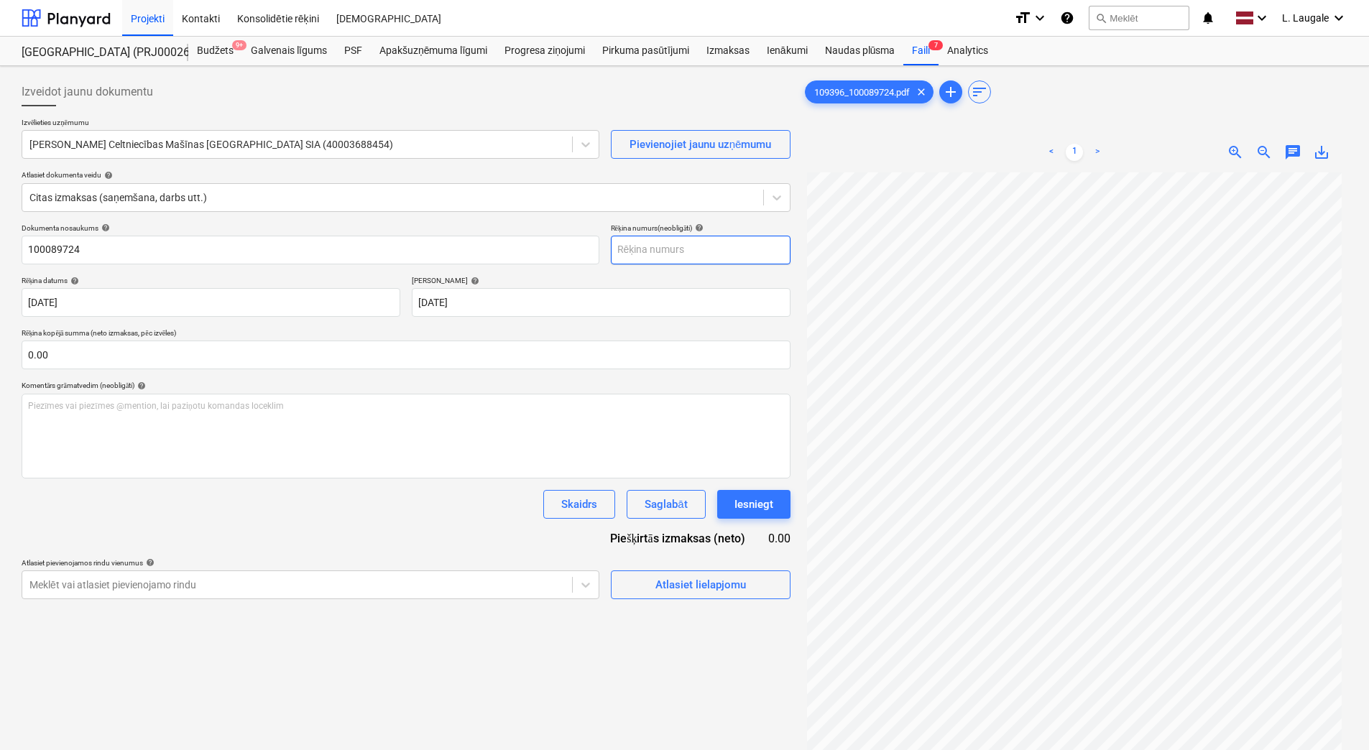
click at [691, 254] on input "text" at bounding box center [701, 250] width 180 height 29
paste input "100089724"
click at [643, 581] on span "Atlasiet lielapjomu" at bounding box center [701, 585] width 144 height 19
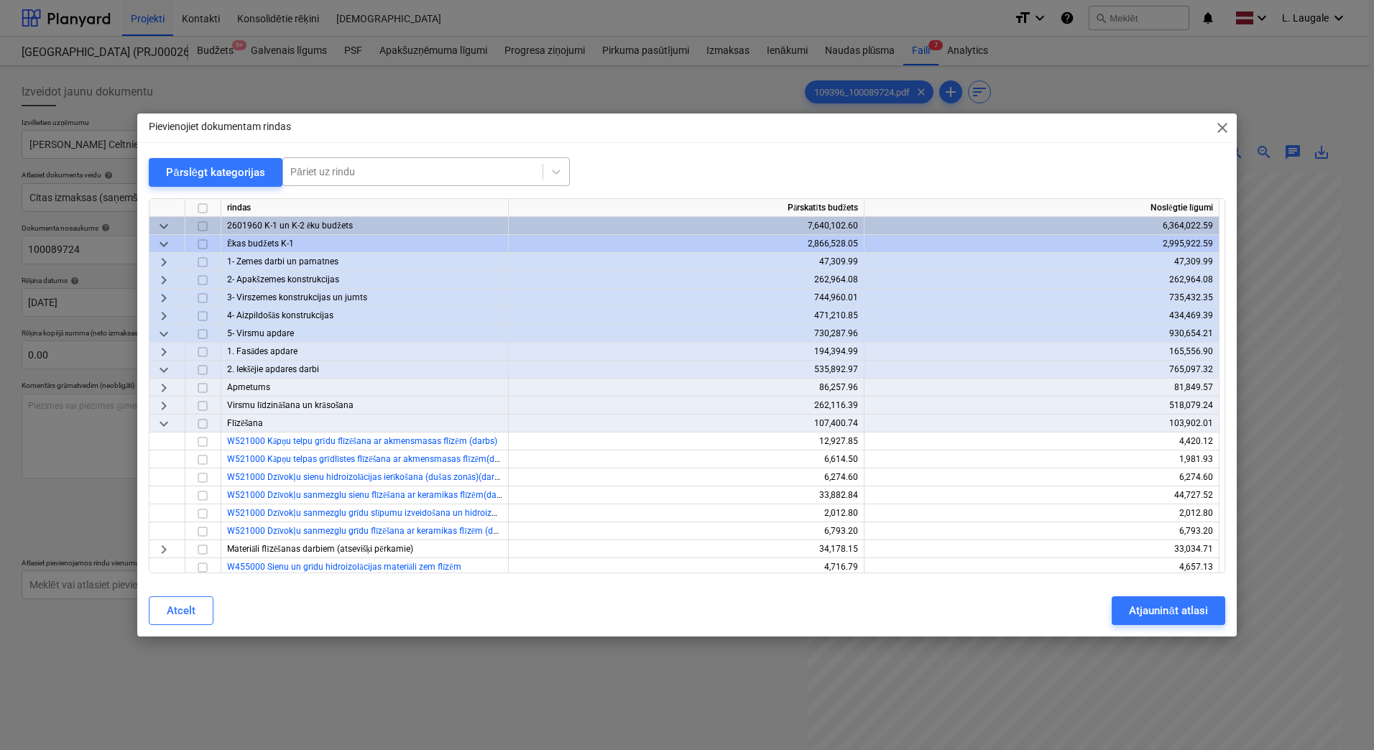
click at [388, 167] on div at bounding box center [412, 172] width 245 height 14
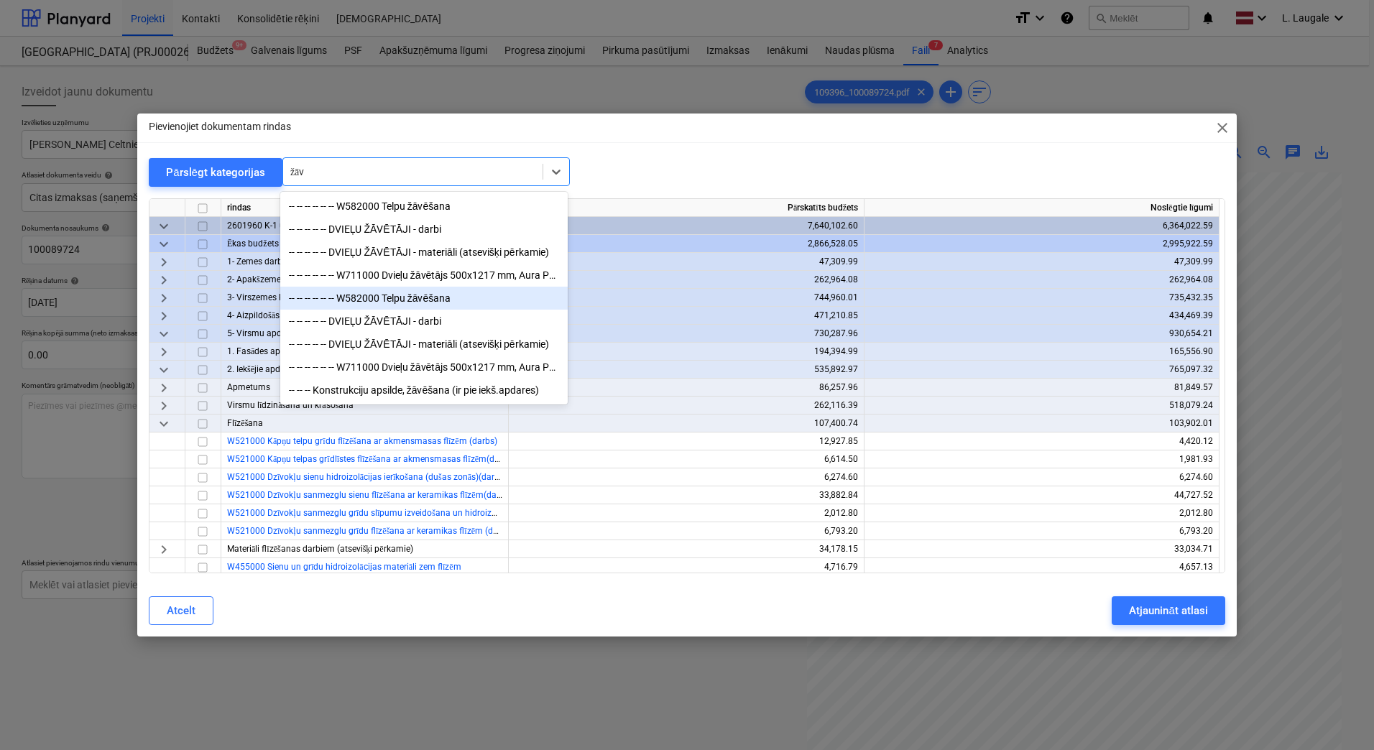
click at [451, 310] on div "-- -- -- -- -- -- W582000 Telpu žāvēšana" at bounding box center [423, 298] width 287 height 23
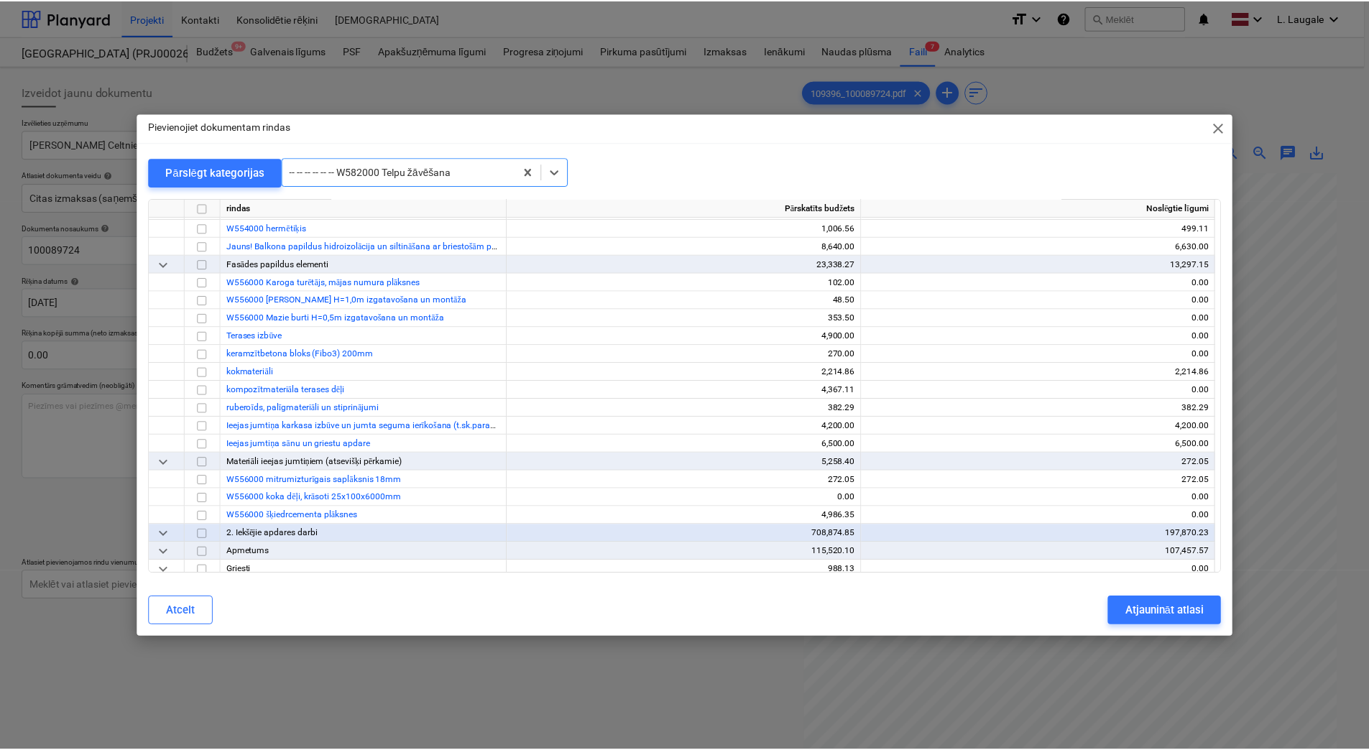
scroll to position [19746, 0]
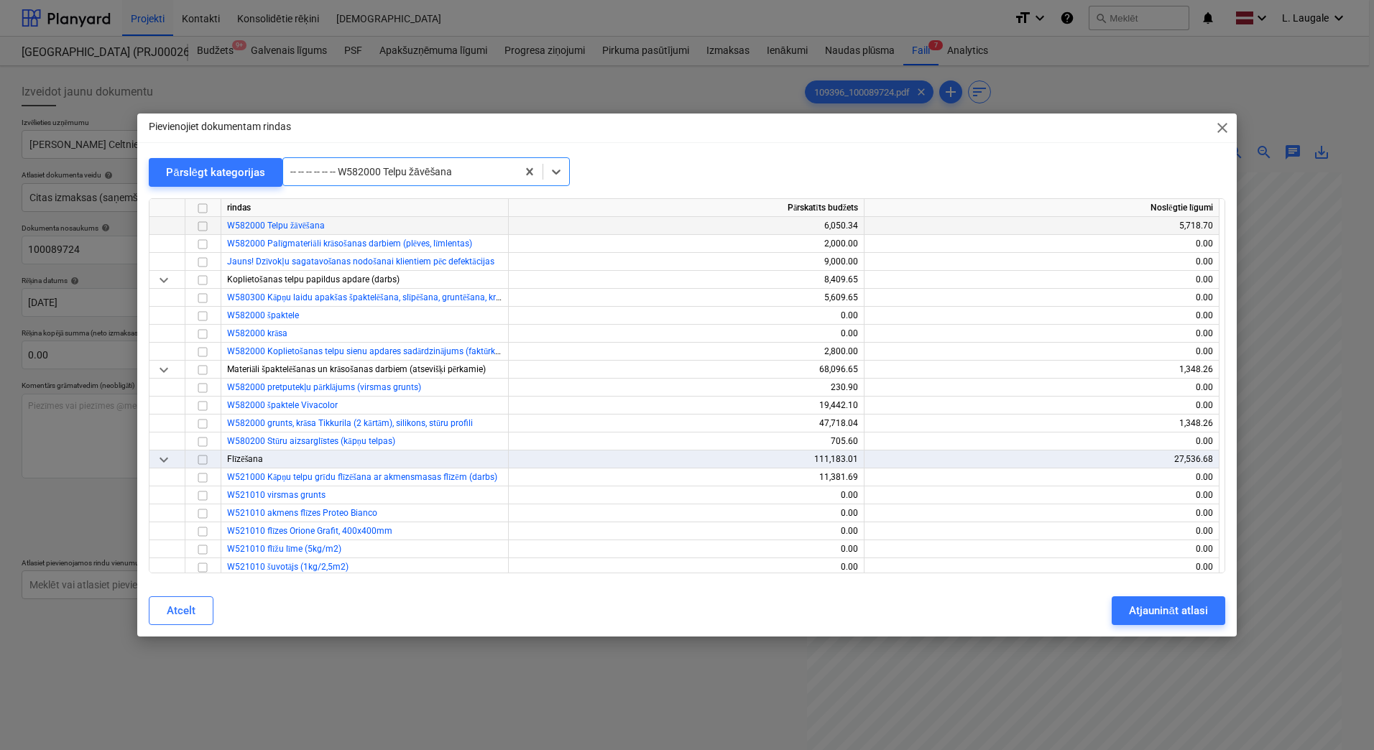
click at [196, 227] on input "checkbox" at bounding box center [202, 226] width 17 height 17
click at [1182, 620] on div "Atjaunināt atlasi" at bounding box center [1168, 611] width 78 height 19
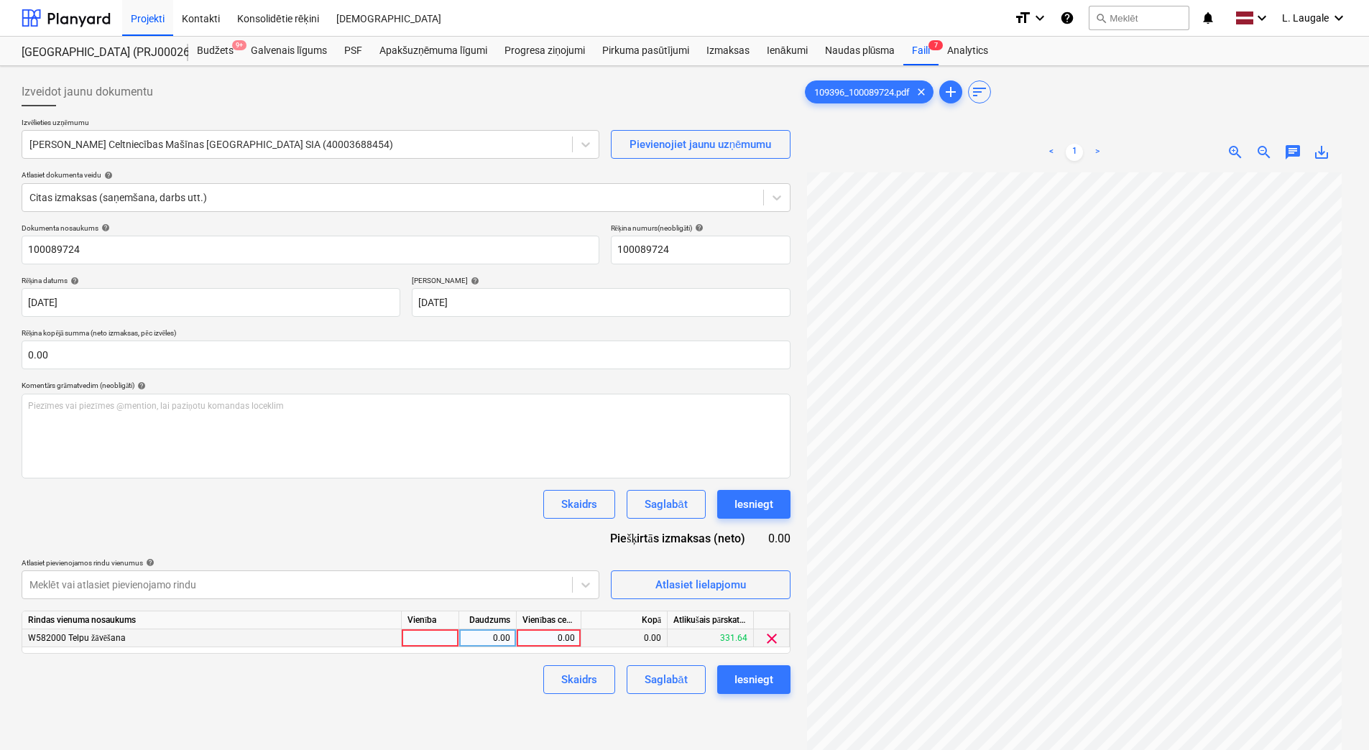
click at [435, 636] on div at bounding box center [430, 639] width 57 height 18
click at [469, 642] on div "0.00" at bounding box center [487, 639] width 45 height 18
click at [495, 673] on div "Skaidrs Saglabāt Iesniegt" at bounding box center [406, 680] width 769 height 29
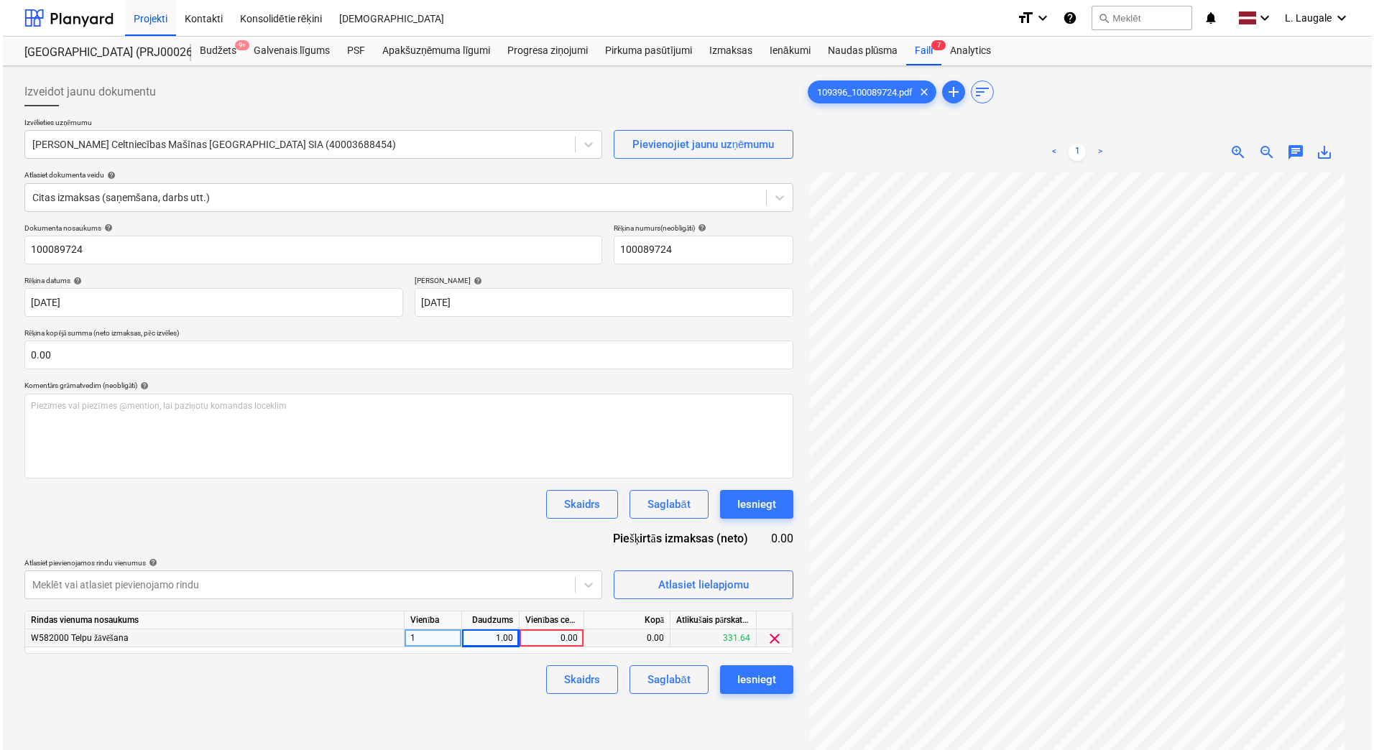
scroll to position [144, 0]
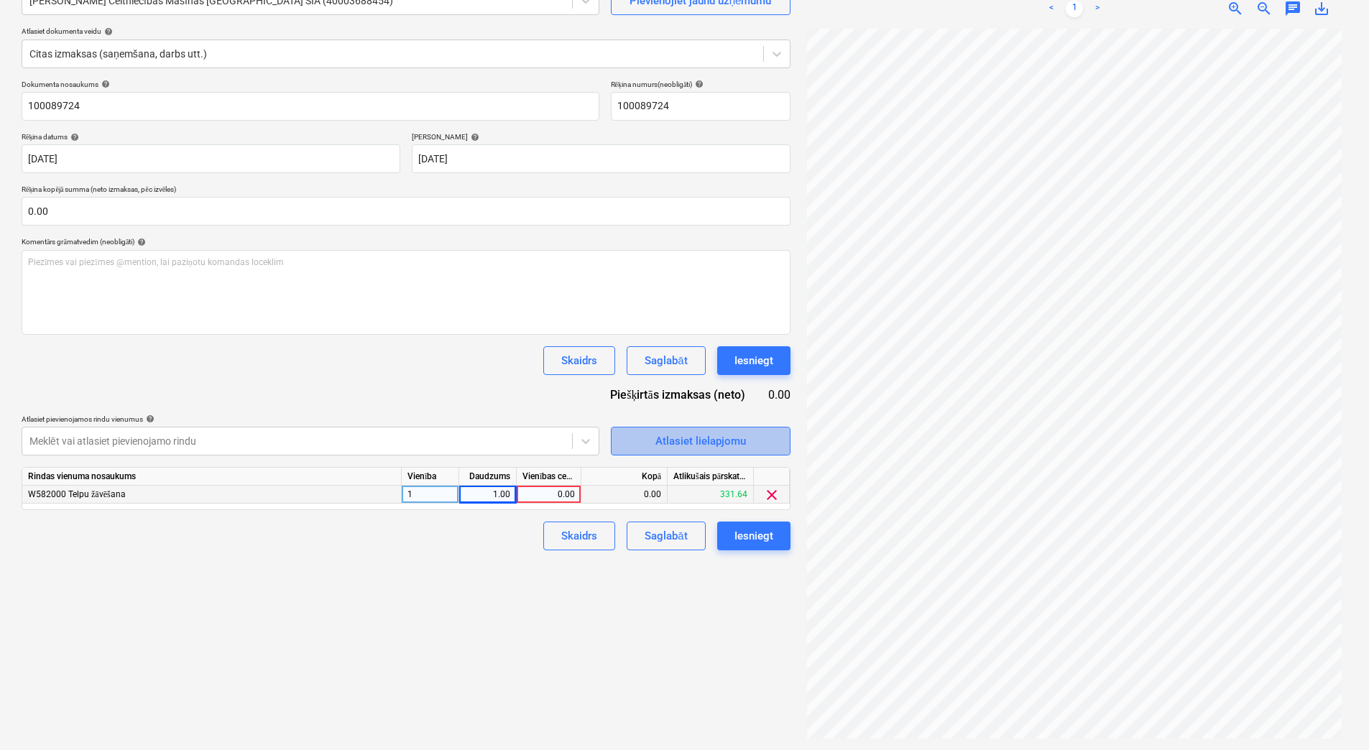
click at [637, 443] on span "Atlasiet lielapjomu" at bounding box center [701, 441] width 144 height 19
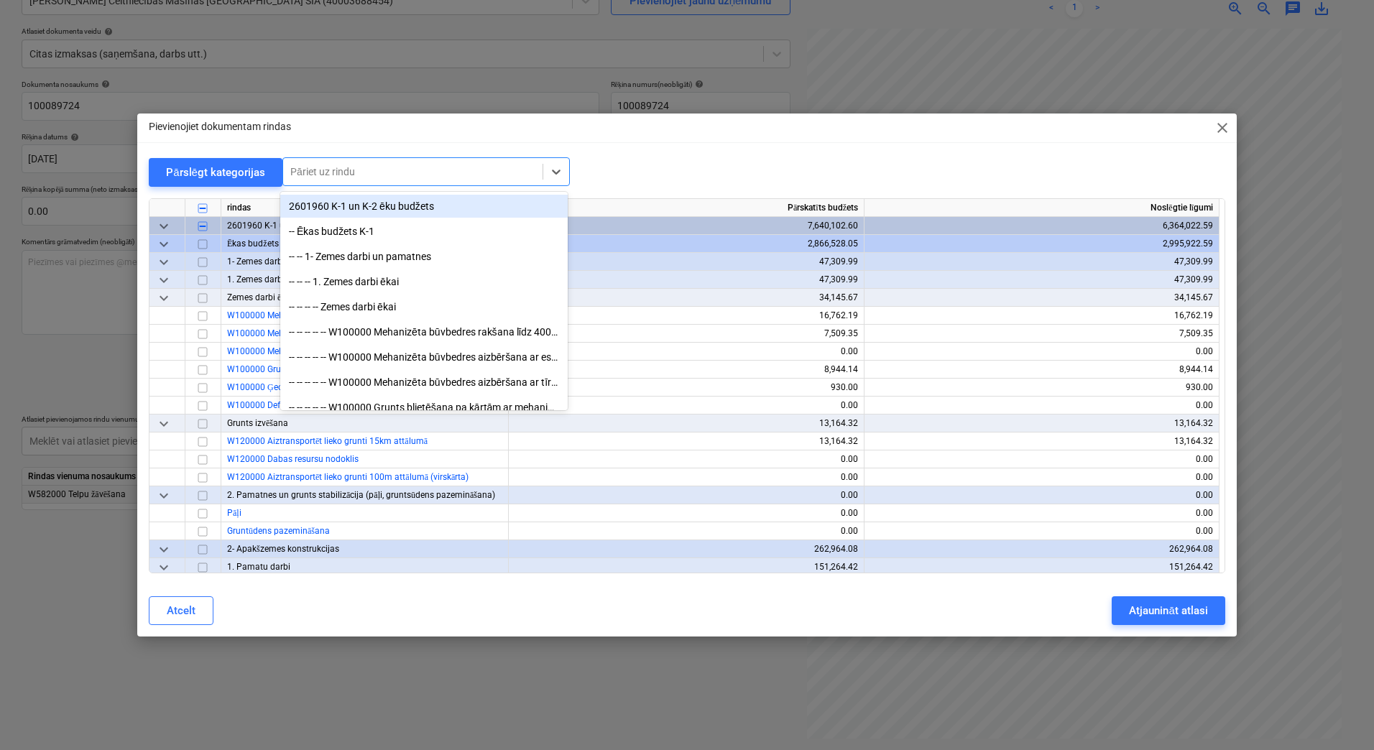
click at [403, 166] on div at bounding box center [412, 172] width 245 height 14
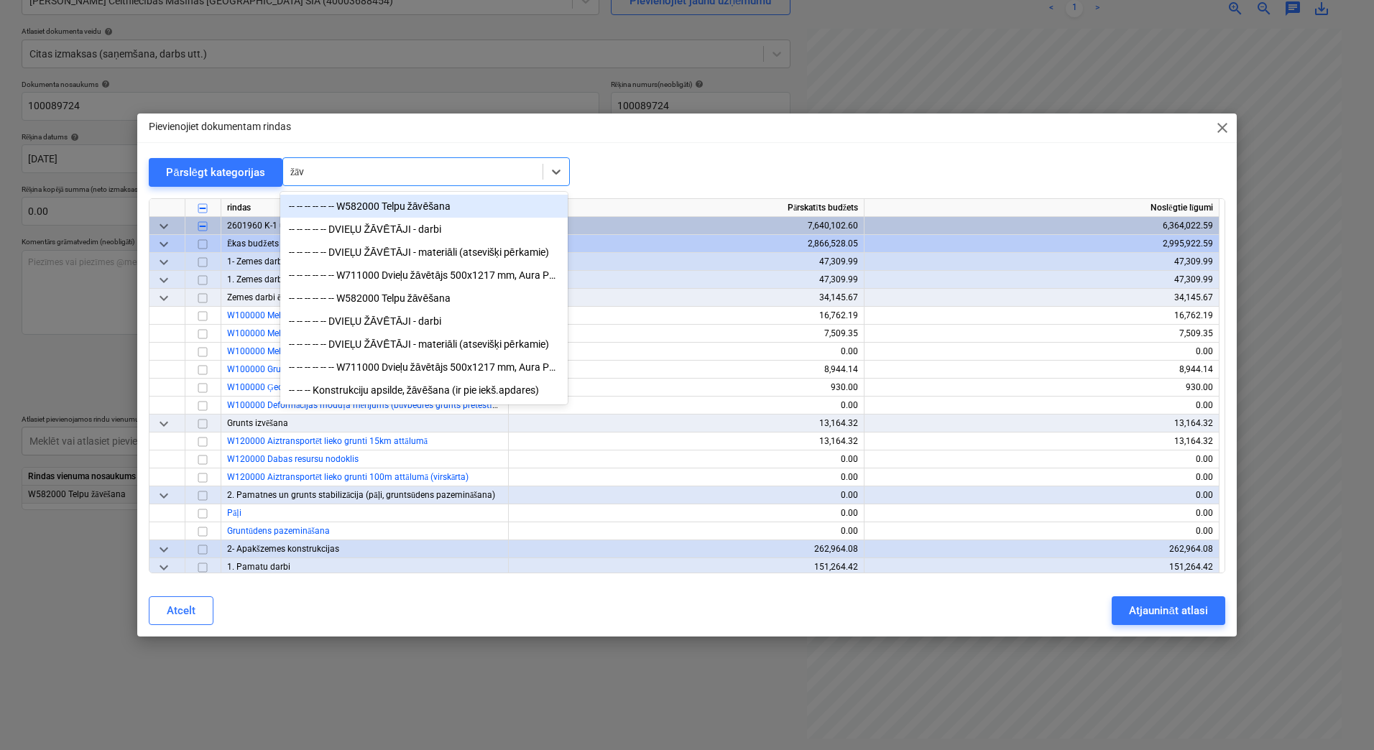
click at [401, 212] on div "-- -- -- -- -- -- W582000 Telpu žāvēšana" at bounding box center [423, 206] width 287 height 23
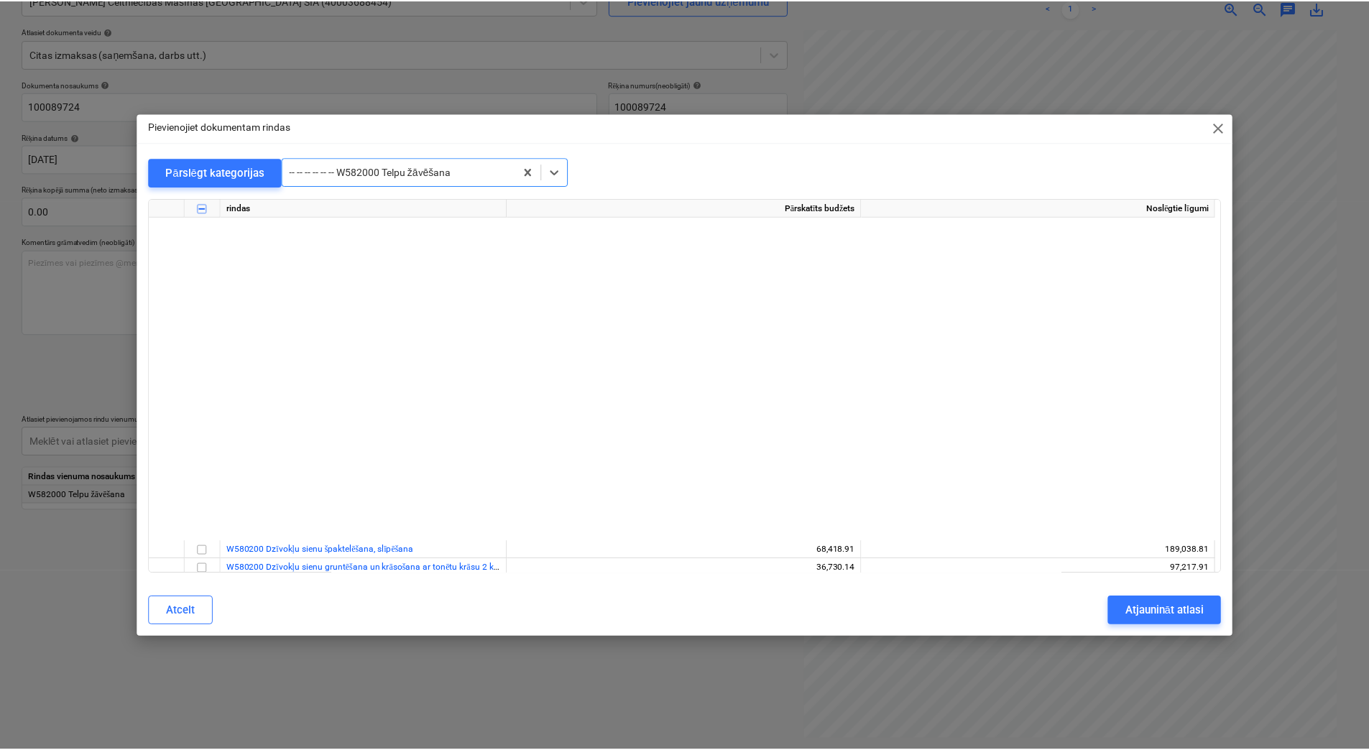
scroll to position [7097, 0]
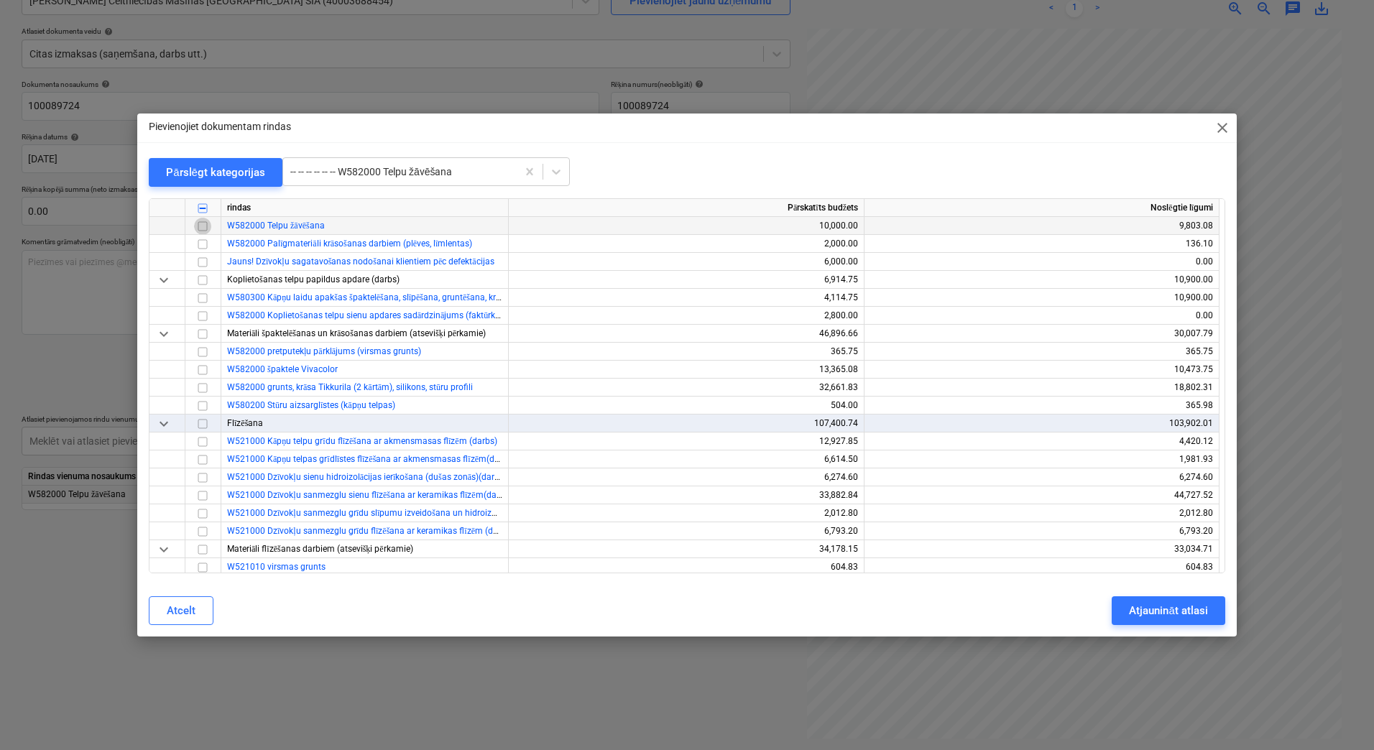
click at [203, 227] on input "checkbox" at bounding box center [202, 226] width 17 height 17
click at [1179, 607] on div "Atjaunināt atlasi" at bounding box center [1168, 611] width 78 height 19
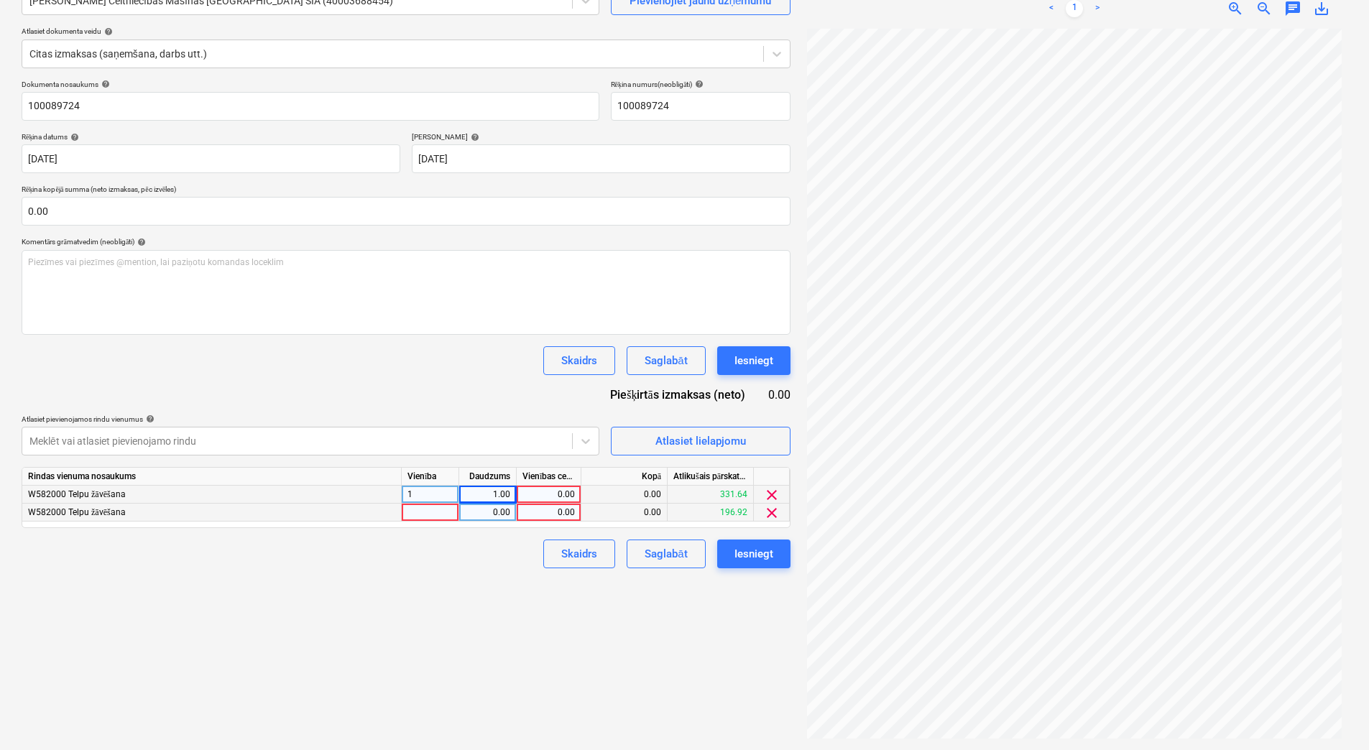
click at [442, 516] on div at bounding box center [430, 513] width 57 height 18
click at [478, 515] on div "0.00" at bounding box center [487, 513] width 45 height 18
click at [543, 493] on div "0.00" at bounding box center [548, 495] width 52 height 18
click at [528, 567] on div "Skaidrs Saglabāt Iesniegt" at bounding box center [406, 554] width 769 height 29
click at [553, 515] on div "0.00" at bounding box center [548, 513] width 52 height 18
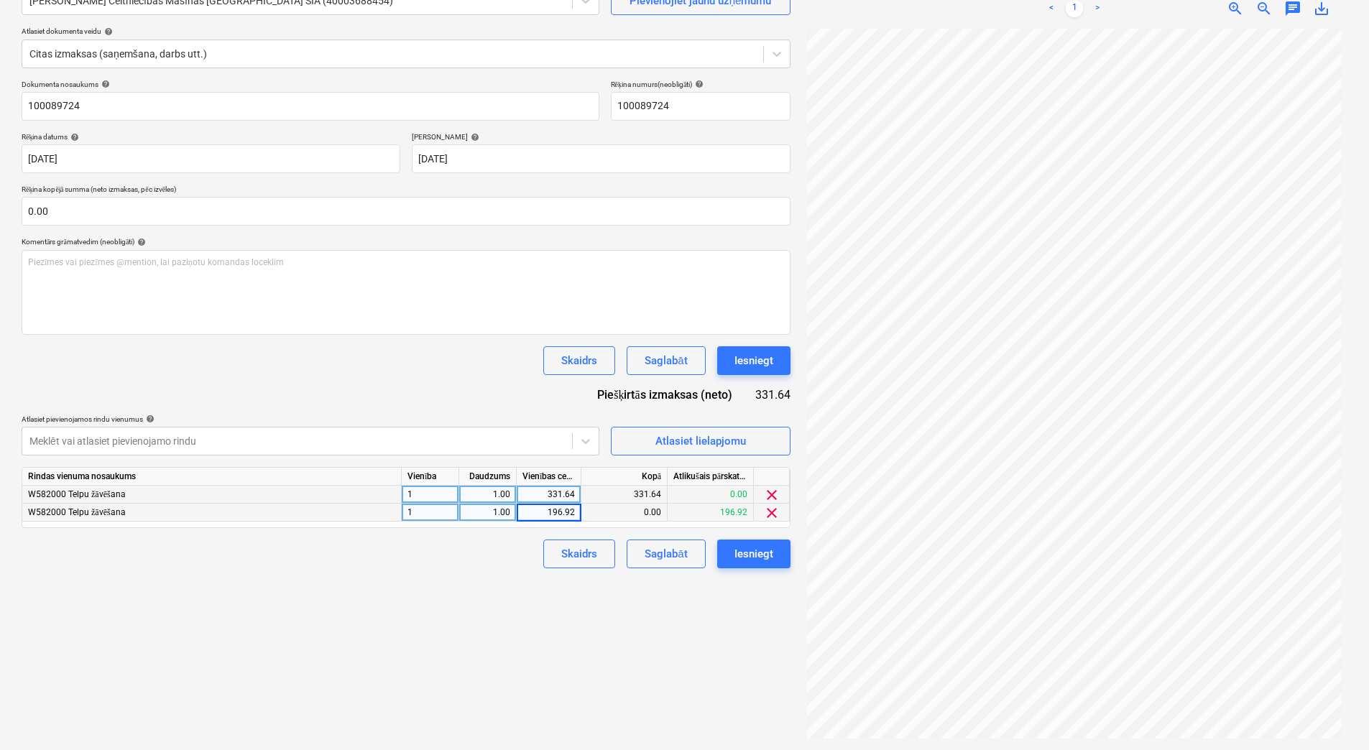
click at [508, 559] on div "Skaidrs Saglabāt Iesniegt" at bounding box center [406, 554] width 769 height 29
click at [559, 510] on div "196.92" at bounding box center [548, 513] width 52 height 18
click at [569, 514] on input "196.92" at bounding box center [549, 512] width 64 height 17
click at [577, 514] on input "196.92" at bounding box center [549, 512] width 64 height 17
click at [521, 591] on div "Izveidot jaunu dokumentu Izvēlieties uzņēmumu Kurt Koenig Celtniecības Mašīnas …" at bounding box center [406, 336] width 781 height 816
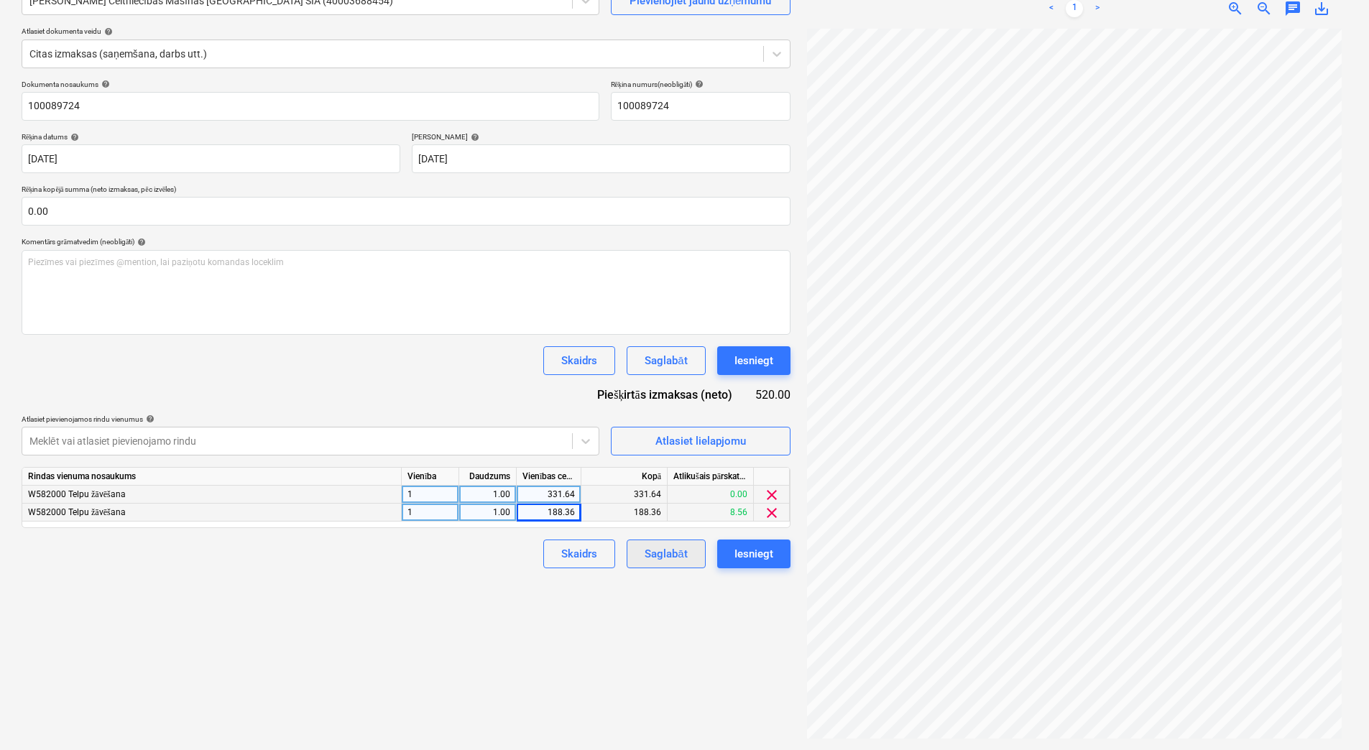
click at [667, 550] on div "Saglabāt" at bounding box center [666, 554] width 42 height 19
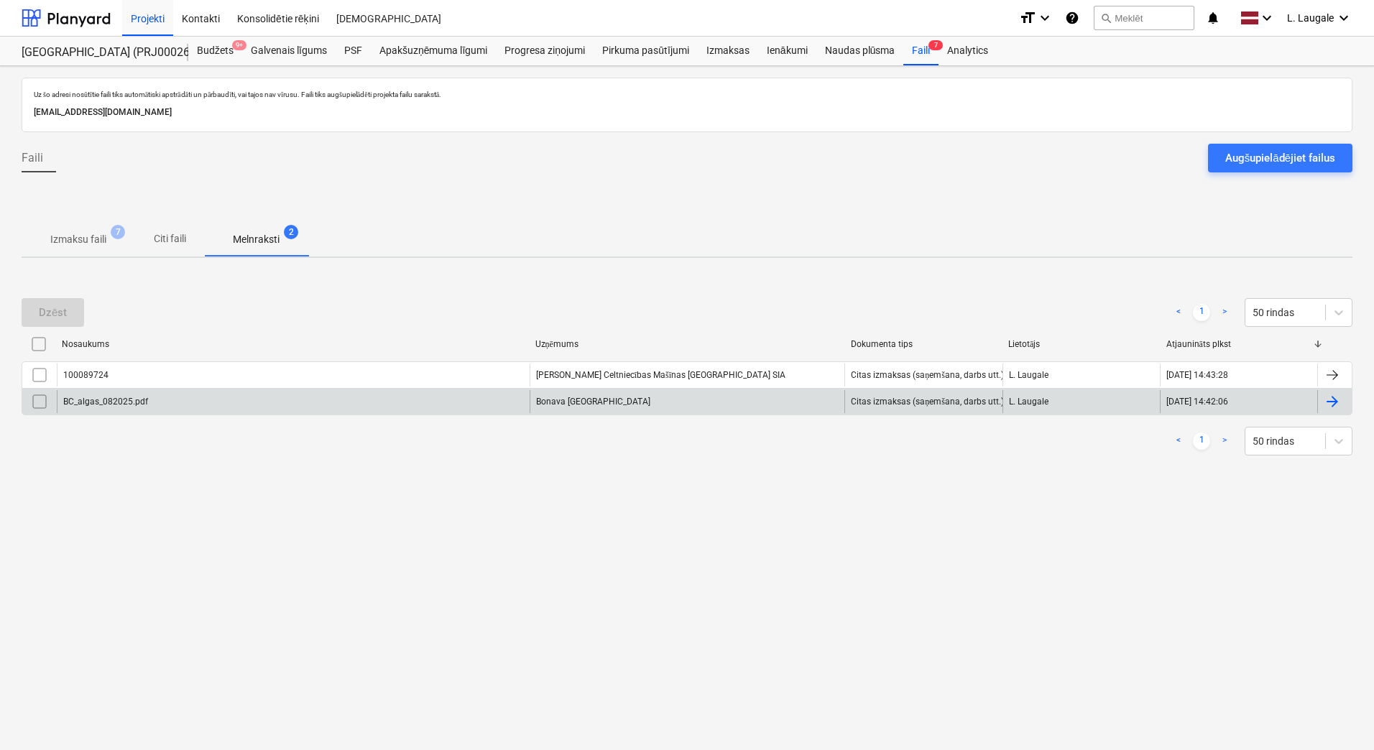
click at [174, 400] on div "BC_algas_082025.pdf" at bounding box center [293, 401] width 473 height 23
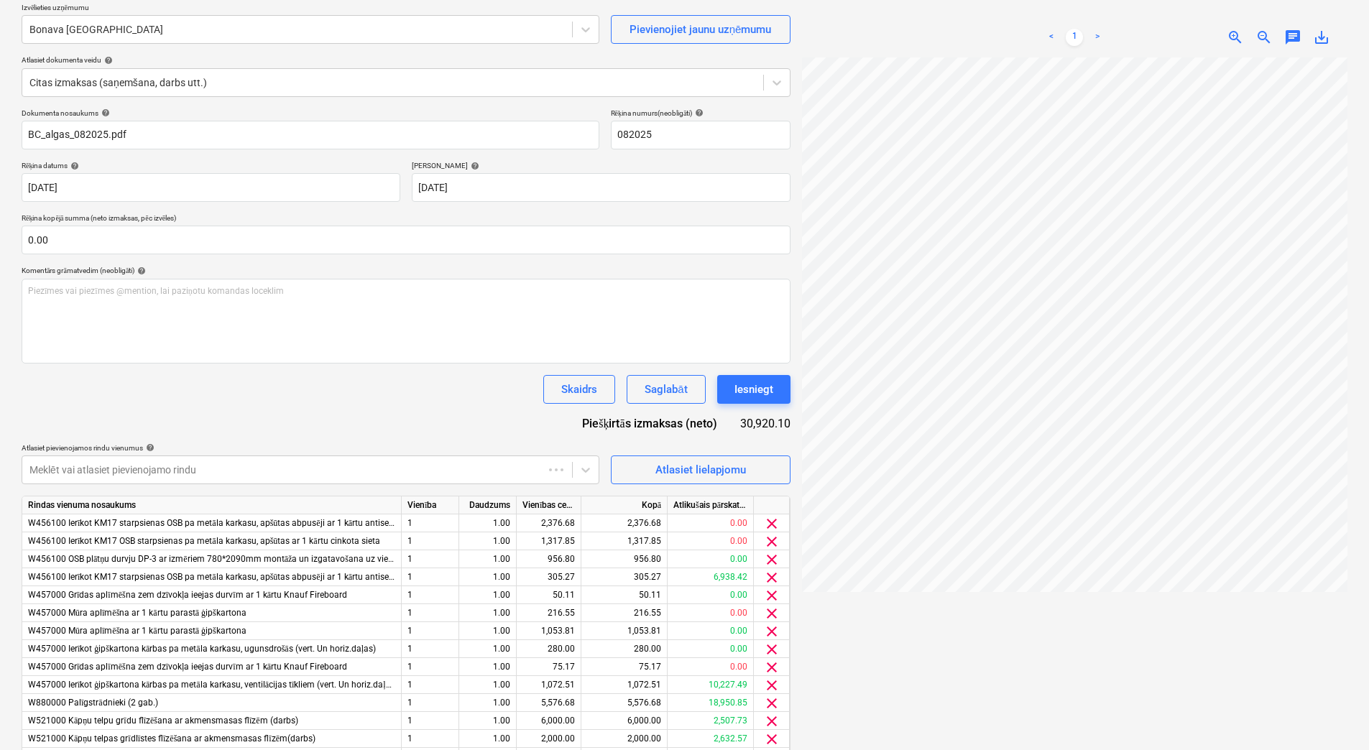
scroll to position [225, 0]
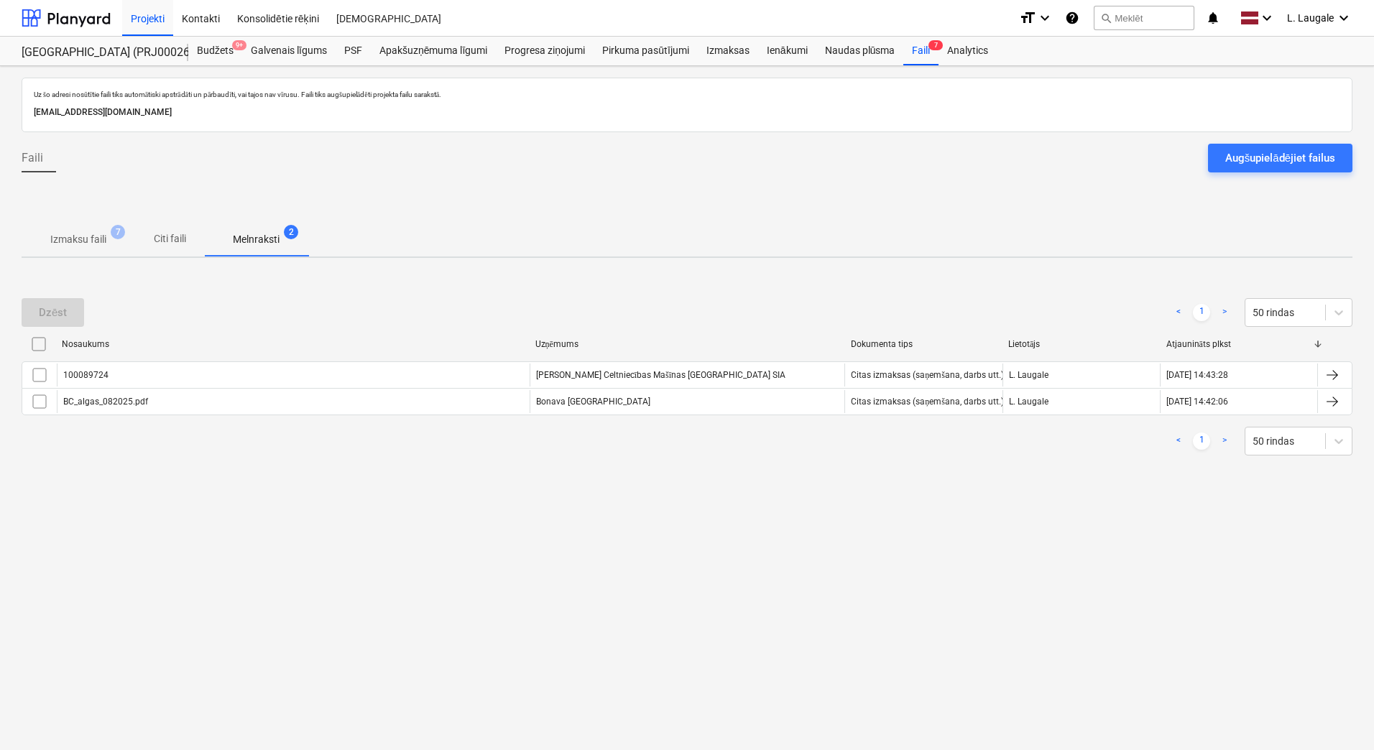
click at [98, 245] on p "Izmaksu faili" at bounding box center [78, 239] width 56 height 15
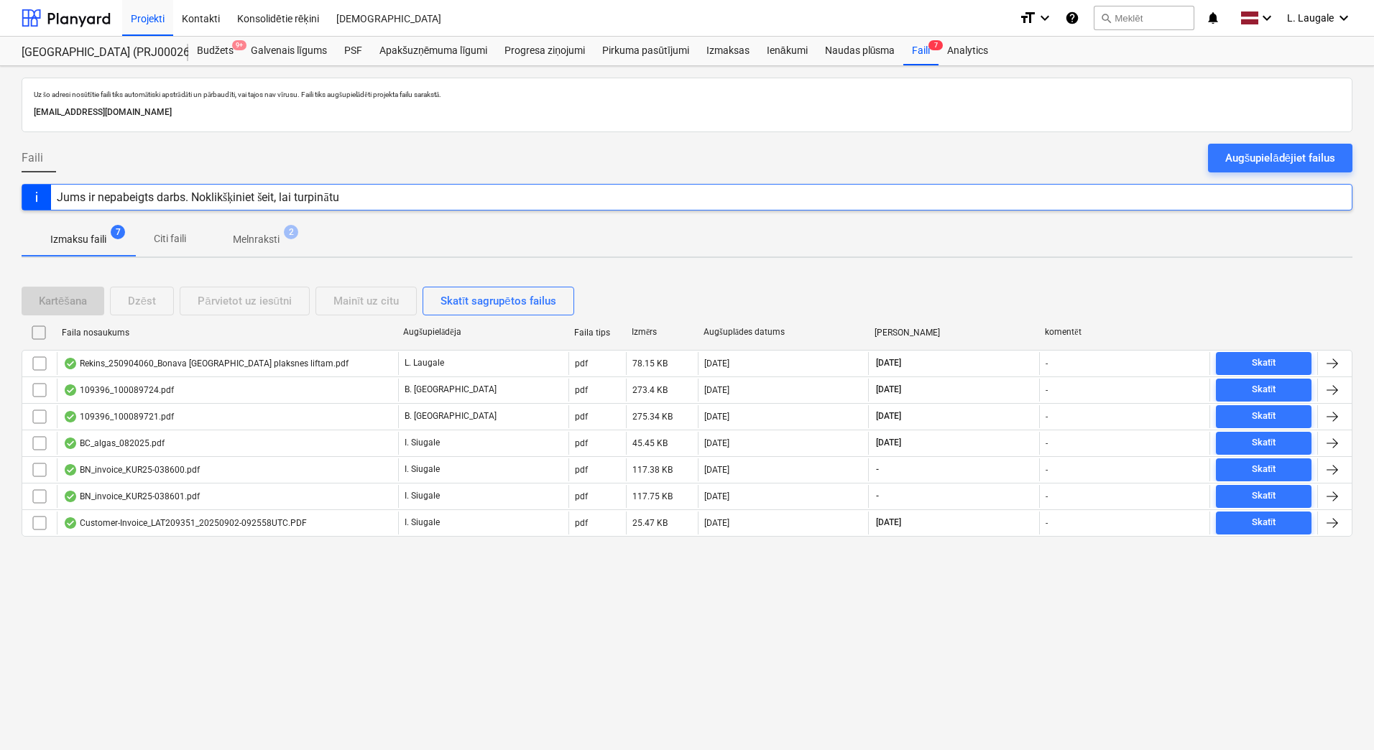
click at [269, 236] on p "Melnraksti" at bounding box center [256, 239] width 47 height 15
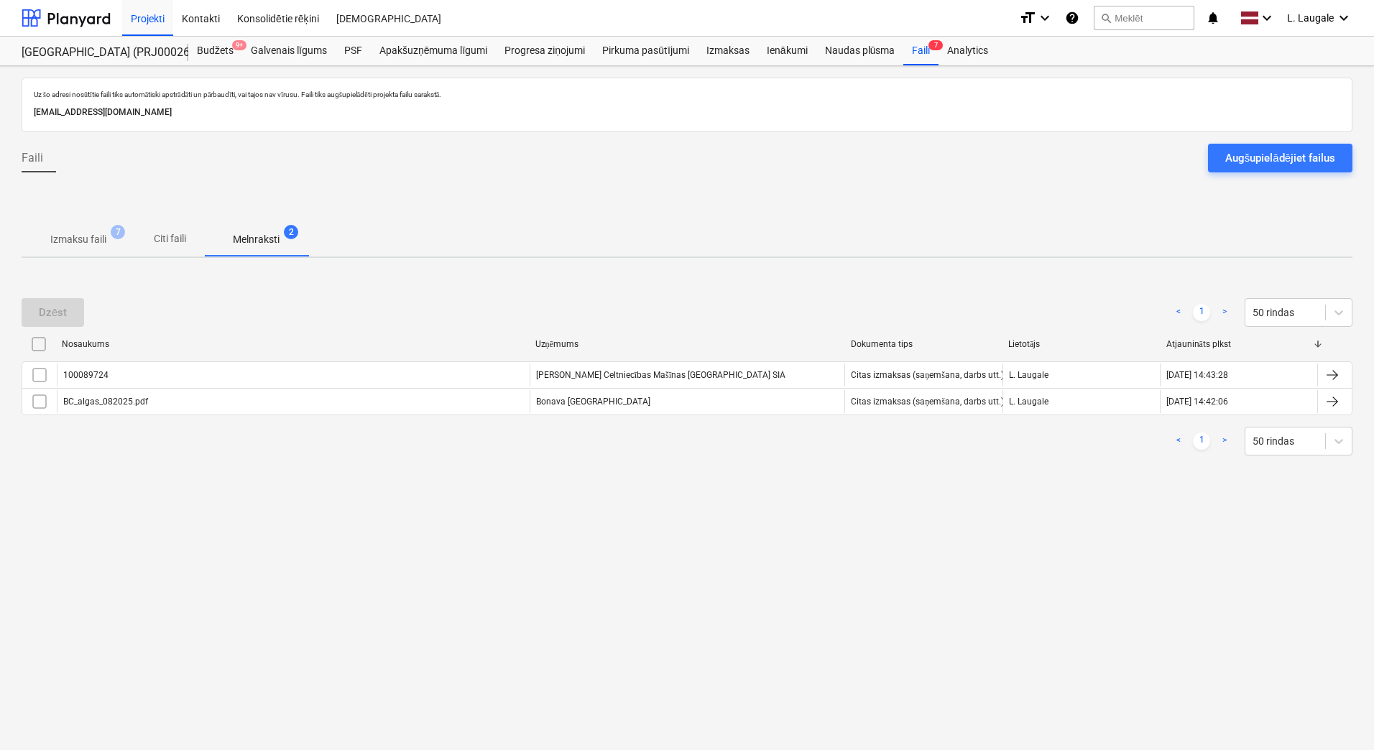
click at [70, 254] on button "Izmaksu faili 7" at bounding box center [79, 239] width 114 height 34
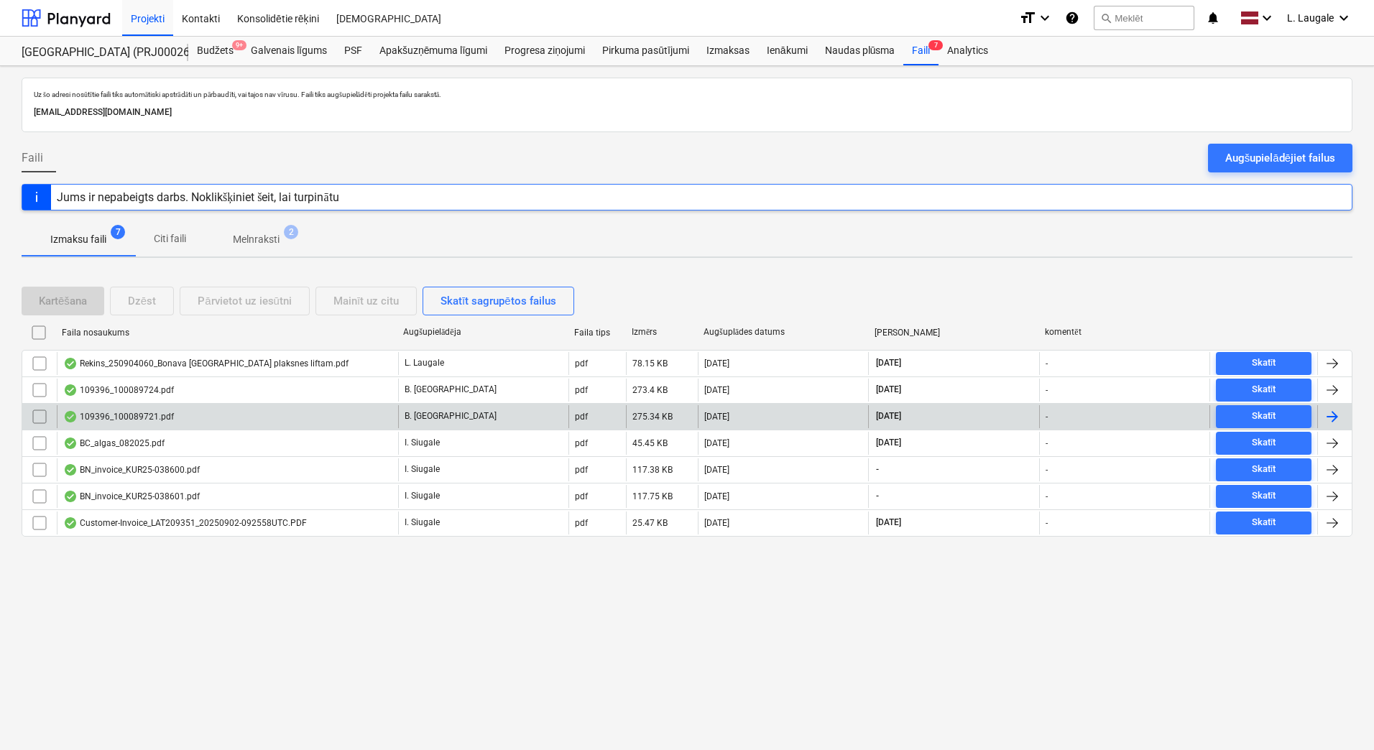
click at [184, 423] on div "109396_100089721.pdf" at bounding box center [227, 416] width 341 height 23
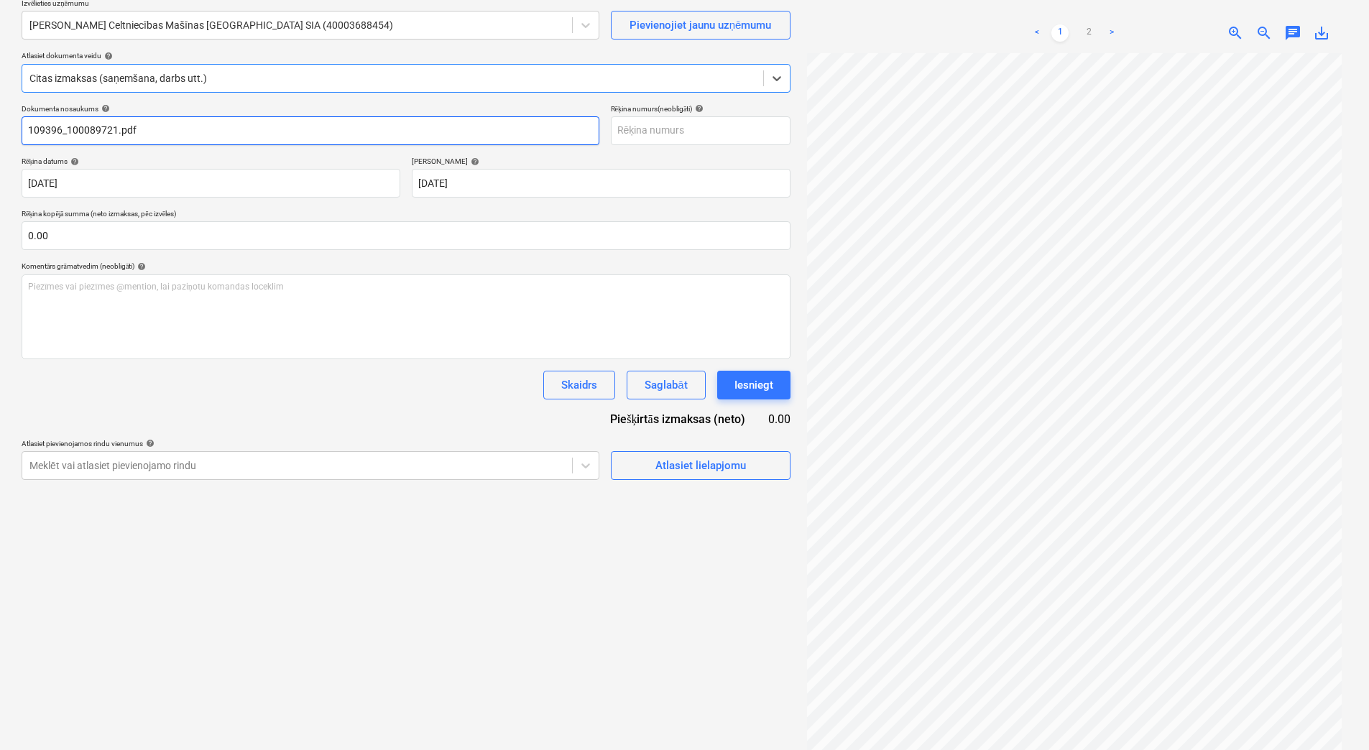
scroll to position [144, 0]
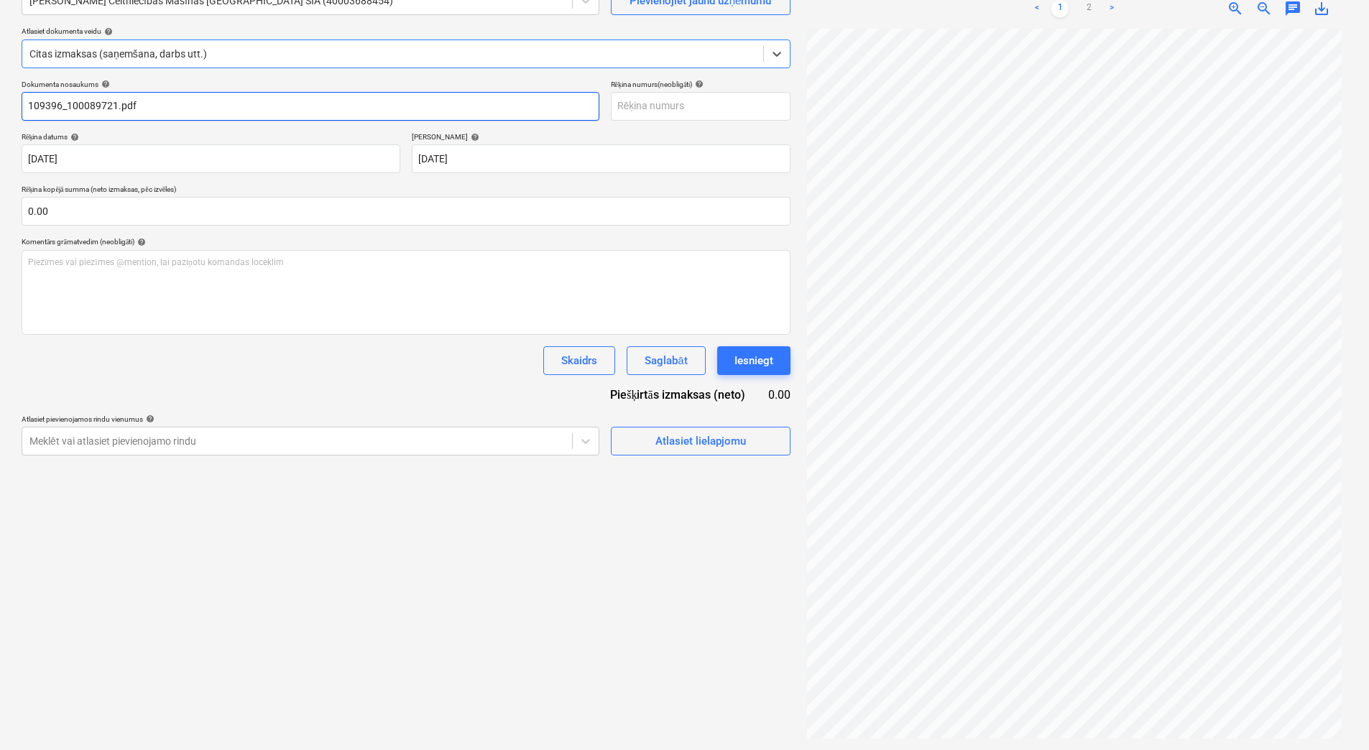
click at [175, 110] on input "109396_100089721.pdf" at bounding box center [311, 106] width 578 height 29
drag, startPoint x: 67, startPoint y: 106, endPoint x: 0, endPoint y: 111, distance: 67.1
click at [0, 111] on html "Projekti Kontakti Konsolidētie rēķini Iesūtne format_size keyboard_arrow_down h…" at bounding box center [684, 231] width 1369 height 750
drag, startPoint x: 101, startPoint y: 106, endPoint x: -3, endPoint y: 75, distance: 108.7
click at [0, 75] on html "Projekti Kontakti Konsolidētie rēķini Iesūtne format_size keyboard_arrow_down h…" at bounding box center [684, 231] width 1369 height 750
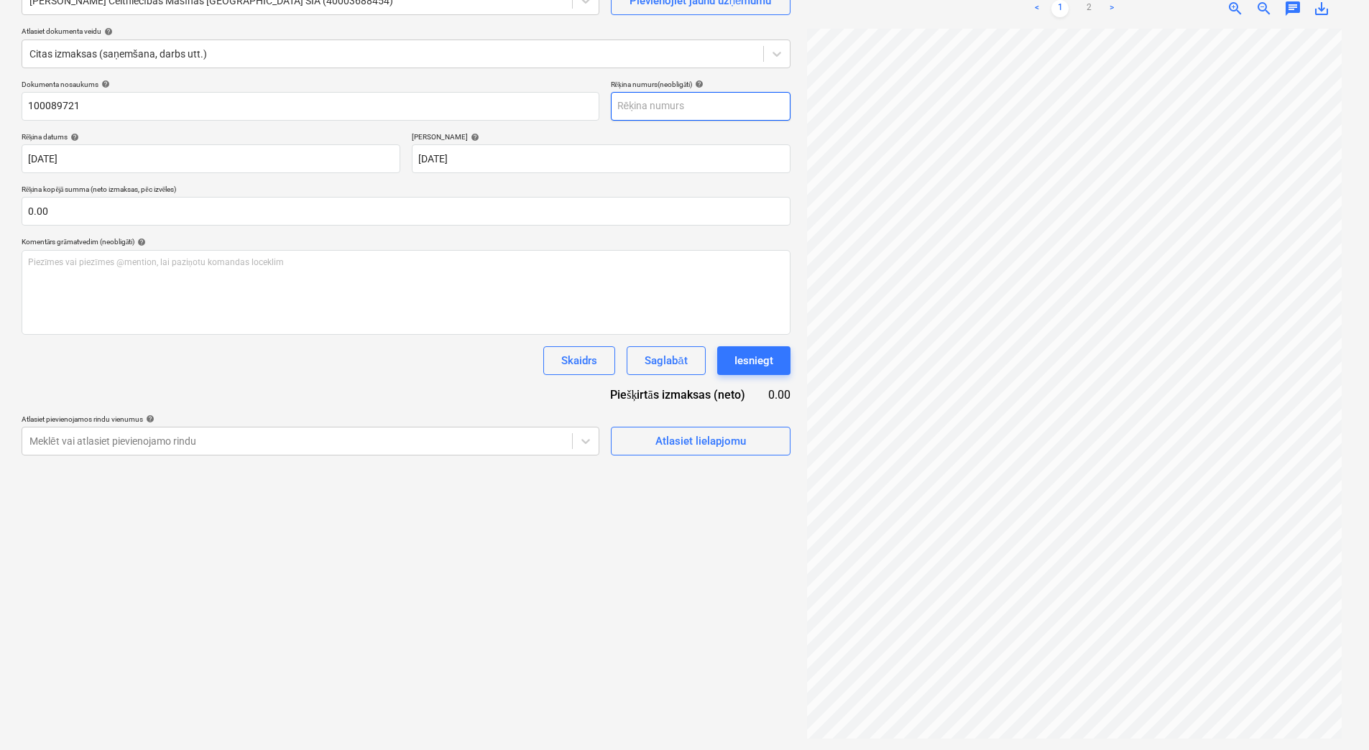
click at [675, 98] on input "text" at bounding box center [701, 106] width 180 height 29
paste input "100089721"
click at [720, 441] on div "Atlasiet lielapjomu" at bounding box center [700, 441] width 91 height 19
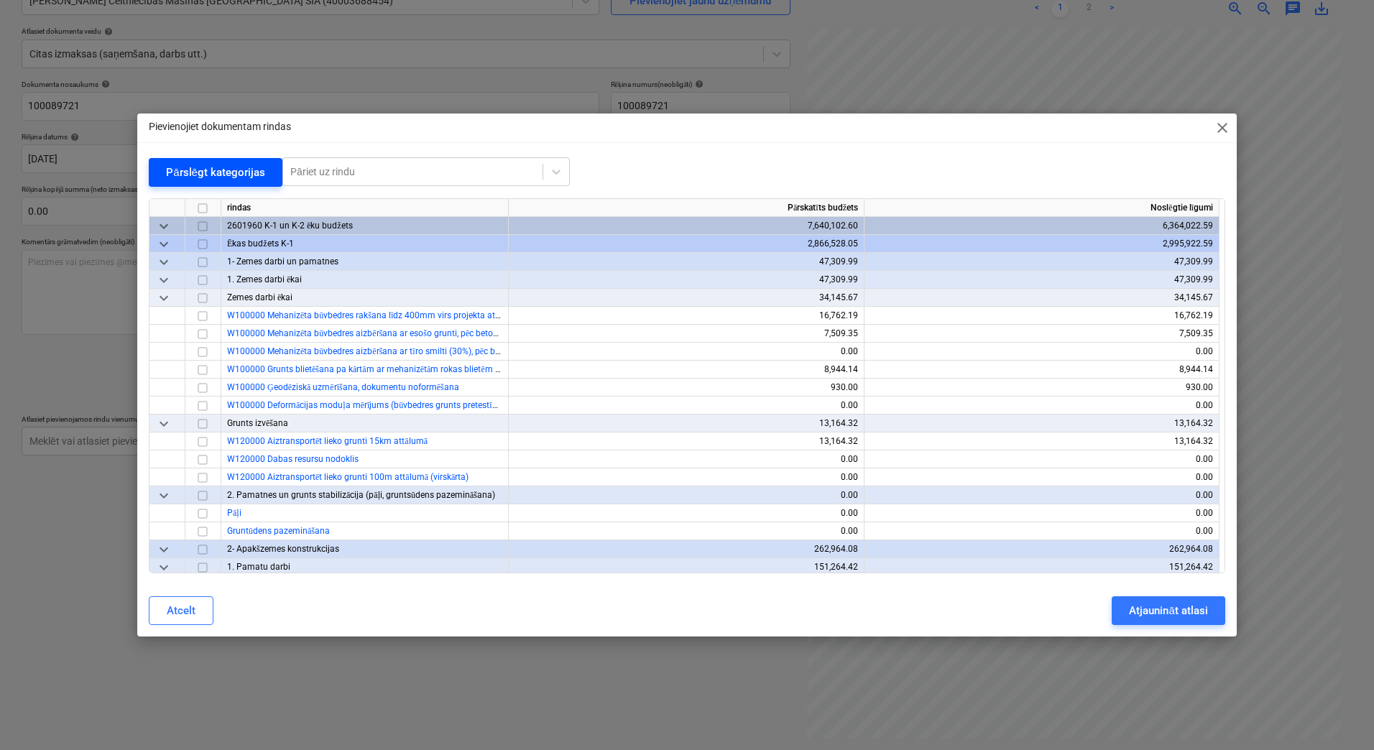
click at [257, 177] on div "Pārslēgt kategorijas" at bounding box center [215, 172] width 99 height 19
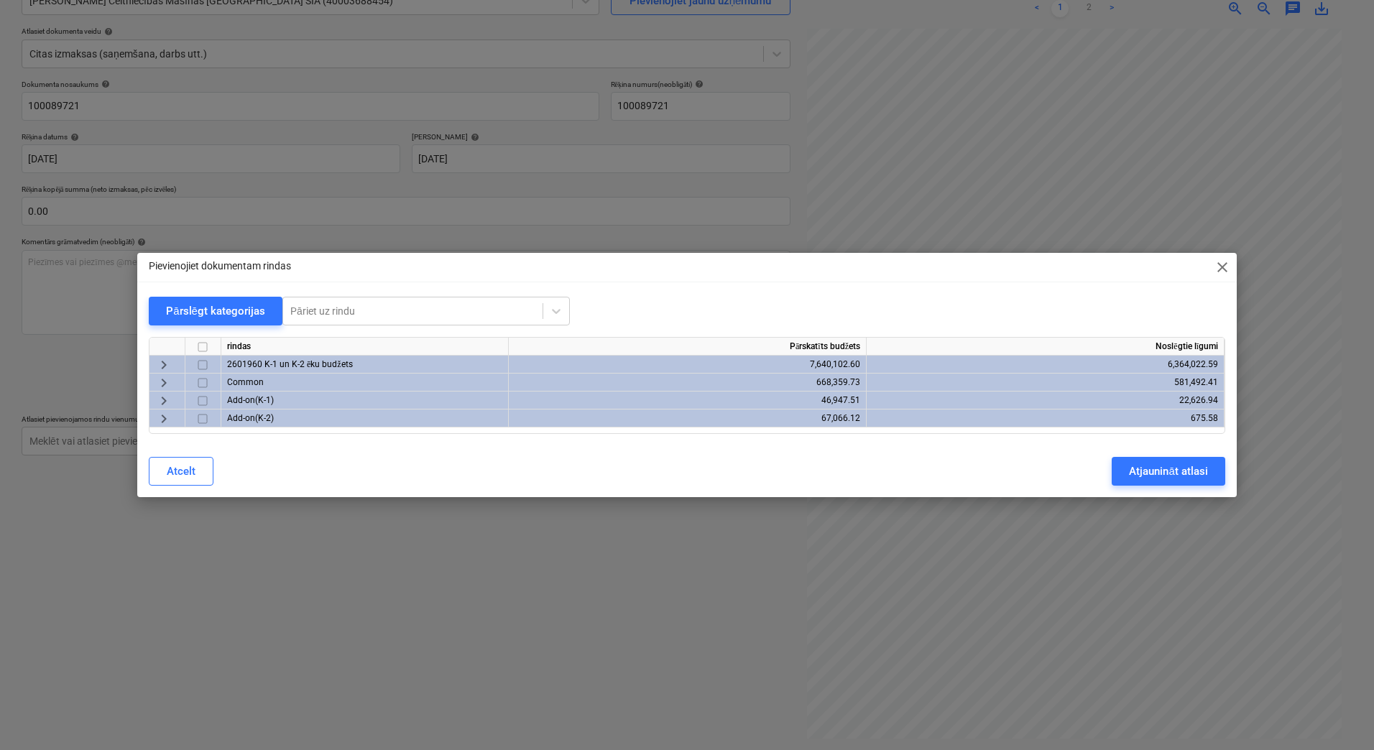
click at [168, 367] on span "keyboard_arrow_right" at bounding box center [163, 364] width 17 height 17
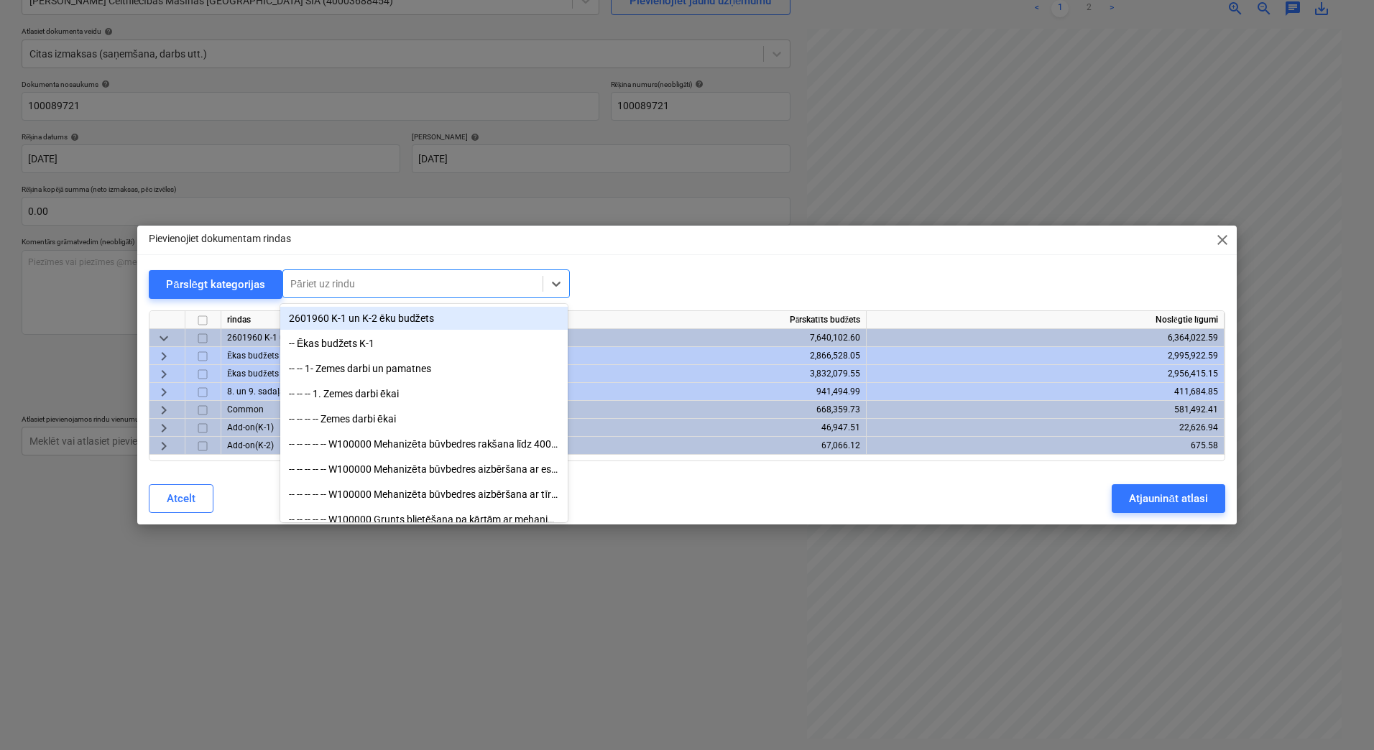
click at [423, 282] on div at bounding box center [412, 284] width 245 height 14
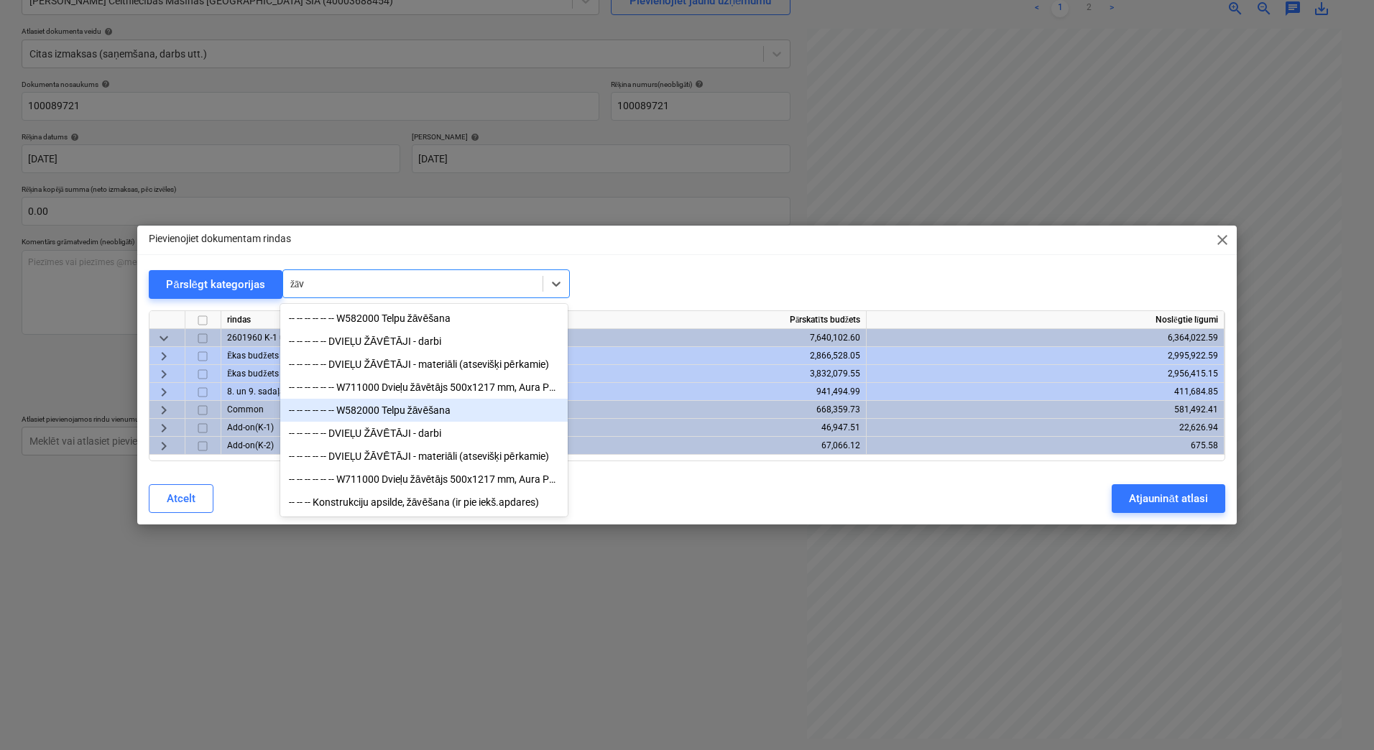
click at [440, 409] on div "-- -- -- -- -- -- W582000 Telpu žāvēšana" at bounding box center [423, 410] width 287 height 23
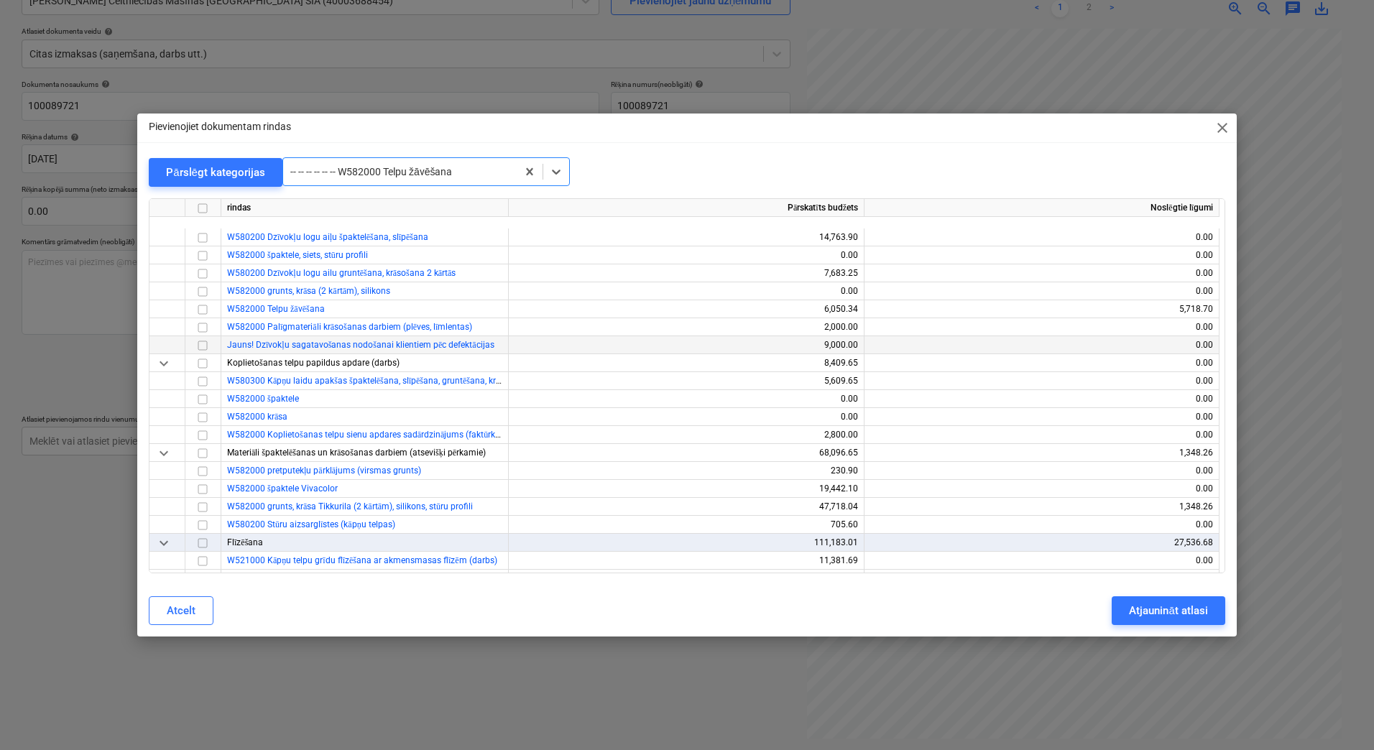
scroll to position [19746, 0]
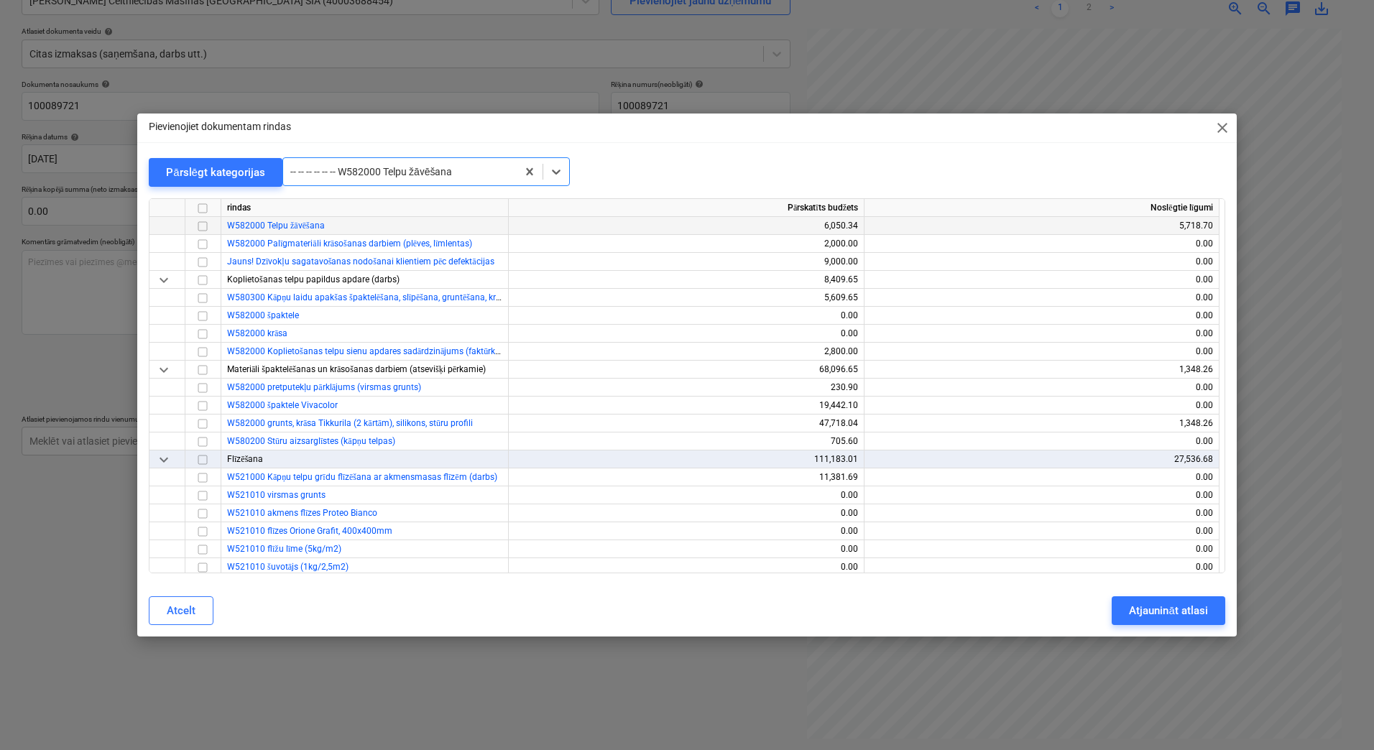
click at [203, 224] on input "checkbox" at bounding box center [202, 226] width 17 height 17
click at [268, 177] on button "Pārslēgt kategorijas" at bounding box center [216, 172] width 134 height 29
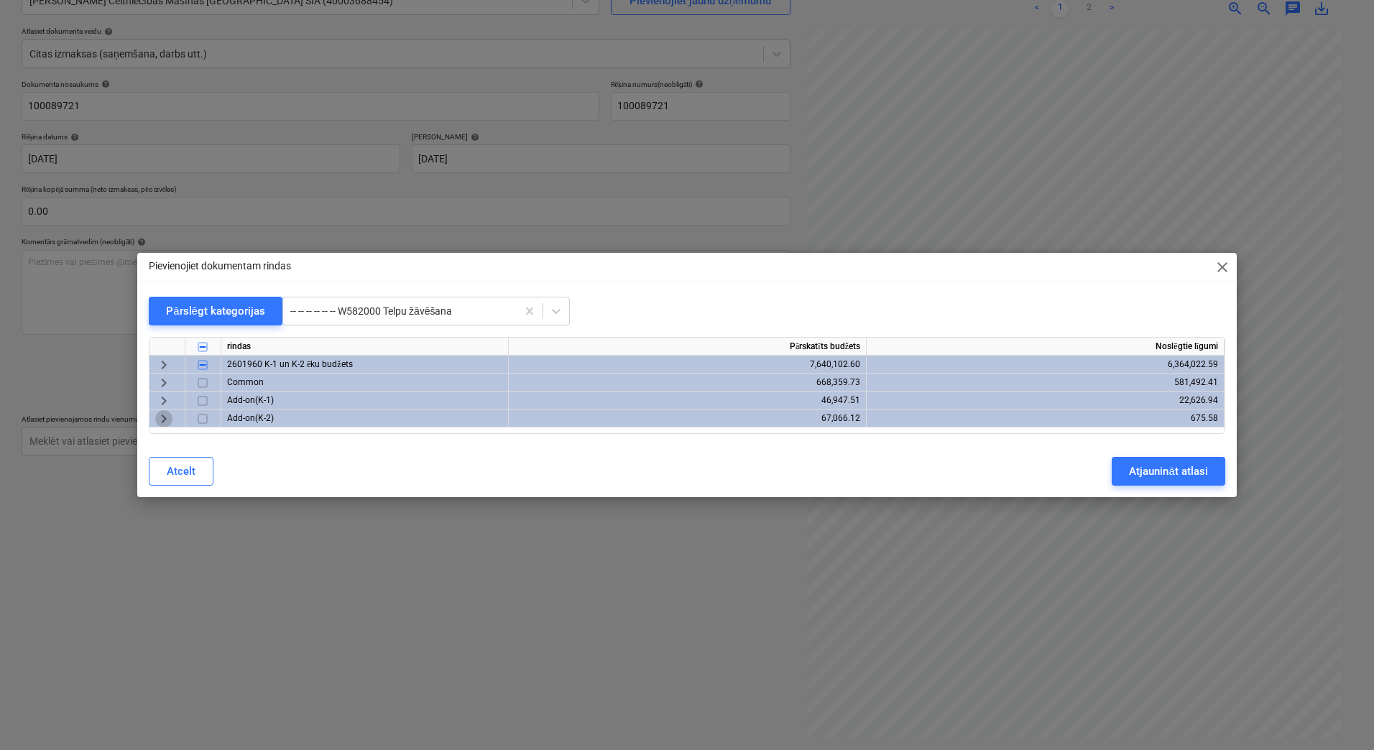
click at [162, 417] on span "keyboard_arrow_right" at bounding box center [163, 418] width 17 height 17
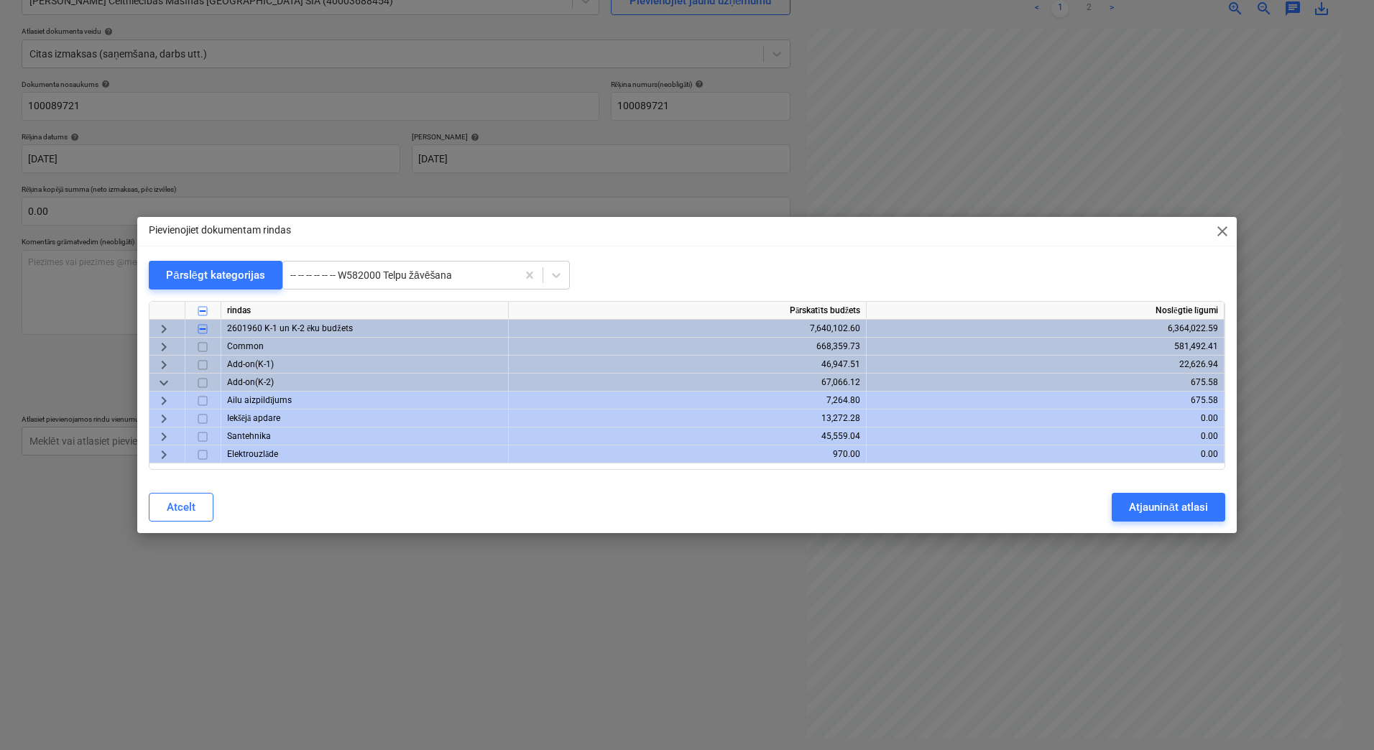
click at [162, 342] on span "keyboard_arrow_right" at bounding box center [163, 347] width 17 height 17
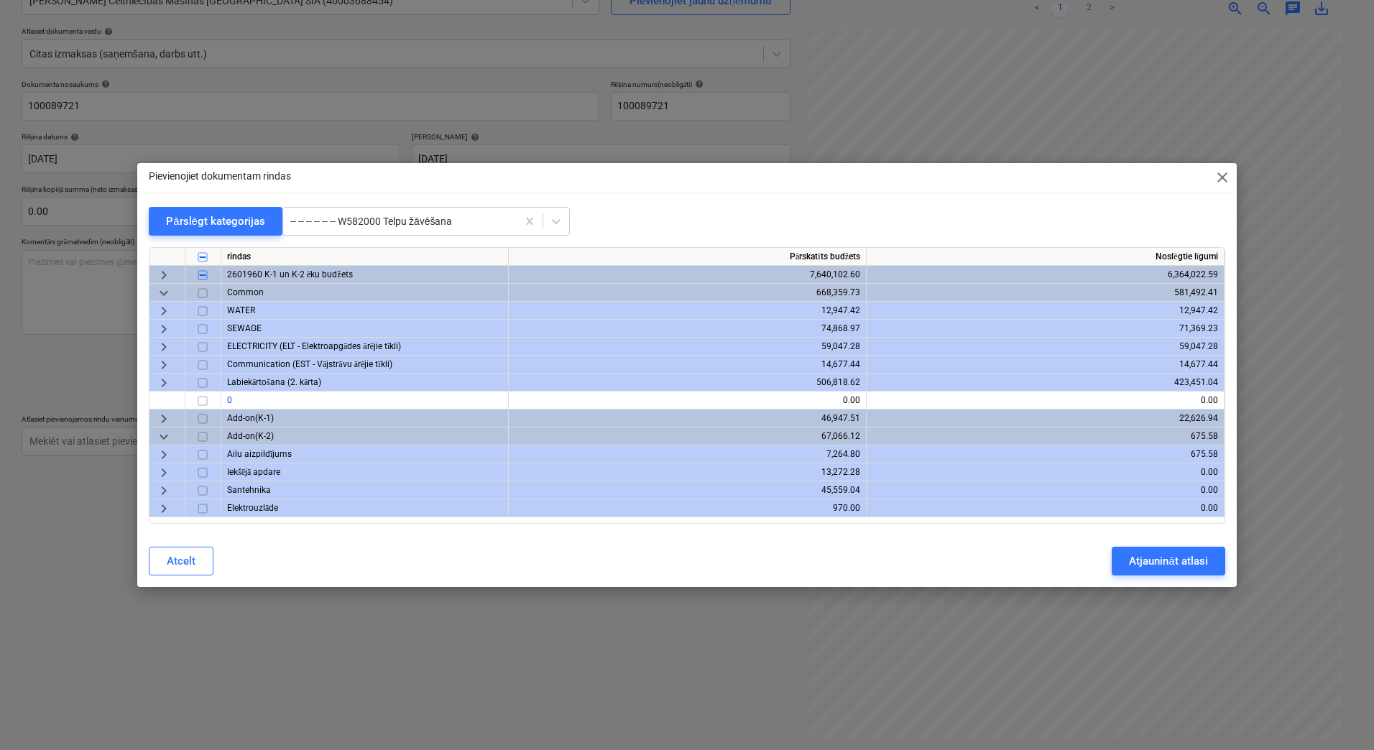
click at [166, 423] on span "keyboard_arrow_right" at bounding box center [163, 418] width 17 height 17
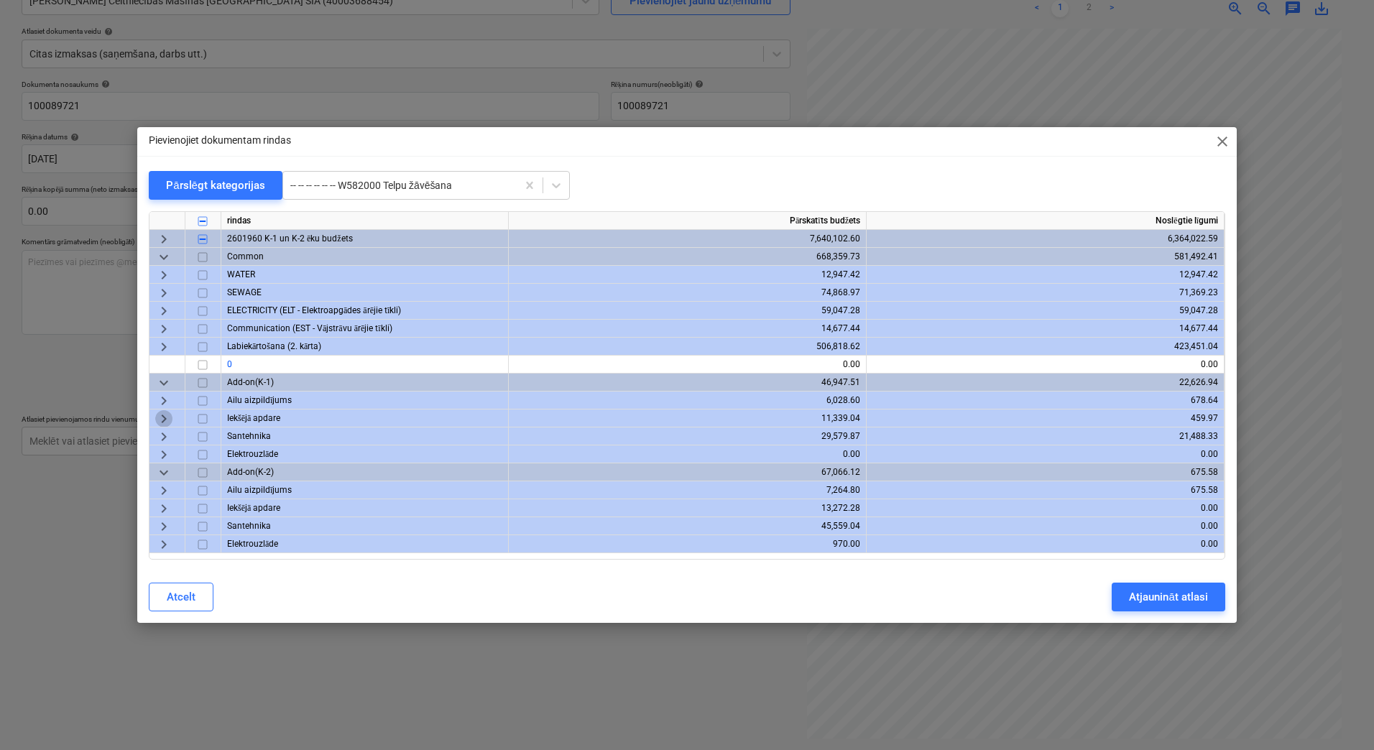
click at [165, 419] on span "keyboard_arrow_right" at bounding box center [163, 418] width 17 height 17
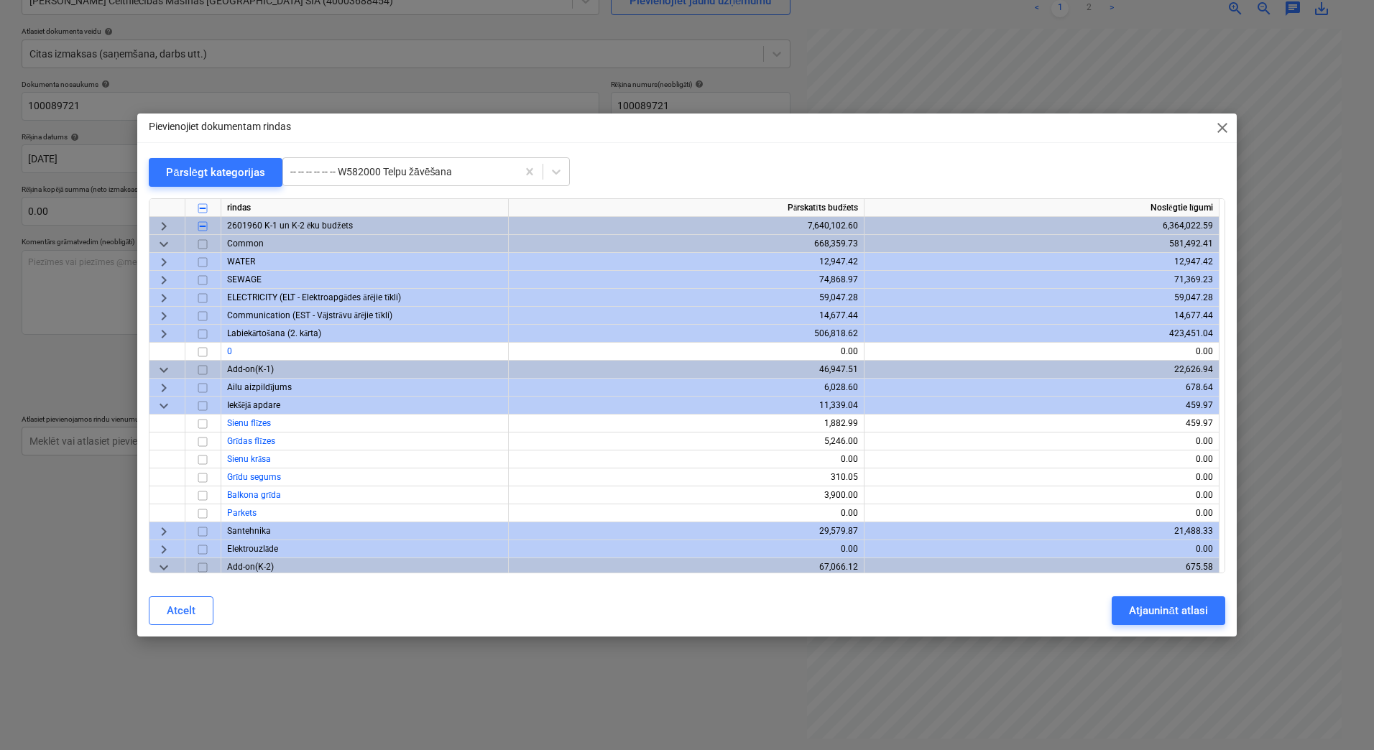
click at [165, 407] on span "keyboard_arrow_down" at bounding box center [163, 405] width 17 height 17
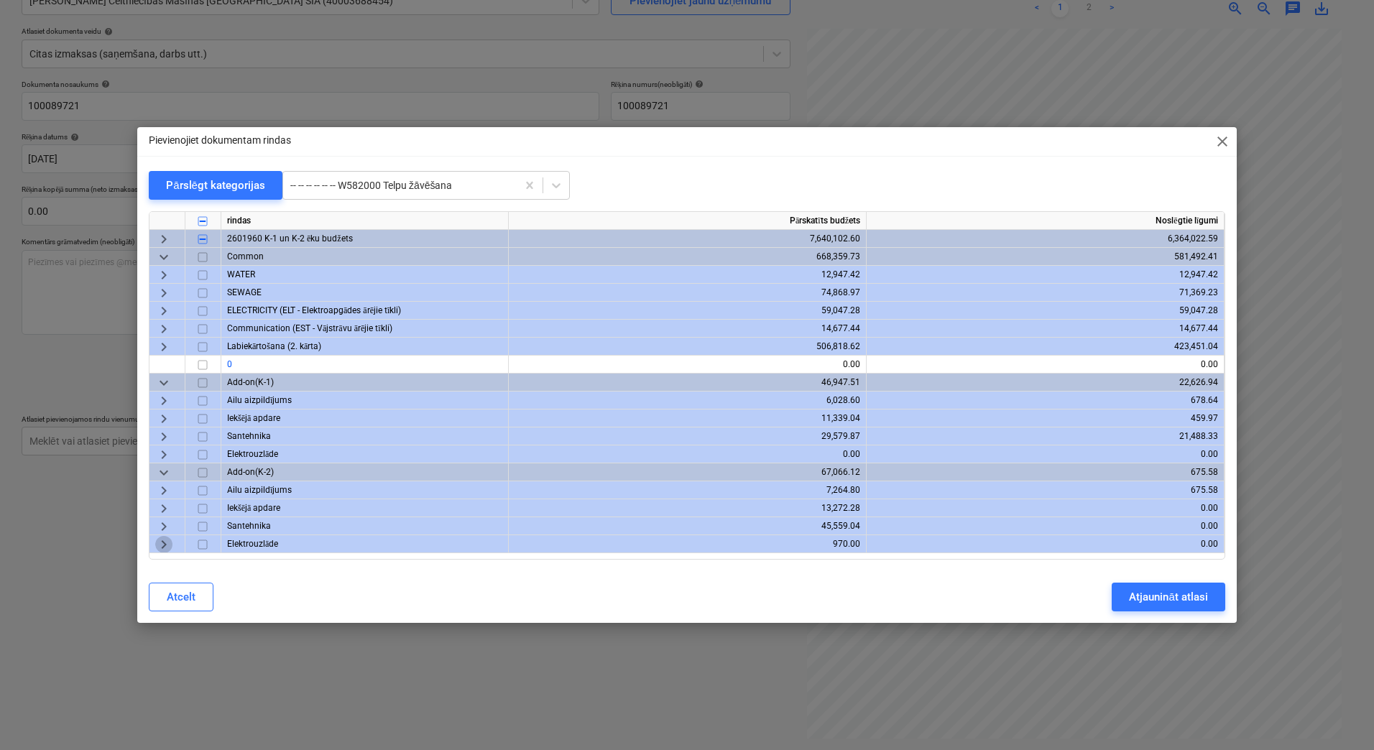
click at [167, 540] on span "keyboard_arrow_right" at bounding box center [163, 544] width 17 height 17
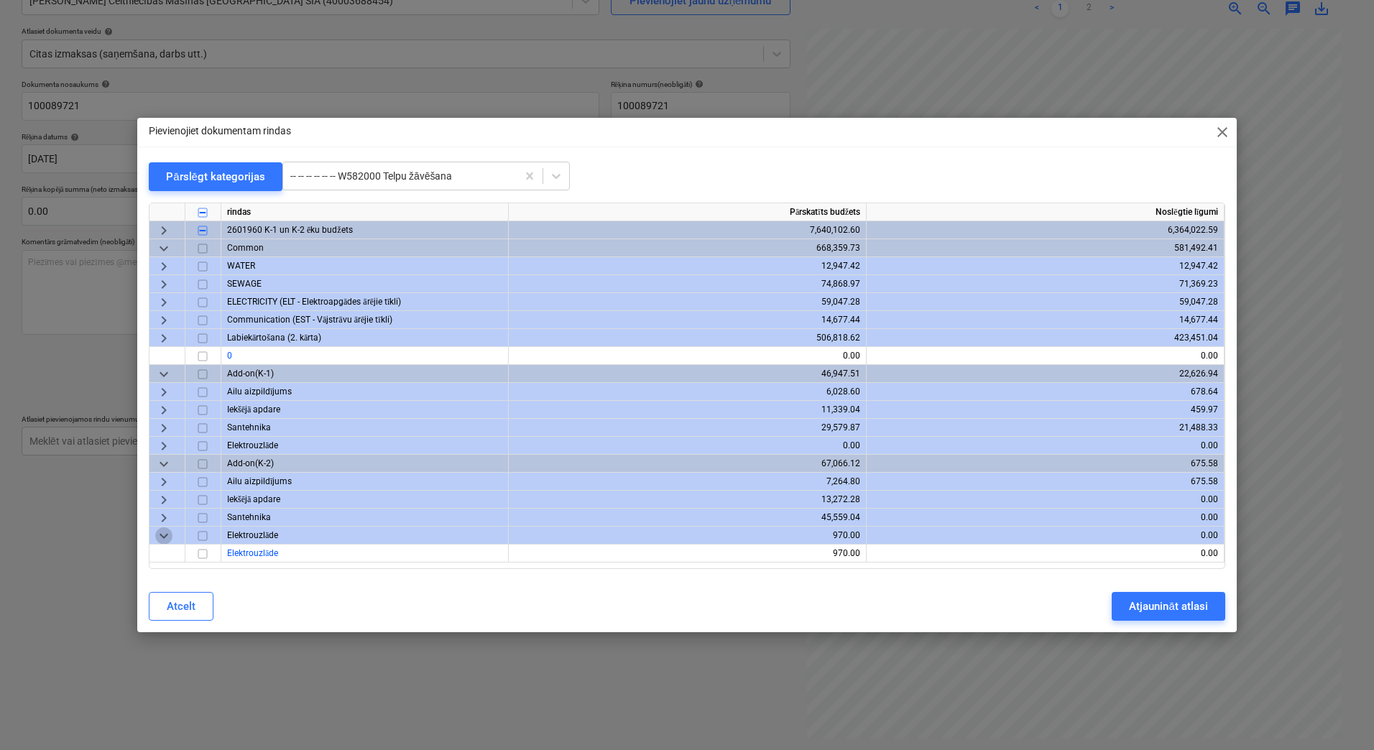
click at [165, 529] on span "keyboard_arrow_down" at bounding box center [163, 536] width 17 height 17
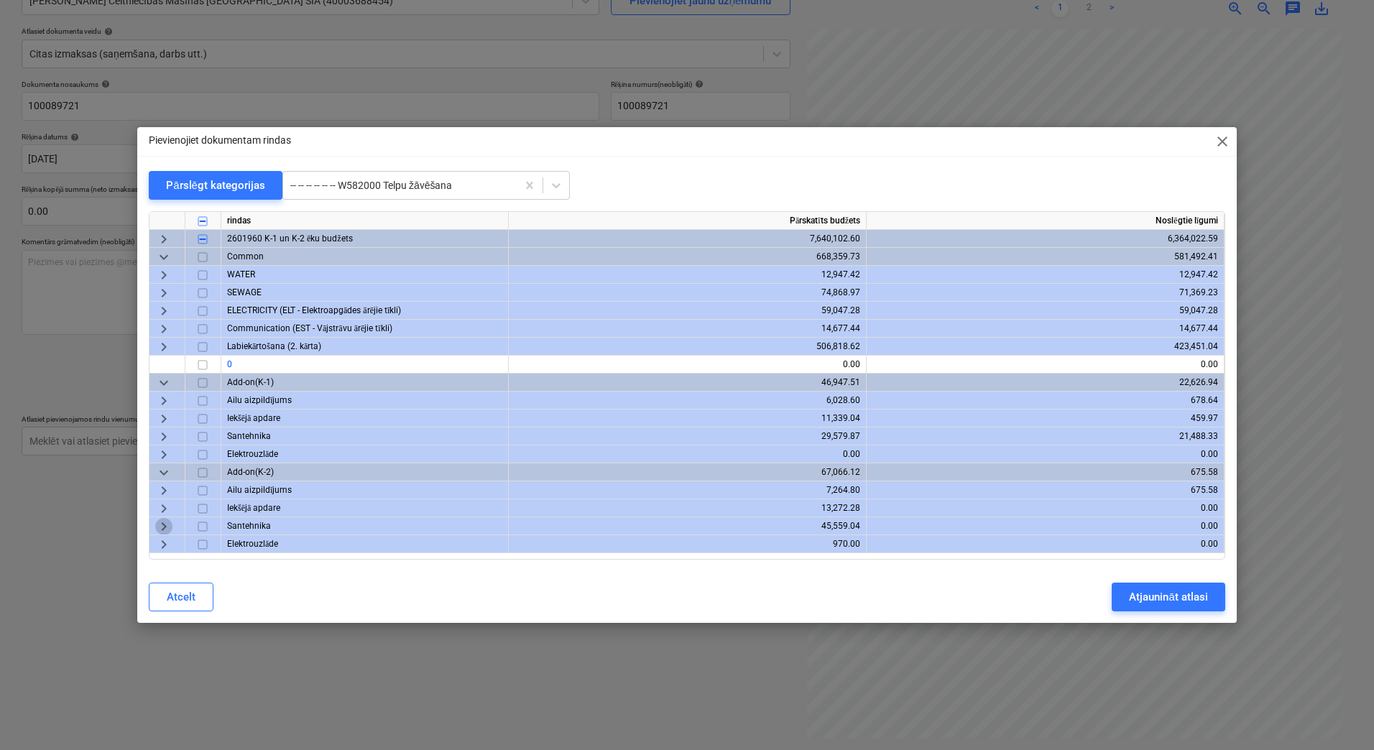
click at [164, 523] on span "keyboard_arrow_right" at bounding box center [163, 526] width 17 height 17
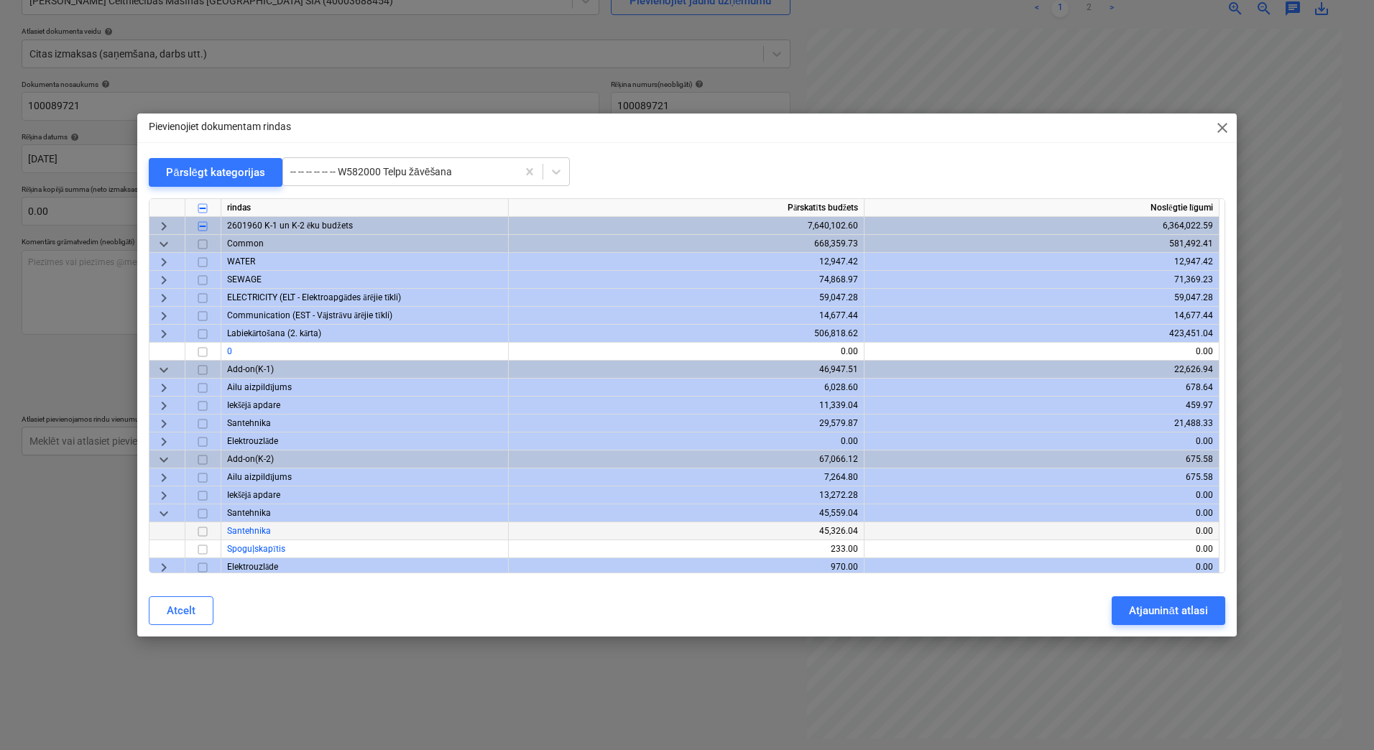
click at [164, 515] on span "keyboard_arrow_down" at bounding box center [163, 513] width 17 height 17
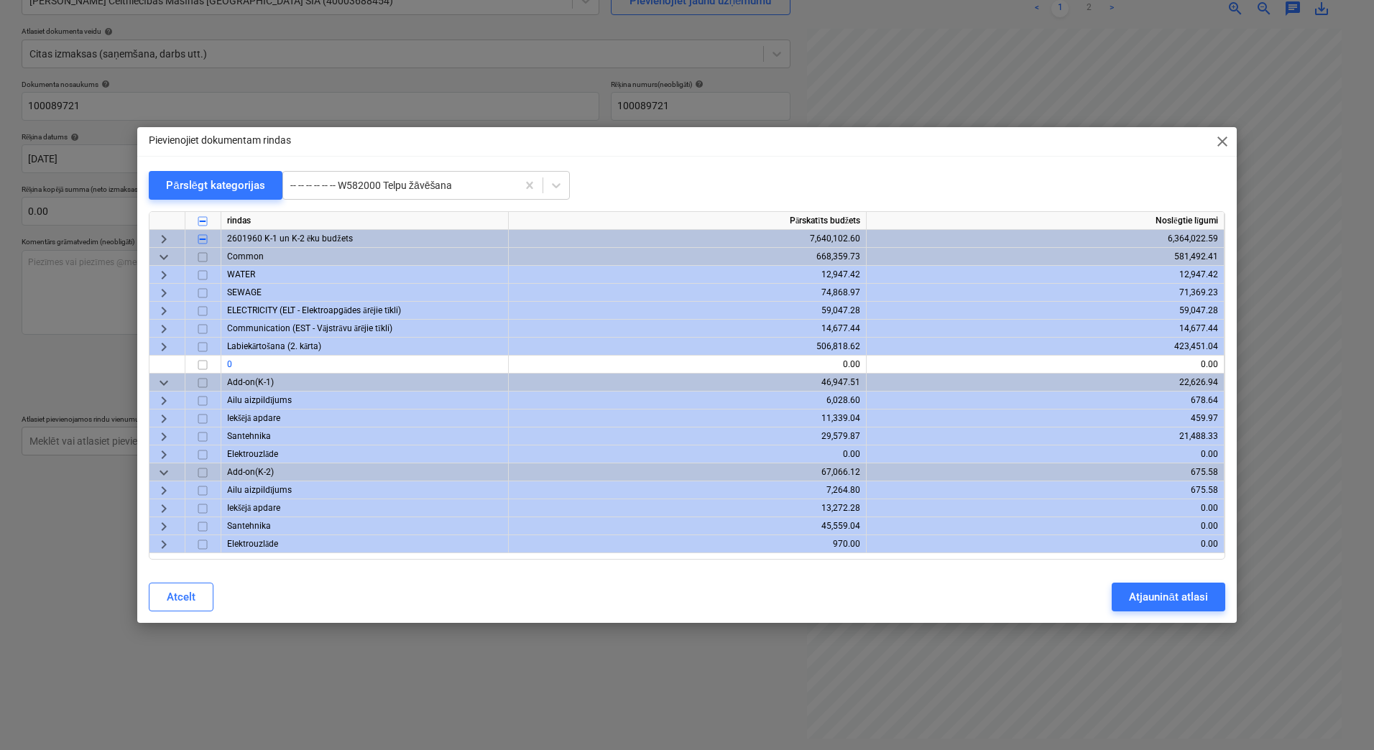
click at [165, 350] on span "keyboard_arrow_right" at bounding box center [163, 347] width 17 height 17
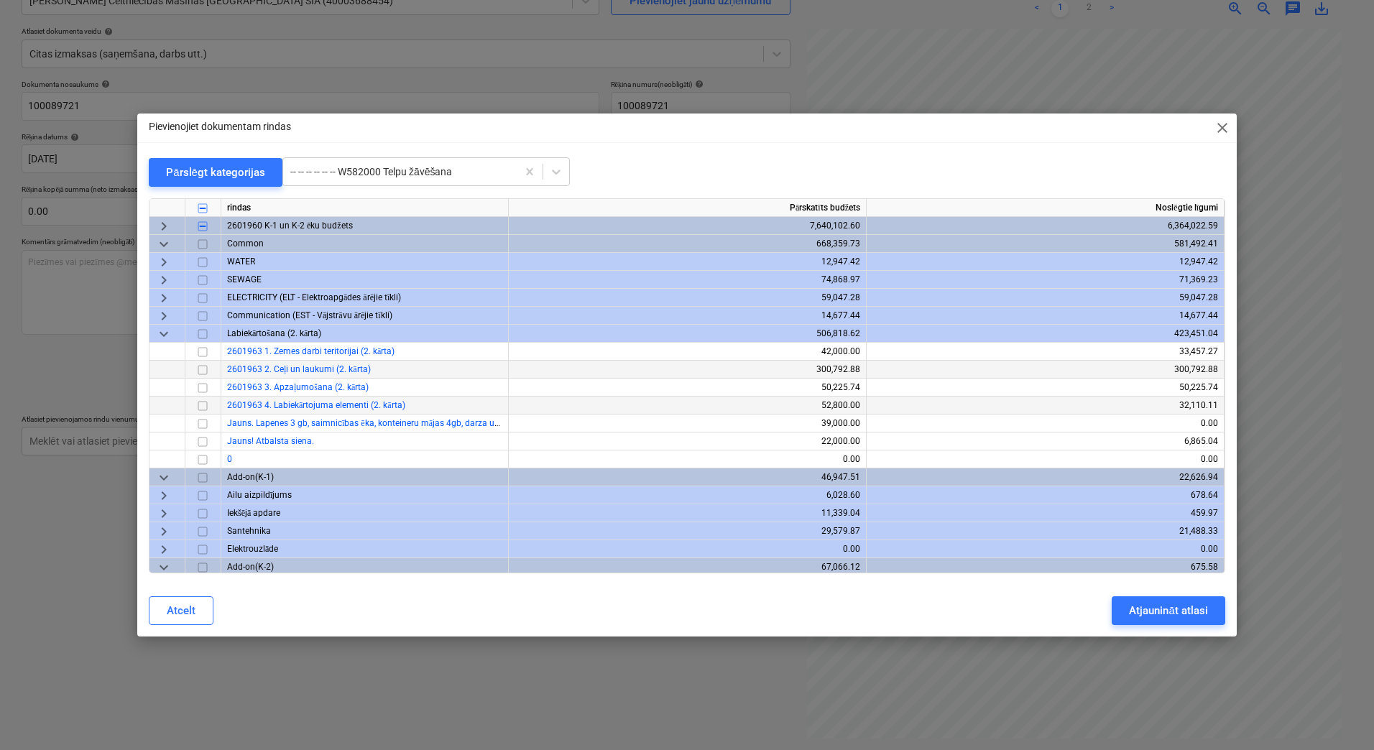
click at [158, 334] on span "keyboard_arrow_down" at bounding box center [163, 334] width 17 height 17
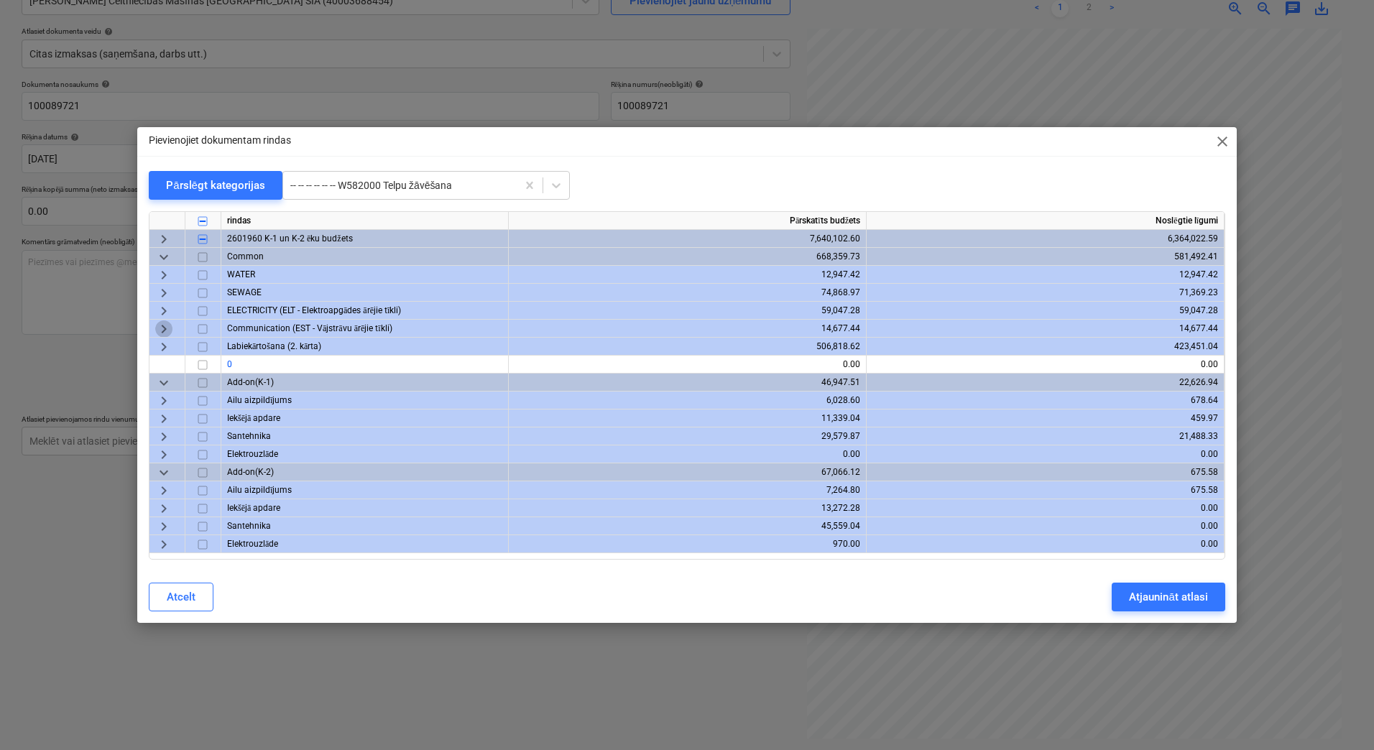
click at [162, 333] on span "keyboard_arrow_right" at bounding box center [163, 329] width 17 height 17
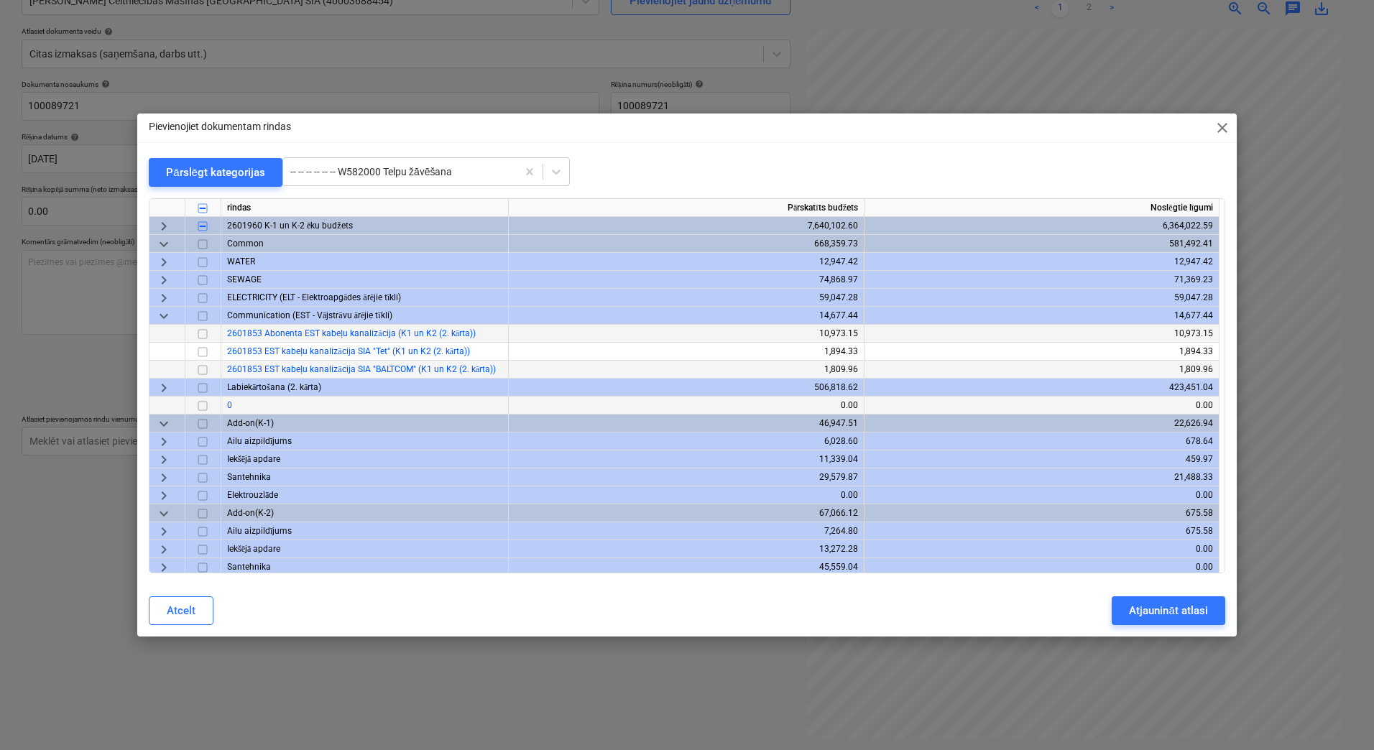
click at [165, 313] on span "keyboard_arrow_down" at bounding box center [163, 316] width 17 height 17
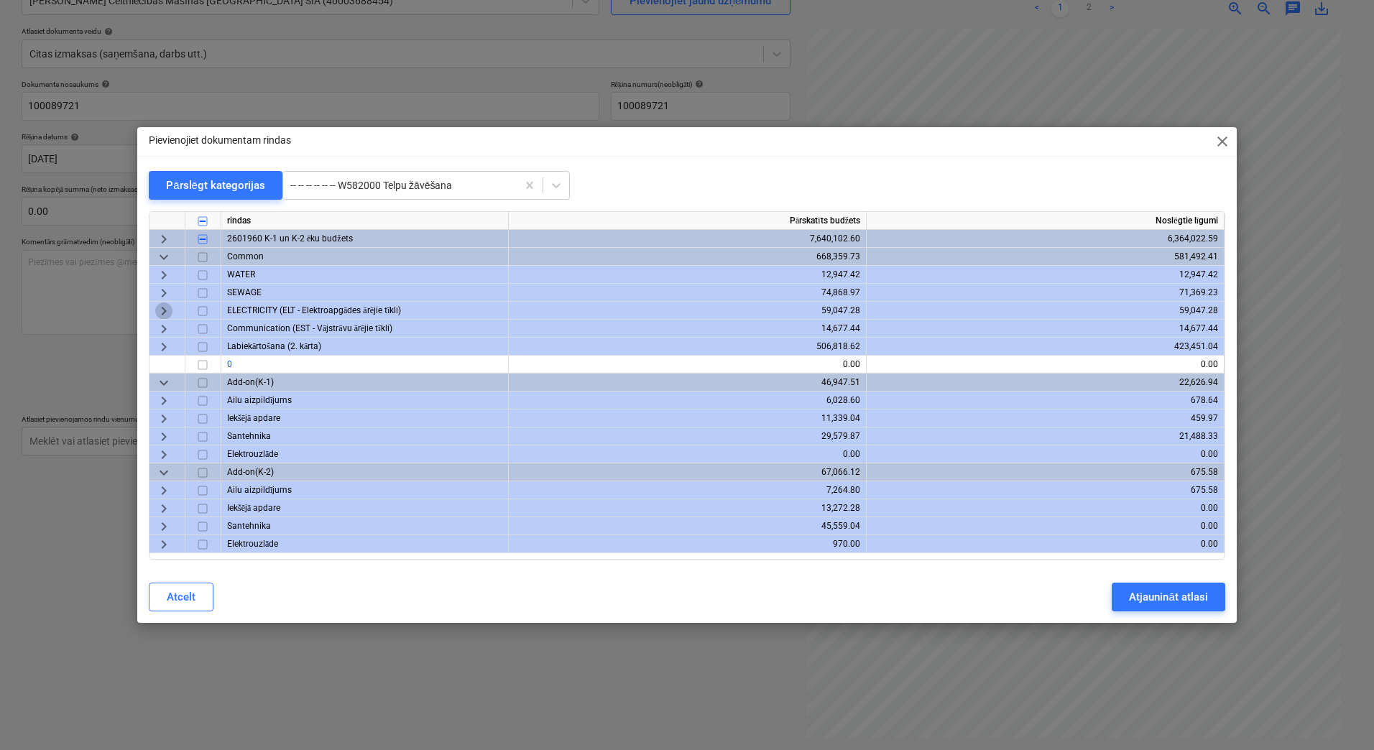
click at [165, 313] on span "keyboard_arrow_right" at bounding box center [163, 311] width 17 height 17
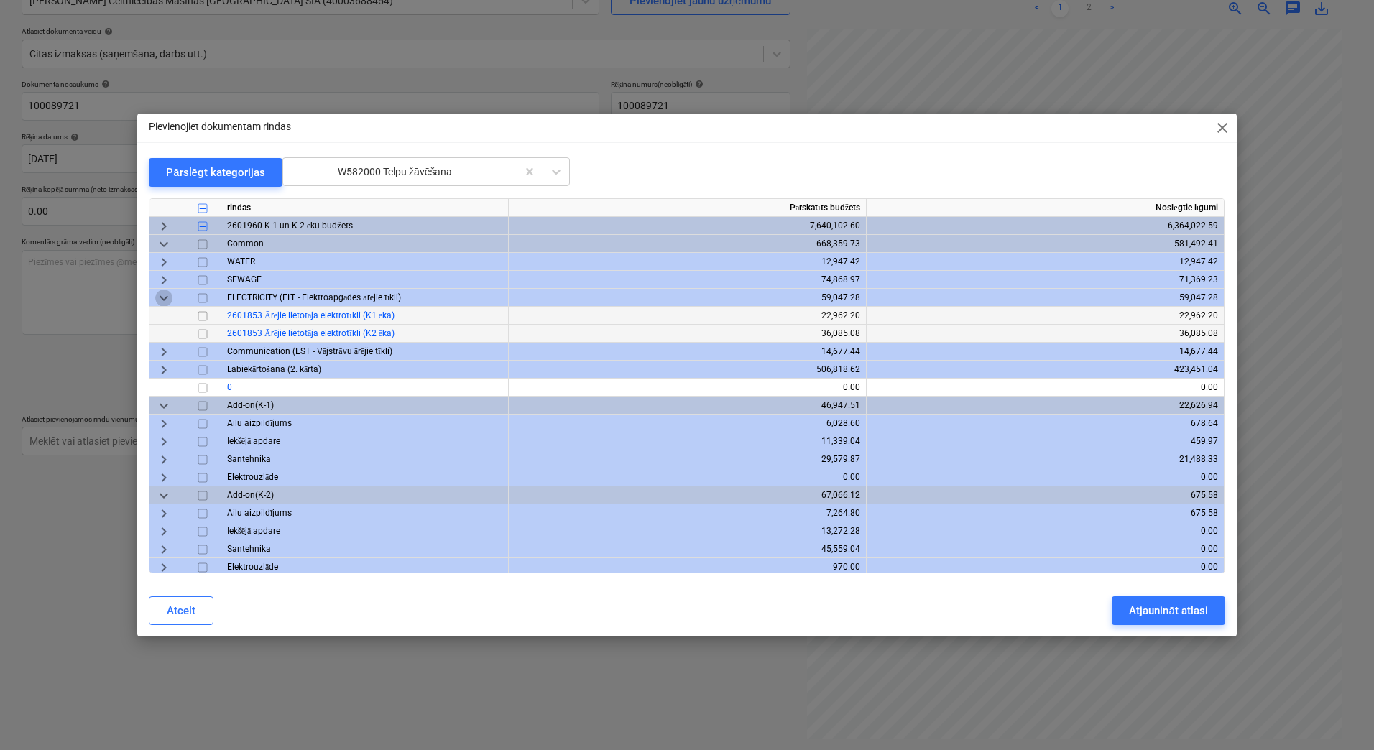
click at [165, 299] on span "keyboard_arrow_down" at bounding box center [163, 298] width 17 height 17
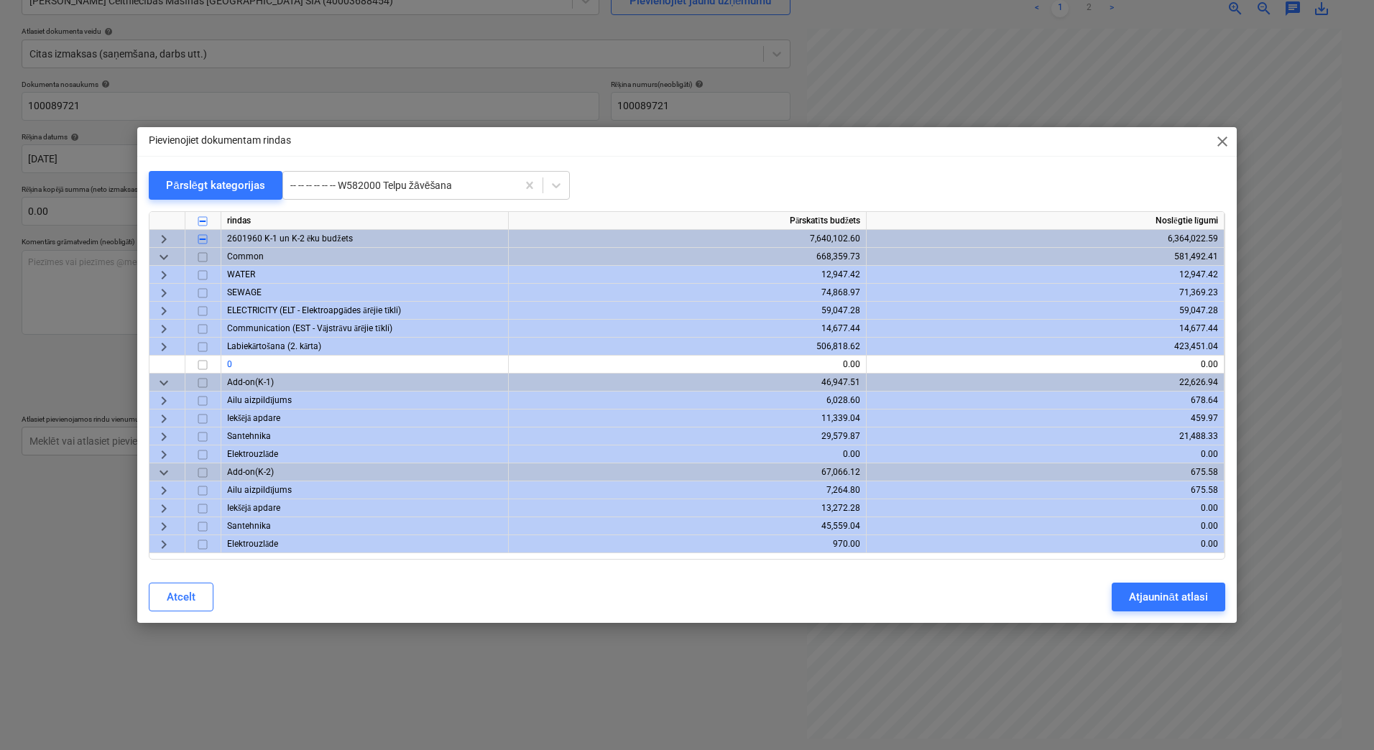
click at [165, 298] on span "keyboard_arrow_right" at bounding box center [163, 293] width 17 height 17
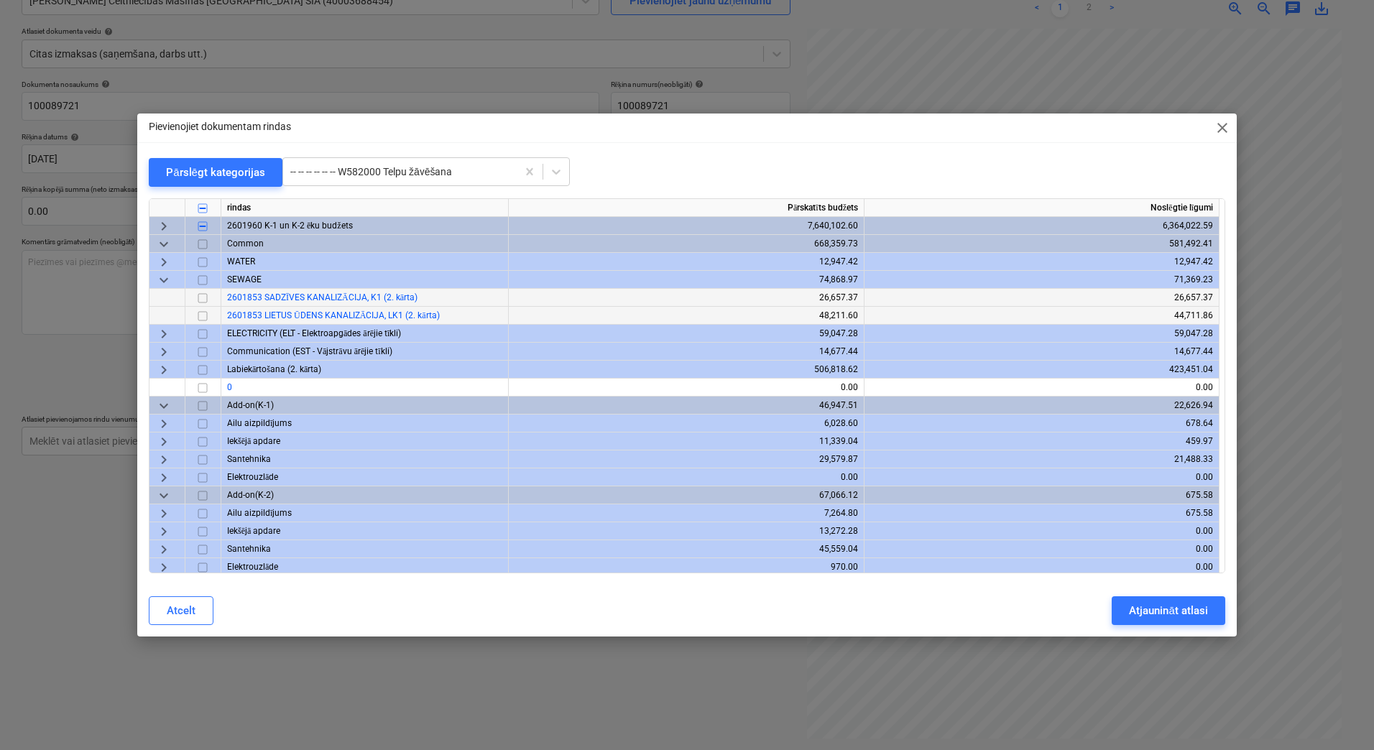
click at [164, 281] on span "keyboard_arrow_down" at bounding box center [163, 280] width 17 height 17
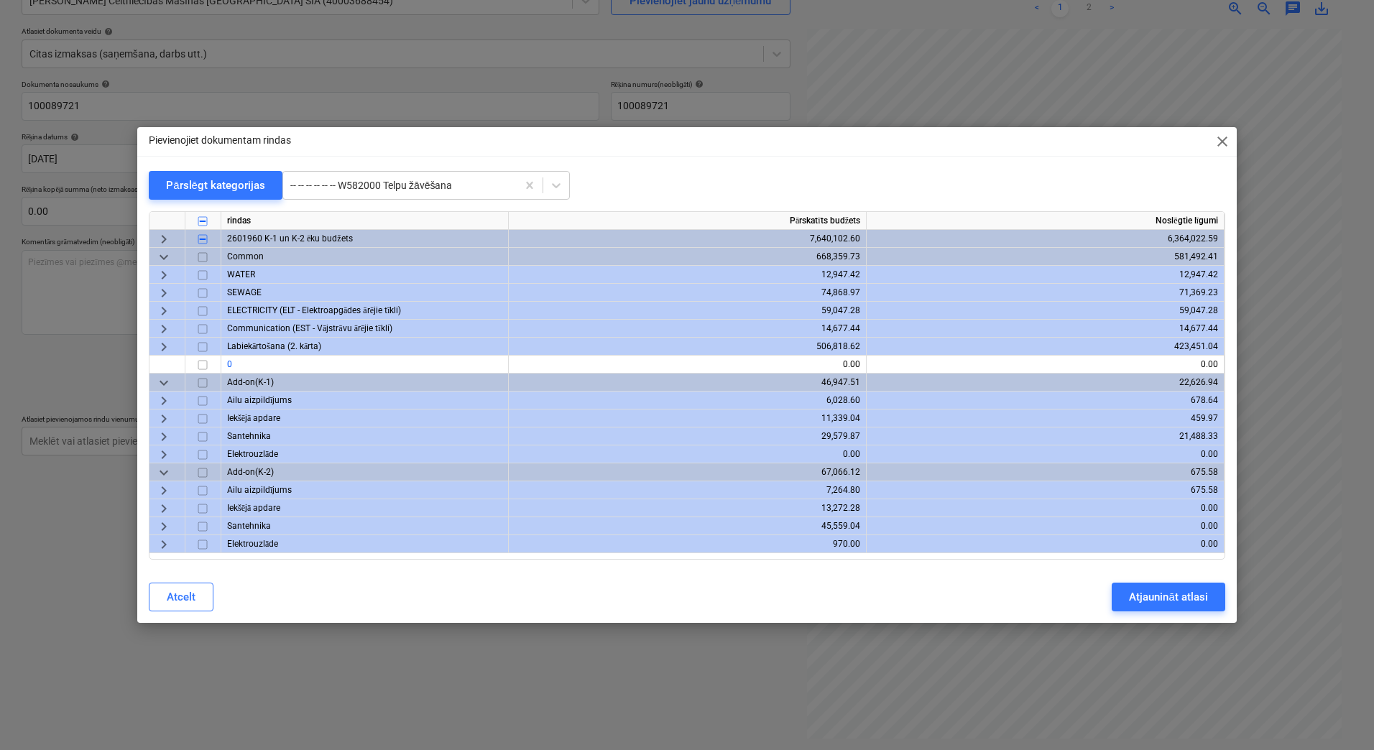
click at [164, 281] on span "keyboard_arrow_right" at bounding box center [163, 275] width 17 height 17
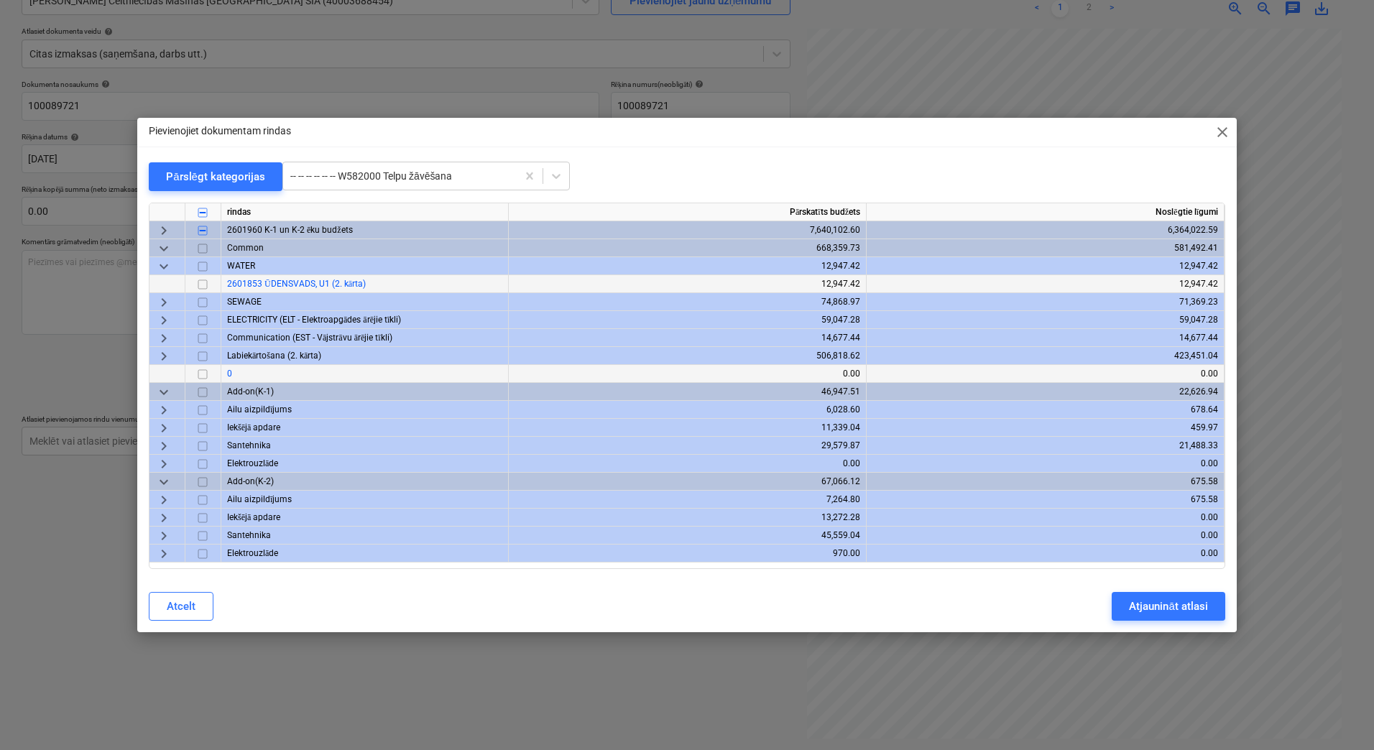
click at [165, 270] on span "keyboard_arrow_down" at bounding box center [163, 266] width 17 height 17
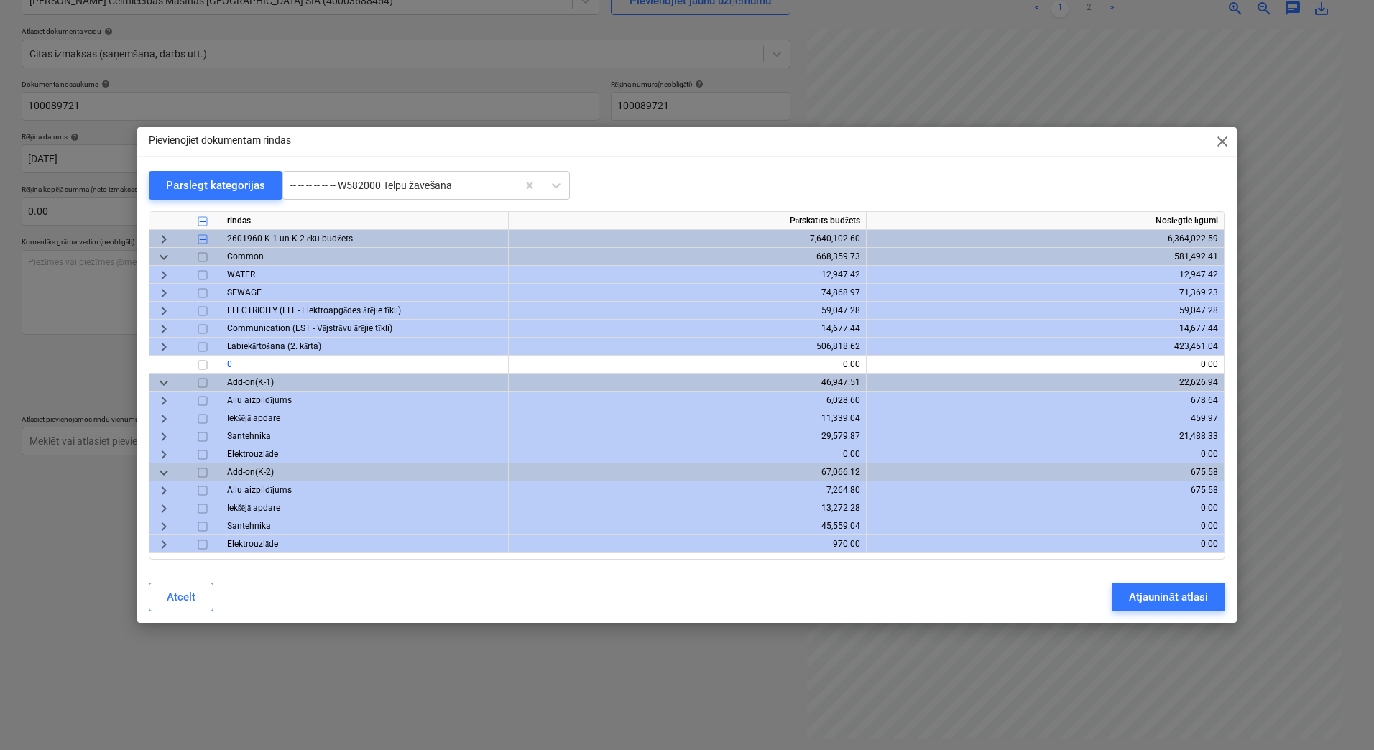
click at [165, 239] on span "keyboard_arrow_right" at bounding box center [163, 239] width 17 height 17
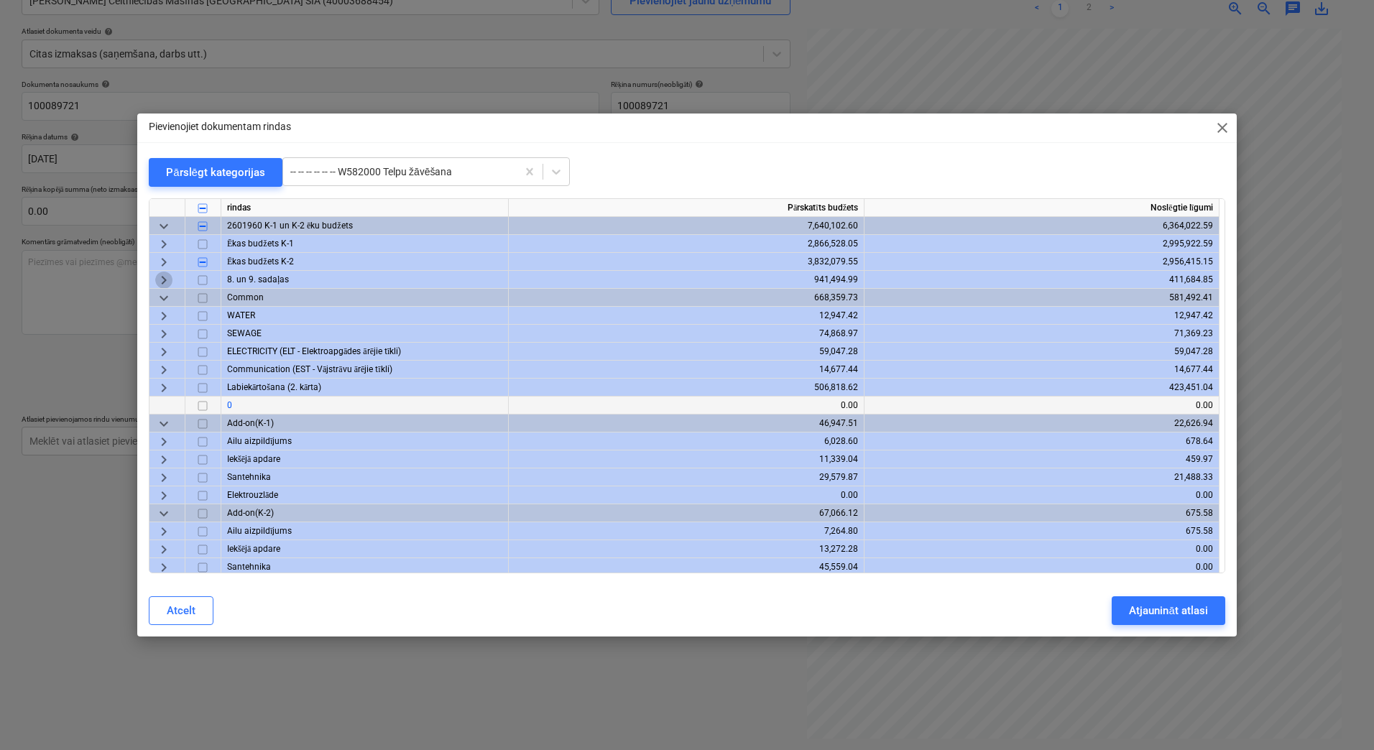
click at [166, 277] on span "keyboard_arrow_right" at bounding box center [163, 280] width 17 height 17
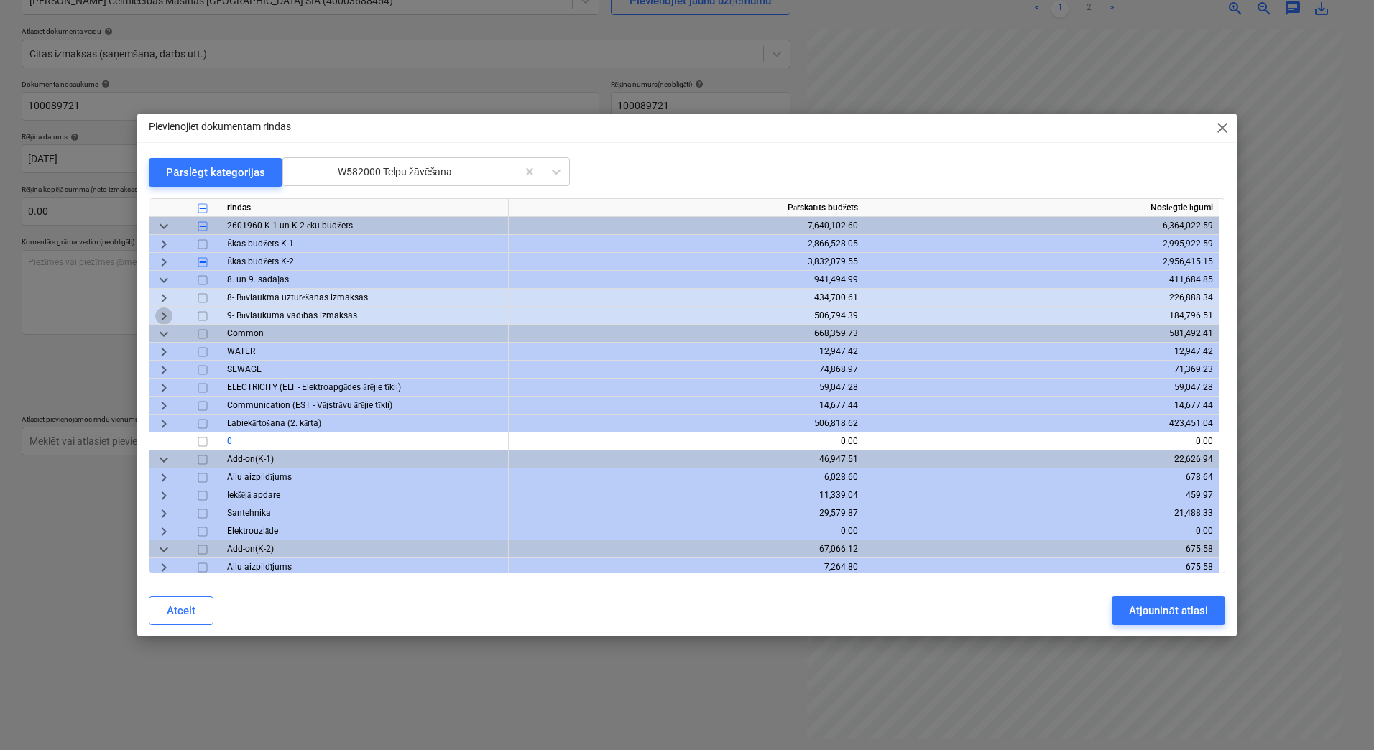
click at [160, 315] on span "keyboard_arrow_right" at bounding box center [163, 316] width 17 height 17
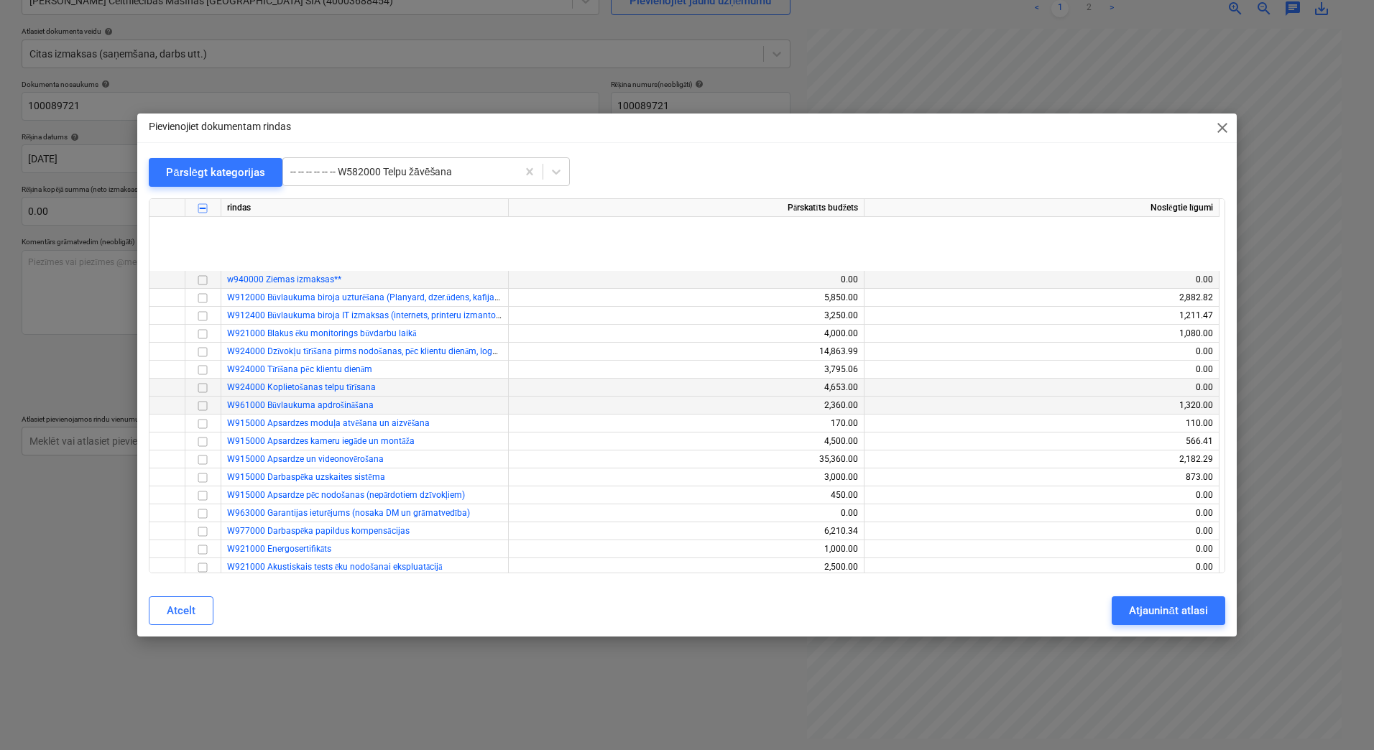
scroll to position [287, 0]
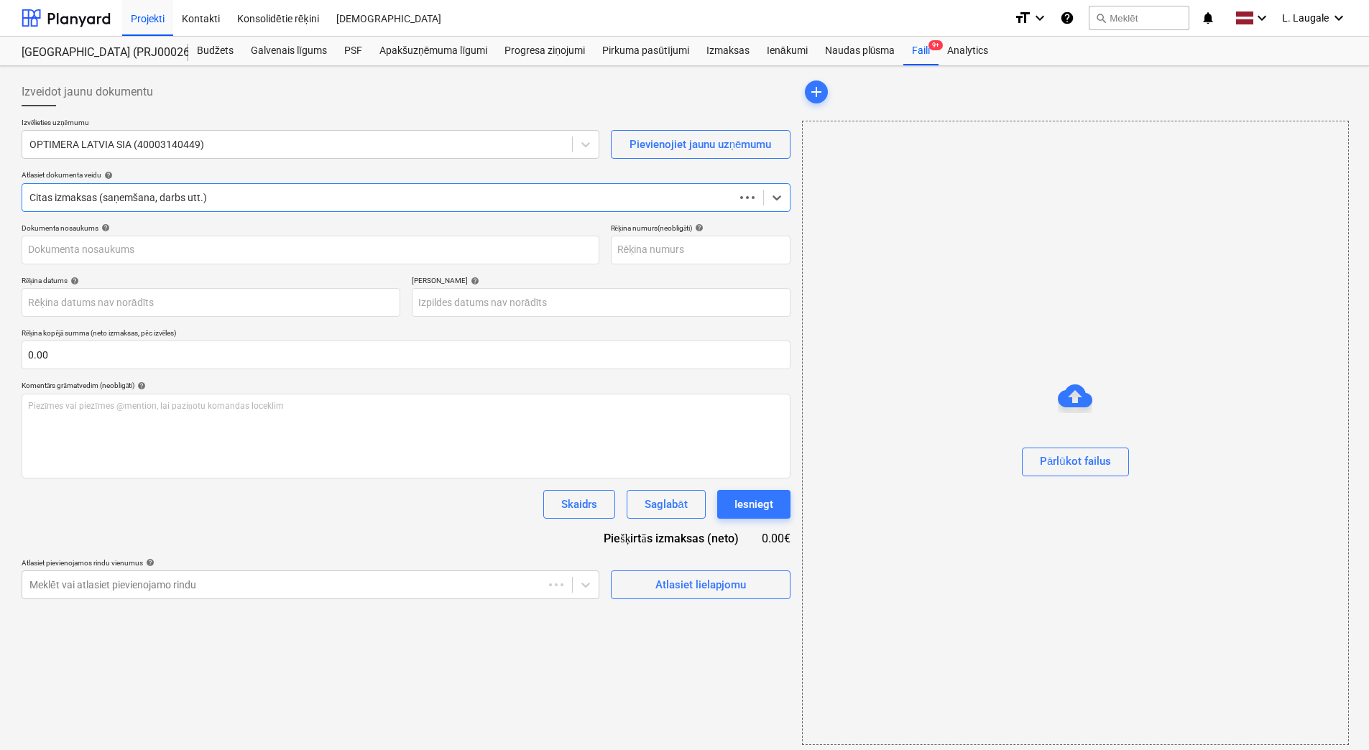
type input "OLC524399"
type input "[DATE]"
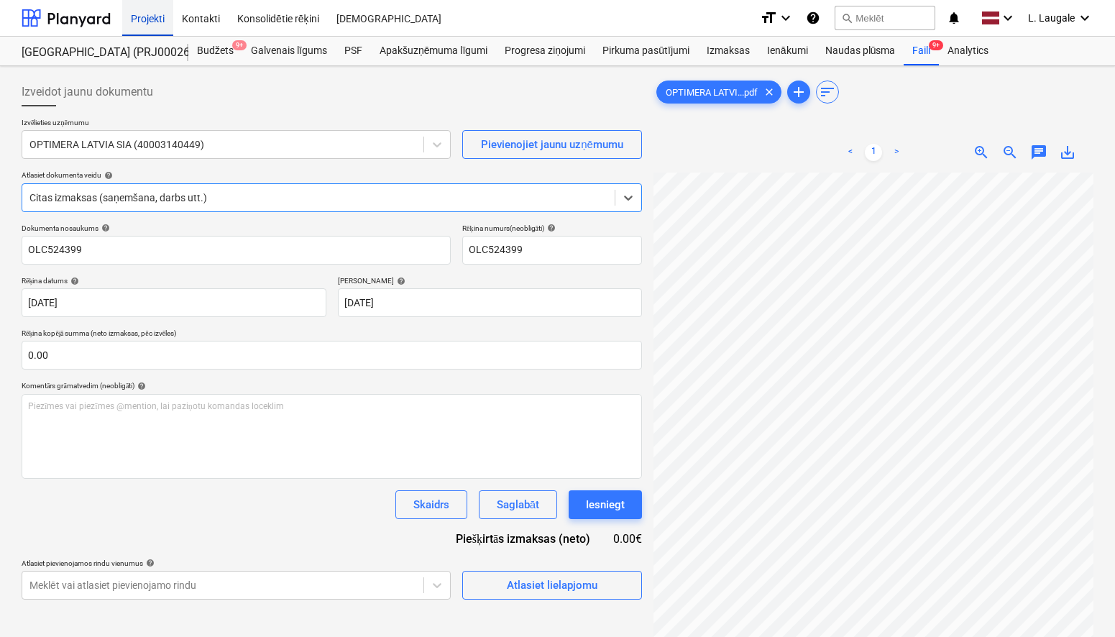
click at [144, 18] on div "Projekti" at bounding box center [147, 17] width 51 height 37
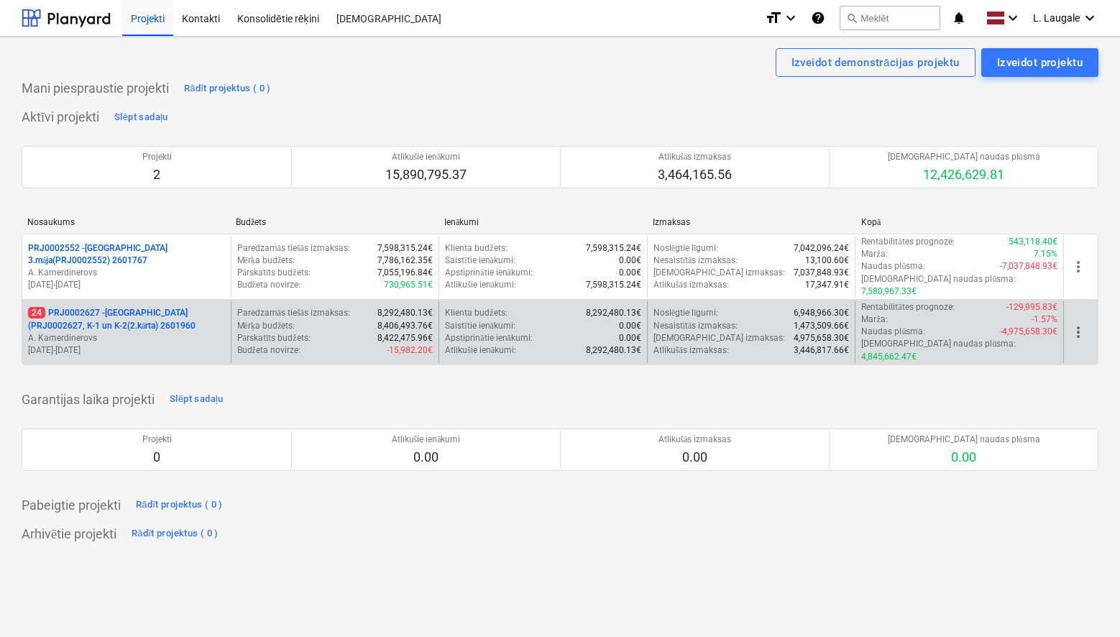
click at [165, 344] on p "[DATE] - [DATE]" at bounding box center [126, 350] width 197 height 12
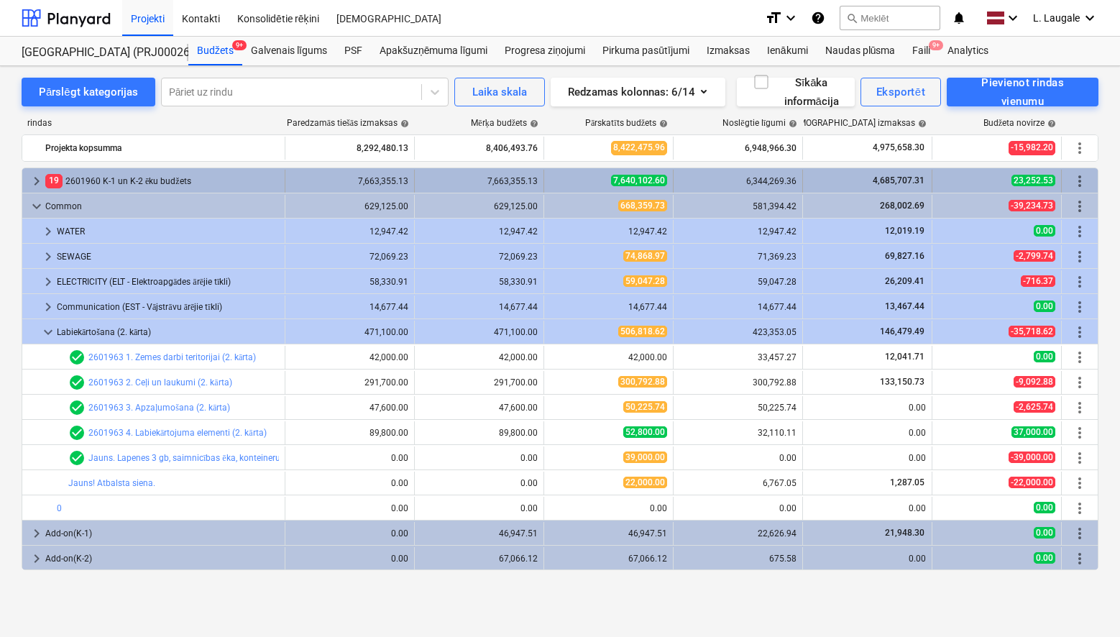
click at [35, 180] on span "keyboard_arrow_right" at bounding box center [36, 180] width 17 height 17
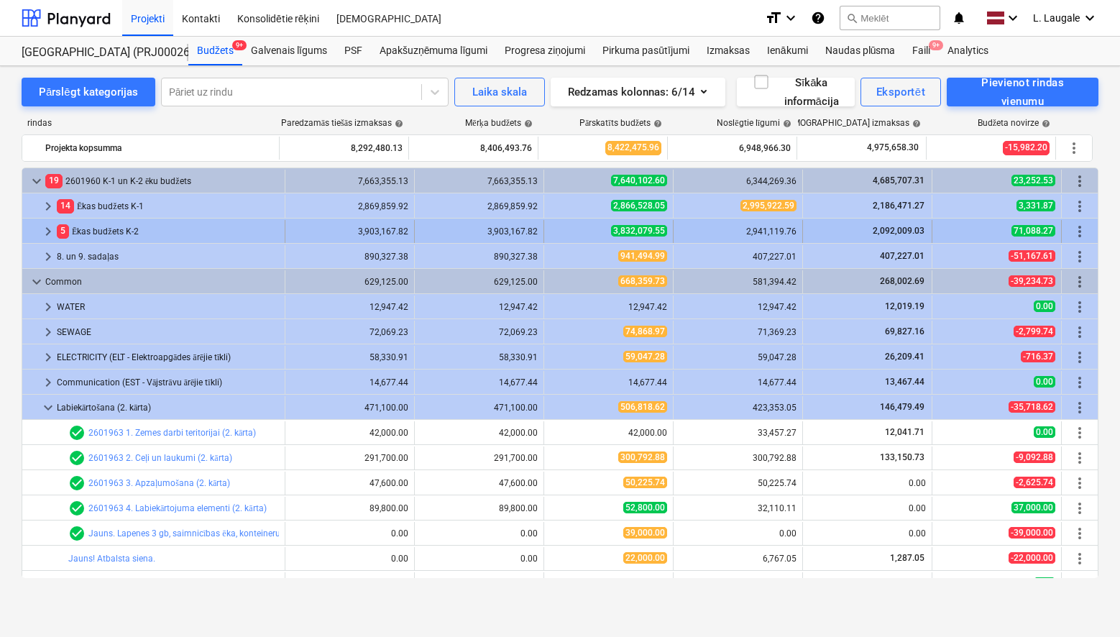
click at [46, 231] on span "keyboard_arrow_right" at bounding box center [48, 231] width 17 height 17
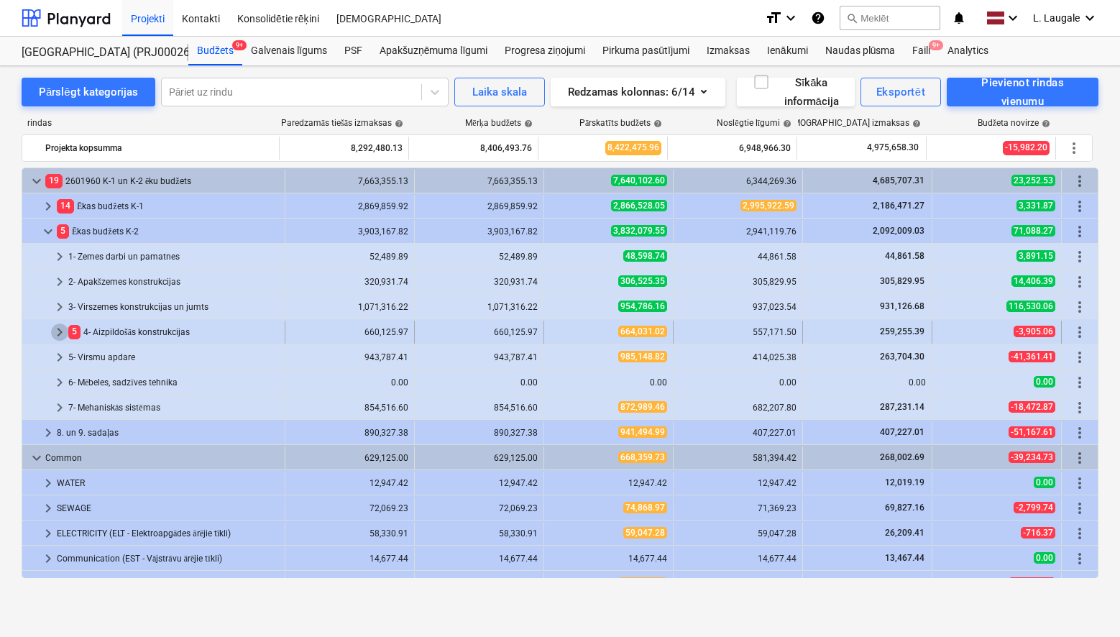
click at [57, 334] on span "keyboard_arrow_right" at bounding box center [59, 331] width 17 height 17
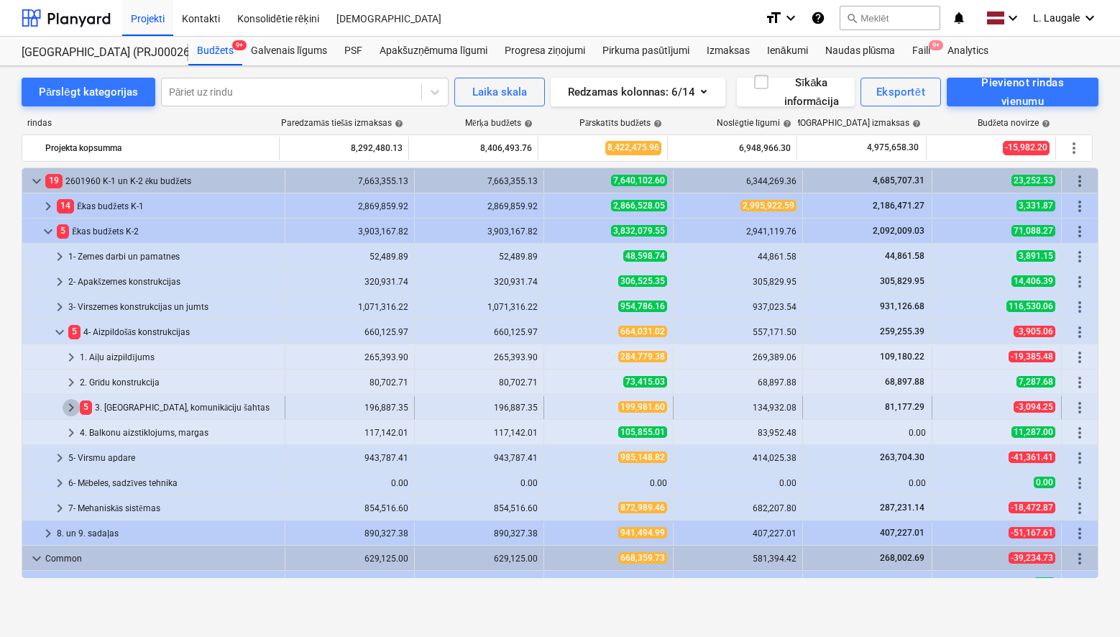
click at [68, 413] on span "keyboard_arrow_right" at bounding box center [71, 407] width 17 height 17
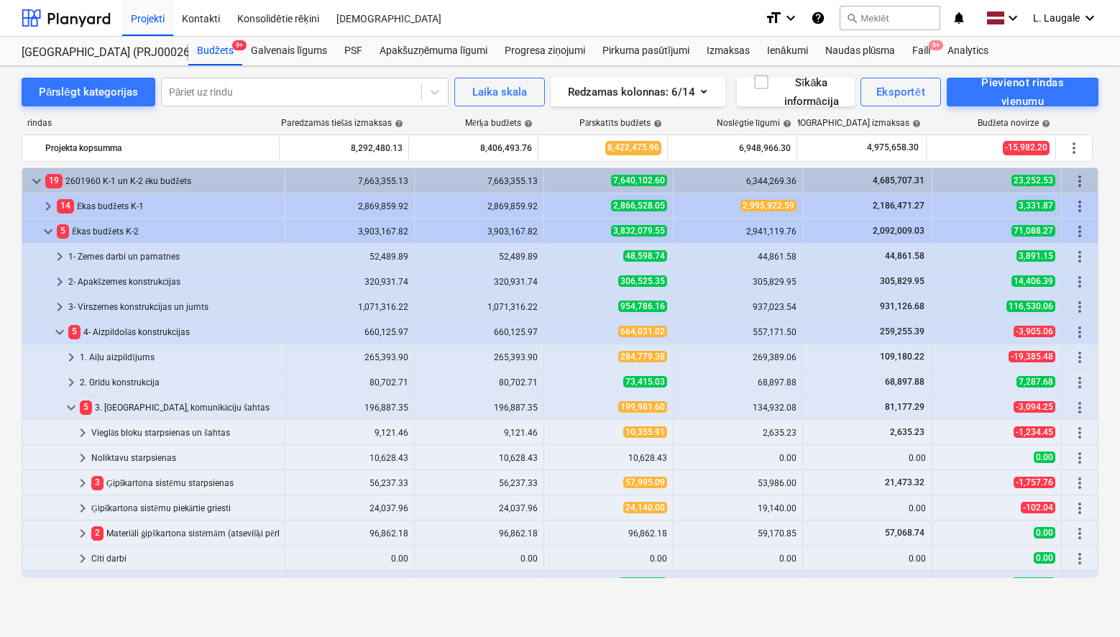
scroll to position [96, 0]
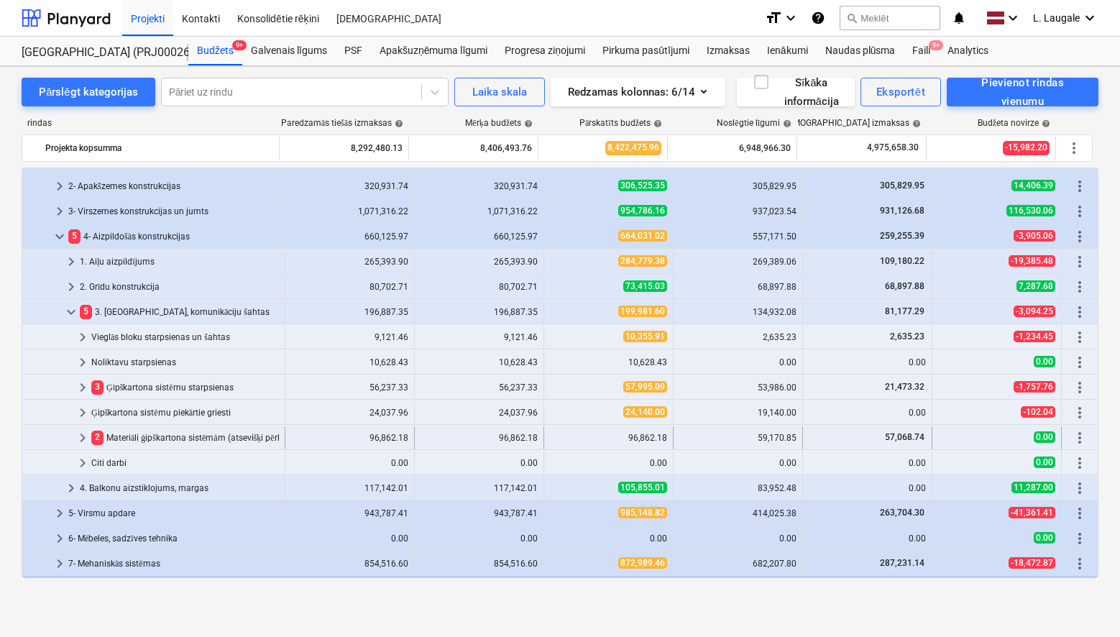
click at [82, 432] on span "keyboard_arrow_right" at bounding box center [82, 437] width 17 height 17
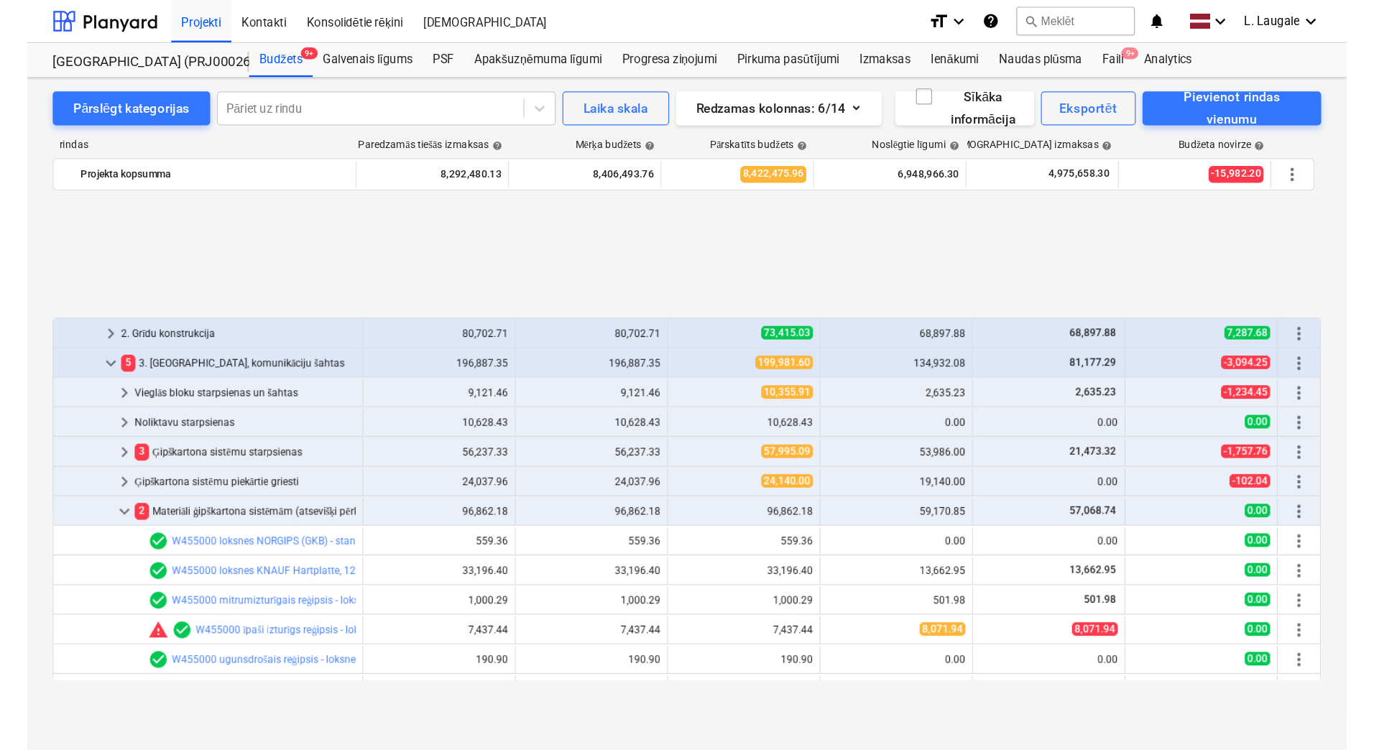
scroll to position [239, 0]
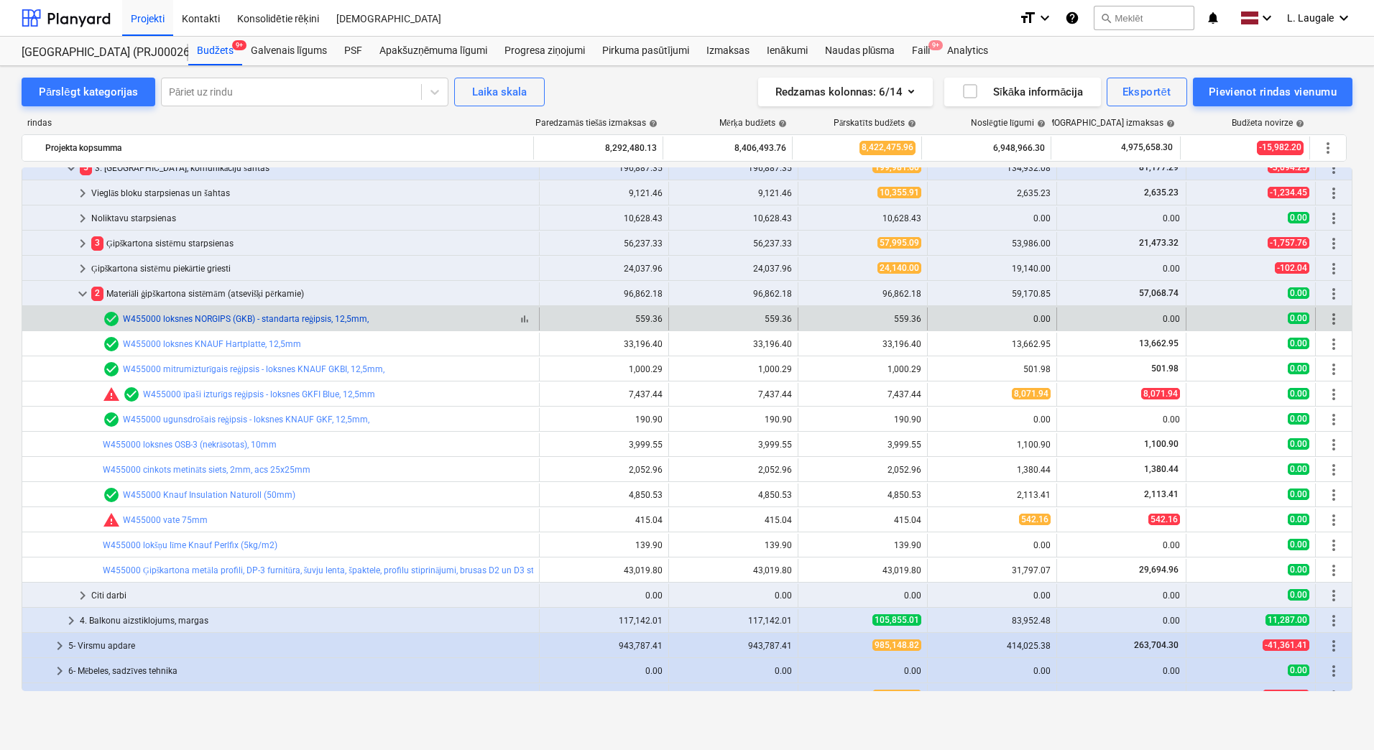
click at [226, 321] on link "W455000 loksnes NORGIPS (GKB) - standarta reģipsis, 12,5mm," at bounding box center [246, 319] width 246 height 10
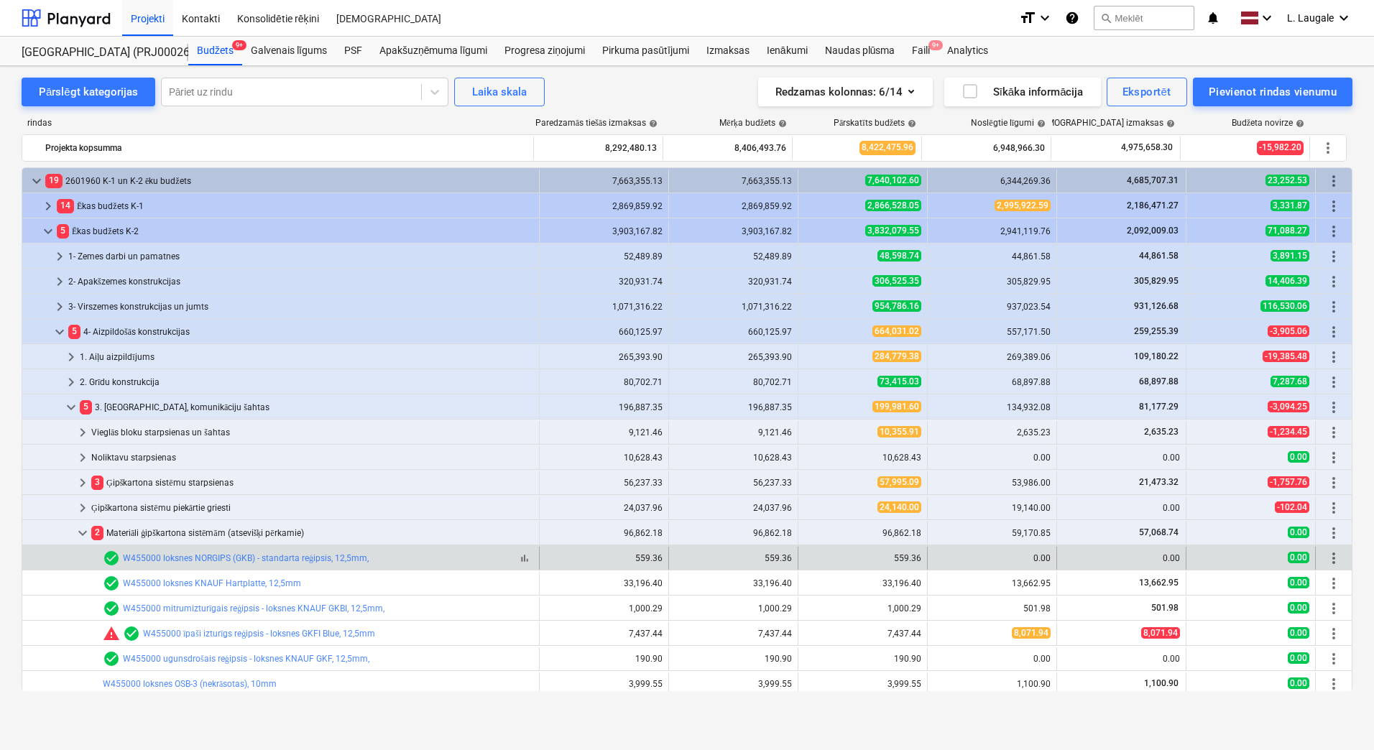
scroll to position [239, 0]
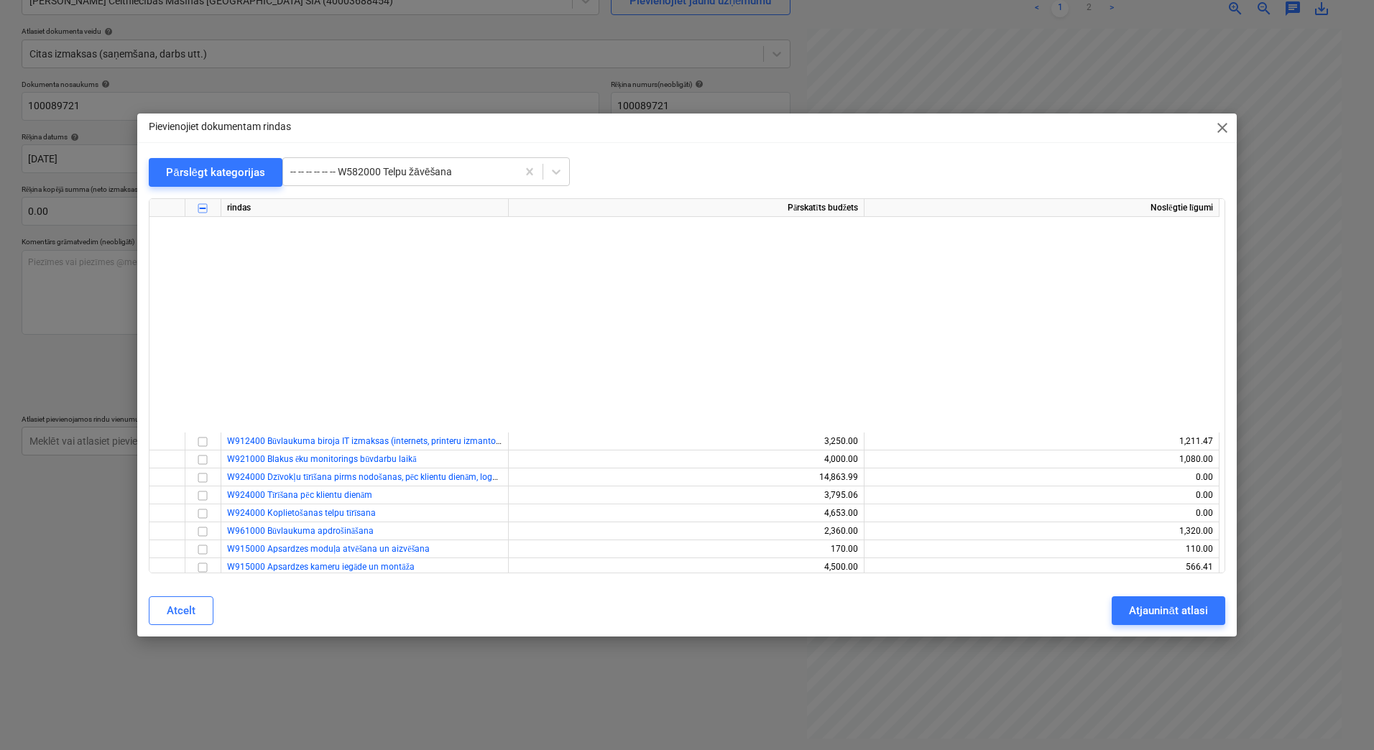
scroll to position [287, 0]
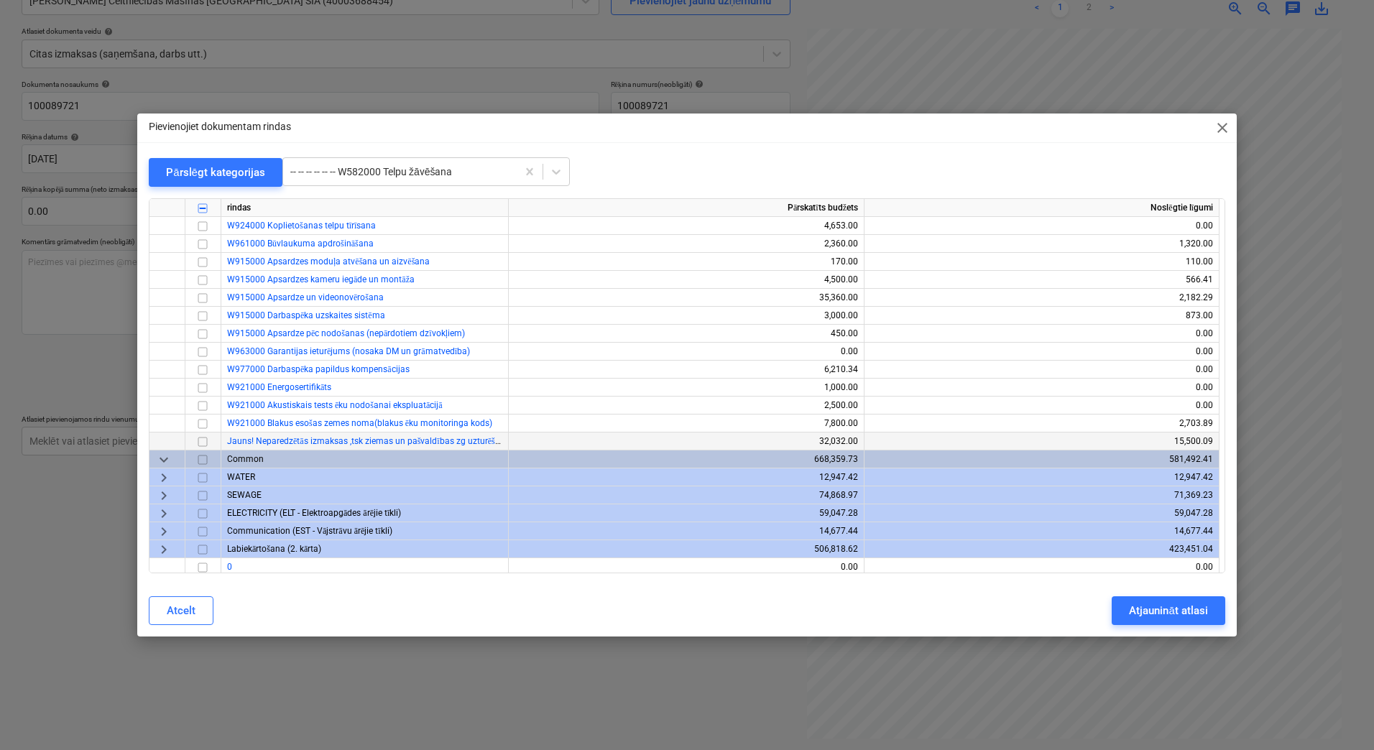
click at [203, 440] on input "checkbox" at bounding box center [202, 441] width 17 height 17
click at [1140, 612] on div "Atjaunināt atlasi" at bounding box center [1168, 611] width 78 height 19
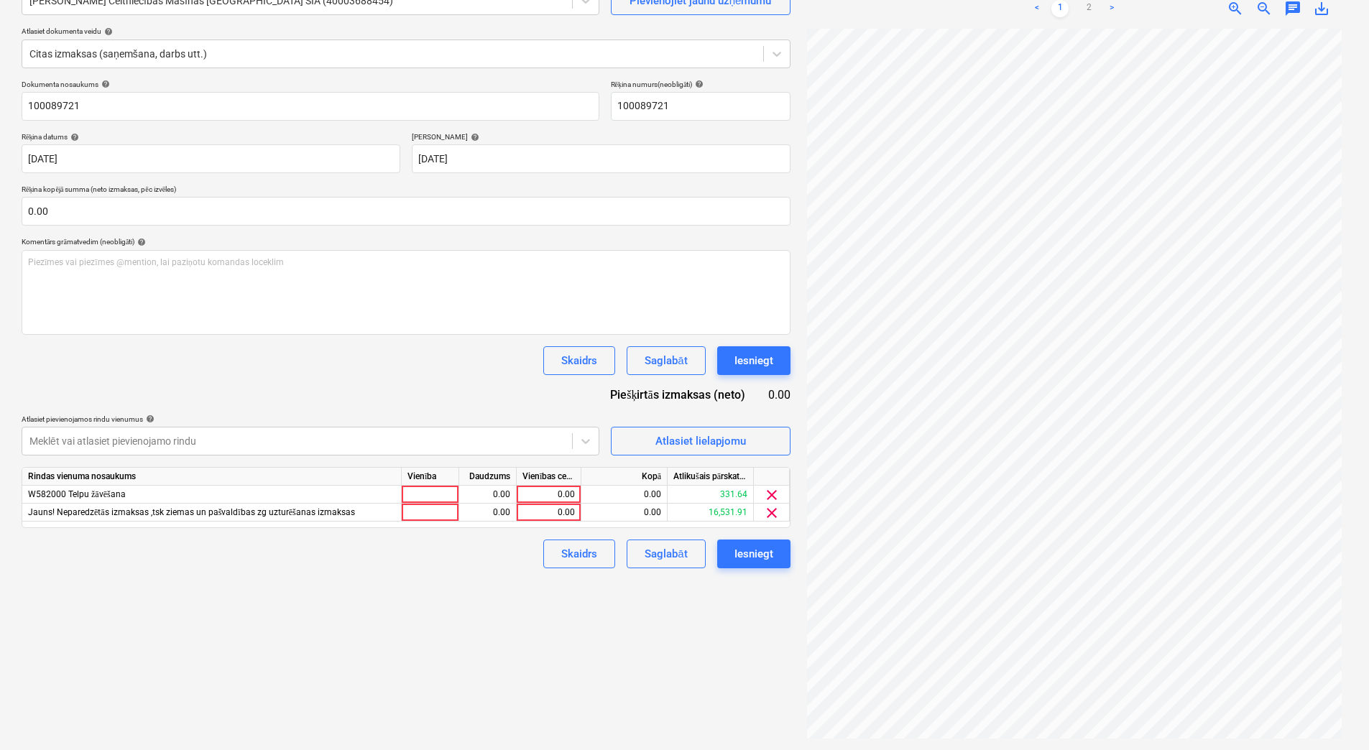
click at [655, 589] on div "Izveidot jaunu dokumentu Izvēlieties uzņēmumu [PERSON_NAME] Celtniecības Mašīna…" at bounding box center [406, 336] width 781 height 816
click at [674, 446] on div "Atlasiet lielapjomu" at bounding box center [700, 441] width 91 height 19
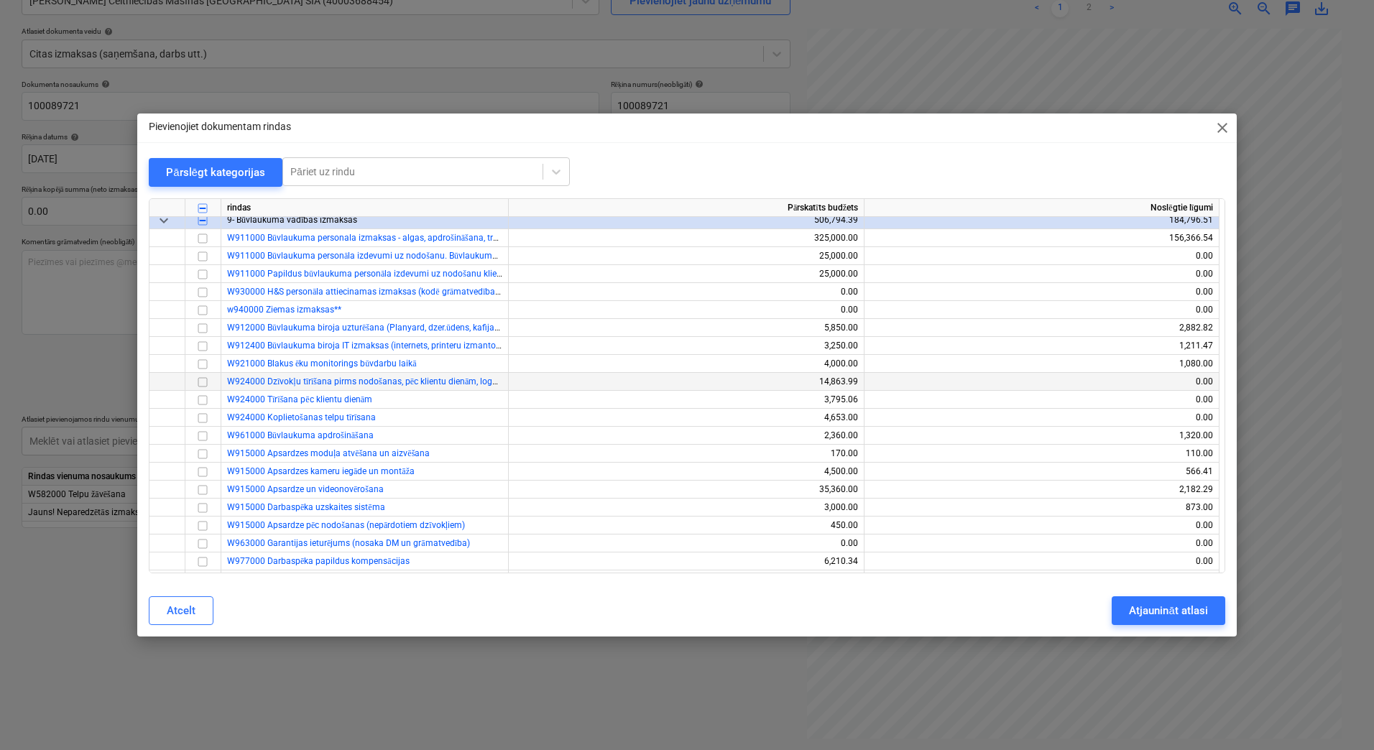
scroll to position [48, 0]
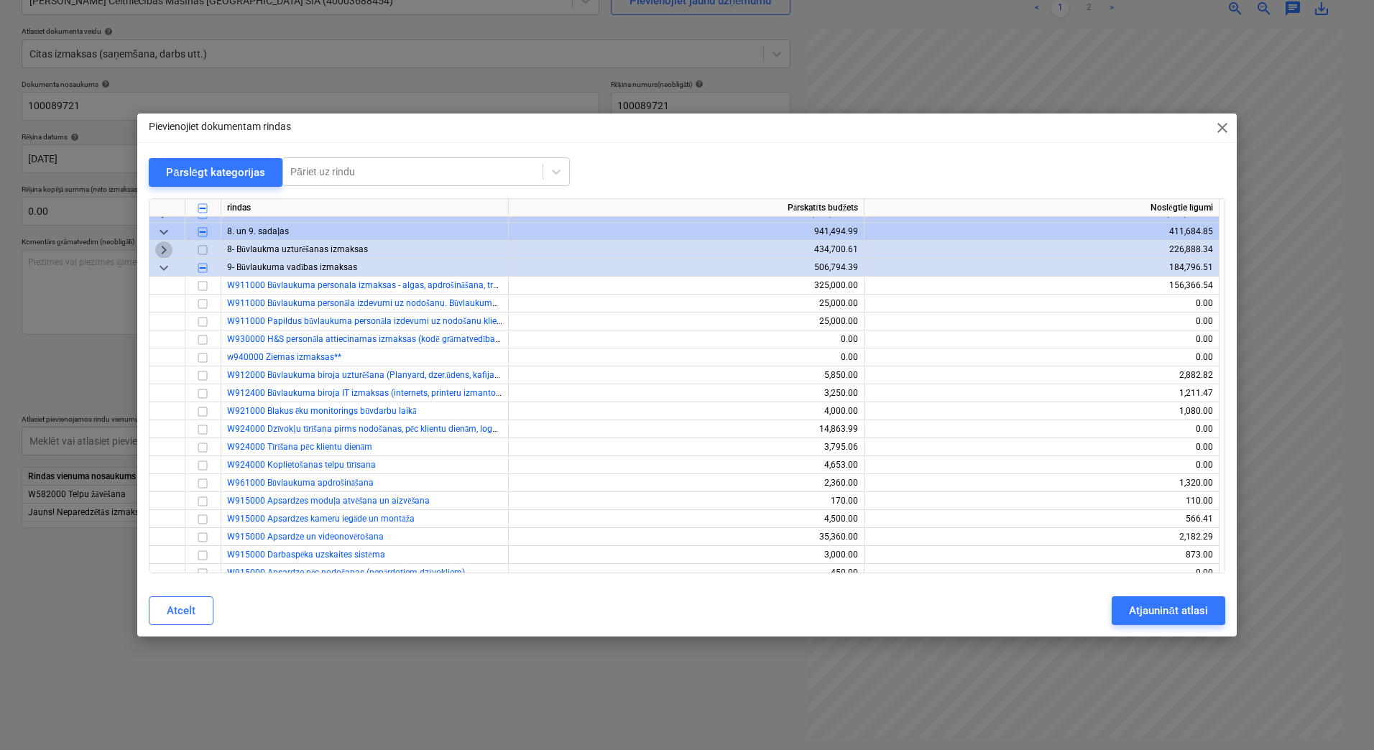
click at [165, 247] on span "keyboard_arrow_right" at bounding box center [163, 249] width 17 height 17
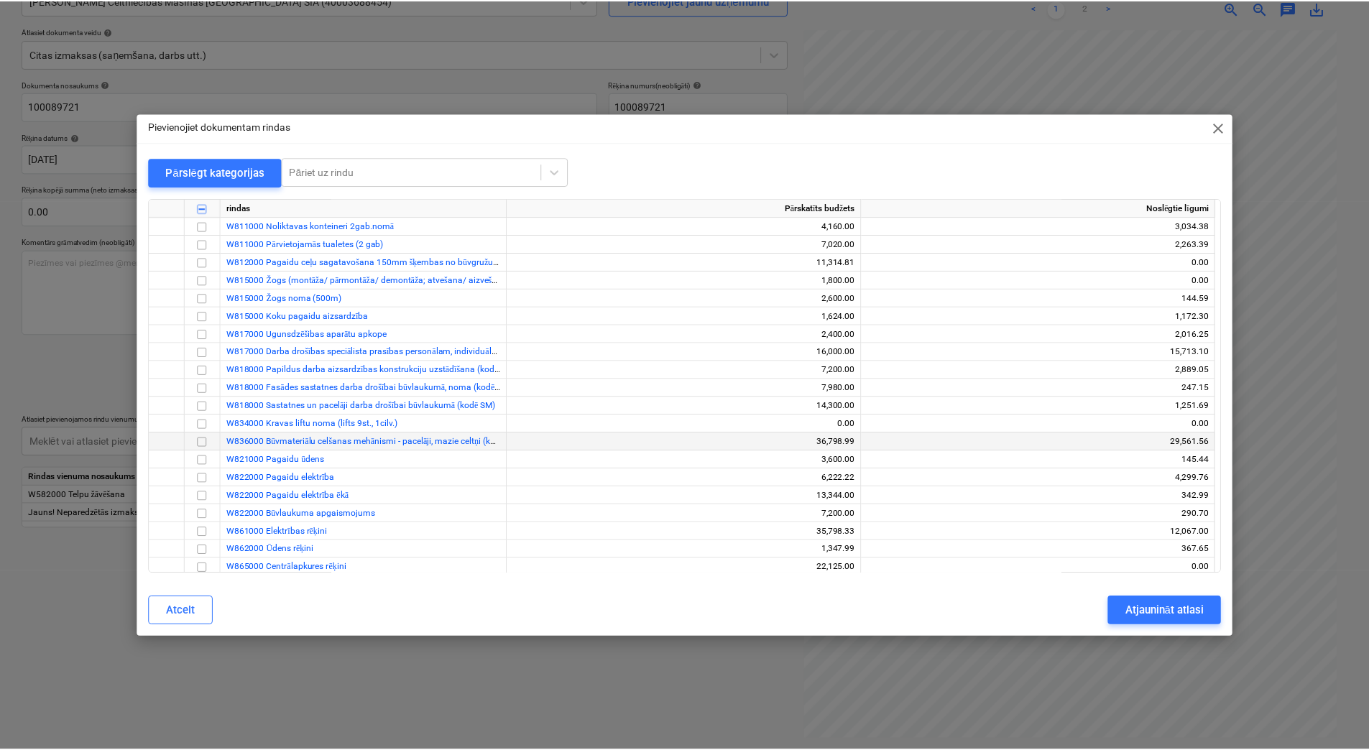
scroll to position [192, 0]
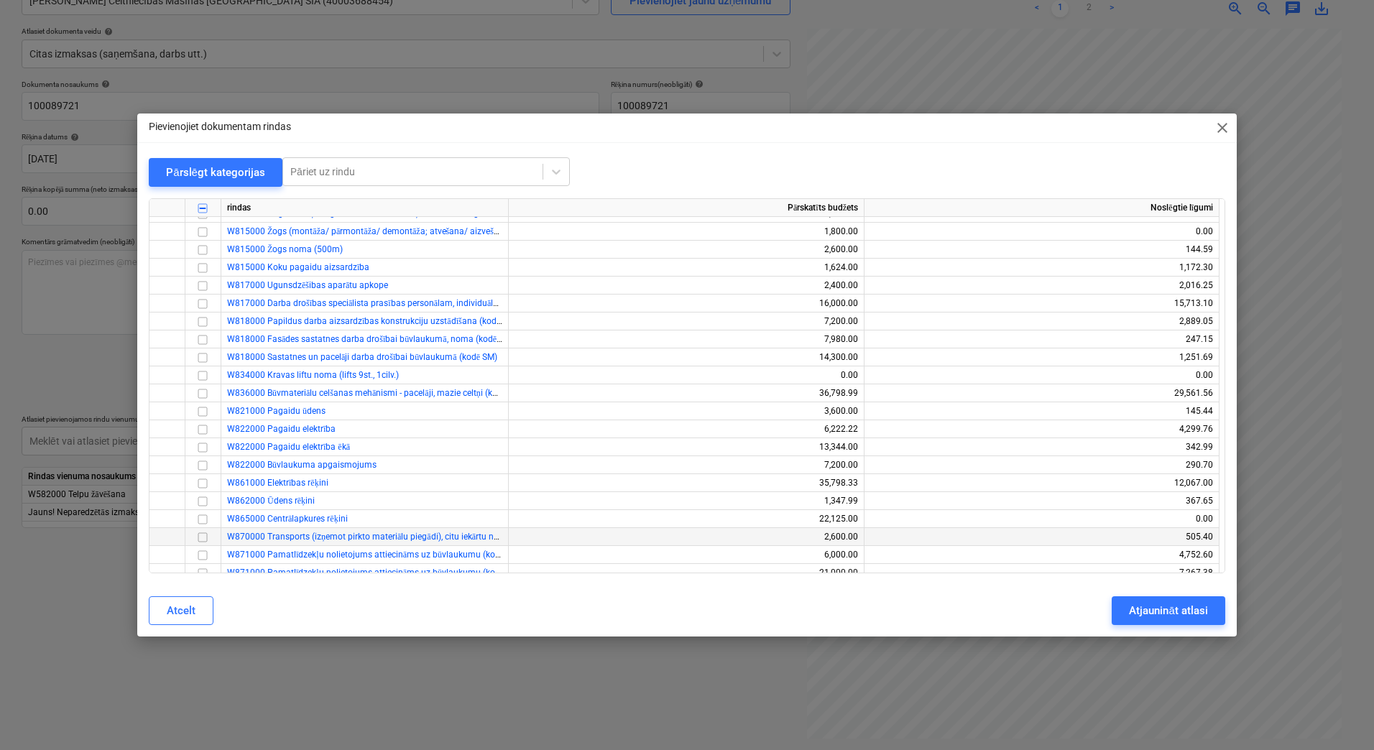
click at [201, 536] on input "checkbox" at bounding box center [202, 537] width 17 height 17
click at [1146, 605] on div "Atjaunināt atlasi" at bounding box center [1168, 611] width 78 height 19
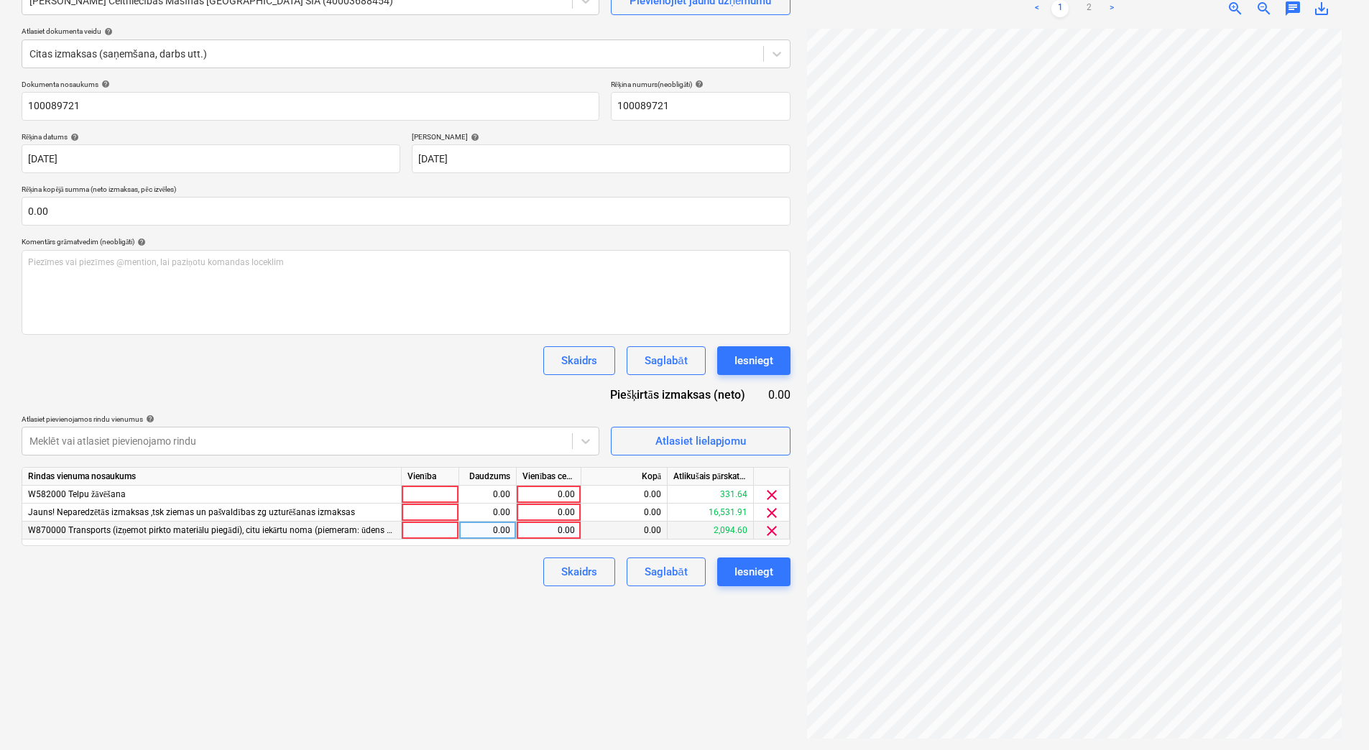
click at [442, 531] on div at bounding box center [430, 531] width 57 height 18
click at [474, 532] on div "0.00" at bounding box center [487, 531] width 45 height 18
click at [544, 531] on div "0.00" at bounding box center [548, 531] width 52 height 18
click at [1096, 14] on link "2" at bounding box center [1088, 8] width 17 height 17
click at [554, 530] on div "0.00" at bounding box center [548, 531] width 52 height 18
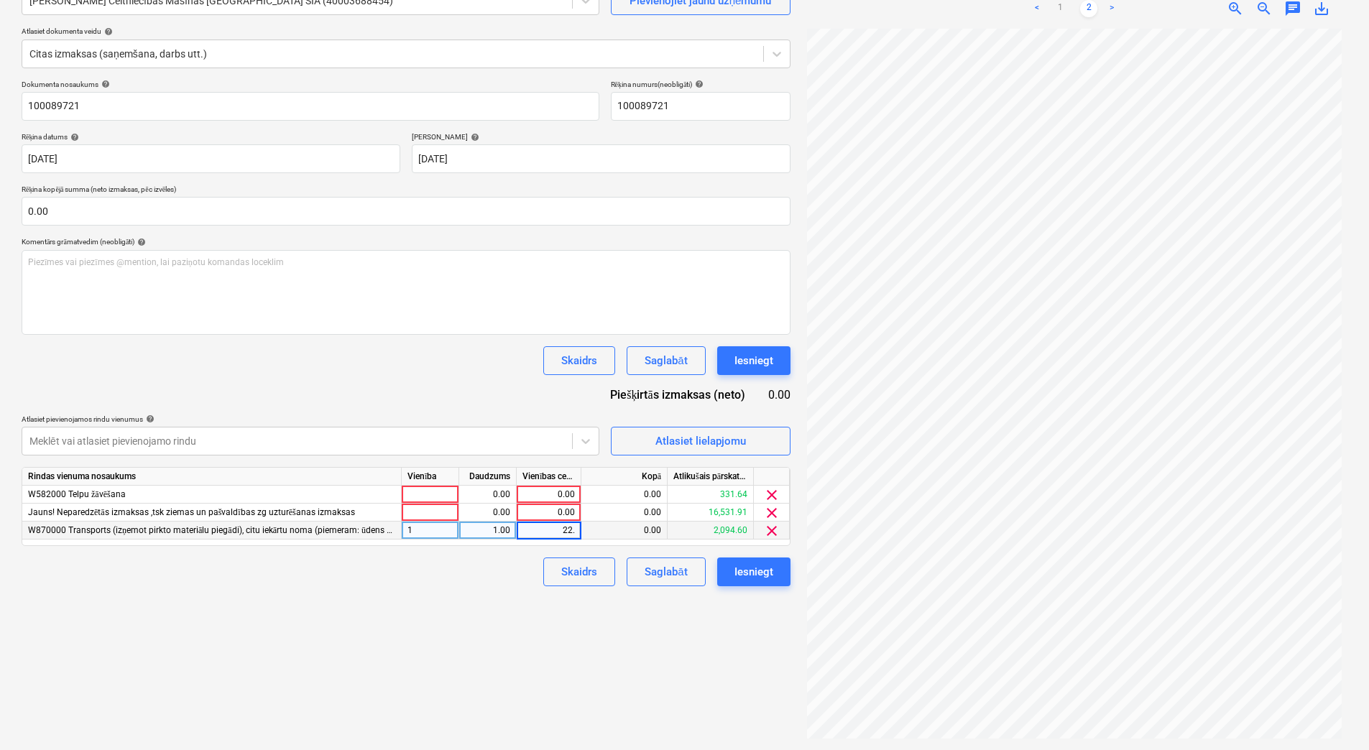
type input "22.8"
click at [600, 670] on div "Izveidot jaunu dokumentu Izvēlieties uzņēmumu [PERSON_NAME] Celtniecības Mašīna…" at bounding box center [406, 336] width 781 height 816
click at [514, 643] on div "Izveidot jaunu dokumentu Izvēlieties uzņēmumu [PERSON_NAME] Celtniecības Mašīna…" at bounding box center [406, 336] width 781 height 816
click at [614, 659] on div "Izveidot jaunu dokumentu Izvēlieties uzņēmumu [PERSON_NAME] Celtniecības Mašīna…" at bounding box center [406, 336] width 781 height 816
click at [585, 606] on div "Izveidot jaunu dokumentu Izvēlieties uzņēmumu [PERSON_NAME] Celtniecības Mašīna…" at bounding box center [406, 336] width 781 height 816
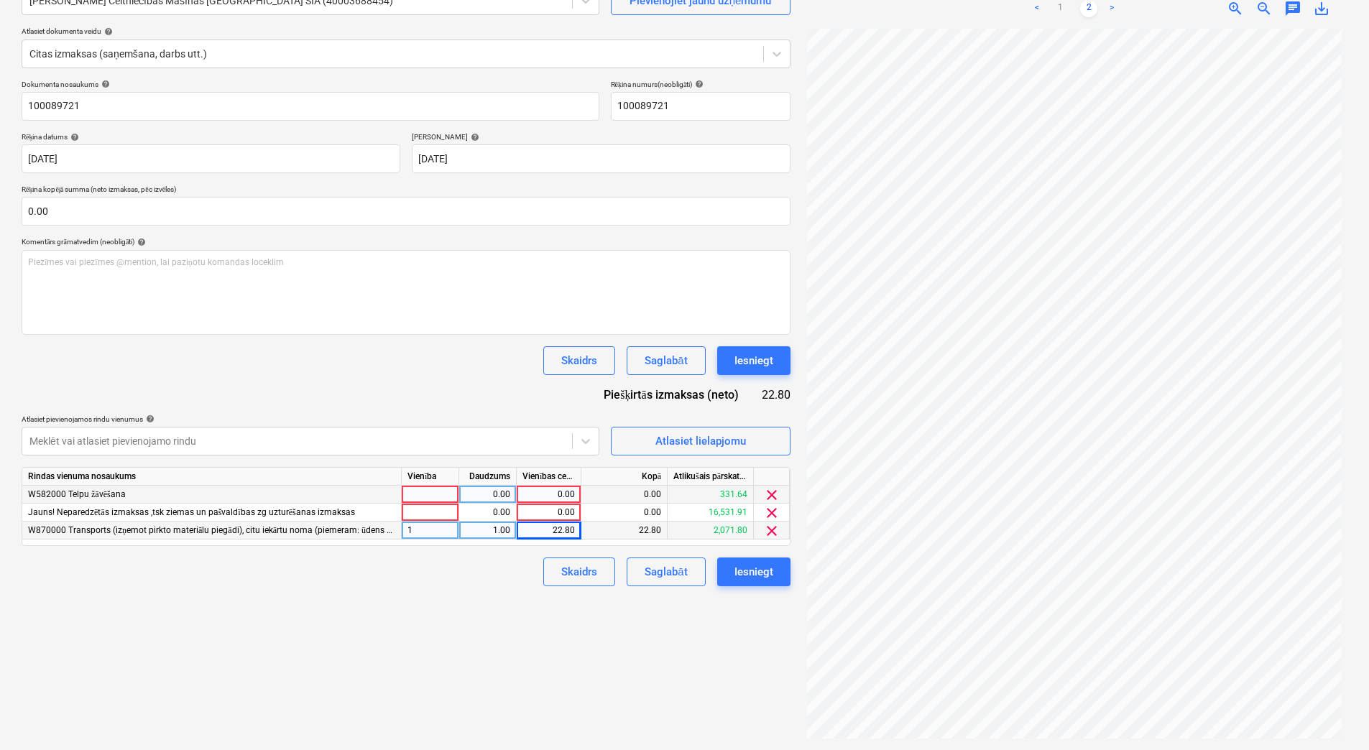
click at [443, 494] on div at bounding box center [430, 495] width 57 height 18
type input "1"
click at [510, 496] on div "0.00" at bounding box center [487, 495] width 45 height 18
type input "1"
click at [530, 494] on div "0.00" at bounding box center [548, 495] width 52 height 18
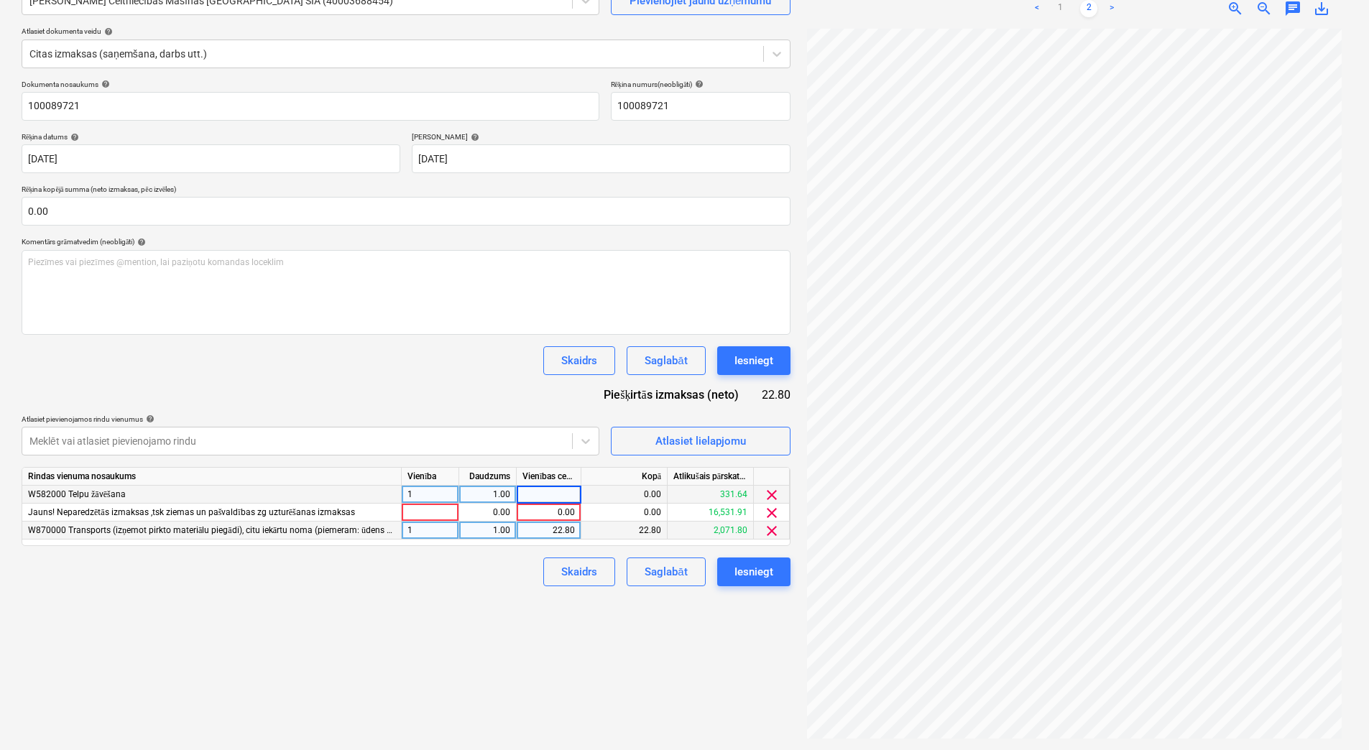
click at [574, 664] on div "Izveidot jaunu dokumentu Izvēlieties uzņēmumu [PERSON_NAME] Celtniecības Mašīna…" at bounding box center [406, 336] width 781 height 816
drag, startPoint x: 364, startPoint y: 631, endPoint x: 371, endPoint y: 624, distance: 10.2
click at [369, 629] on div "Izveidot jaunu dokumentu Izvēlieties uzņēmumu [PERSON_NAME] Celtniecības Mašīna…" at bounding box center [406, 336] width 781 height 816
click at [441, 511] on div at bounding box center [430, 513] width 57 height 18
type input "1"
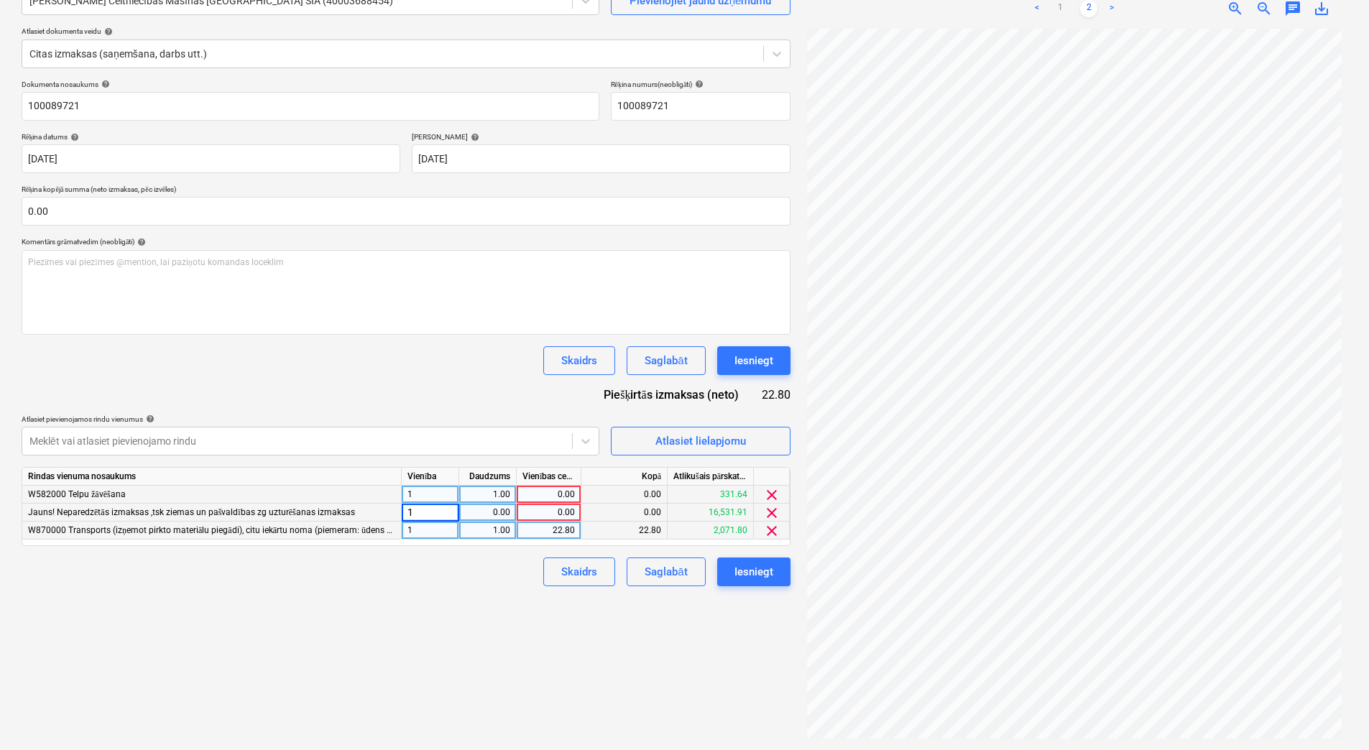
click at [476, 513] on div "0.00" at bounding box center [487, 513] width 45 height 18
click at [471, 581] on div "Skaidrs Saglabāt Iesniegt" at bounding box center [406, 572] width 769 height 29
click at [484, 517] on div "0.00" at bounding box center [487, 513] width 45 height 18
type input "1"
click at [473, 572] on div "Skaidrs Saglabāt Iesniegt" at bounding box center [406, 572] width 769 height 29
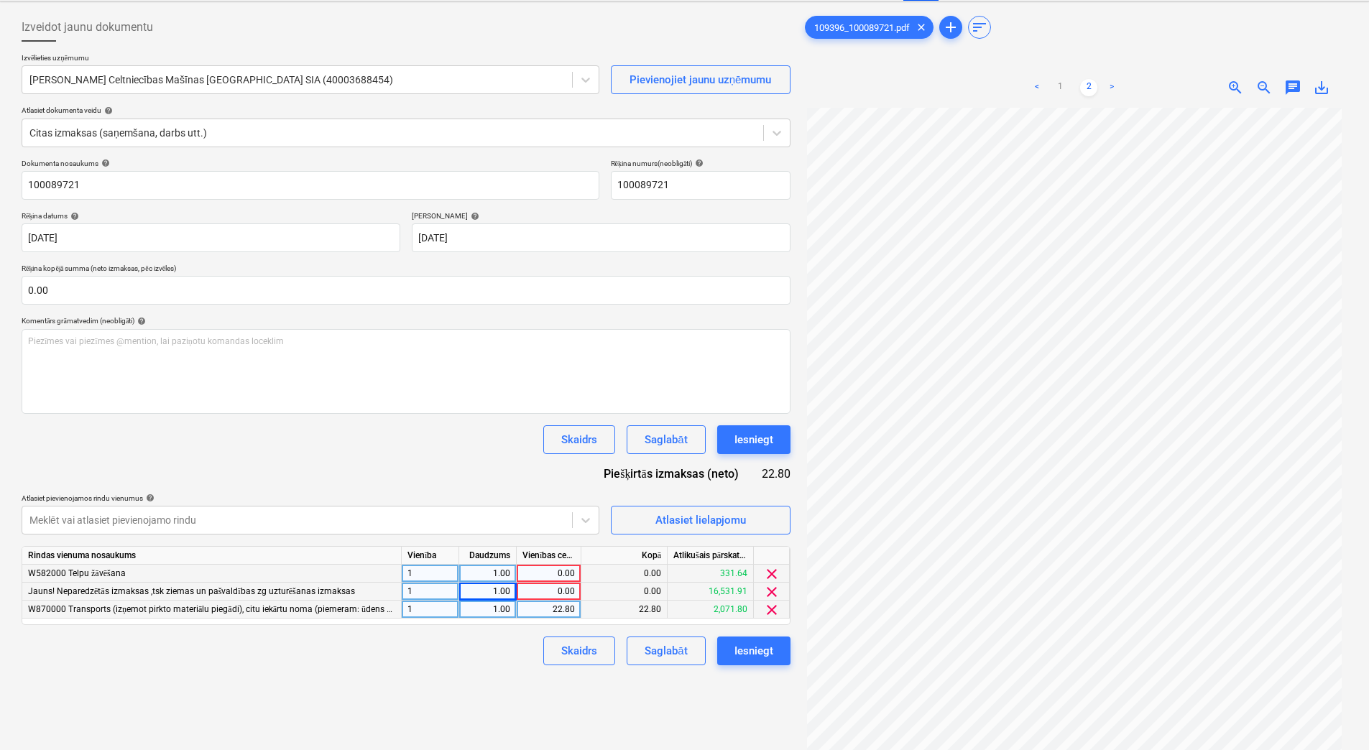
scroll to position [48, 0]
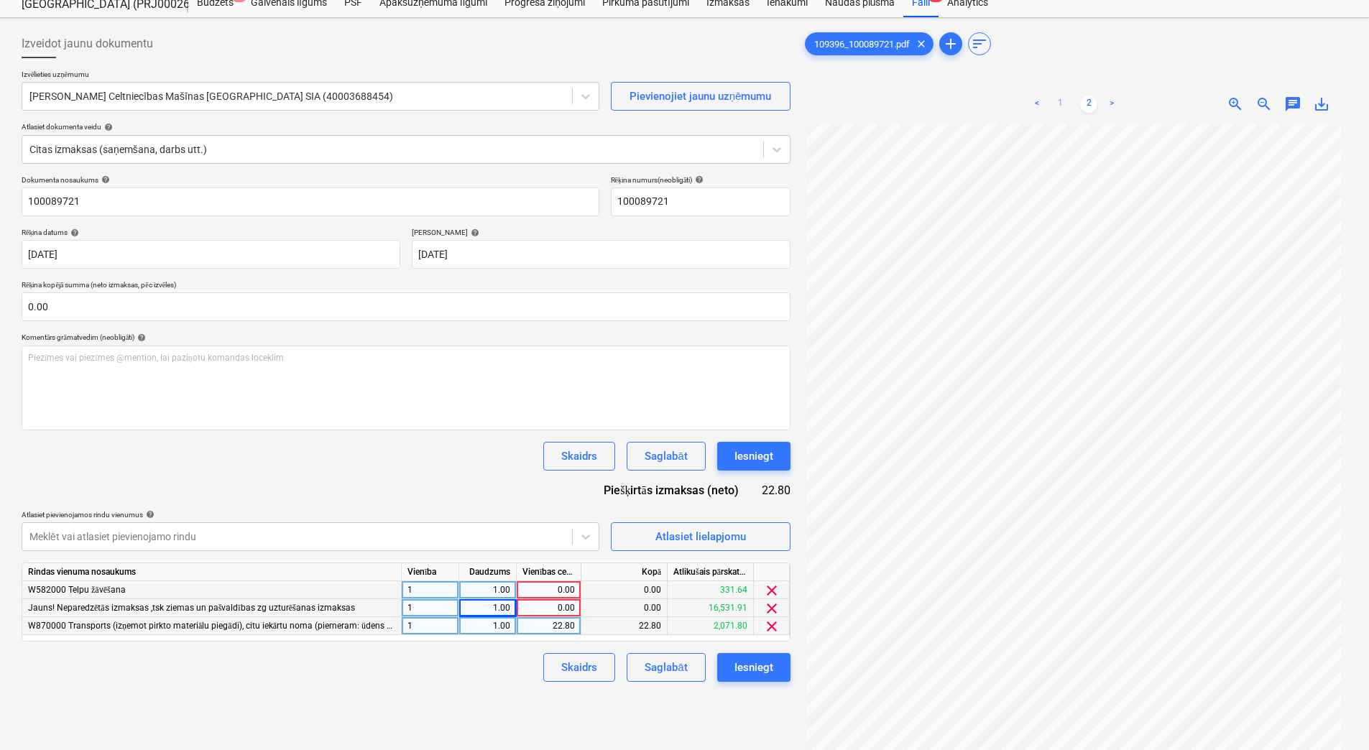
click at [1060, 98] on link "1" at bounding box center [1059, 104] width 17 height 17
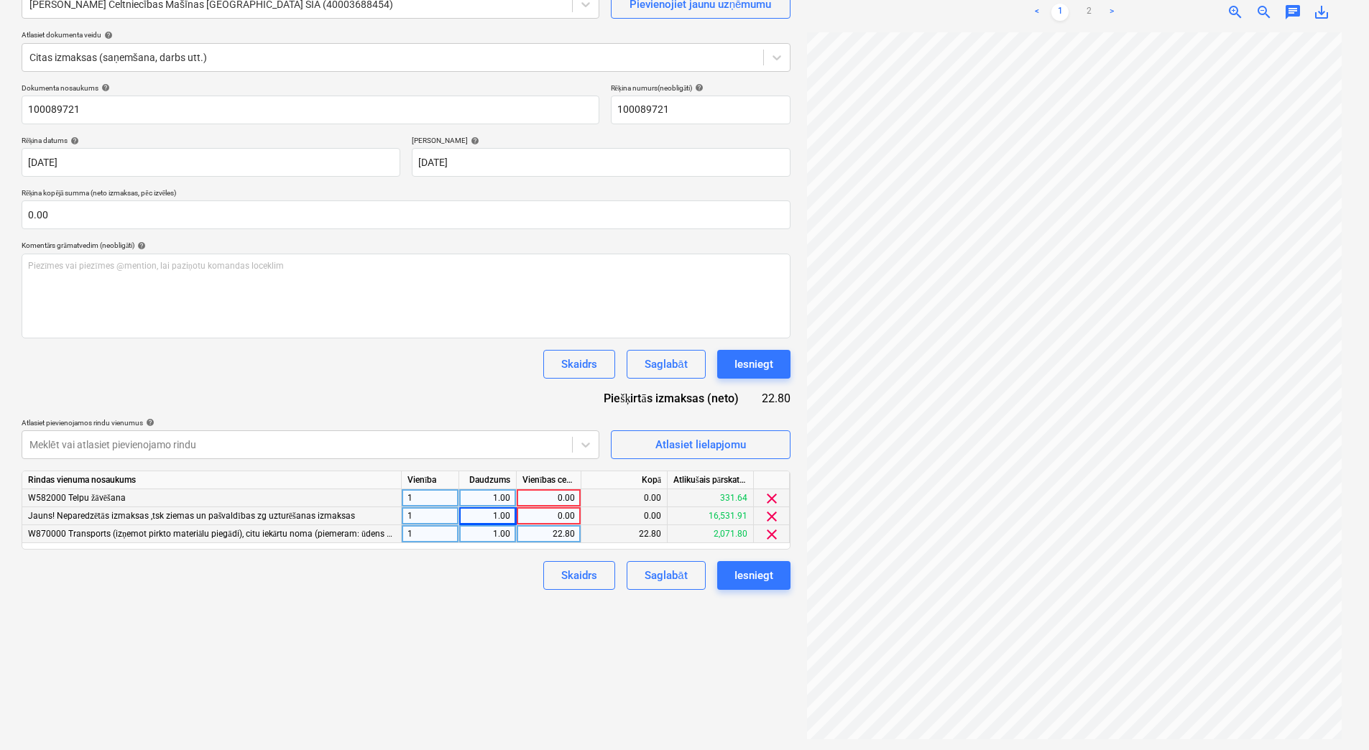
scroll to position [144, 0]
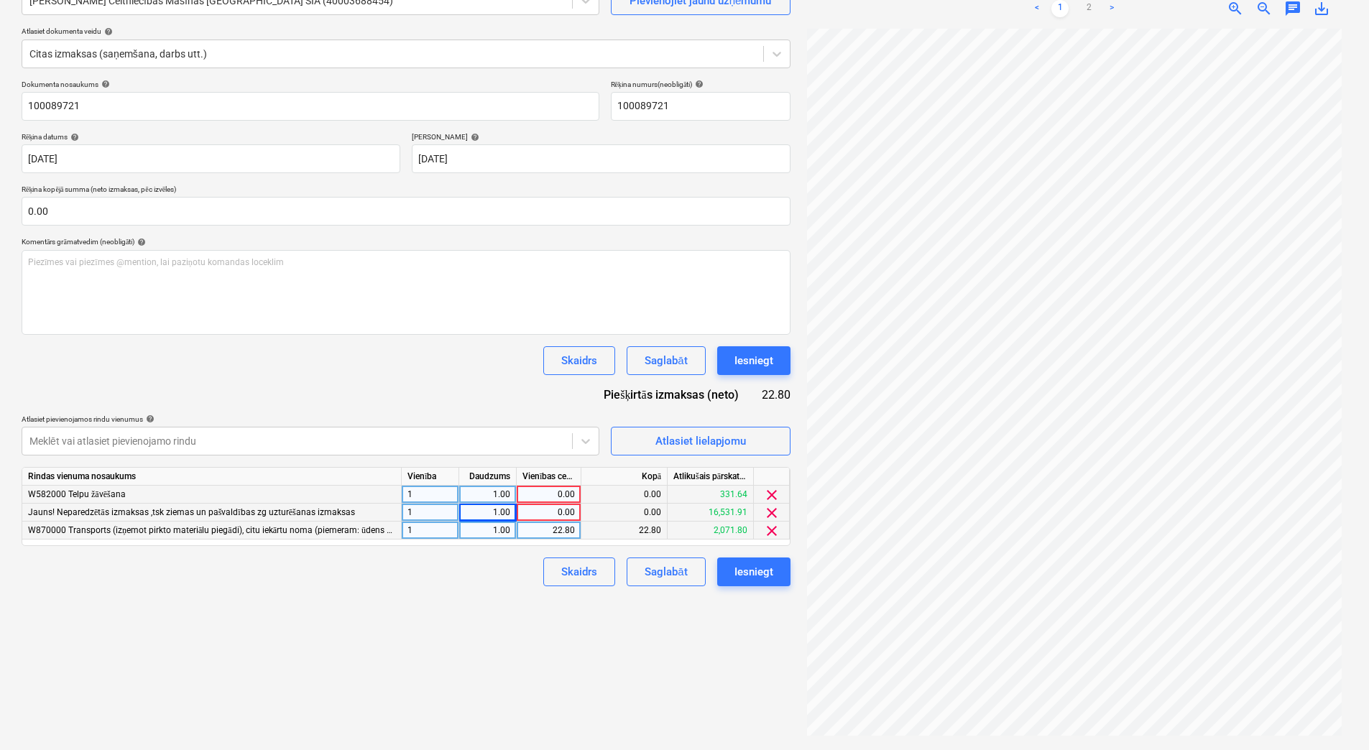
click at [538, 533] on div "22.80" at bounding box center [548, 531] width 52 height 18
type input "174.8"
click at [499, 597] on div "Izveidot jaunu dokumentu Izvēlieties uzņēmumu [PERSON_NAME] Celtniecības Mašīna…" at bounding box center [406, 336] width 781 height 816
click at [563, 515] on div "0.00" at bounding box center [548, 513] width 52 height 18
click at [1085, 5] on link "2" at bounding box center [1088, 8] width 17 height 17
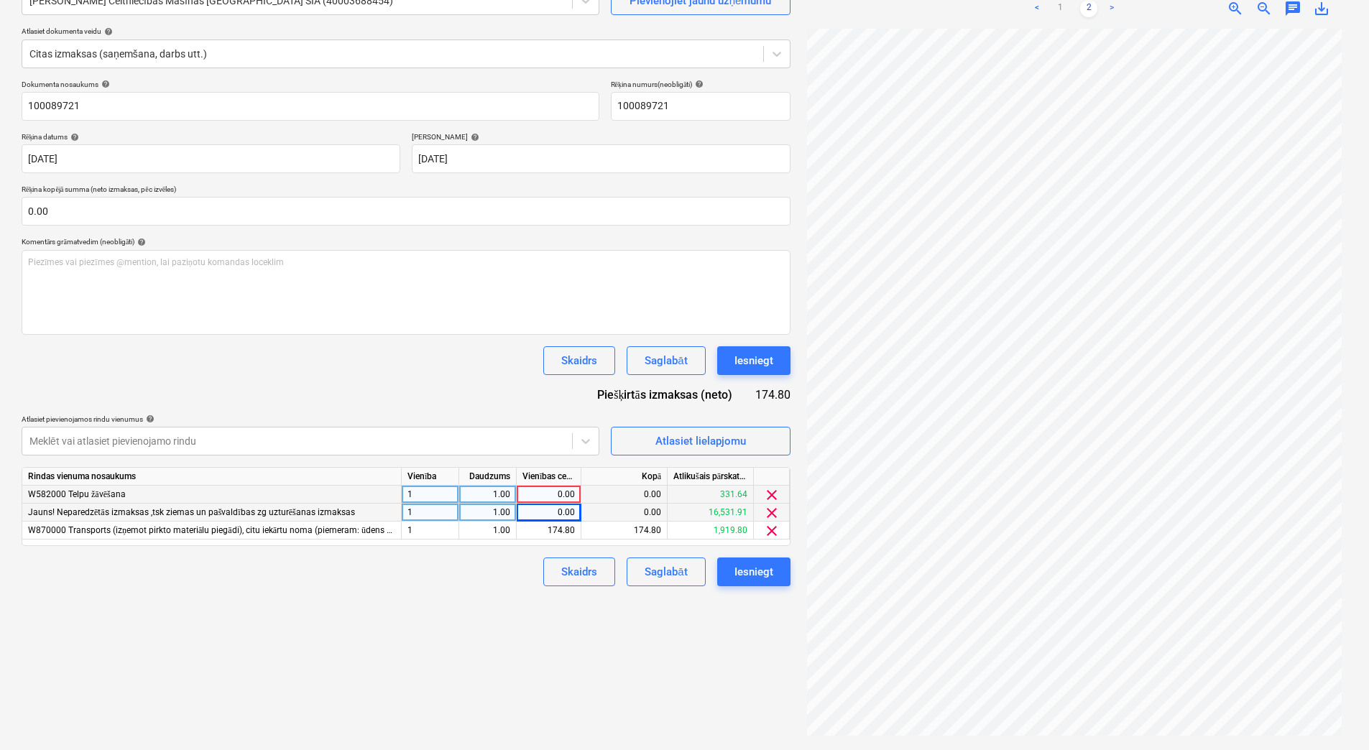
click at [774, 493] on span "clear" at bounding box center [771, 495] width 17 height 17
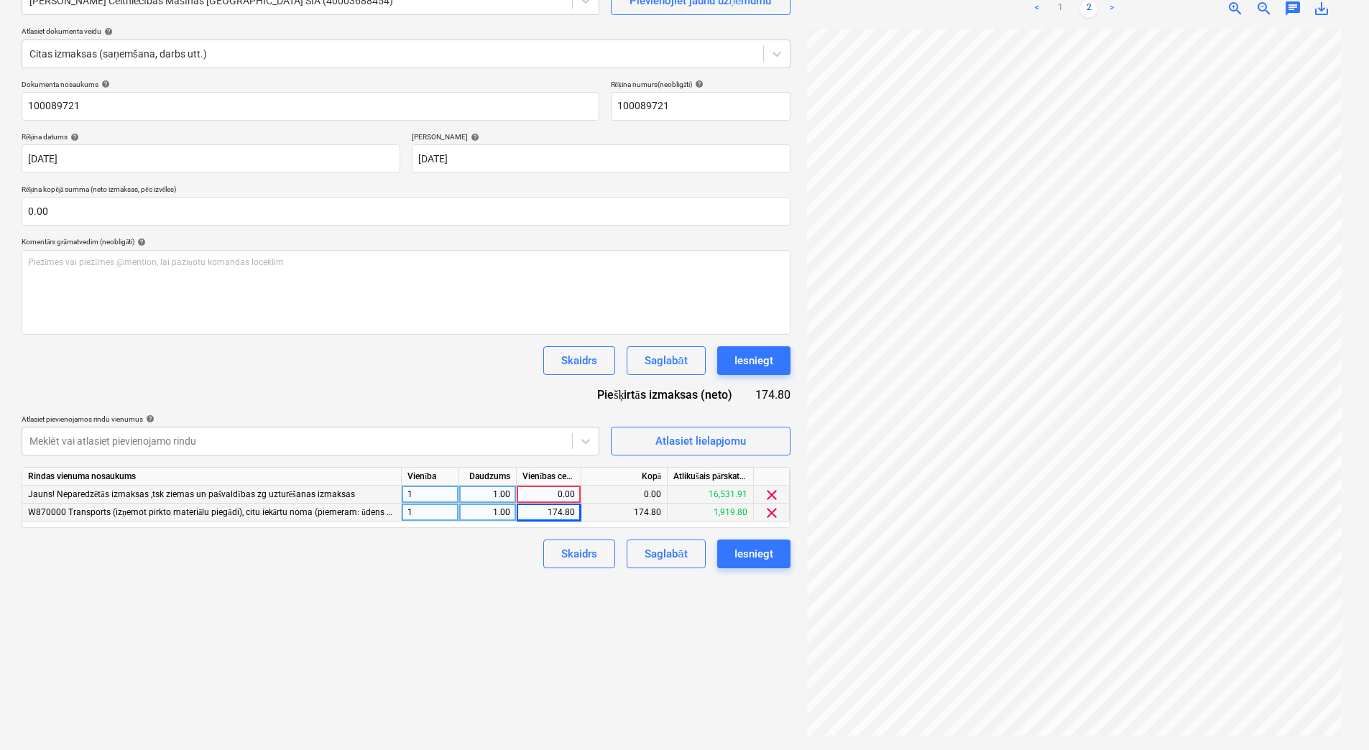
click at [540, 496] on div "0.00" at bounding box center [548, 495] width 52 height 18
click at [487, 625] on div "Izveidot jaunu dokumentu Izvēlieties uzņēmumu [PERSON_NAME] Celtniecības Mašīna…" at bounding box center [406, 336] width 781 height 816
click at [541, 497] on div "0.00" at bounding box center [548, 495] width 52 height 18
type input "843.58"
click at [517, 576] on div "Izveidot jaunu dokumentu Izvēlieties uzņēmumu [PERSON_NAME] Celtniecības Mašīna…" at bounding box center [406, 336] width 781 height 816
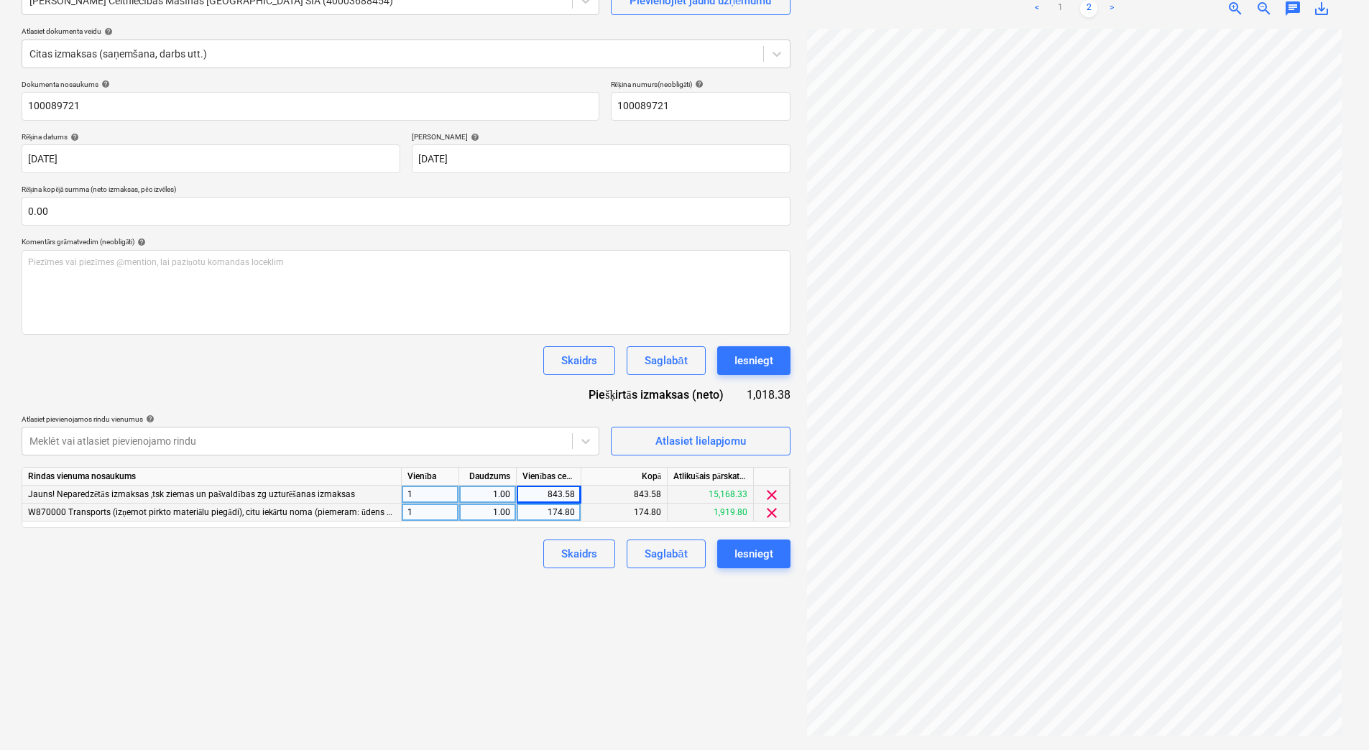
click at [560, 487] on div "843.58" at bounding box center [548, 495] width 52 height 18
click at [561, 490] on input "843.58" at bounding box center [549, 494] width 64 height 17
drag, startPoint x: 574, startPoint y: 494, endPoint x: 533, endPoint y: 493, distance: 41.0
click at [533, 493] on input "843.58" at bounding box center [549, 494] width 64 height 17
type input "1162.3"
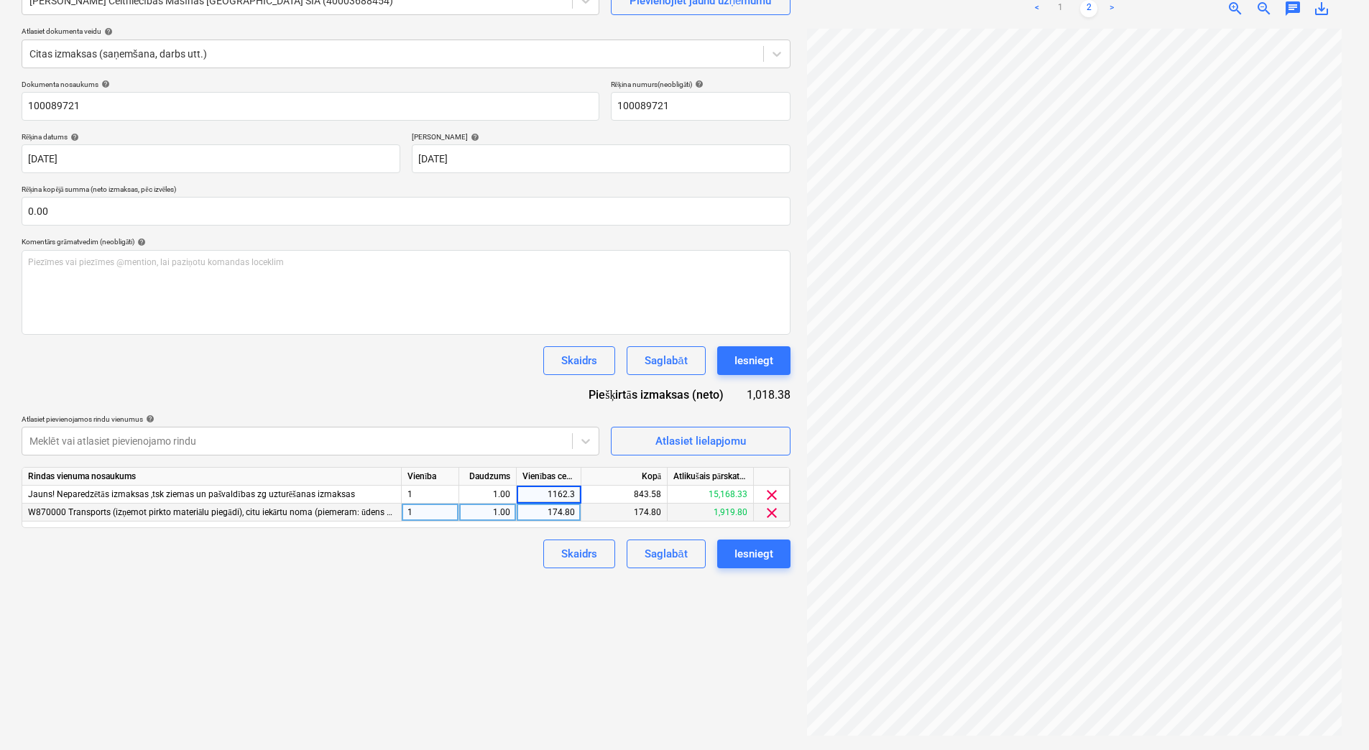
click at [516, 553] on div "Skaidrs Saglabāt Iesniegt" at bounding box center [406, 554] width 769 height 29
click at [569, 494] on div "1,162.30" at bounding box center [548, 495] width 52 height 18
click at [569, 494] on input "1162.3" at bounding box center [549, 494] width 64 height 17
click at [574, 494] on input "1162.3" at bounding box center [549, 494] width 64 height 17
type input "1162.8"
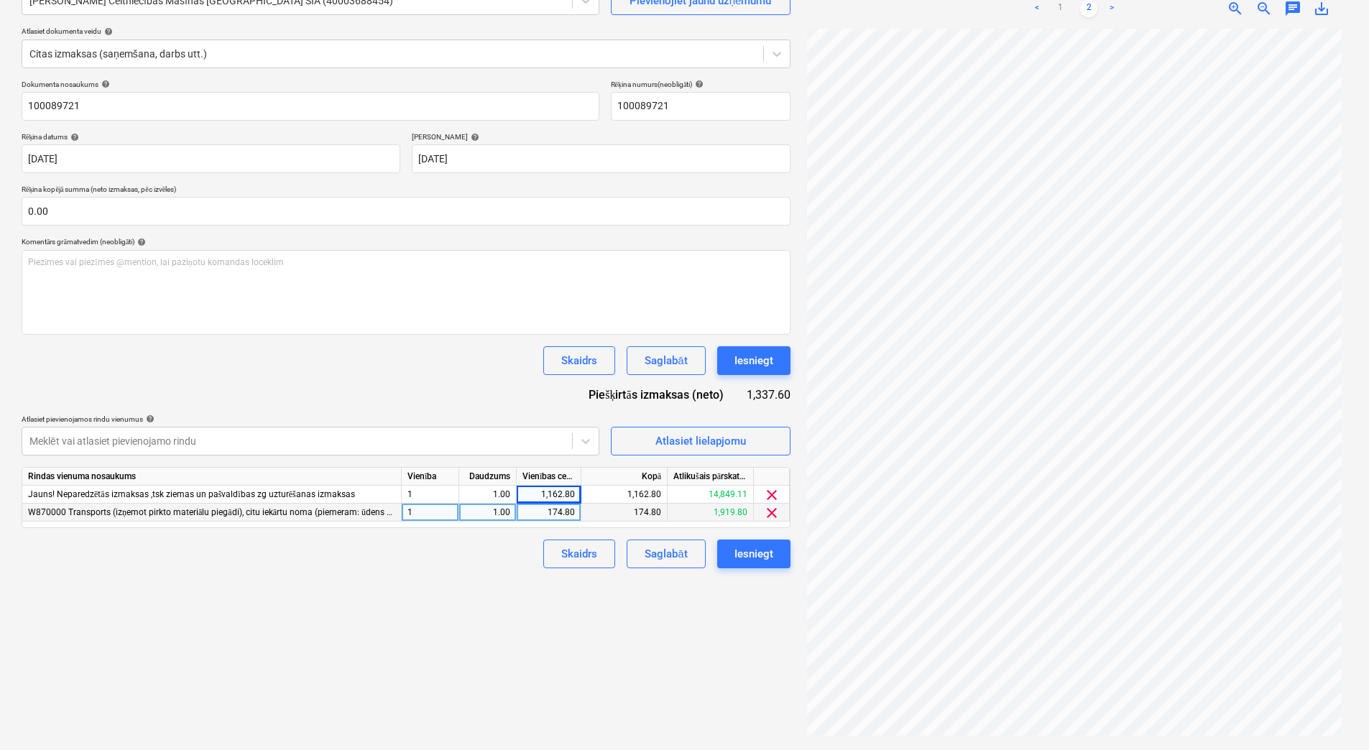
click at [525, 558] on div "Skaidrs Saglabāt Iesniegt" at bounding box center [406, 554] width 769 height 29
click at [568, 499] on div "1,162.80" at bounding box center [548, 495] width 52 height 18
click at [572, 497] on input "1162.8" at bounding box center [549, 494] width 64 height 17
click at [574, 495] on input "1162.8" at bounding box center [549, 494] width 64 height 17
type input "1162.7"
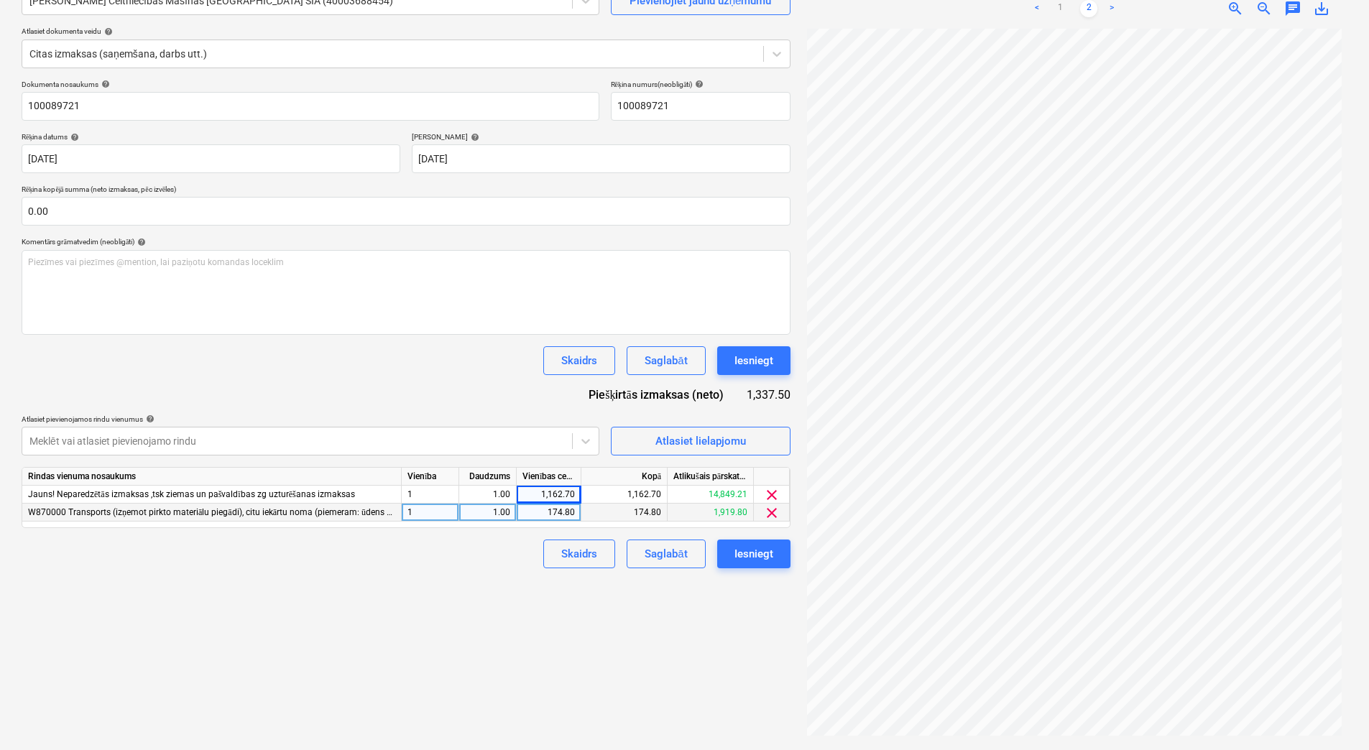
click at [510, 568] on div "Skaidrs Saglabāt Iesniegt" at bounding box center [406, 554] width 769 height 29
click at [667, 560] on div "Saglabāt" at bounding box center [666, 554] width 42 height 19
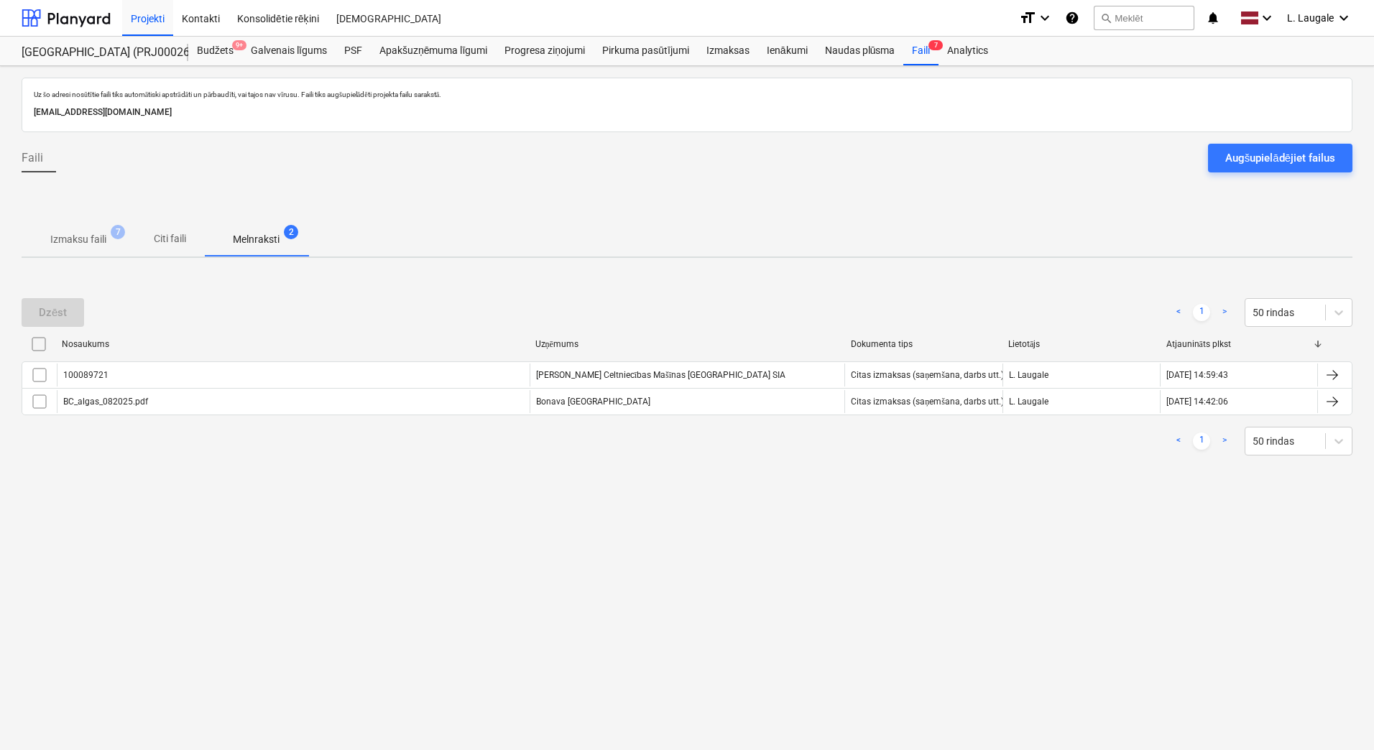
click at [114, 234] on span "Izmaksu faili 7" at bounding box center [78, 239] width 79 height 15
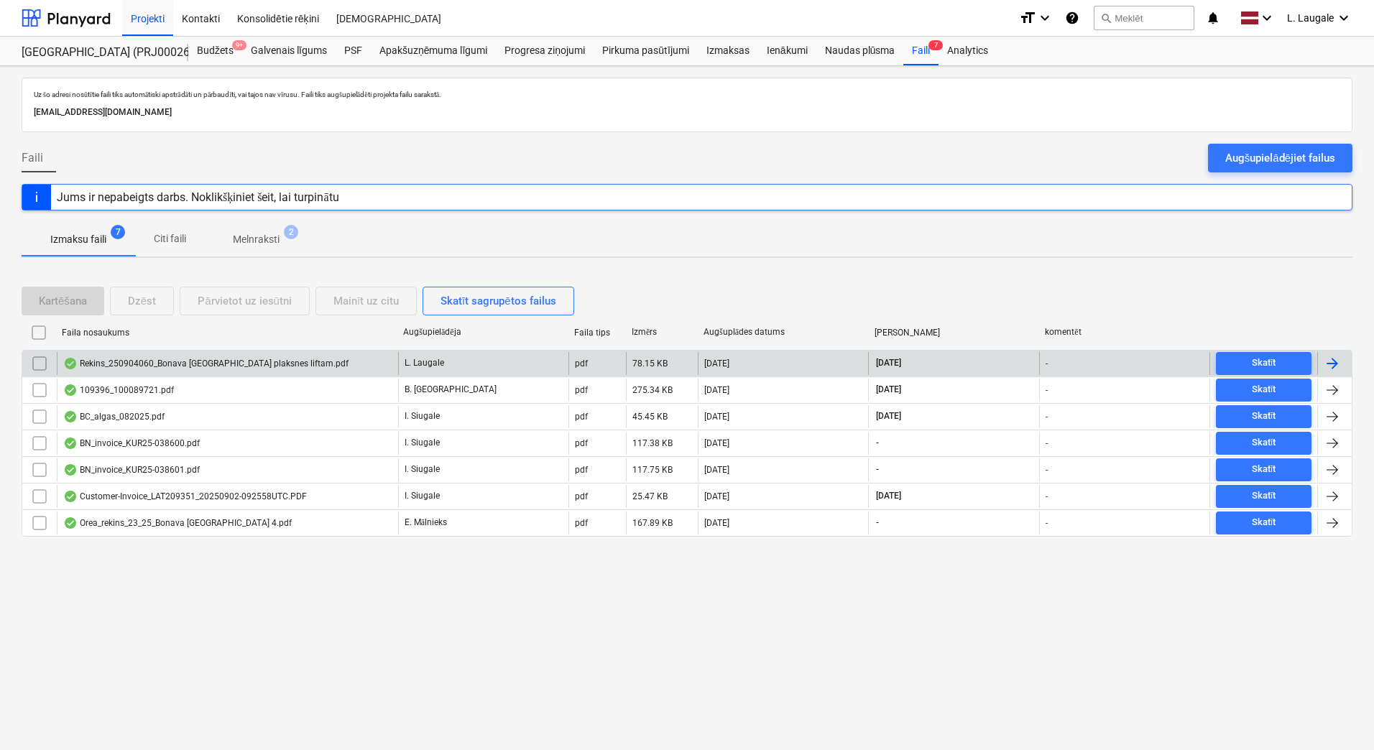
click at [332, 366] on div "Rekins_250904060_Bonava [GEOGRAPHIC_DATA] plaksnes liftam.pdf" at bounding box center [227, 363] width 341 height 23
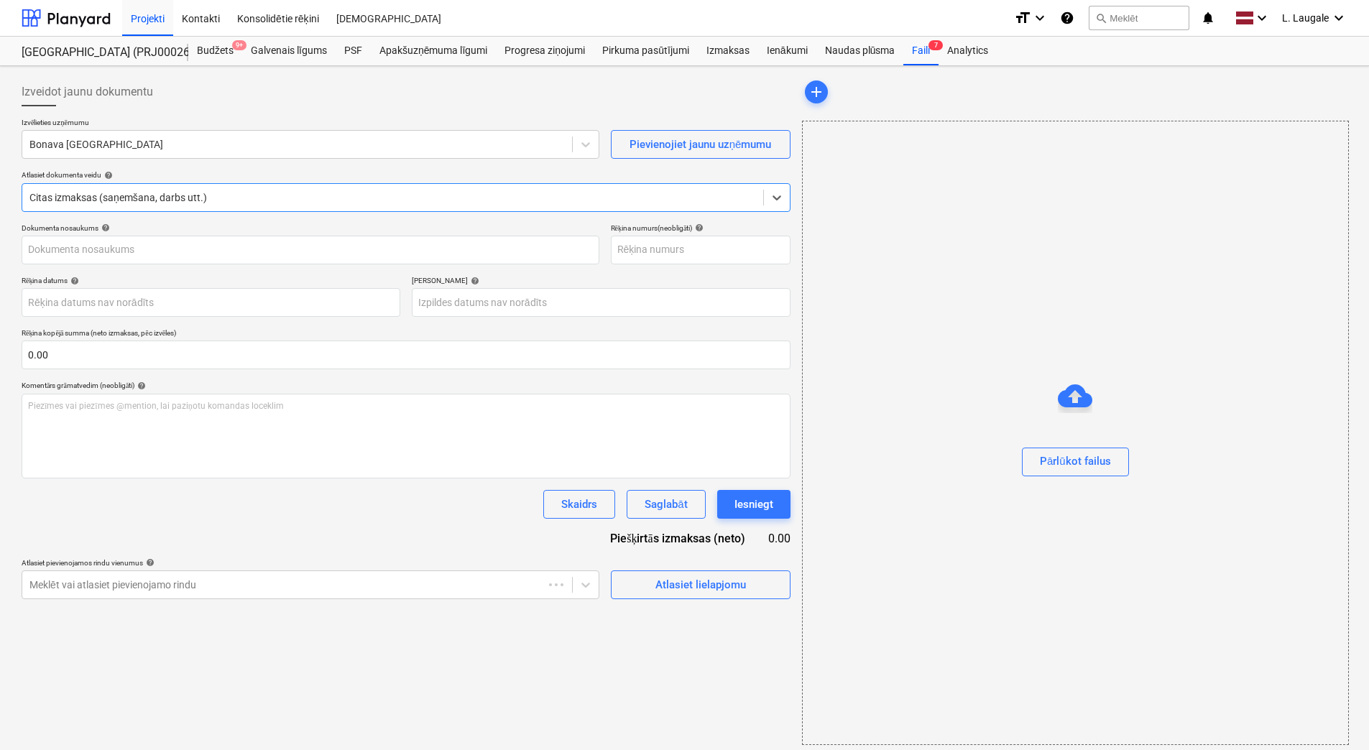
type input "250904060"
type input "[DATE]"
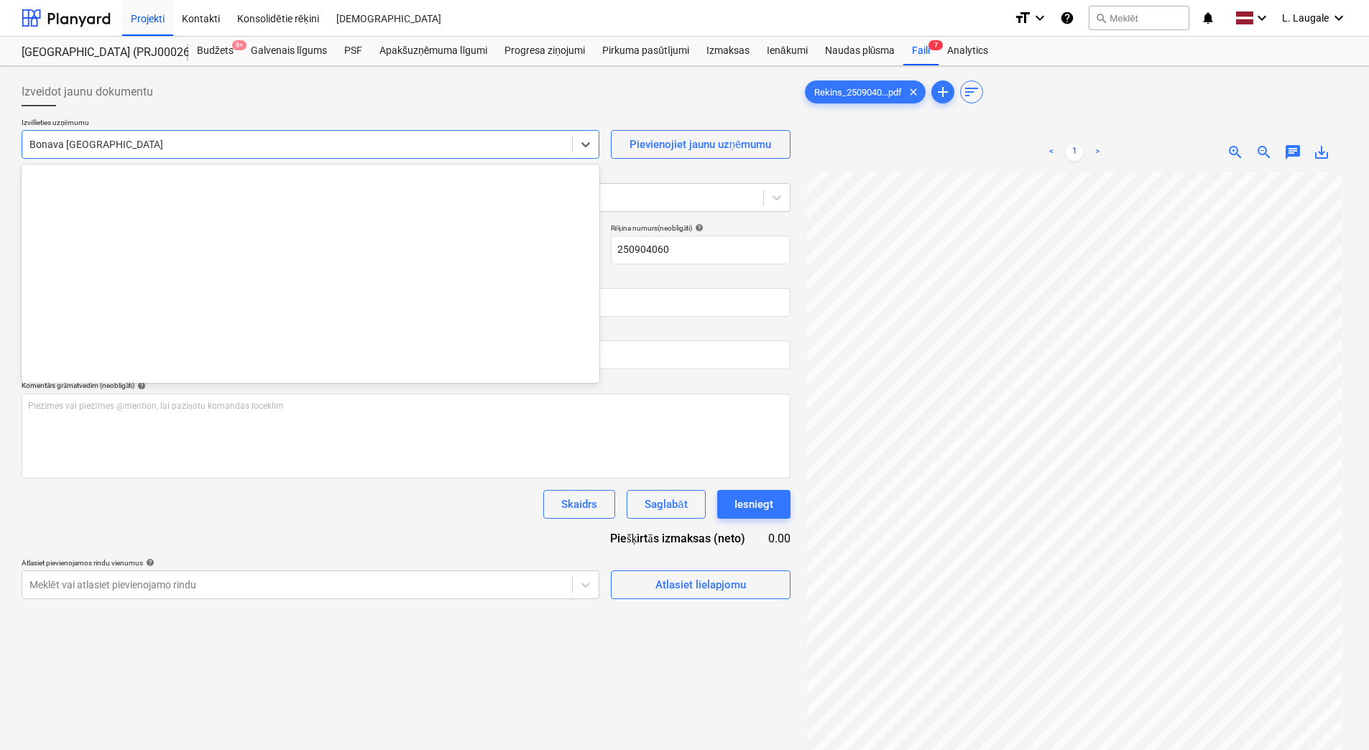
click at [257, 137] on div at bounding box center [296, 144] width 535 height 14
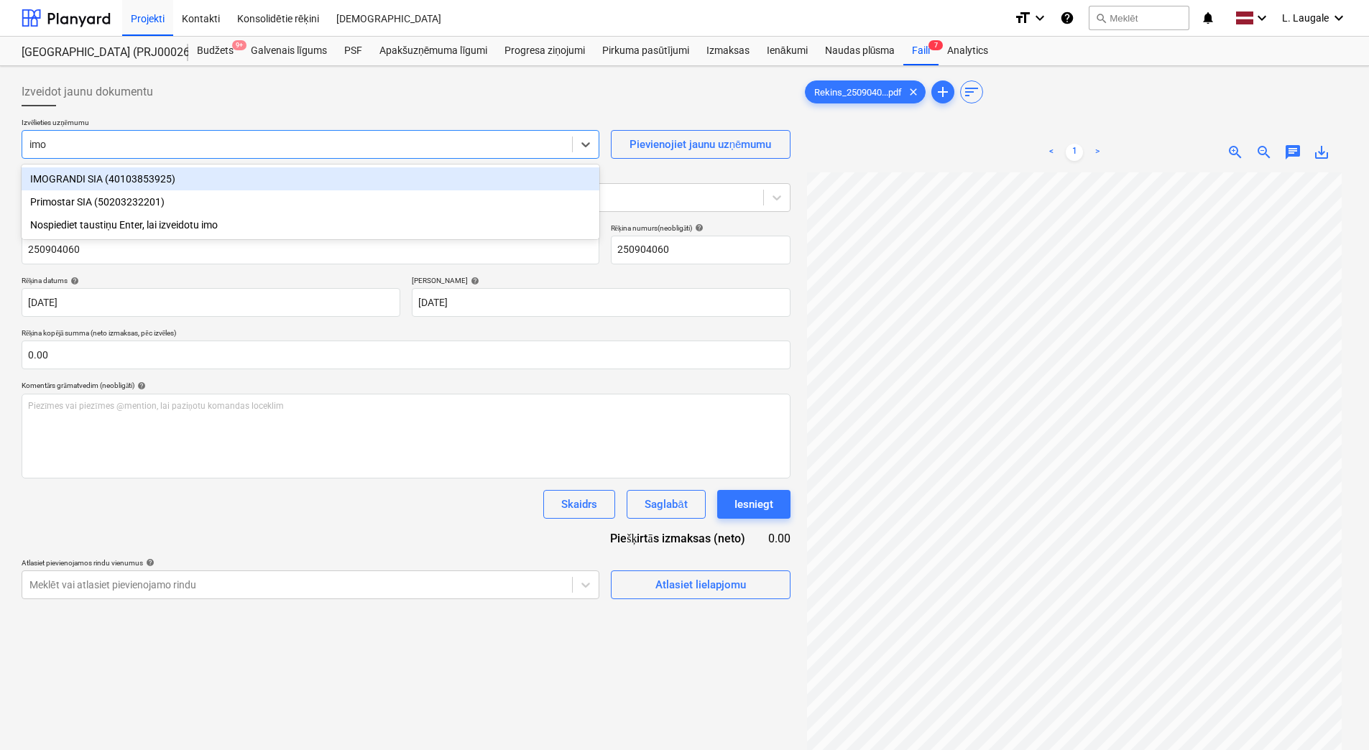
type input "imog"
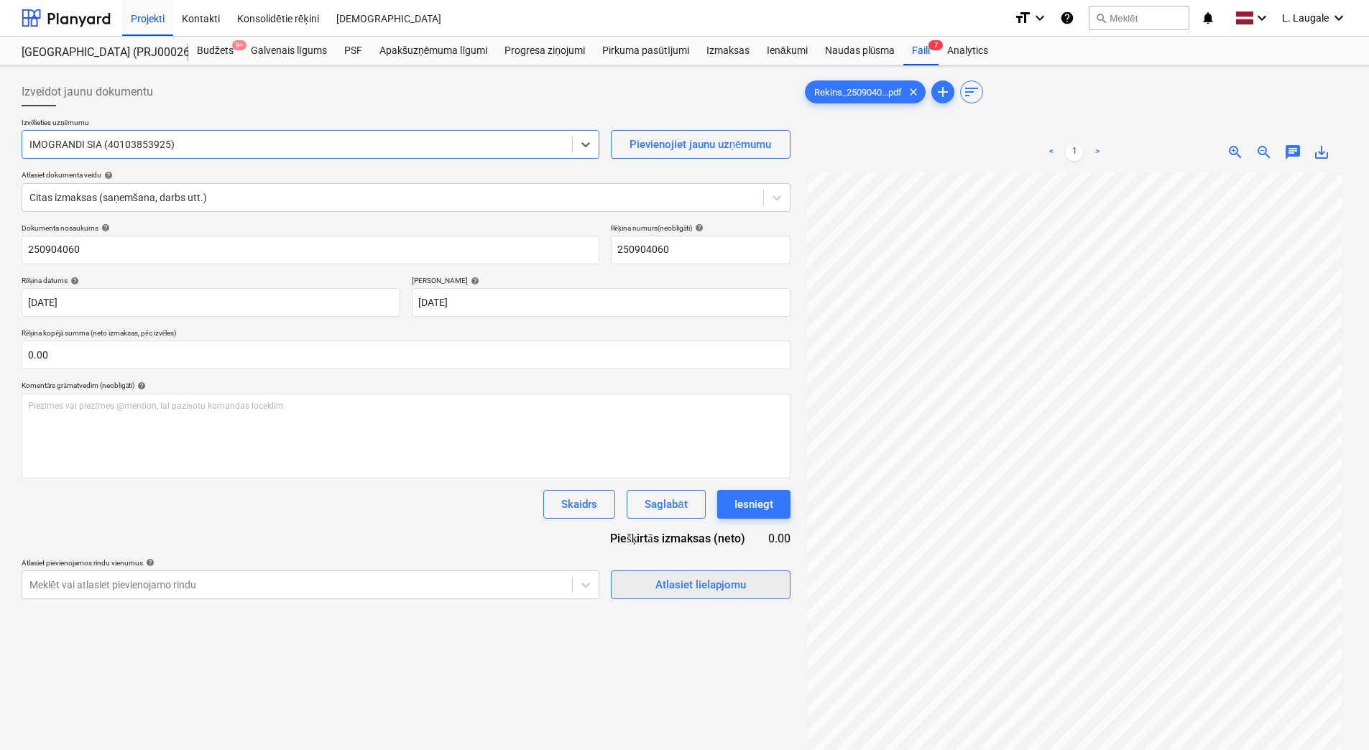
click at [655, 587] on span "Atlasiet lielapjomu" at bounding box center [701, 585] width 144 height 19
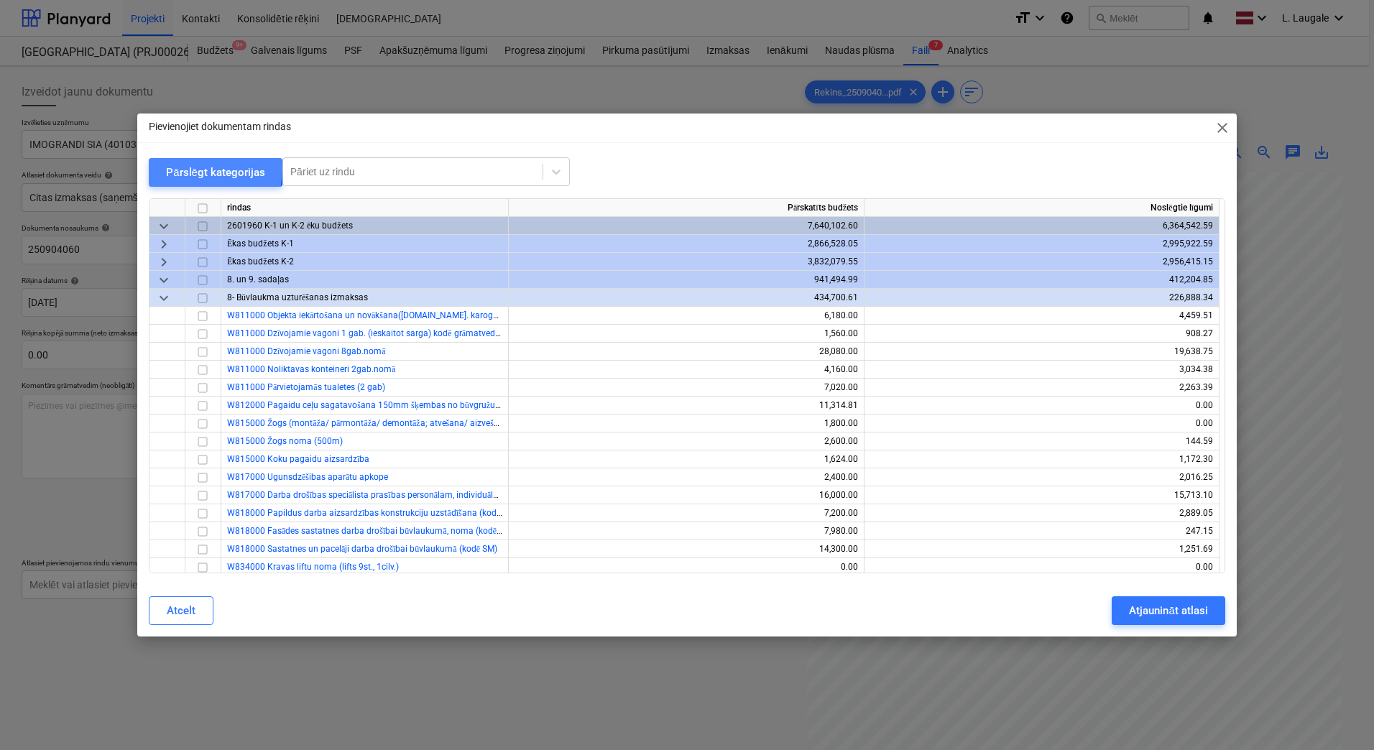
click at [180, 169] on div "Pārslēgt kategorijas" at bounding box center [215, 172] width 99 height 19
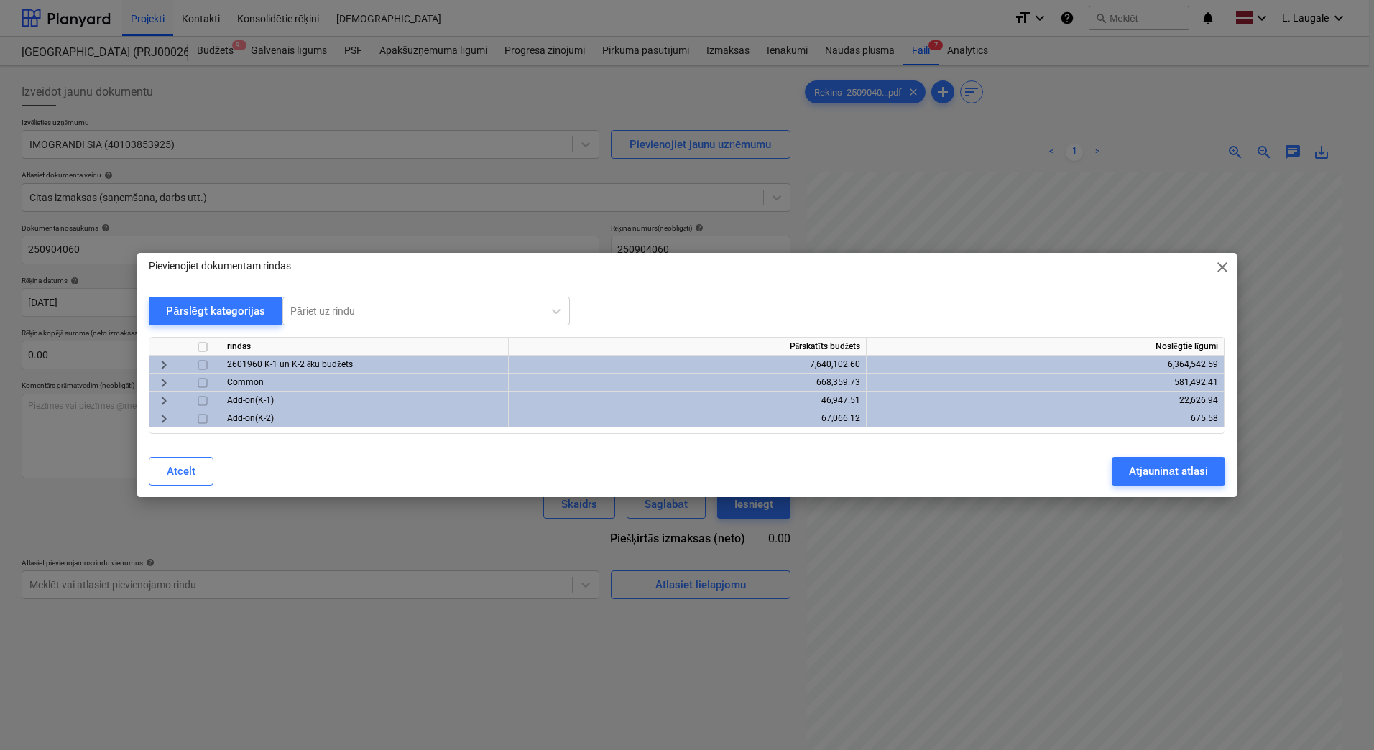
click at [165, 365] on span "keyboard_arrow_right" at bounding box center [163, 364] width 17 height 17
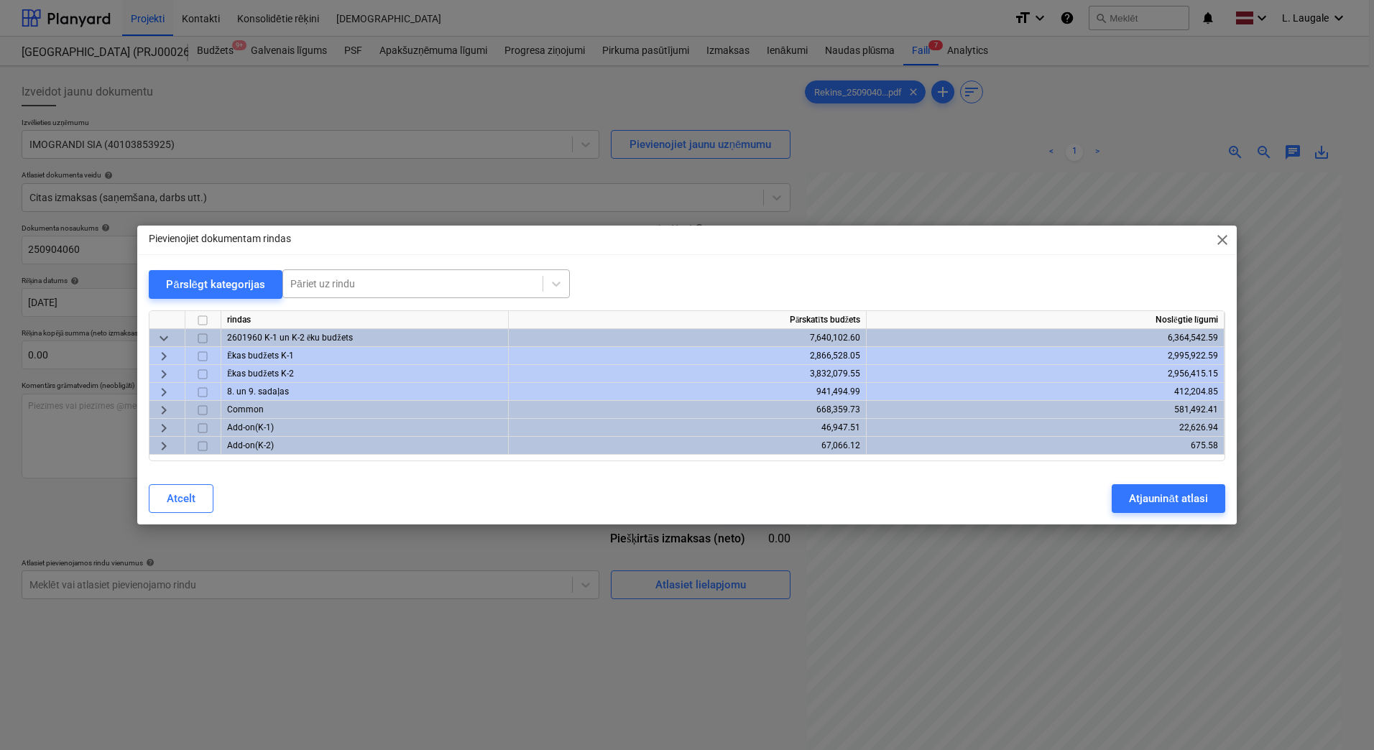
click at [307, 282] on div at bounding box center [412, 284] width 245 height 14
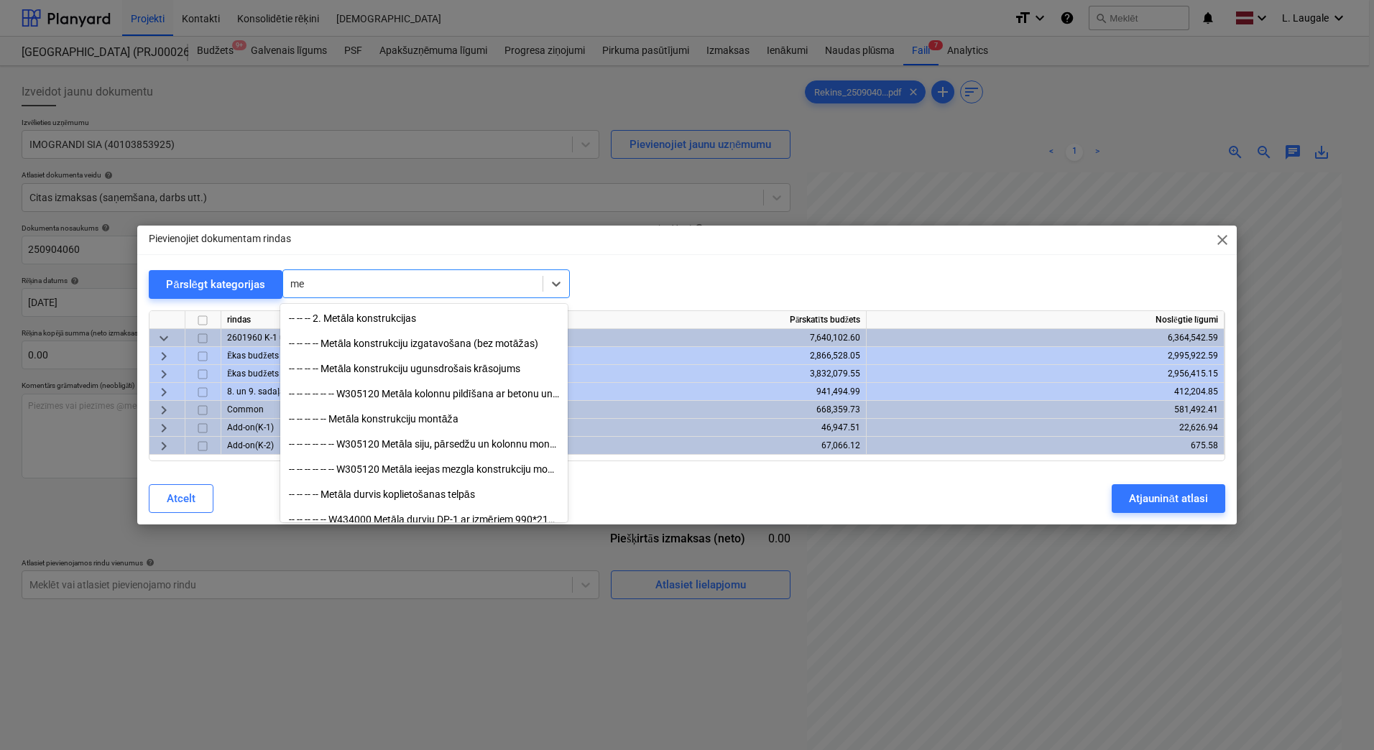
type input "m"
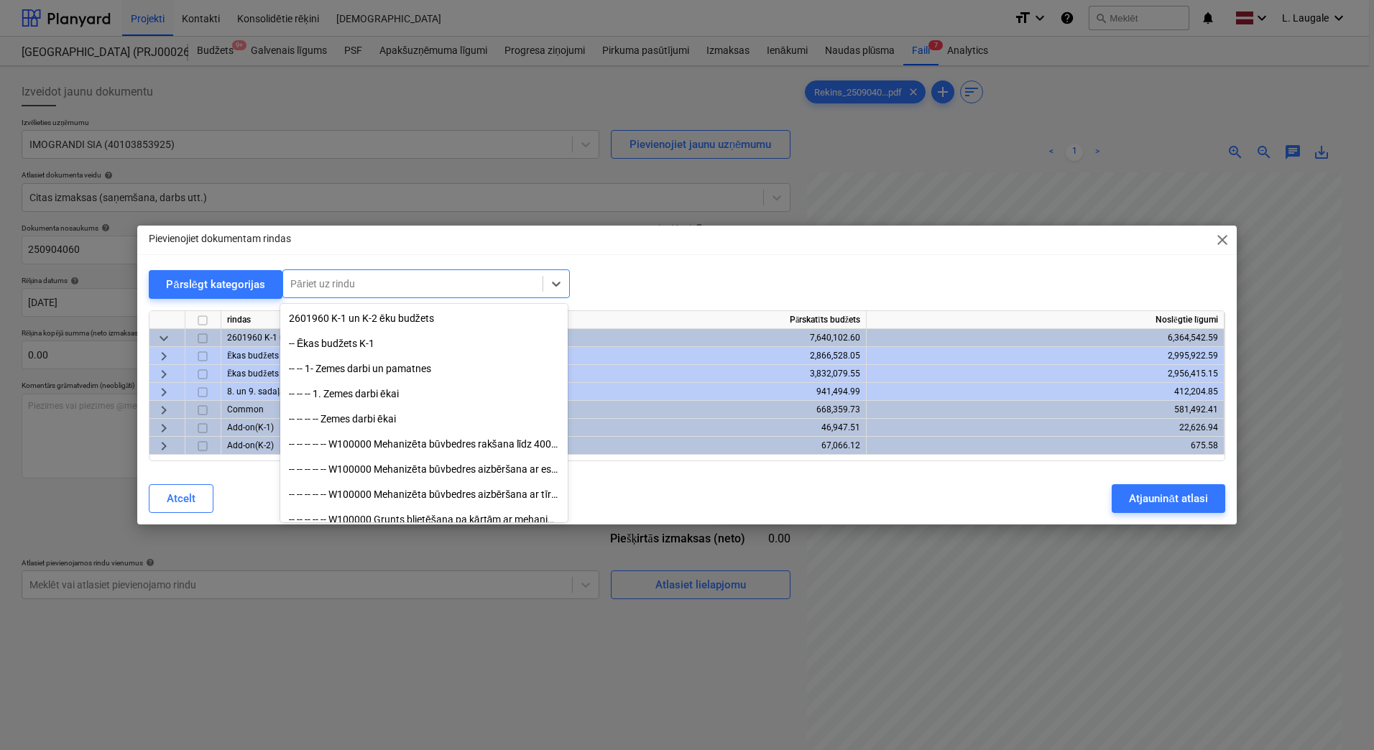
click at [349, 188] on div "Pievienojiet dokumentam rindas close Pārslēgt kategorijas All selected options …" at bounding box center [687, 375] width 1374 height 750
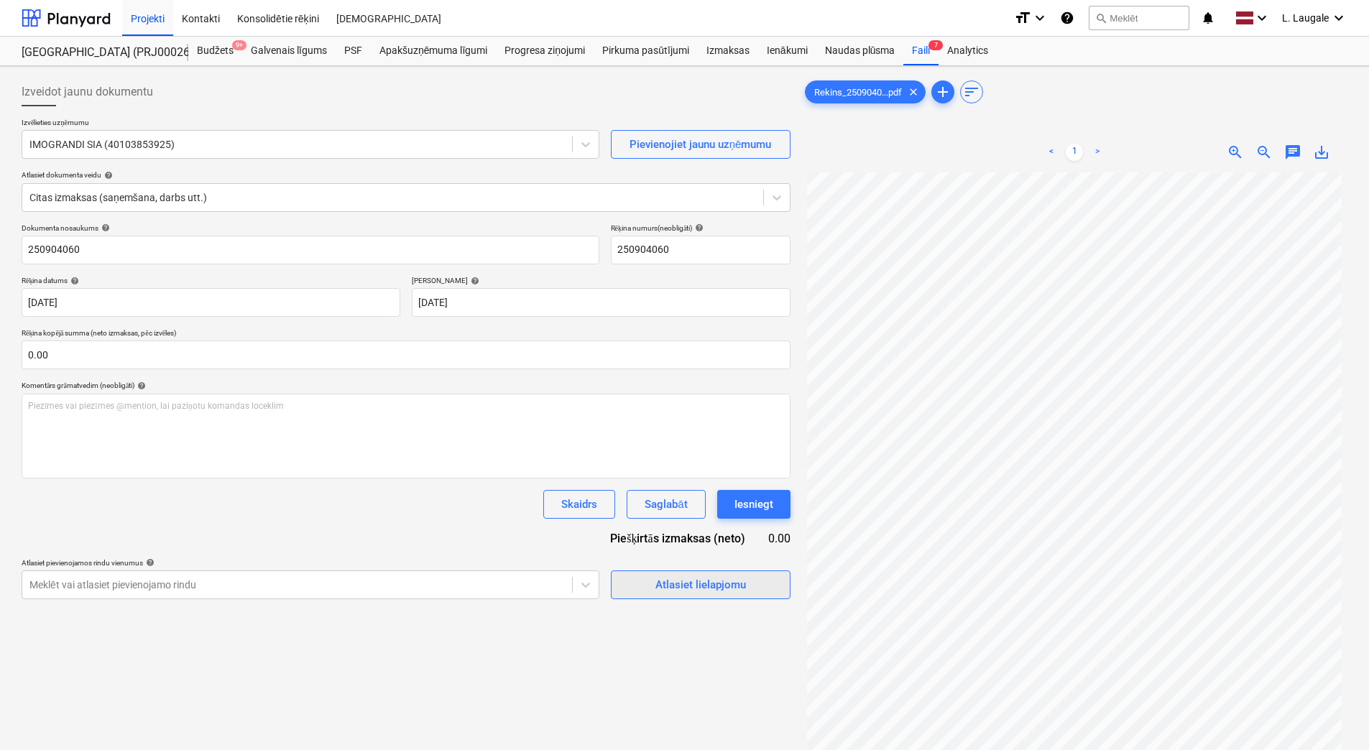
click at [627, 582] on button "Atlasiet lielapjomu" at bounding box center [701, 585] width 180 height 29
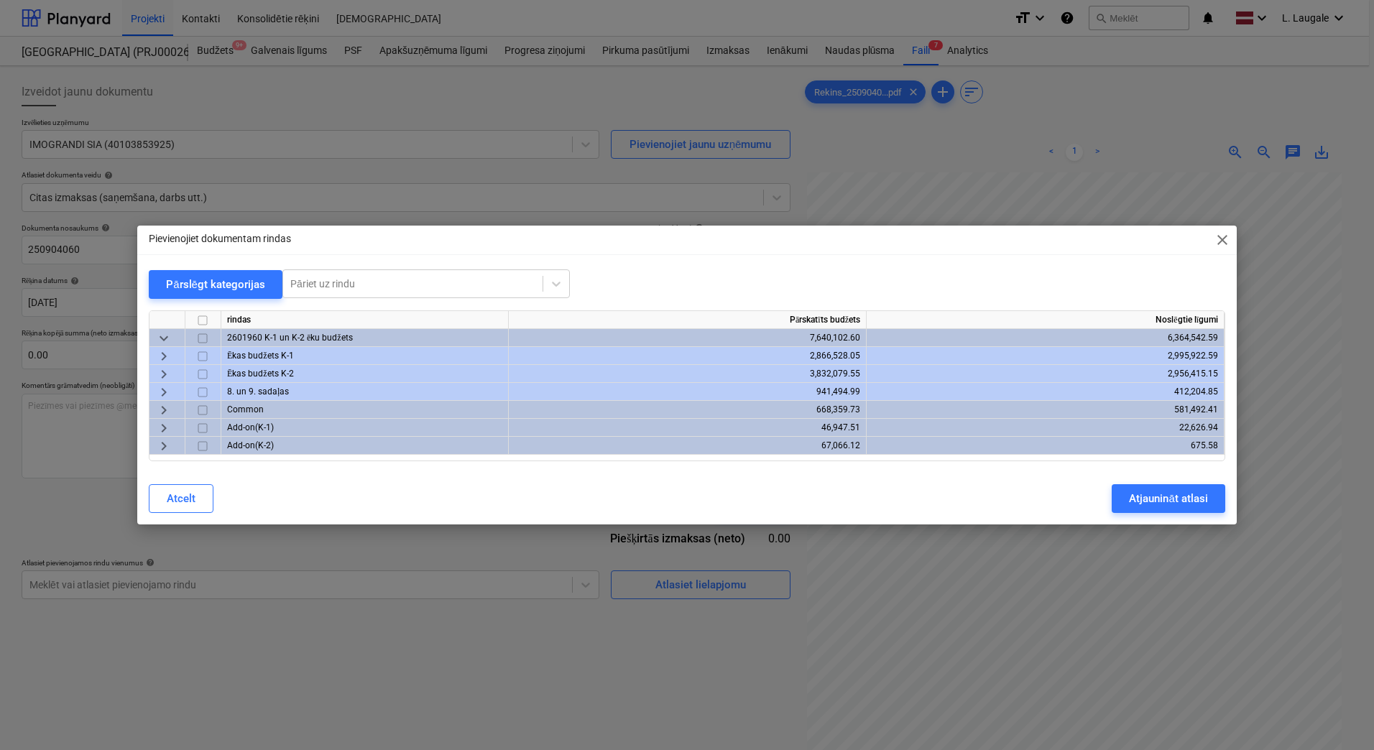
click at [164, 393] on span "keyboard_arrow_right" at bounding box center [163, 392] width 17 height 17
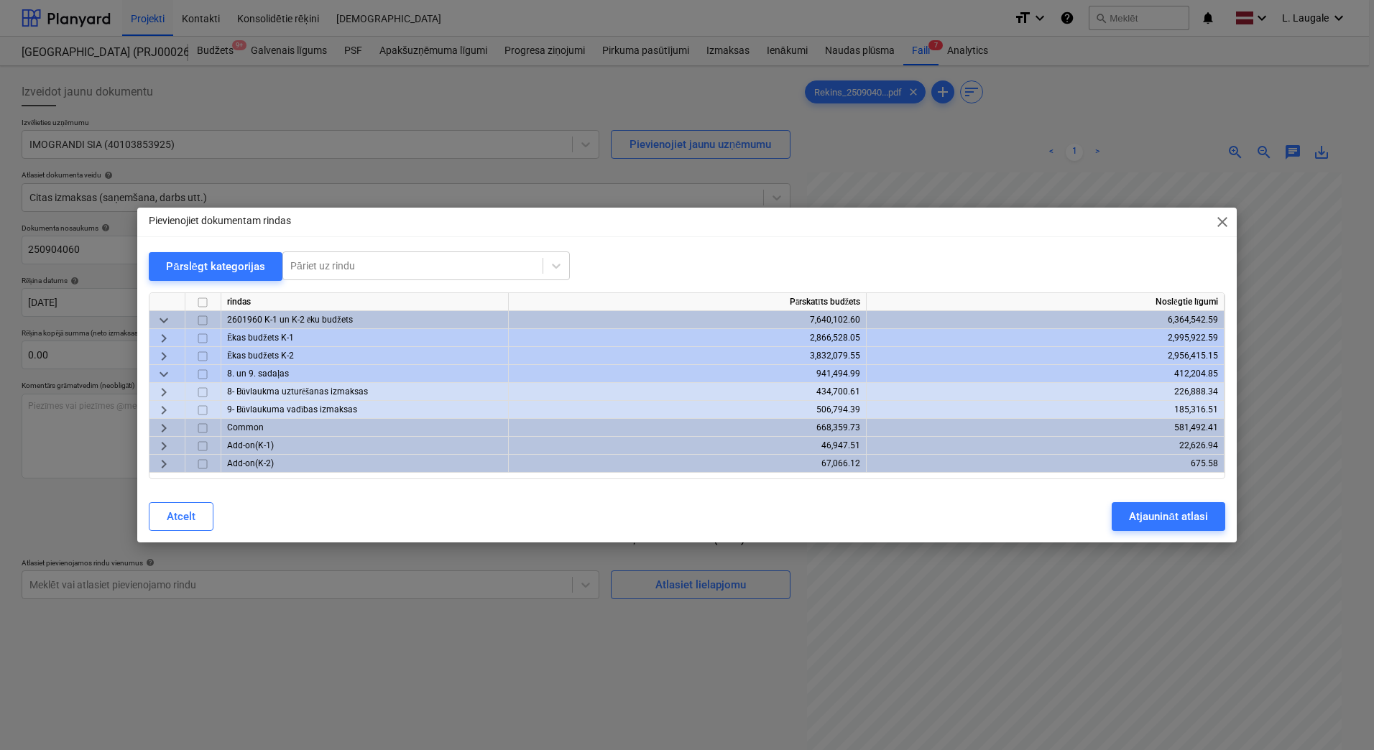
click at [163, 375] on span "keyboard_arrow_down" at bounding box center [163, 374] width 17 height 17
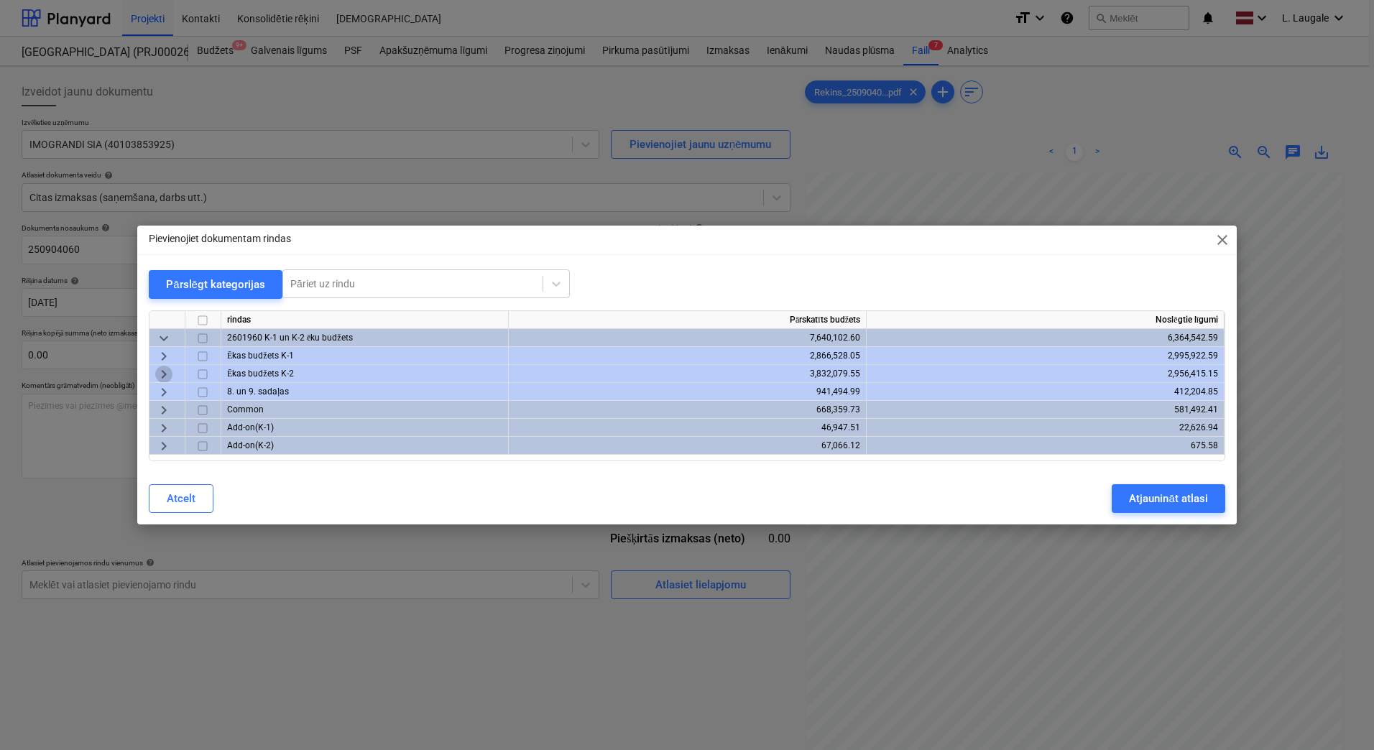
click at [163, 375] on span "keyboard_arrow_right" at bounding box center [163, 374] width 17 height 17
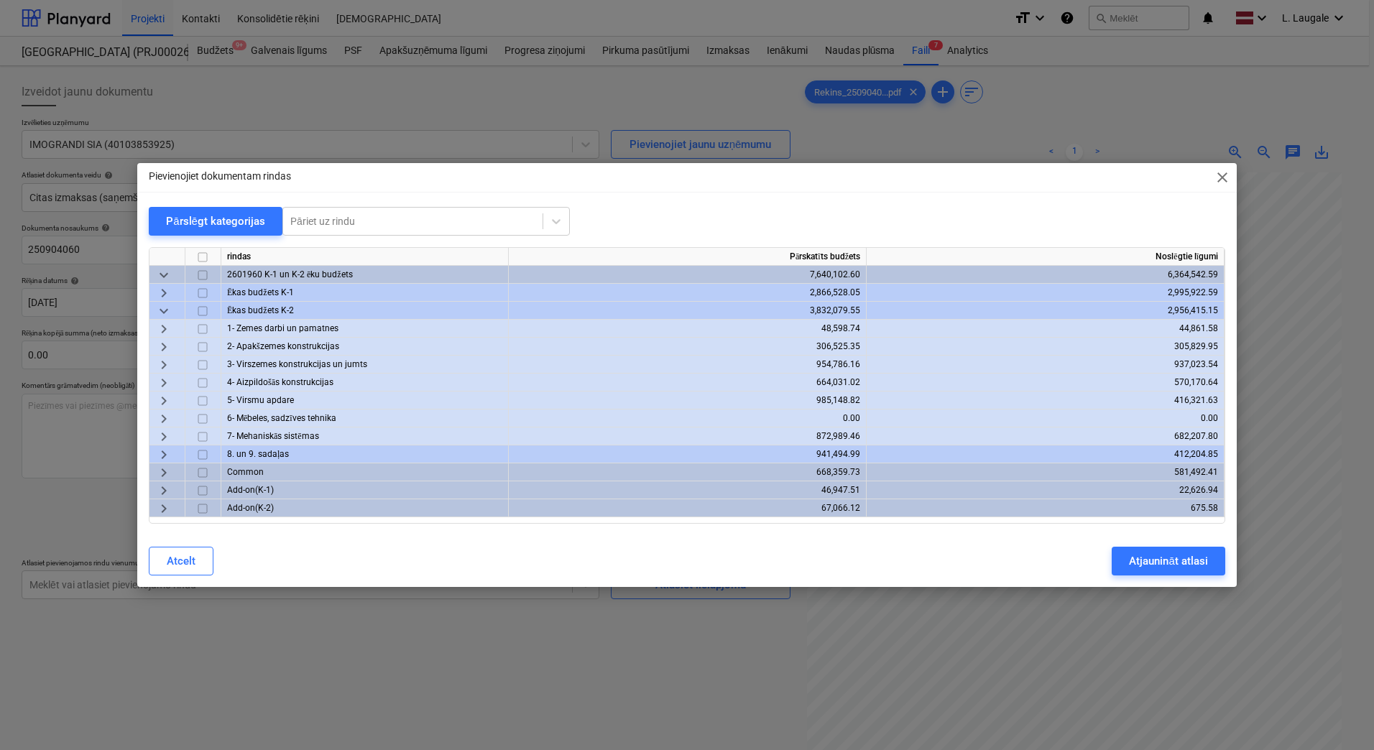
click at [170, 378] on span "keyboard_arrow_right" at bounding box center [163, 382] width 17 height 17
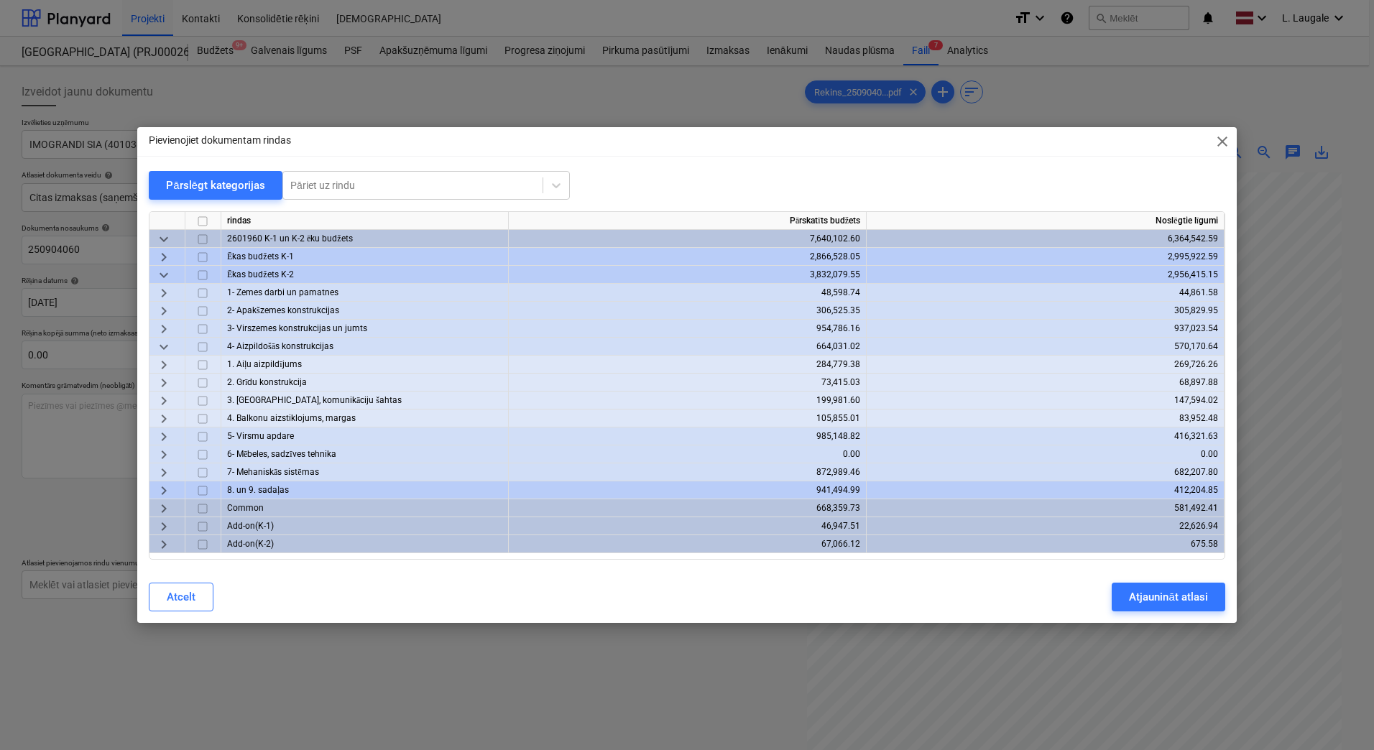
click at [1226, 142] on span "close" at bounding box center [1222, 141] width 17 height 17
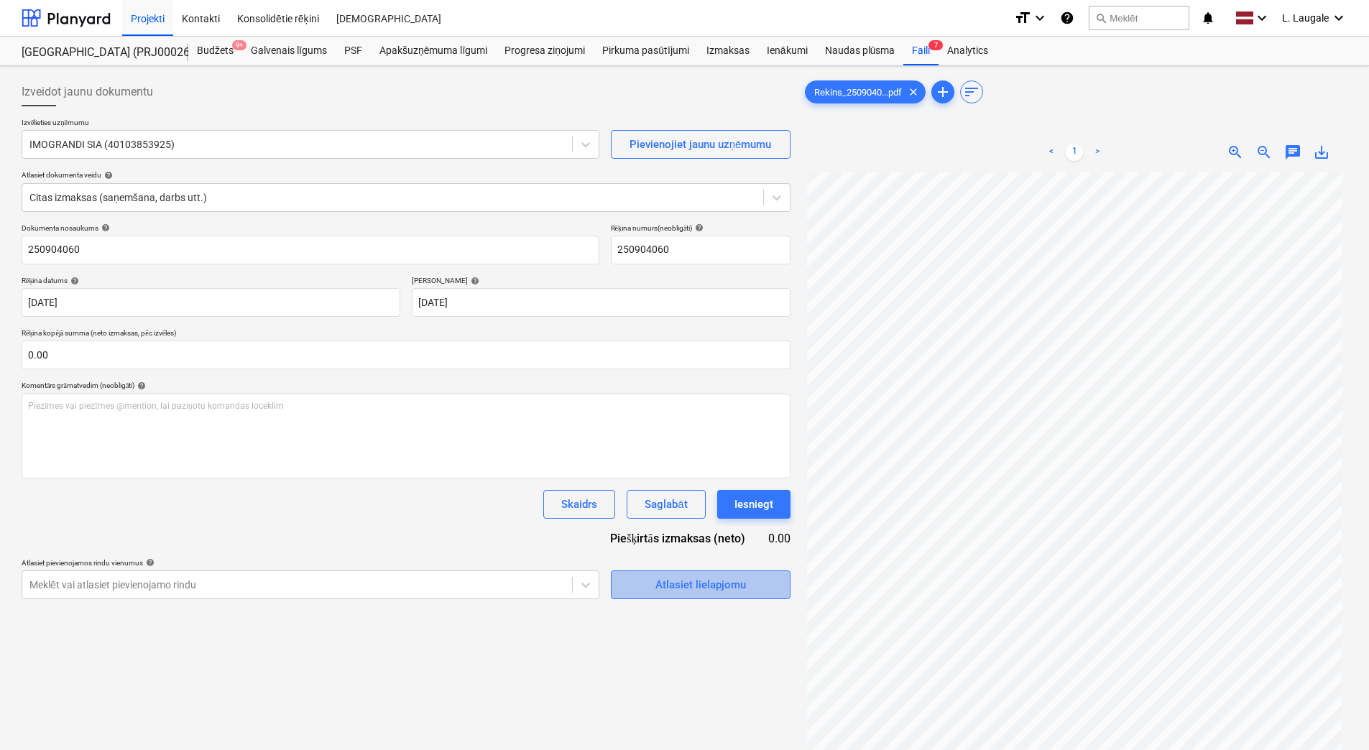
click at [654, 590] on span "Atlasiet lielapjomu" at bounding box center [701, 585] width 144 height 19
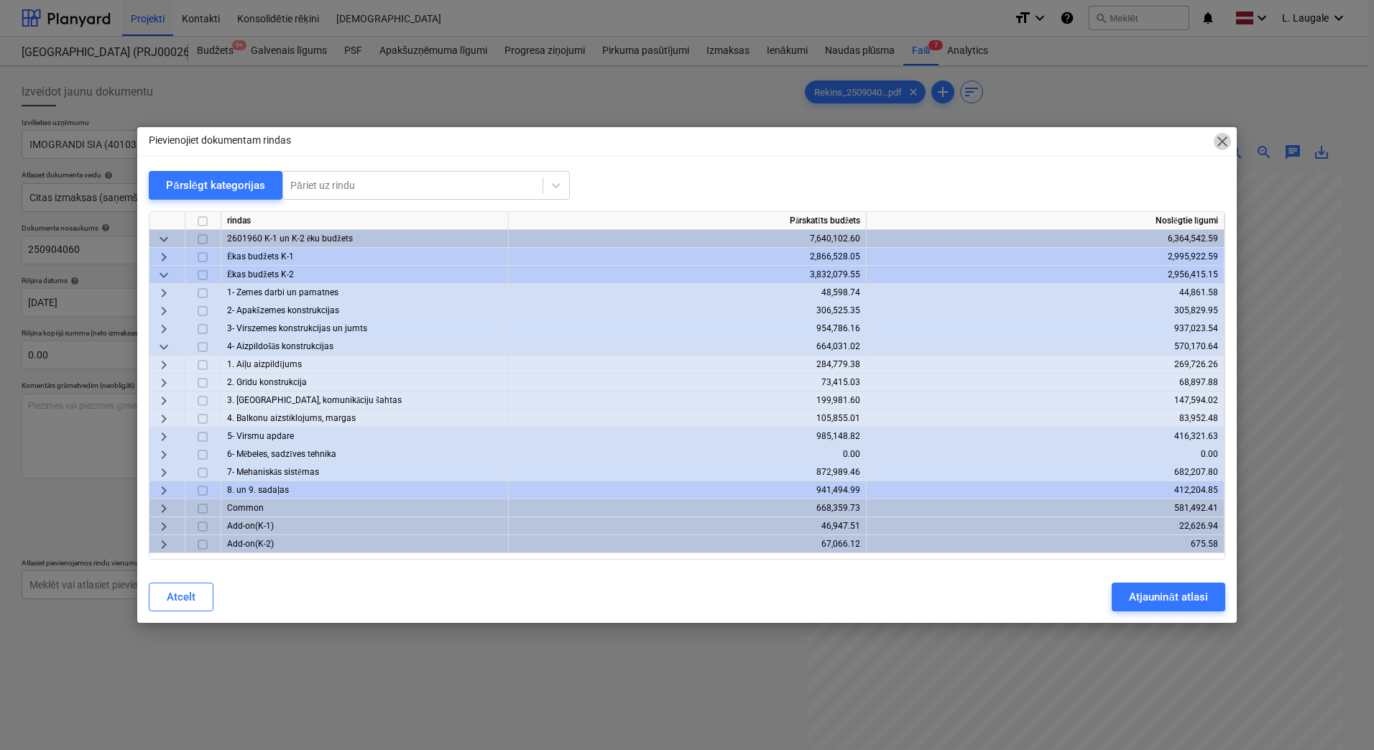
click at [1215, 143] on span "close" at bounding box center [1222, 141] width 17 height 17
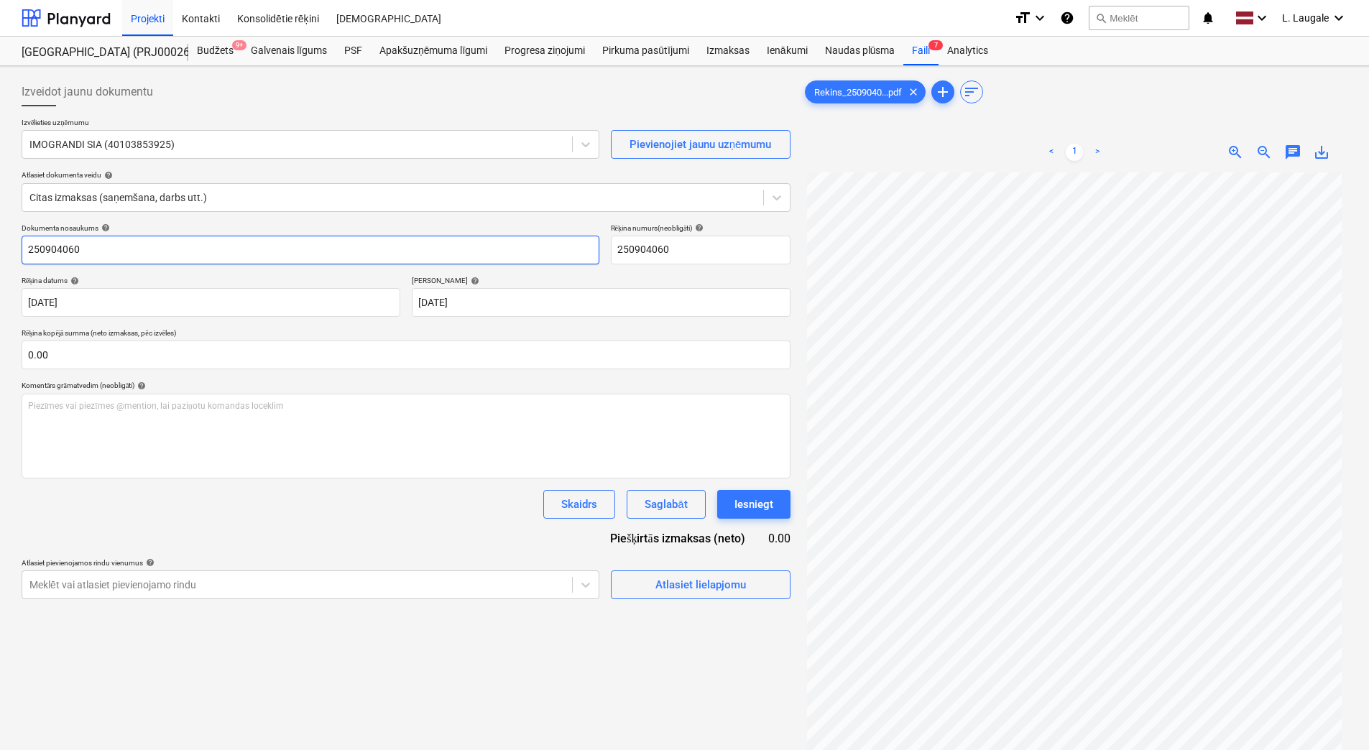
click at [262, 251] on input "250904060" at bounding box center [311, 250] width 578 height 29
type input "250904060"
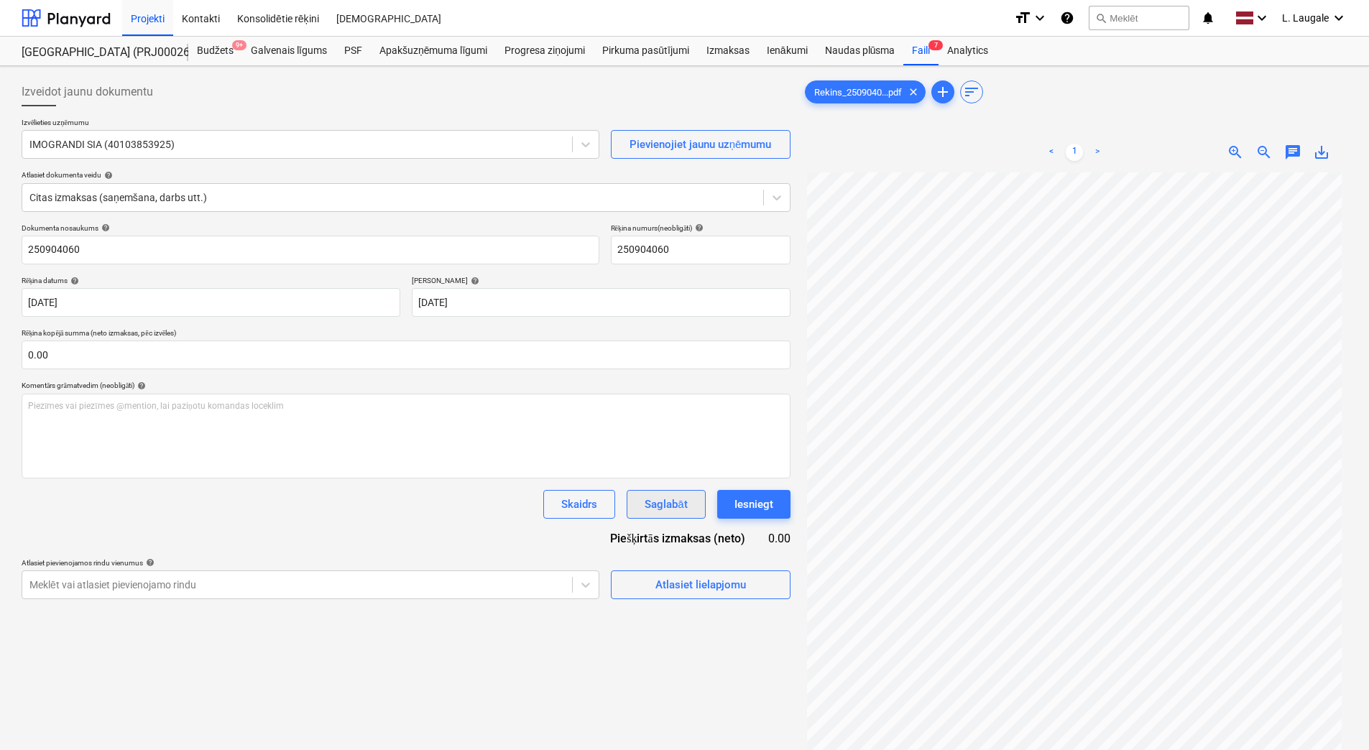
click at [684, 510] on div "Saglabāt" at bounding box center [666, 504] width 42 height 19
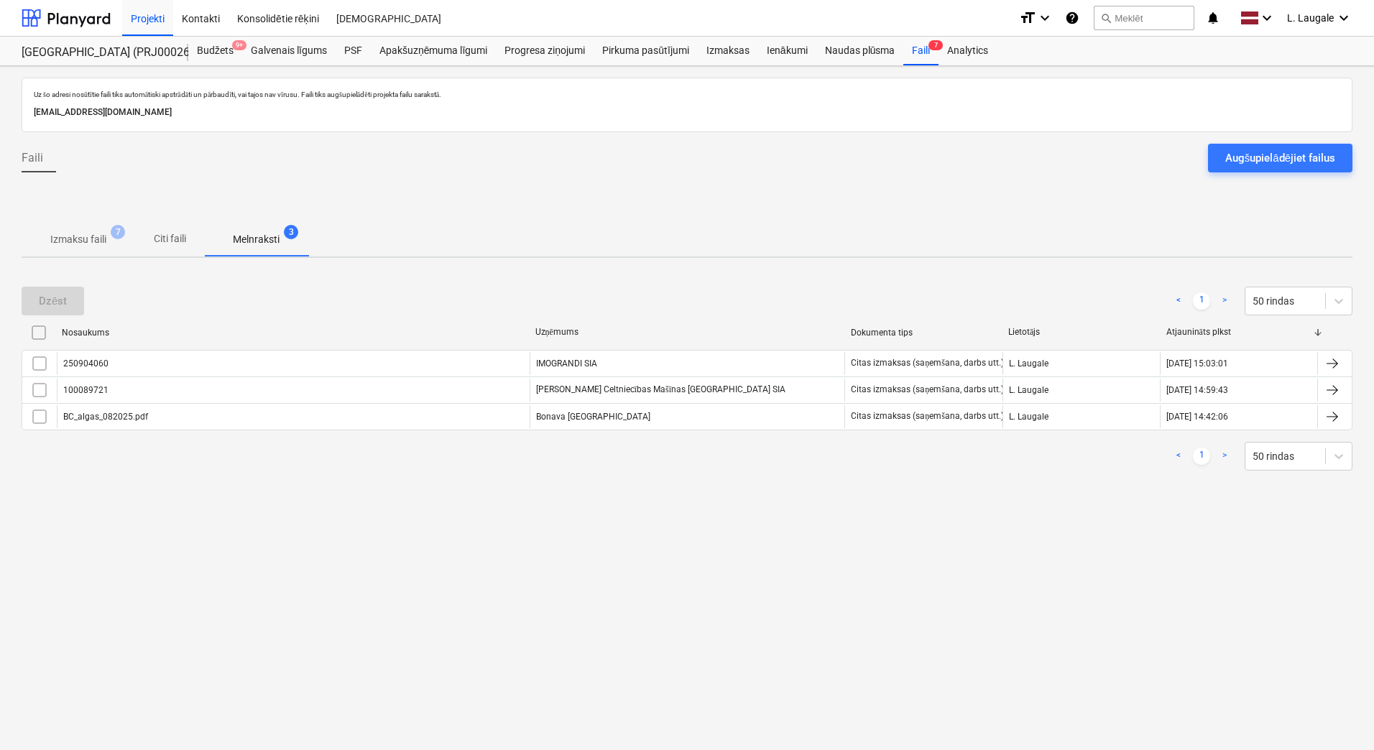
click at [81, 239] on p "Izmaksu faili" at bounding box center [78, 239] width 56 height 15
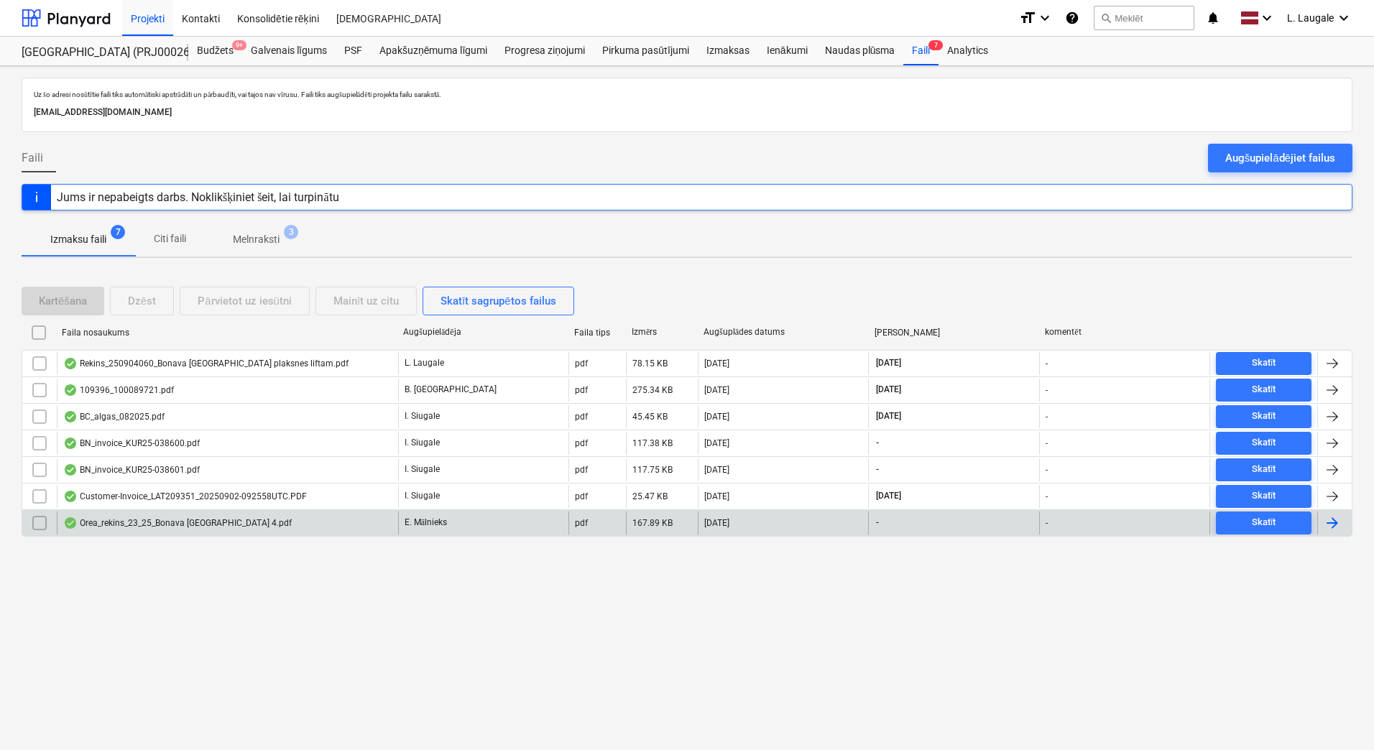
click at [263, 522] on div "Orea_rekins_23_25_Bonava [GEOGRAPHIC_DATA] 4.pdf" at bounding box center [177, 522] width 229 height 11
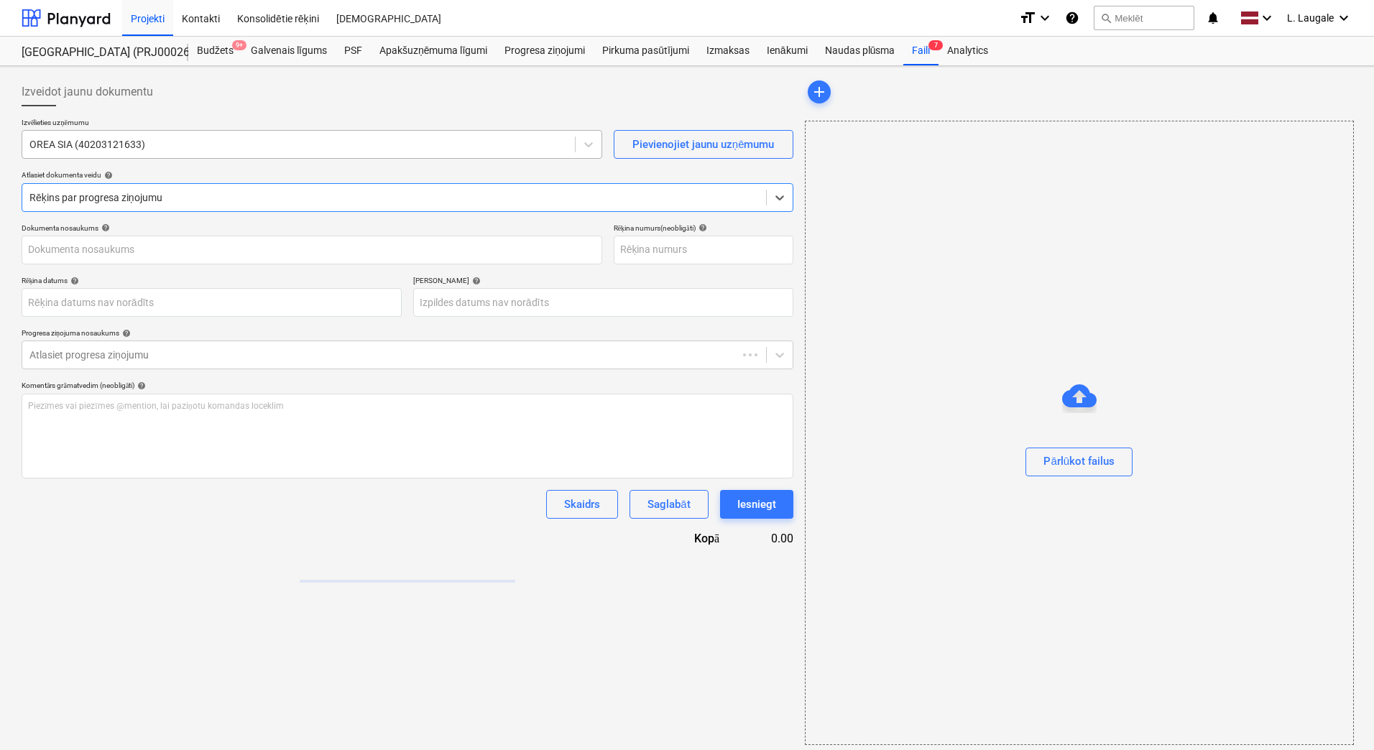
type input "40203121633"
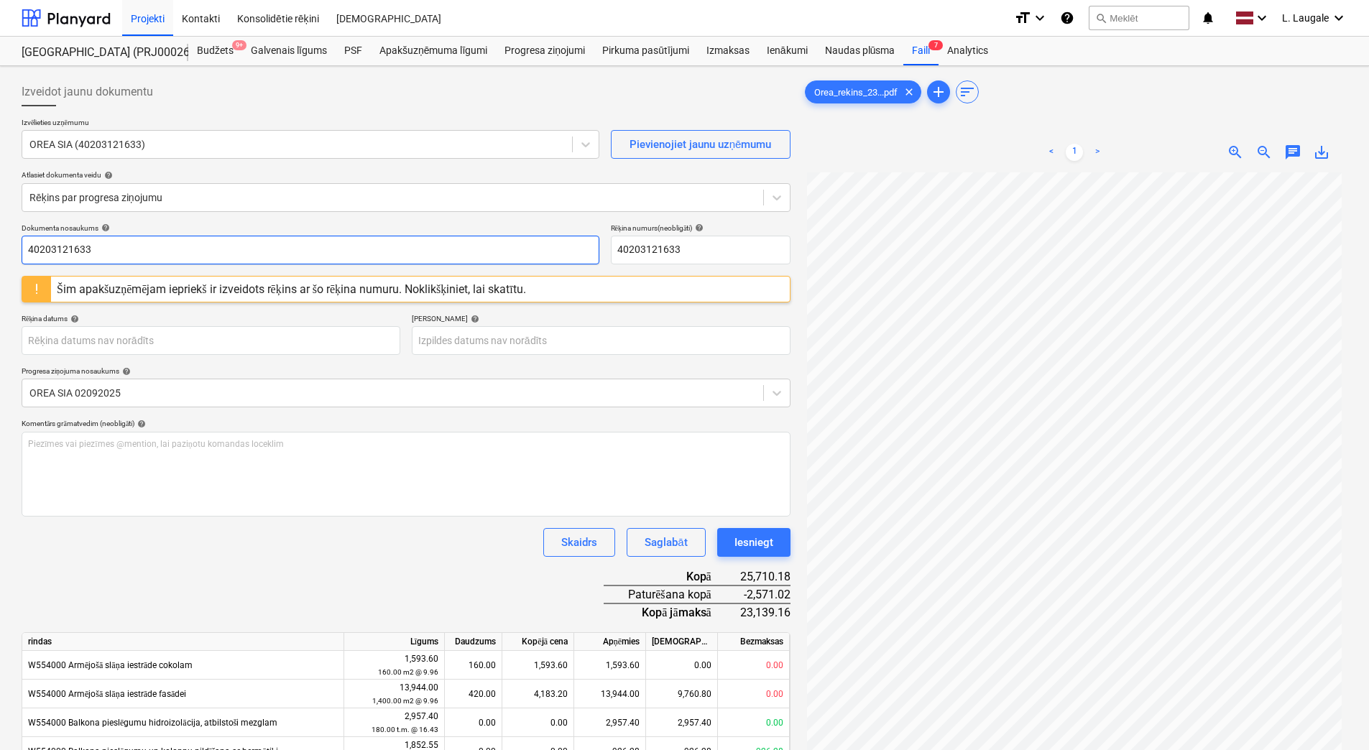
drag, startPoint x: 315, startPoint y: 239, endPoint x: 0, endPoint y: 241, distance: 314.8
click at [0, 241] on html "Projekti Kontakti Konsolidētie rēķini Iesūtne format_size keyboard_arrow_down h…" at bounding box center [684, 375] width 1369 height 750
type input "23/25"
drag, startPoint x: 674, startPoint y: 254, endPoint x: 440, endPoint y: 249, distance: 234.4
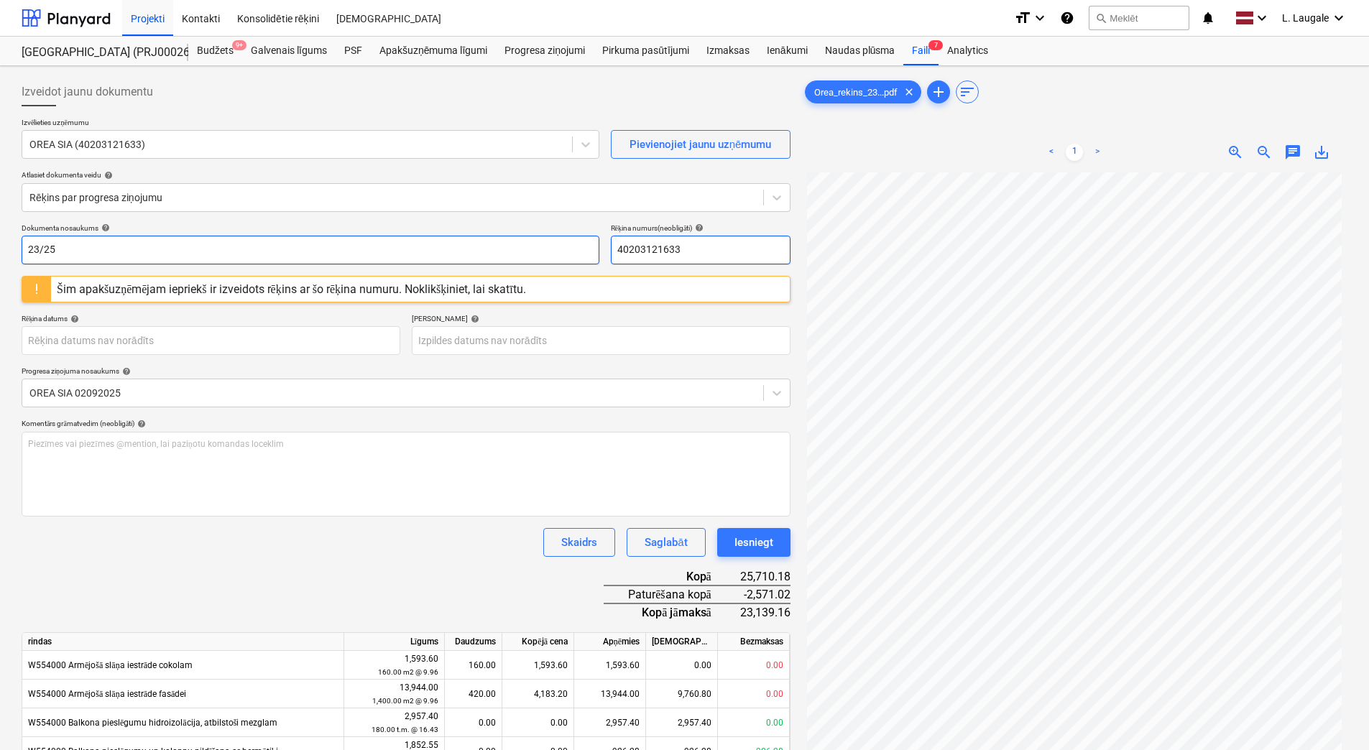
click at [440, 249] on div "Dokumenta nosaukums help 23/25 Rēķina numurs (neobligāti) help 40203121633" at bounding box center [406, 244] width 769 height 41
paste input "23/25"
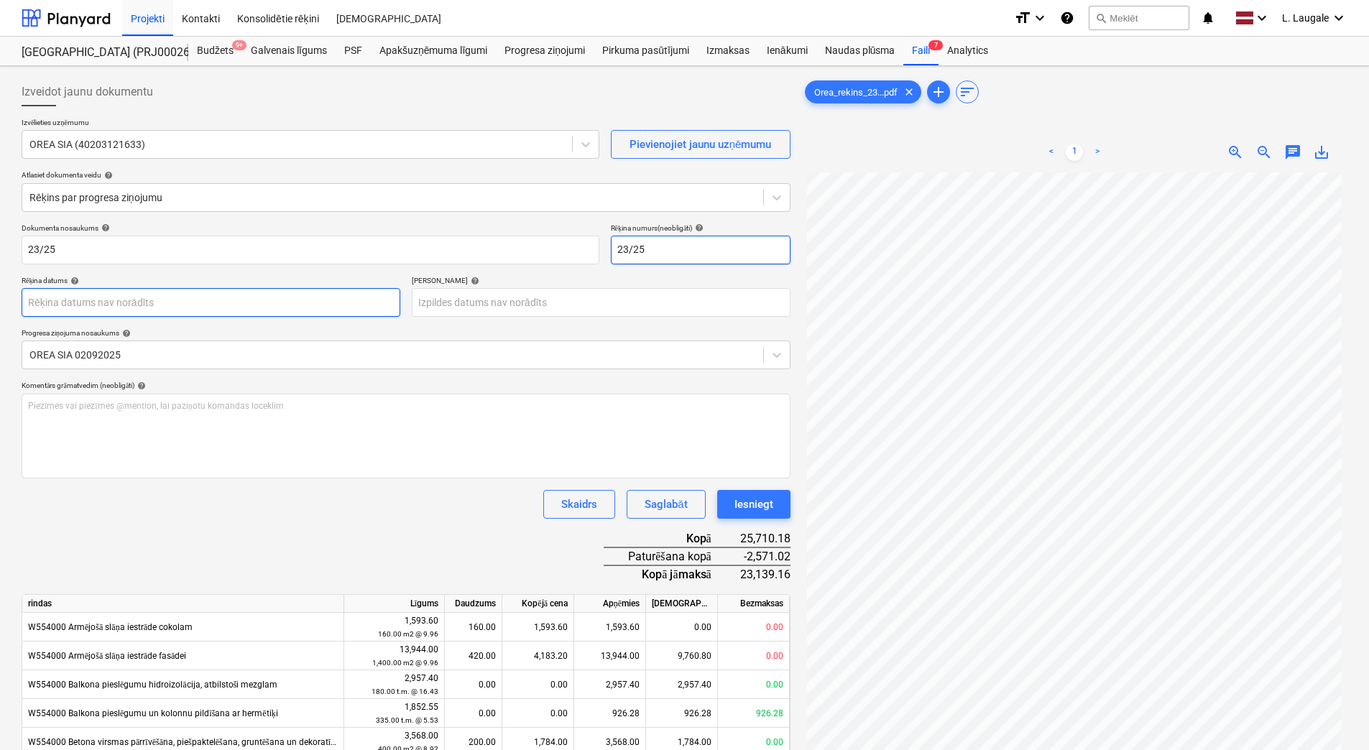
type input "23/25"
click at [353, 304] on body "Projekti Kontakti Konsolidētie rēķini Iesūtne format_size keyboard_arrow_down h…" at bounding box center [684, 375] width 1369 height 750
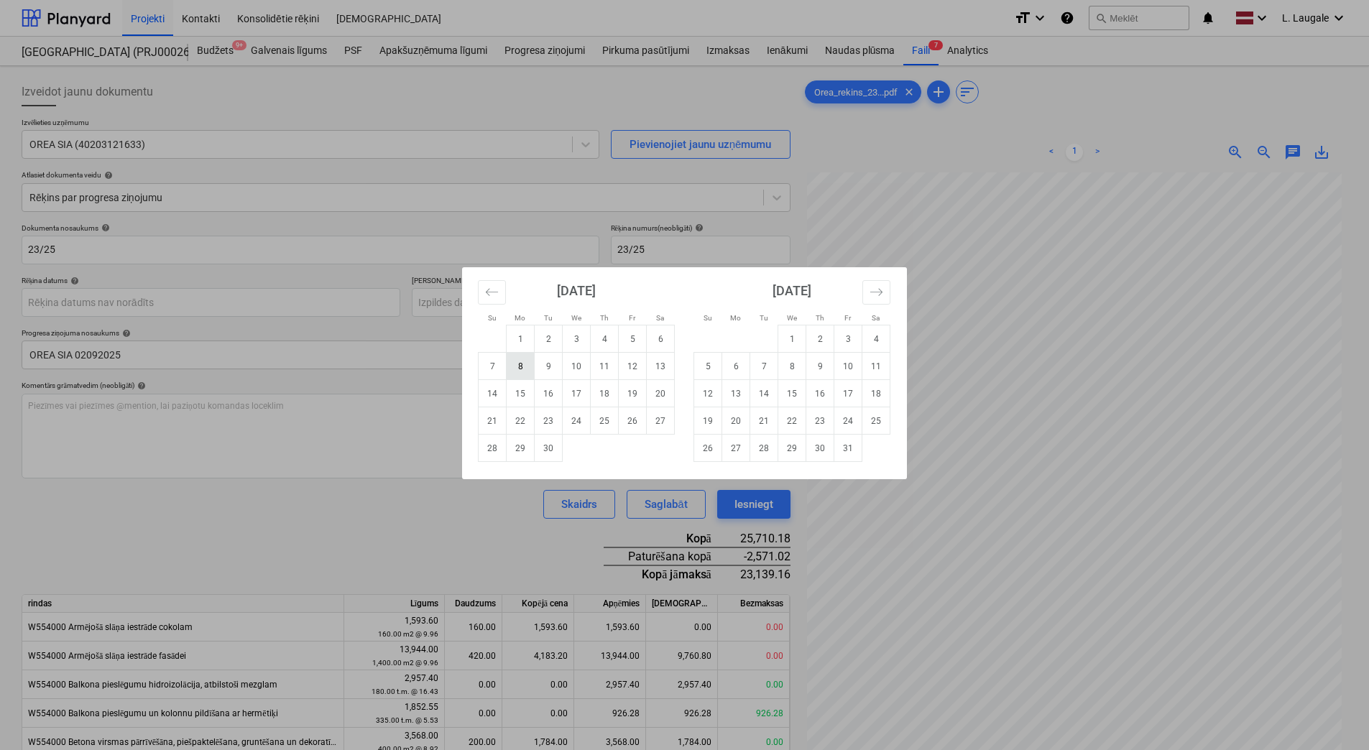
click at [530, 369] on td "8" at bounding box center [521, 366] width 28 height 27
type input "[DATE]"
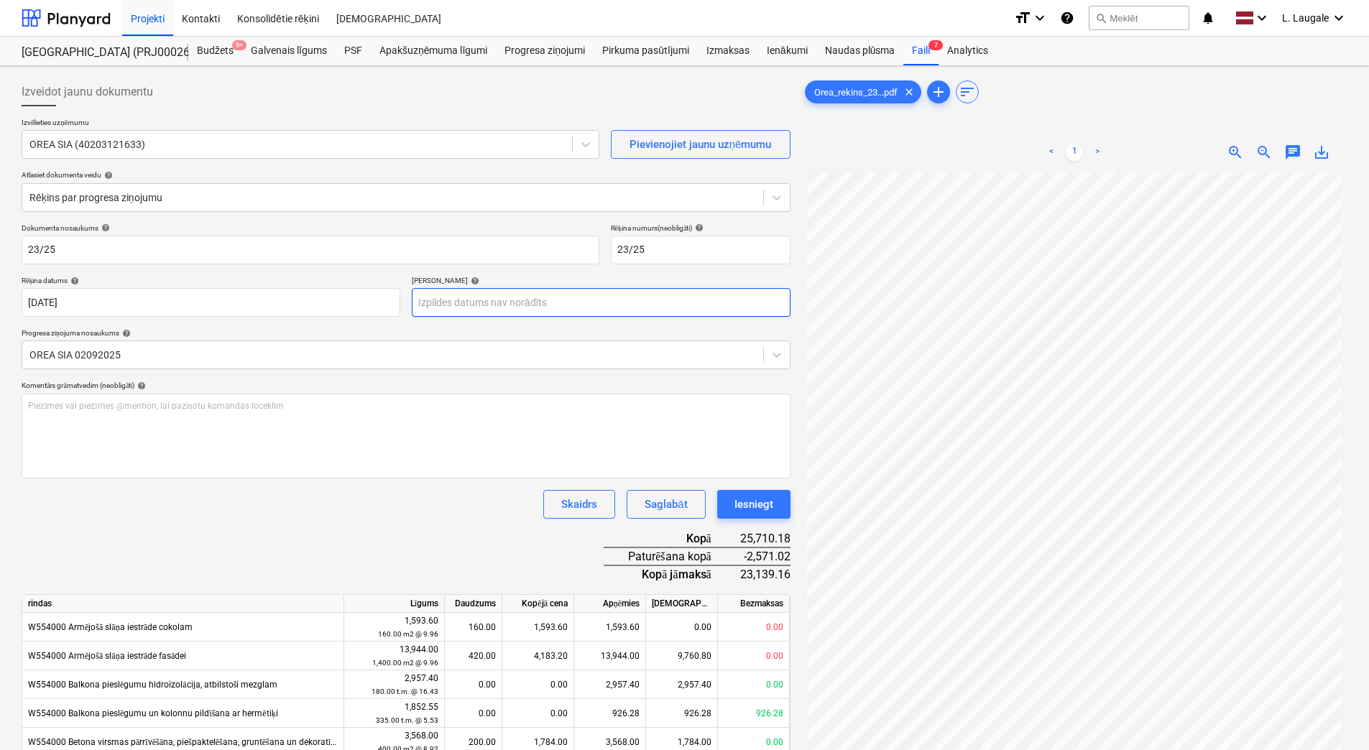
click at [532, 300] on body "Projekti Kontakti Konsolidētie rēķini Iesūtne format_size keyboard_arrow_down h…" at bounding box center [684, 375] width 1369 height 750
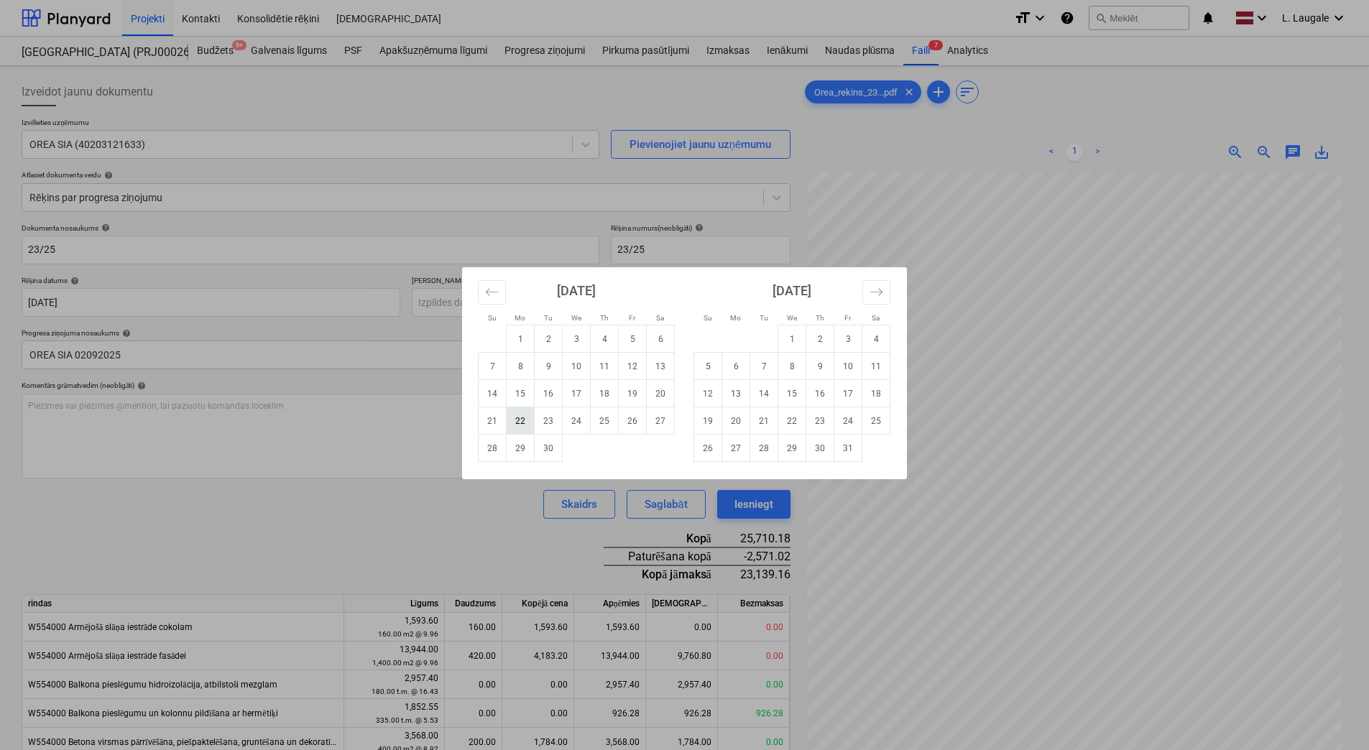
click at [528, 420] on td "22" at bounding box center [521, 421] width 28 height 27
type input "[DATE]"
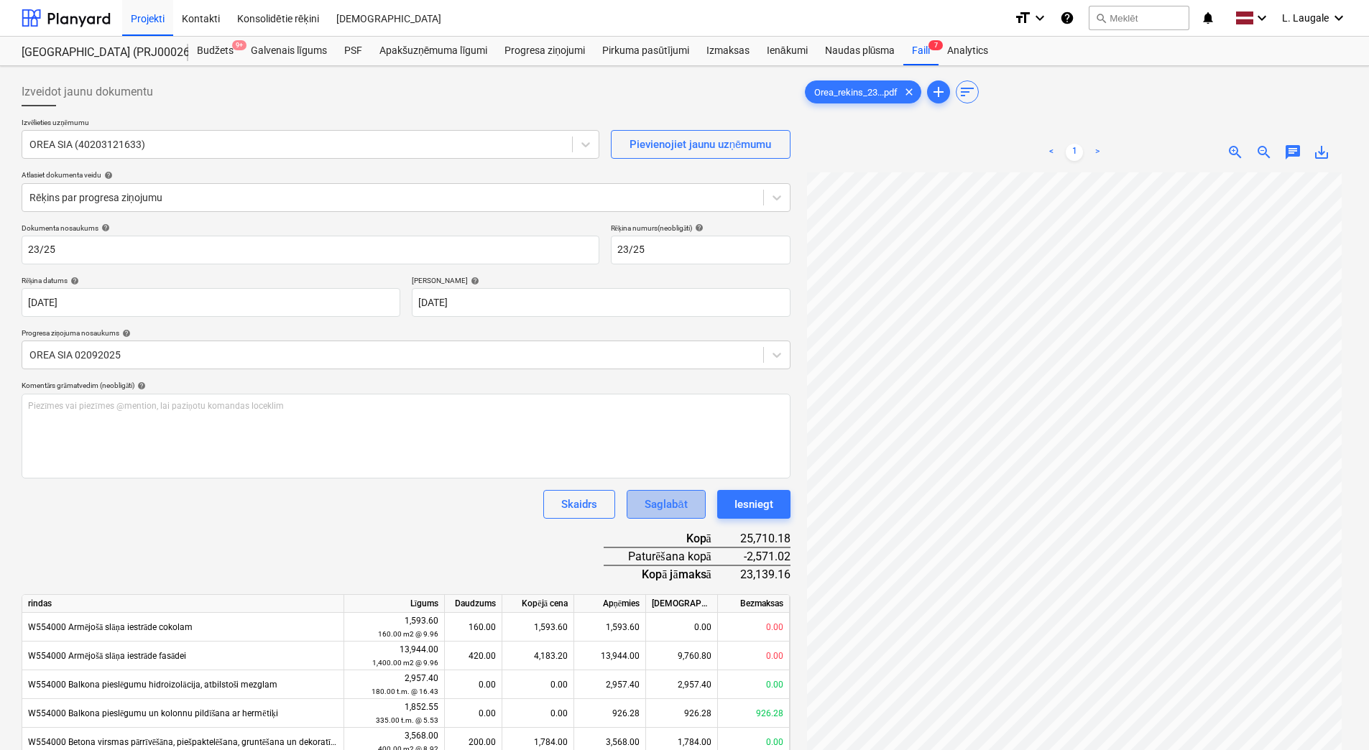
click at [656, 498] on div "Saglabāt" at bounding box center [666, 504] width 42 height 19
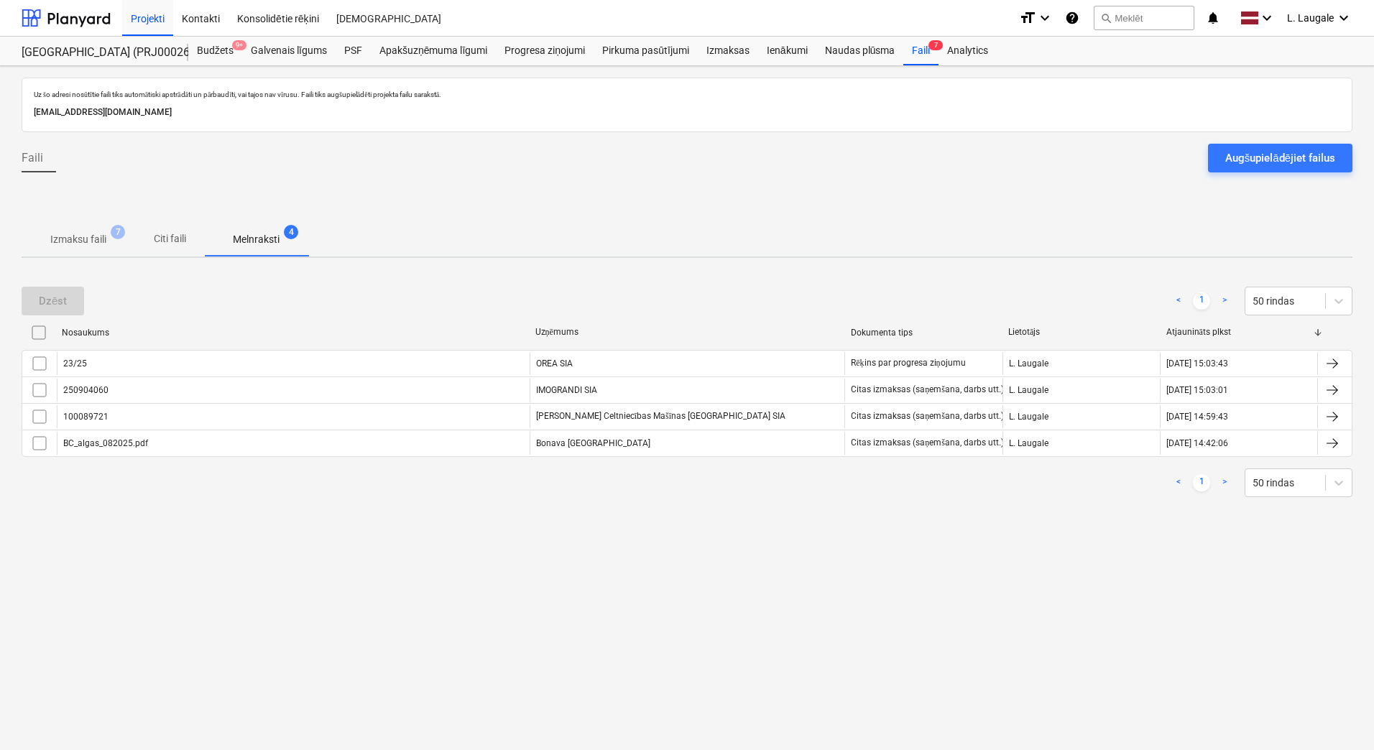
click at [90, 240] on p "Izmaksu faili" at bounding box center [78, 239] width 56 height 15
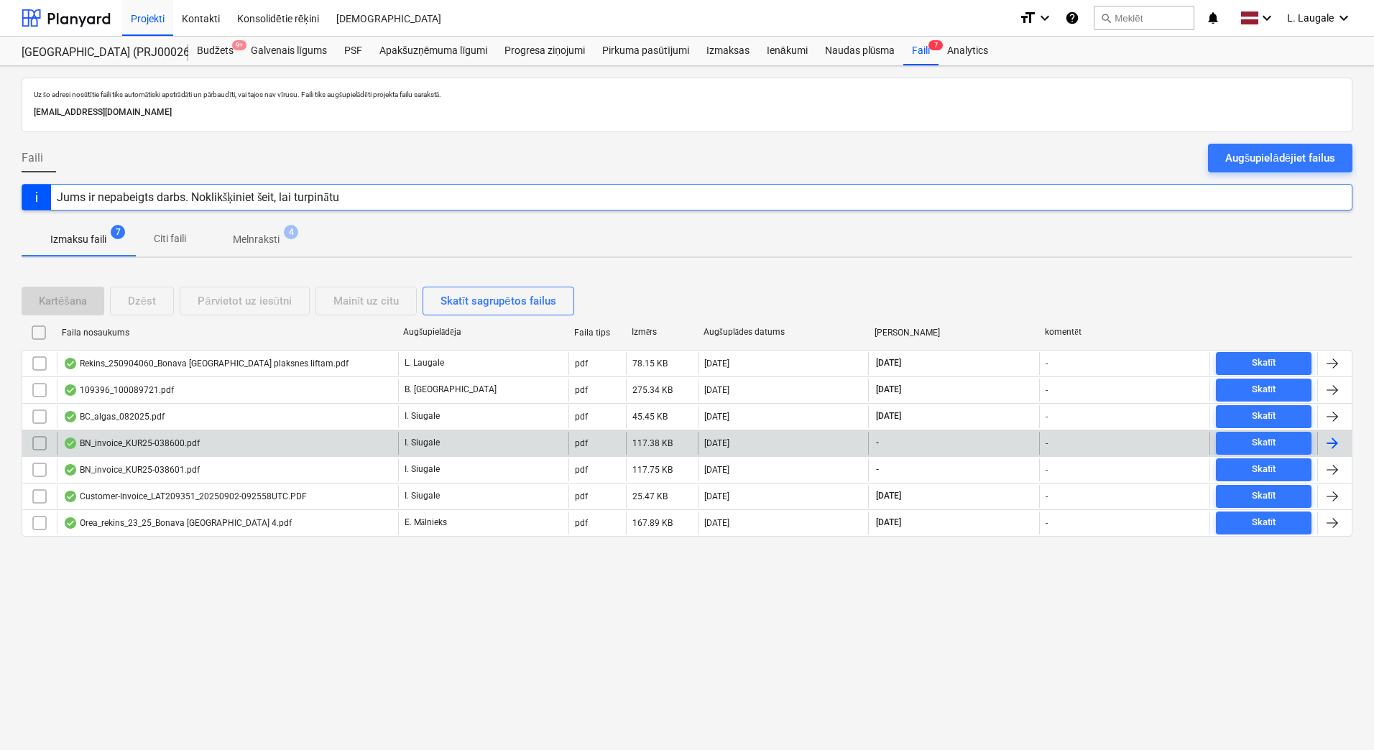
click at [334, 436] on div "BN_invoice_KUR25-038600.pdf" at bounding box center [227, 443] width 341 height 23
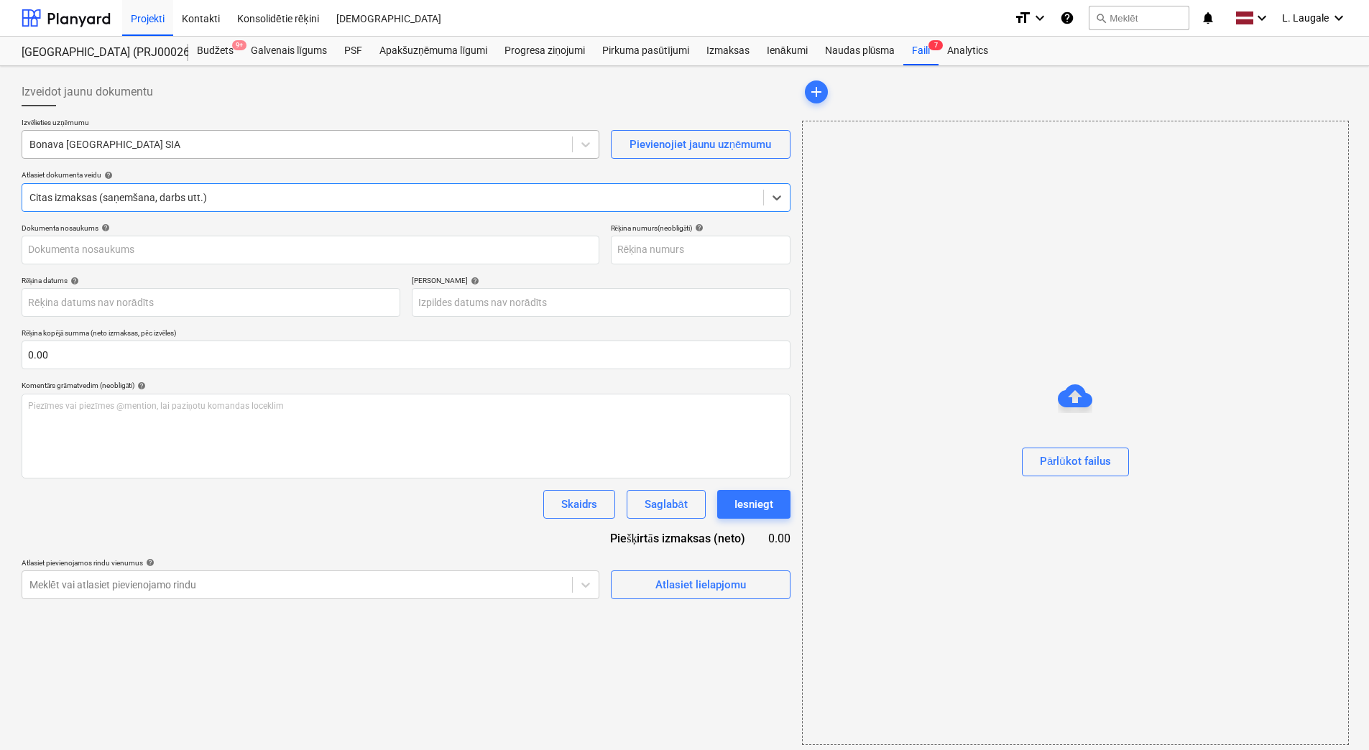
type input "KUR25-038600"
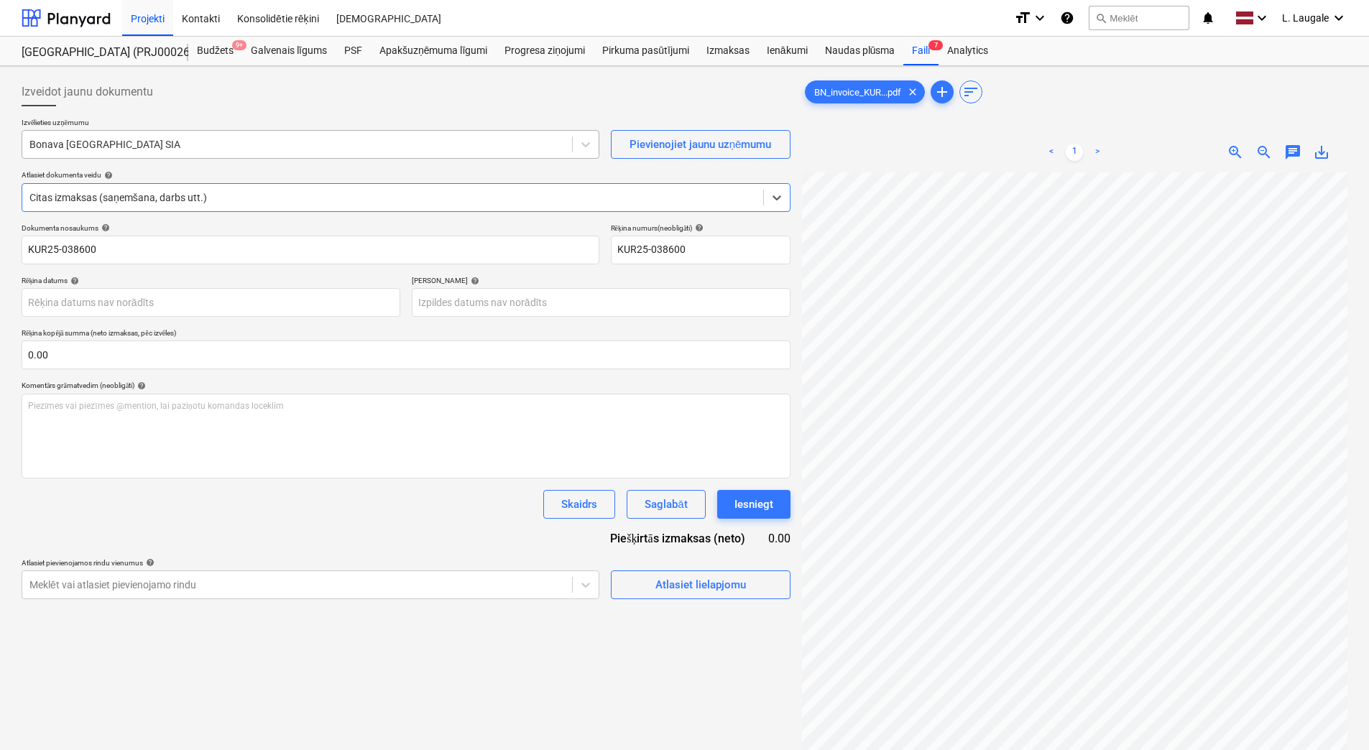
click at [218, 146] on div at bounding box center [296, 144] width 535 height 14
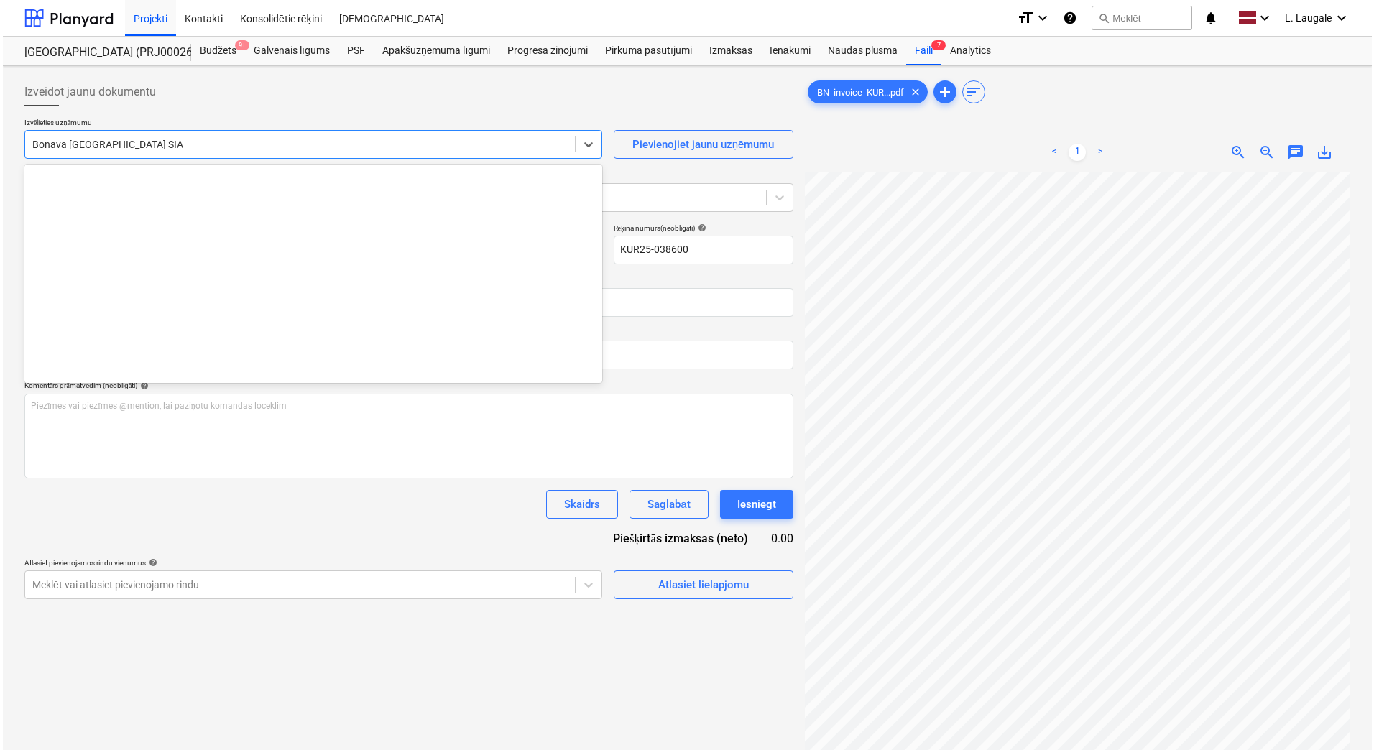
scroll to position [2692, 0]
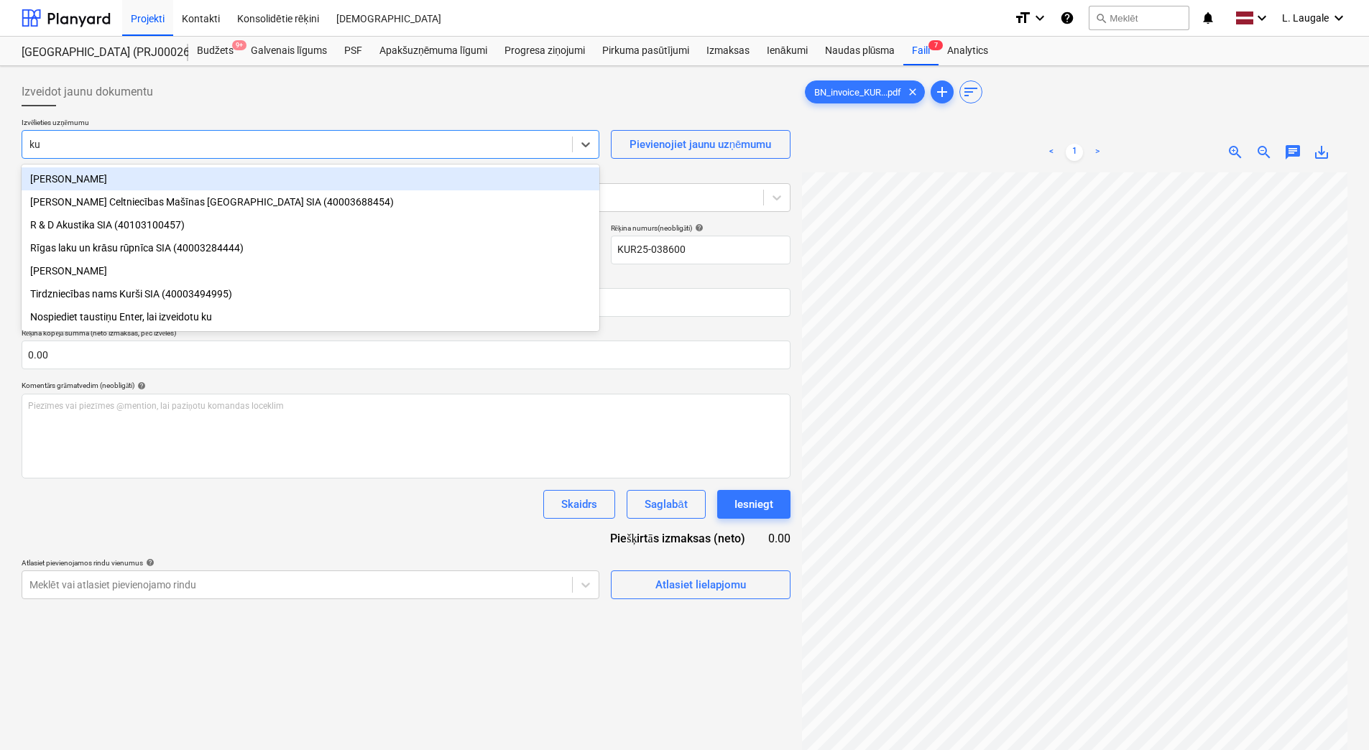
type input "kur"
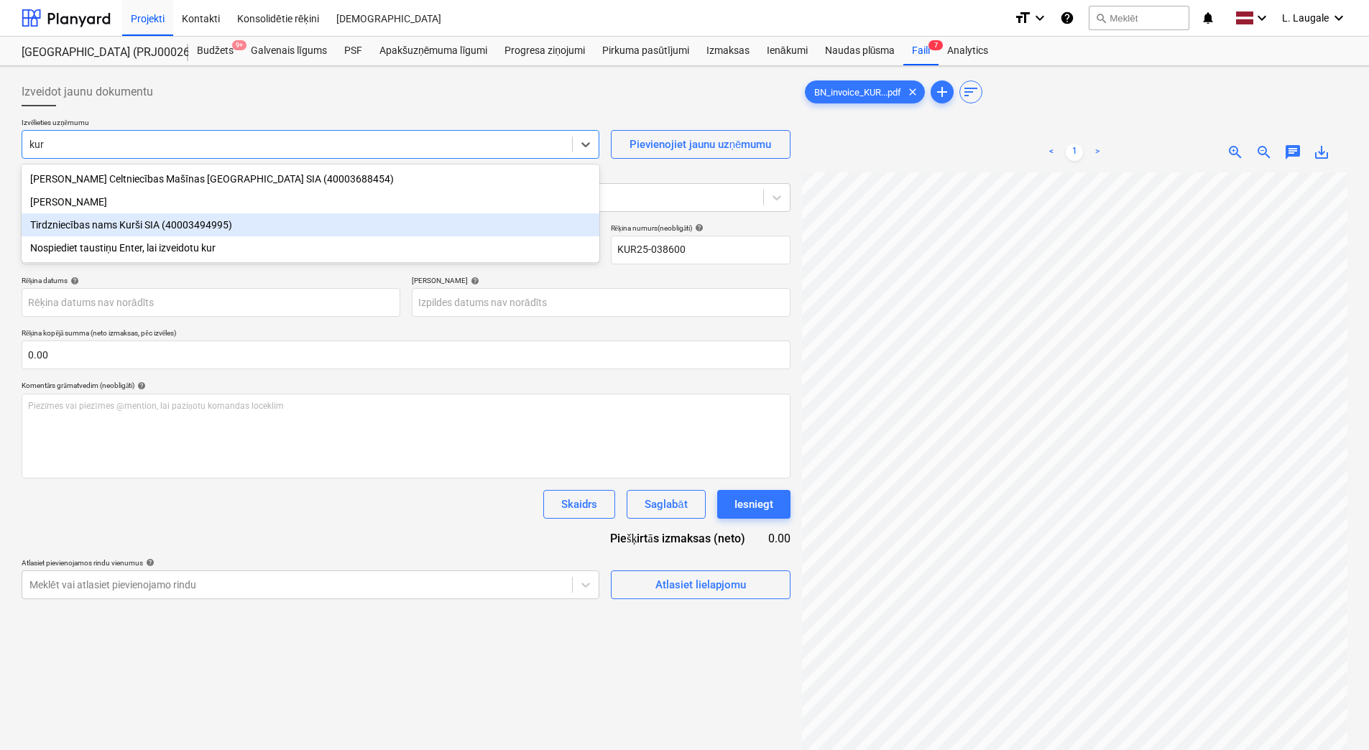
click at [226, 227] on div "Tirdzniecības nams Kurši SIA (40003494995)" at bounding box center [311, 224] width 578 height 23
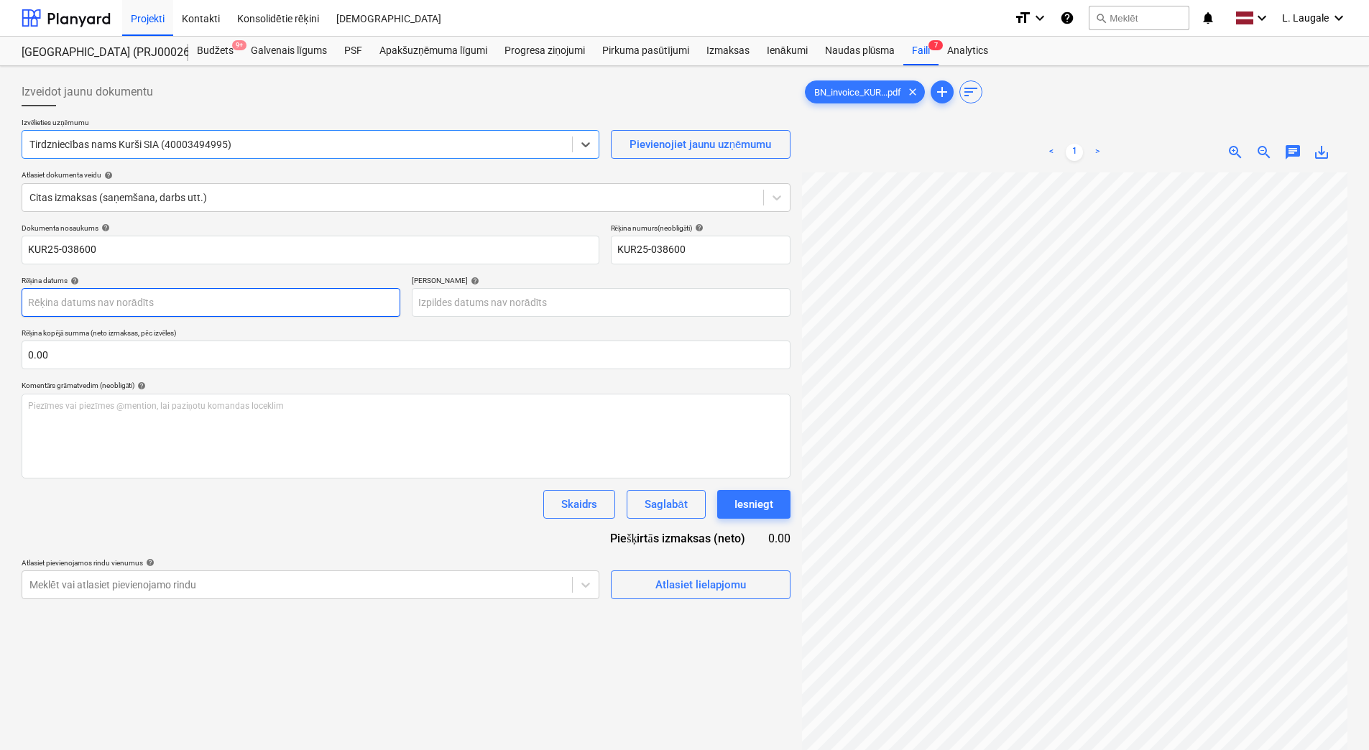
click at [253, 303] on body "Projekti Kontakti Konsolidētie rēķini Iesūtne format_size keyboard_arrow_down h…" at bounding box center [684, 375] width 1369 height 750
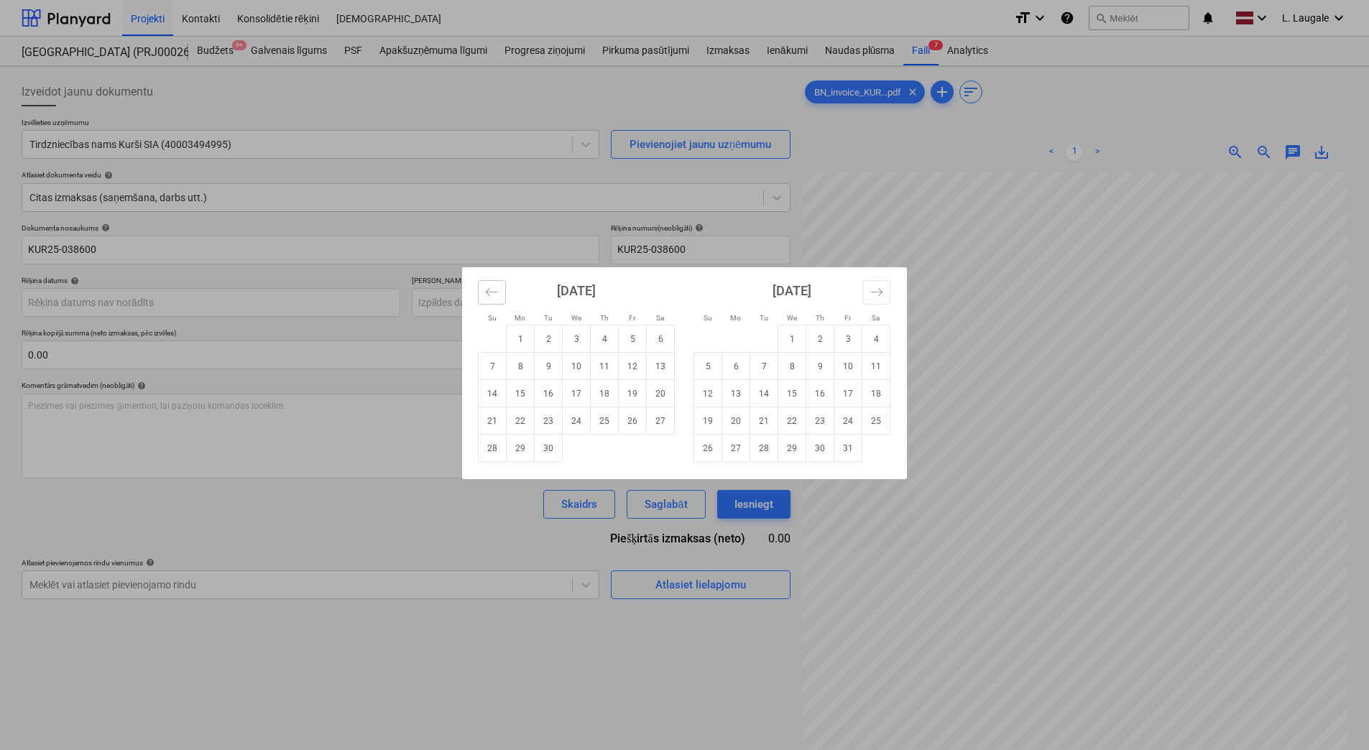
click at [497, 298] on icon "Move backward to switch to the previous month." at bounding box center [492, 292] width 14 height 14
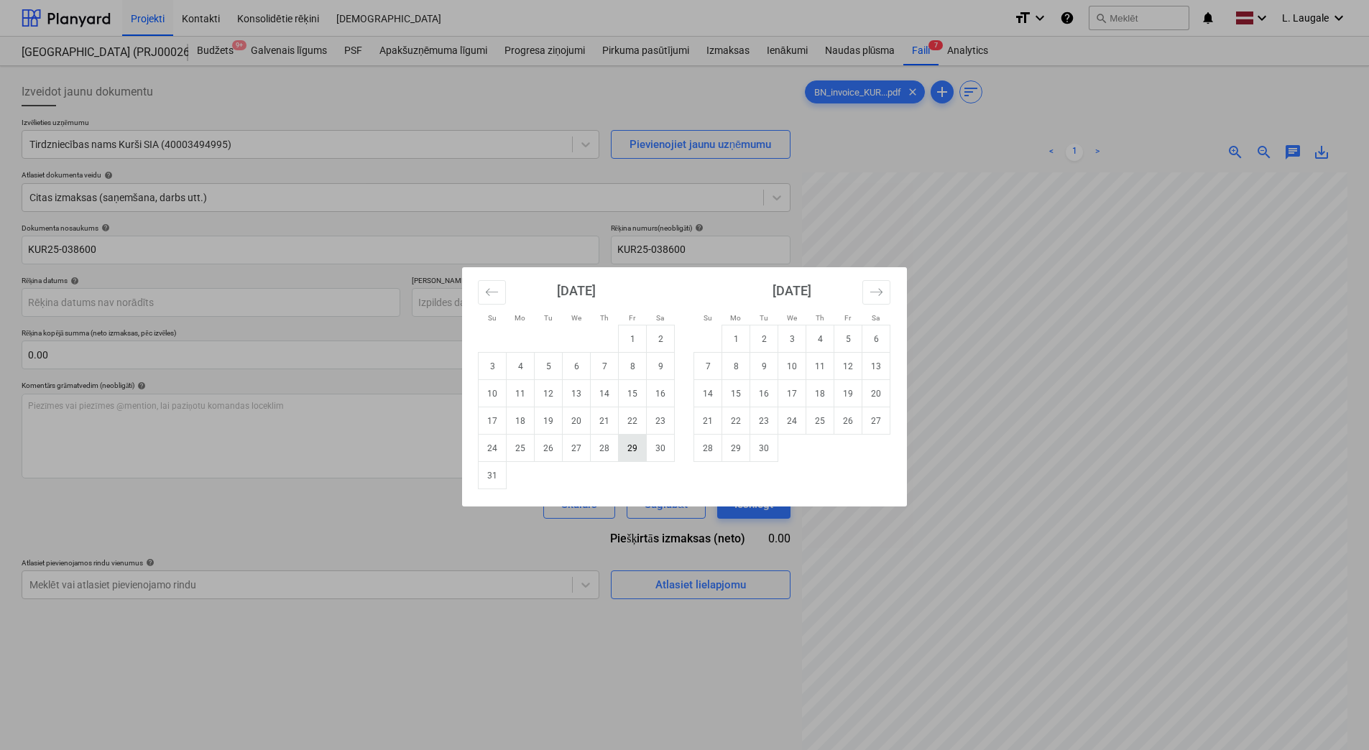
click at [631, 451] on td "29" at bounding box center [633, 448] width 28 height 27
type input "[DATE]"
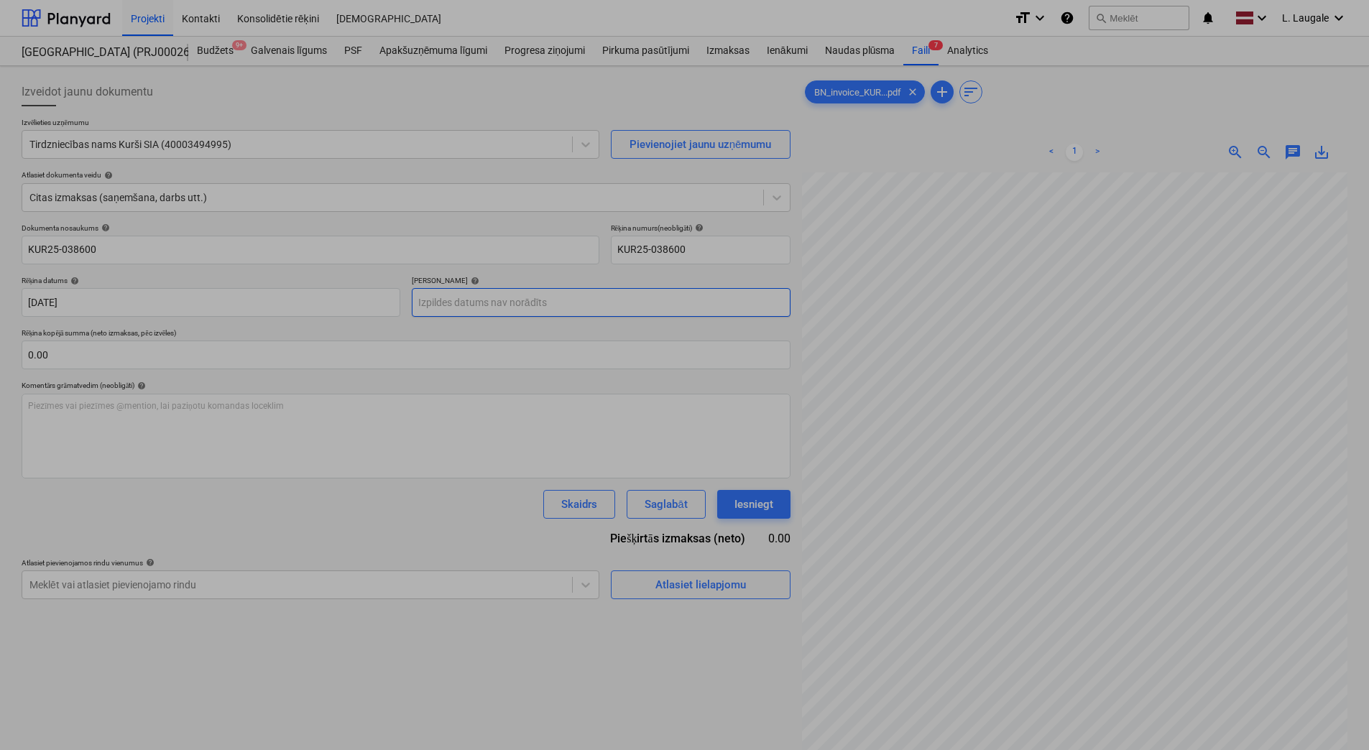
click at [557, 296] on body "Projekti Kontakti Konsolidētie rēķini Iesūtne format_size keyboard_arrow_down h…" at bounding box center [684, 375] width 1369 height 750
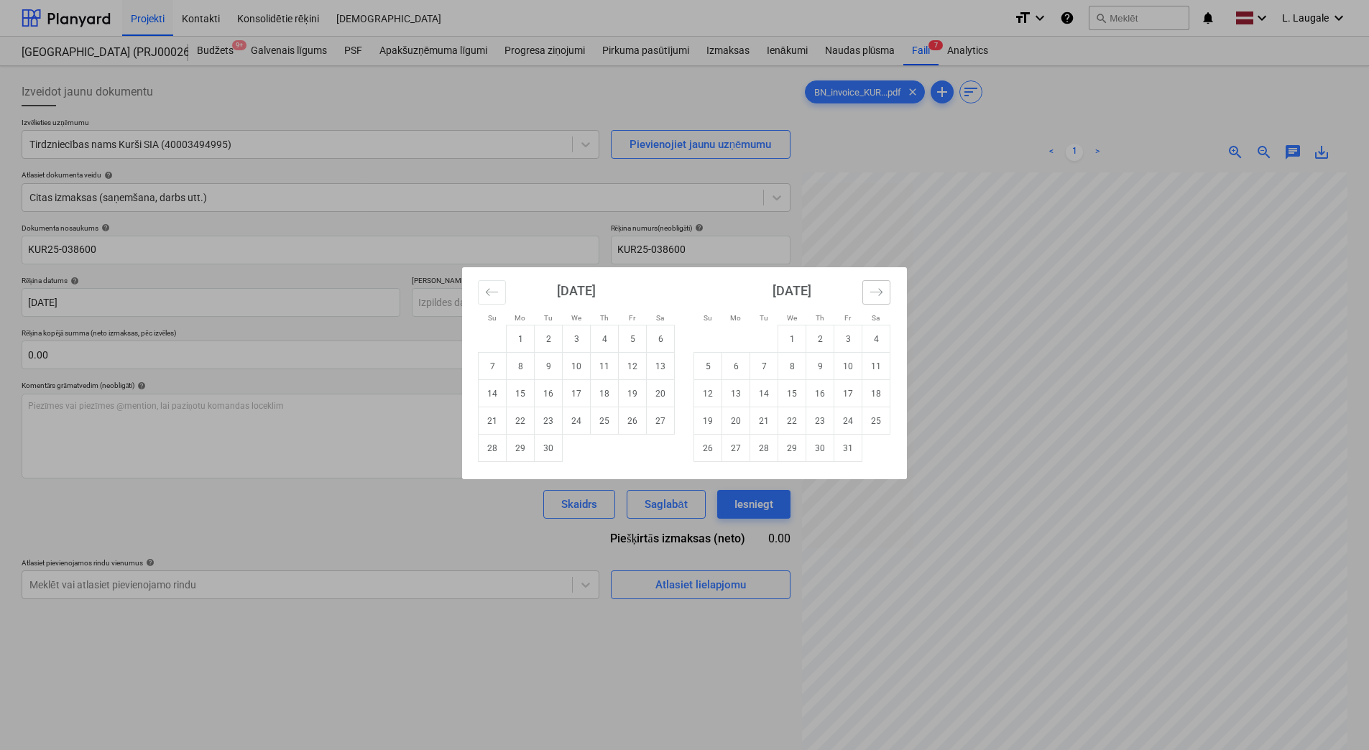
click at [870, 295] on icon "Move forward to switch to the next month." at bounding box center [877, 292] width 14 height 14
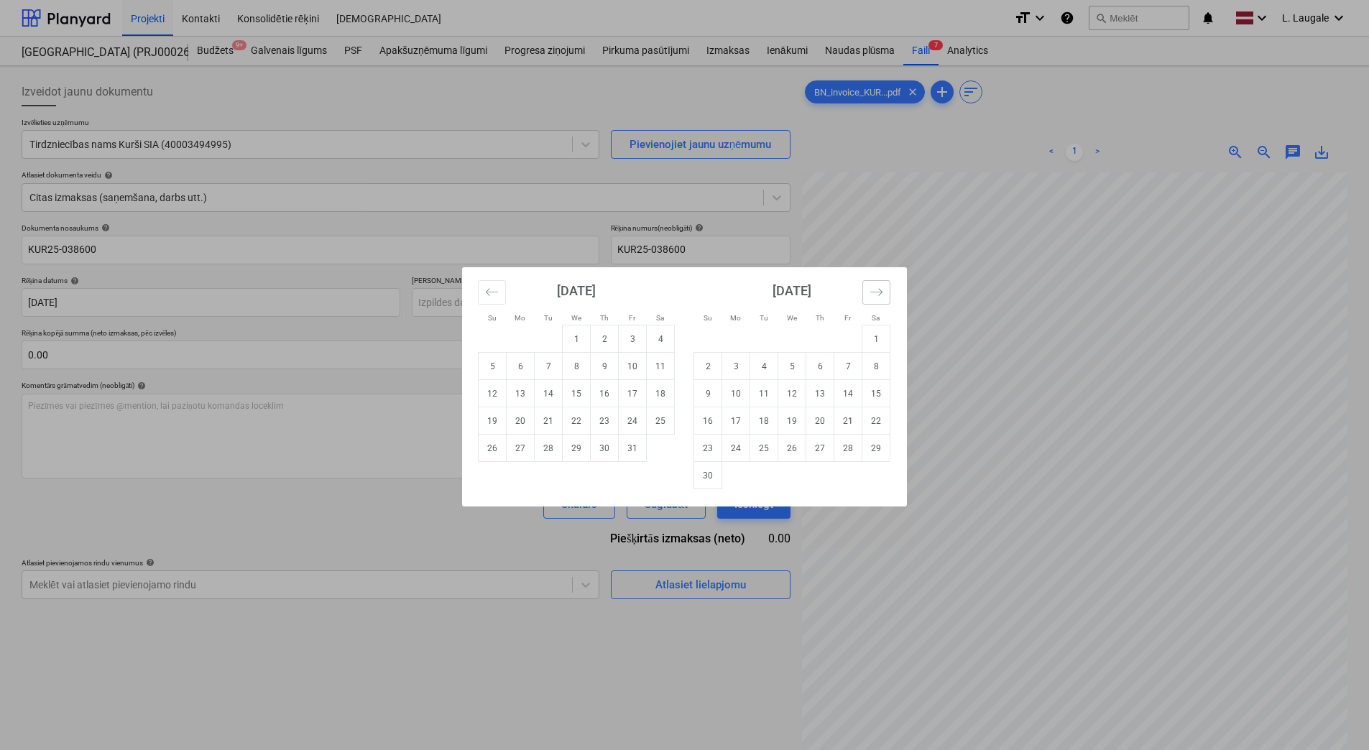
click at [870, 295] on icon "Move forward to switch to the next month." at bounding box center [877, 292] width 14 height 14
click at [878, 422] on td "27" at bounding box center [876, 421] width 28 height 27
type input "[DATE]"
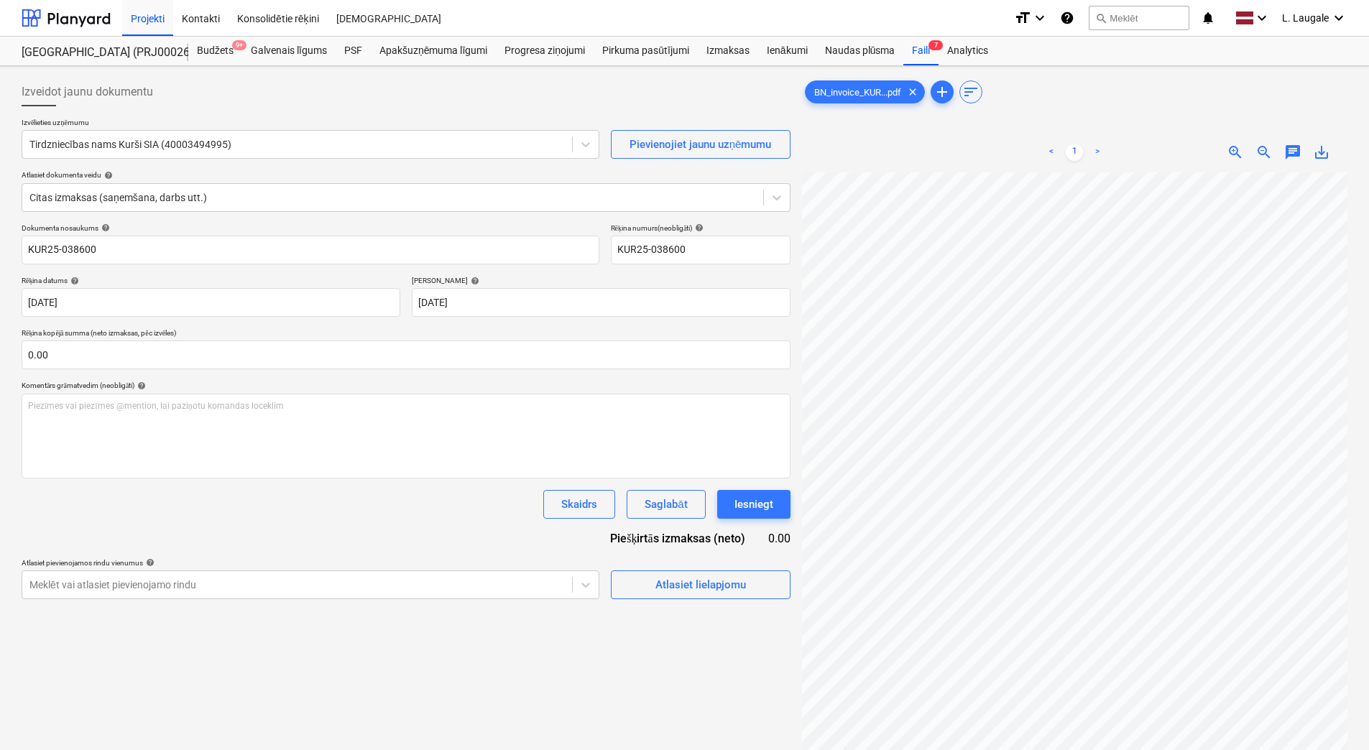
click at [479, 546] on div "Dokumenta nosaukums help KUR25-038600 Rēķina numurs (neobligāti) help KUR25-038…" at bounding box center [406, 412] width 769 height 376
click at [657, 591] on div "Atlasiet lielapjomu" at bounding box center [700, 585] width 91 height 19
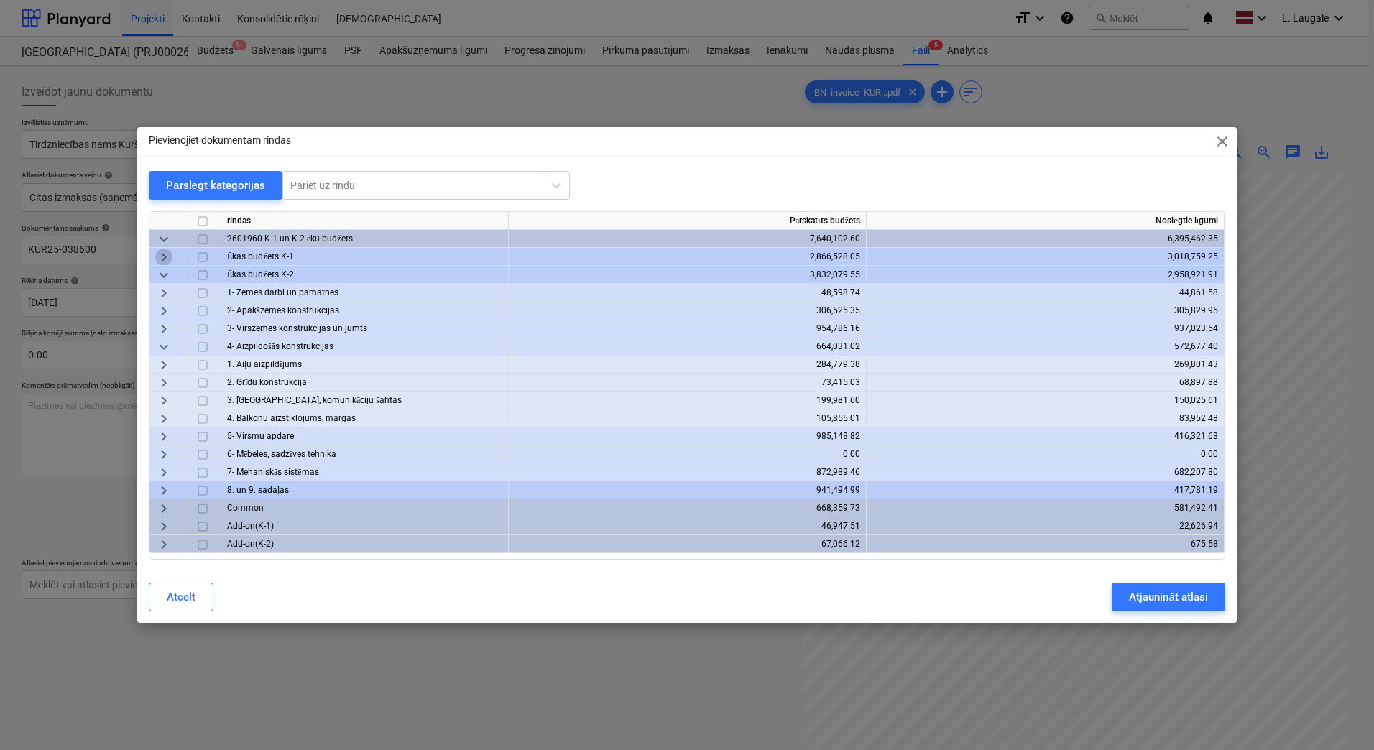
click at [165, 253] on span "keyboard_arrow_right" at bounding box center [163, 257] width 17 height 17
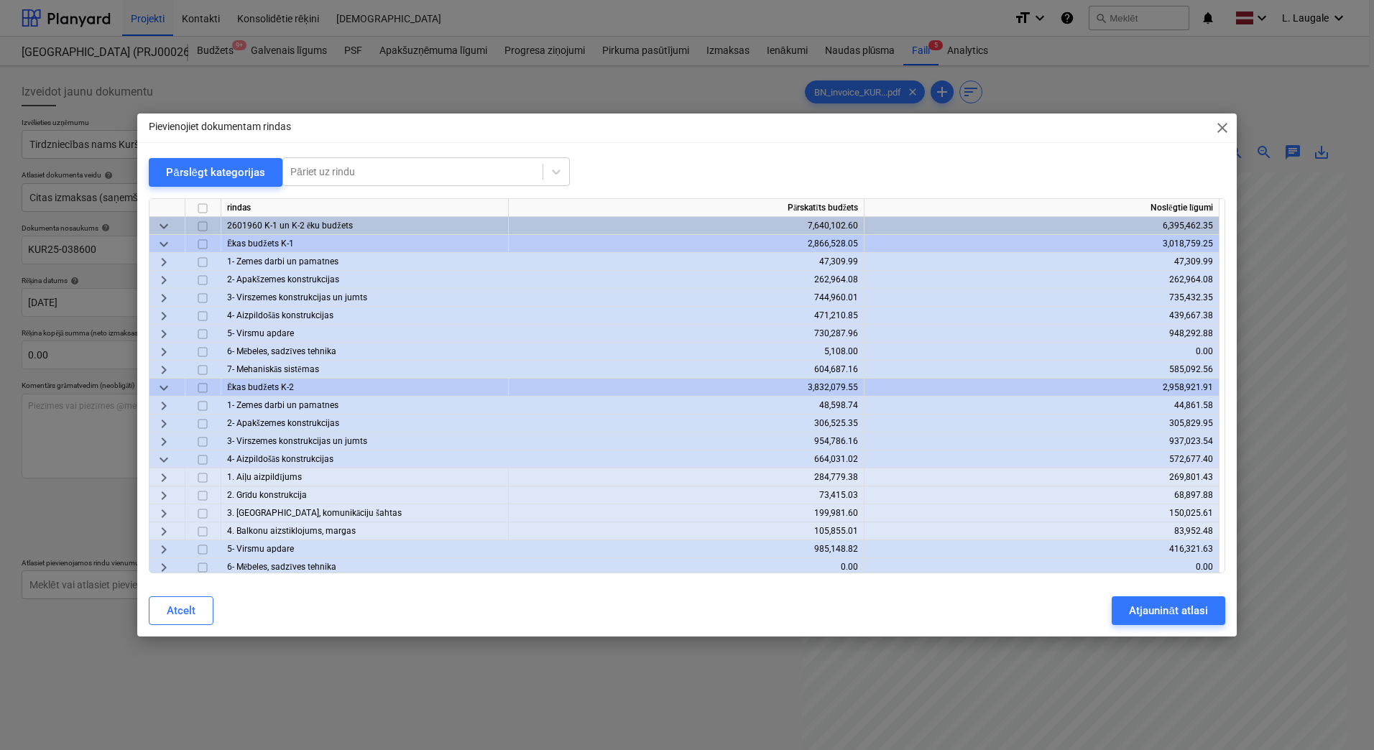
click at [165, 371] on span "keyboard_arrow_right" at bounding box center [163, 370] width 17 height 17
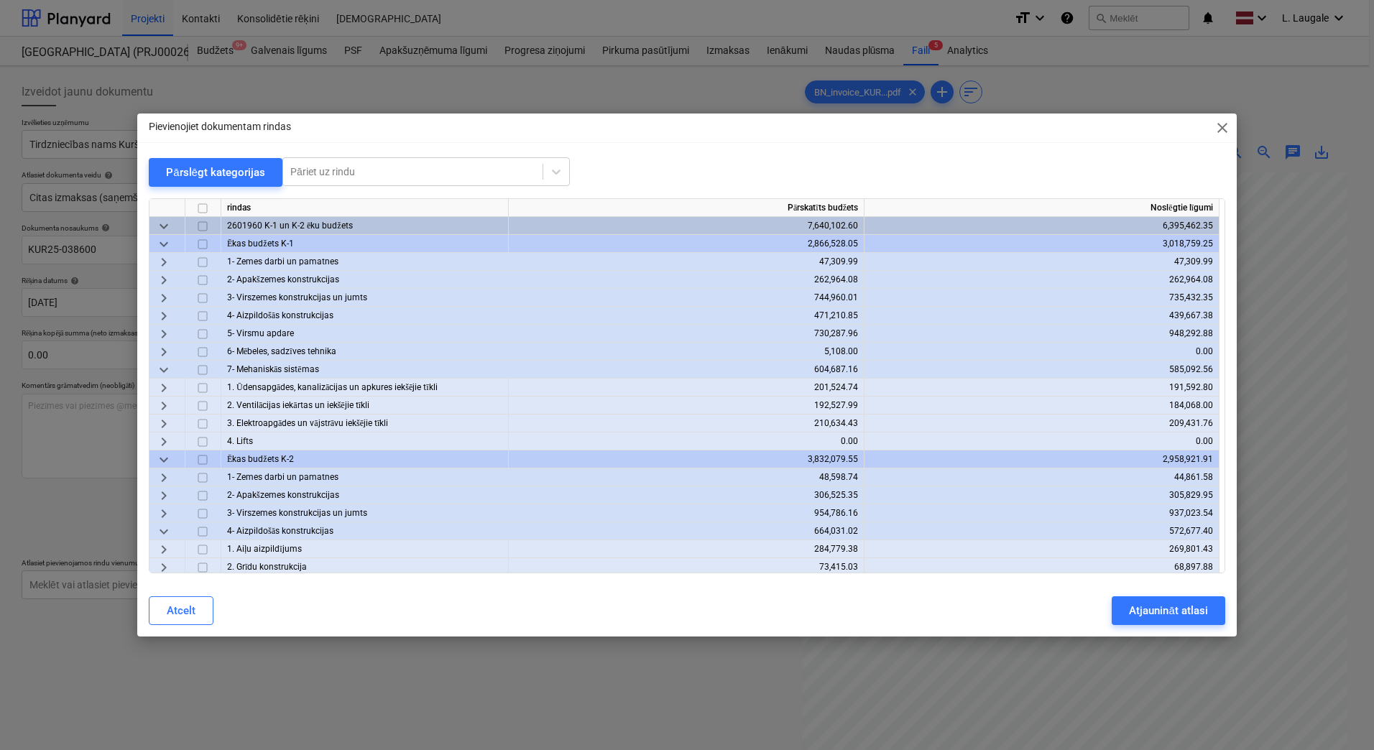
click at [167, 389] on span "keyboard_arrow_right" at bounding box center [163, 387] width 17 height 17
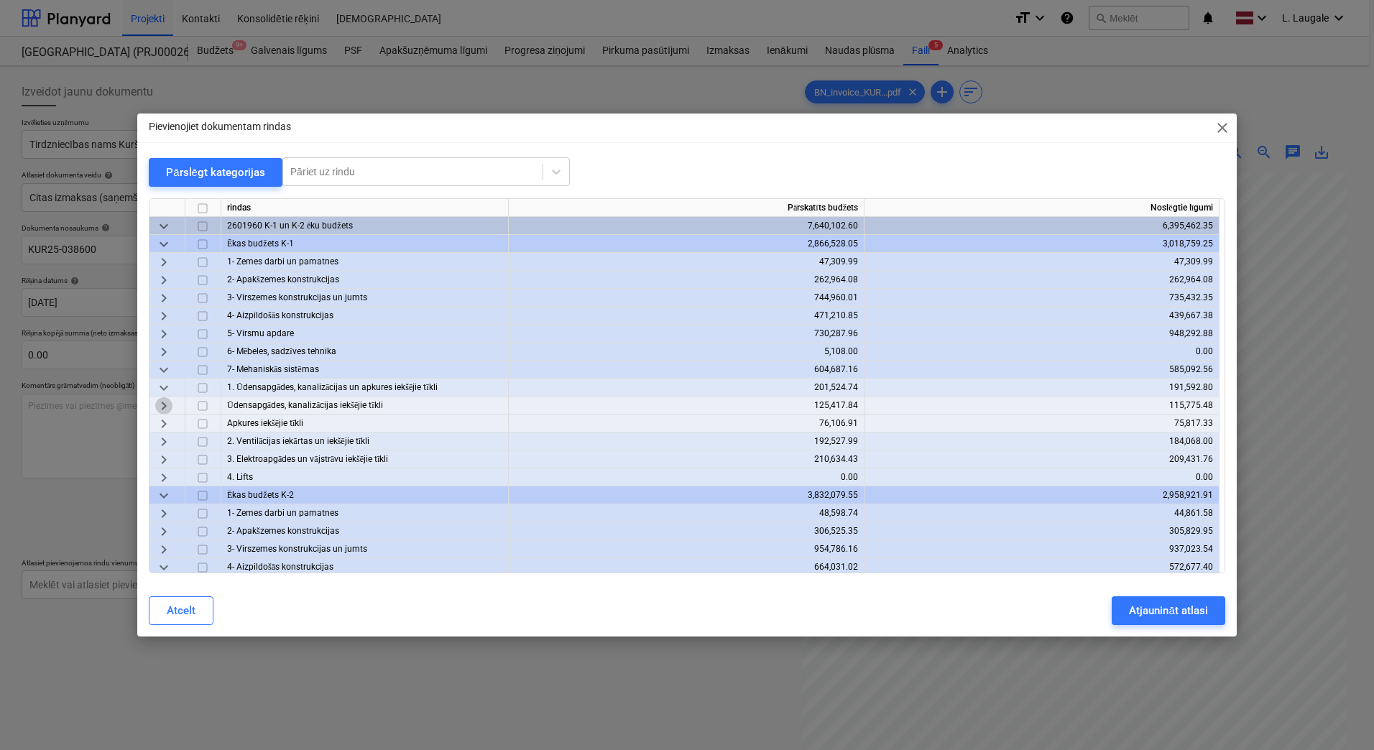
click at [165, 408] on span "keyboard_arrow_right" at bounding box center [163, 405] width 17 height 17
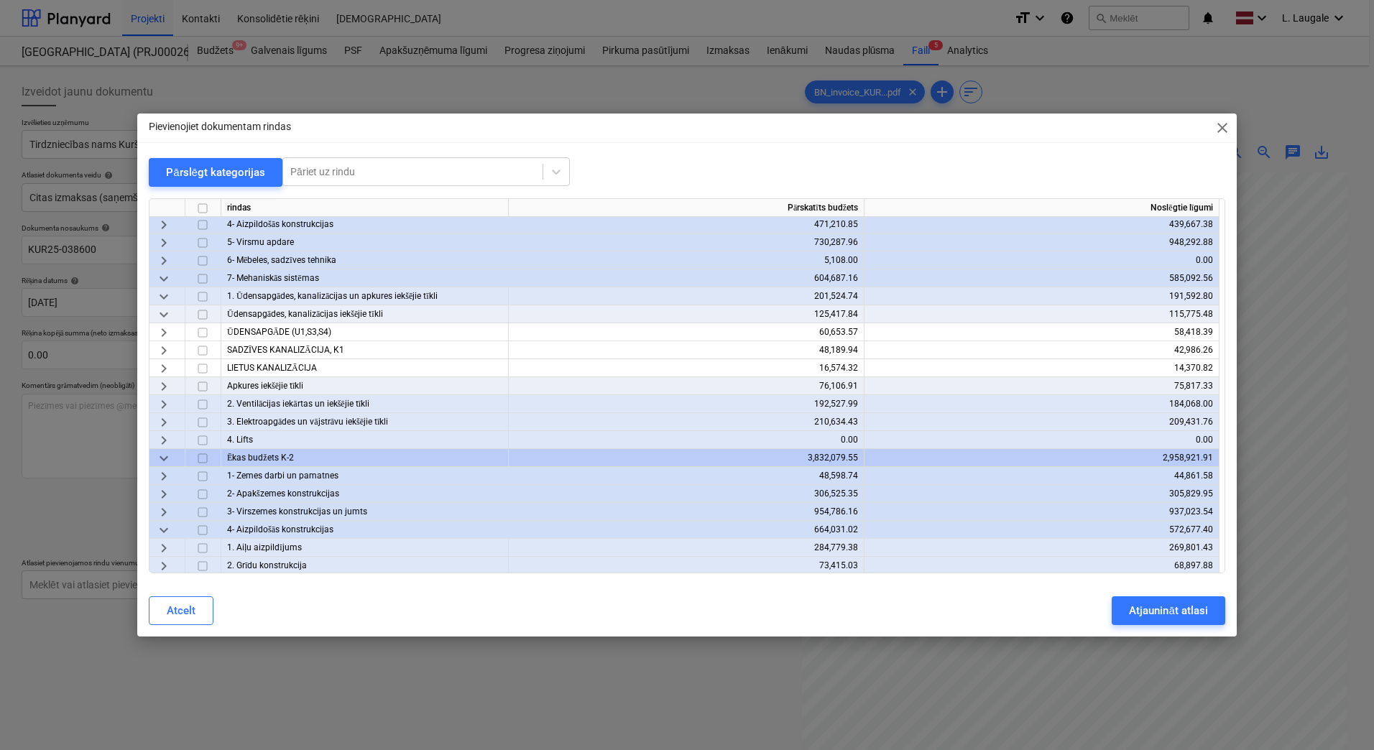
scroll to position [96, 0]
click at [168, 345] on span "keyboard_arrow_right" at bounding box center [163, 346] width 17 height 17
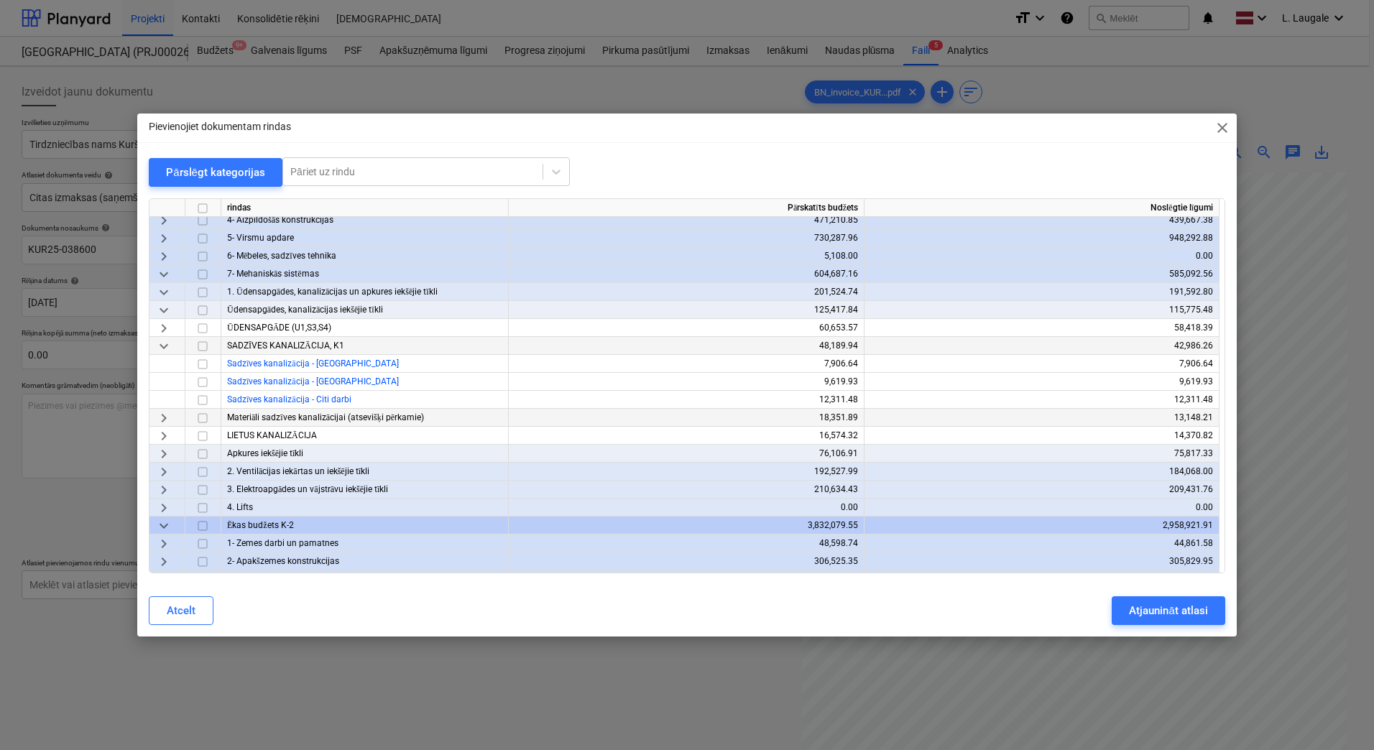
click at [165, 418] on span "keyboard_arrow_right" at bounding box center [163, 418] width 17 height 17
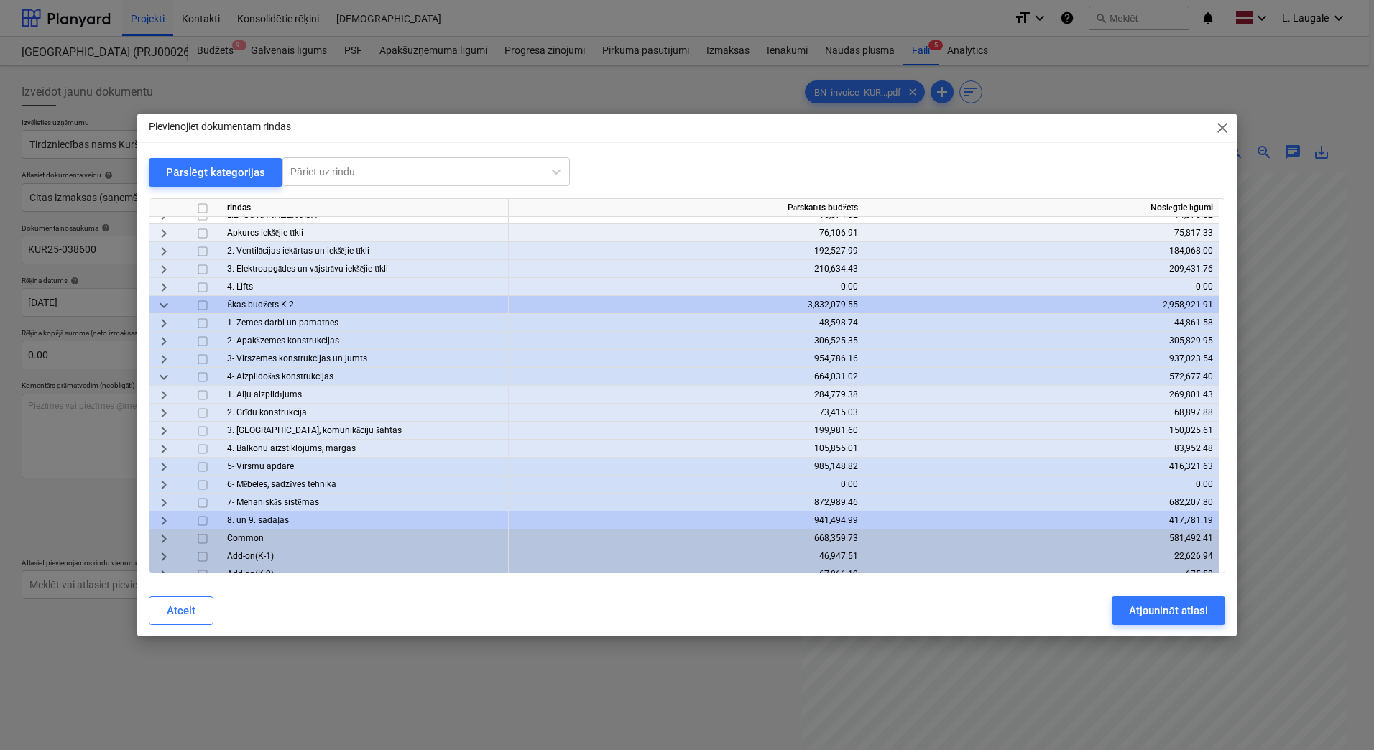
scroll to position [740, 0]
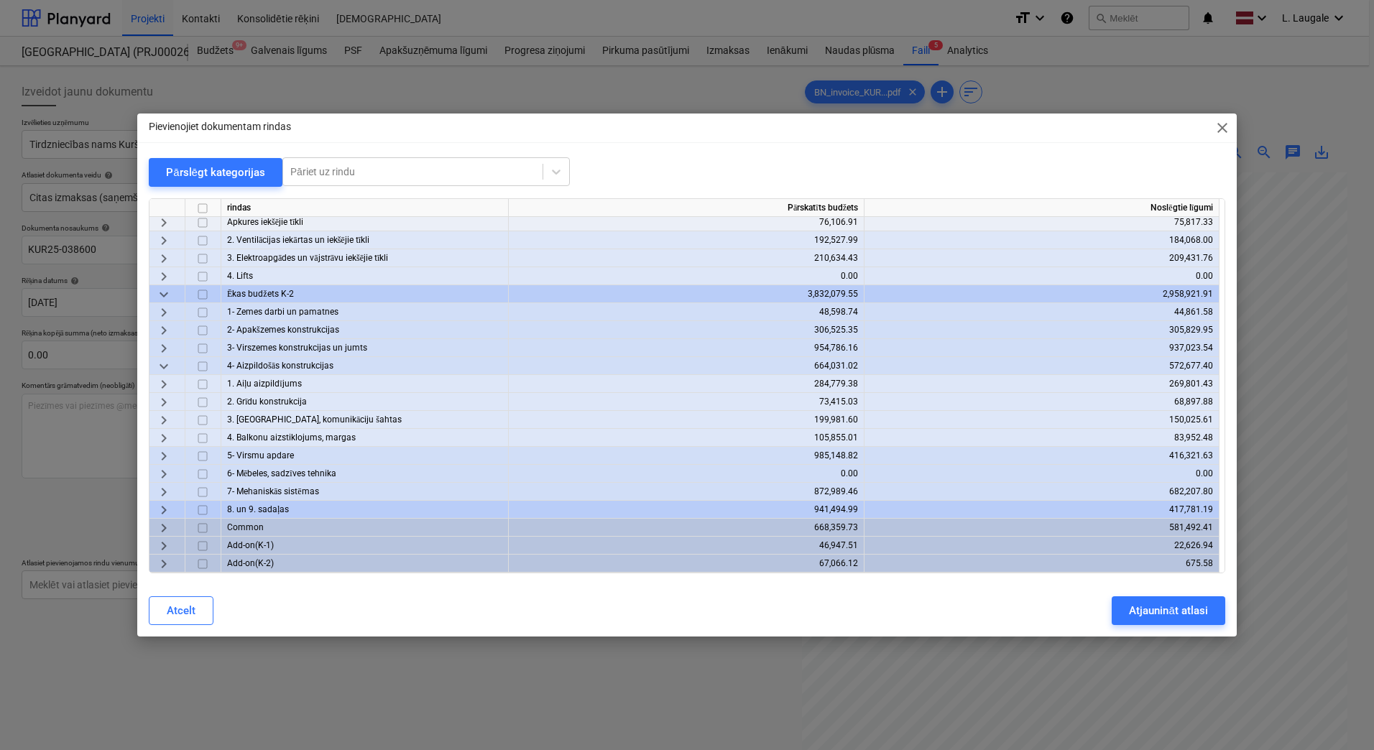
click at [166, 544] on span "keyboard_arrow_right" at bounding box center [163, 546] width 17 height 17
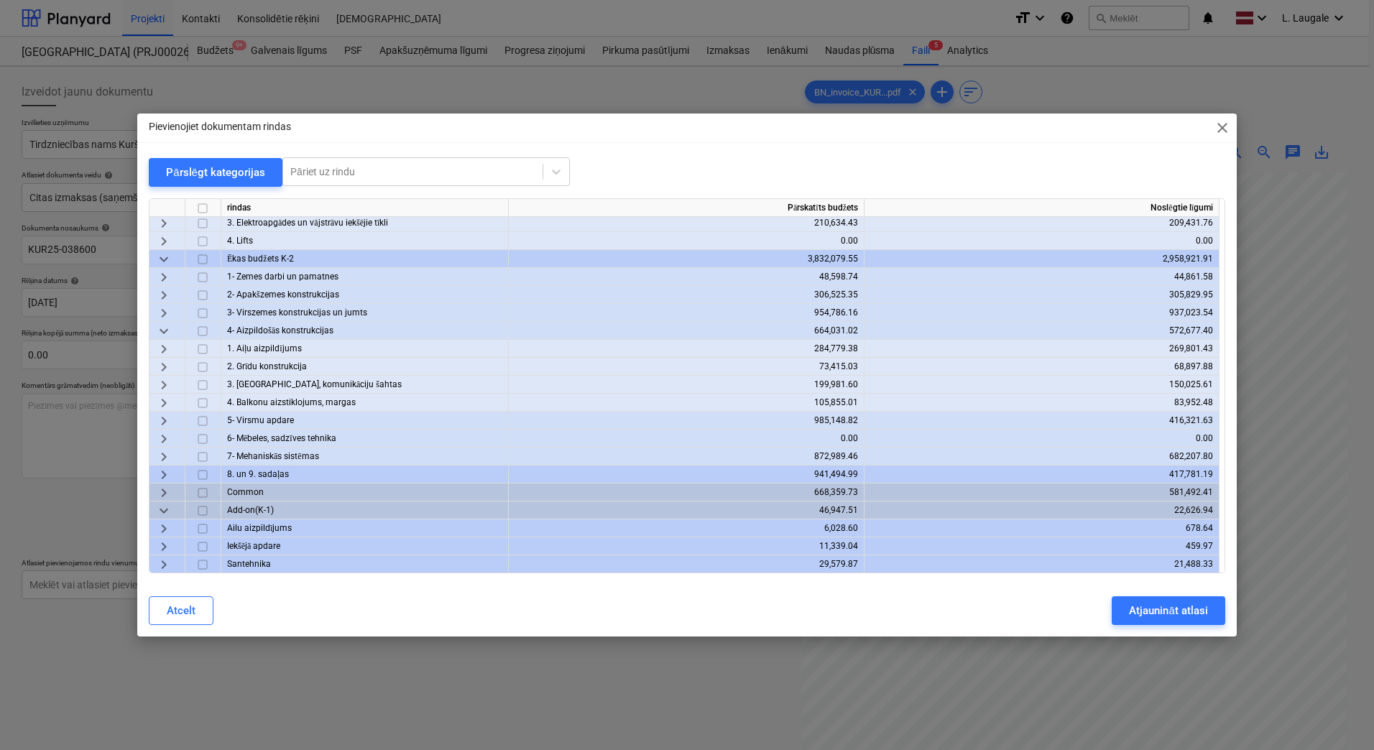
scroll to position [812, 0]
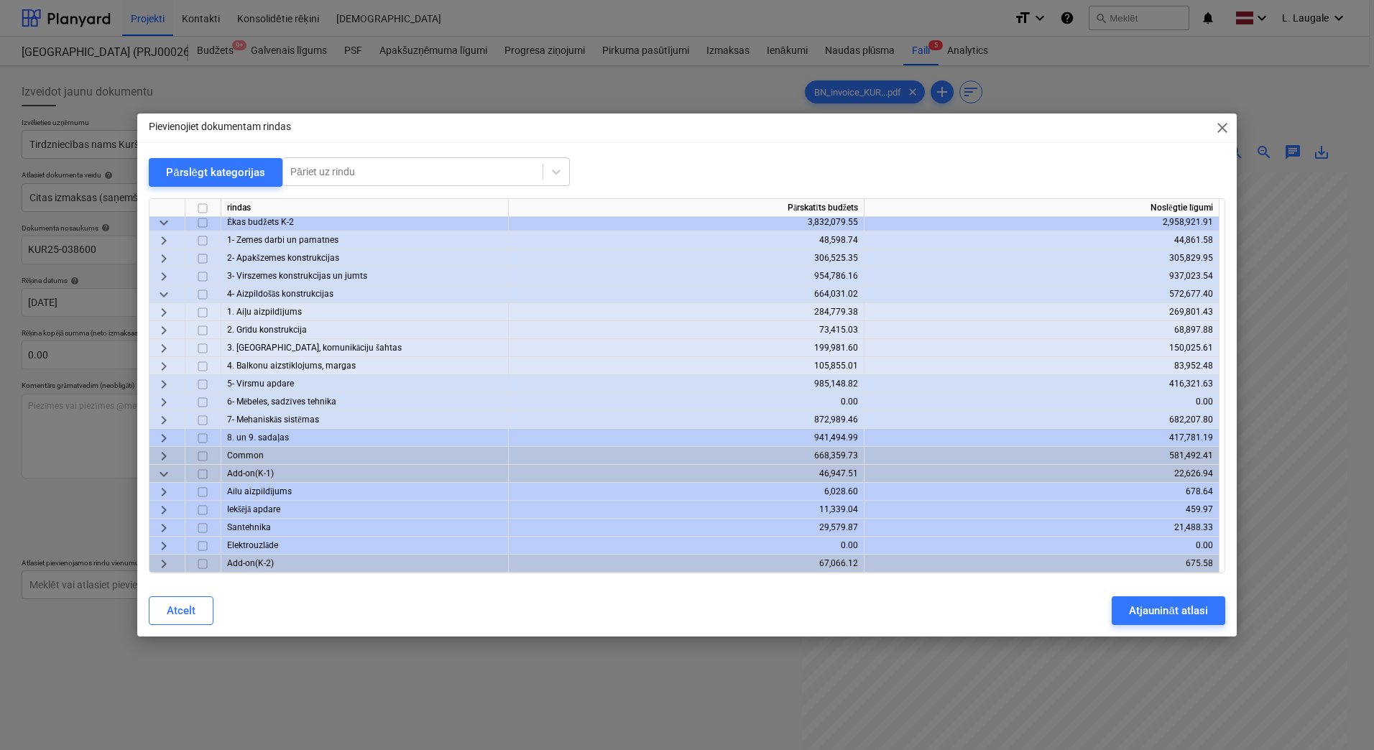
click at [168, 529] on span "keyboard_arrow_right" at bounding box center [163, 528] width 17 height 17
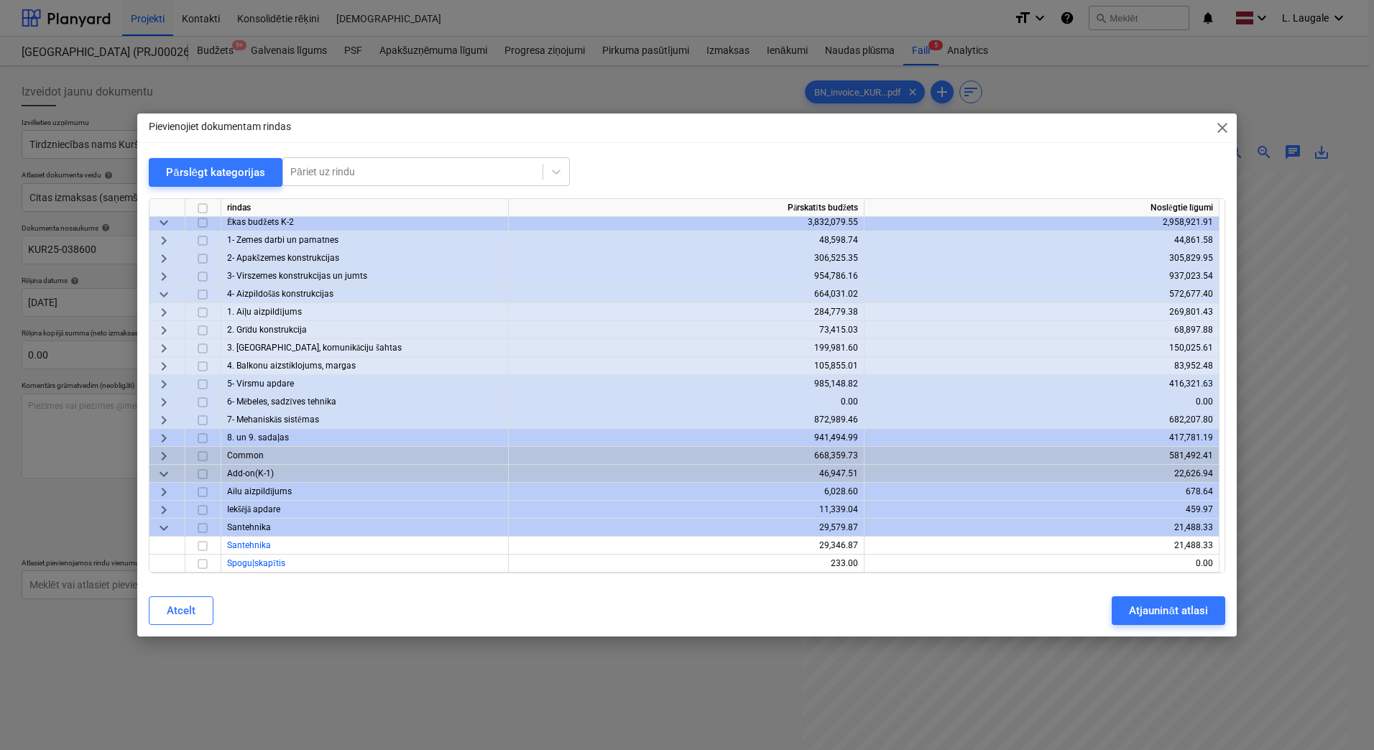
scroll to position [848, 0]
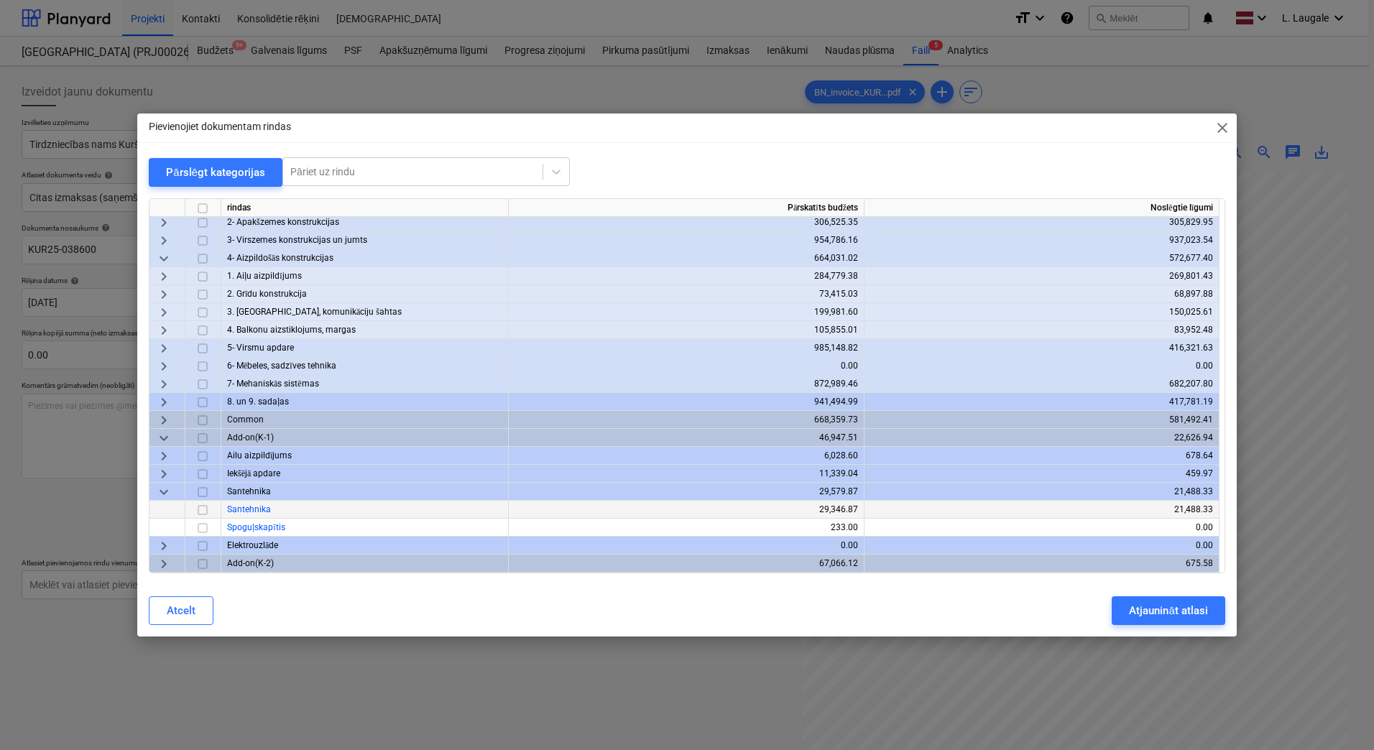
click at [205, 512] on input "checkbox" at bounding box center [202, 510] width 17 height 17
click at [1148, 620] on button "Atjaunināt atlasi" at bounding box center [1168, 611] width 113 height 29
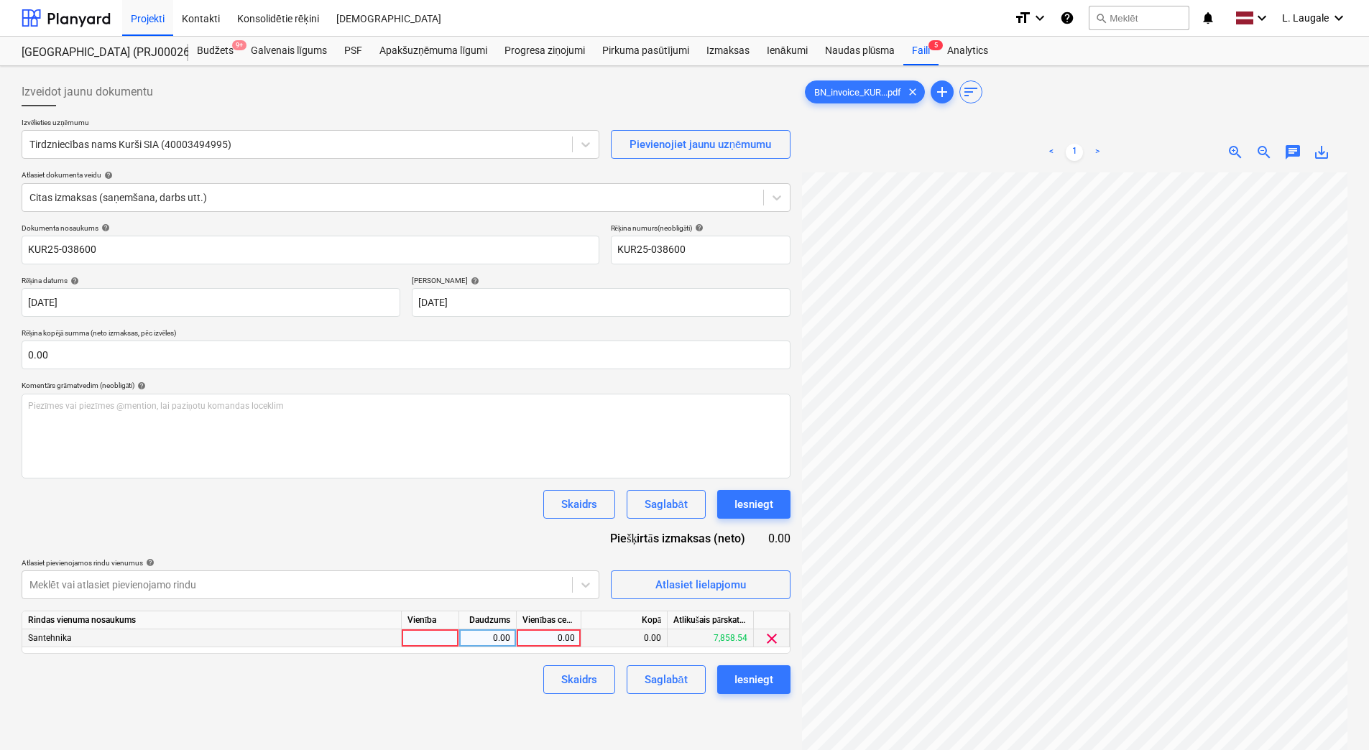
click at [419, 638] on div at bounding box center [430, 639] width 57 height 18
click at [479, 640] on div "0.00" at bounding box center [487, 639] width 45 height 18
click at [520, 638] on div "0.00" at bounding box center [549, 639] width 65 height 18
click at [536, 637] on input at bounding box center [549, 638] width 64 height 17
type input "50.53"
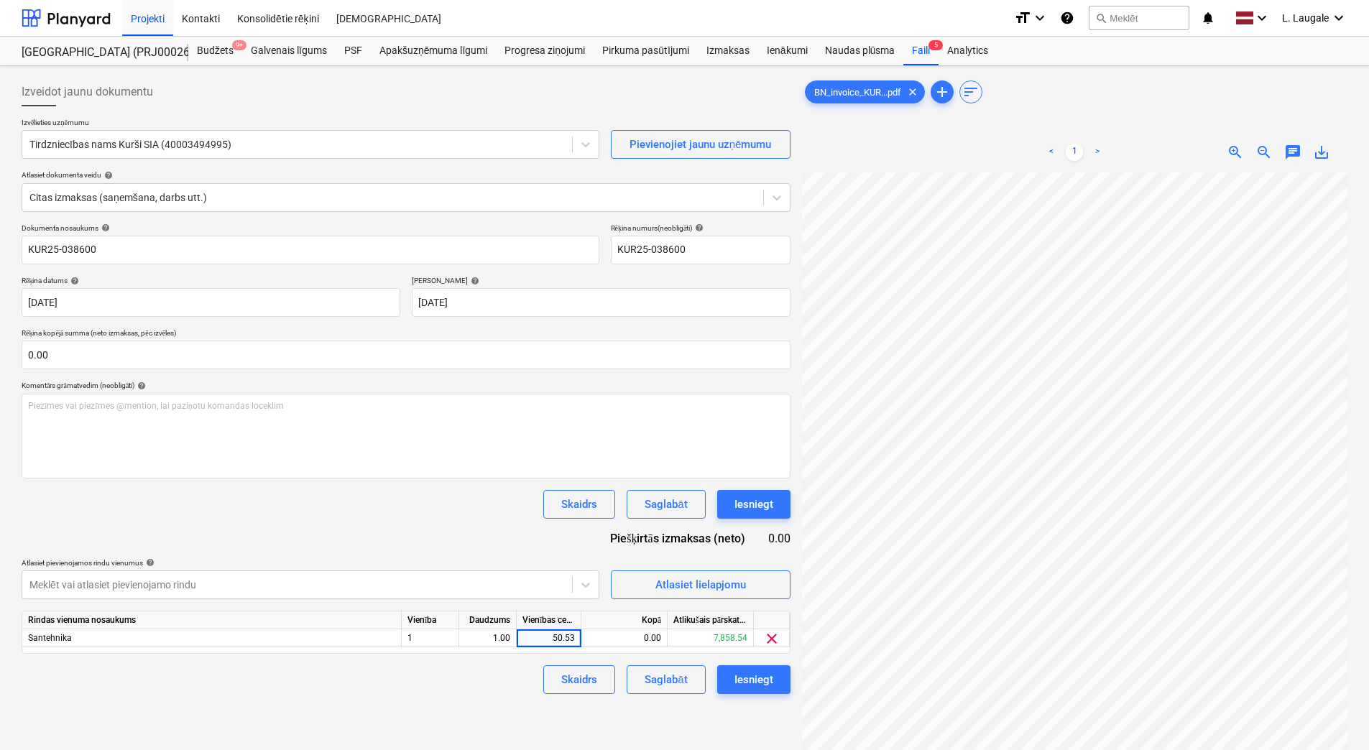
click at [434, 667] on div "Skaidrs Saglabāt Iesniegt" at bounding box center [406, 680] width 769 height 29
click at [683, 671] on div "Saglabāt" at bounding box center [666, 680] width 42 height 19
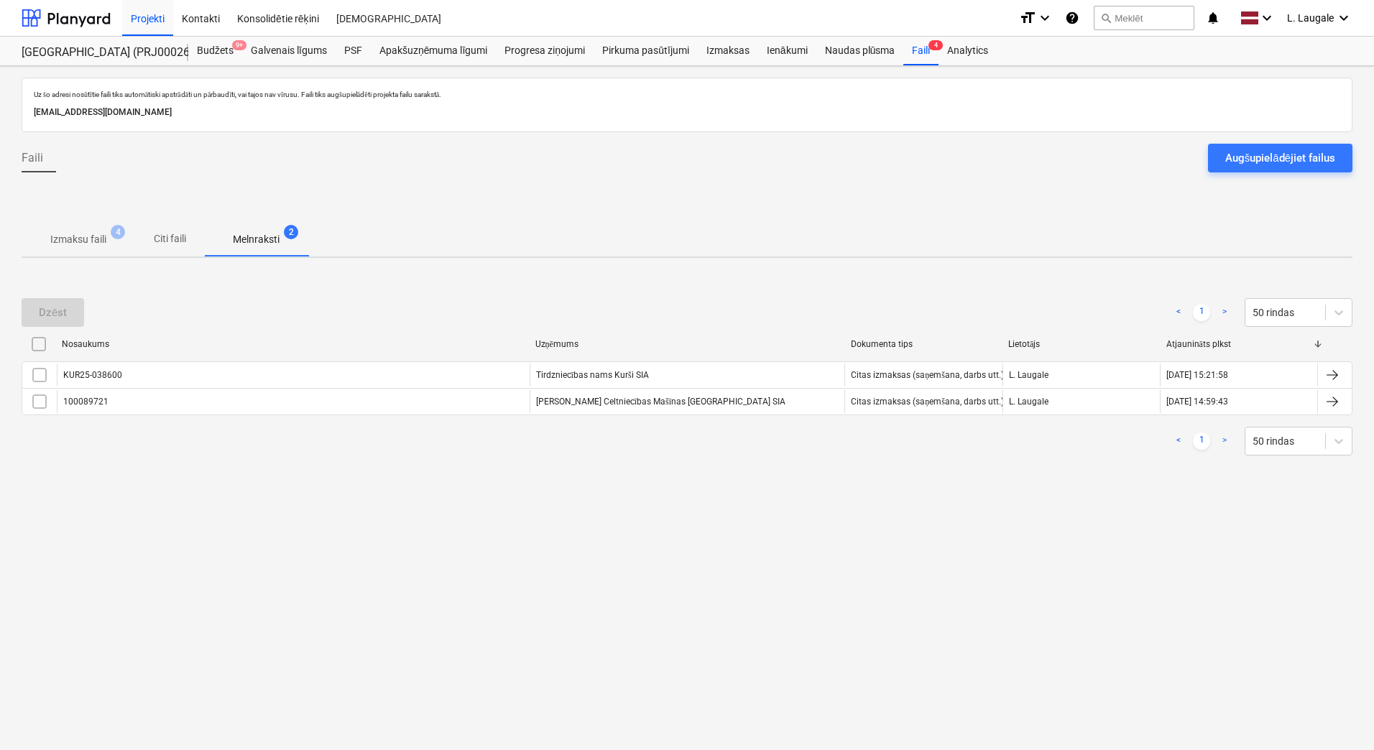
click at [97, 242] on p "Izmaksu faili" at bounding box center [78, 239] width 56 height 15
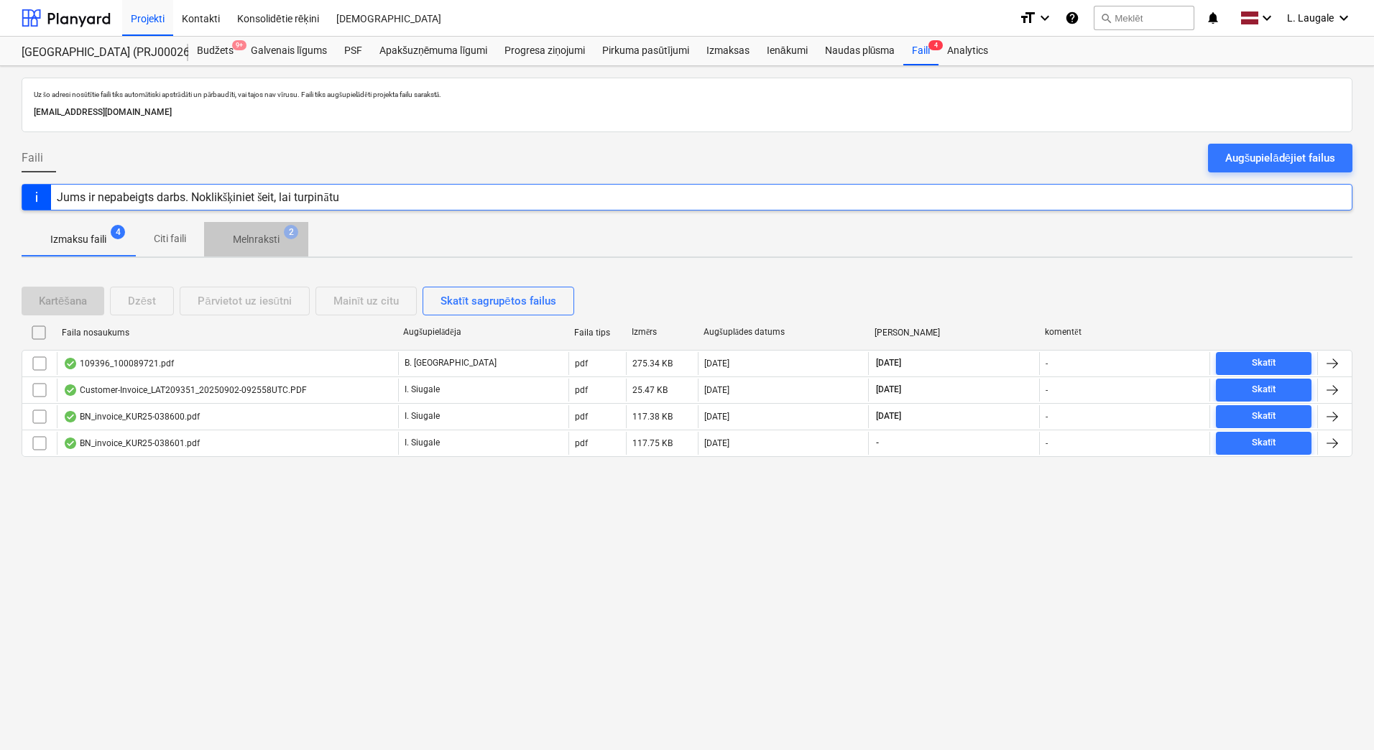
click at [274, 235] on p "Melnraksti" at bounding box center [256, 239] width 47 height 15
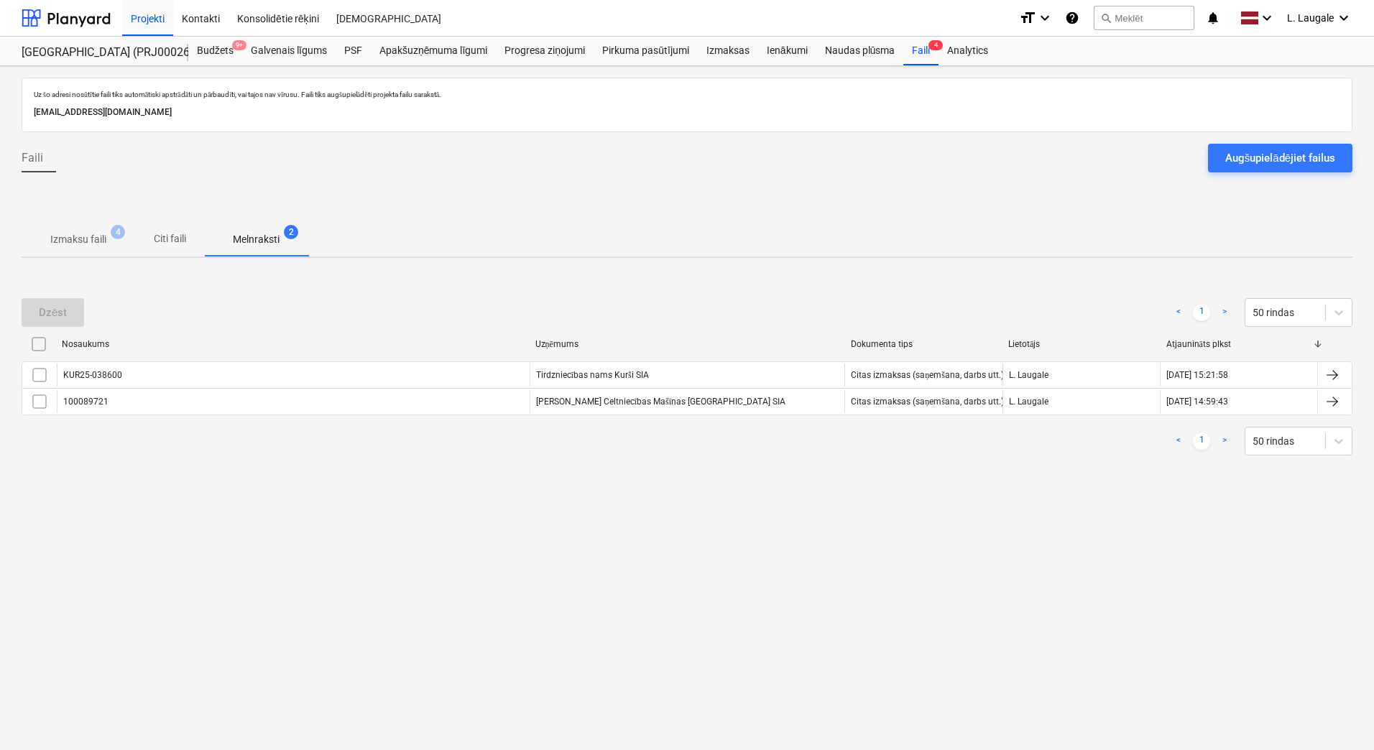
click at [66, 239] on p "Izmaksu faili" at bounding box center [78, 239] width 56 height 15
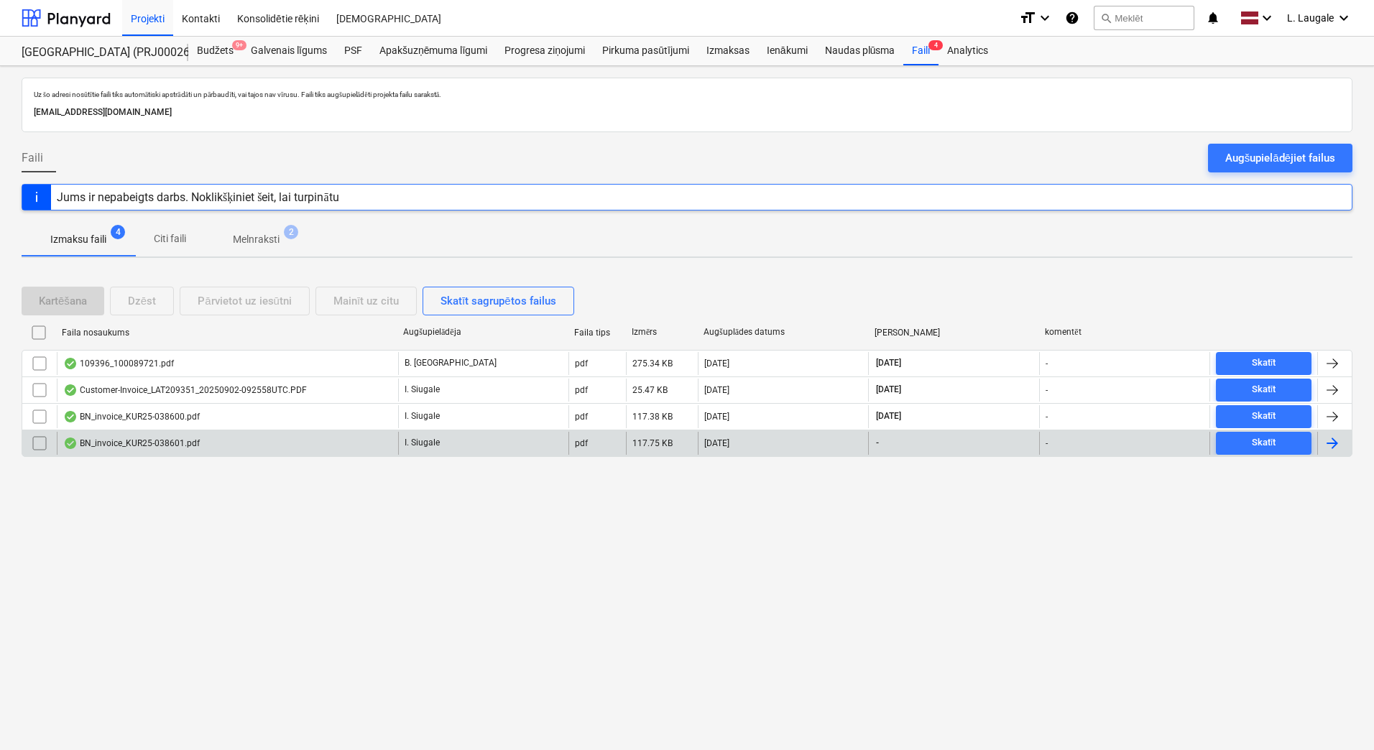
click at [207, 444] on div "BN_invoice_KUR25-038601.pdf" at bounding box center [227, 443] width 341 height 23
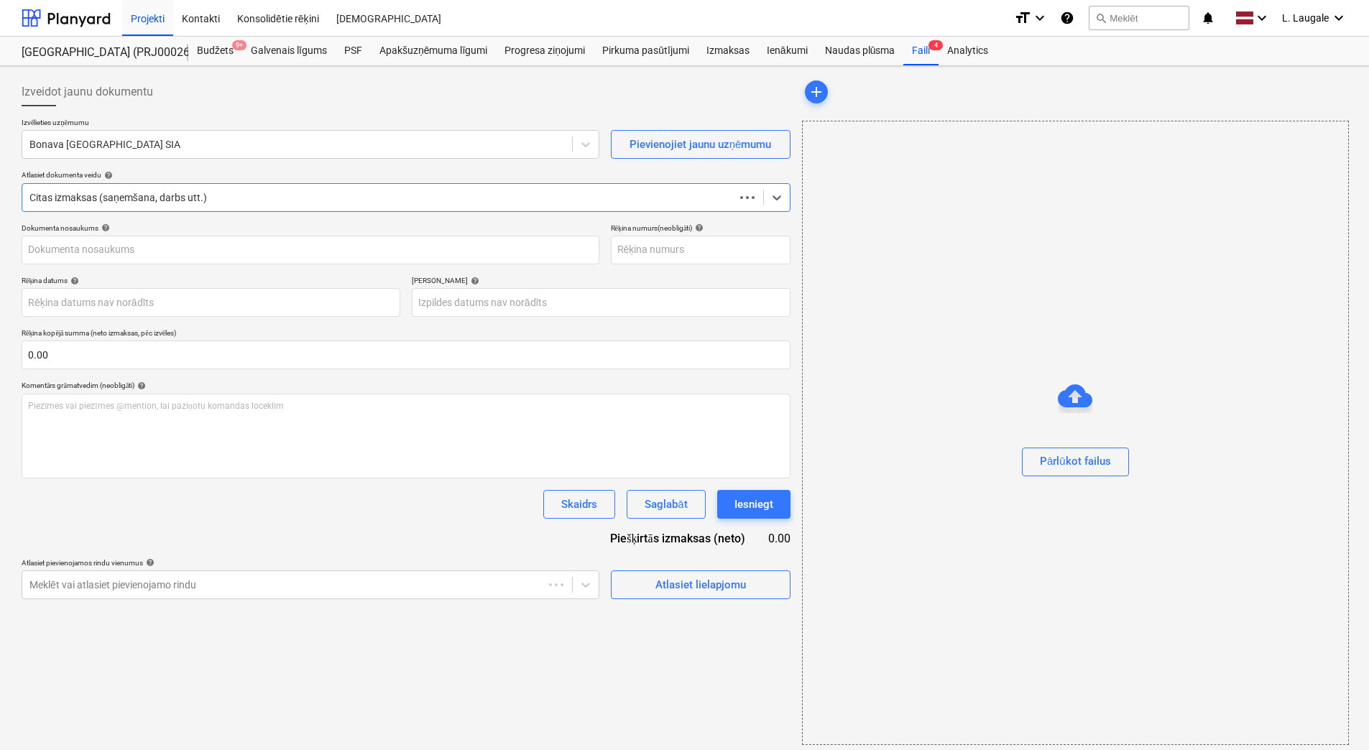
type input "KUR25-038601"
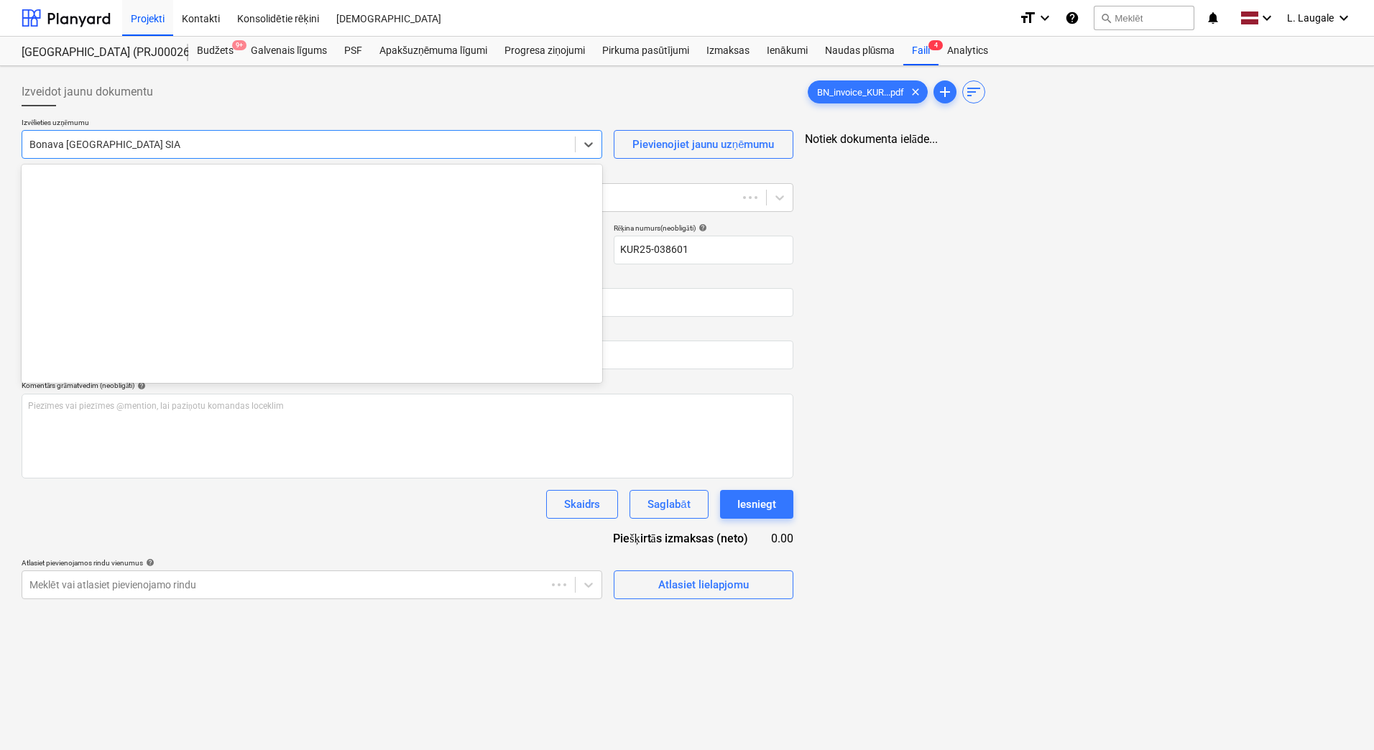
click at [174, 141] on div at bounding box center [298, 144] width 538 height 14
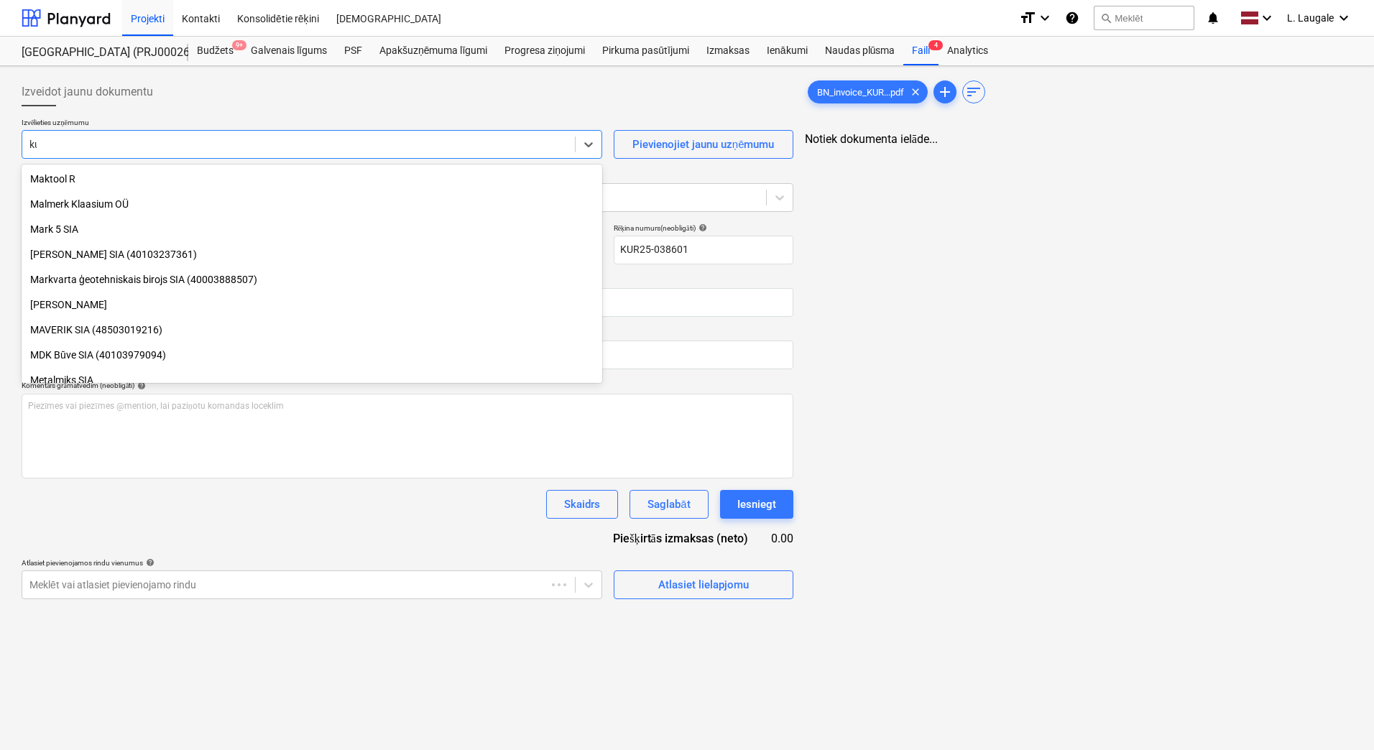
type input "kur"
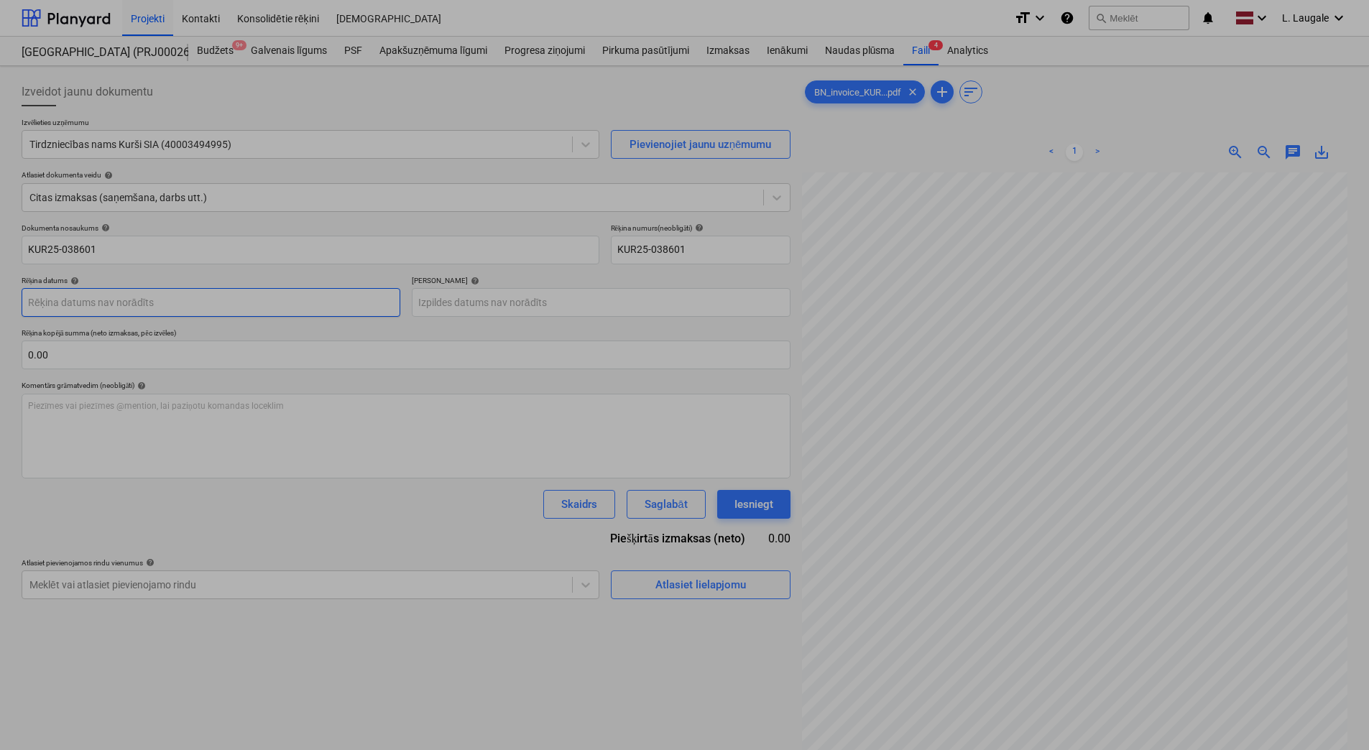
click at [202, 303] on body "Projekti Kontakti Konsolidētie rēķini Iesūtne format_size keyboard_arrow_down h…" at bounding box center [684, 375] width 1369 height 750
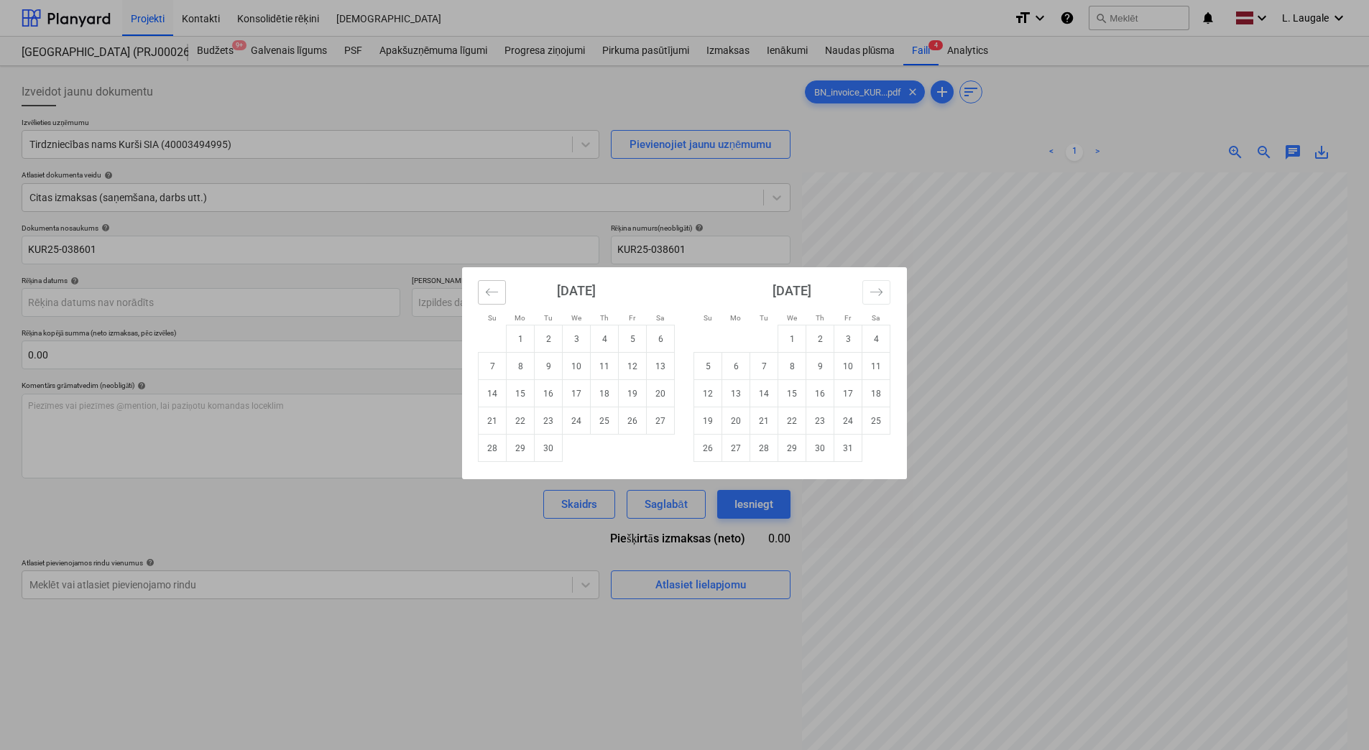
click at [492, 287] on icon "Move backward to switch to the previous month." at bounding box center [492, 292] width 14 height 14
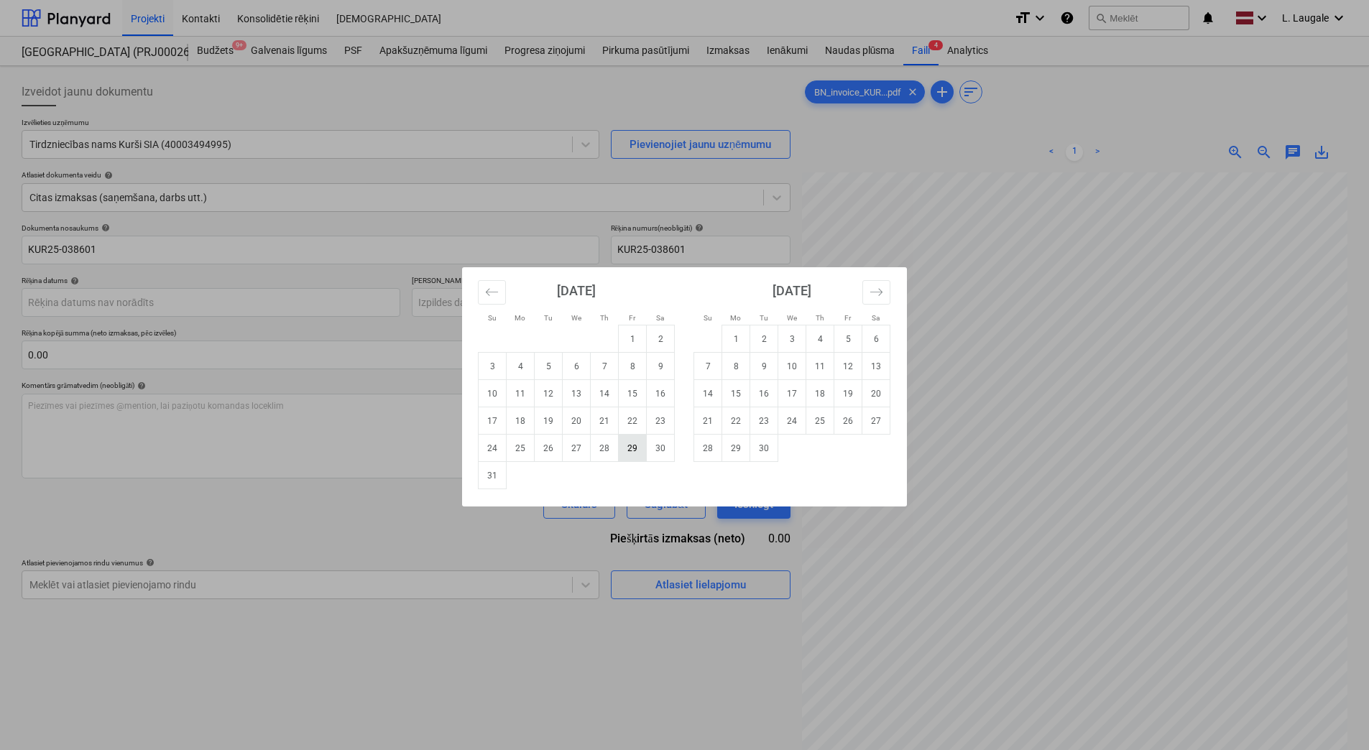
click at [633, 449] on td "29" at bounding box center [633, 448] width 28 height 27
type input "[DATE]"
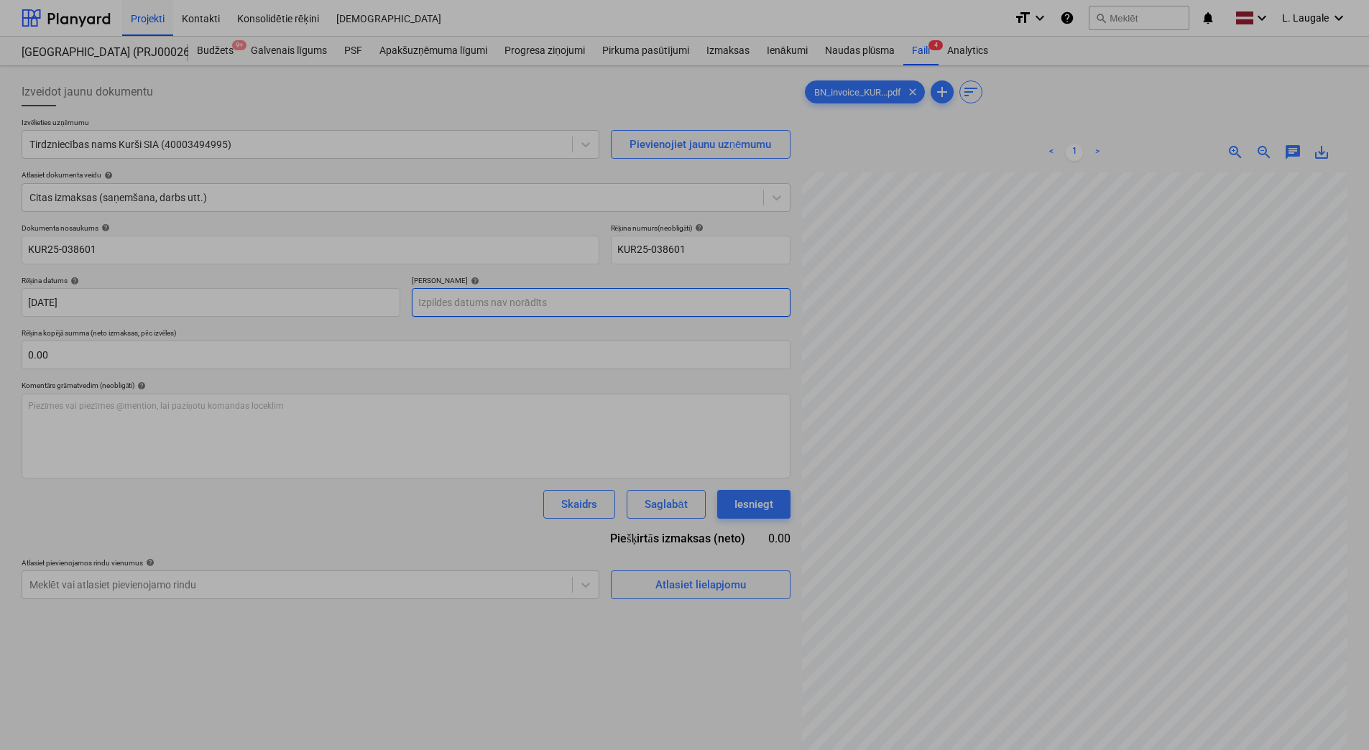
click at [588, 289] on body "Projekti Kontakti Konsolidētie rēķini Iesūtne format_size keyboard_arrow_down h…" at bounding box center [684, 375] width 1369 height 750
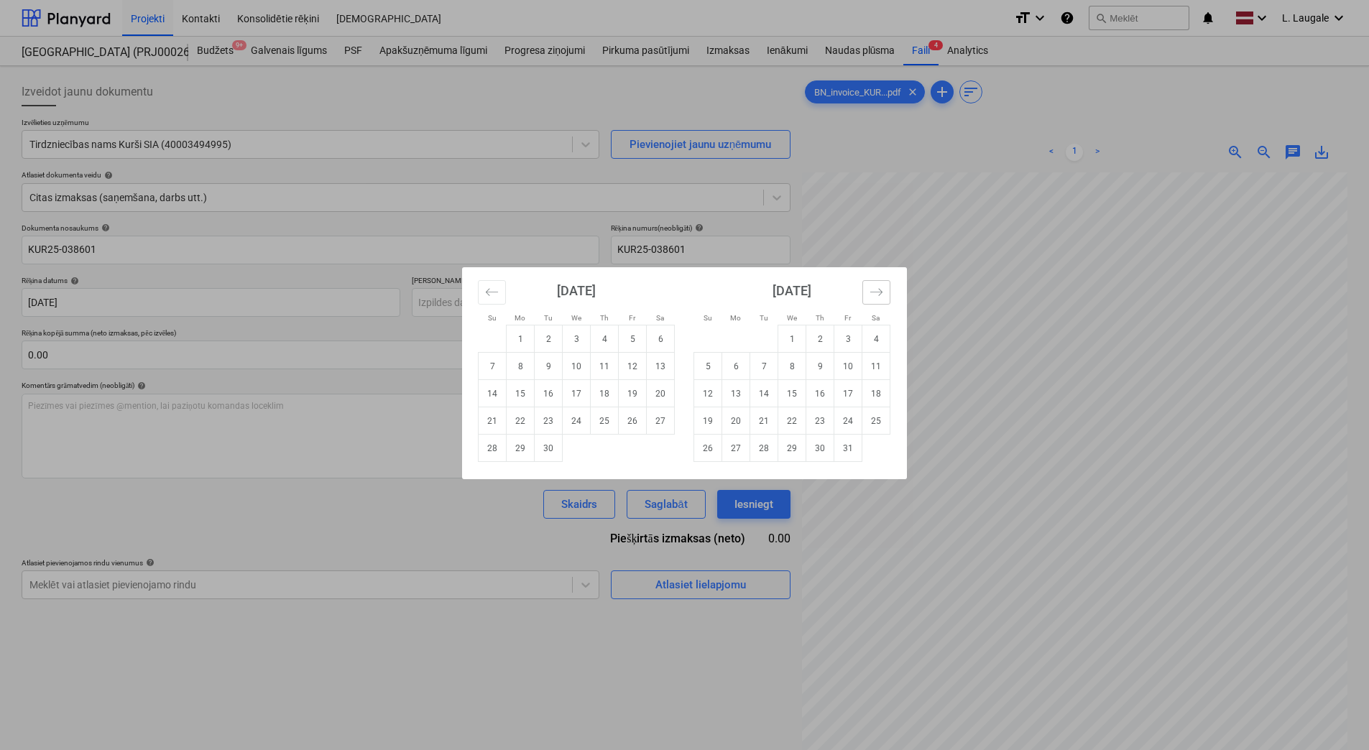
click at [883, 292] on button "Move forward to switch to the next month." at bounding box center [876, 292] width 28 height 24
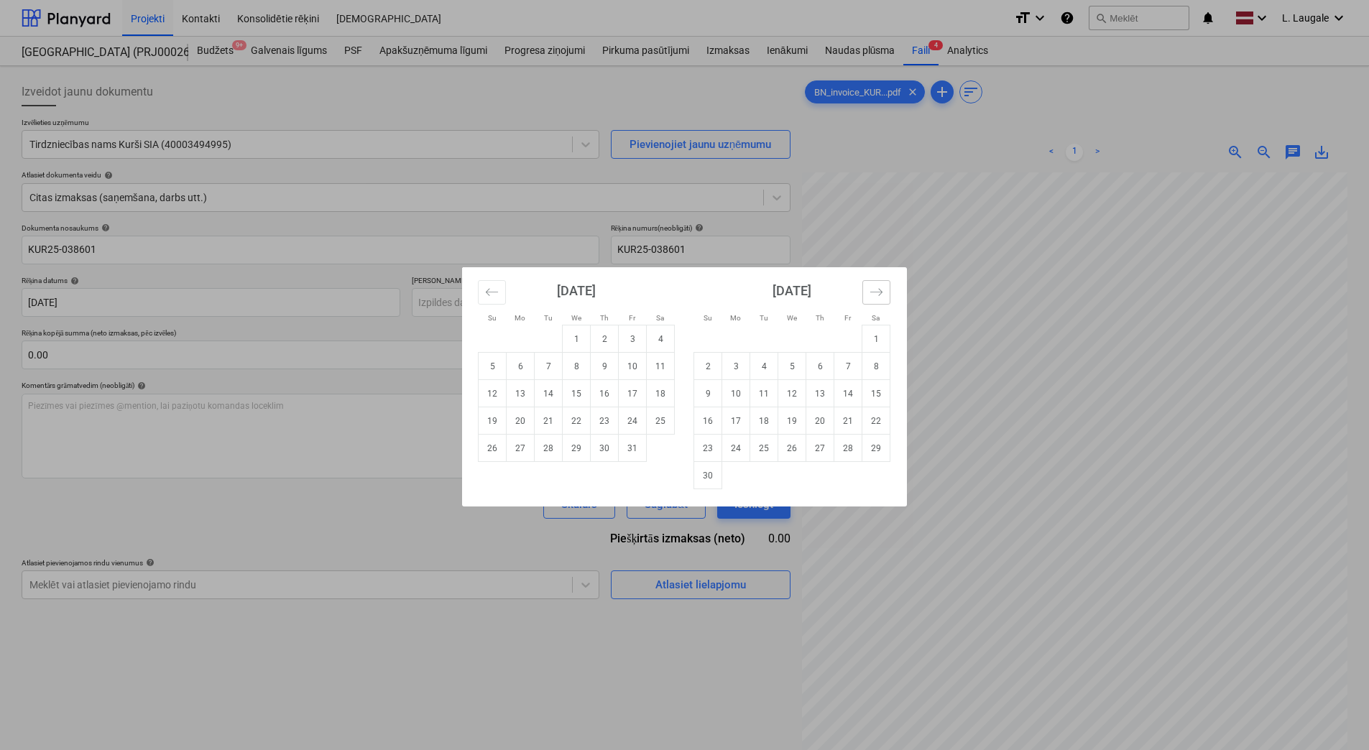
click at [883, 292] on button "Move forward to switch to the next month." at bounding box center [876, 292] width 28 height 24
click at [873, 430] on td "27" at bounding box center [876, 421] width 28 height 27
type input "[DATE]"
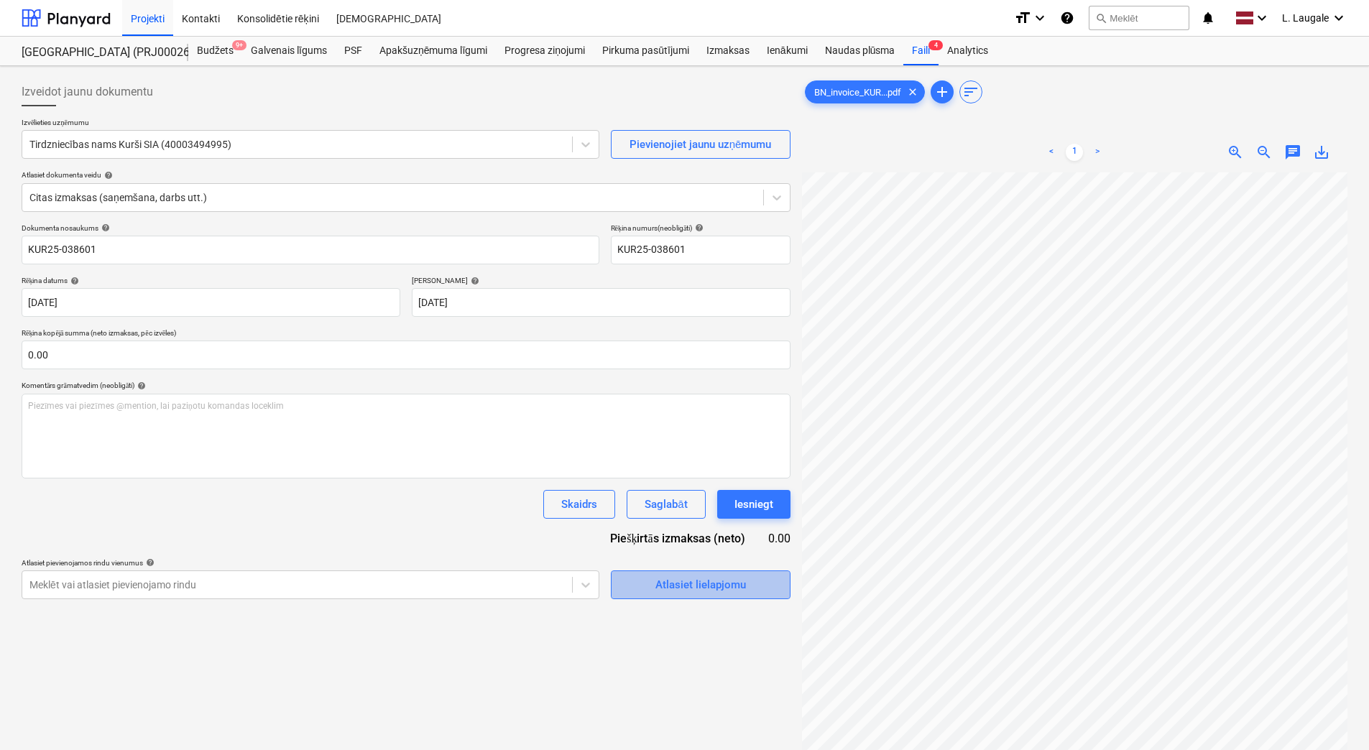
click at [667, 584] on div "Atlasiet lielapjomu" at bounding box center [700, 585] width 91 height 19
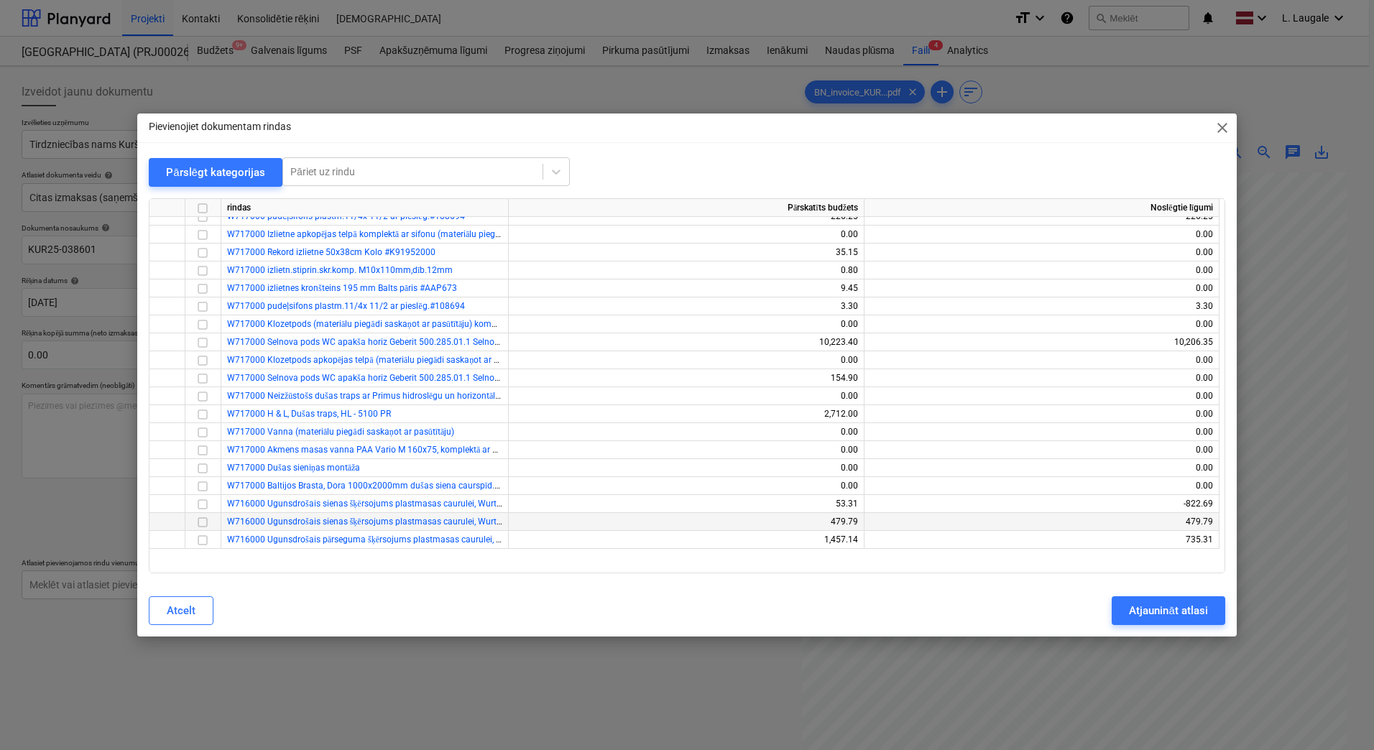
scroll to position [287, 0]
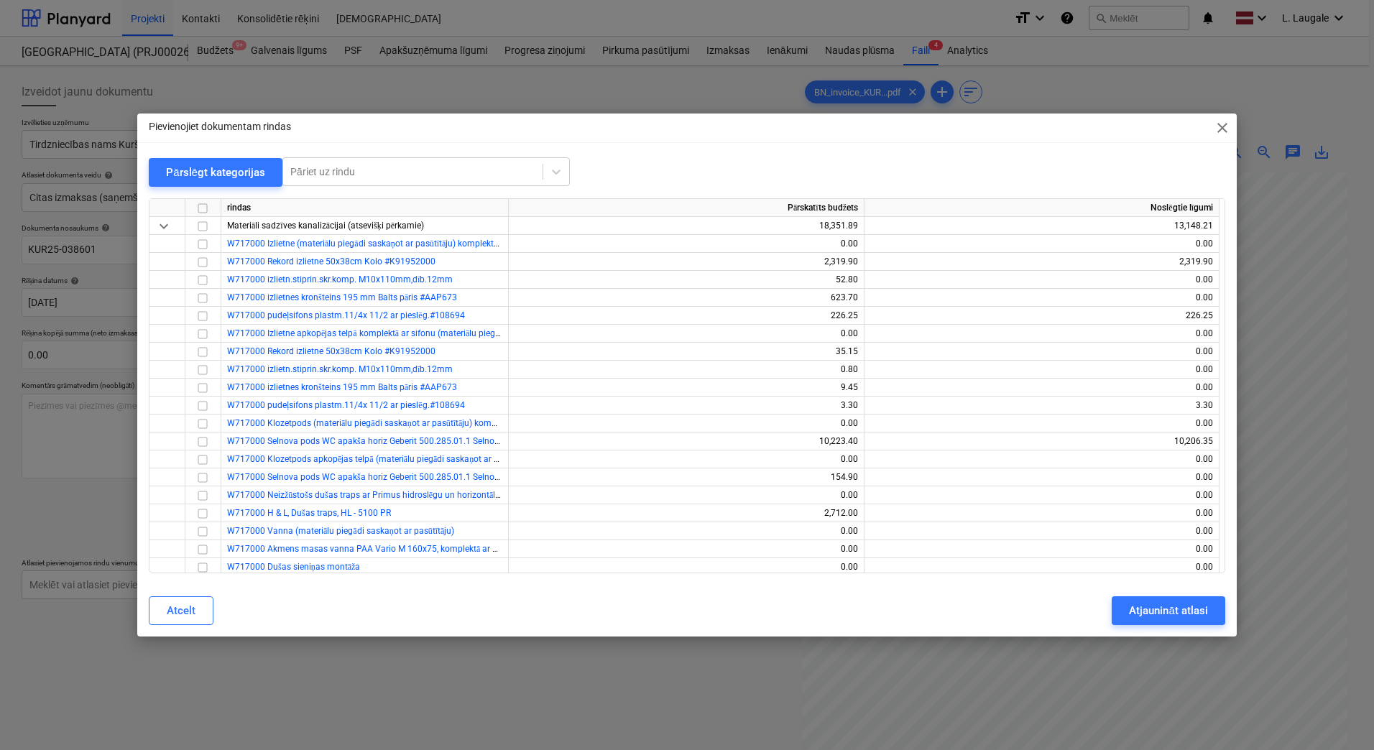
drag, startPoint x: 214, startPoint y: 172, endPoint x: 216, endPoint y: 218, distance: 45.3
click at [216, 172] on div "Pārslēgt kategorijas" at bounding box center [215, 172] width 99 height 19
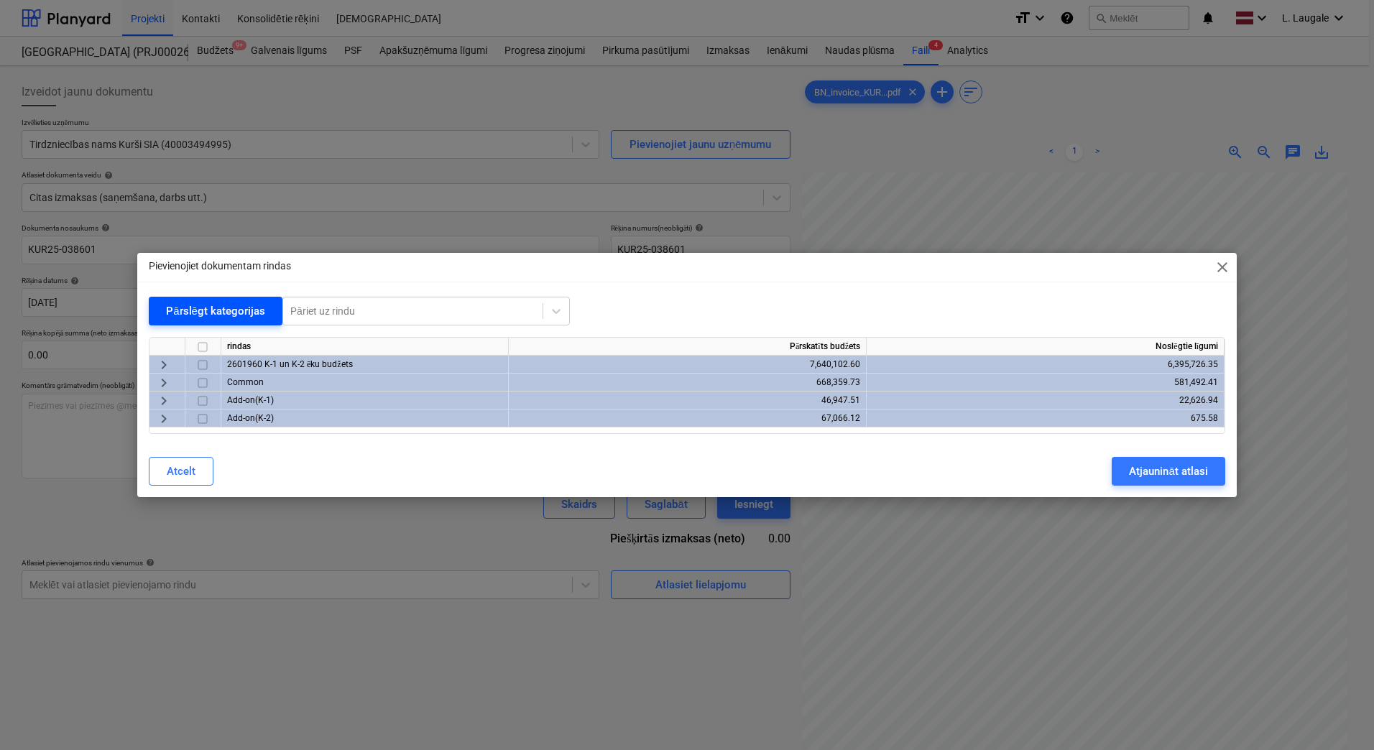
scroll to position [0, 0]
click at [162, 362] on span "keyboard_arrow_right" at bounding box center [163, 364] width 17 height 17
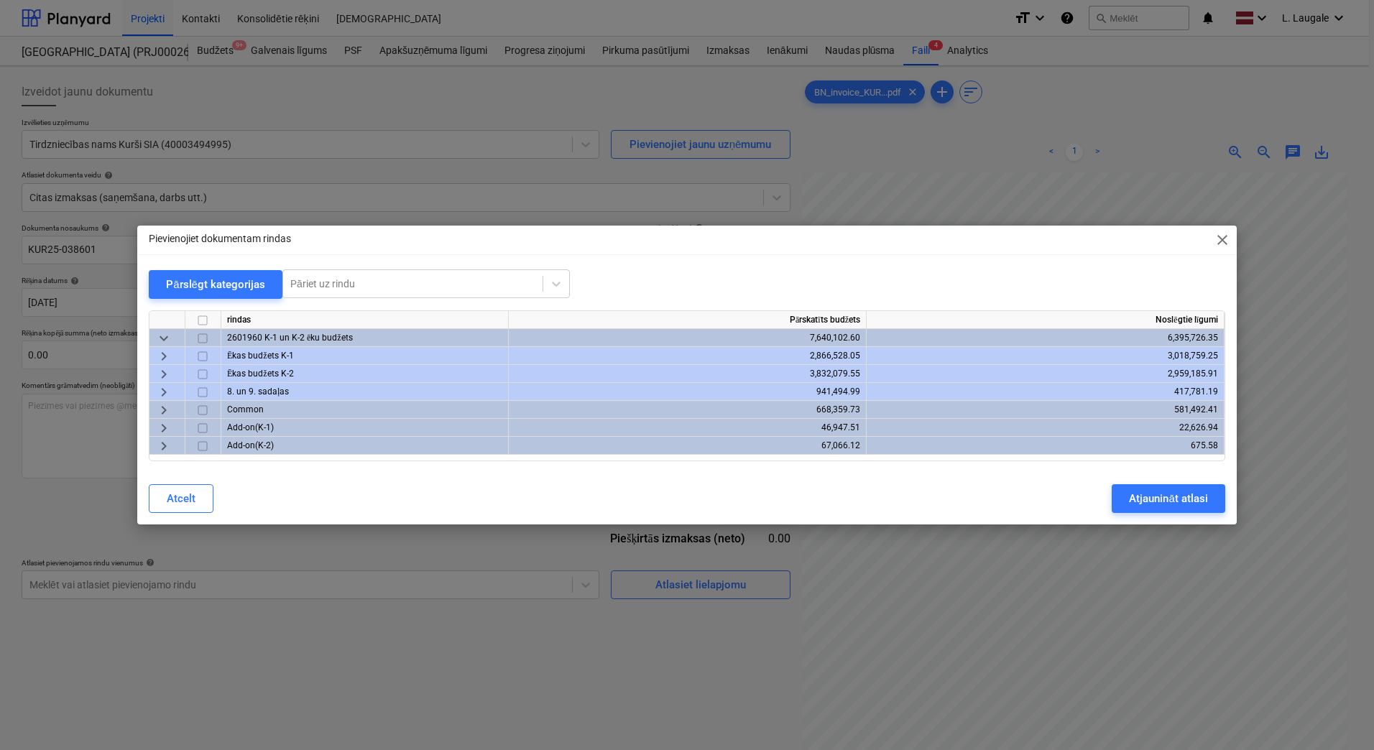
click at [163, 374] on span "keyboard_arrow_right" at bounding box center [163, 374] width 17 height 17
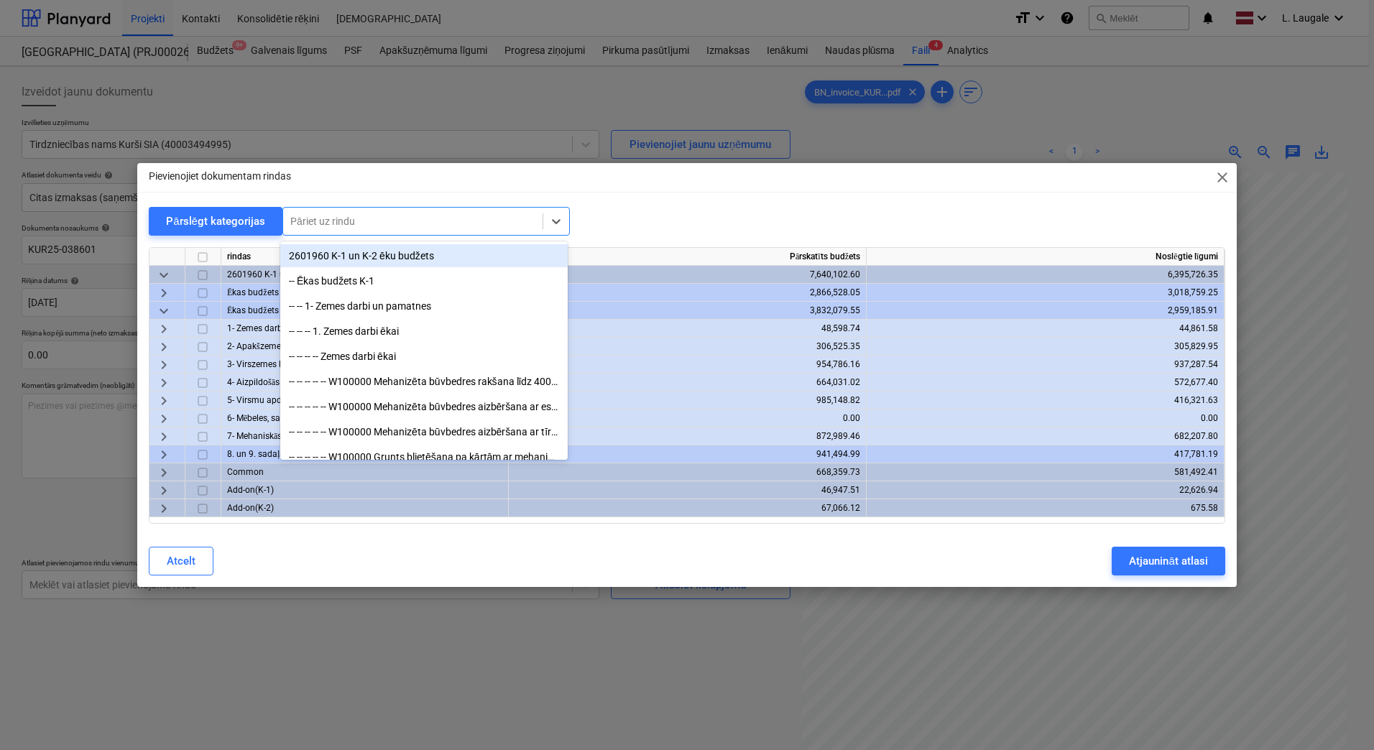
click at [325, 222] on div at bounding box center [412, 221] width 245 height 14
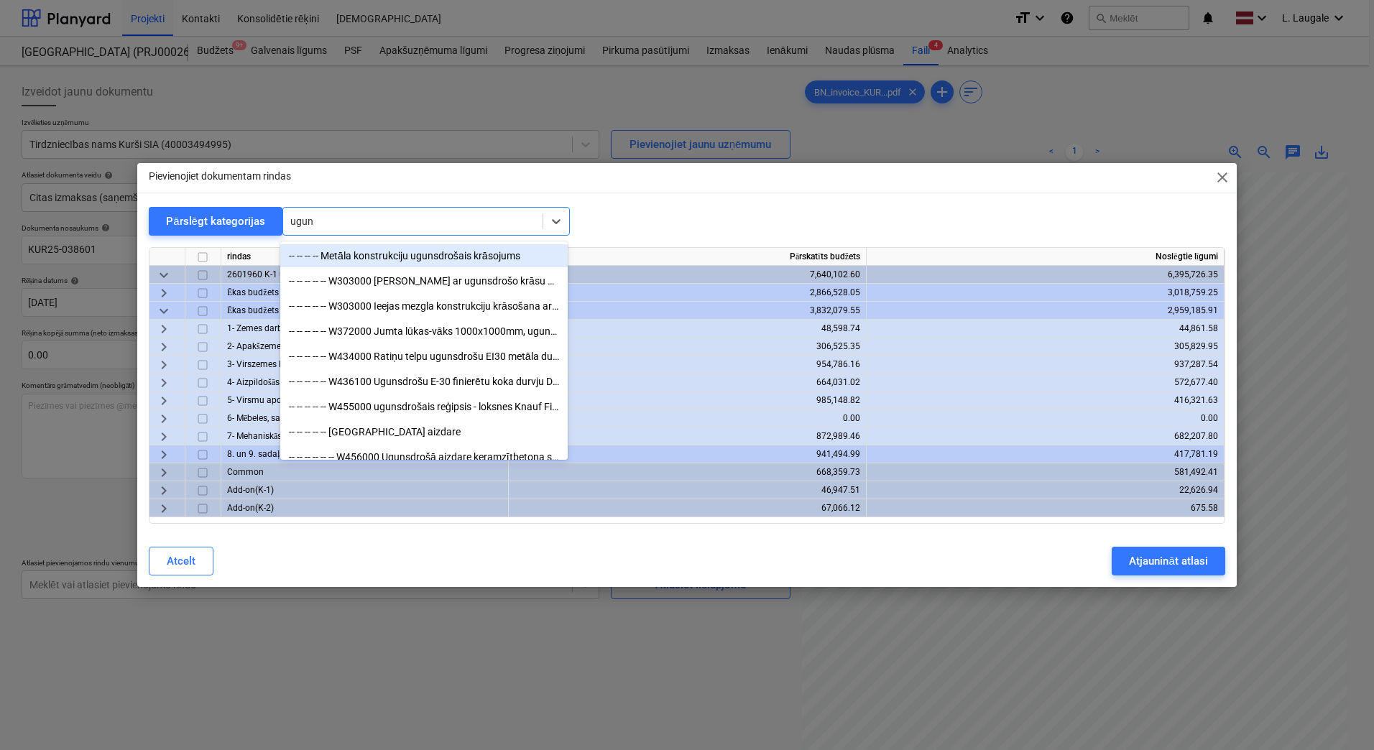
type input "uguns"
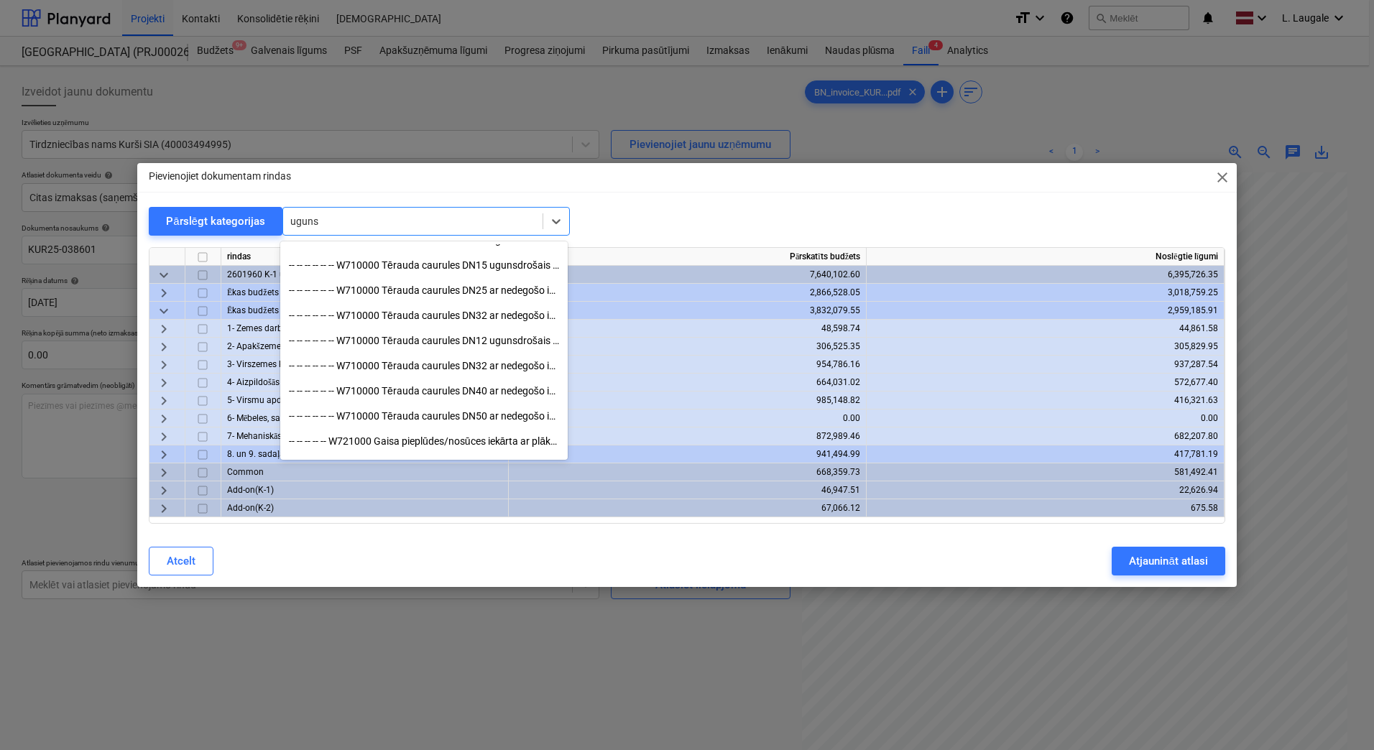
scroll to position [623, 0]
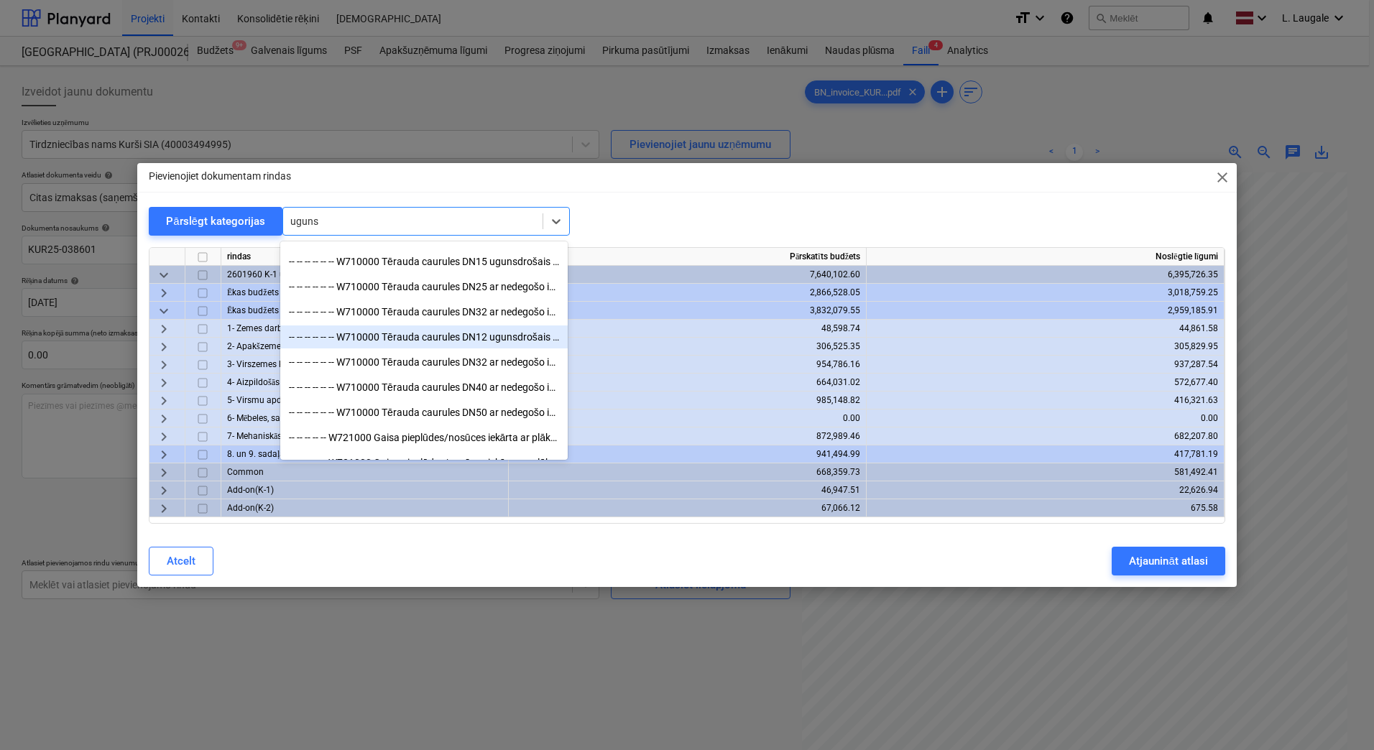
click at [484, 337] on div "-- -- -- -- -- -- W710000 Tērauda caurules DN12 ugunsdrošais blīvejums dobta dz…" at bounding box center [423, 337] width 287 height 23
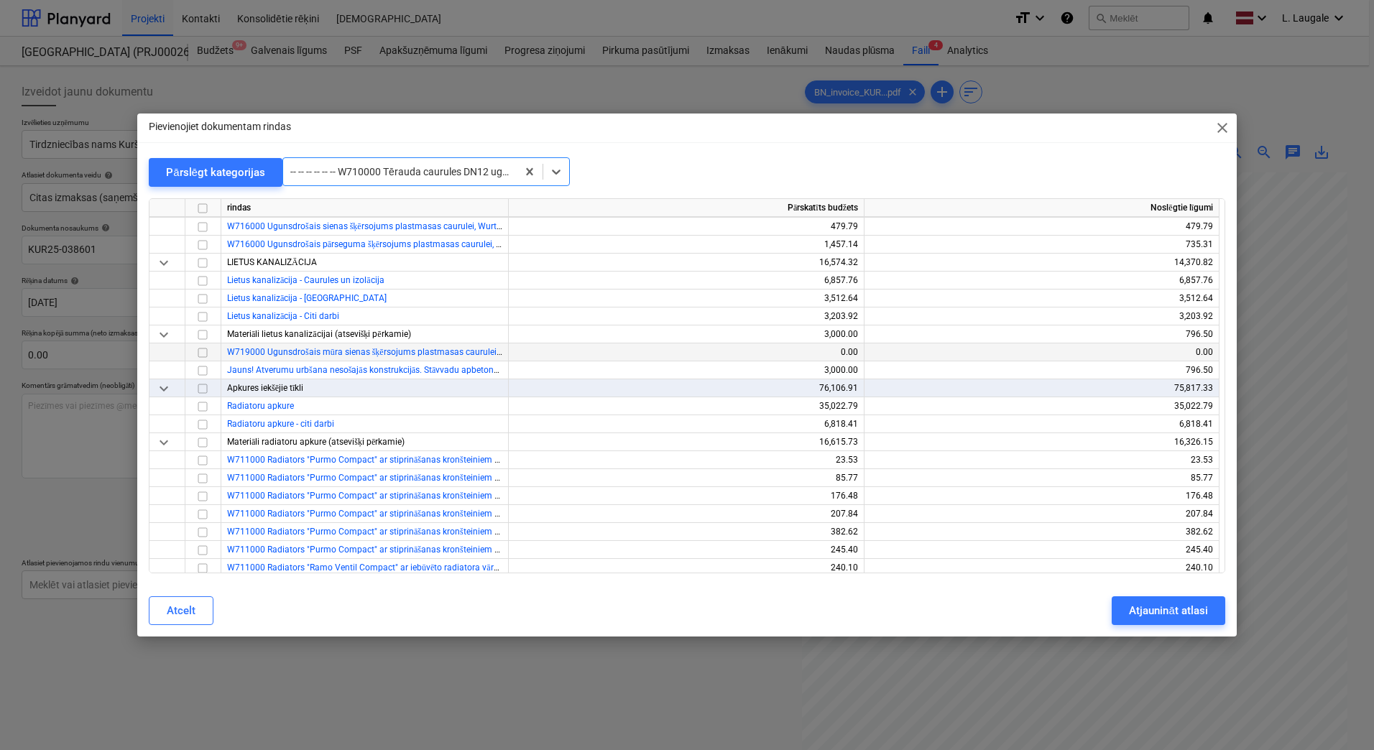
scroll to position [9241, 0]
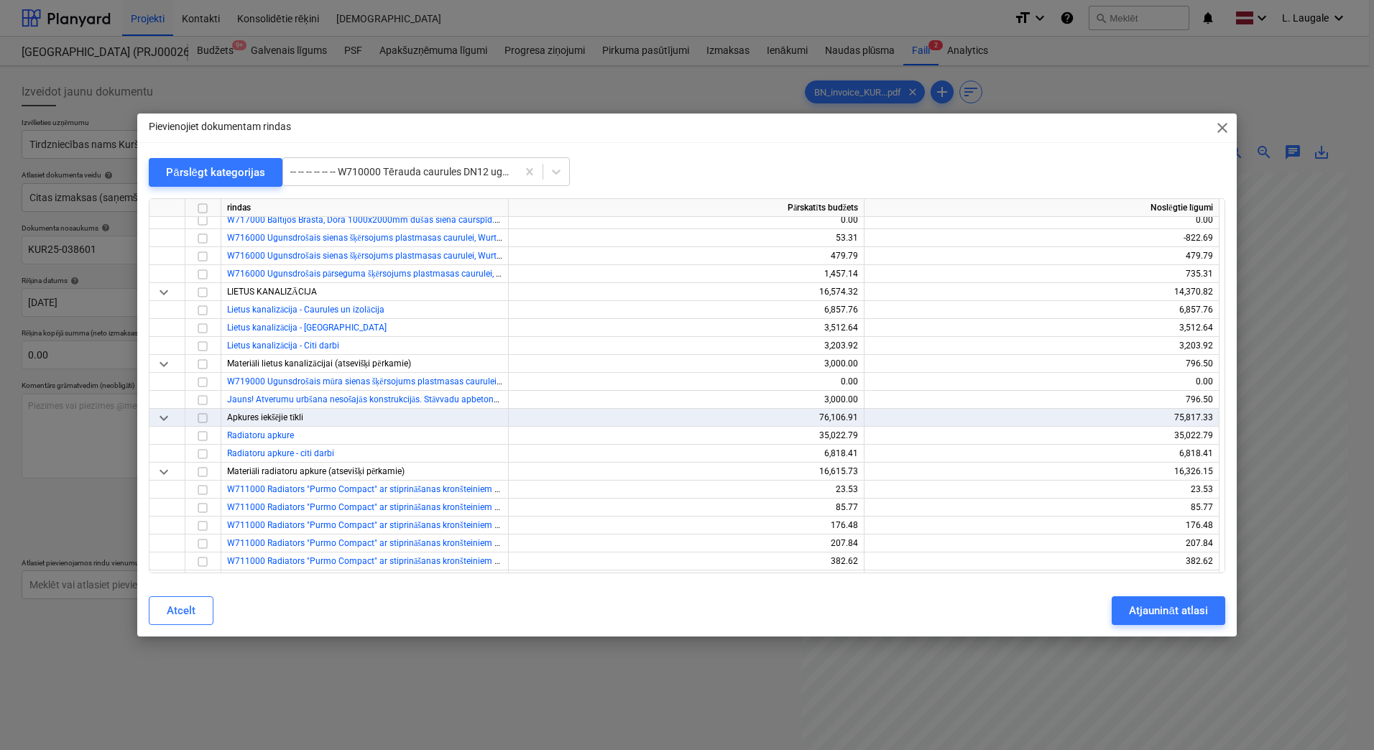
click at [1223, 129] on span "close" at bounding box center [1222, 127] width 17 height 17
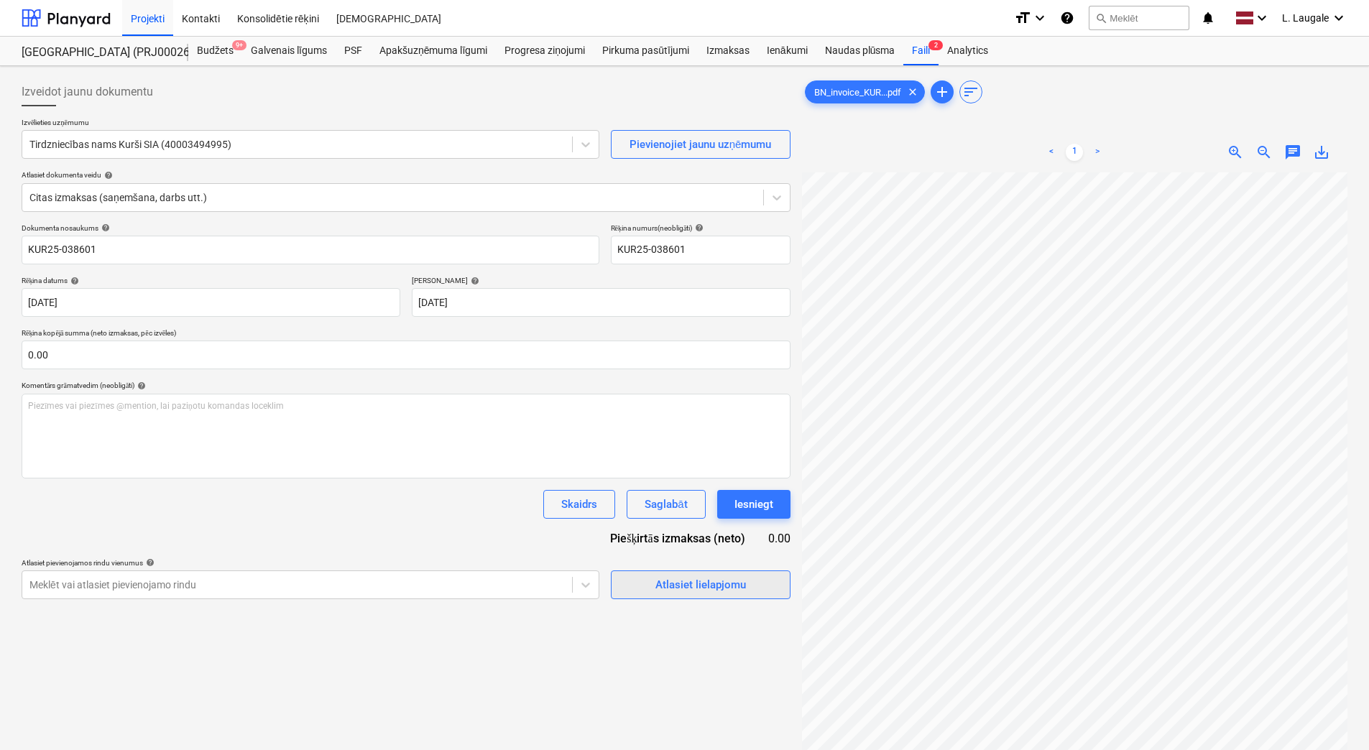
click at [671, 584] on div "Atlasiet lielapjomu" at bounding box center [700, 585] width 91 height 19
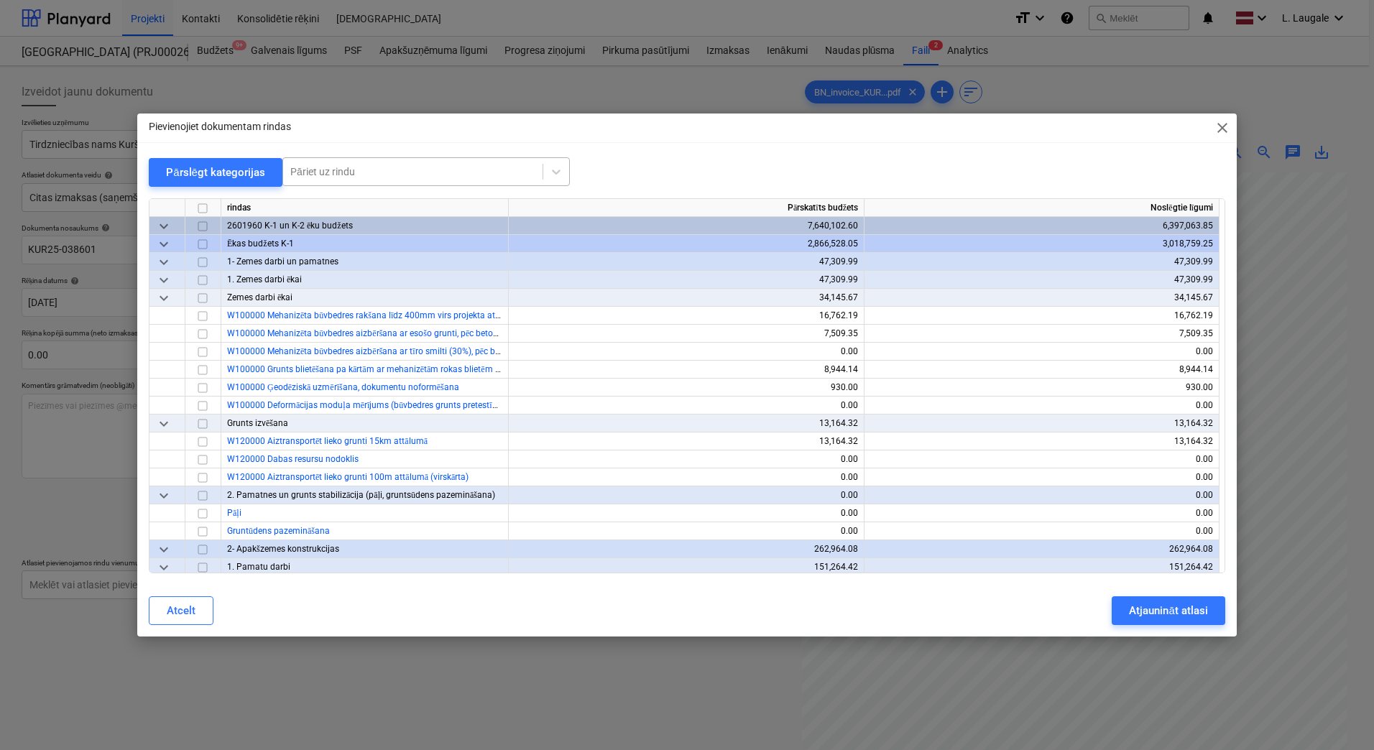
click at [393, 175] on div at bounding box center [412, 172] width 245 height 14
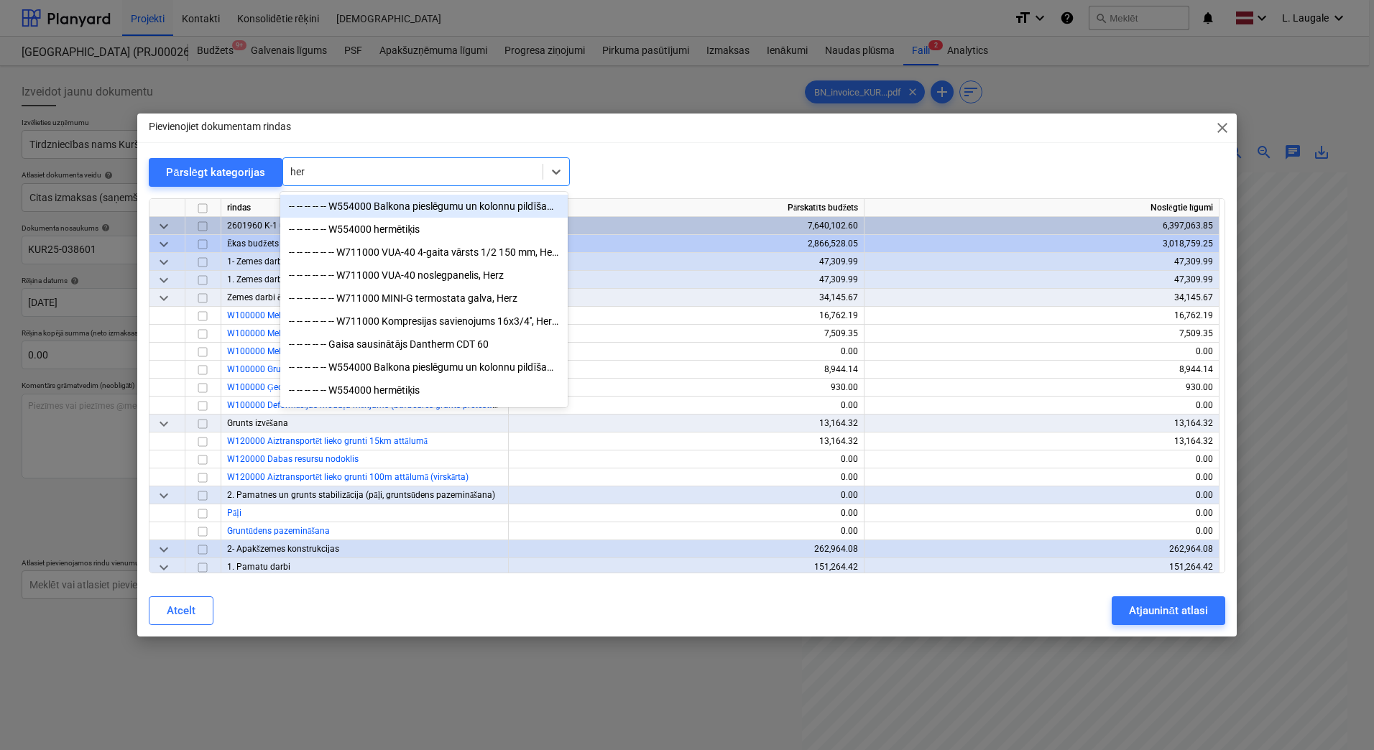
type input "herm"
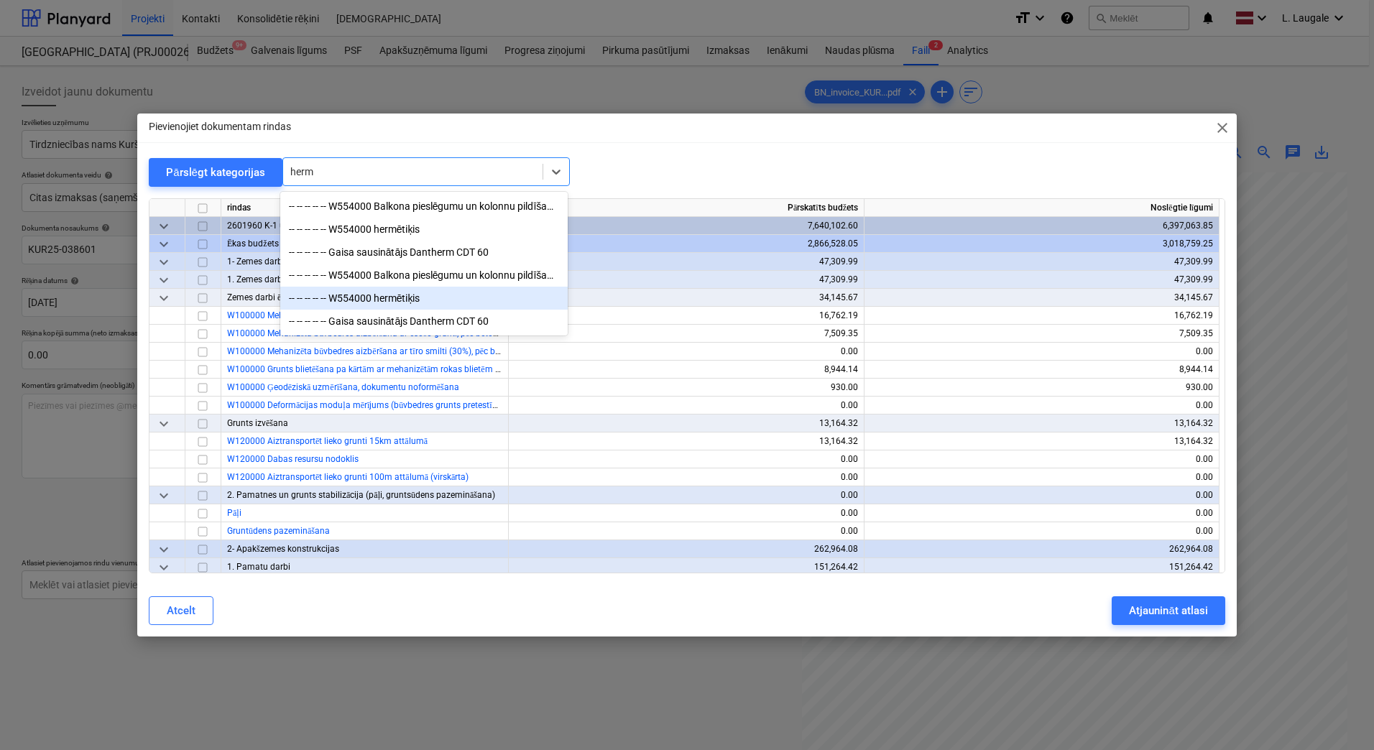
click at [426, 296] on div "-- -- -- -- -- W554000 hermētiķis" at bounding box center [423, 298] width 287 height 23
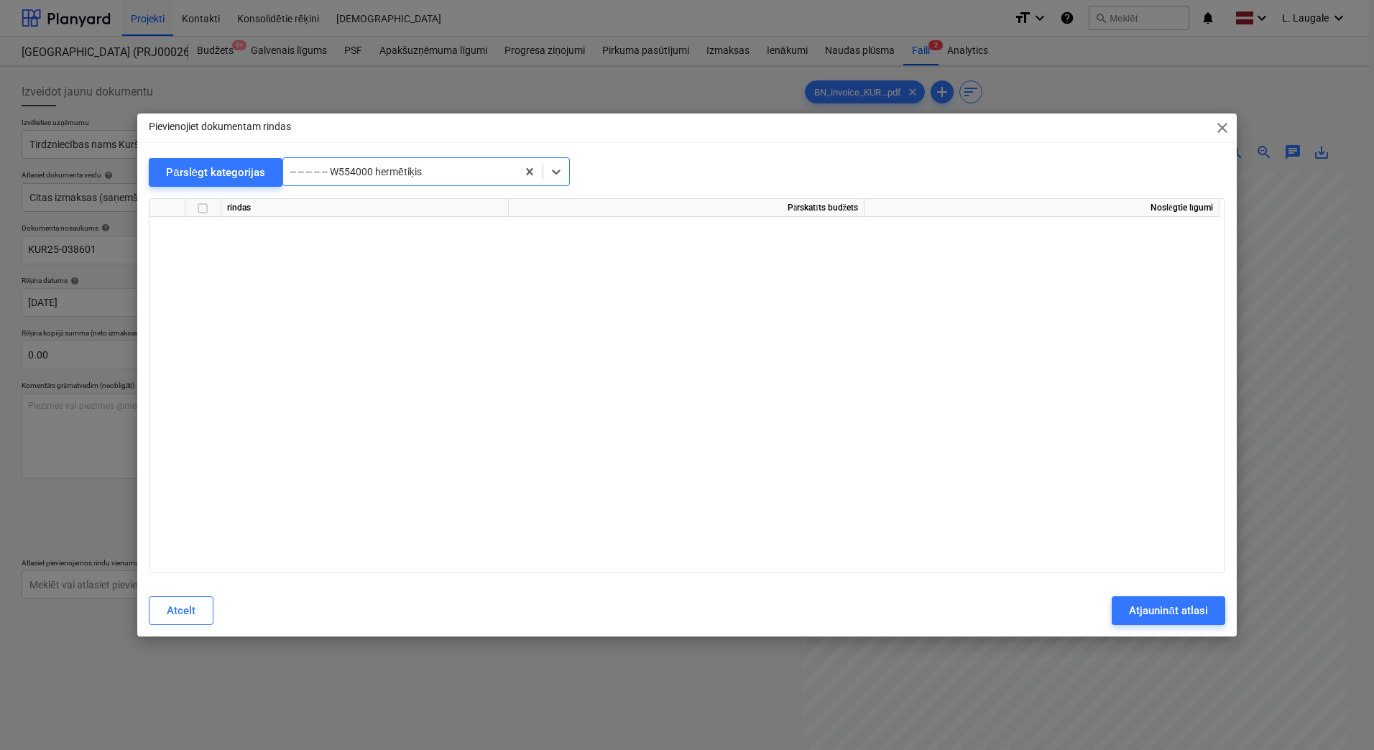
scroll to position [18650, 0]
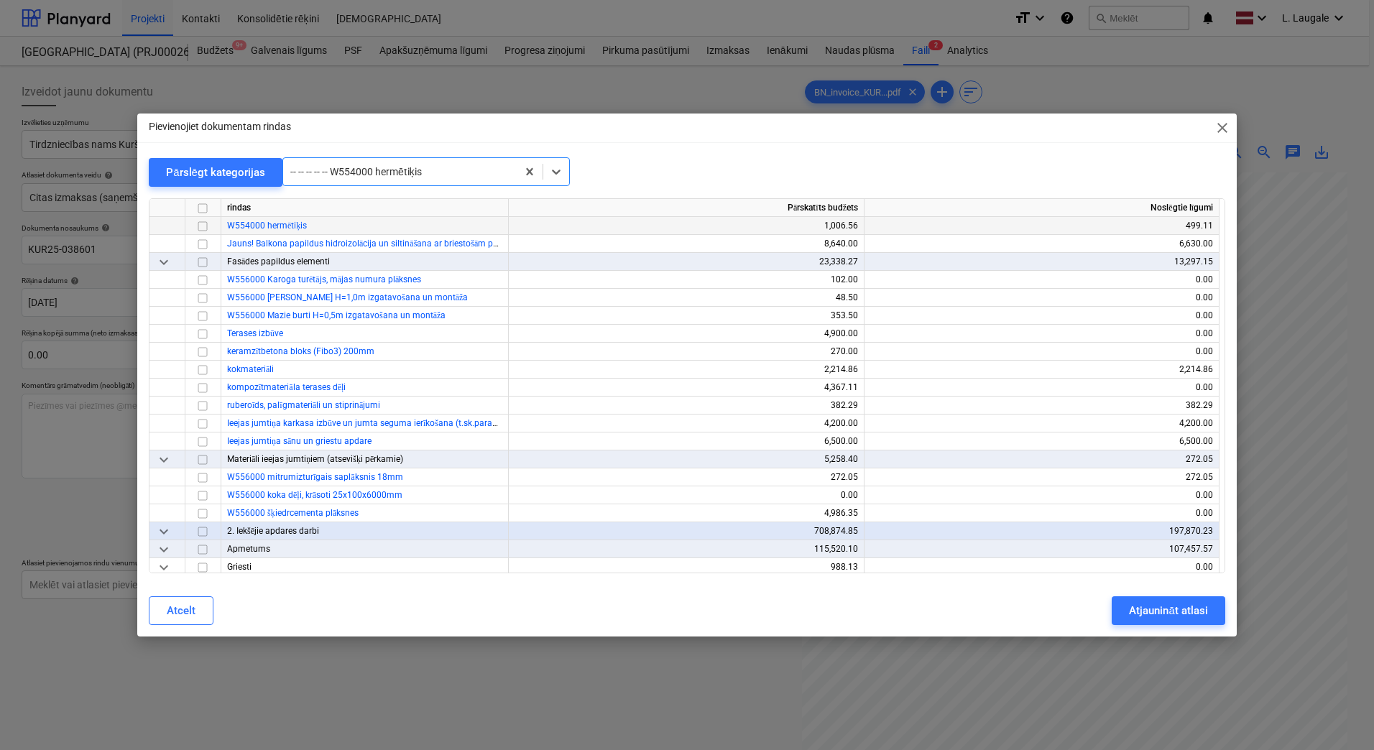
click at [201, 224] on input "checkbox" at bounding box center [202, 226] width 17 height 17
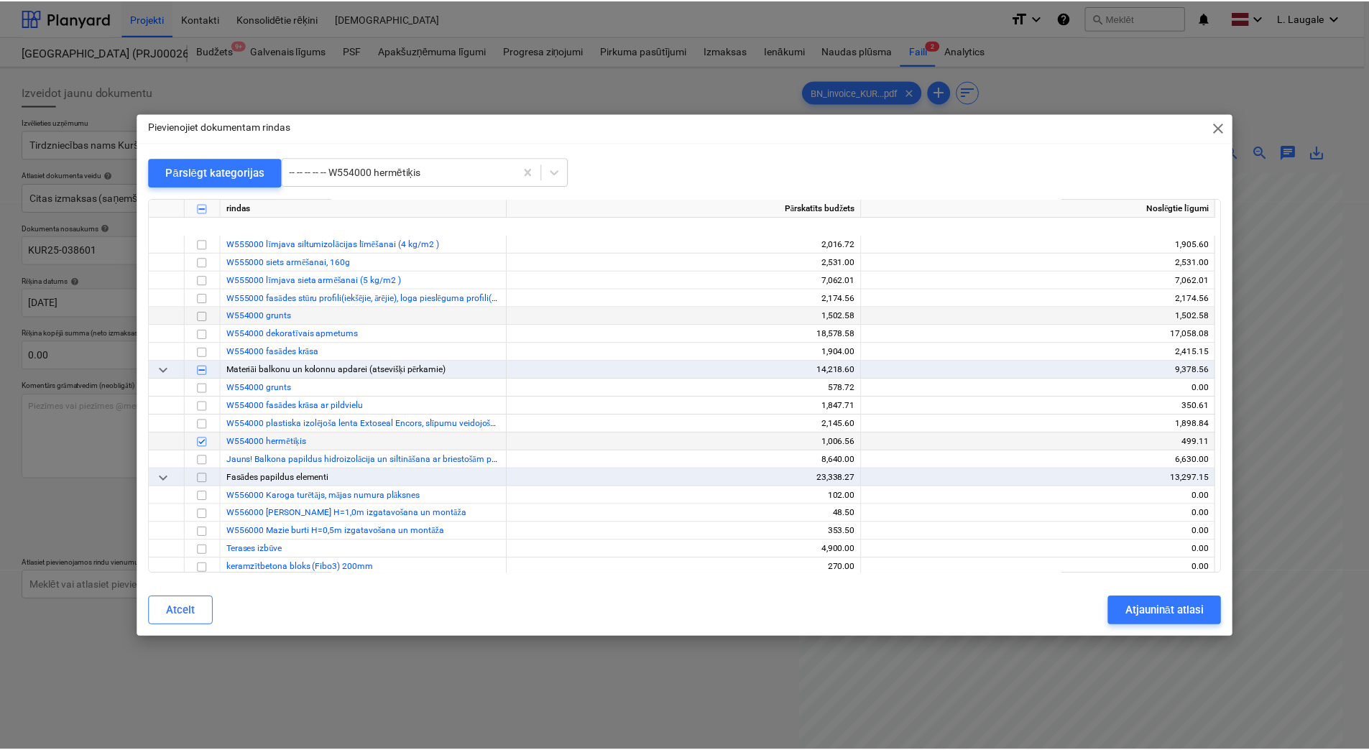
scroll to position [18411, 0]
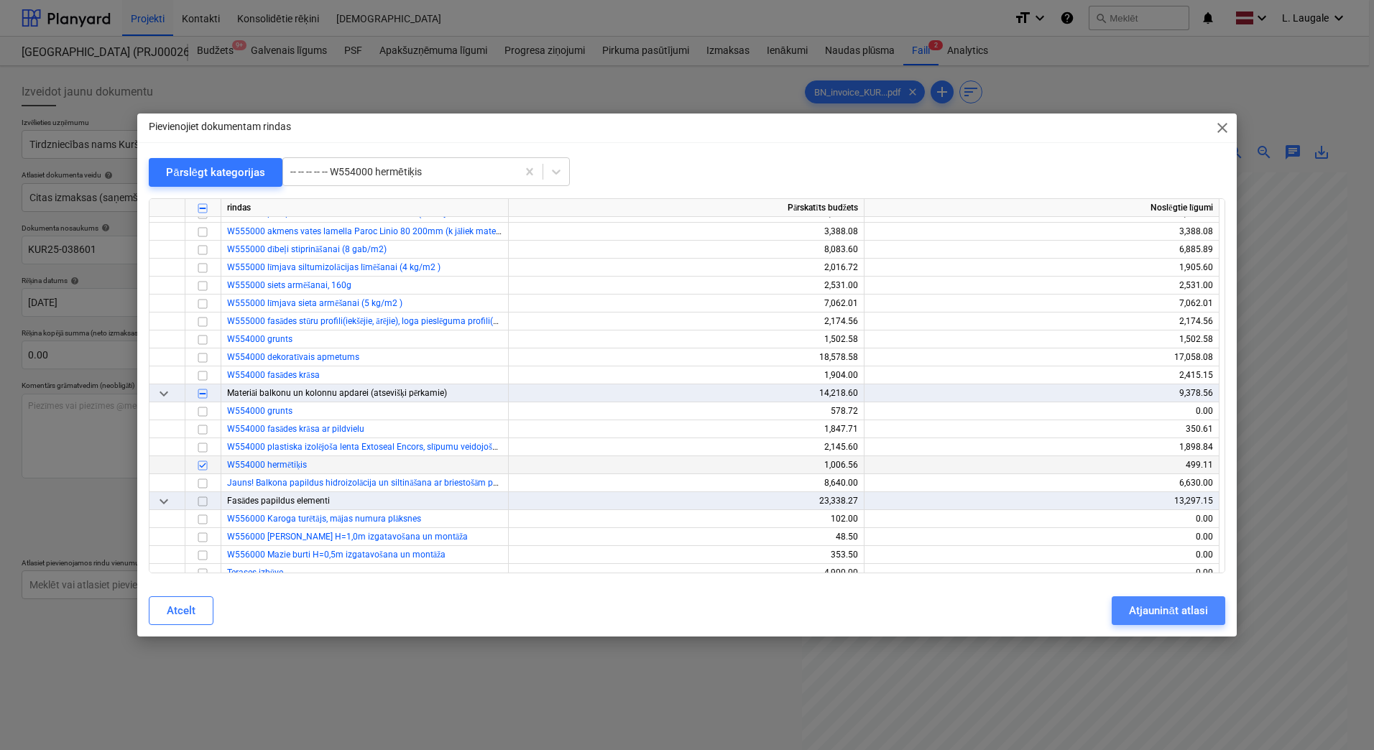
click at [1180, 608] on div "Atjaunināt atlasi" at bounding box center [1168, 611] width 78 height 19
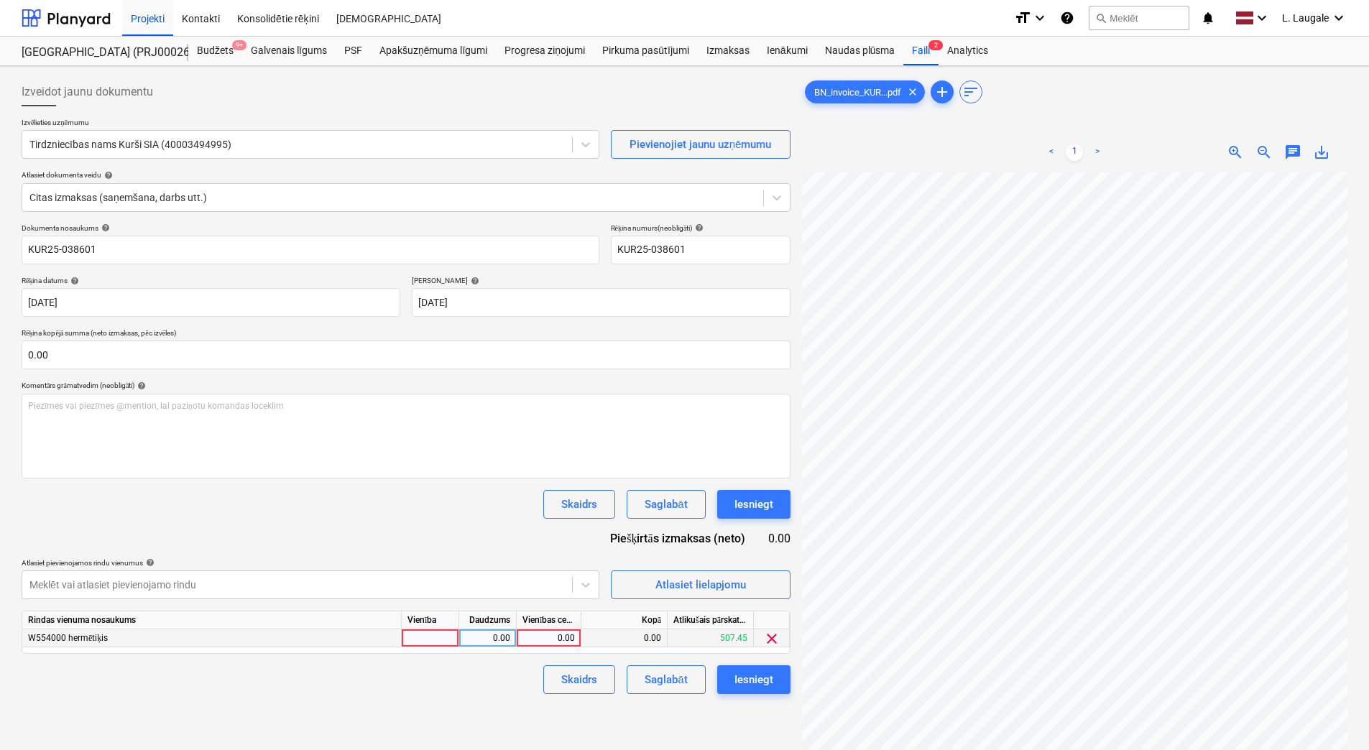
click at [424, 632] on div at bounding box center [430, 639] width 57 height 18
drag, startPoint x: 424, startPoint y: 632, endPoint x: 480, endPoint y: 638, distance: 56.4
click at [442, 635] on input "1" at bounding box center [430, 638] width 57 height 17
click at [489, 643] on div "0.00" at bounding box center [487, 639] width 45 height 18
type input "1"
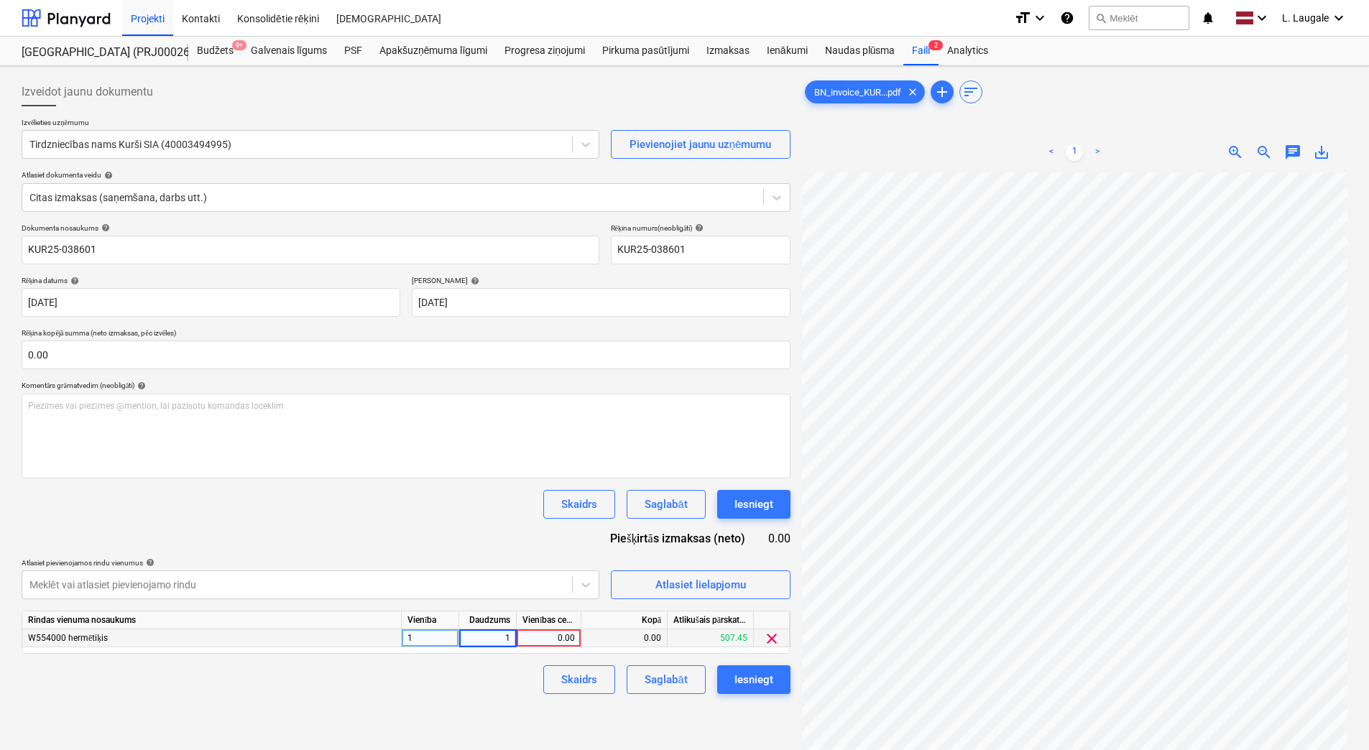
click at [534, 641] on div "0.00" at bounding box center [548, 639] width 52 height 18
type input "171.31"
drag, startPoint x: 519, startPoint y: 684, endPoint x: 626, endPoint y: 668, distance: 108.2
click at [520, 684] on div "Skaidrs Saglabāt Iesniegt" at bounding box center [406, 680] width 769 height 29
click at [665, 671] on div "Saglabāt" at bounding box center [666, 680] width 42 height 19
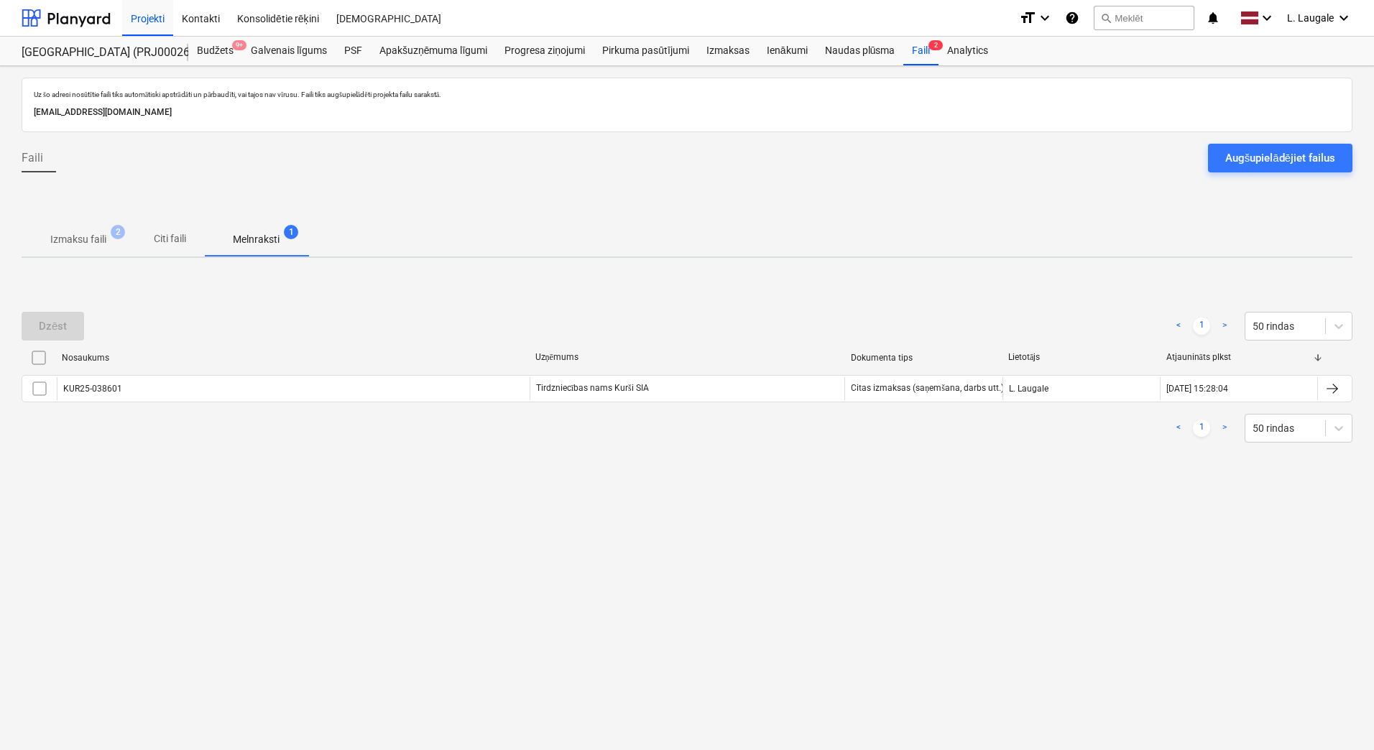
click at [85, 239] on p "Izmaksu faili" at bounding box center [78, 239] width 56 height 15
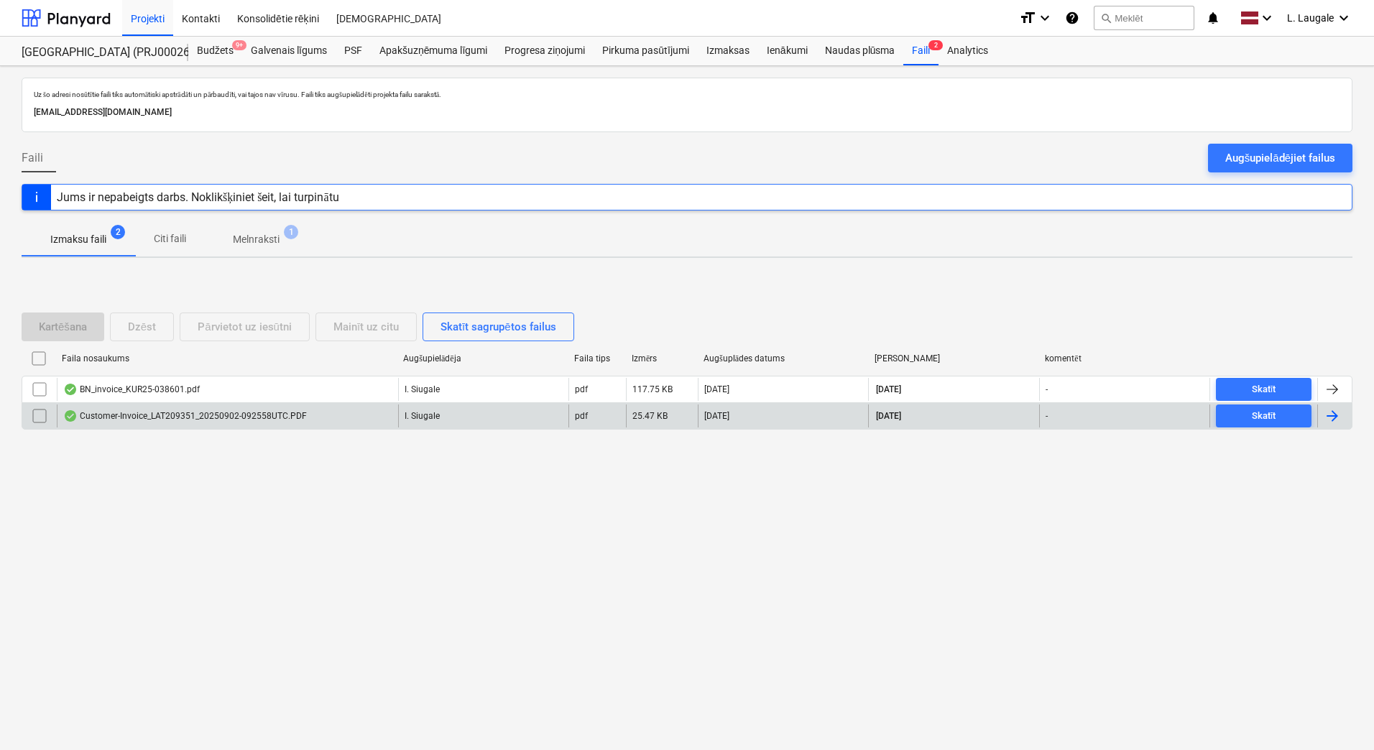
click at [295, 417] on div "Customer-Invoice_LAT209351_20250902-092558UTC.PDF" at bounding box center [185, 415] width 244 height 11
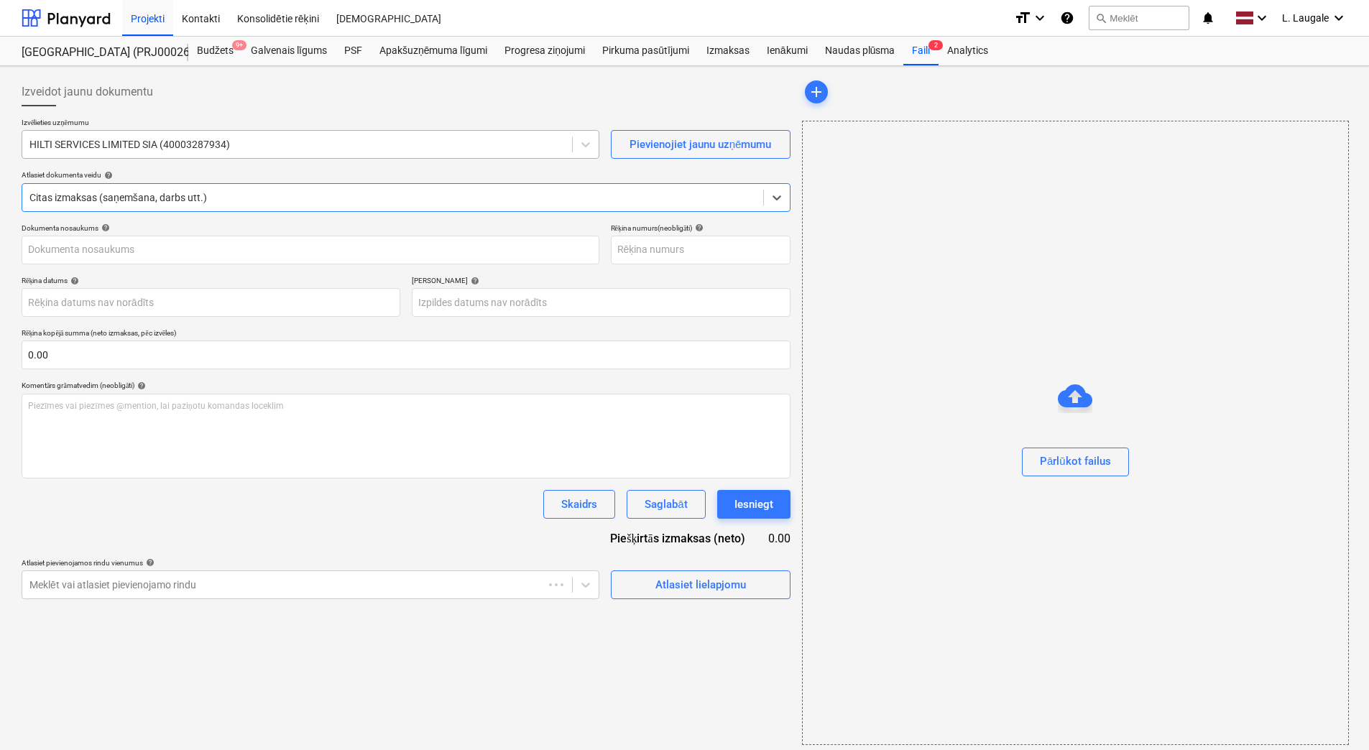
type input "LAT209351"
type input "[DATE]"
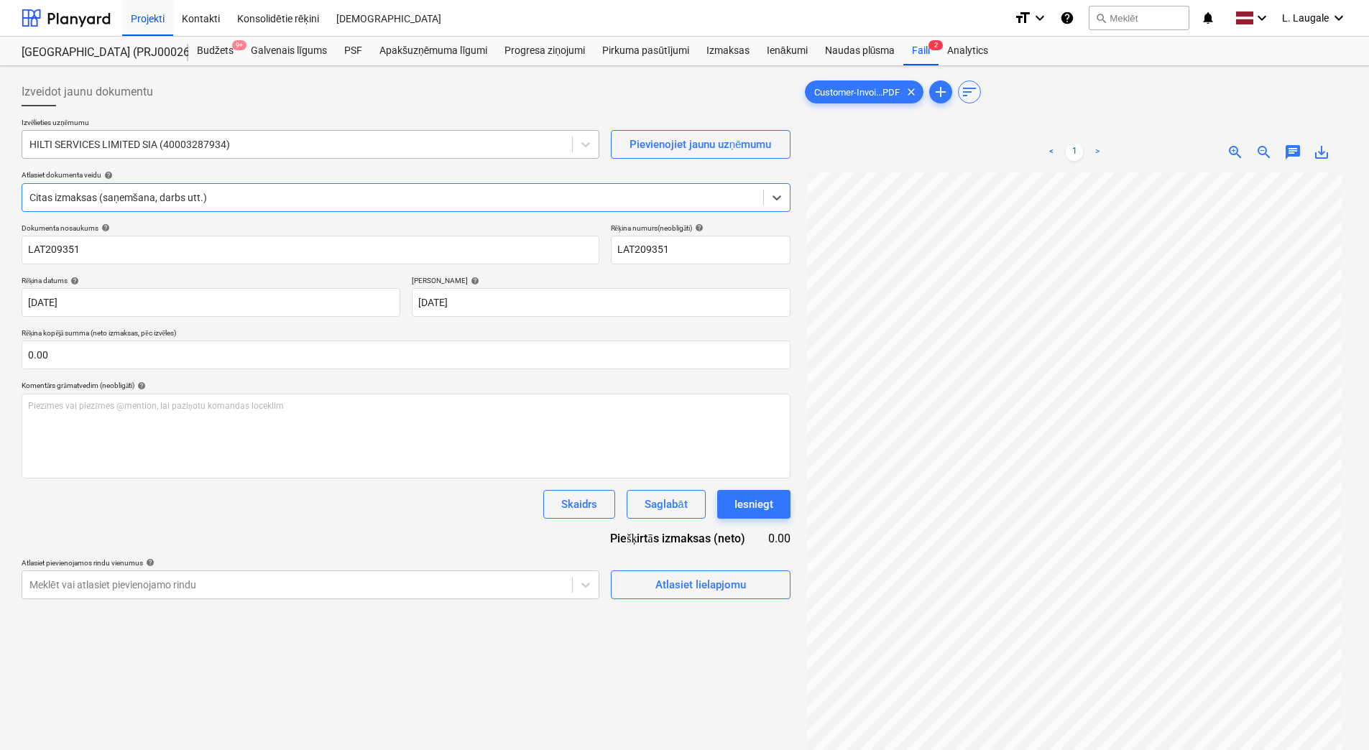
click at [261, 149] on div at bounding box center [296, 144] width 535 height 14
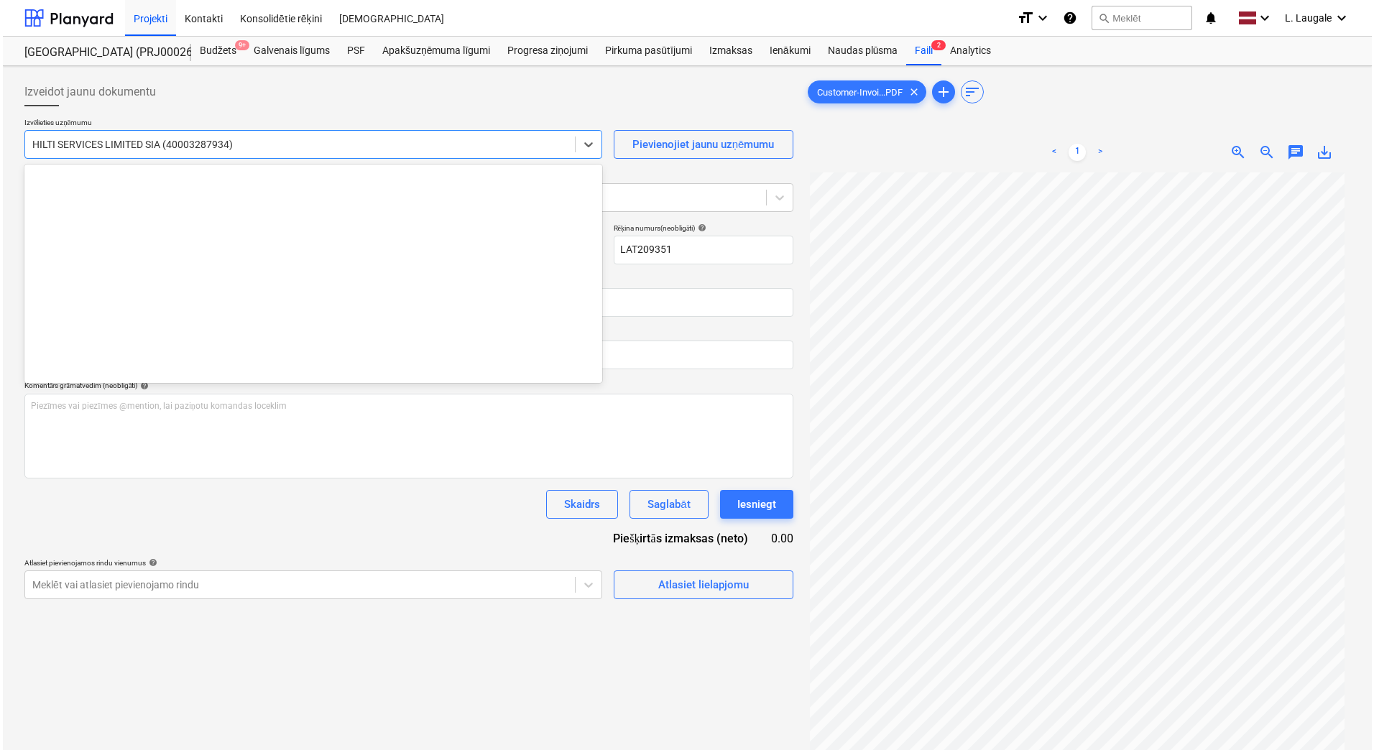
scroll to position [6565, 0]
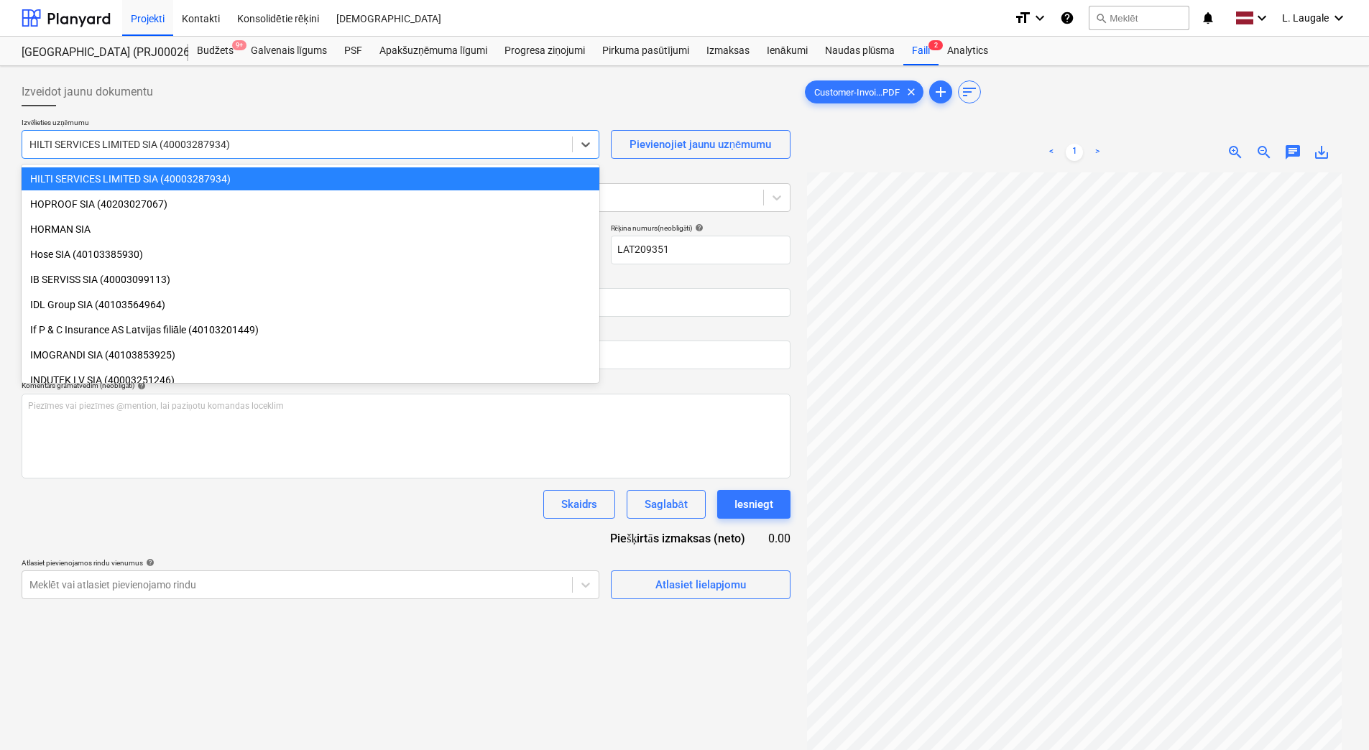
click at [261, 149] on div at bounding box center [296, 144] width 535 height 14
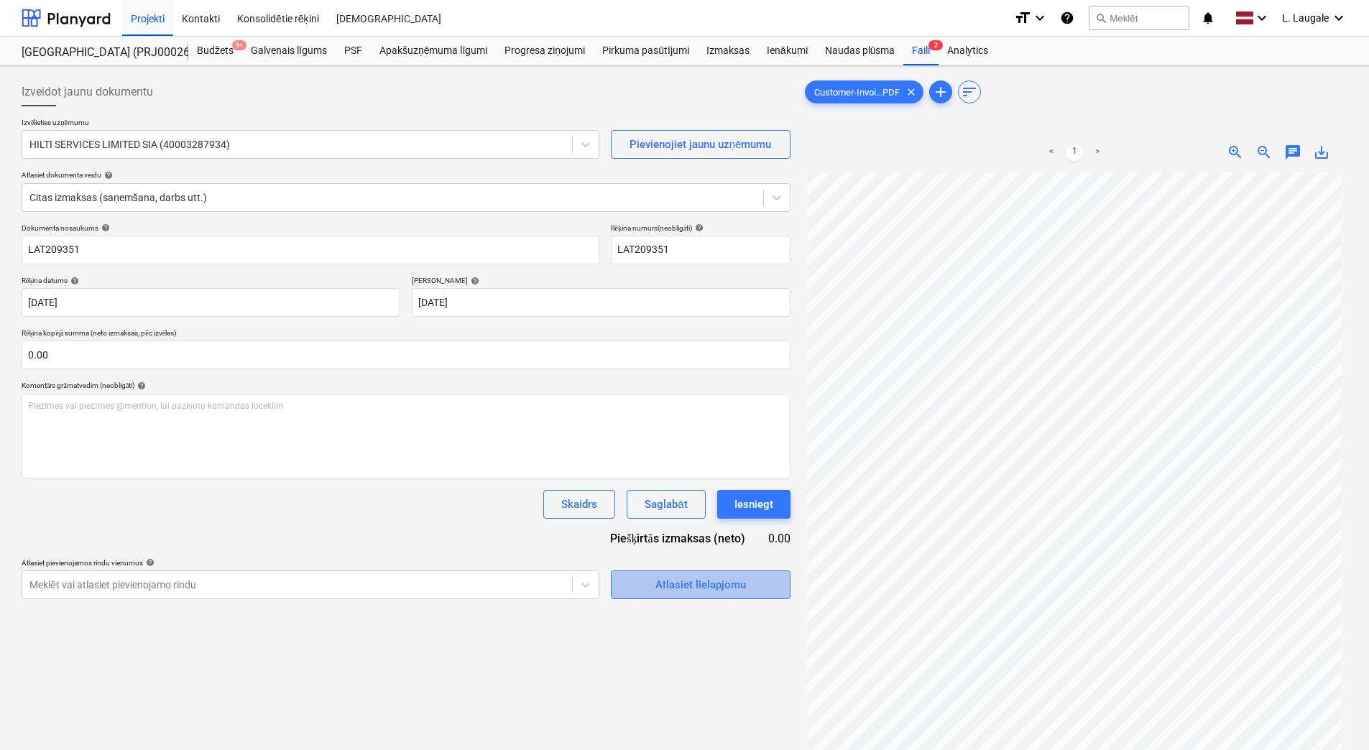
click at [645, 591] on span "Atlasiet lielapjomu" at bounding box center [701, 585] width 144 height 19
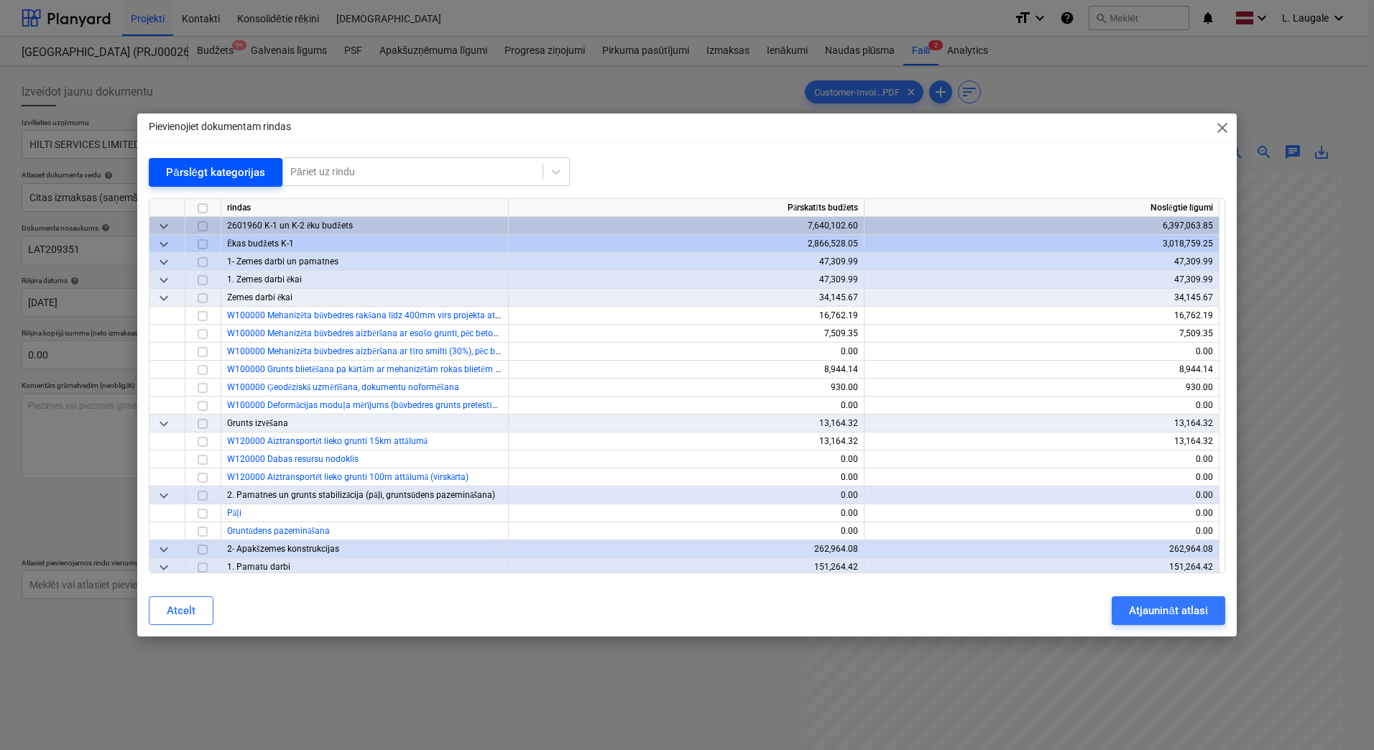
click at [174, 172] on div "Pārslēgt kategorijas" at bounding box center [215, 172] width 99 height 19
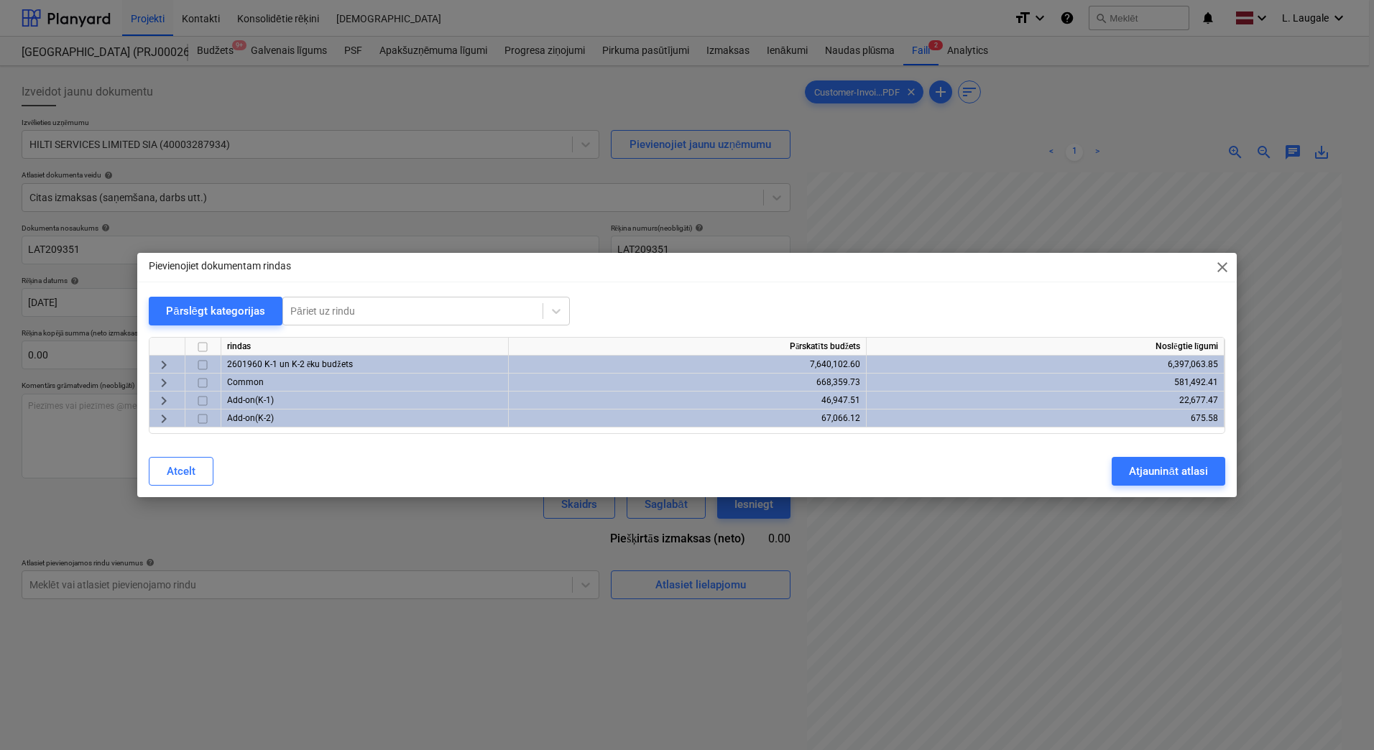
click at [164, 363] on span "keyboard_arrow_right" at bounding box center [163, 364] width 17 height 17
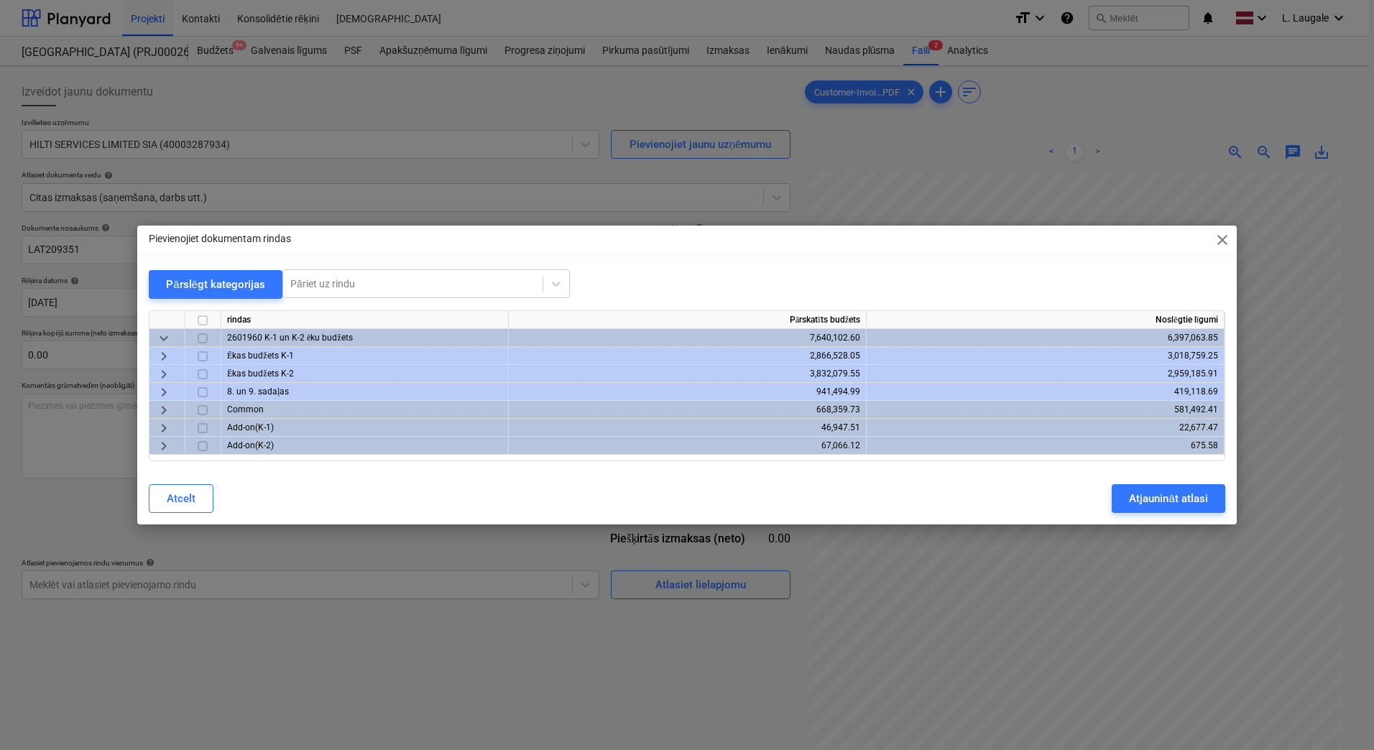
click at [164, 374] on span "keyboard_arrow_right" at bounding box center [163, 374] width 17 height 17
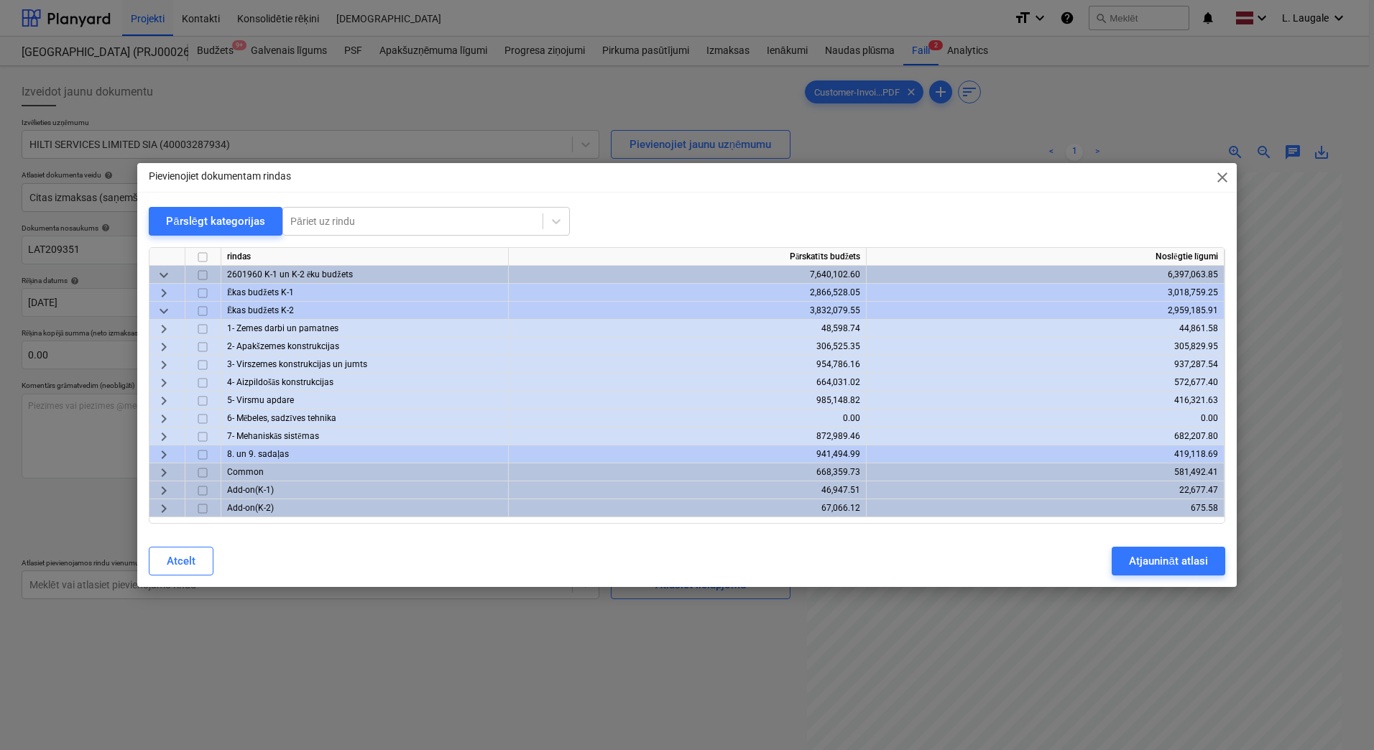
click at [167, 379] on span "keyboard_arrow_right" at bounding box center [163, 382] width 17 height 17
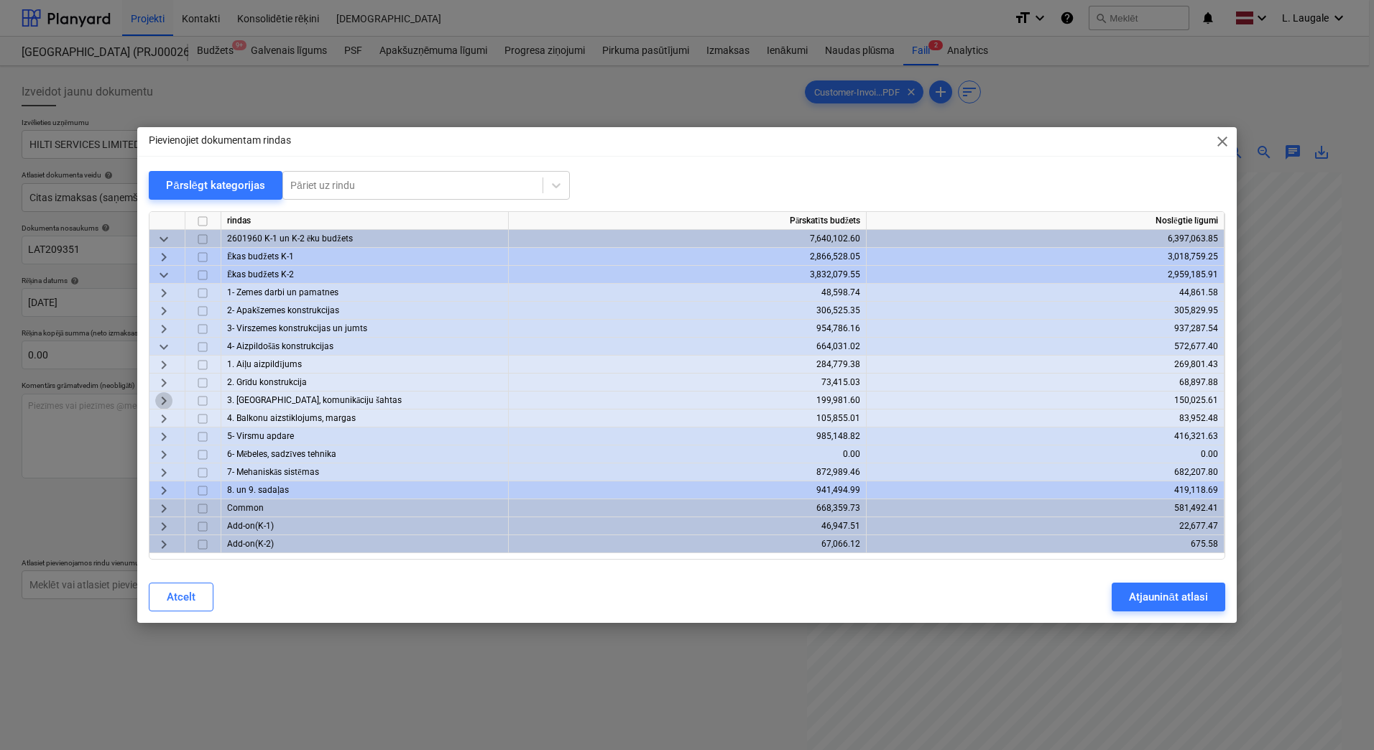
click at [167, 400] on span "keyboard_arrow_right" at bounding box center [163, 400] width 17 height 17
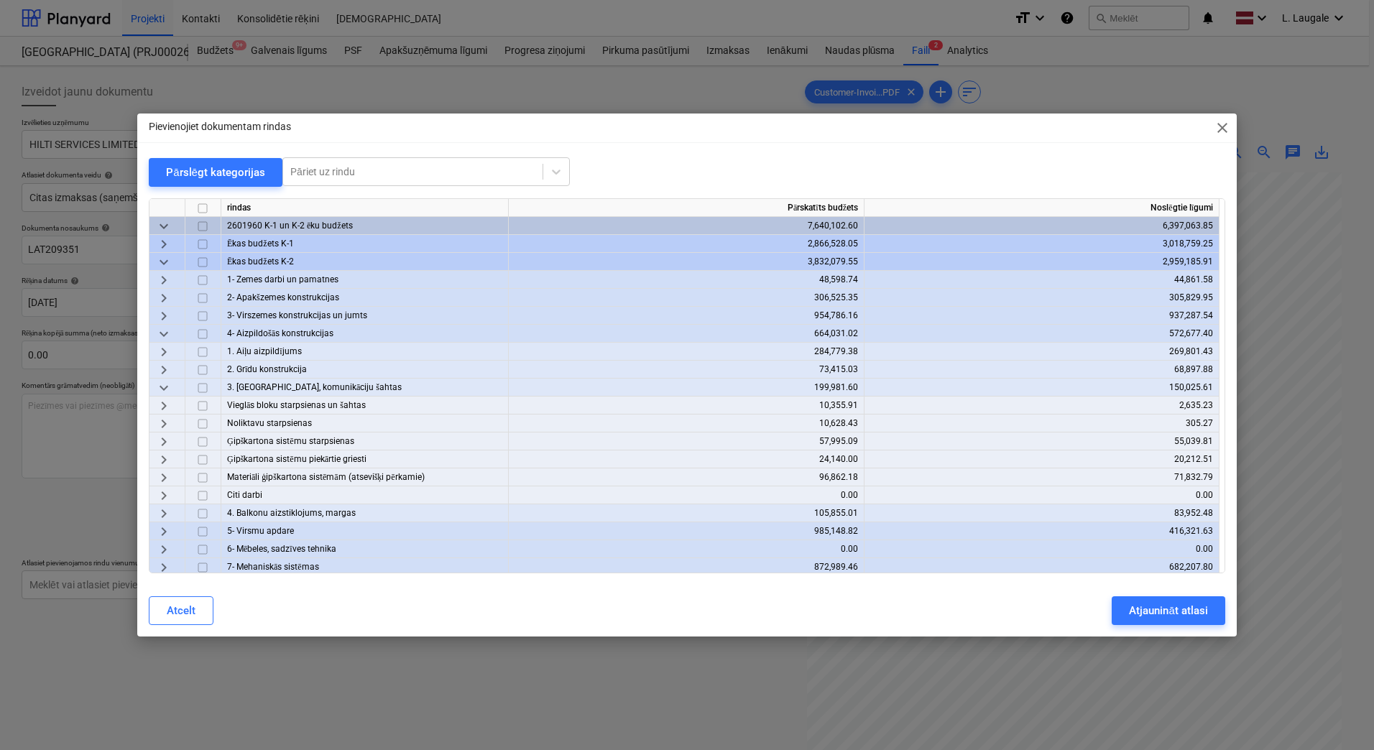
click at [162, 479] on span "keyboard_arrow_right" at bounding box center [163, 477] width 17 height 17
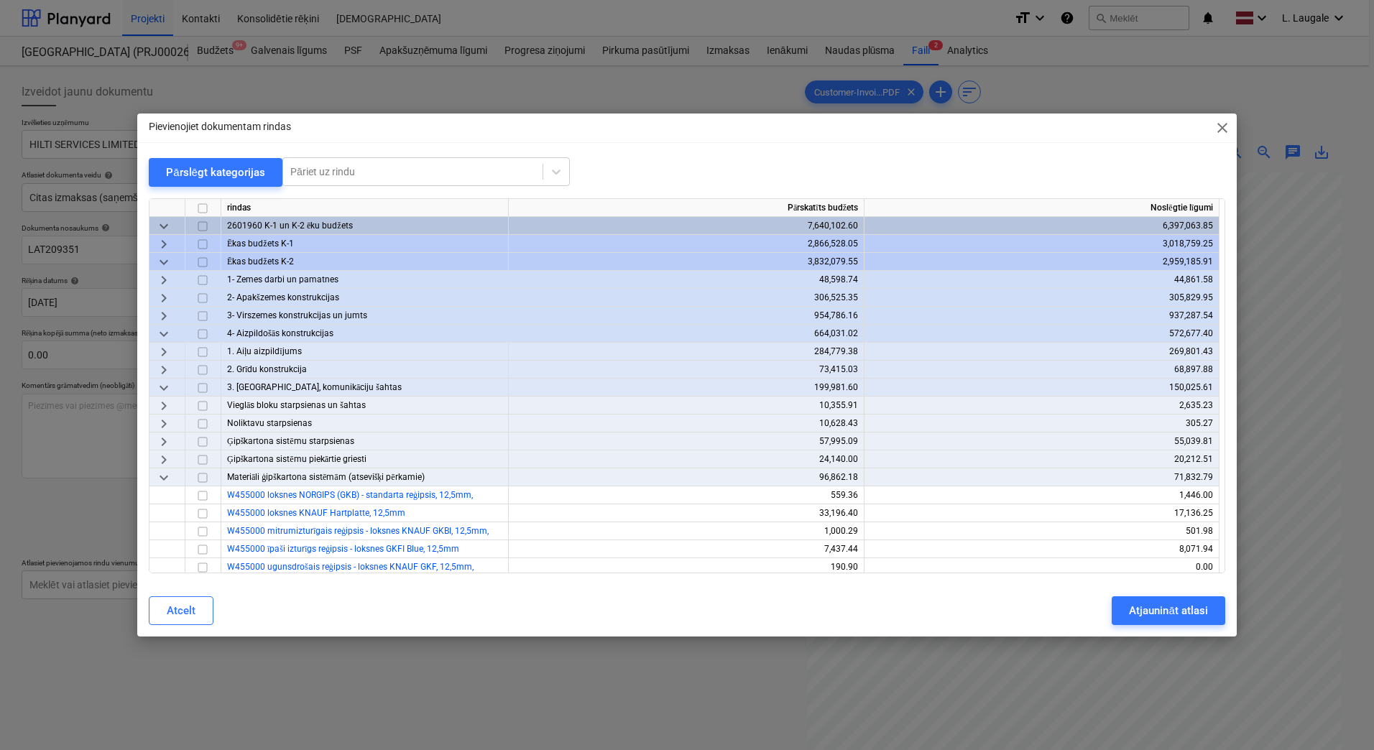
scroll to position [144, 0]
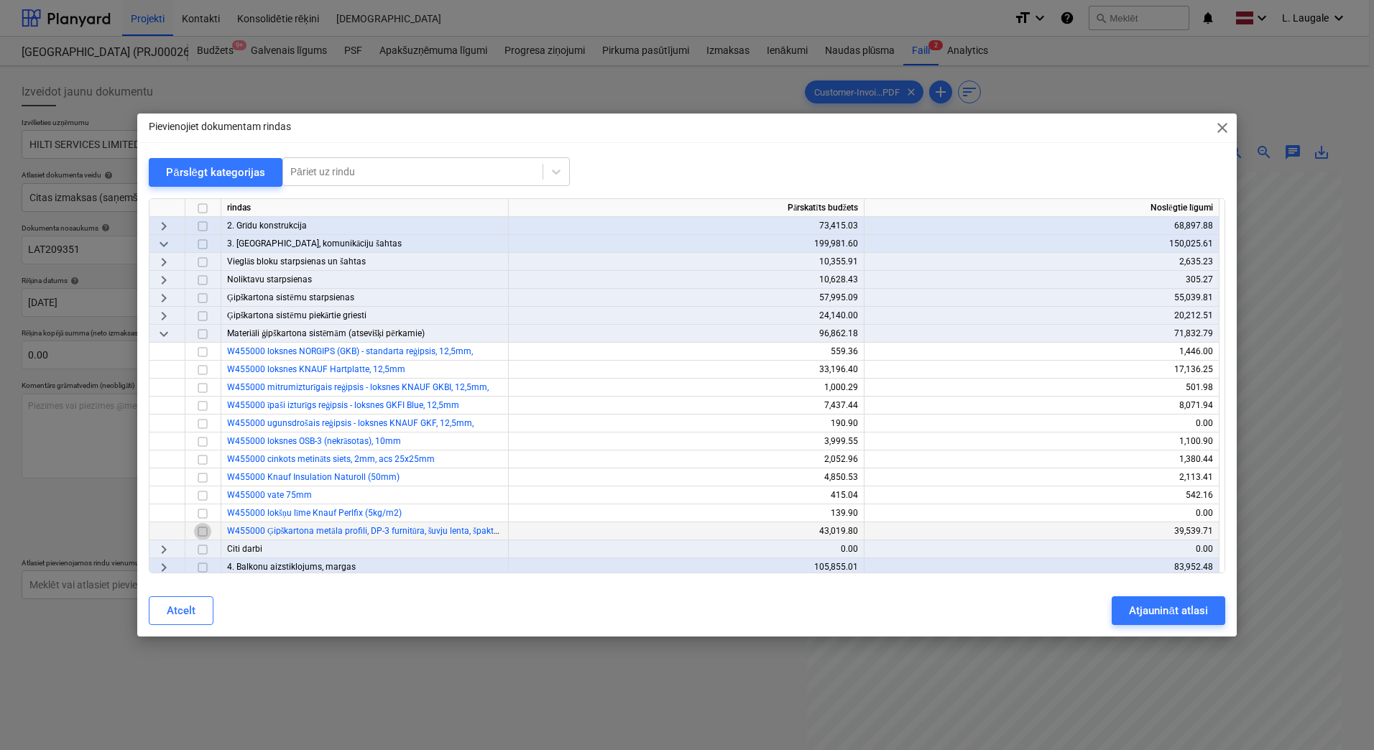
click at [203, 536] on input "checkbox" at bounding box center [202, 531] width 17 height 17
click at [1165, 617] on div "Atjaunināt atlasi" at bounding box center [1168, 611] width 78 height 19
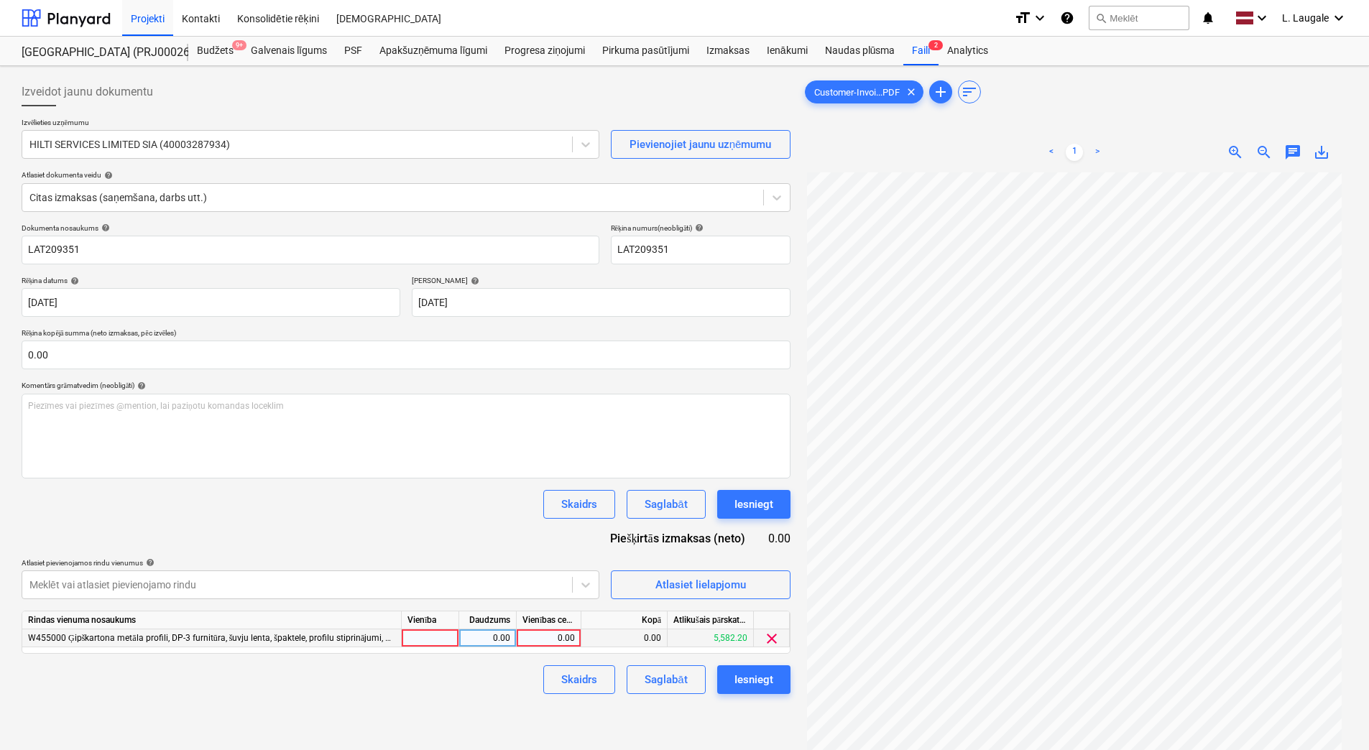
click at [428, 637] on div at bounding box center [430, 639] width 57 height 18
click at [499, 644] on div "0.00" at bounding box center [487, 639] width 45 height 18
click at [558, 641] on div "0.00" at bounding box center [548, 639] width 52 height 18
type input "267.26"
click at [507, 689] on div "Skaidrs Saglabāt Iesniegt" at bounding box center [406, 680] width 769 height 29
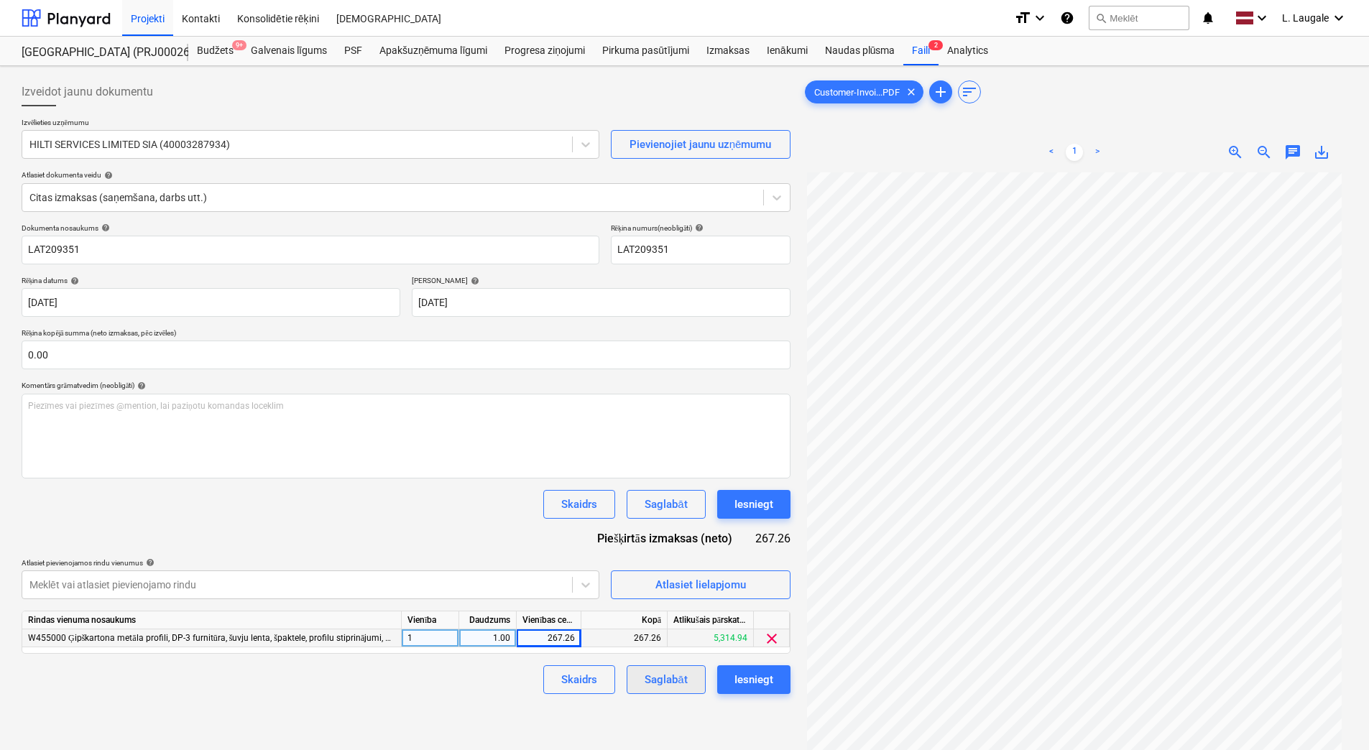
click at [650, 687] on div "Saglabāt" at bounding box center [666, 680] width 42 height 19
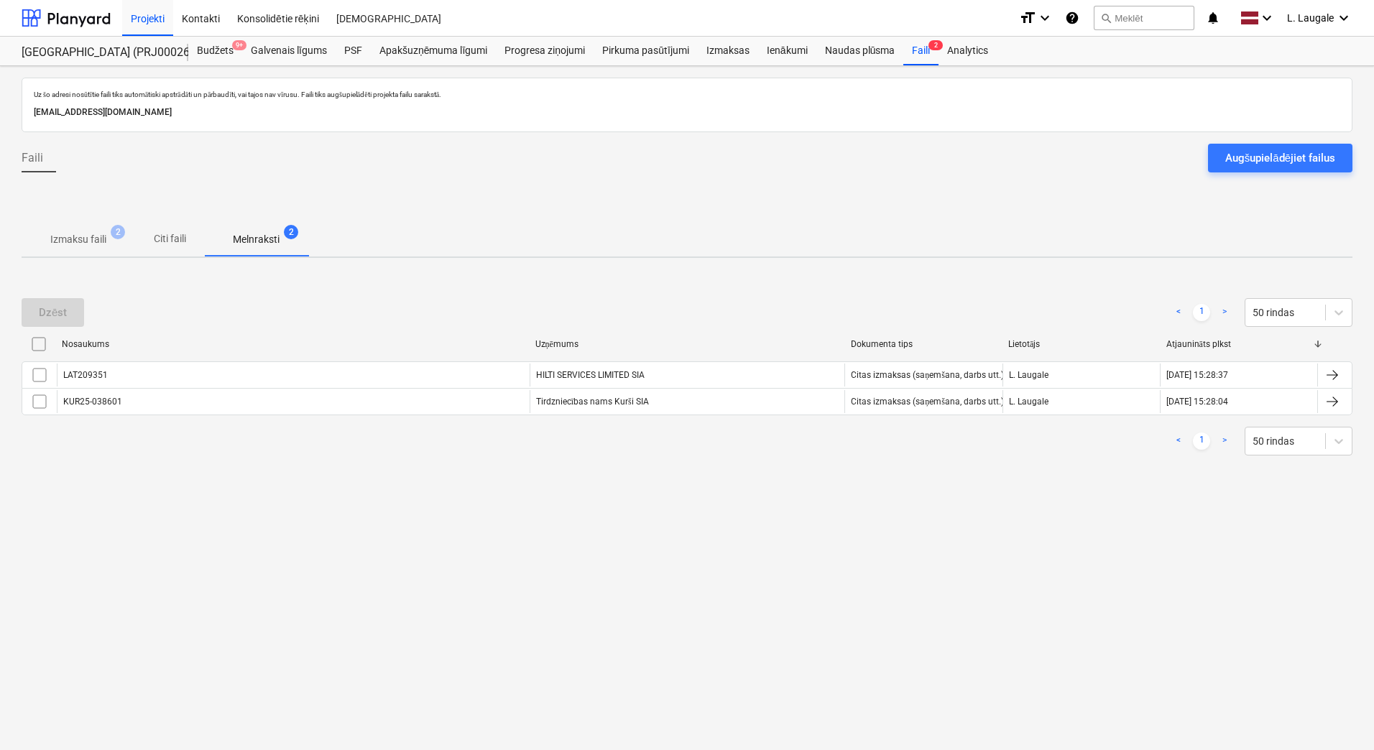
click at [80, 245] on p "Izmaksu faili" at bounding box center [78, 239] width 56 height 15
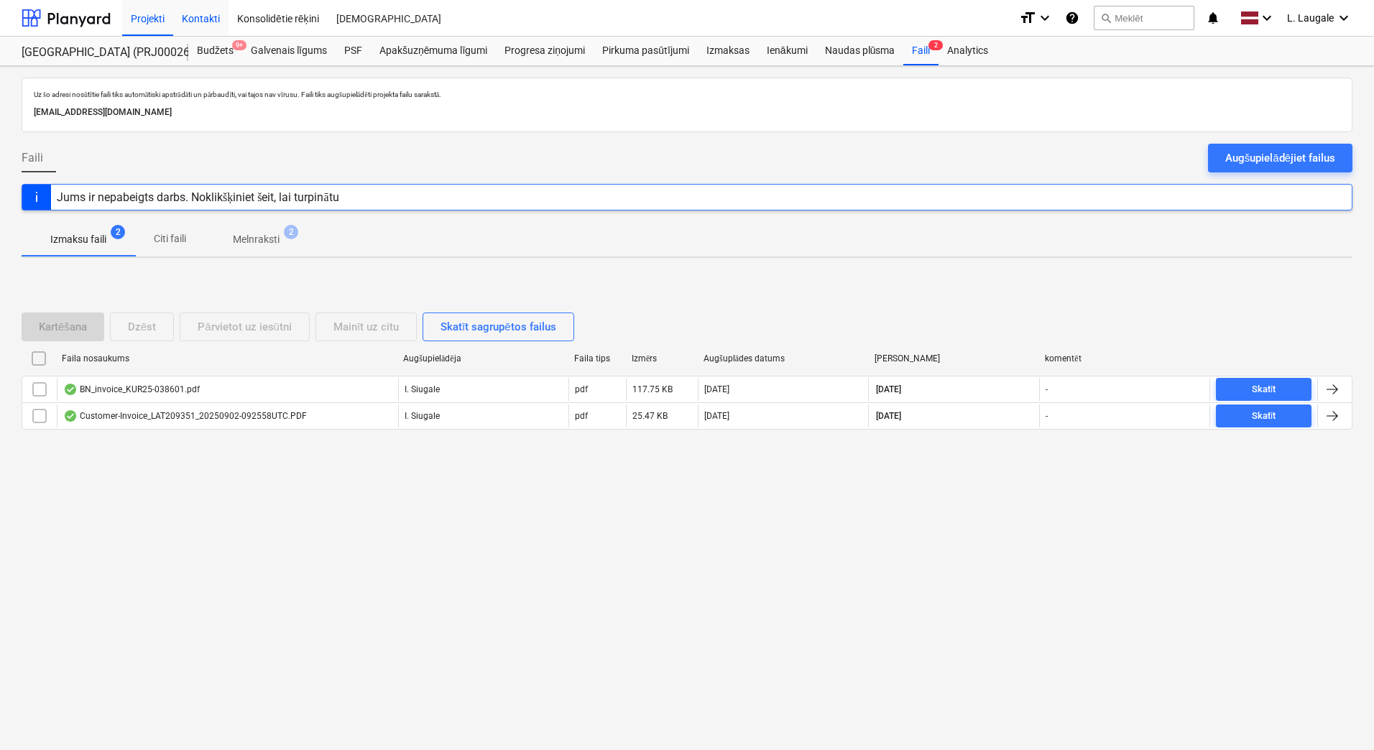
click at [210, 22] on div "Kontakti" at bounding box center [200, 17] width 55 height 37
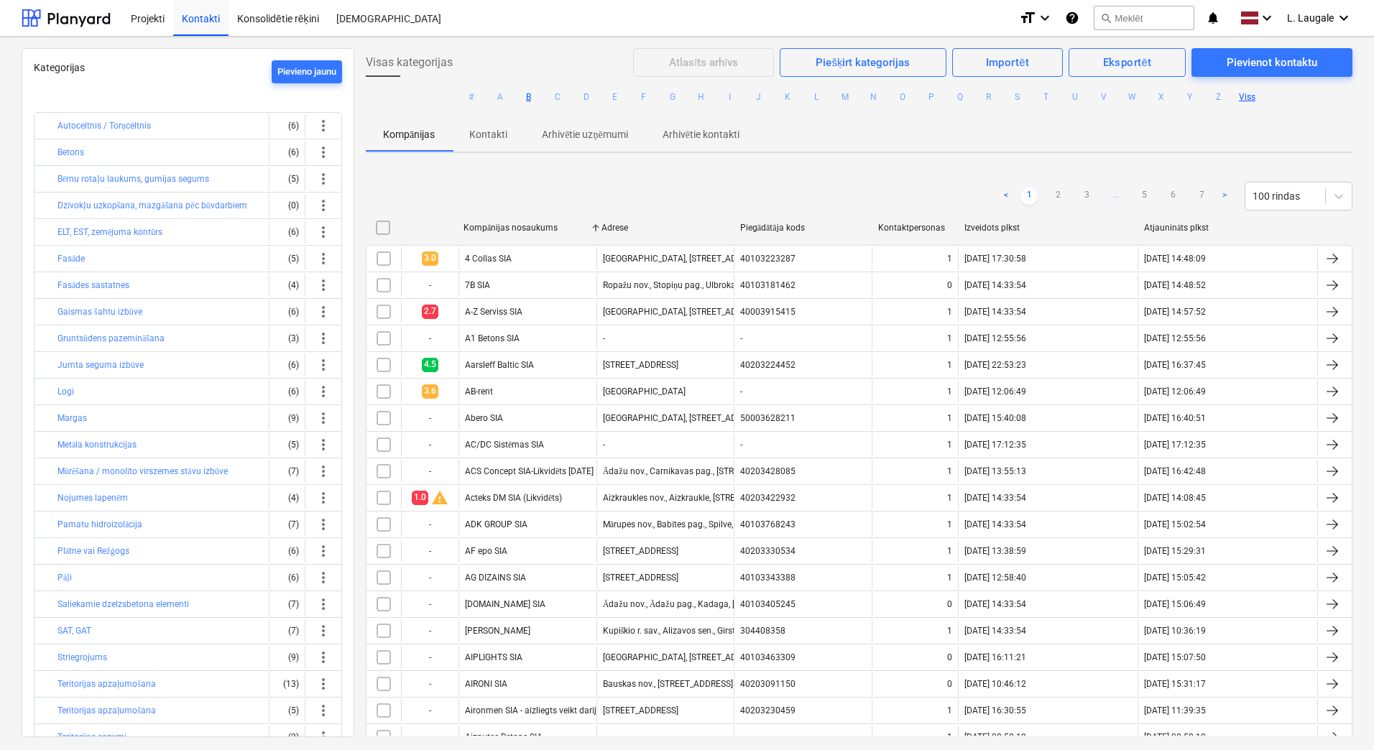
click at [494, 93] on button "A" at bounding box center [500, 96] width 17 height 17
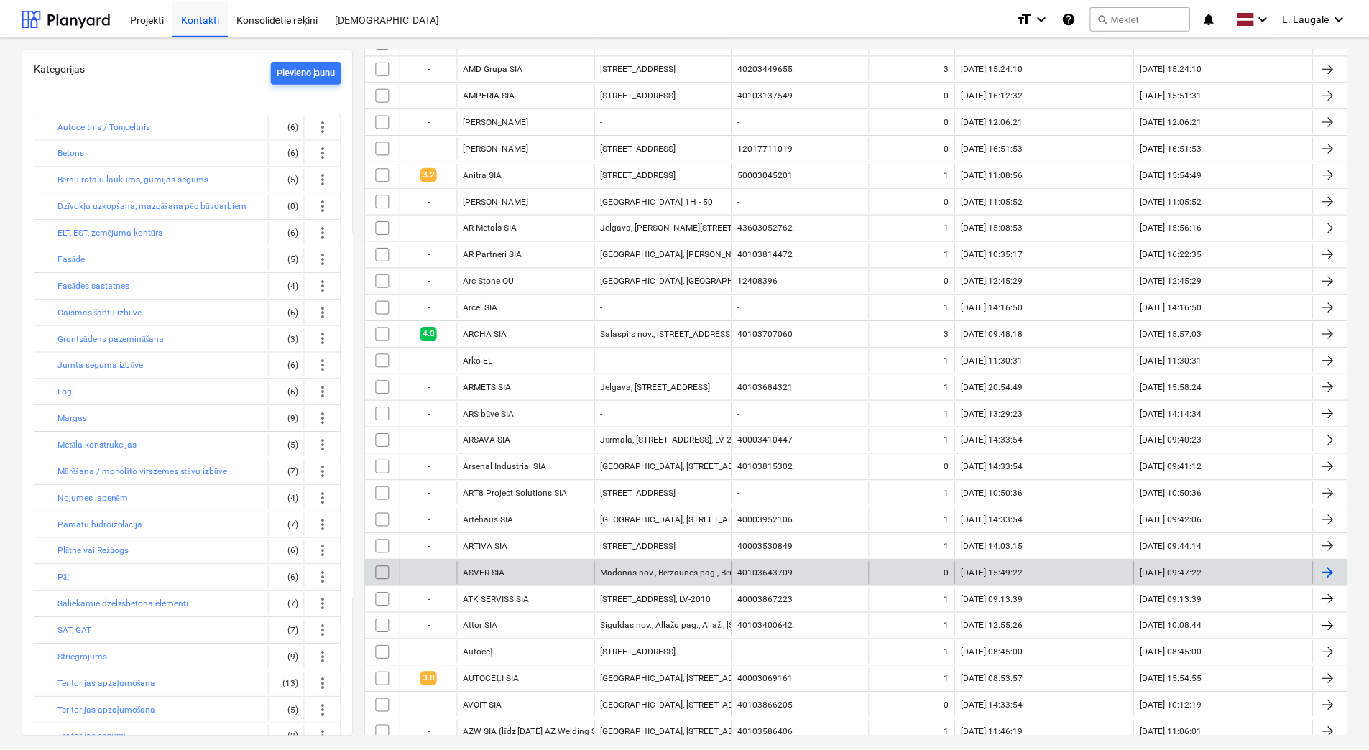
scroll to position [1360, 0]
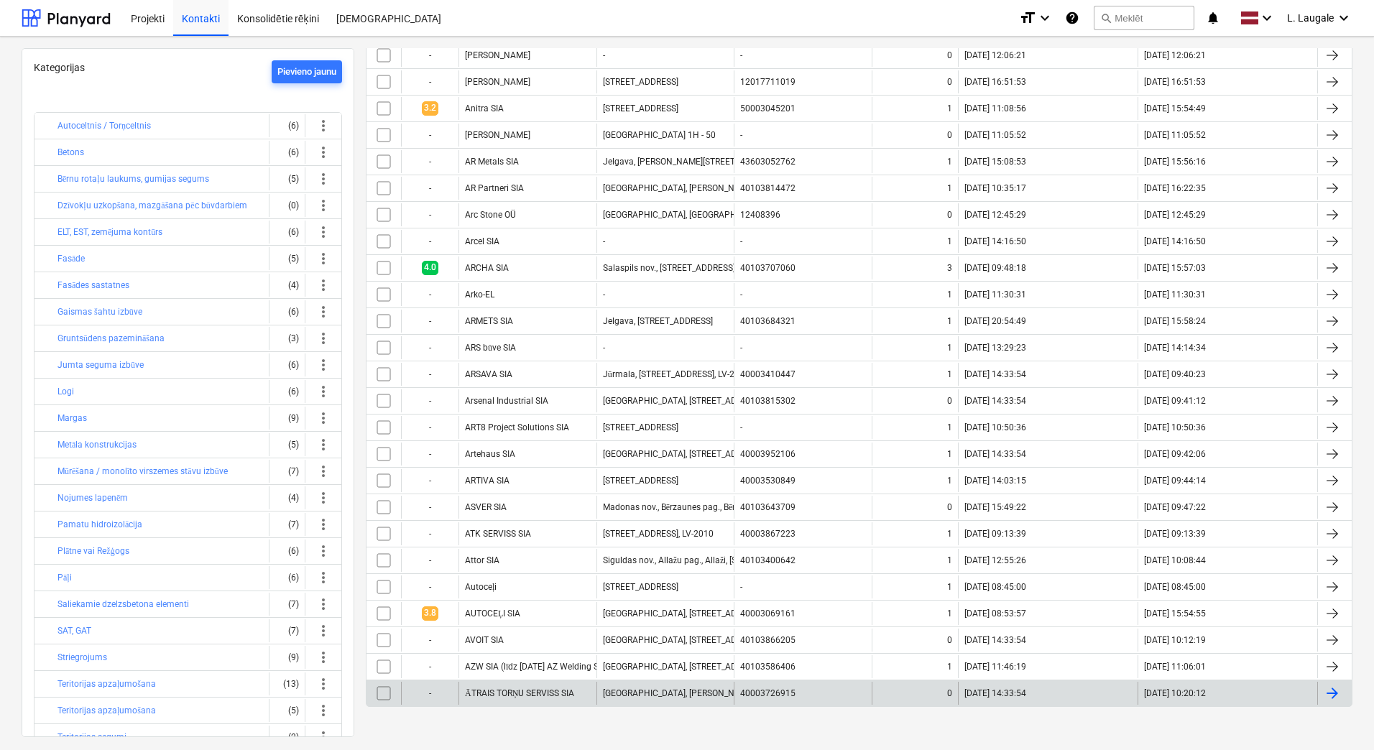
click at [556, 688] on div "ĀTRAIS TORŅU SERVISS SIA" at bounding box center [528, 693] width 138 height 23
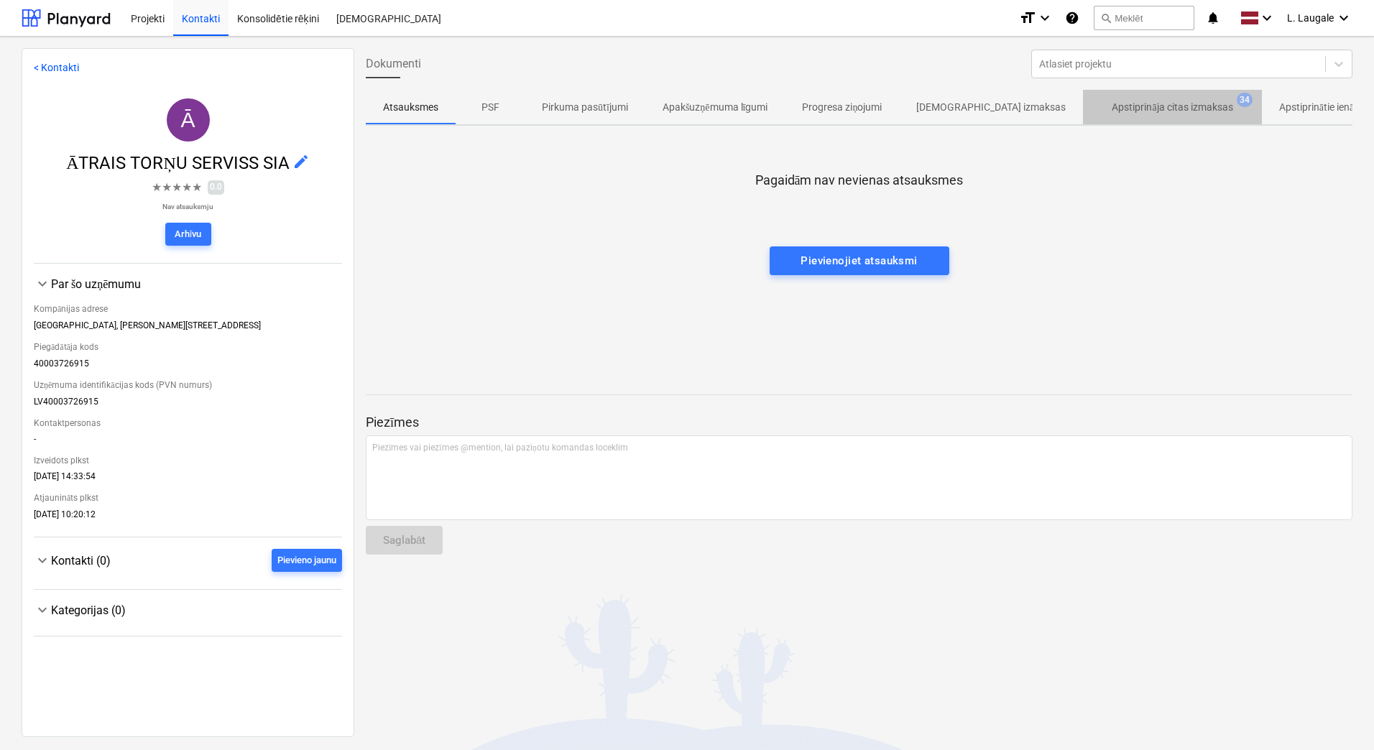
click at [1125, 111] on p "Apstiprināja citas izmaksas" at bounding box center [1172, 107] width 121 height 15
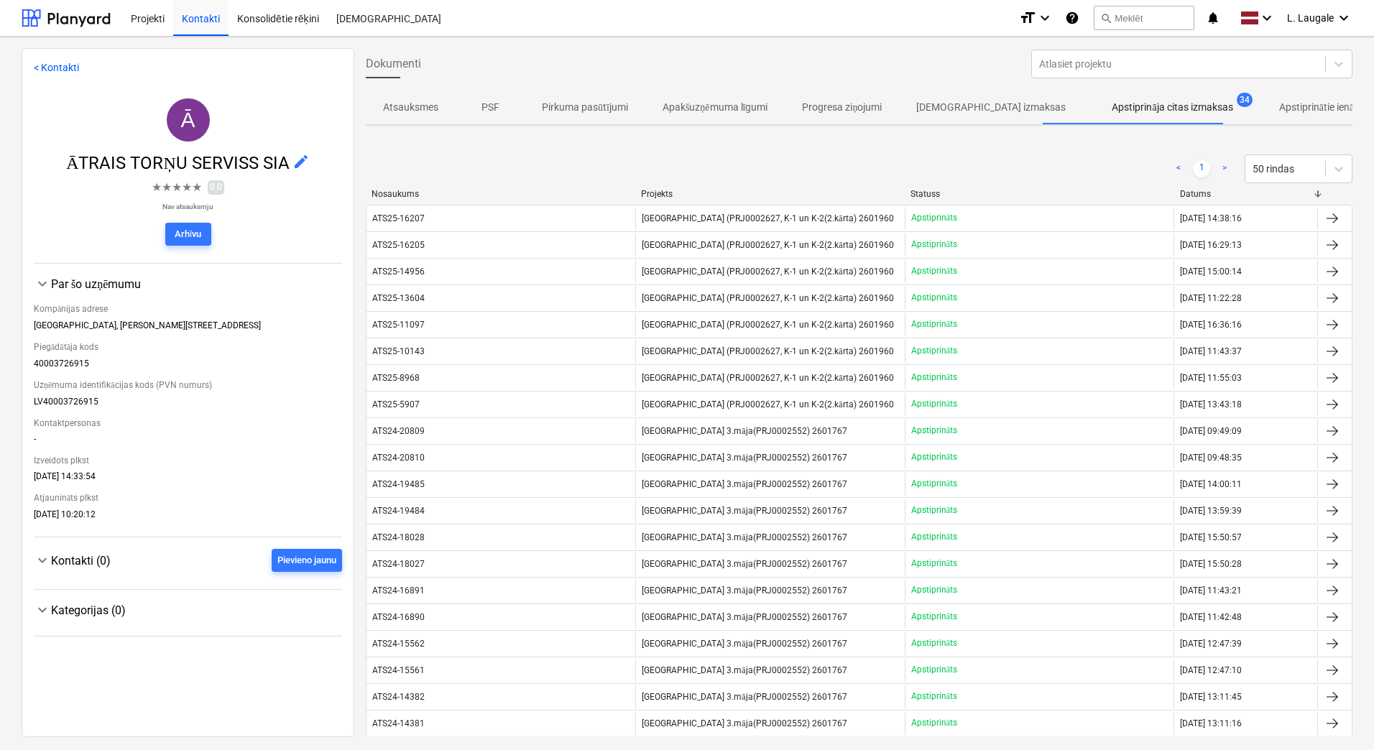
click at [420, 194] on div "Nosaukums" at bounding box center [501, 194] width 258 height 10
click at [1195, 193] on div "Datums" at bounding box center [1246, 194] width 132 height 10
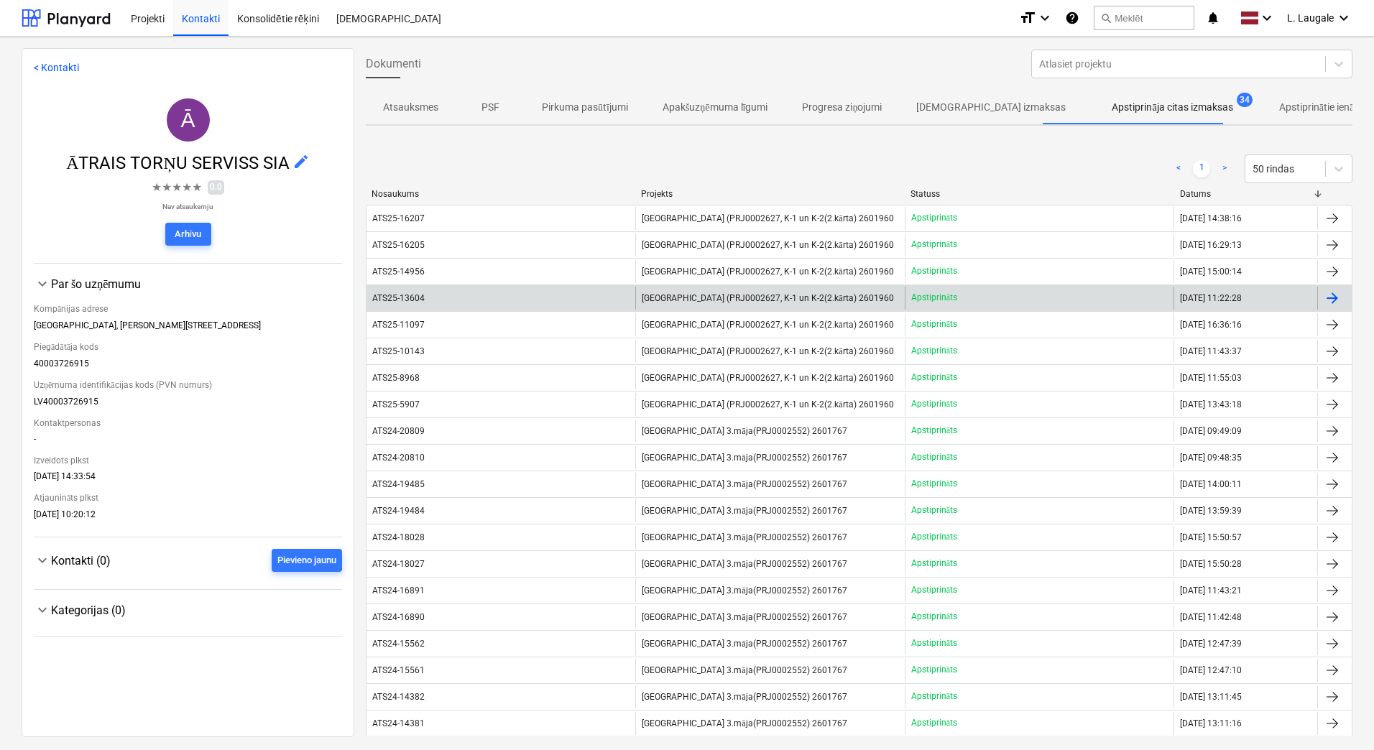
click at [567, 295] on div "ATS25-13604" at bounding box center [501, 298] width 269 height 23
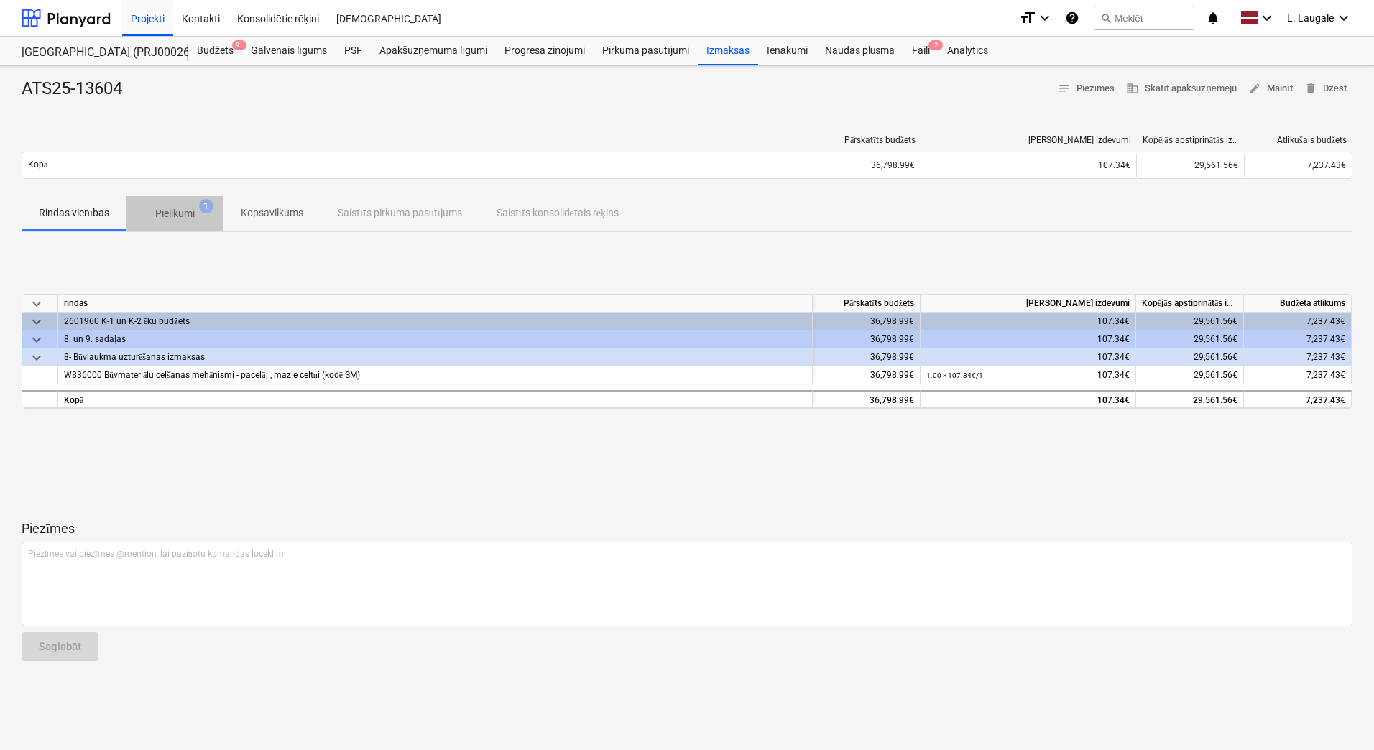
click at [185, 217] on p "Pielikumi" at bounding box center [175, 213] width 40 height 15
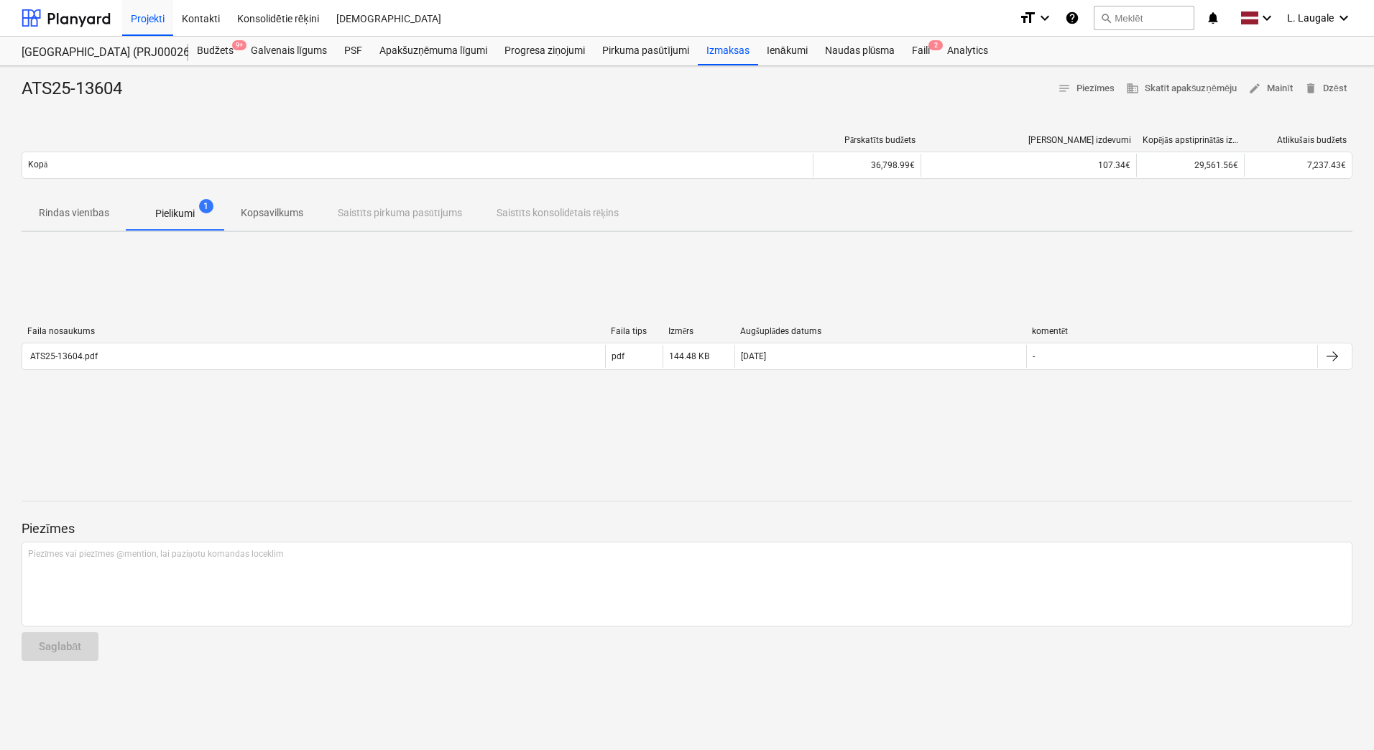
click at [226, 339] on div "Faila nosaukums Faila tips Izmērs Augšuplādes datums komentēt" at bounding box center [687, 334] width 1331 height 17
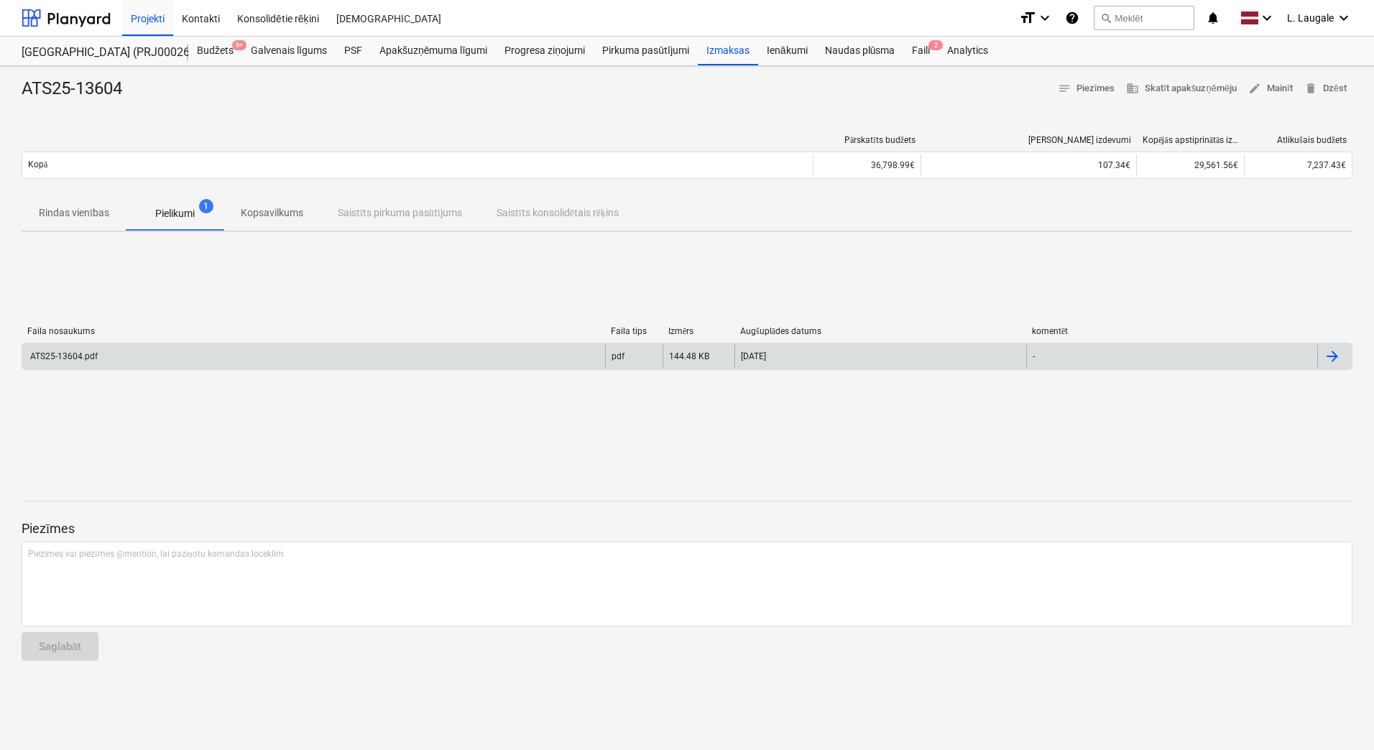
click at [234, 345] on div "ATS25-13604.pdf" at bounding box center [313, 356] width 583 height 23
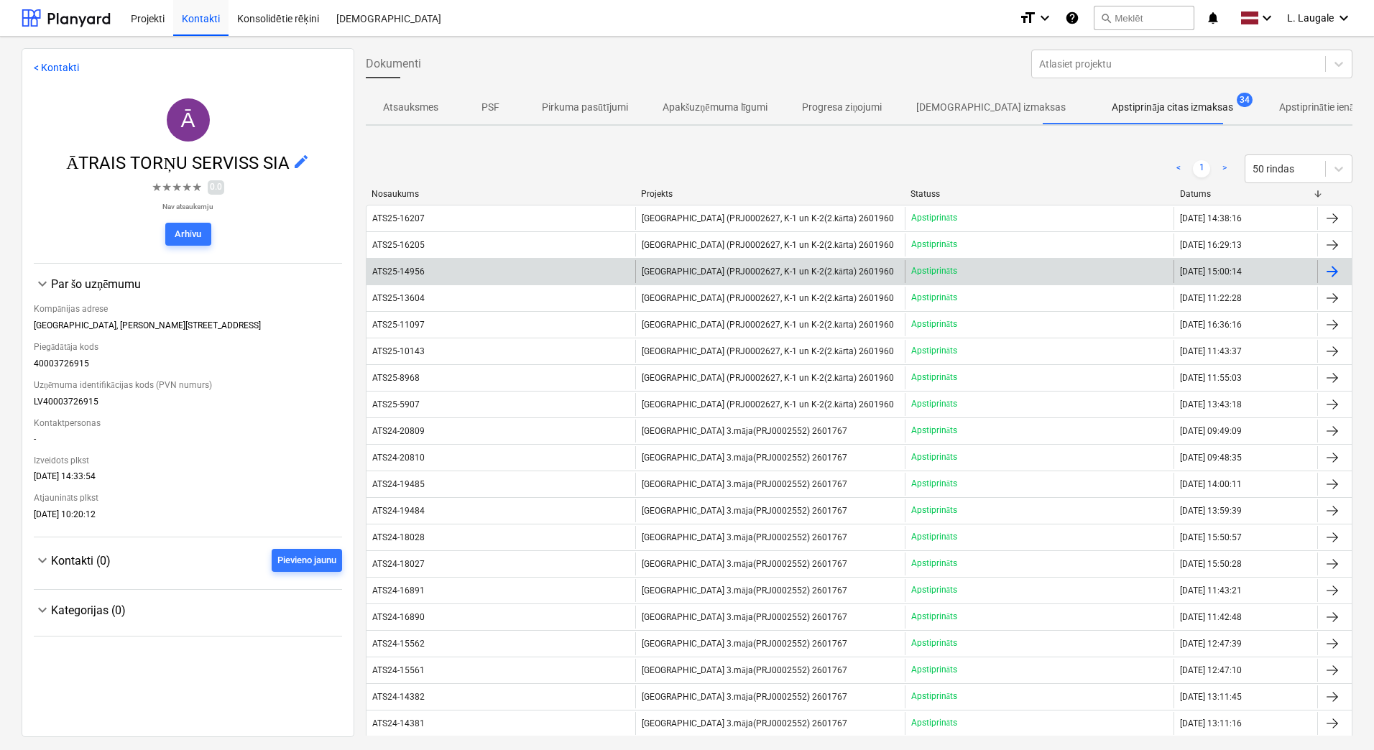
click at [549, 284] on div "ATS25-14956 [GEOGRAPHIC_DATA] (PRJ0002627, K-1 un K-2(2.kārta) 2601960 Apstipri…" at bounding box center [859, 271] width 987 height 27
click at [548, 274] on div "ATS25-14956" at bounding box center [501, 271] width 269 height 23
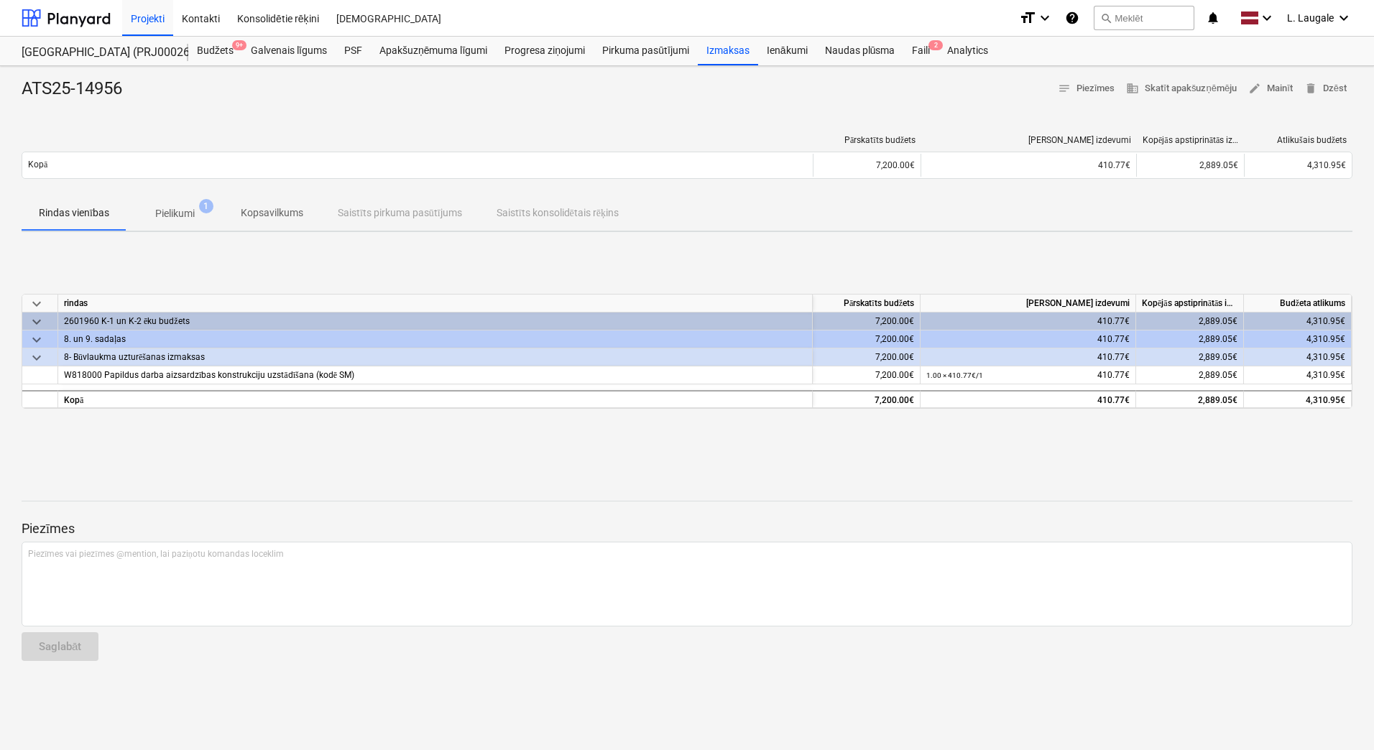
click at [203, 211] on span "1" at bounding box center [206, 206] width 14 height 14
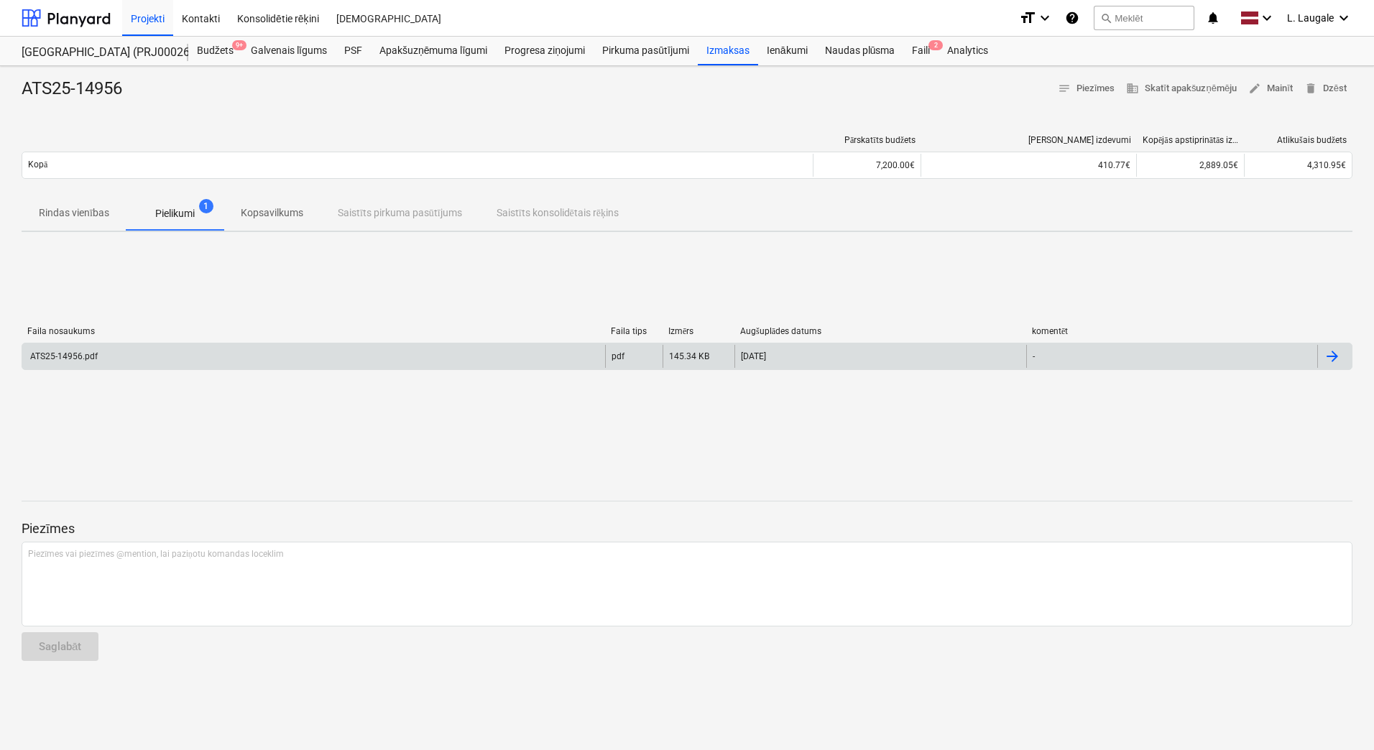
click at [213, 362] on div "ATS25-14956.pdf" at bounding box center [313, 356] width 583 height 23
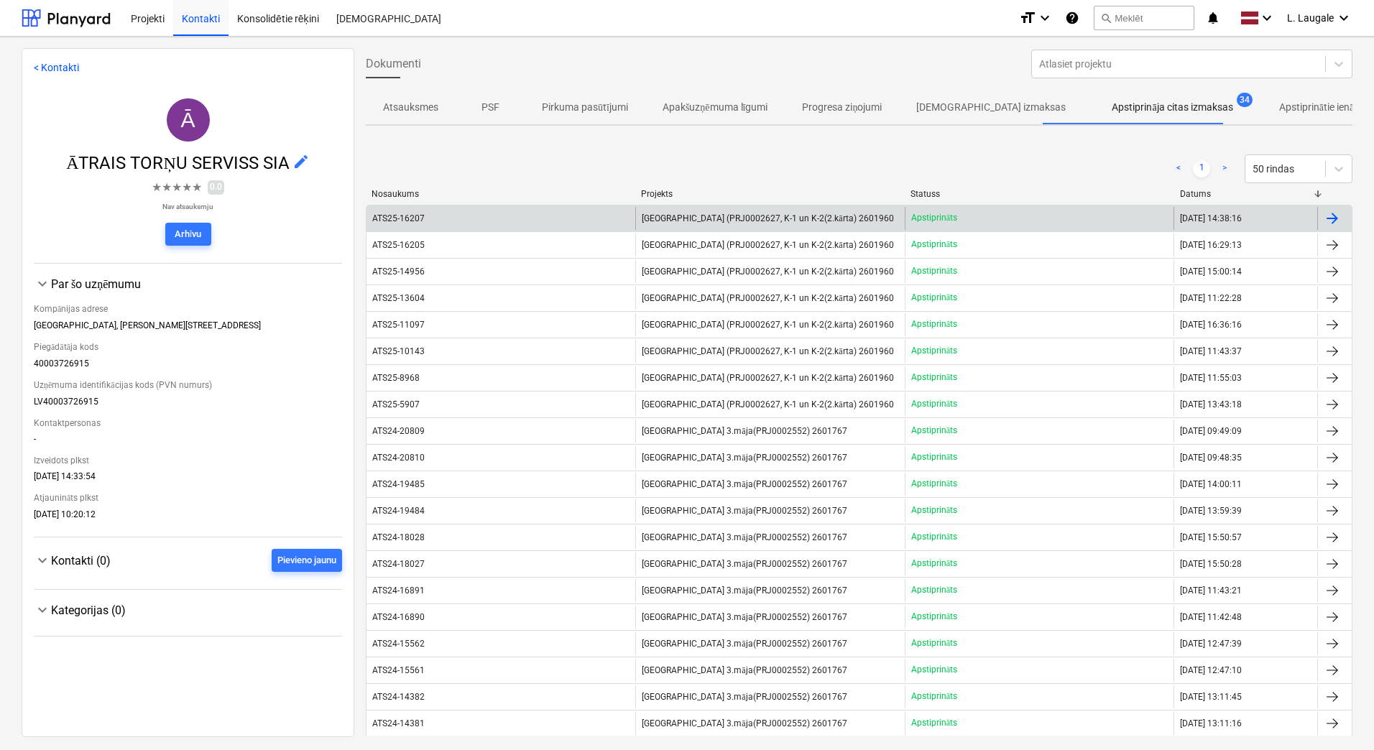
click at [536, 219] on div "ATS25-16207" at bounding box center [501, 218] width 269 height 23
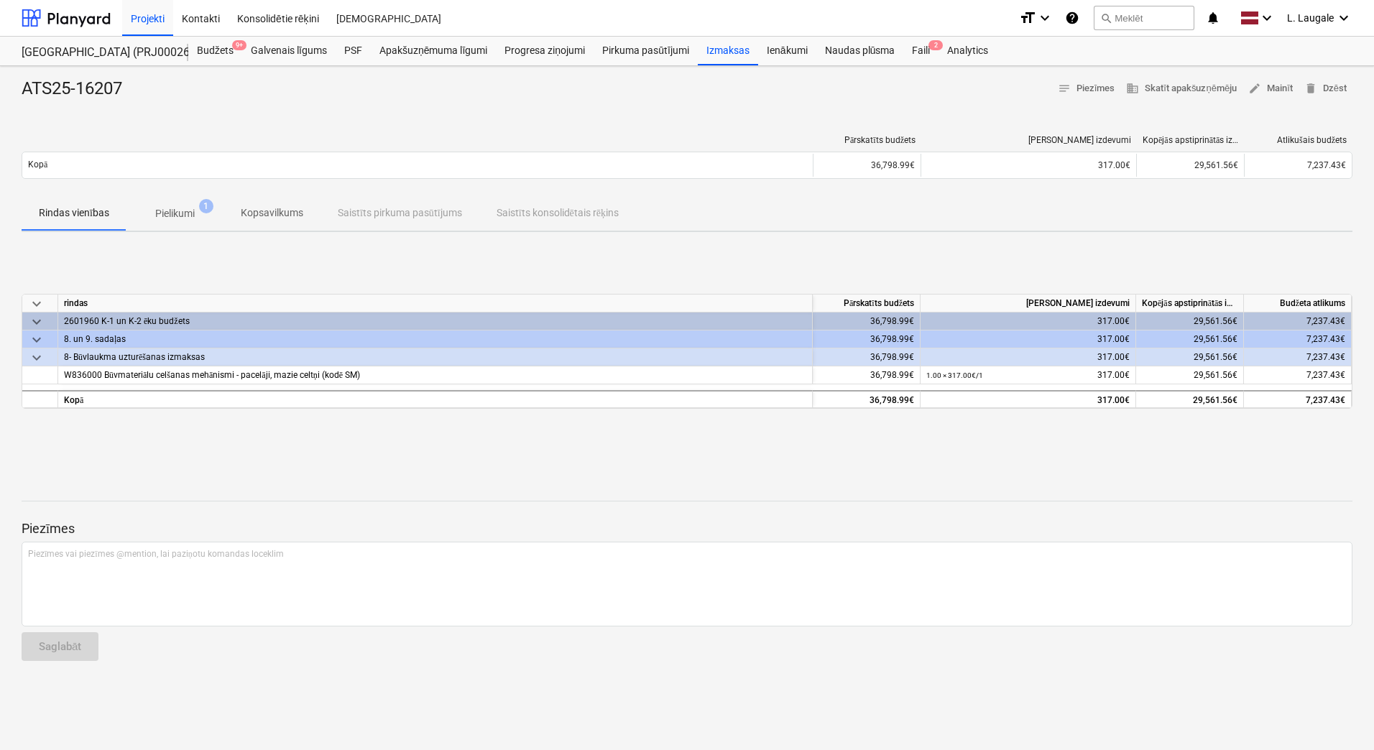
click at [185, 218] on p "Pielikumi" at bounding box center [175, 213] width 40 height 15
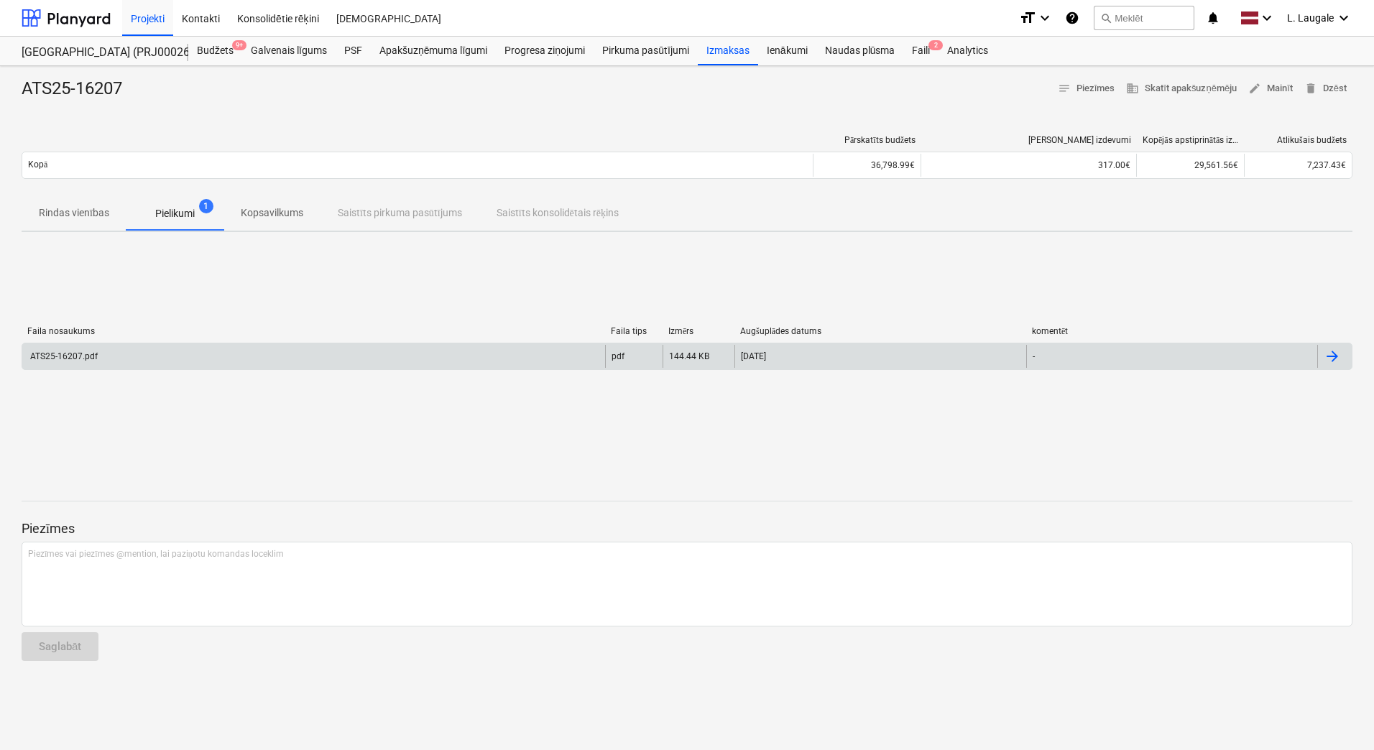
click at [397, 359] on div "ATS25-16207.pdf" at bounding box center [313, 356] width 583 height 23
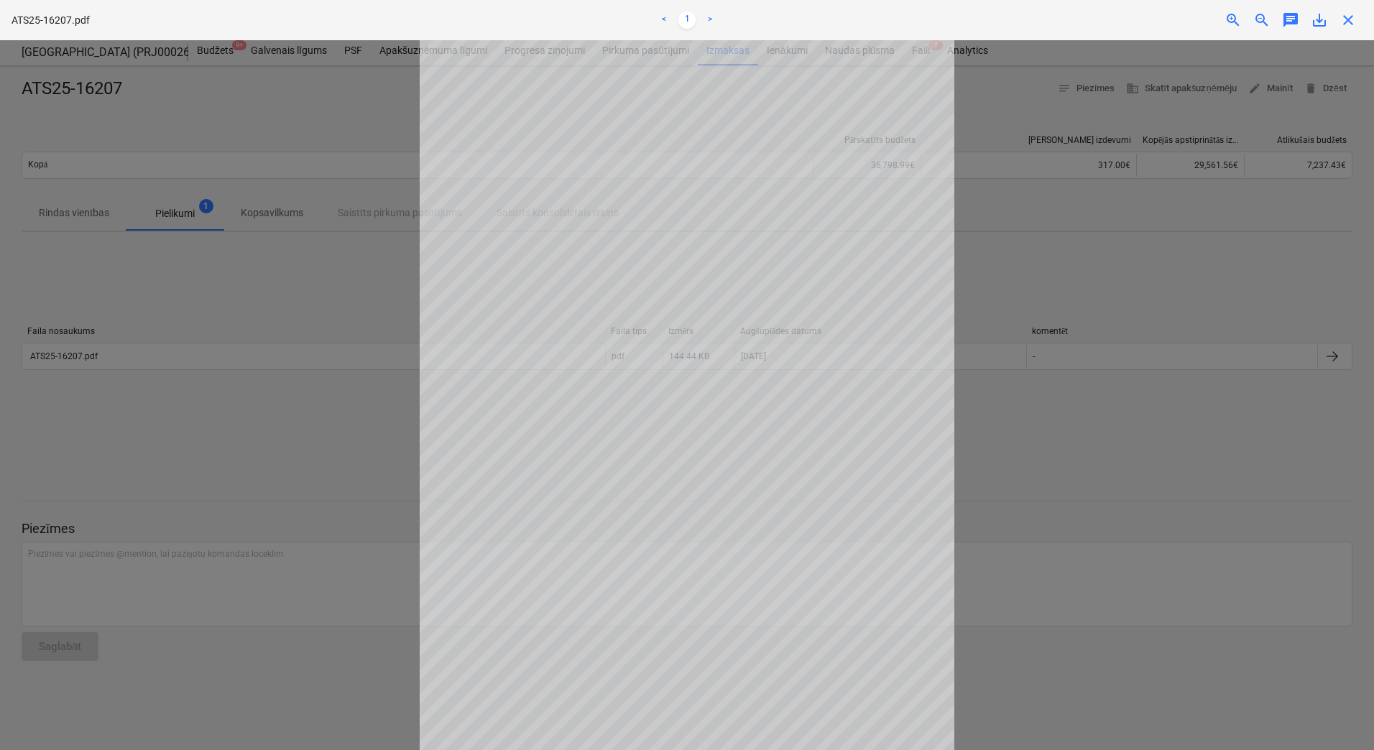
click at [1105, 263] on div at bounding box center [687, 395] width 1374 height 710
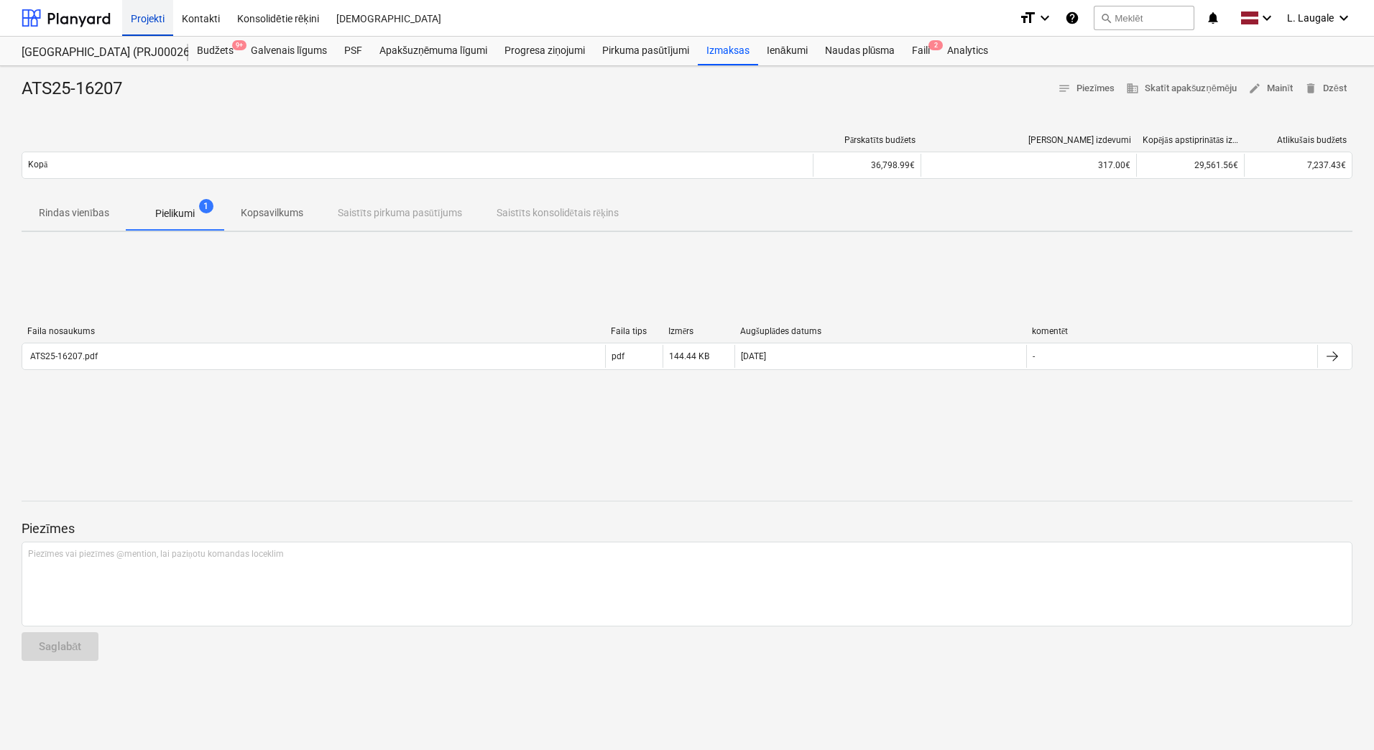
click at [123, 22] on div "Projekti" at bounding box center [147, 17] width 51 height 37
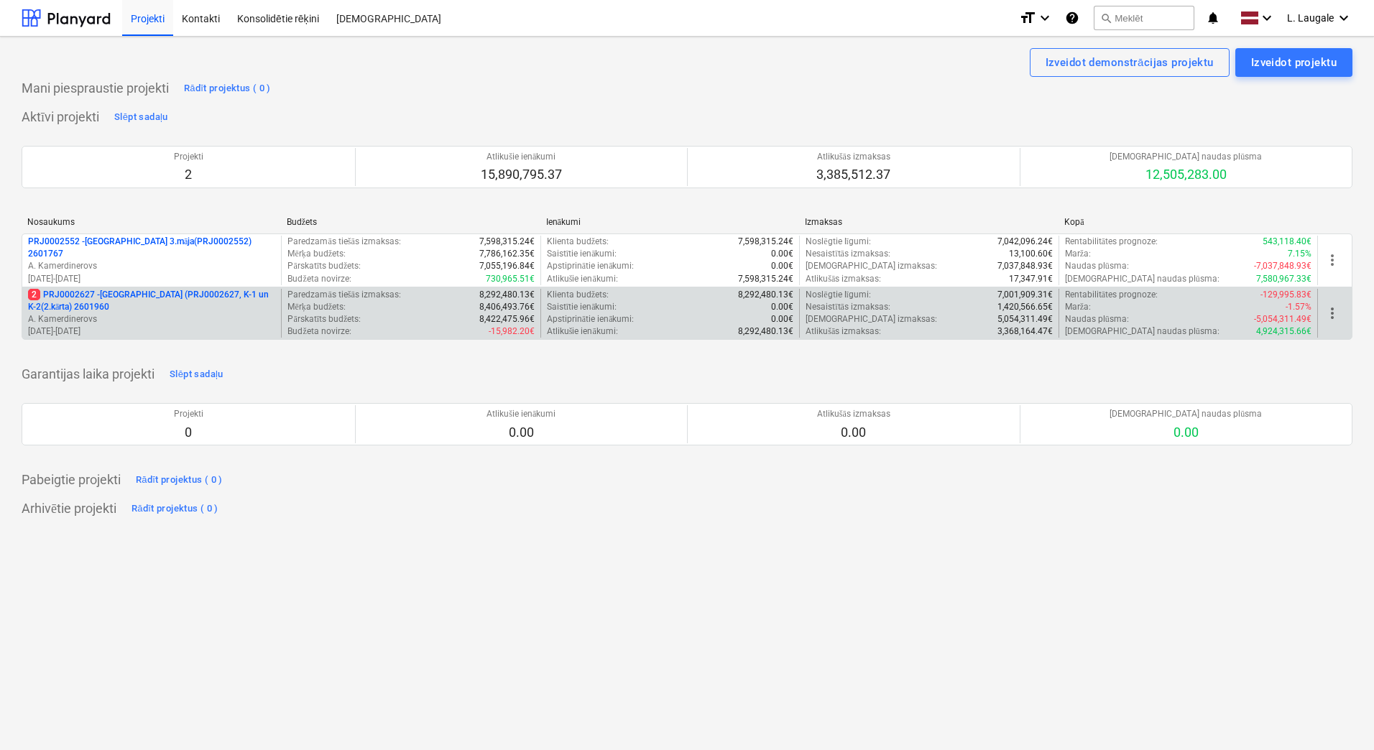
click at [221, 302] on p "2 PRJ0002627 - [GEOGRAPHIC_DATA] (PRJ0002627, K-1 un K-2(2.kārta) 2601960" at bounding box center [151, 301] width 247 height 24
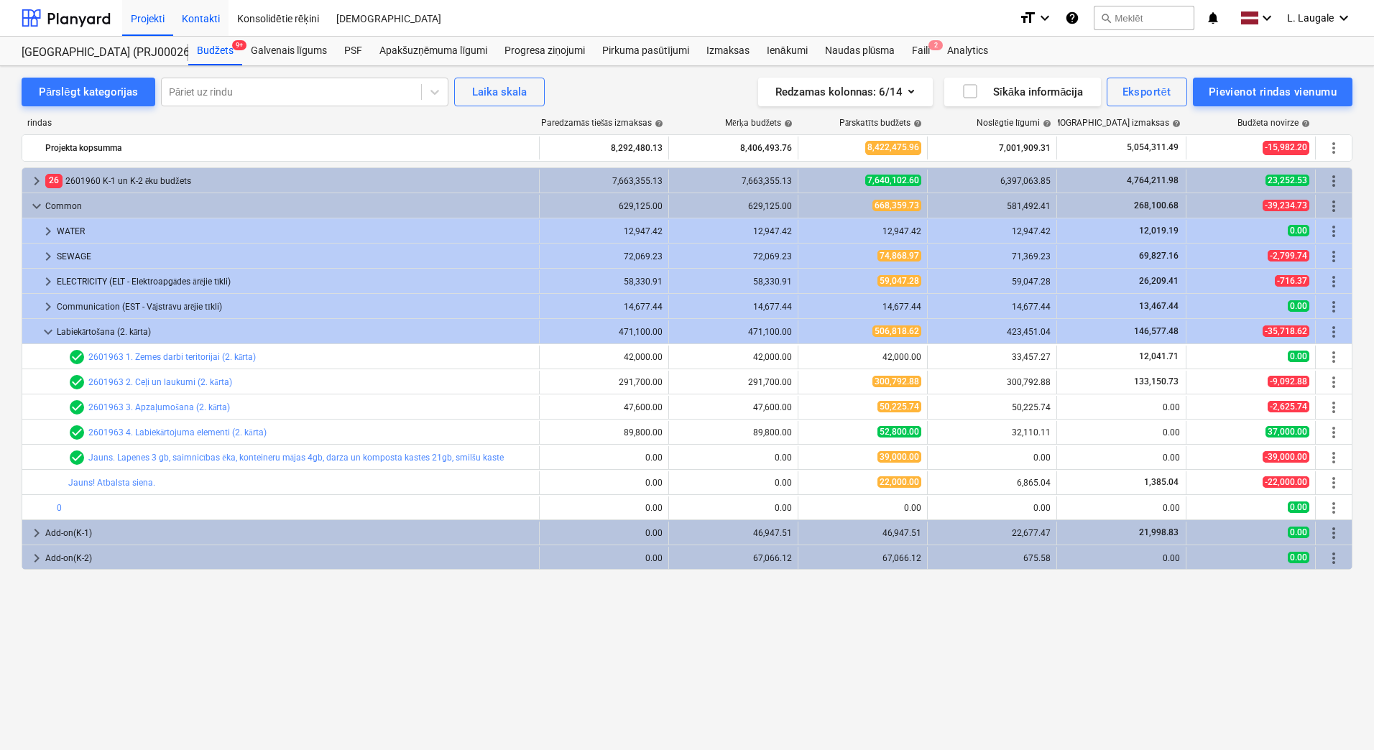
click at [182, 9] on div "Kontakti" at bounding box center [200, 17] width 55 height 37
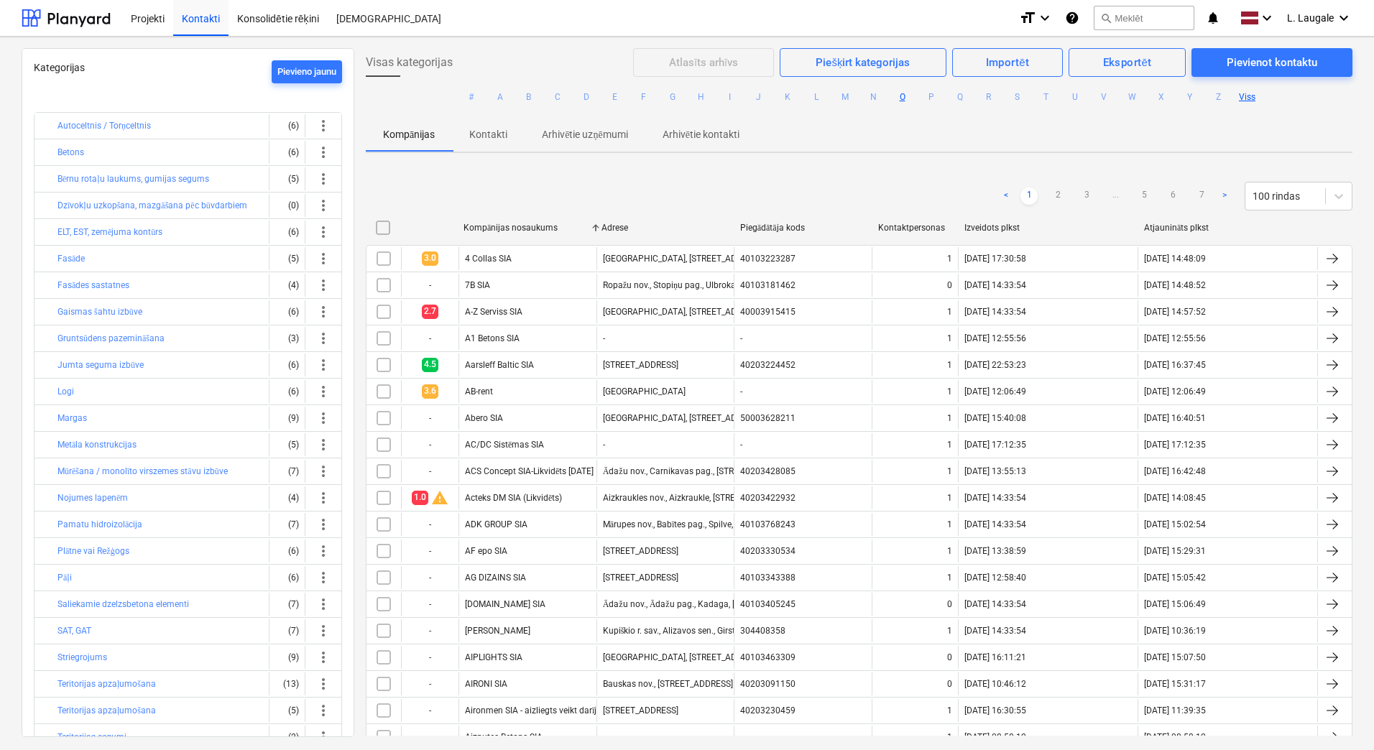
click at [900, 96] on button "O" at bounding box center [902, 96] width 17 height 17
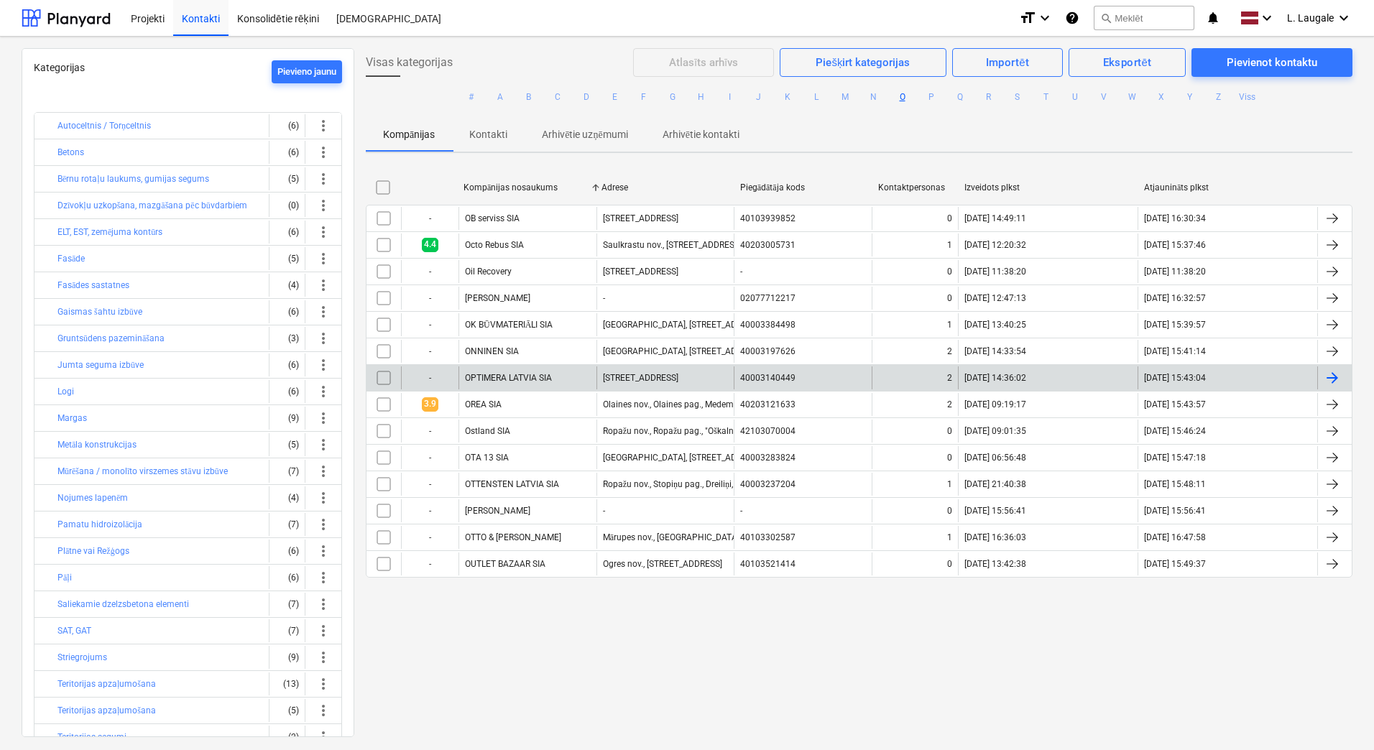
click at [571, 381] on div "OPTIMERA LATVIA SIA" at bounding box center [528, 378] width 138 height 23
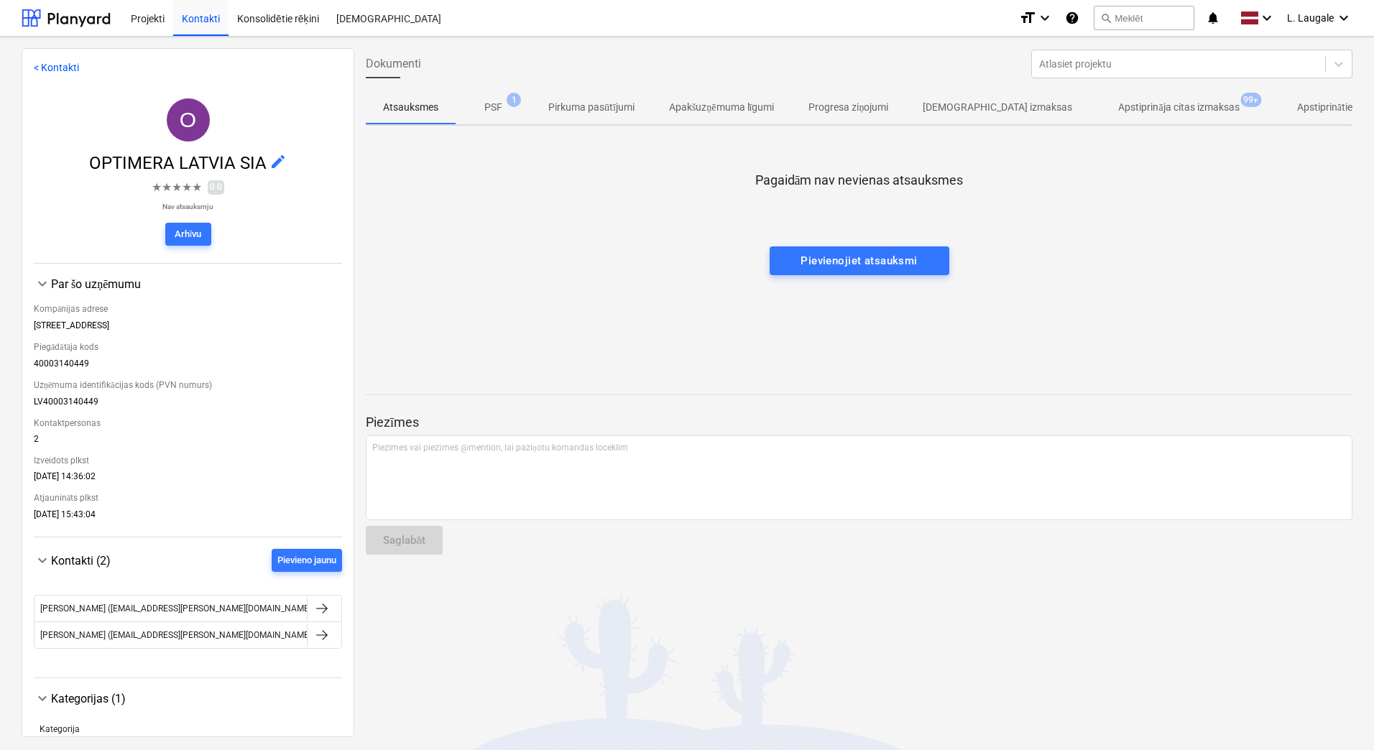
click at [1118, 103] on p "Apstiprināja citas izmaksas" at bounding box center [1178, 107] width 121 height 15
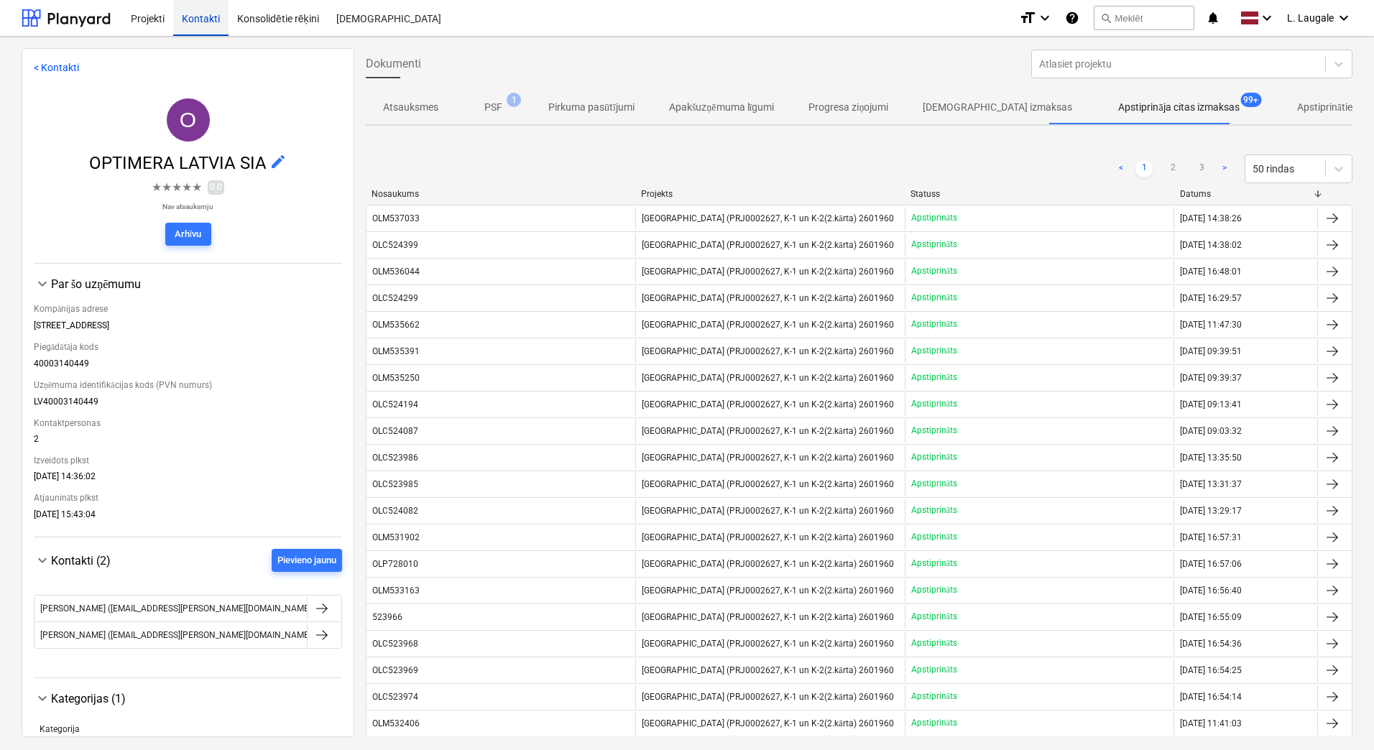
click at [205, 31] on div "Kontakti" at bounding box center [200, 17] width 55 height 37
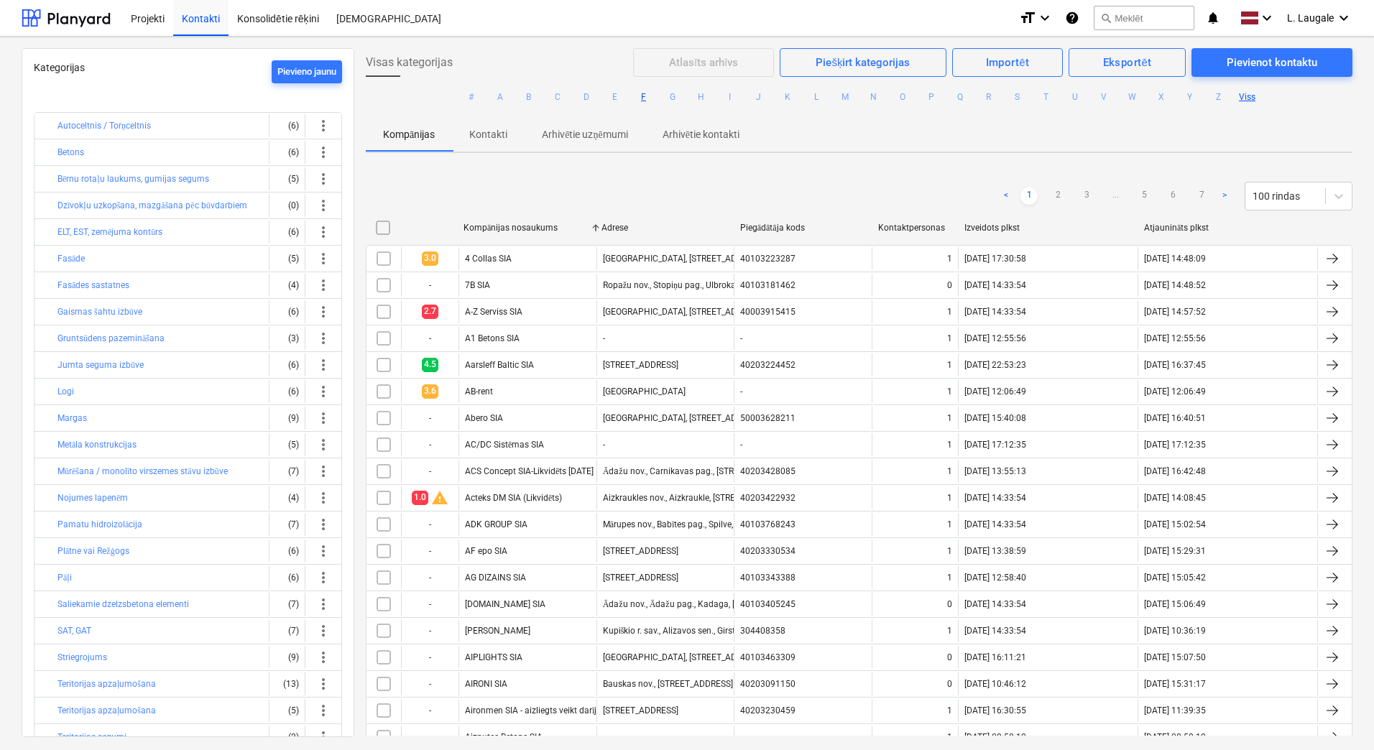
click at [643, 102] on button "F" at bounding box center [643, 96] width 17 height 17
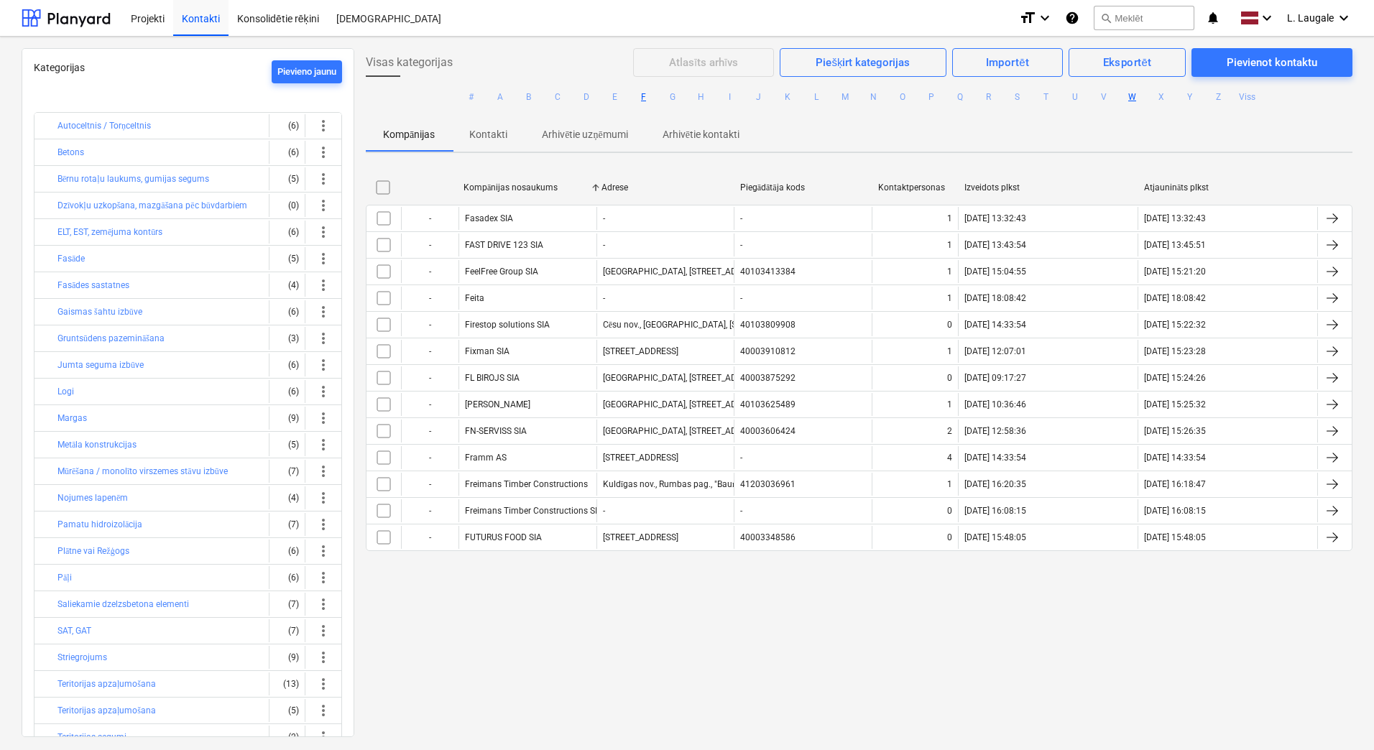
click at [1125, 96] on button "W" at bounding box center [1132, 96] width 17 height 17
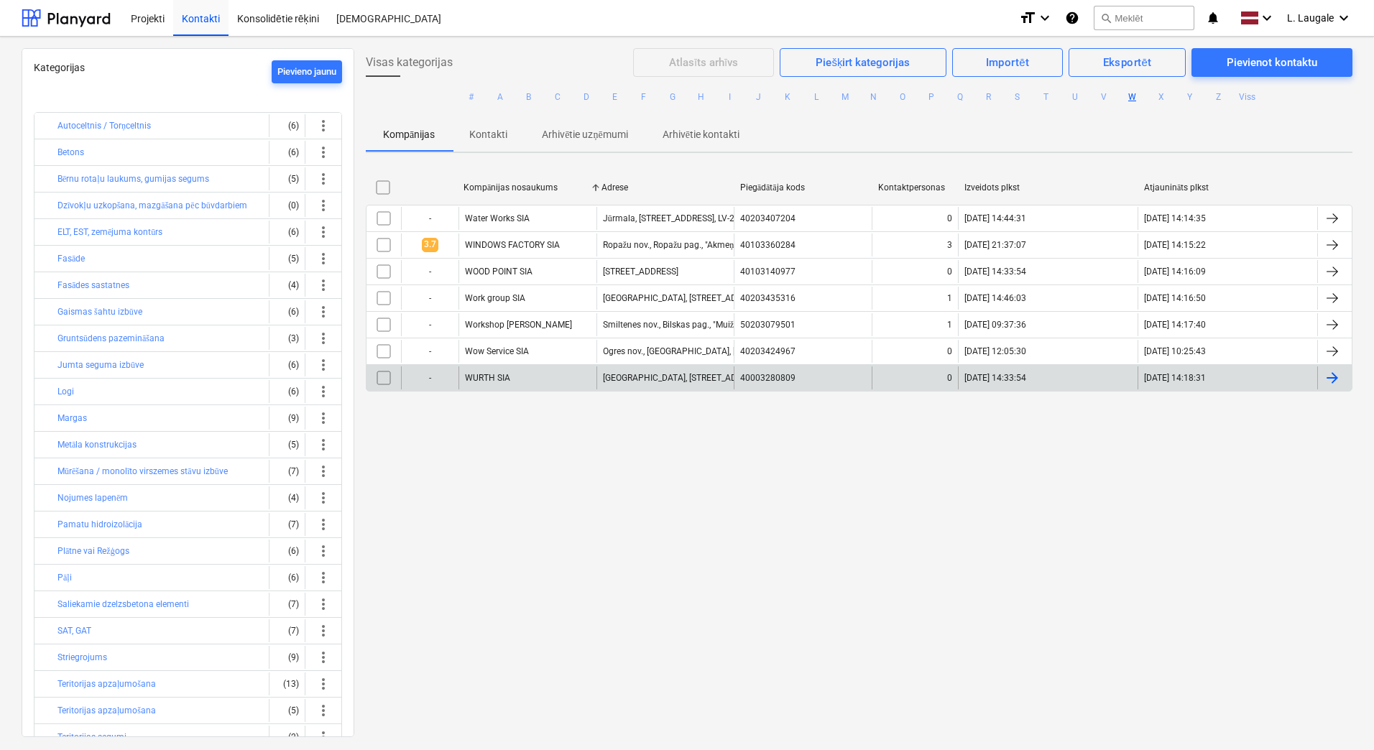
click at [558, 376] on div "WURTH SIA" at bounding box center [528, 378] width 138 height 23
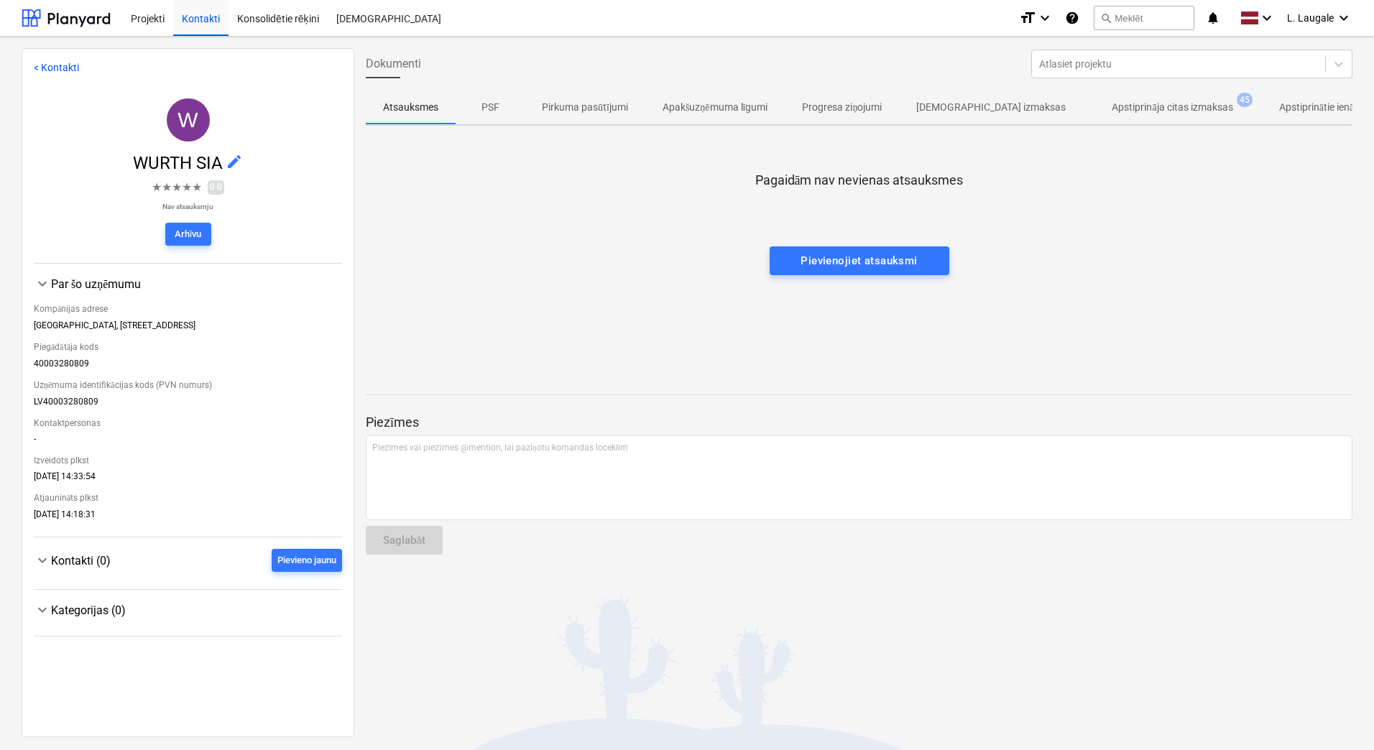
click at [1126, 112] on p "Apstiprināja citas izmaksas" at bounding box center [1172, 107] width 121 height 15
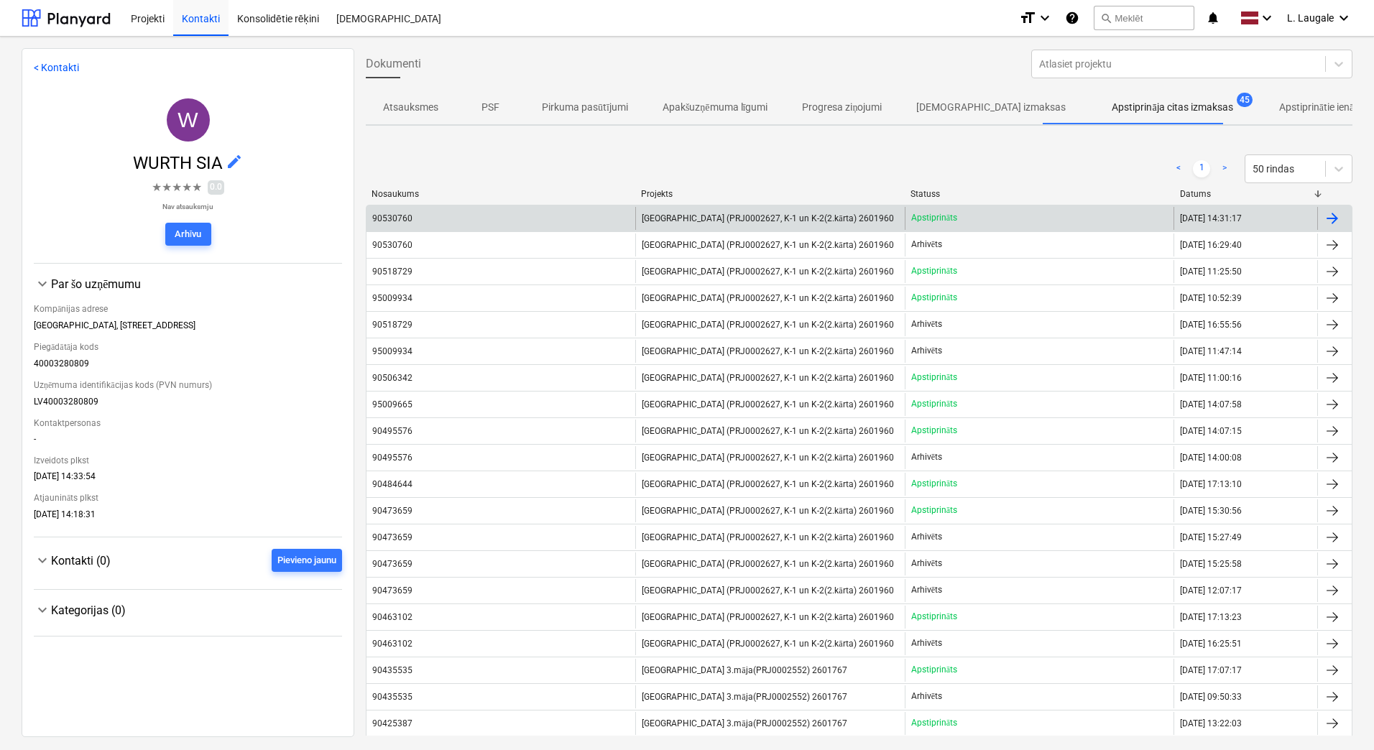
click at [551, 211] on div "90530760" at bounding box center [501, 218] width 269 height 23
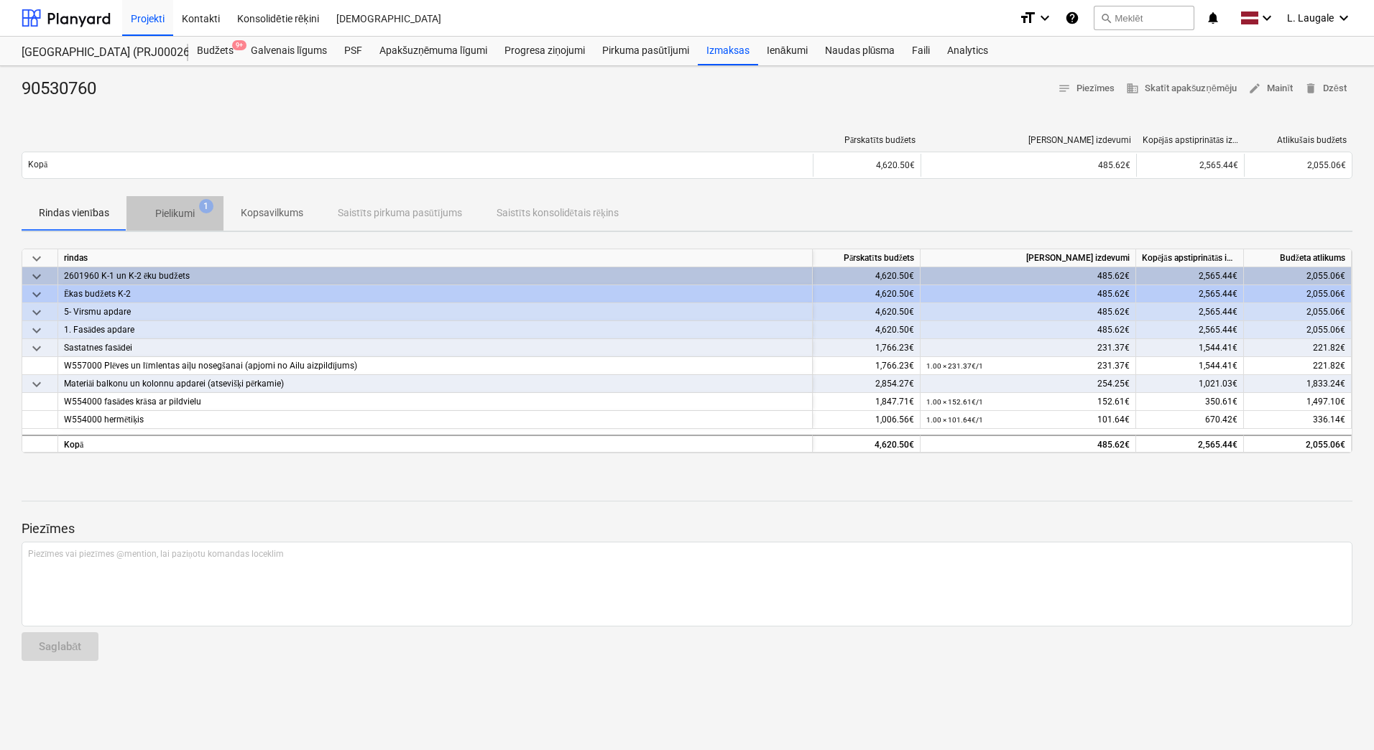
click at [187, 207] on p "Pielikumi" at bounding box center [175, 213] width 40 height 15
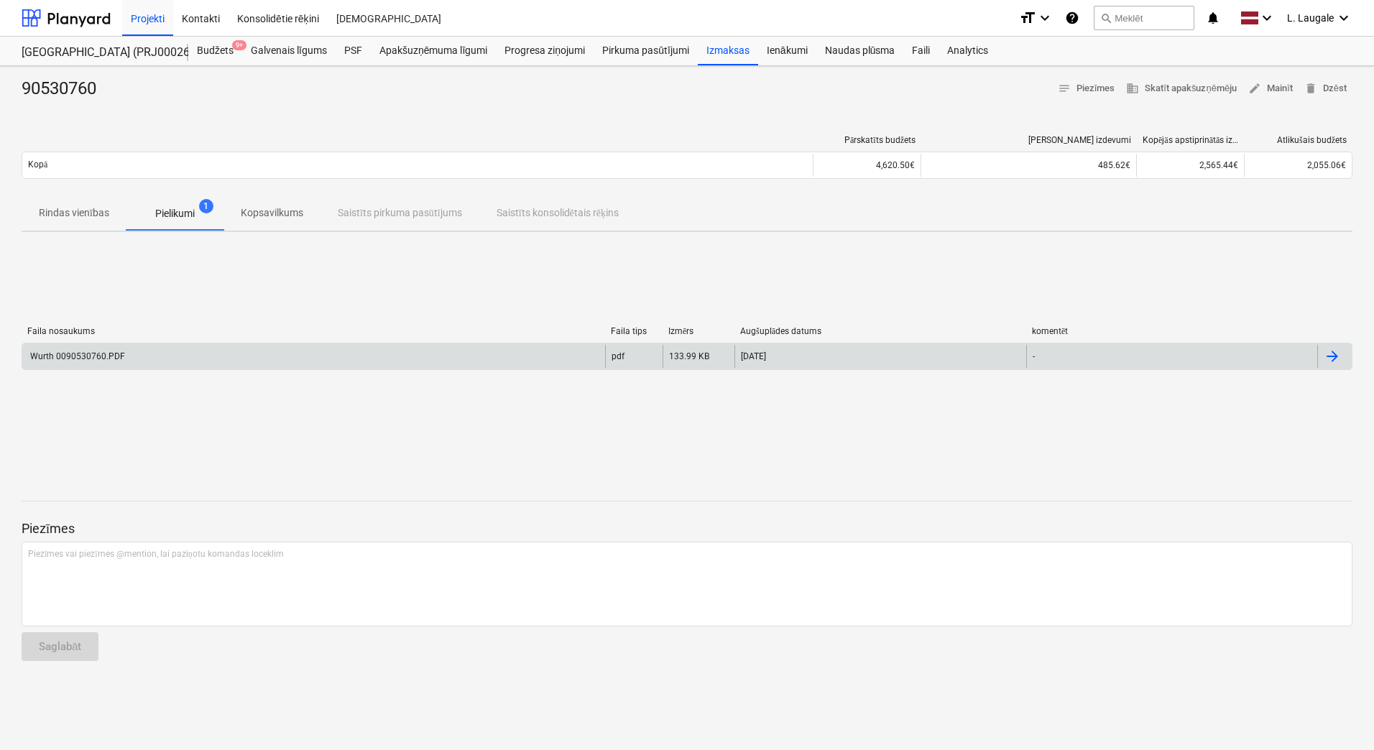
click at [206, 357] on div "Wurth 0090530760.PDF" at bounding box center [313, 356] width 583 height 23
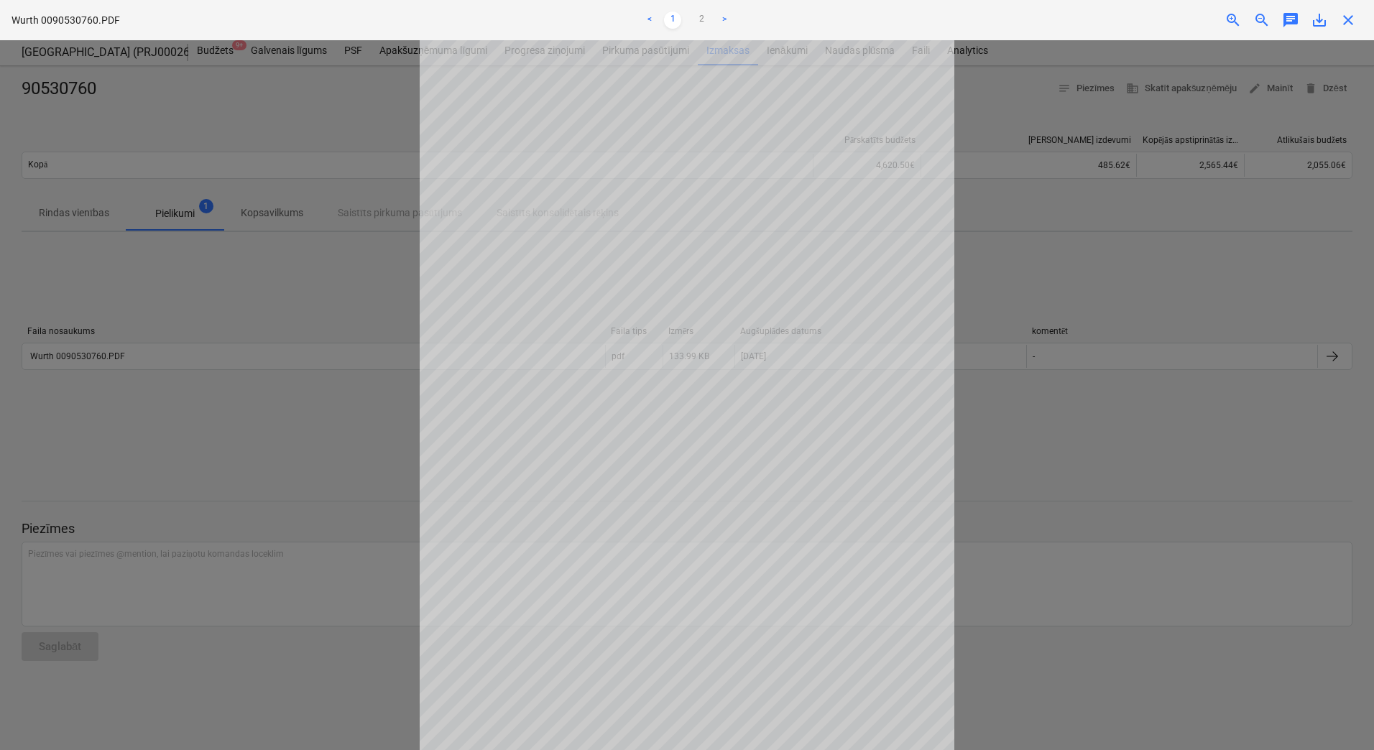
click at [1113, 239] on div at bounding box center [687, 395] width 1374 height 710
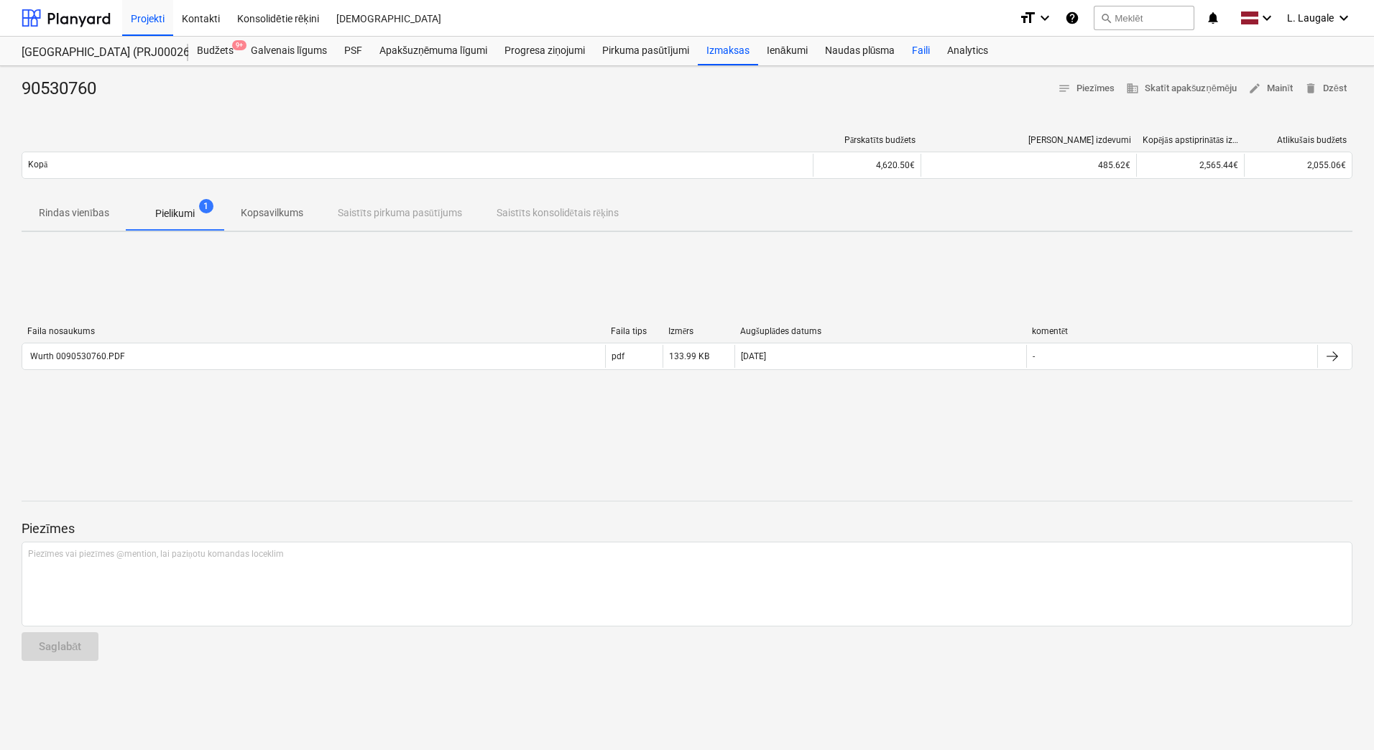
click at [921, 50] on div "Faili" at bounding box center [920, 51] width 35 height 29
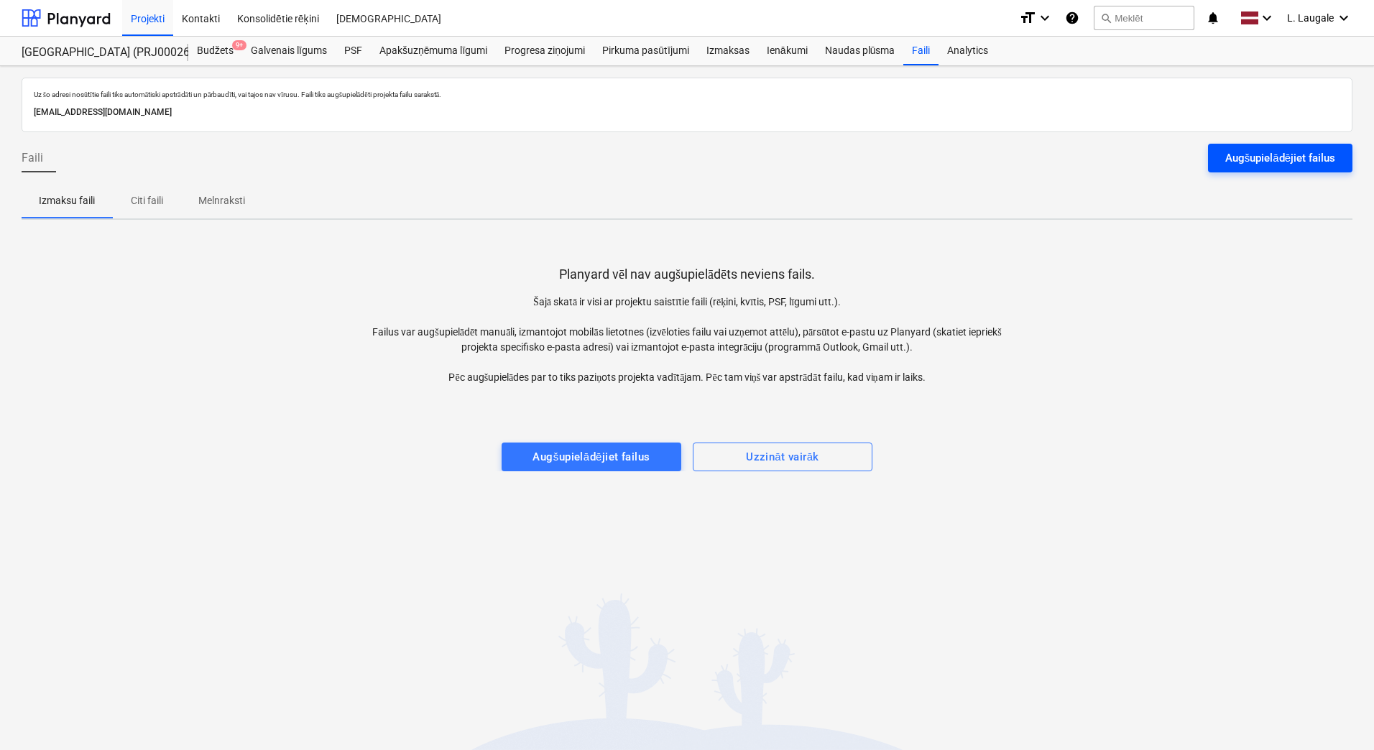
click at [1276, 160] on div "Augšupielādējiet failus" at bounding box center [1280, 158] width 110 height 19
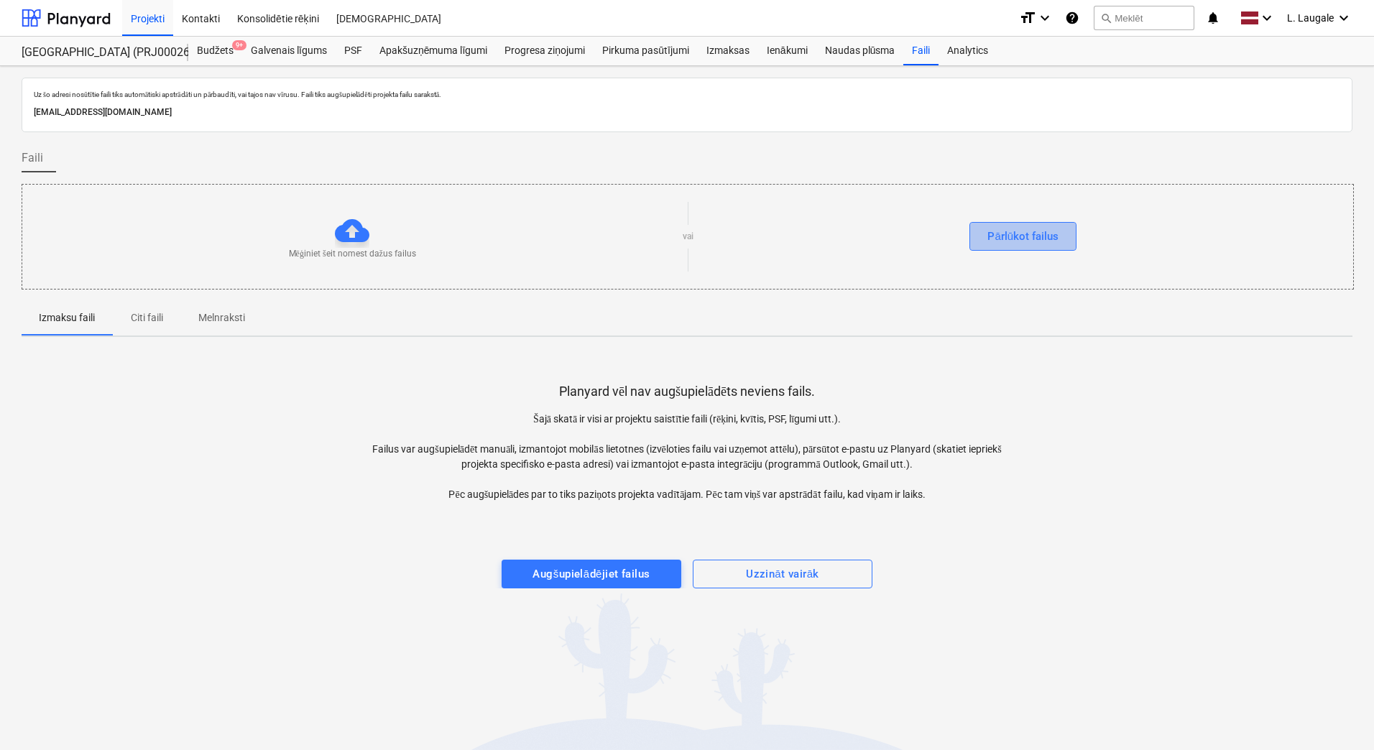
click at [1018, 240] on div "Pārlūkot failus" at bounding box center [1022, 236] width 71 height 19
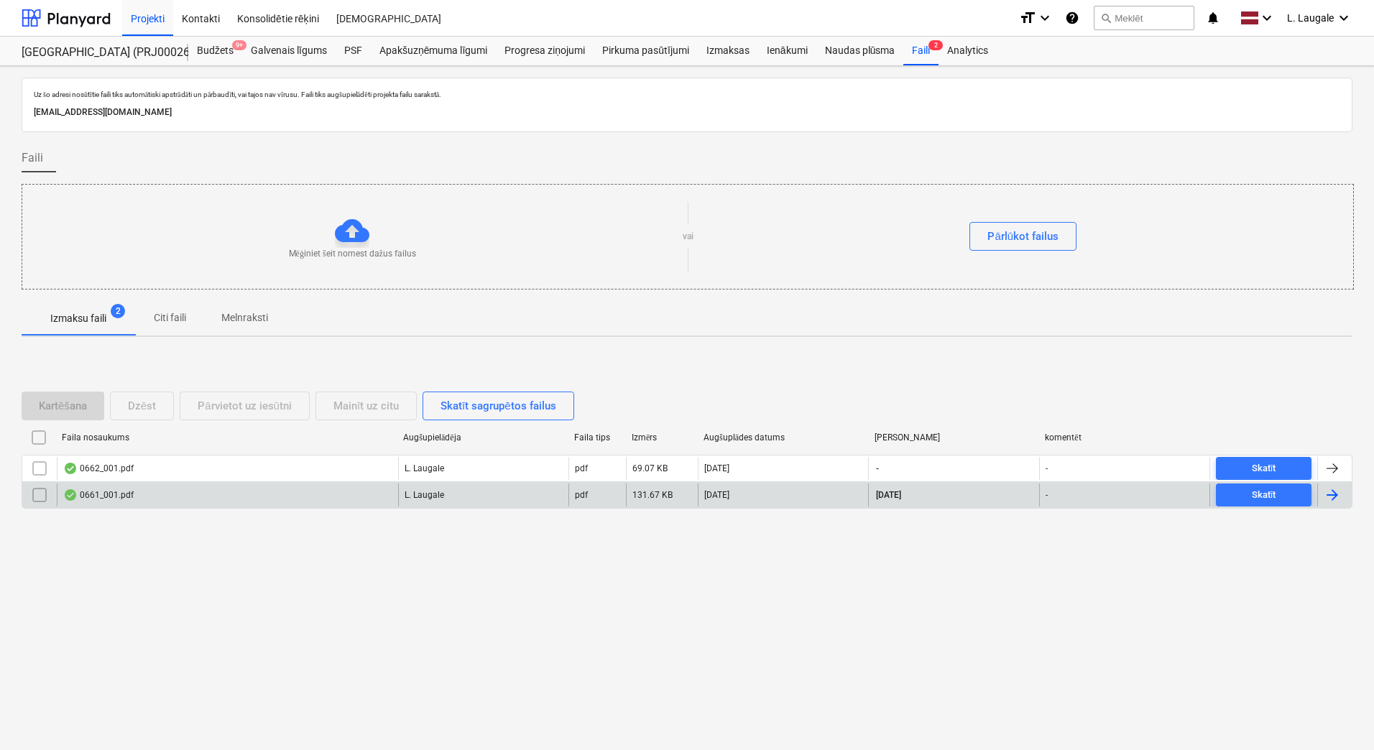
click at [255, 499] on div "0661_001.pdf" at bounding box center [227, 495] width 341 height 23
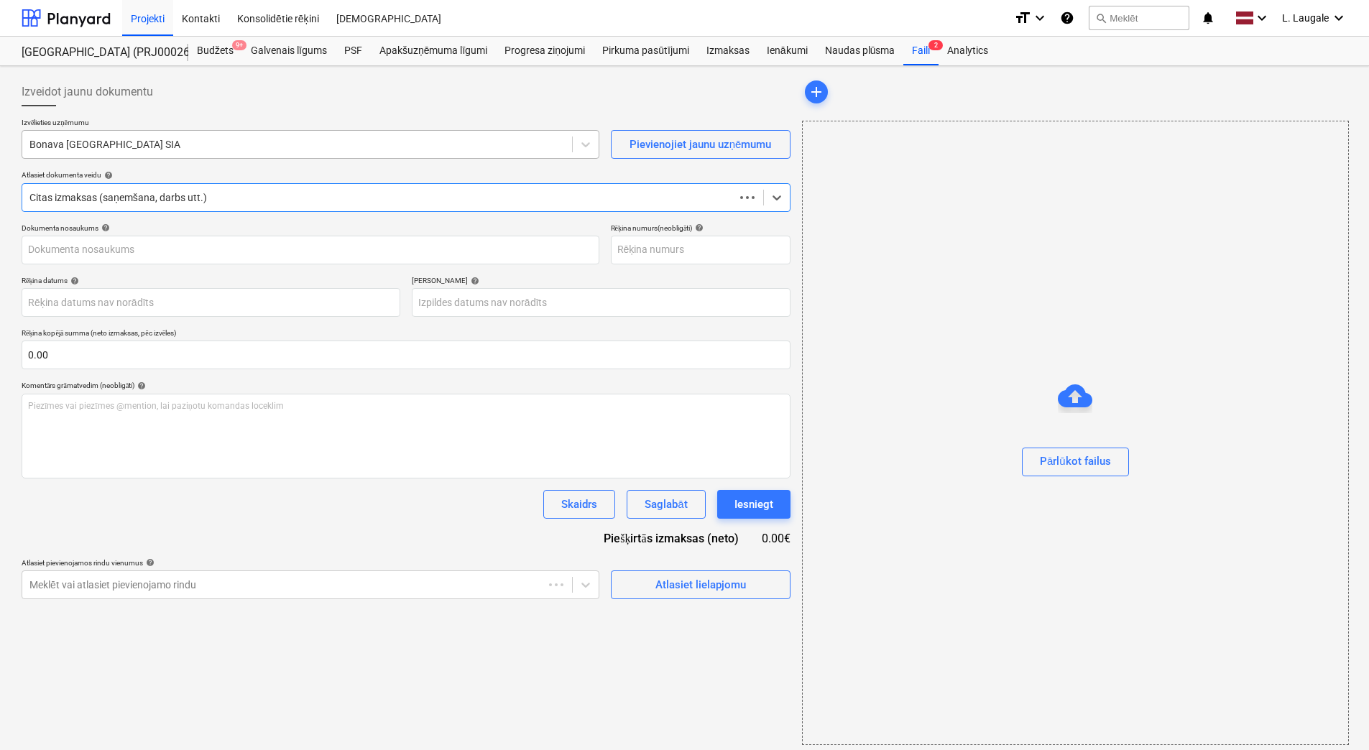
type input "270825-0043"
type input "[DATE]"
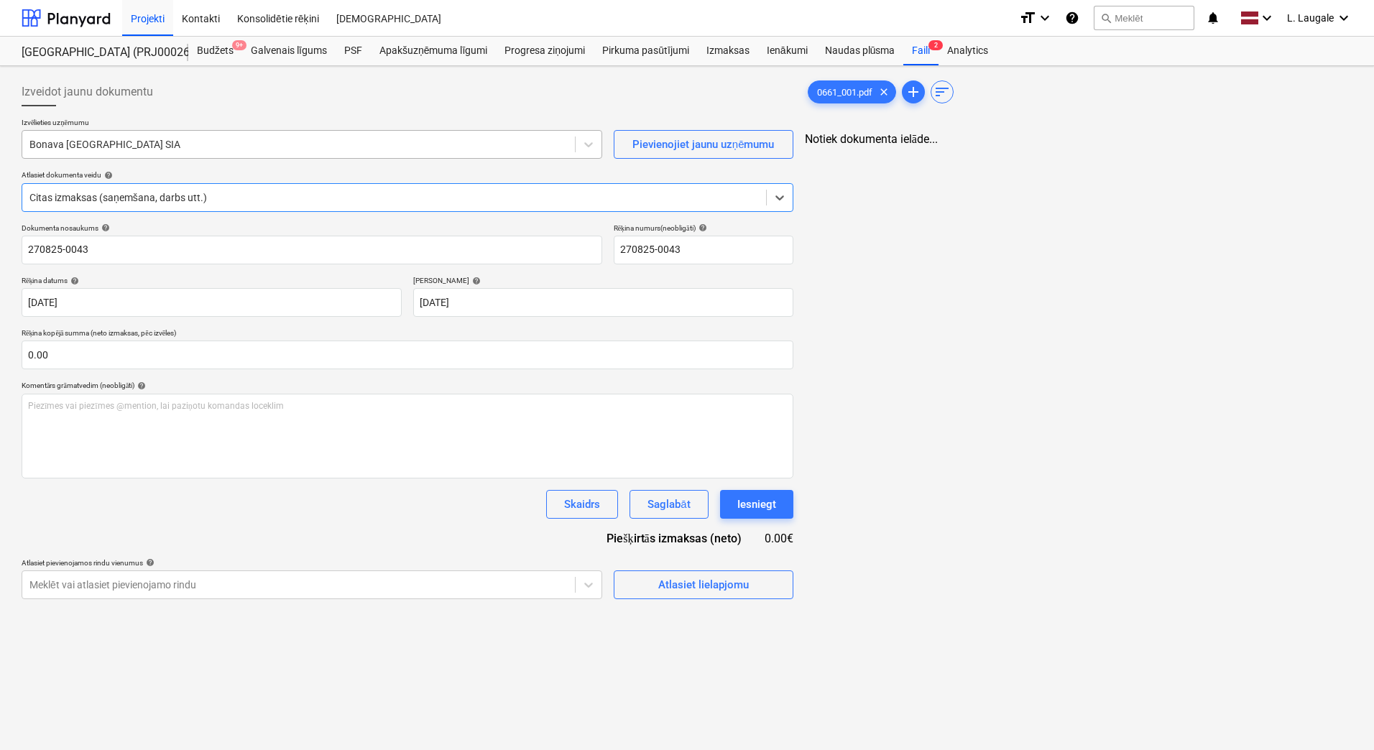
click at [178, 135] on div "Bonava [GEOGRAPHIC_DATA] SIA" at bounding box center [298, 144] width 553 height 20
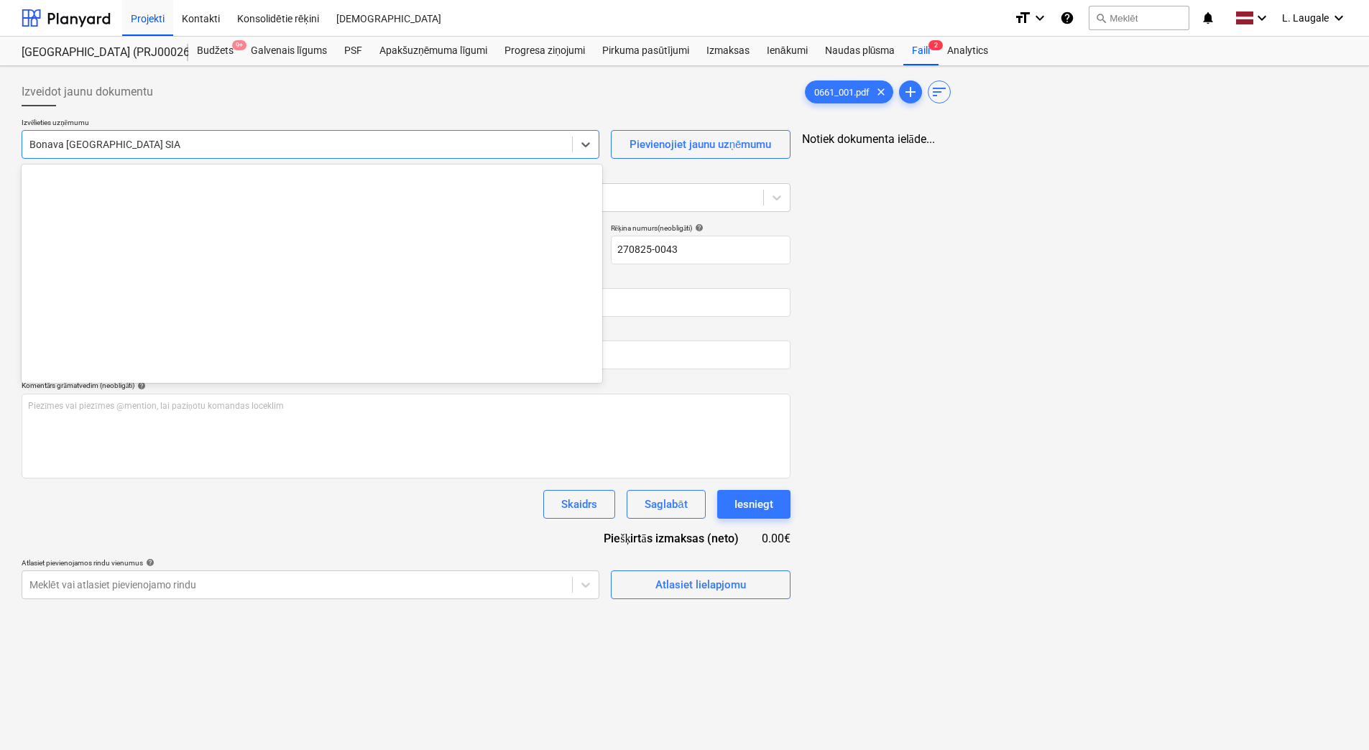
scroll to position [2692, 0]
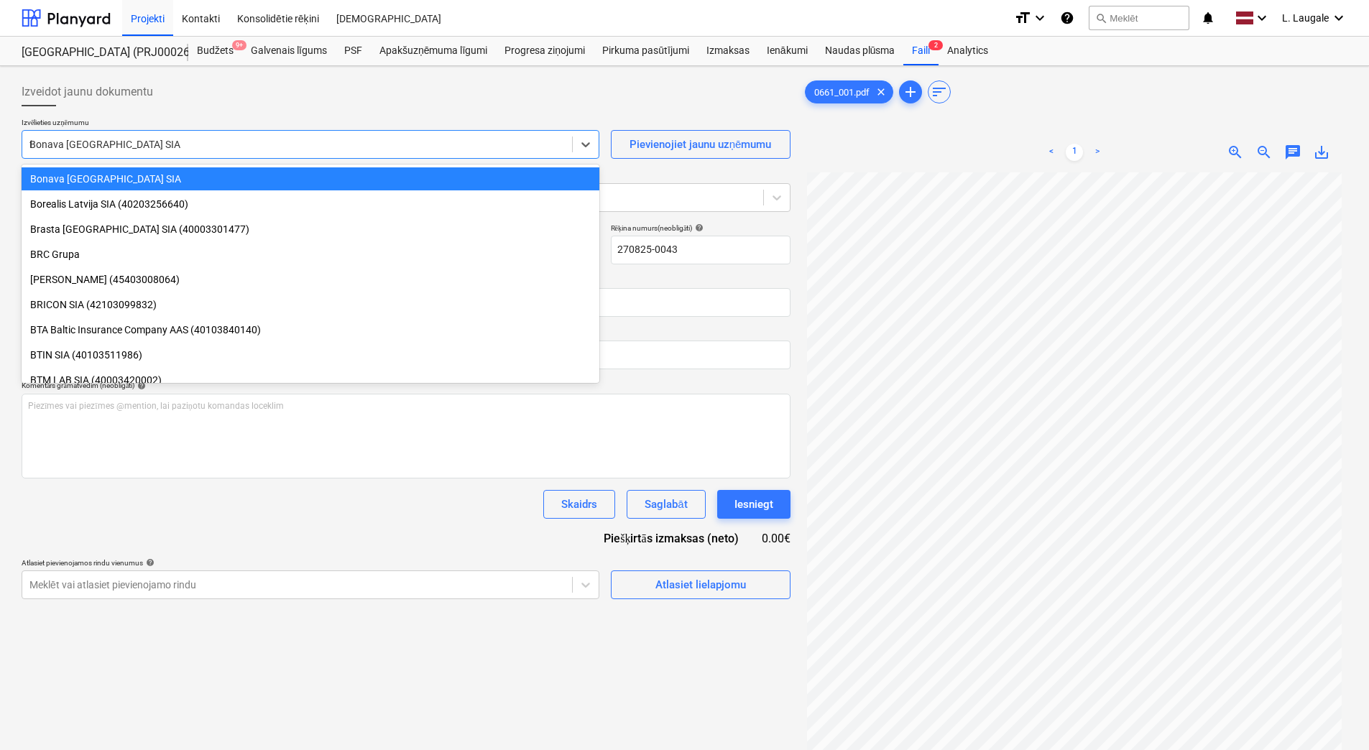
type input "fn"
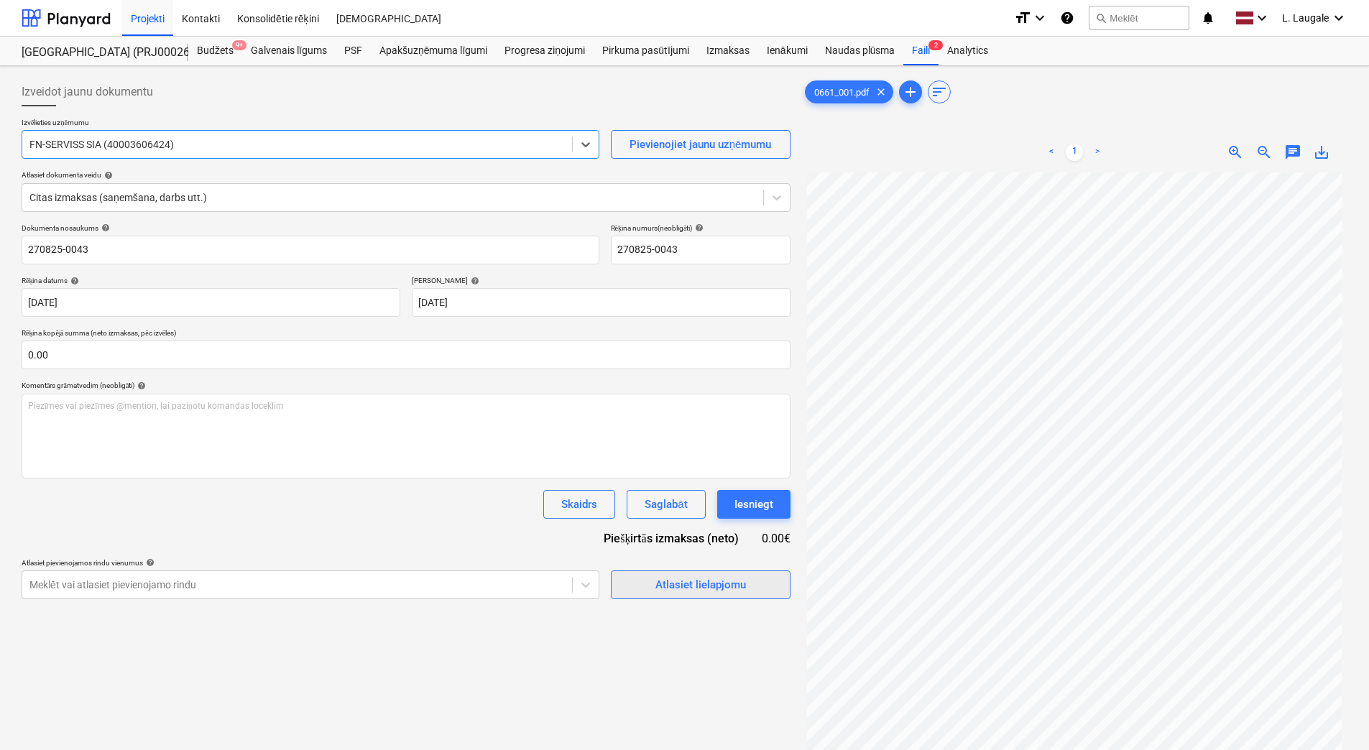
click at [655, 584] on div "Atlasiet lielapjomu" at bounding box center [700, 585] width 91 height 19
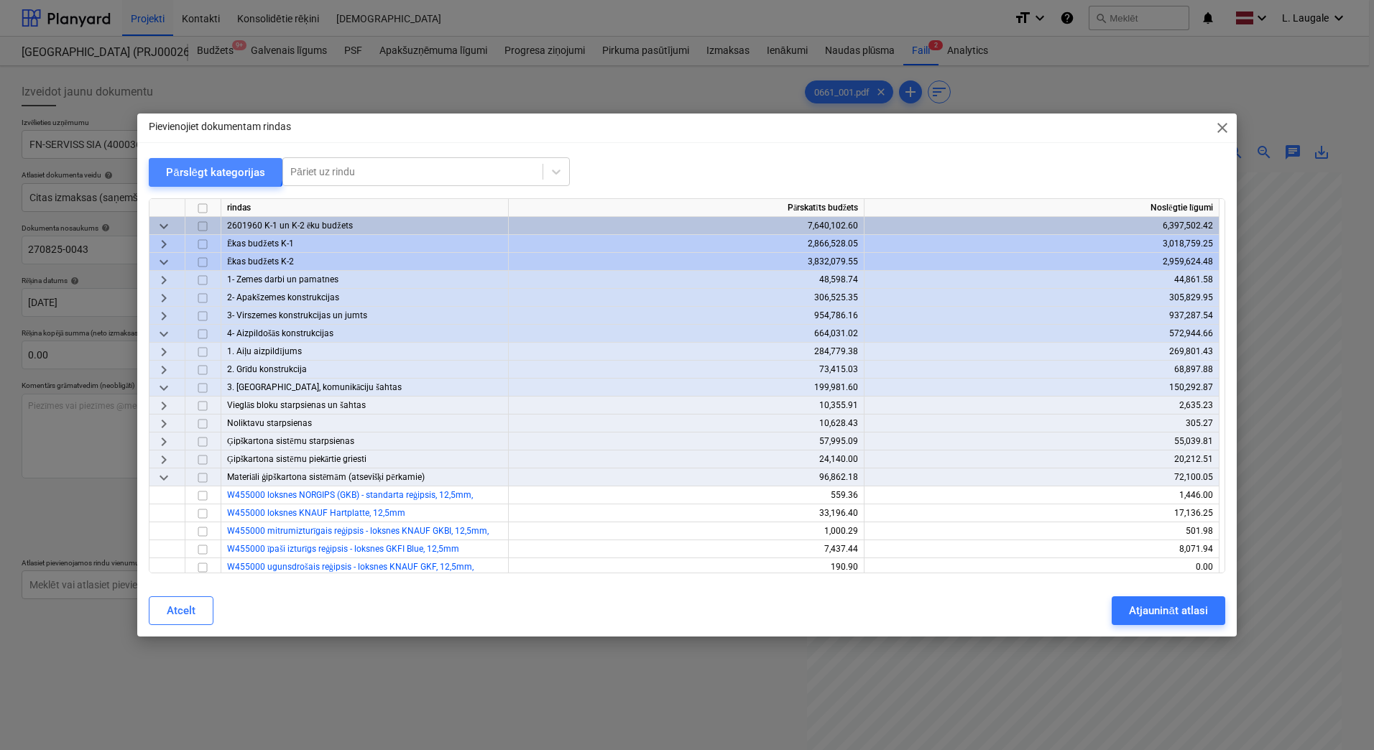
click at [210, 163] on div "Pārslēgt kategorijas" at bounding box center [215, 172] width 99 height 19
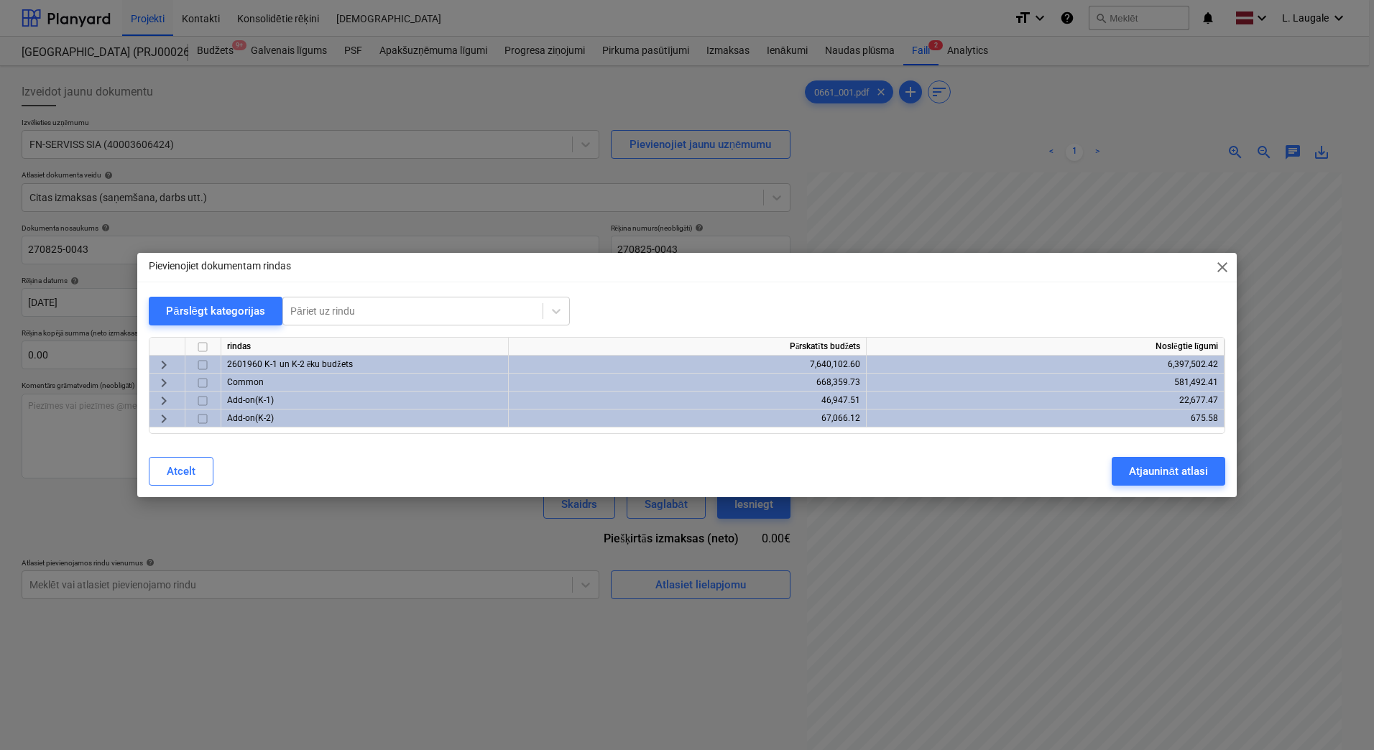
click at [161, 367] on span "keyboard_arrow_right" at bounding box center [163, 364] width 17 height 17
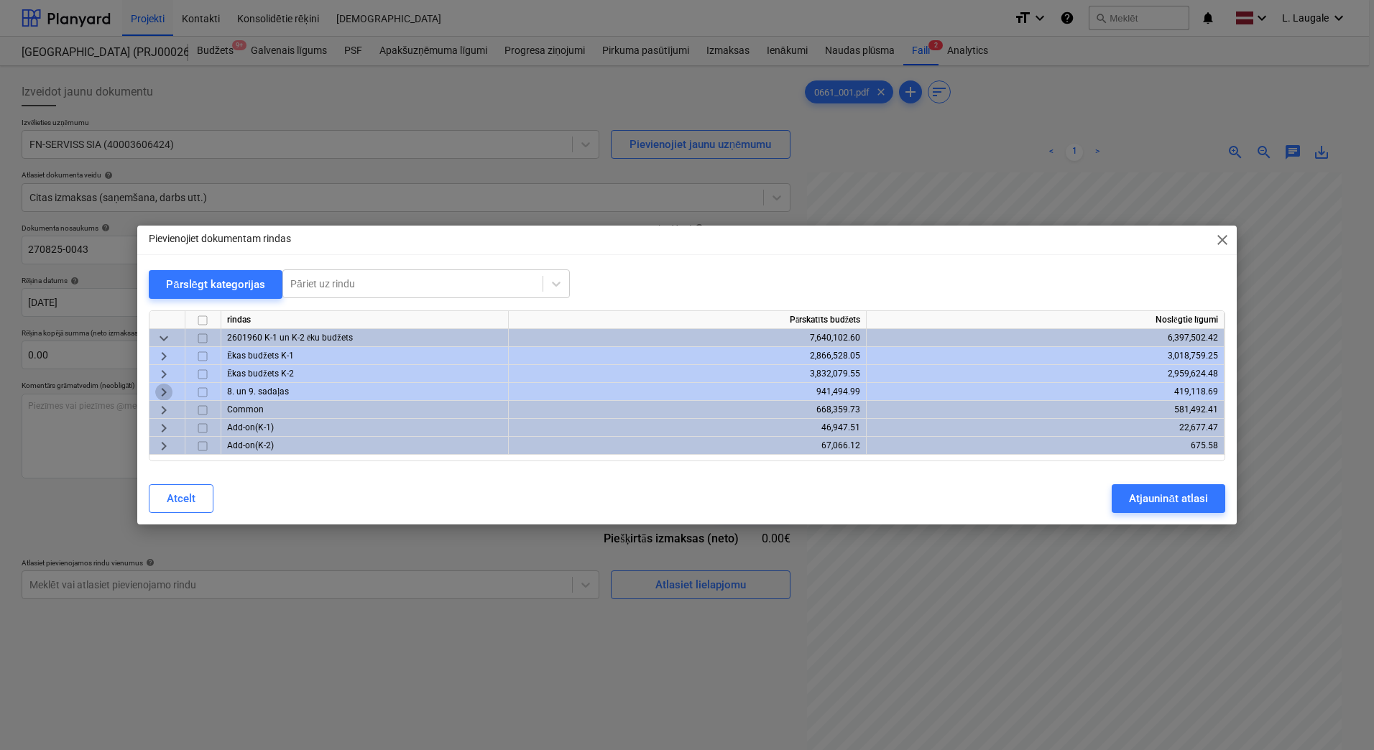
click at [166, 390] on span "keyboard_arrow_right" at bounding box center [163, 392] width 17 height 17
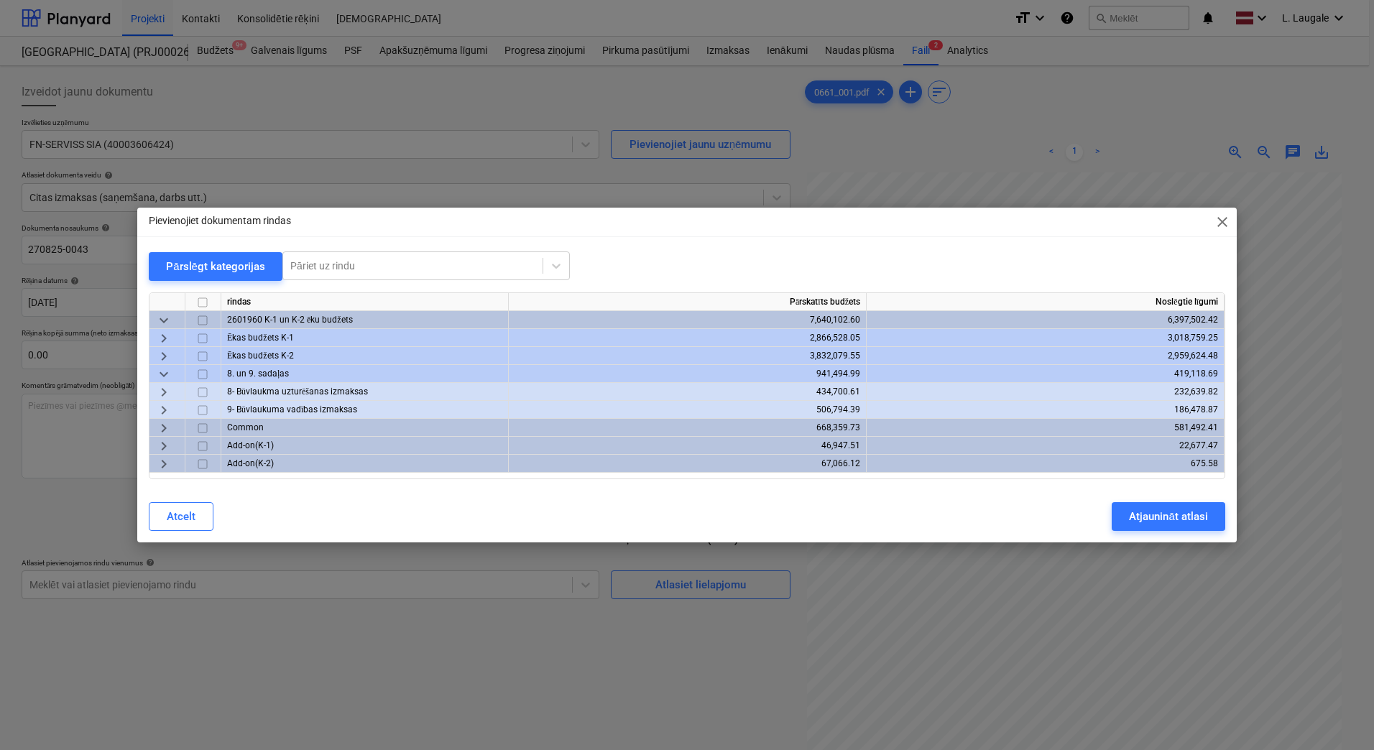
click at [164, 392] on span "keyboard_arrow_right" at bounding box center [163, 392] width 17 height 17
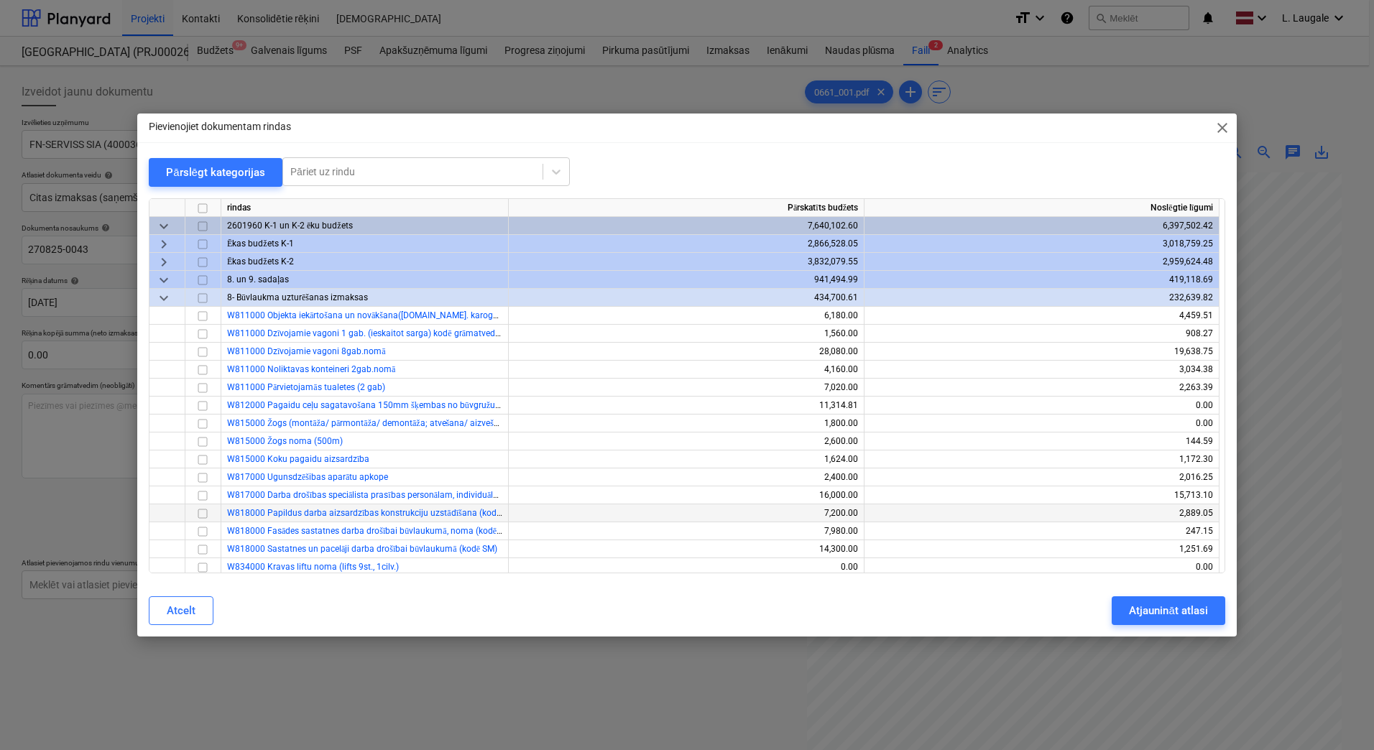
drag, startPoint x: 207, startPoint y: 512, endPoint x: 218, endPoint y: 515, distance: 11.4
click at [206, 512] on input "checkbox" at bounding box center [202, 513] width 17 height 17
click at [1182, 618] on div "Atjaunināt atlasi" at bounding box center [1168, 611] width 78 height 19
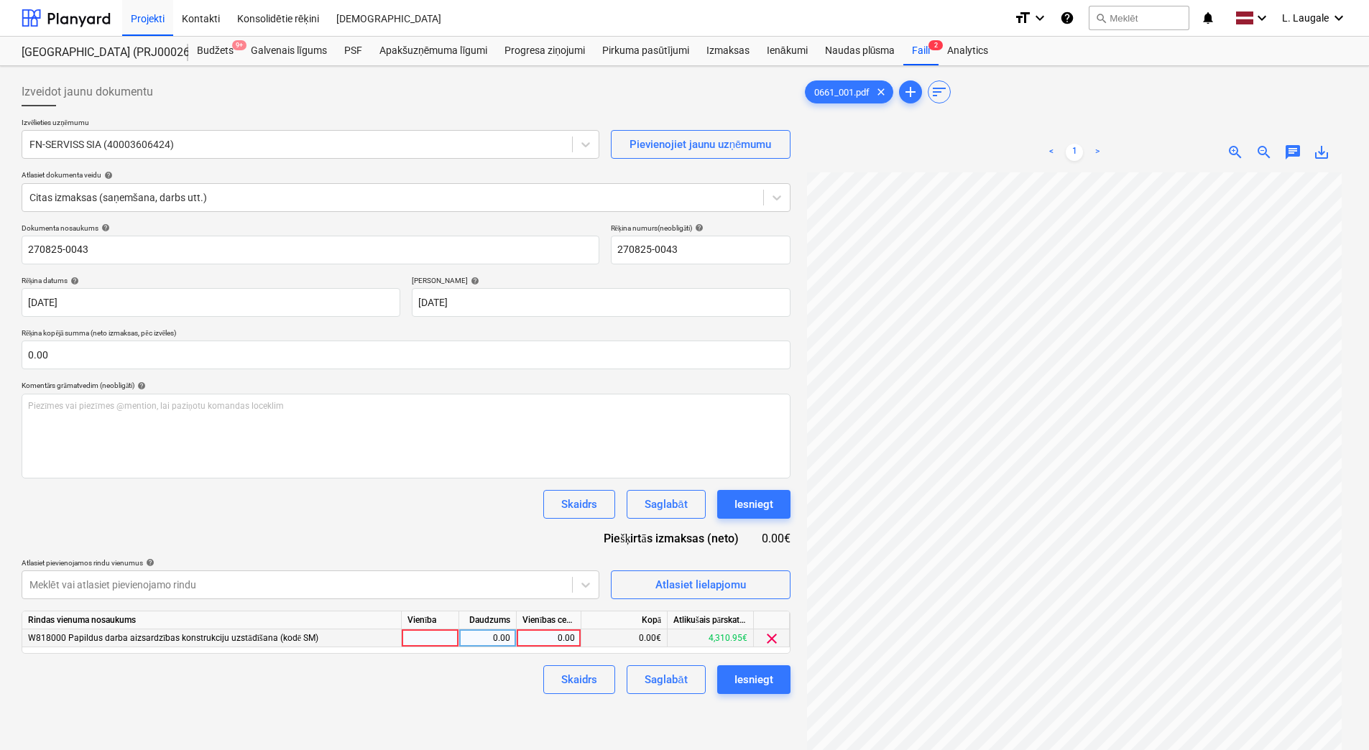
click at [436, 642] on div at bounding box center [430, 639] width 57 height 18
type input "1"
click at [466, 637] on div "0.00" at bounding box center [487, 639] width 57 height 18
type input "1"
click at [552, 637] on div "0.00" at bounding box center [548, 639] width 52 height 18
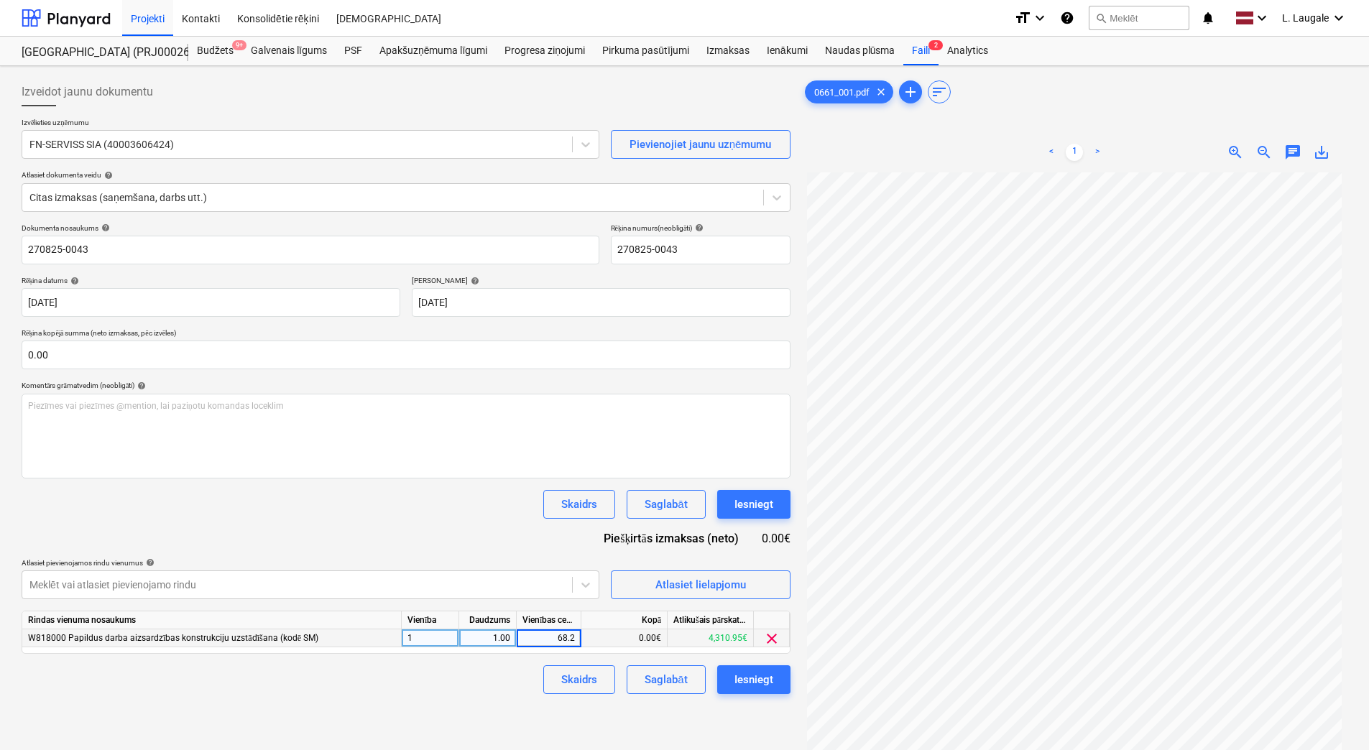
type input "68.24"
click at [495, 709] on div "Izveidot jaunu dokumentu Izvēlieties uzņēmumu FN-SERVISS SIA (40003606424) Piev…" at bounding box center [406, 480] width 781 height 816
click at [669, 679] on div "Saglabāt" at bounding box center [666, 680] width 42 height 19
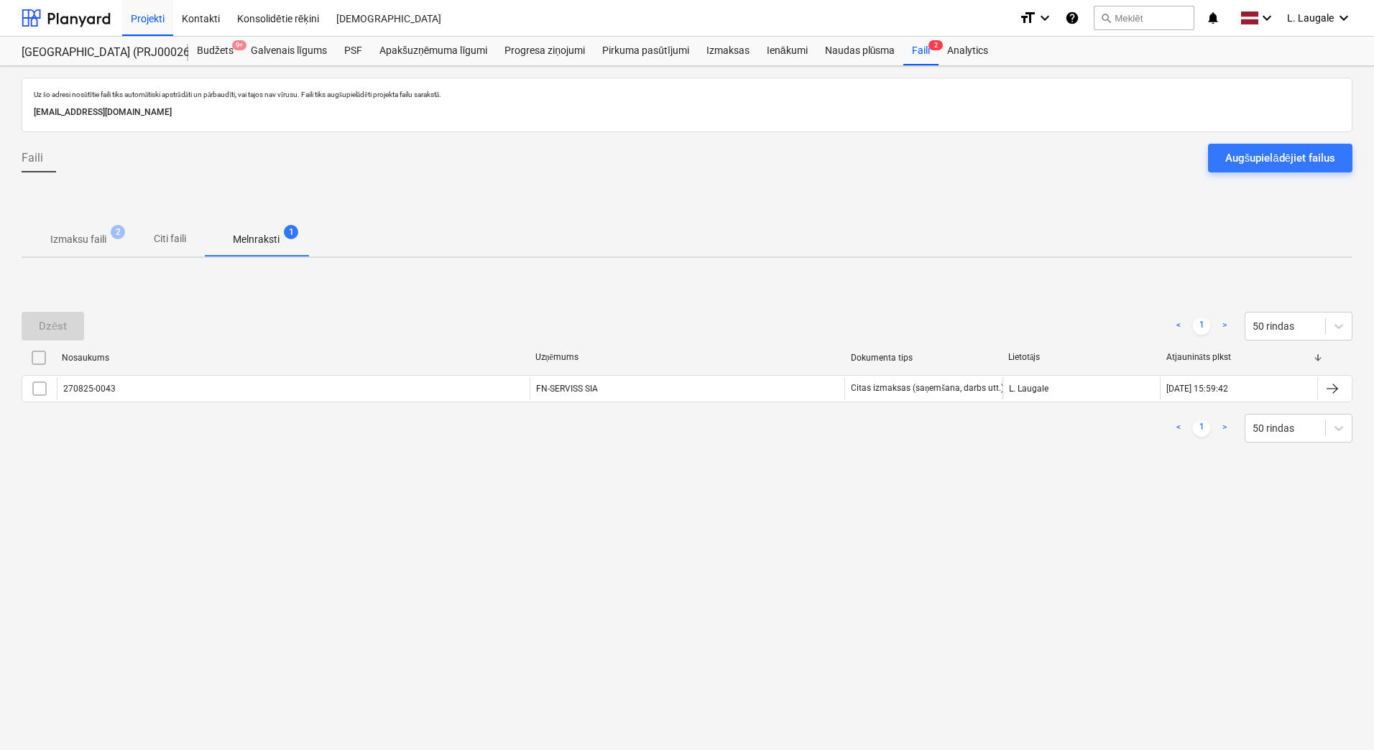
click at [88, 236] on p "Izmaksu faili" at bounding box center [78, 239] width 56 height 15
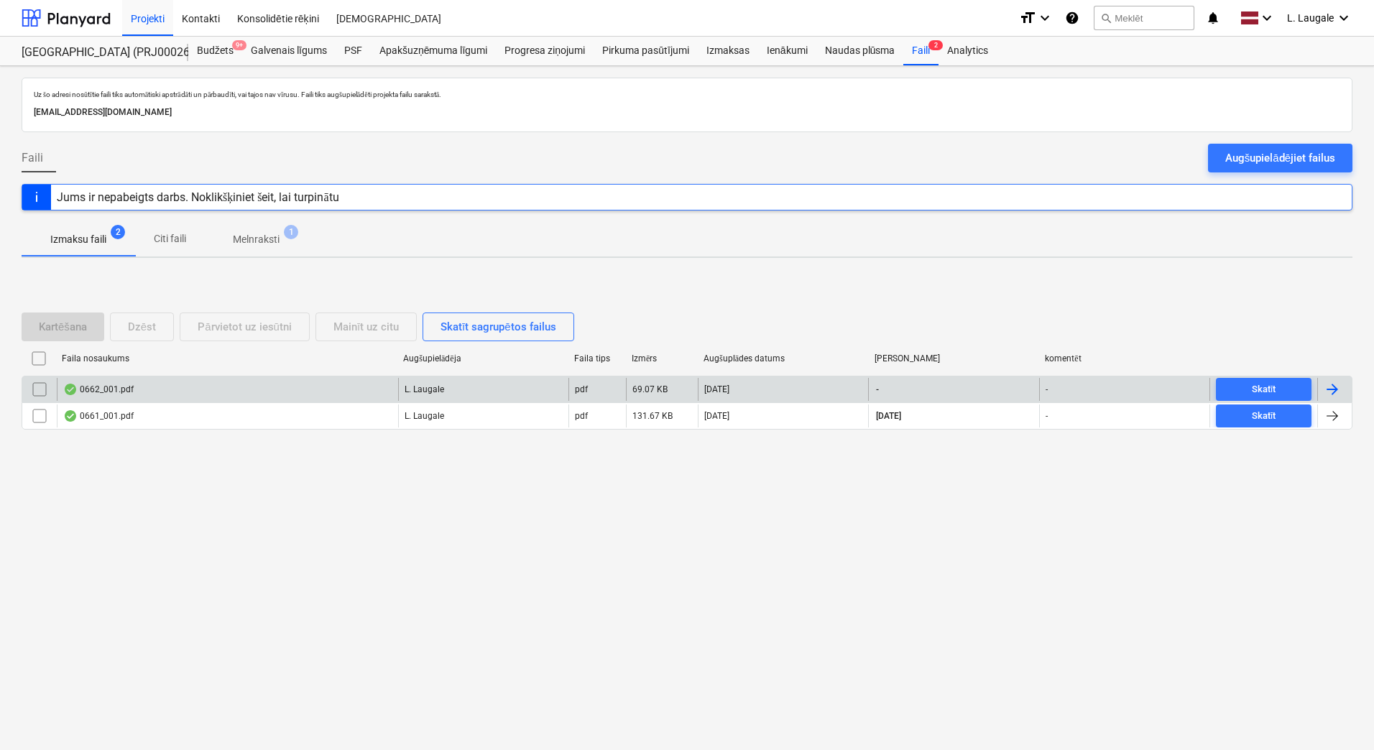
click at [200, 385] on div "0662_001.pdf" at bounding box center [227, 389] width 341 height 23
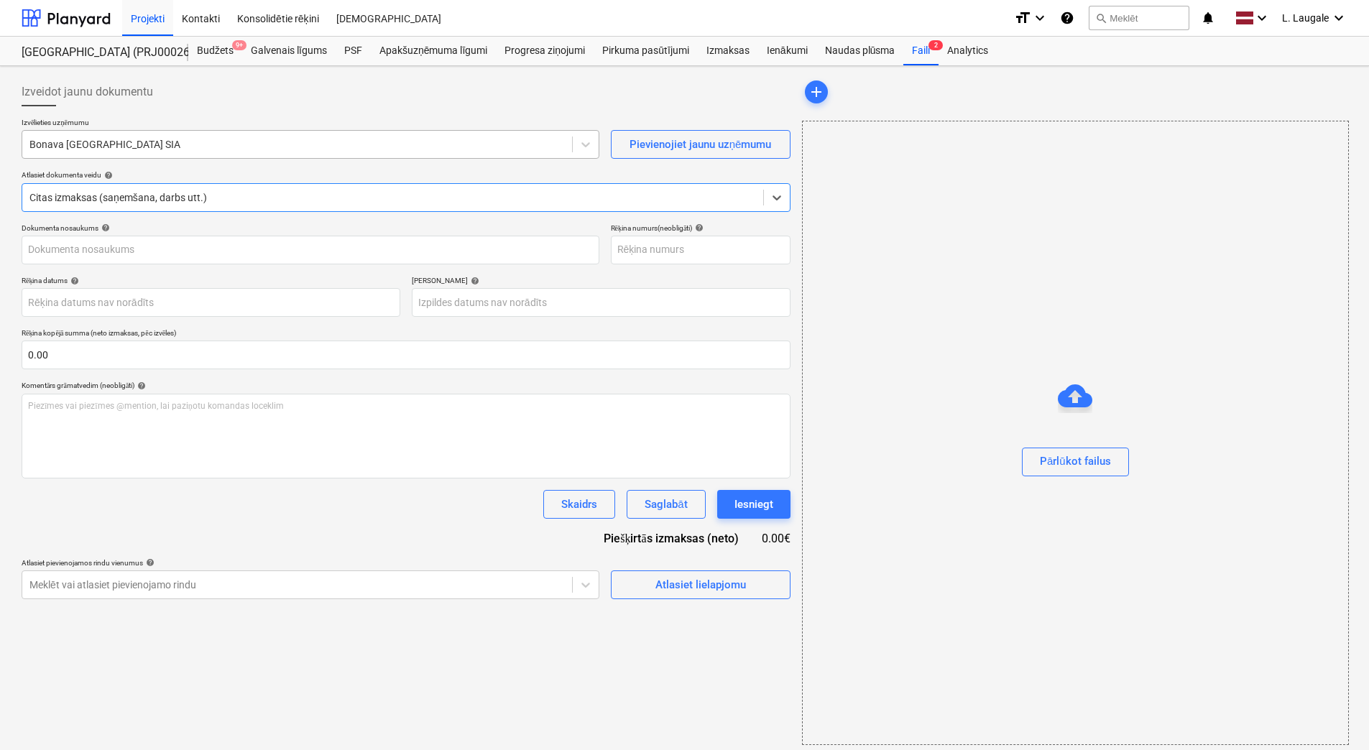
type input "OLM535873"
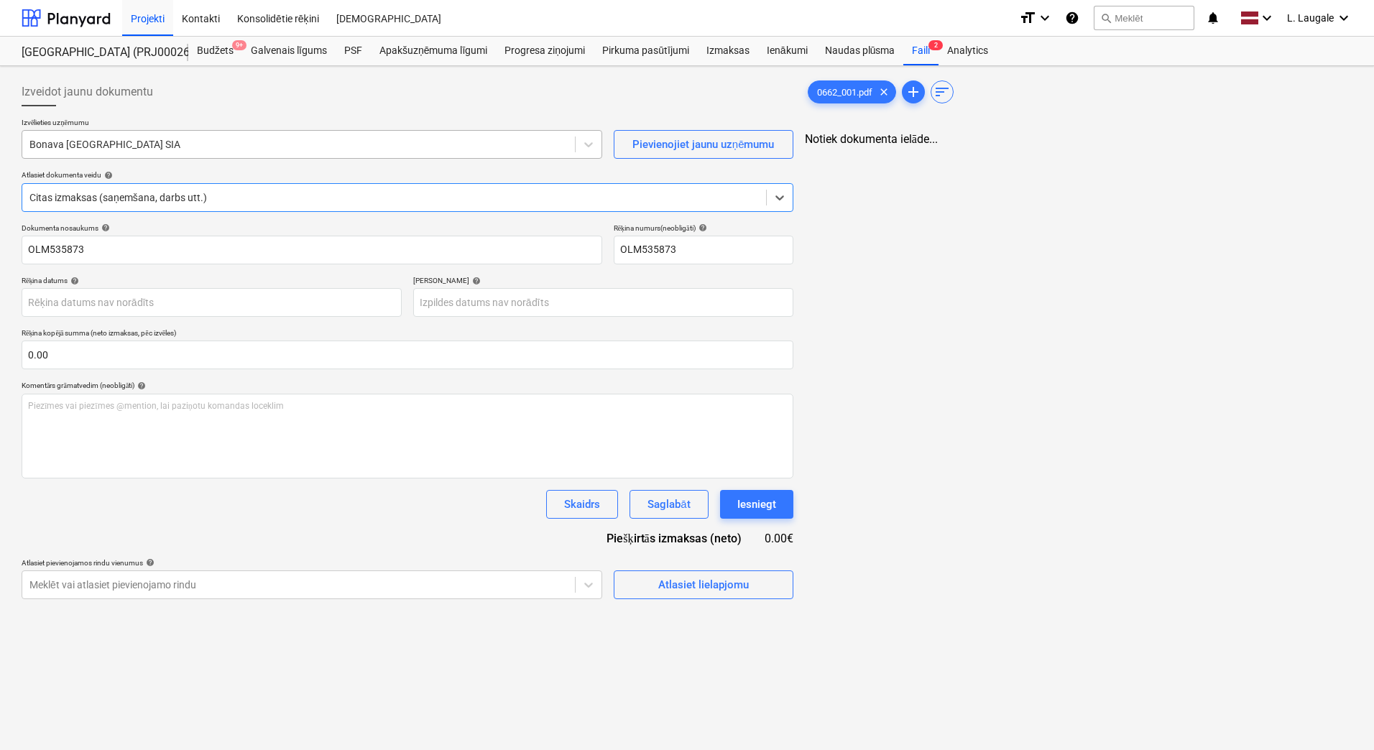
click at [202, 142] on div at bounding box center [298, 144] width 538 height 14
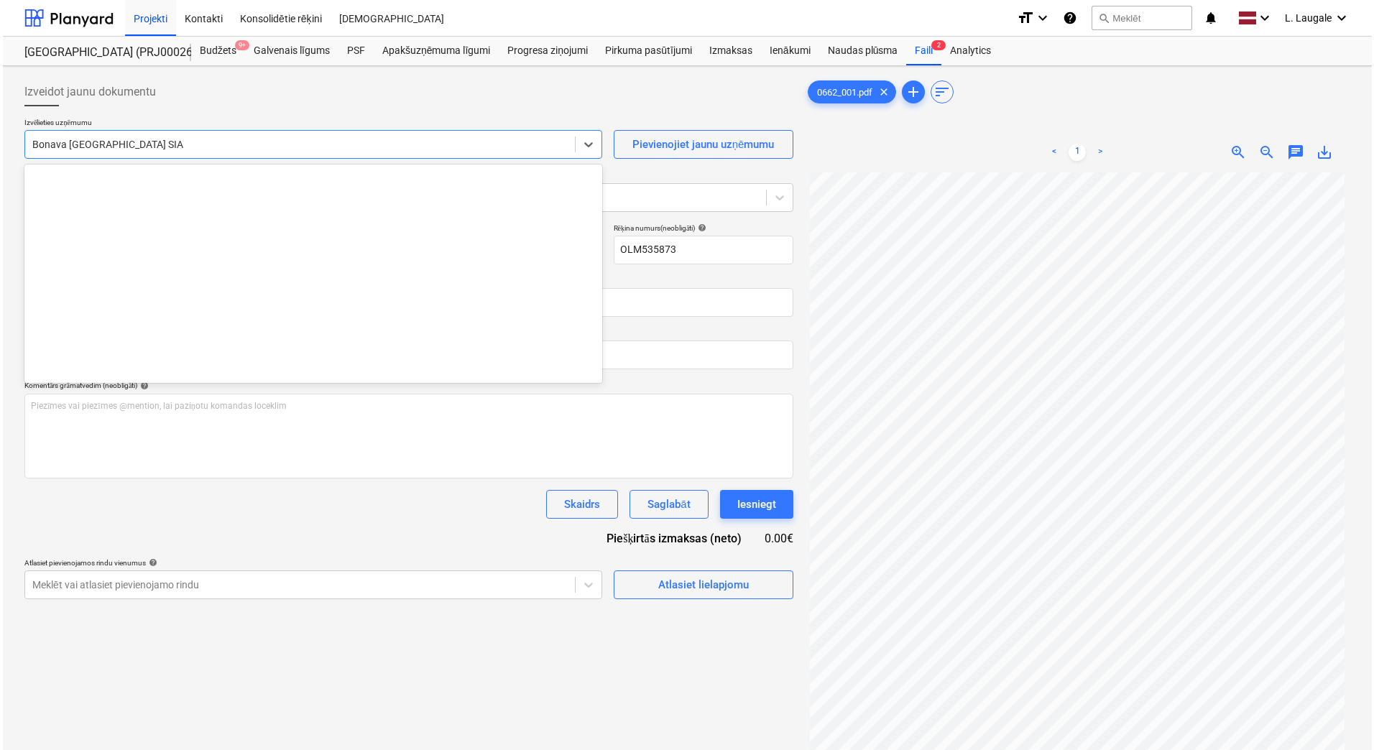
scroll to position [2692, 0]
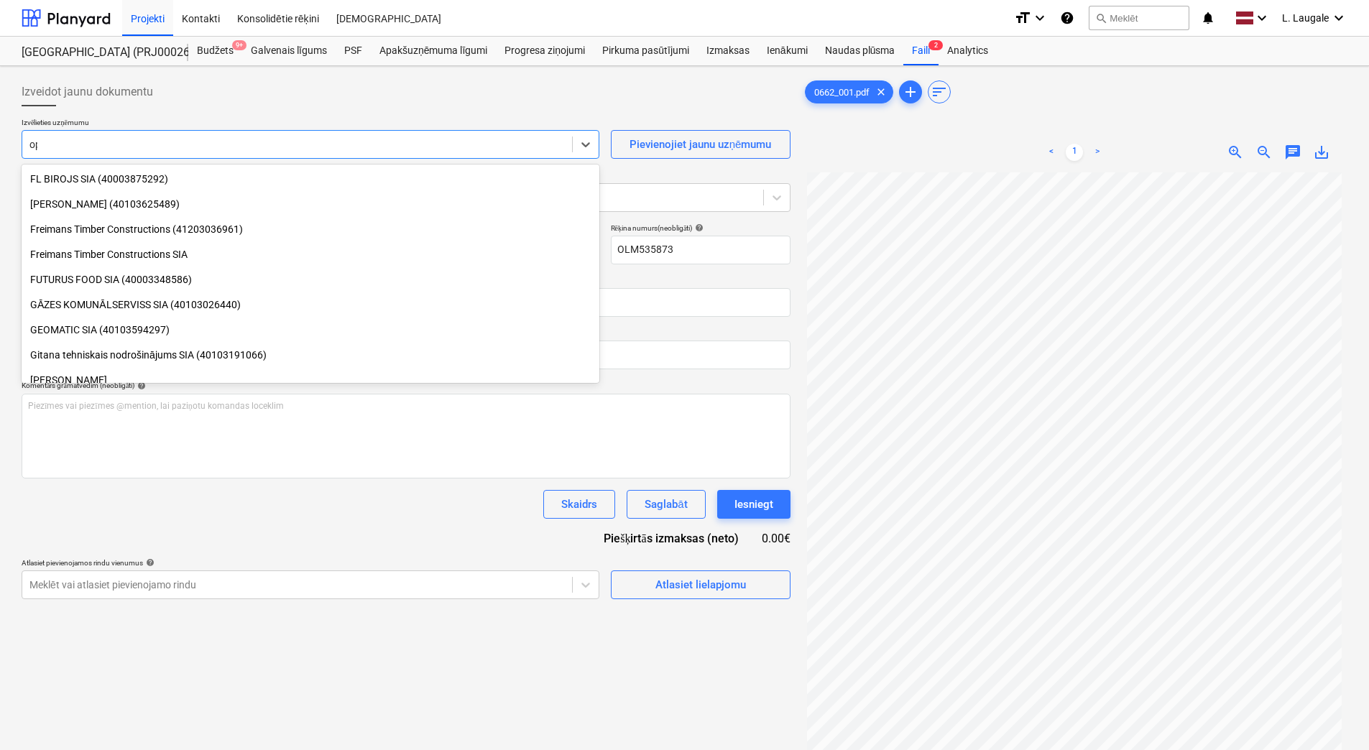
type input "opti"
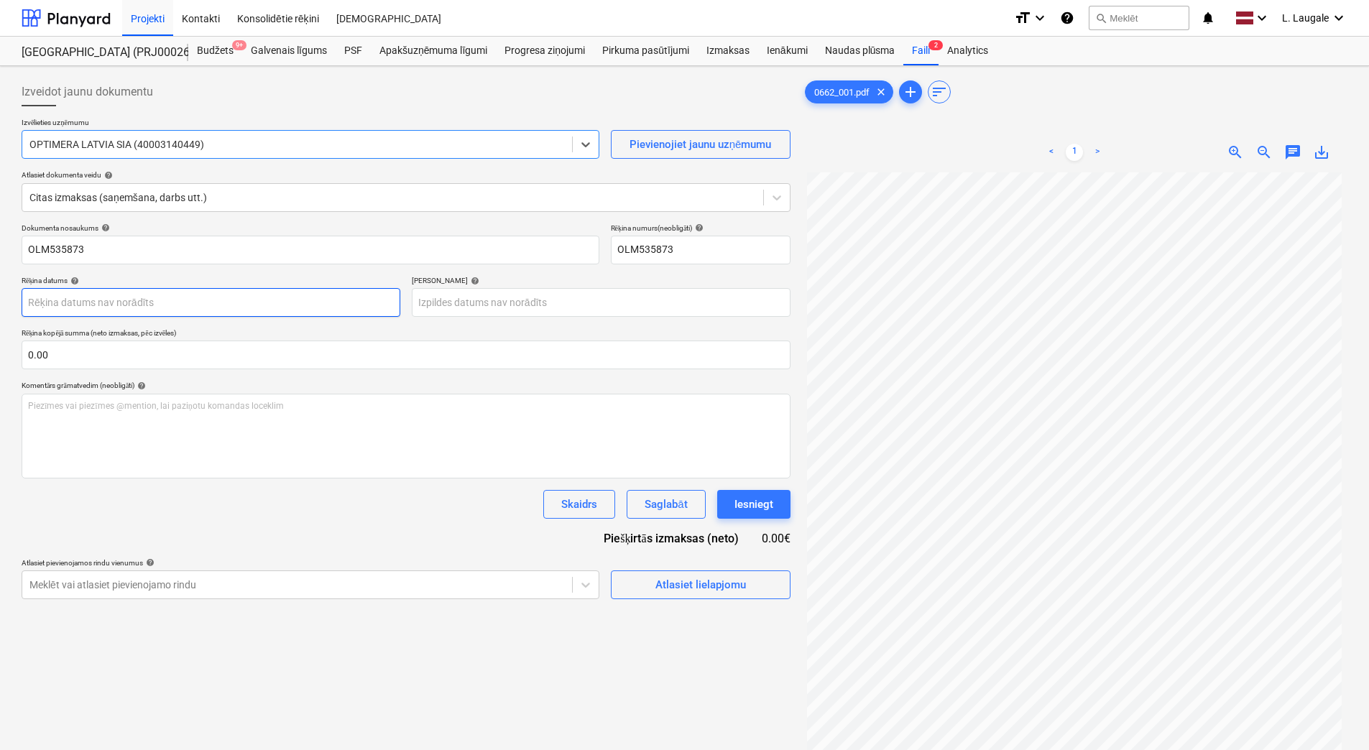
click at [197, 300] on body "Projekti Kontakti Konsolidētie rēķini Iesūtne format_size keyboard_arrow_down h…" at bounding box center [684, 375] width 1369 height 750
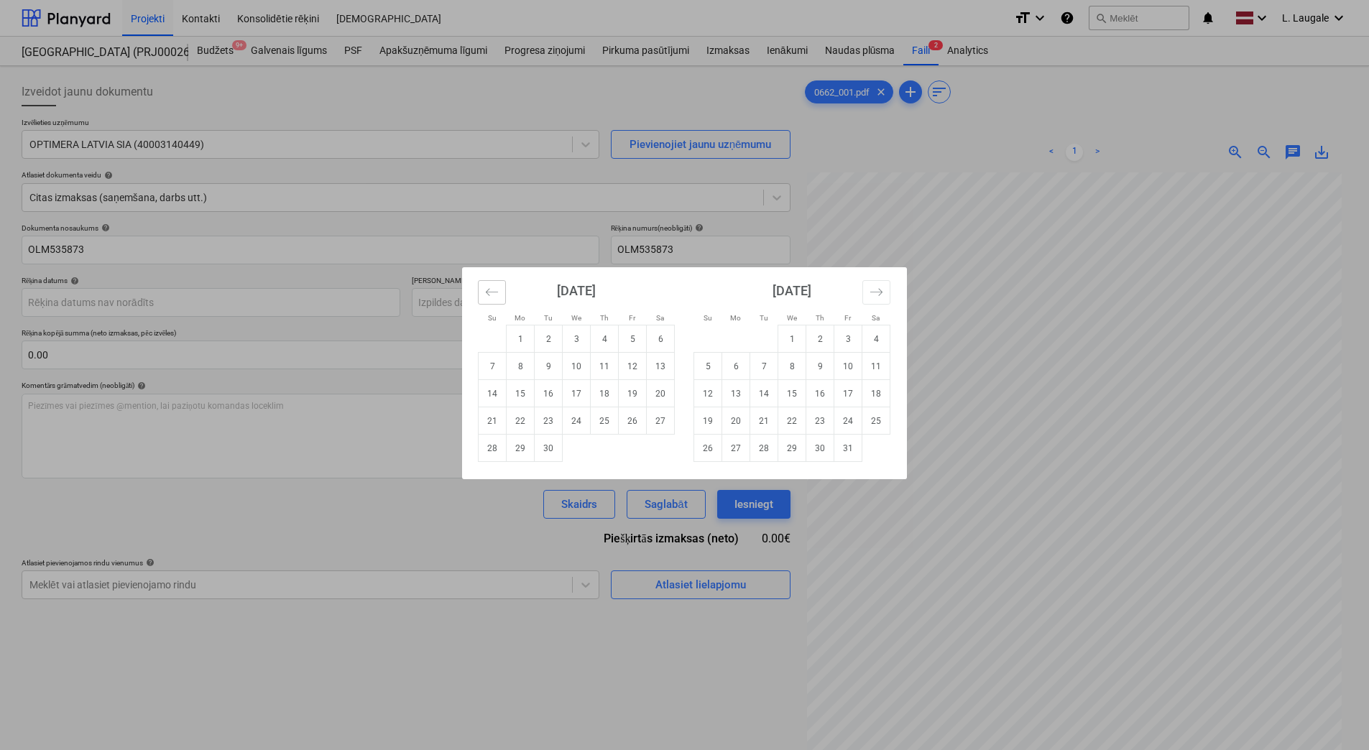
drag, startPoint x: 499, startPoint y: 297, endPoint x: 501, endPoint y: 324, distance: 27.3
click at [498, 297] on button "Move backward to switch to the previous month." at bounding box center [492, 292] width 28 height 24
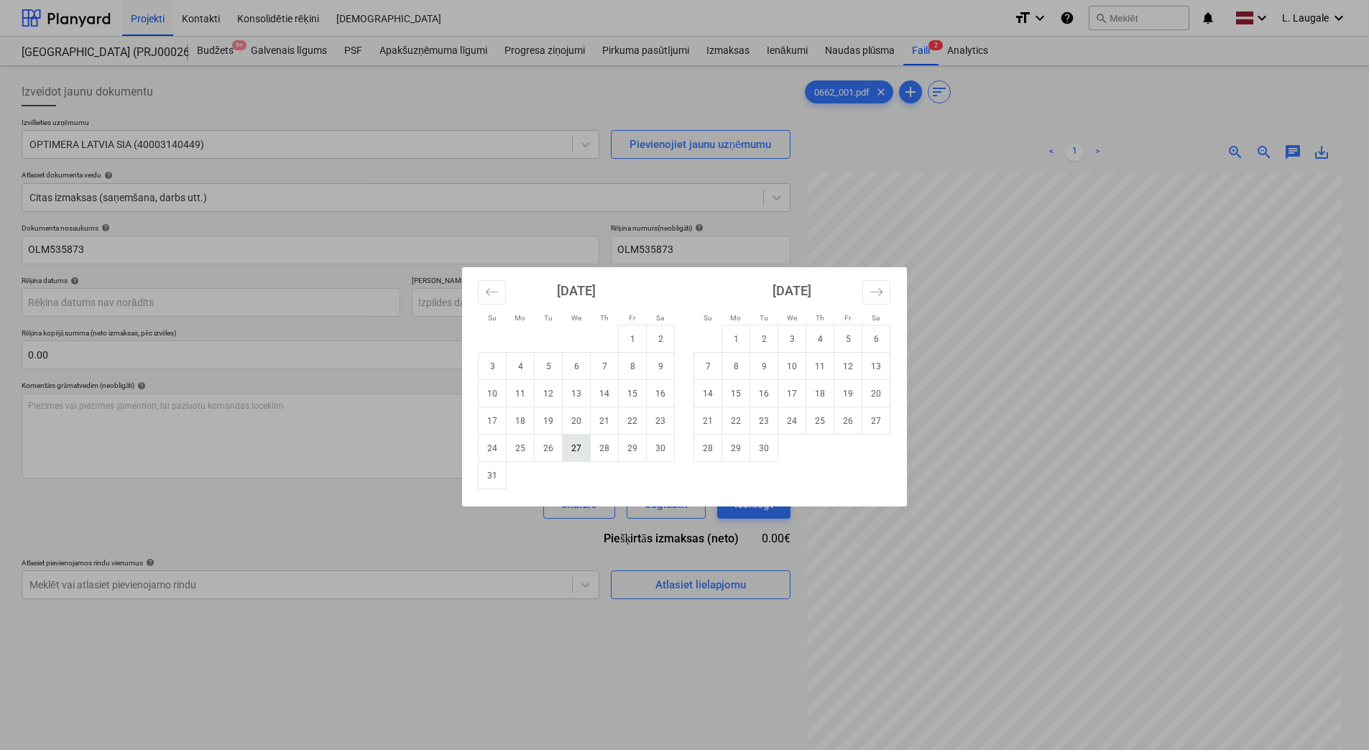
click at [574, 449] on td "27" at bounding box center [577, 448] width 28 height 27
type input "[DATE]"
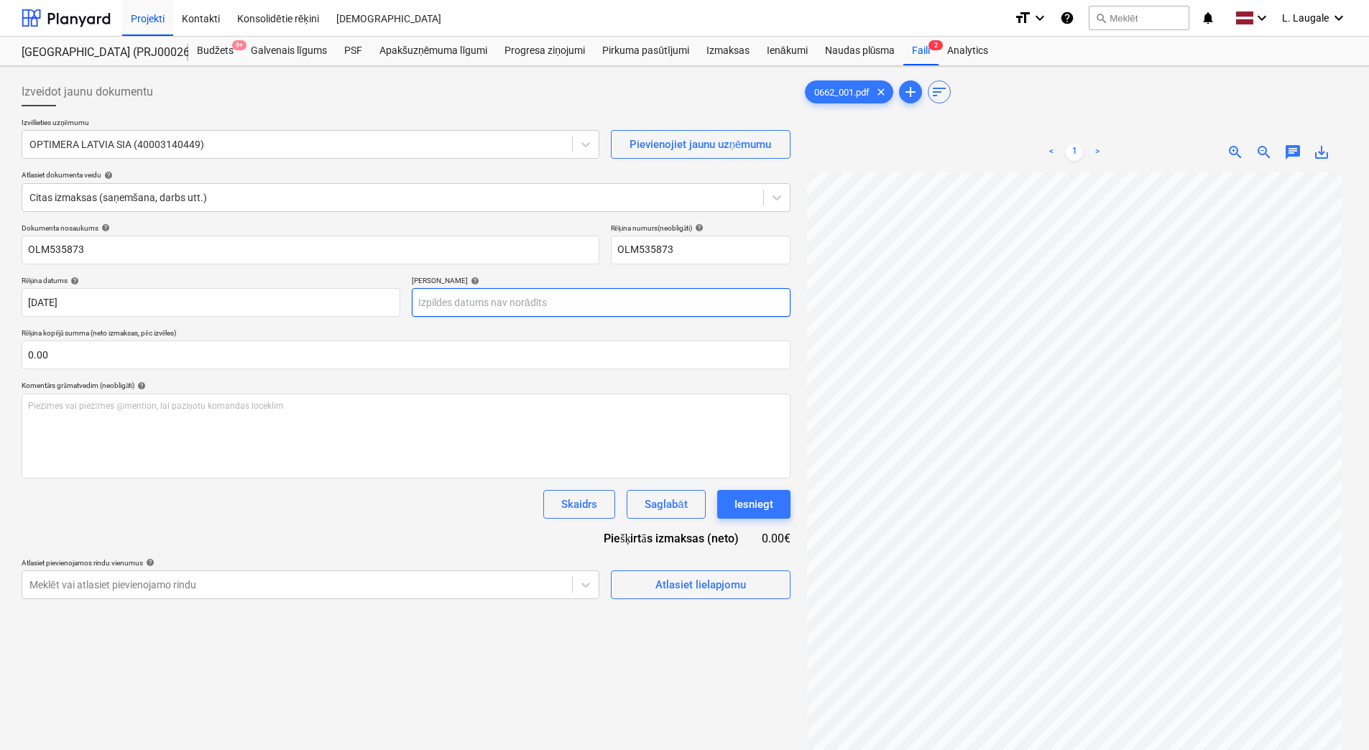
click at [481, 303] on body "Projekti Kontakti Konsolidētie rēķini Iesūtne format_size keyboard_arrow_down h…" at bounding box center [684, 375] width 1369 height 750
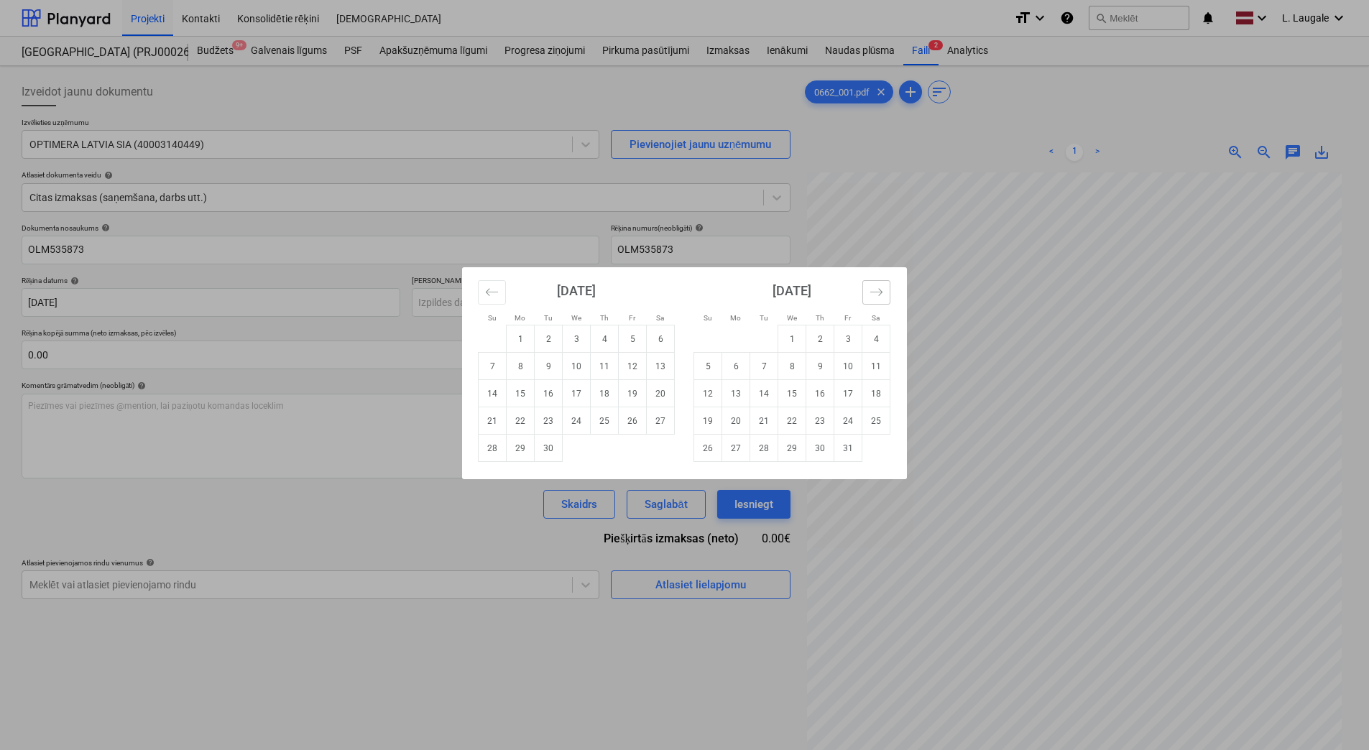
click at [886, 295] on button "Move forward to switch to the next month." at bounding box center [876, 292] width 28 height 24
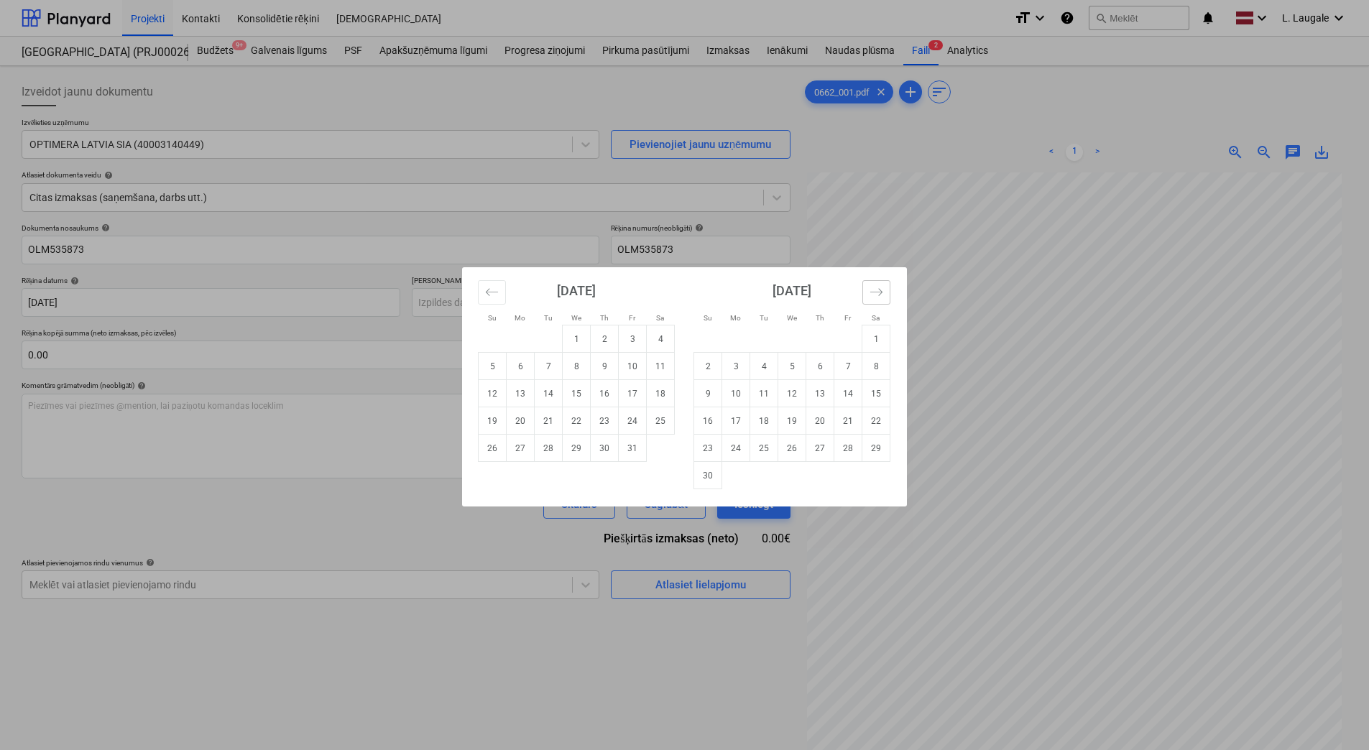
click at [883, 294] on icon "Move forward to switch to the next month." at bounding box center [877, 292] width 14 height 14
click at [817, 418] on td "25" at bounding box center [820, 421] width 28 height 27
type input "[DATE]"
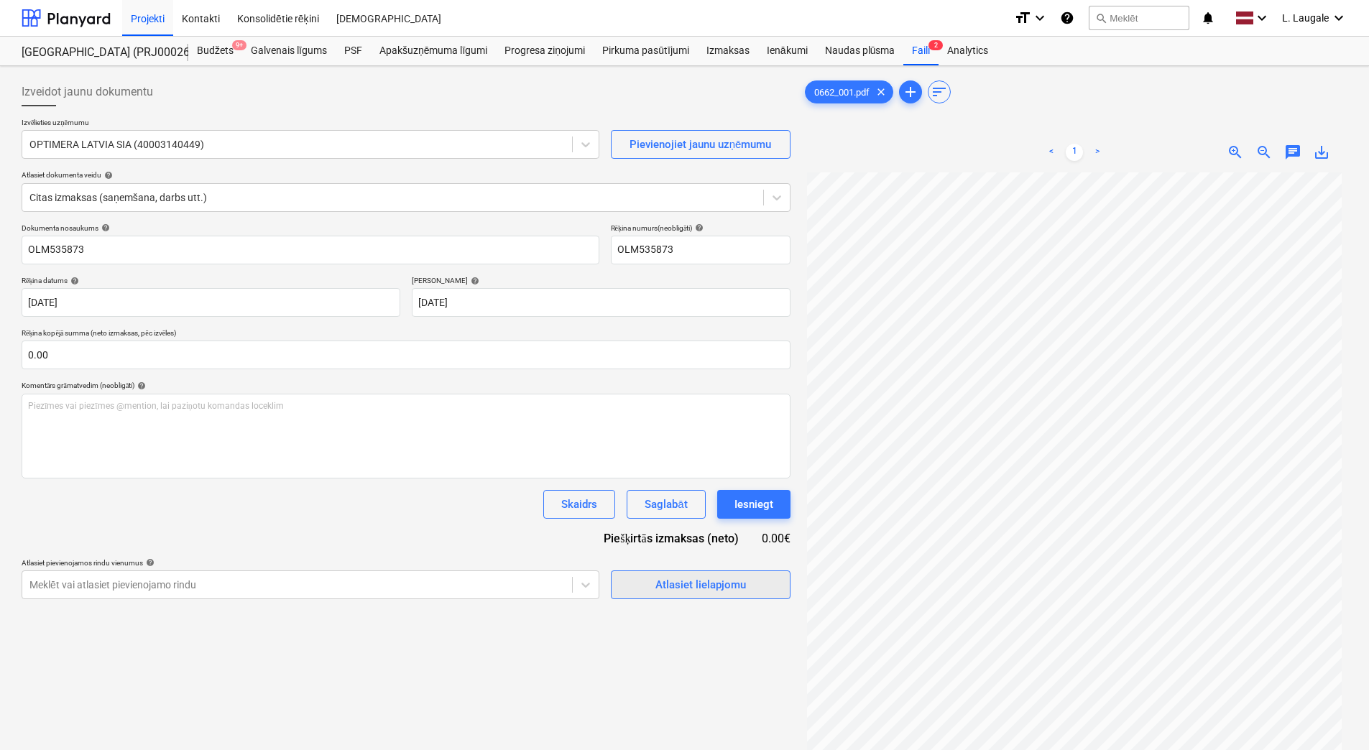
click at [681, 577] on div "Atlasiet lielapjomu" at bounding box center [700, 585] width 91 height 19
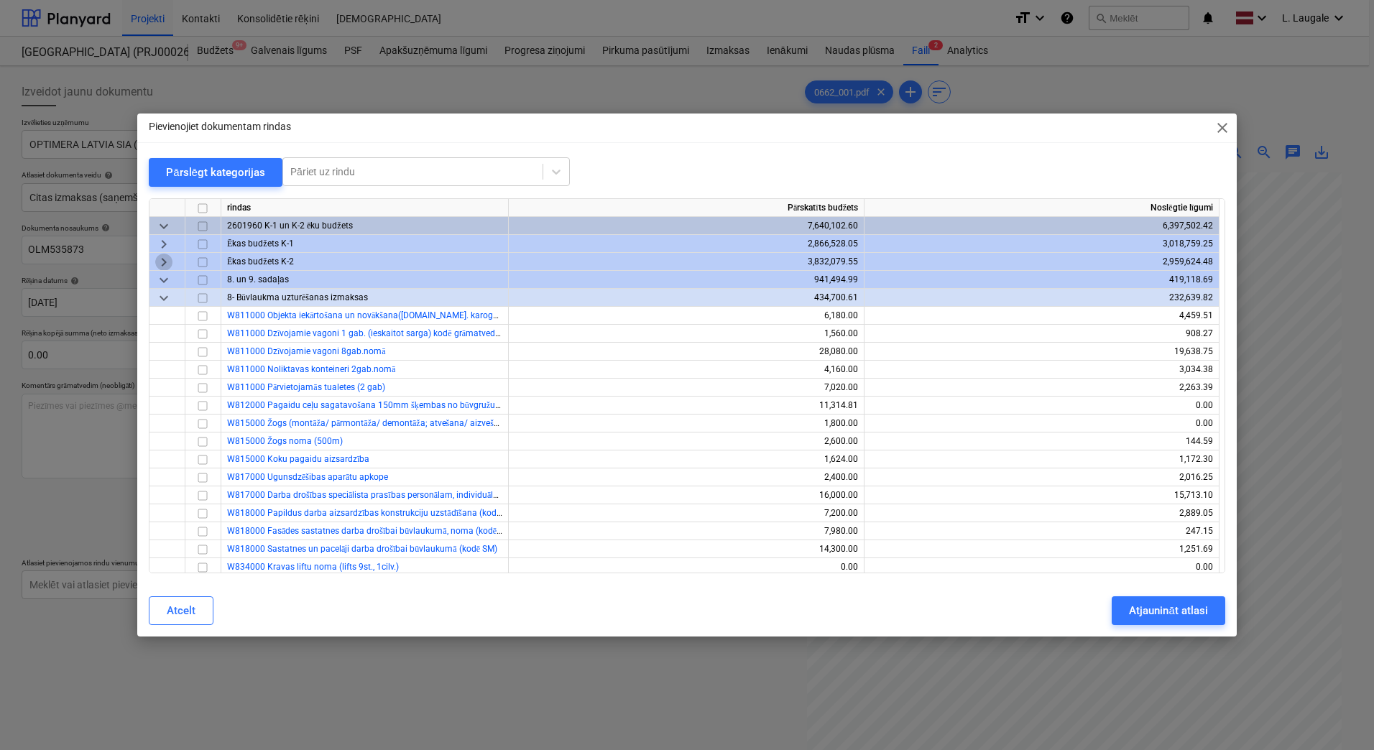
click at [156, 260] on span "keyboard_arrow_right" at bounding box center [163, 262] width 17 height 17
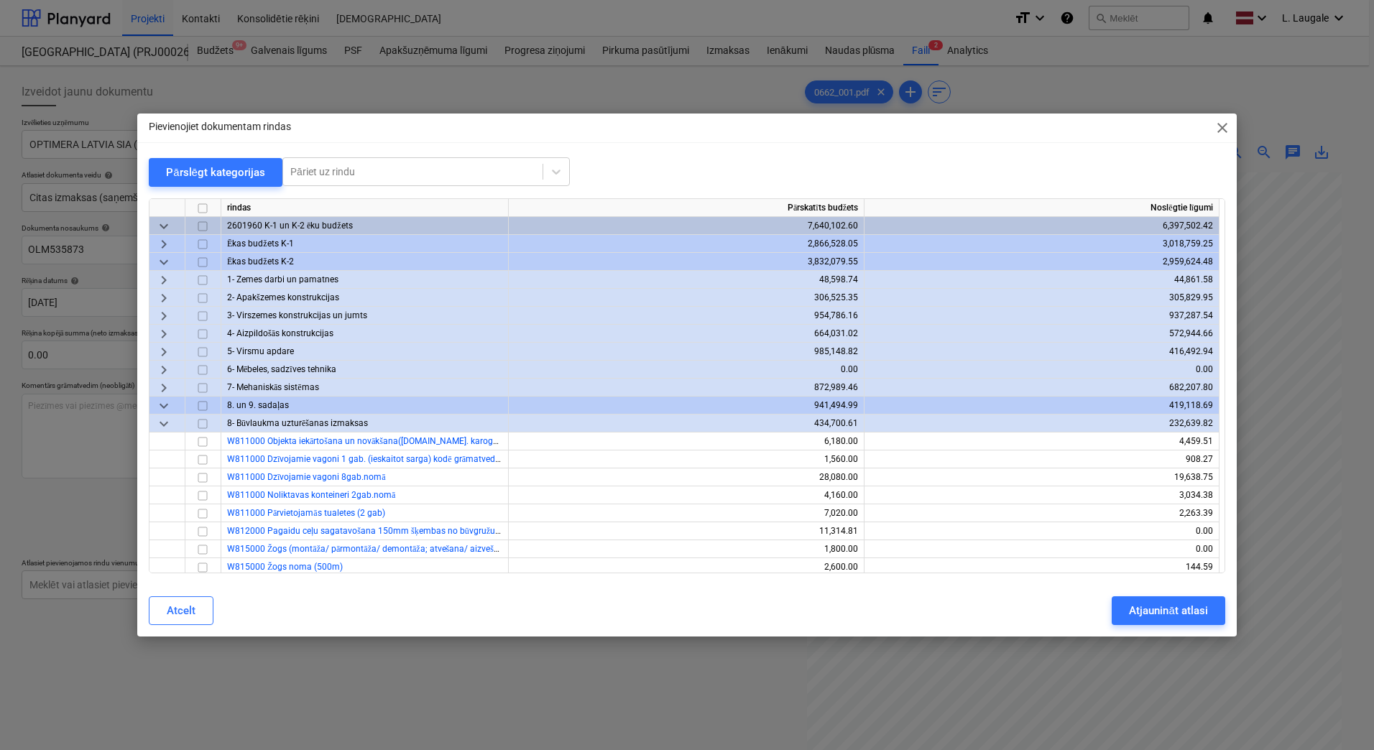
click at [160, 333] on span "keyboard_arrow_right" at bounding box center [163, 334] width 17 height 17
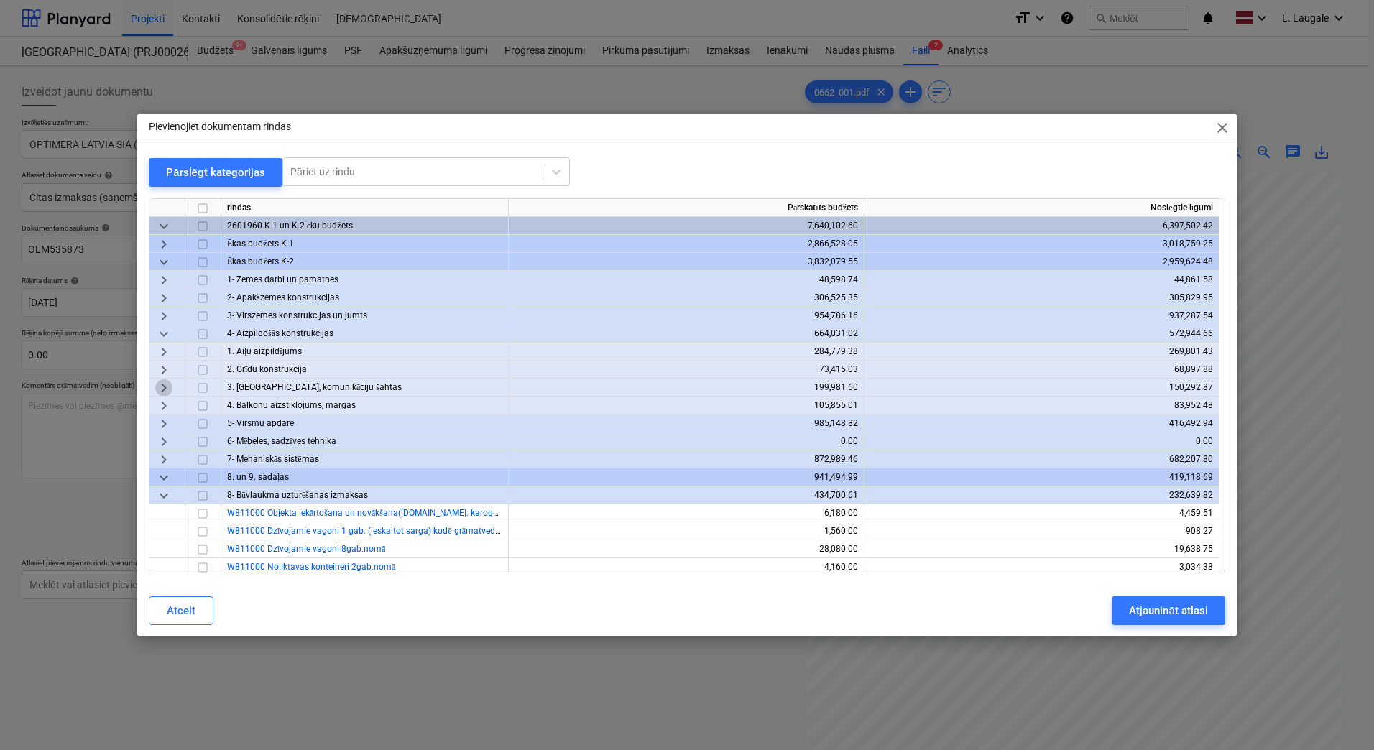
click at [165, 387] on span "keyboard_arrow_right" at bounding box center [163, 387] width 17 height 17
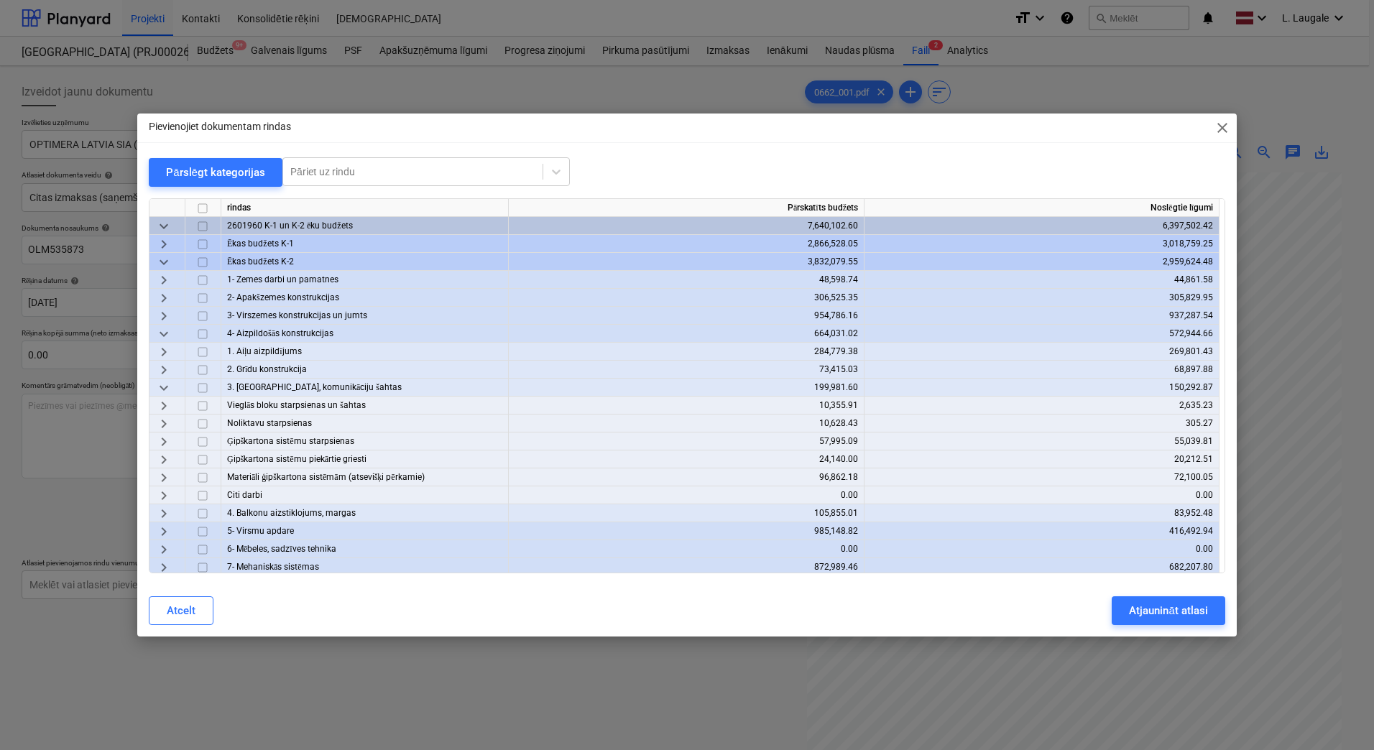
click at [165, 481] on span "keyboard_arrow_right" at bounding box center [163, 477] width 17 height 17
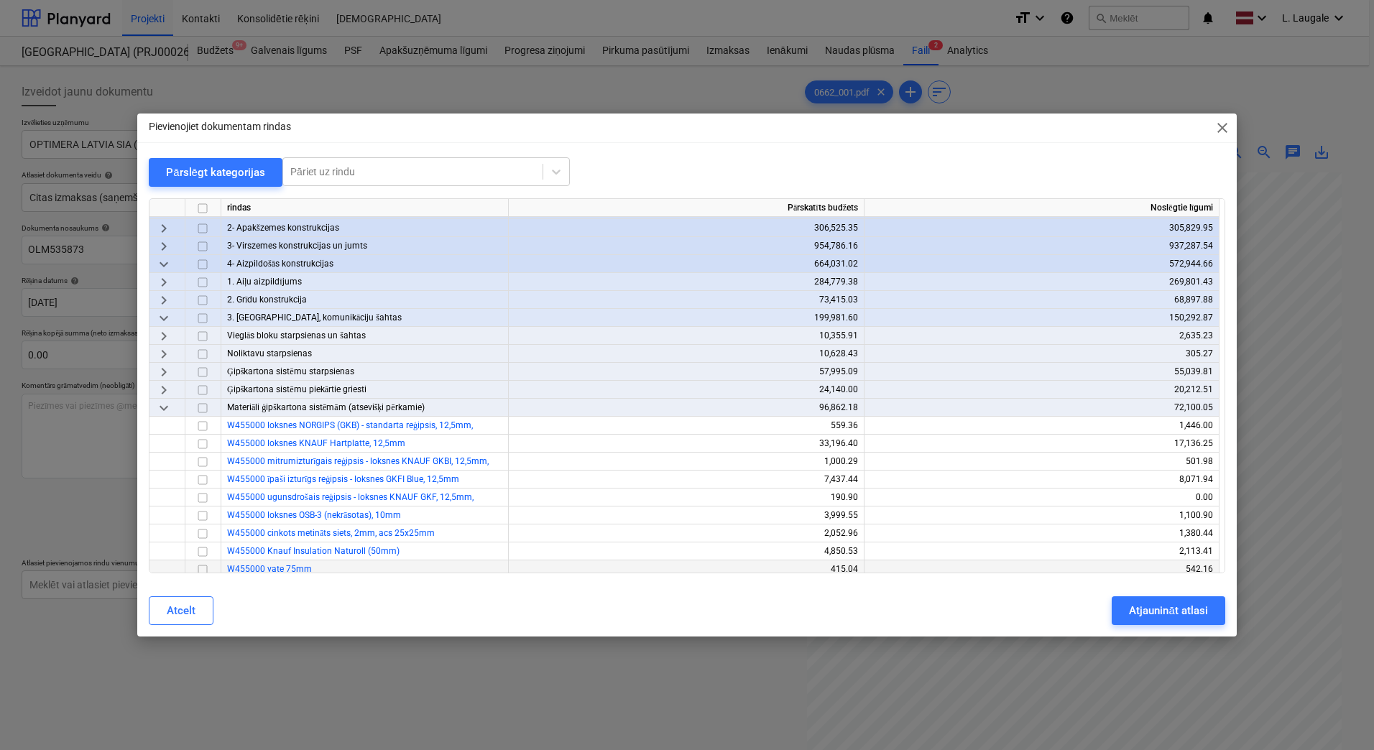
scroll to position [192, 0]
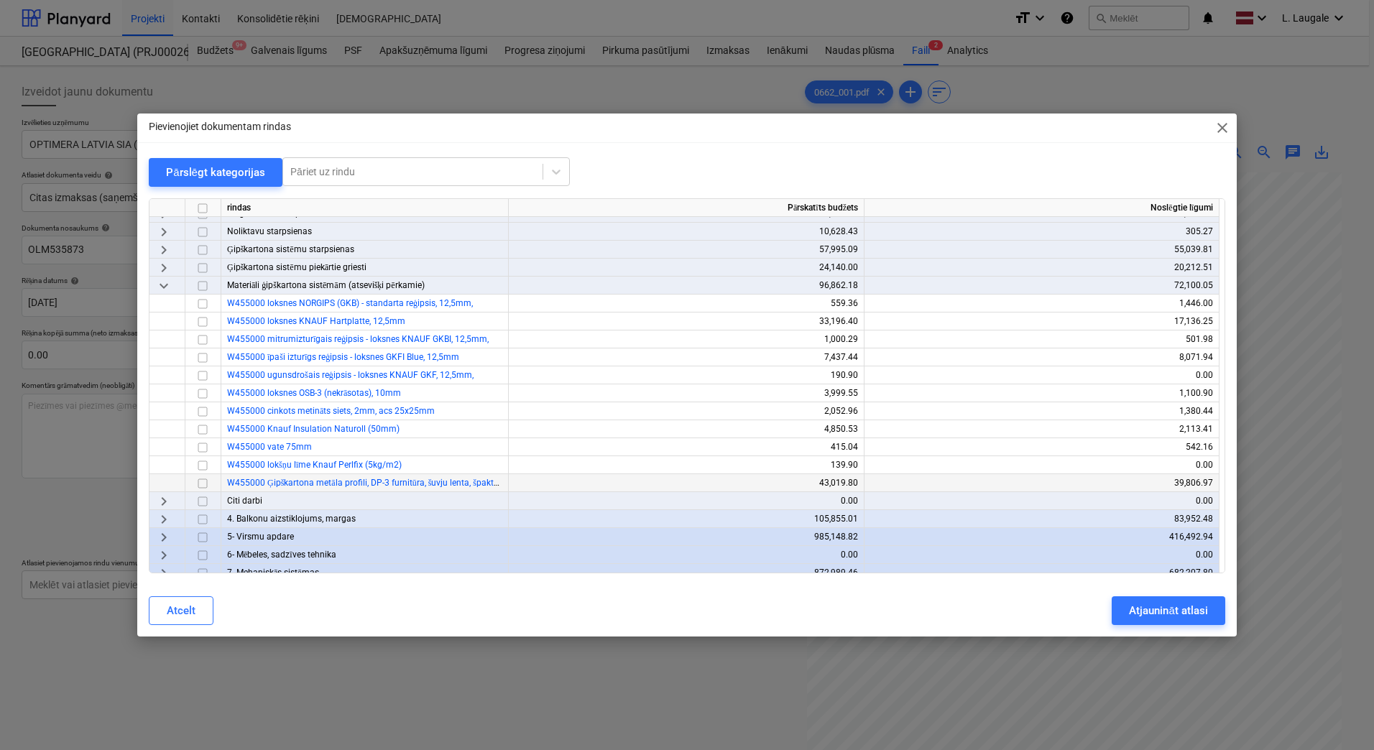
click at [199, 487] on input "checkbox" at bounding box center [202, 483] width 17 height 17
click at [1111, 608] on div "Atcelt Atjaunināt atlasi" at bounding box center [687, 611] width 1077 height 29
click at [1151, 612] on div "Atjaunināt atlasi" at bounding box center [1168, 611] width 78 height 19
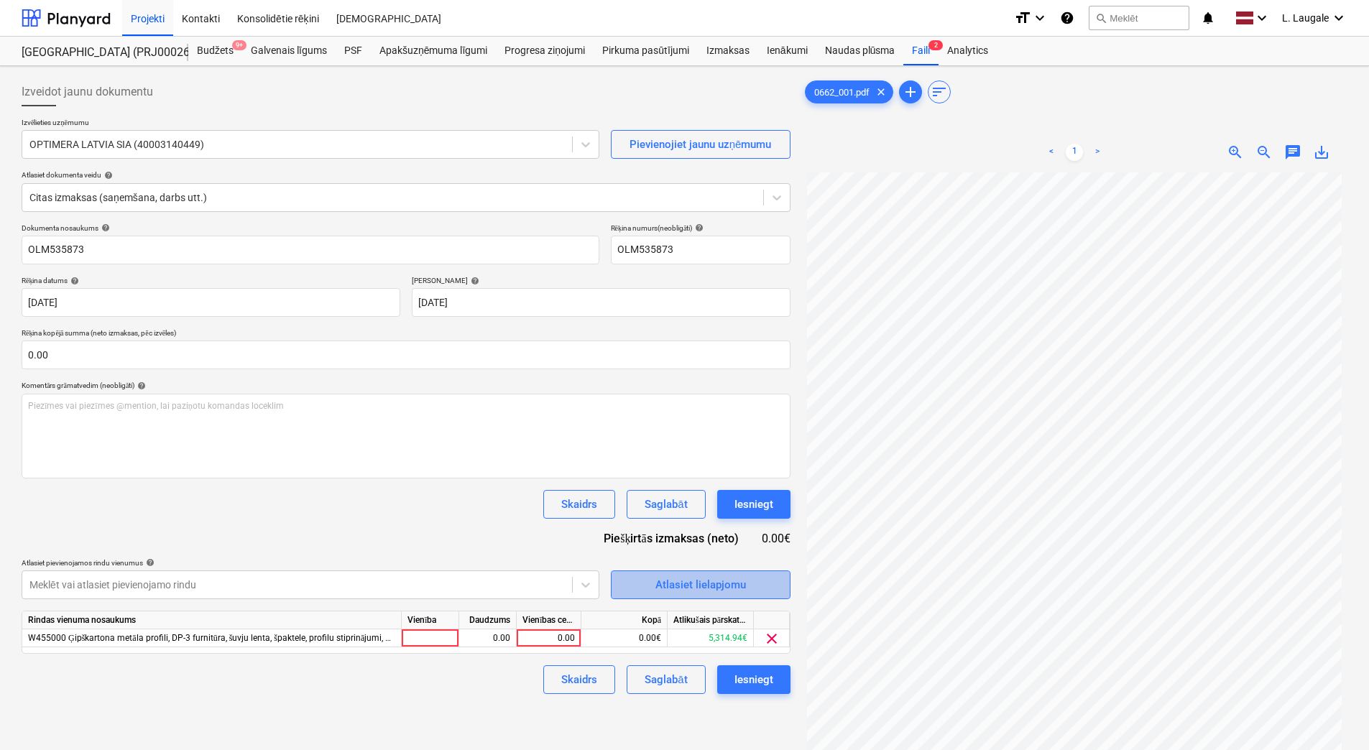
click at [685, 582] on div "Atlasiet lielapjomu" at bounding box center [700, 585] width 91 height 19
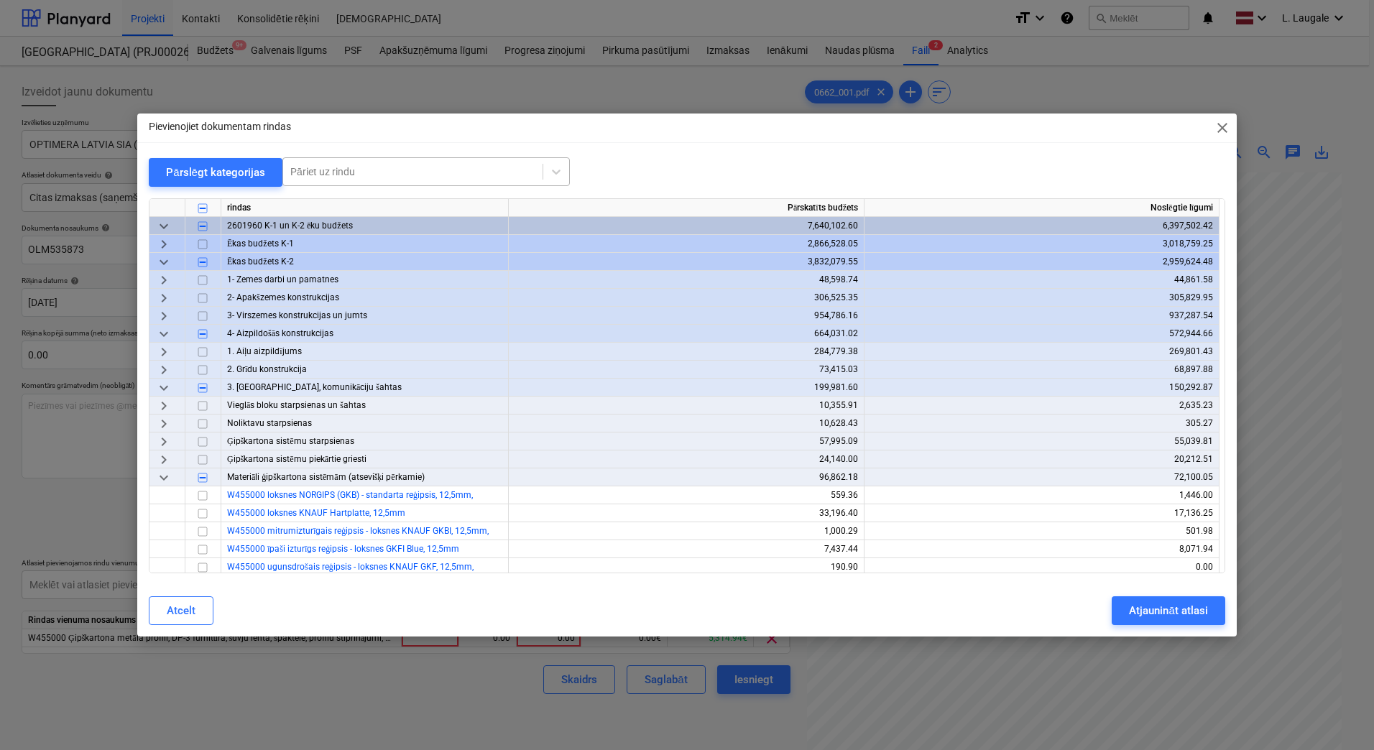
click at [354, 165] on div at bounding box center [412, 172] width 245 height 14
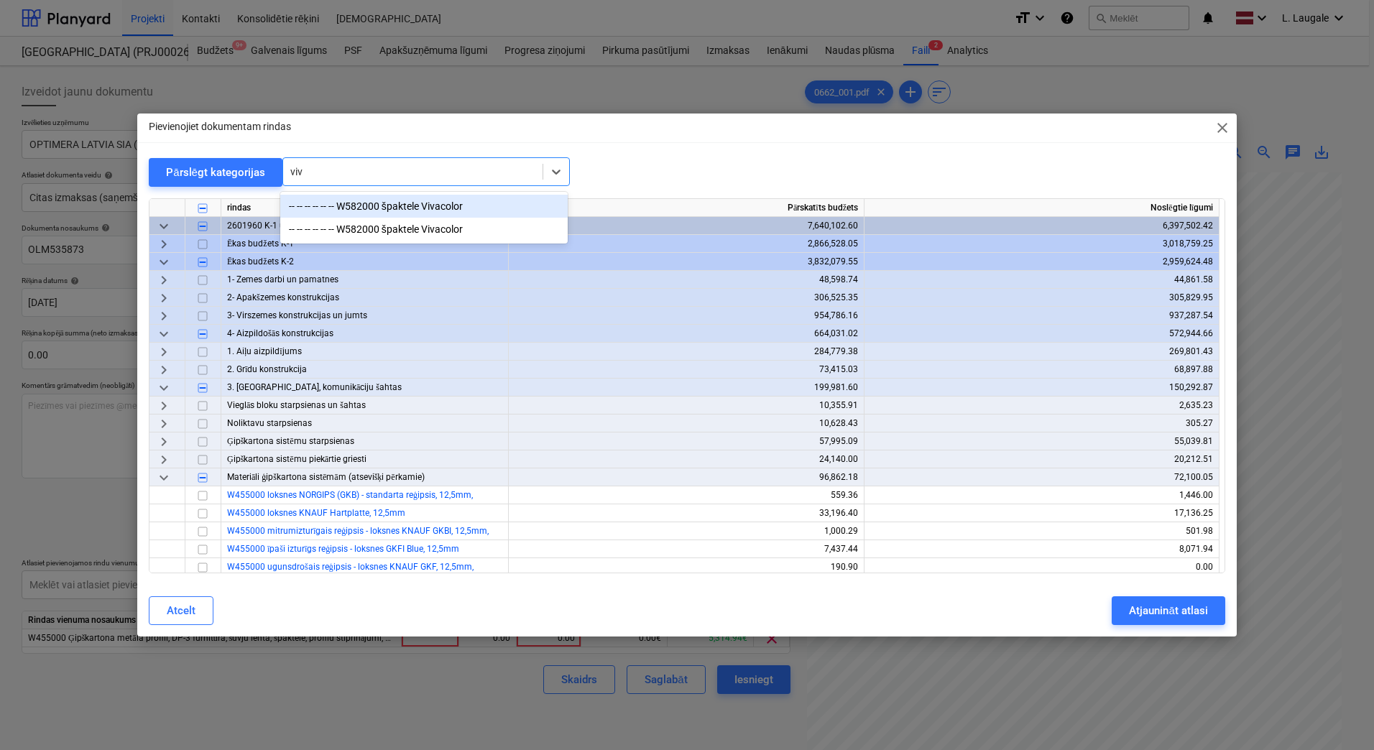
type input "viva"
click at [413, 211] on div "-- -- -- -- -- -- W582000 špaktele Vivacolor" at bounding box center [423, 206] width 287 height 23
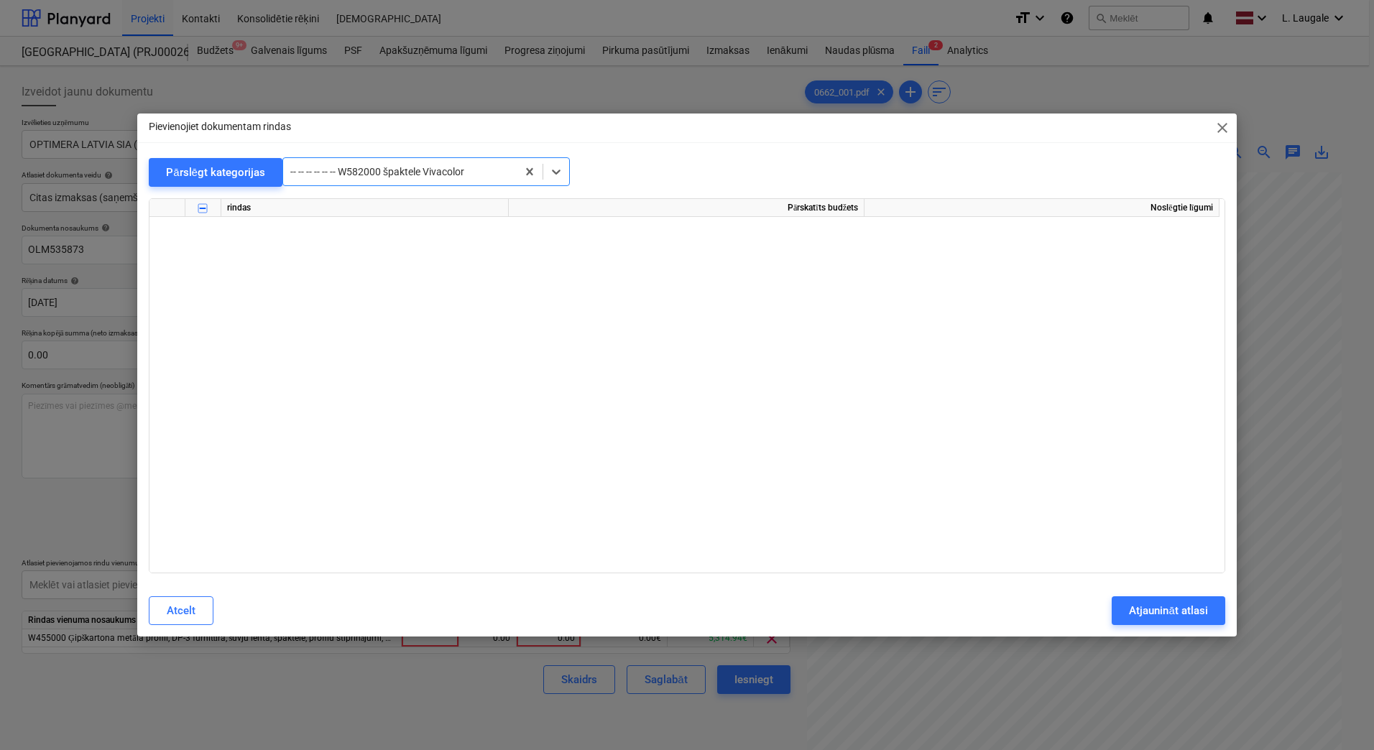
scroll to position [7241, 0]
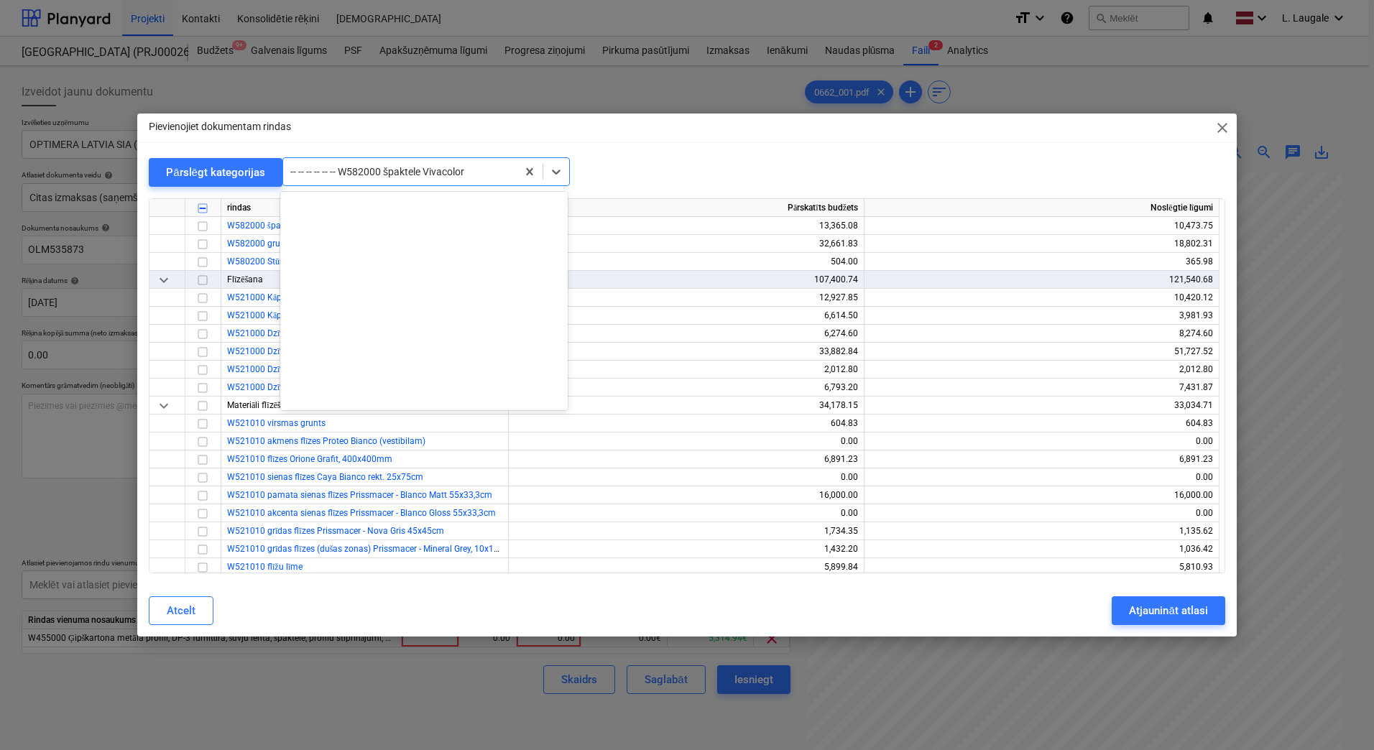
click at [421, 184] on div "-- -- -- -- -- -- W582000 špaktele Vivacolor" at bounding box center [425, 171] width 287 height 29
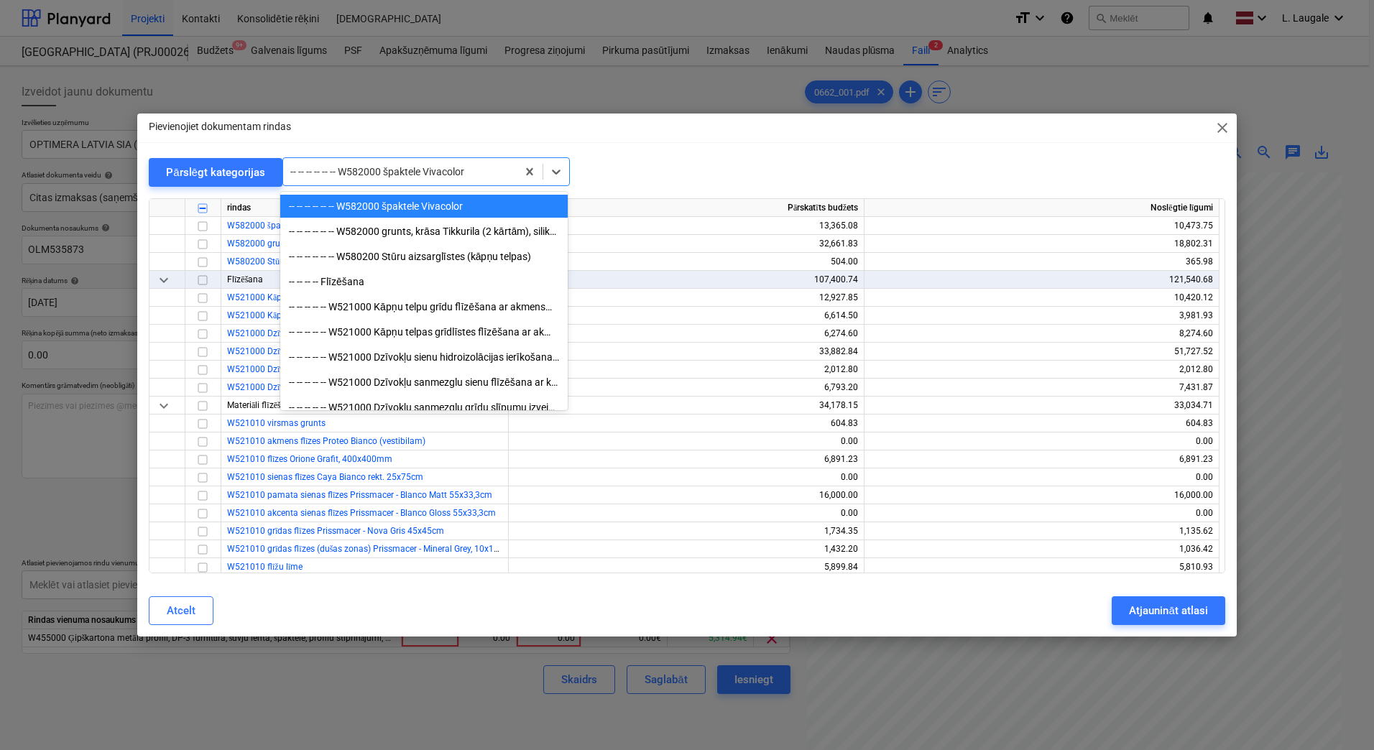
click at [441, 142] on div "Pievienojiet dokumentam rindas close" at bounding box center [687, 128] width 1100 height 29
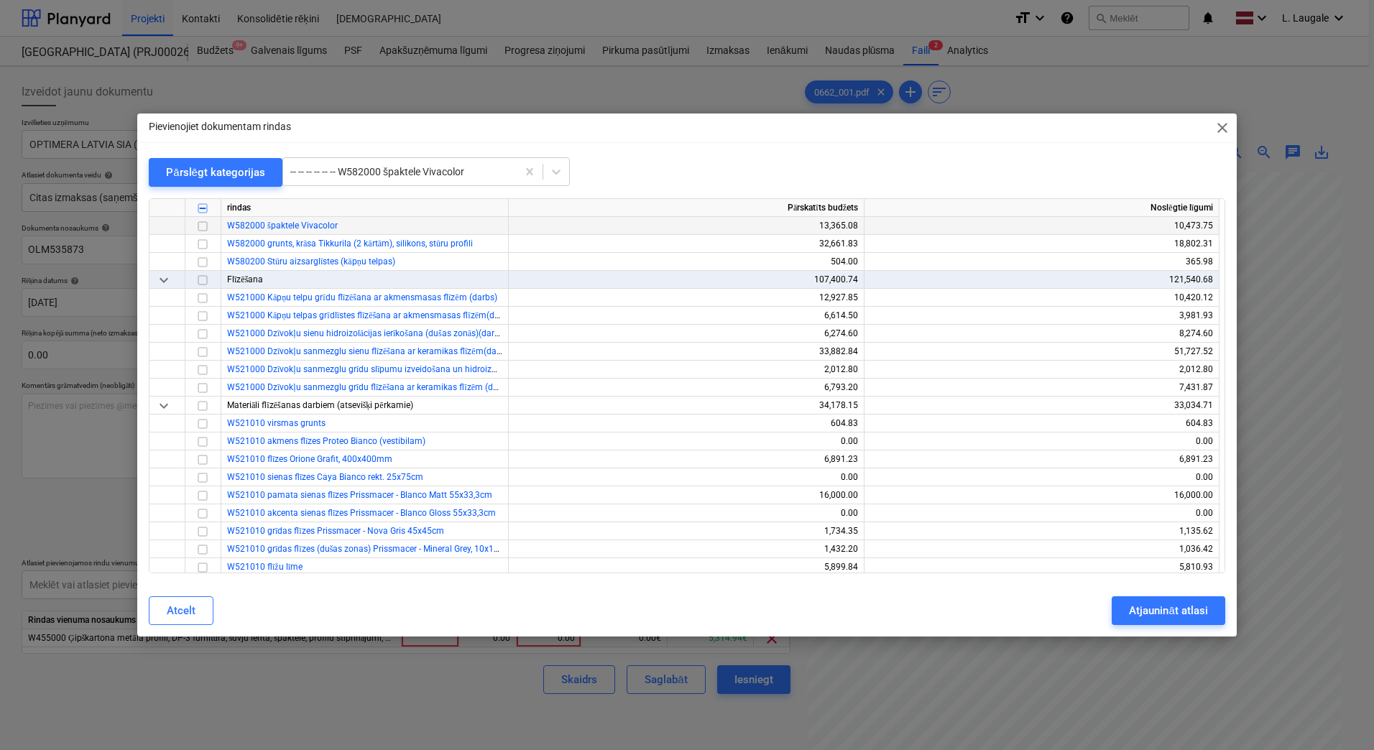
click at [205, 222] on input "checkbox" at bounding box center [202, 226] width 17 height 17
click at [366, 173] on div at bounding box center [399, 172] width 219 height 14
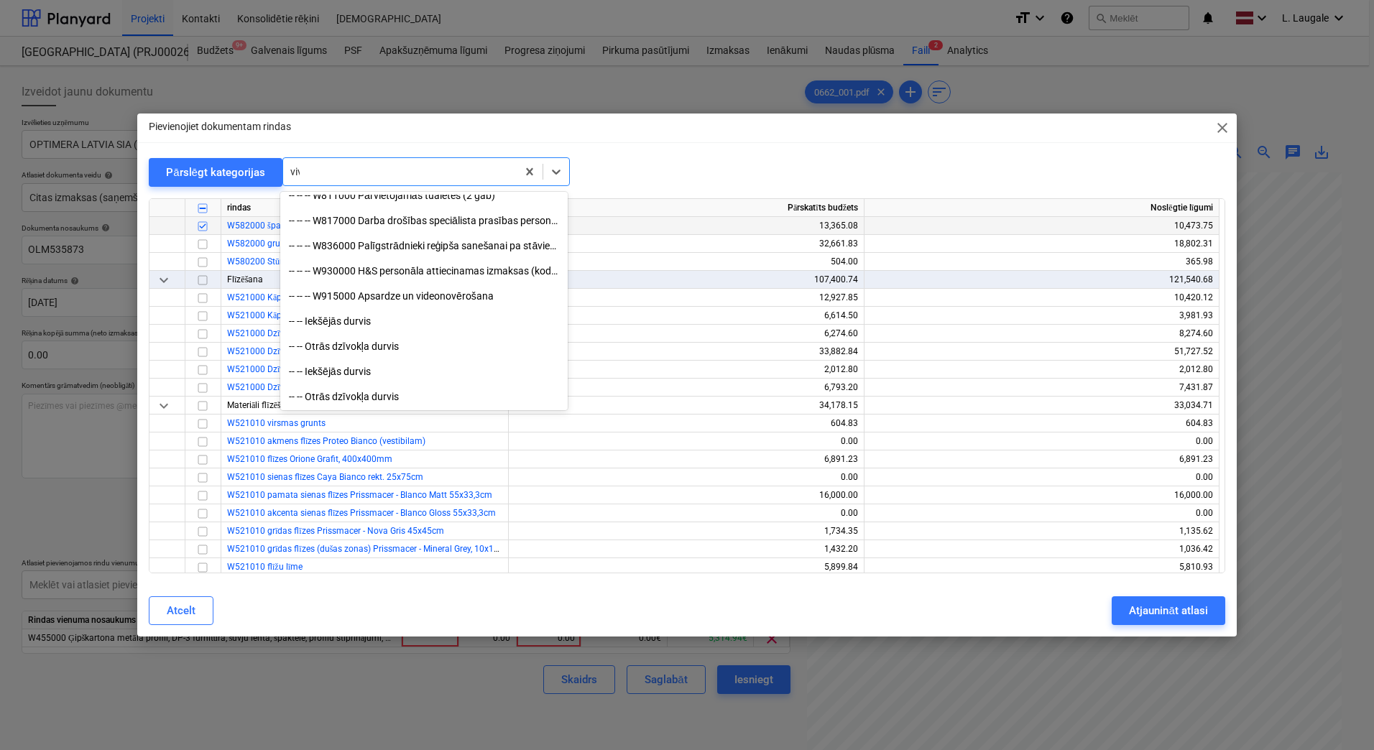
scroll to position [0, 0]
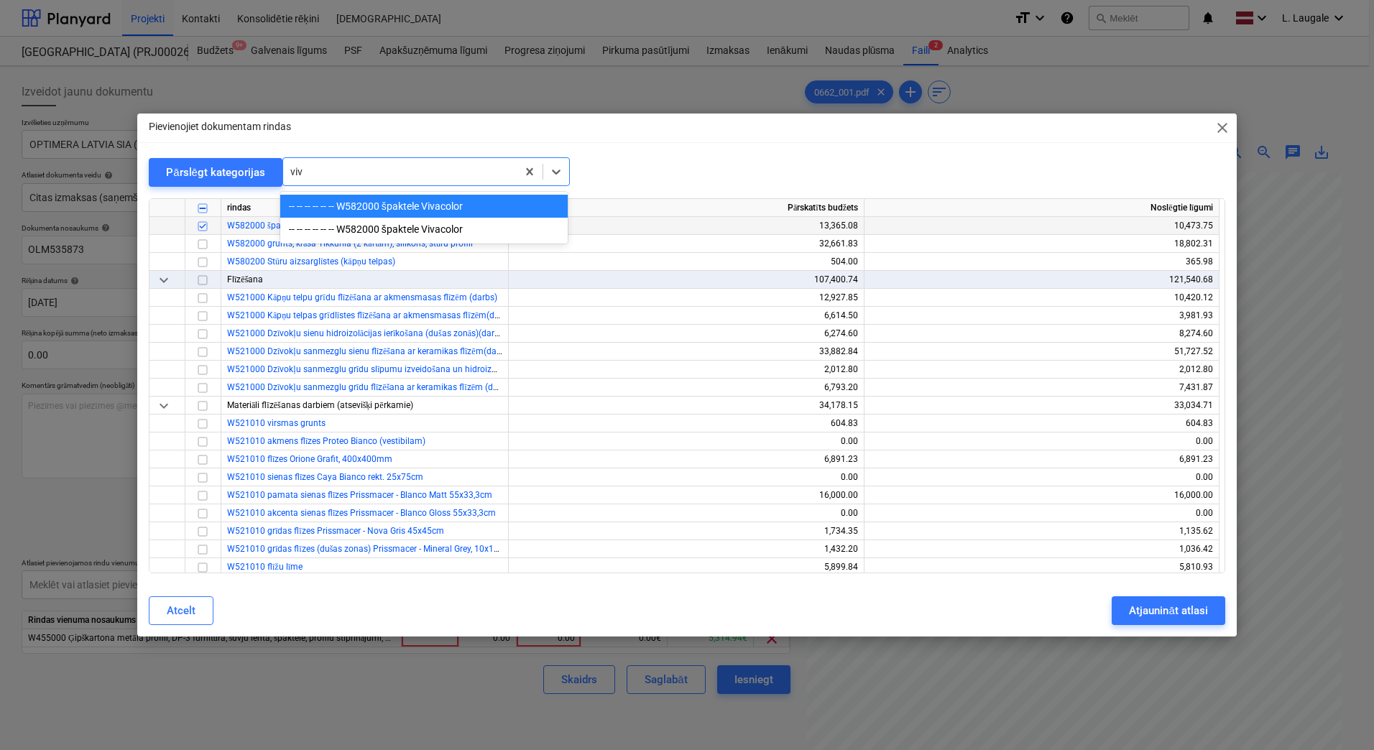
type input "viva"
click at [379, 231] on div "-- -- -- -- -- -- W582000 špaktele Vivacolor" at bounding box center [423, 229] width 287 height 23
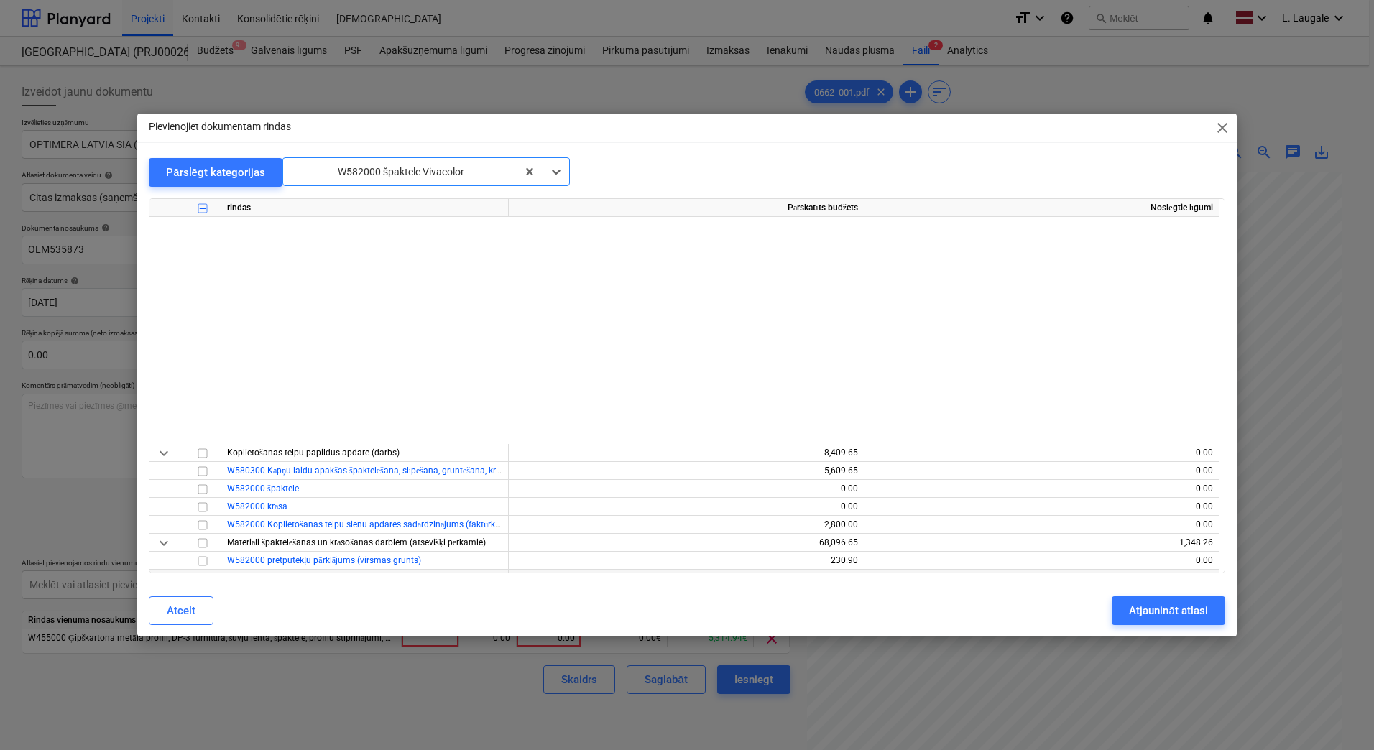
scroll to position [19926, 0]
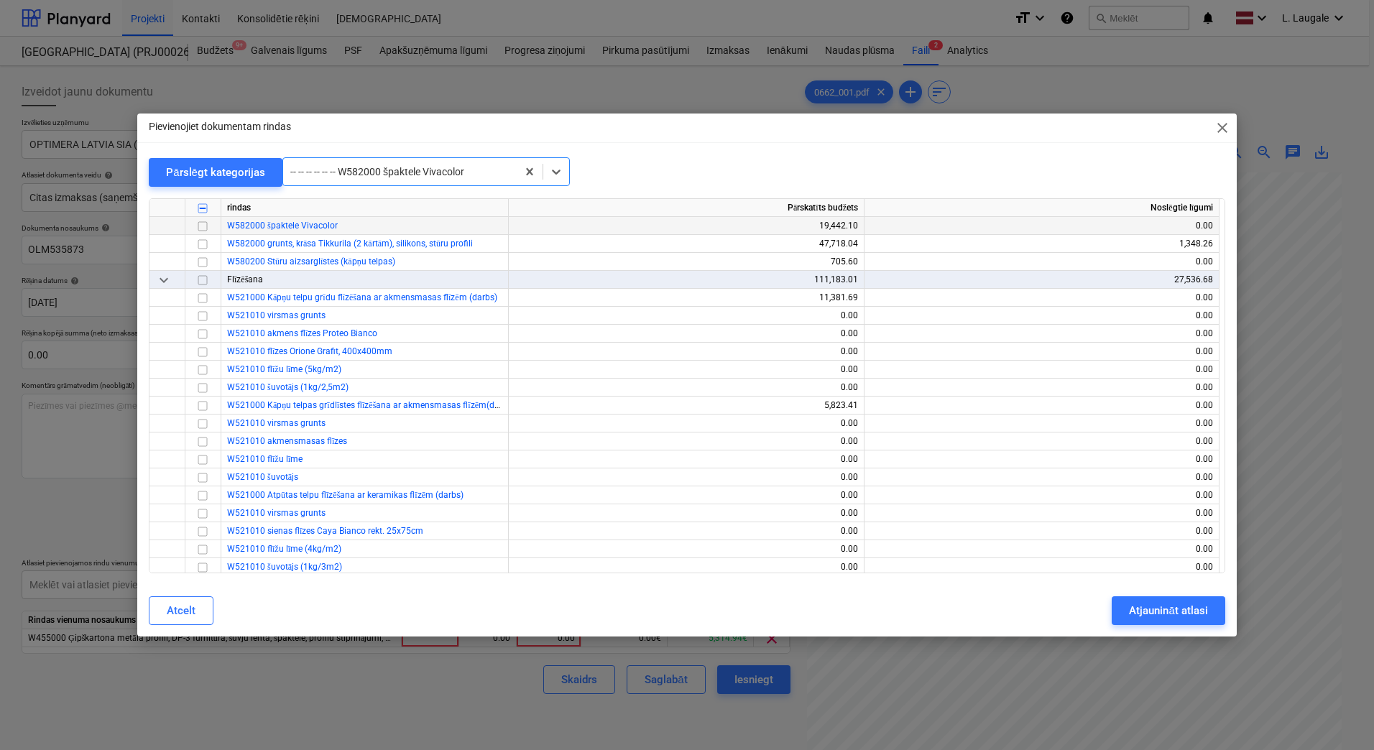
click at [200, 227] on input "checkbox" at bounding box center [202, 226] width 17 height 17
click at [1145, 613] on div "Atjaunināt atlasi" at bounding box center [1168, 611] width 78 height 19
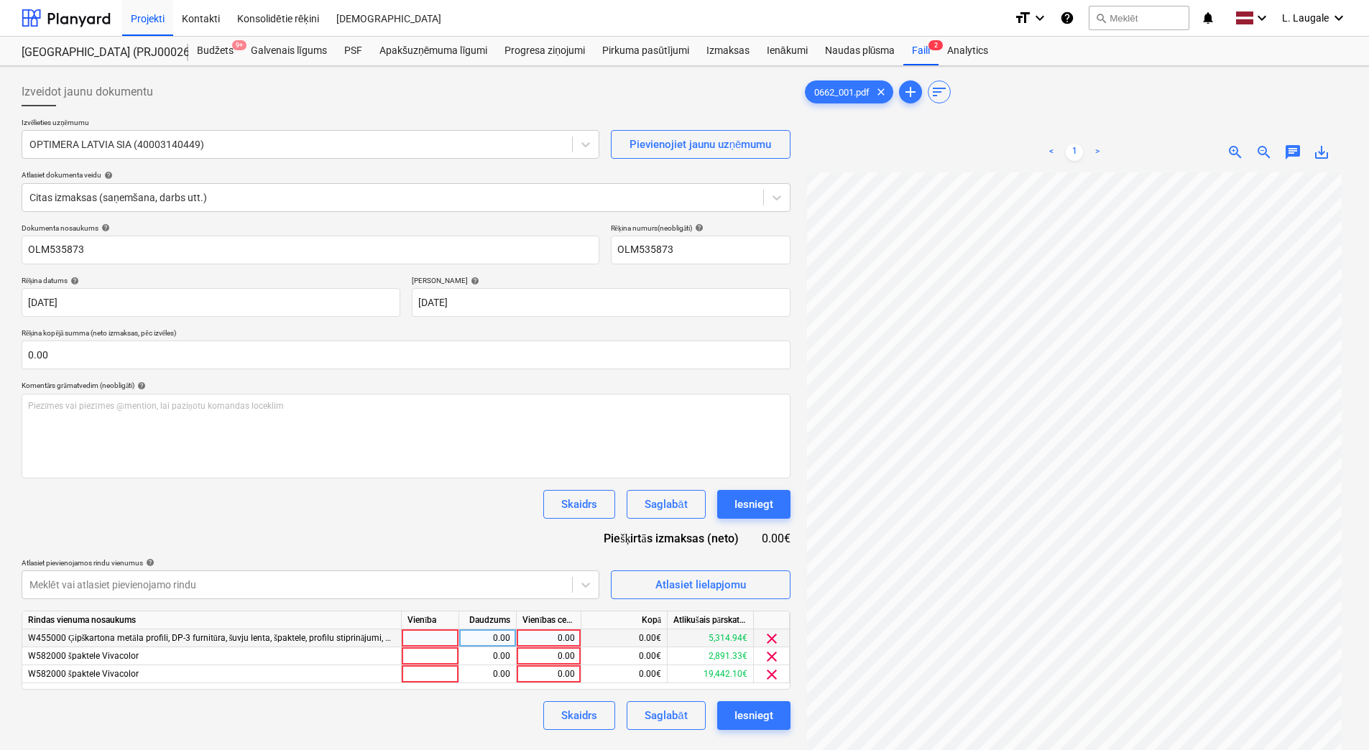
click at [447, 636] on div at bounding box center [430, 639] width 57 height 18
type input "1"
click at [447, 658] on div at bounding box center [430, 657] width 57 height 18
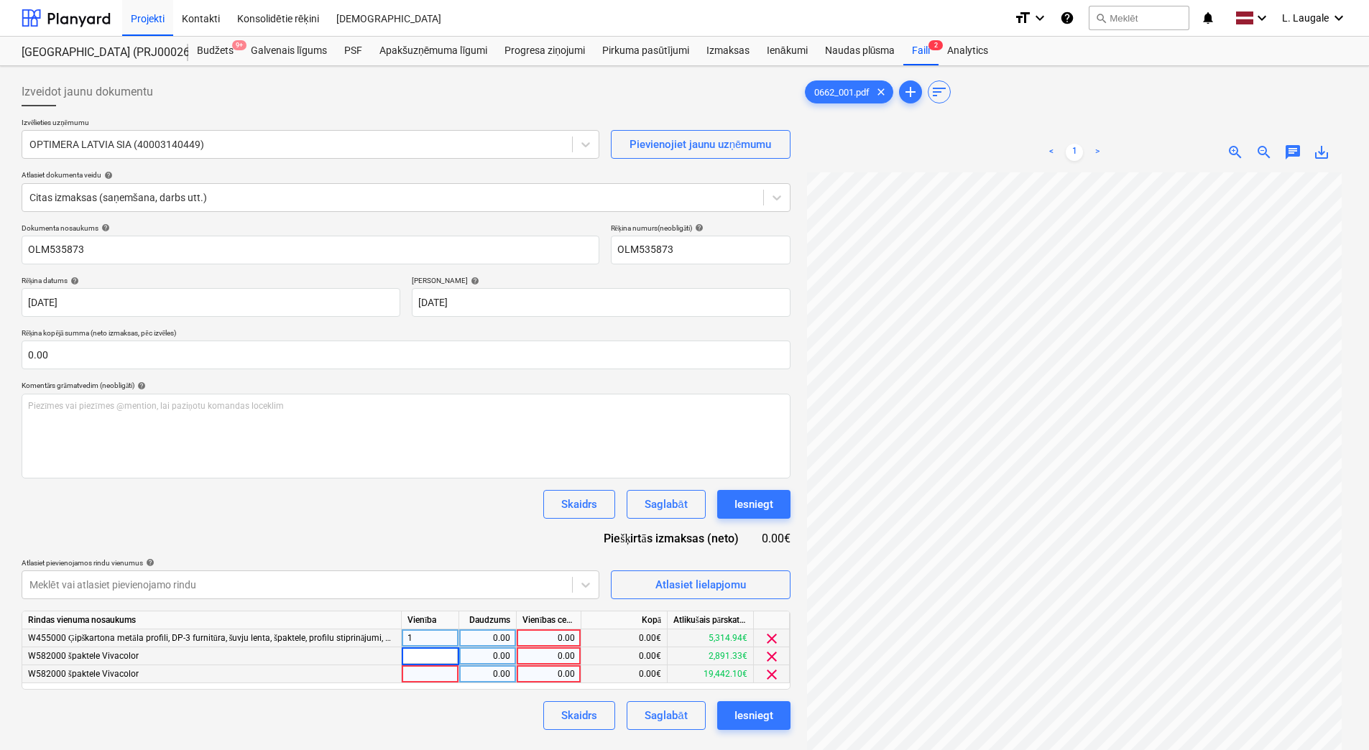
type input "1"
click at [448, 675] on div at bounding box center [430, 675] width 57 height 18
click at [475, 638] on div "0.00" at bounding box center [487, 639] width 45 height 18
click at [489, 654] on div "0.00" at bounding box center [487, 657] width 45 height 18
type input "1"
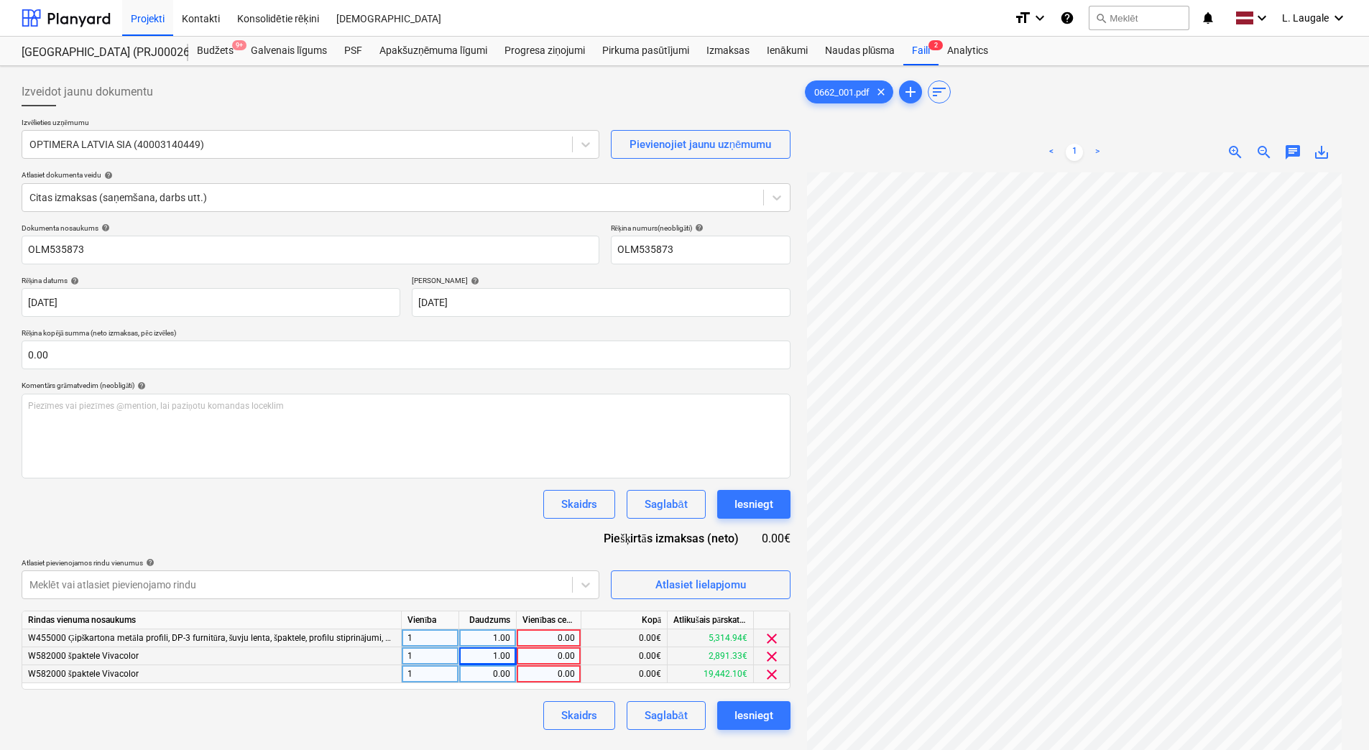
click at [490, 678] on div "0.00" at bounding box center [487, 675] width 45 height 18
click at [552, 631] on div "0.00" at bounding box center [548, 639] width 52 height 18
click at [554, 655] on div "0.00" at bounding box center [548, 657] width 52 height 18
type input "2891.33"
click at [551, 680] on div "0.00" at bounding box center [548, 675] width 52 height 18
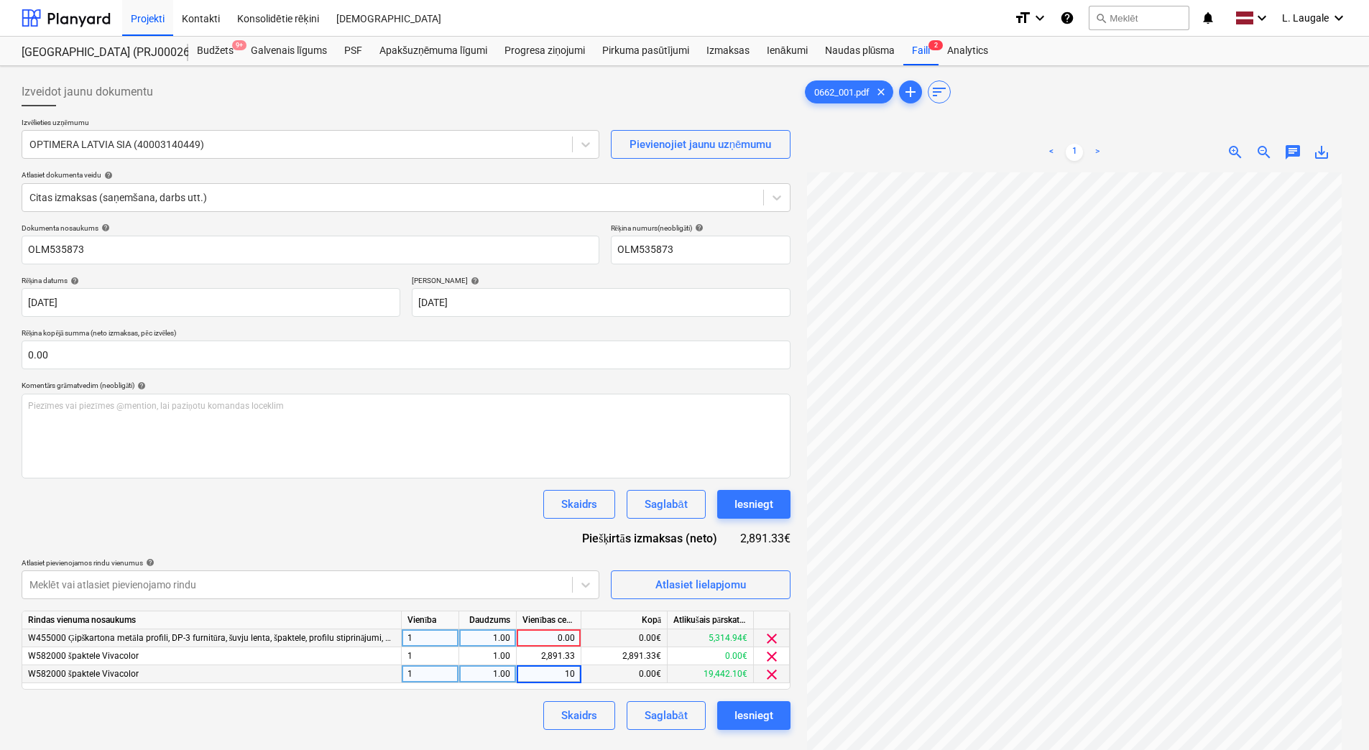
type input "1"
click at [571, 678] on div "1.00" at bounding box center [548, 675] width 52 height 18
type input "2022.77"
click at [495, 717] on div "Skaidrs Saglabāt Iesniegt" at bounding box center [406, 715] width 769 height 29
click at [542, 642] on div "0.00" at bounding box center [548, 639] width 52 height 18
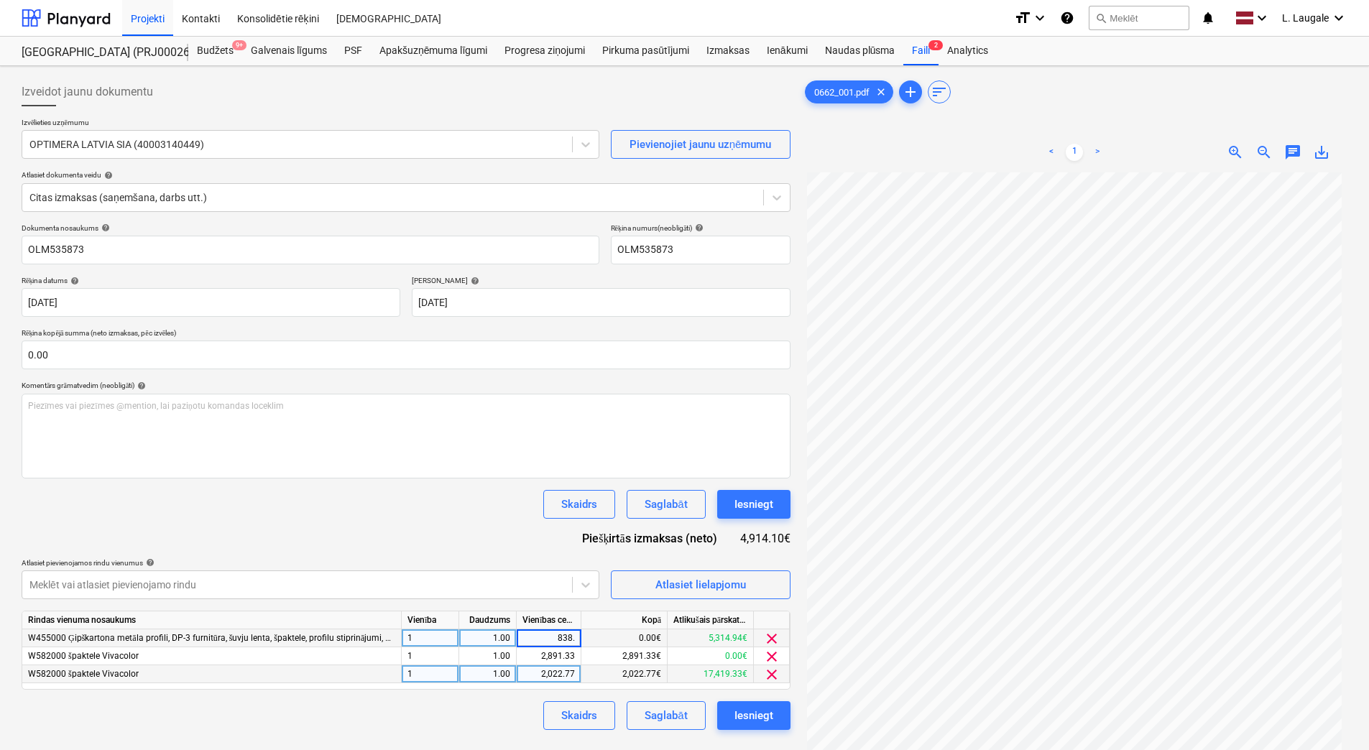
type input "838.6"
click at [451, 533] on div "Dokumenta nosaukums help OLM535873 Rēķina numurs (neobligāti) help OLM535873 Rē…" at bounding box center [406, 477] width 769 height 507
click at [663, 719] on div "Saglabāt" at bounding box center [666, 715] width 42 height 19
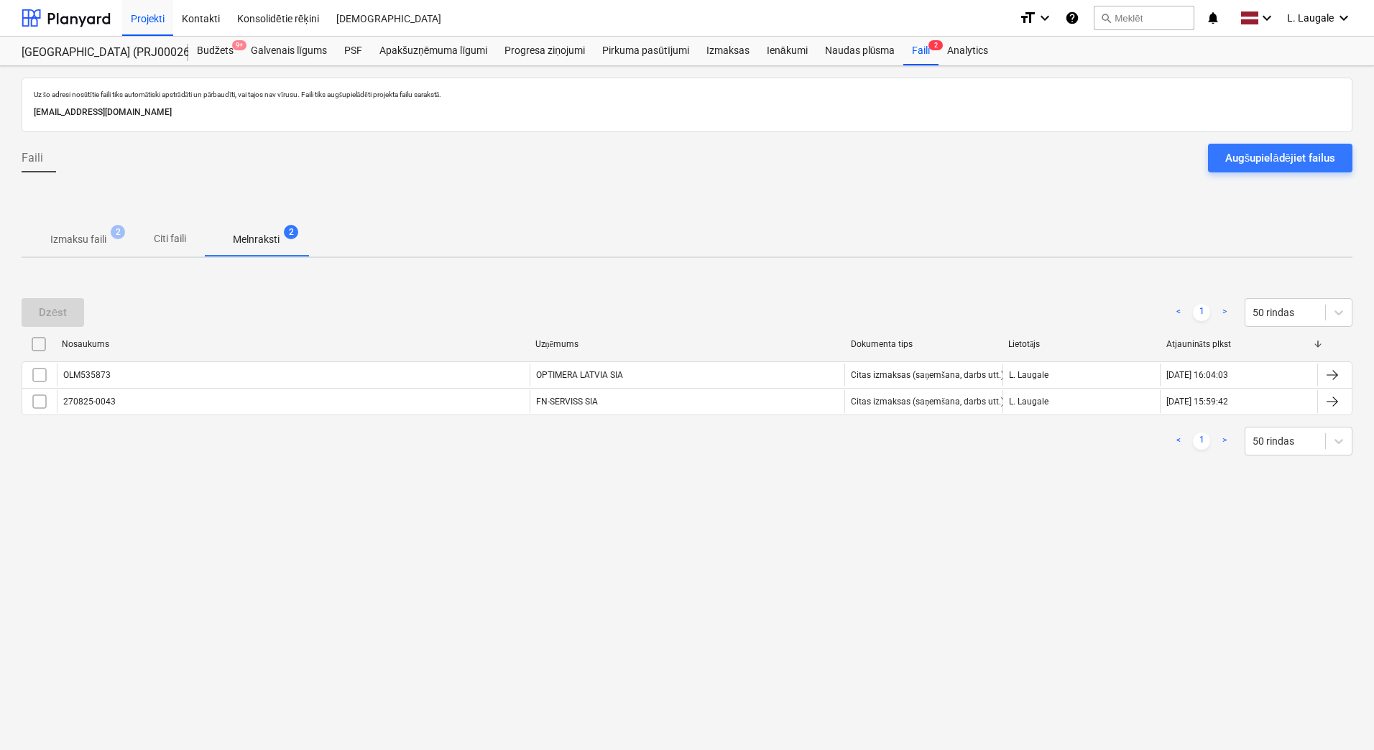
click at [75, 226] on span "Izmaksu faili 2" at bounding box center [79, 239] width 114 height 26
